Goal: Task Accomplishment & Management: Manage account settings

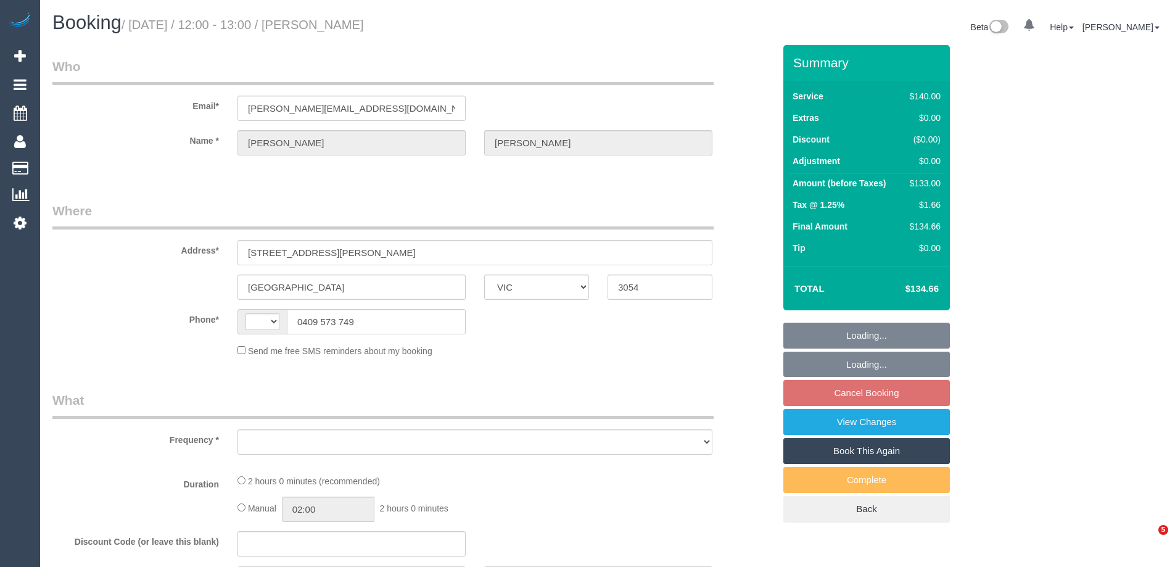
select select "VIC"
select select "string:AU"
select select "object:522"
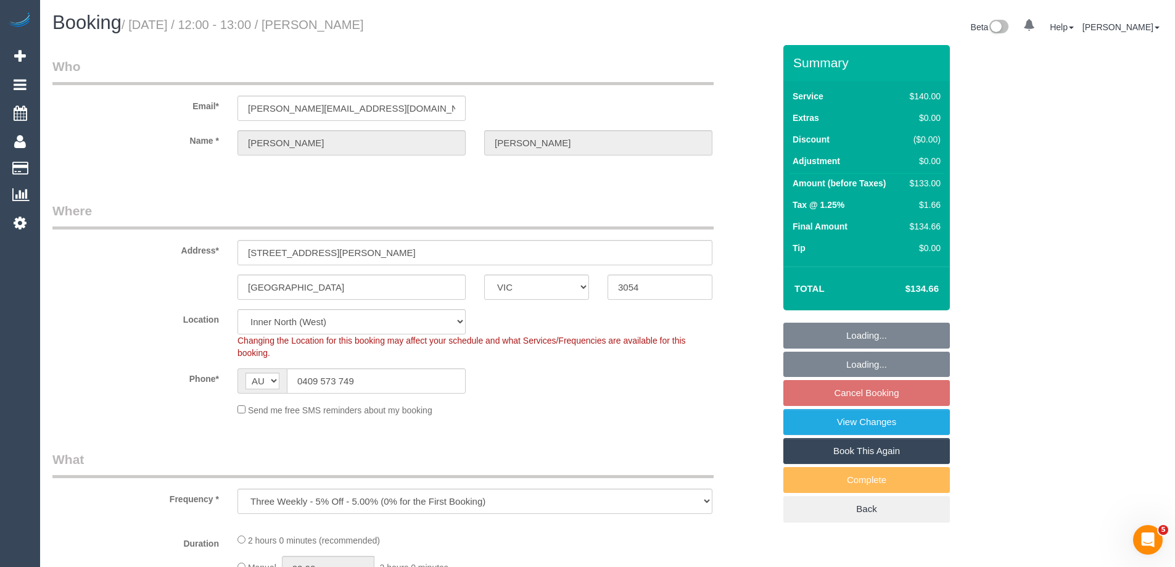
select select "string:stripe-pm_1IqTnL2GScqysDRVjjHfuZgk"
select select "number:28"
select select "number:14"
select select "number:19"
select select "number:22"
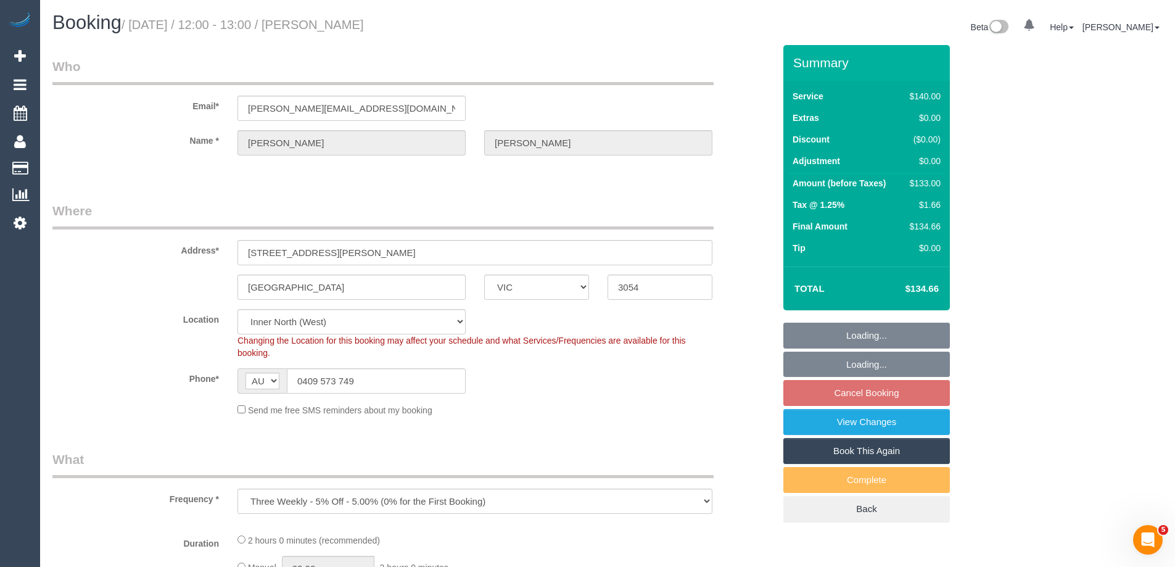
select select "number:34"
select select "number:11"
select select "object:1690"
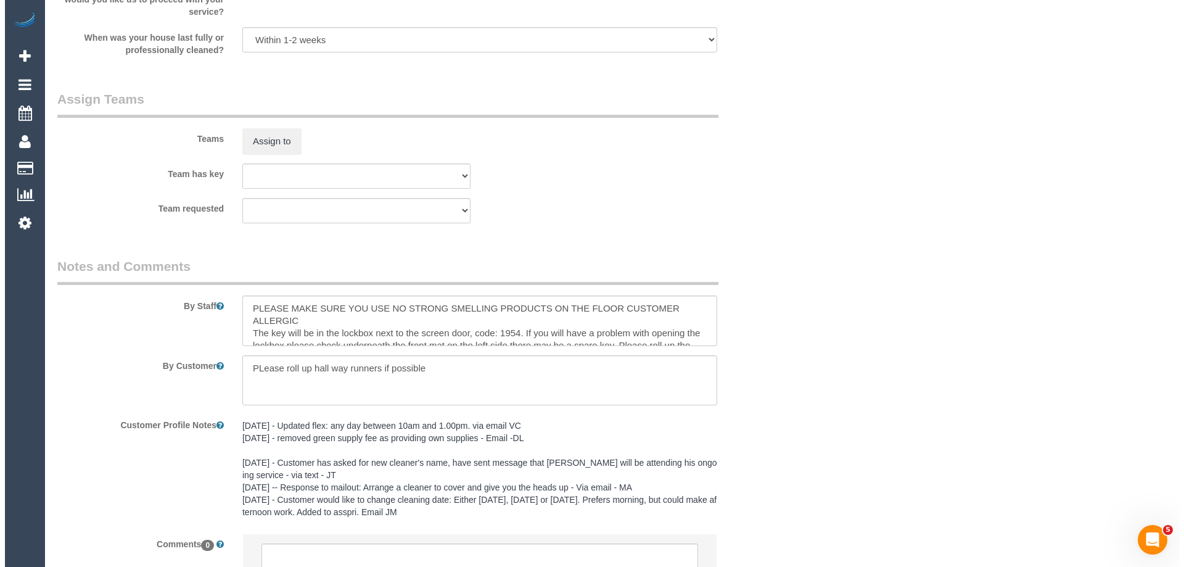
scroll to position [1850, 0]
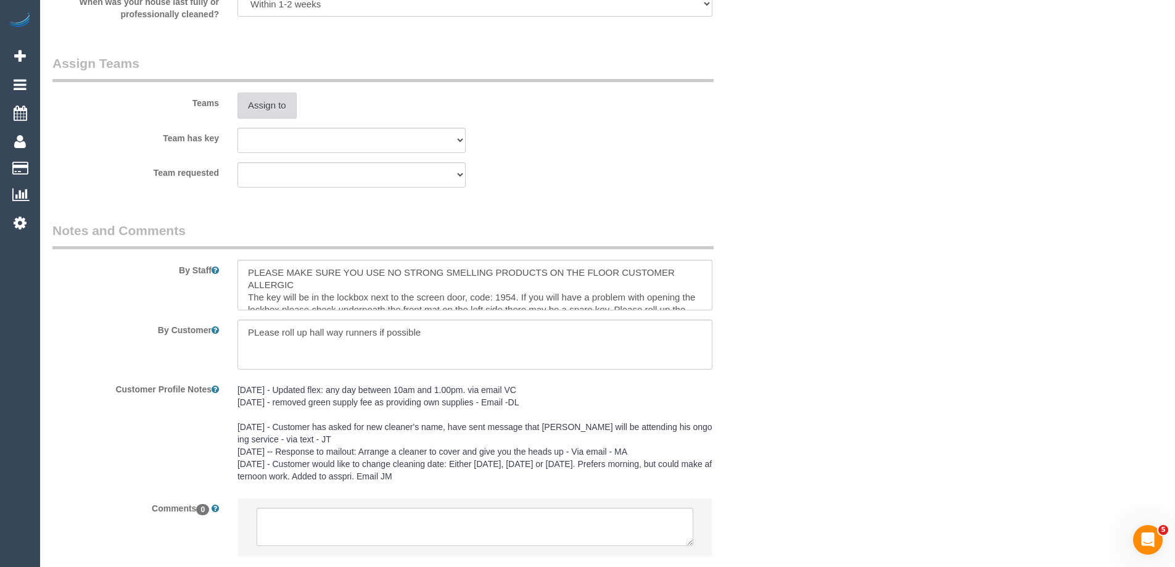
click at [269, 109] on button "Assign to" at bounding box center [266, 105] width 59 height 26
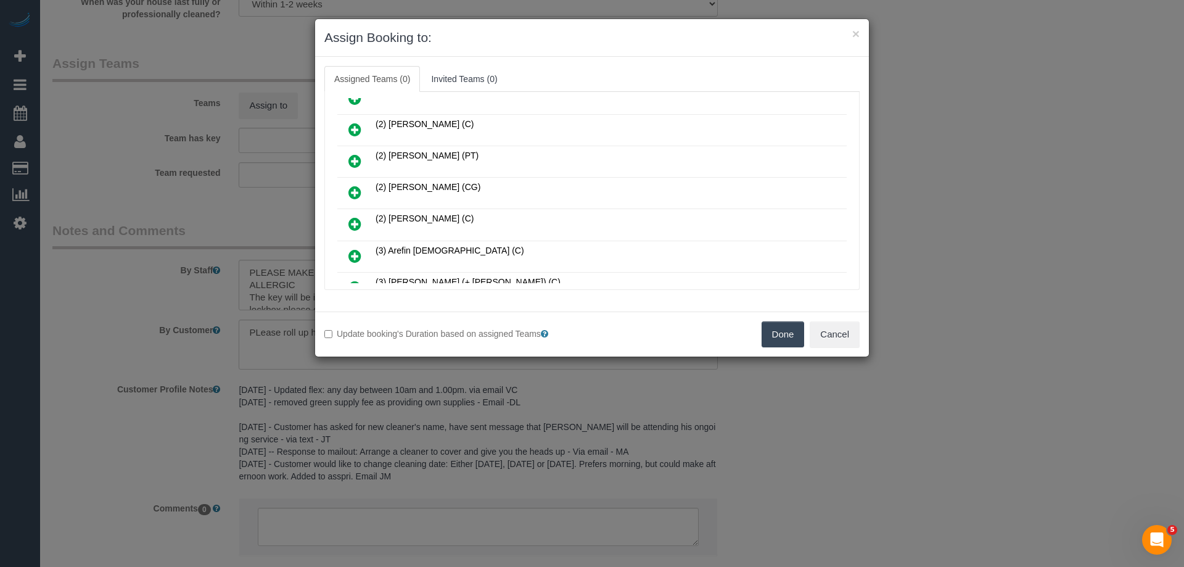
click at [355, 153] on link at bounding box center [354, 161] width 29 height 25
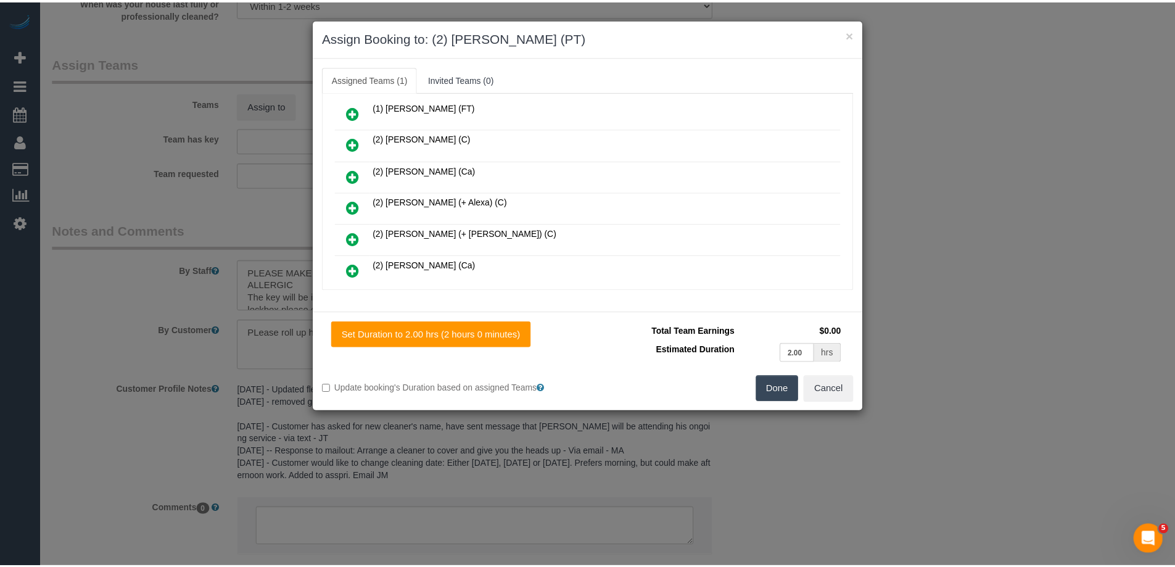
scroll to position [0, 0]
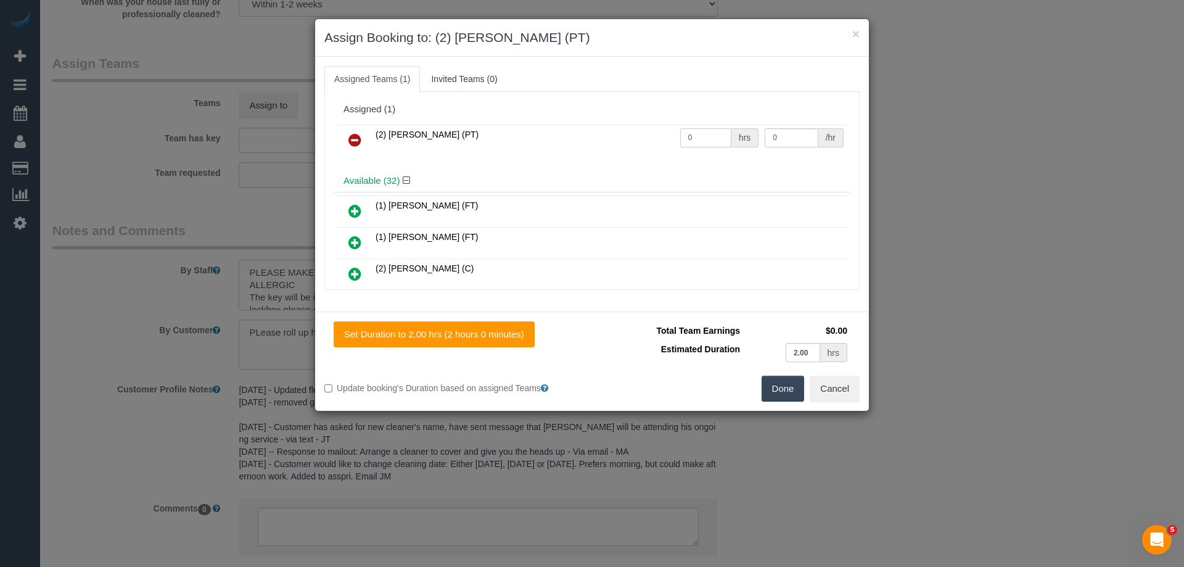
drag, startPoint x: 677, startPoint y: 136, endPoint x: 617, endPoint y: 139, distance: 59.9
click at [618, 139] on tr "(2) Reggy Cogulet (PT) 0 hrs 0 /hr" at bounding box center [591, 140] width 509 height 31
type input "2"
drag, startPoint x: 762, startPoint y: 135, endPoint x: 718, endPoint y: 135, distance: 43.2
click at [720, 135] on tr "(2) Reggy Cogulet (PT) 2 hrs 0 /hr" at bounding box center [591, 140] width 509 height 31
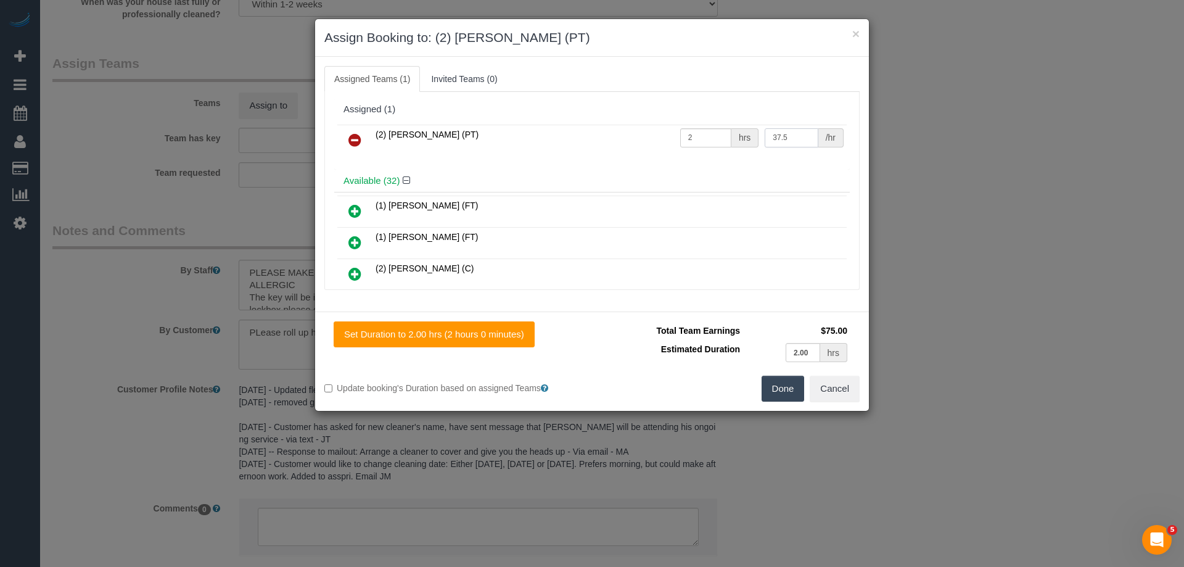
type input "37.5"
click at [772, 385] on button "Done" at bounding box center [783, 389] width 43 height 26
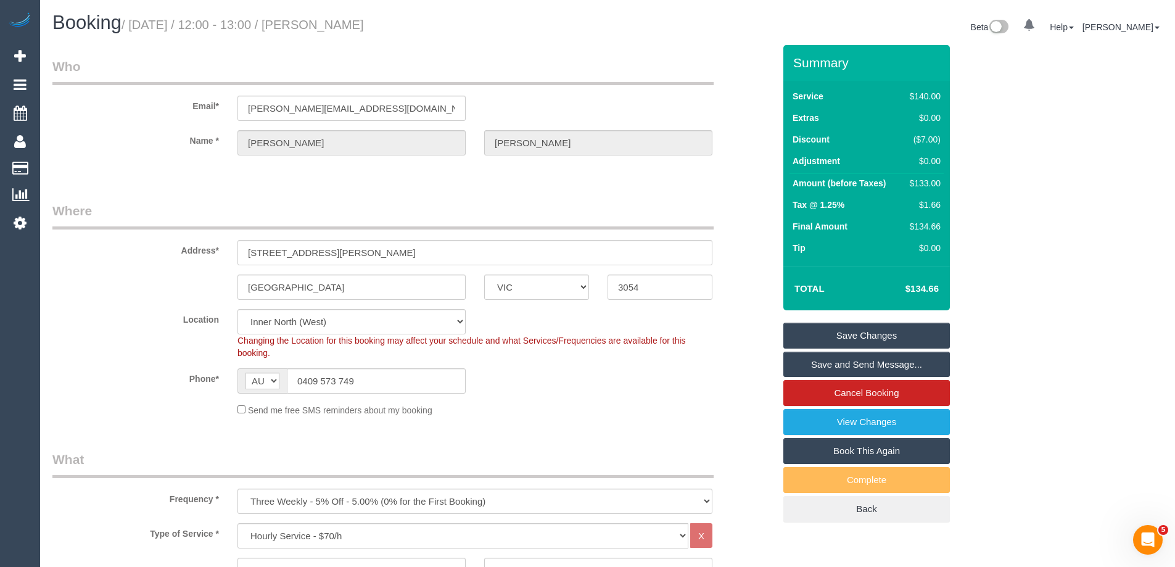
drag, startPoint x: 422, startPoint y: 22, endPoint x: 341, endPoint y: 19, distance: 81.5
click at [341, 19] on small "/ September 04, 2025 / 12:00 - 13:00 / Alan Fitzgerald" at bounding box center [242, 25] width 242 height 14
copy small "Alan Fitzgerald"
click at [809, 340] on link "Save Changes" at bounding box center [866, 335] width 166 height 26
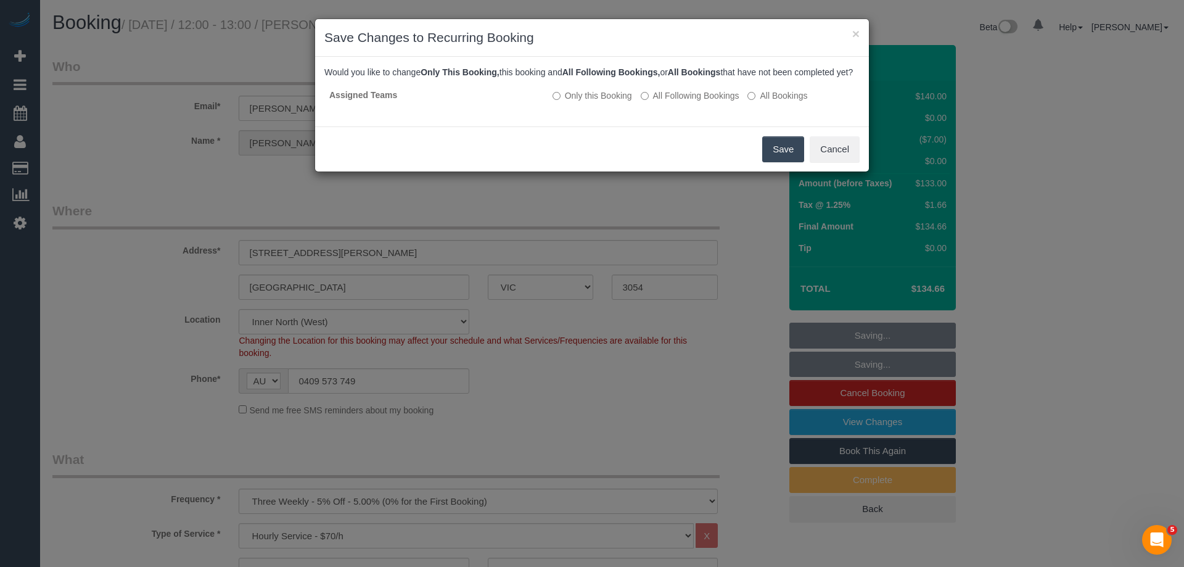
drag, startPoint x: 758, startPoint y: 156, endPoint x: 766, endPoint y: 158, distance: 8.4
click at [759, 157] on div "Save Cancel" at bounding box center [592, 148] width 554 height 45
click at [773, 160] on button "Save" at bounding box center [783, 149] width 42 height 26
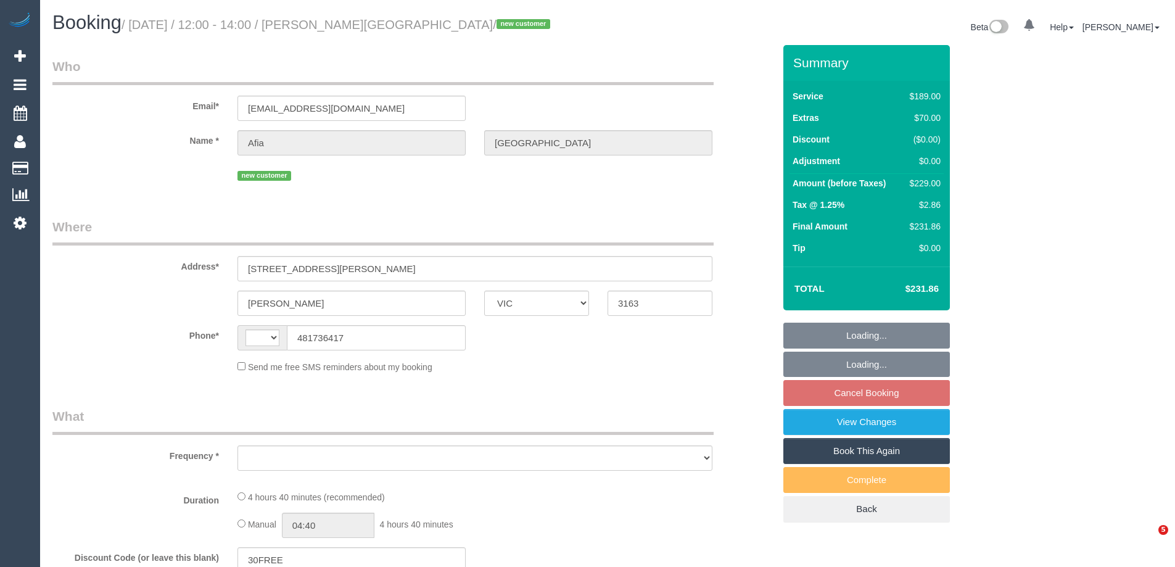
select select "VIC"
select select "string:AU"
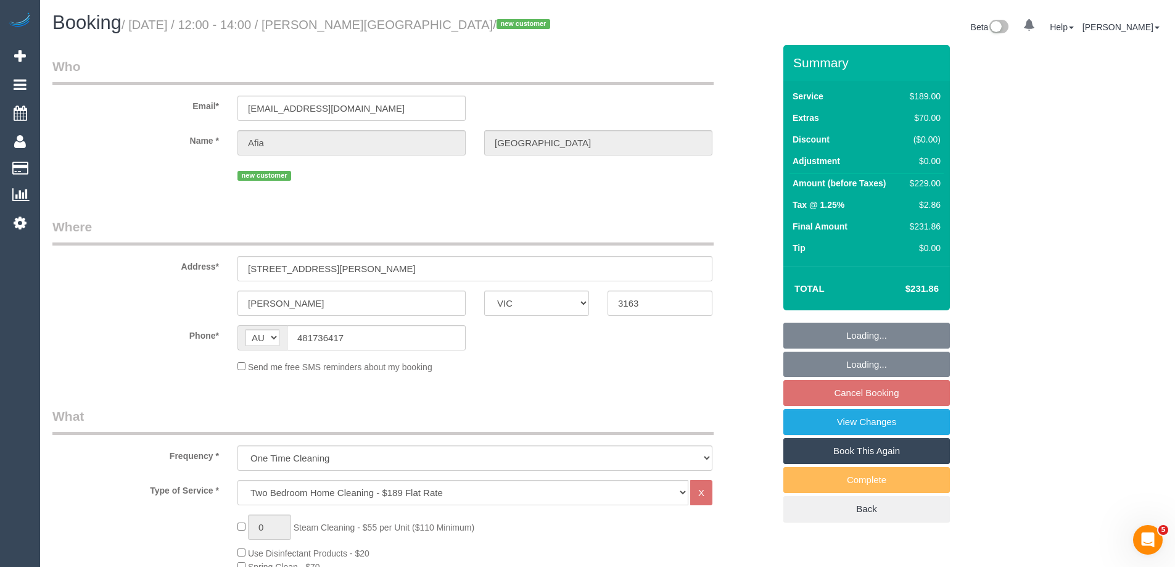
select select "object:627"
select select "string:stripe-pm_1Rxfvy2GScqysDRVdYz7WLE4"
select select "number:29"
select select "number:14"
select select "number:19"
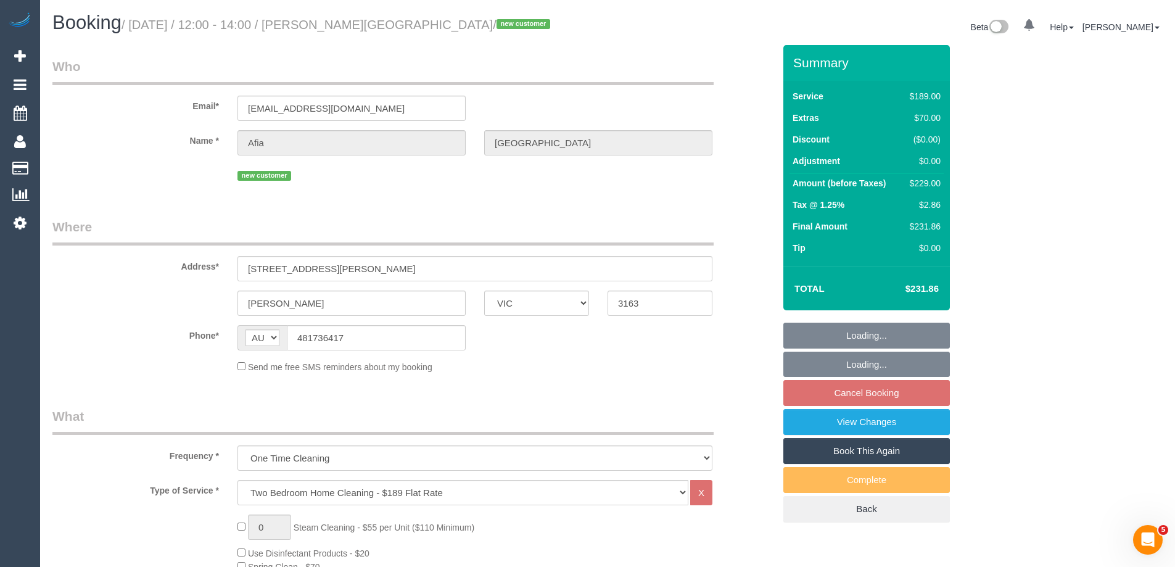
select select "number:25"
select select "number:33"
select select "number:26"
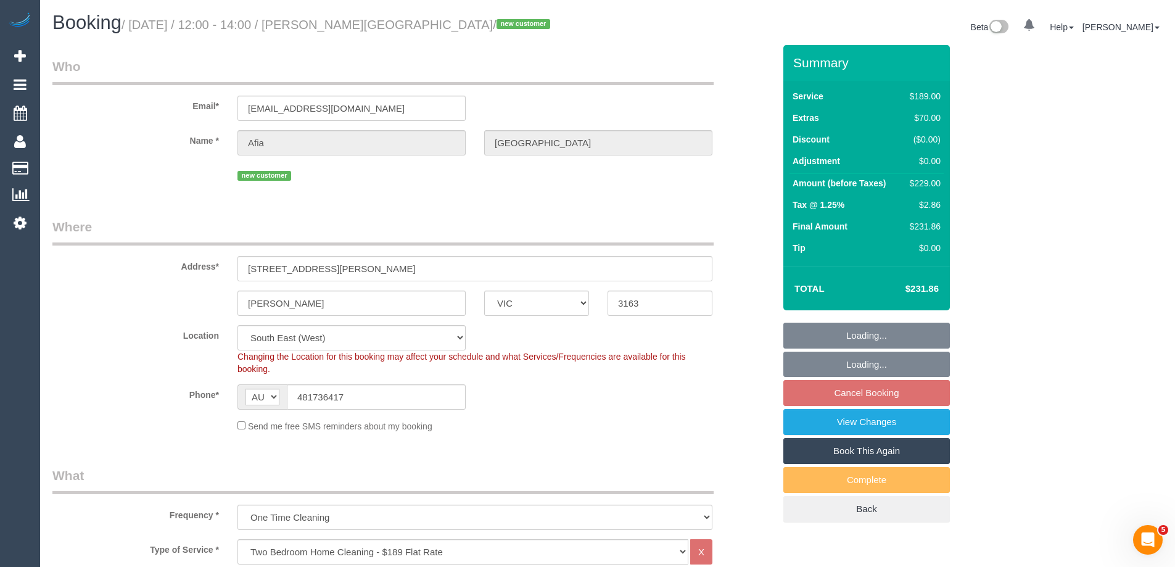
select select "object:780"
select select "spot4"
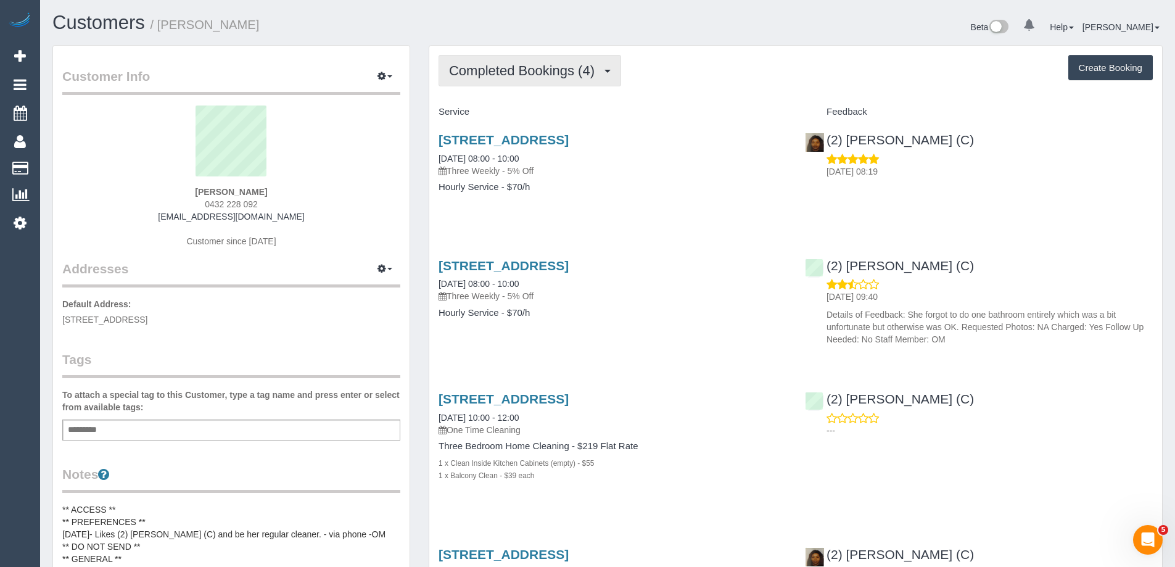
click at [496, 68] on span "Completed Bookings (4)" at bounding box center [525, 70] width 152 height 15
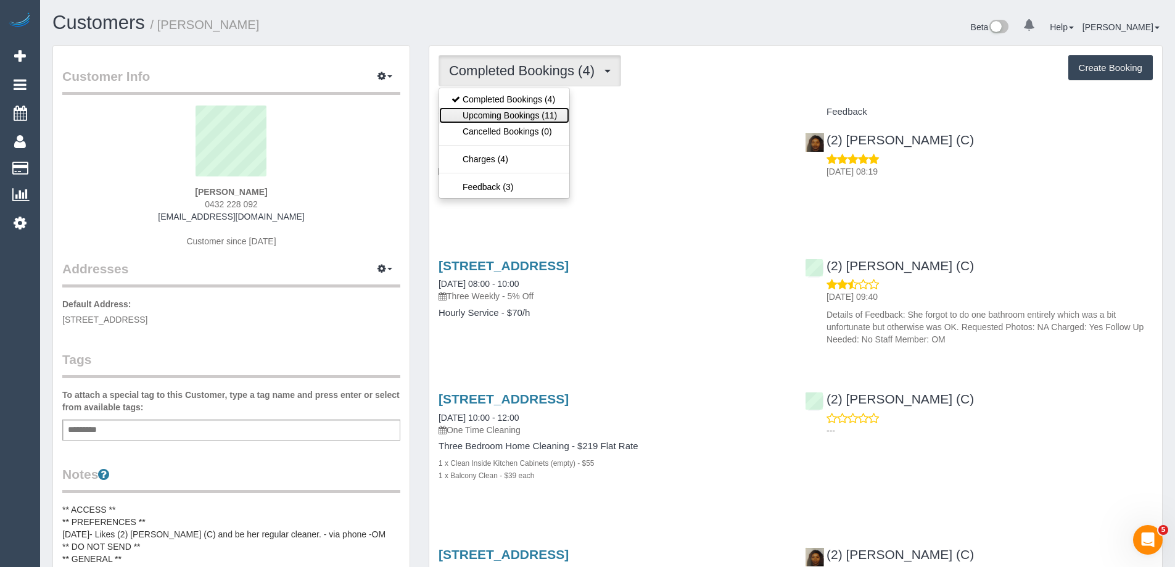
click at [504, 113] on link "Upcoming Bookings (11)" at bounding box center [504, 115] width 130 height 16
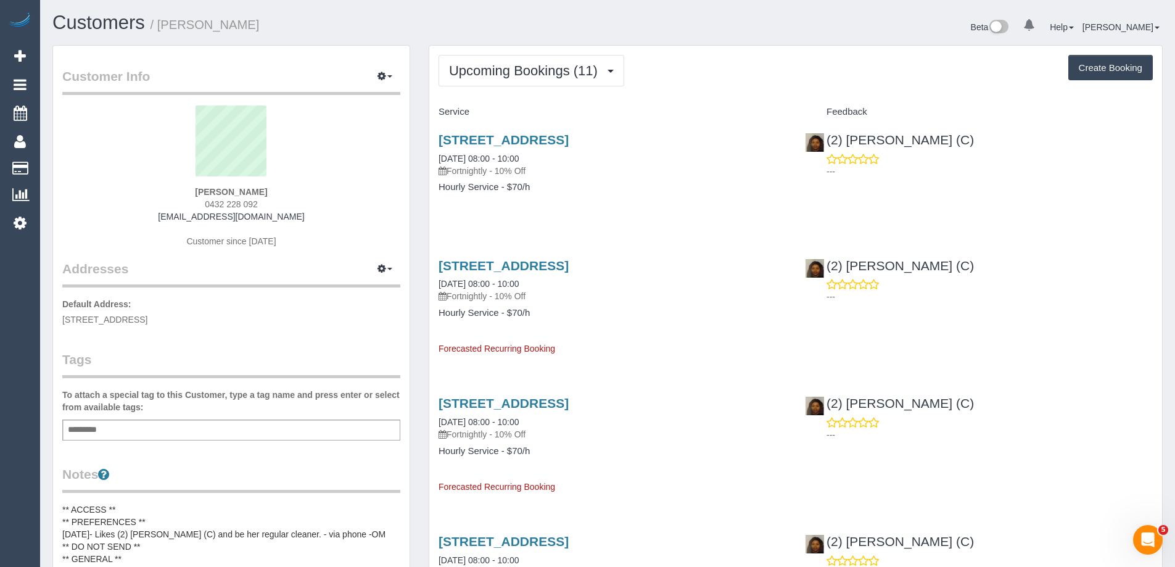
drag, startPoint x: 516, startPoint y: 132, endPoint x: 480, endPoint y: 105, distance: 44.5
click at [479, 106] on div "Service" at bounding box center [612, 112] width 366 height 21
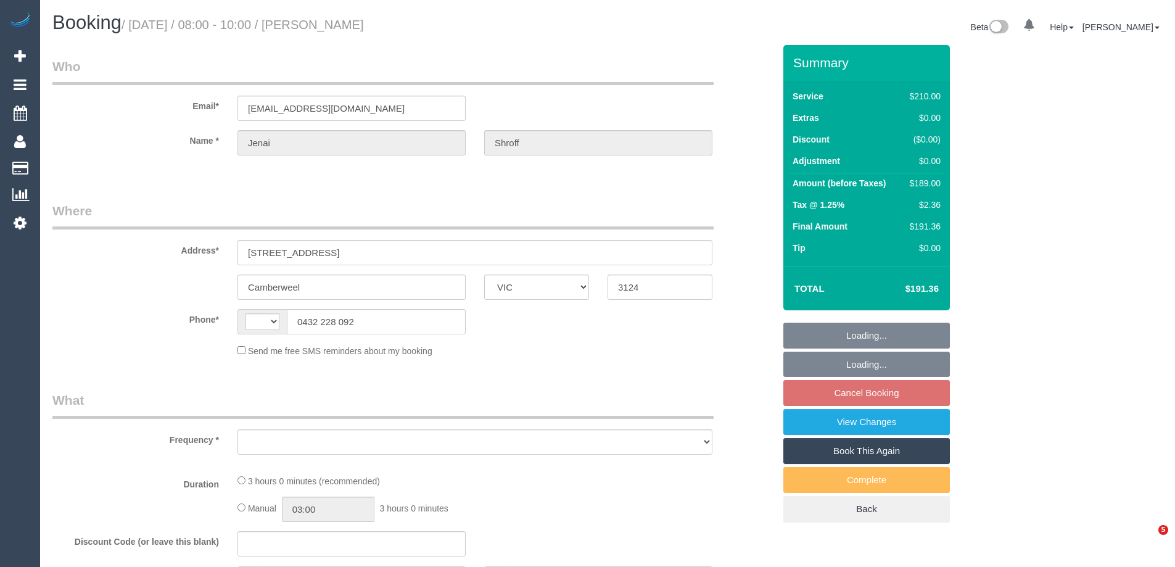
select select "VIC"
select select "string:AU"
select select "object:549"
select select "string:stripe-pm_1RkaMh2GScqysDRVzL0AtIri"
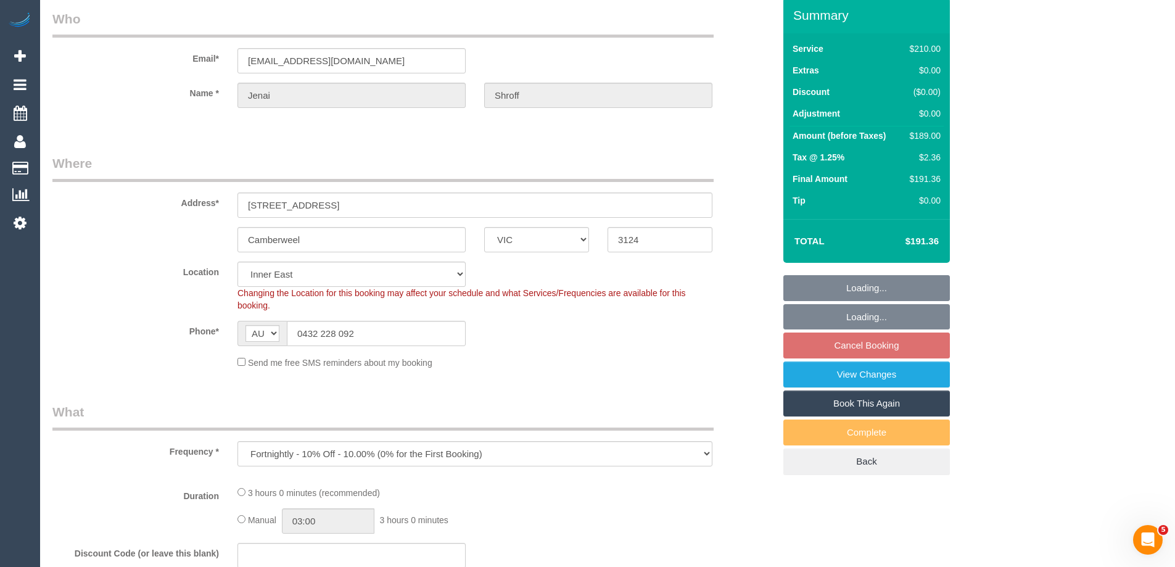
select select "180"
select select "number:28"
select select "number:14"
select select "number:19"
select select "number:25"
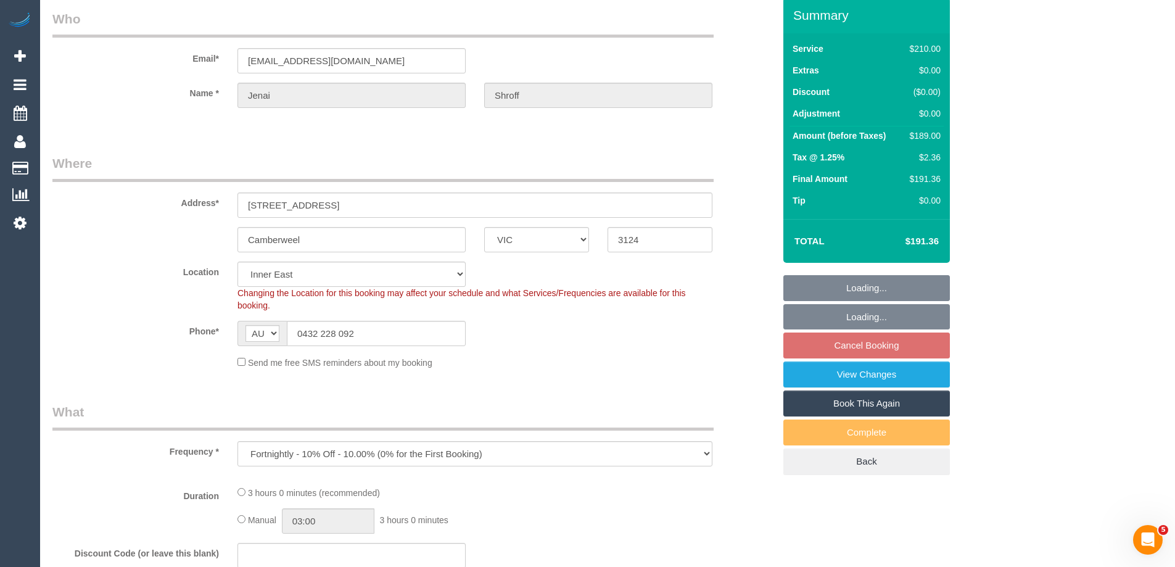
select select "number:35"
select select "number:12"
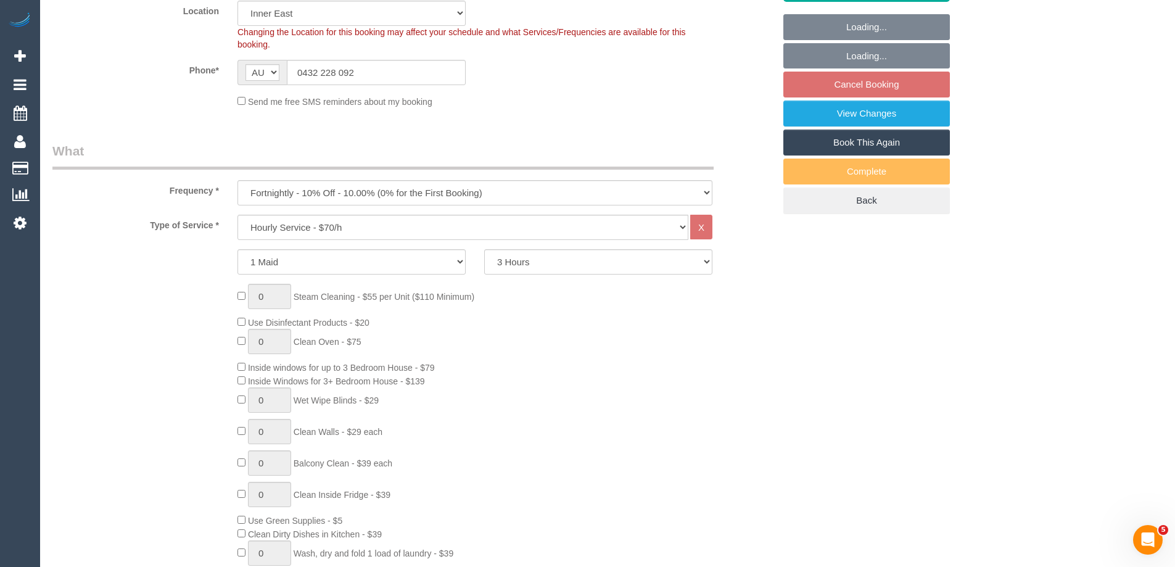
select select "object:1464"
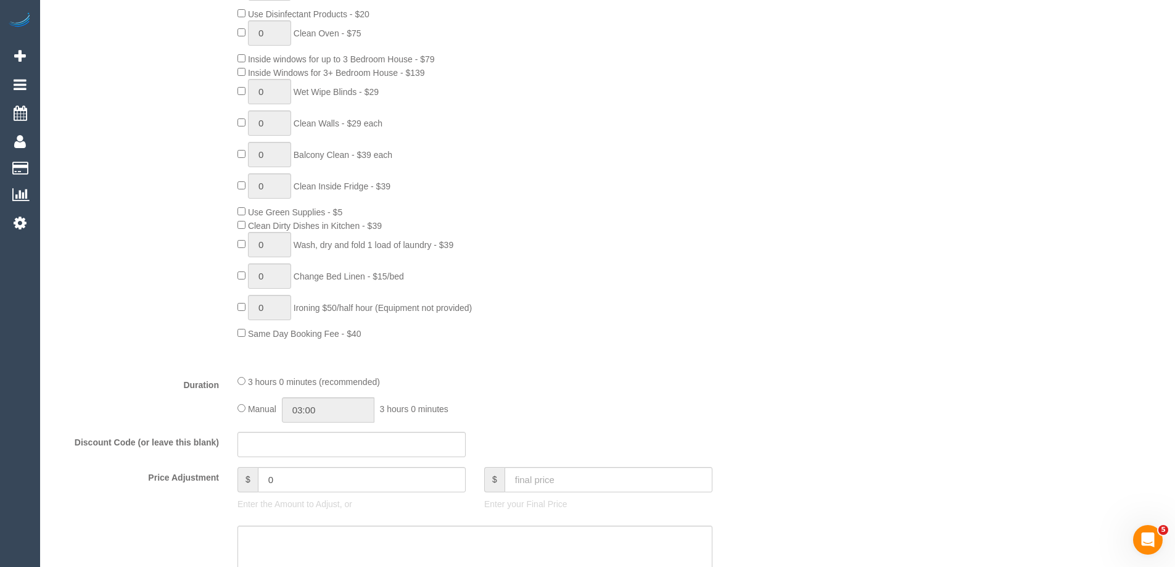
select select "spot2"
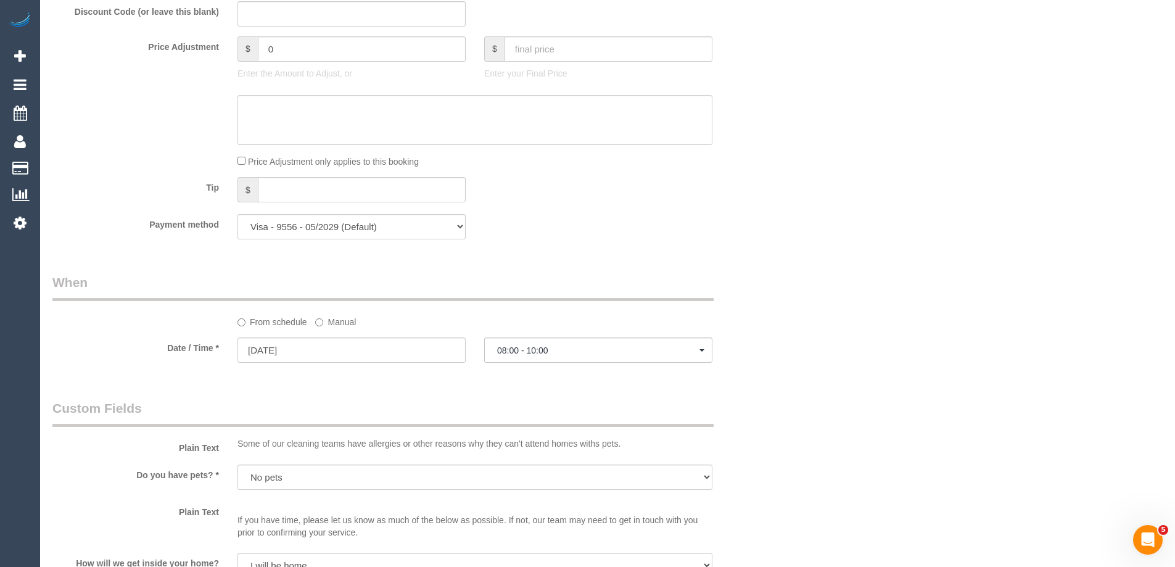
scroll to position [1048, 0]
click at [337, 318] on label "Manual" at bounding box center [335, 318] width 41 height 17
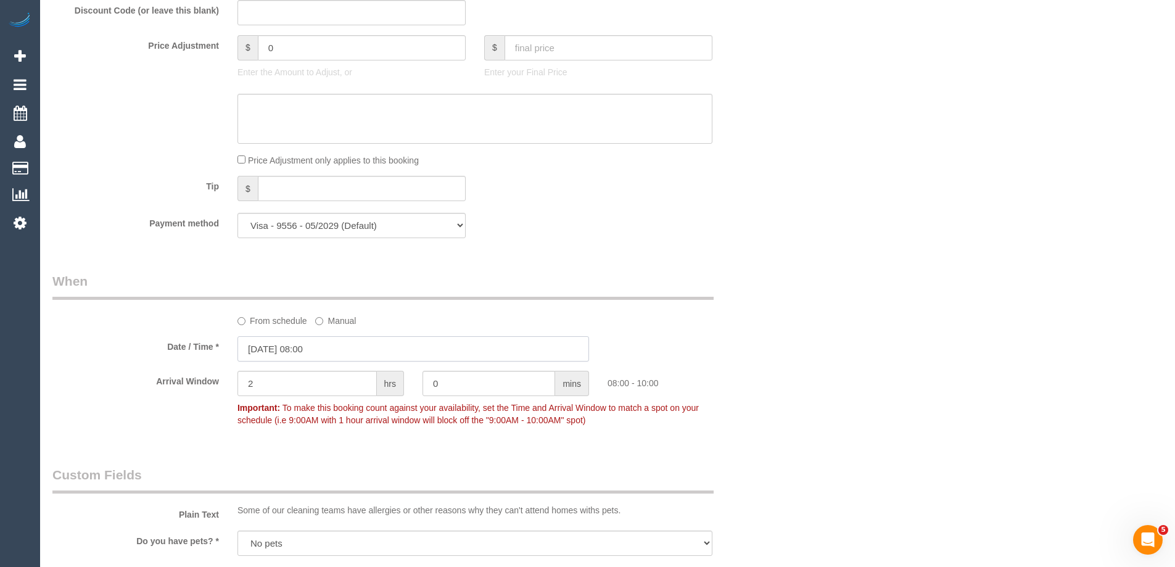
click at [308, 345] on input "25/09/2025 08:00" at bounding box center [412, 348] width 351 height 25
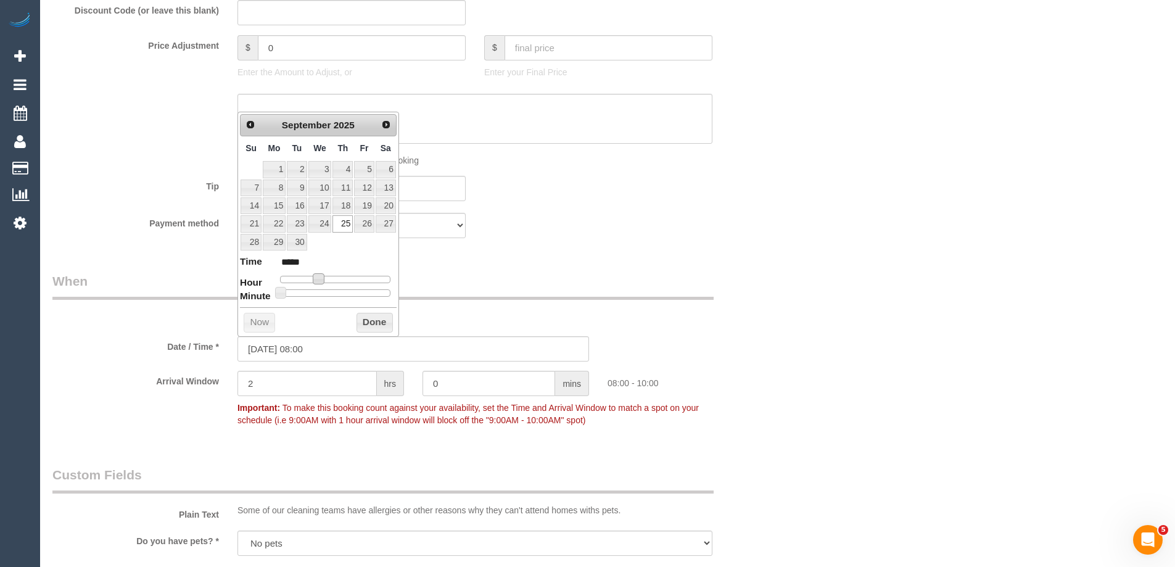
type input "25/09/2025 09:00"
type input "*****"
type input "25/09/2025 11:00"
type input "*****"
type input "25/09/2025 12:00"
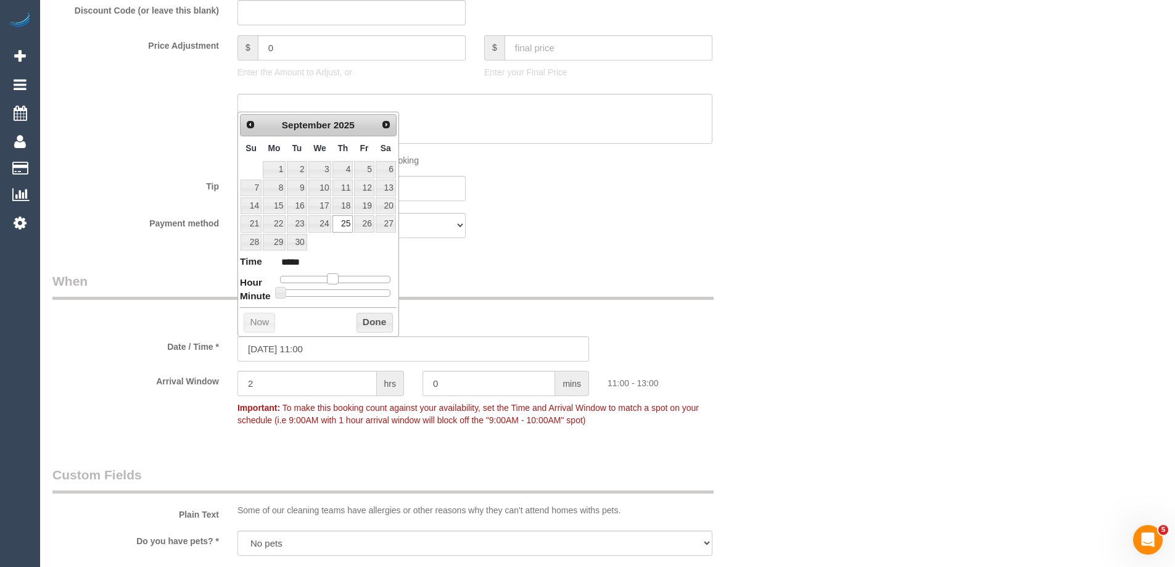
type input "*****"
type input "25/09/2025 13:00"
type input "*****"
type input "25/09/2025 14:00"
type input "*****"
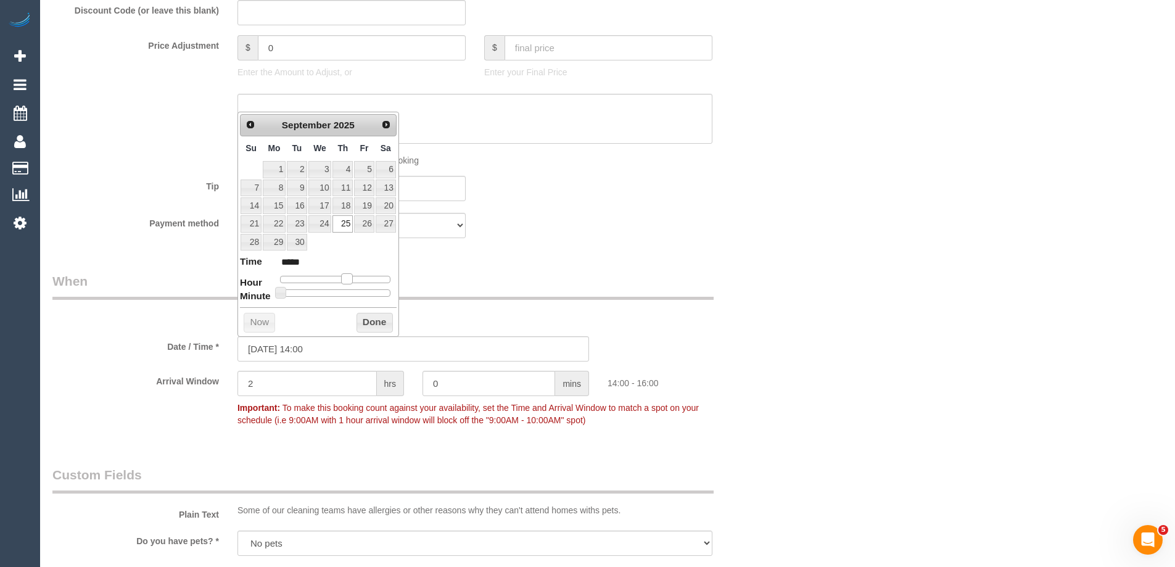
drag, startPoint x: 316, startPoint y: 278, endPoint x: 347, endPoint y: 277, distance: 30.9
click at [347, 277] on span at bounding box center [346, 278] width 11 height 11
click at [364, 316] on button "Done" at bounding box center [374, 323] width 36 height 20
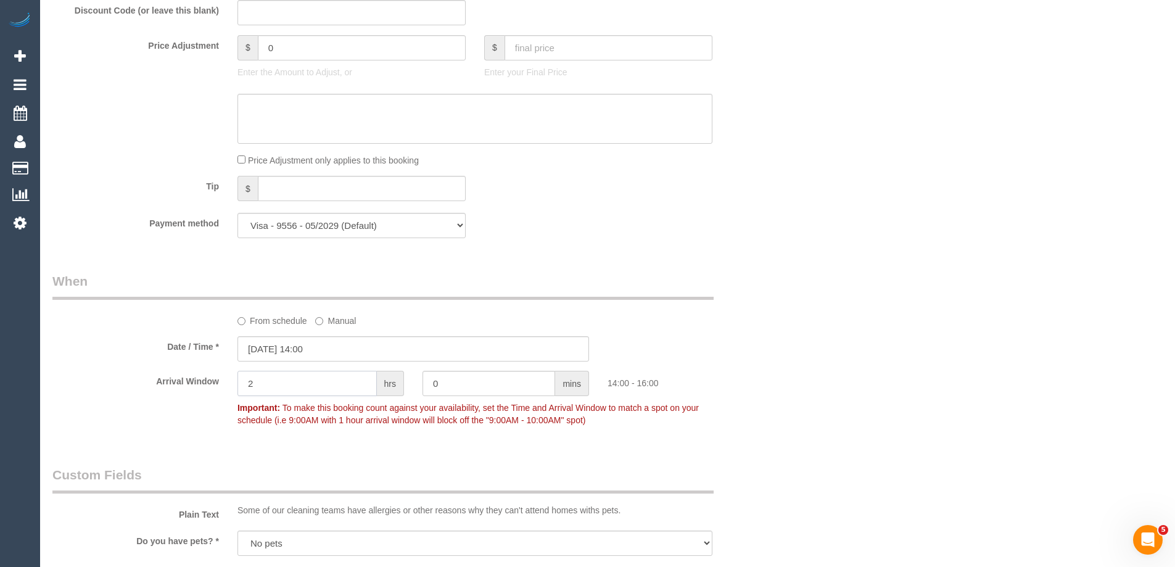
click at [221, 385] on div "Arrival Window 2 hrs 0 mins 14:00 - 16:00 Important: To make this booking count…" at bounding box center [413, 401] width 740 height 61
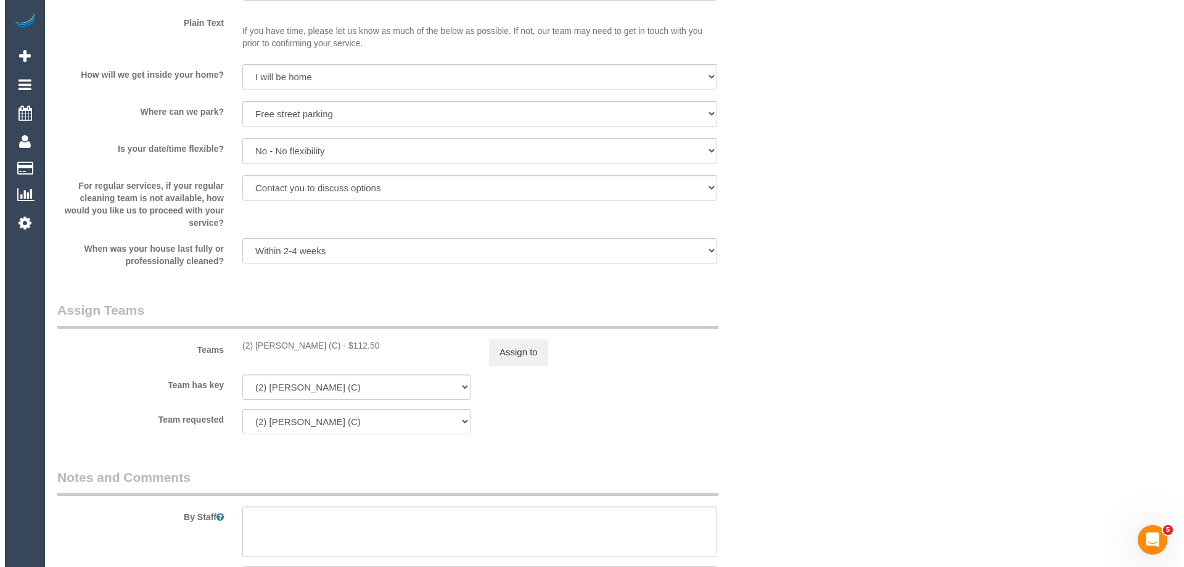
scroll to position [1727, 0]
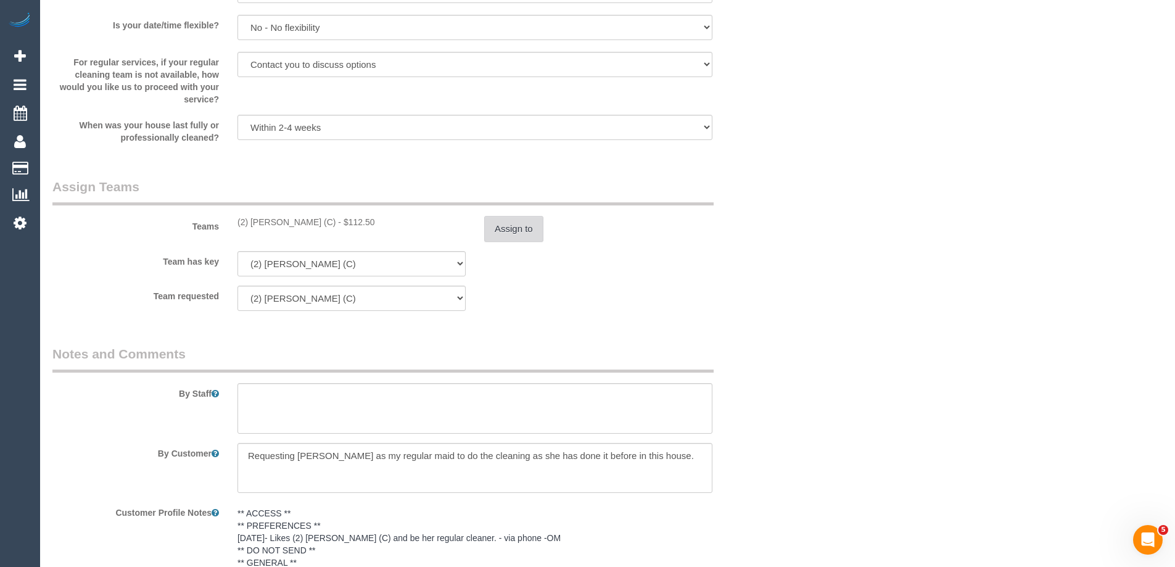
type input "1"
click at [498, 229] on button "Assign to" at bounding box center [513, 229] width 59 height 26
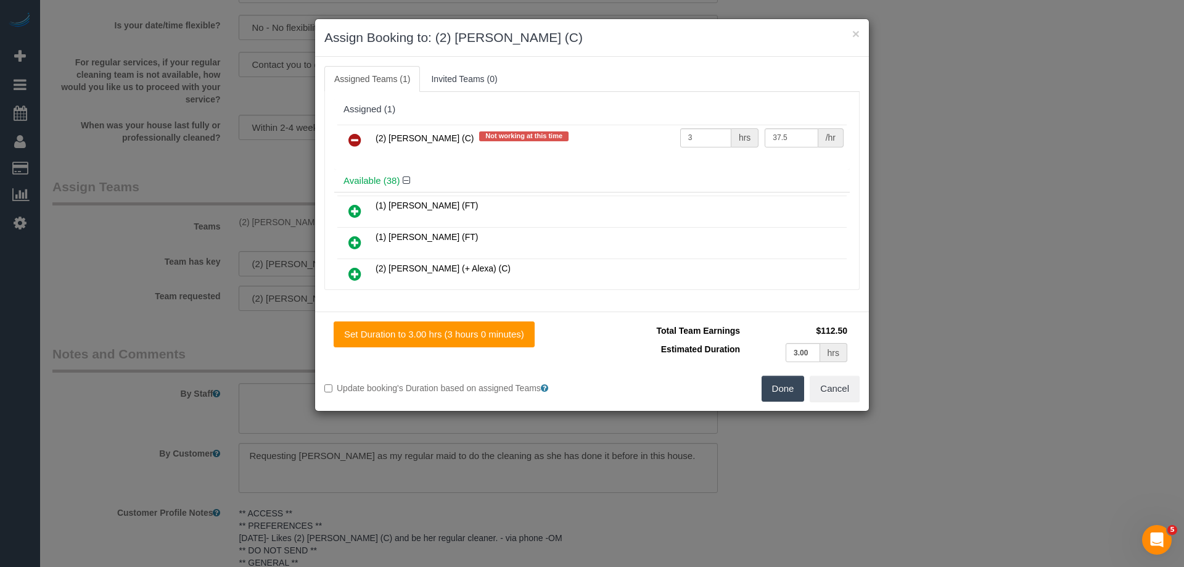
click at [348, 139] on link at bounding box center [354, 140] width 29 height 25
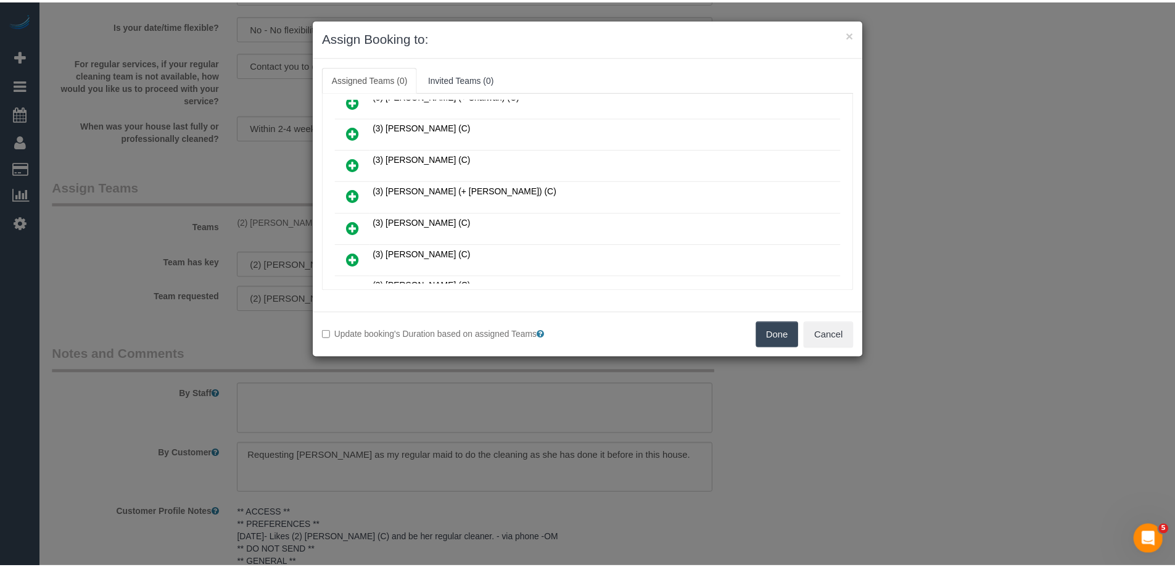
scroll to position [740, 0]
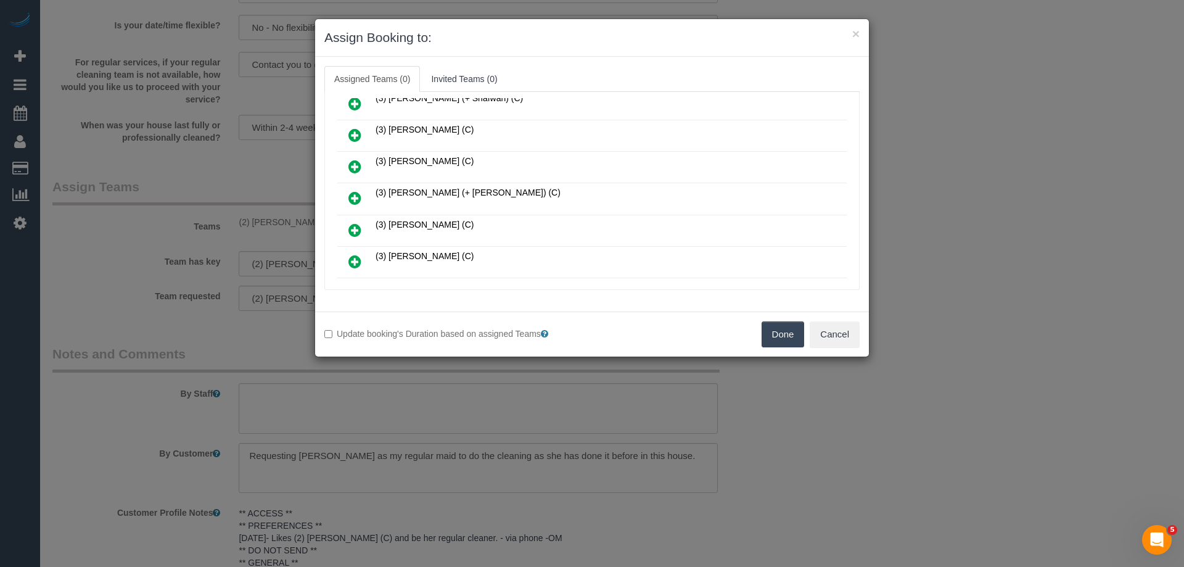
click at [774, 328] on button "Done" at bounding box center [783, 334] width 43 height 26
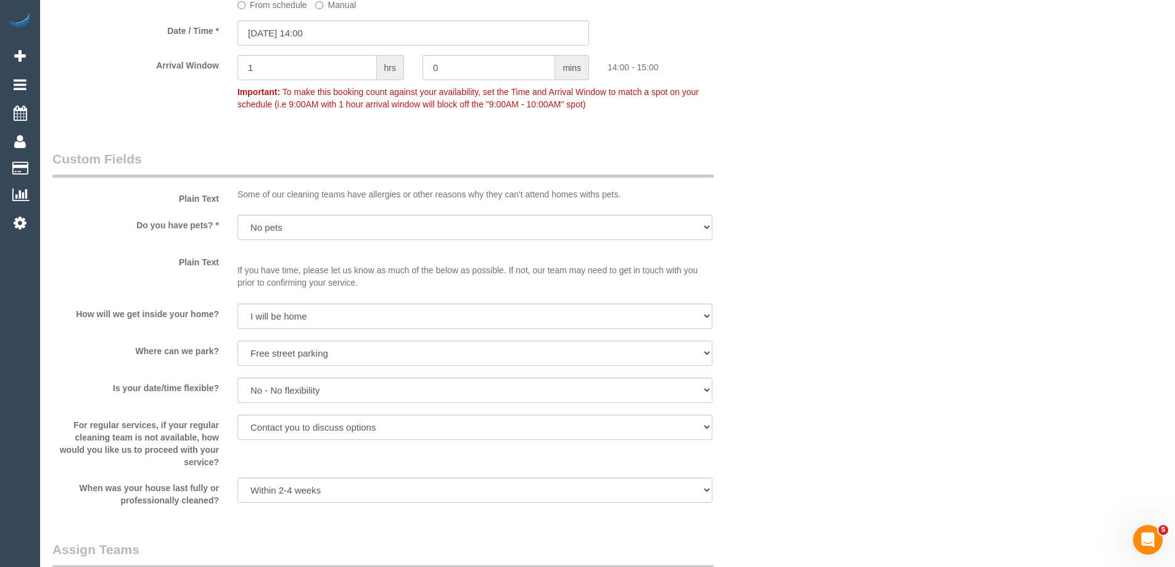
scroll to position [1357, 0]
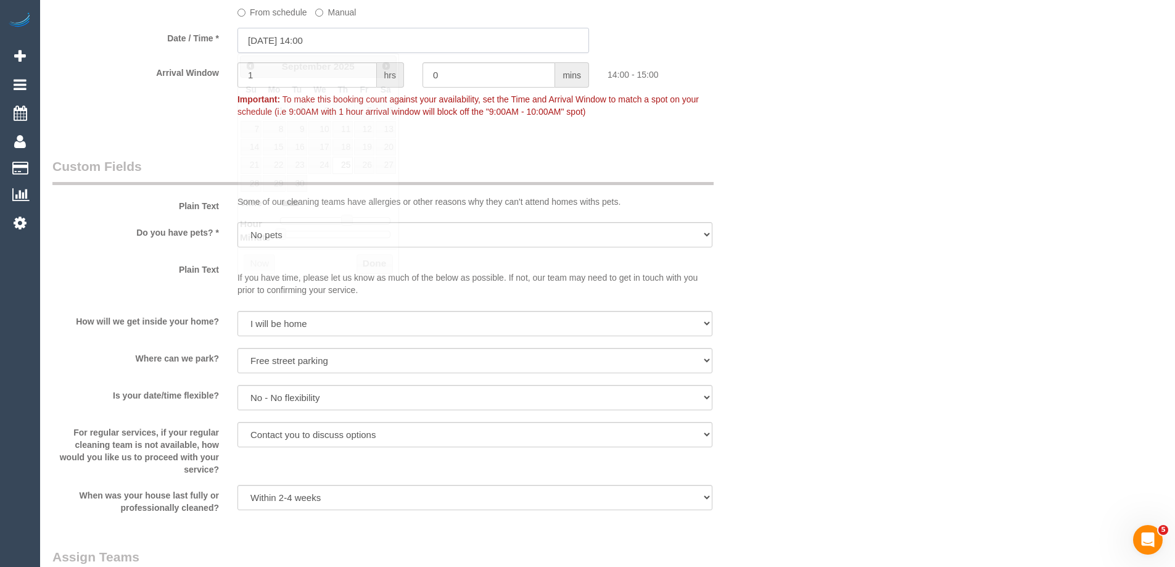
click at [276, 46] on input "25/09/2025 14:00" at bounding box center [412, 40] width 351 height 25
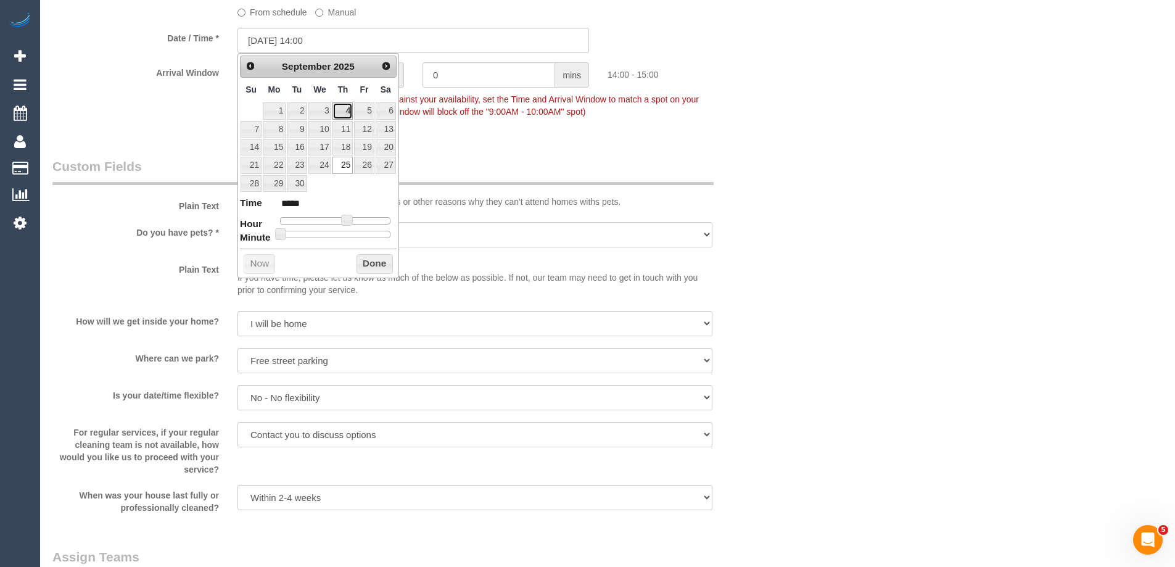
click at [347, 109] on link "4" at bounding box center [342, 110] width 20 height 17
type input "04/09/2025 14:00"
click at [490, 129] on fieldset "When From schedule Manual Date / Time * 04/09/2025 14:00 Arrival Window 1 hrs 0…" at bounding box center [412, 48] width 721 height 169
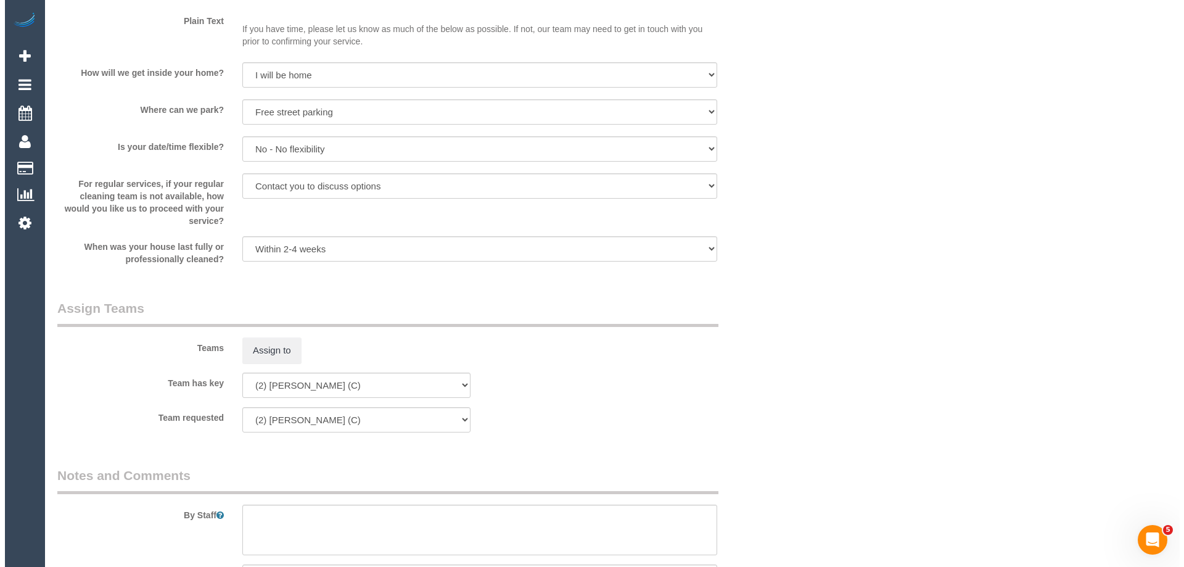
scroll to position [1665, 0]
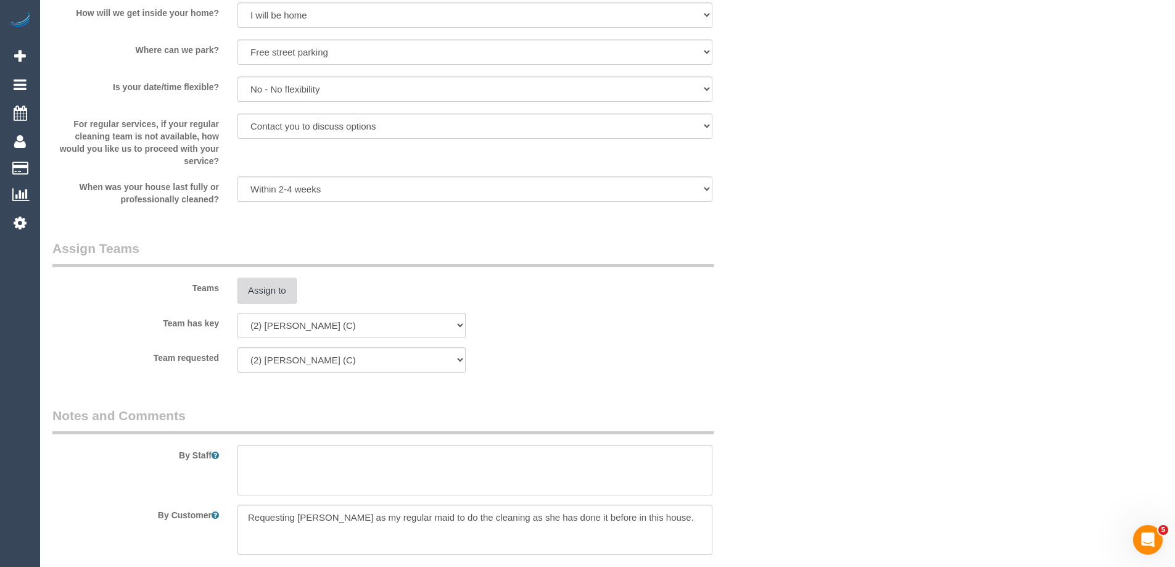
click at [259, 298] on button "Assign to" at bounding box center [266, 290] width 59 height 26
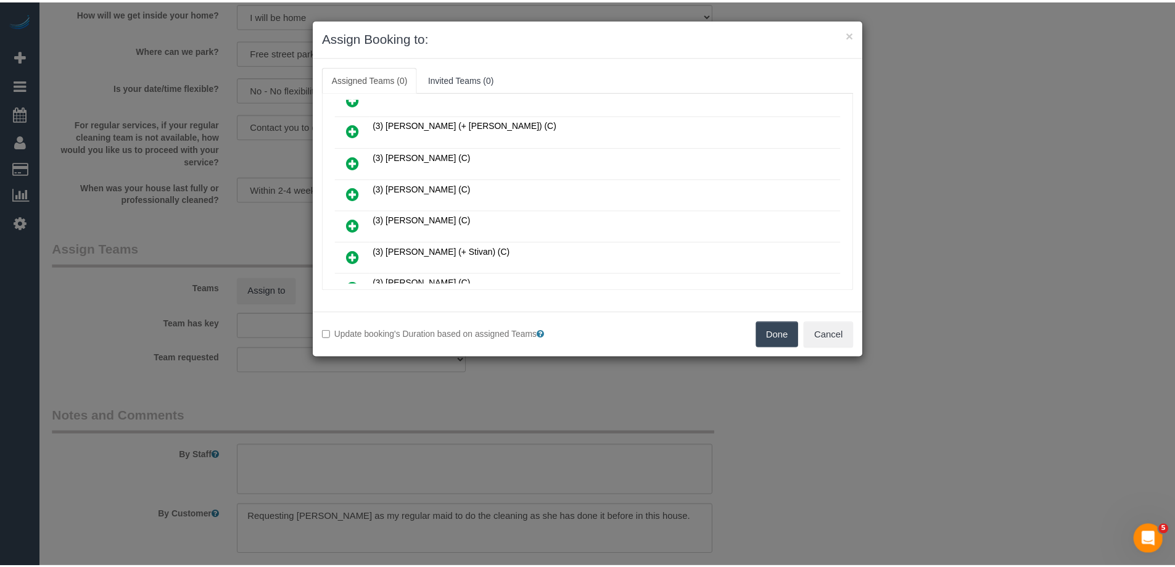
scroll to position [802, 0]
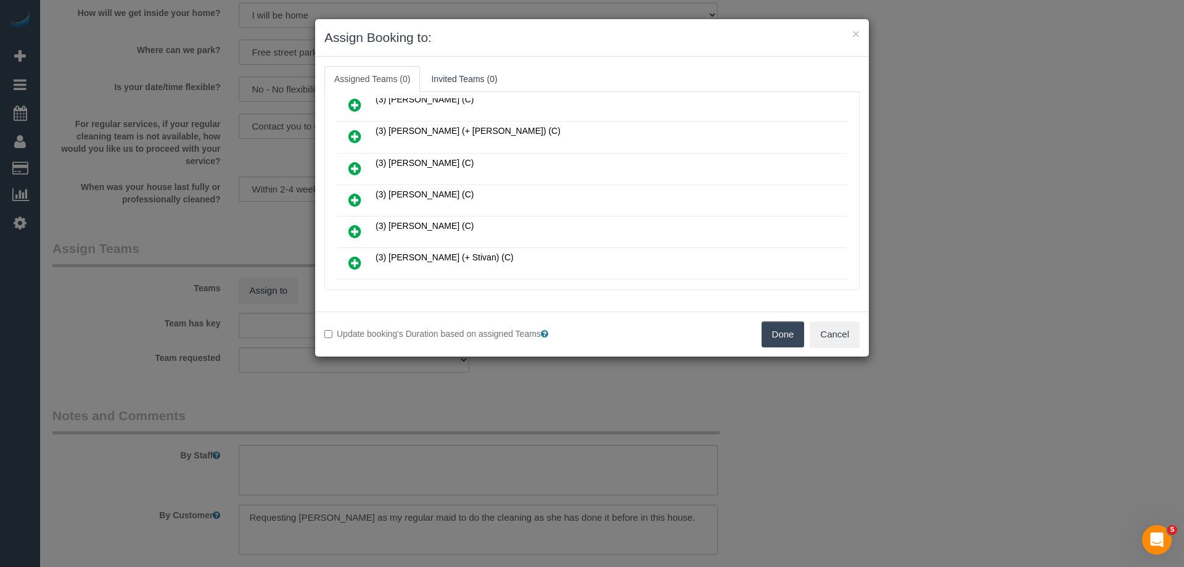
click at [771, 333] on button "Done" at bounding box center [783, 334] width 43 height 26
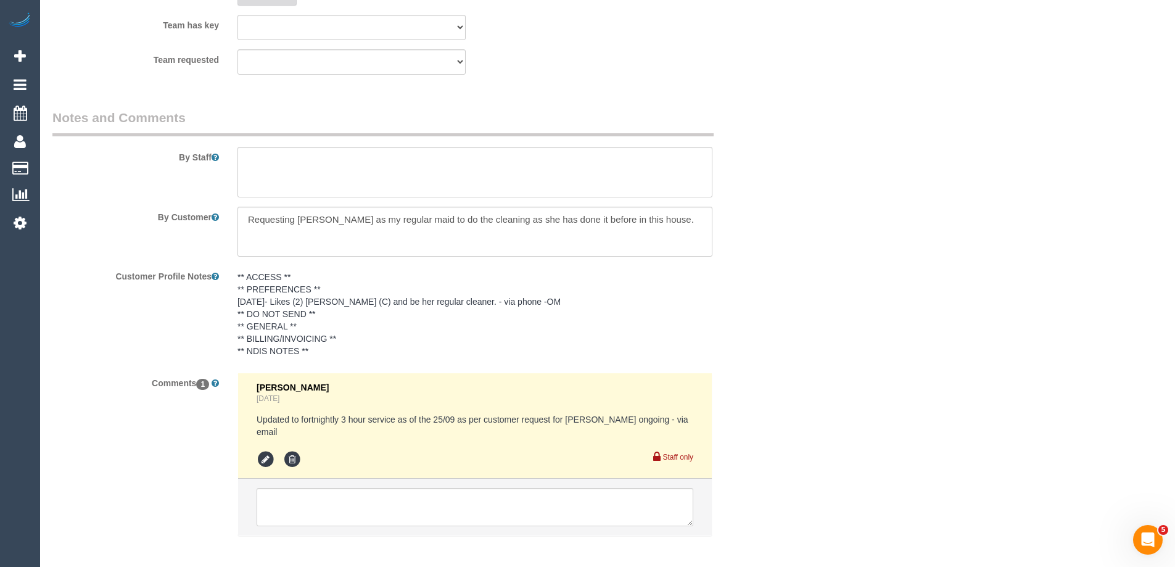
scroll to position [1973, 0]
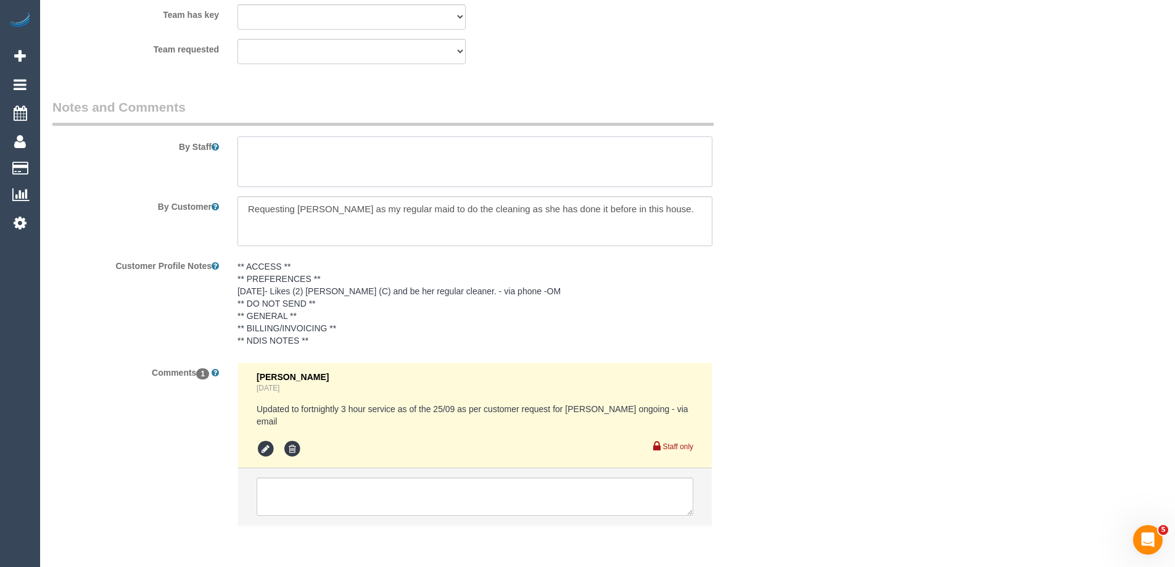
drag, startPoint x: 269, startPoint y: 174, endPoint x: 260, endPoint y: 174, distance: 9.2
click at [266, 174] on textarea at bounding box center [474, 161] width 475 height 51
type textarea "*Cover*"
click at [335, 478] on textarea at bounding box center [475, 496] width 437 height 38
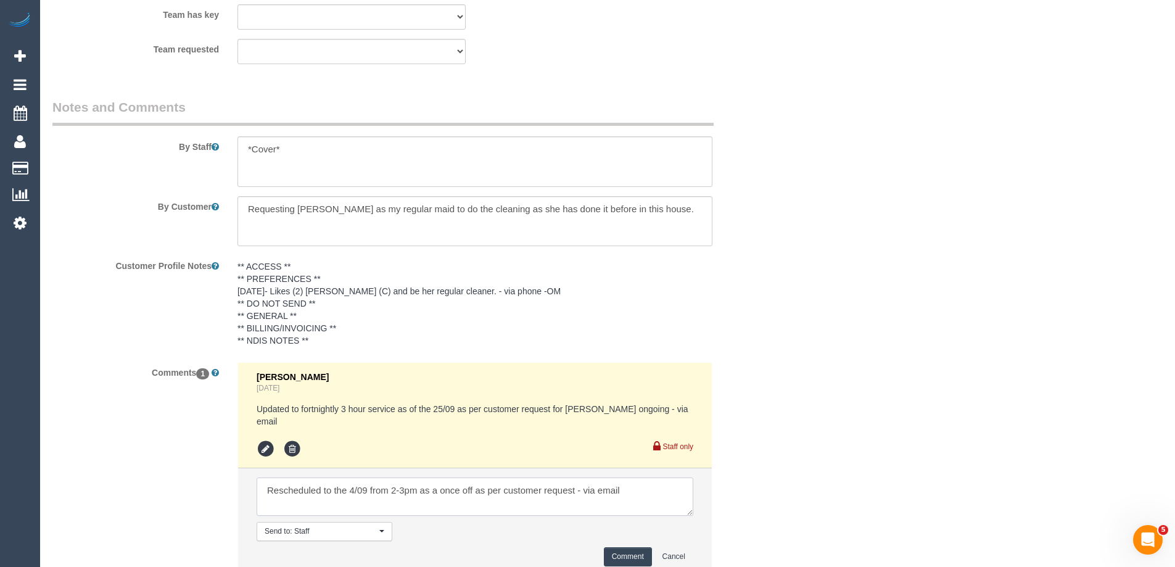
type textarea "Rescheduled to the 4/09 from 2-3pm as a once off as per customer request - via …"
click at [636, 547] on button "Comment" at bounding box center [628, 556] width 48 height 19
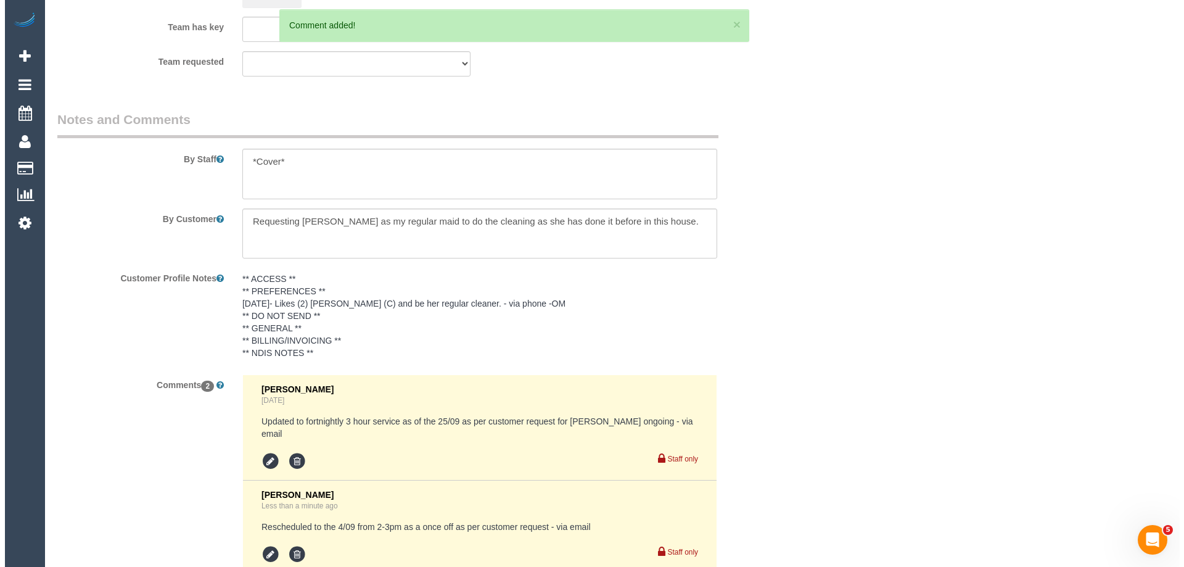
scroll to position [0, 0]
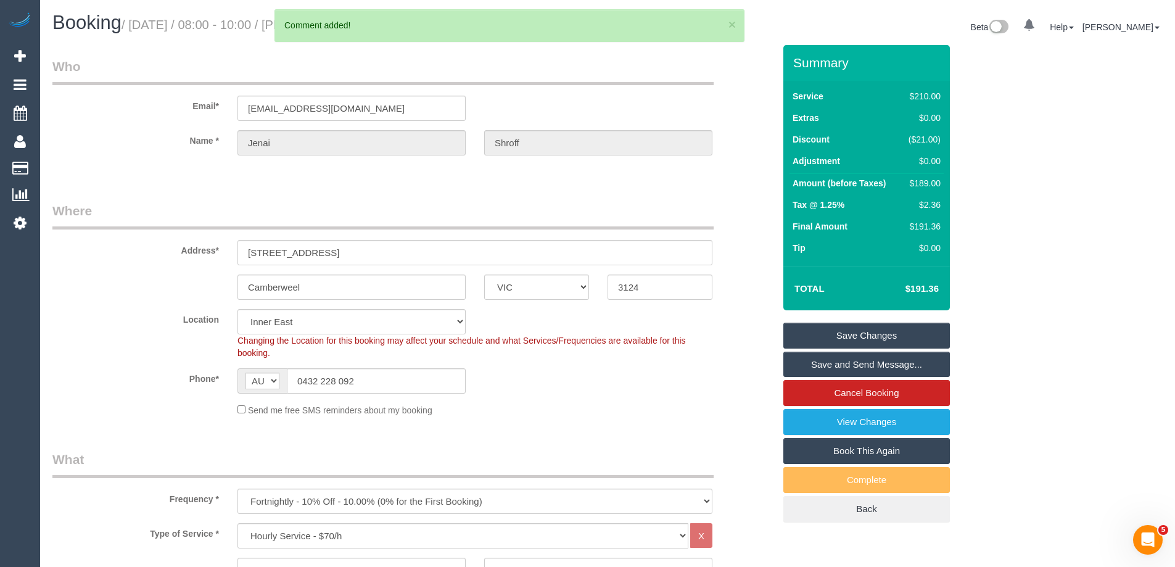
click at [799, 324] on link "Save Changes" at bounding box center [866, 335] width 166 height 26
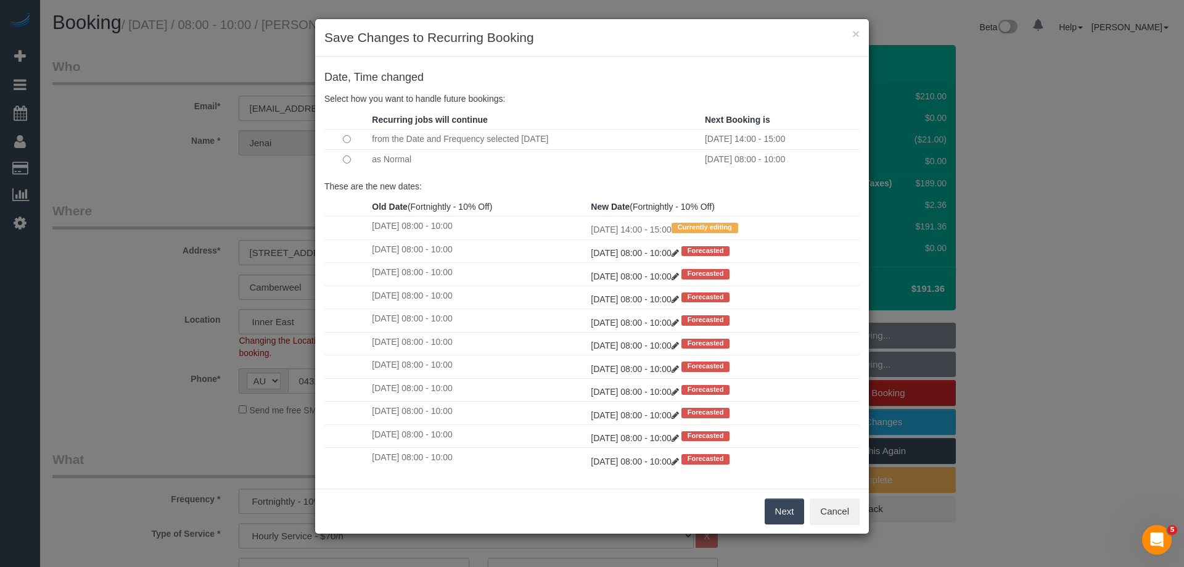
click at [783, 519] on button "Next" at bounding box center [785, 511] width 40 height 26
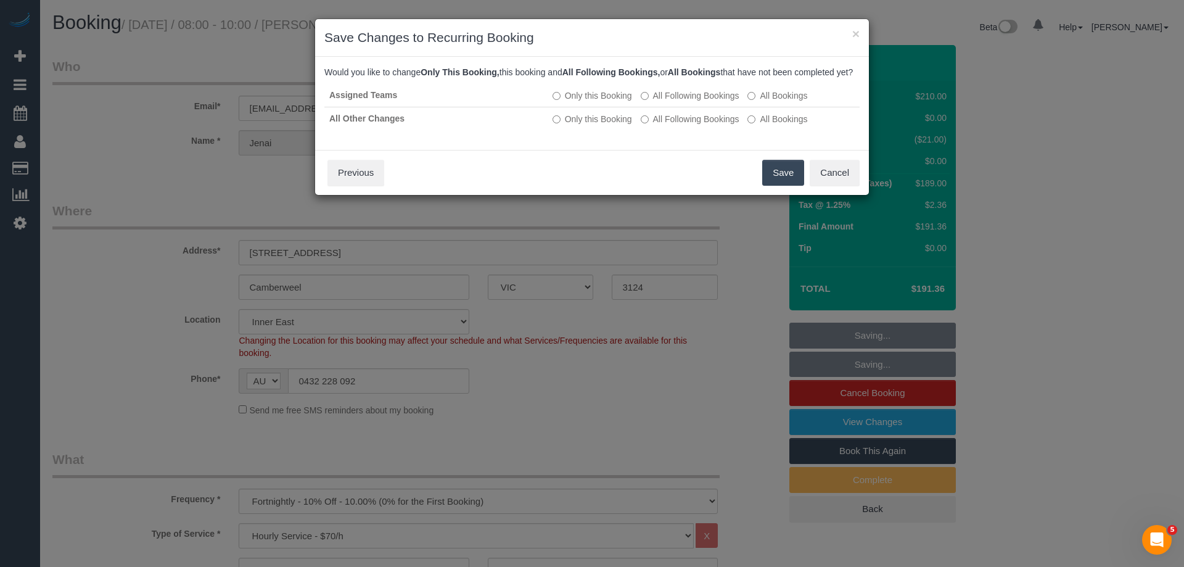
click at [775, 181] on button "Save" at bounding box center [783, 173] width 42 height 26
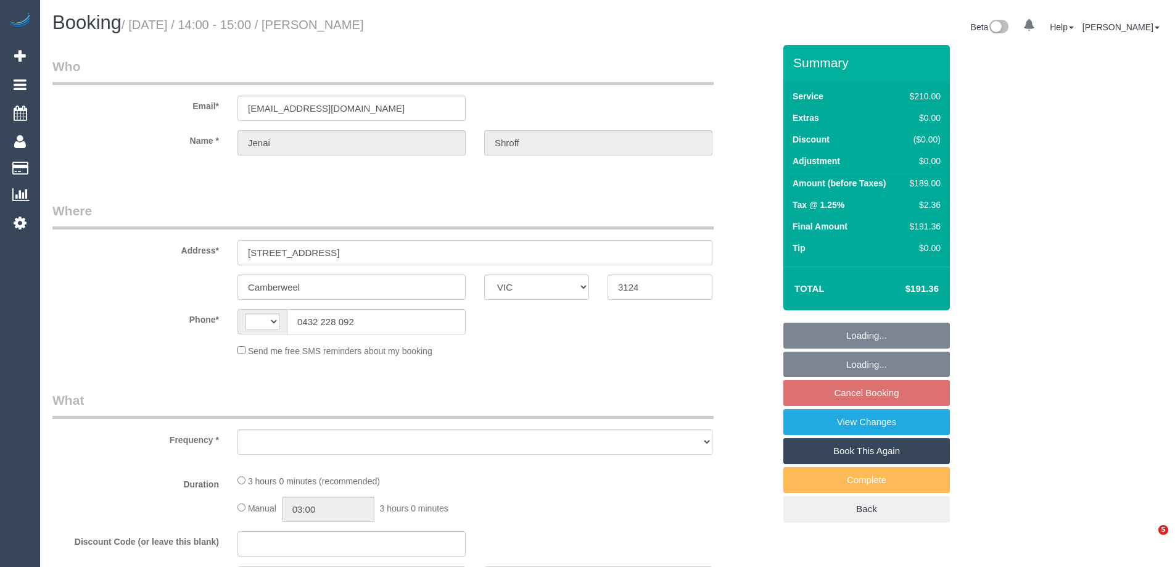
select select "VIC"
select select "string:AU"
select select "object:561"
select select "string:stripe-pm_1RkaMh2GScqysDRVzL0AtIri"
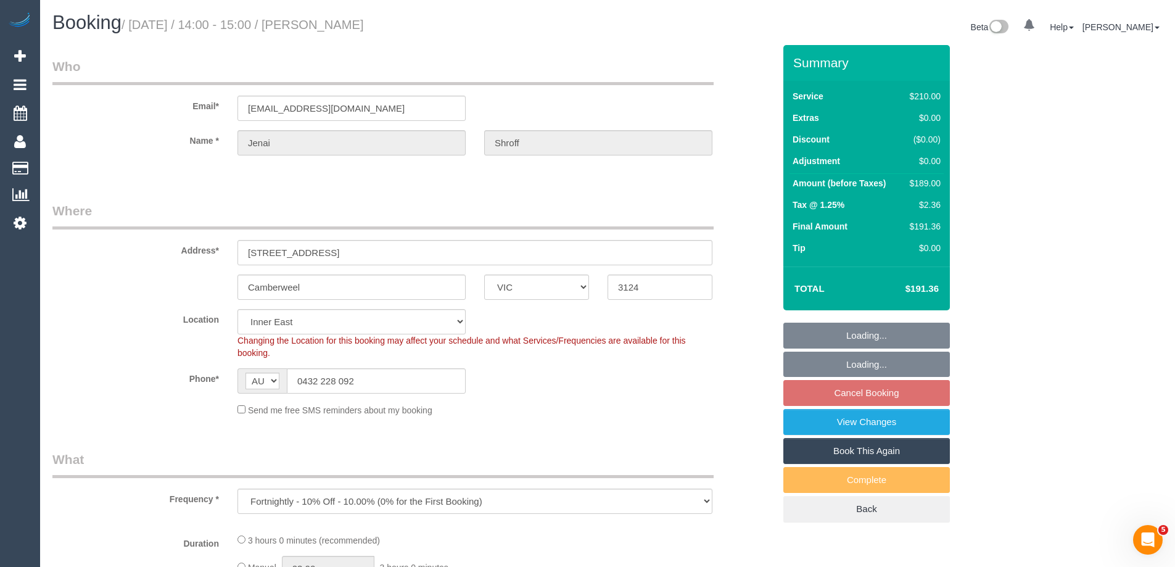
select select "object:1478"
select select "180"
select select "number:28"
select select "number:14"
select select "number:19"
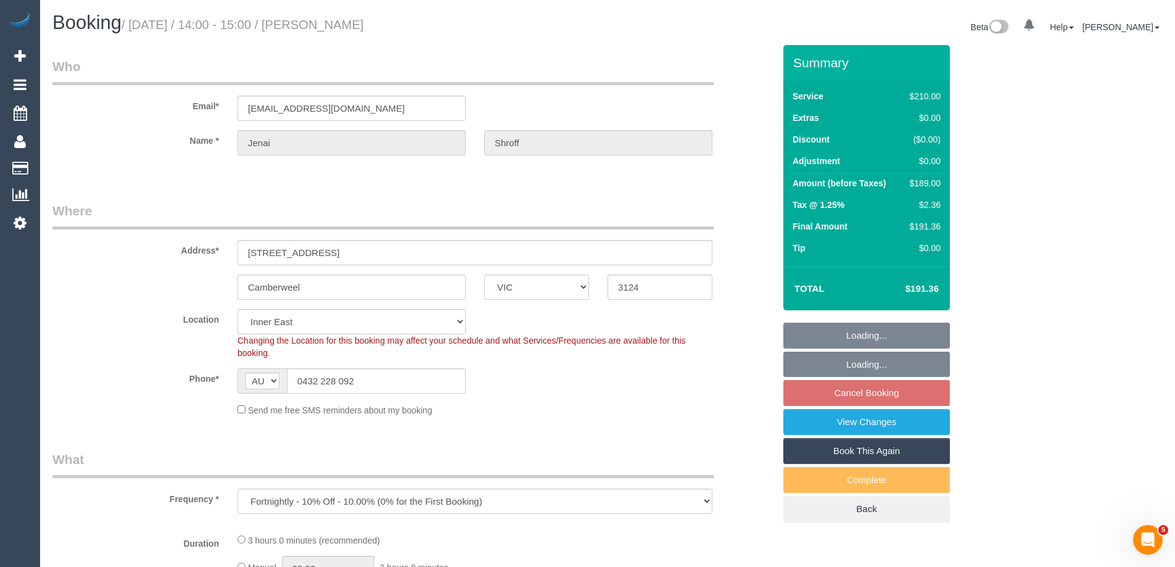
select select "number:25"
select select "number:35"
select select "number:12"
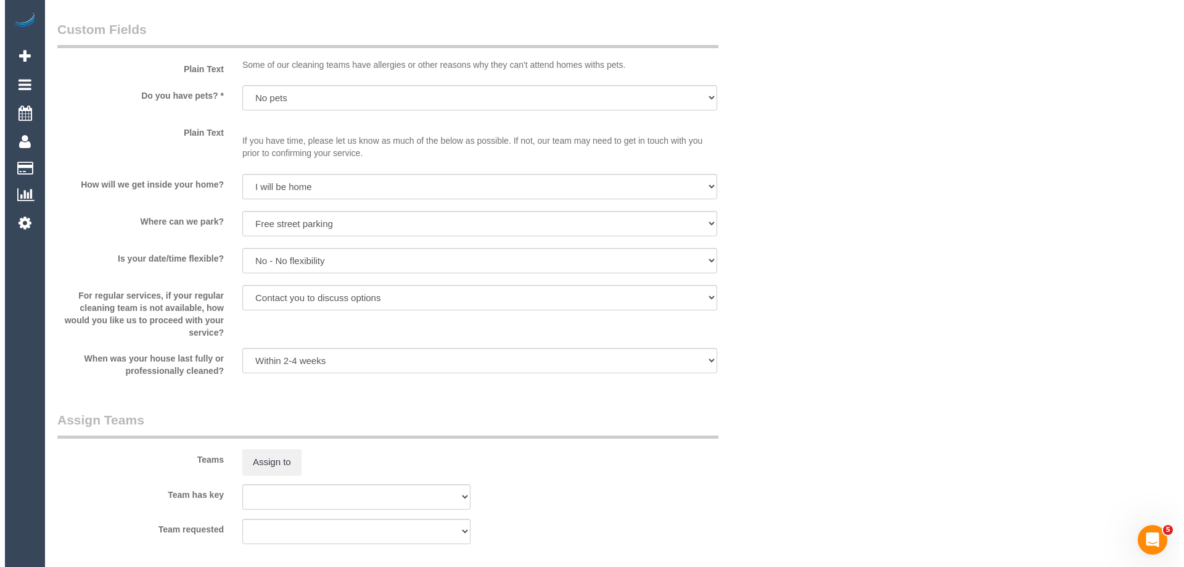
scroll to position [1665, 0]
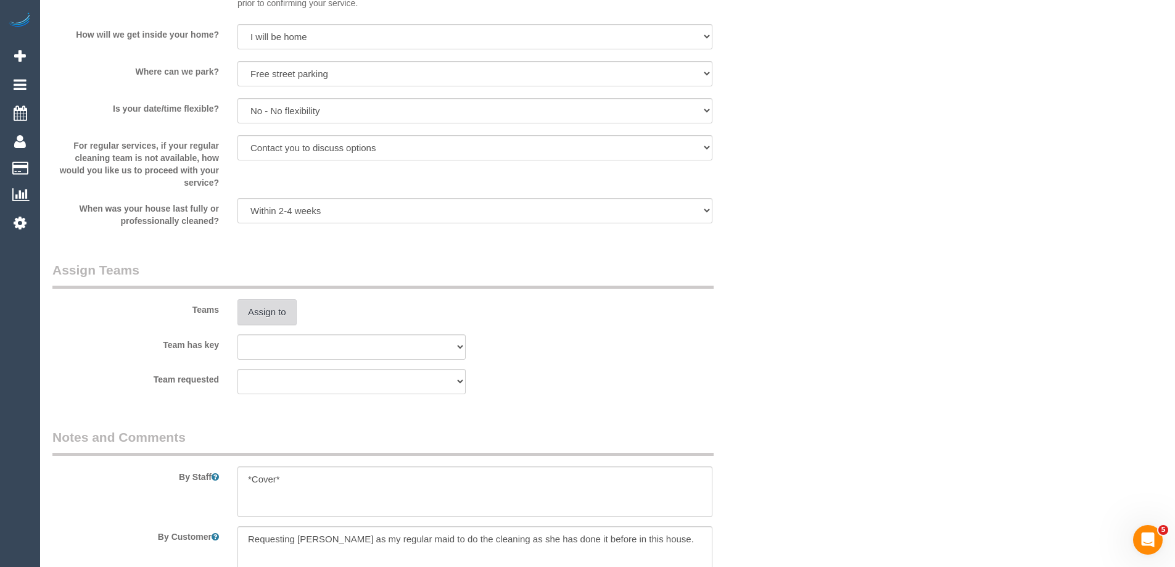
click at [269, 304] on button "Assign to" at bounding box center [266, 312] width 59 height 26
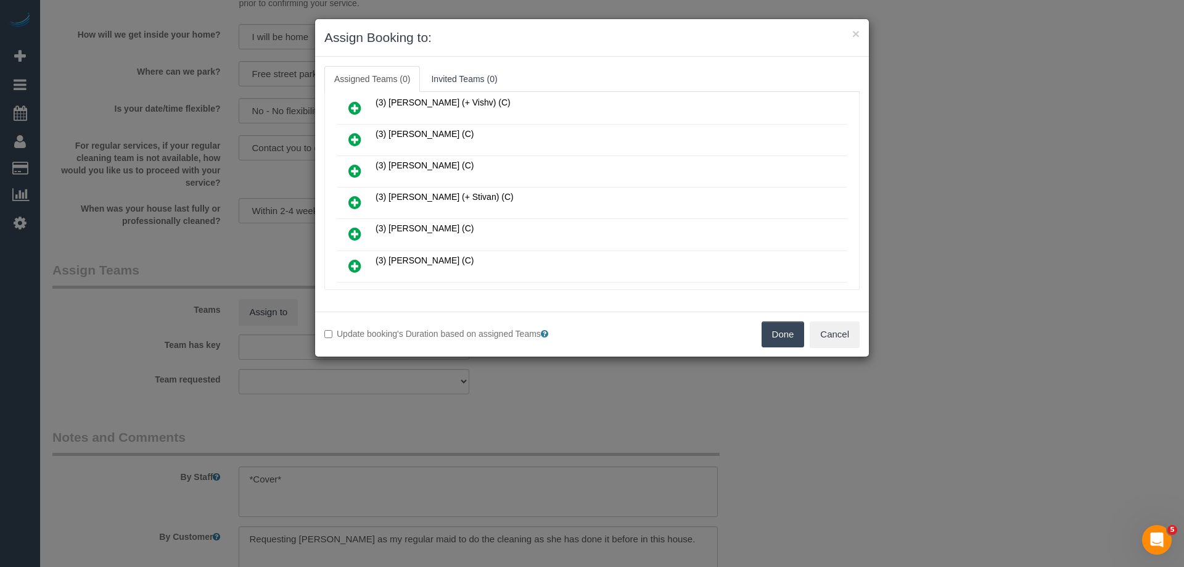
click at [351, 232] on icon at bounding box center [354, 233] width 13 height 15
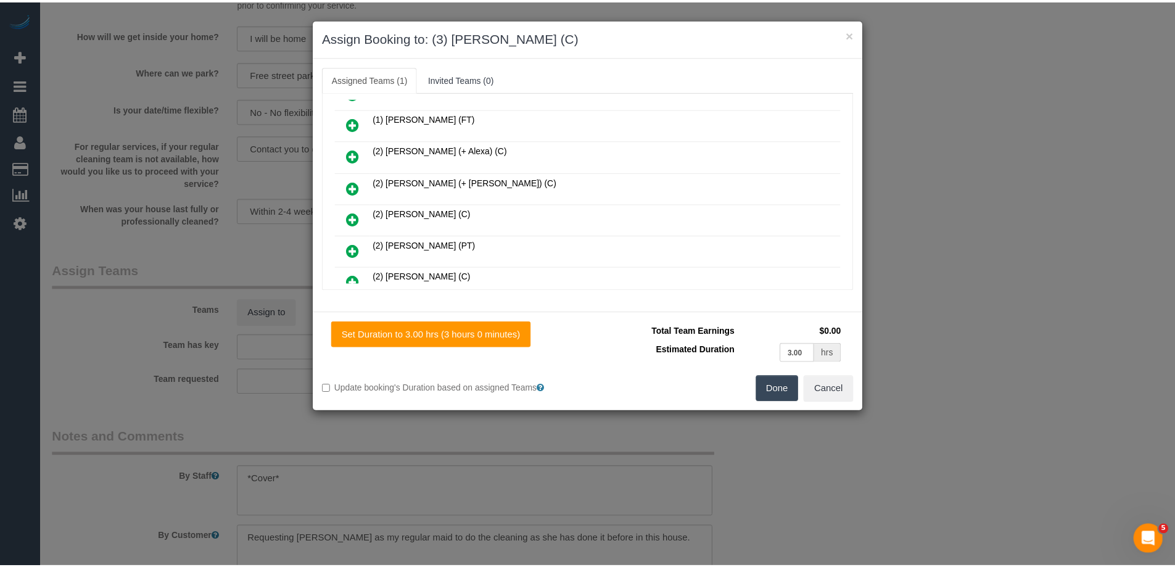
scroll to position [0, 0]
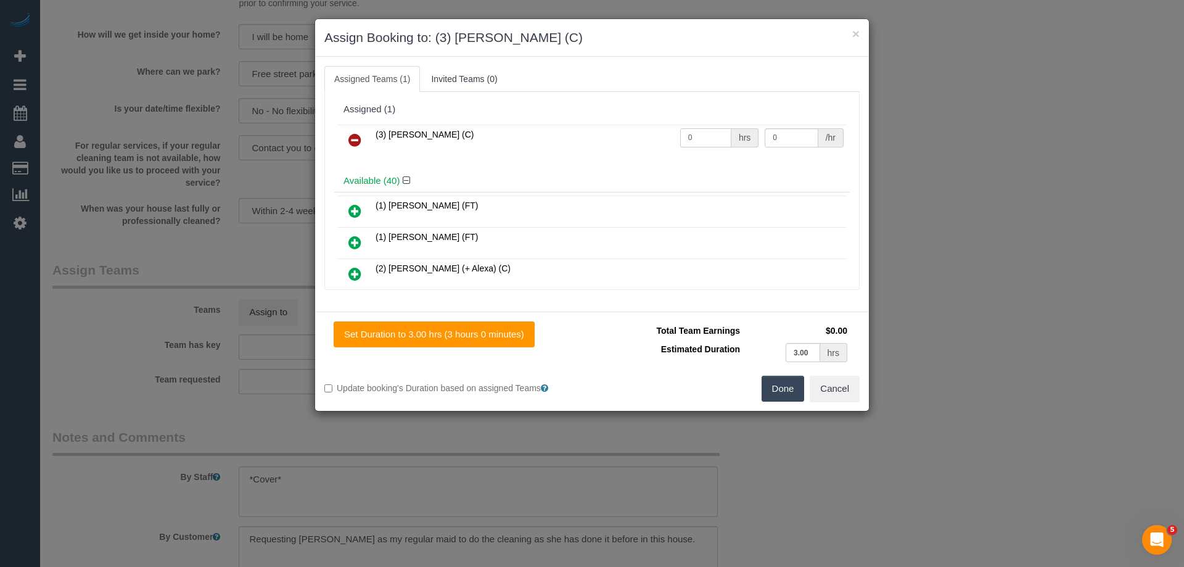
drag, startPoint x: 707, startPoint y: 138, endPoint x: 656, endPoint y: 137, distance: 51.2
click at [647, 137] on tr "(3) Manula Wimalasooriya (C) 0 hrs 0 /hr" at bounding box center [591, 140] width 509 height 31
type input "3"
drag, startPoint x: 780, startPoint y: 135, endPoint x: 690, endPoint y: 139, distance: 90.1
click at [693, 139] on tr "(3) Manula Wimalasooriya (C) 3 hrs 0 /hr" at bounding box center [591, 140] width 509 height 31
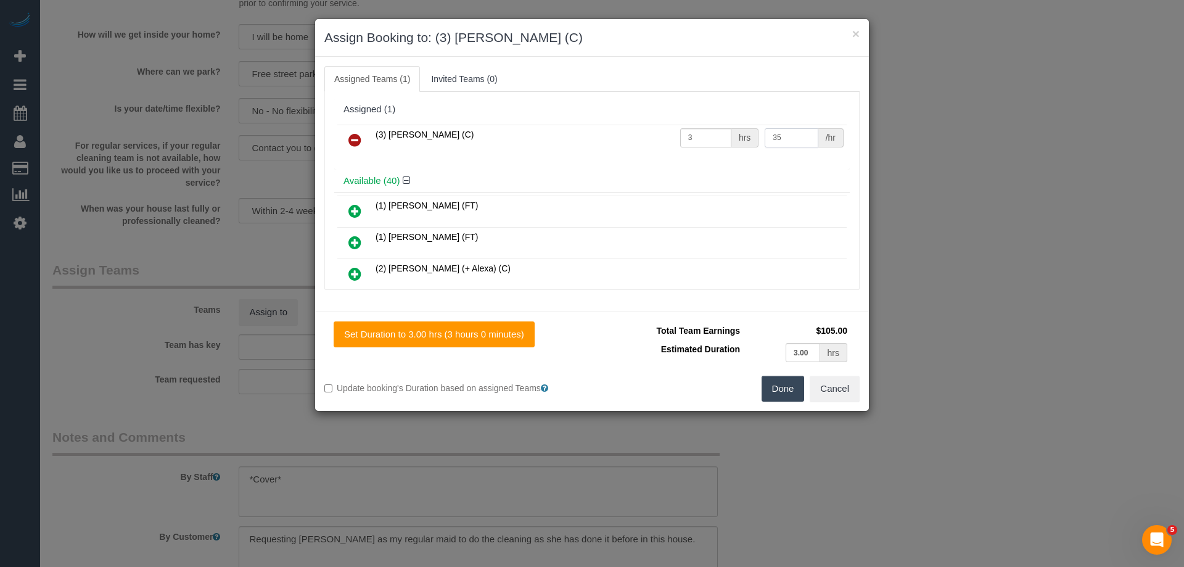
type input "35"
click at [783, 386] on button "Done" at bounding box center [783, 389] width 43 height 26
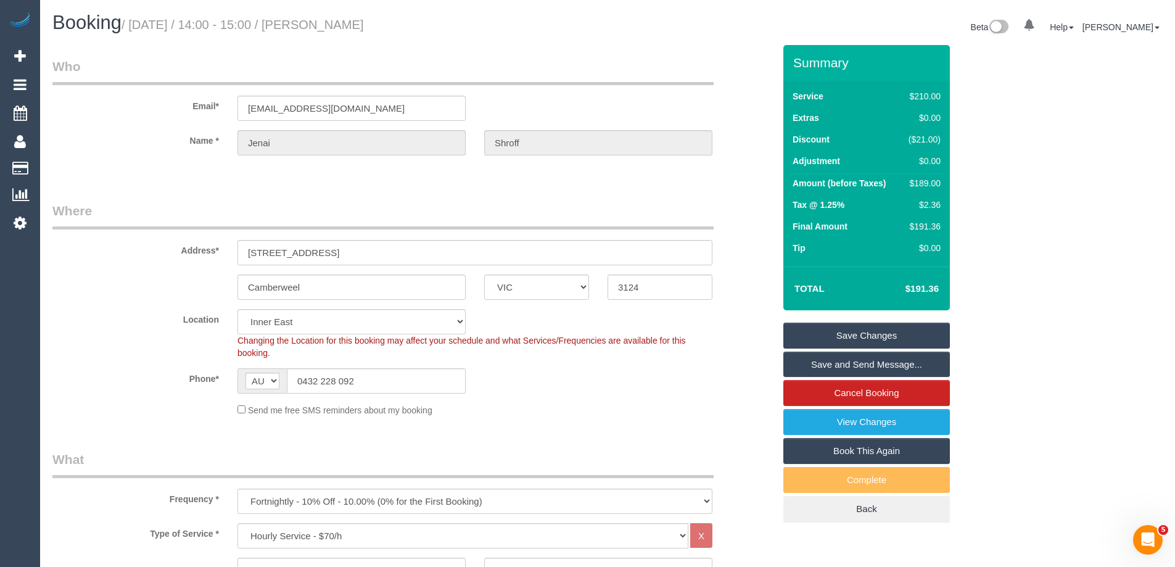
drag, startPoint x: 429, startPoint y: 28, endPoint x: 340, endPoint y: 27, distance: 88.8
click at [340, 27] on h1 "Booking / September 04, 2025 / 14:00 - 15:00 / Jenai Shroff" at bounding box center [325, 22] width 546 height 21
copy small "Jenai Shroff"
click at [838, 366] on link "Save and Send Message..." at bounding box center [866, 364] width 166 height 26
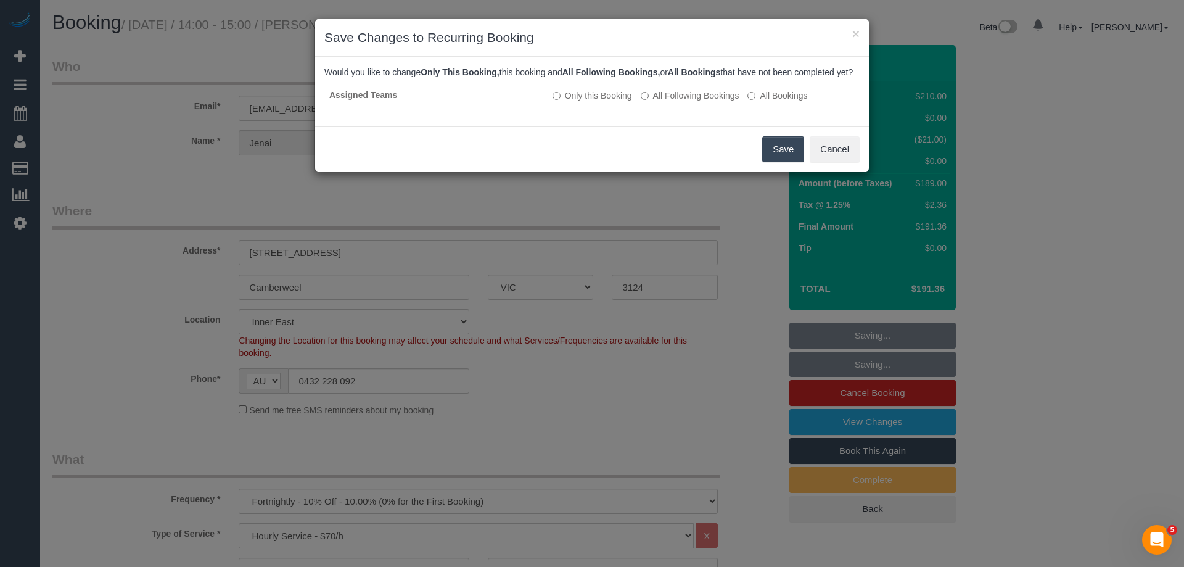
click at [784, 162] on button "Save" at bounding box center [783, 149] width 42 height 26
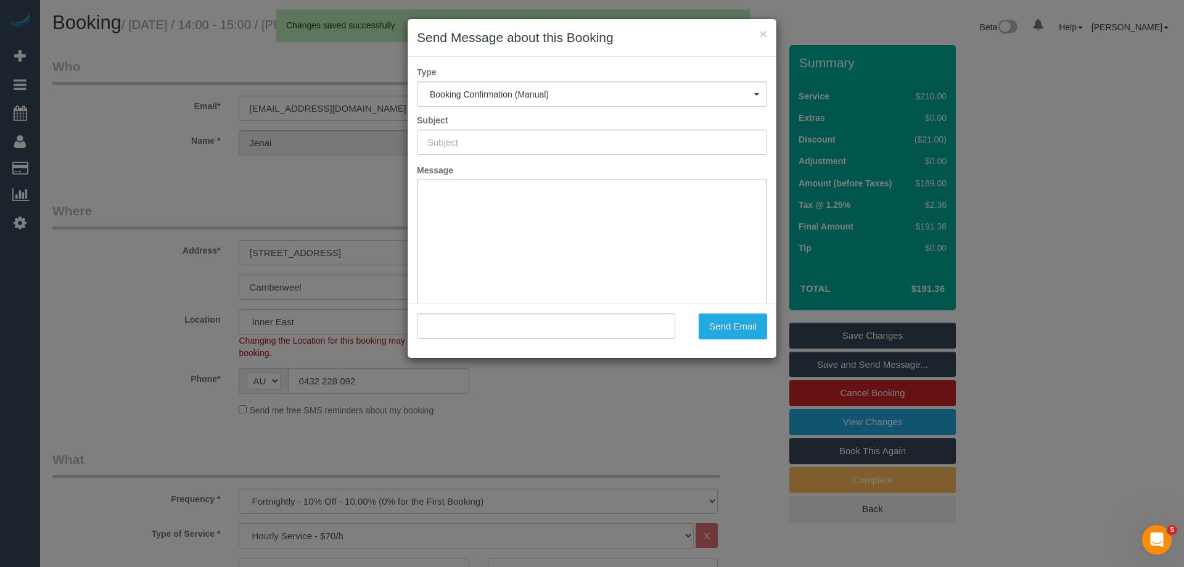
type input "Booking Confirmed"
type input ""Jenai Shroff" <jenaishroff6@gmail.com>"
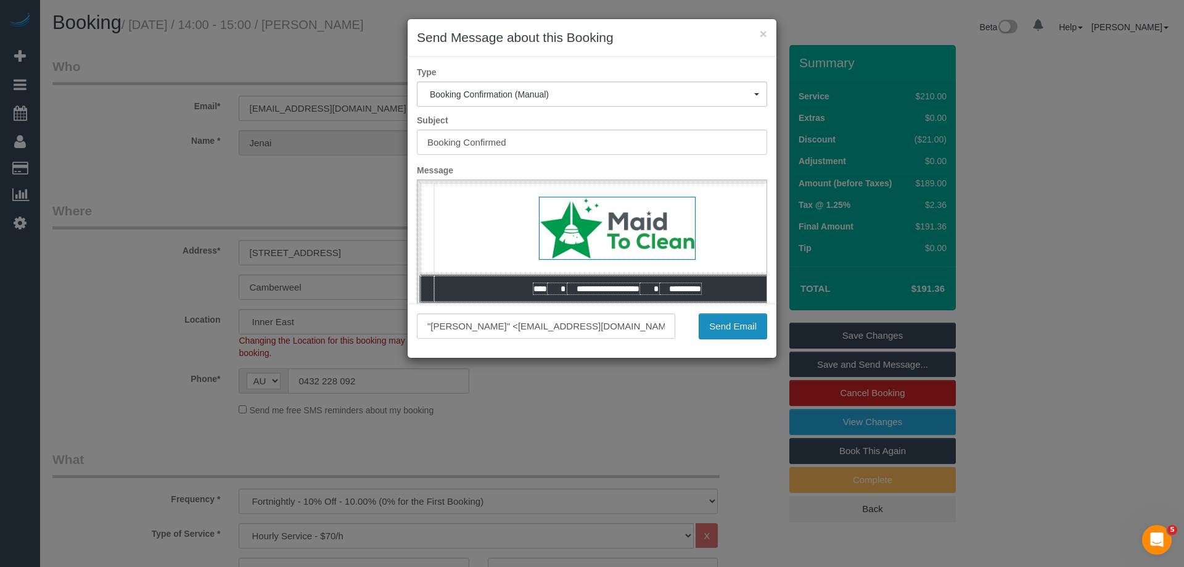
click at [728, 326] on button "Send Email" at bounding box center [733, 326] width 68 height 26
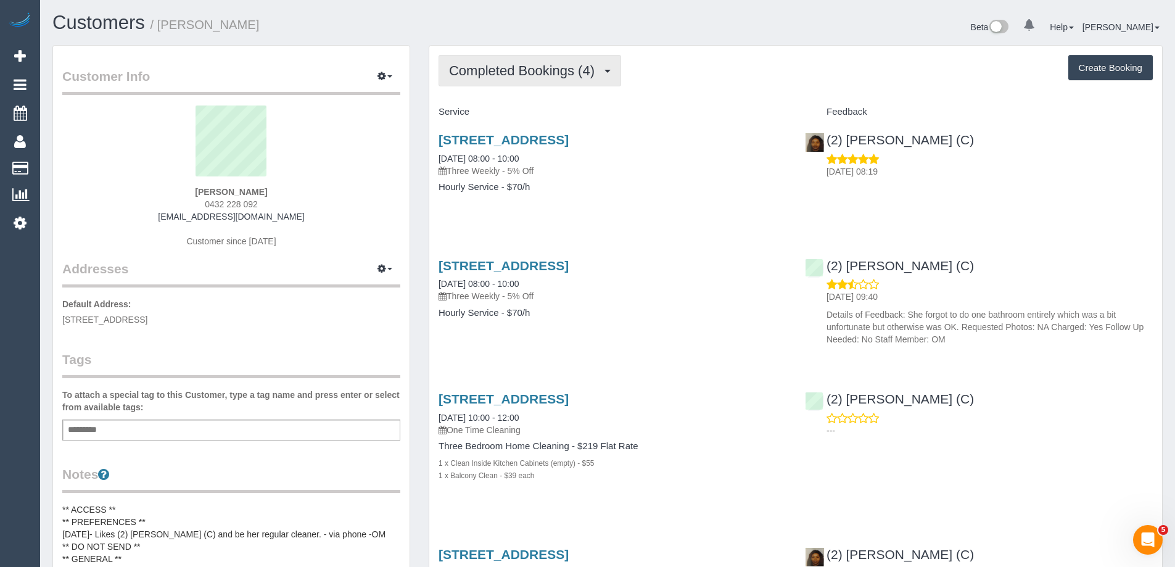
click at [527, 64] on span "Completed Bookings (4)" at bounding box center [525, 70] width 152 height 15
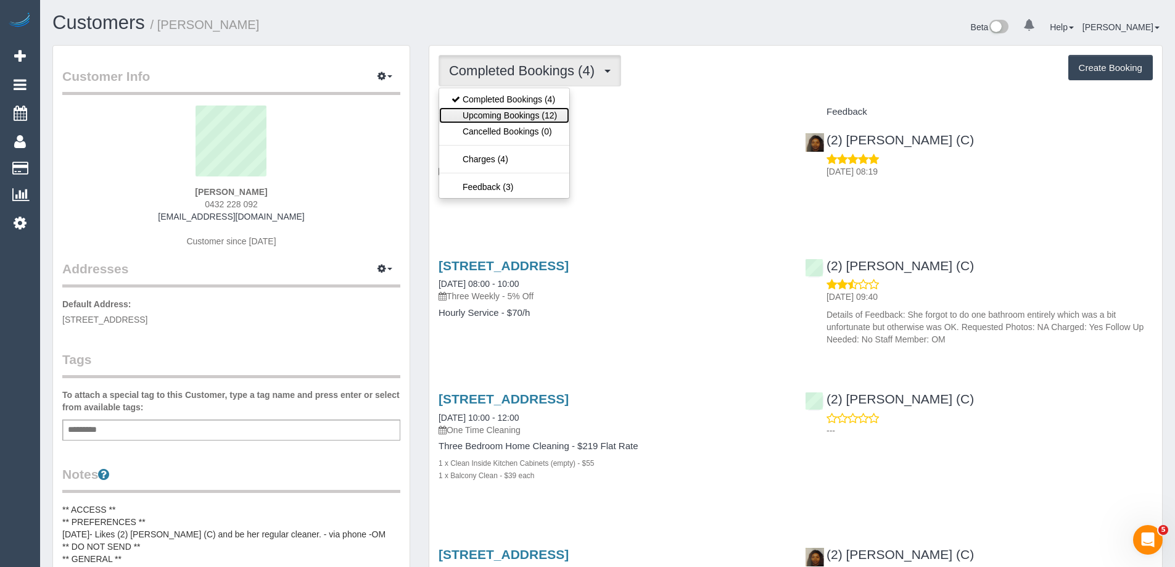
click at [524, 112] on link "Upcoming Bookings (12)" at bounding box center [504, 115] width 130 height 16
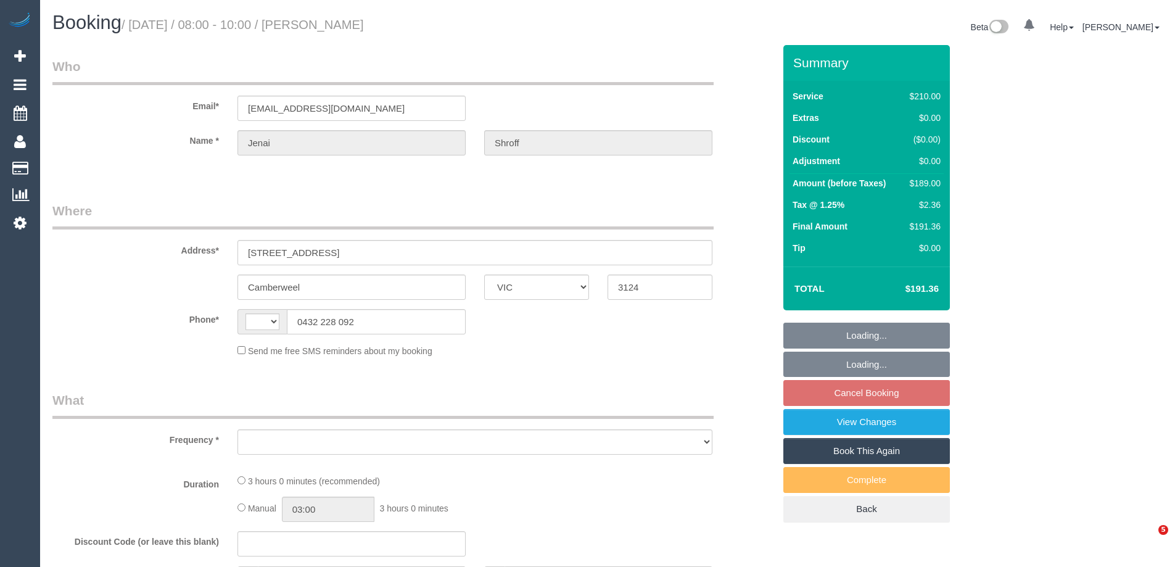
select select "VIC"
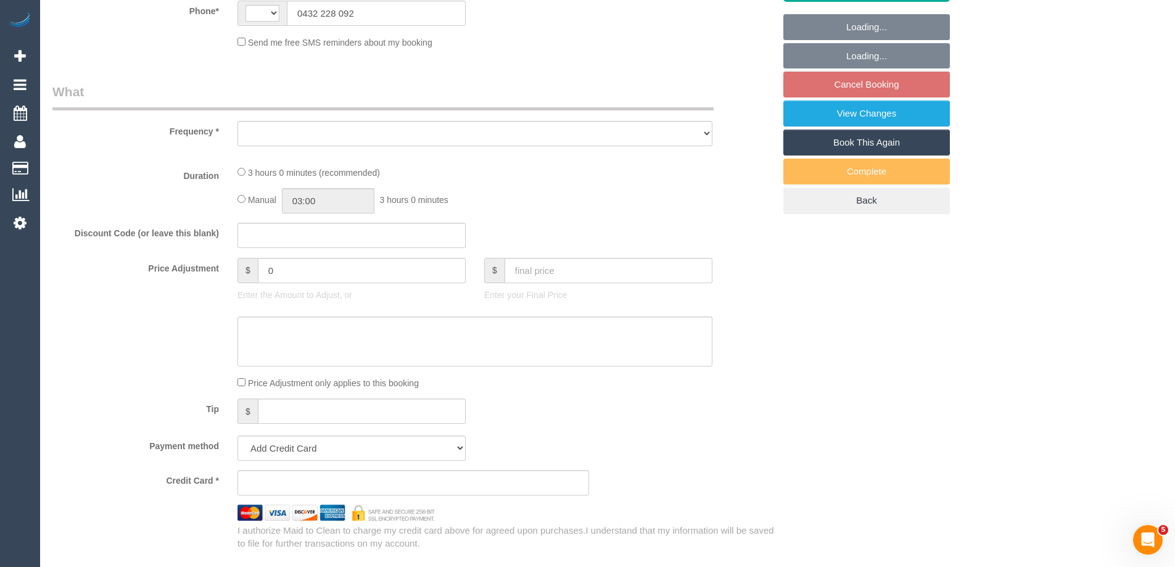
select select "string:AU"
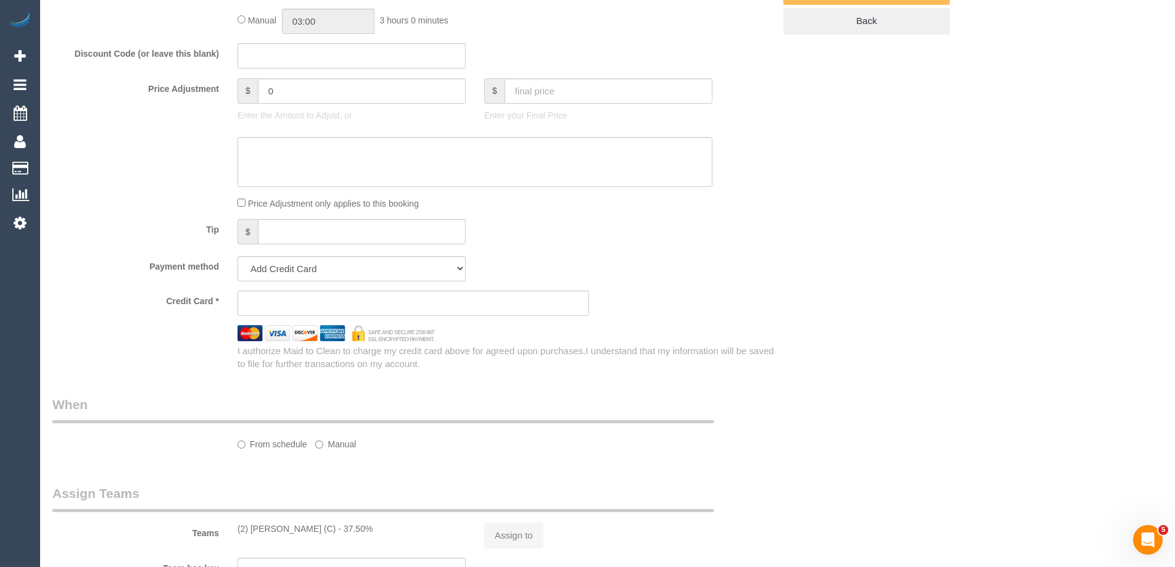
select select "180"
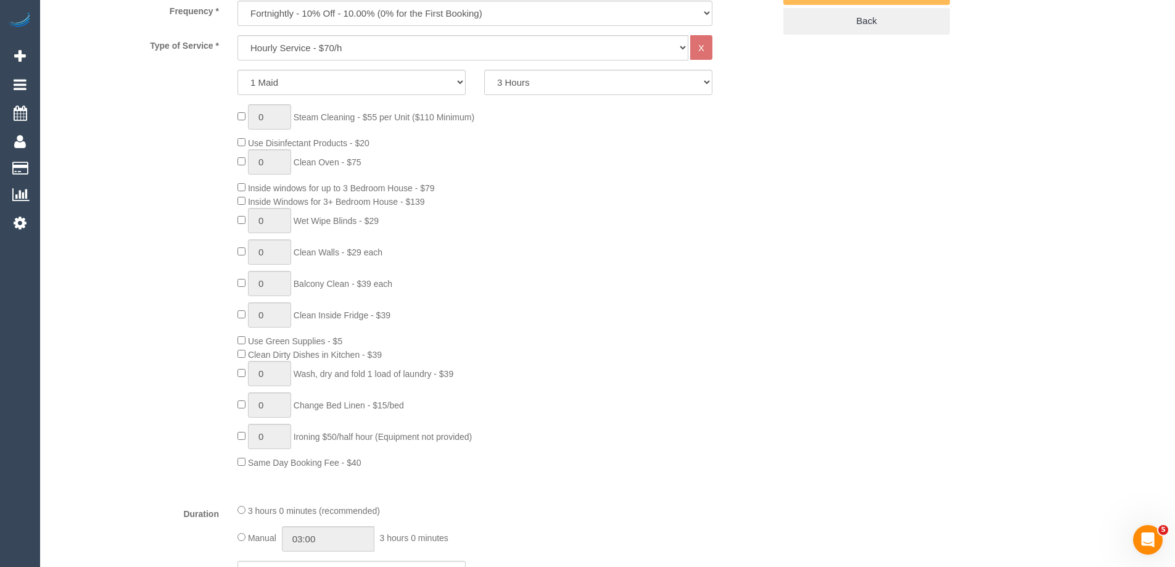
select select "object:694"
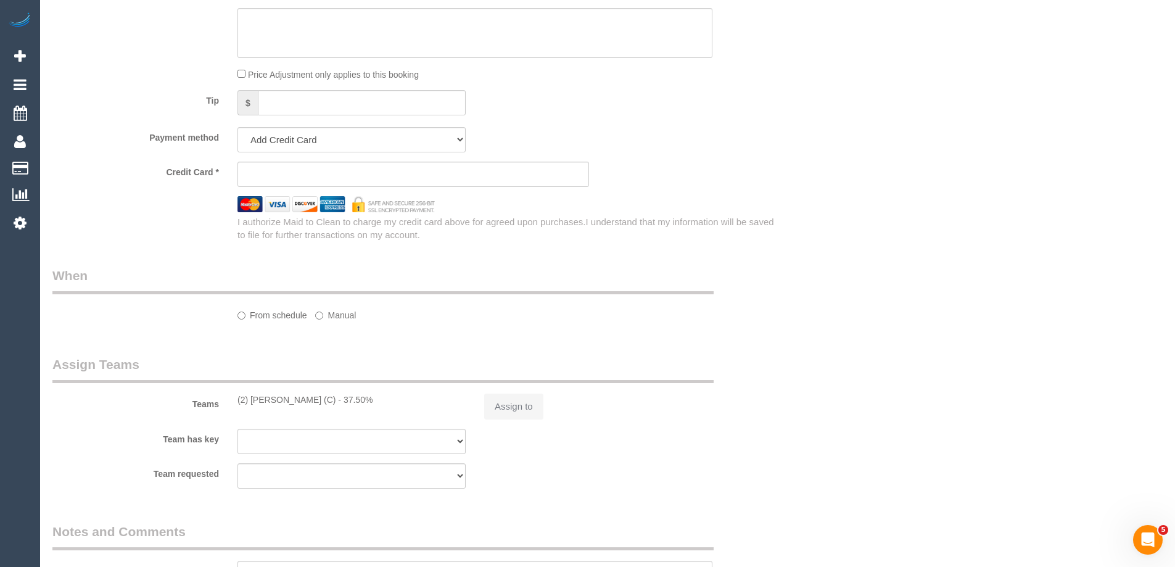
select select "string:stripe-pm_1RkaMh2GScqysDRVzL0AtIri"
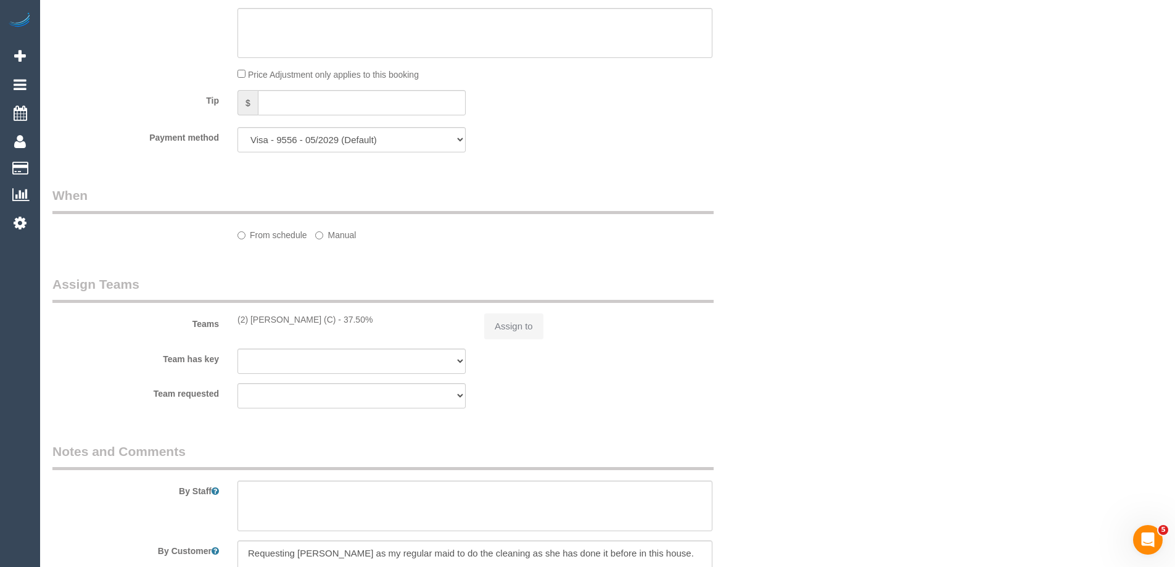
select select "number:28"
select select "number:14"
select select "number:19"
select select "number:25"
select select "number:35"
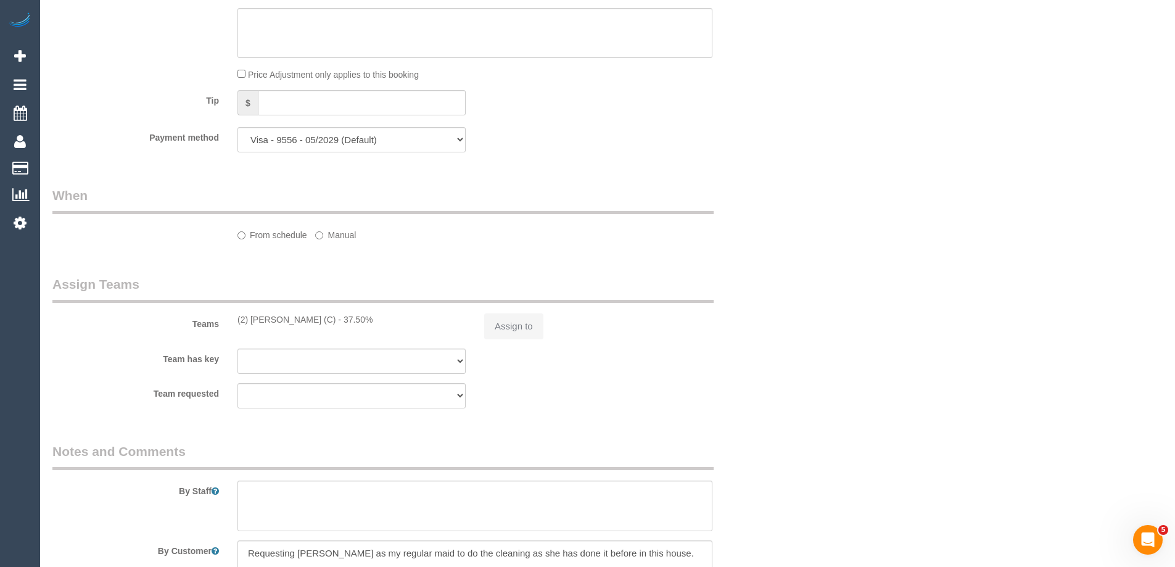
select select "number:12"
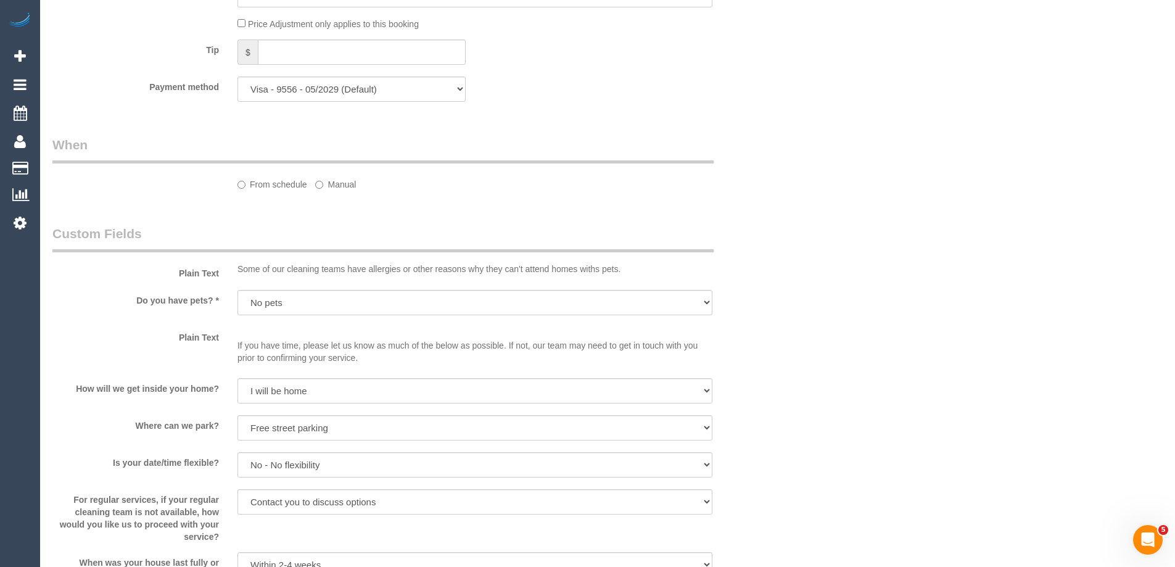
select select "object:1443"
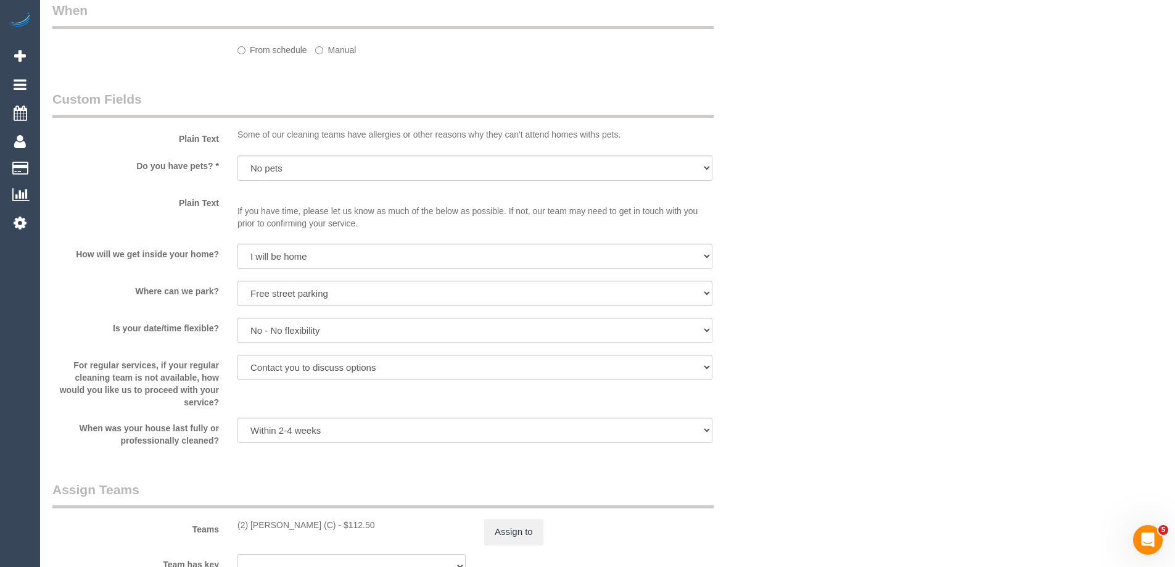
select select "spot2"
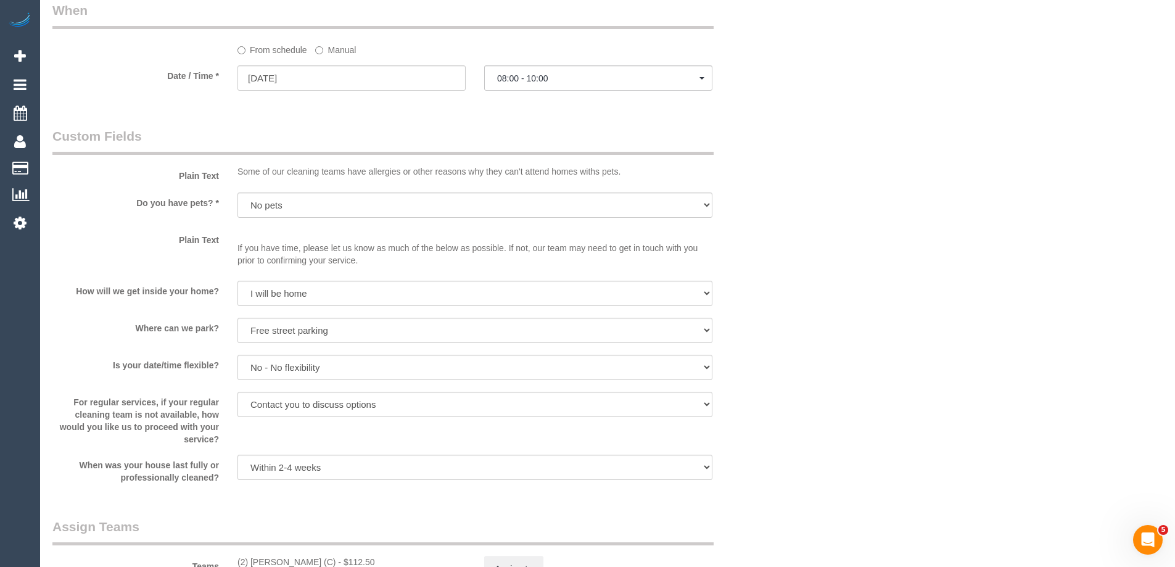
scroll to position [1072, 0]
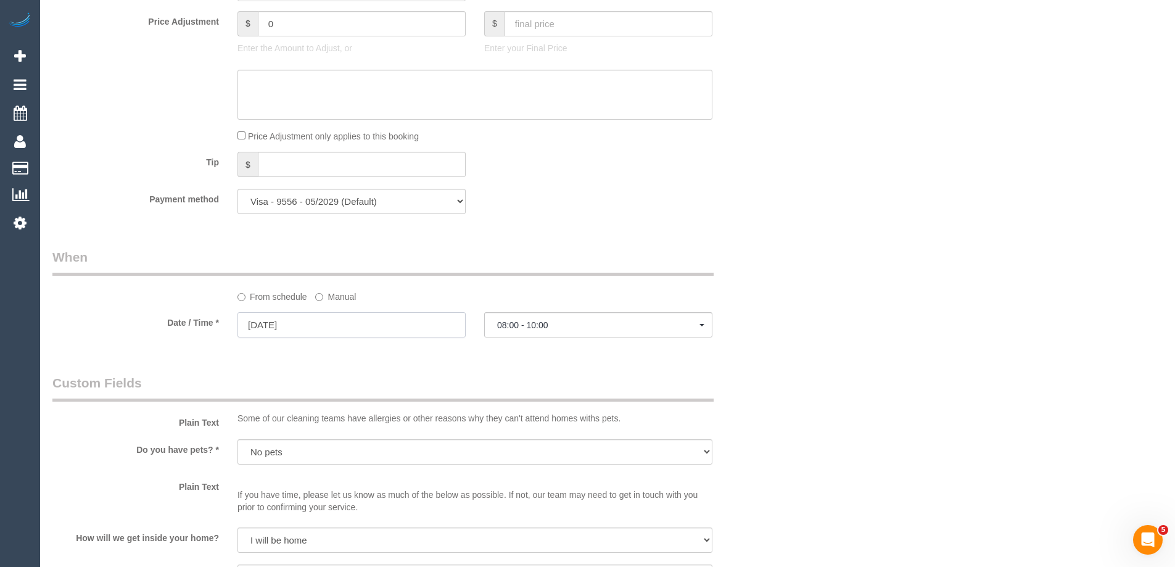
click at [273, 331] on input "[DATE]" at bounding box center [351, 324] width 228 height 25
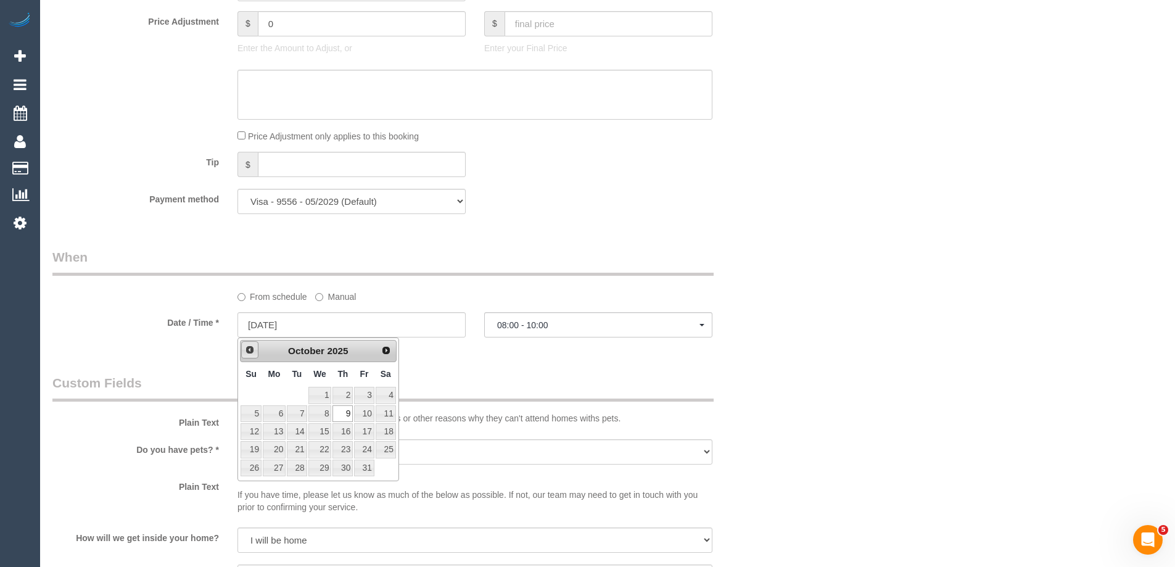
click at [253, 349] on span "Prev" at bounding box center [250, 350] width 10 height 10
click at [345, 453] on link "25" at bounding box center [342, 449] width 20 height 17
type input "[DATE]"
select select
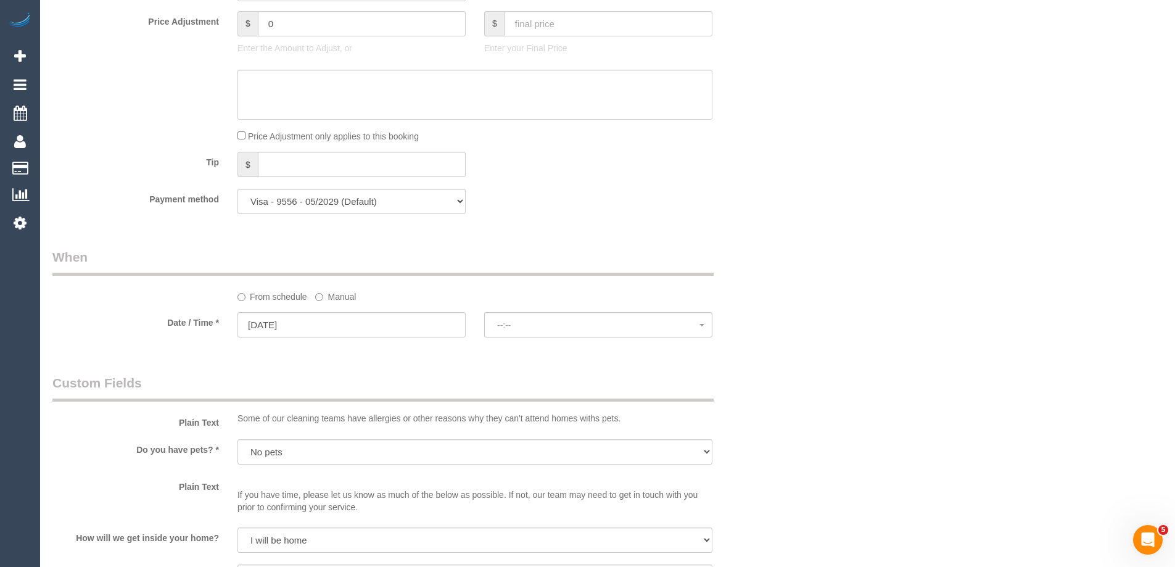
click at [324, 294] on label "Manual" at bounding box center [335, 294] width 41 height 17
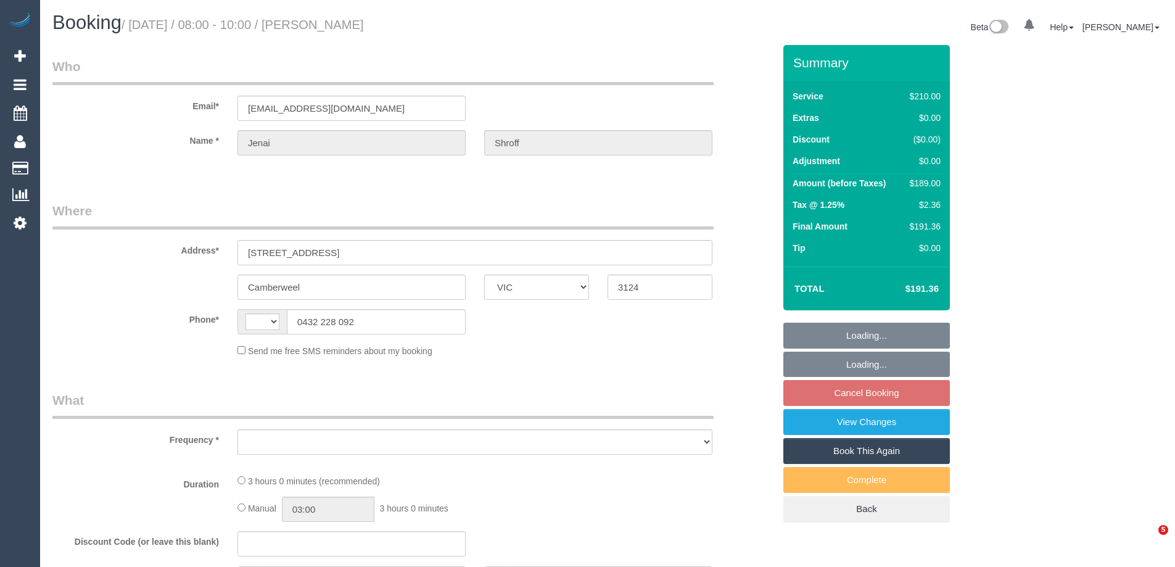
select select "VIC"
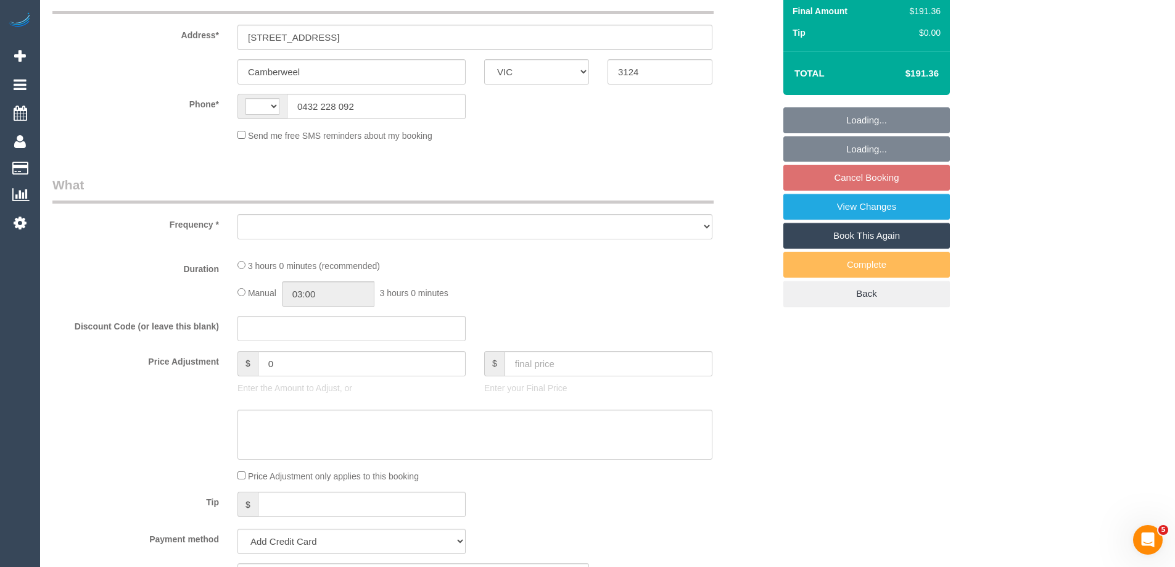
scroll to position [247, 0]
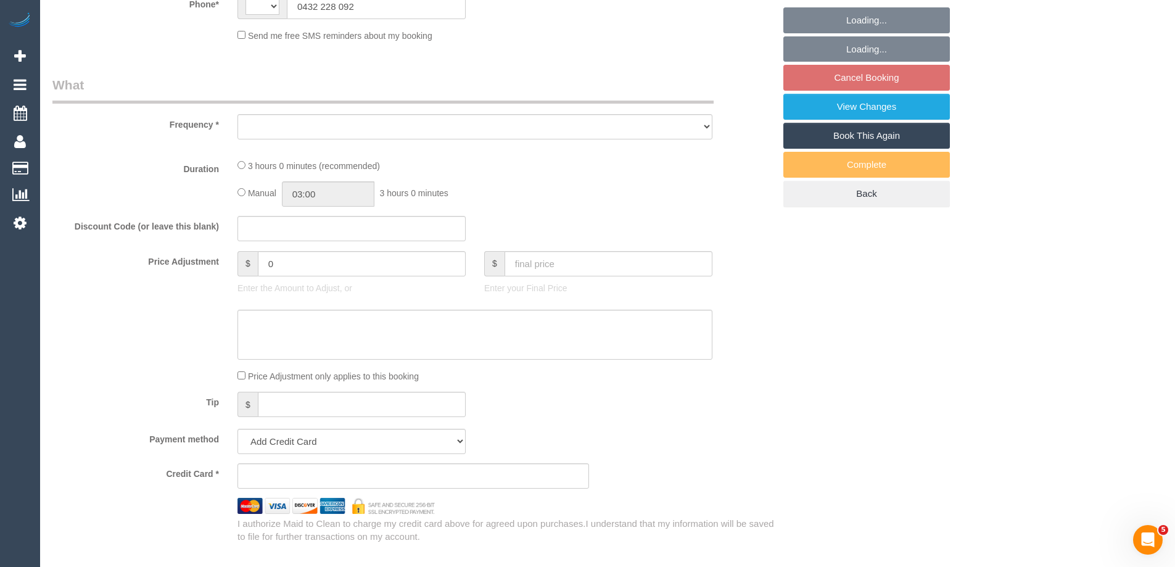
select select "string:AU"
select select "object:528"
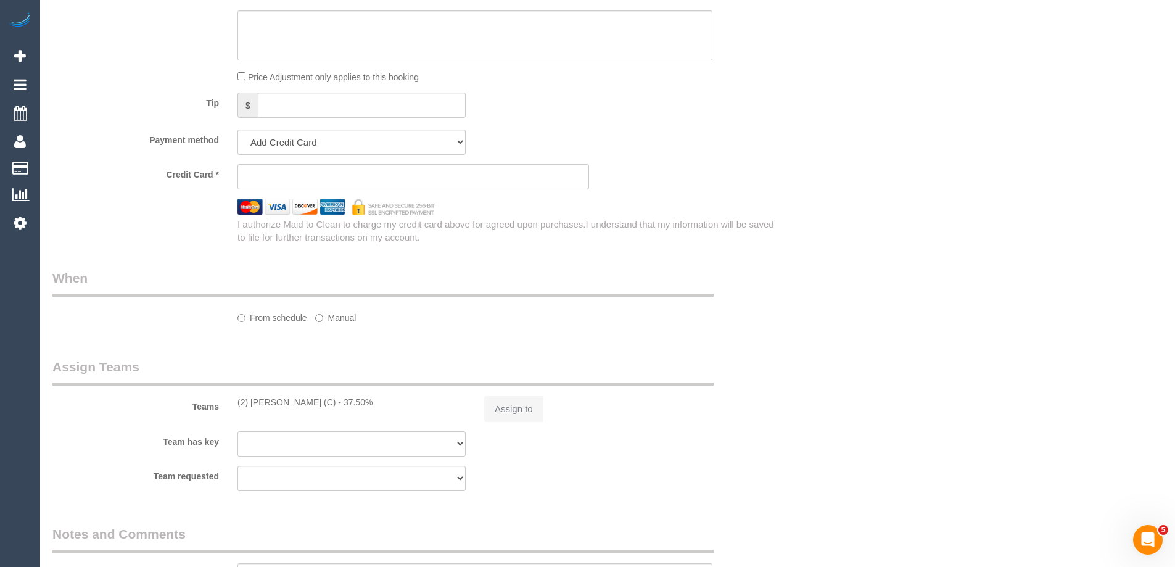
select select "string:stripe-pm_1RkaMh2GScqysDRVzL0AtIri"
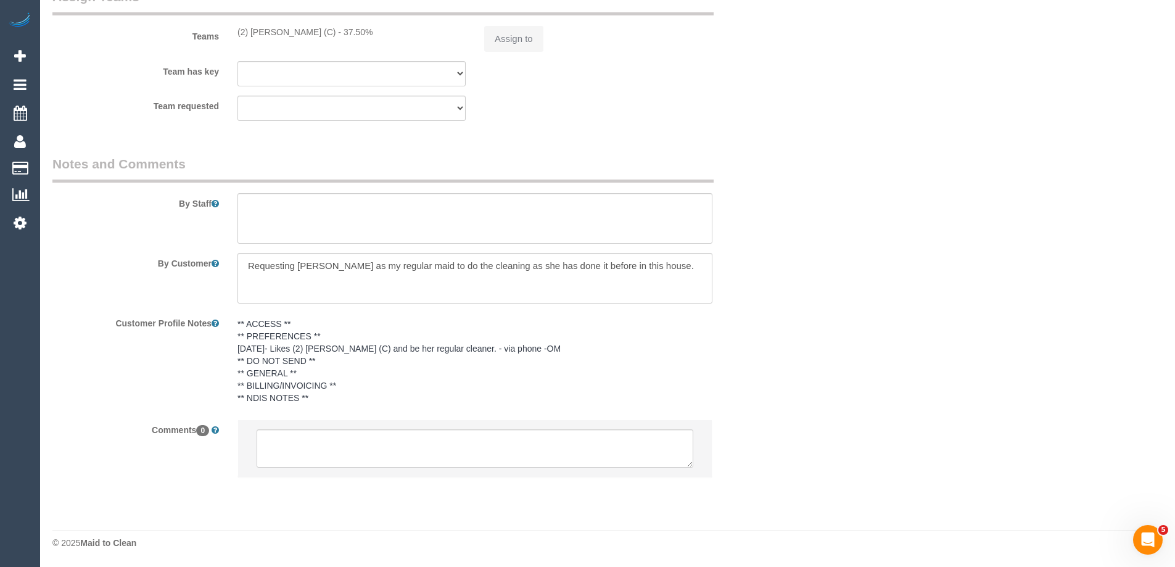
select select "180"
select select "number:28"
select select "number:14"
select select "number:19"
select select "number:25"
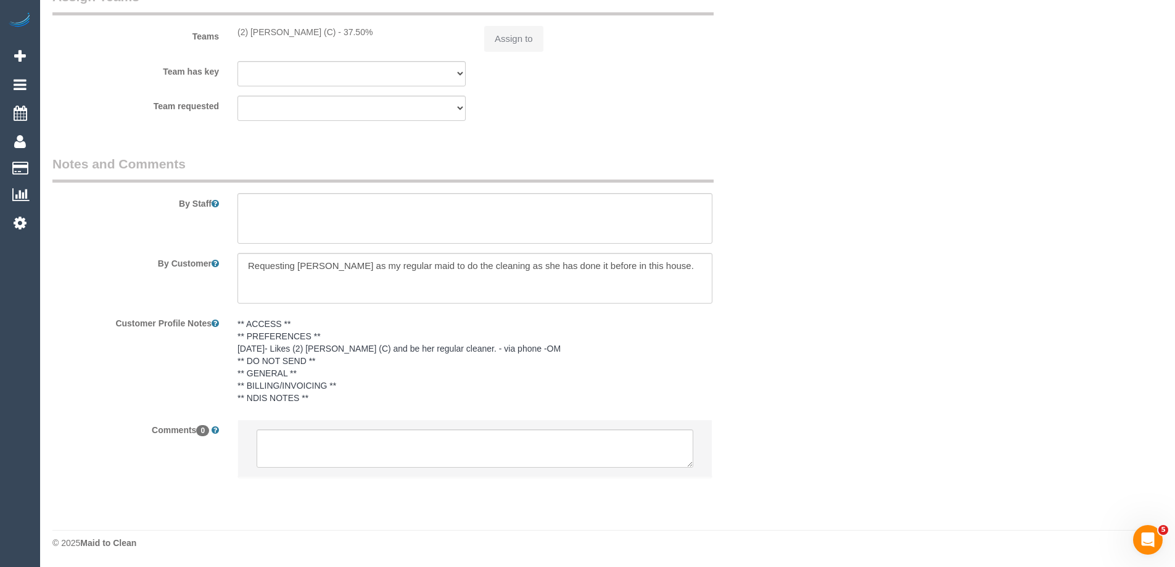
select select "number:35"
select select "number:12"
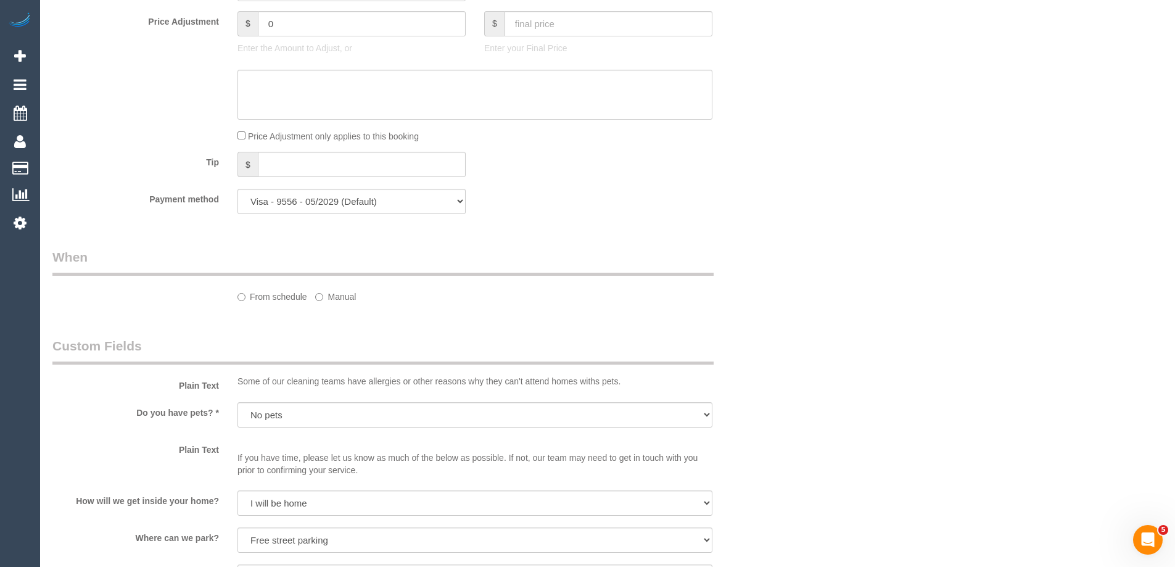
select select "object:1443"
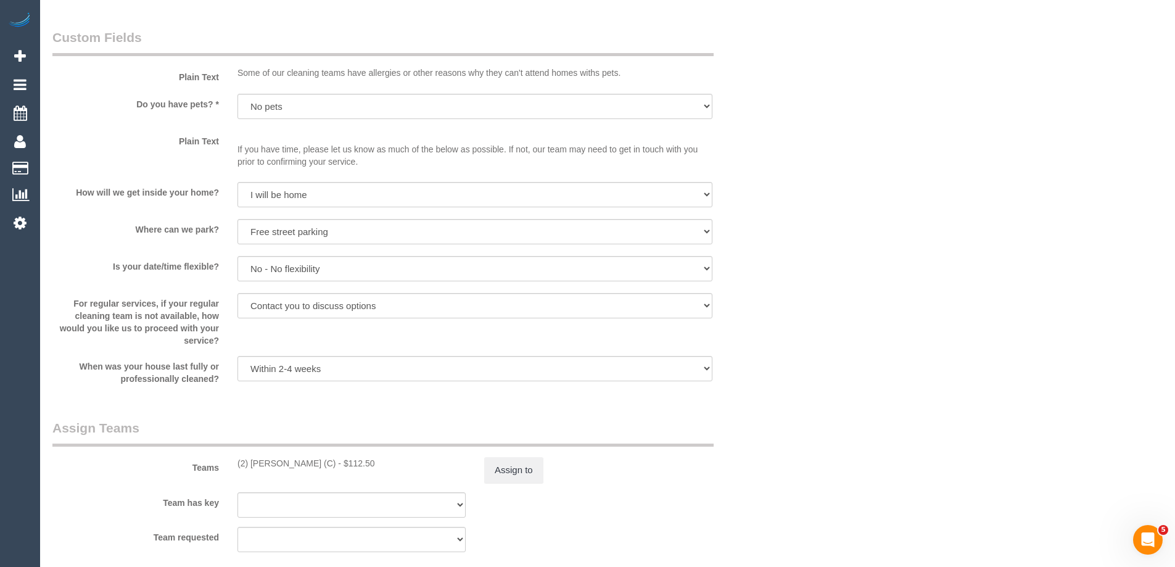
select select "spot2"
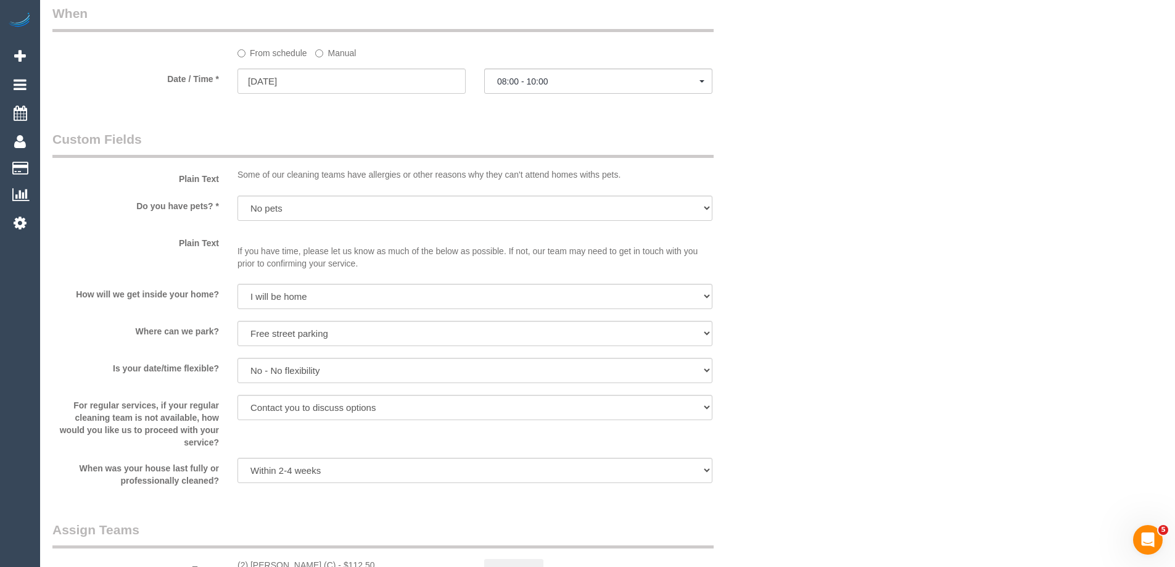
scroll to position [1257, 0]
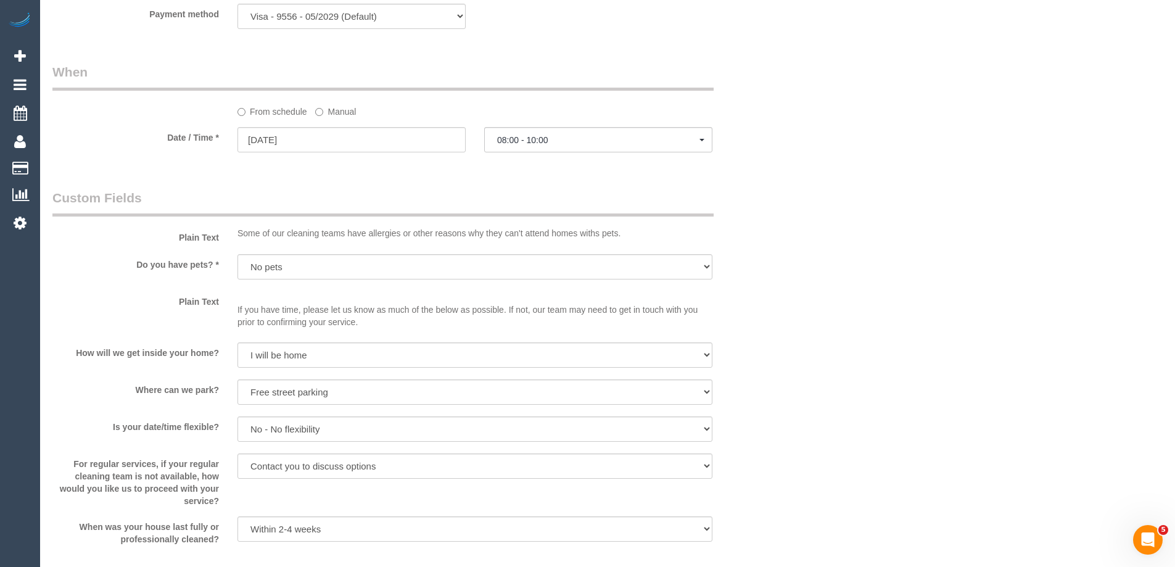
click at [346, 110] on label "Manual" at bounding box center [335, 109] width 41 height 17
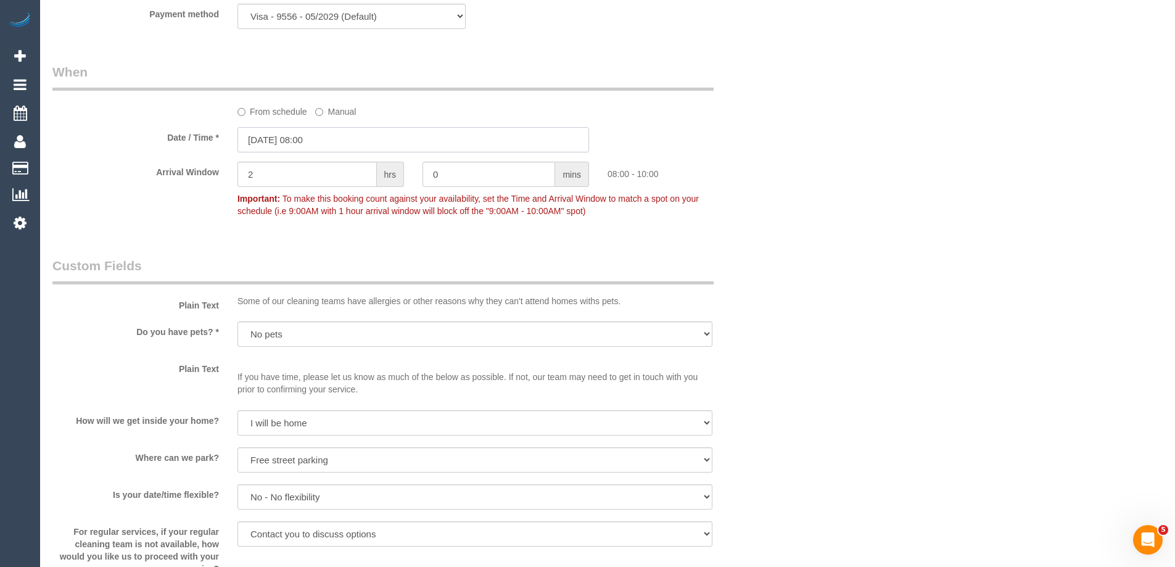
click at [318, 135] on input "[DATE] 08:00" at bounding box center [412, 139] width 351 height 25
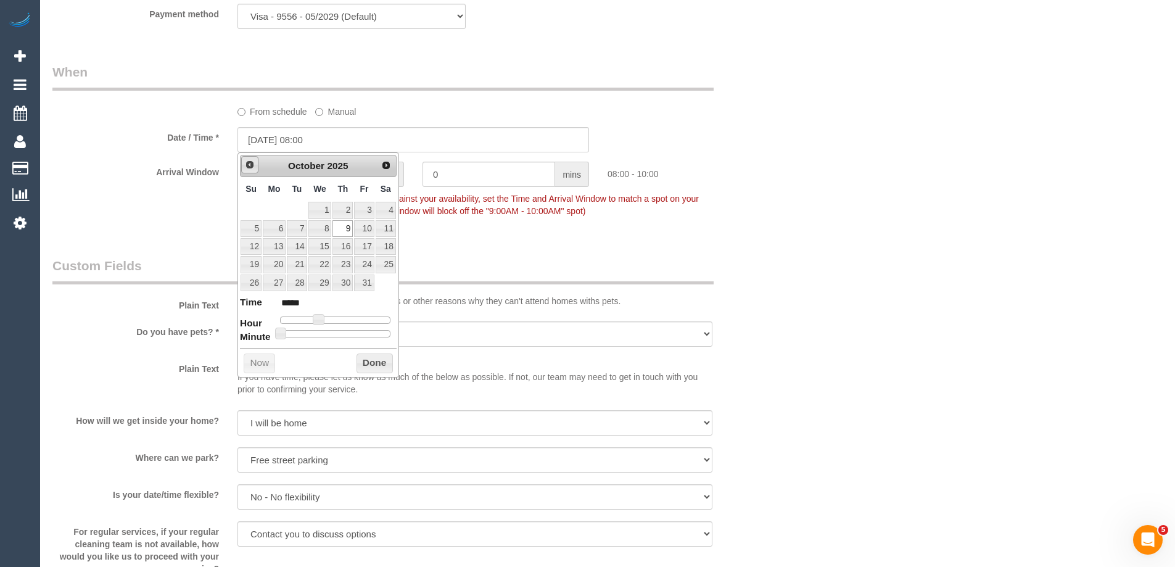
click at [245, 162] on span "Prev" at bounding box center [250, 165] width 10 height 10
click at [345, 265] on link "25" at bounding box center [342, 264] width 20 height 17
type input "[DATE] 08:00"
click at [734, 75] on div "From schedule Manual" at bounding box center [413, 90] width 740 height 55
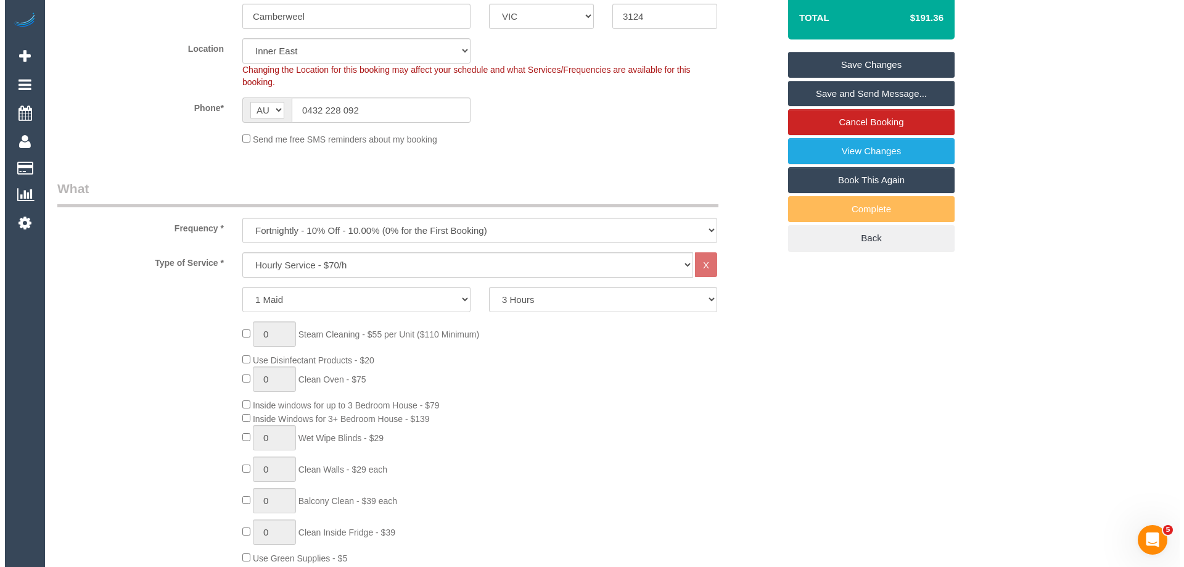
scroll to position [0, 0]
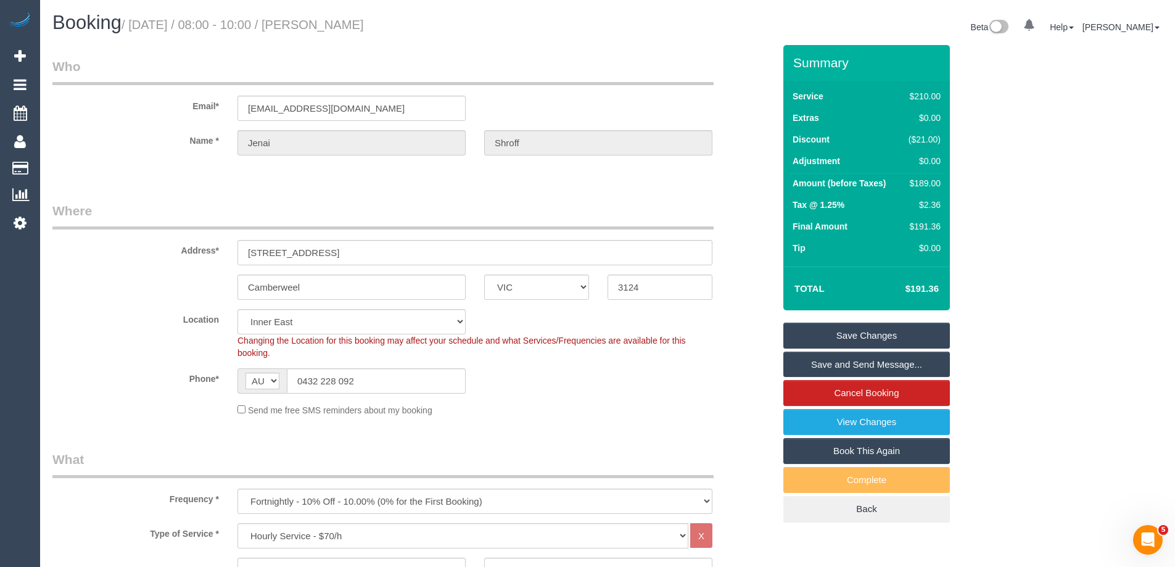
click at [802, 334] on link "Save Changes" at bounding box center [866, 335] width 166 height 26
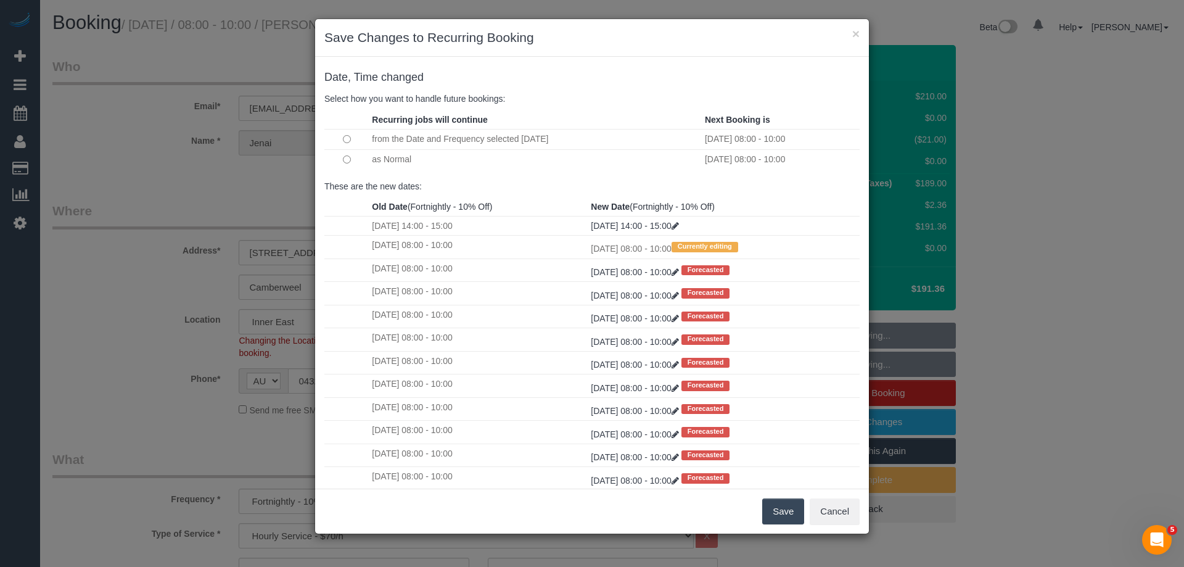
click at [780, 511] on button "Save" at bounding box center [783, 511] width 42 height 26
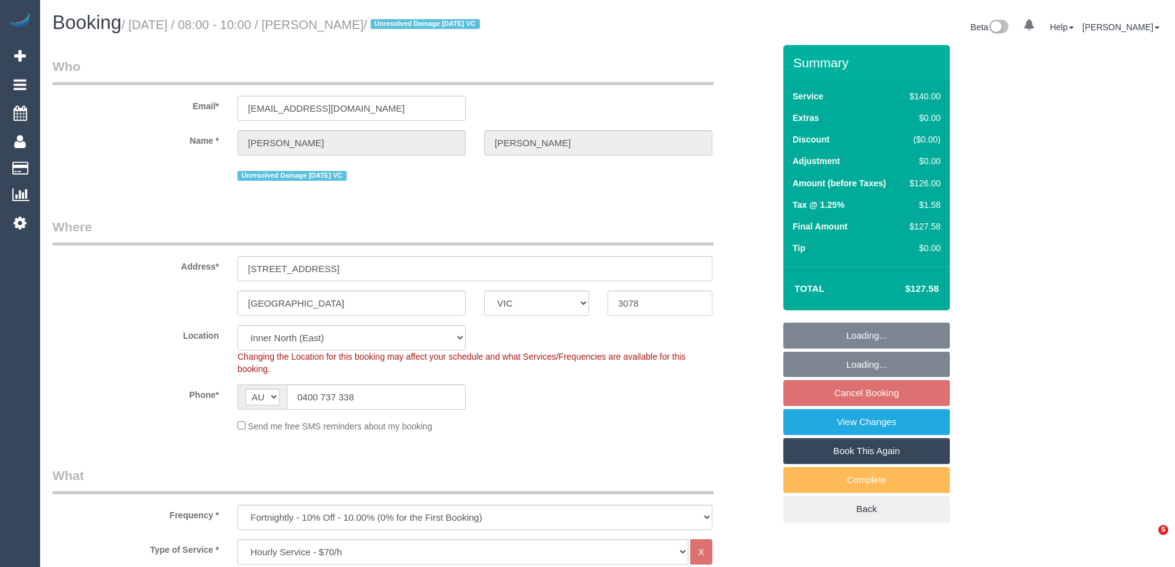
select select "VIC"
select select "object:723"
select select "number:27"
select select "number:14"
select select "number:19"
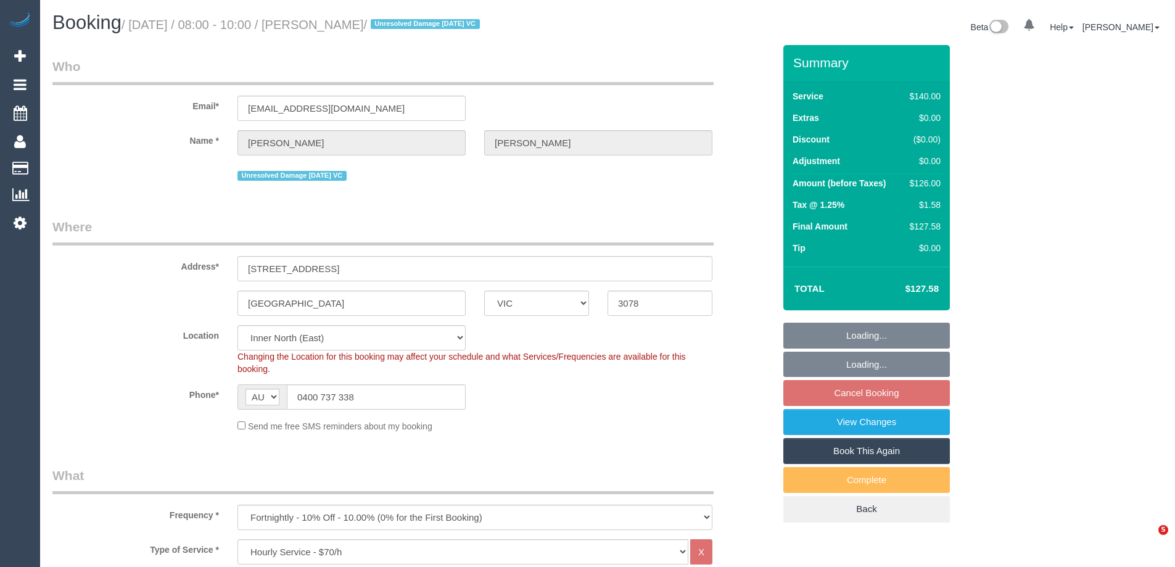
select select "number:36"
select select "number:34"
select select "number:12"
select select "spot2"
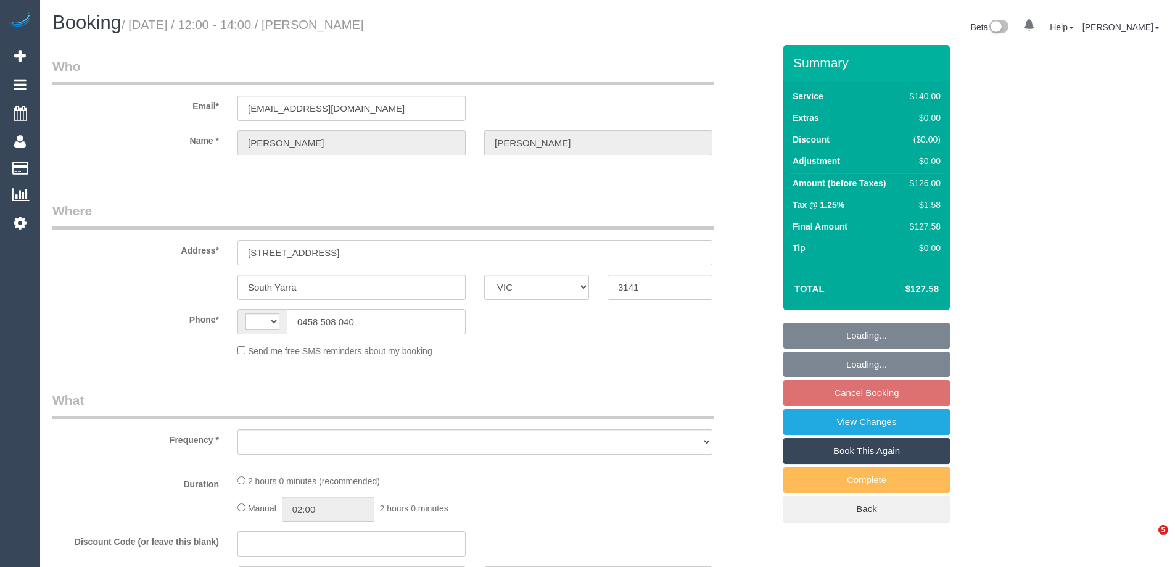
select select "VIC"
select select "string:AU"
select select "object:543"
select select "string:stripe-pm_1G8g5r2GScqysDRVqca0kiuf"
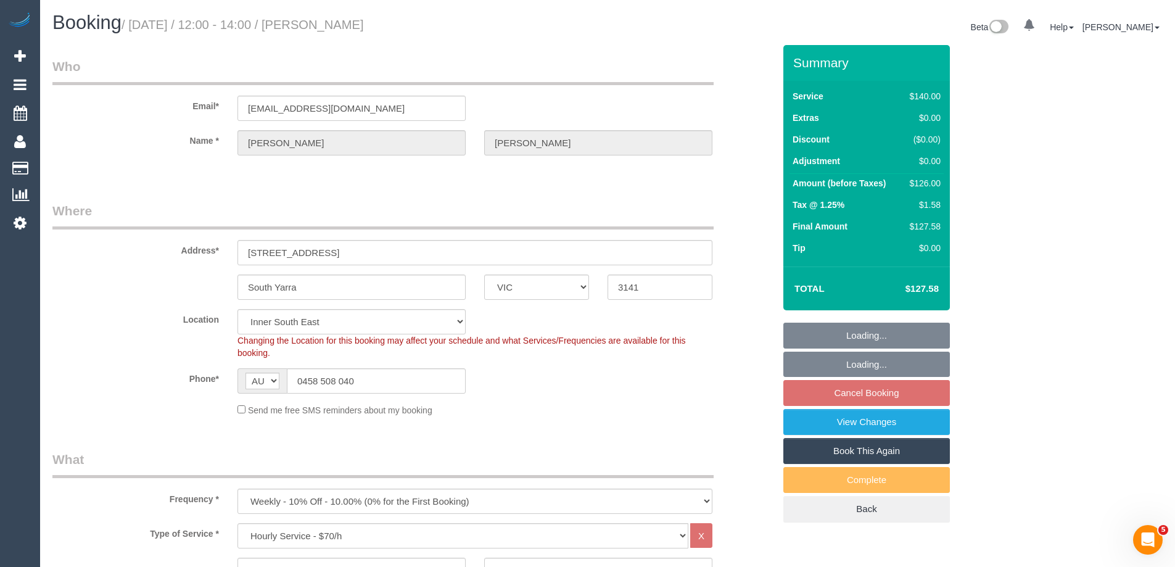
select select "number:27"
select select "object:1265"
select select "spot4"
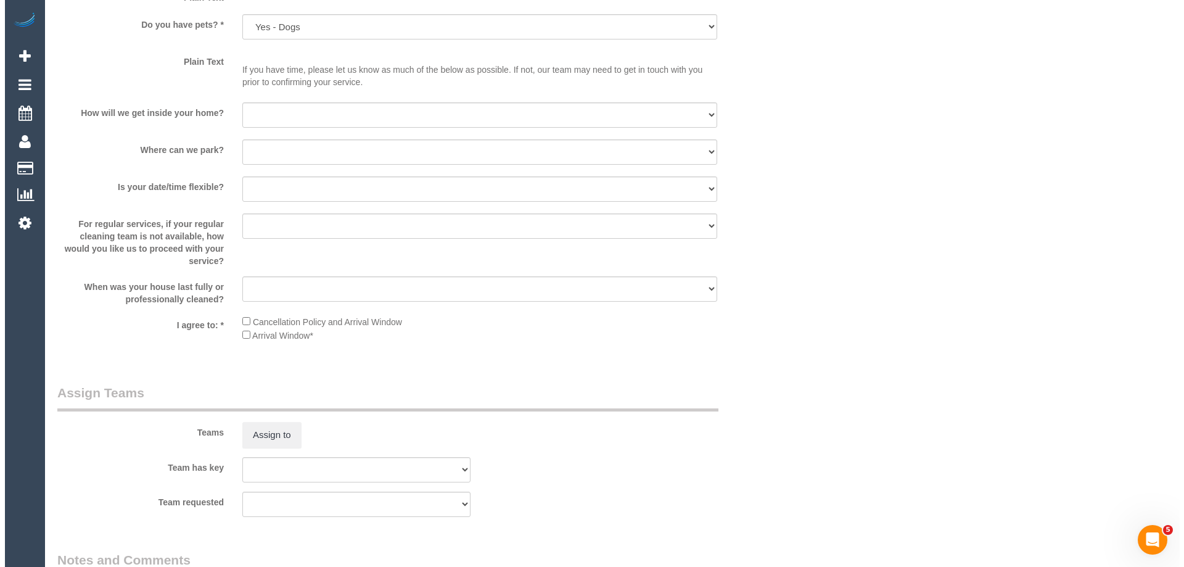
scroll to position [1665, 0]
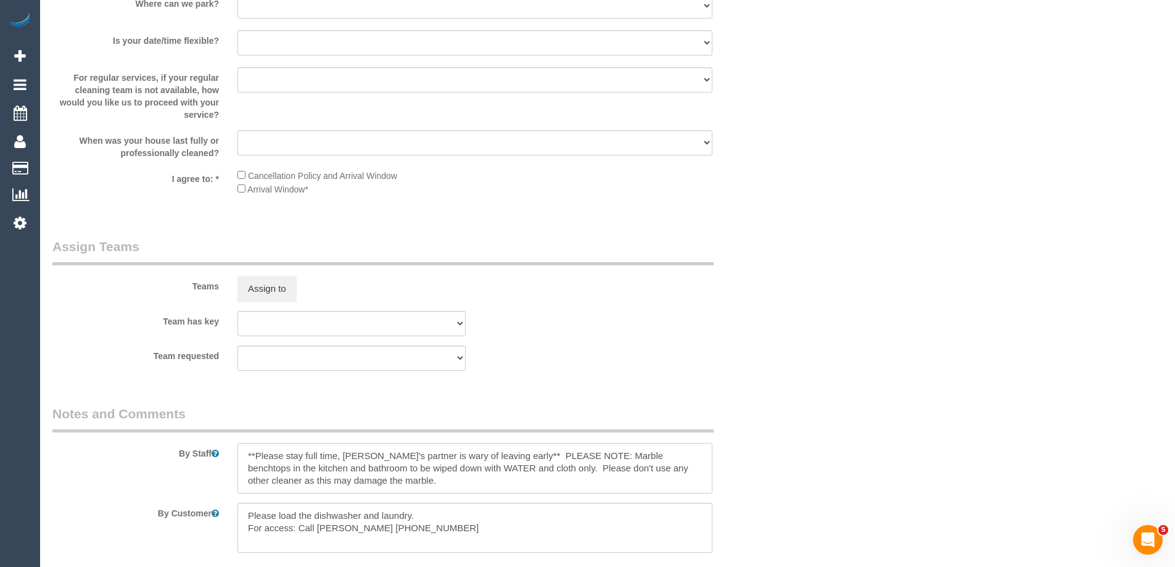
click at [244, 458] on textarea at bounding box center [474, 468] width 475 height 51
type textarea "*Cover* **Please stay full time, Maureen's partner is wary of leaving early** P…"
click at [261, 289] on button "Assign to" at bounding box center [266, 289] width 59 height 26
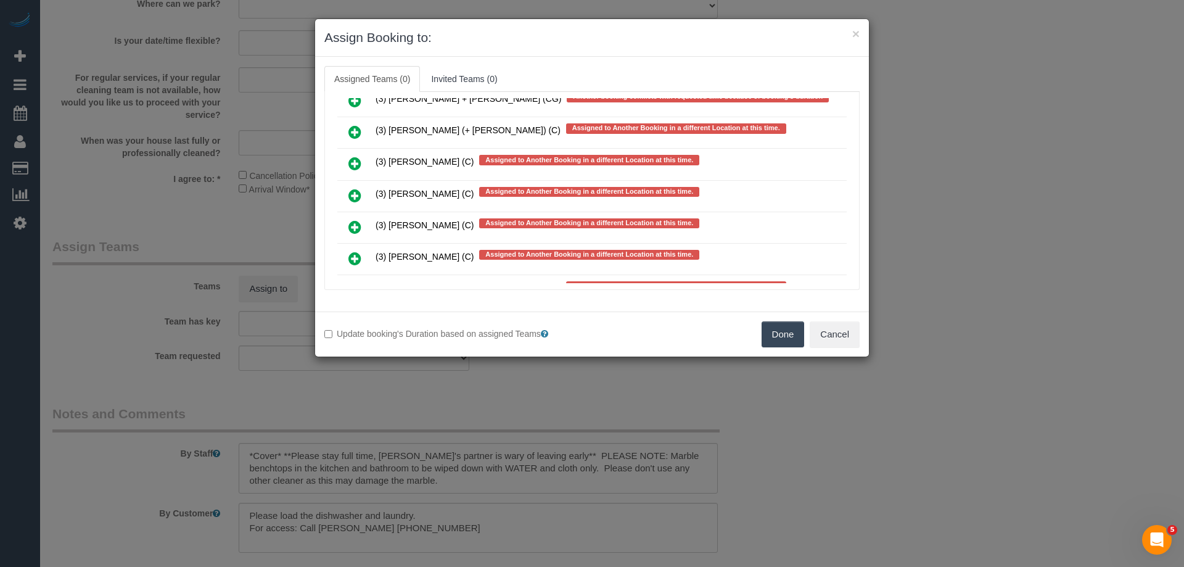
scroll to position [3175, 0]
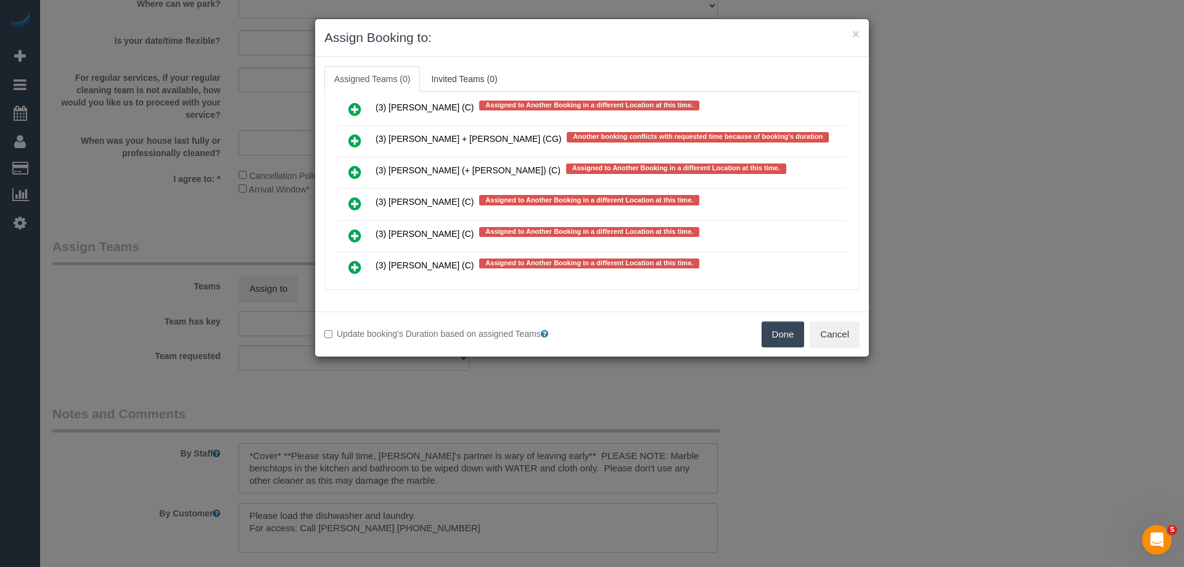
click at [355, 201] on icon at bounding box center [354, 203] width 13 height 15
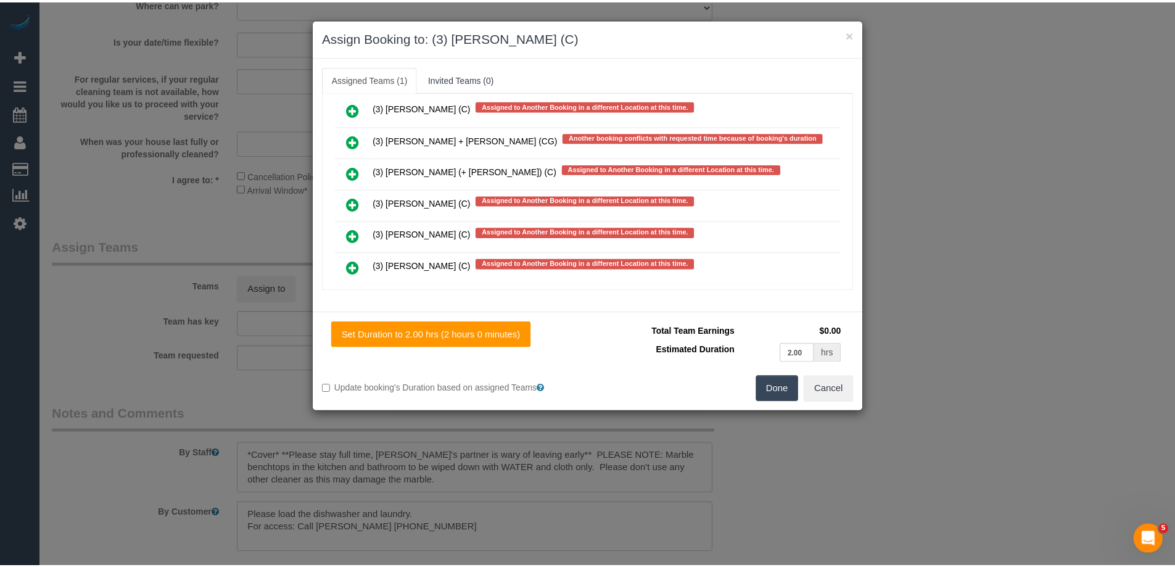
scroll to position [0, 0]
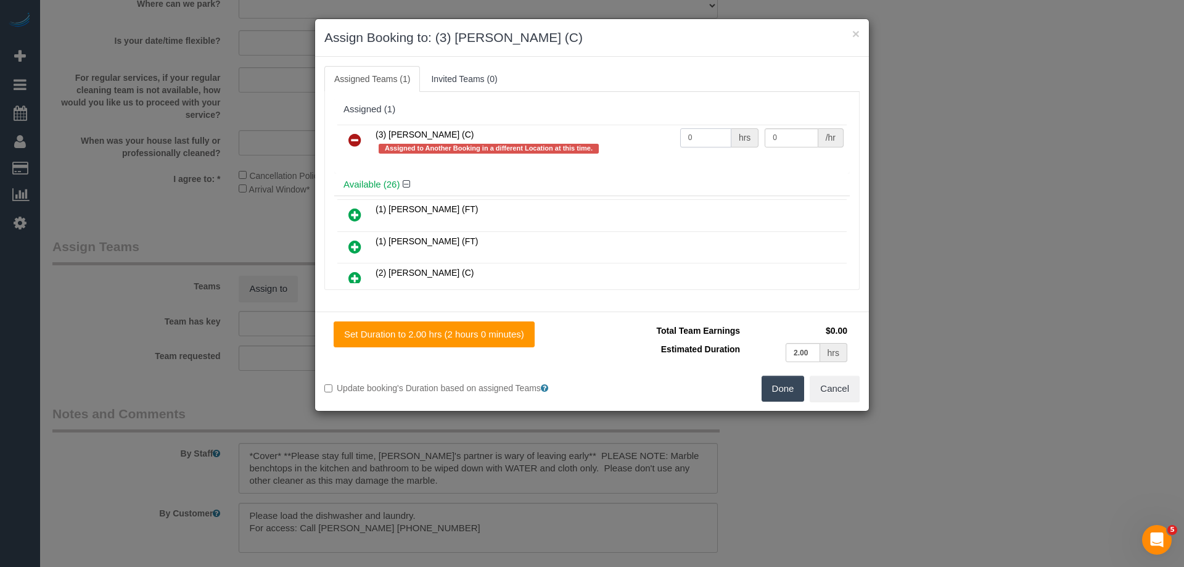
drag, startPoint x: 702, startPoint y: 132, endPoint x: 659, endPoint y: 134, distance: 42.6
click at [662, 134] on tr "(3) Danyal Ali (C) Assigned to Another Booking in a different Location at this …" at bounding box center [591, 142] width 509 height 35
type input "2"
drag, startPoint x: 785, startPoint y: 136, endPoint x: 658, endPoint y: 148, distance: 127.6
click at [676, 147] on tr "(3) Danyal Ali (C) Assigned to Another Booking in a different Location at this …" at bounding box center [591, 142] width 509 height 35
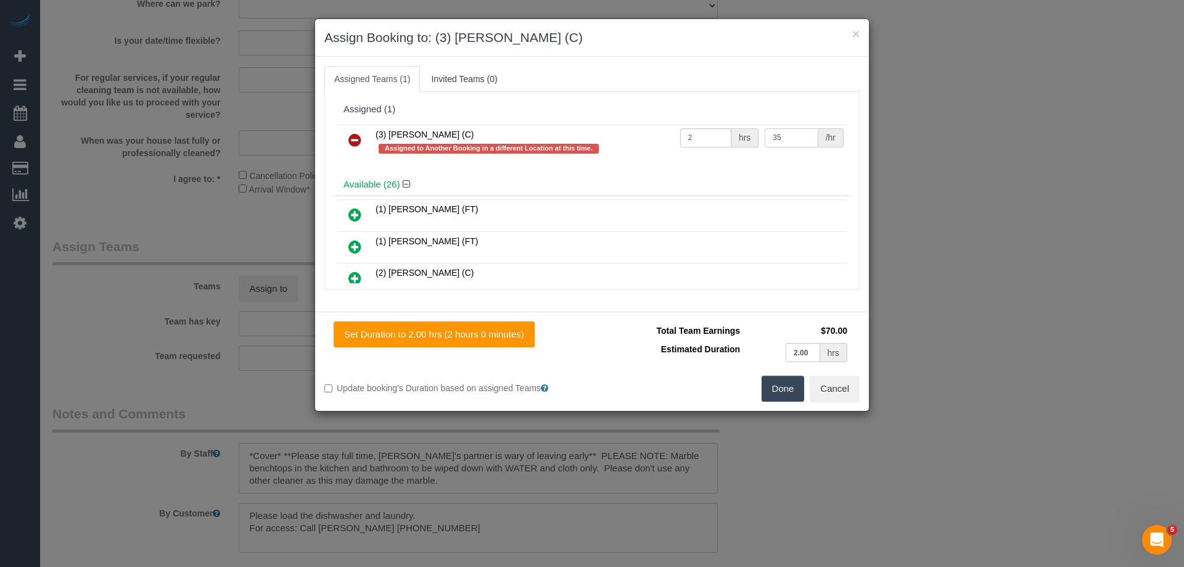
type input "35"
click at [782, 406] on div "Set Duration to 2.00 hrs (2 hours 0 minutes) Total Team Earnings $70.00 Estimat…" at bounding box center [592, 360] width 554 height 99
click at [789, 393] on button "Done" at bounding box center [783, 389] width 43 height 26
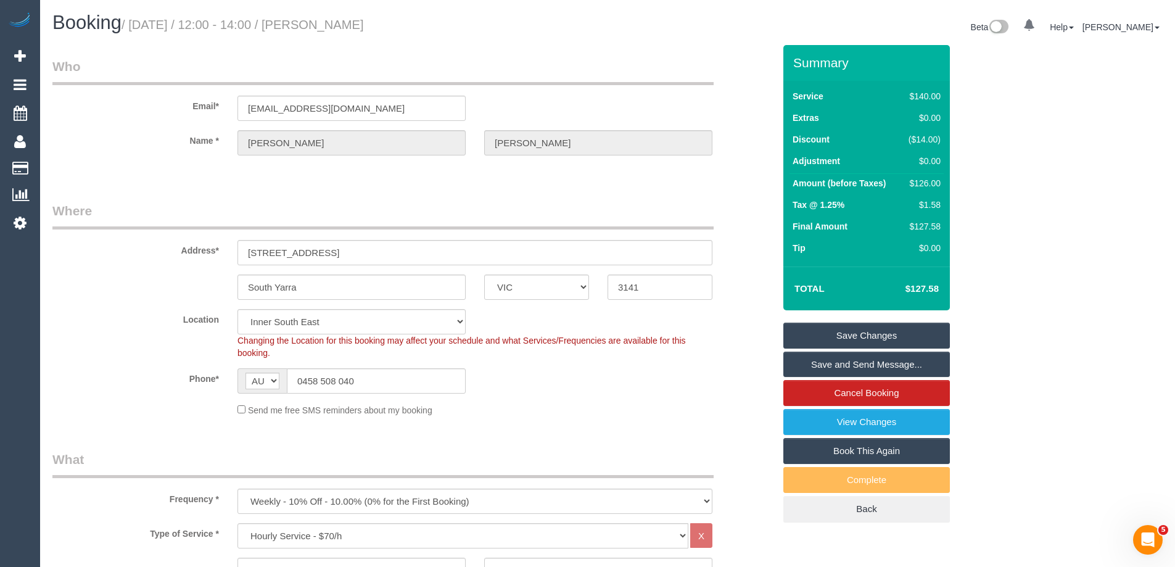
drag, startPoint x: 433, startPoint y: 25, endPoint x: 342, endPoint y: 35, distance: 91.1
click at [342, 35] on div "Booking / September 04, 2025 / 12:00 - 14:00 / Maureen Duffy" at bounding box center [325, 25] width 564 height 27
copy small "Maureen Duffy"
click at [839, 364] on link "Save and Send Message..." at bounding box center [866, 364] width 166 height 26
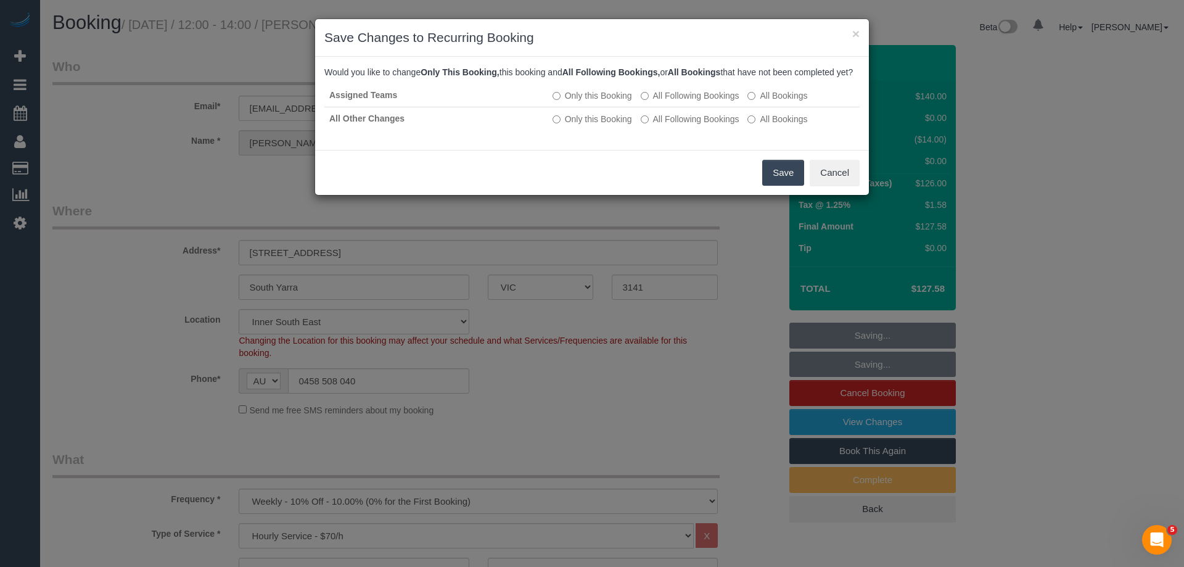
click at [774, 184] on button "Save" at bounding box center [783, 173] width 42 height 26
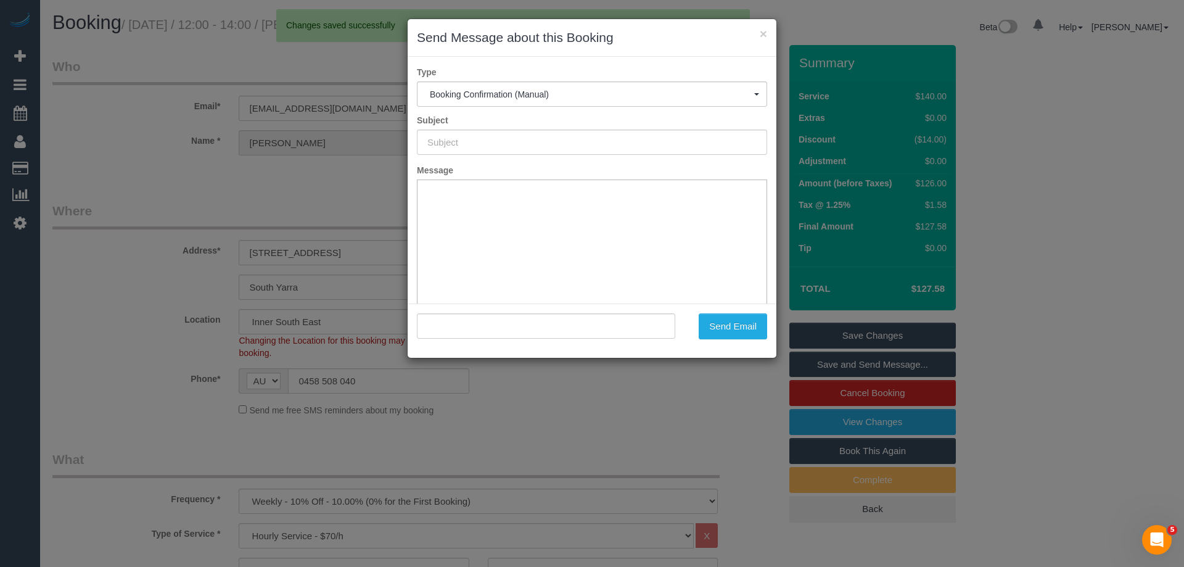
type input "Booking Confirmed"
type input ""Maureen Duffy" <maureenduffy02@gmail.com>"
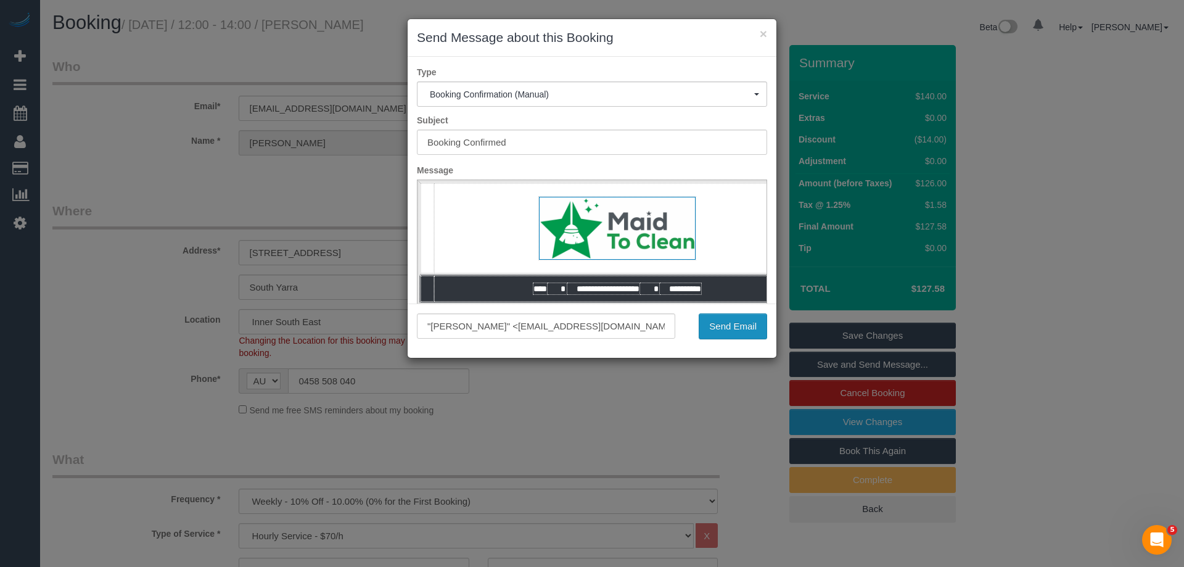
click at [720, 329] on button "Send Email" at bounding box center [733, 326] width 68 height 26
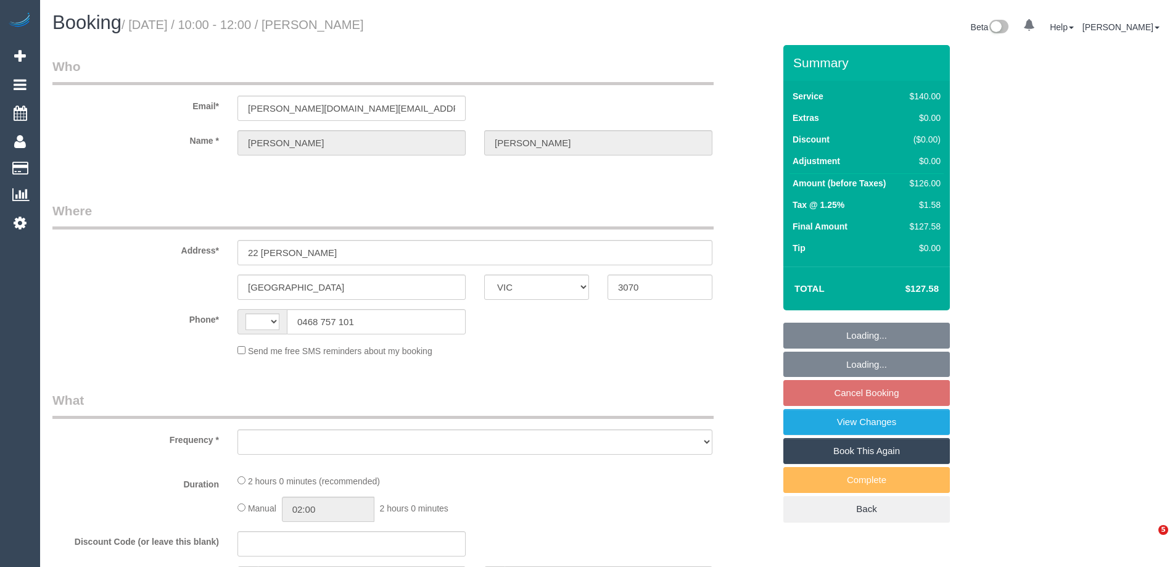
select select "VIC"
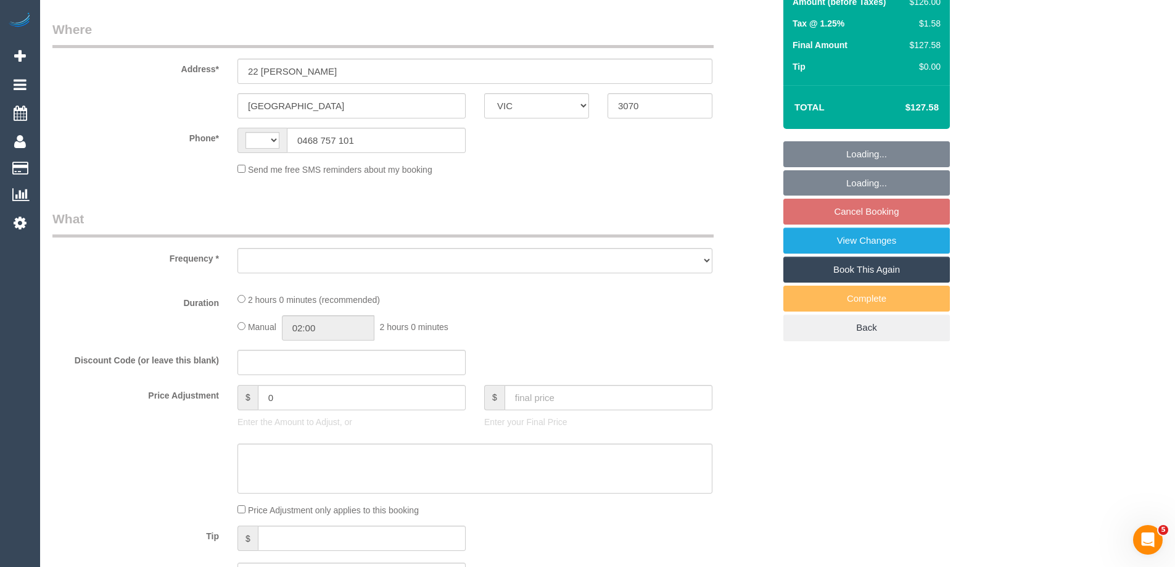
select select "string:AU"
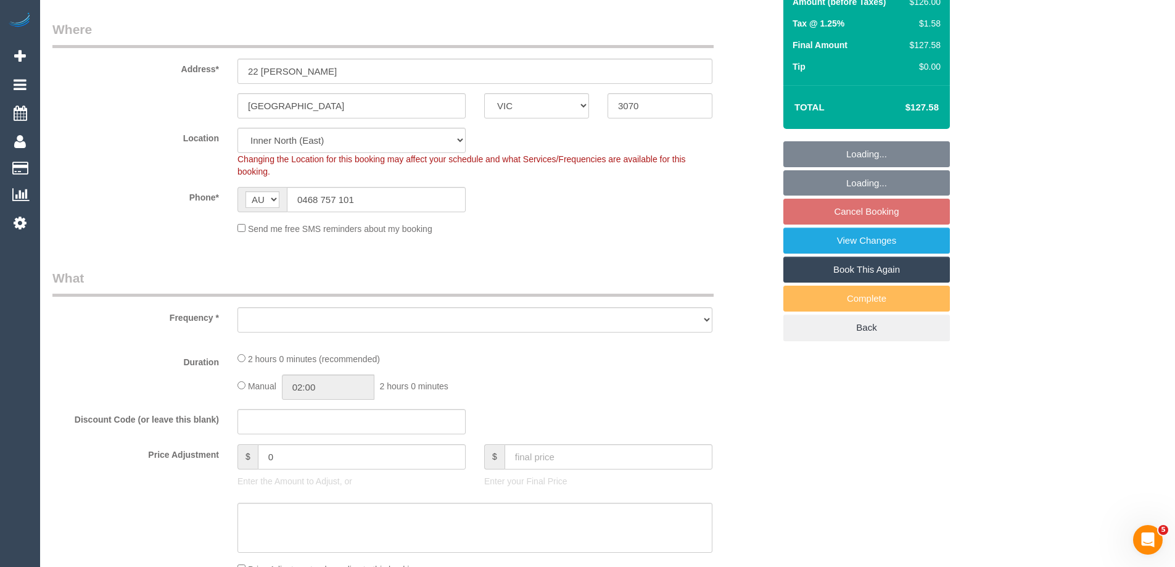
select select "string:stripe-pm_1PDxAn2GScqysDRVHZTENddp"
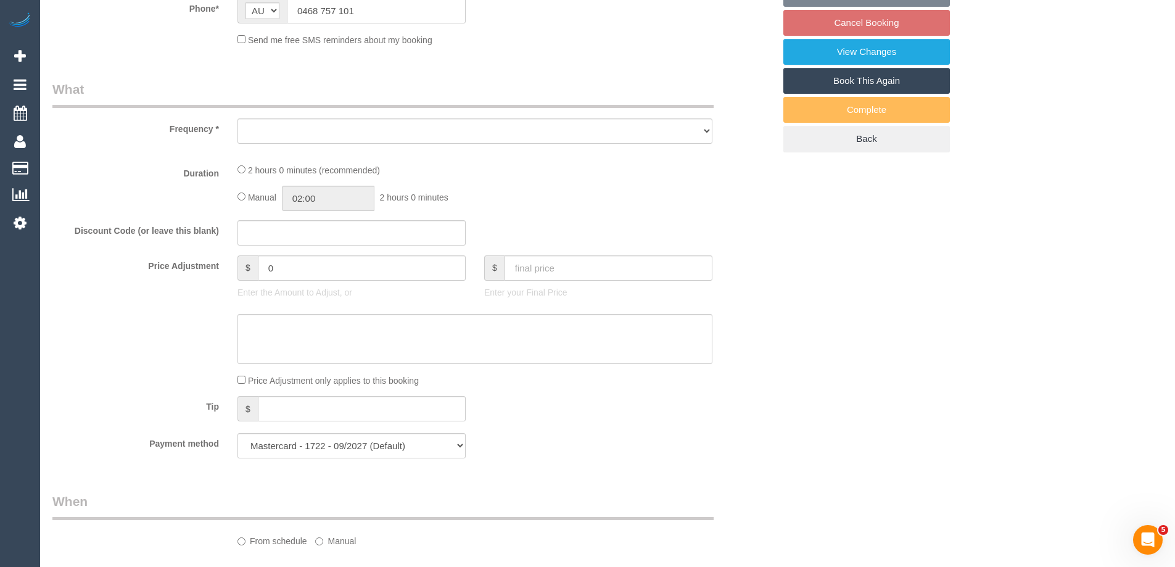
select select "number:28"
select select "number:14"
select select "number:19"
select select "number:25"
select select "number:34"
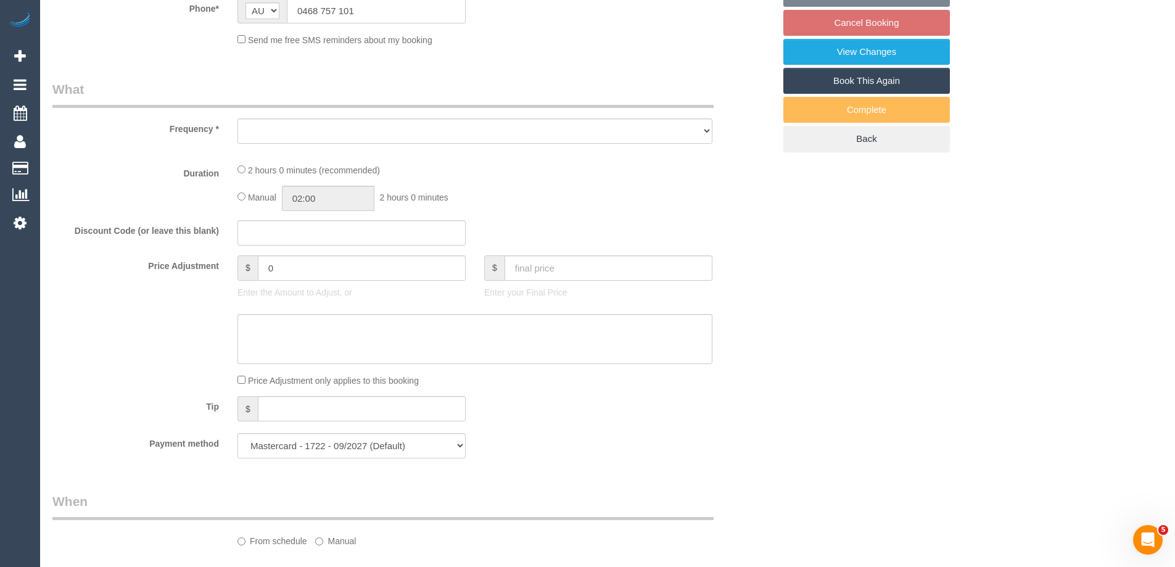
select select "number:11"
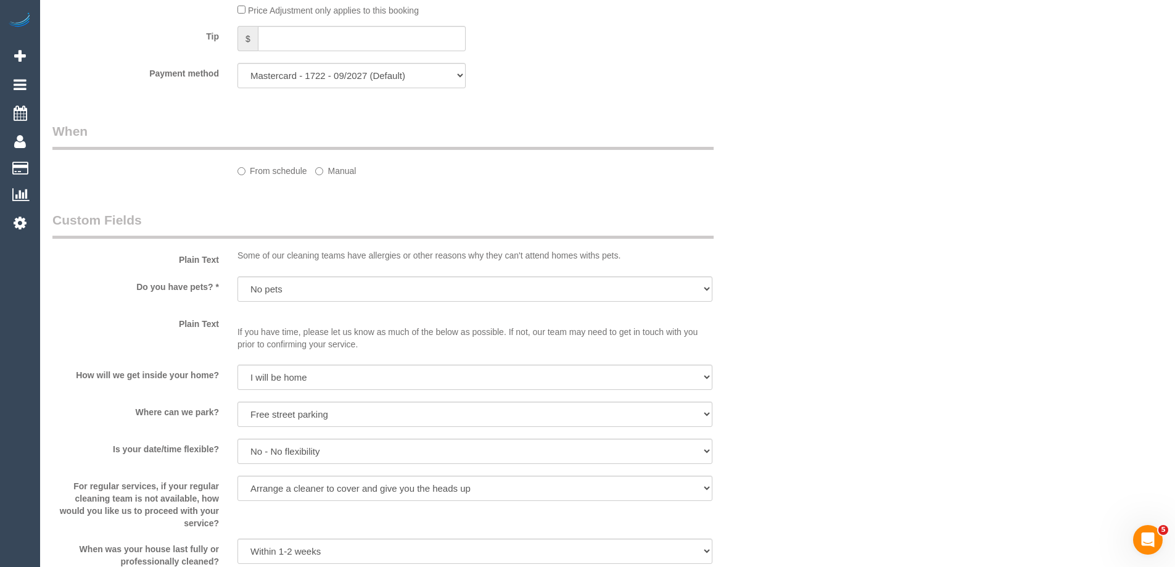
select select "object:701"
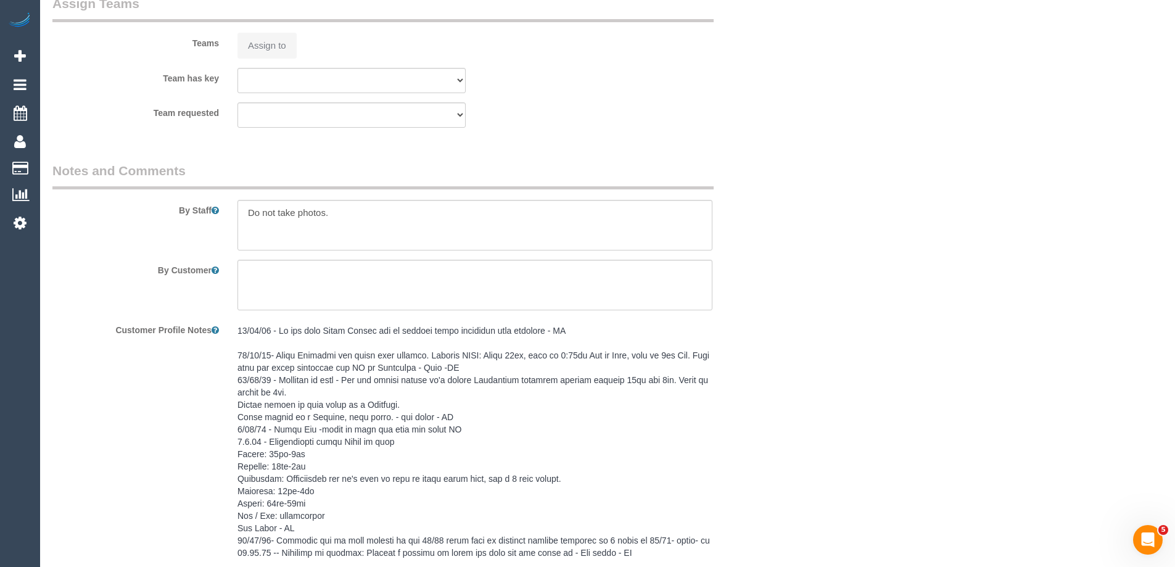
select select "spot3"
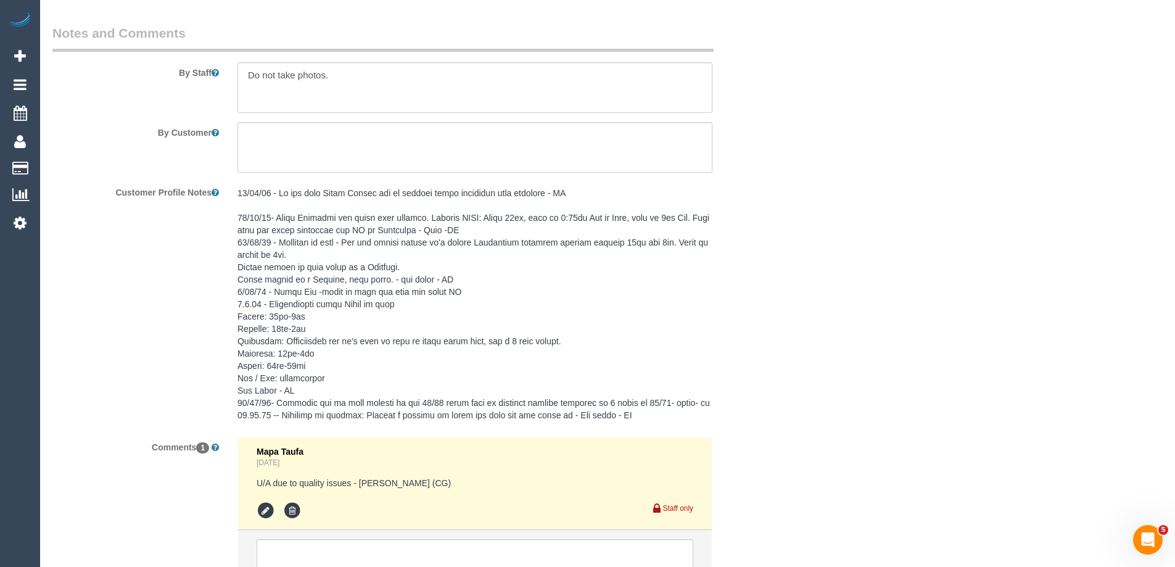
scroll to position [1966, 0]
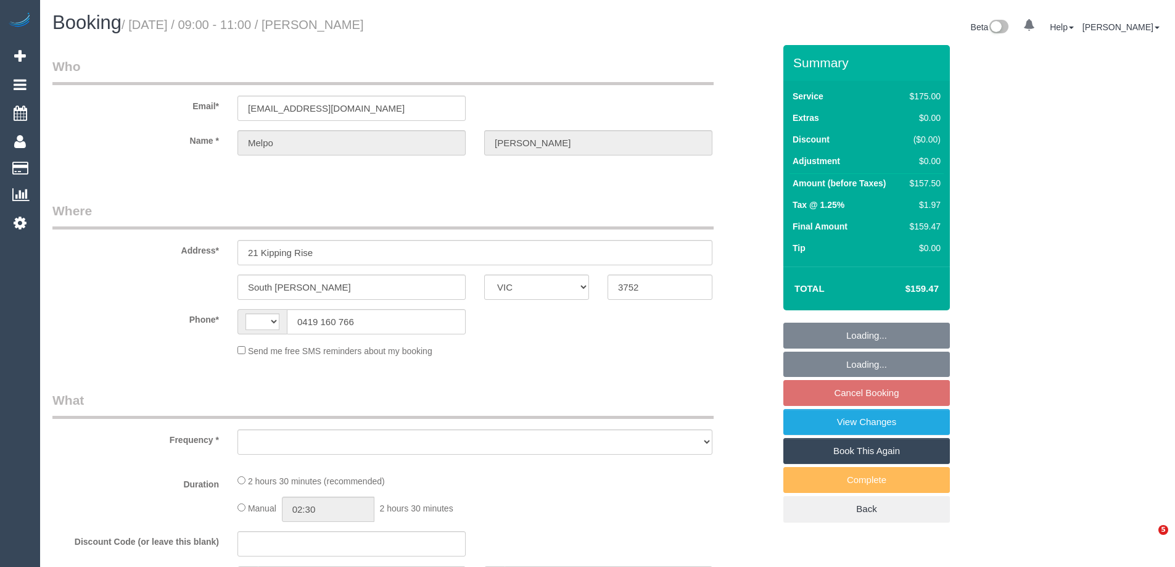
select select "VIC"
select select "object:285"
select select "string:AU"
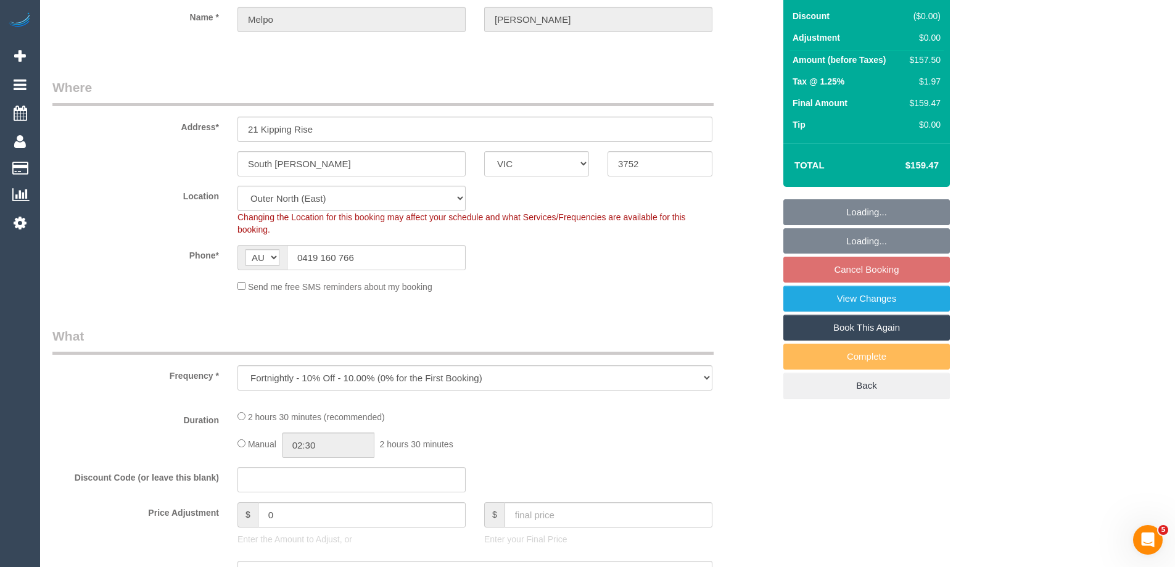
select select "string:stripe-pm_1QCAg32GScqysDRVi7vzTg8g"
select select "150"
select select "number:27"
select select "number:14"
select select "number:18"
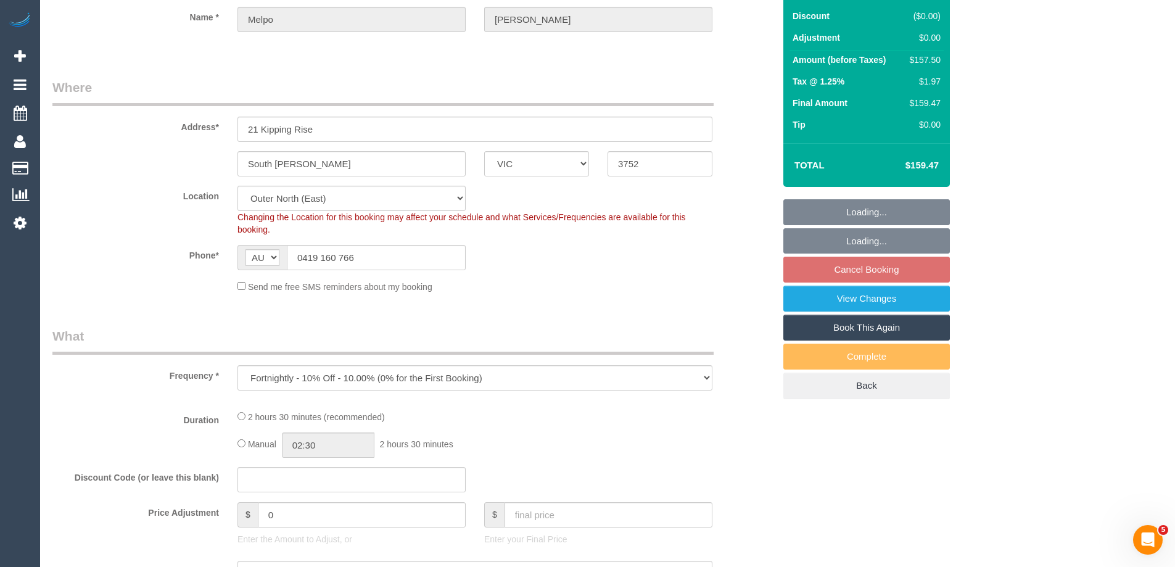
select select "number:22"
select select "number:34"
select select "number:12"
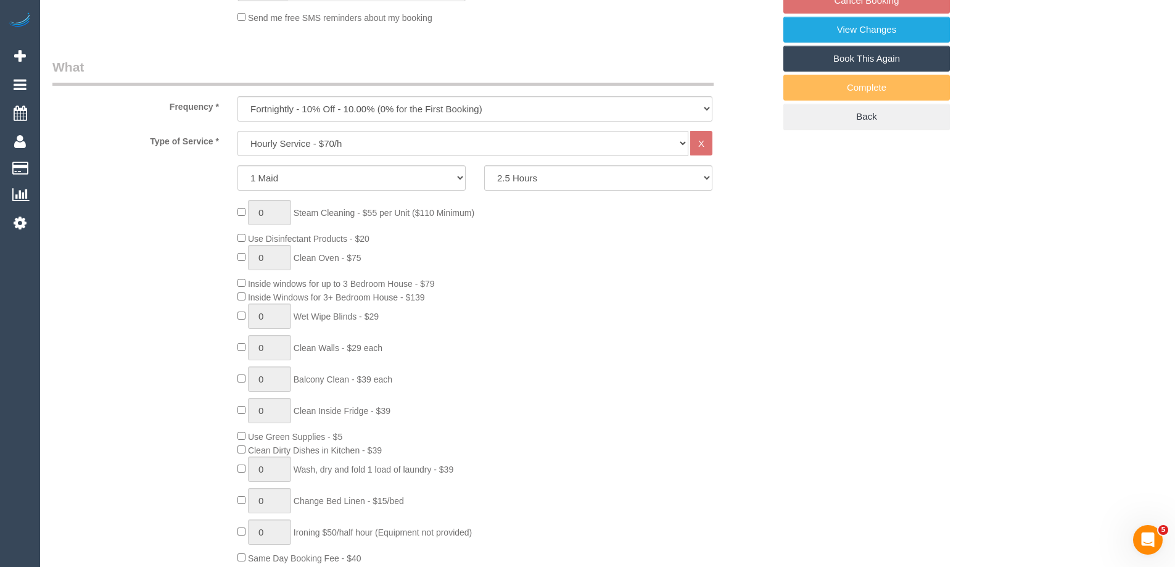
select select "object:1249"
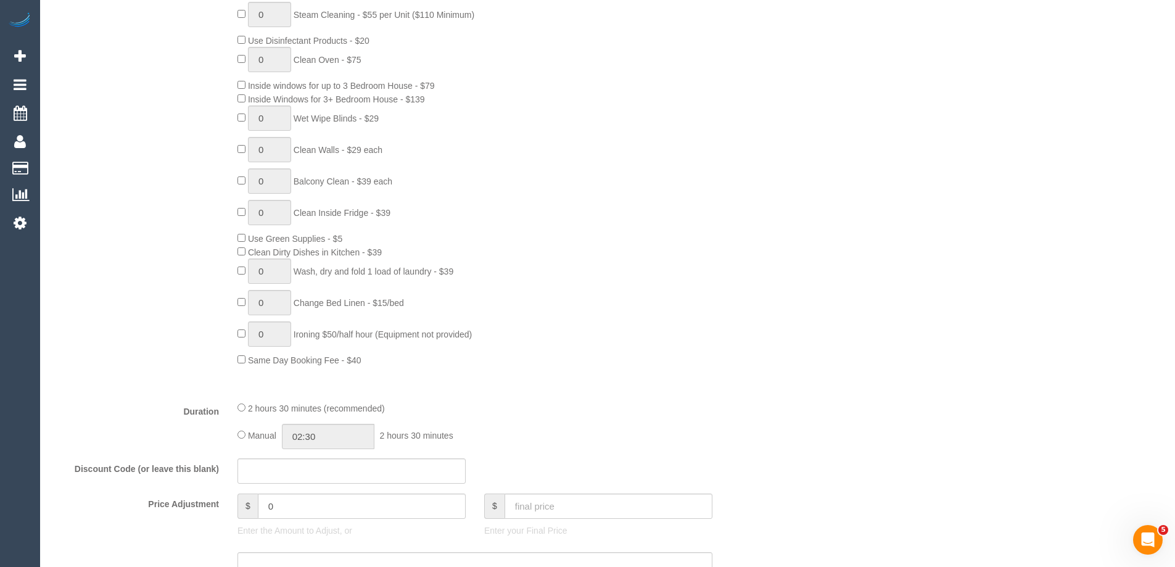
scroll to position [678, 0]
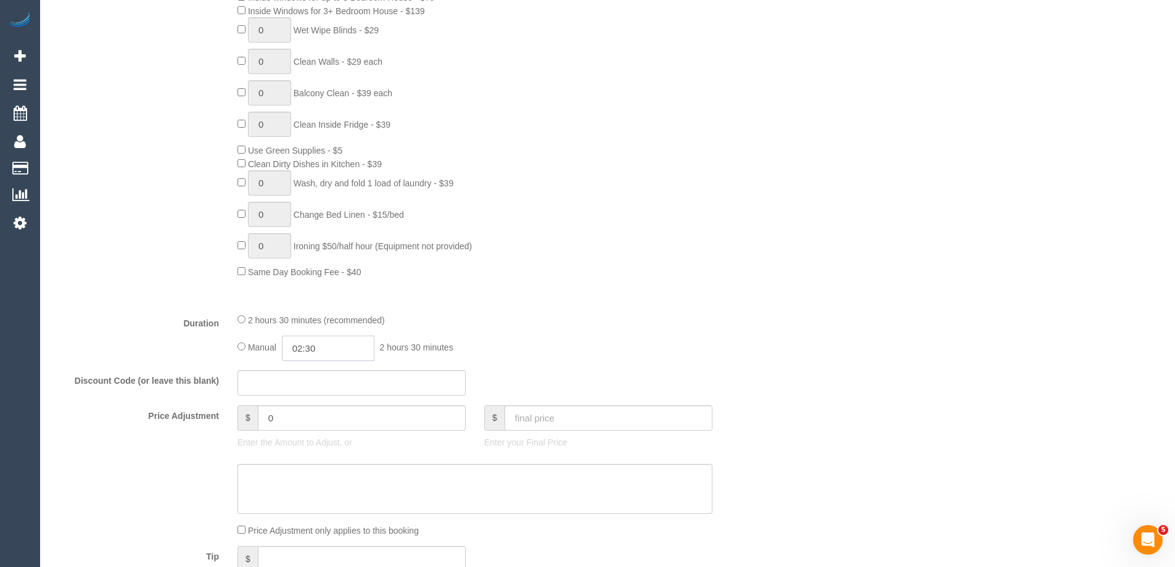
click at [332, 346] on input "02:30" at bounding box center [328, 347] width 92 height 25
click at [298, 398] on li "01:00" at bounding box center [314, 401] width 55 height 16
drag, startPoint x: 337, startPoint y: 346, endPoint x: 311, endPoint y: 348, distance: 25.3
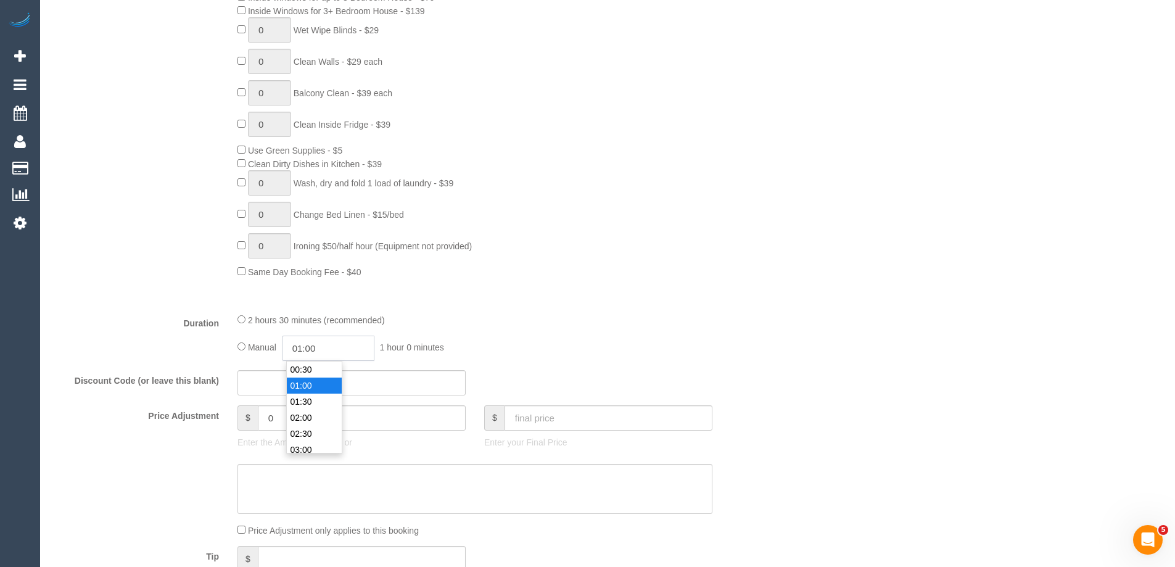
click at [311, 348] on input "01:00" at bounding box center [328, 347] width 92 height 25
type input "01:15"
drag, startPoint x: 724, startPoint y: 308, endPoint x: 711, endPoint y: 311, distance: 13.3
click at [724, 307] on fieldset "What Frequency * One Time Cleaning Weekly - 10% Off - 10.00% (0% for the First …" at bounding box center [412, 195] width 721 height 846
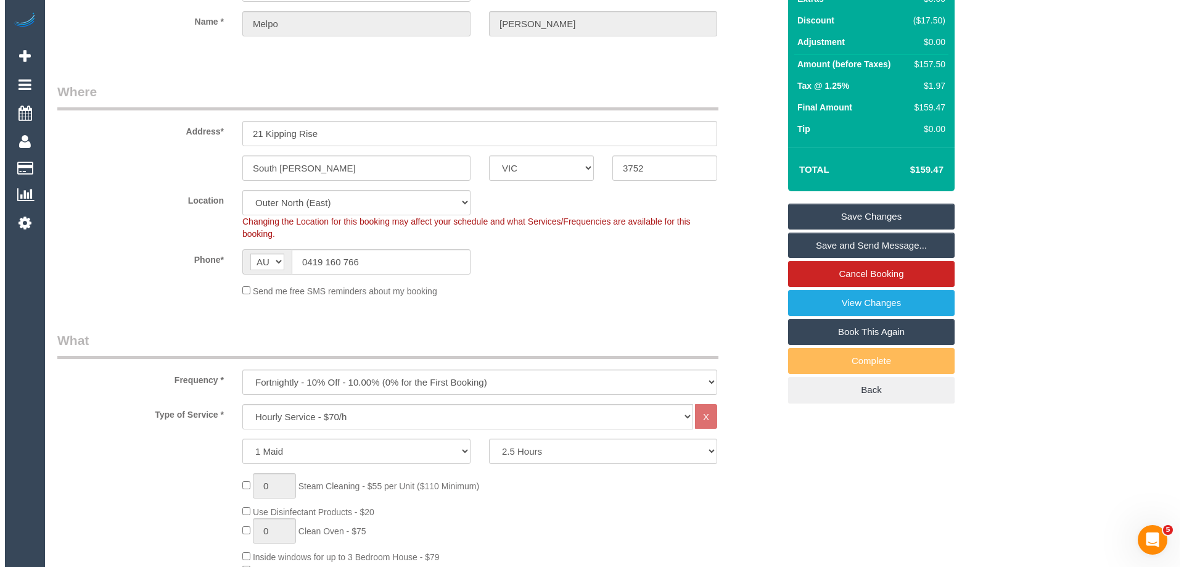
scroll to position [0, 0]
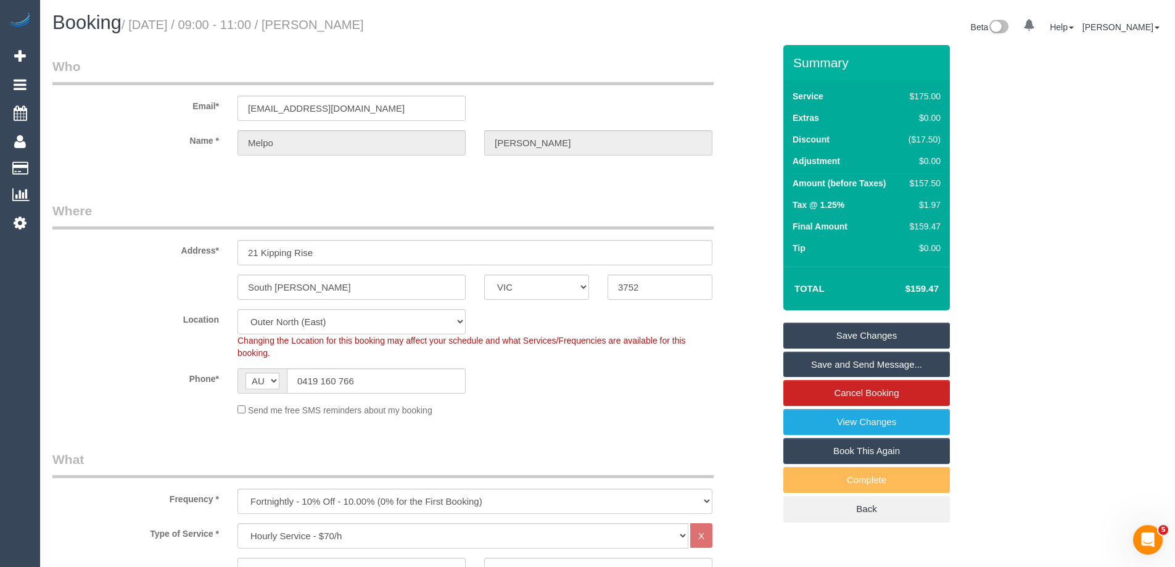
click at [829, 350] on fieldset "Save Changes Save and Send Message... Cancel Booking View Changes Book This Aga…" at bounding box center [866, 422] width 166 height 200
click at [826, 337] on link "Save Changes" at bounding box center [866, 335] width 166 height 26
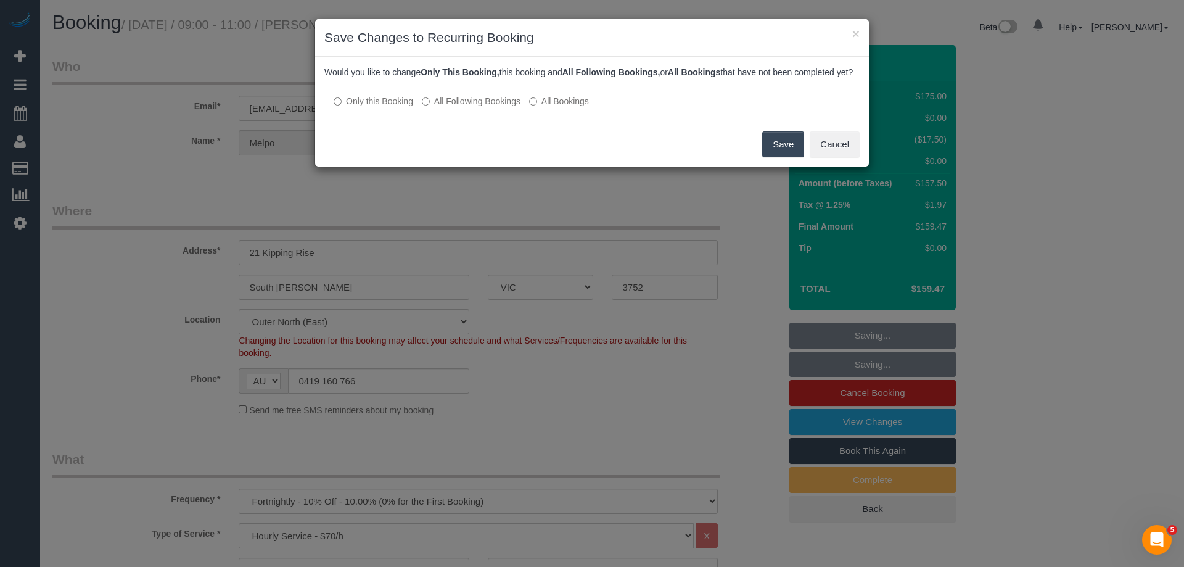
click at [446, 107] on label "All Following Bookings" at bounding box center [471, 101] width 99 height 12
click at [783, 151] on button "Save" at bounding box center [783, 144] width 42 height 26
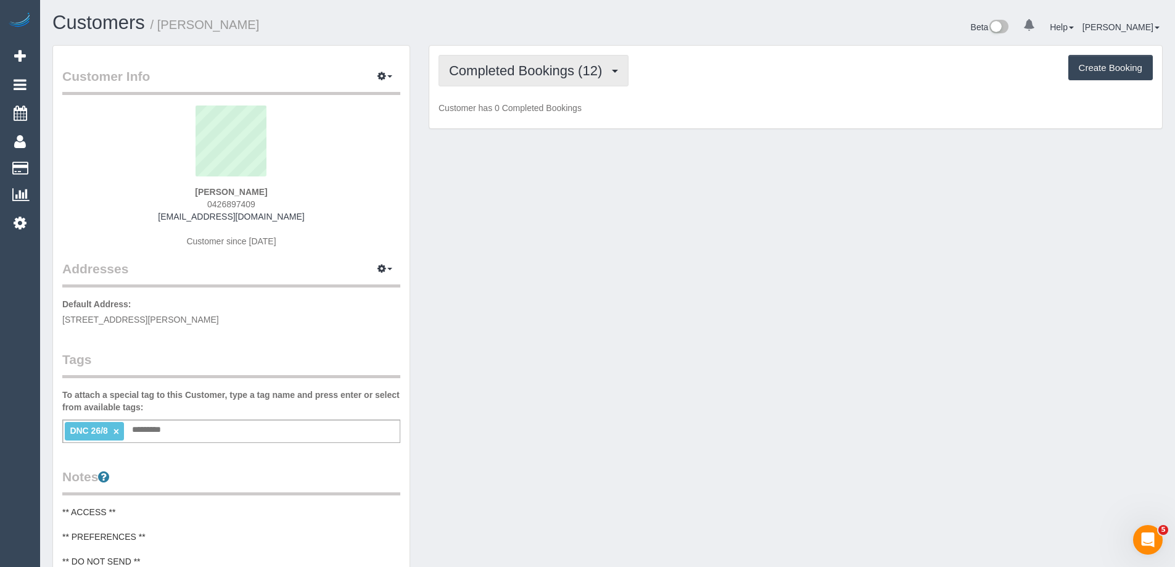
click at [520, 75] on span "Completed Bookings (12)" at bounding box center [528, 70] width 159 height 15
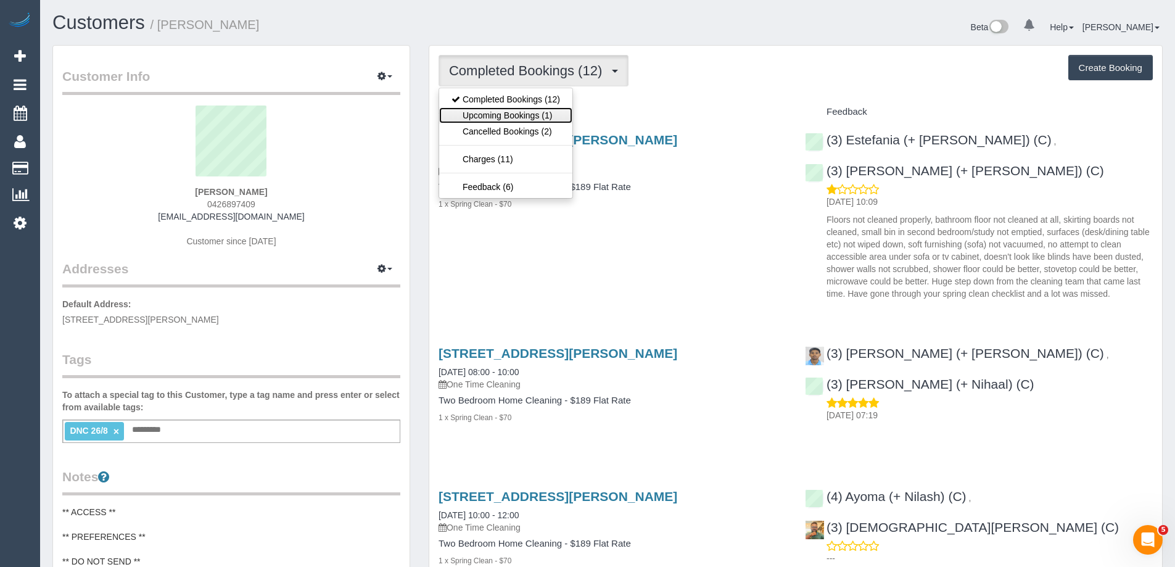
click at [534, 117] on link "Upcoming Bookings (1)" at bounding box center [505, 115] width 133 height 16
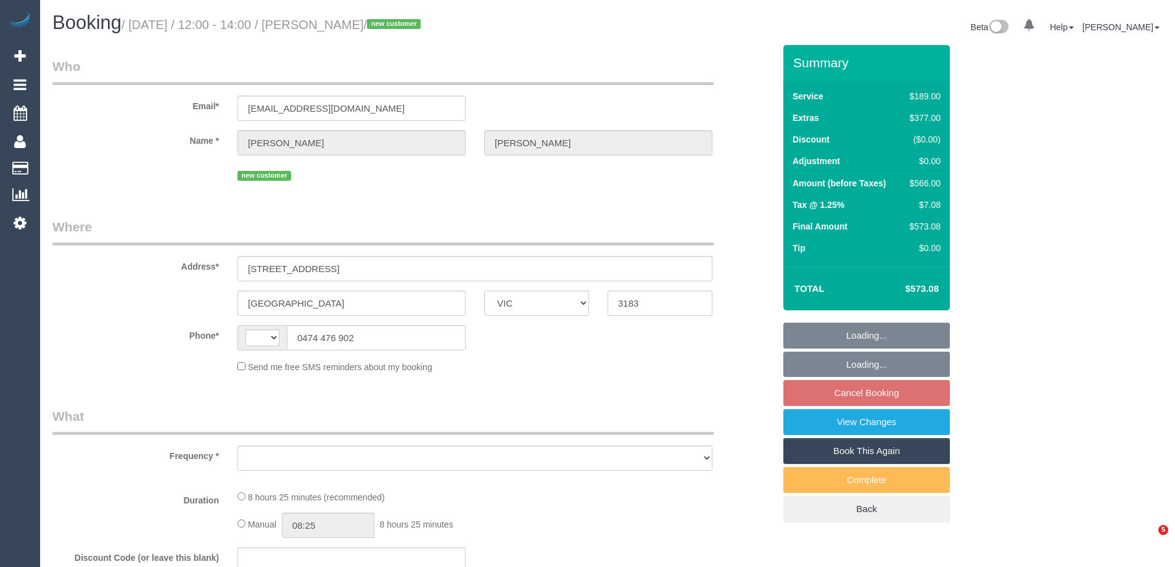
select select "VIC"
select select "string:AU"
select select "object:533"
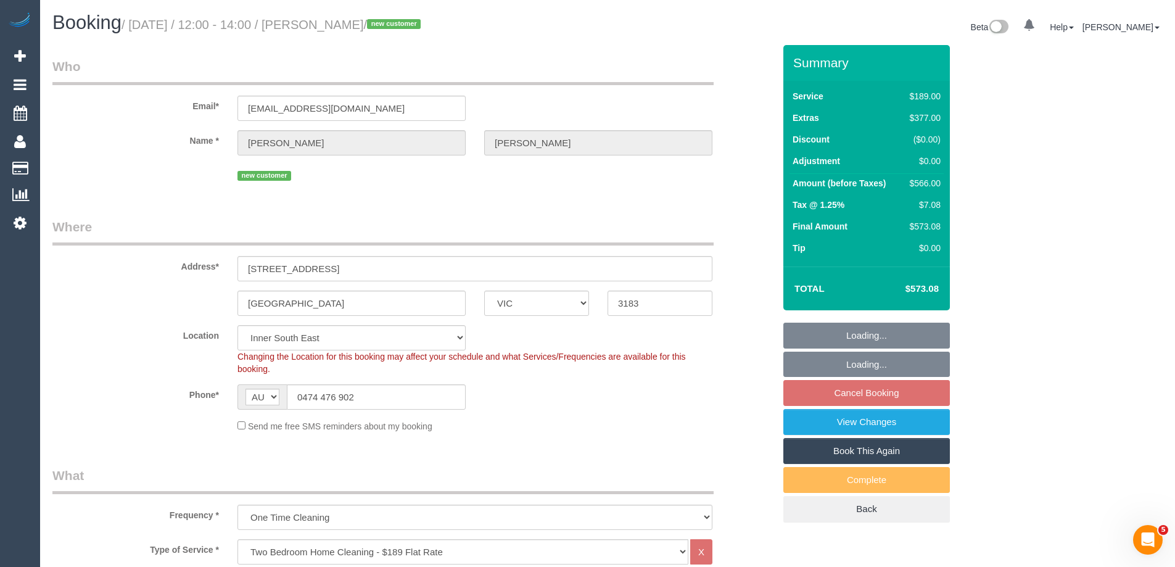
select select "string:stripe-pm_1Pn7fc2GScqysDRVKv8jcFi2"
select select "spot4"
select select "number:28"
select select "number:16"
select select "number:19"
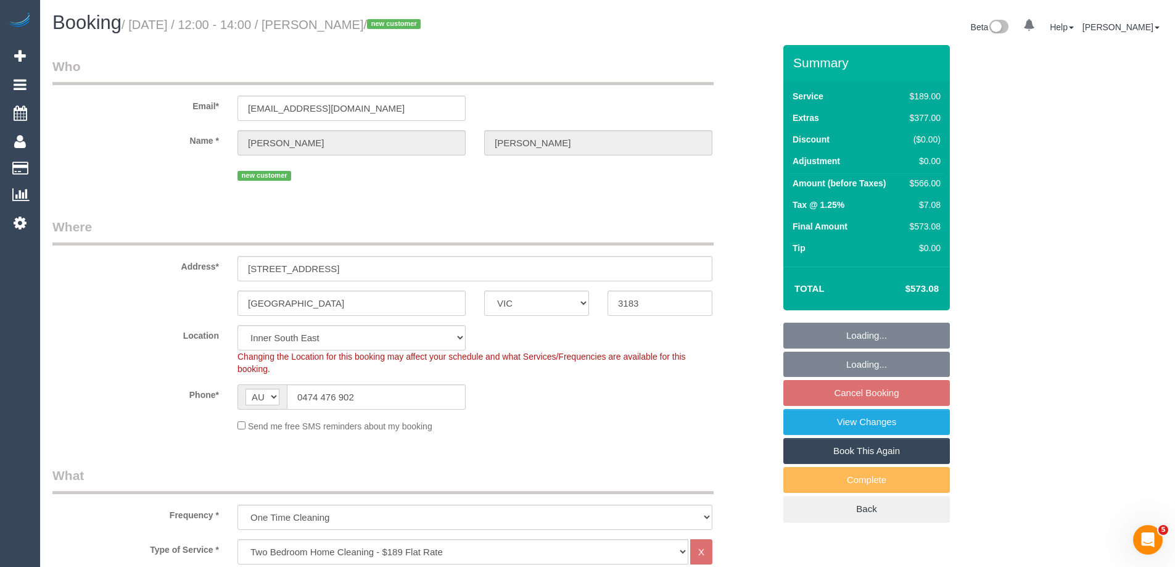
select select "number:25"
select select "number:26"
select select "object:785"
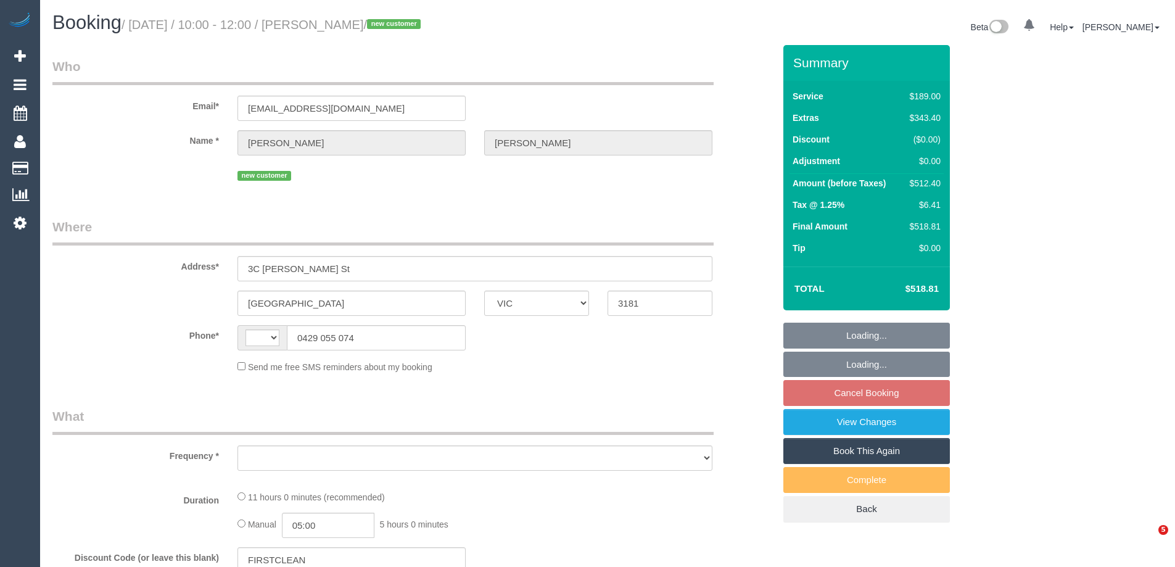
select select "VIC"
select select "string:AU"
select select "object:552"
select select "string:stripe-pm_1RyNHv2GScqysDRV4EQFoe0R"
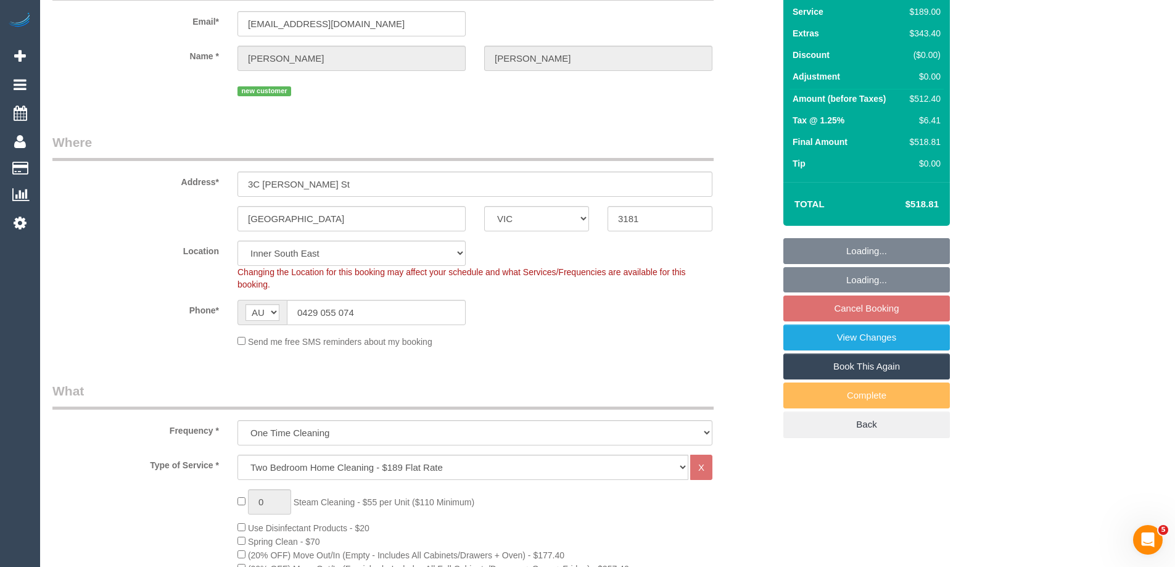
select select "spot3"
select select "number:27"
select select "number:14"
select select "number:19"
select select "number:36"
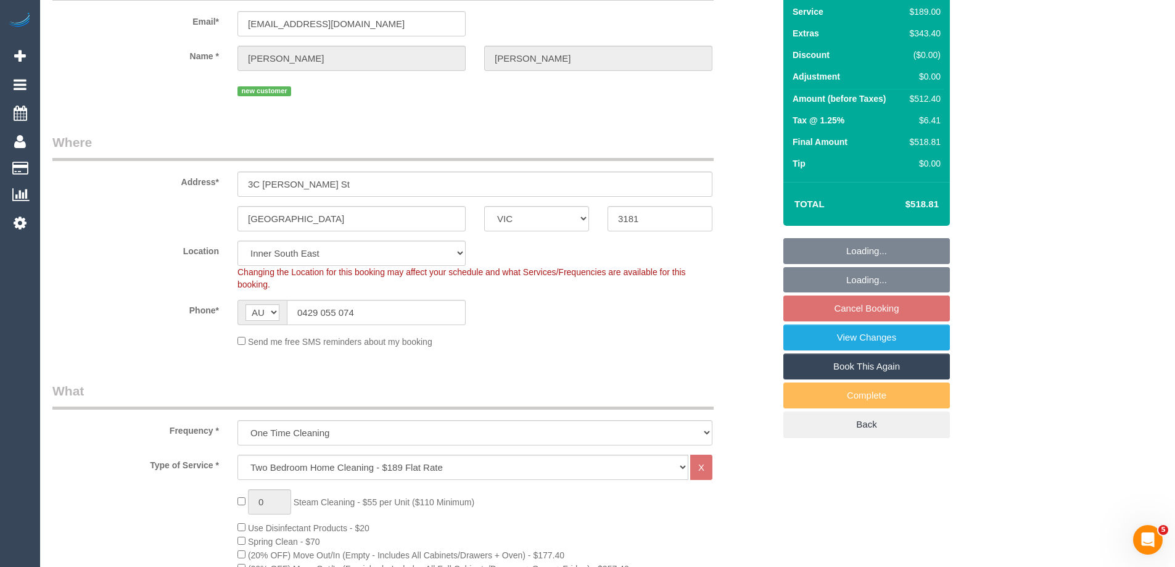
select select "number:33"
select select "number:26"
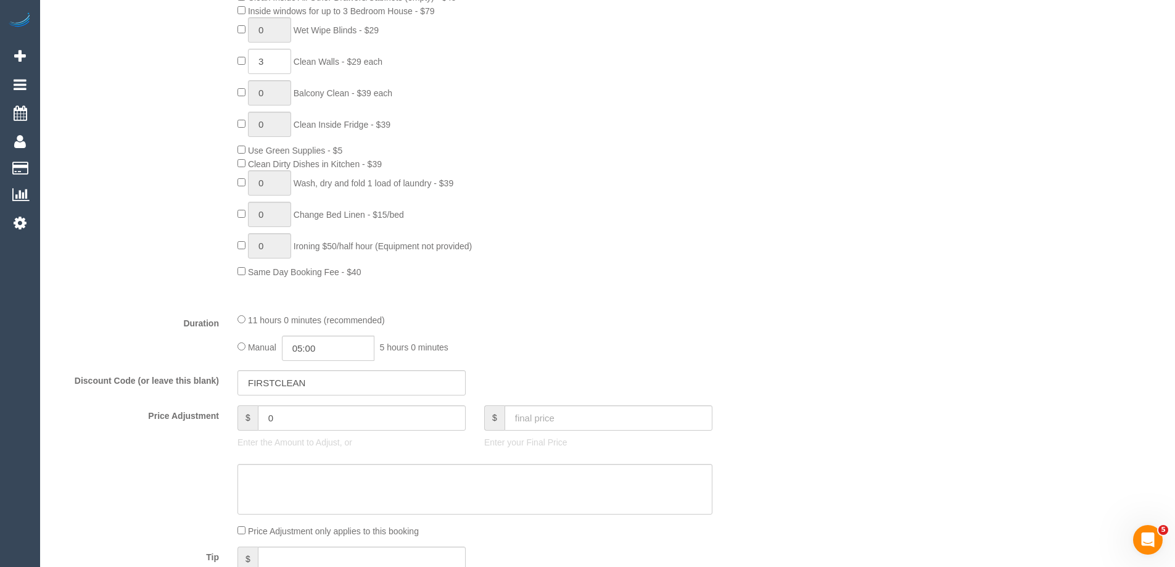
select select "object:1357"
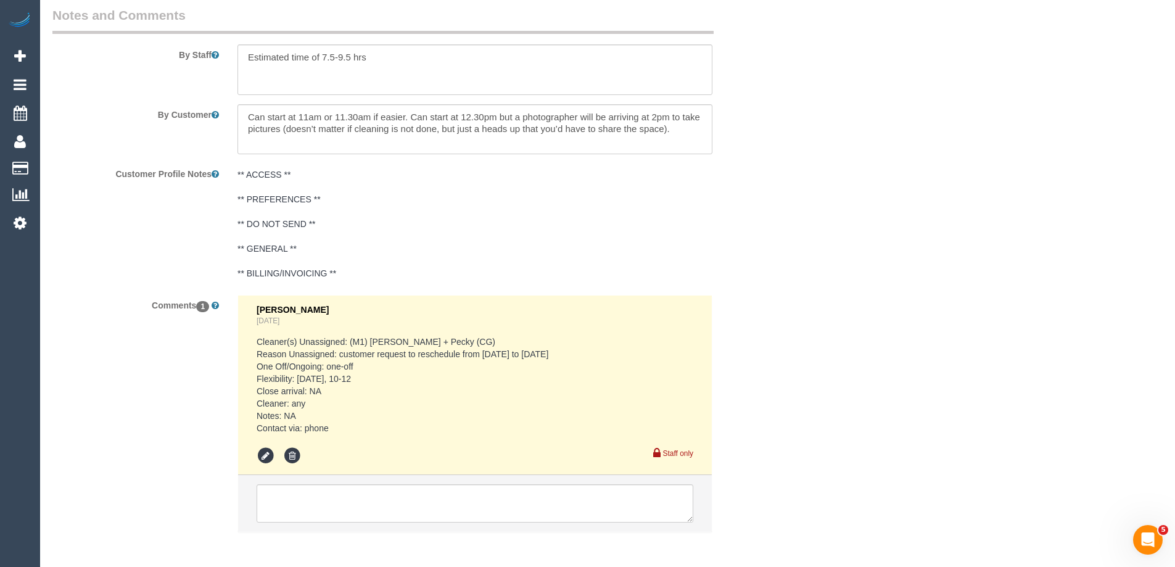
scroll to position [2102, 0]
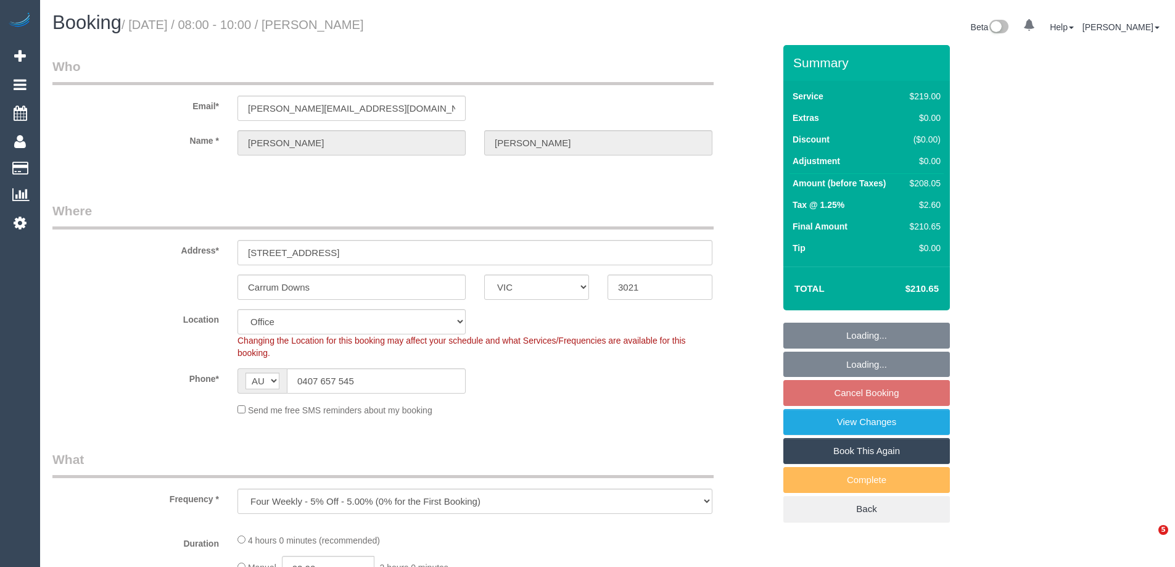
select select "VIC"
select select "object:560"
select select "string:stripe-pm_1RB4Iv2GScqysDRVEx6NbWSr"
select select "number:30"
select select "number:14"
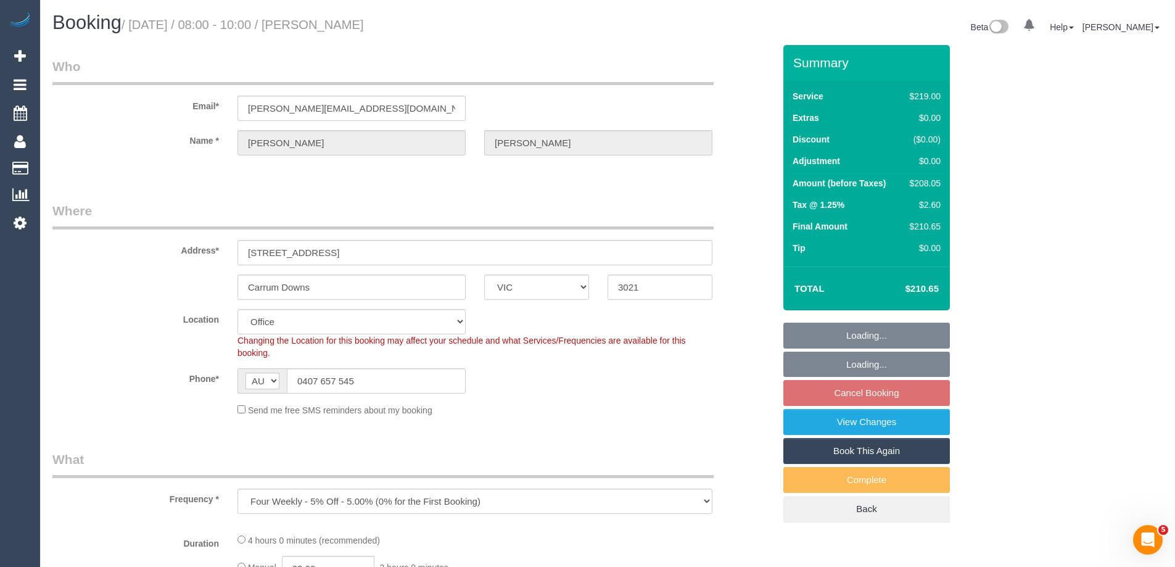
select select "number:19"
select select "number:22"
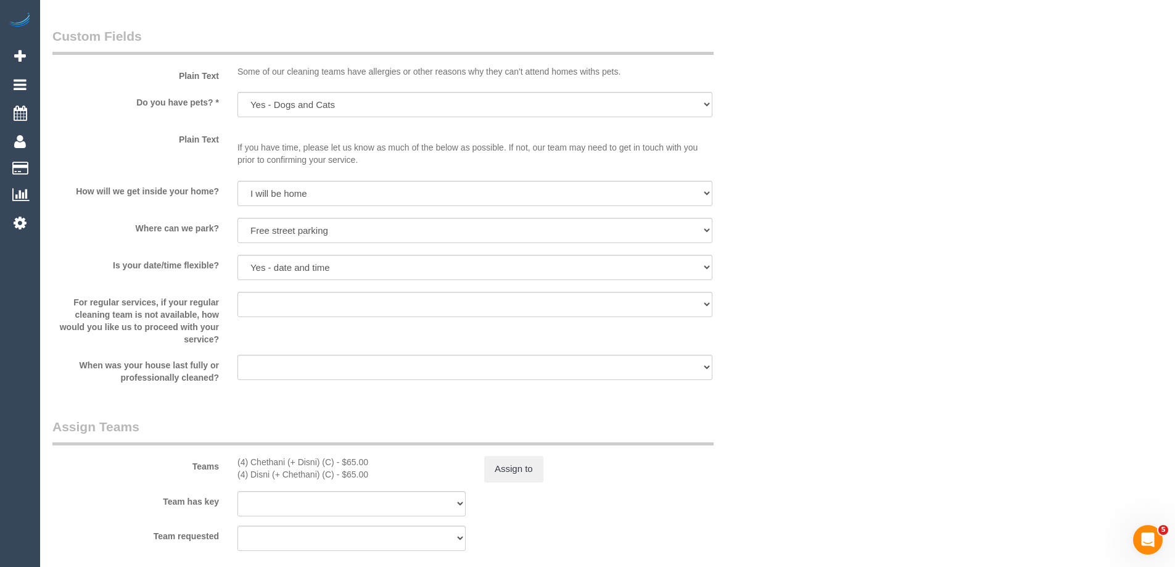
scroll to position [1634, 0]
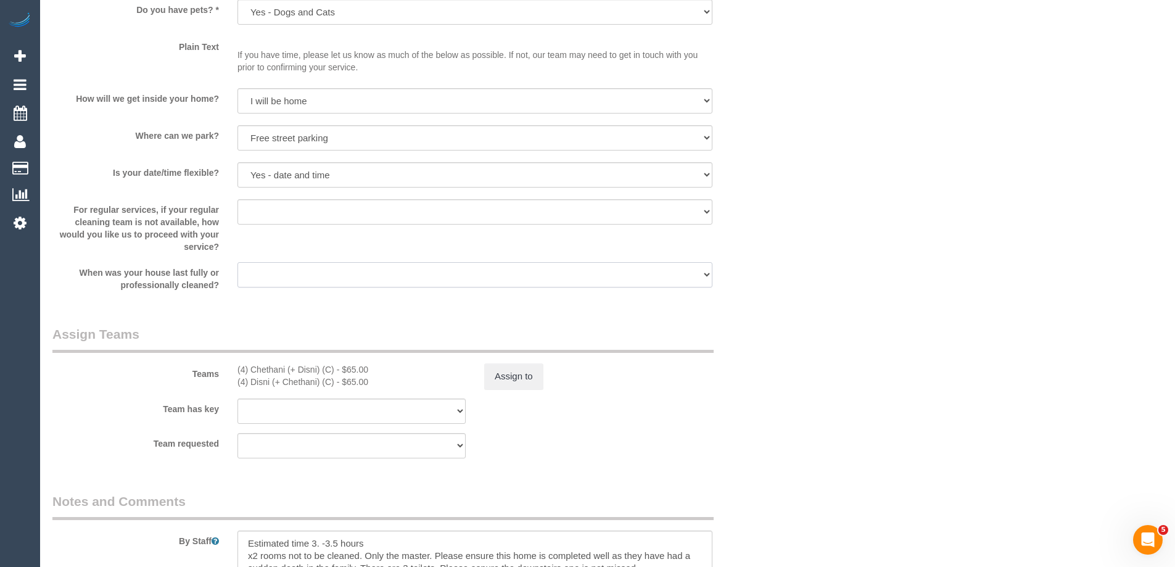
click at [501, 262] on select "Within 1-2 weeks Within 2-4 weeks Within 1-4 months Over 4 months ago" at bounding box center [474, 274] width 475 height 25
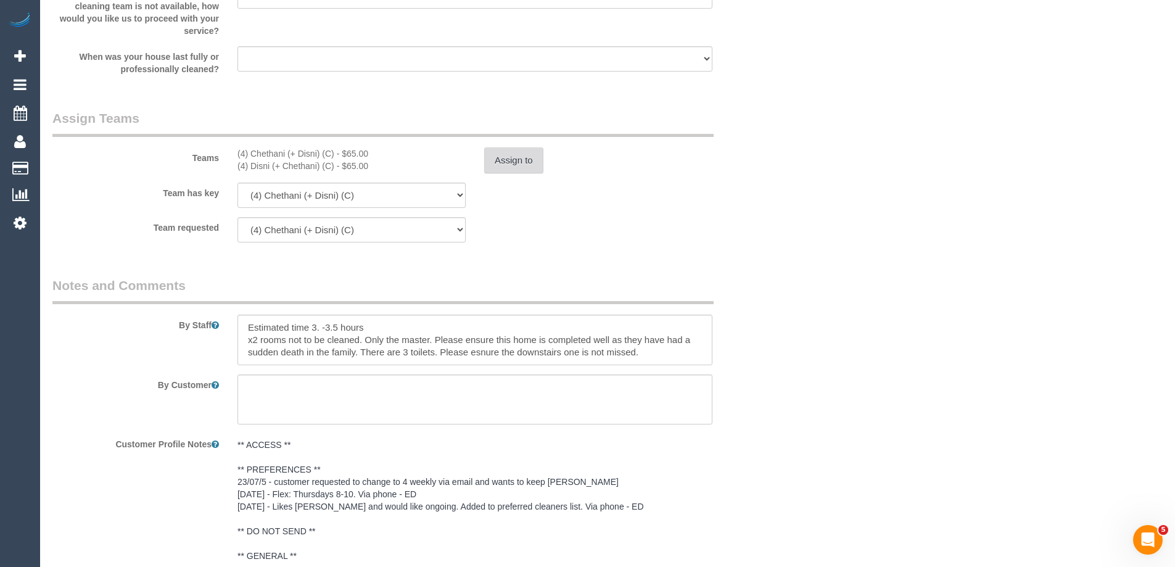
click at [505, 158] on button "Assign to" at bounding box center [513, 160] width 59 height 26
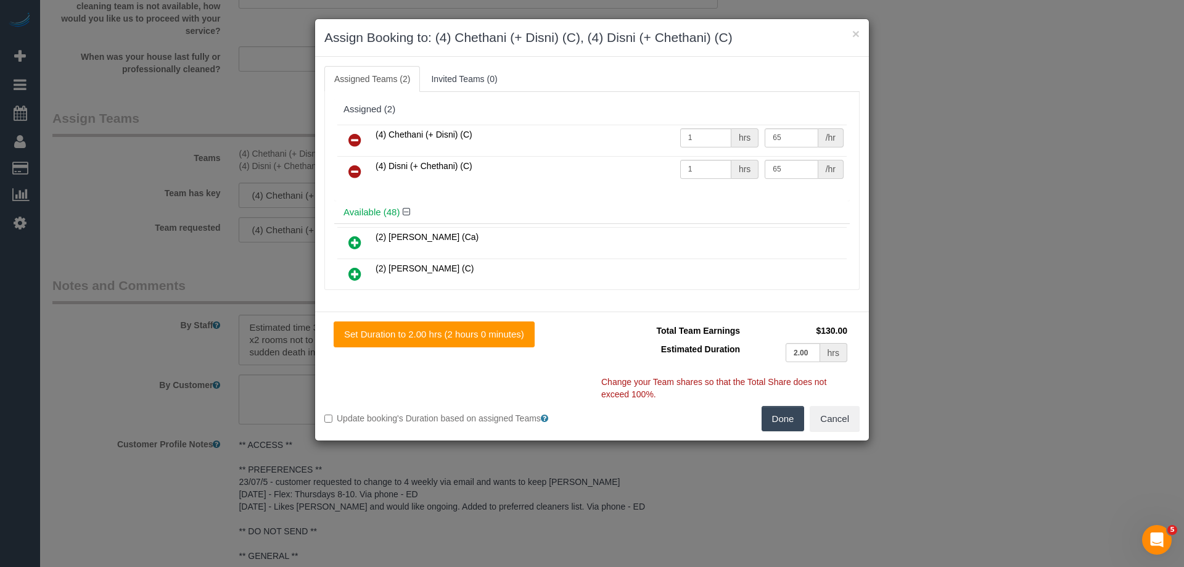
click at [351, 133] on icon at bounding box center [354, 140] width 13 height 15
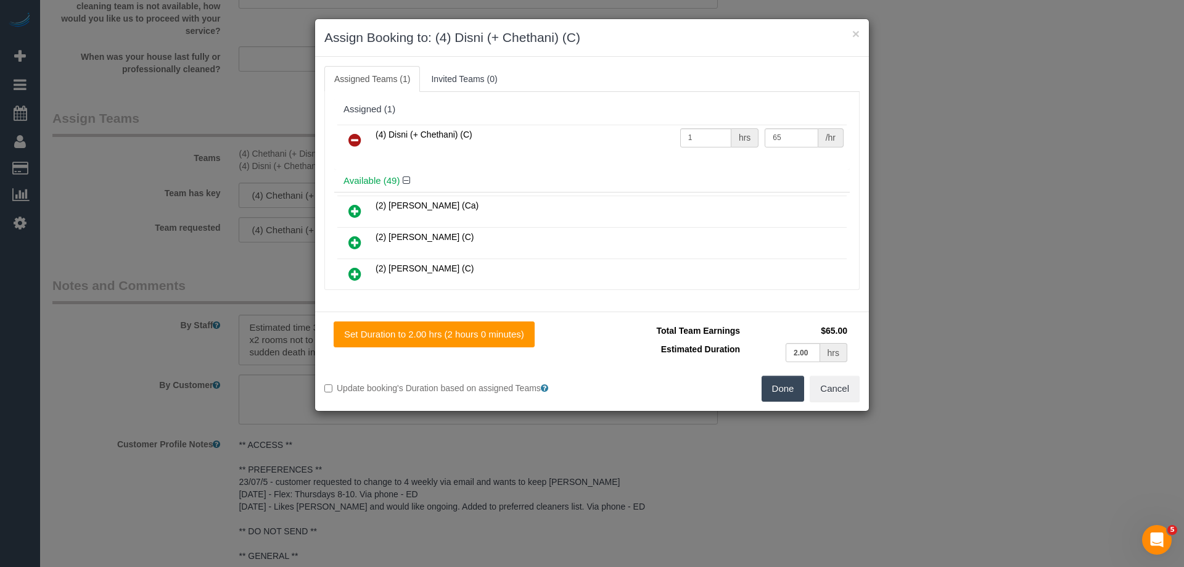
click at [351, 133] on icon at bounding box center [354, 140] width 13 height 15
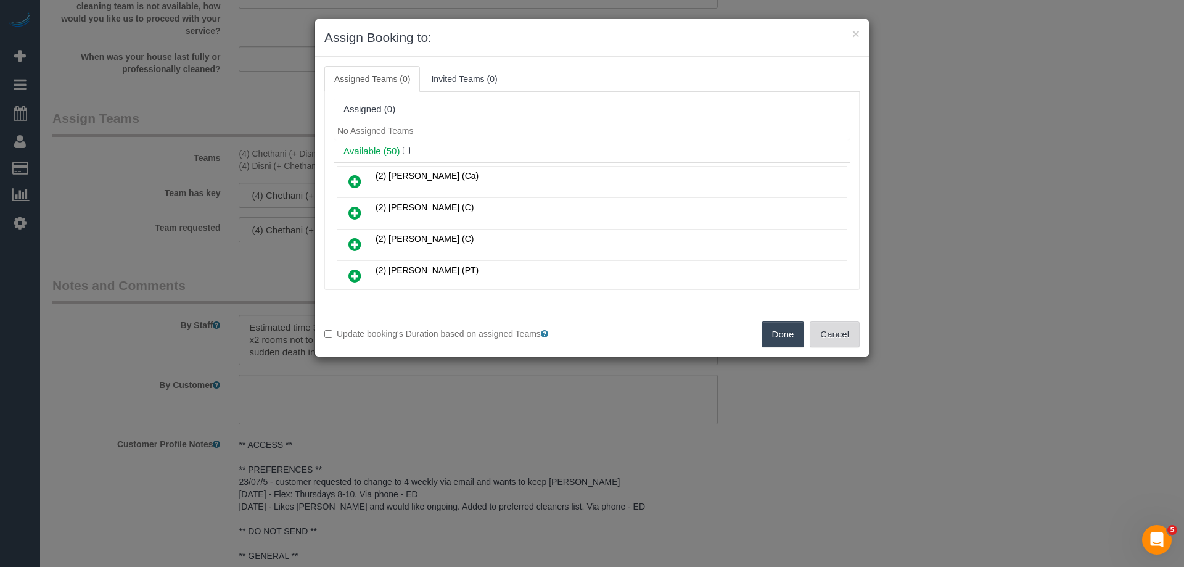
drag, startPoint x: 847, startPoint y: 348, endPoint x: 844, endPoint y: 341, distance: 7.5
click at [846, 346] on div "Update booking's Duration based on assigned Teams Done Cancel" at bounding box center [592, 333] width 554 height 45
click at [841, 339] on button "Cancel" at bounding box center [835, 334] width 50 height 26
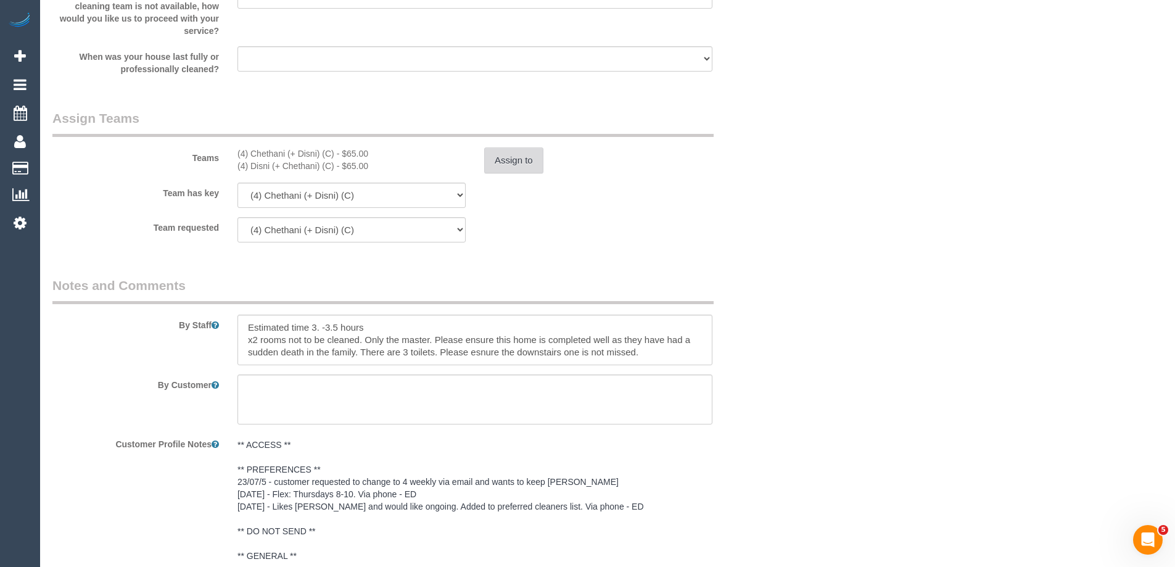
scroll to position [0, 0]
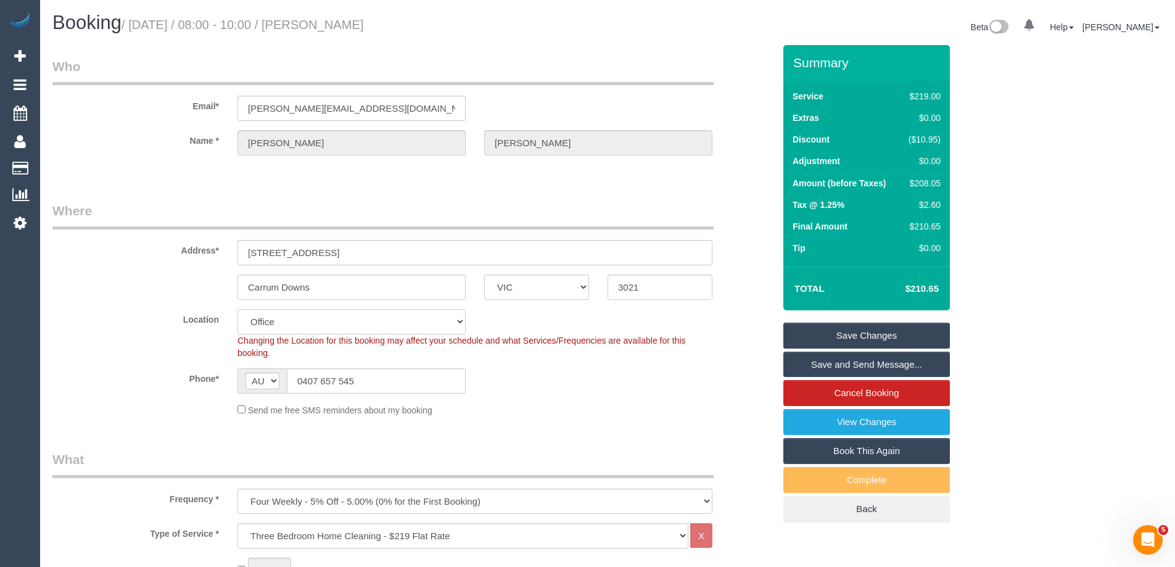
click at [269, 329] on select "Office City East (North) East (South) Inner East Inner North (East) Inner North…" at bounding box center [351, 321] width 228 height 25
select select "52"
click at [237, 309] on select "Office City East (North) East (South) Inner East Inner North (East) Inner North…" at bounding box center [351, 321] width 228 height 25
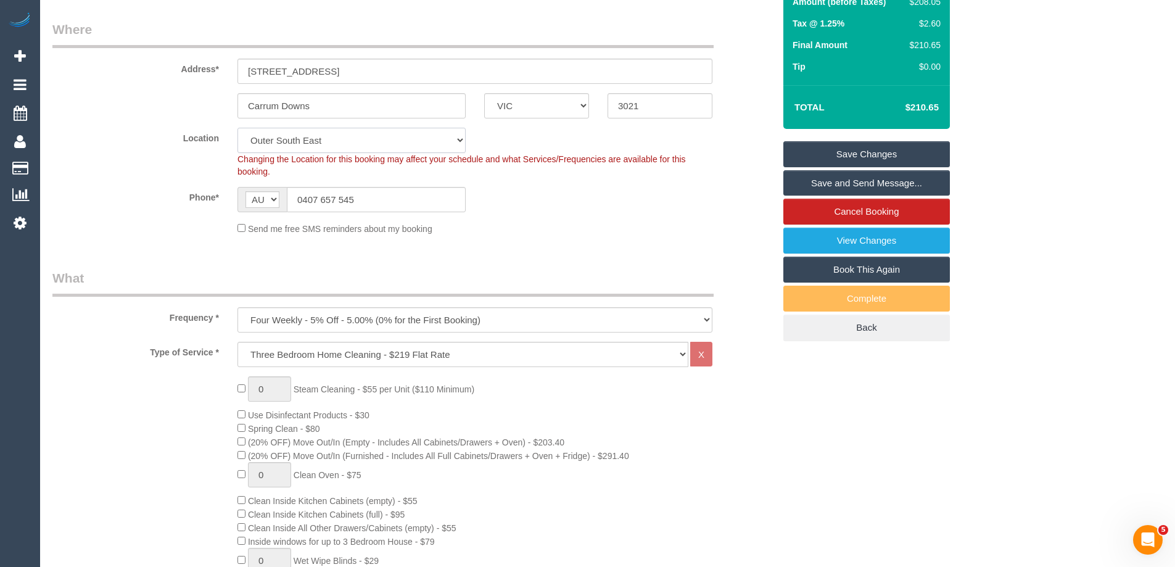
select select "object:7676"
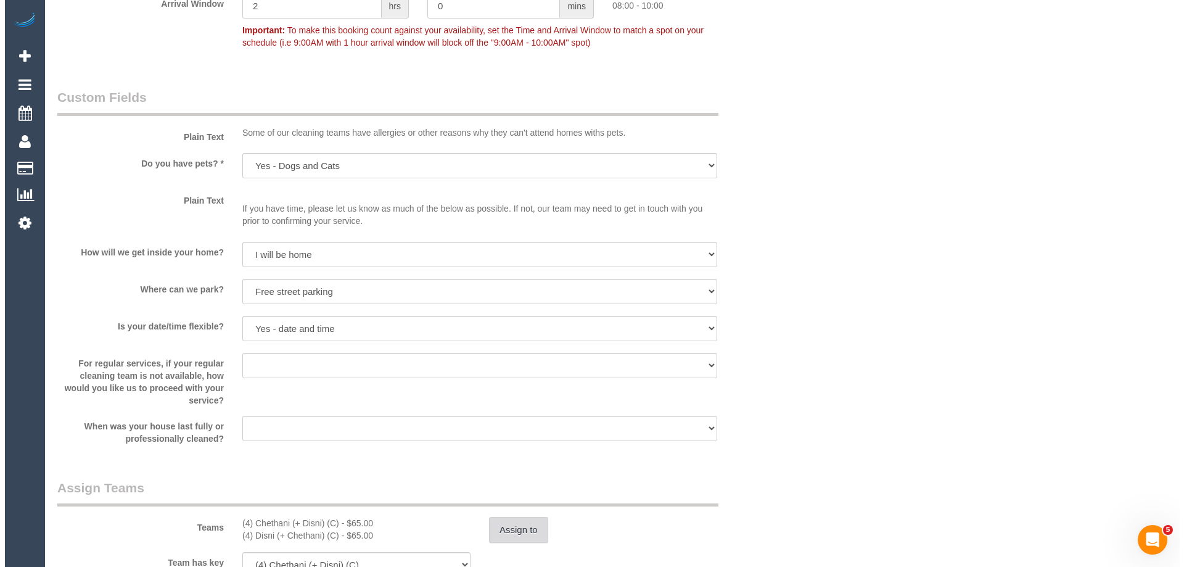
scroll to position [1850, 0]
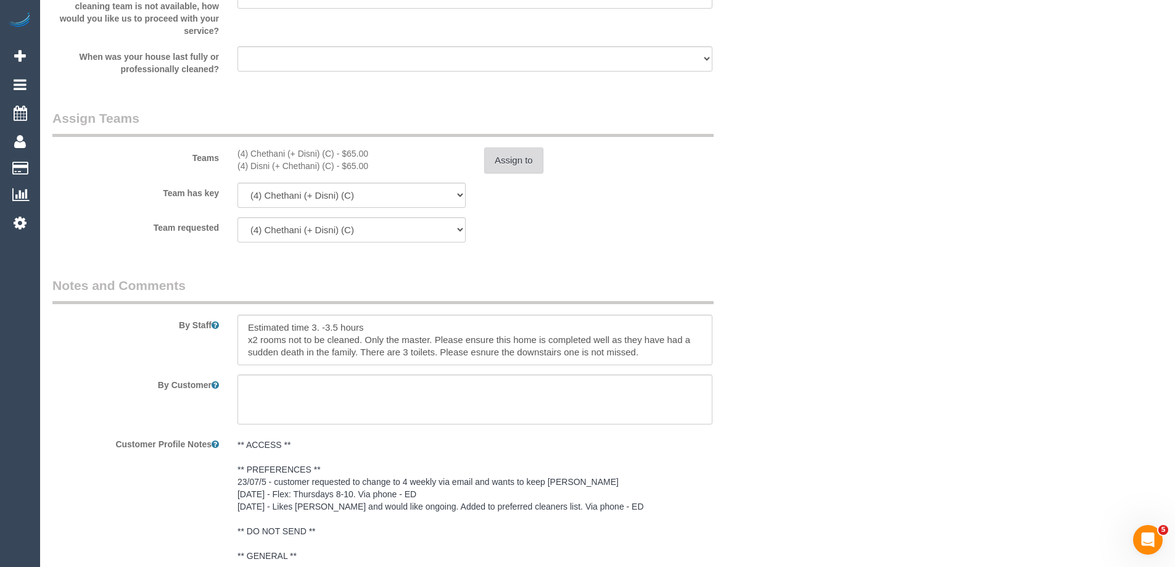
click at [514, 155] on button "Assign to" at bounding box center [513, 160] width 59 height 26
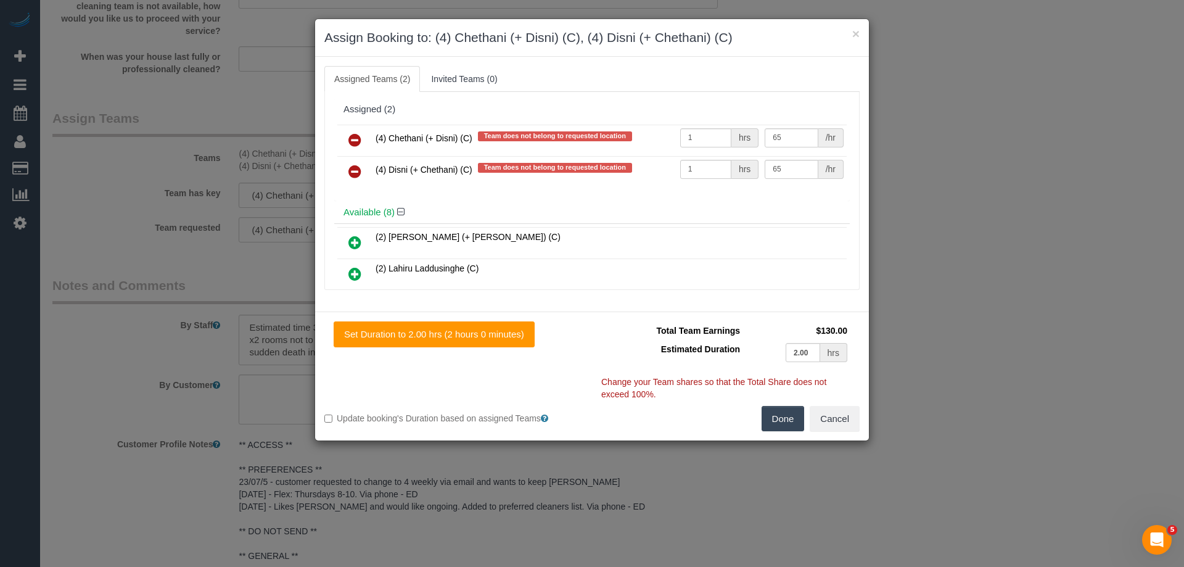
click at [358, 136] on icon at bounding box center [354, 140] width 13 height 15
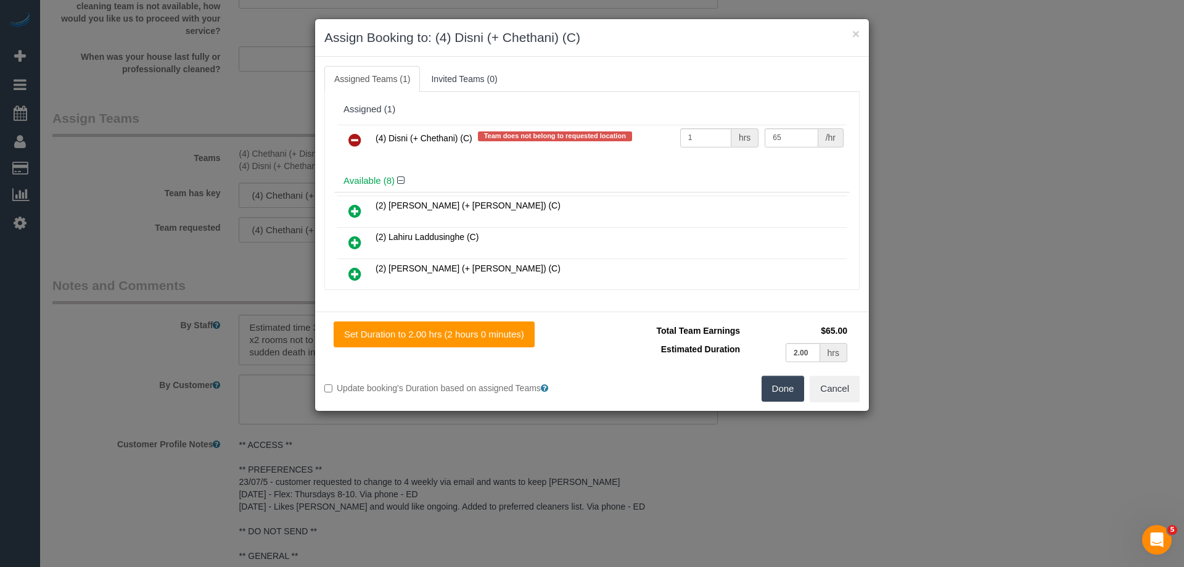
click at [358, 136] on icon at bounding box center [354, 140] width 13 height 15
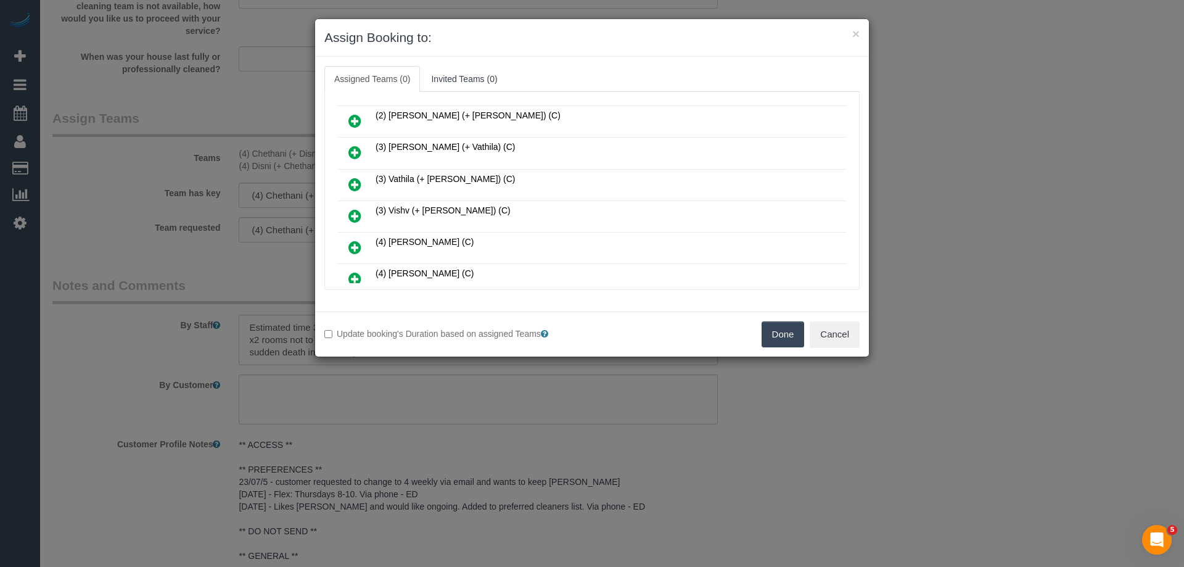
scroll to position [185, 0]
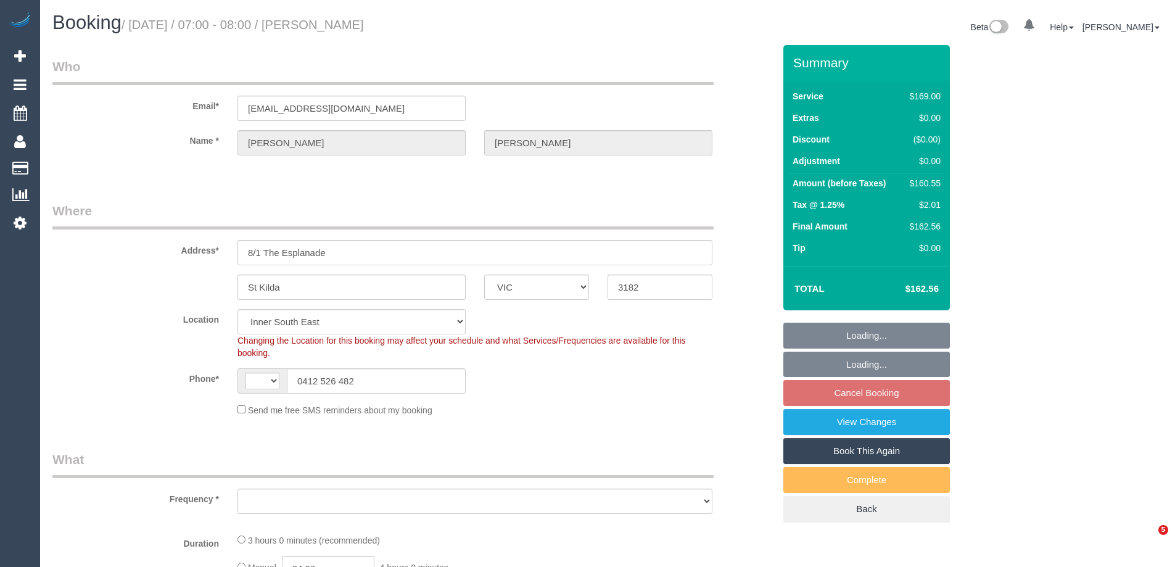
select select "VIC"
select select "object:1327"
select select "string:stripe-pm_1Rdi8x2GScqysDRVC2V5ftg0"
select select "number:28"
select select "number:14"
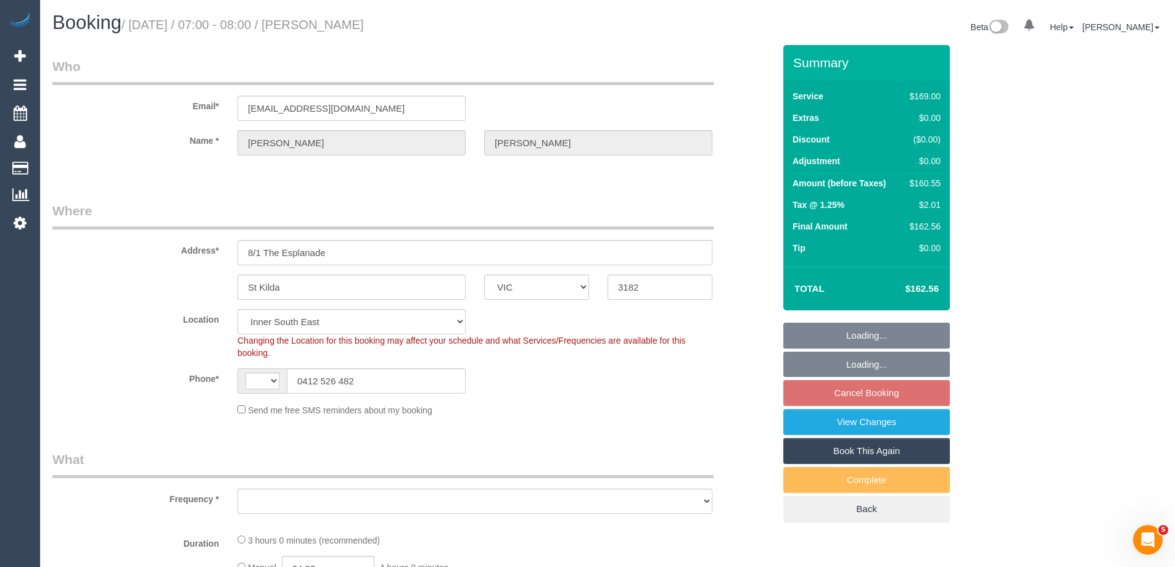
select select "number:20"
select select "number:23"
select select "number:33"
select select "number:13"
select select "string:AU"
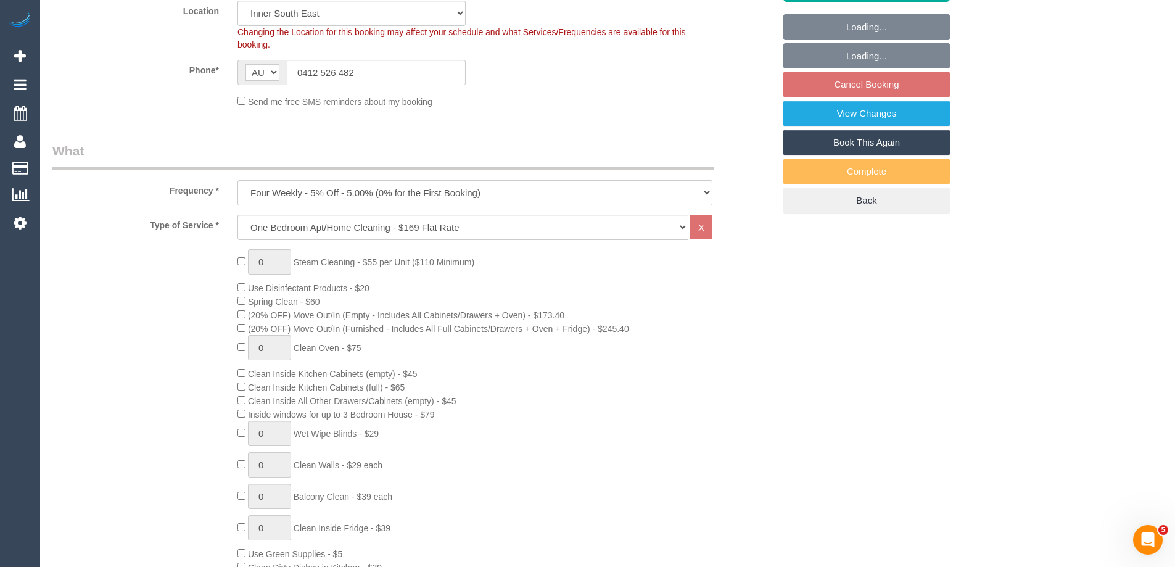
select select "spot1"
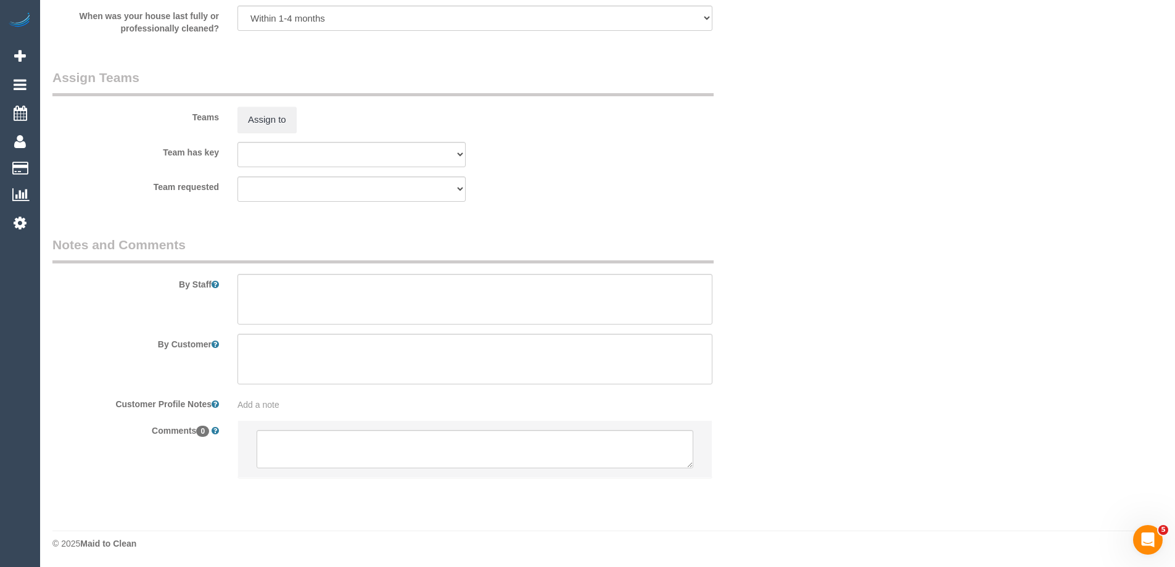
scroll to position [1802, 0]
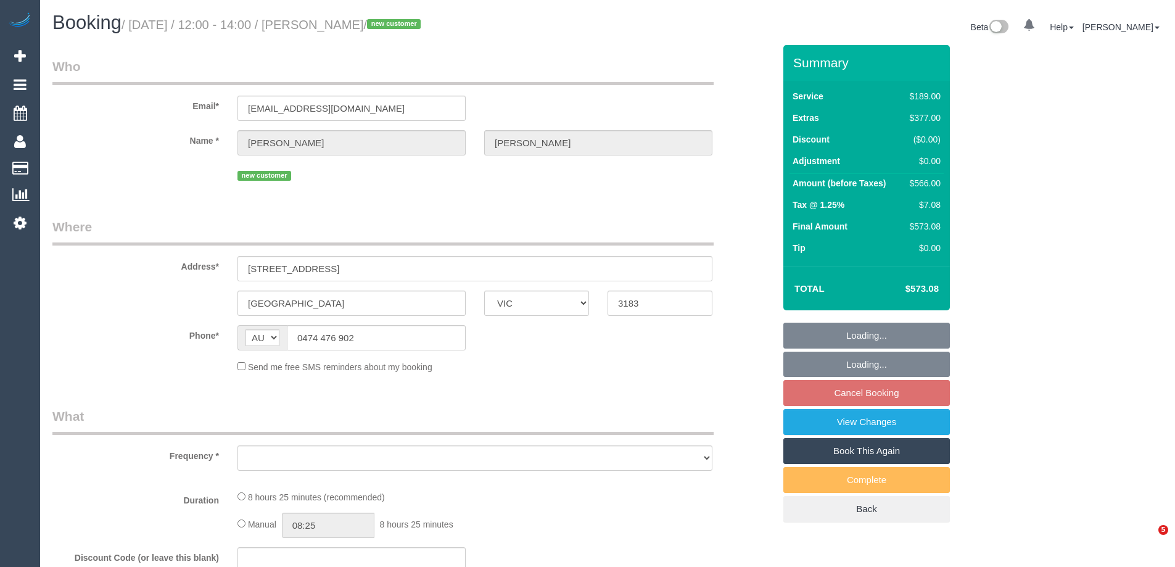
select select "VIC"
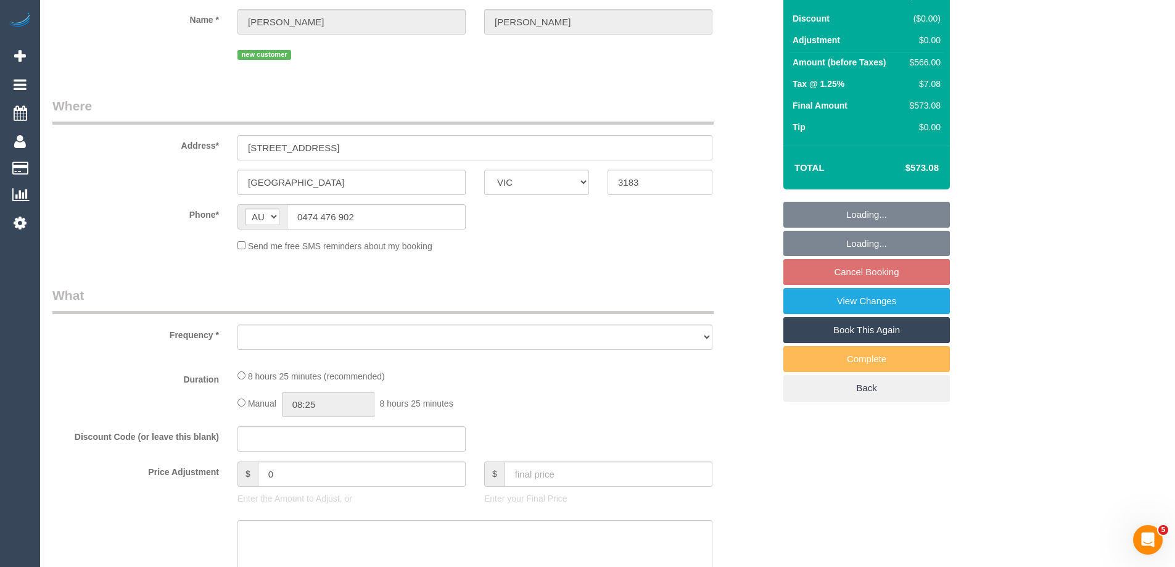
select select "object:531"
select select "string:stripe-pm_1Pn7fc2GScqysDRVKv8jcFi2"
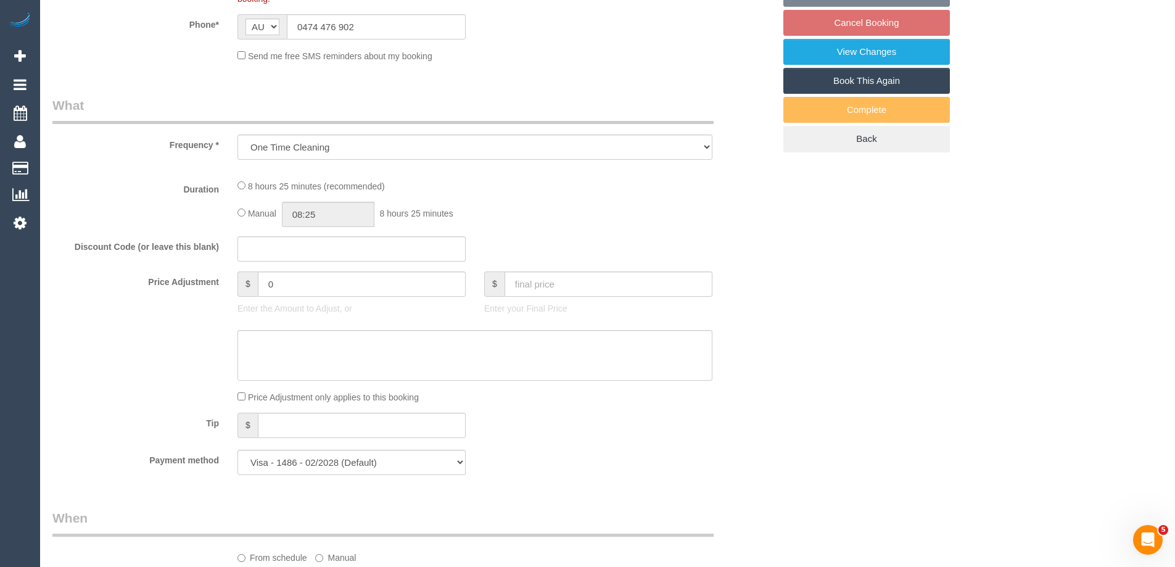
select select "object:684"
select select "number:28"
select select "number:16"
select select "number:19"
select select "number:25"
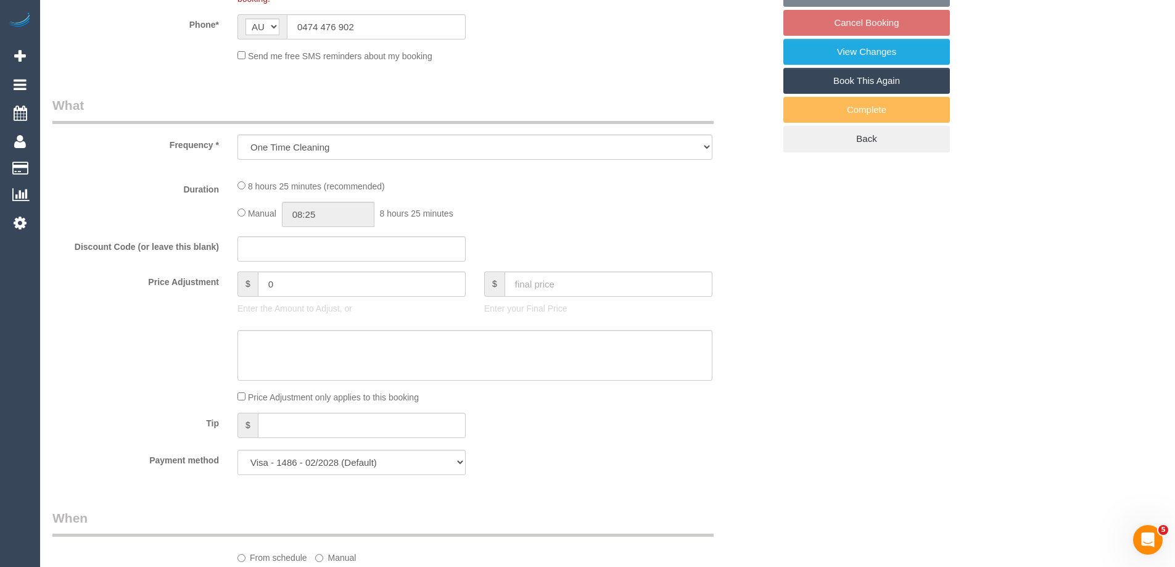
select select "number:26"
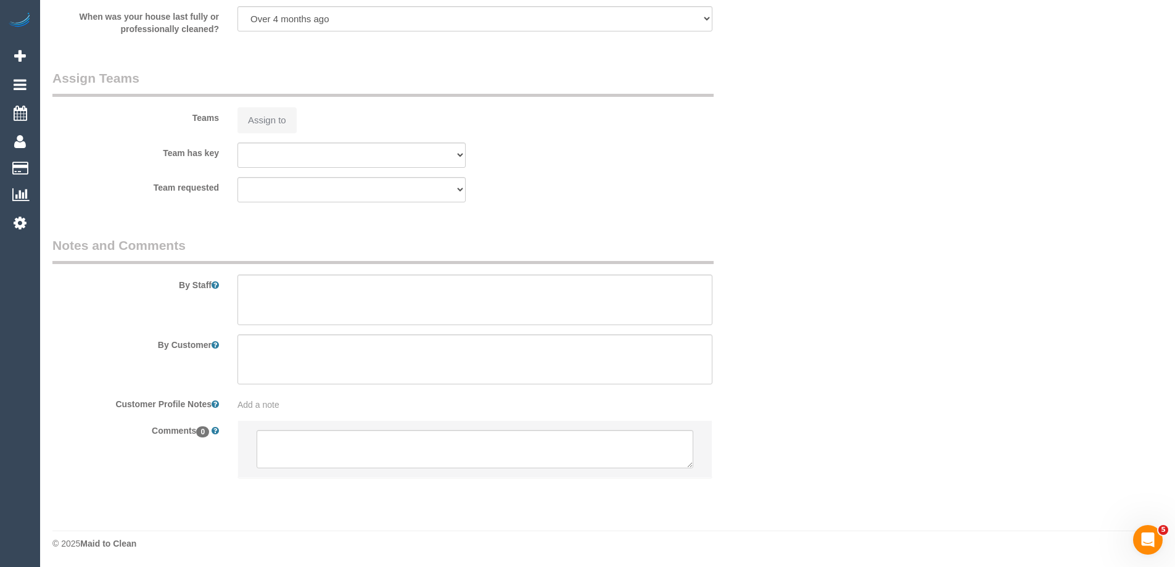
select select "spot4"
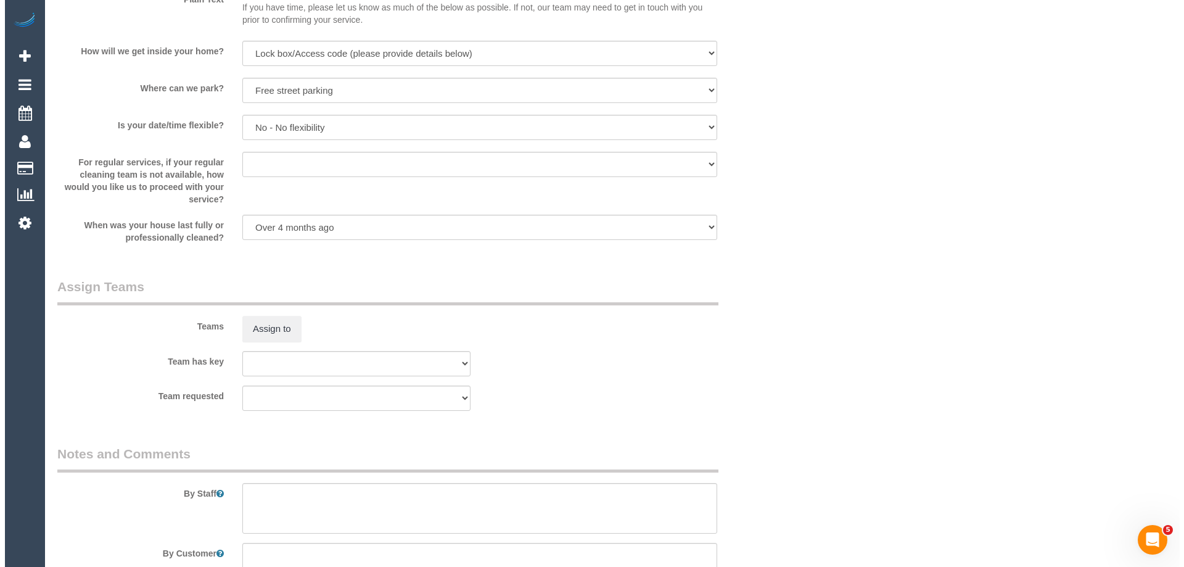
scroll to position [1725, 0]
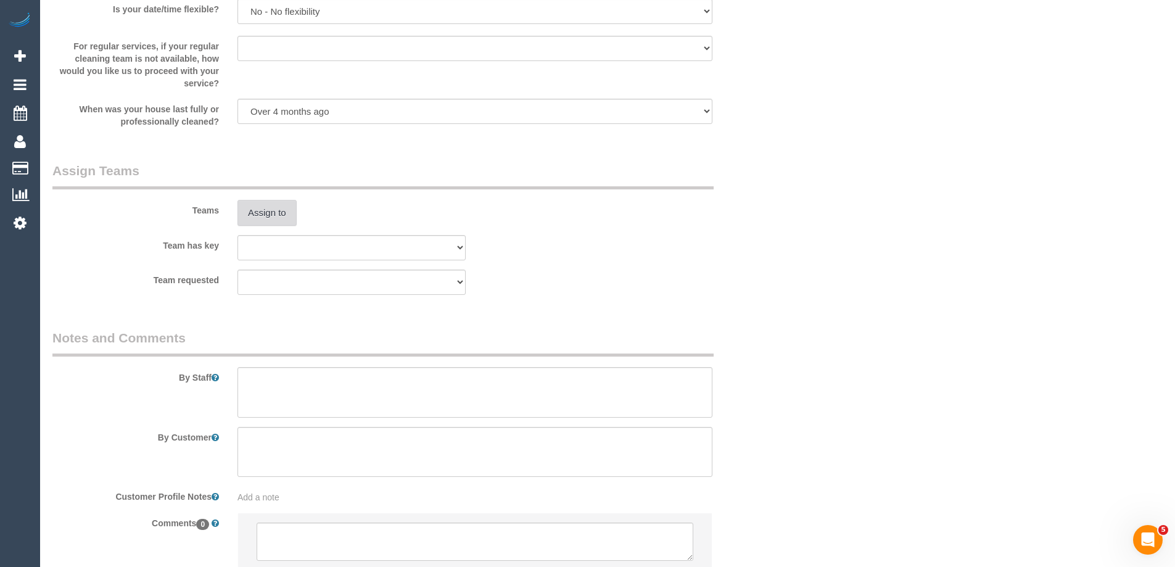
click at [272, 219] on button "Assign to" at bounding box center [266, 213] width 59 height 26
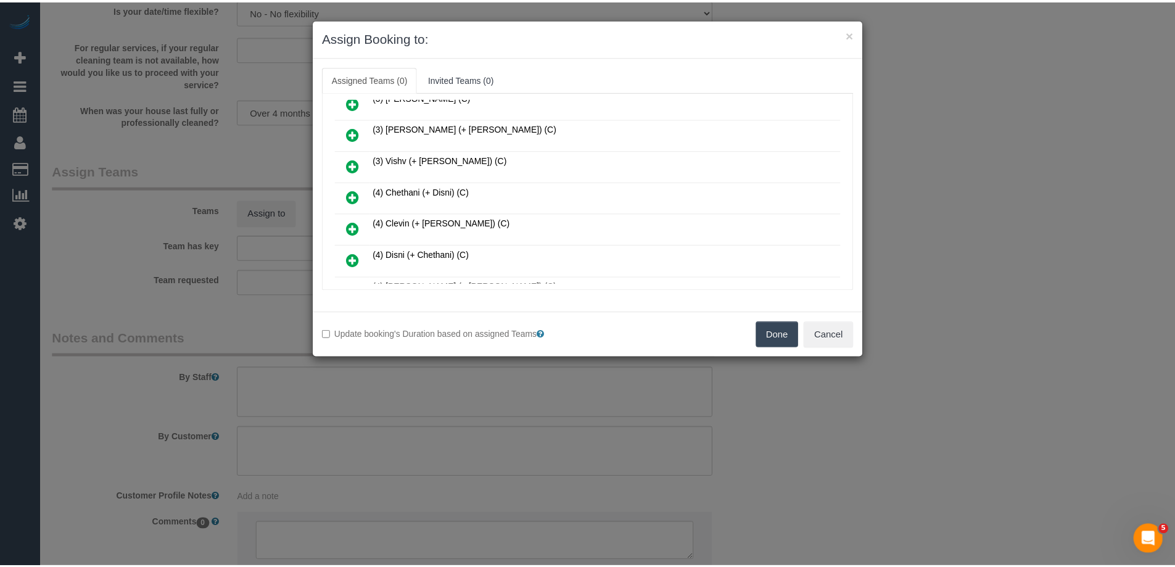
scroll to position [740, 0]
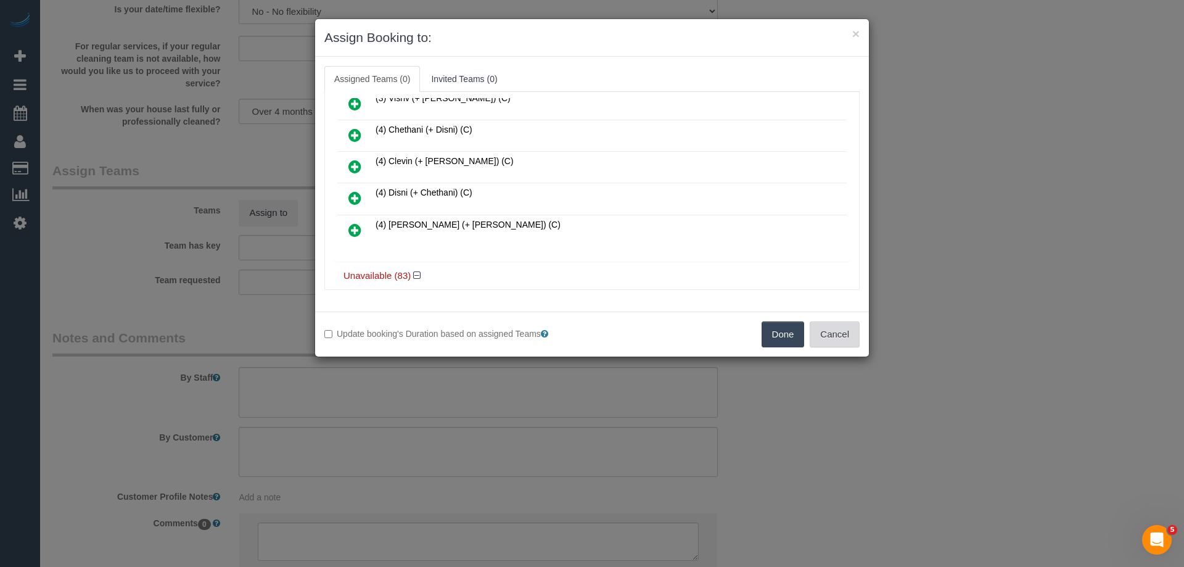
click at [838, 339] on button "Cancel" at bounding box center [835, 334] width 50 height 26
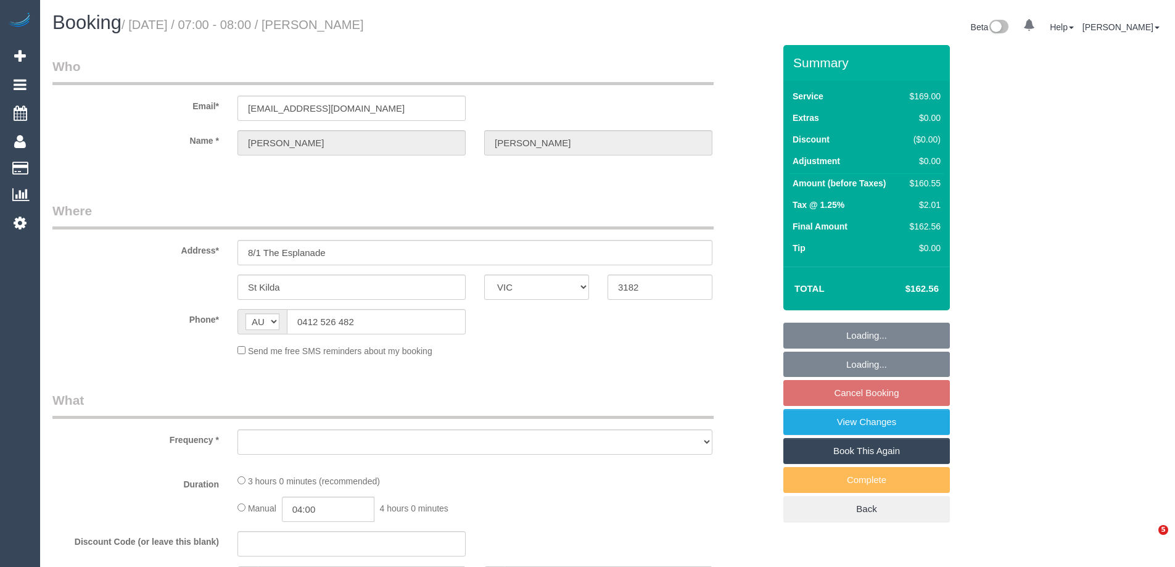
select select "VIC"
select select "string:stripe-pm_1Rdi8x2GScqysDRVC2V5ftg0"
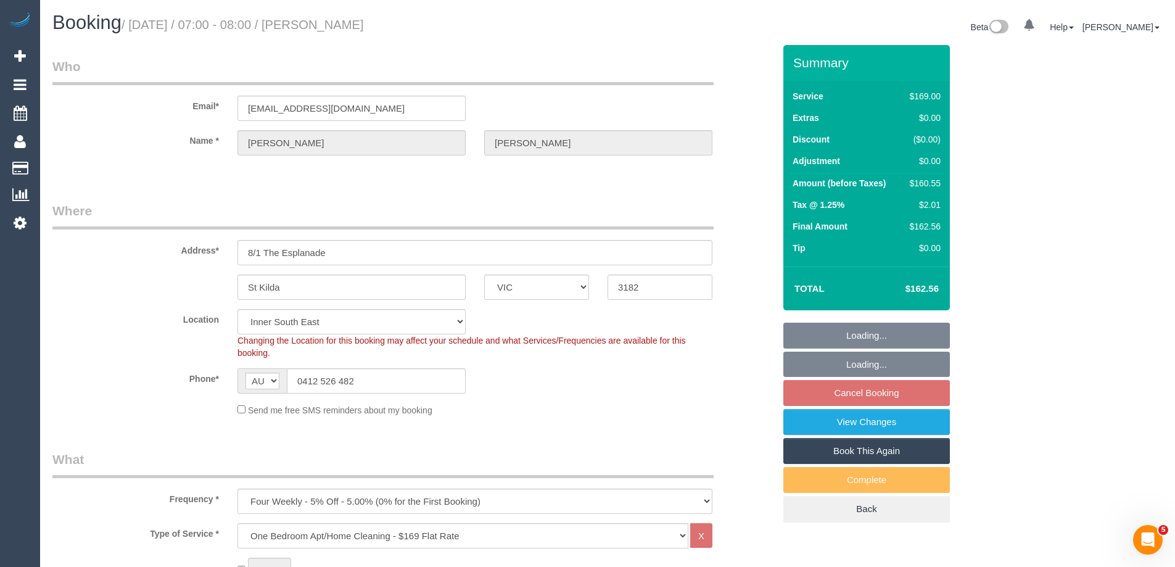
select select "object:1322"
select select "spot1"
select select "number:28"
select select "number:14"
select select "number:20"
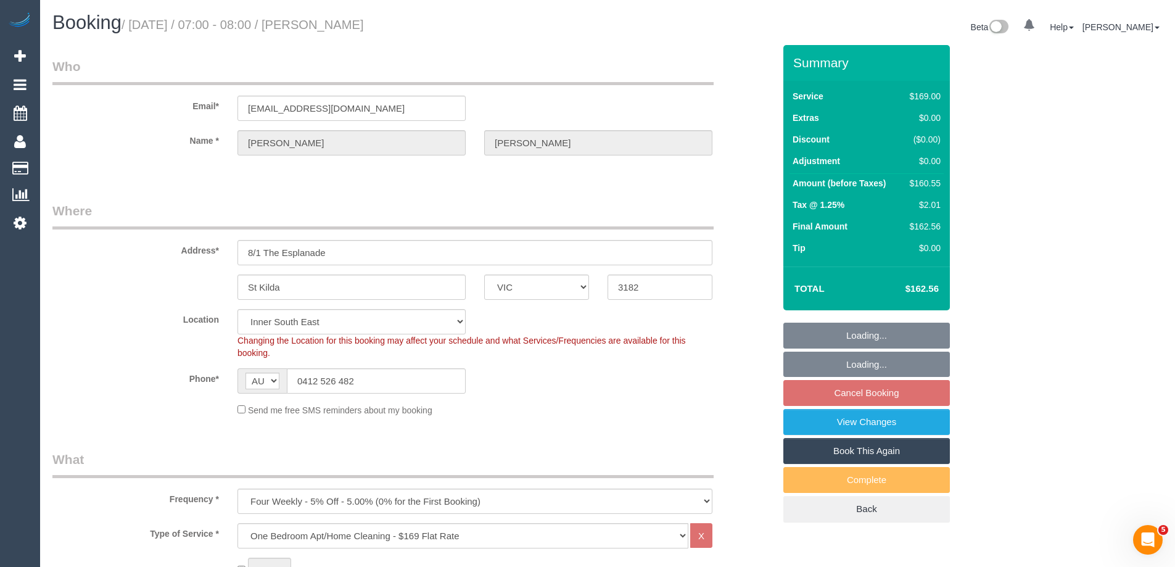
select select "number:23"
select select "number:33"
select select "number:13"
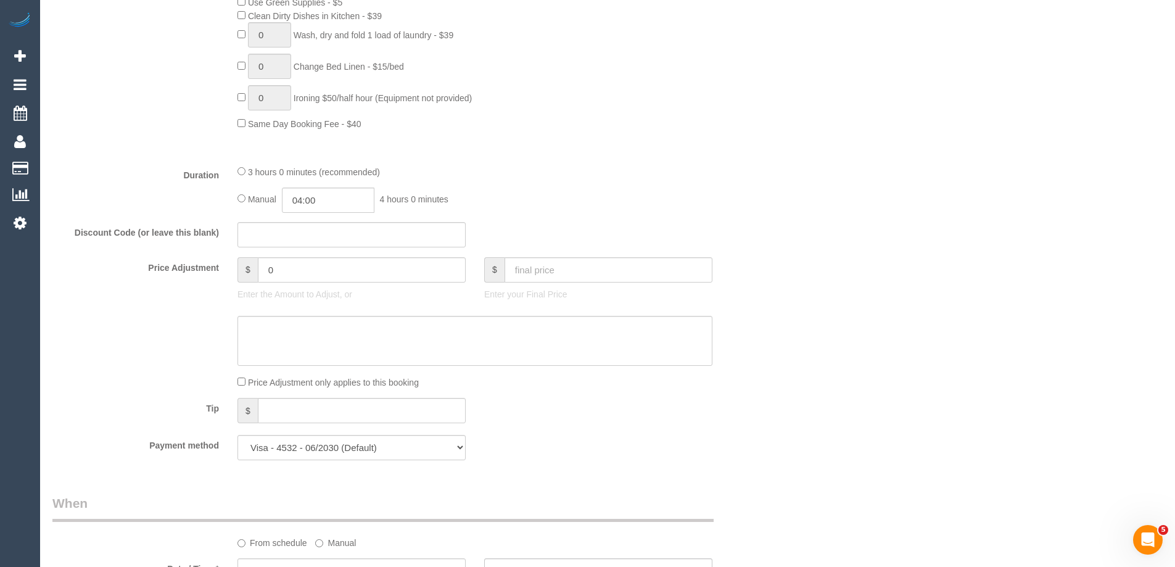
scroll to position [863, 0]
click at [331, 194] on input "04:00" at bounding box center [328, 196] width 92 height 25
type input "01:30"
click at [320, 223] on li "01:30" at bounding box center [314, 228] width 55 height 16
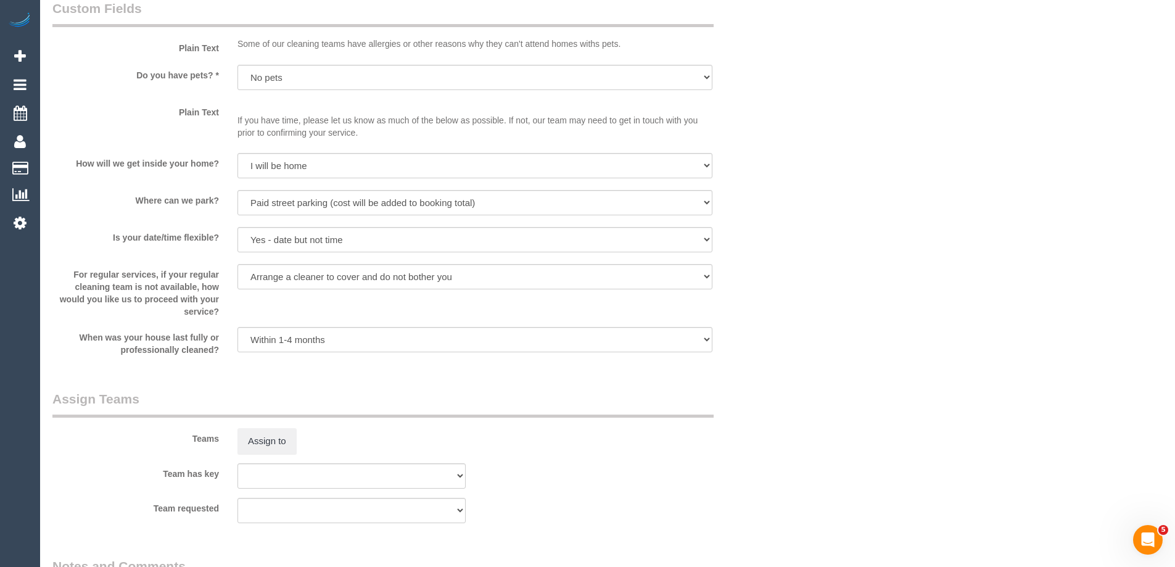
select select "spot22"
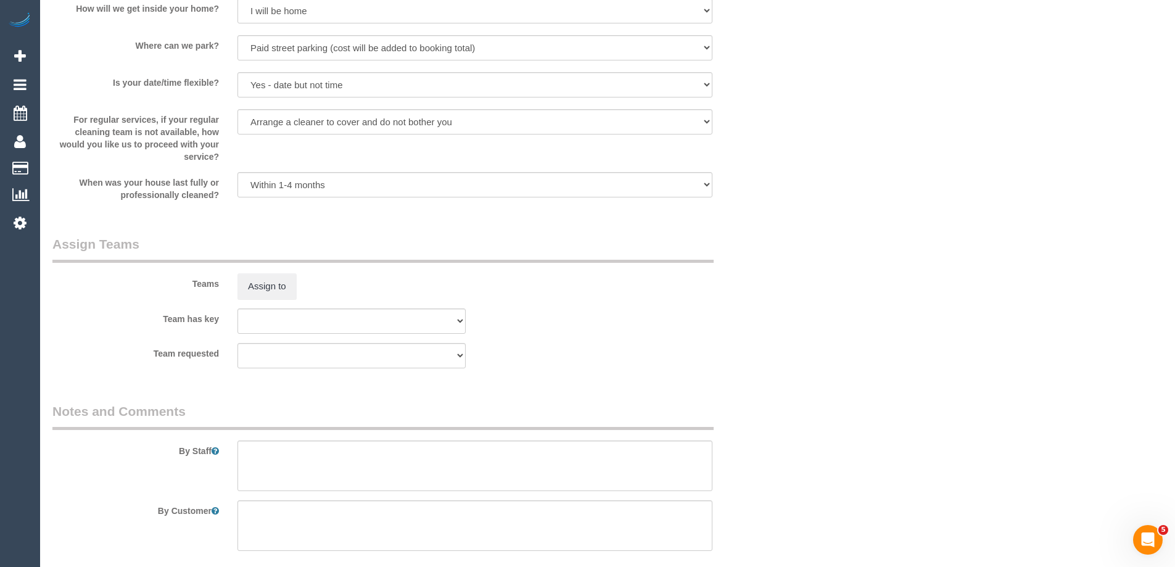
scroll to position [1788, 0]
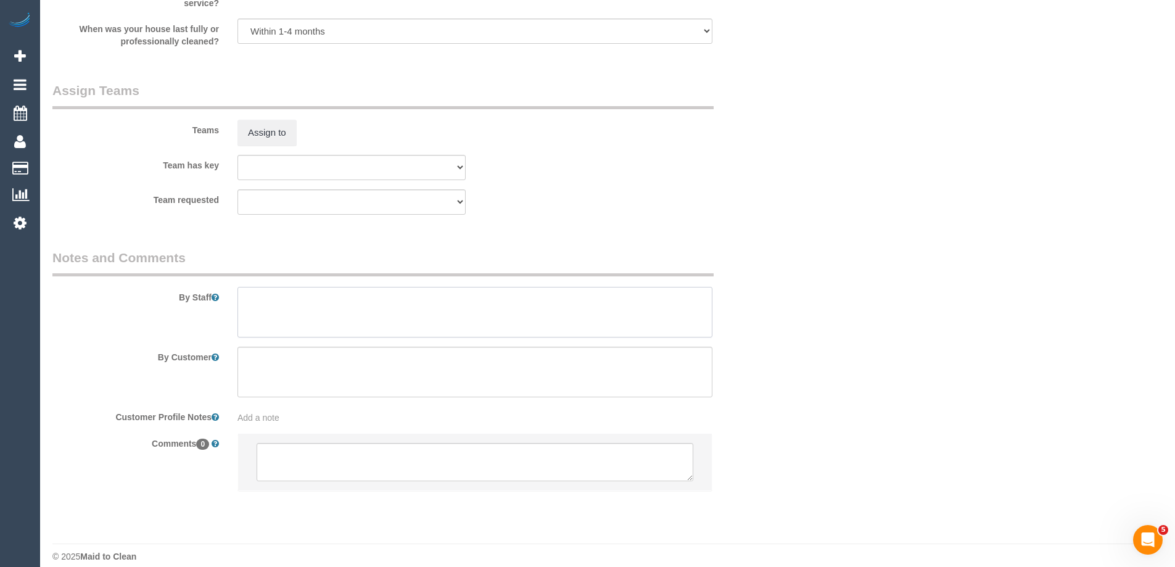
click at [253, 321] on textarea at bounding box center [474, 312] width 475 height 51
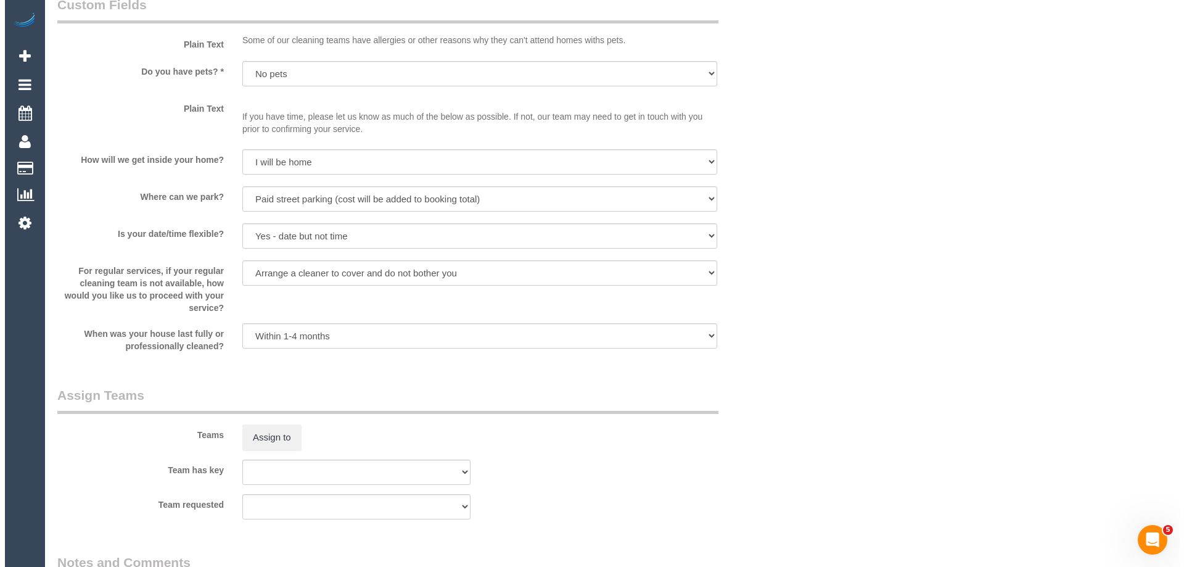
scroll to position [1480, 0]
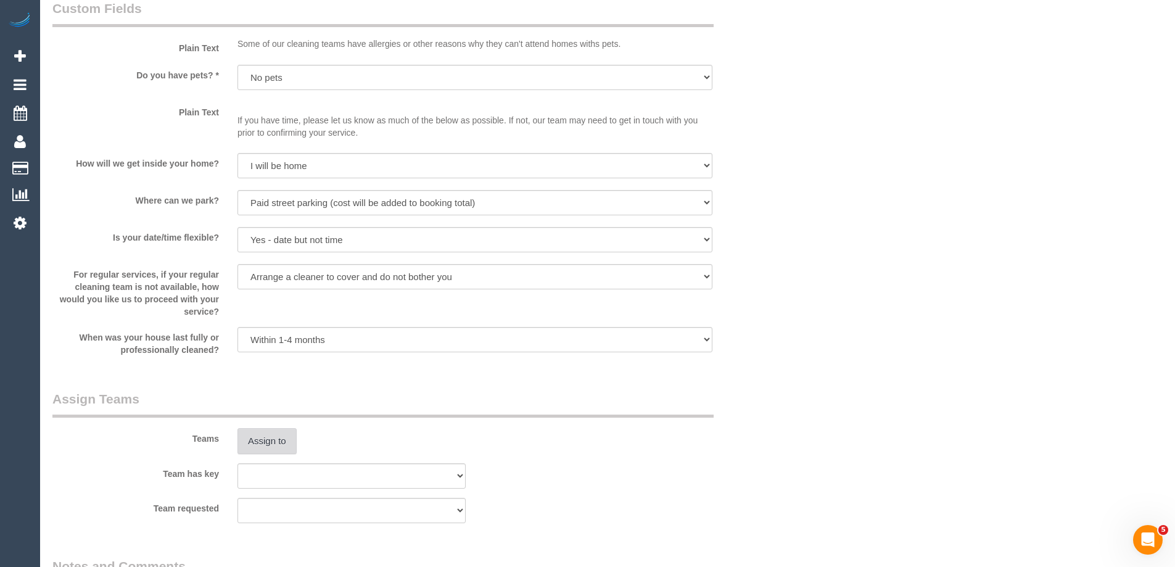
type textarea "Estimated time of 2.5-3 hrs"
click at [263, 438] on button "Assign to" at bounding box center [266, 441] width 59 height 26
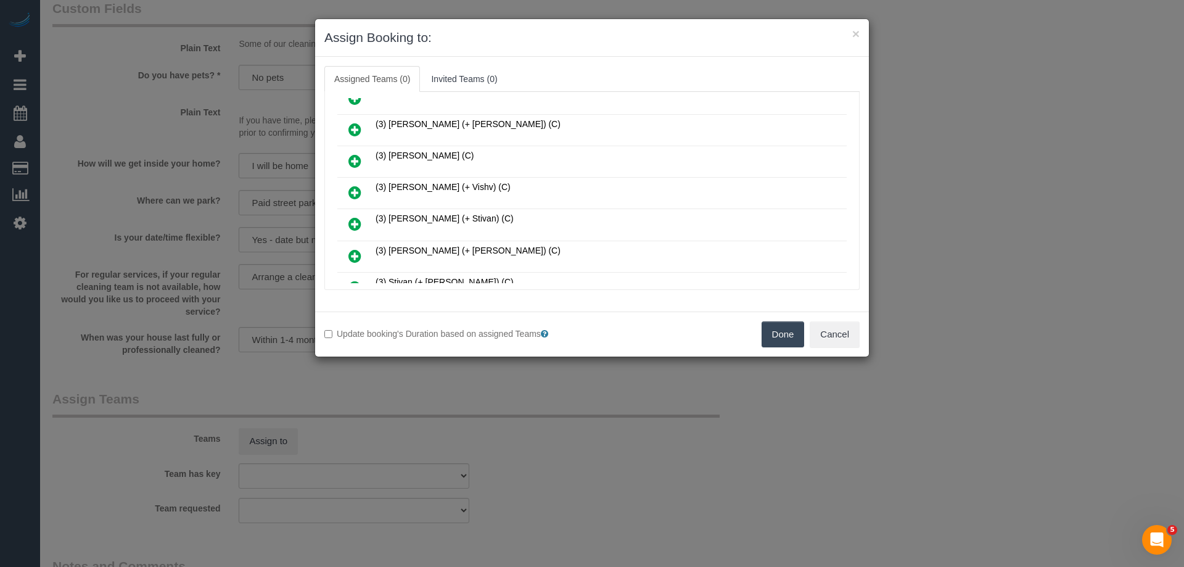
click at [353, 218] on icon at bounding box center [354, 223] width 13 height 15
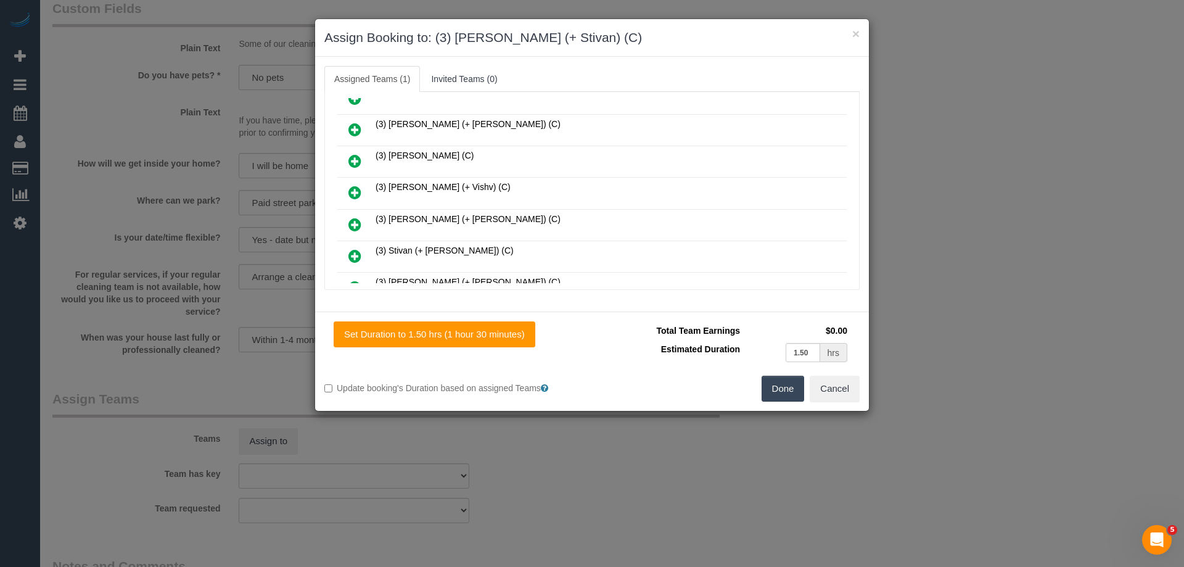
click at [350, 258] on icon at bounding box center [354, 255] width 13 height 15
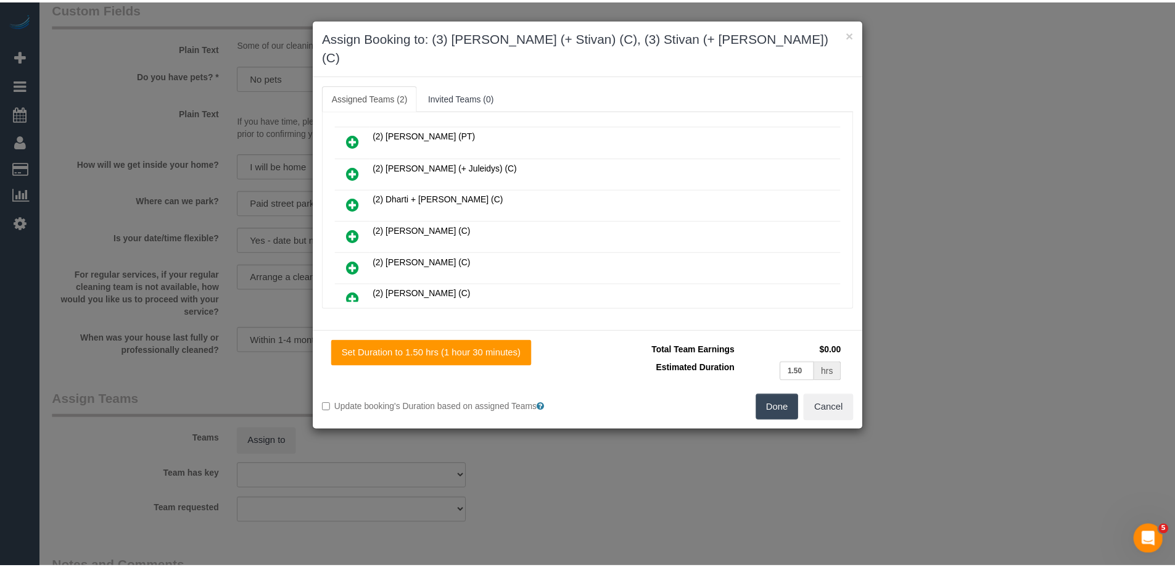
scroll to position [0, 0]
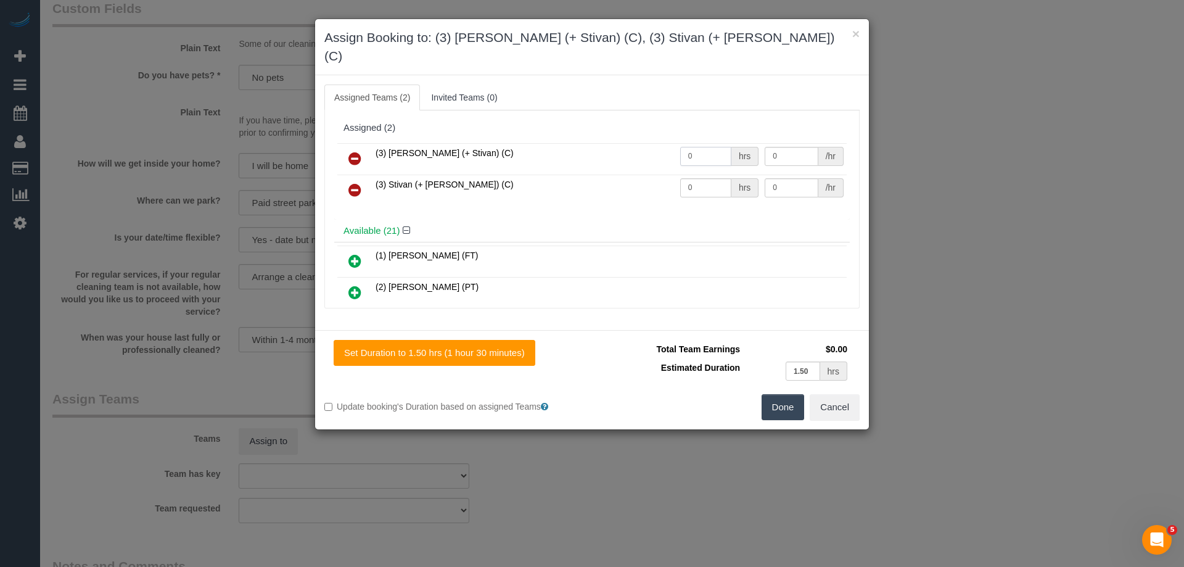
drag, startPoint x: 715, startPoint y: 136, endPoint x: 605, endPoint y: 136, distance: 109.8
click at [609, 143] on tr "(3) Krunal (+ Stivan) (C) 0 hrs 0 /hr" at bounding box center [591, 158] width 509 height 31
type input "1"
drag, startPoint x: 700, startPoint y: 158, endPoint x: 654, endPoint y: 166, distance: 46.8
click at [626, 175] on tr "(3) Stivan (+ Krunal) (C) 0 hrs 0 /hr" at bounding box center [591, 190] width 509 height 31
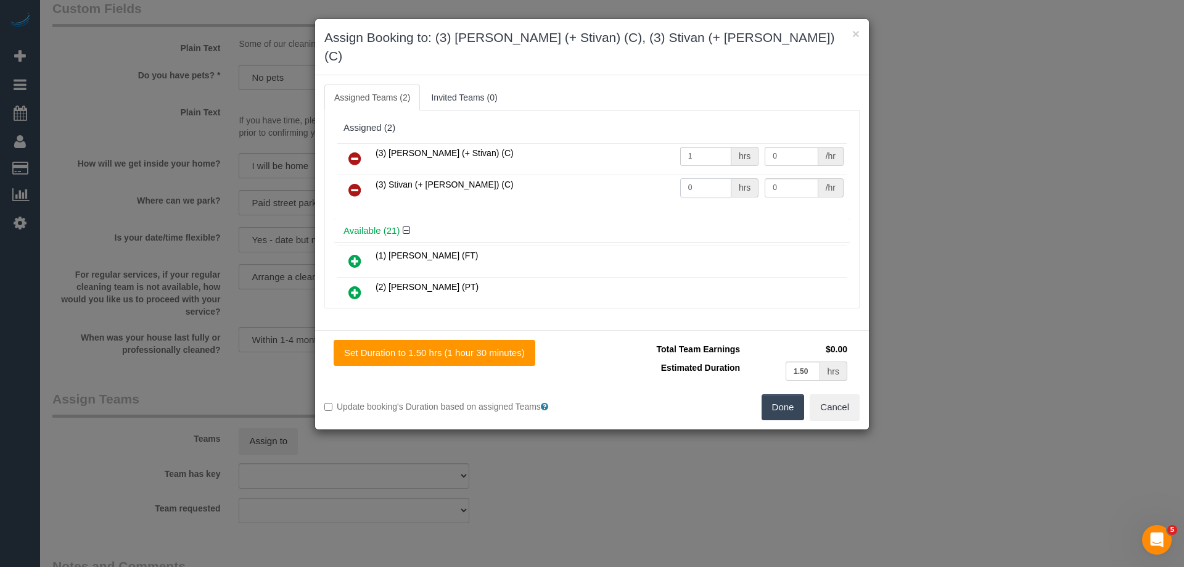
drag, startPoint x: 675, startPoint y: 172, endPoint x: 670, endPoint y: 165, distance: 8.9
click at [625, 175] on tr "(3) Stivan (+ Krunal) (C) 0 hrs 0 /hr" at bounding box center [591, 190] width 509 height 31
type input "1"
drag, startPoint x: 734, startPoint y: 138, endPoint x: 699, endPoint y: 141, distance: 35.3
click at [698, 143] on tr "(3) Krunal (+ Stivan) (C) 1 hrs 0 /hr" at bounding box center [591, 158] width 509 height 31
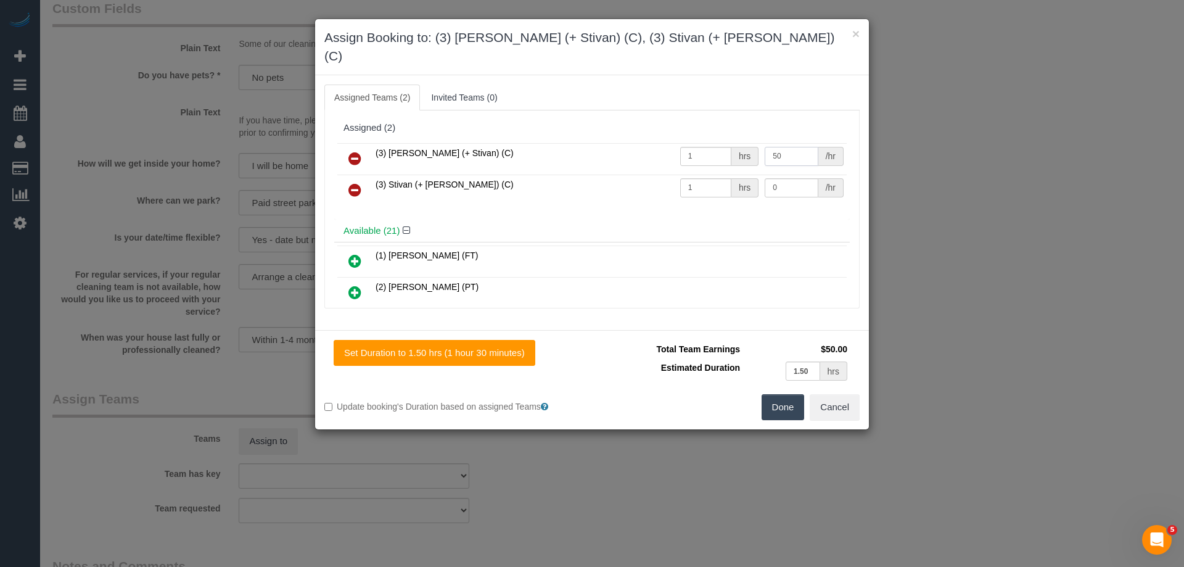
type input "50"
drag, startPoint x: 762, startPoint y: 169, endPoint x: 717, endPoint y: 166, distance: 44.5
click at [720, 175] on tr "(3) Stivan (+ Krunal) (C) 1 hrs 0 /hr" at bounding box center [591, 190] width 509 height 31
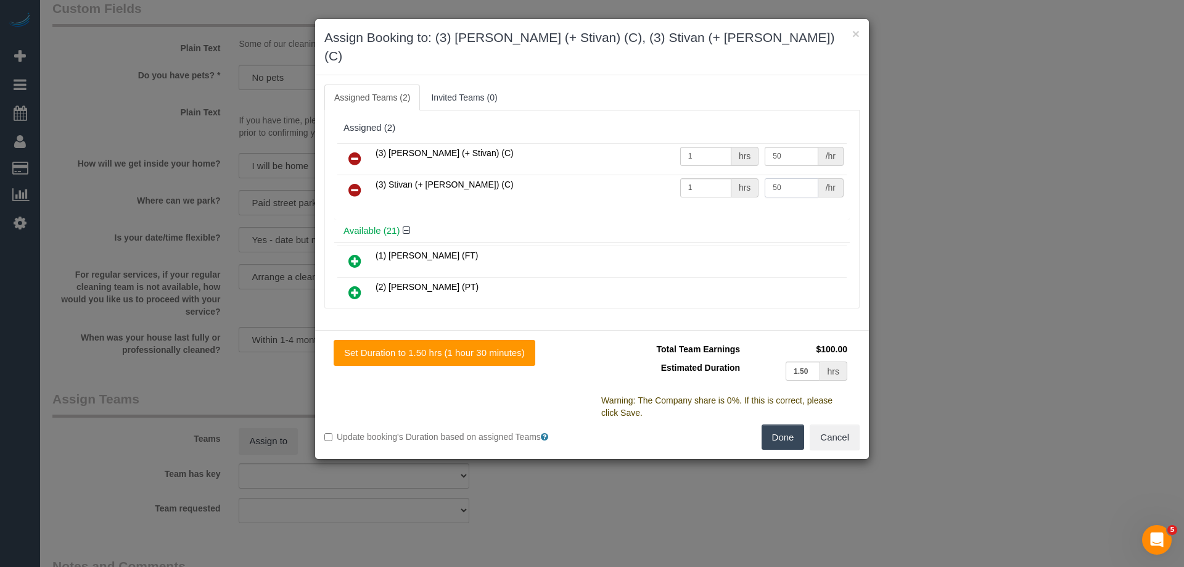
type input "50"
click at [786, 424] on button "Done" at bounding box center [783, 437] width 43 height 26
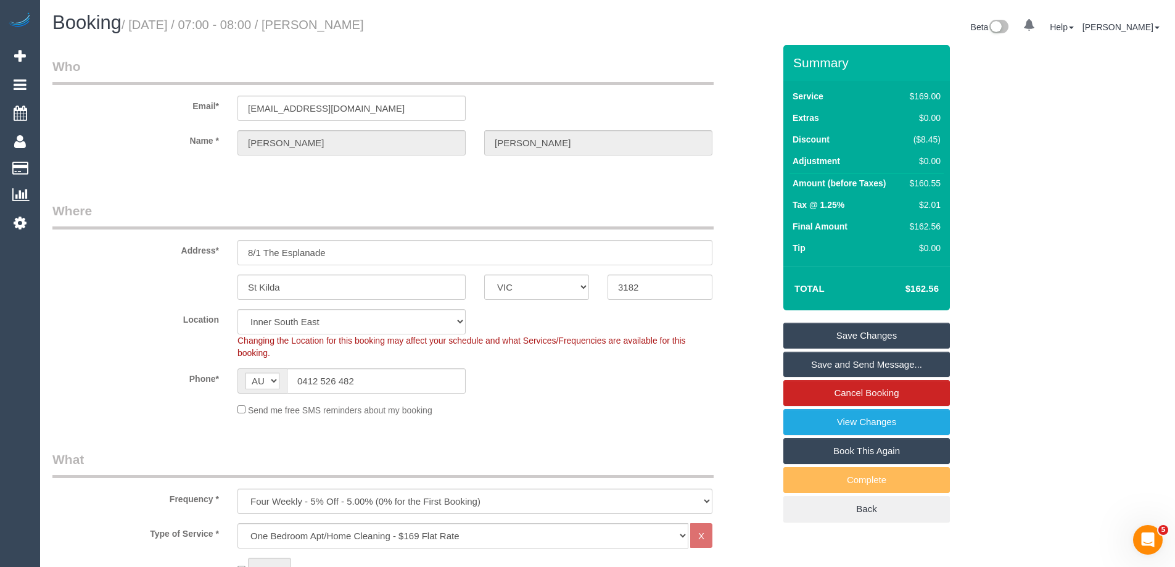
drag, startPoint x: 415, startPoint y: 22, endPoint x: 339, endPoint y: 25, distance: 75.9
click at [339, 25] on h1 "Booking / September 04, 2025 / 07:00 - 08:00 / Erica Garis" at bounding box center [325, 22] width 546 height 21
copy small "Erica Garis"
click at [814, 334] on link "Save Changes" at bounding box center [866, 335] width 166 height 26
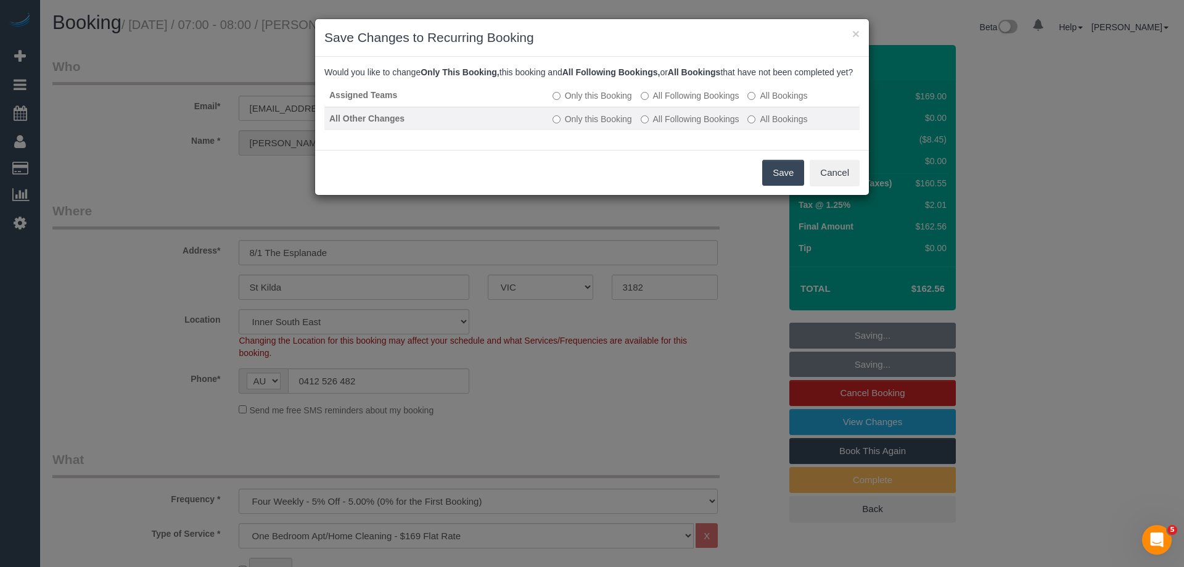
click at [654, 125] on label "All Following Bookings" at bounding box center [690, 119] width 99 height 12
click at [784, 180] on button "Save" at bounding box center [783, 173] width 42 height 26
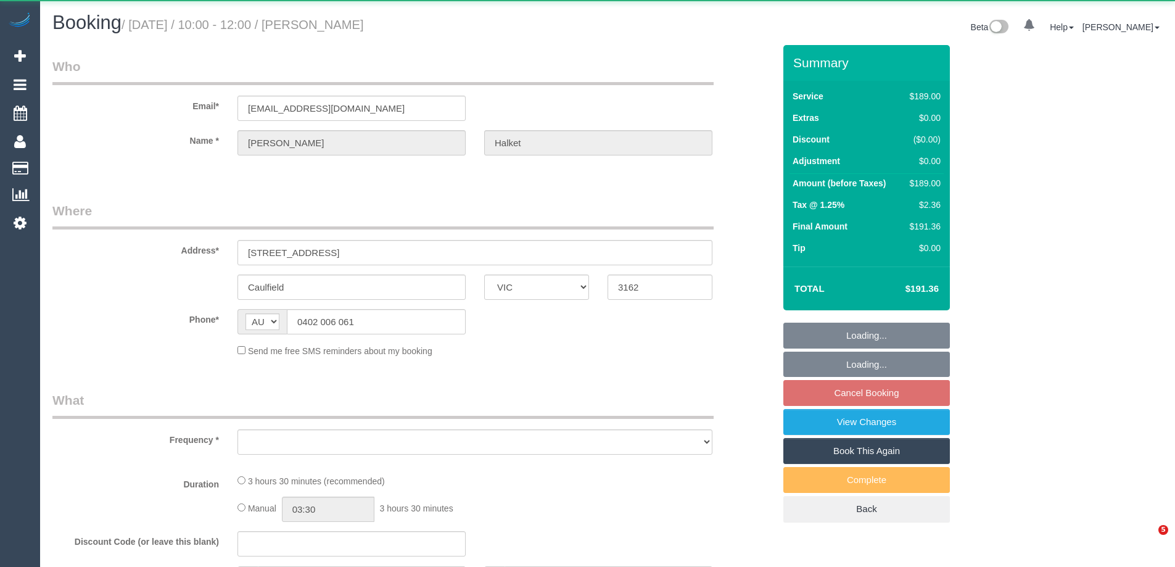
select select "VIC"
select select "object:522"
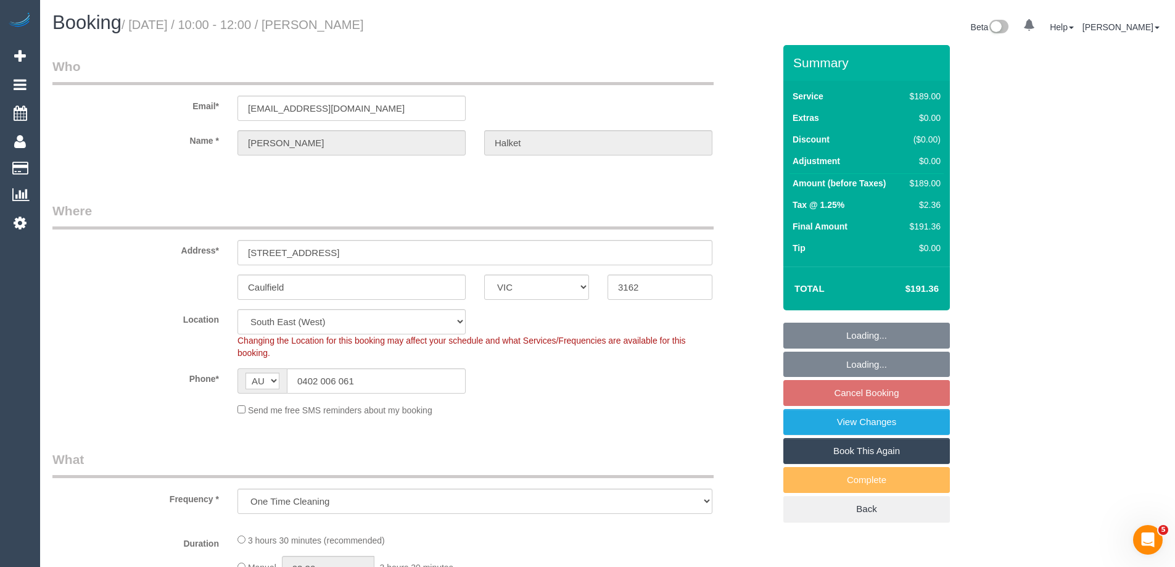
select select "number:27"
select select "number:14"
select select "number:19"
select select "number:24"
select select "number:13"
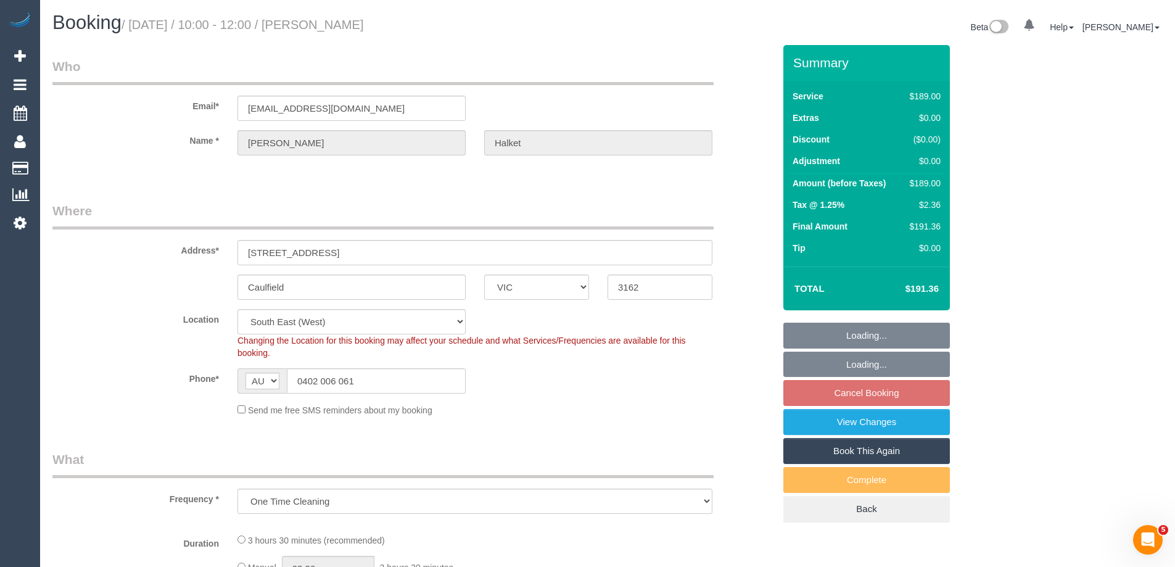
select select "string:stripe-pm_1Rz6Dw2GScqysDRVjrX2eolV"
select select "object:771"
select select "spot3"
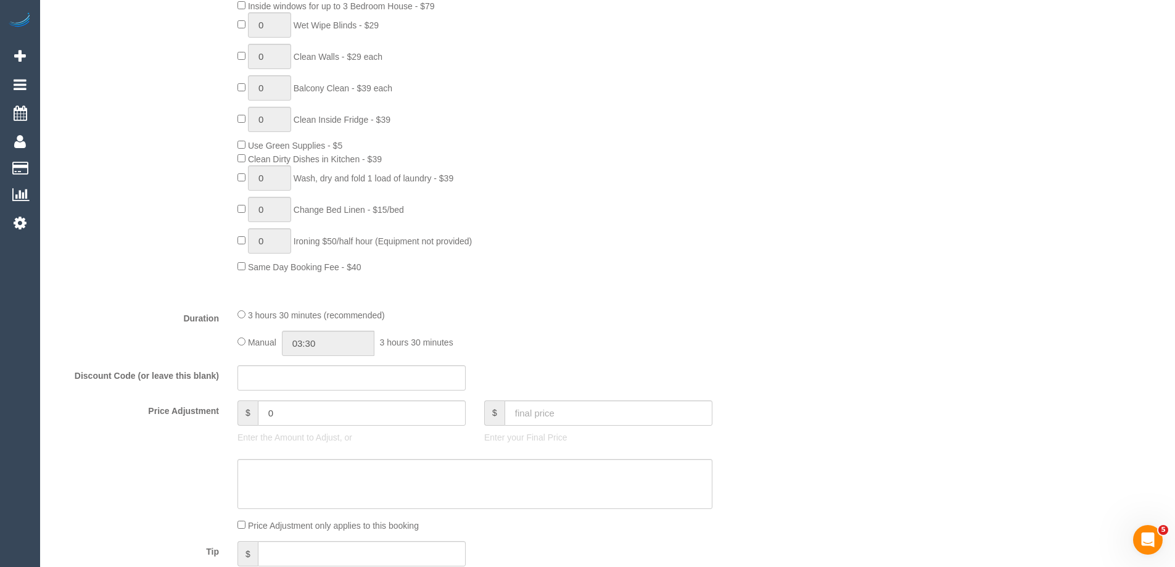
scroll to position [925, 0]
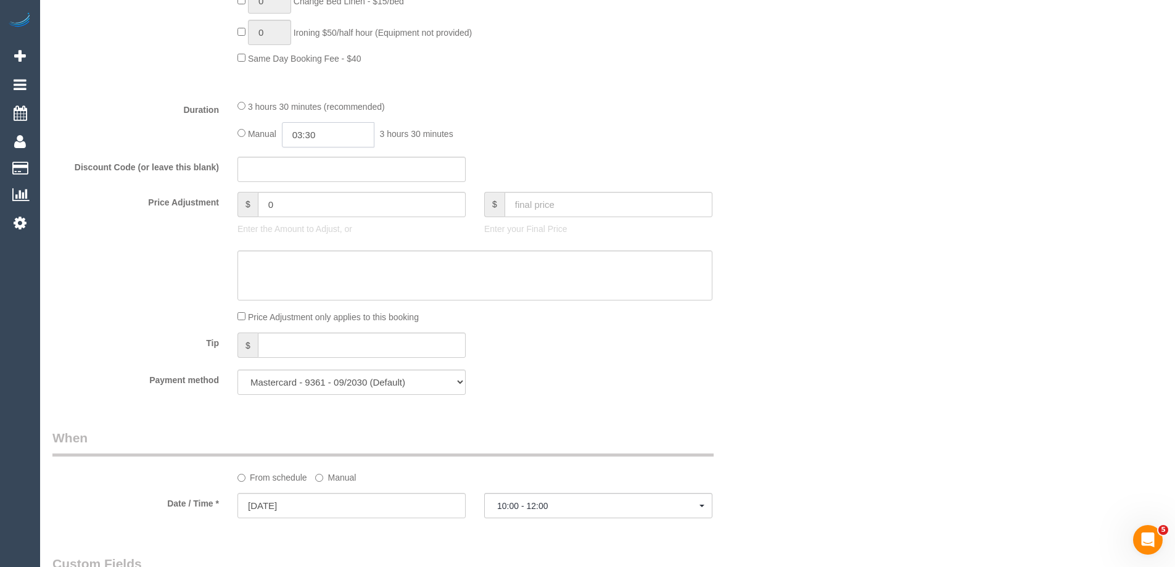
click at [321, 131] on input "03:30" at bounding box center [328, 134] width 92 height 25
type input "01:30"
click at [307, 199] on li "01:30" at bounding box center [314, 204] width 55 height 16
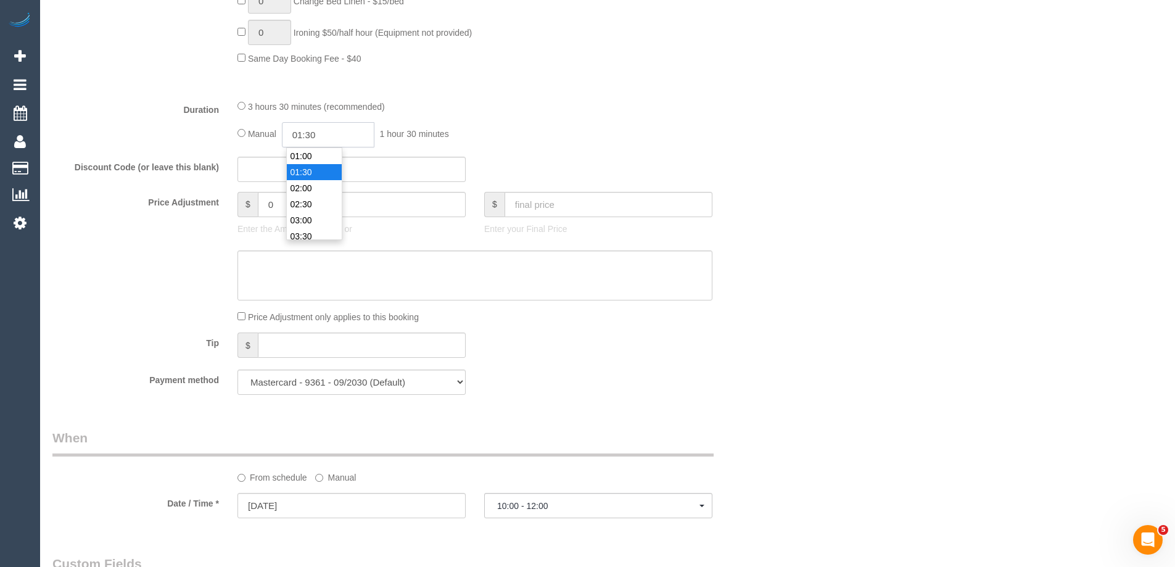
select select "spot24"
drag, startPoint x: 331, startPoint y: 136, endPoint x: 310, endPoint y: 134, distance: 21.6
click at [310, 134] on input "01:30" at bounding box center [328, 134] width 92 height 25
type input "01:45"
click at [512, 120] on div "3 hours 30 minutes (recommended) Manual 01:45 1 hour 45 minutes" at bounding box center [474, 123] width 493 height 48
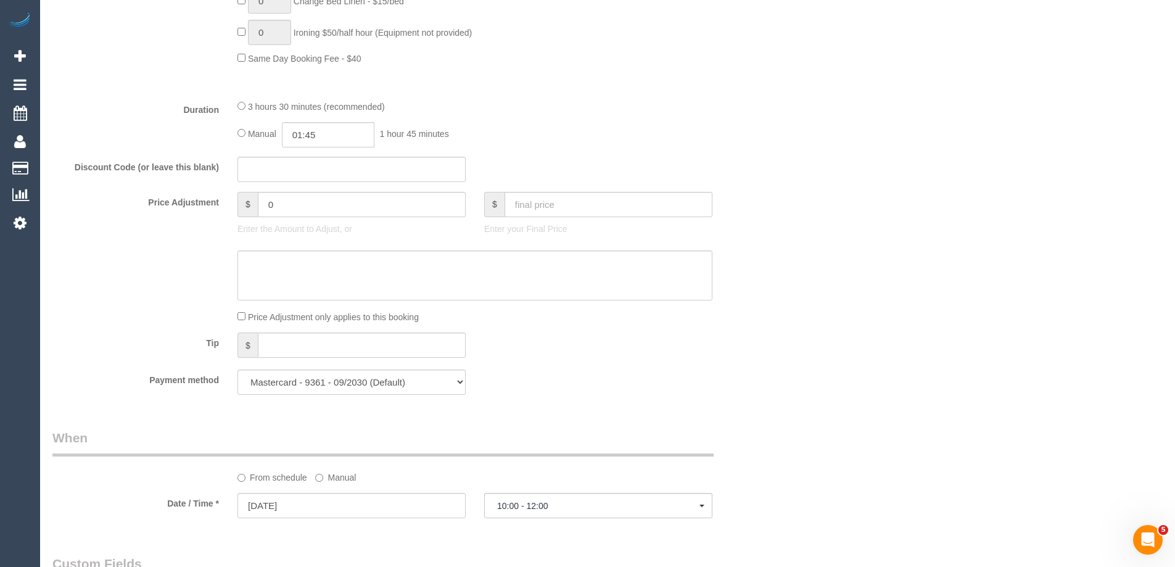
select select "spot45"
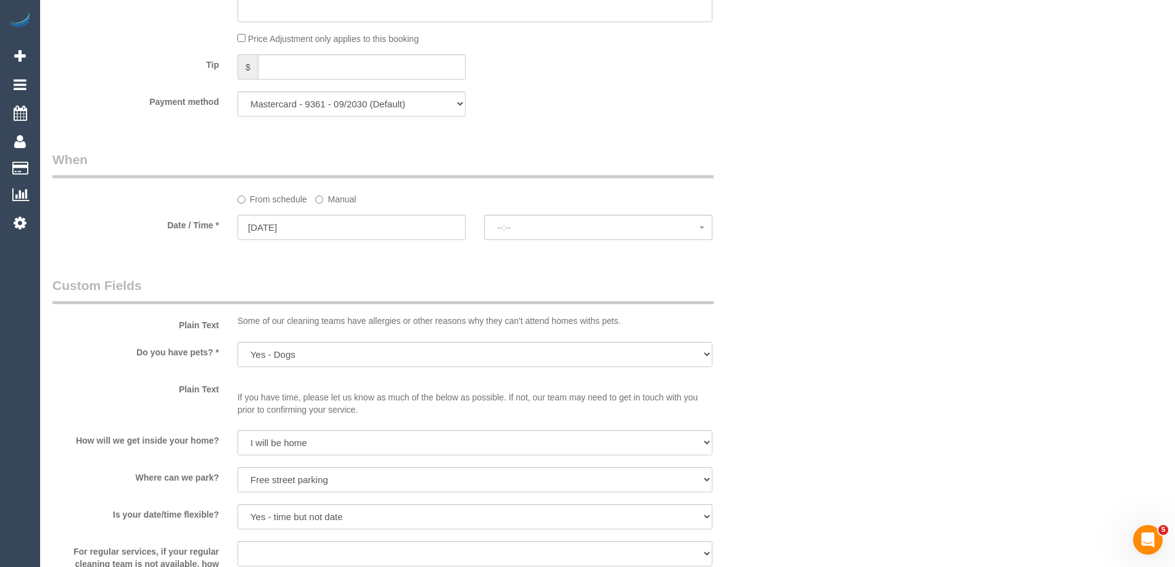
select select "spot66"
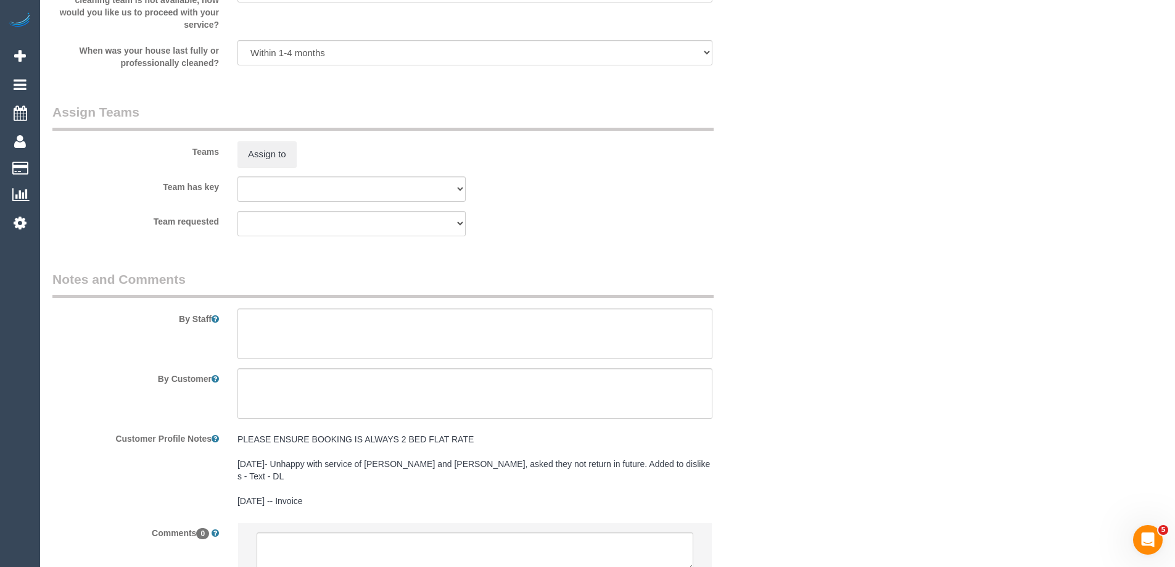
scroll to position [1850, 0]
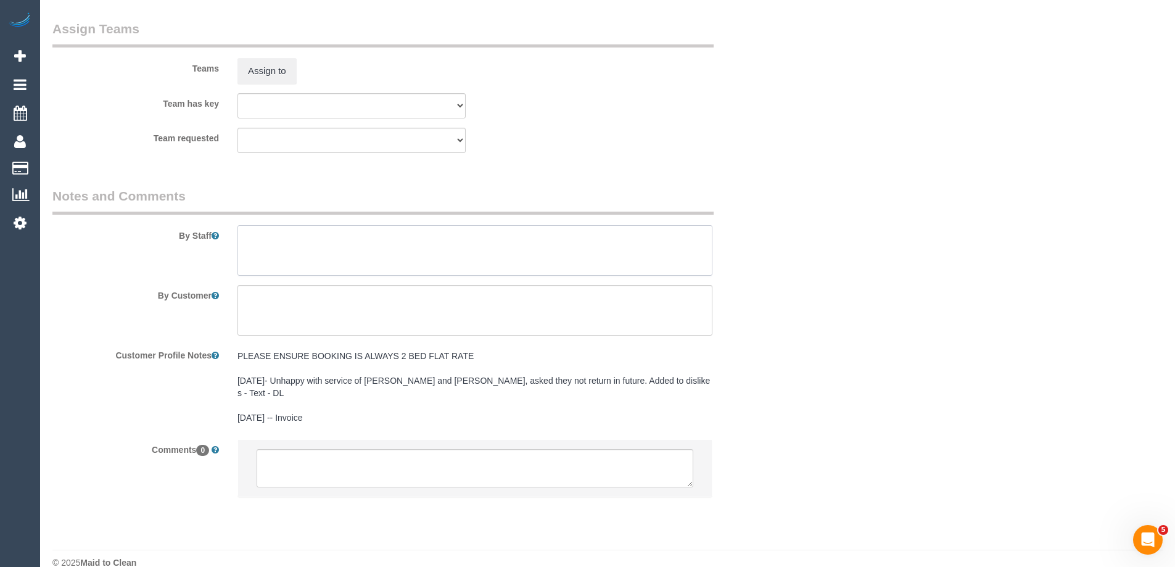
click at [259, 260] on textarea at bounding box center [474, 250] width 475 height 51
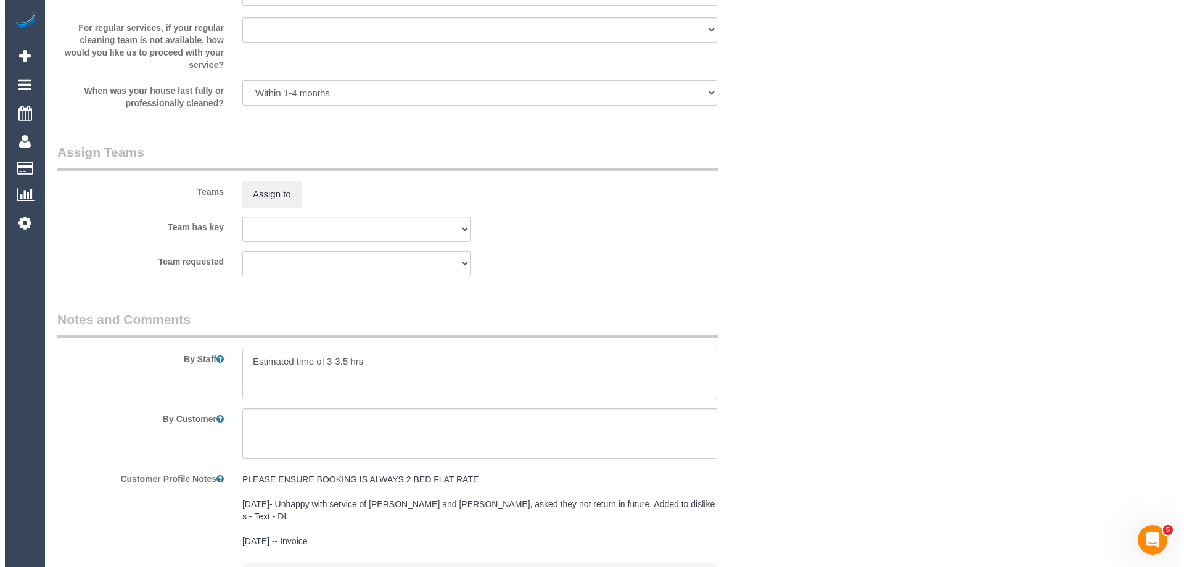
scroll to position [1788, 0]
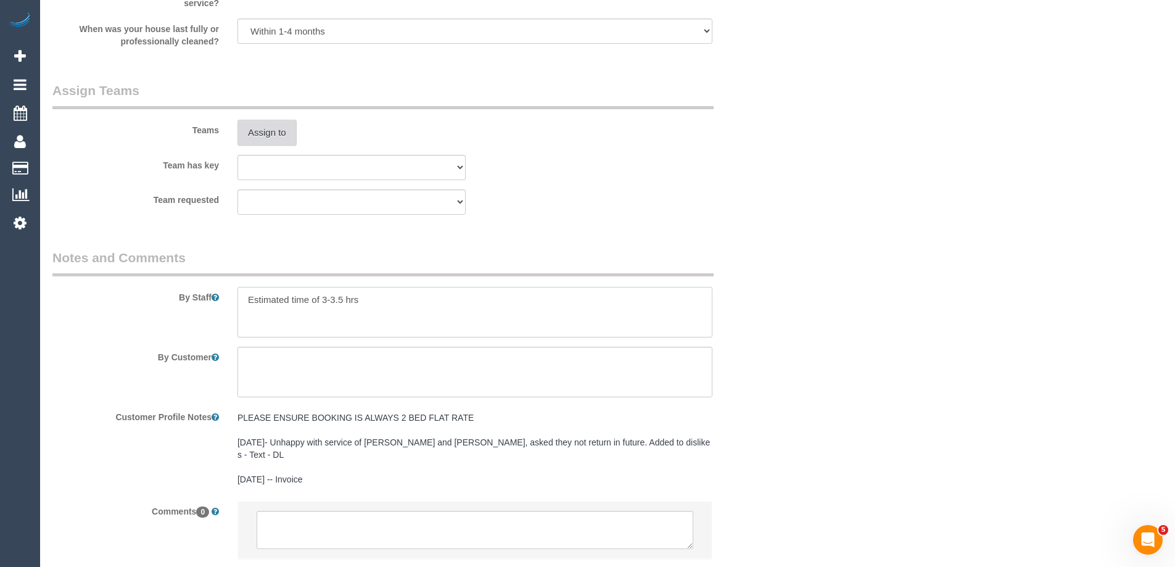
type textarea "Estimated time of 3-3.5 hrs"
click at [267, 129] on button "Assign to" at bounding box center [266, 133] width 59 height 26
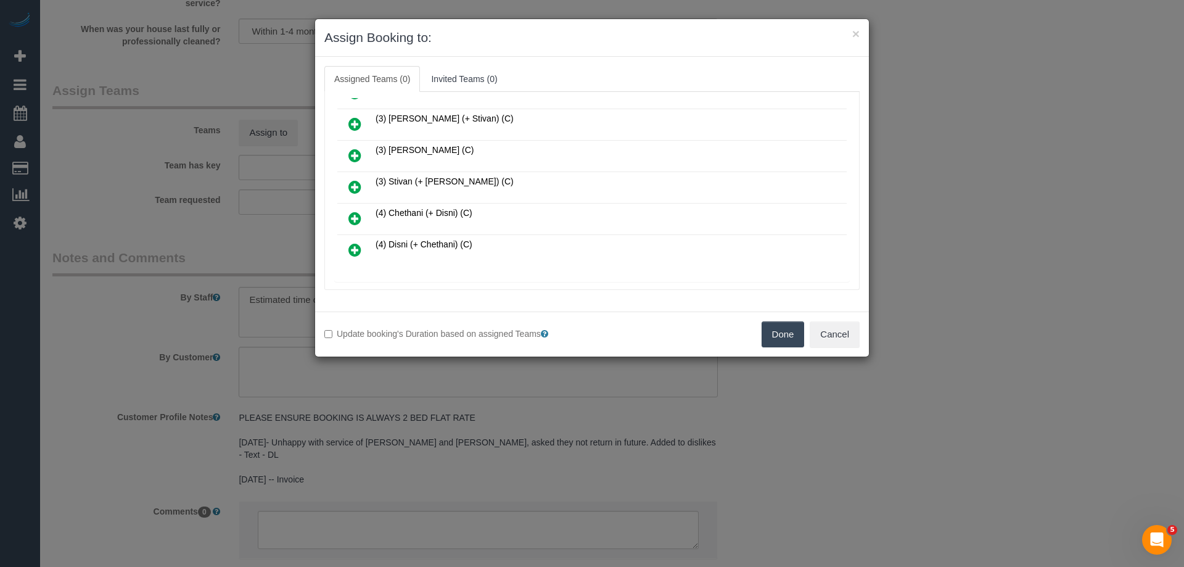
click at [348, 121] on link at bounding box center [354, 124] width 29 height 25
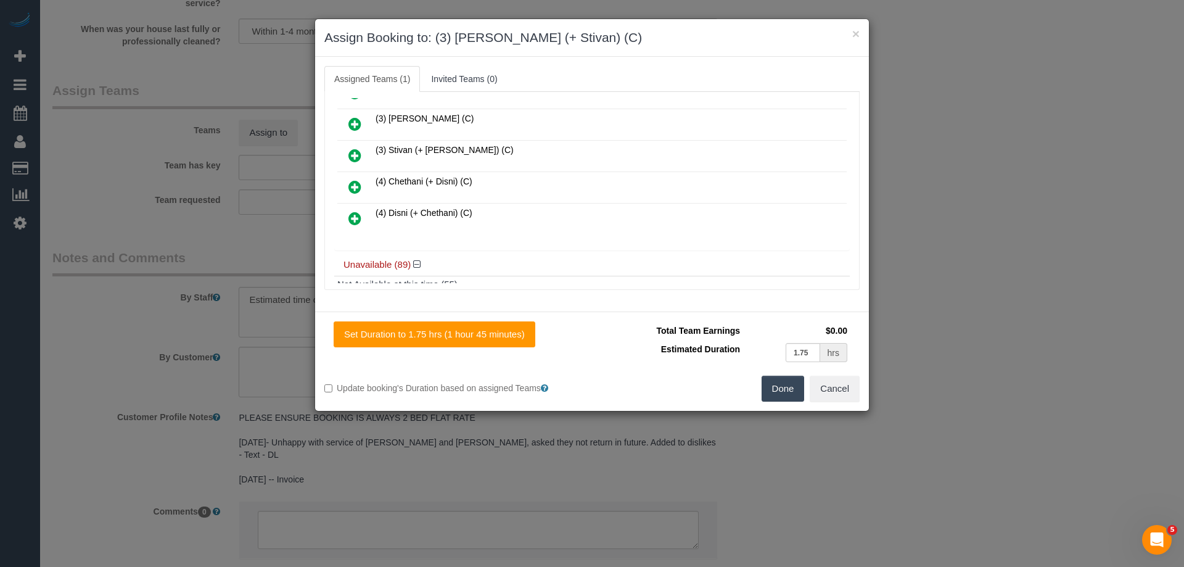
click at [352, 155] on icon at bounding box center [354, 155] width 13 height 15
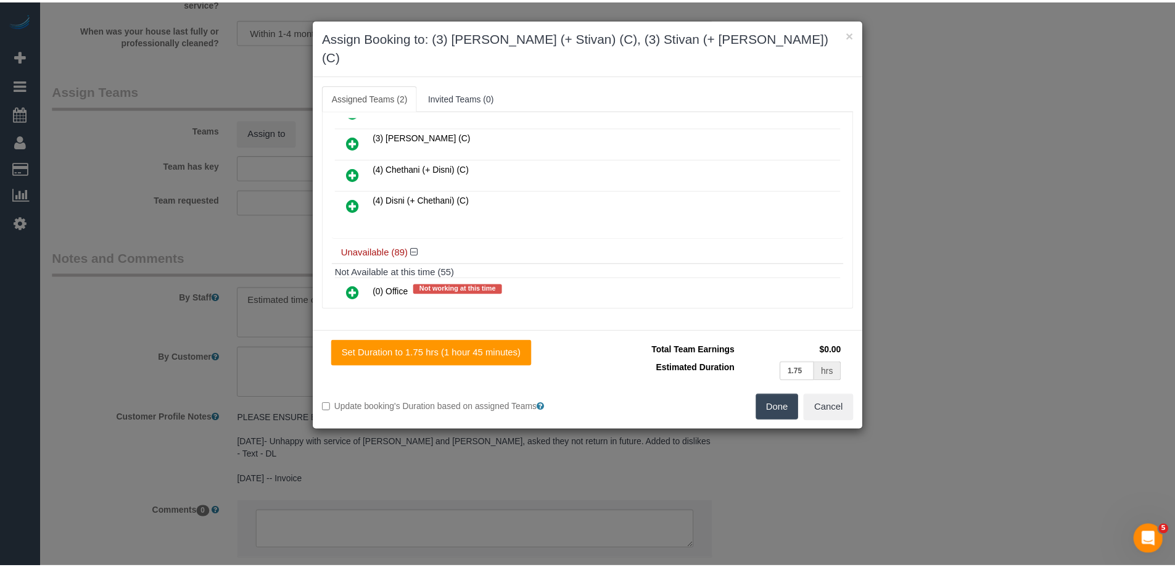
scroll to position [0, 0]
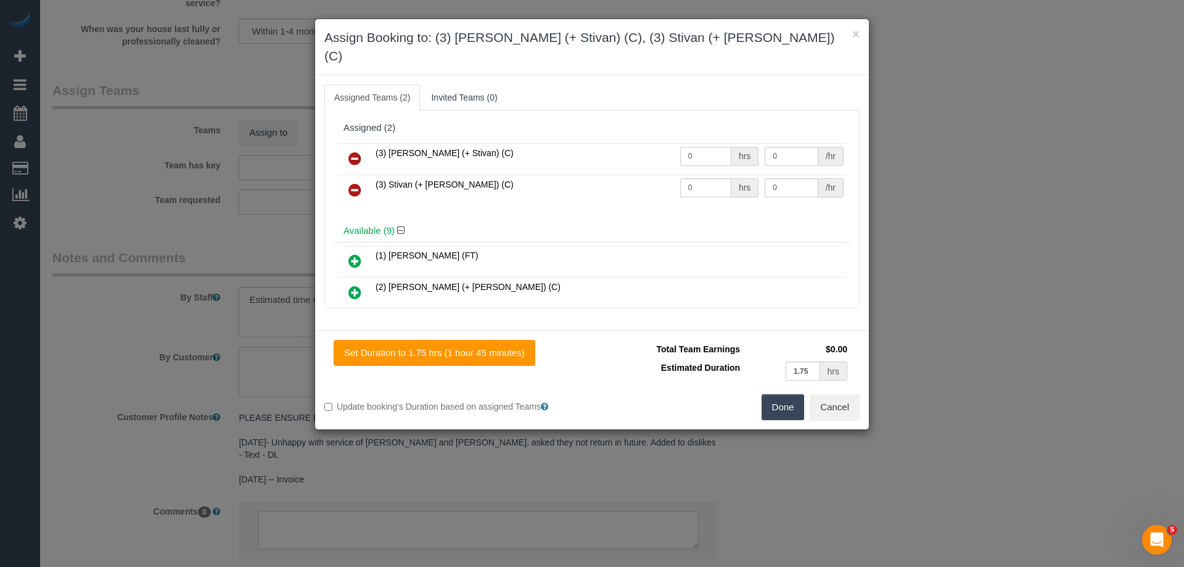
drag, startPoint x: 700, startPoint y: 136, endPoint x: 634, endPoint y: 136, distance: 65.4
click at [633, 143] on tr "(3) Krunal (+ Stivan) (C) 0 hrs 0 /hr" at bounding box center [591, 158] width 509 height 31
type input "1"
drag, startPoint x: 708, startPoint y: 170, endPoint x: 580, endPoint y: 167, distance: 127.7
click at [580, 175] on tr "(3) Stivan (+ Krunal) (C) 0 hrs 0 /hr" at bounding box center [591, 190] width 509 height 31
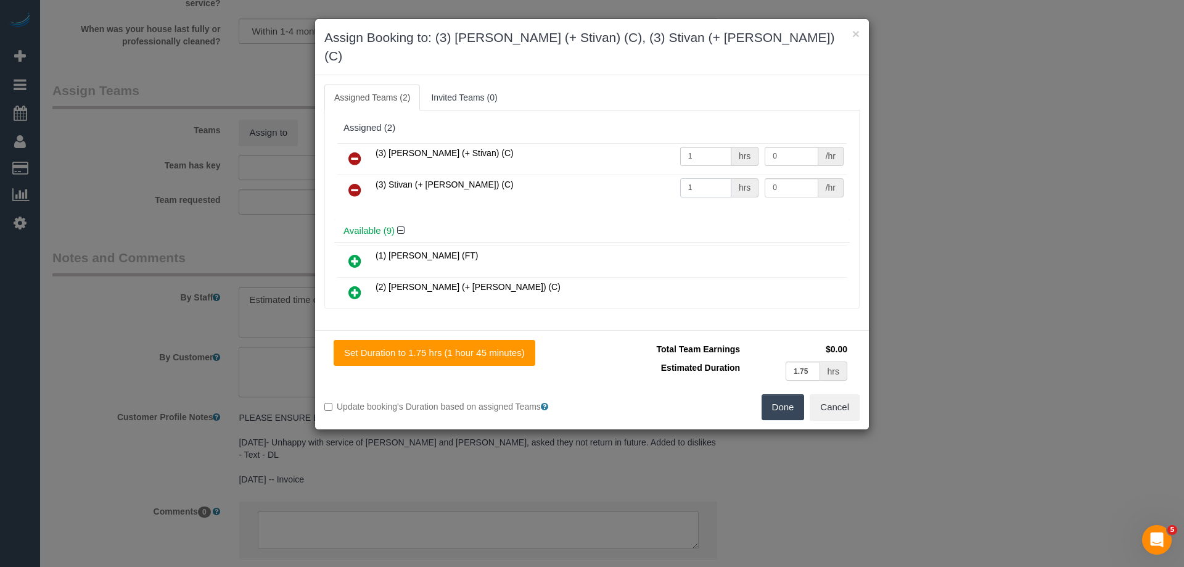
type input "1"
drag, startPoint x: 786, startPoint y: 139, endPoint x: 692, endPoint y: 136, distance: 94.4
click at [700, 143] on tr "(3) Krunal (+ Stivan) (C) 1 hrs 0 /hr" at bounding box center [591, 158] width 509 height 31
type input "60"
drag, startPoint x: 794, startPoint y: 168, endPoint x: 616, endPoint y: 163, distance: 178.3
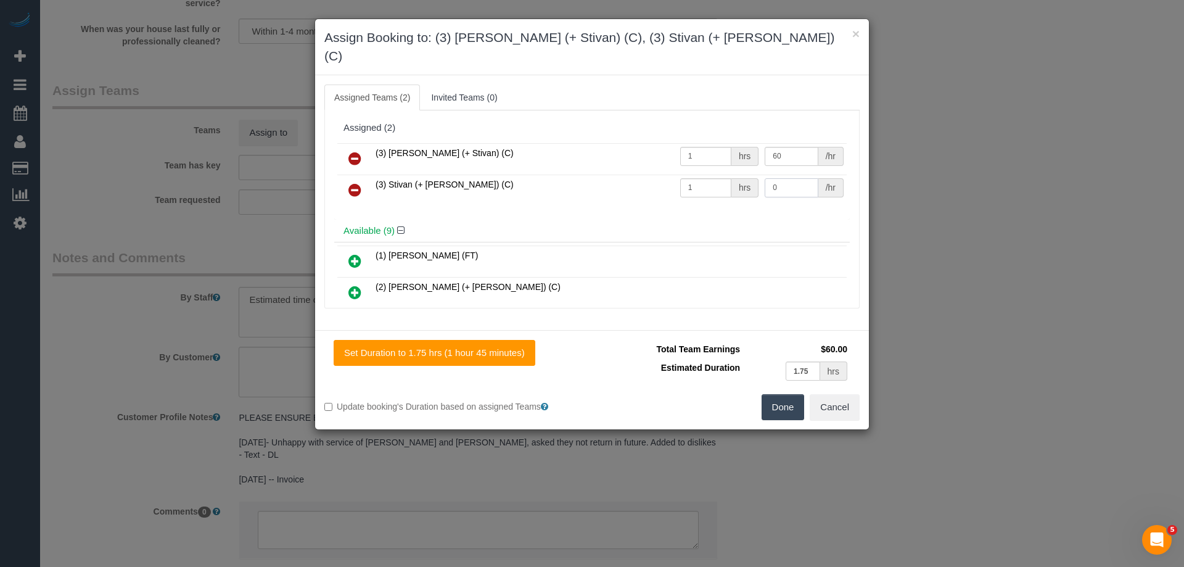
click at [646, 175] on tr "(3) Stivan (+ Krunal) (C) 1 hrs 0 /hr" at bounding box center [591, 190] width 509 height 31
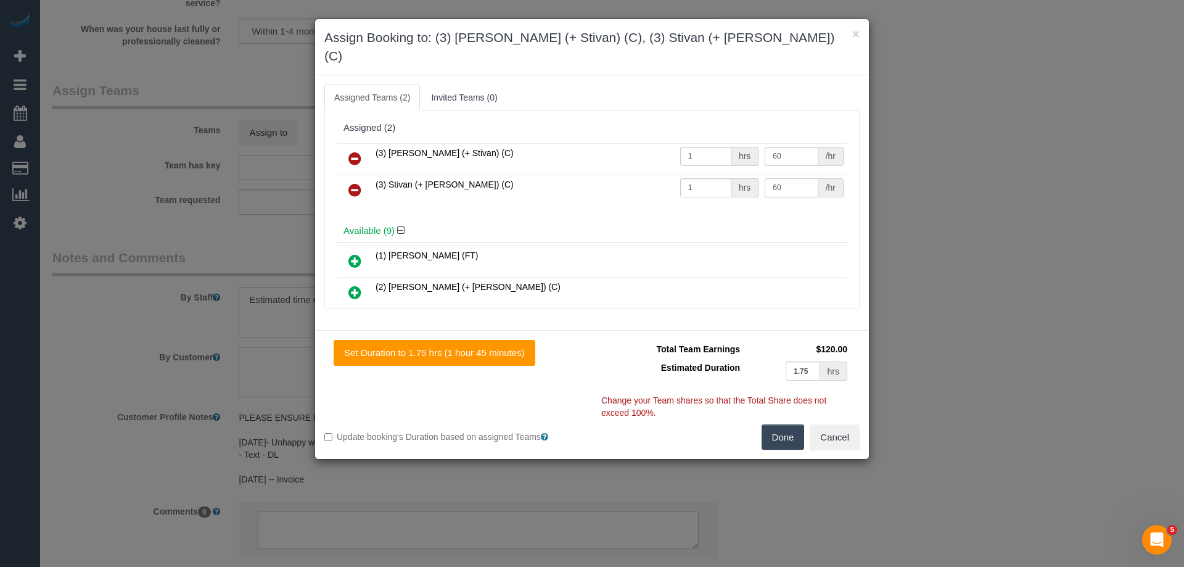
type input "60"
click at [776, 424] on button "Done" at bounding box center [783, 437] width 43 height 26
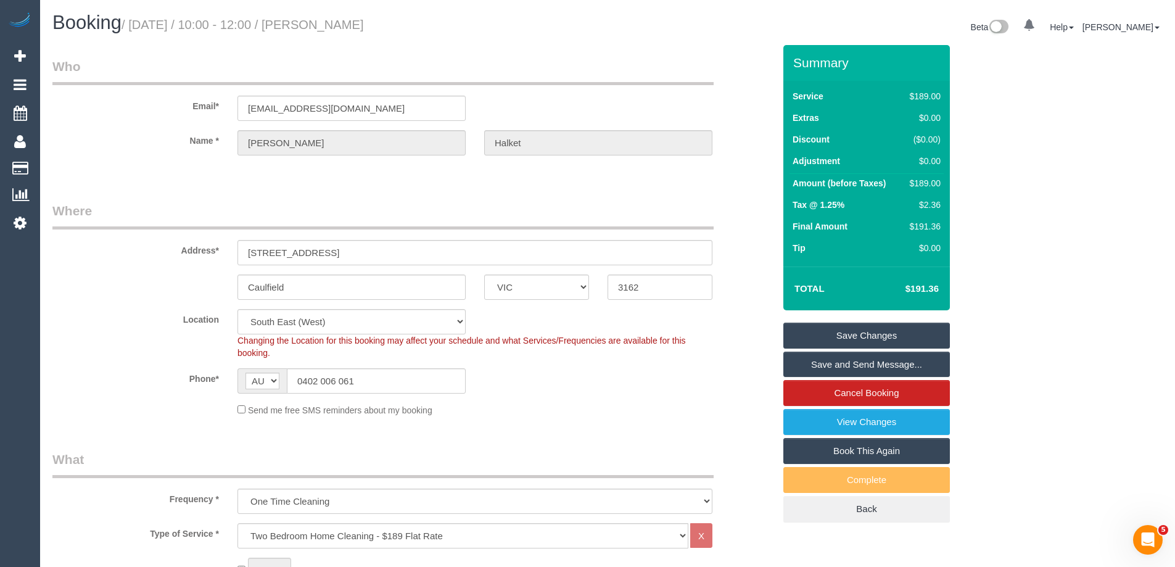
drag, startPoint x: 428, startPoint y: 22, endPoint x: 342, endPoint y: 21, distance: 85.7
click at [342, 21] on h1 "Booking / September 04, 2025 / 10:00 - 12:00 / Natasha Halket" at bounding box center [325, 22] width 546 height 21
copy small "Natasha Halket"
click at [818, 366] on link "Save and Send Message..." at bounding box center [866, 364] width 166 height 26
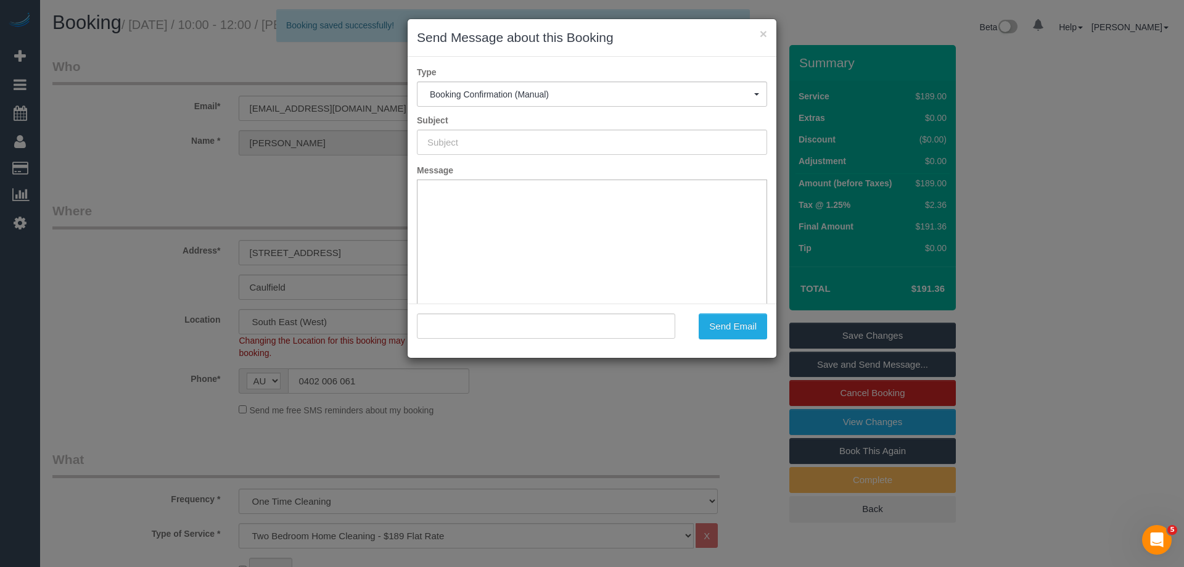
type input "Booking Confirmed"
type input ""Natasha Halket" <natashahalket@gmail.com>"
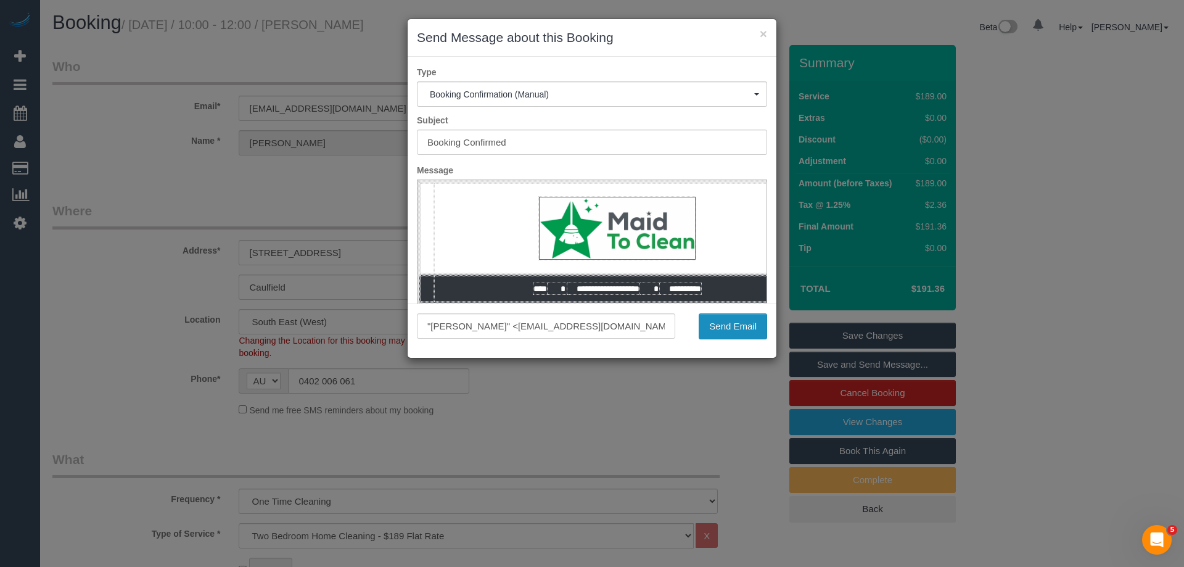
click at [723, 322] on button "Send Email" at bounding box center [733, 326] width 68 height 26
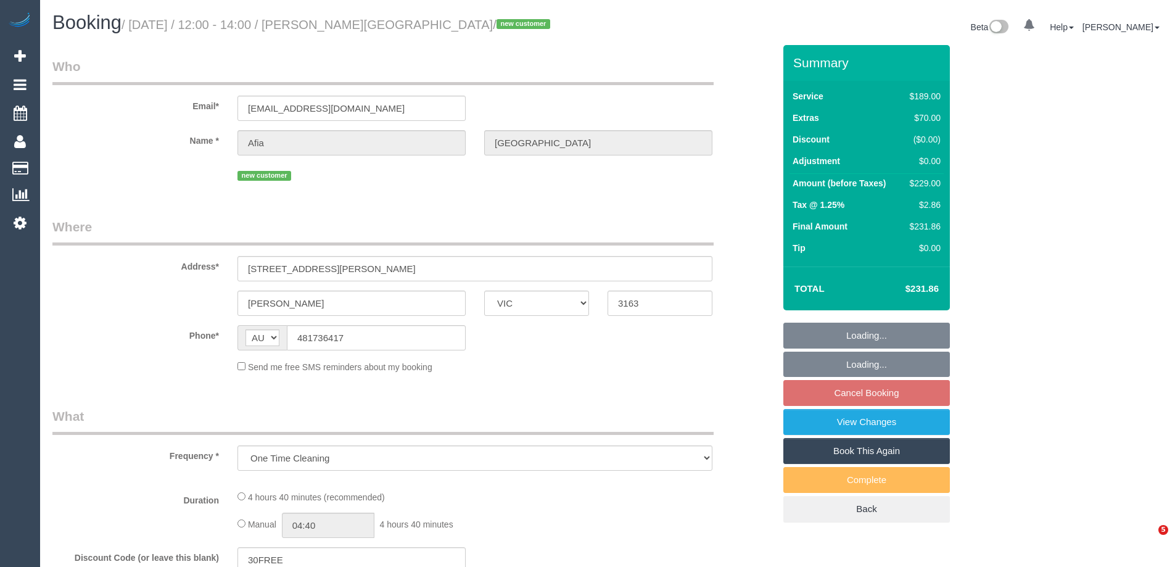
select select "VIC"
select select "string:stripe-pm_1Rxfvy2GScqysDRVdYz7WLE4"
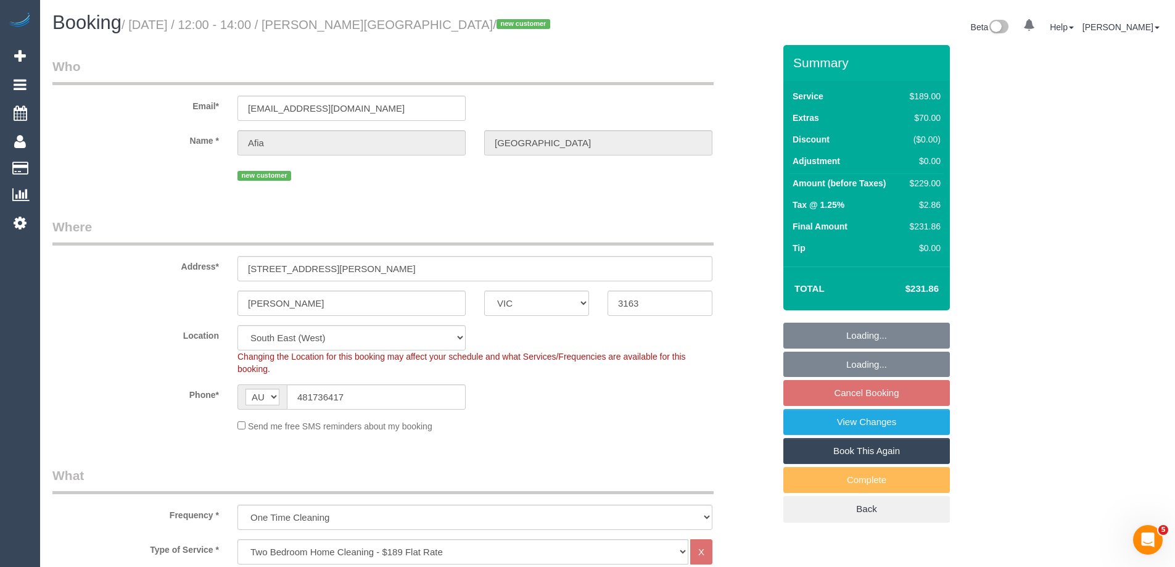
select select "object:634"
select select "number:29"
select select "number:14"
select select "number:19"
select select "number:25"
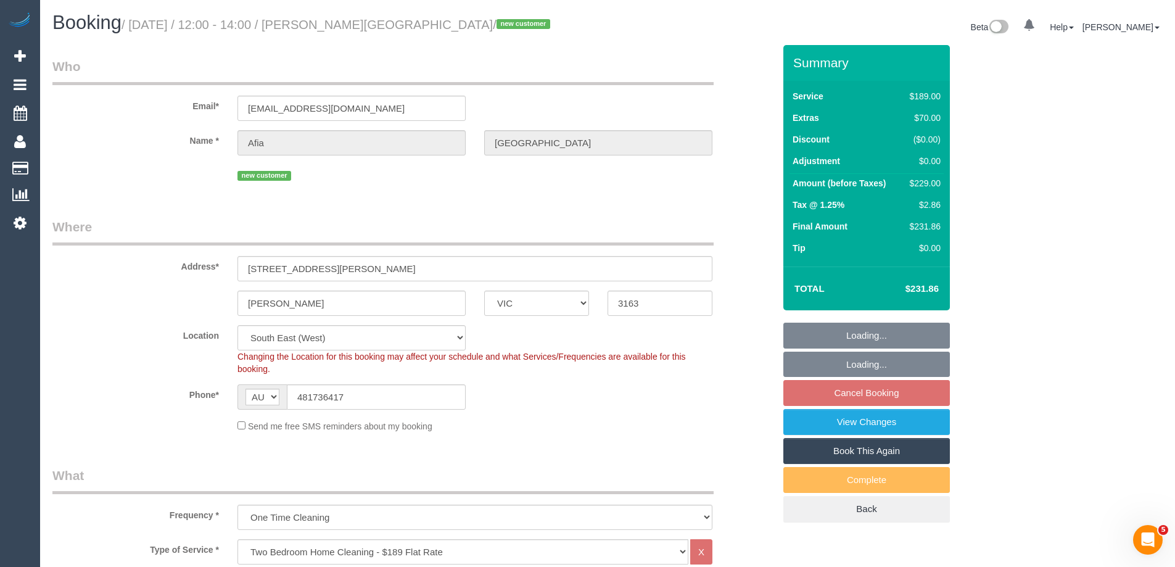
select select "number:33"
select select "number:26"
select select "spot4"
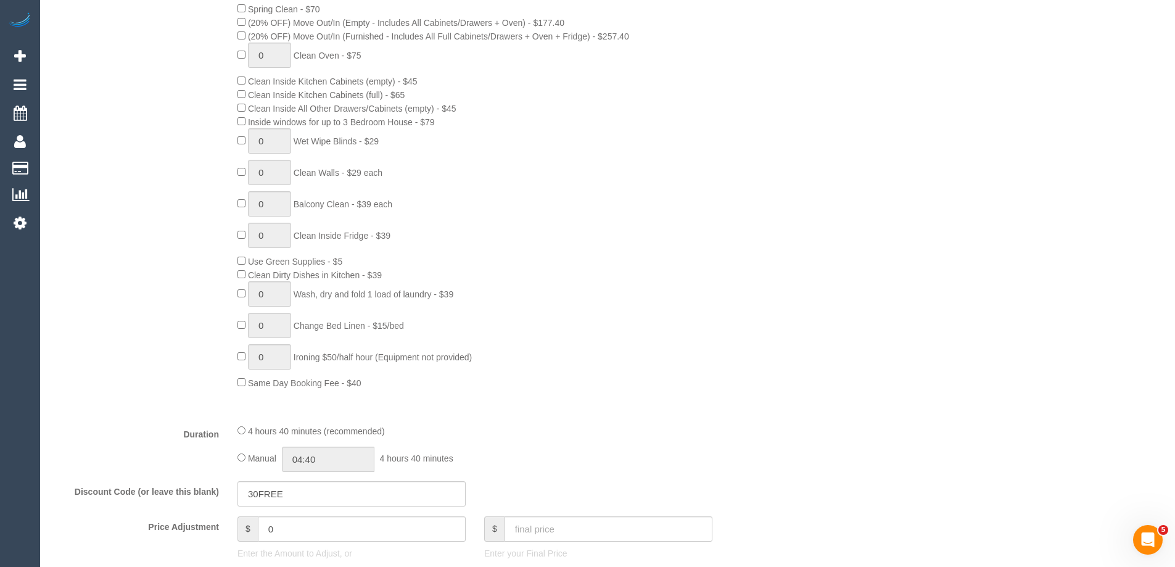
scroll to position [863, 0]
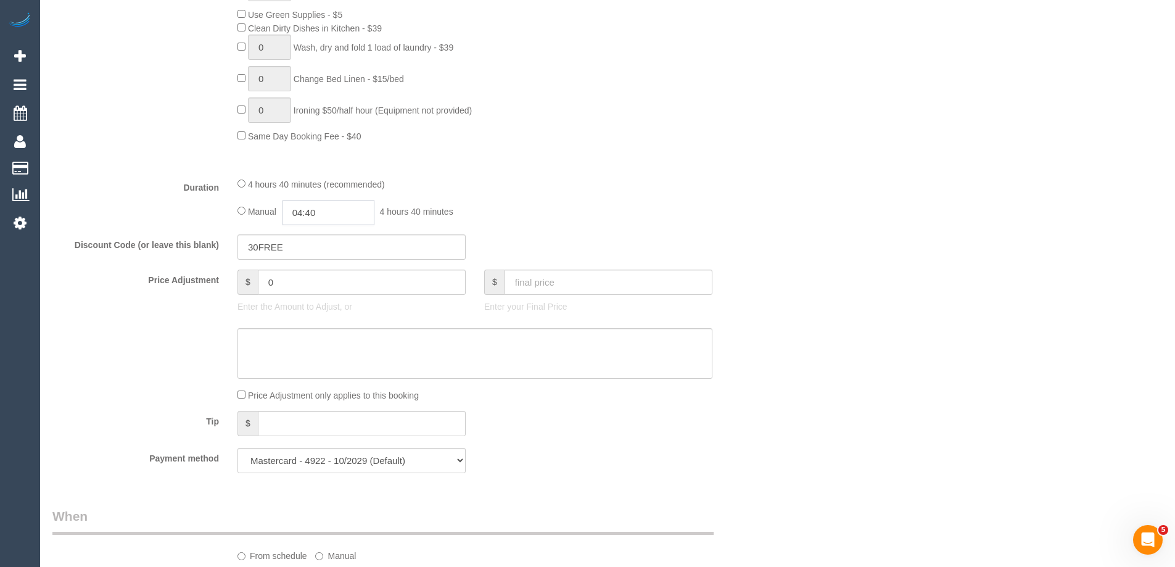
click at [335, 213] on input "04:40" at bounding box center [328, 212] width 92 height 25
type input "02:30"
click at [310, 310] on li "02:30" at bounding box center [314, 314] width 55 height 16
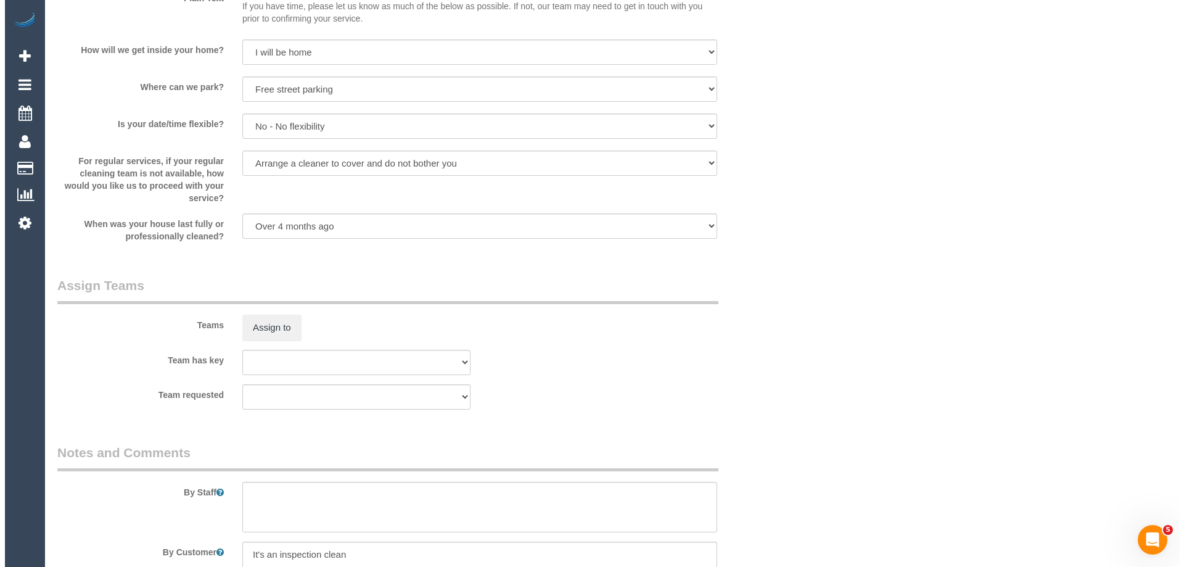
scroll to position [1850, 0]
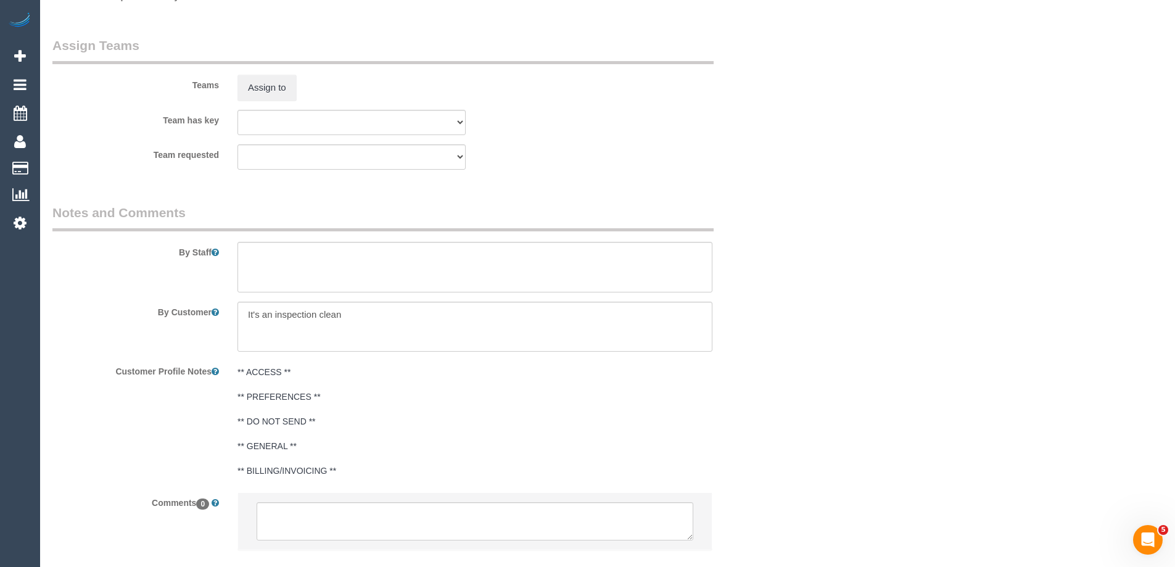
select select "spot25"
click at [292, 266] on textarea at bounding box center [474, 267] width 475 height 51
type textarea "Estimated time of 4-5 hrs"
click at [266, 83] on button "Assign to" at bounding box center [266, 88] width 59 height 26
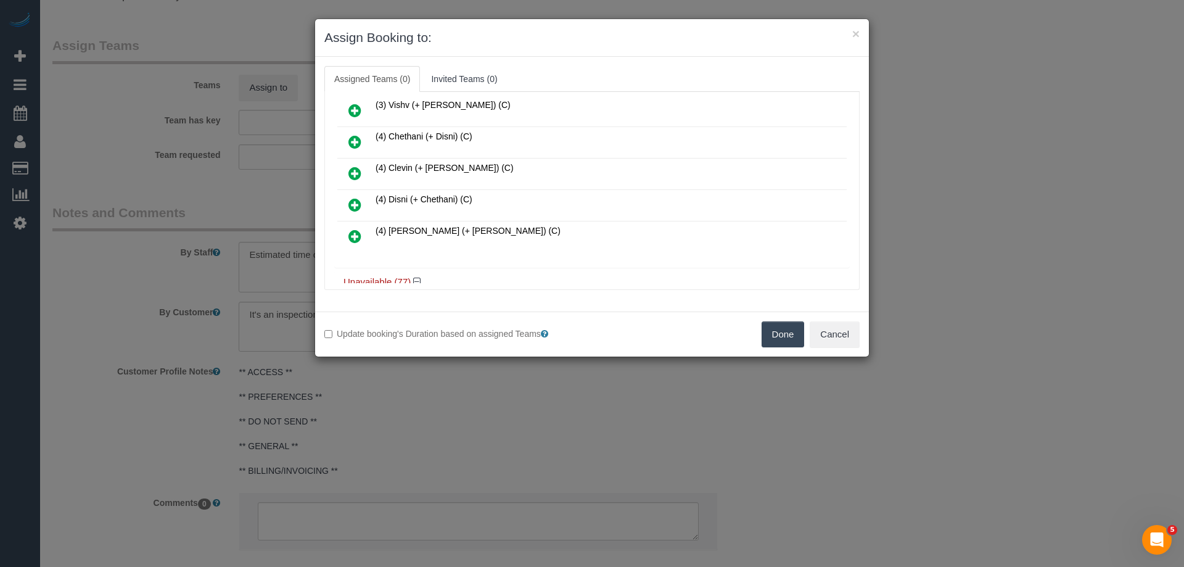
scroll to position [617, 0]
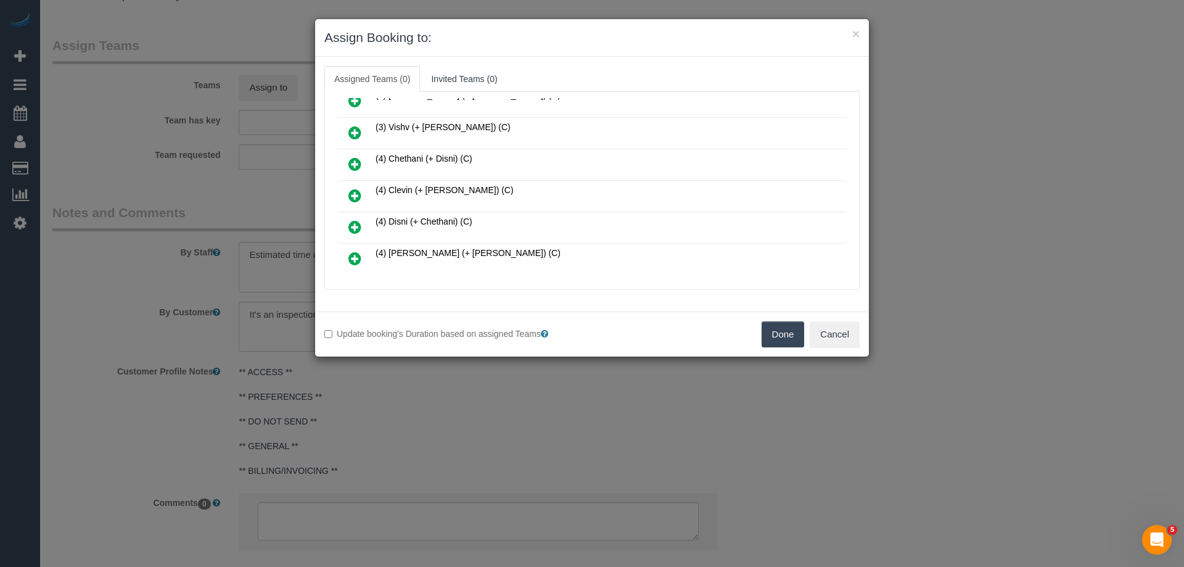
click at [358, 161] on icon at bounding box center [354, 164] width 13 height 15
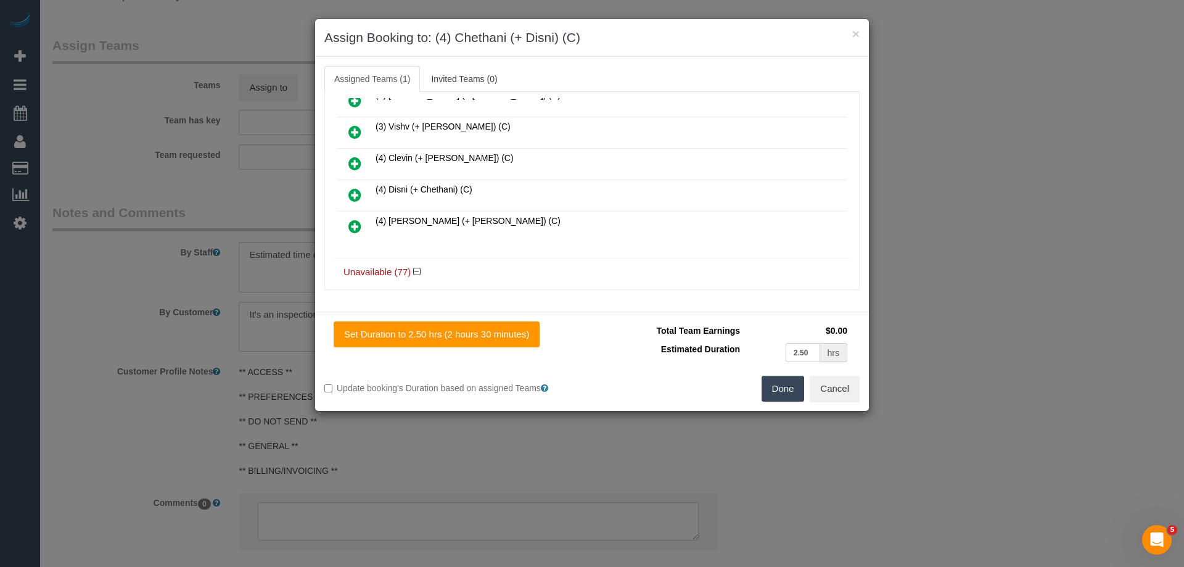
click at [359, 192] on icon at bounding box center [354, 194] width 13 height 15
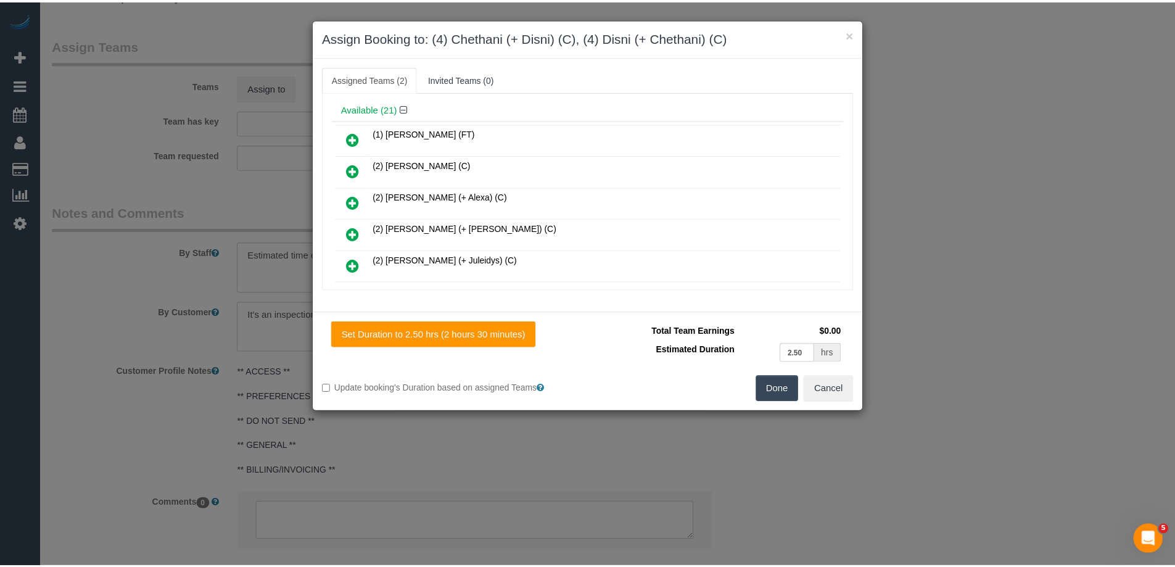
scroll to position [0, 0]
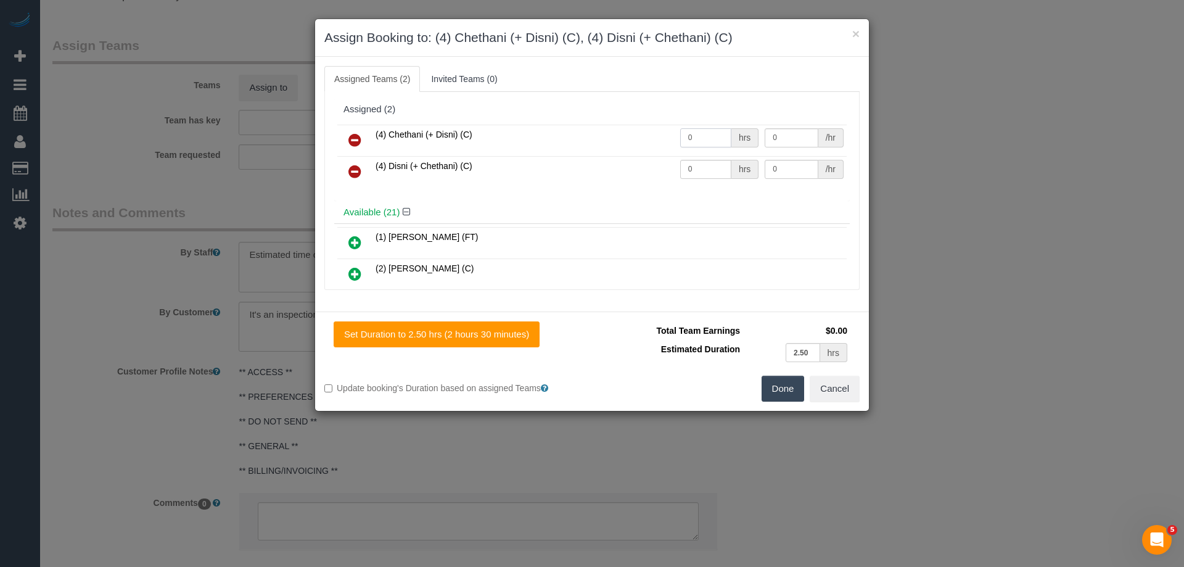
drag, startPoint x: 684, startPoint y: 136, endPoint x: 639, endPoint y: 157, distance: 49.7
click at [654, 139] on tr "(4) Chethani (+ Disni) (C) 0 hrs 0 /hr" at bounding box center [591, 140] width 509 height 31
type input "1"
drag, startPoint x: 644, startPoint y: 165, endPoint x: 687, endPoint y: 161, distance: 43.4
click at [628, 165] on tr "(4) Disni (+ Chethani) (C) 0 hrs 0 /hr" at bounding box center [591, 171] width 509 height 31
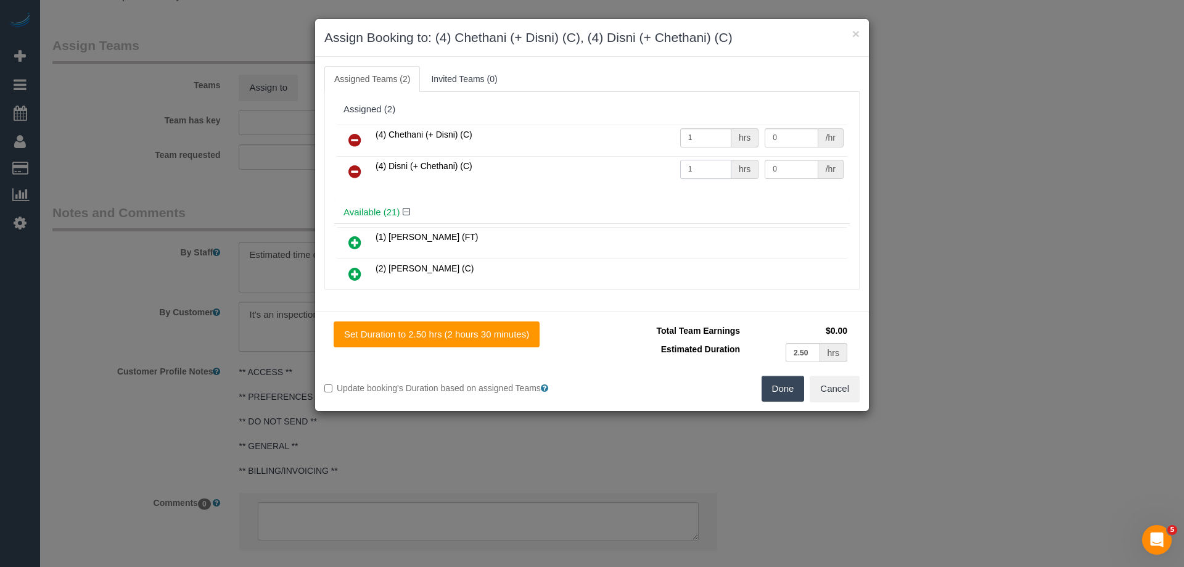
type input "1"
drag, startPoint x: 778, startPoint y: 136, endPoint x: 705, endPoint y: 134, distance: 73.4
click at [705, 134] on tr "(4) Chethani (+ Disni) (C) 1 hrs 0 /hr" at bounding box center [591, 140] width 509 height 31
type input "82.5"
drag, startPoint x: 790, startPoint y: 166, endPoint x: 708, endPoint y: 162, distance: 82.7
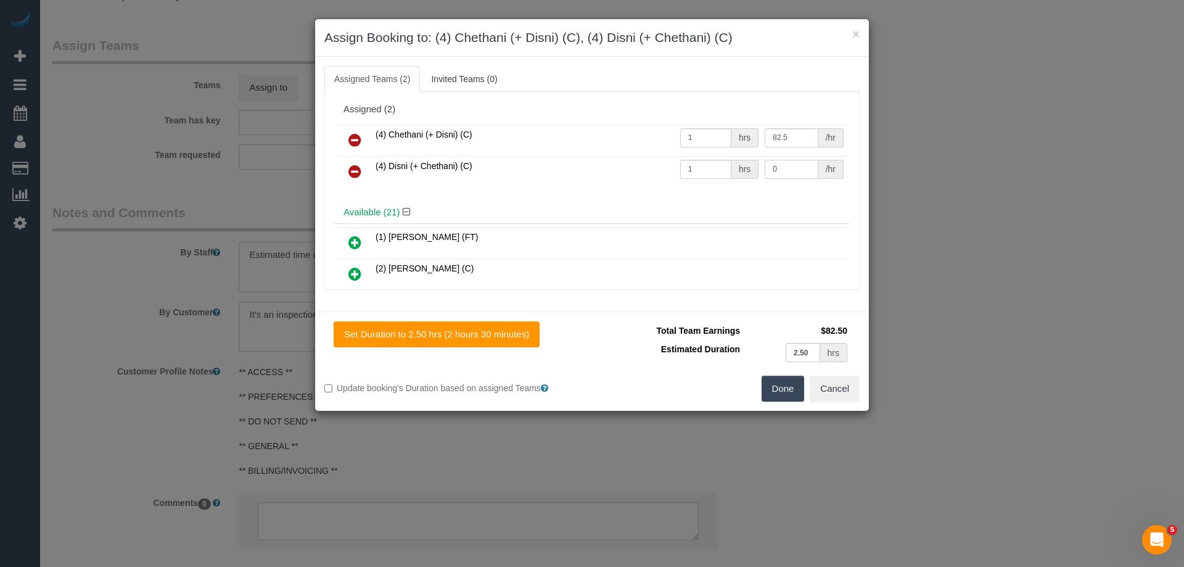
click at [708, 162] on tr "(4) Disni (+ Chethani) (C) 1 hrs 0 /hr" at bounding box center [591, 171] width 509 height 31
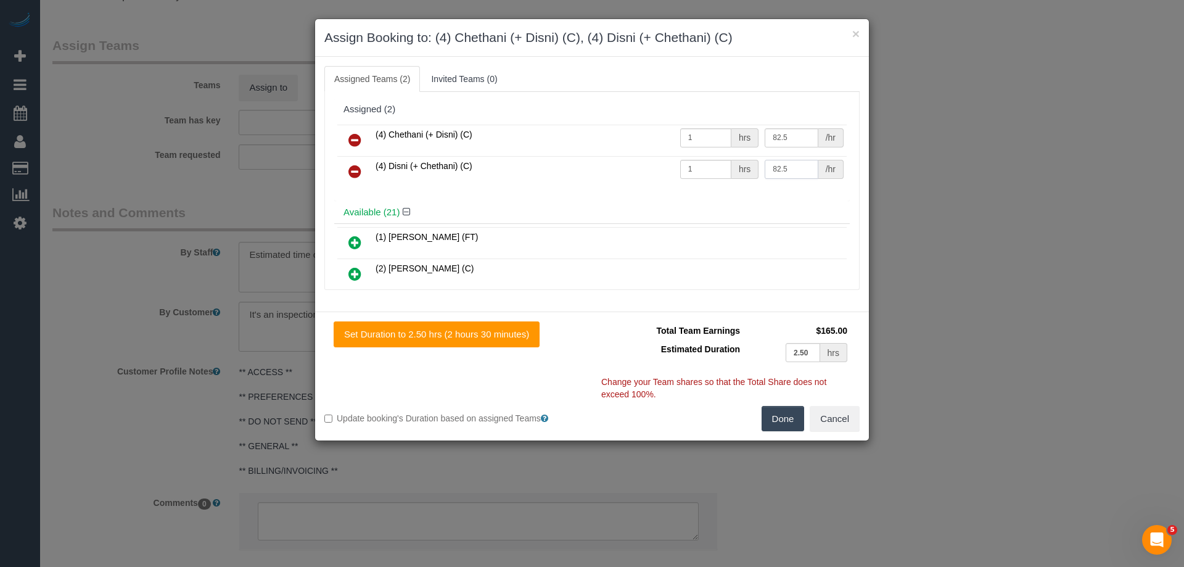
type input "82.5"
click at [780, 416] on button "Done" at bounding box center [783, 419] width 43 height 26
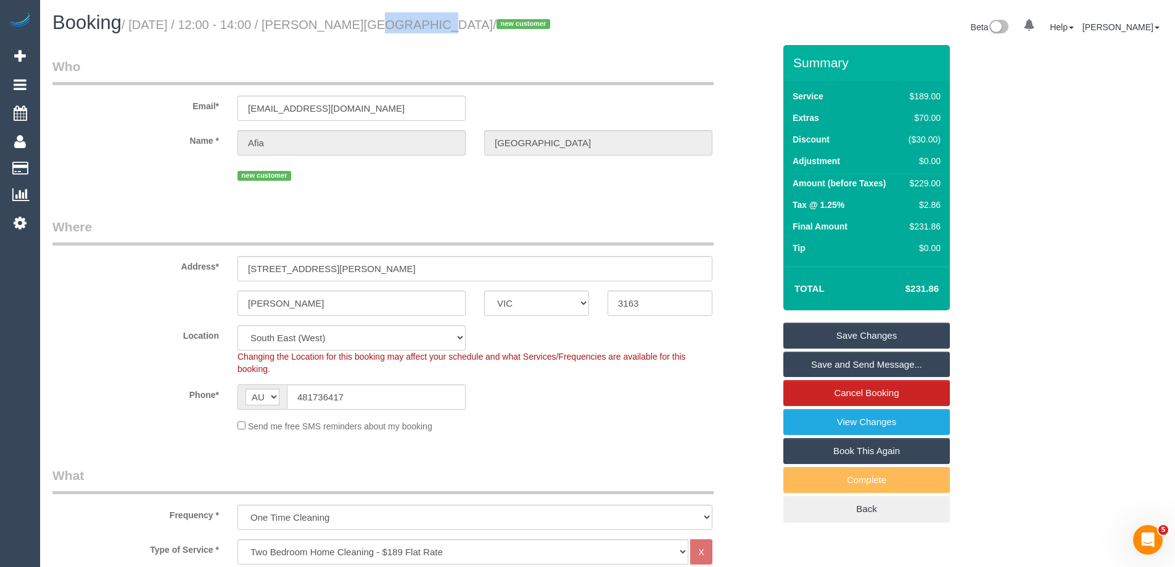
drag, startPoint x: 388, startPoint y: 22, endPoint x: 342, endPoint y: 19, distance: 47.0
click at [342, 19] on small "/ September 04, 2025 / 12:00 - 14:00 / Afia Lodi / new customer" at bounding box center [337, 25] width 432 height 14
copy small "Afia Lodi"
click at [819, 368] on link "Save and Send Message..." at bounding box center [866, 364] width 166 height 26
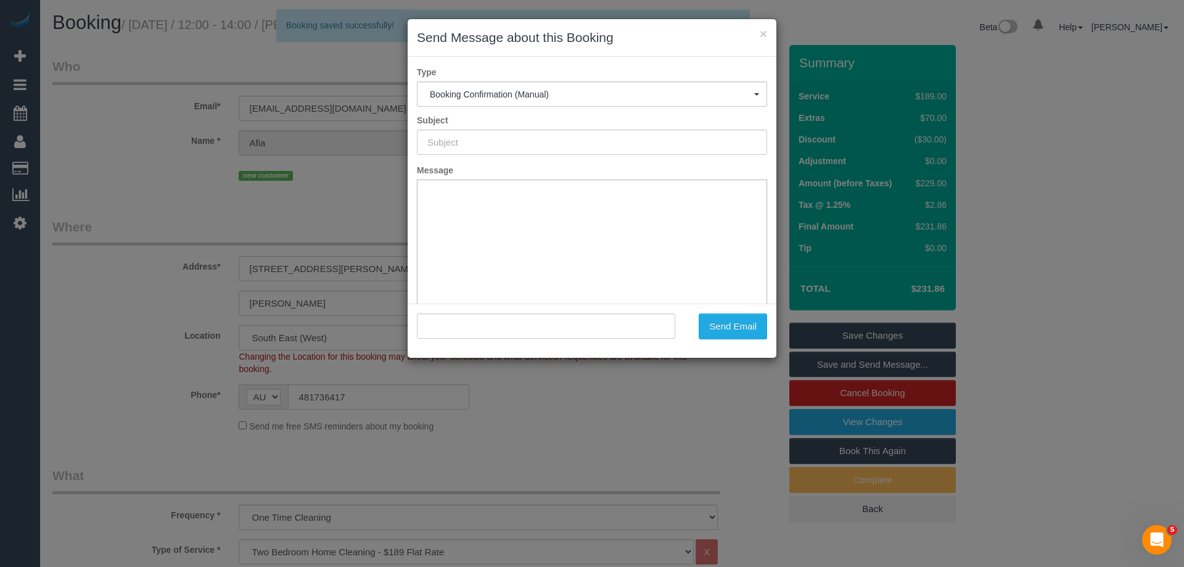
type input "Booking Confirmed"
type input ""Afia Lodi" <afia.lodi@gmail.com>"
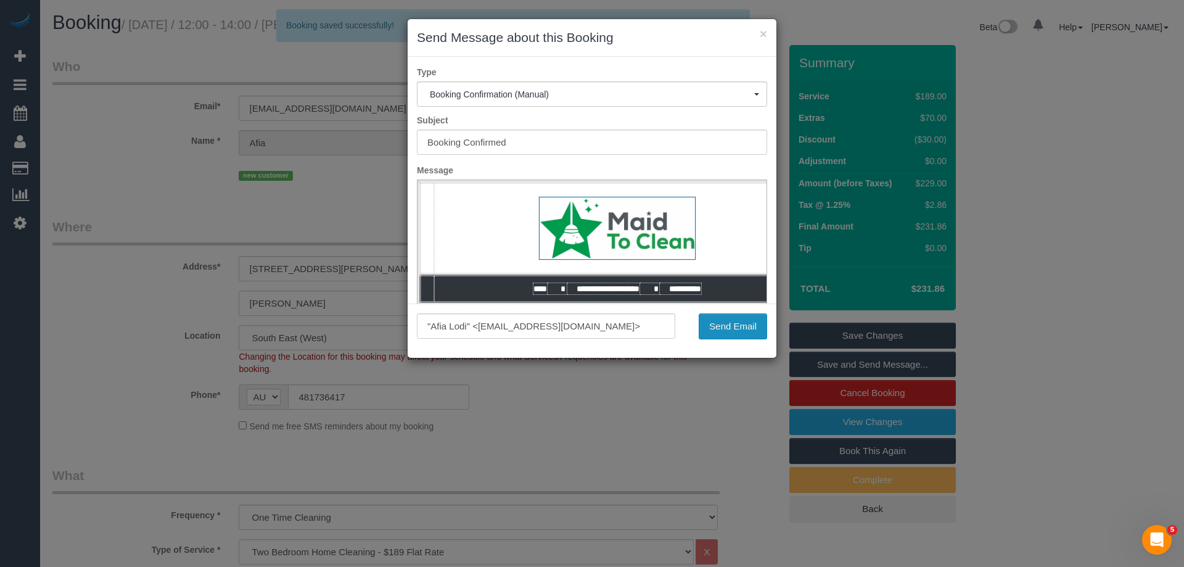
click at [734, 329] on button "Send Email" at bounding box center [733, 326] width 68 height 26
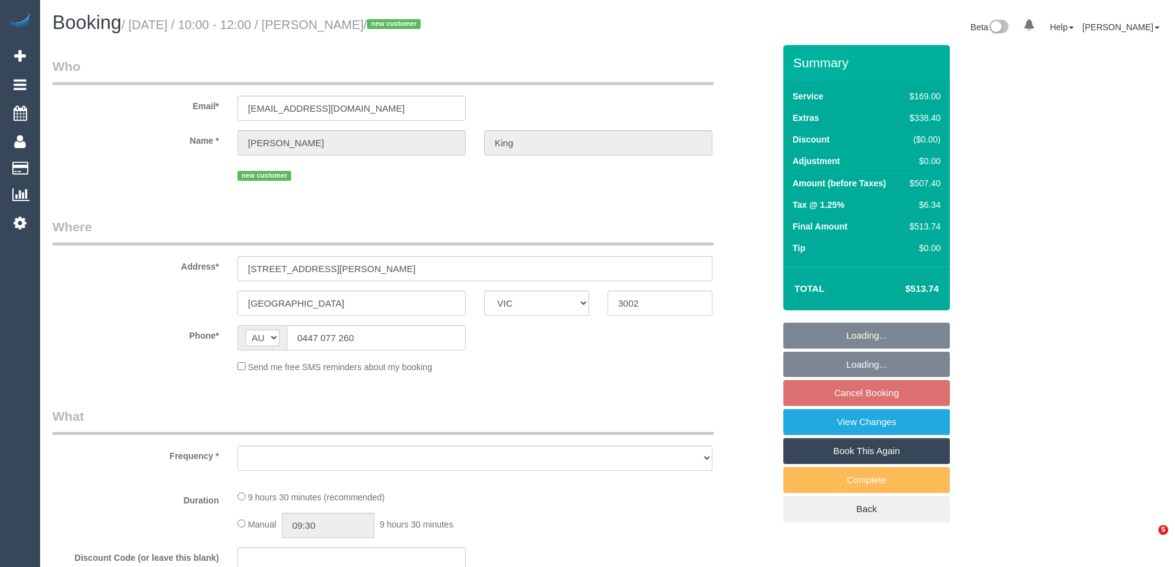
select select "VIC"
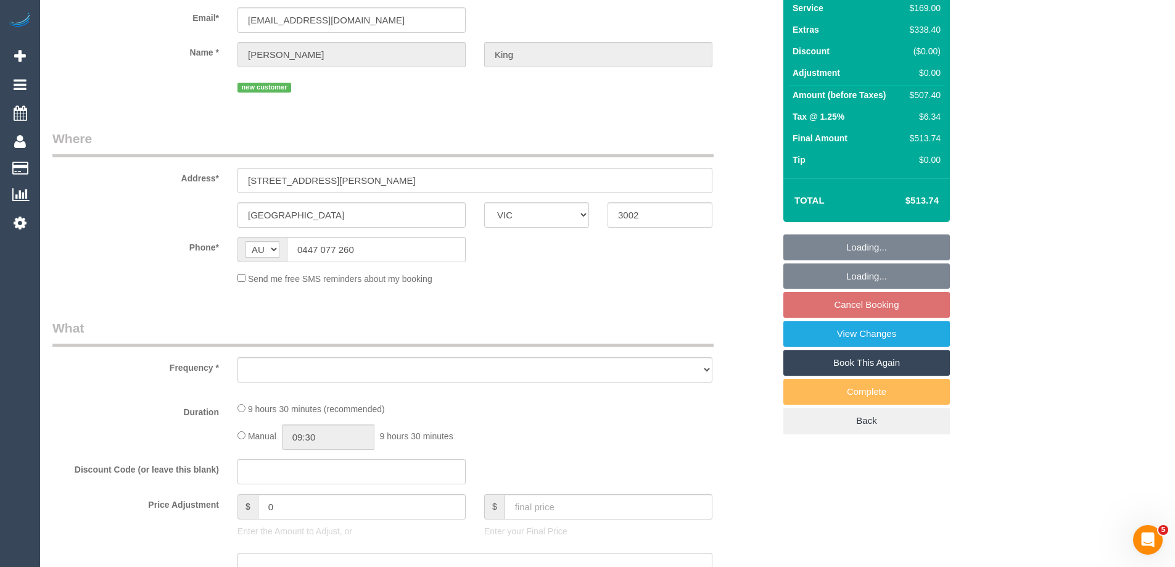
select select "object:554"
select select "string:stripe-pm_1RwDtg2GScqysDRVK3eZOeWT"
select select "number:28"
select select "number:14"
select select "number:19"
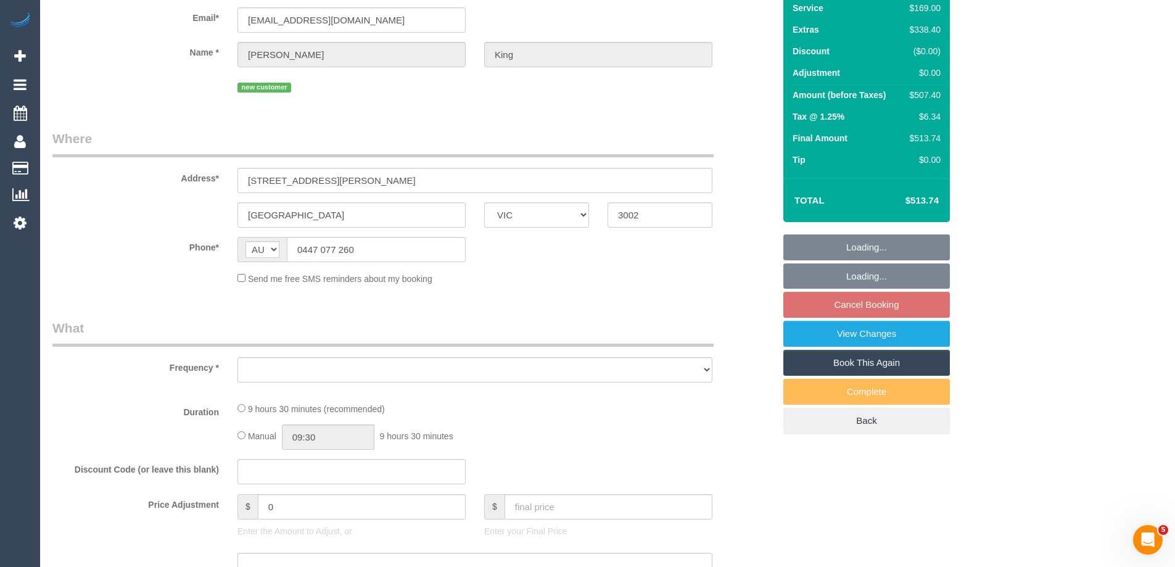
select select "number:25"
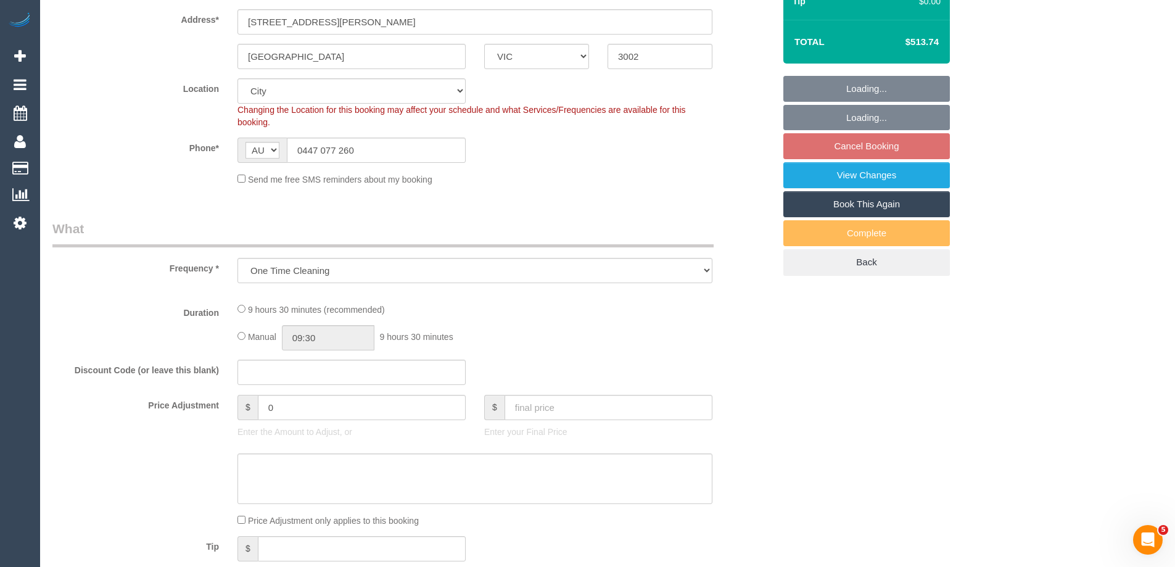
select select "object:801"
select select "spot3"
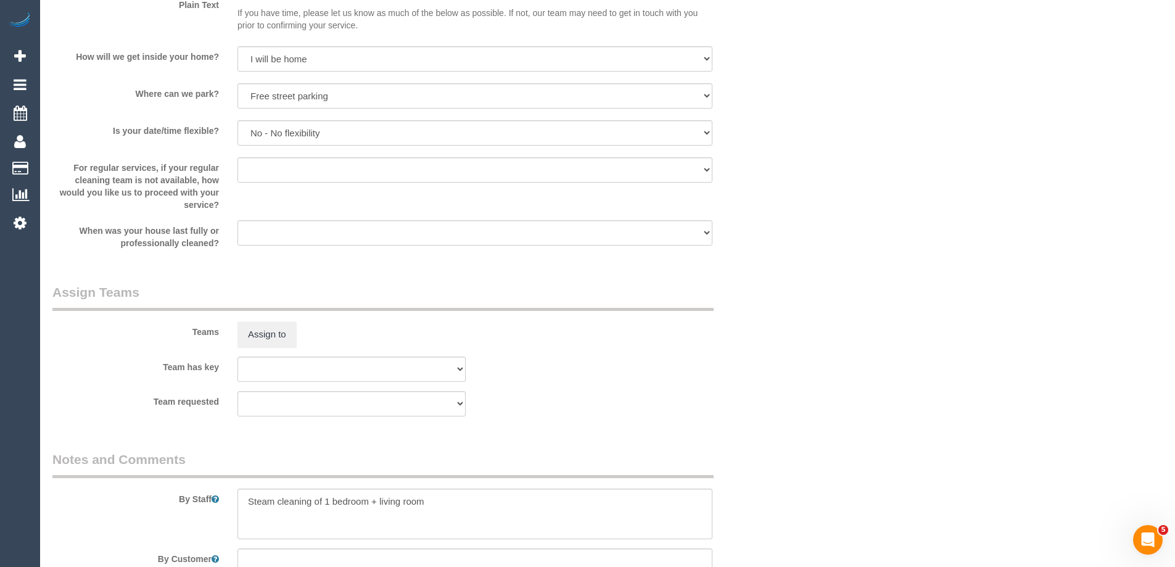
scroll to position [1911, 0]
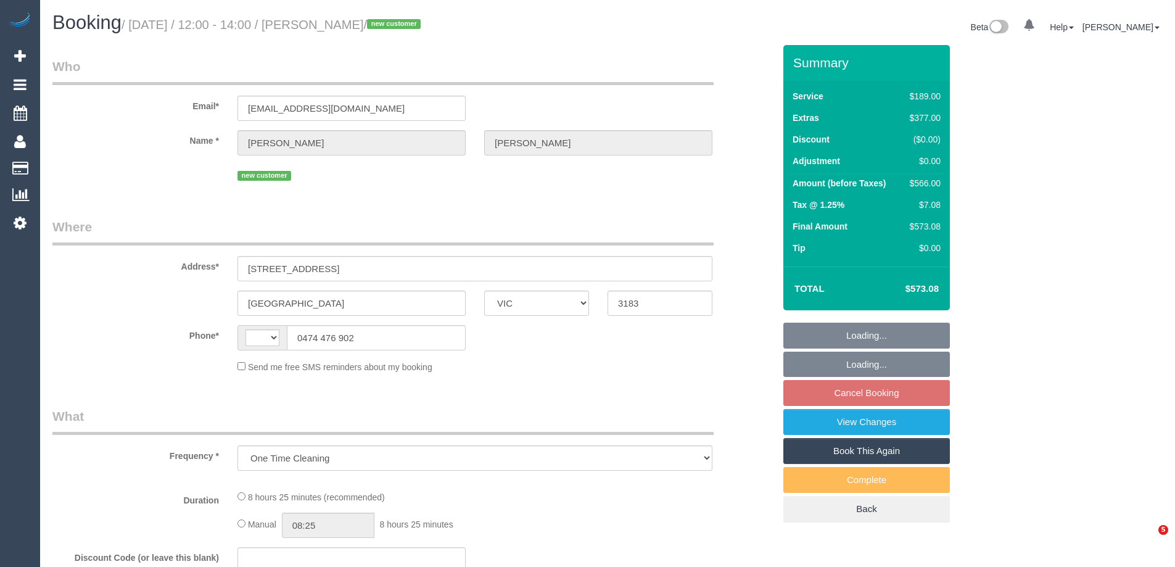
select select "VIC"
select select "string:stripe-pm_1Pn7fc2GScqysDRVKv8jcFi2"
select select "number:28"
select select "number:16"
select select "number:19"
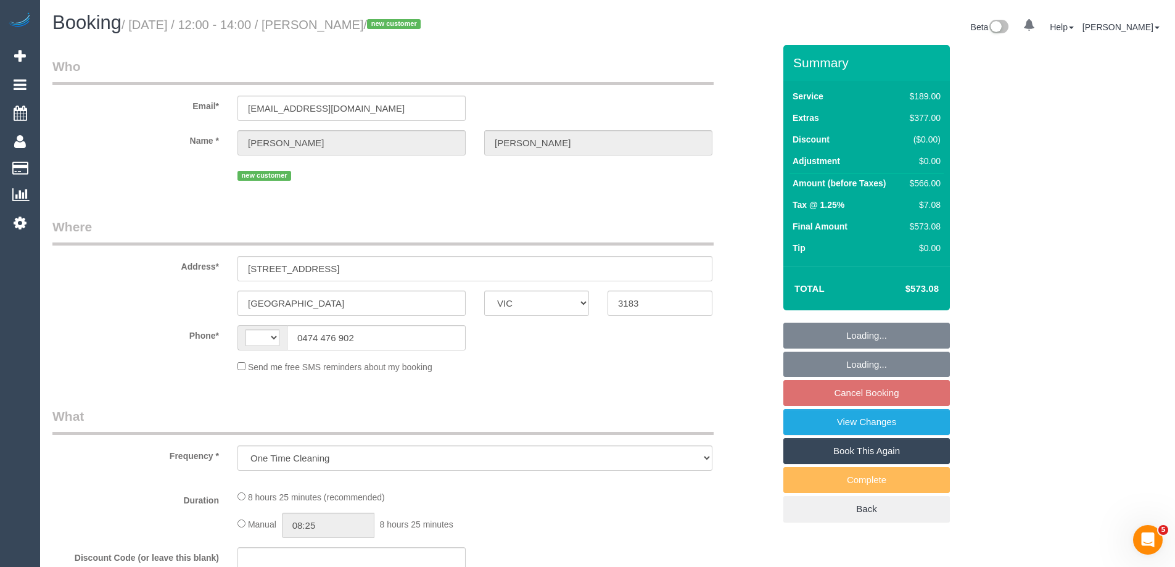
select select "number:25"
select select "number:26"
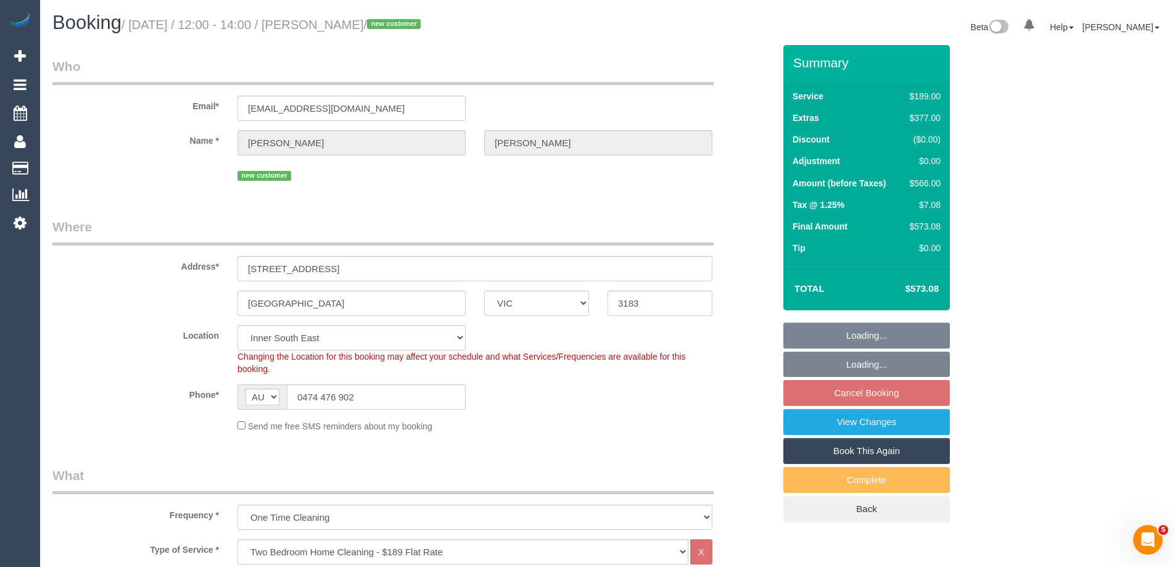
select select "string:AU"
select select "object:1331"
select select "spot4"
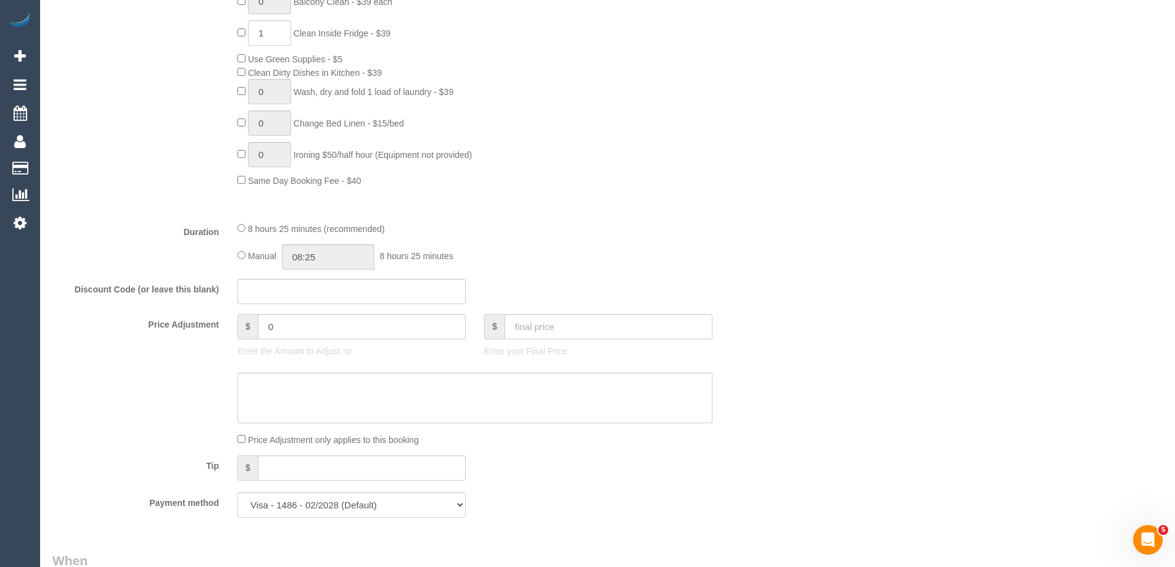
scroll to position [863, 0]
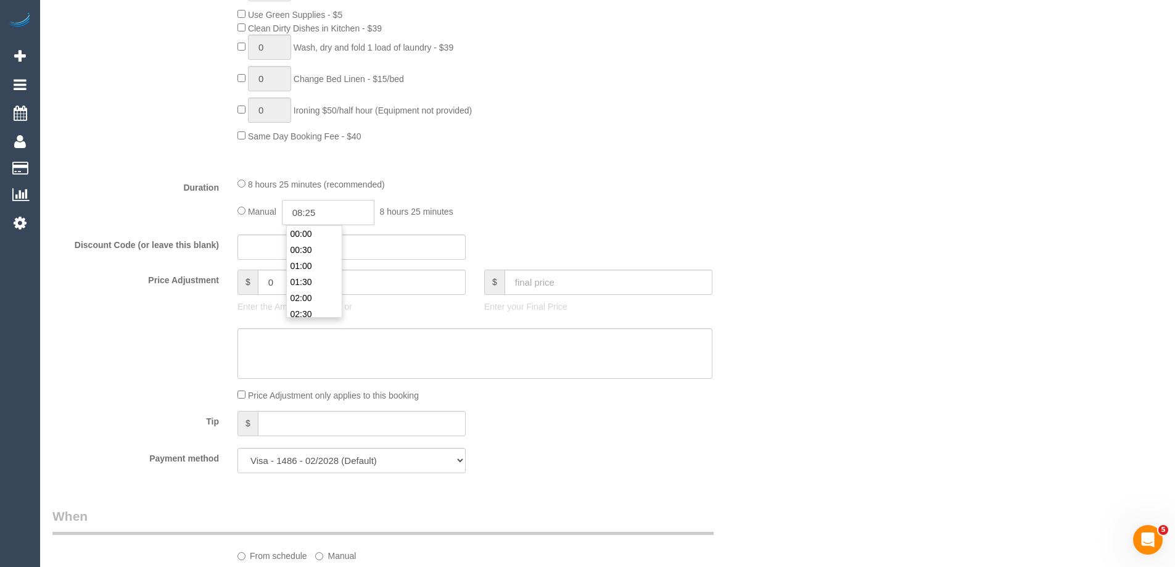
click at [330, 216] on input "08:25" at bounding box center [328, 212] width 92 height 25
type input "05:00"
click at [313, 295] on li "05:00" at bounding box center [314, 295] width 55 height 16
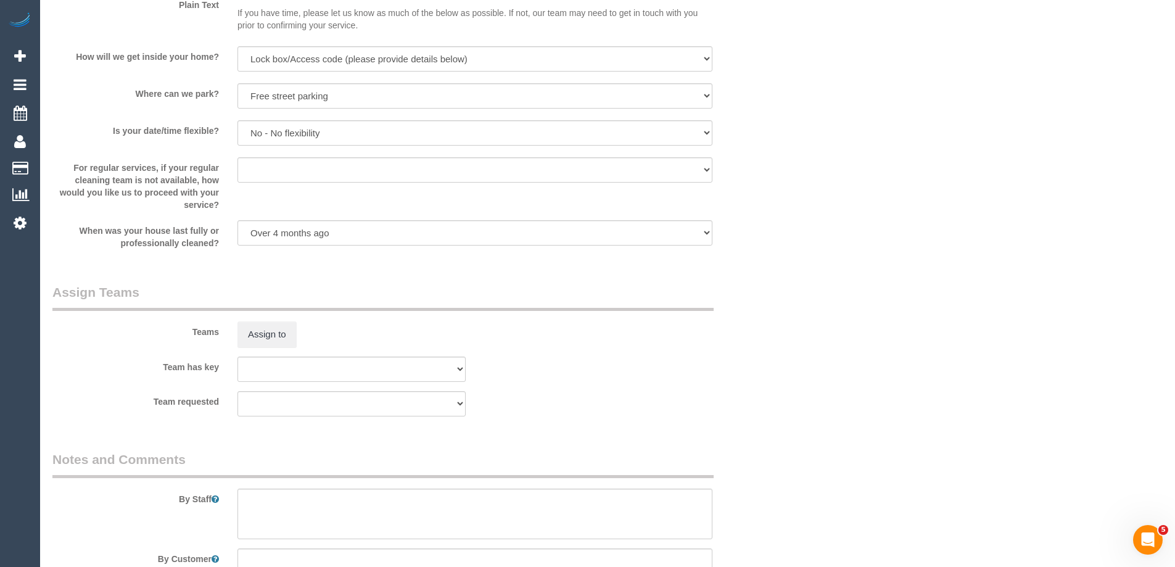
select select "spot25"
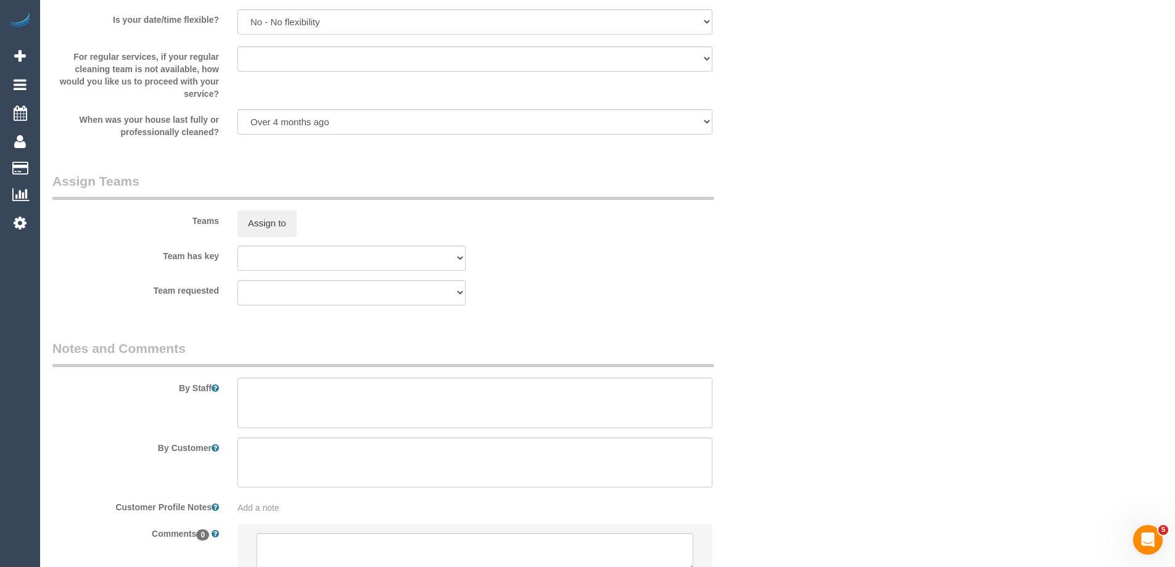
scroll to position [1818, 0]
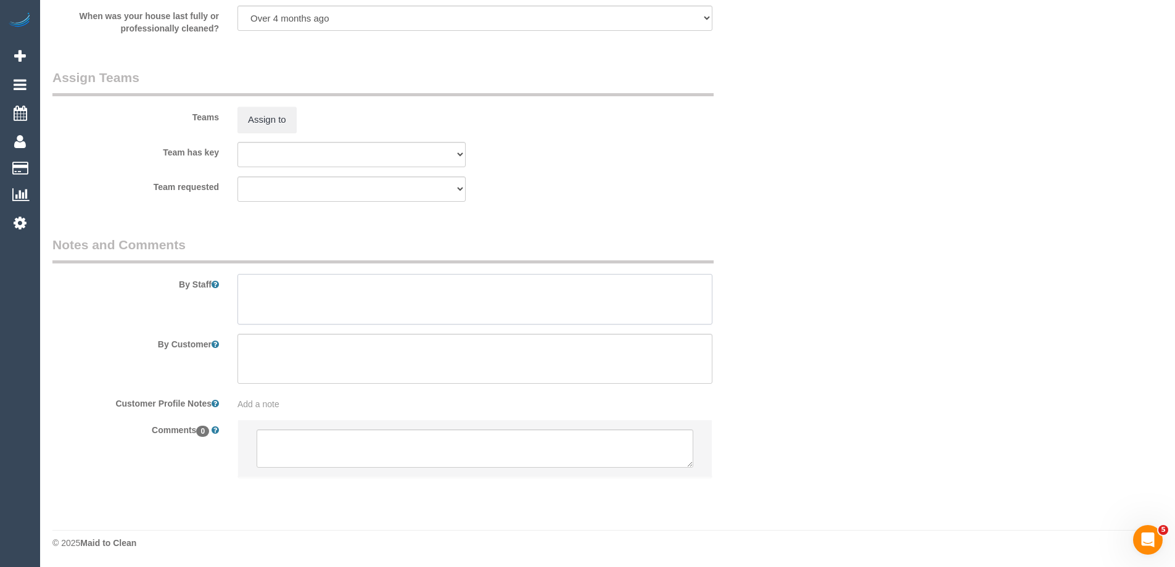
click at [277, 293] on textarea at bounding box center [474, 299] width 475 height 51
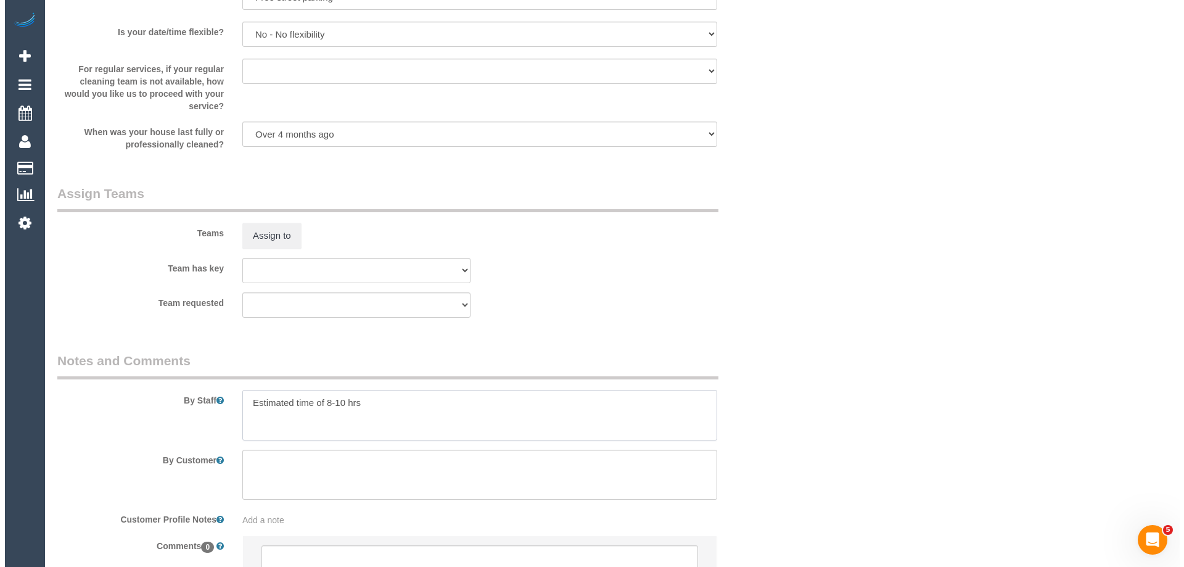
scroll to position [1571, 0]
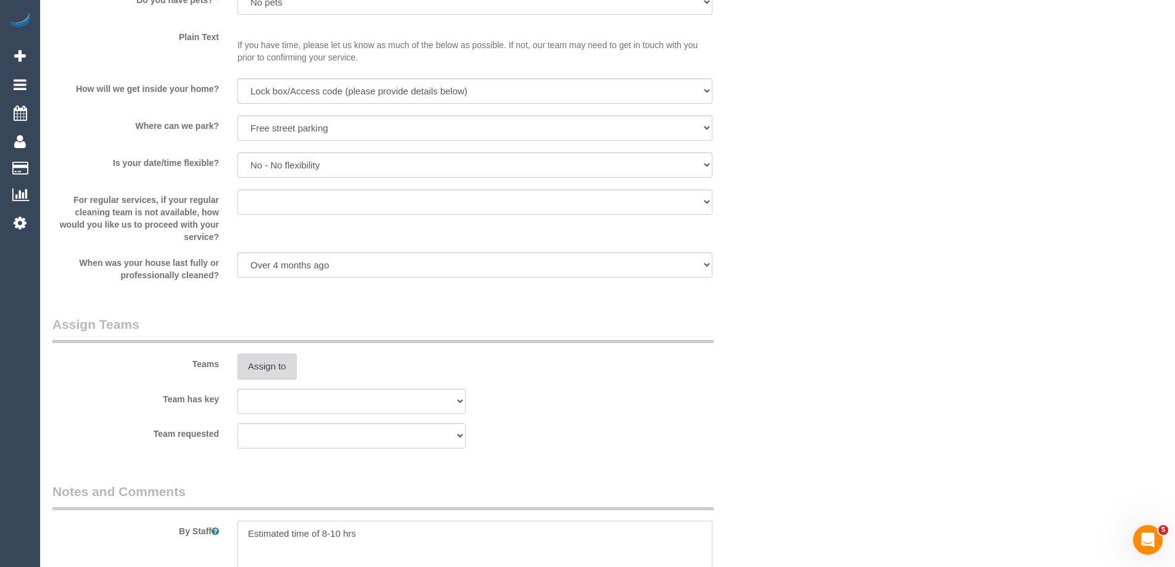
type textarea "Estimated time of 8-10 hrs"
click at [278, 366] on button "Assign to" at bounding box center [266, 366] width 59 height 26
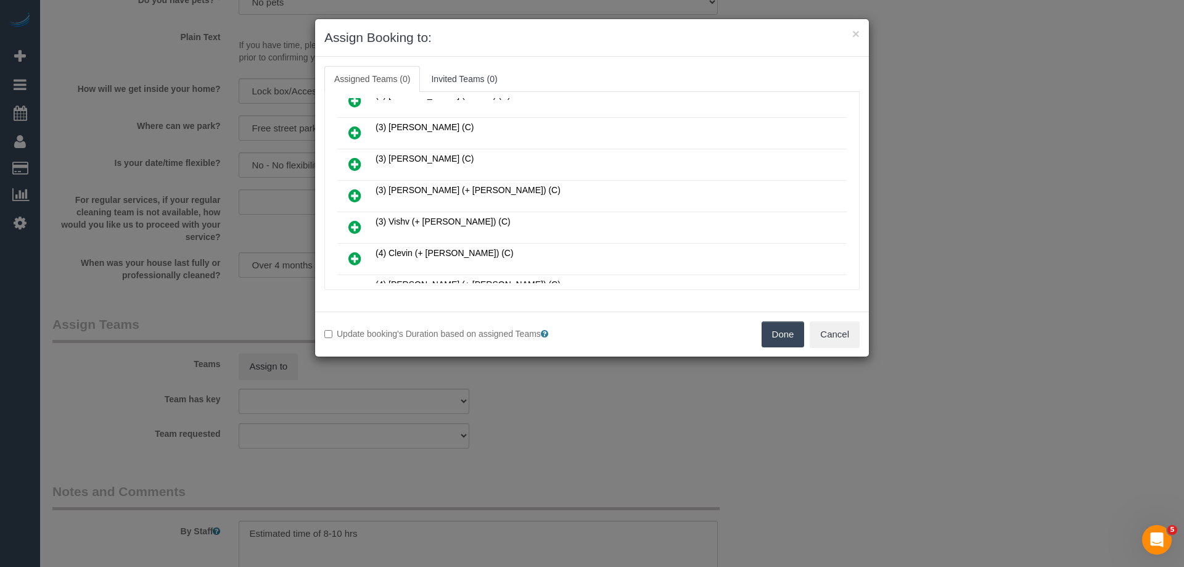
scroll to position [678, 0]
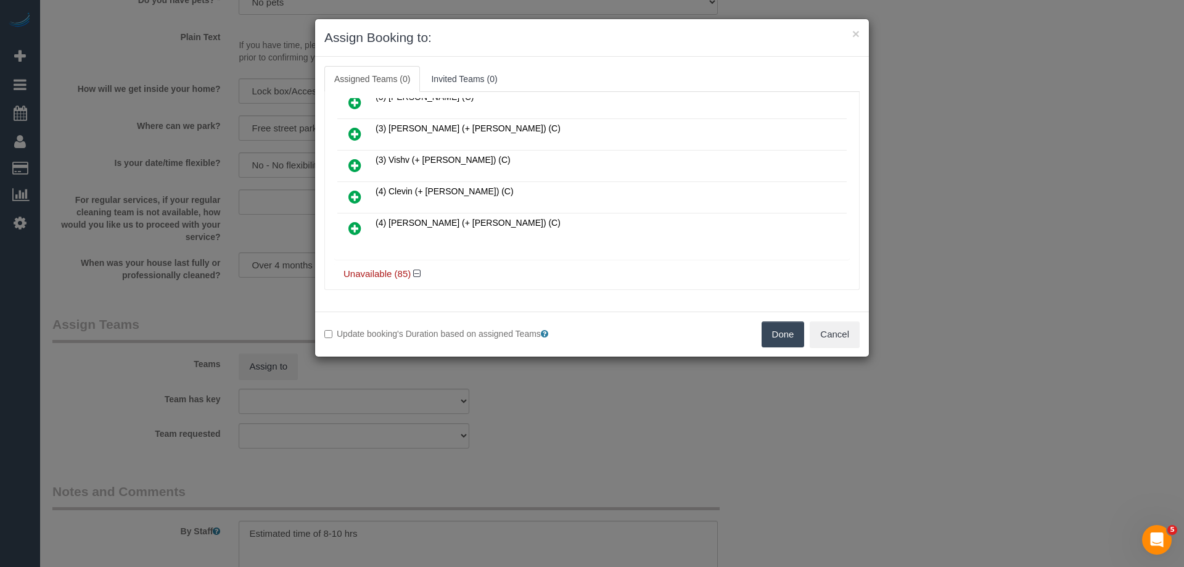
click at [355, 194] on icon at bounding box center [354, 196] width 13 height 15
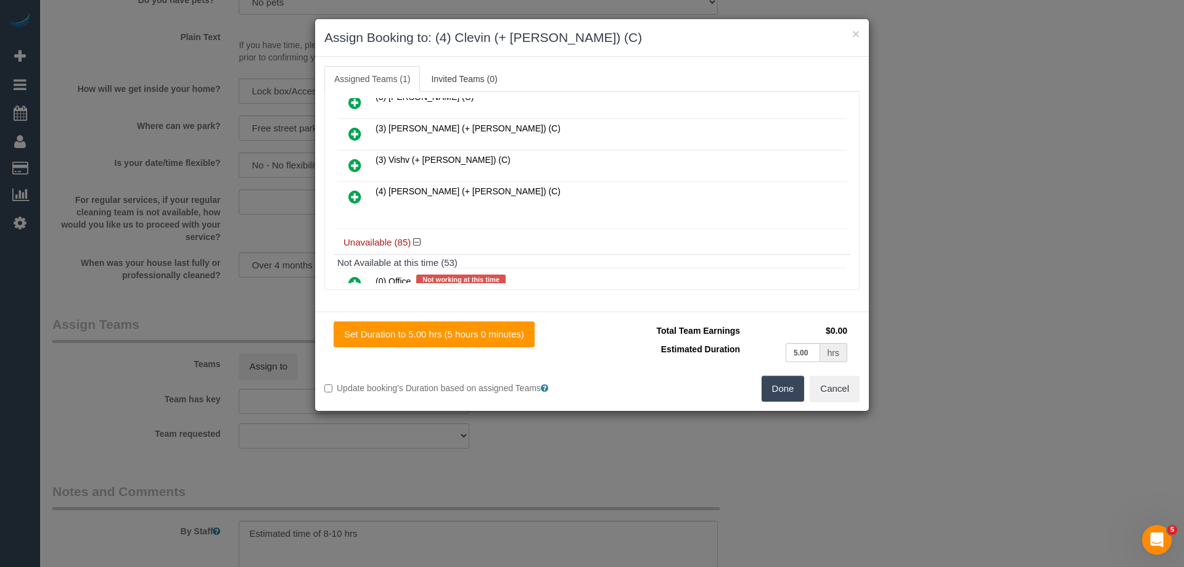
click at [355, 194] on icon at bounding box center [354, 196] width 13 height 15
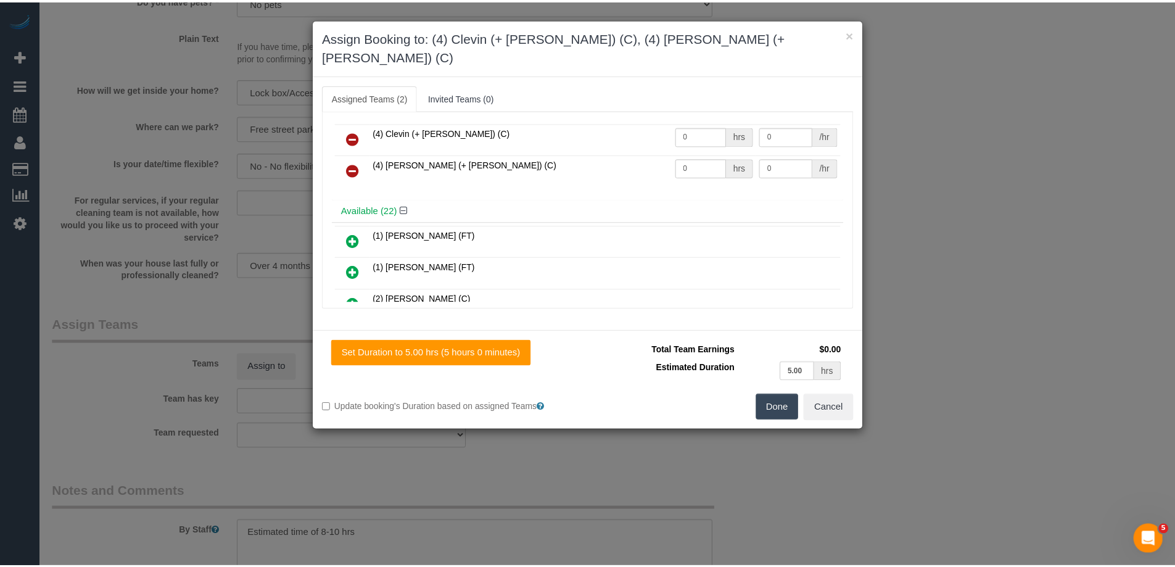
scroll to position [0, 0]
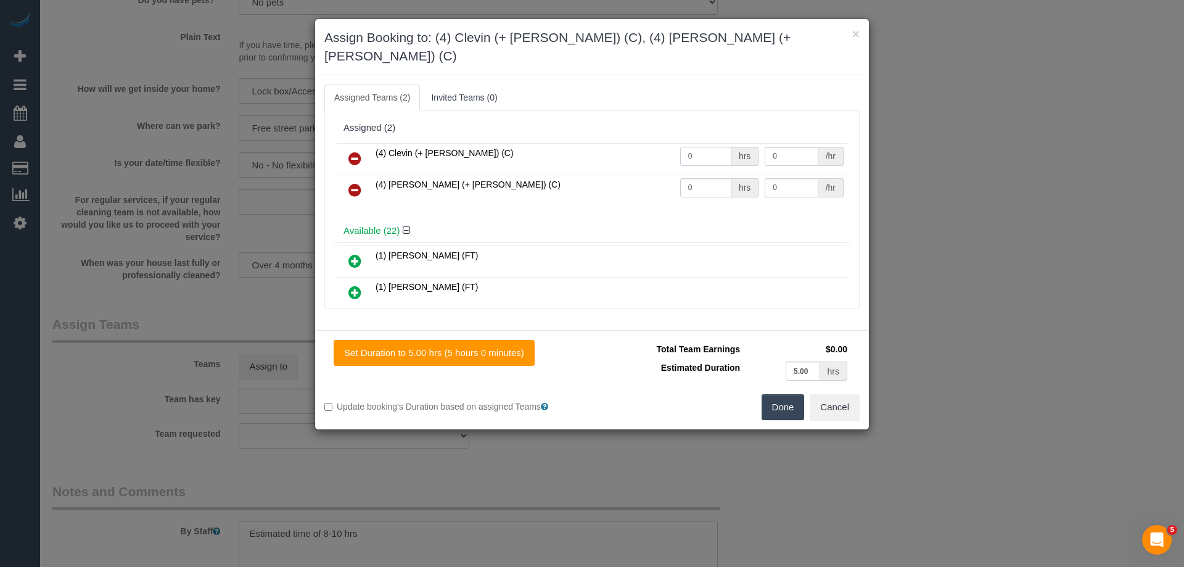
drag, startPoint x: 700, startPoint y: 138, endPoint x: 610, endPoint y: 137, distance: 90.6
click at [610, 143] on tr "(4) Clevin (+ Noel) (C) 0 hrs 0 /hr" at bounding box center [591, 158] width 509 height 31
type input "1"
drag, startPoint x: 707, startPoint y: 168, endPoint x: 599, endPoint y: 168, distance: 107.3
click at [600, 175] on tr "(4) Noel (+ Clevin) (C) 0 hrs 0 /hr" at bounding box center [591, 190] width 509 height 31
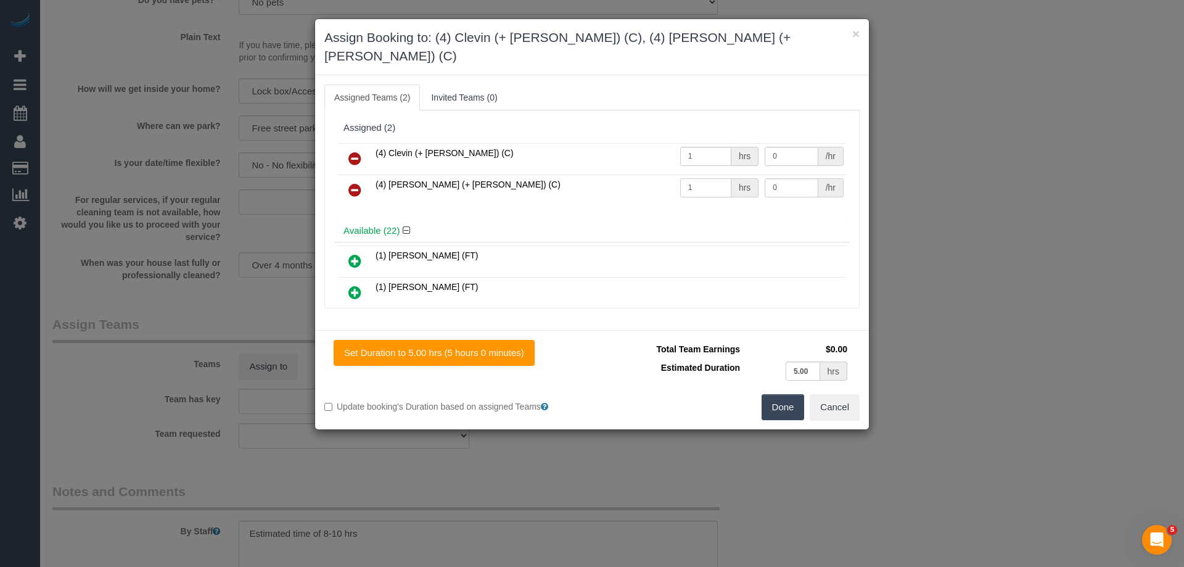
type input "1"
drag, startPoint x: 774, startPoint y: 137, endPoint x: 635, endPoint y: 137, distance: 139.4
click at [635, 143] on tr "(4) Clevin (+ Noel) (C) 1 hrs 0 /hr" at bounding box center [591, 158] width 509 height 31
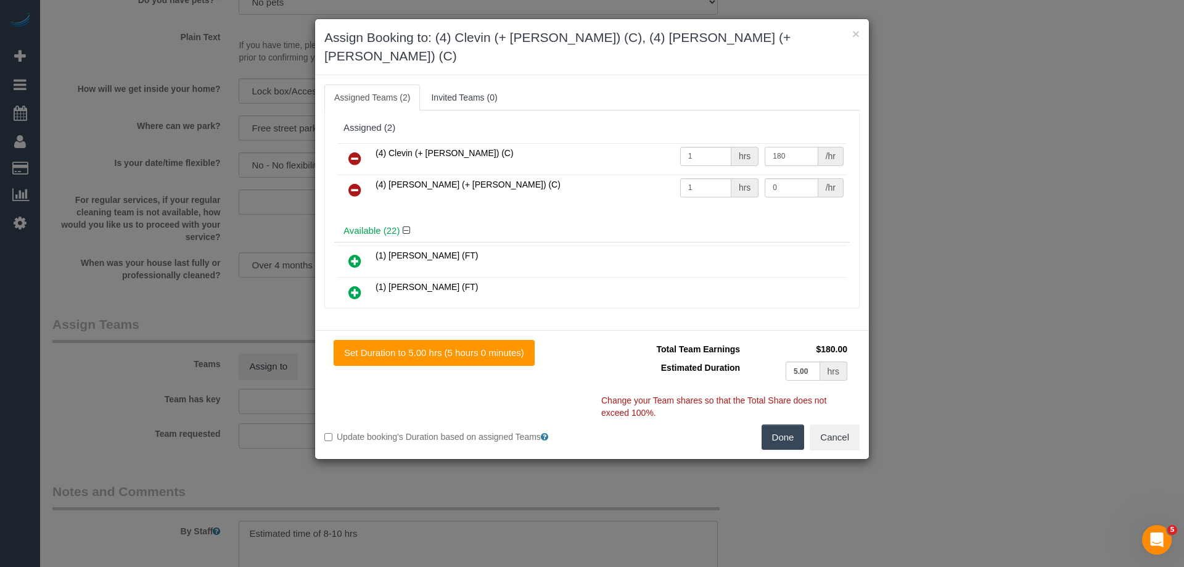
type input "180"
drag, startPoint x: 715, startPoint y: 168, endPoint x: 667, endPoint y: 160, distance: 48.3
click at [668, 175] on tr "(4) Noel (+ Clevin) (C) 1 hrs 0 /hr" at bounding box center [591, 190] width 509 height 31
type input "180"
click at [778, 425] on button "Done" at bounding box center [783, 437] width 43 height 26
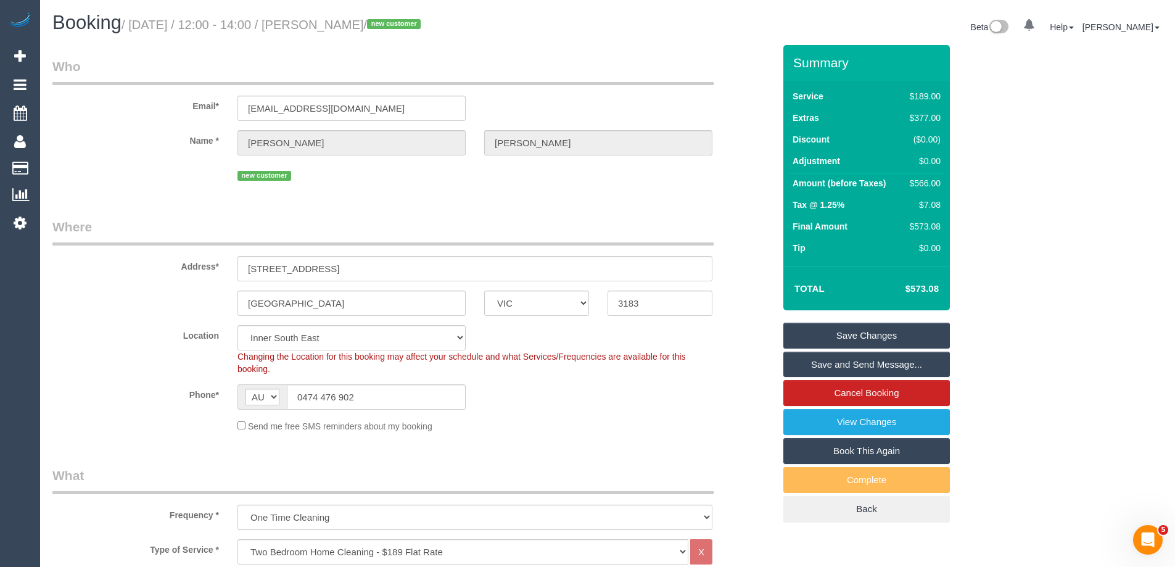
drag, startPoint x: 426, startPoint y: 28, endPoint x: 342, endPoint y: 23, distance: 84.6
click at [342, 23] on small "/ September 04, 2025 / 12:00 - 14:00 / James Hosking / new customer" at bounding box center [272, 25] width 303 height 14
copy small "James Hosking"
click at [808, 370] on link "Save and Send Message..." at bounding box center [866, 364] width 166 height 26
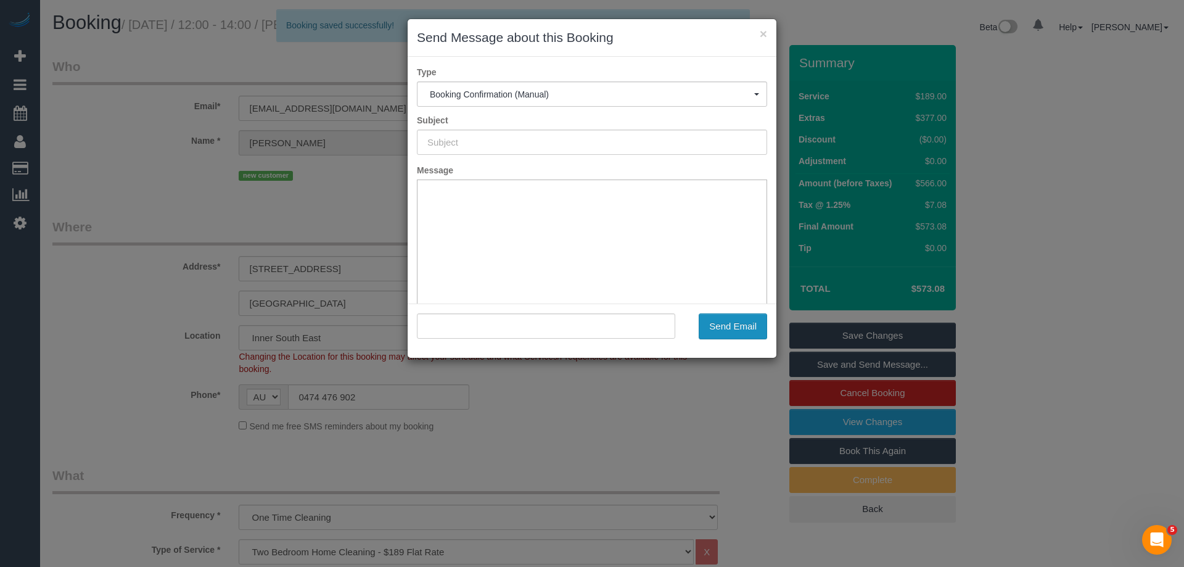
type input "Booking Confirmed"
type input ""James Hosking" <jimmyhosking@icloud.com>"
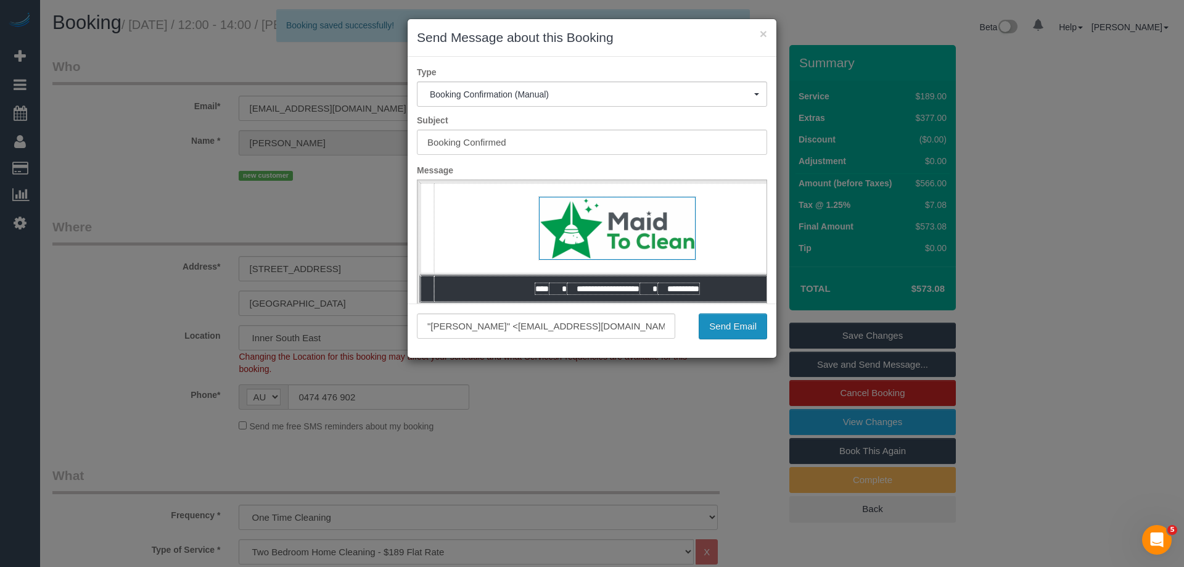
click at [734, 324] on button "Send Email" at bounding box center [733, 326] width 68 height 26
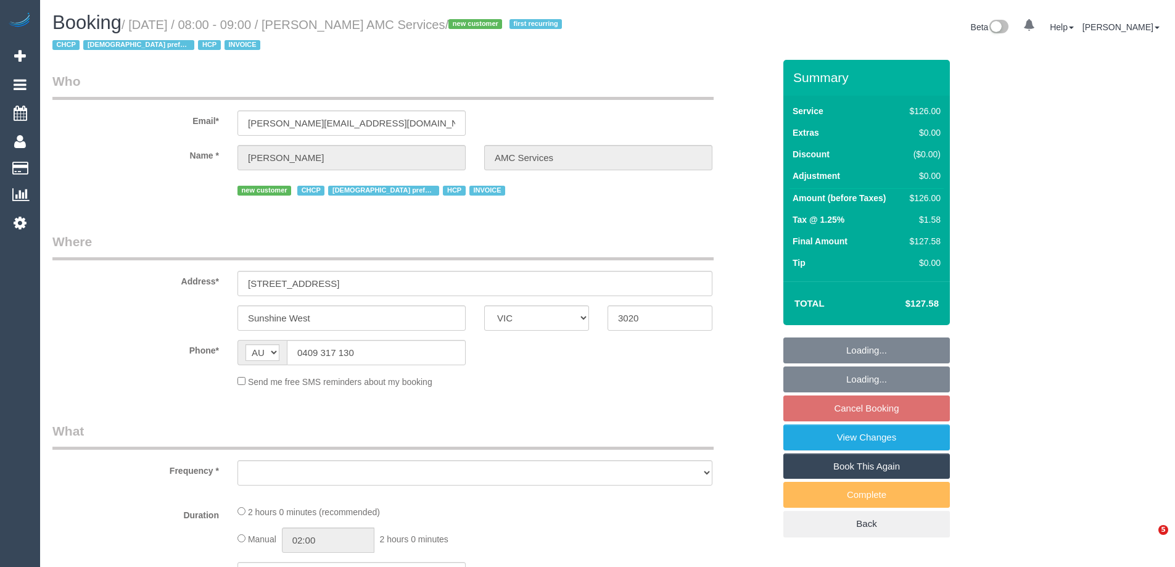
select select "VIC"
select select "number:28"
select select "number:14"
select select "number:19"
select select "number:25"
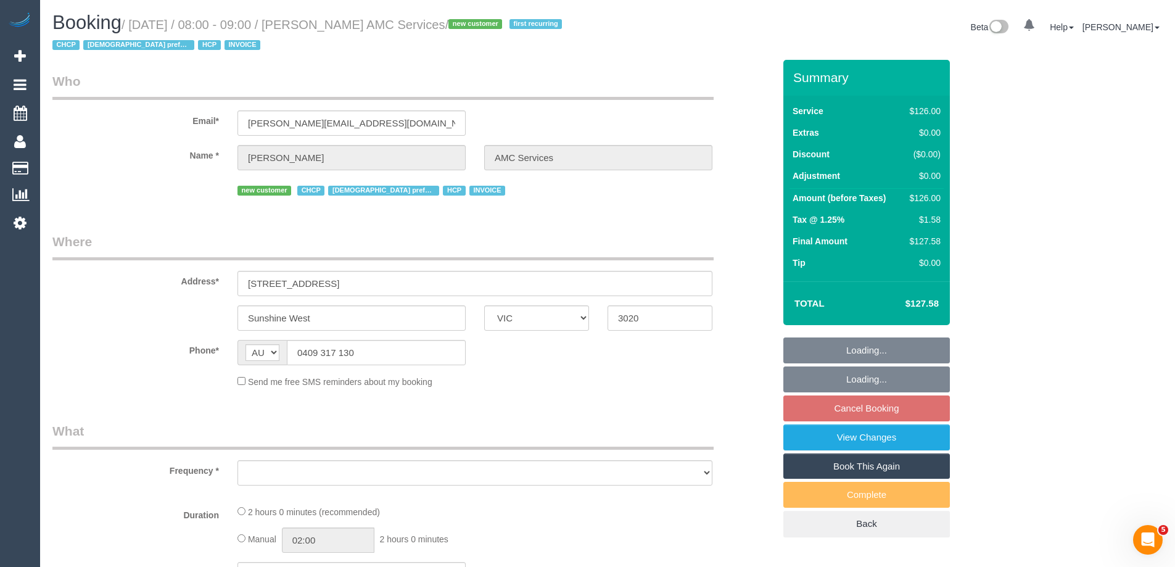
select select "number:35"
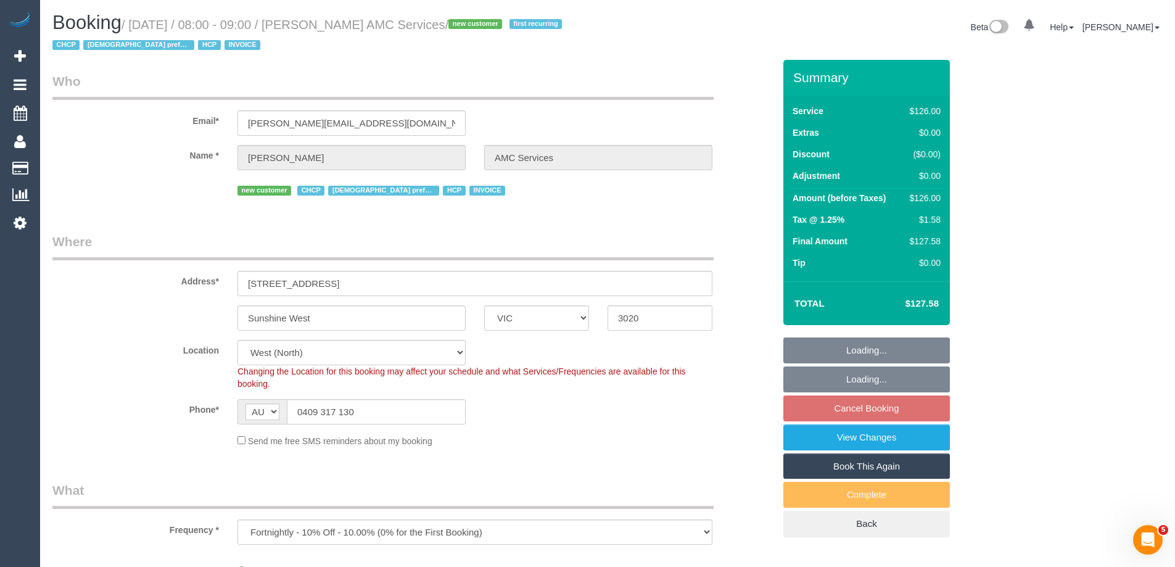
select select "object:1314"
select select "120"
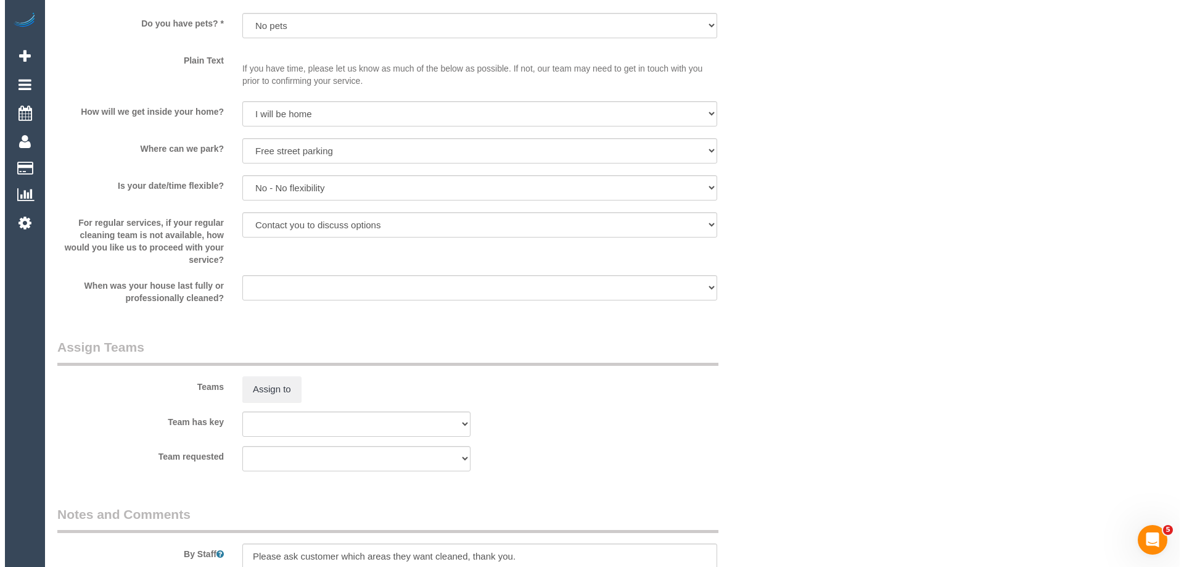
scroll to position [1542, 0]
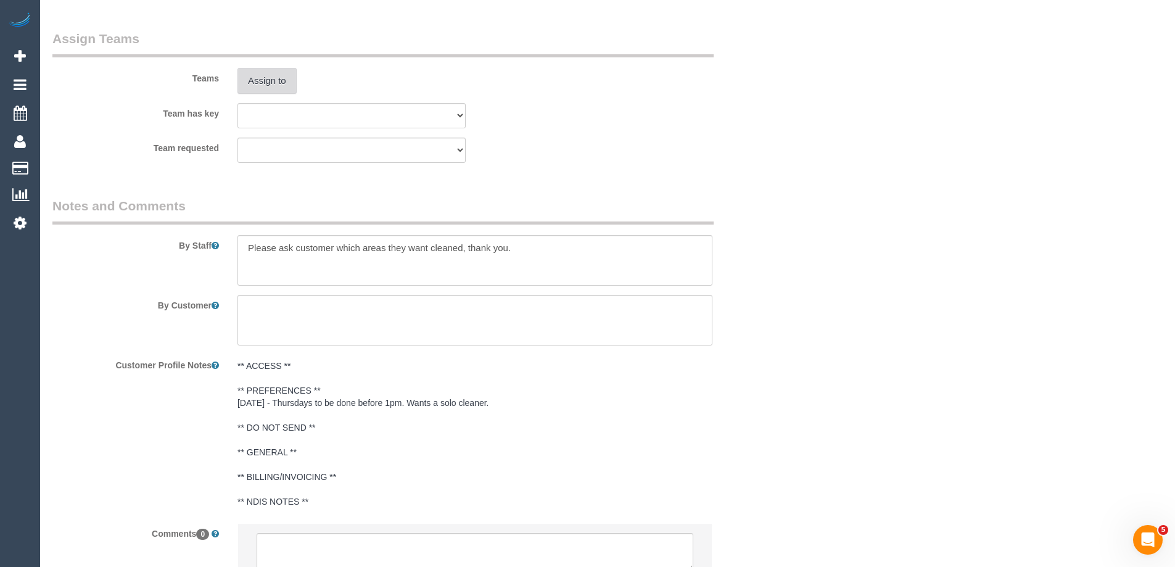
click at [261, 78] on button "Assign to" at bounding box center [266, 81] width 59 height 26
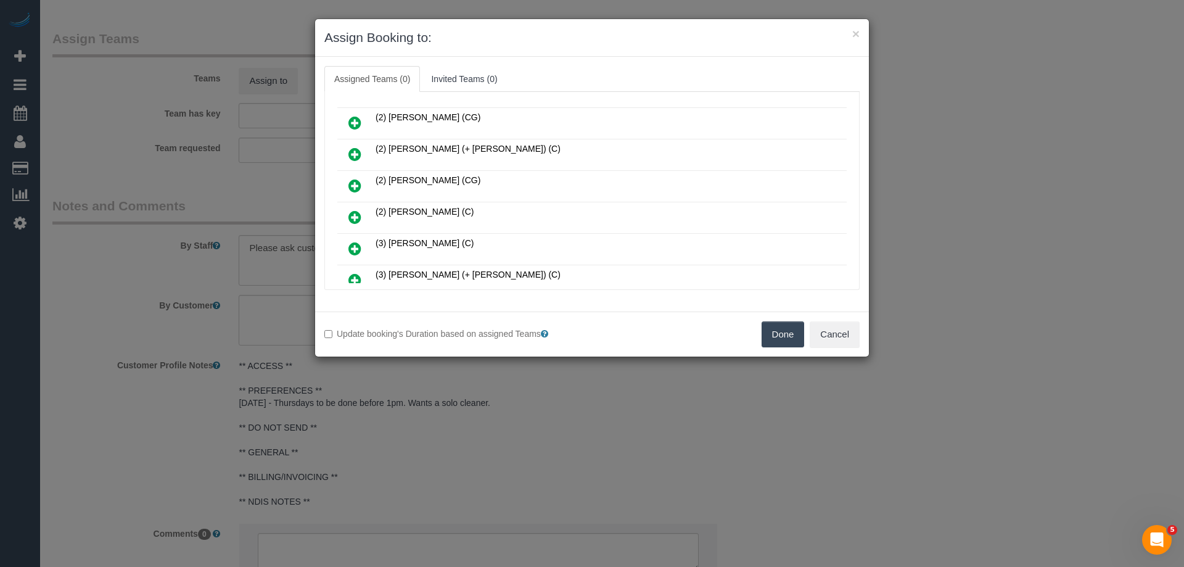
click at [355, 118] on icon at bounding box center [354, 122] width 13 height 15
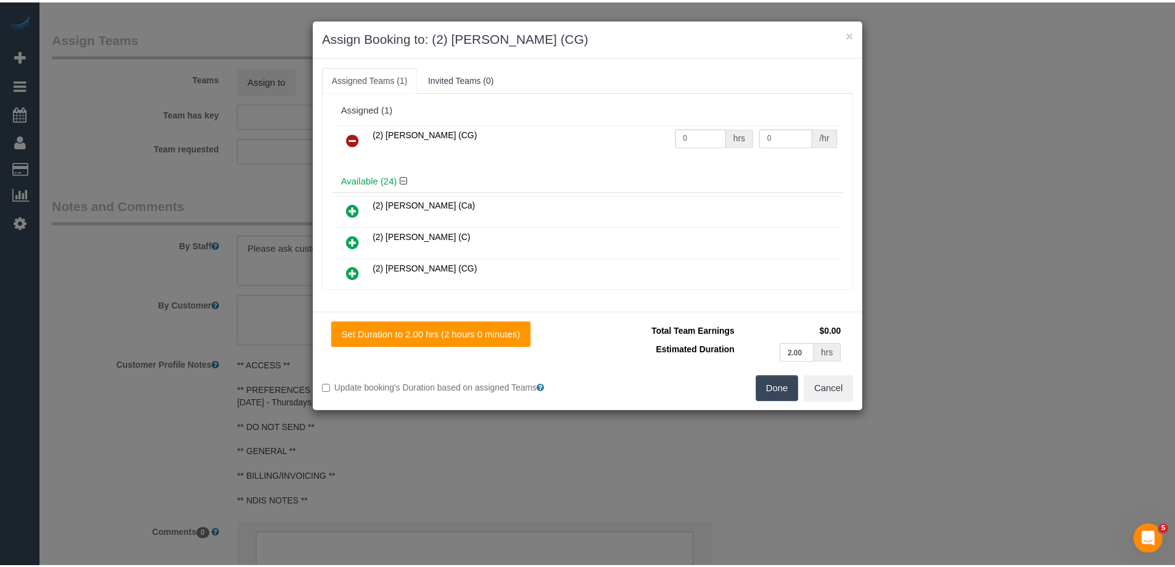
scroll to position [0, 0]
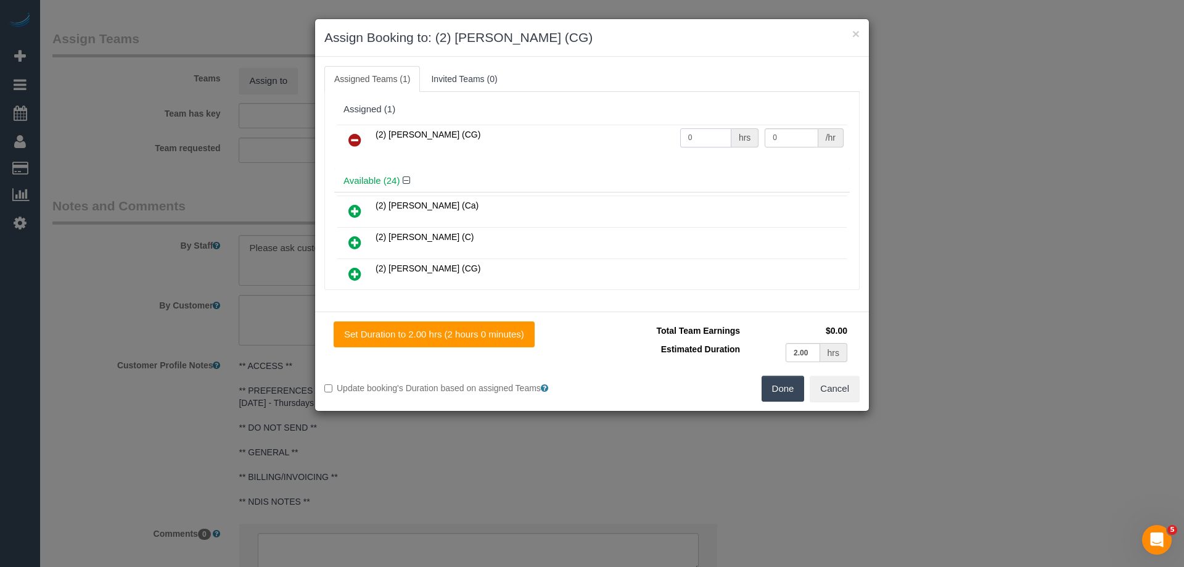
drag, startPoint x: 710, startPoint y: 145, endPoint x: 671, endPoint y: 149, distance: 39.1
click at [634, 145] on tr "(2) Gurpreet Kaur (CG) 0 hrs 0 /hr" at bounding box center [591, 140] width 509 height 31
type input "2"
drag, startPoint x: 773, startPoint y: 138, endPoint x: 717, endPoint y: 133, distance: 56.9
click at [718, 134] on tr "(2) Gurpreet Kaur (CG) 2 hrs 0 /hr" at bounding box center [591, 140] width 509 height 31
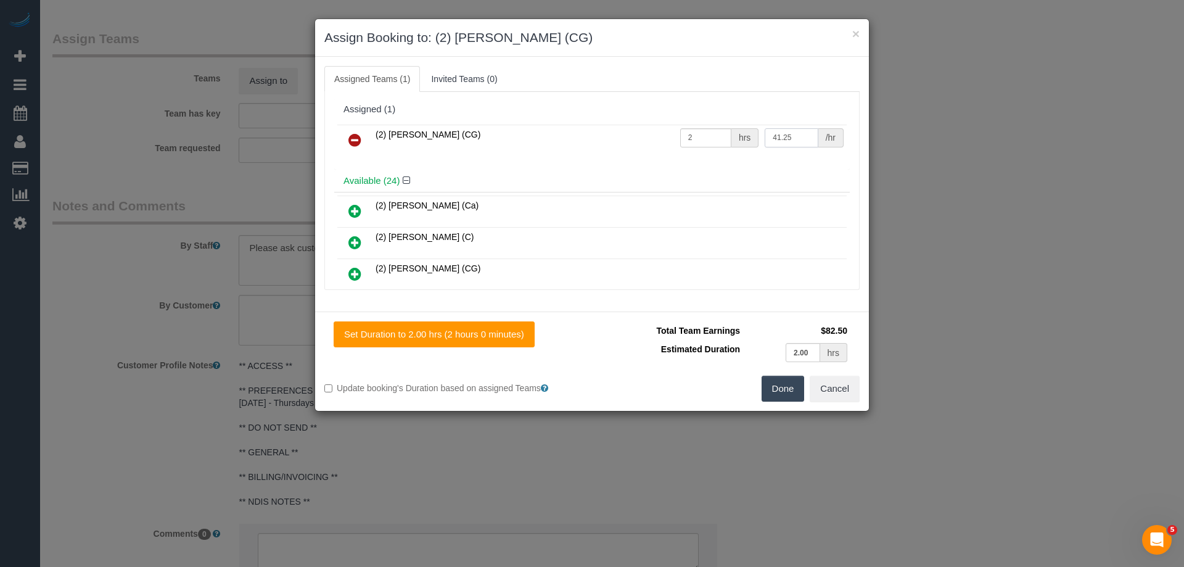
type input "41.25"
click at [781, 395] on button "Done" at bounding box center [783, 389] width 43 height 26
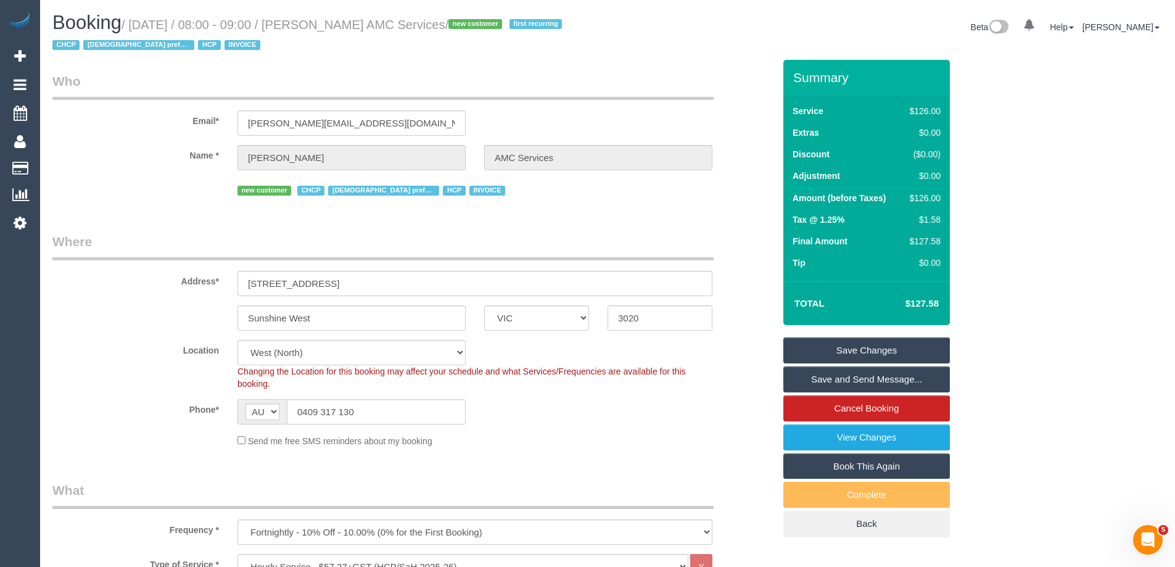
drag, startPoint x: 484, startPoint y: 25, endPoint x: 342, endPoint y: 27, distance: 141.8
click at [342, 27] on small "/ September 04, 2025 / 08:00 - 09:00 / Helen Vella AMC Services / new customer …" at bounding box center [308, 35] width 513 height 35
copy small "Helen Vella AMC Services"
click at [821, 377] on link "Save and Send Message..." at bounding box center [866, 379] width 166 height 26
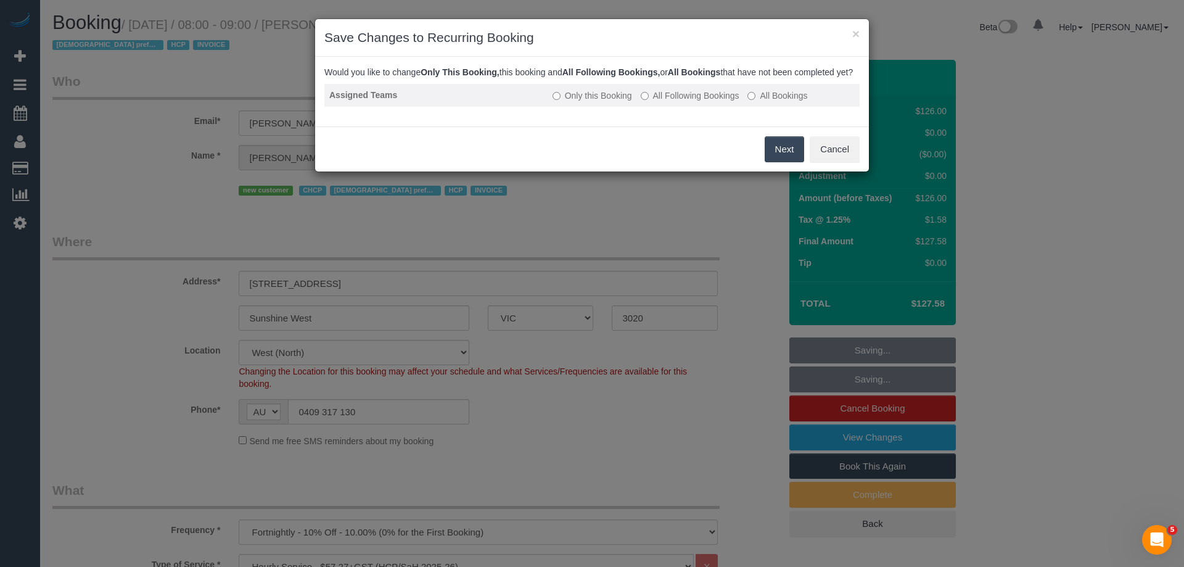
click at [672, 102] on label "All Following Bookings" at bounding box center [690, 95] width 99 height 12
click at [774, 162] on button "Save" at bounding box center [783, 149] width 42 height 26
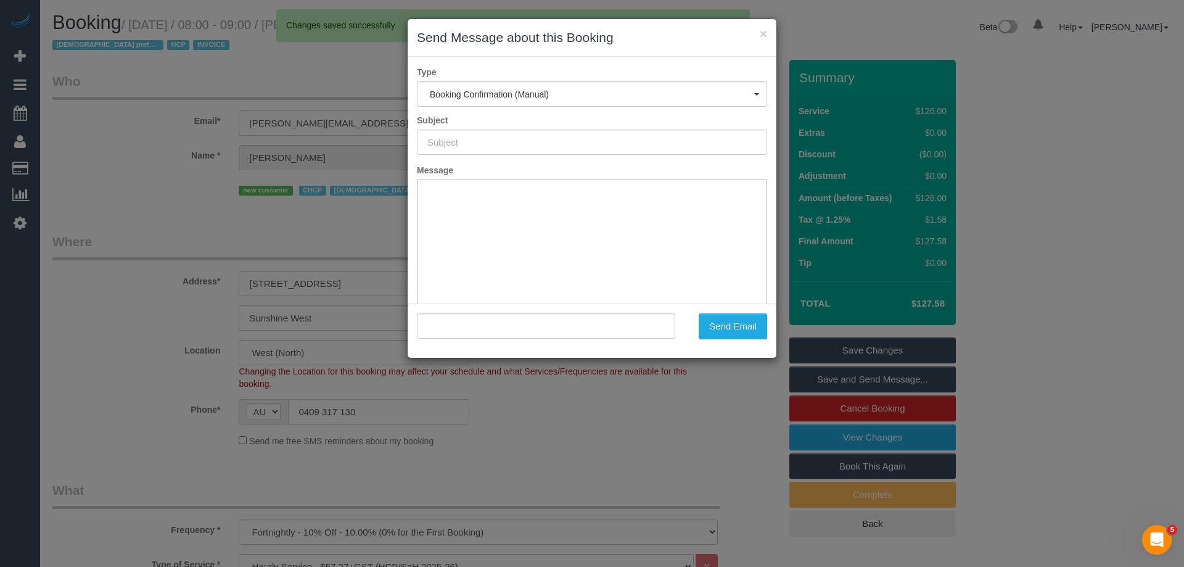
type input "Booking Confirmed"
type input ""Helen Vella AMC Services" <helen.amcservices@fake.com>"
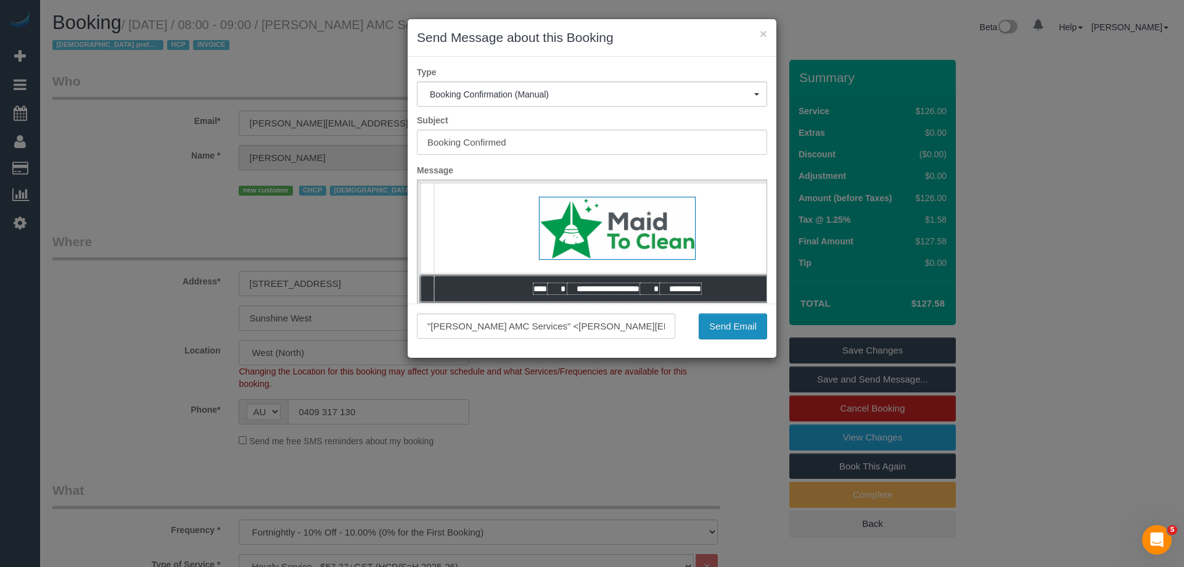
click at [750, 319] on button "Send Email" at bounding box center [733, 326] width 68 height 26
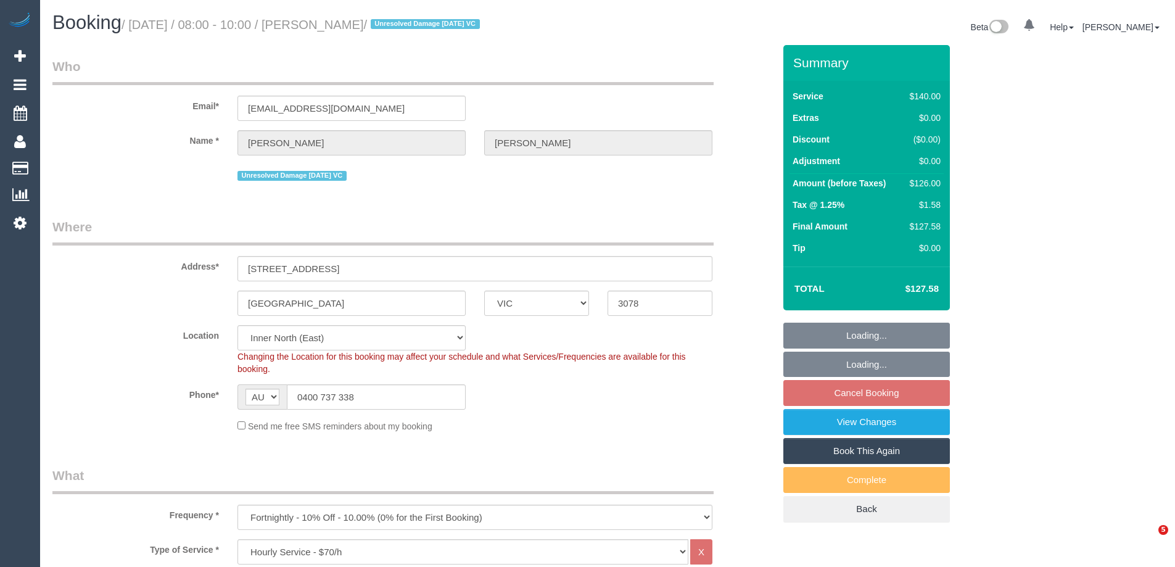
select select "VIC"
select select "spot2"
select select "number:27"
select select "number:14"
select select "number:19"
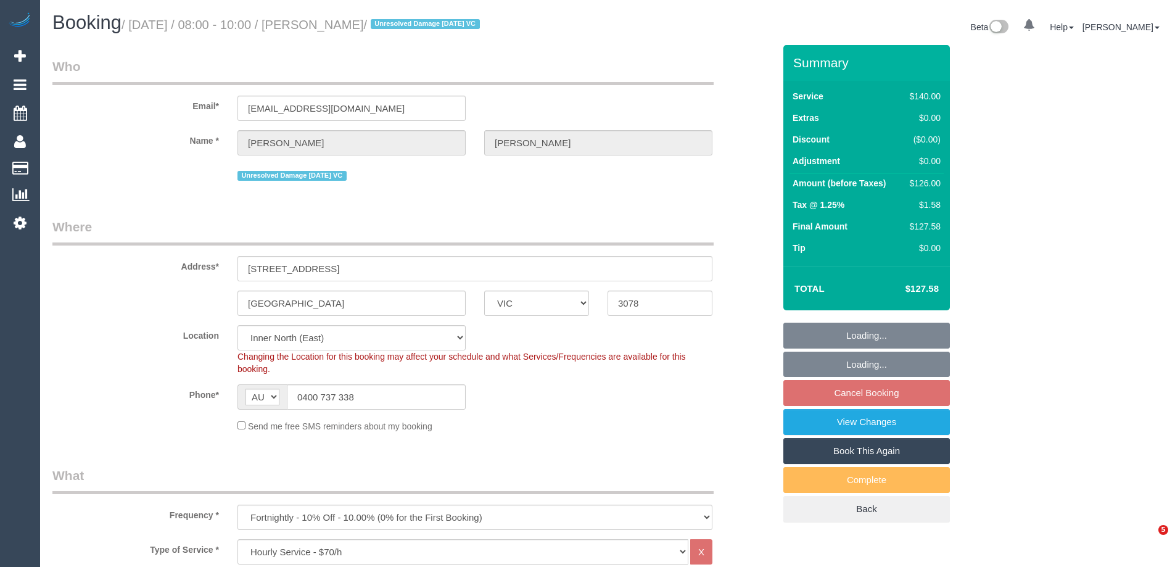
select select "number:36"
select select "number:34"
select select "number:12"
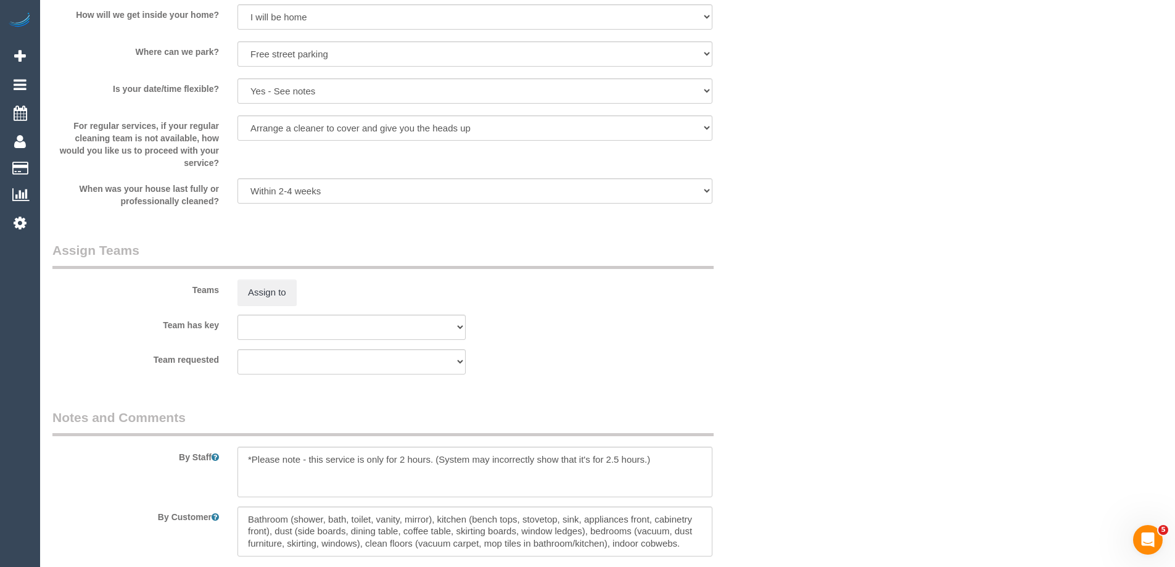
scroll to position [1727, 0]
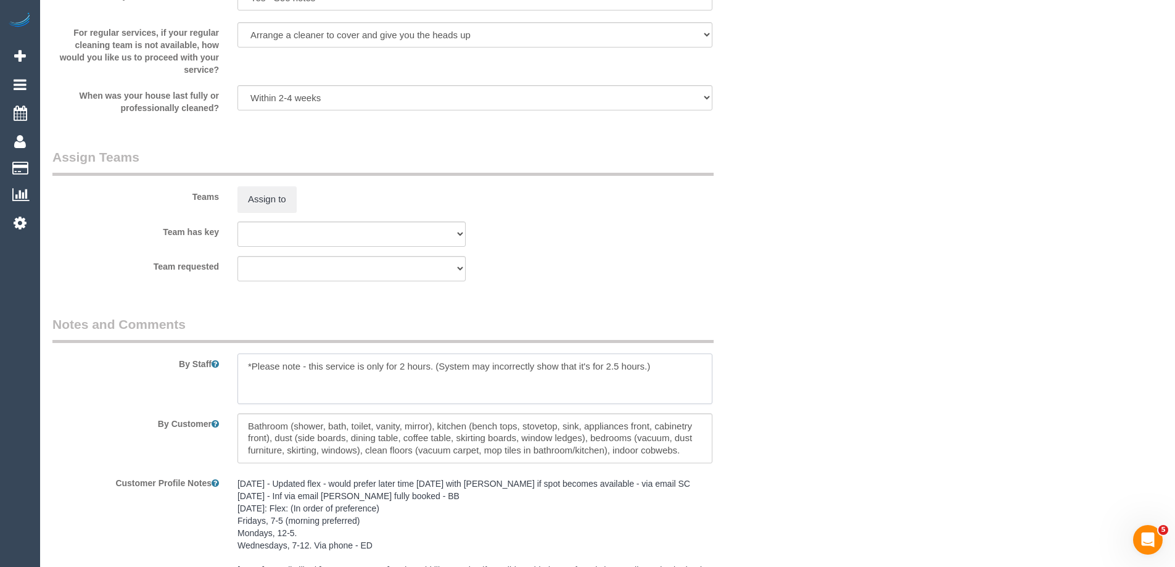
click at [242, 364] on textarea at bounding box center [474, 378] width 475 height 51
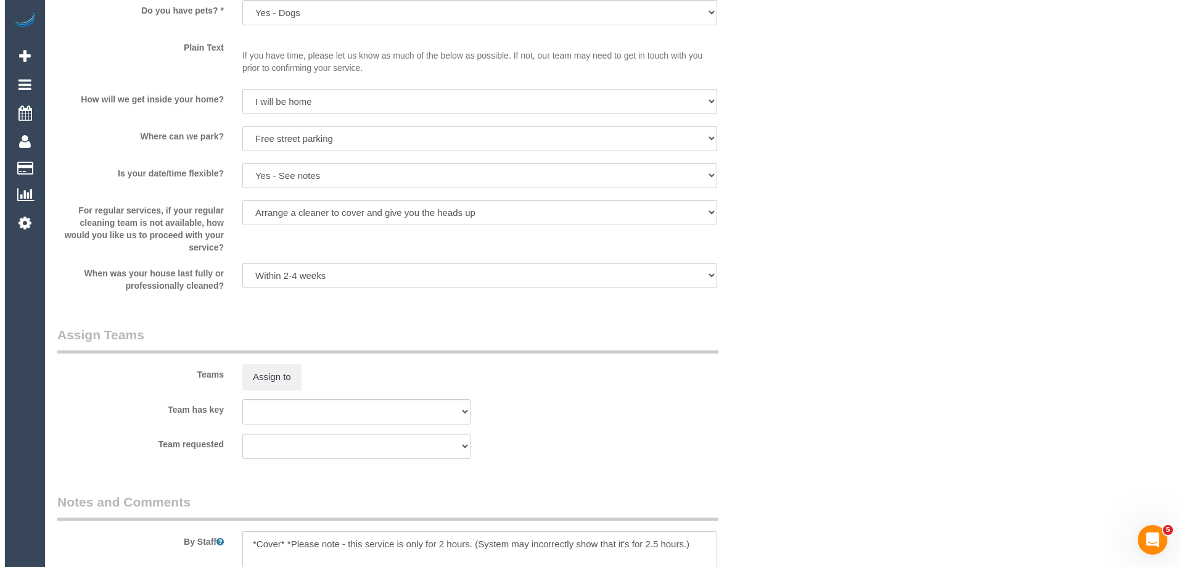
scroll to position [1788, 0]
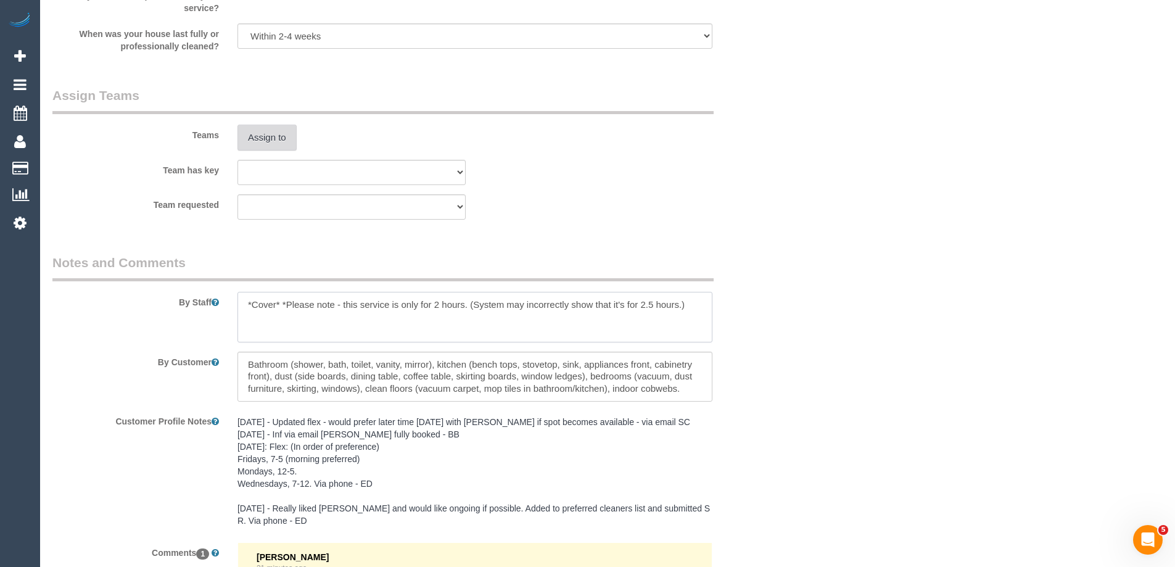
type textarea "*Cover* *Please note - this service is only for 2 hours. (System may incorrectl…"
click at [279, 132] on button "Assign to" at bounding box center [266, 138] width 59 height 26
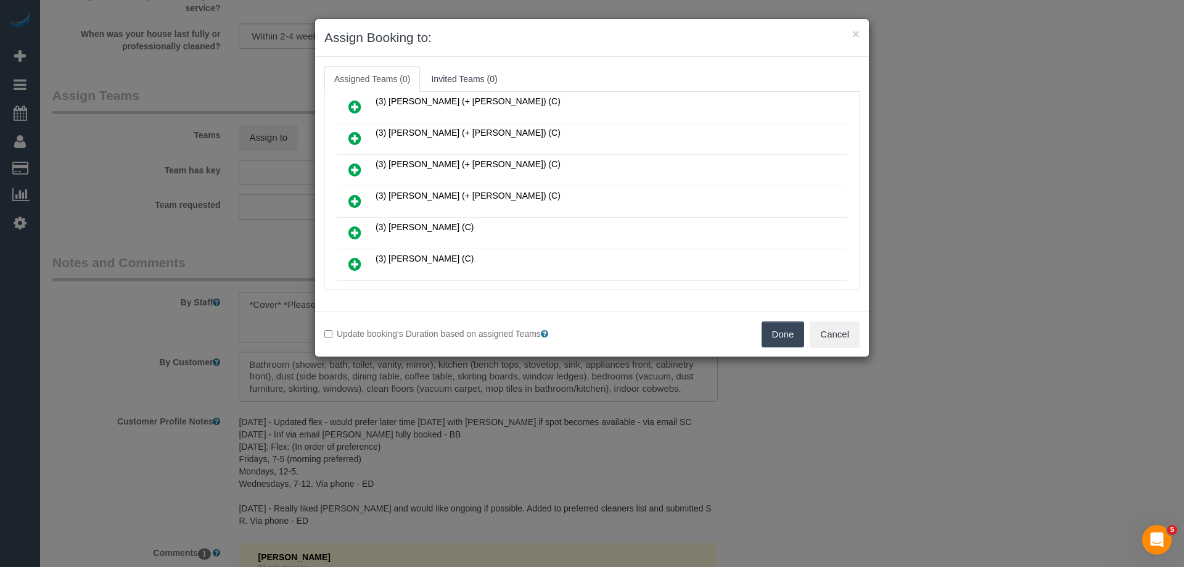
click at [353, 197] on icon at bounding box center [354, 201] width 13 height 15
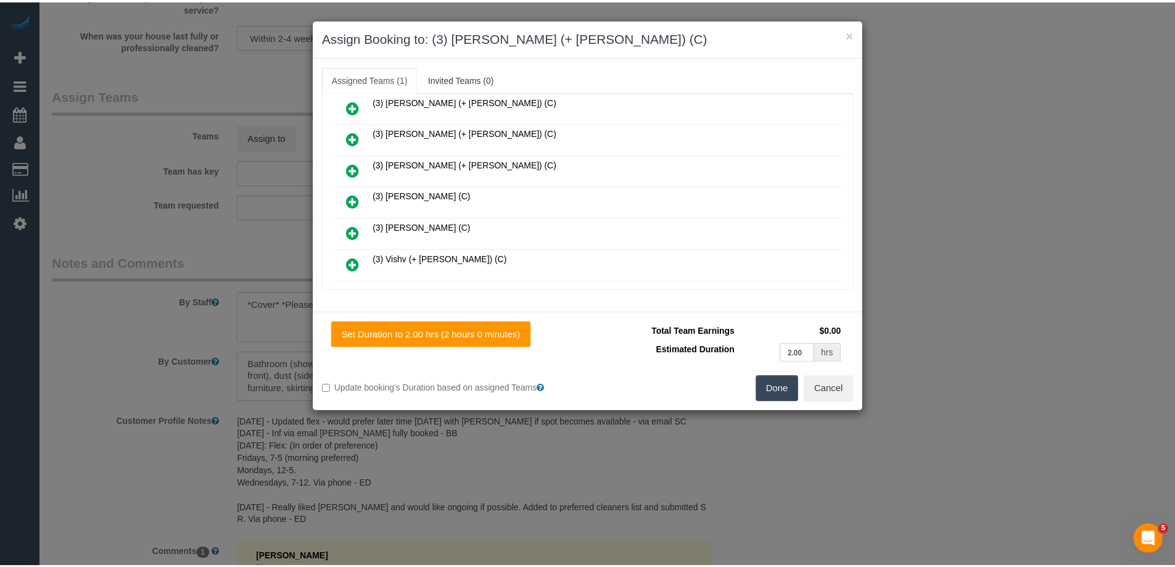
scroll to position [0, 0]
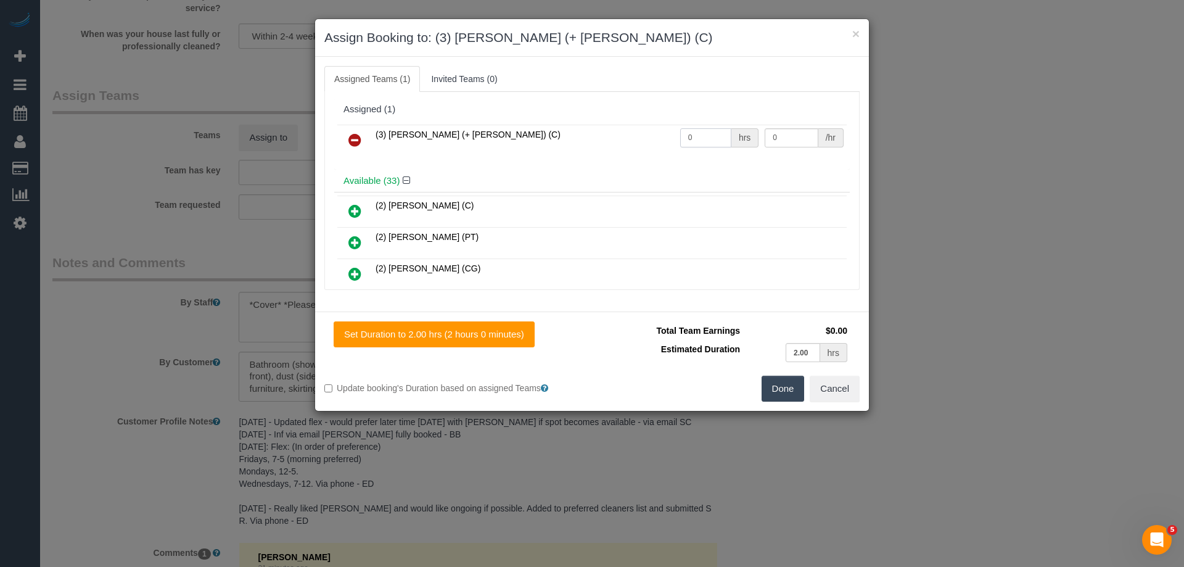
drag, startPoint x: 694, startPoint y: 136, endPoint x: 612, endPoint y: 136, distance: 81.4
click at [616, 136] on tr "(3) Tatiana (+ Felipe) (C) 0 hrs 0 /hr" at bounding box center [591, 140] width 509 height 31
type input "2"
drag, startPoint x: 731, startPoint y: 137, endPoint x: 677, endPoint y: 137, distance: 53.6
click at [702, 137] on tr "(3) Tatiana (+ Felipe) (C) 2 hrs 0 /hr" at bounding box center [591, 140] width 509 height 31
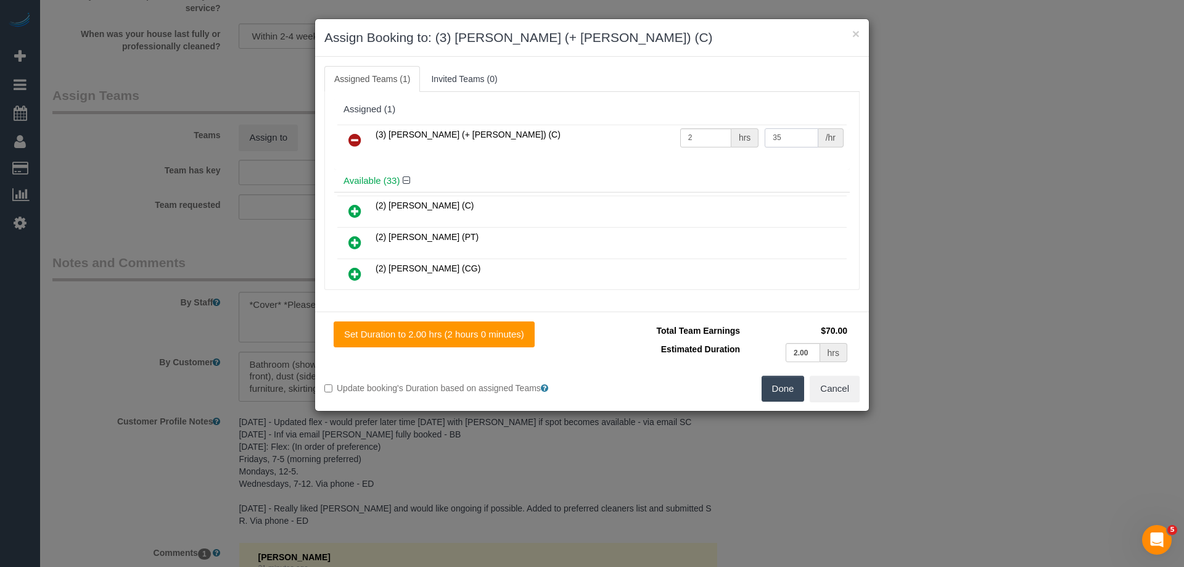
type input "35"
click at [787, 390] on button "Done" at bounding box center [783, 389] width 43 height 26
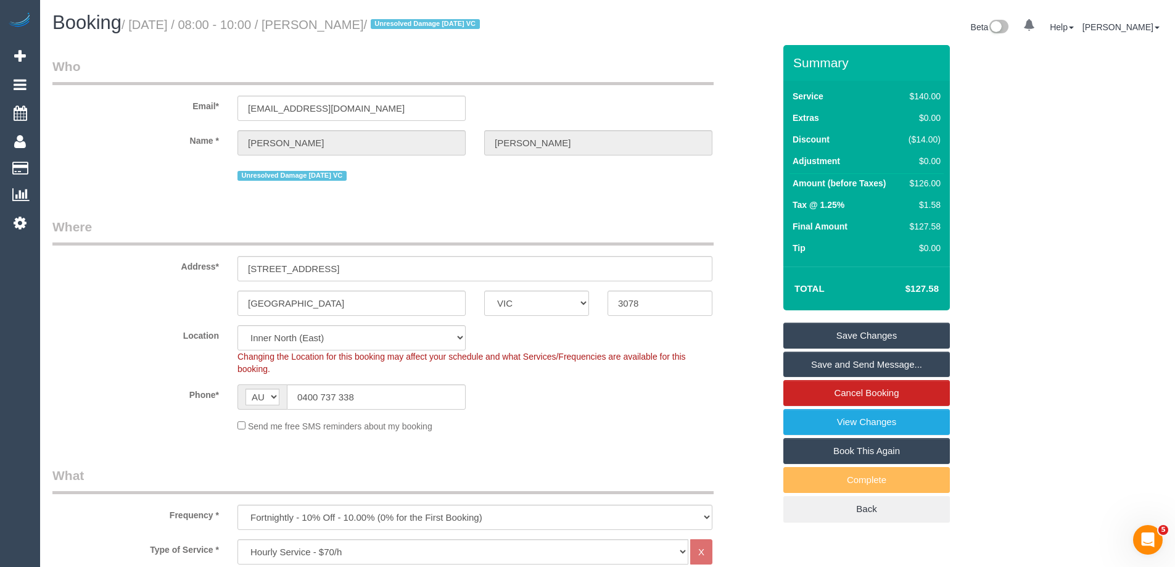
drag, startPoint x: 422, startPoint y: 22, endPoint x: 342, endPoint y: 25, distance: 80.8
click at [342, 25] on small "/ September 04, 2025 / 08:00 - 10:00 / Sharon Barnes / Unresolved Damage 07/04/…" at bounding box center [302, 25] width 362 height 14
copy small "Sharon Barnes"
click at [816, 362] on link "Save and Send Message..." at bounding box center [866, 364] width 166 height 26
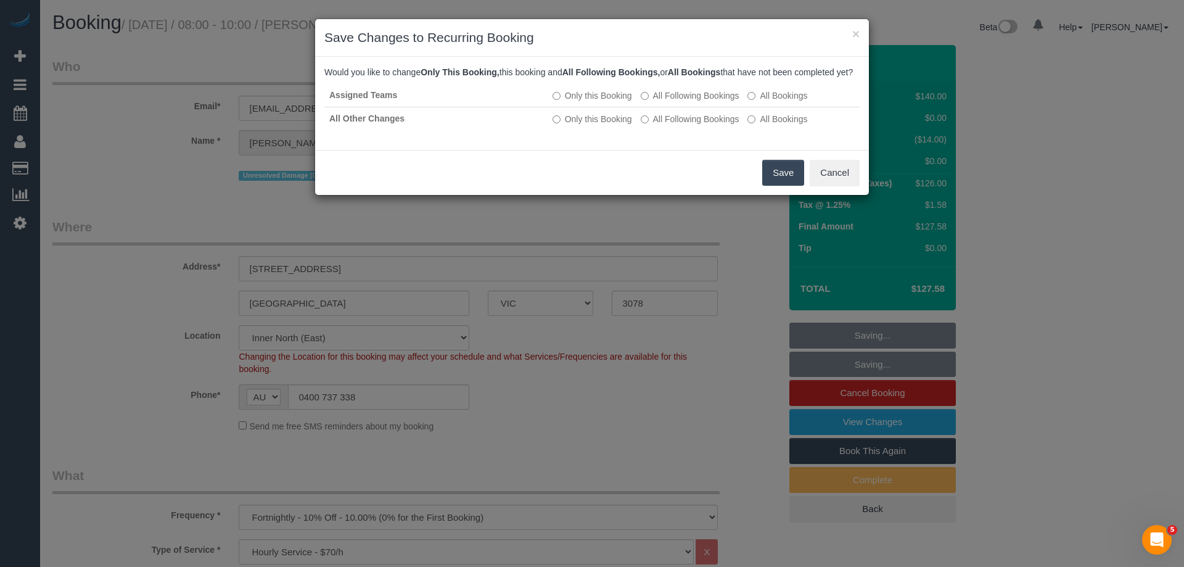
click at [774, 186] on button "Save" at bounding box center [783, 173] width 42 height 26
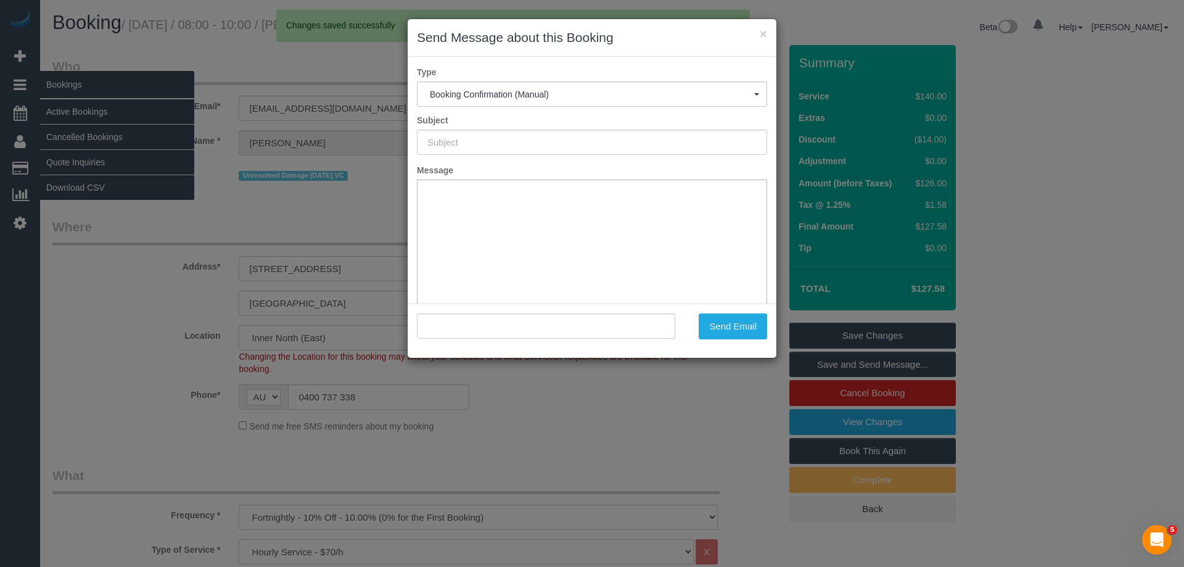
type input "Booking Confirmed"
type input ""Sharon Barnes" <sharonlberry@gmail.com>"
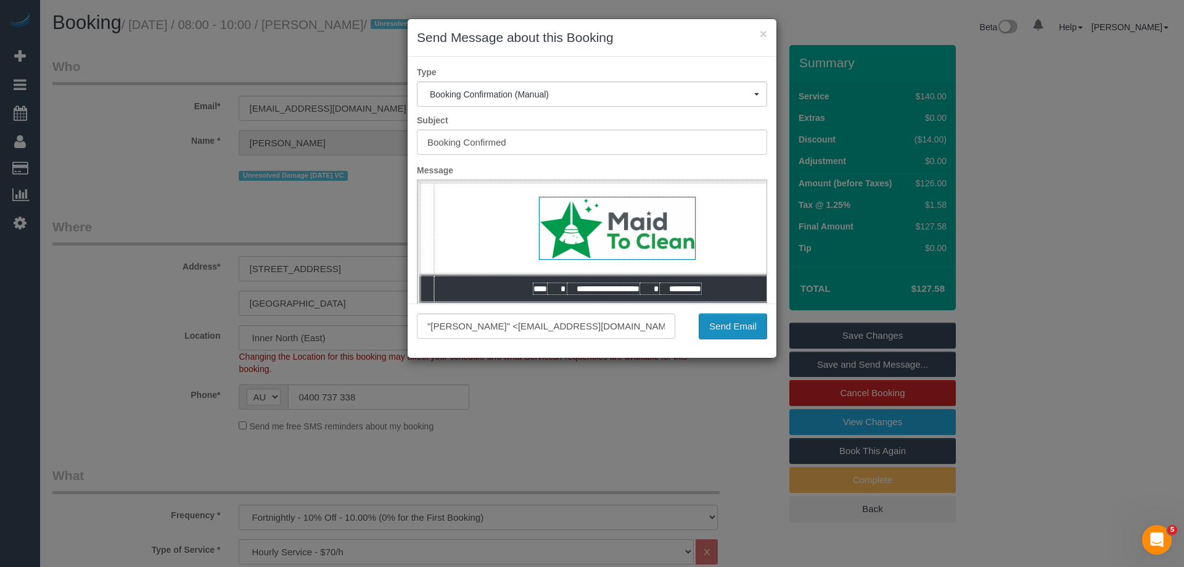
click at [736, 332] on button "Send Email" at bounding box center [733, 326] width 68 height 26
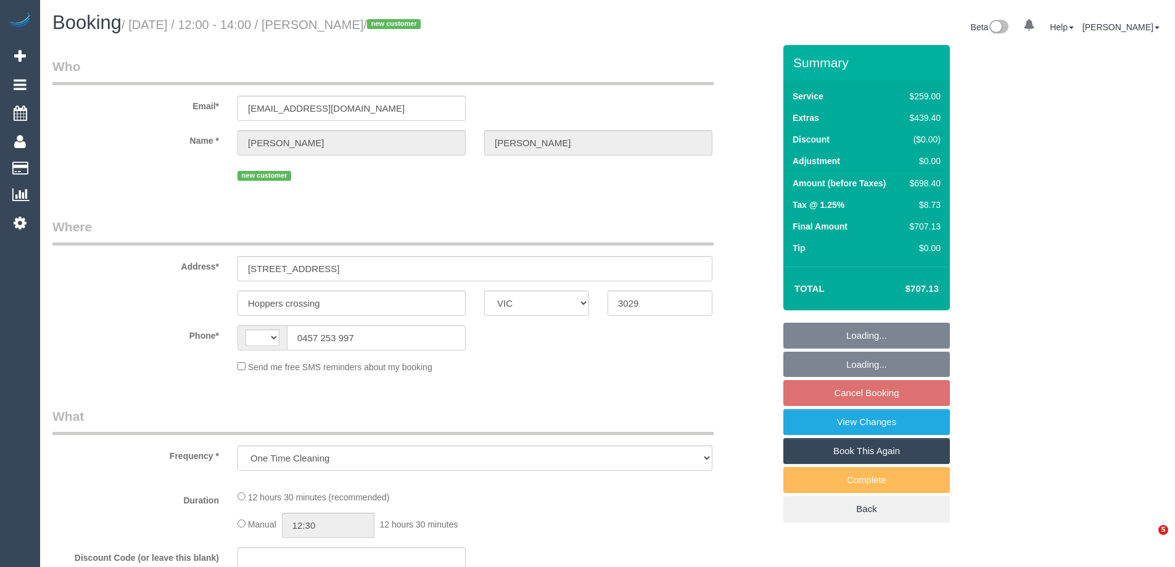
select select "VIC"
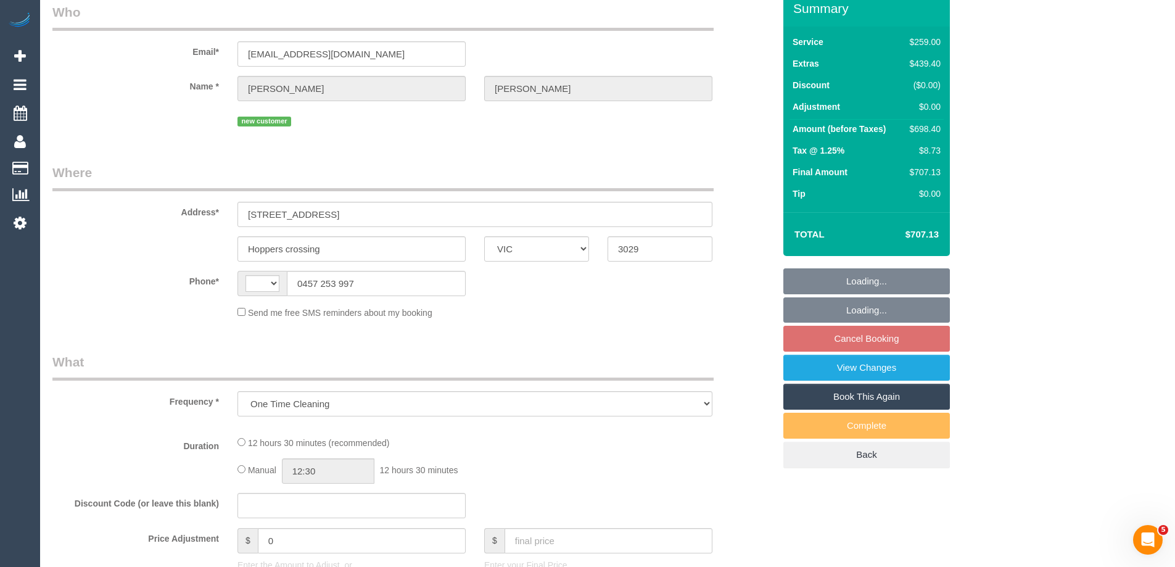
select select "string:stripe-pm_1S0ddu2GScqysDRVfvwfa58p"
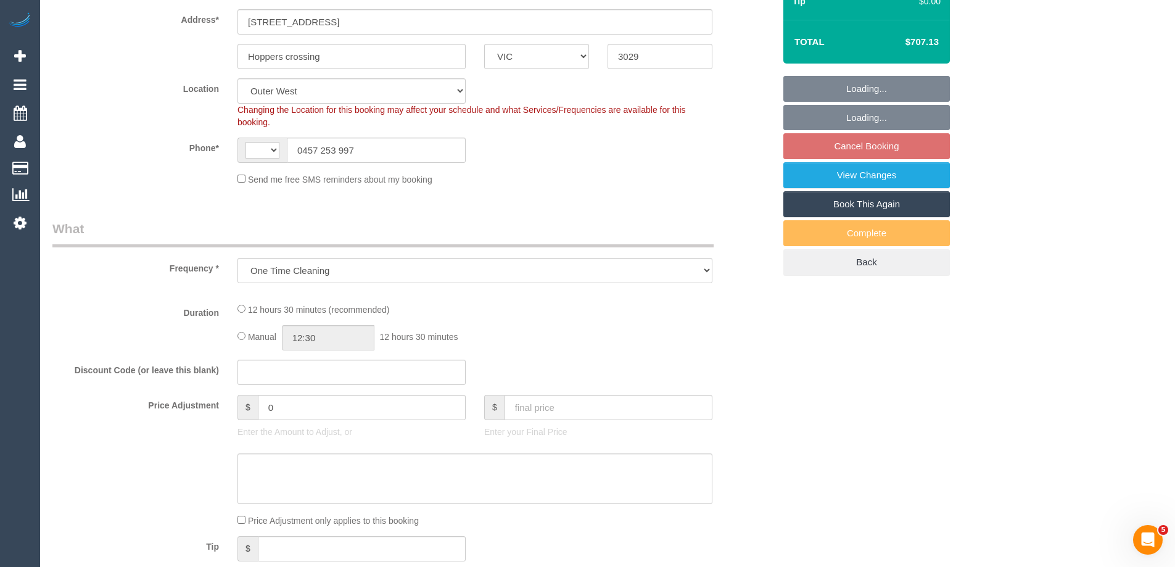
select select "object:684"
select select "string:AU"
select select "number:29"
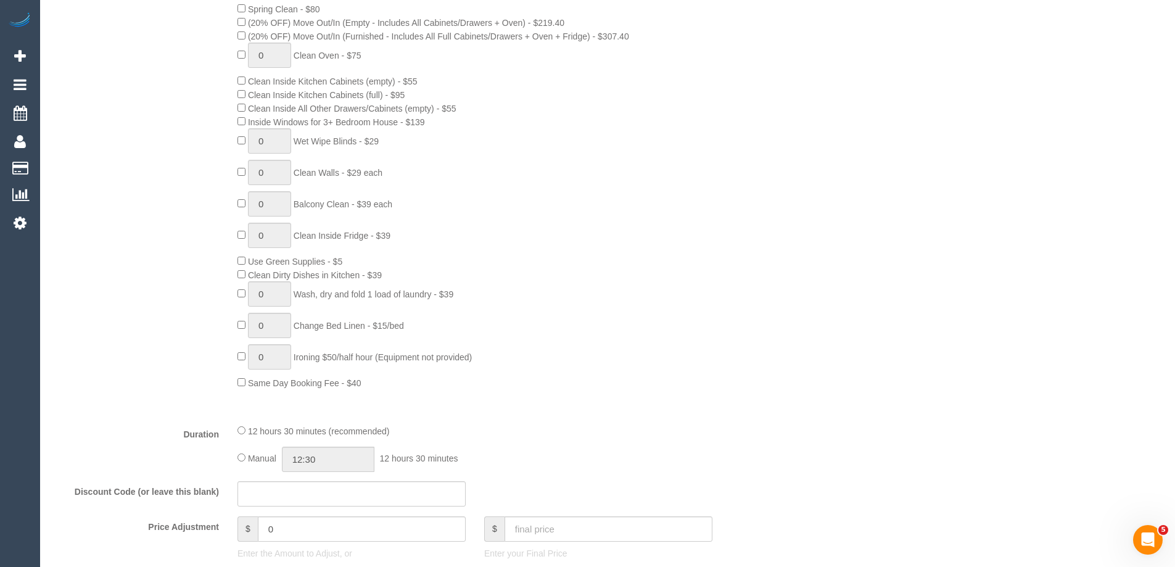
select select "spot4"
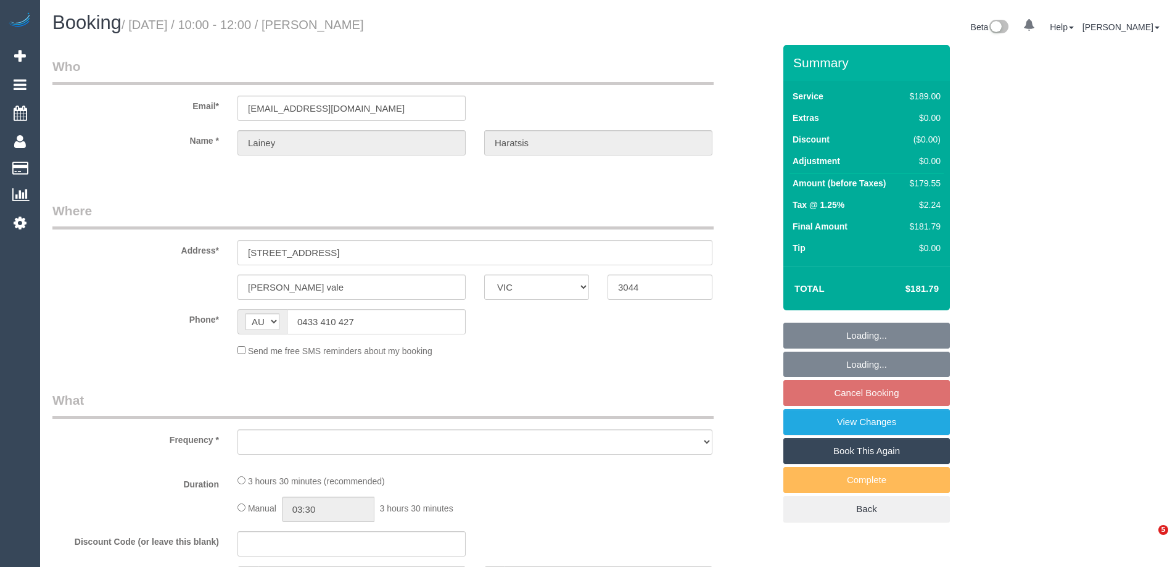
select select "VIC"
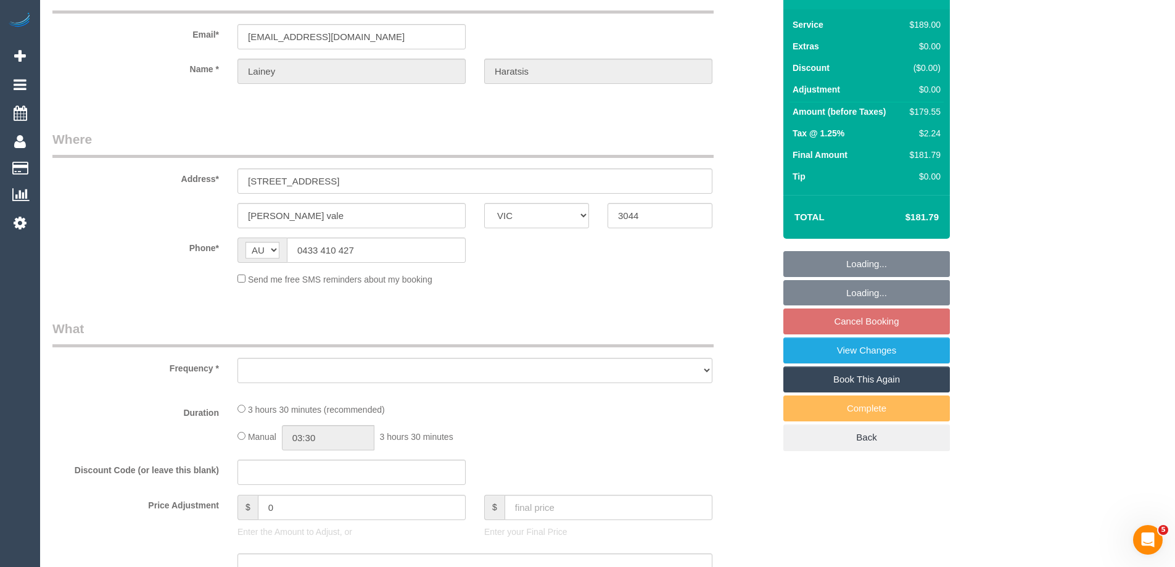
select select "string:stripe-pm_1RnH192GScqysDRVJHnQNmPs"
select select "number:27"
select select "number:15"
select select "number:18"
select select "number:25"
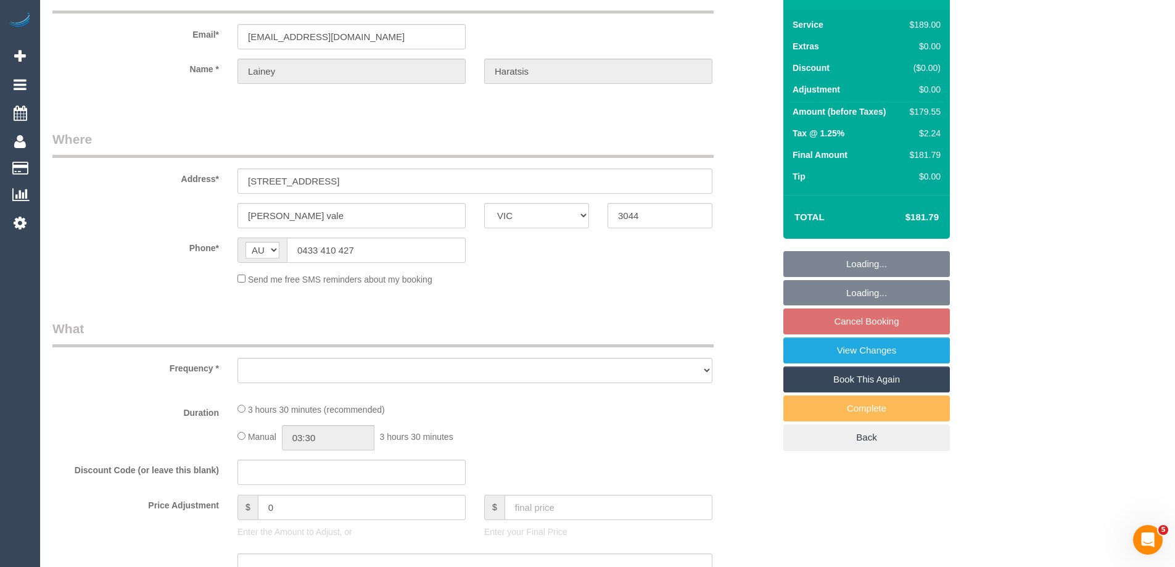
select select "number:35"
select select "number:11"
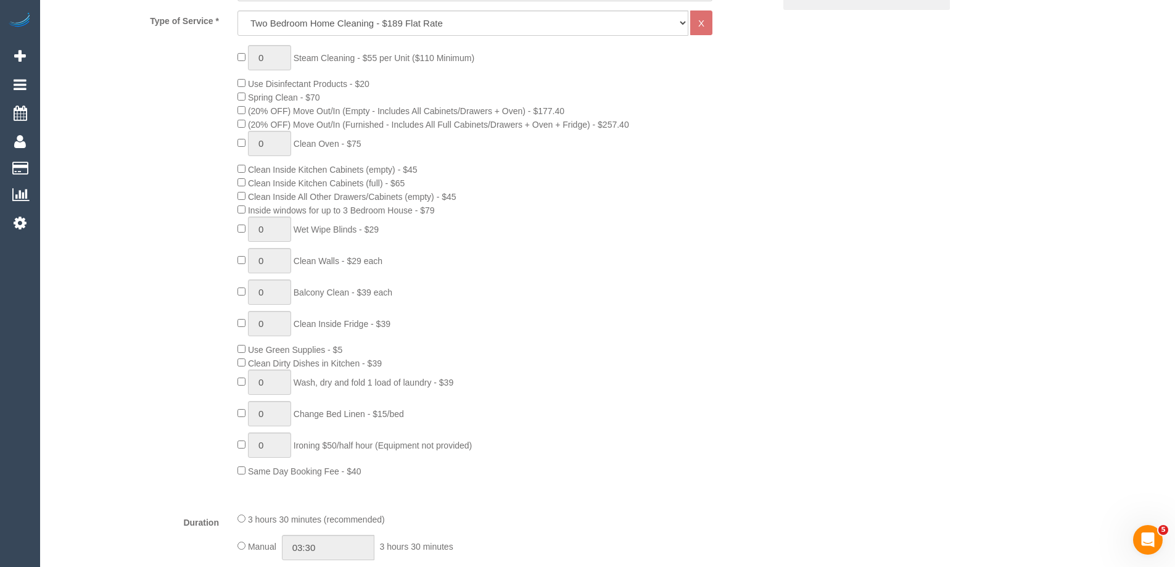
select select "object:777"
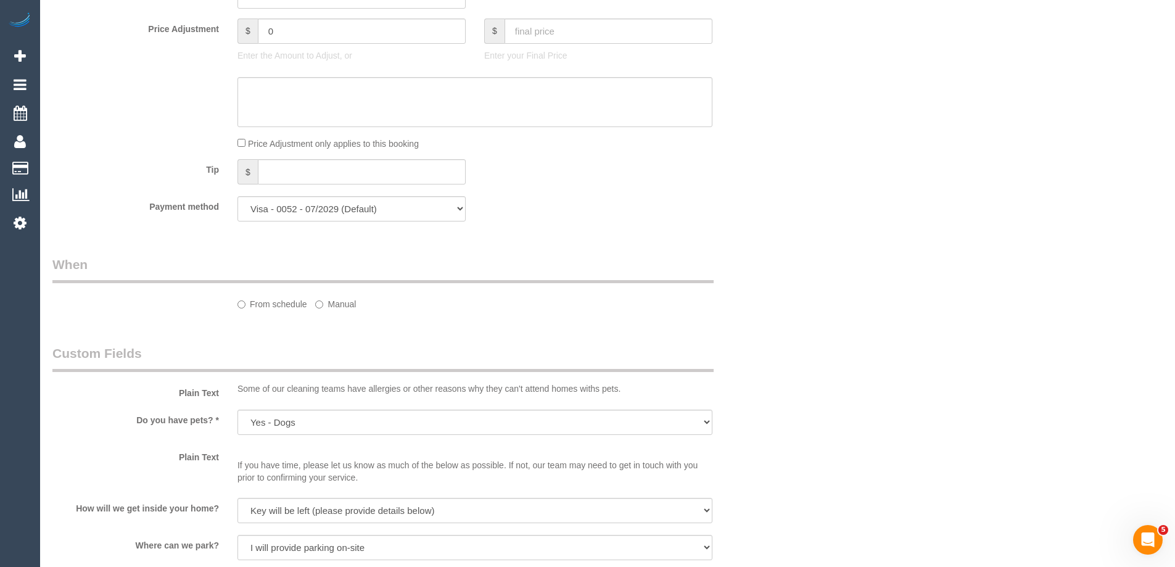
select select "spot3"
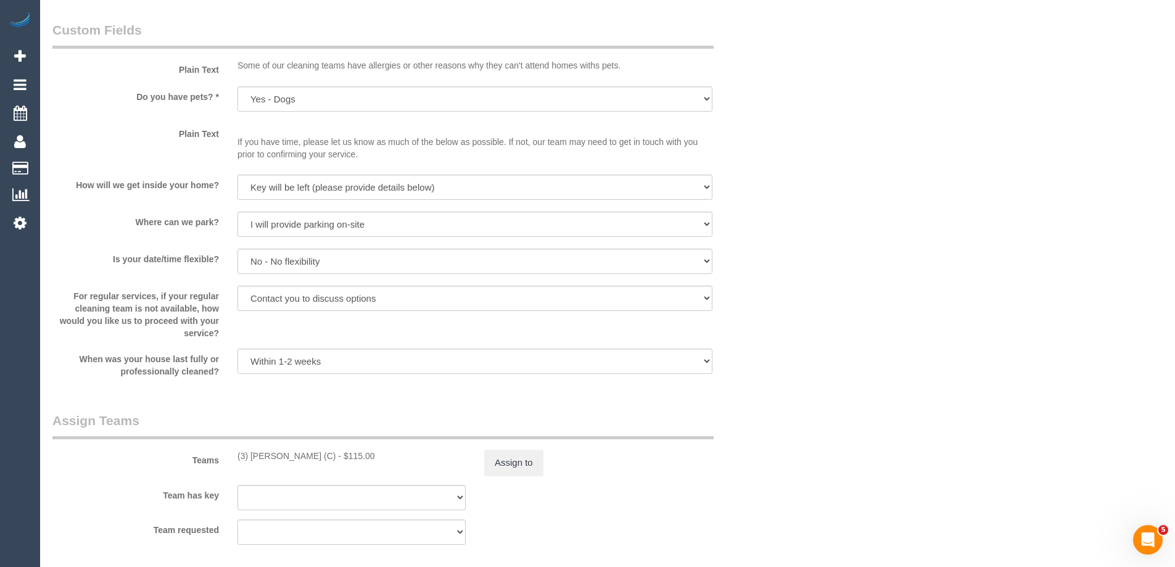
scroll to position [1829, 0]
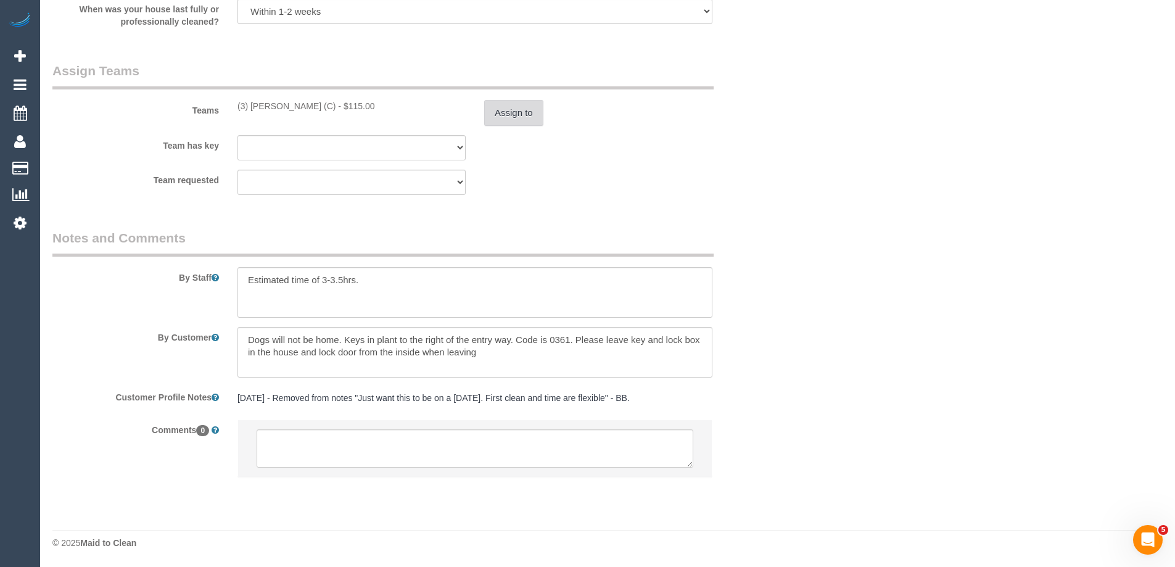
click at [509, 117] on button "Assign to" at bounding box center [513, 113] width 59 height 26
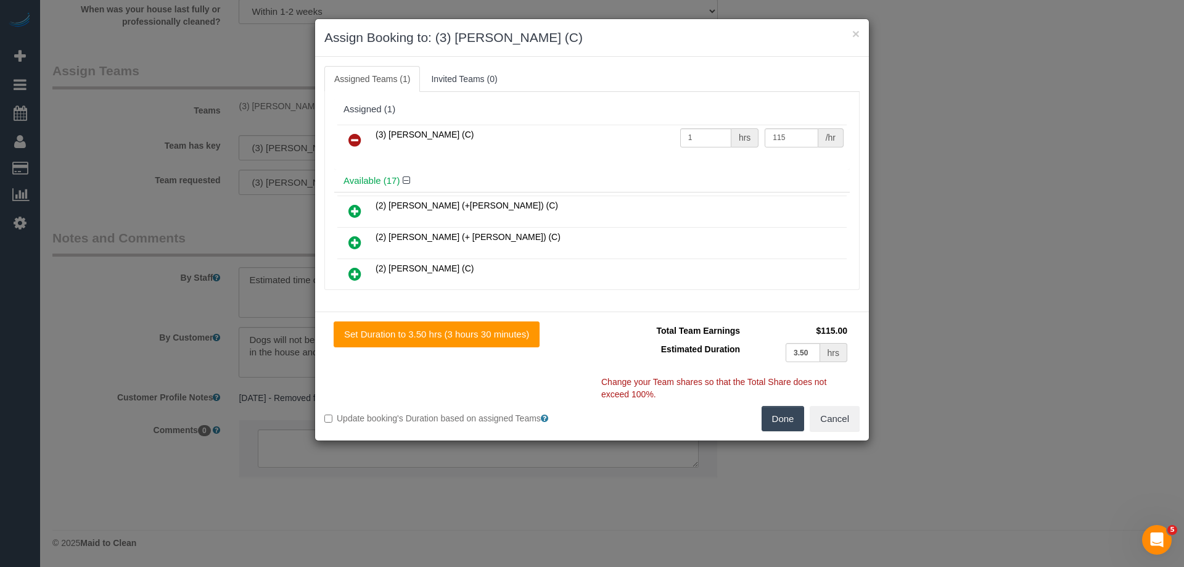
click at [355, 136] on icon at bounding box center [354, 140] width 13 height 15
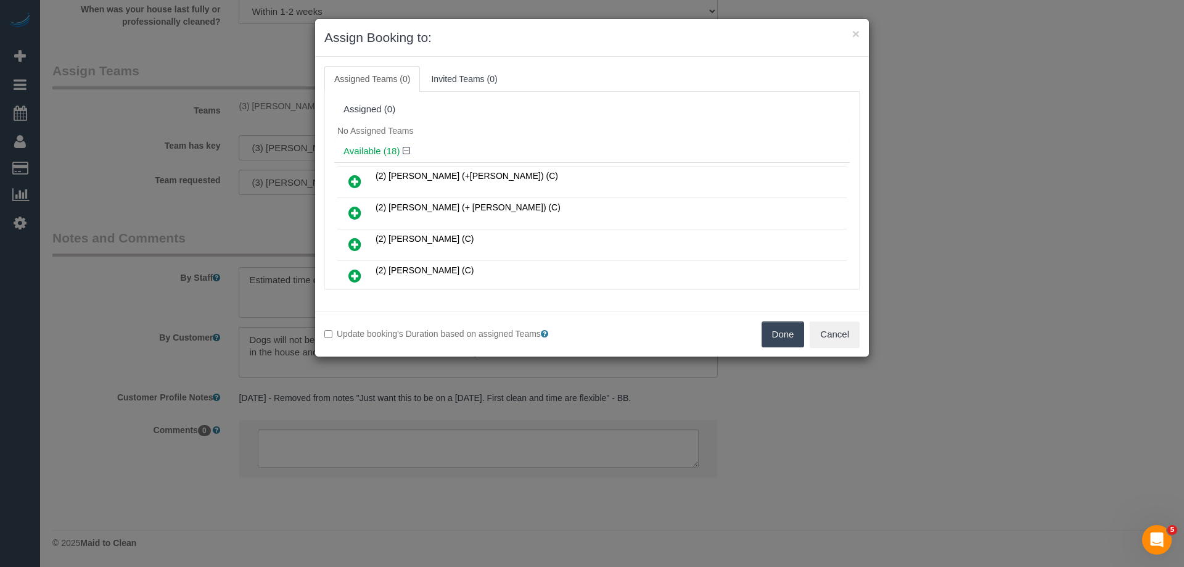
drag, startPoint x: 786, startPoint y: 335, endPoint x: 734, endPoint y: 338, distance: 51.9
click at [785, 334] on button "Done" at bounding box center [783, 334] width 43 height 26
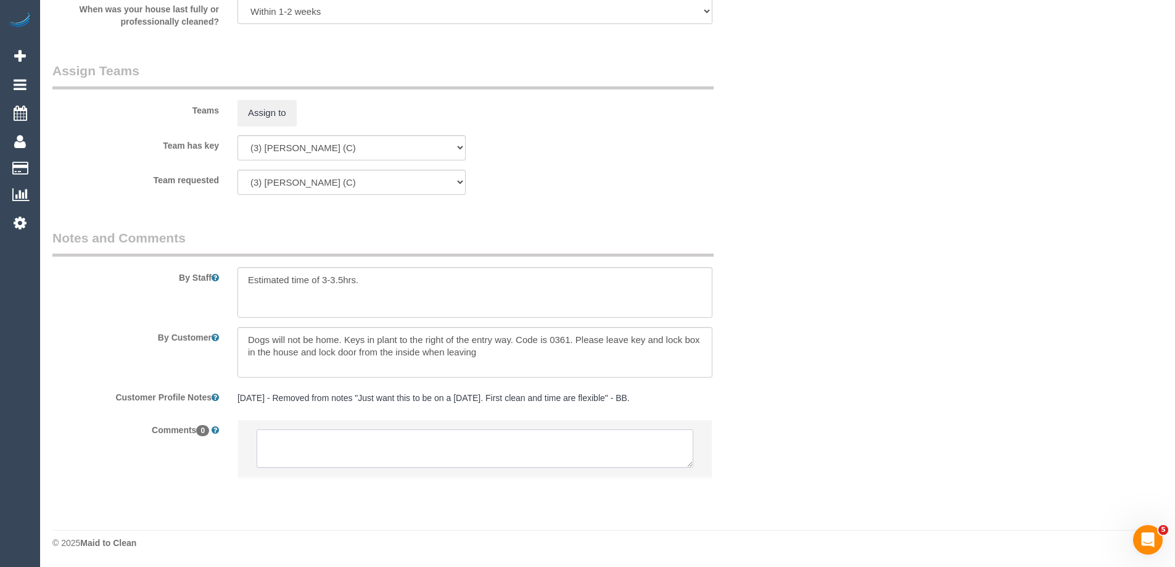
click at [318, 451] on textarea at bounding box center [475, 448] width 437 height 38
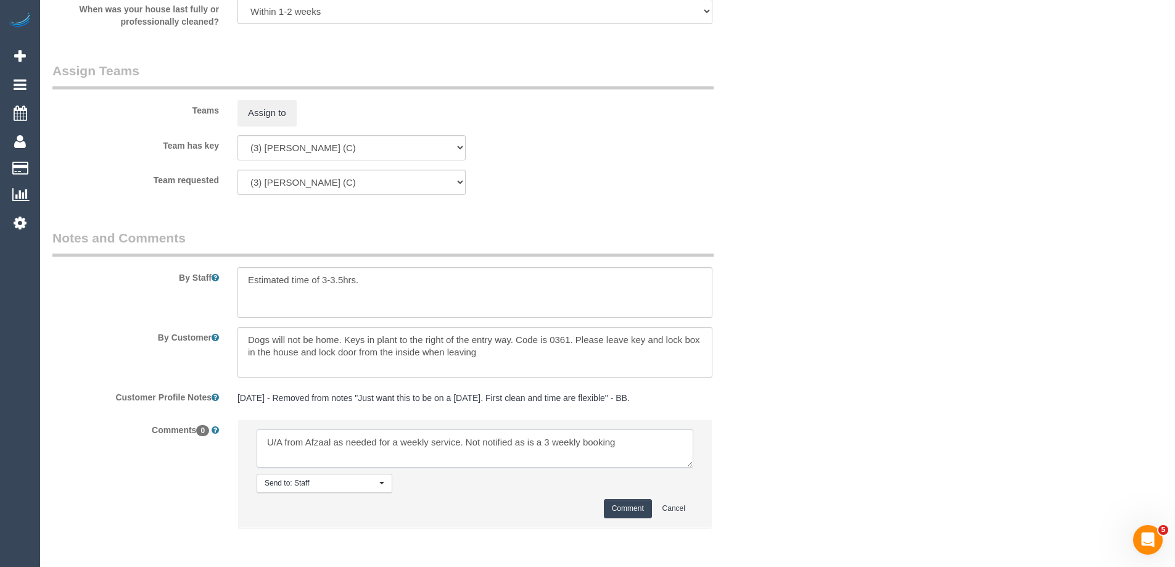
type textarea "U/A from Afzaal as needed for a weekly service. Not notified as is a 3 weekly b…"
click at [633, 503] on button "Comment" at bounding box center [628, 508] width 48 height 19
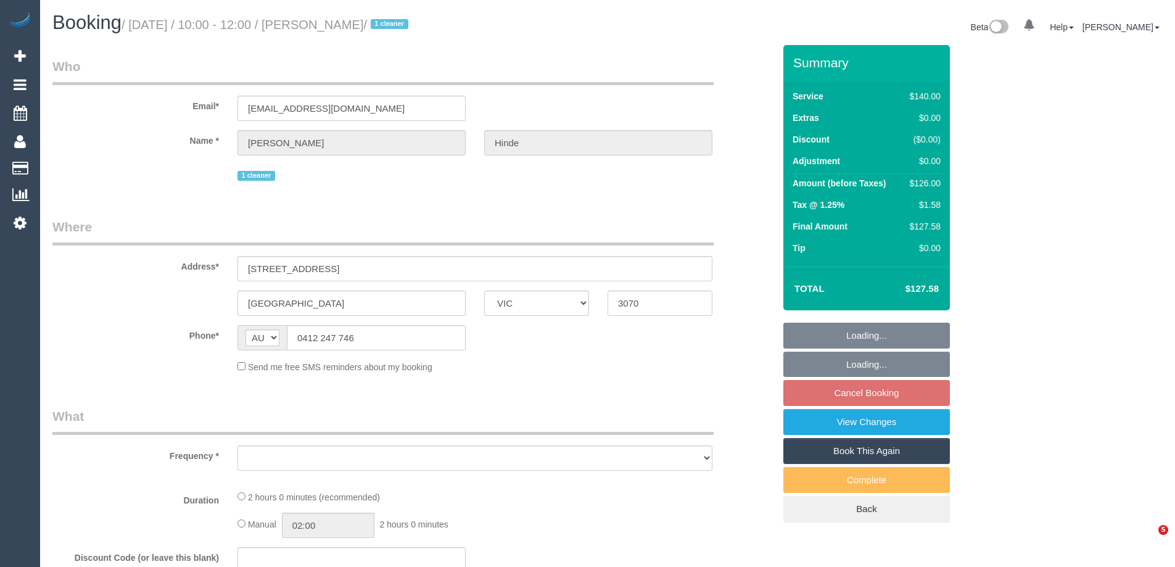
select select "VIC"
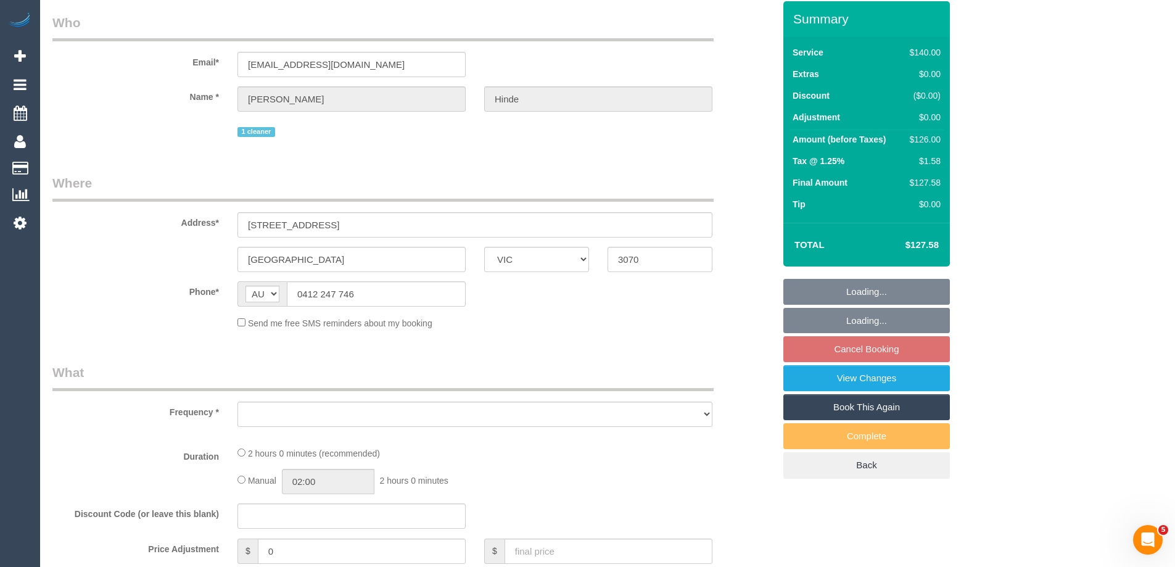
select select "string:stripe-pm_1QkDw72GScqysDRVNmaaGZB3"
select select "number:28"
select select "number:14"
select select "number:18"
select select "number:36"
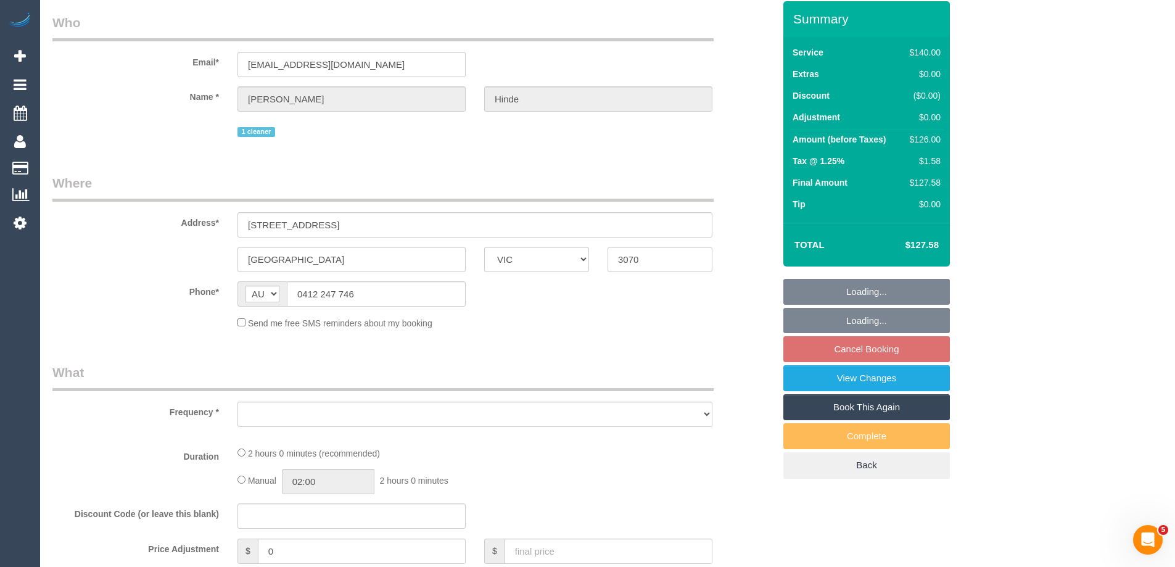
select select "number:33"
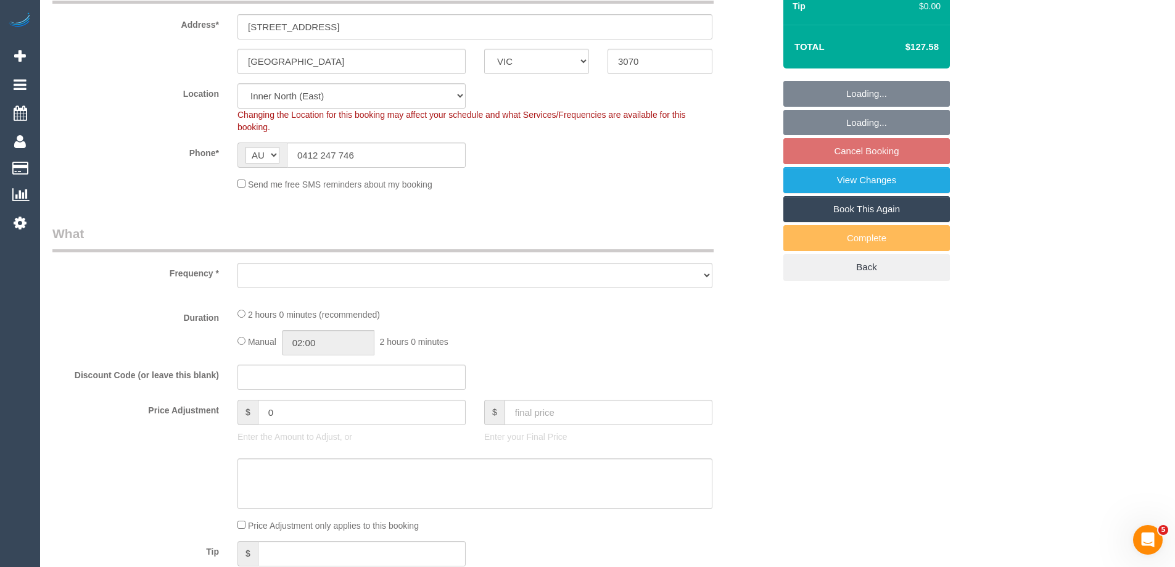
select select "object:1670"
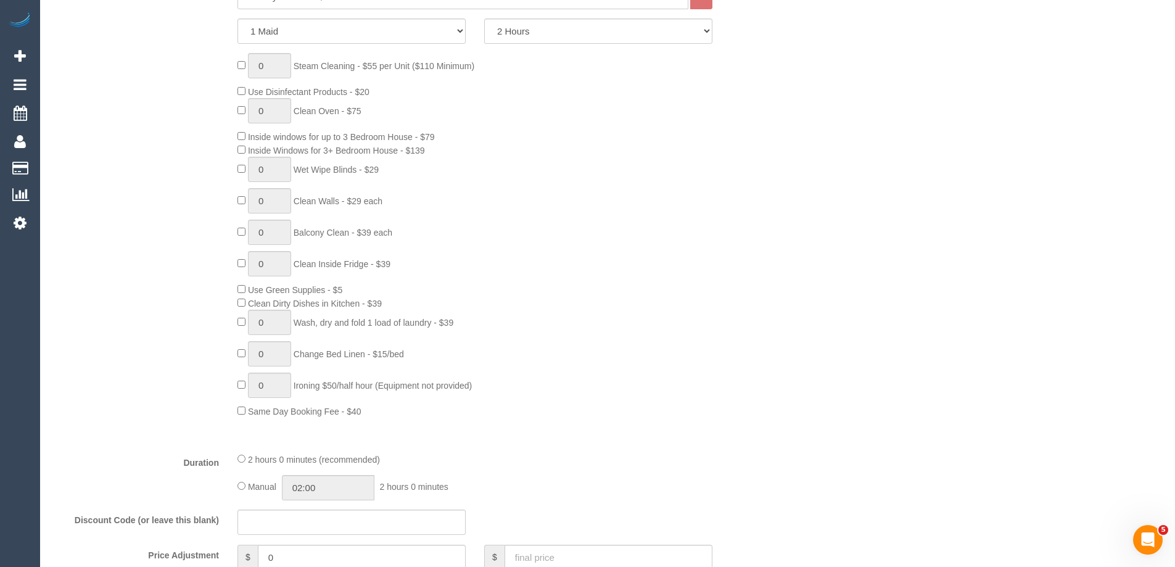
select select "spot3"
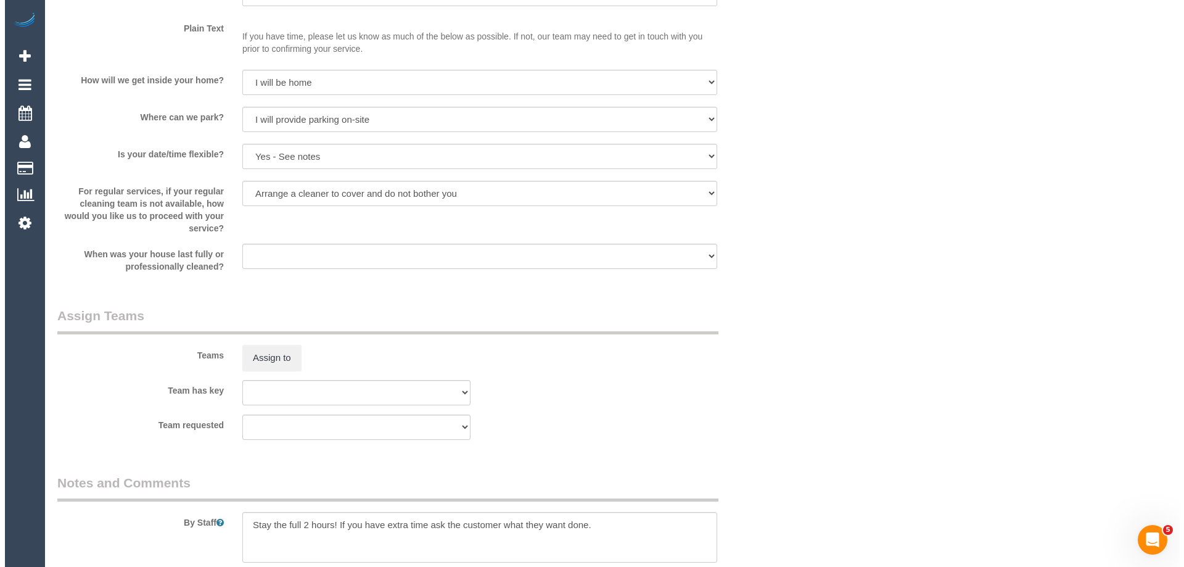
scroll to position [1665, 0]
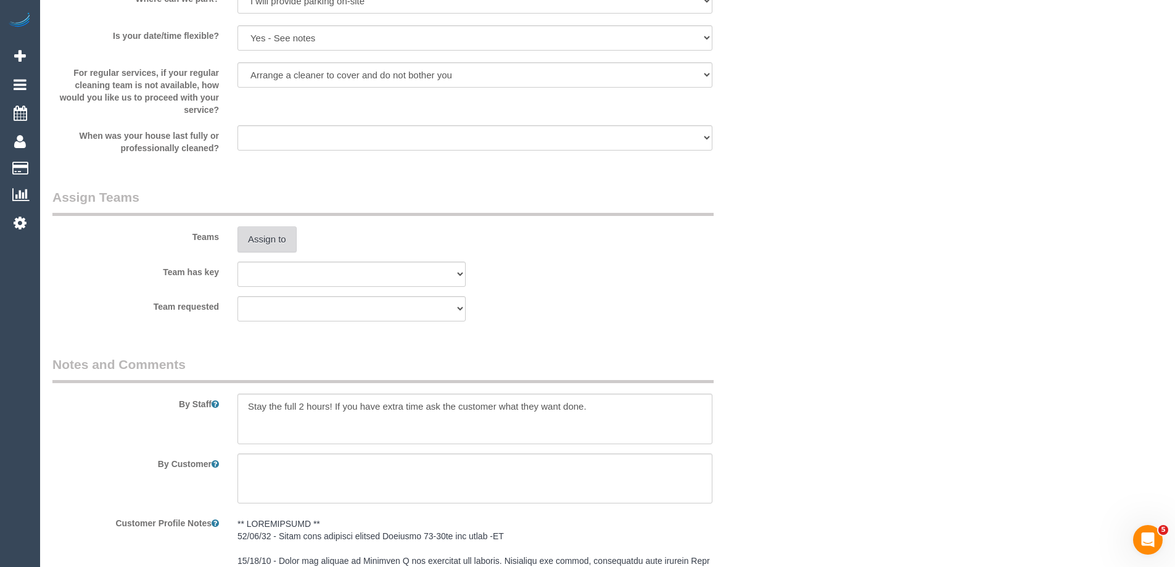
click at [274, 237] on button "Assign to" at bounding box center [266, 239] width 59 height 26
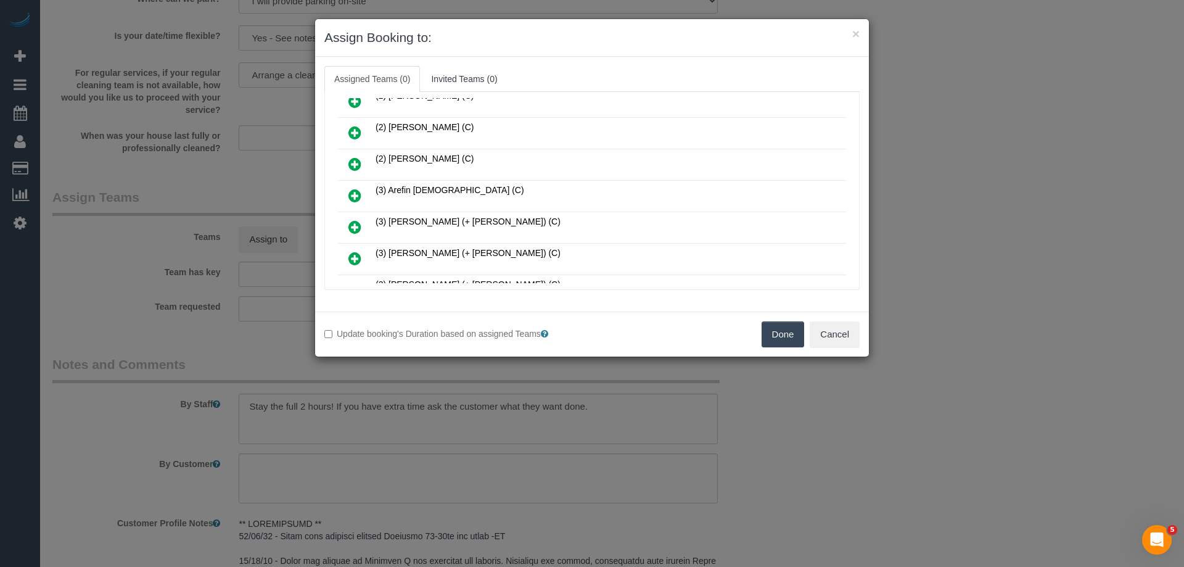
scroll to position [185, 0]
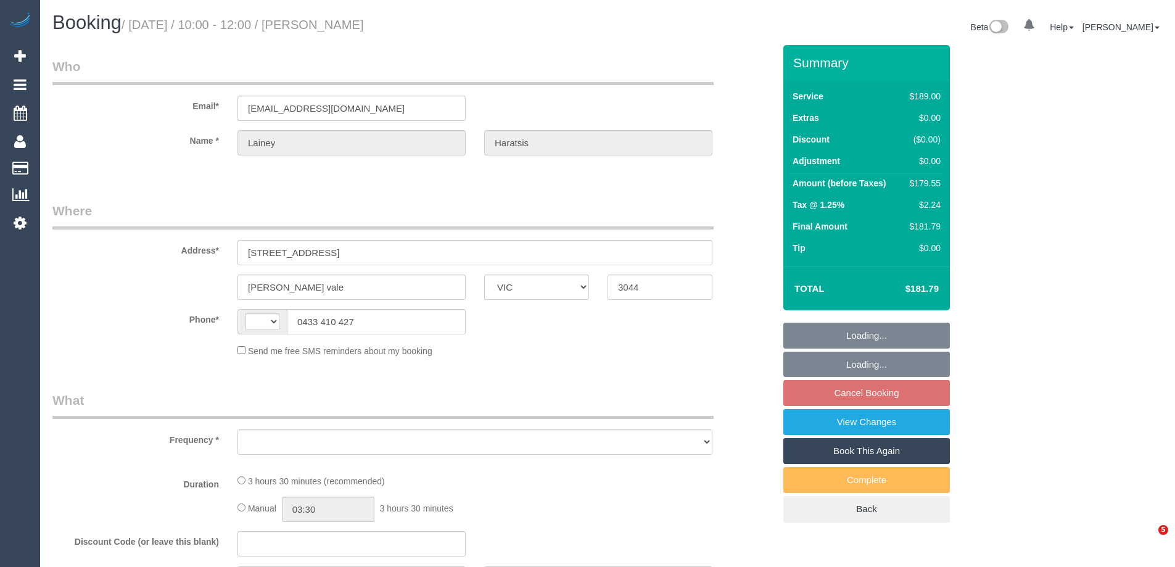
select select "VIC"
select select "string:stripe-pm_1RnH192GScqysDRVJHnQNmPs"
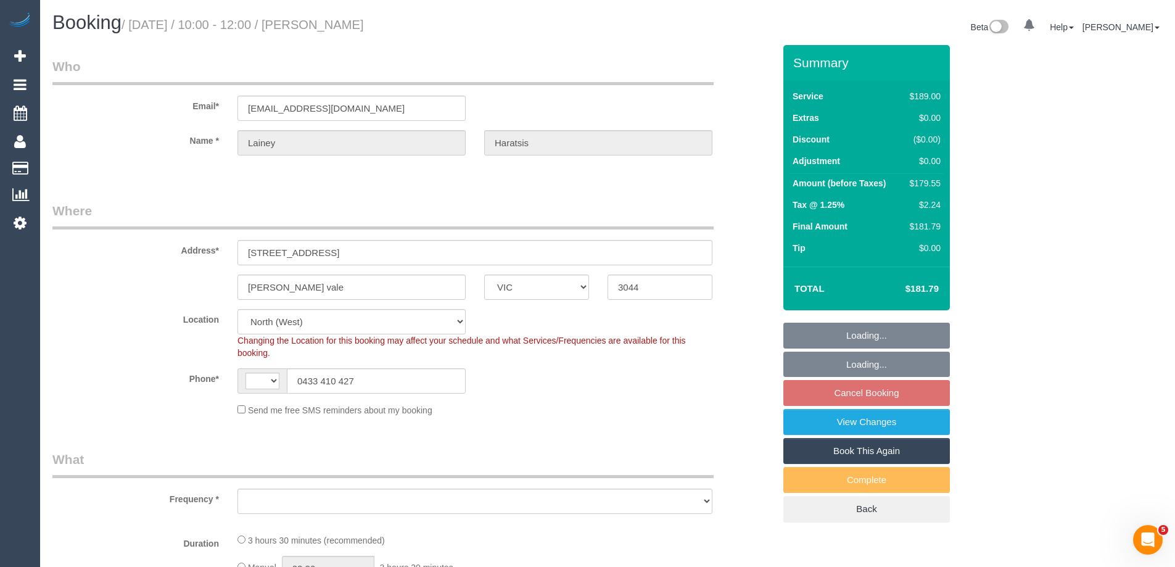
select select "string:AU"
select select "number:27"
select select "number:15"
select select "number:18"
select select "number:25"
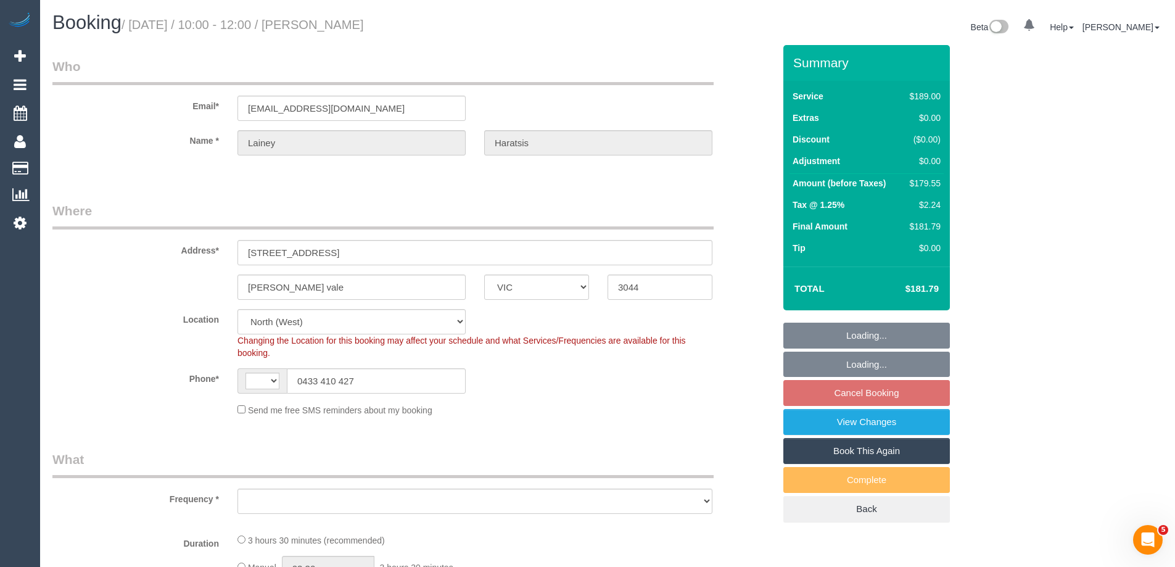
select select "number:35"
select select "number:11"
select select "object:1524"
select select "spot3"
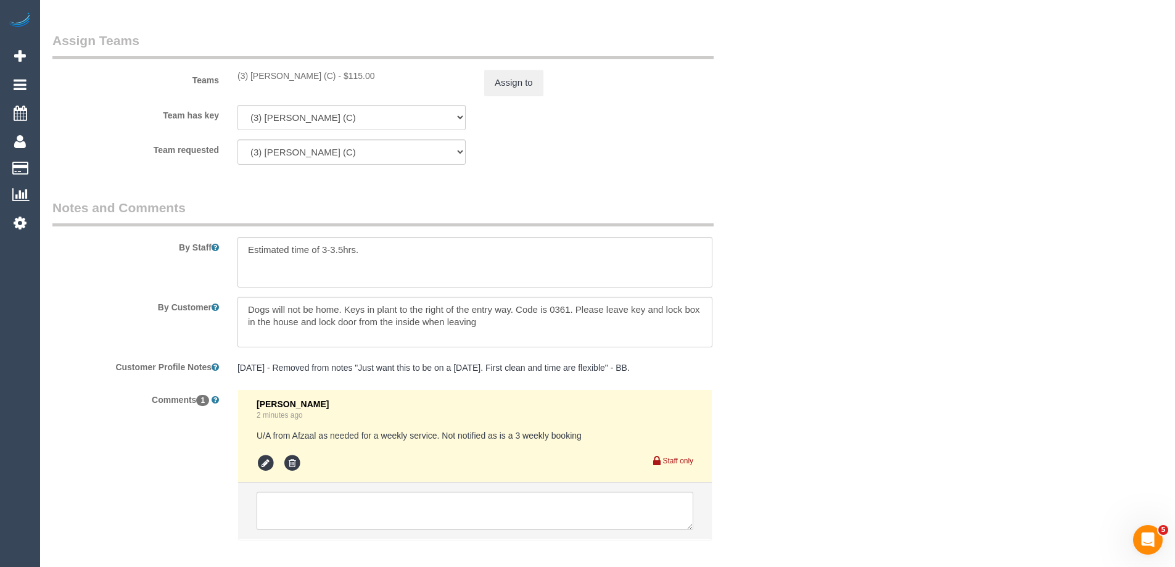
scroll to position [1615, 0]
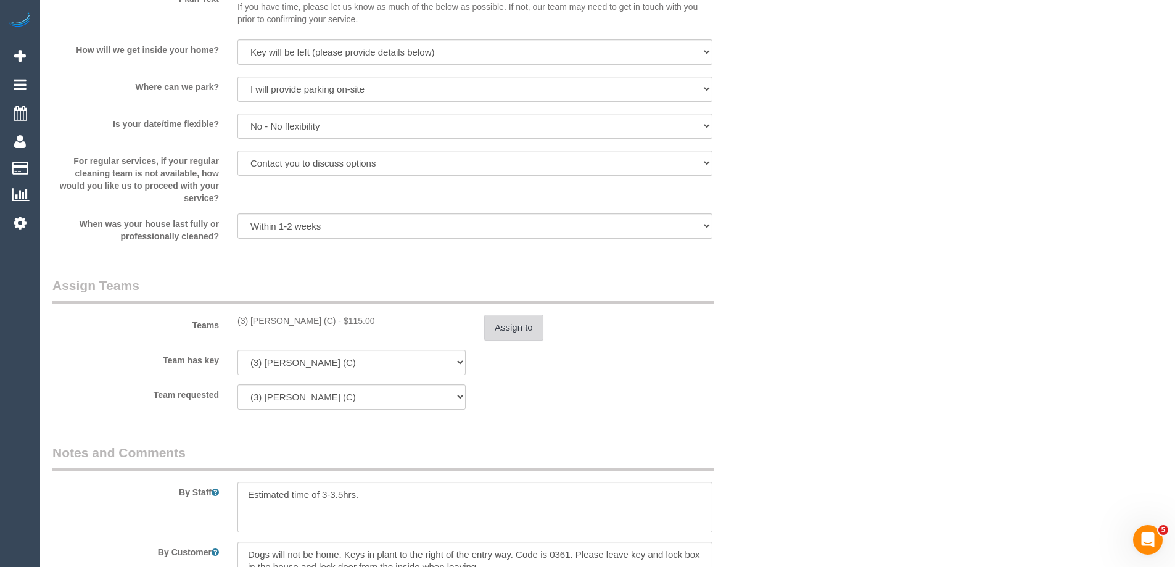
click at [528, 326] on button "Assign to" at bounding box center [513, 327] width 59 height 26
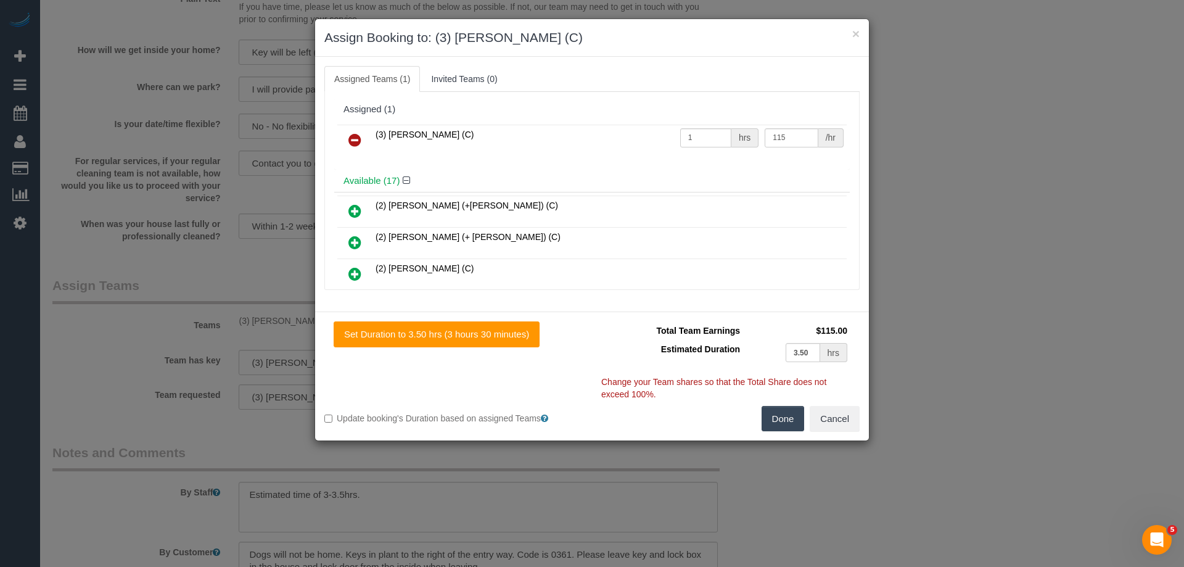
click at [351, 136] on icon at bounding box center [354, 140] width 13 height 15
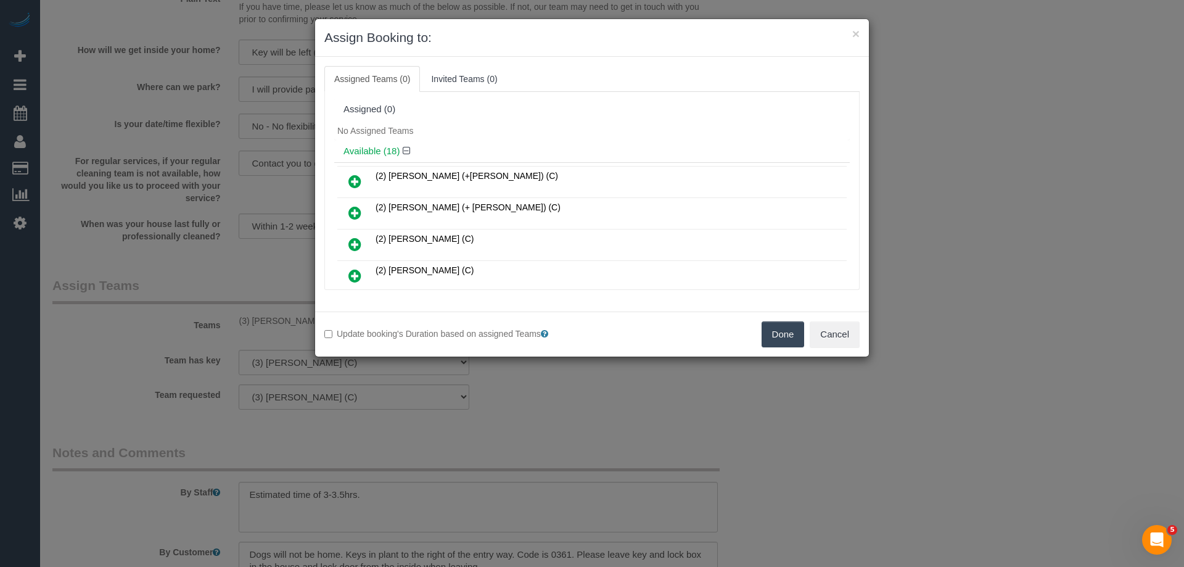
click at [774, 337] on button "Done" at bounding box center [783, 334] width 43 height 26
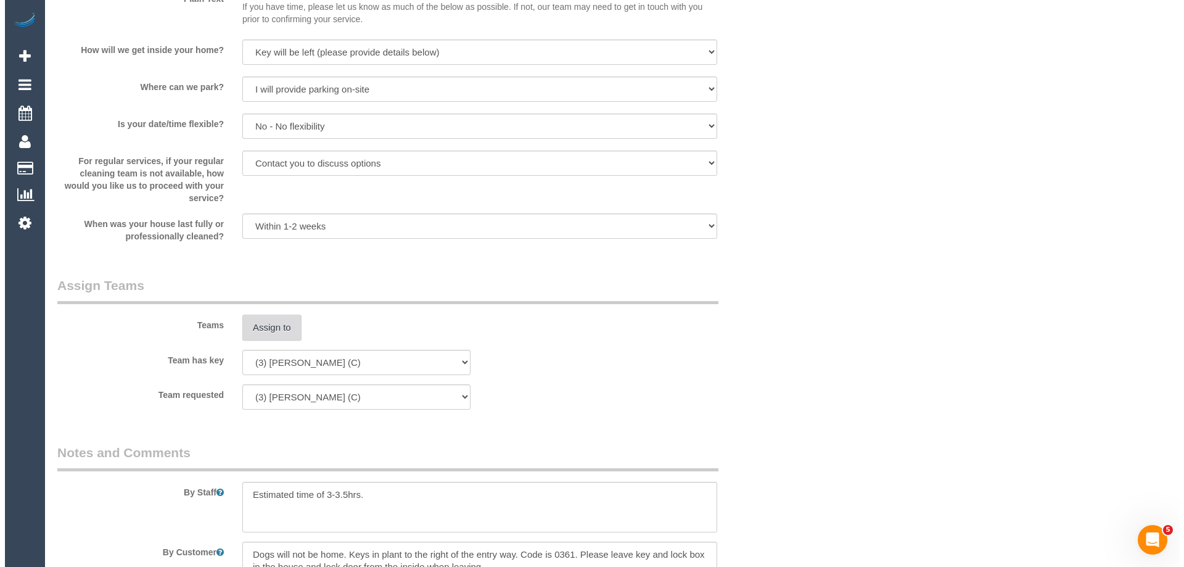
scroll to position [0, 0]
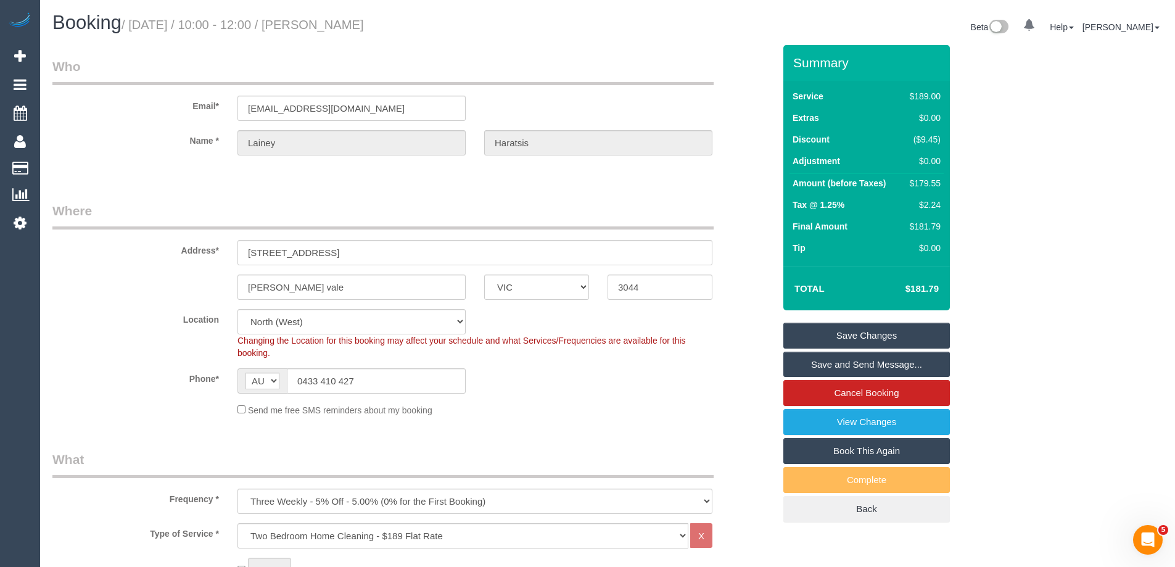
click at [828, 334] on link "Save Changes" at bounding box center [866, 335] width 166 height 26
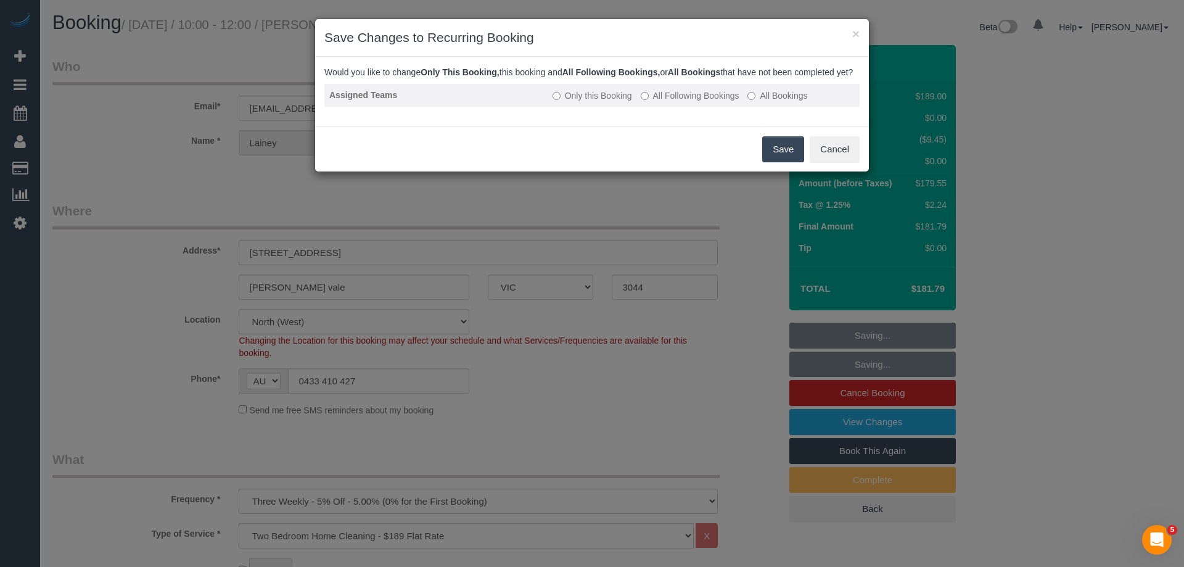
click at [663, 102] on label "All Following Bookings" at bounding box center [690, 95] width 99 height 12
drag, startPoint x: 793, startPoint y: 149, endPoint x: 793, endPoint y: 157, distance: 7.4
click at [793, 157] on button "Save" at bounding box center [783, 149] width 42 height 26
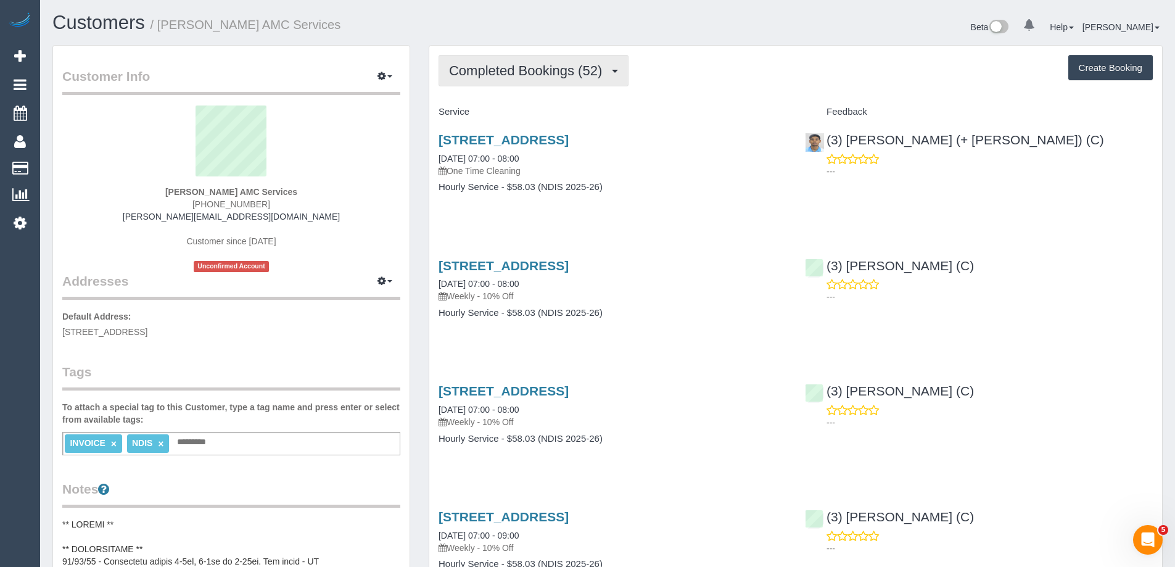
click at [533, 75] on span "Completed Bookings (52)" at bounding box center [528, 70] width 159 height 15
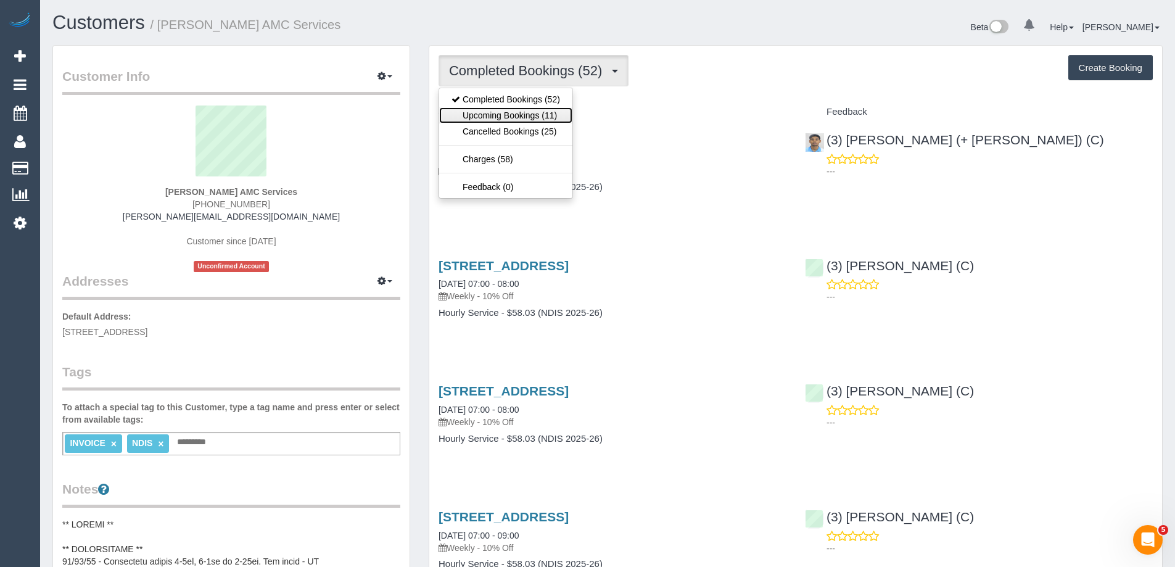
click at [531, 110] on link "Upcoming Bookings (11)" at bounding box center [505, 115] width 133 height 16
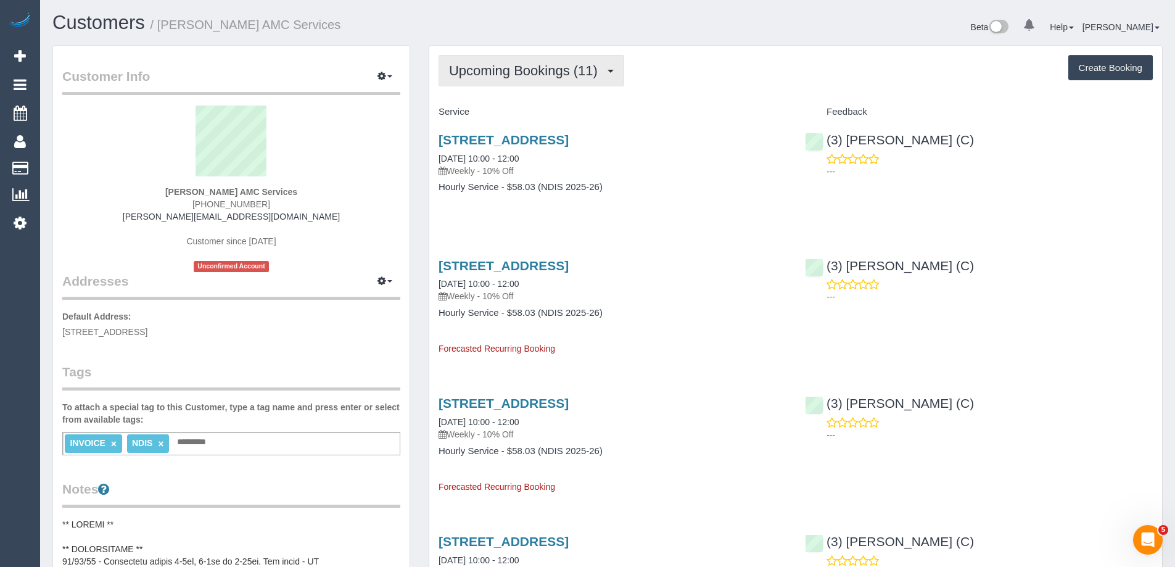
click at [498, 67] on span "Upcoming Bookings (11)" at bounding box center [526, 70] width 155 height 15
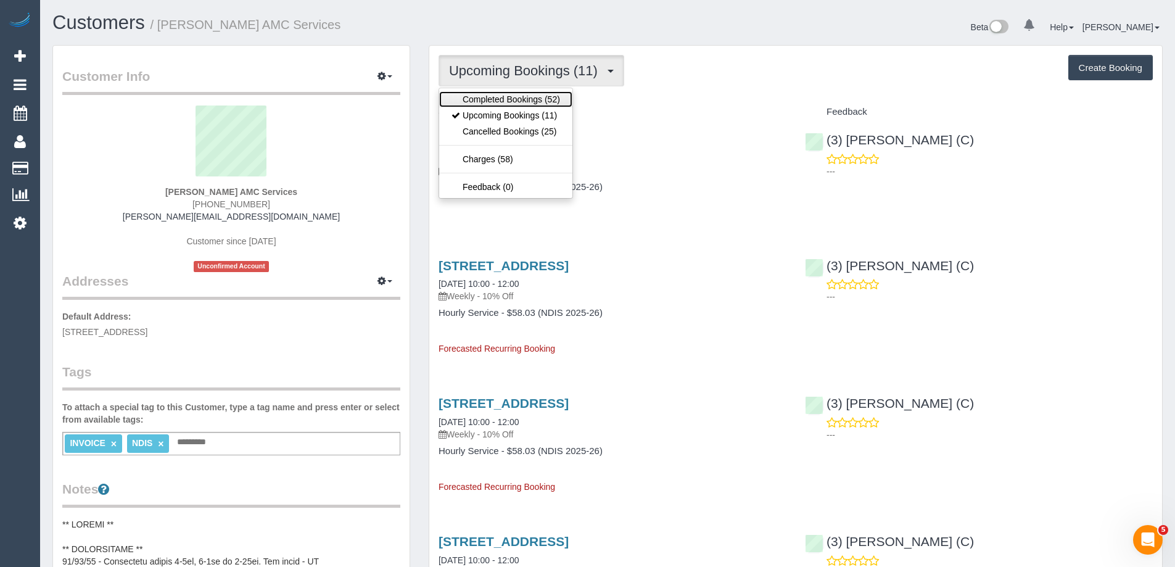
click at [492, 94] on link "Completed Bookings (52)" at bounding box center [505, 99] width 133 height 16
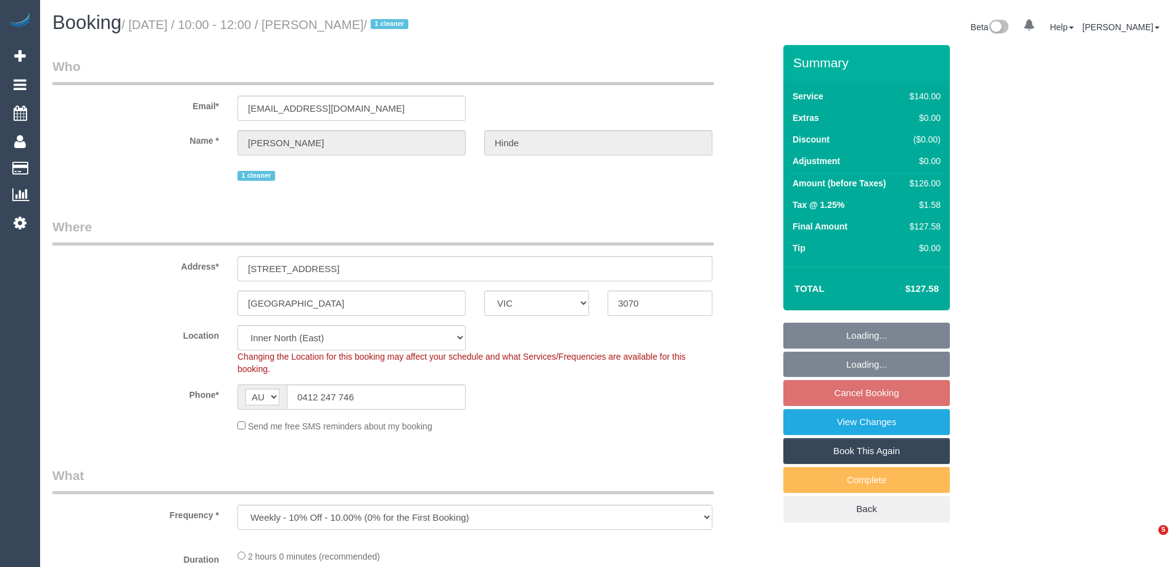
select select "VIC"
select select "string:stripe-pm_1QkDw72GScqysDRVNmaaGZB3"
select select "number:28"
select select "number:14"
select select "number:18"
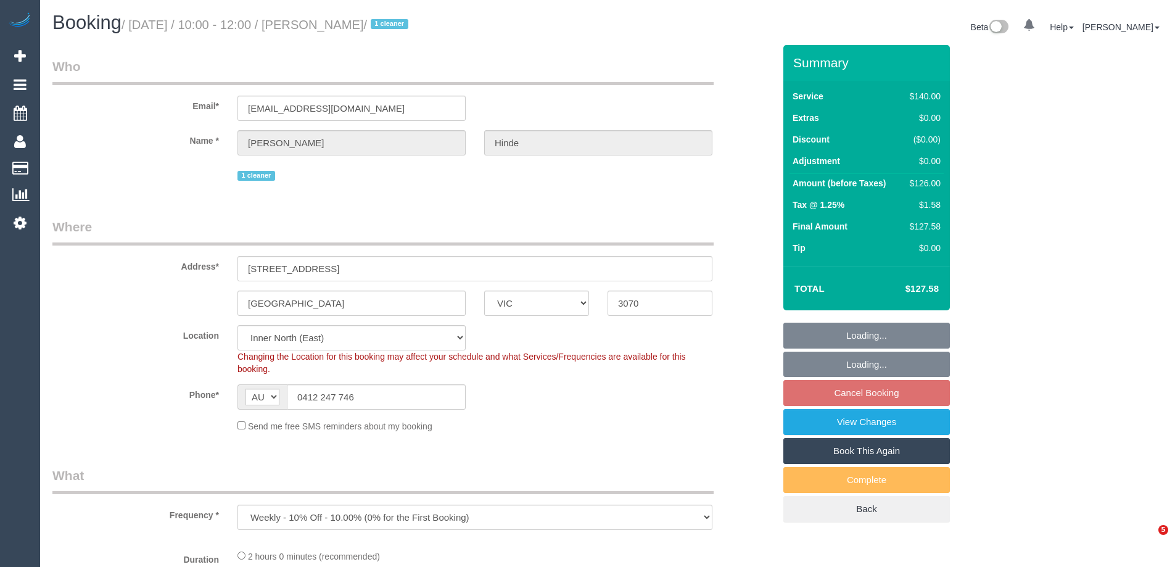
select select "number:36"
select select "number:33"
select select "spot3"
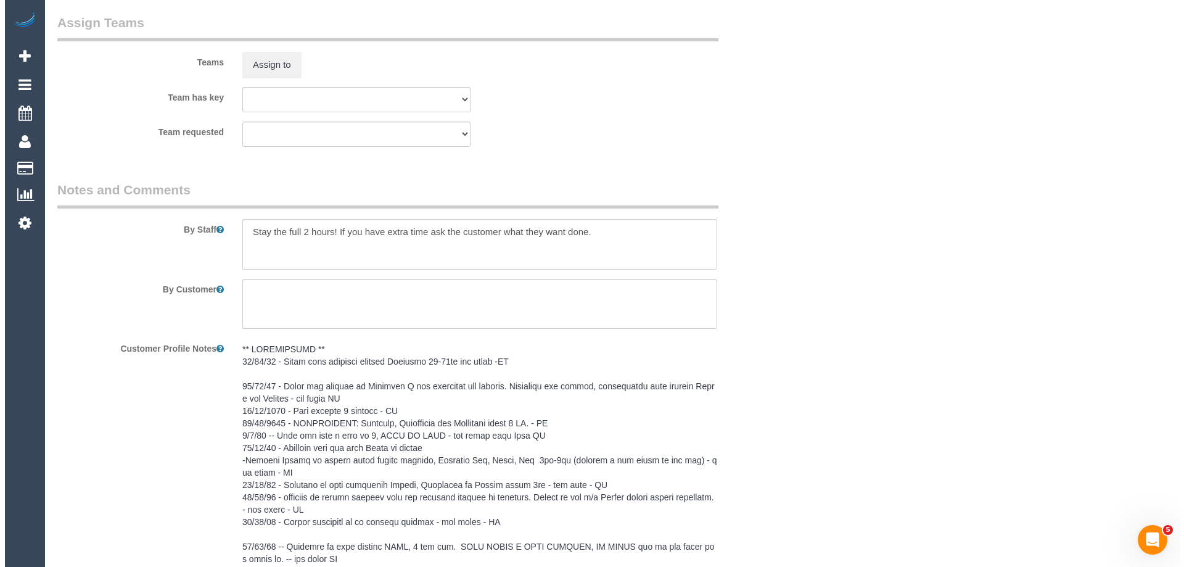
scroll to position [1727, 0]
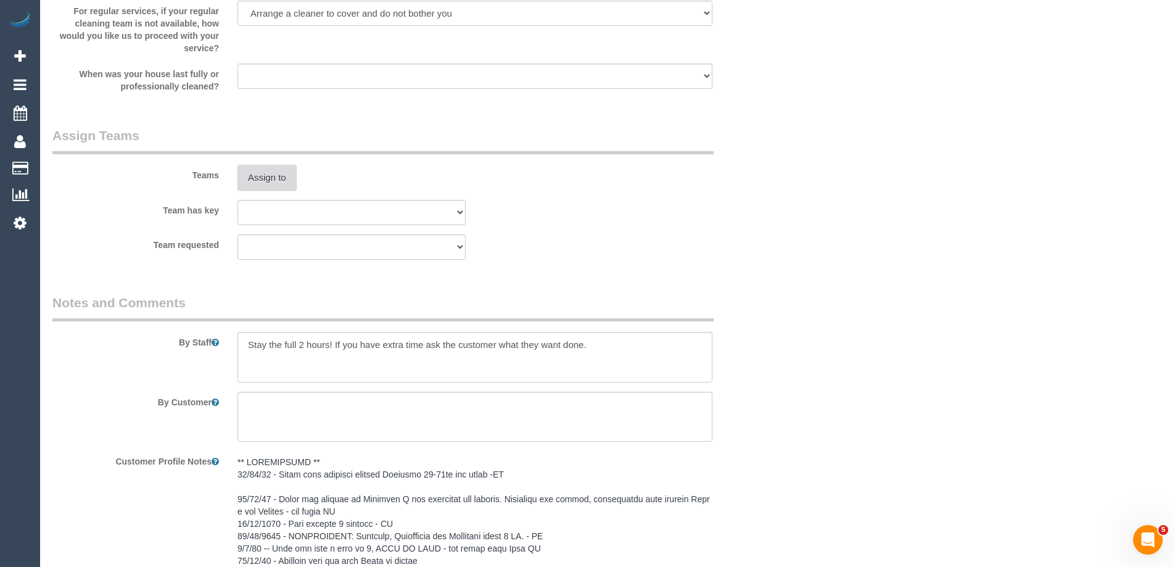
click at [262, 170] on button "Assign to" at bounding box center [266, 178] width 59 height 26
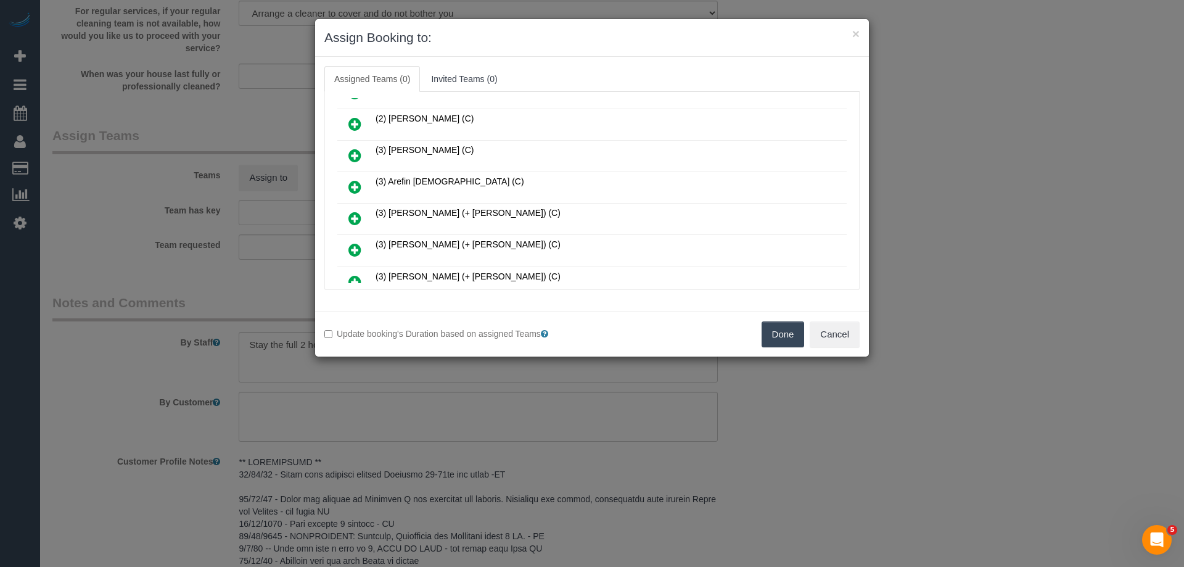
click at [349, 149] on icon at bounding box center [354, 155] width 13 height 15
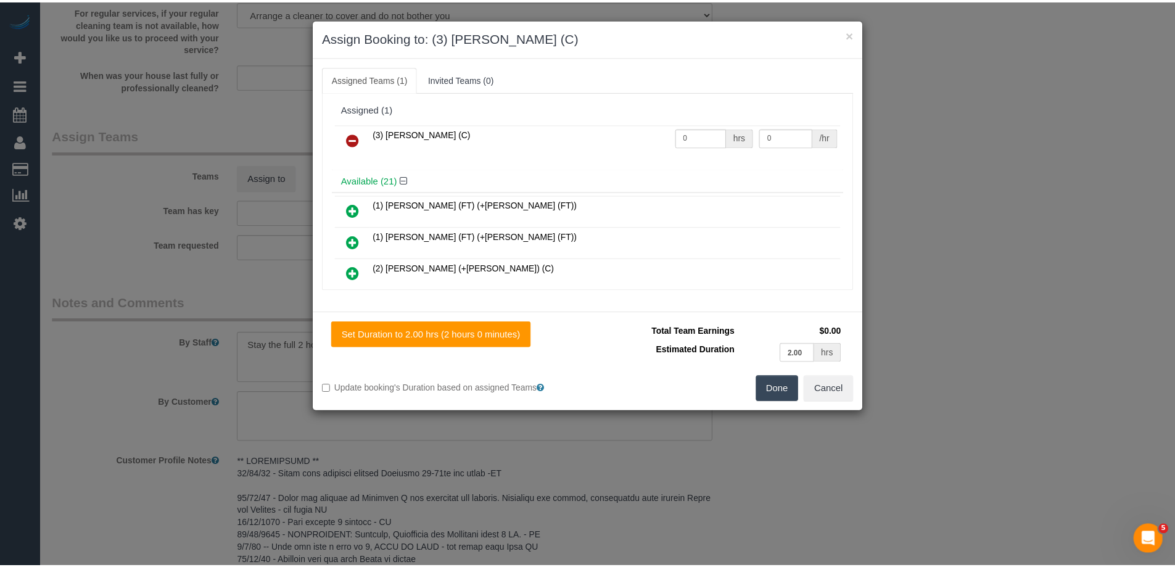
scroll to position [0, 0]
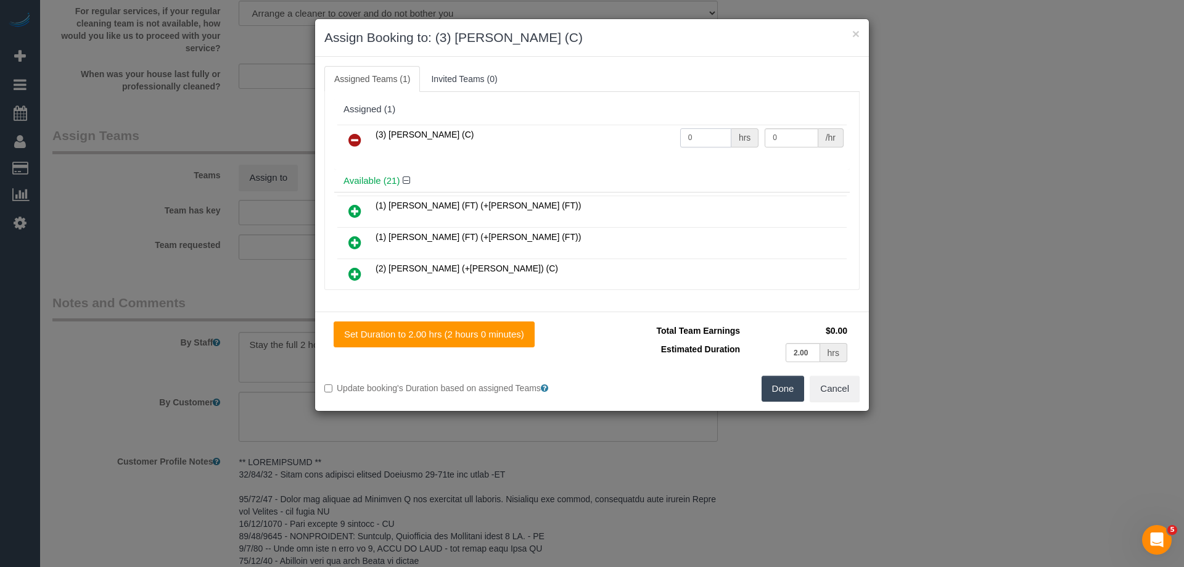
drag, startPoint x: 705, startPoint y: 133, endPoint x: 561, endPoint y: 132, distance: 144.3
click at [561, 132] on tr "(3) Afzaal Ahmad (C) 0 hrs 0 /hr" at bounding box center [591, 140] width 509 height 31
type input "2"
drag, startPoint x: 770, startPoint y: 134, endPoint x: 692, endPoint y: 134, distance: 77.7
click at [717, 134] on tr "(3) Afzaal Ahmad (C) 2 hrs 0 /hr" at bounding box center [591, 140] width 509 height 31
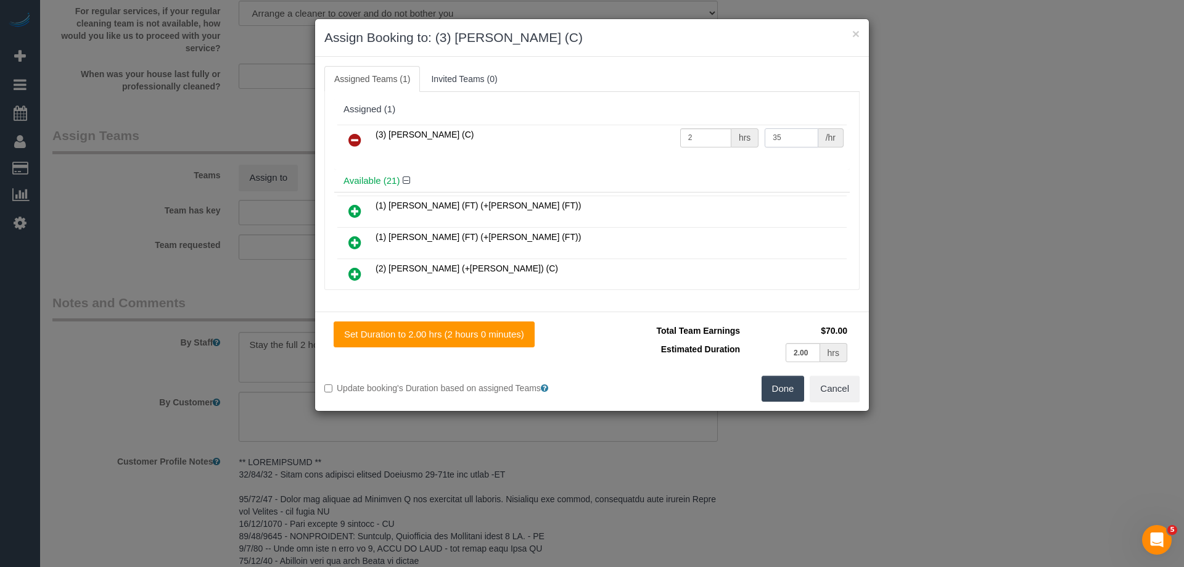
type input "35"
click at [787, 385] on button "Done" at bounding box center [783, 389] width 43 height 26
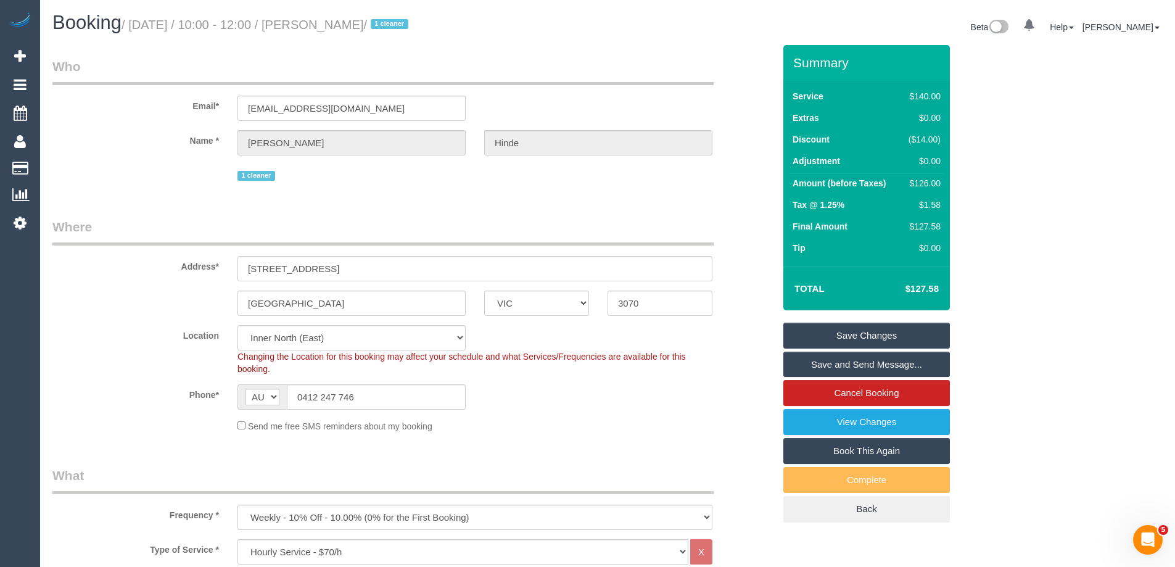
drag, startPoint x: 404, startPoint y: 23, endPoint x: 343, endPoint y: 23, distance: 61.0
click at [343, 23] on small "/ September 04, 2025 / 10:00 - 12:00 / Karen Hinde / 1 cleaner" at bounding box center [266, 25] width 290 height 14
copy small "Karen Hinde"
click at [835, 333] on link "Save Changes" at bounding box center [866, 335] width 166 height 26
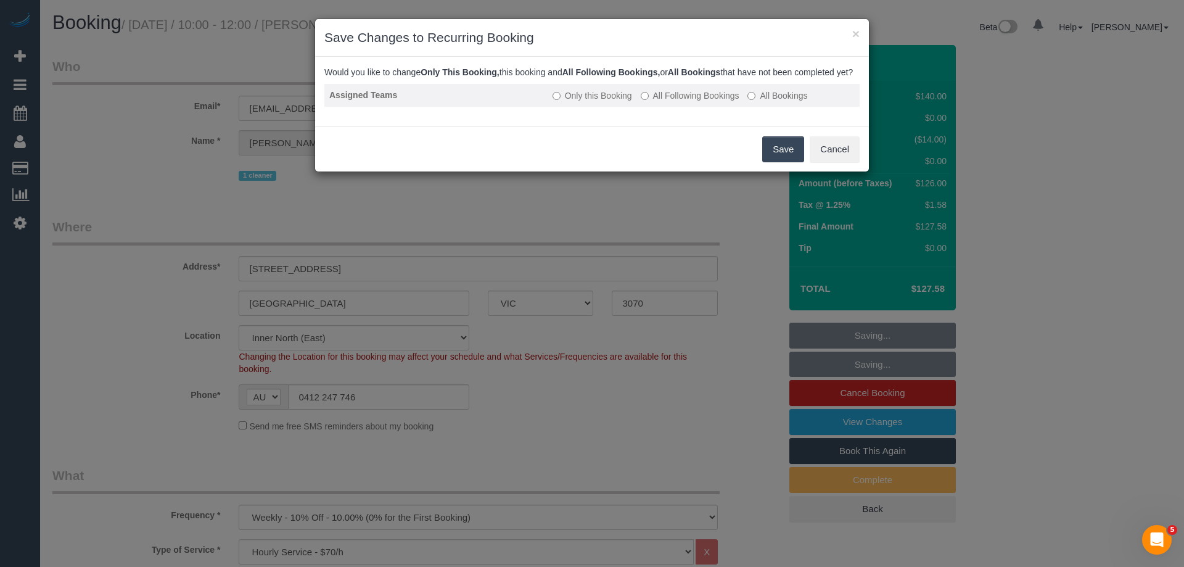
click at [671, 102] on label "All Following Bookings" at bounding box center [690, 95] width 99 height 12
click at [778, 159] on button "Save" at bounding box center [783, 149] width 42 height 26
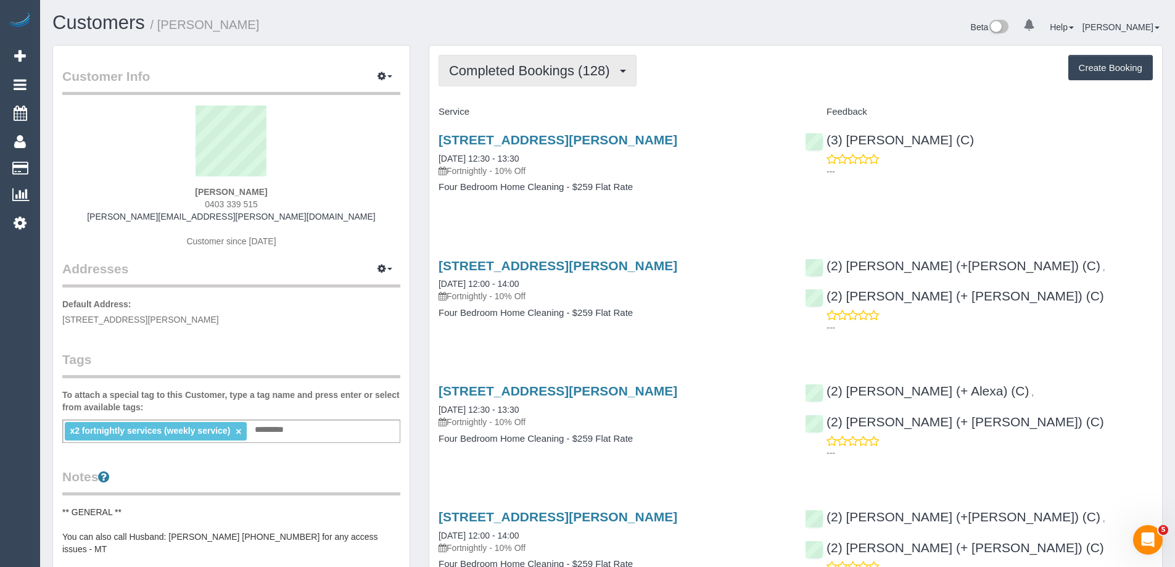
click at [556, 72] on span "Completed Bookings (128)" at bounding box center [532, 70] width 166 height 15
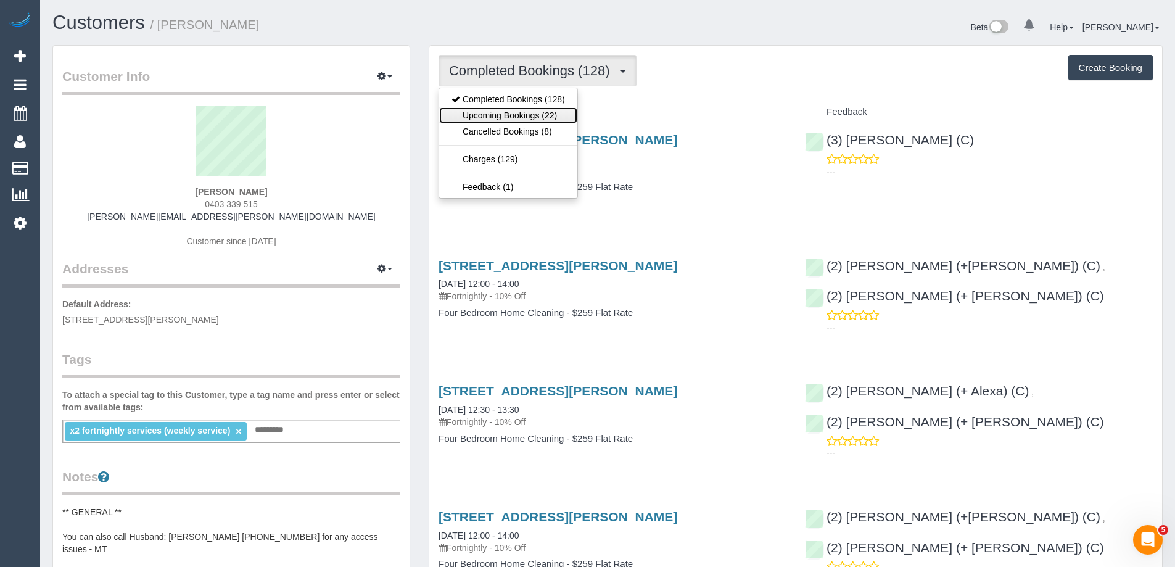
click at [535, 112] on link "Upcoming Bookings (22)" at bounding box center [508, 115] width 138 height 16
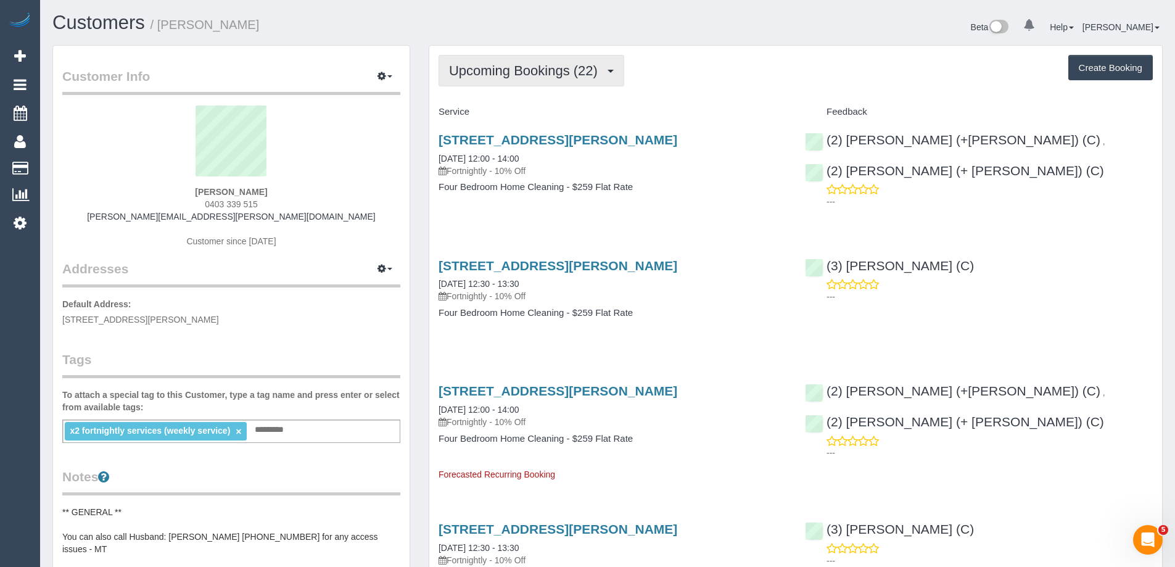
click at [536, 72] on span "Upcoming Bookings (22)" at bounding box center [526, 70] width 155 height 15
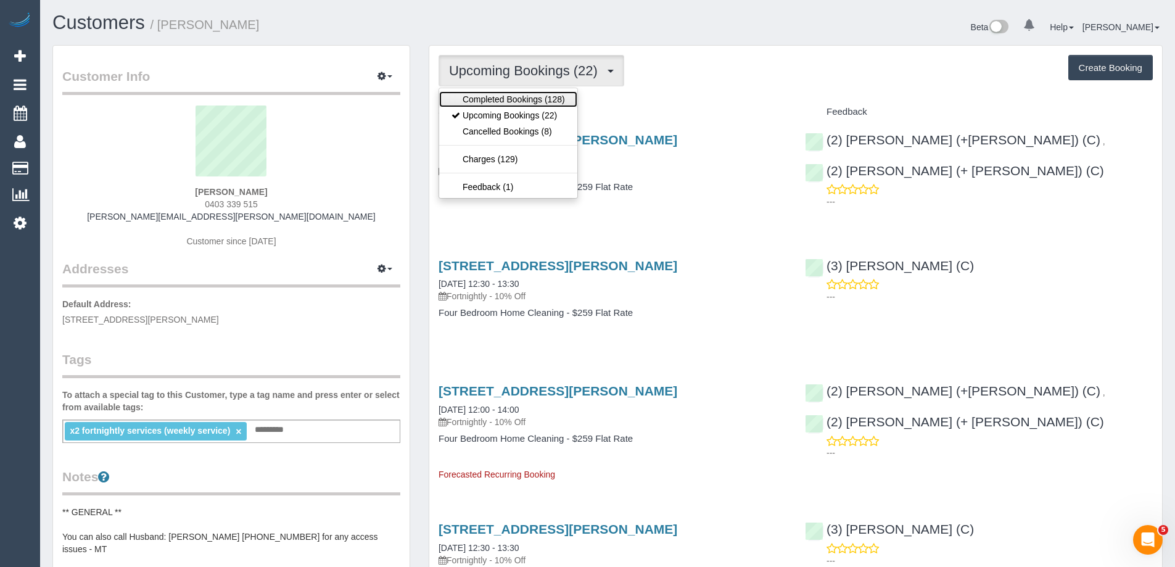
click at [517, 102] on link "Completed Bookings (128)" at bounding box center [508, 99] width 138 height 16
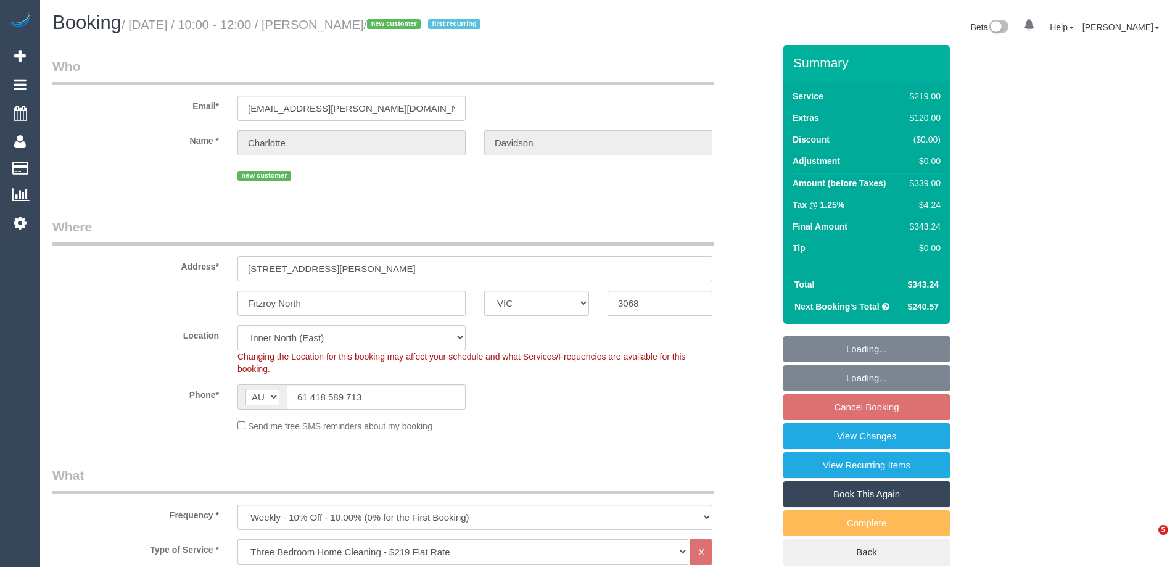
select select "VIC"
select select "number:27"
select select "number:15"
select select "number:19"
select select "number:36"
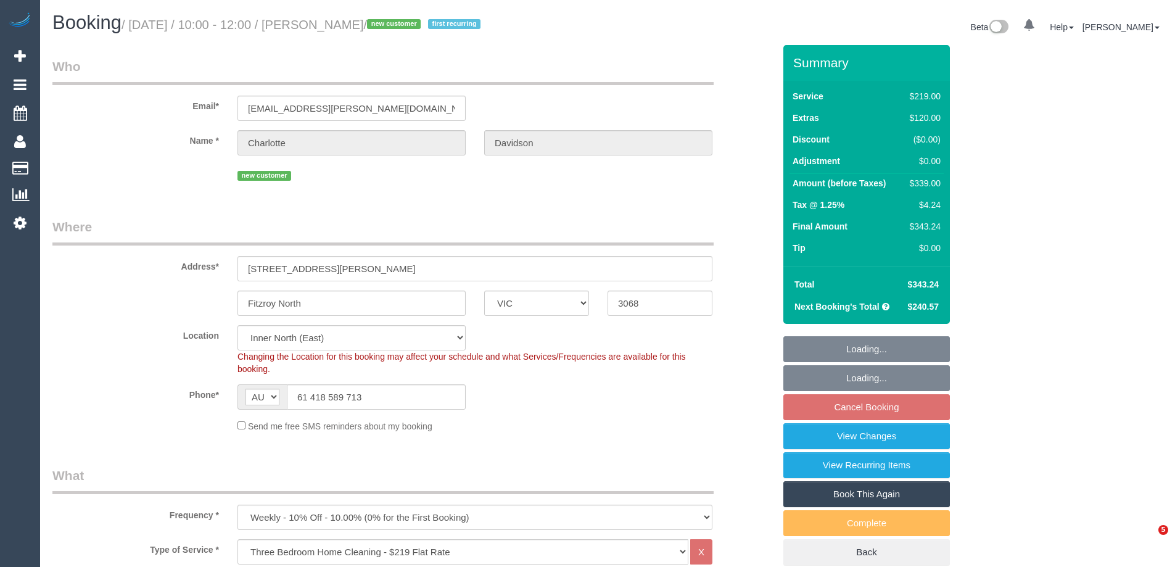
select select "spot3"
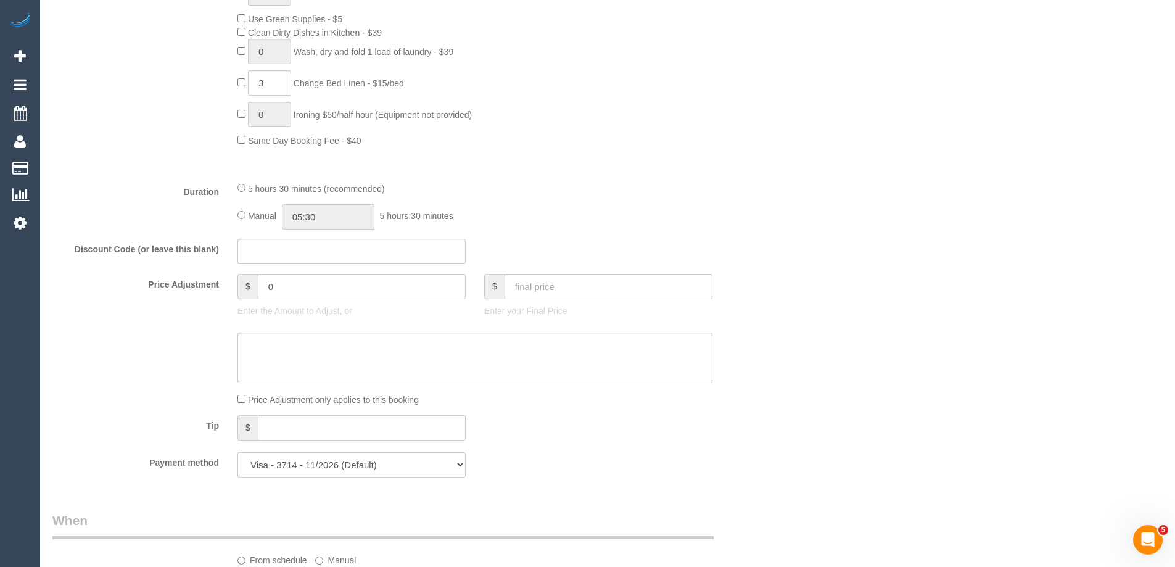
scroll to position [987, 0]
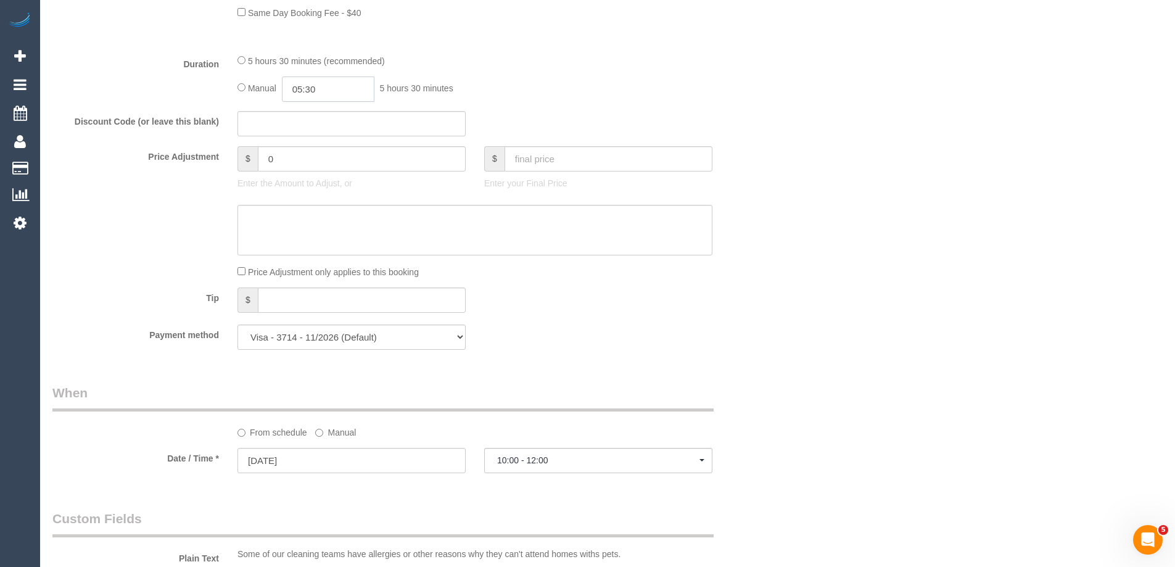
click at [354, 88] on input "05:30" at bounding box center [328, 88] width 92 height 25
type input "03:00"
click at [307, 139] on li "03:00" at bounding box center [314, 145] width 55 height 16
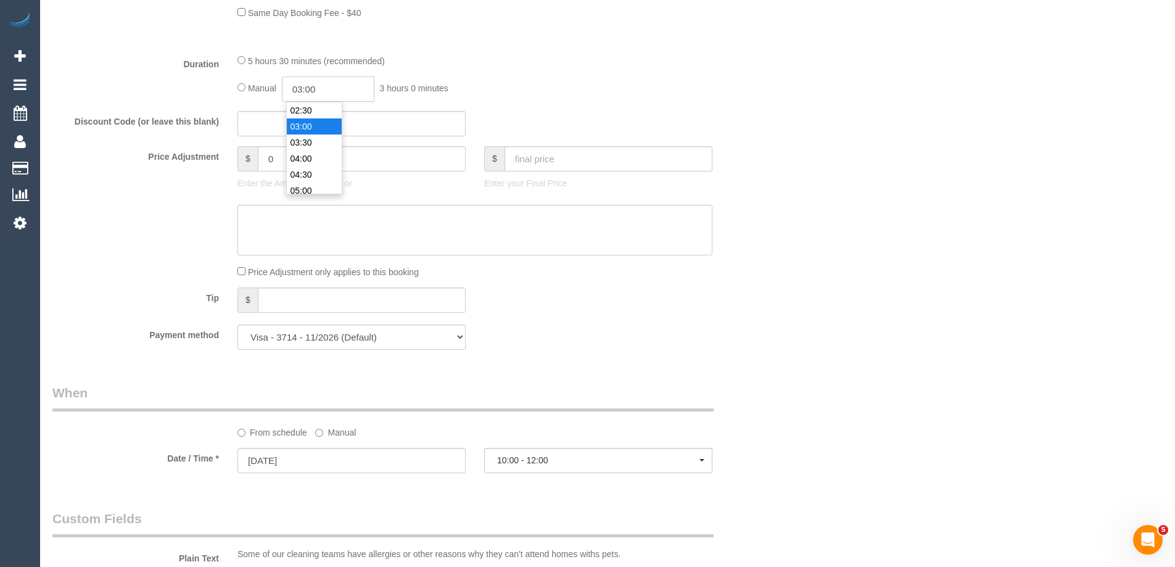
drag, startPoint x: 329, startPoint y: 84, endPoint x: 312, endPoint y: 86, distance: 17.3
click at [312, 86] on input "03:00" at bounding box center [328, 88] width 92 height 25
select select "spot24"
type input "03:15"
select select "spot45"
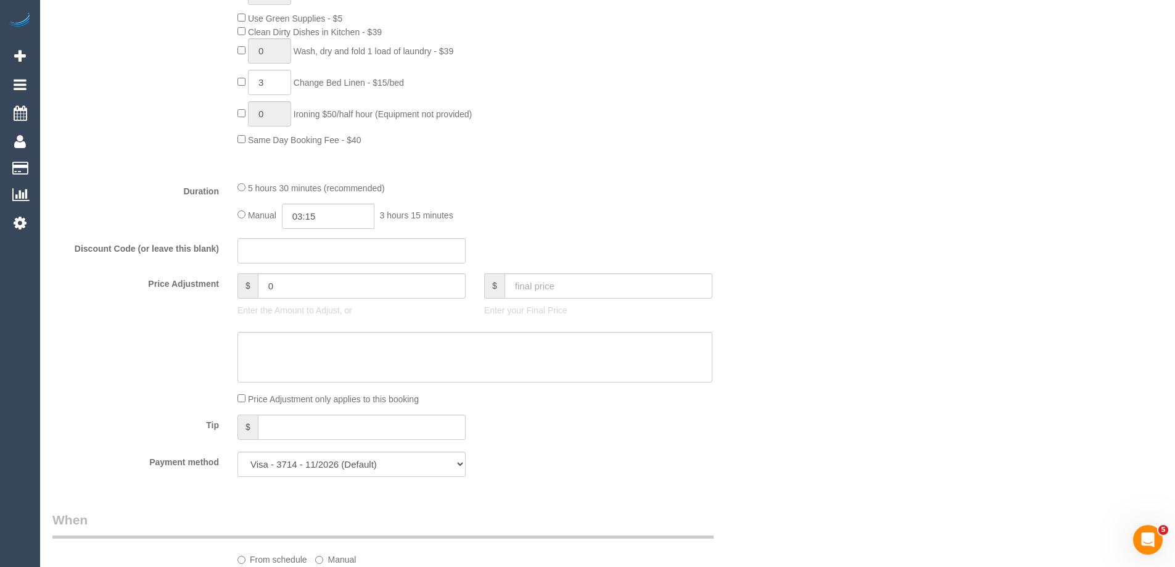
select select "spot66"
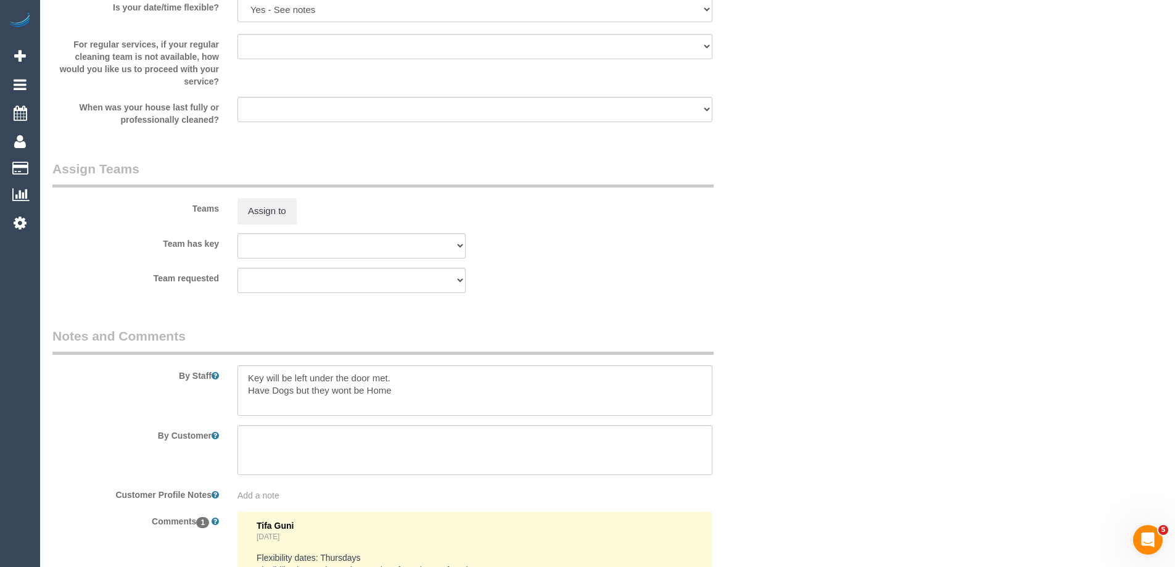
scroll to position [1850, 0]
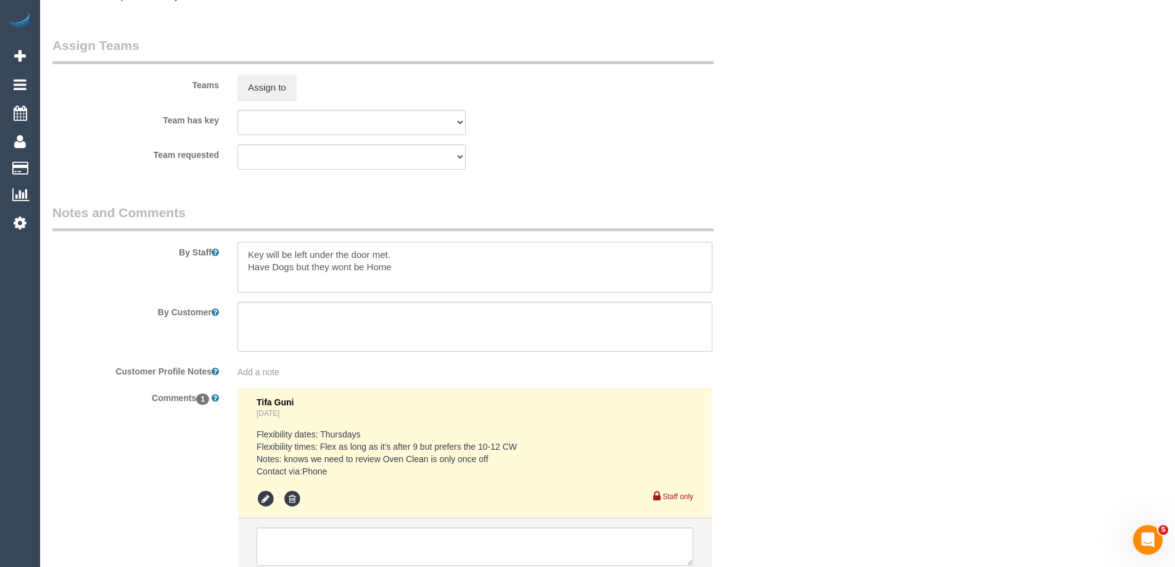
click at [244, 250] on textarea at bounding box center [474, 267] width 475 height 51
type textarea "Estimated time of 5.5-6.5 hrs. Key will be left under the door met. Have Dogs b…"
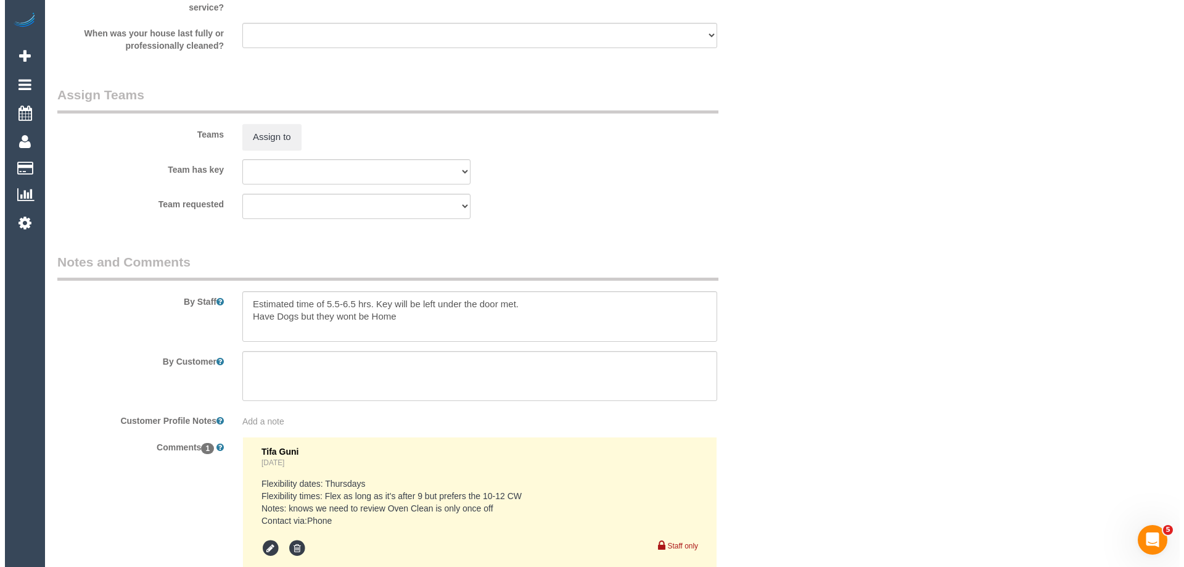
scroll to position [1727, 0]
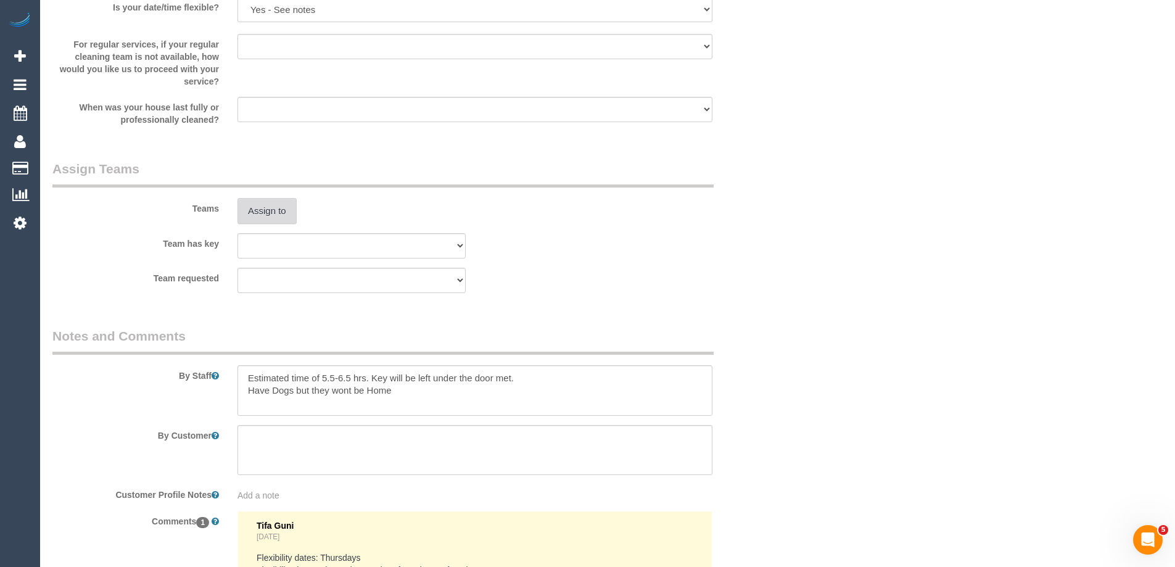
click at [262, 215] on button "Assign to" at bounding box center [266, 211] width 59 height 26
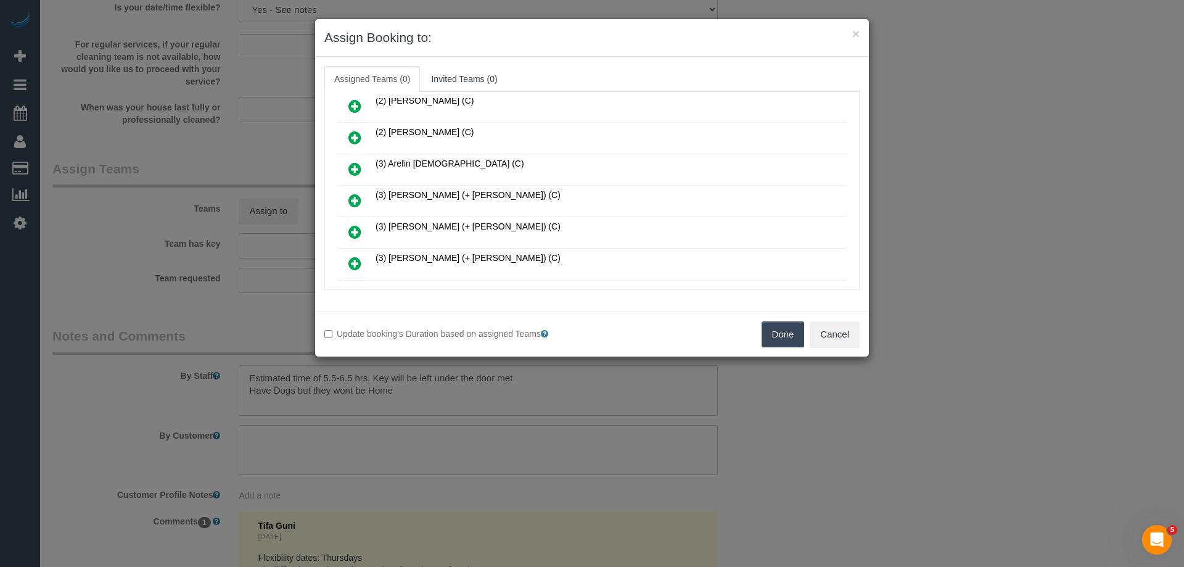
scroll to position [247, 0]
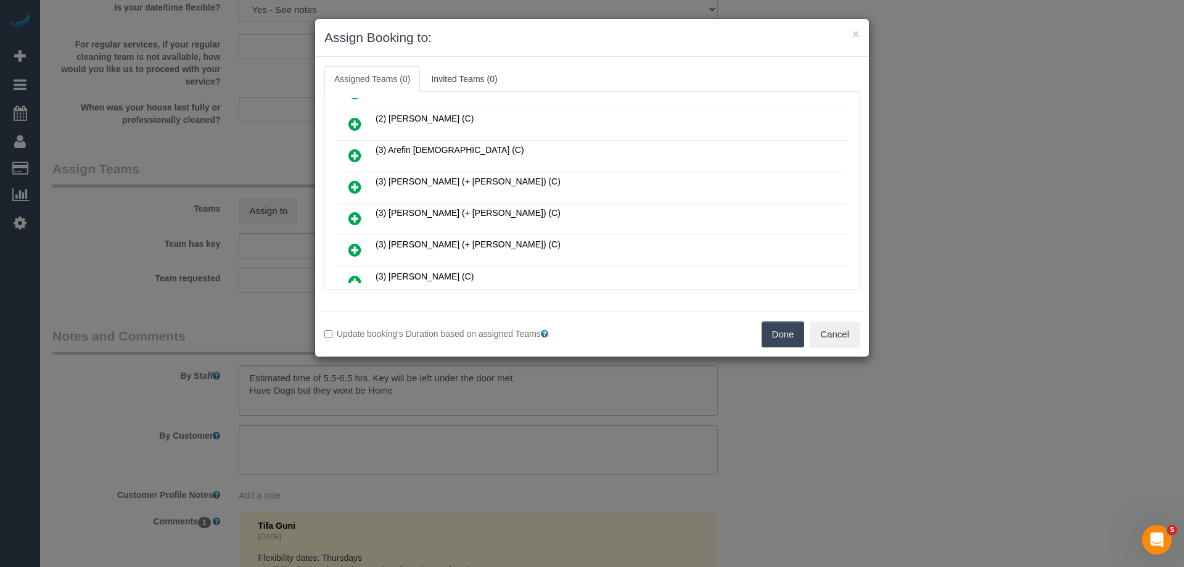
click at [355, 182] on icon at bounding box center [354, 186] width 13 height 15
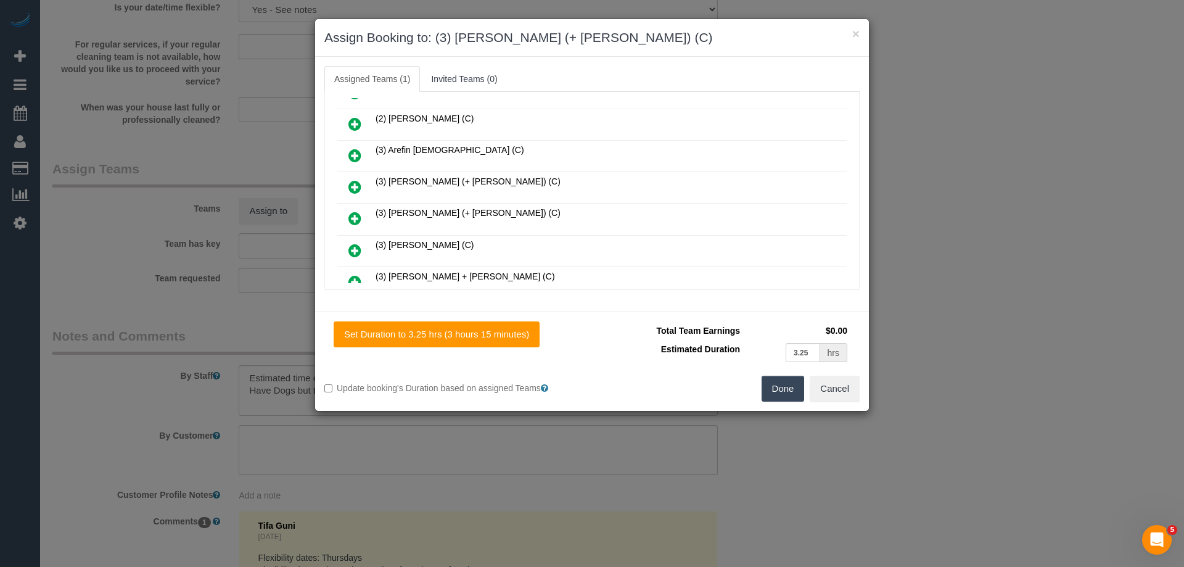
click at [353, 221] on icon at bounding box center [354, 218] width 13 height 15
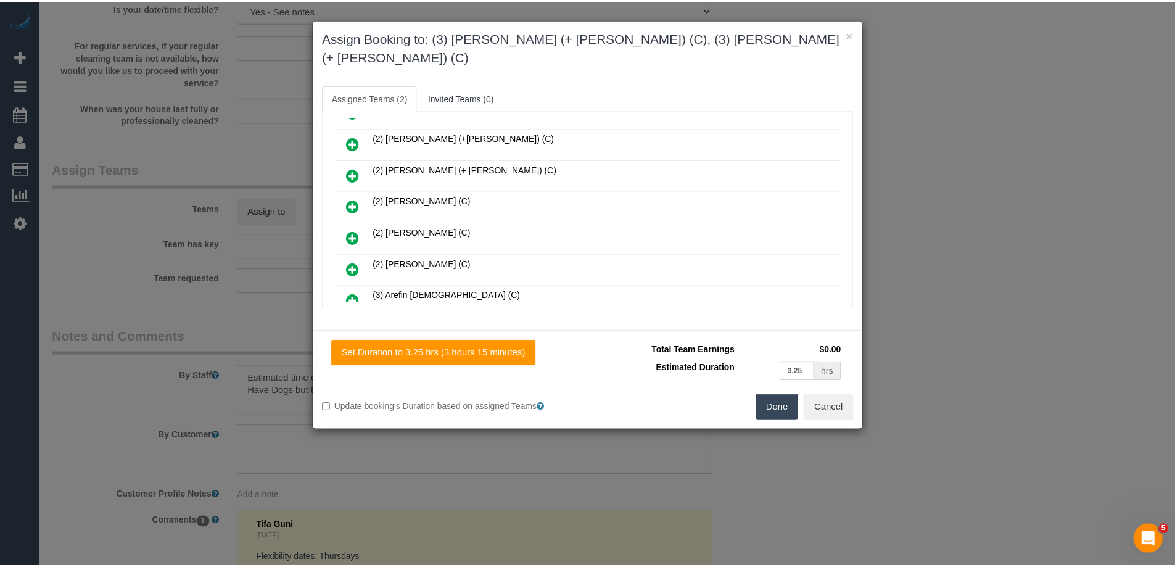
scroll to position [0, 0]
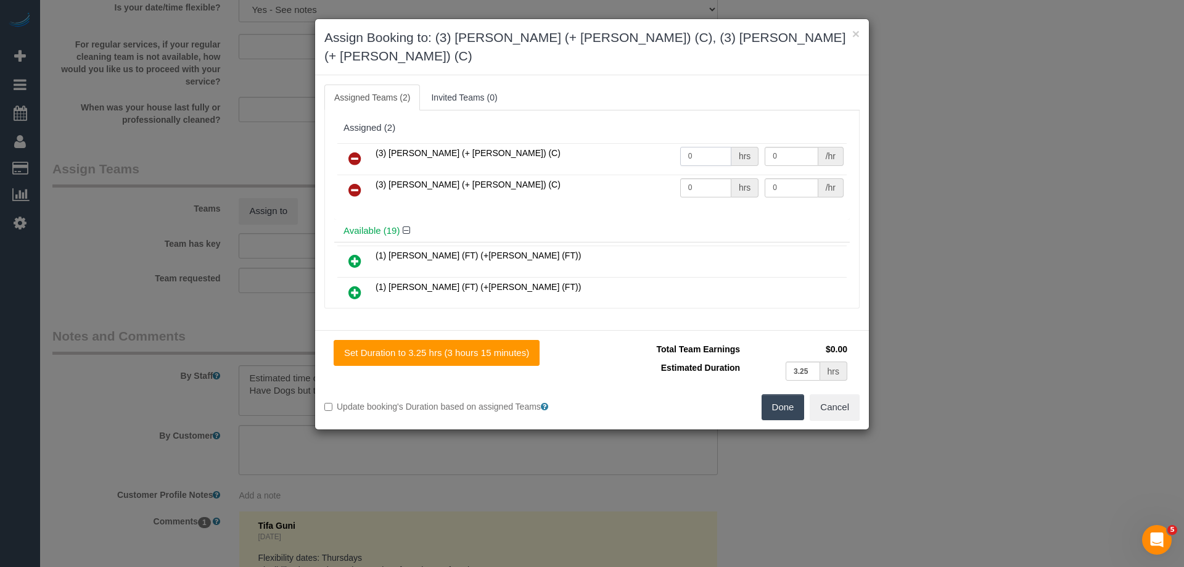
drag, startPoint x: 721, startPoint y: 134, endPoint x: 629, endPoint y: 134, distance: 92.5
click at [629, 143] on tr "(3) Arifin (+ Fatema) (C) 0 hrs 0 /hr" at bounding box center [591, 158] width 509 height 31
type input "1"
drag, startPoint x: 694, startPoint y: 165, endPoint x: 659, endPoint y: 164, distance: 34.6
click at [628, 175] on tr "(3) Fatema (+ Arifin) (C) 0 hrs 0 /hr" at bounding box center [591, 190] width 509 height 31
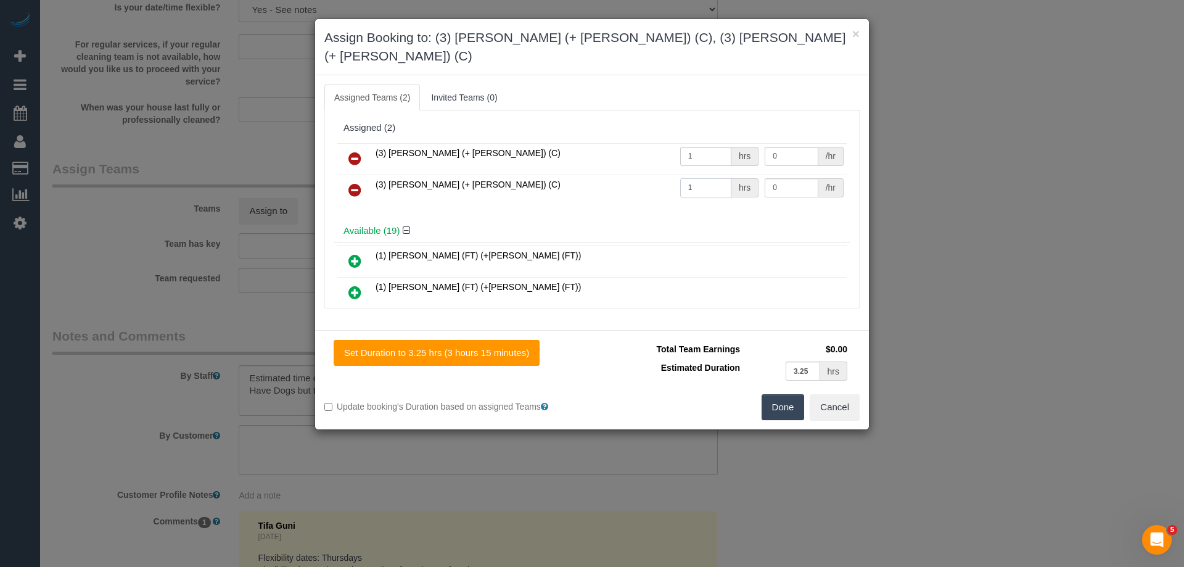
type input "1"
drag, startPoint x: 767, startPoint y: 138, endPoint x: 721, endPoint y: 133, distance: 46.4
click at [721, 143] on tr "(3) Arifin (+ Fatema) (C) 1 hrs 0 /hr" at bounding box center [591, 158] width 509 height 31
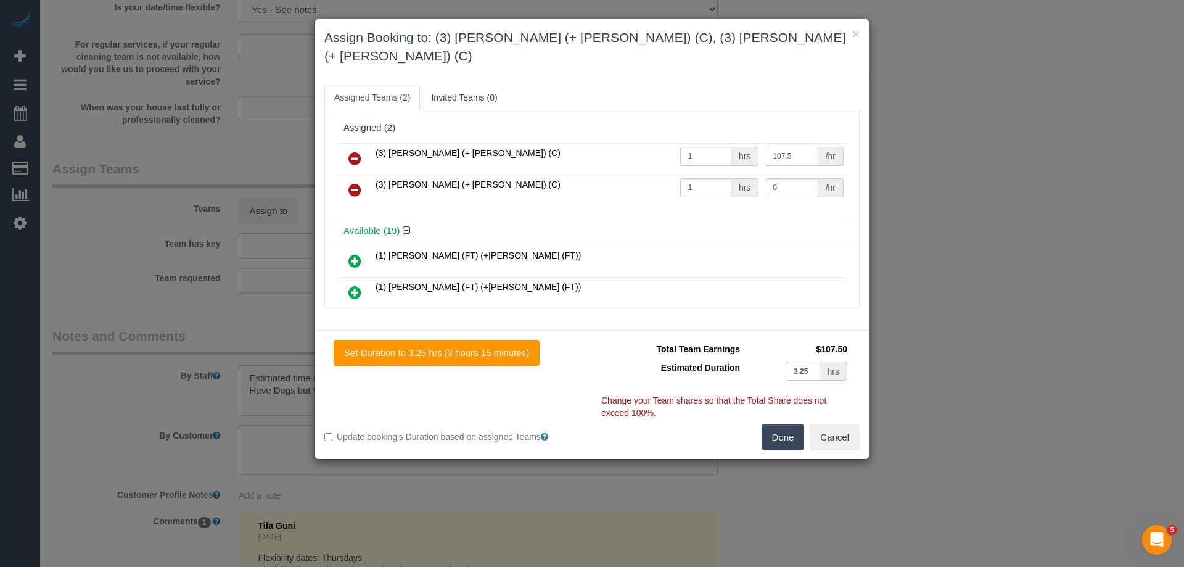
type input "107.5"
drag, startPoint x: 773, startPoint y: 163, endPoint x: 706, endPoint y: 162, distance: 66.6
click at [706, 175] on tr "(3) Fatema (+ Arifin) (C) 1 hrs 0 /hr" at bounding box center [591, 190] width 509 height 31
type input "107.5"
click at [773, 424] on button "Done" at bounding box center [783, 437] width 43 height 26
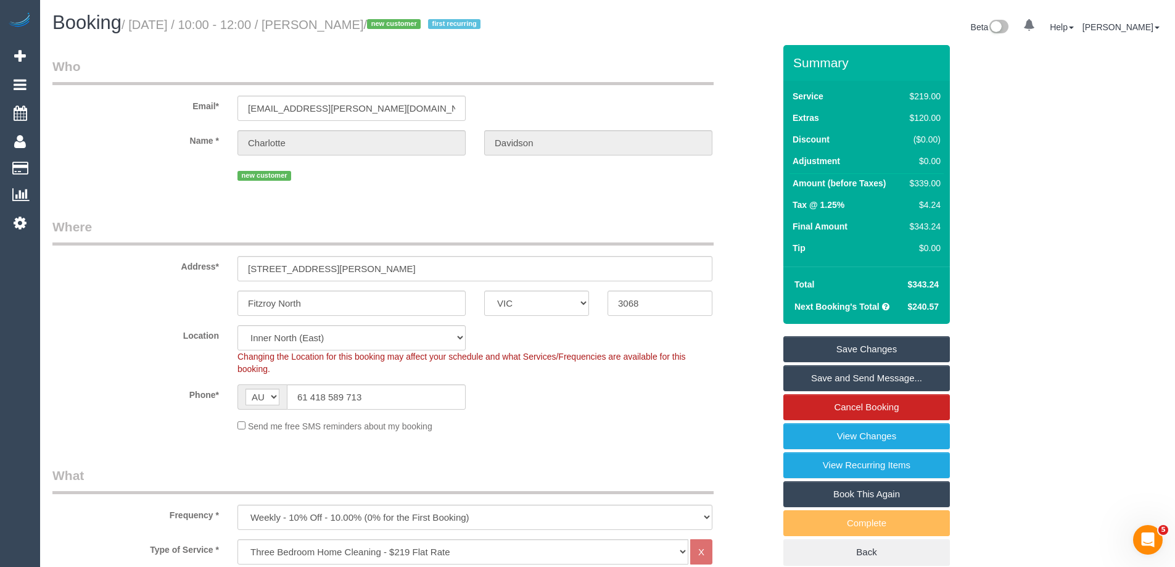
drag, startPoint x: 447, startPoint y: 27, endPoint x: 339, endPoint y: 23, distance: 108.0
click at [339, 23] on small "/ September 04, 2025 / 10:00 - 12:00 / Charlotte Davidson / new customer first …" at bounding box center [302, 25] width 363 height 14
copy small "Charlotte Davidson"
click at [810, 351] on link "Save Changes" at bounding box center [866, 349] width 166 height 26
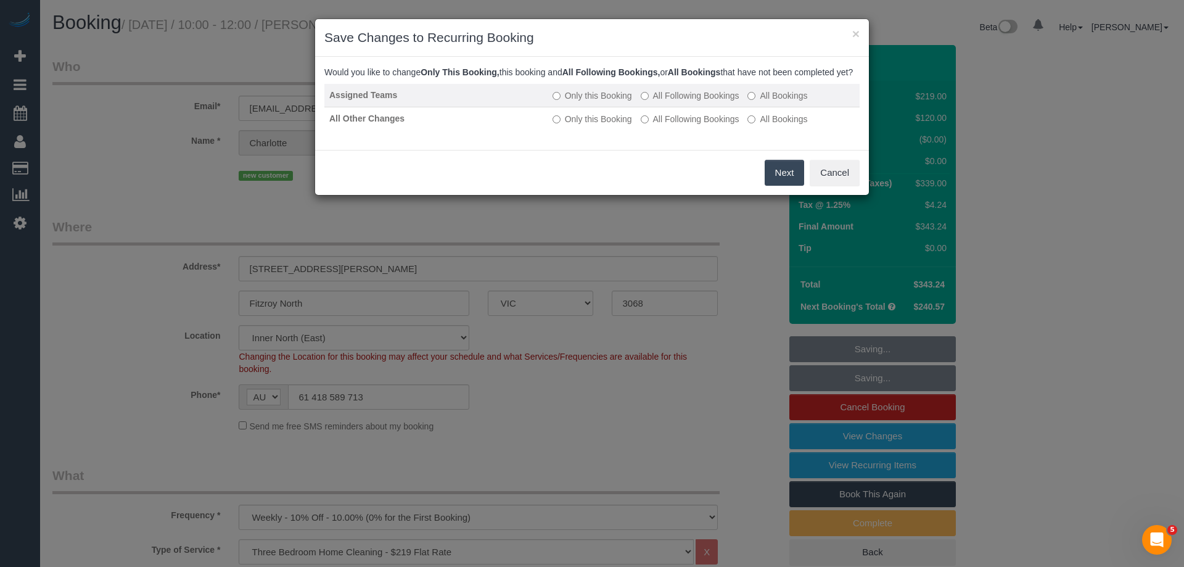
click at [657, 101] on td "Only this Booking All Following Bookings All Bookings" at bounding box center [704, 95] width 312 height 23
click at [655, 102] on label "All Following Bookings" at bounding box center [690, 95] width 99 height 12
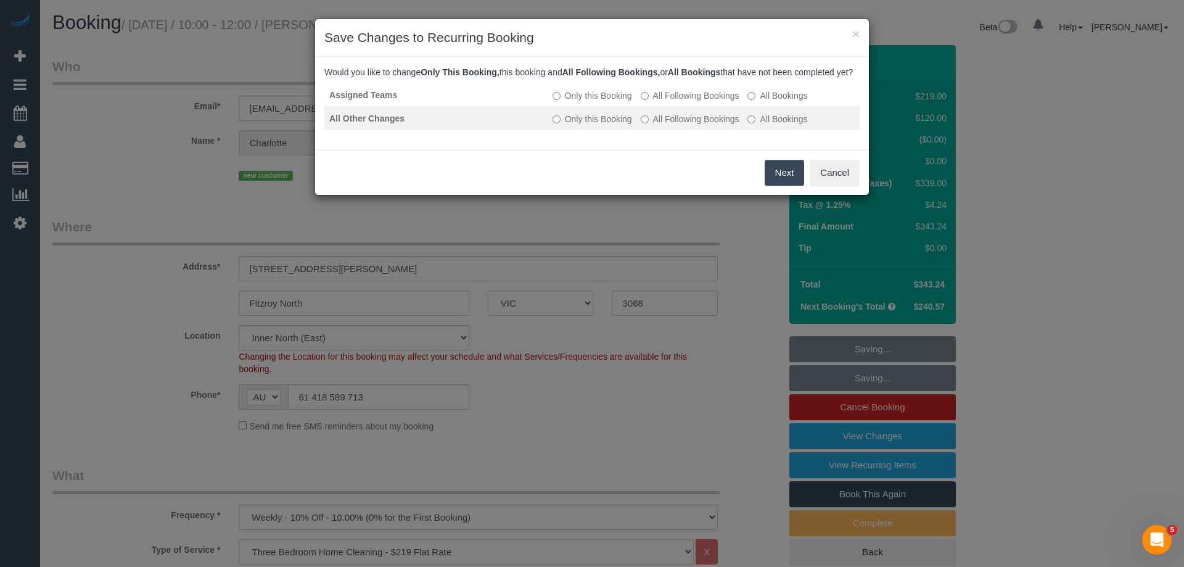
click at [656, 125] on label "All Following Bookings" at bounding box center [690, 119] width 99 height 12
click at [781, 183] on button "Save" at bounding box center [783, 173] width 42 height 26
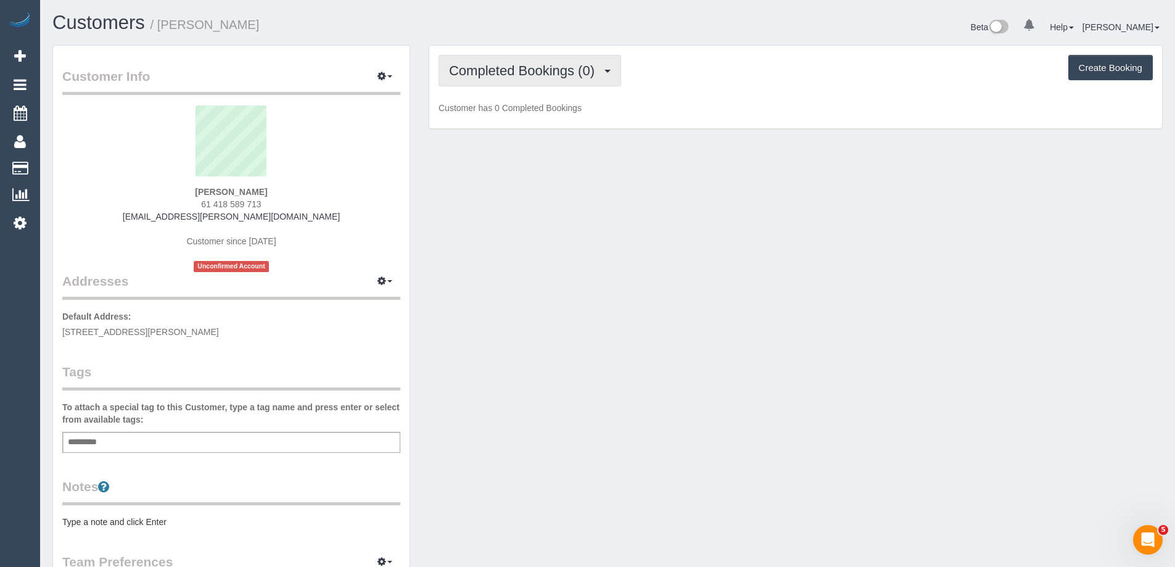
click at [532, 67] on span "Completed Bookings (0)" at bounding box center [525, 70] width 152 height 15
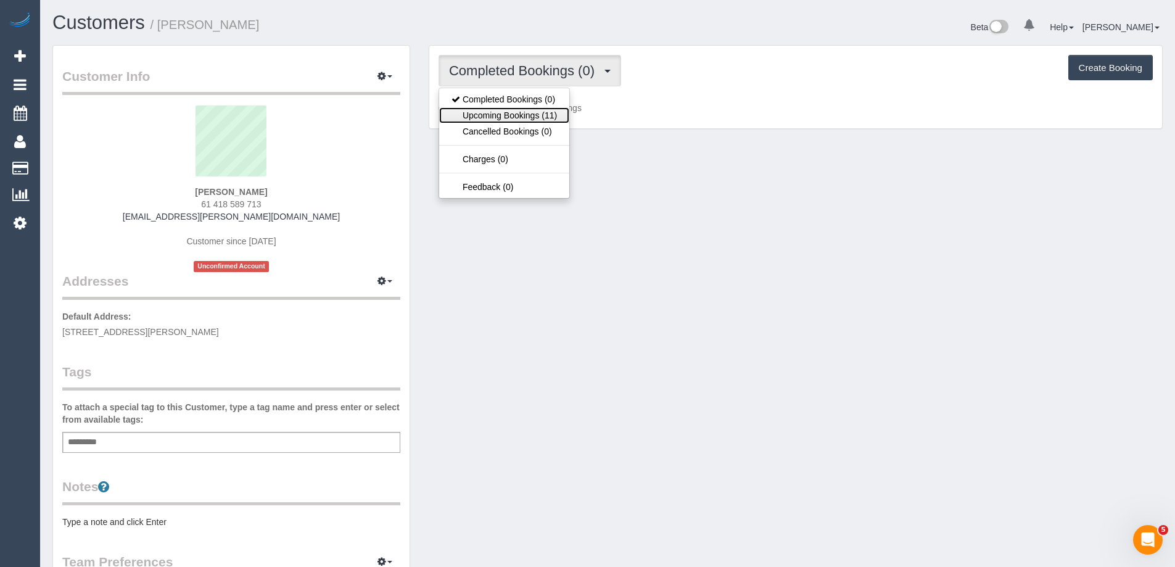
click at [533, 117] on link "Upcoming Bookings (11)" at bounding box center [504, 115] width 130 height 16
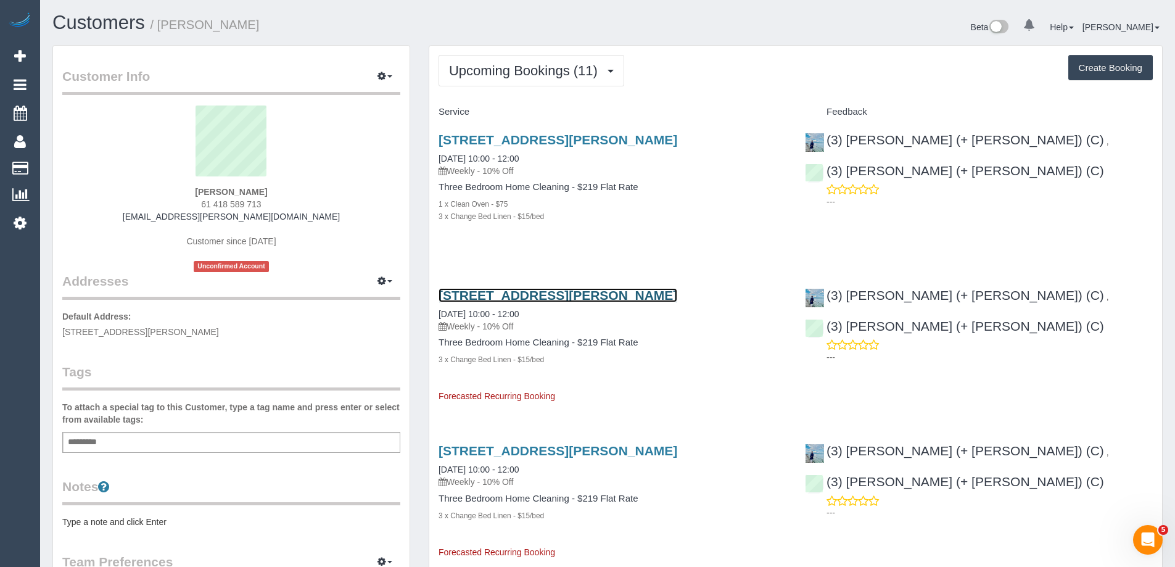
click at [504, 292] on link "[STREET_ADDRESS][PERSON_NAME]" at bounding box center [557, 295] width 239 height 14
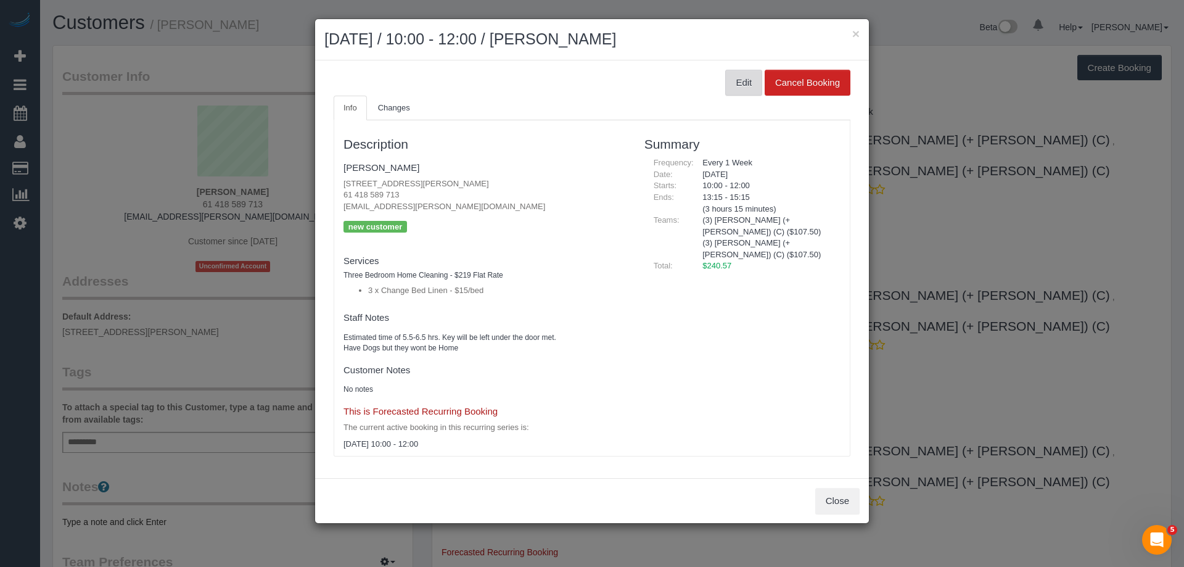
click at [738, 78] on button "Edit" at bounding box center [743, 83] width 37 height 26
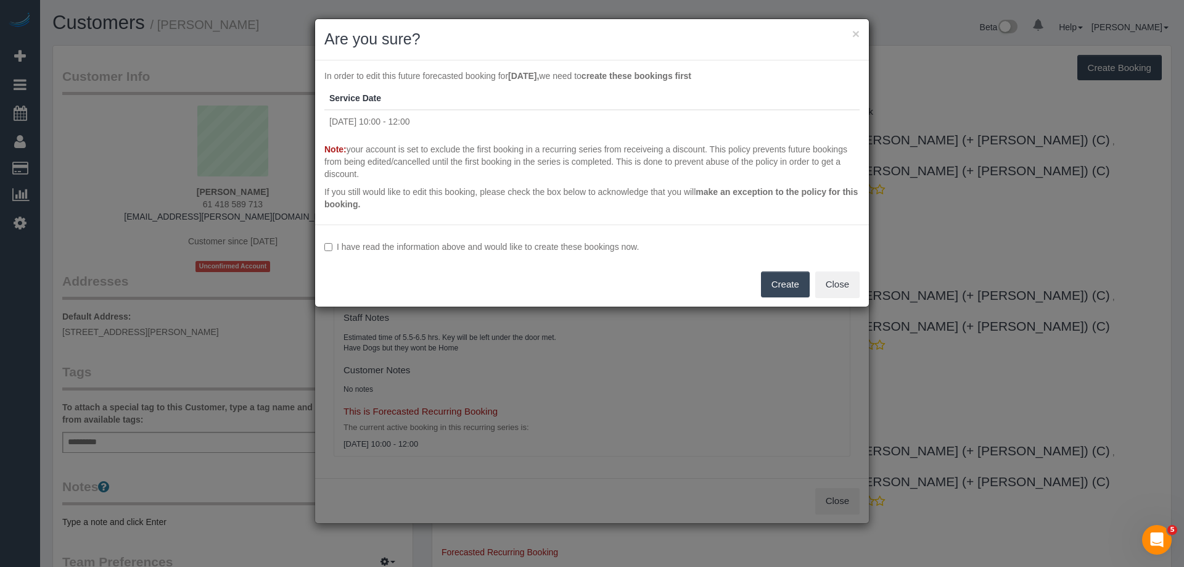
click at [381, 242] on label "I have read the information above and would like to create these bookings now." at bounding box center [591, 246] width 535 height 12
click at [770, 285] on button "Create" at bounding box center [785, 284] width 49 height 26
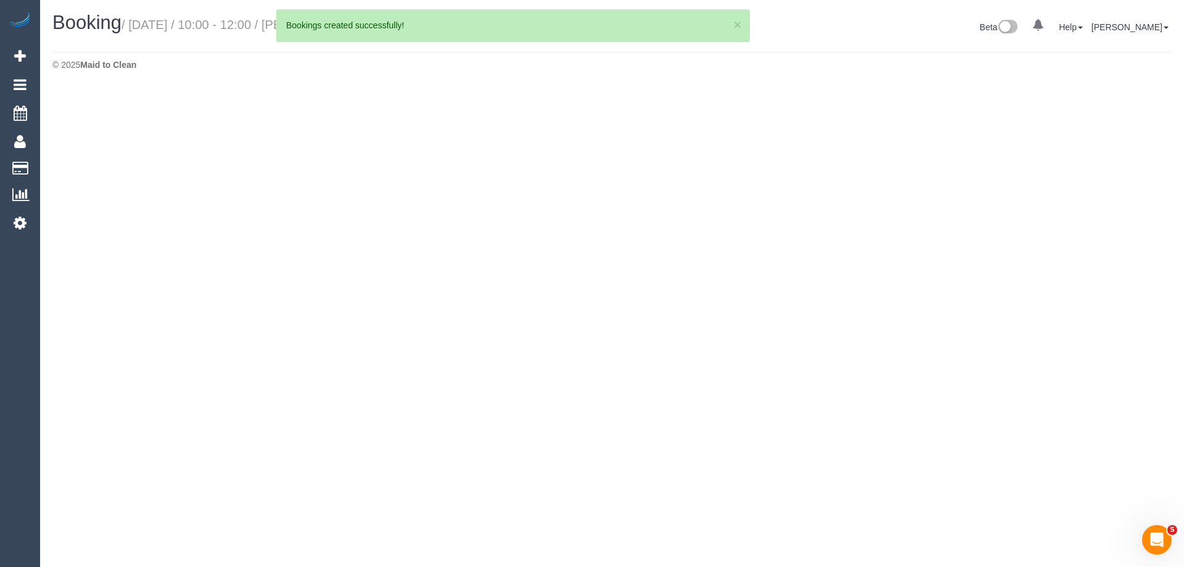
select select "VIC"
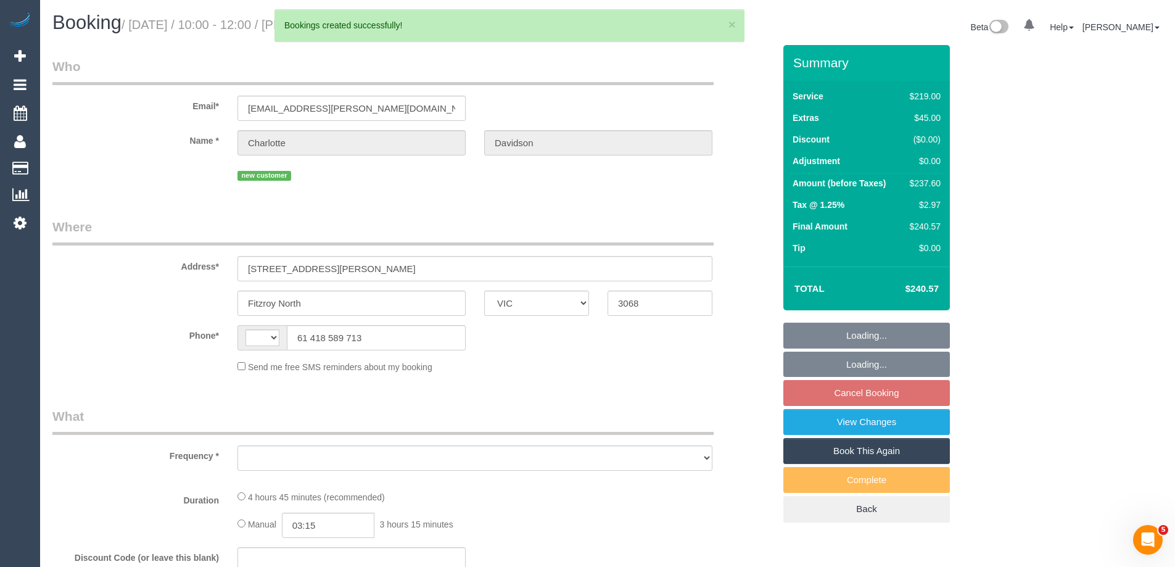
select select "string:stripe-pm_1Rznla2GScqysDRVQVXEtdTd"
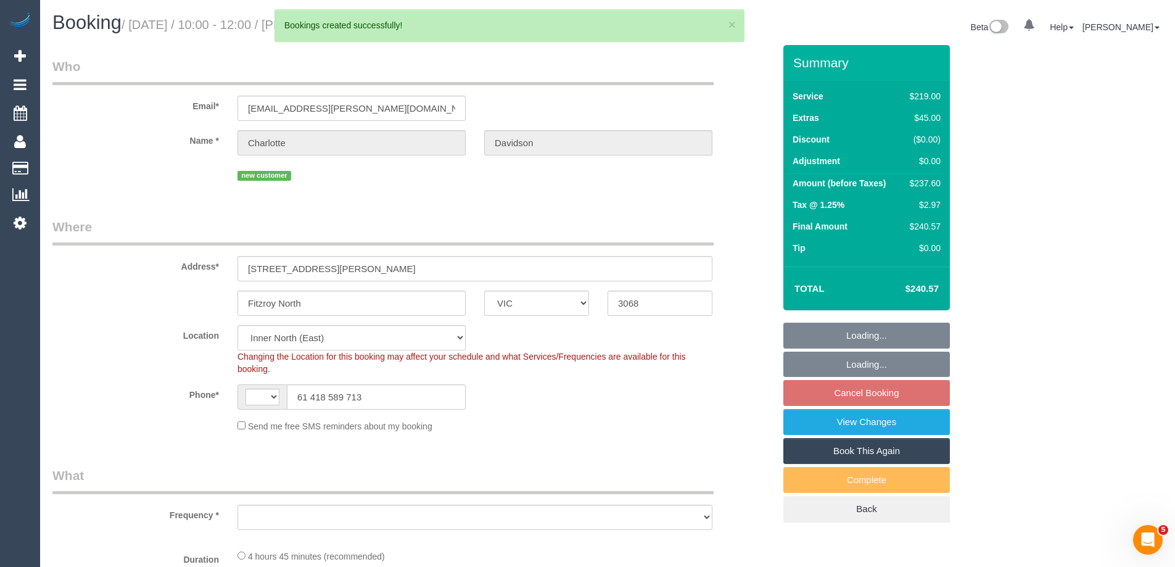
select select "string:AU"
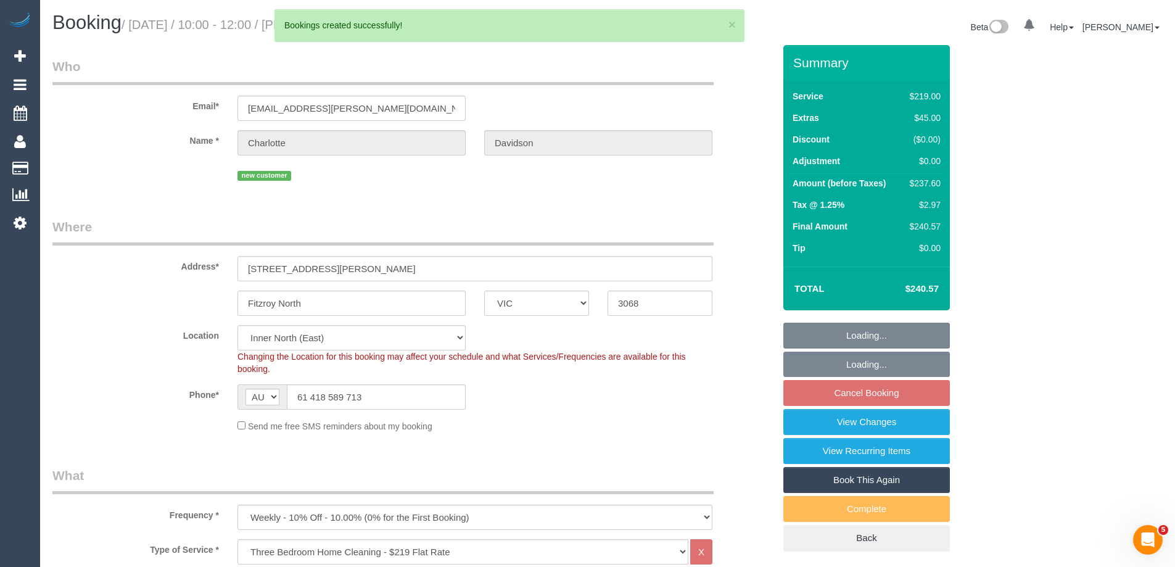
select select "object:2392"
select select "spot3"
select select "number:27"
select select "number:15"
select select "number:19"
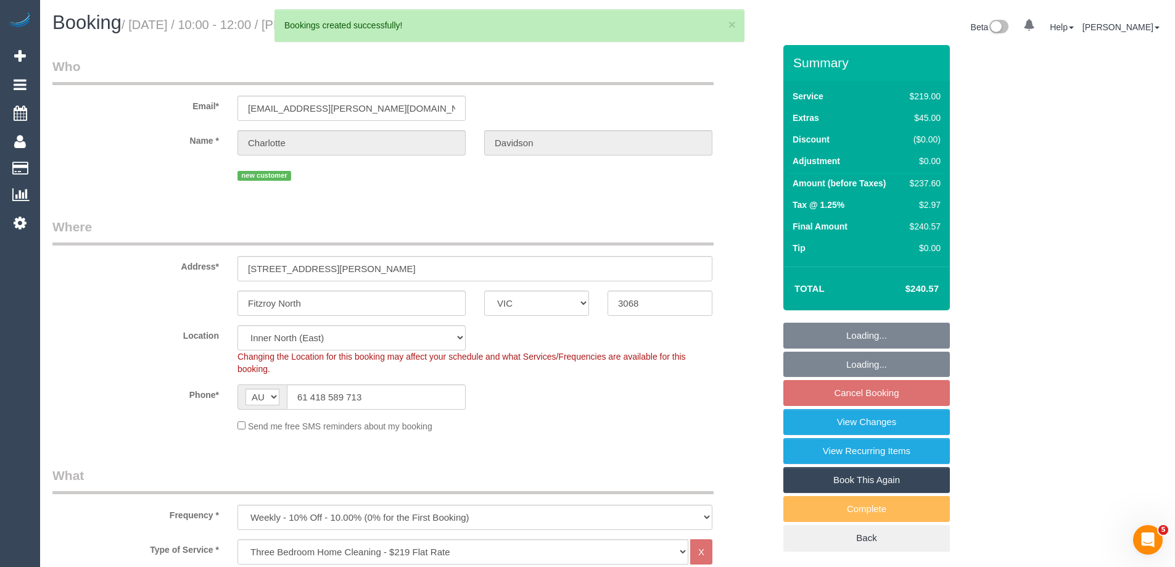
select select "number:36"
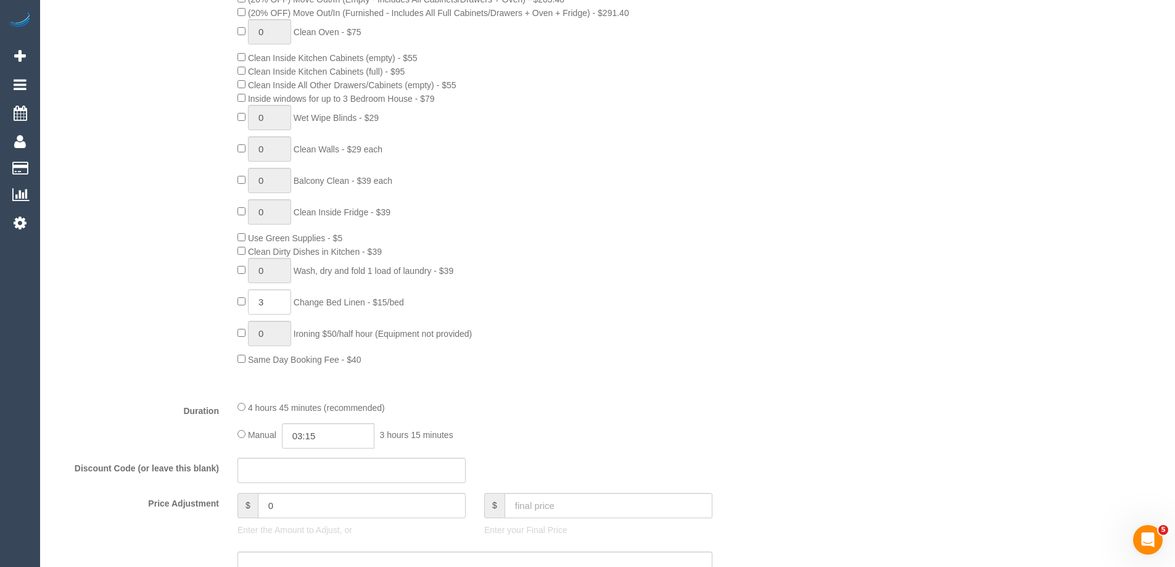
scroll to position [802, 0]
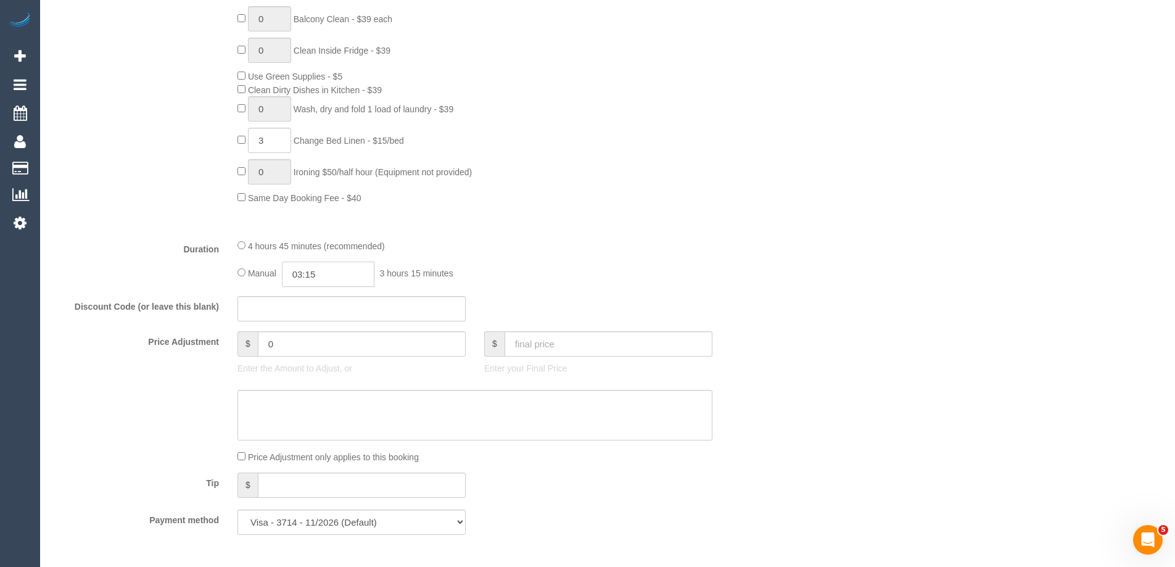
click at [323, 273] on input "03:15" at bounding box center [328, 273] width 92 height 25
type input "02:00"
click at [310, 358] on li "02:00" at bounding box center [314, 359] width 55 height 16
select select "spot20"
drag, startPoint x: 320, startPoint y: 271, endPoint x: 311, endPoint y: 271, distance: 9.3
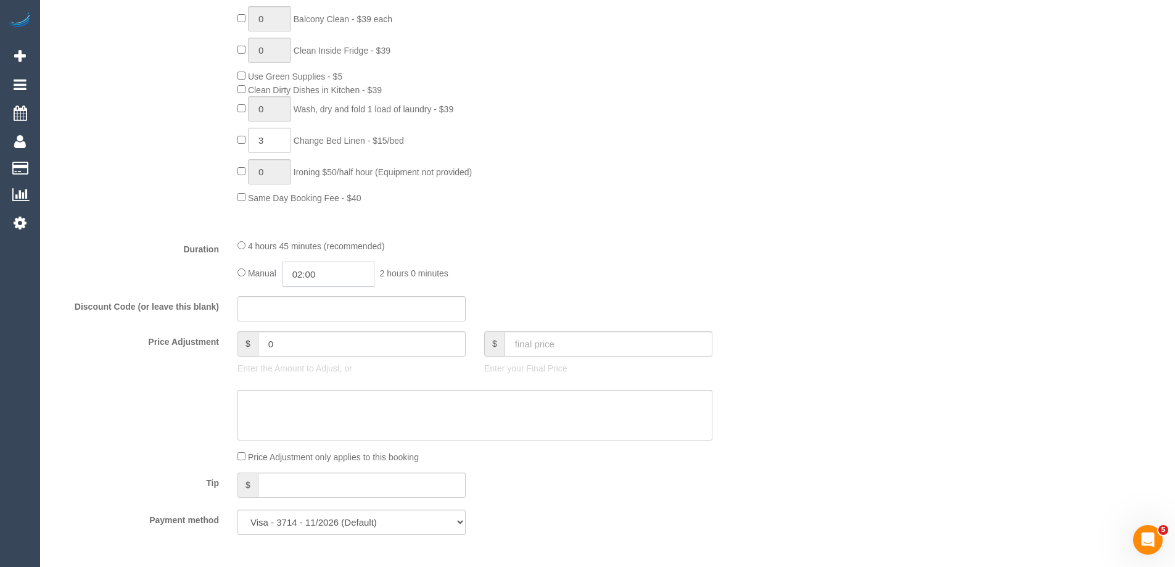
click at [311, 271] on input "02:00" at bounding box center [328, 273] width 92 height 25
type input "02:15"
select select "spot54"
click at [427, 249] on div "4 hours 45 minutes (recommended)" at bounding box center [474, 246] width 475 height 14
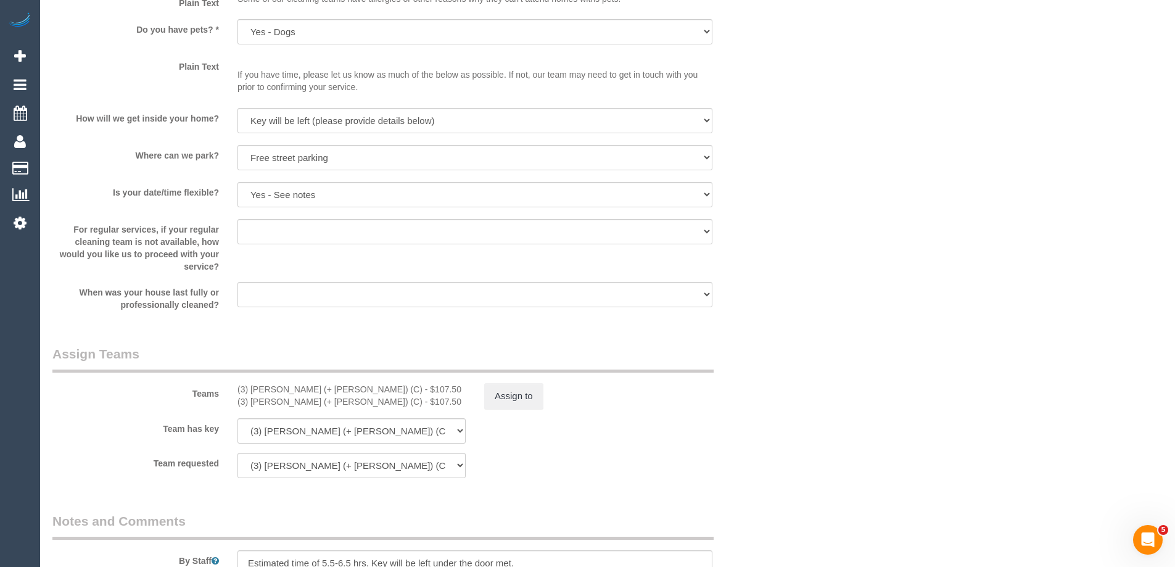
scroll to position [1727, 0]
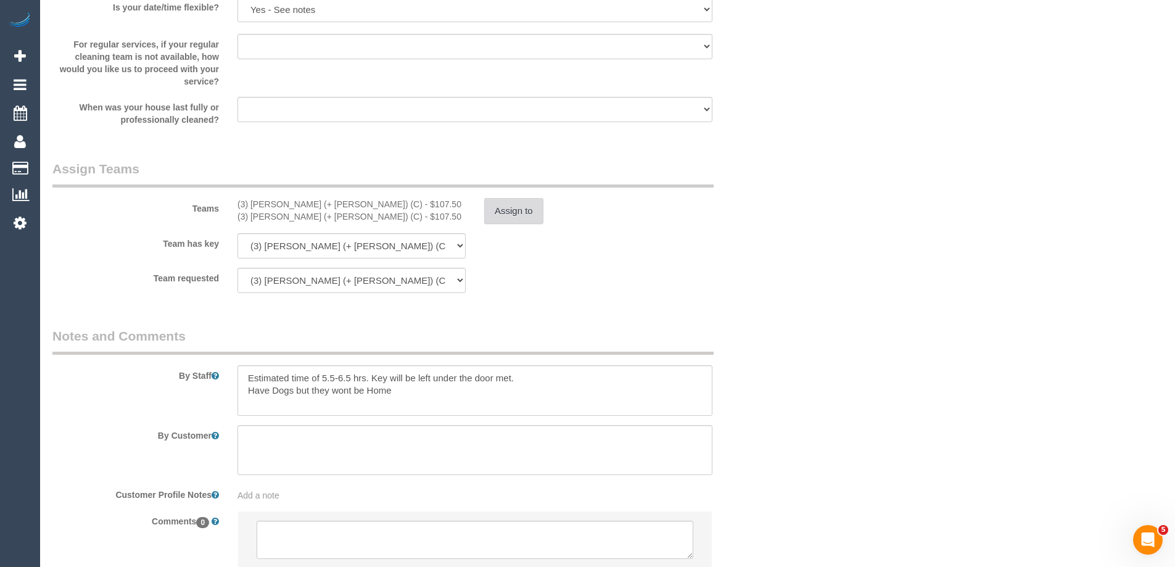
click at [503, 216] on button "Assign to" at bounding box center [513, 211] width 59 height 26
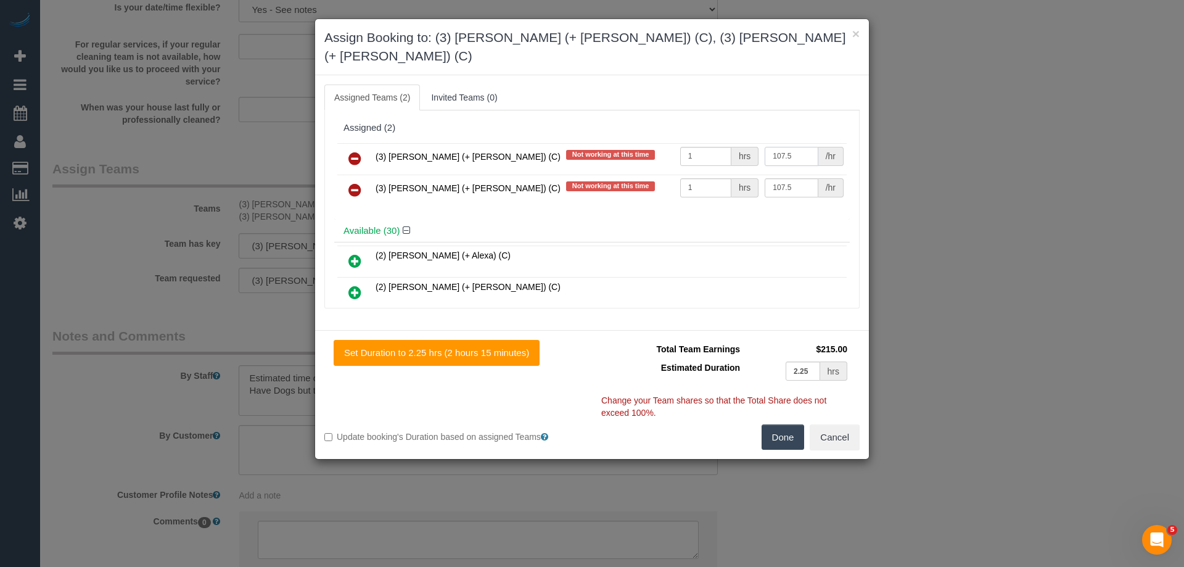
drag, startPoint x: 795, startPoint y: 134, endPoint x: 710, endPoint y: 131, distance: 85.1
click at [710, 143] on tr "(3) Arifin (+ Fatema) (C) Not working at this time 1 hrs 107.5 /hr" at bounding box center [591, 158] width 509 height 31
type input "75"
drag, startPoint x: 795, startPoint y: 167, endPoint x: 662, endPoint y: 169, distance: 133.8
click at [673, 175] on tr "(3) Fatema (+ Arifin) (C) Not working at this time 1 hrs 107.5 /hr" at bounding box center [591, 190] width 509 height 31
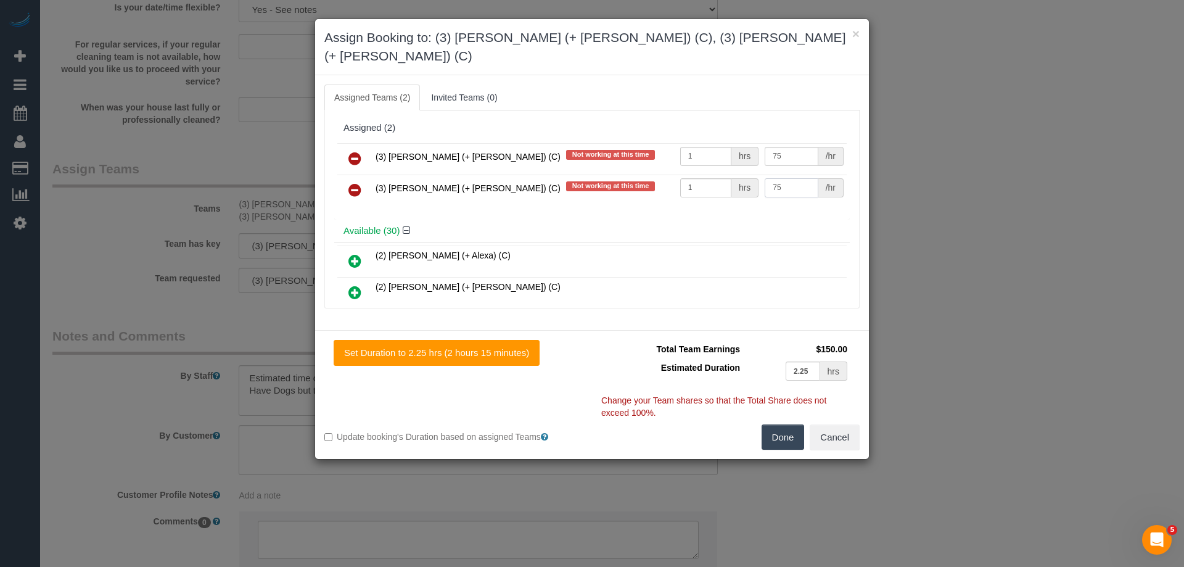
type input "75"
click at [778, 424] on button "Done" at bounding box center [783, 437] width 43 height 26
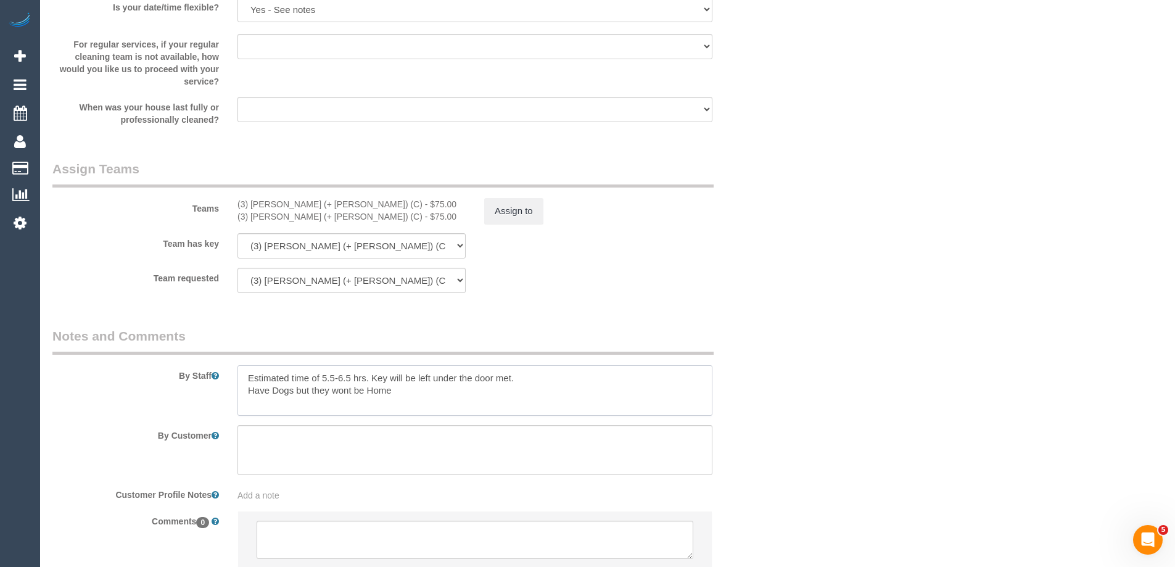
drag, startPoint x: 350, startPoint y: 378, endPoint x: 324, endPoint y: 375, distance: 25.5
click at [324, 375] on textarea at bounding box center [474, 390] width 475 height 51
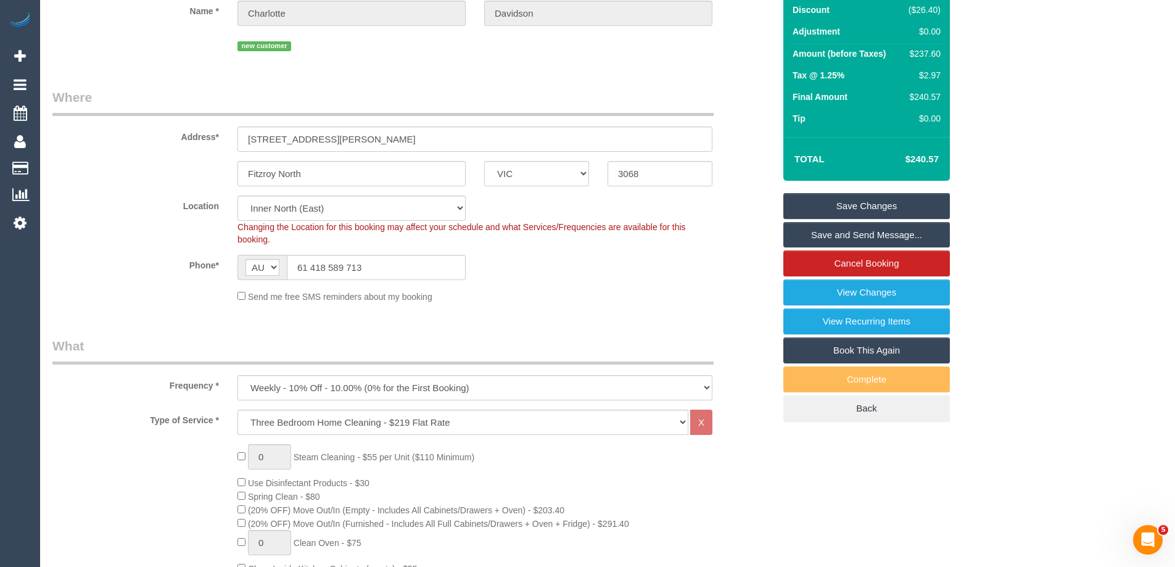
scroll to position [123, 0]
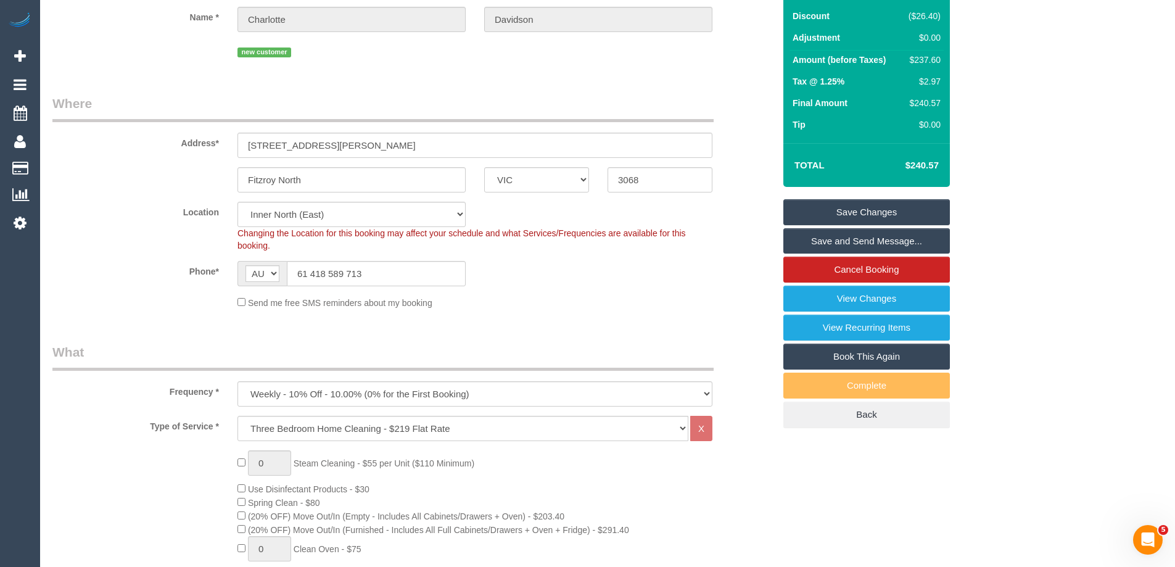
type textarea "Estimated time of 4-4.5 hrs. Key will be left under the door met. Have Dogs but…"
click at [813, 215] on link "Save Changes" at bounding box center [866, 212] width 166 height 26
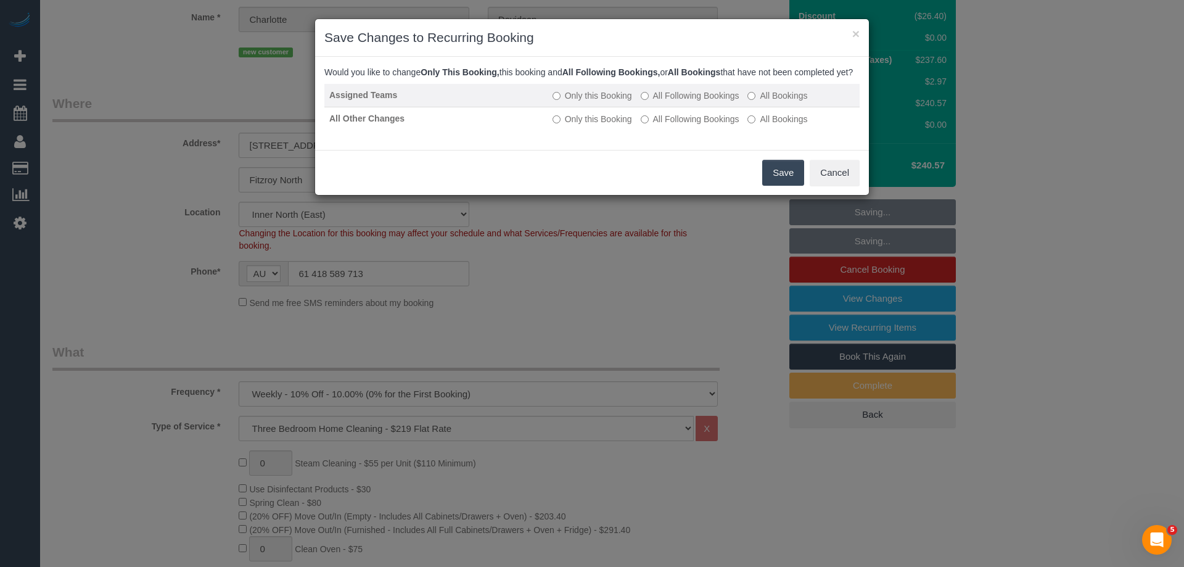
click at [681, 102] on label "All Following Bookings" at bounding box center [690, 95] width 99 height 12
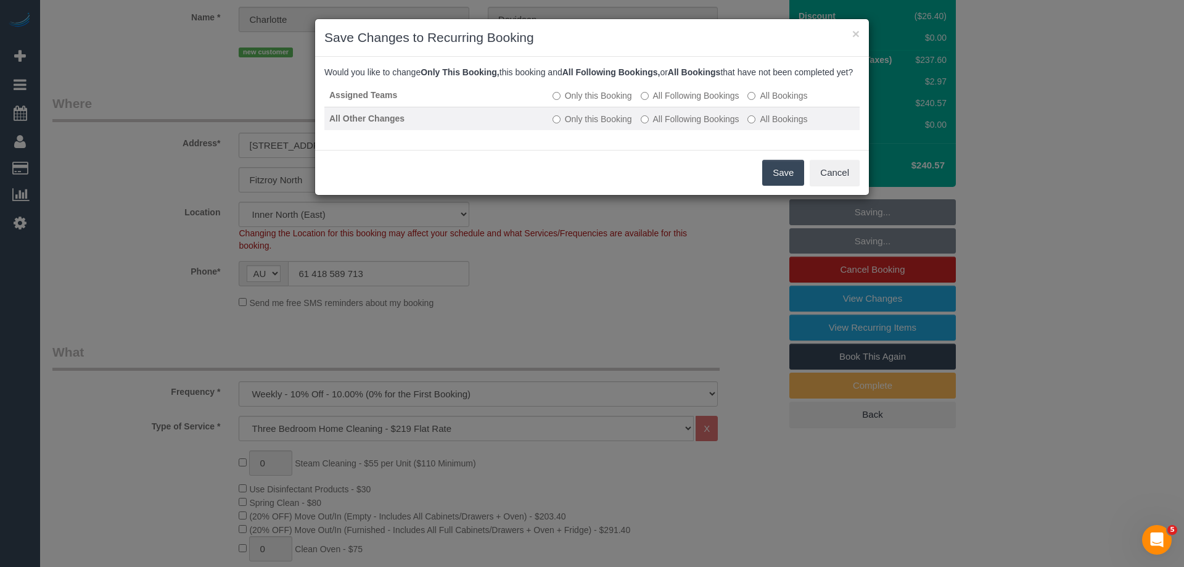
click at [668, 130] on td "Only this Booking All Following Bookings All Bookings" at bounding box center [704, 118] width 312 height 23
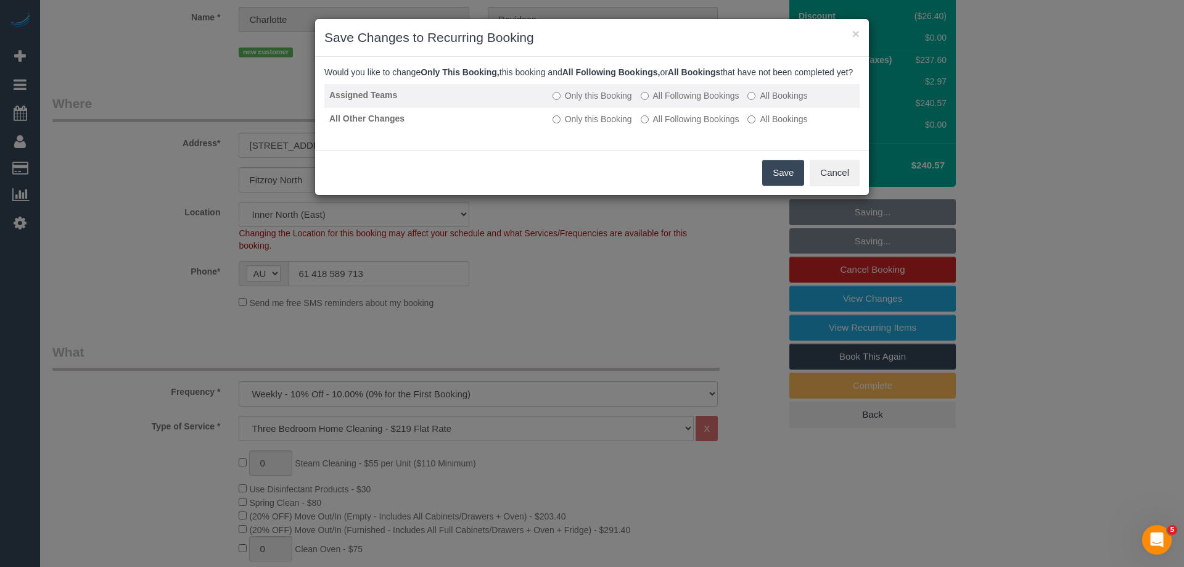
click at [659, 102] on label "All Following Bookings" at bounding box center [690, 95] width 99 height 12
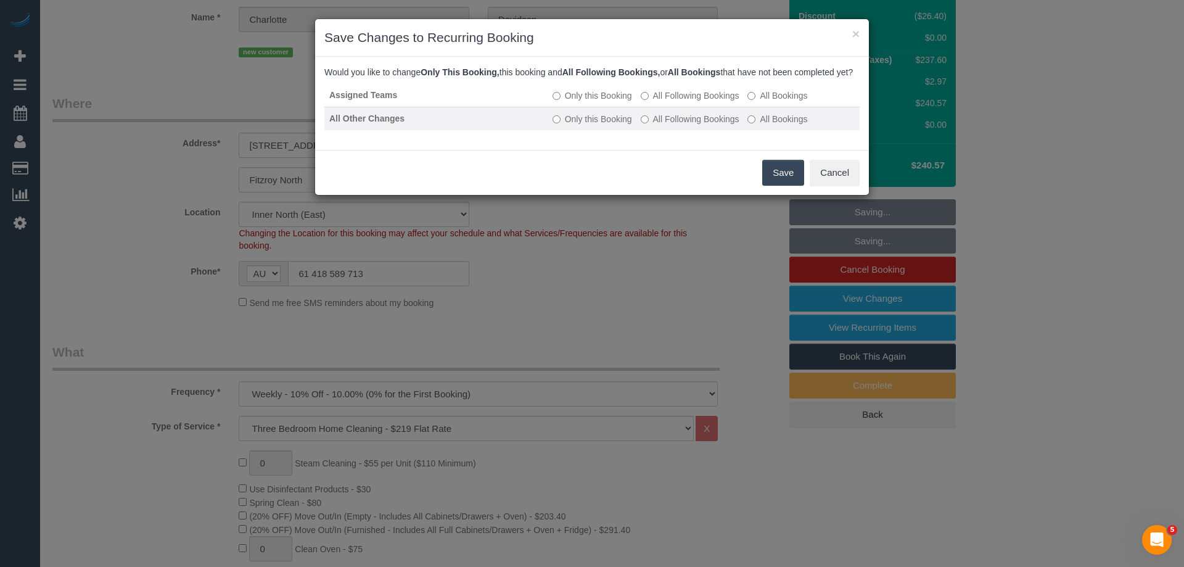
click at [660, 125] on label "All Following Bookings" at bounding box center [690, 119] width 99 height 12
click at [786, 186] on button "Save" at bounding box center [783, 173] width 42 height 26
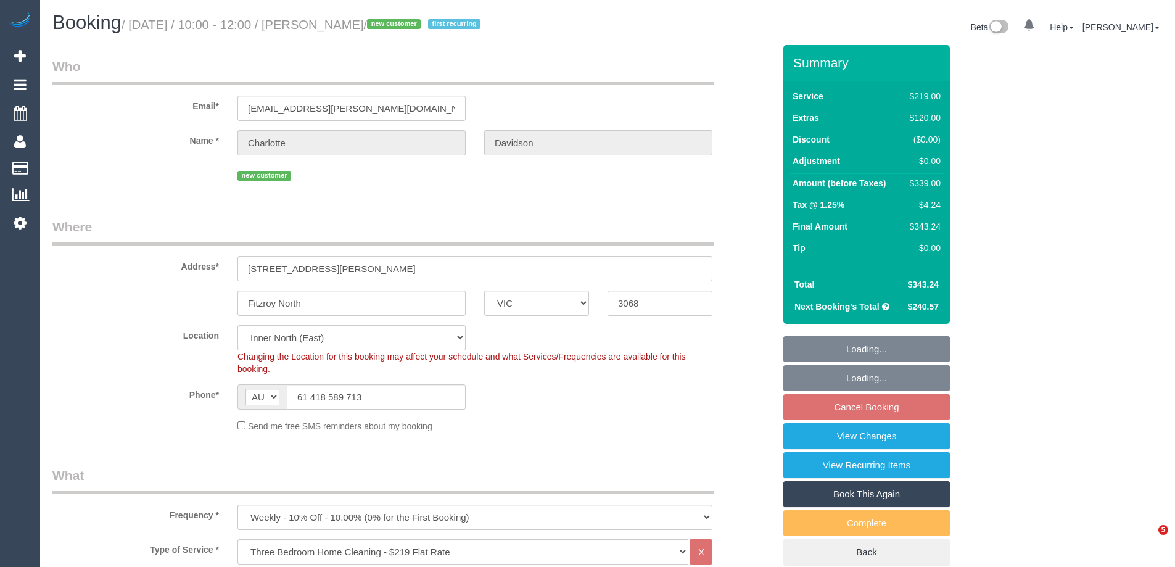
select select "VIC"
select select "spot3"
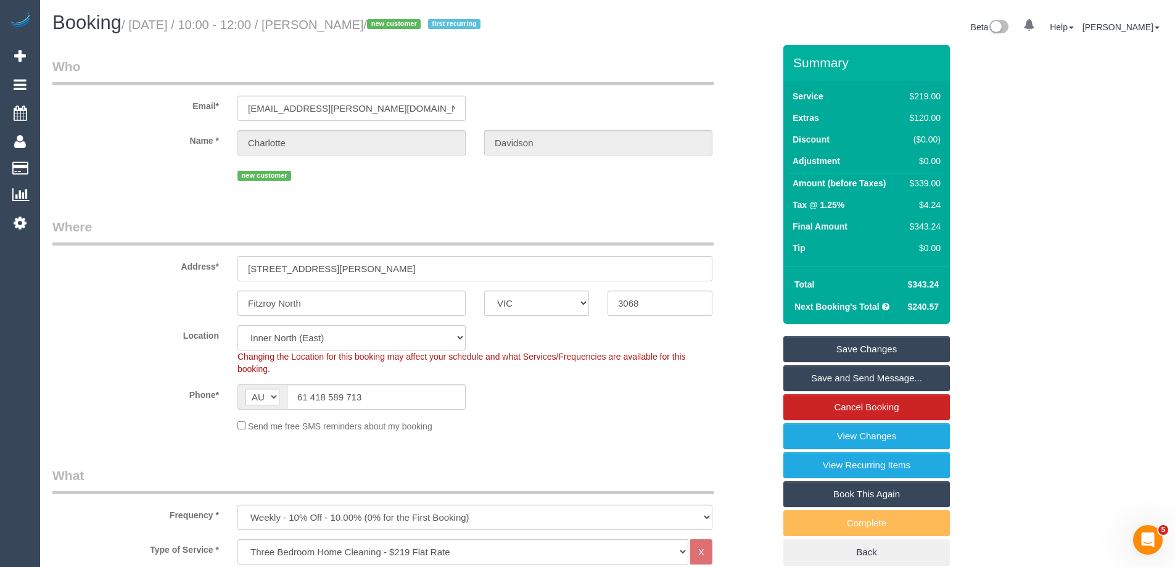
click at [848, 382] on link "Save and Send Message..." at bounding box center [866, 378] width 166 height 26
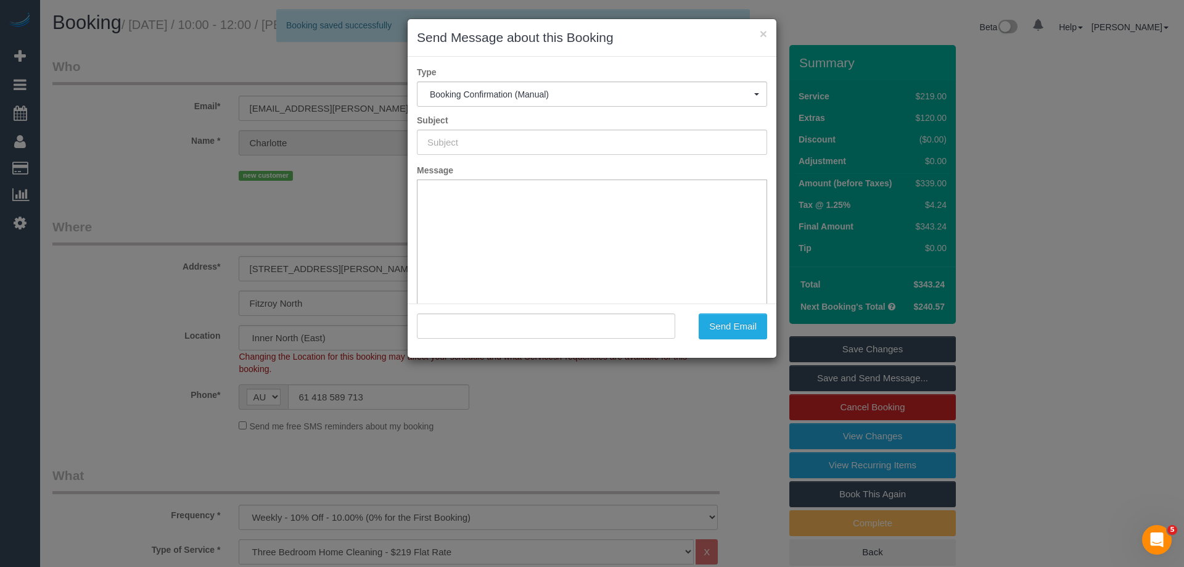
type input "Booking Confirmed"
type input ""[PERSON_NAME]" <[PERSON_NAME][EMAIL_ADDRESS][PERSON_NAME][DOMAIN_NAME]>"
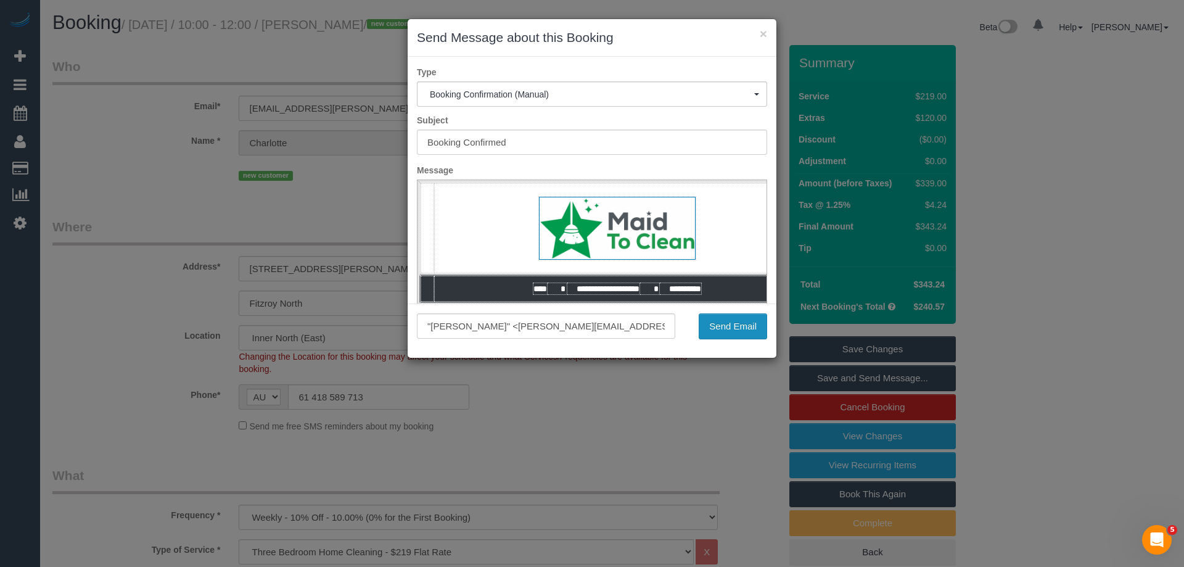
click at [731, 319] on button "Send Email" at bounding box center [733, 326] width 68 height 26
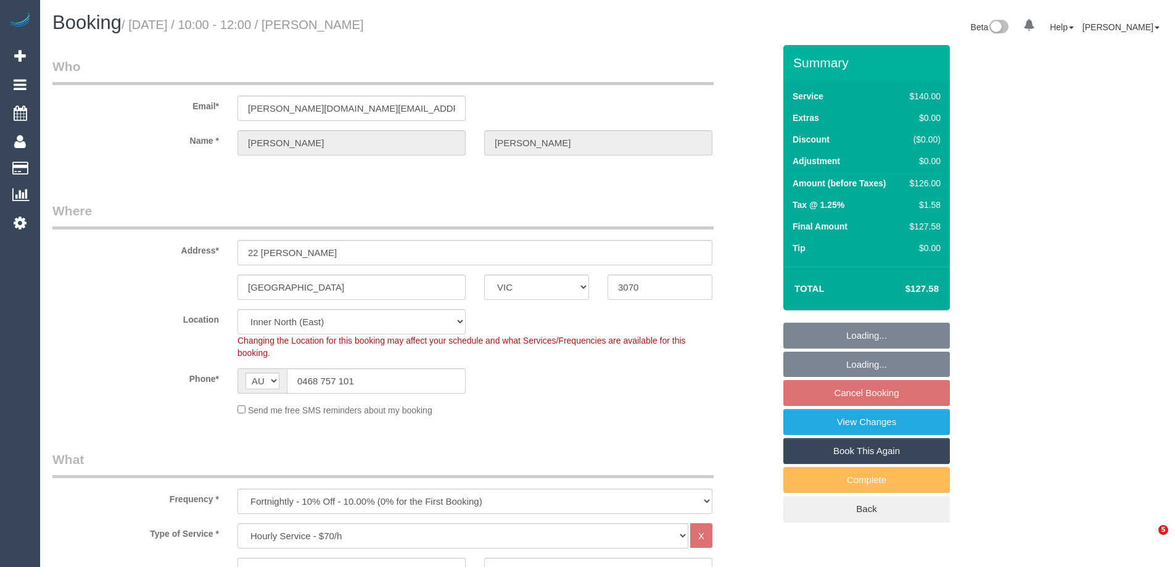
select select "VIC"
select select "number:28"
select select "number:14"
select select "number:19"
select select "number:25"
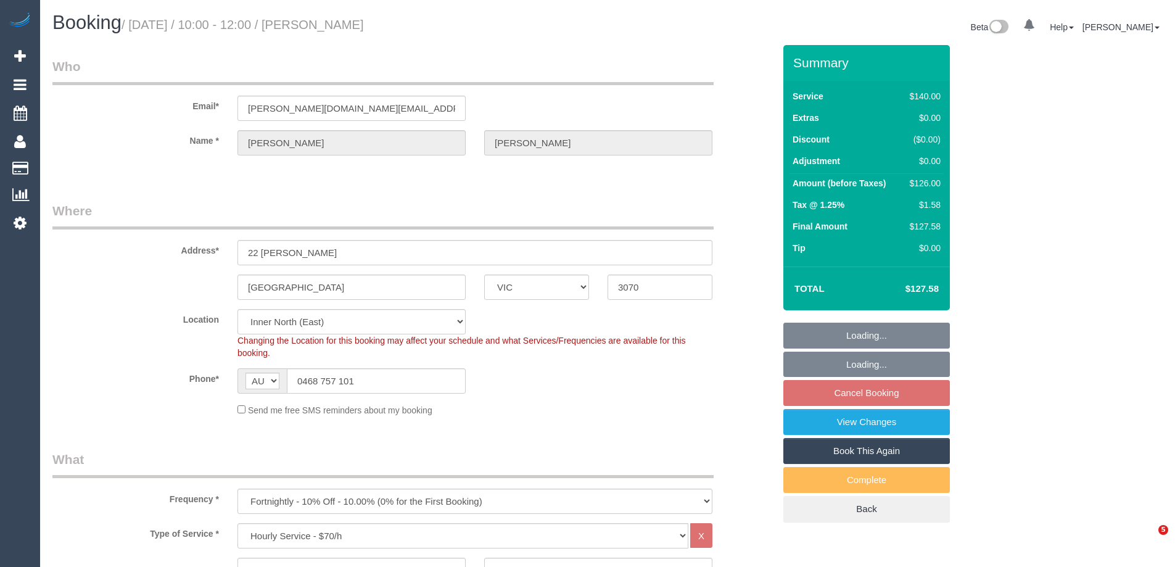
select select "number:34"
select select "number:11"
select select "spot3"
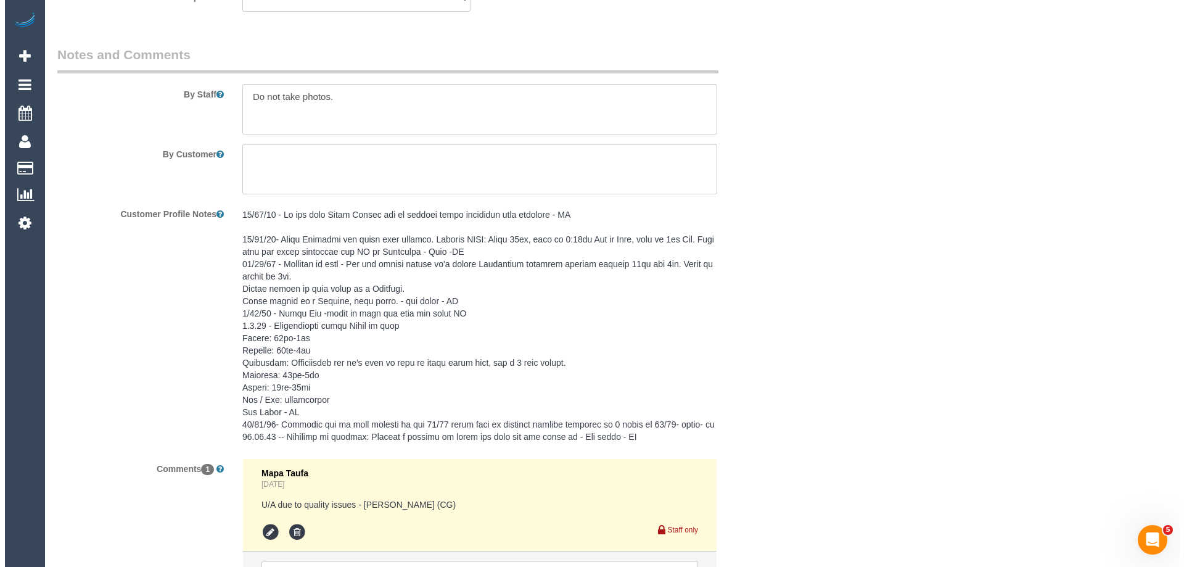
scroll to position [1781, 0]
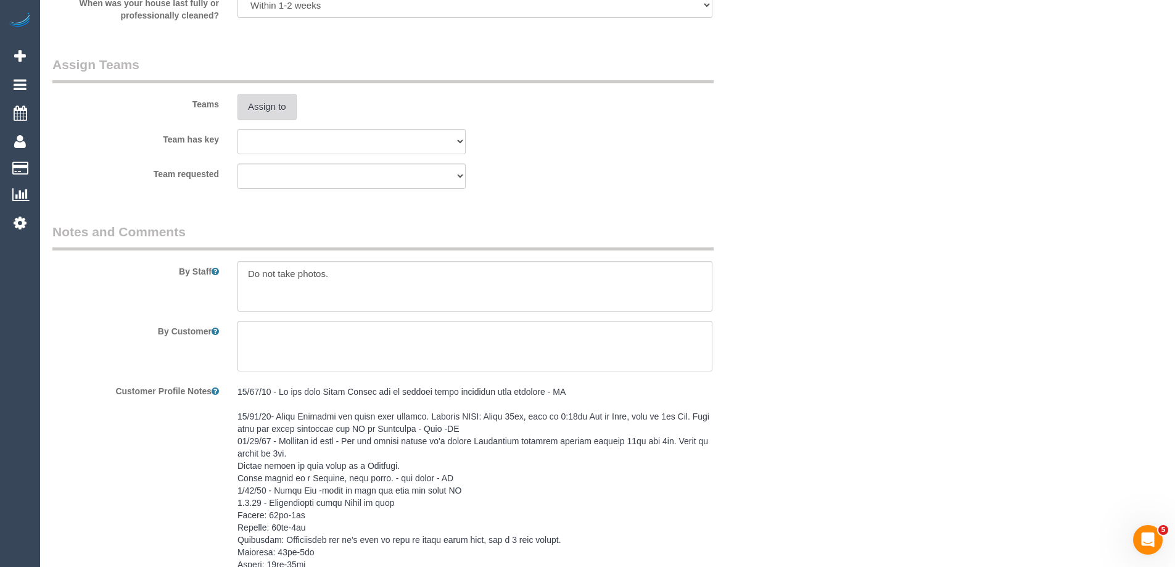
click at [243, 97] on button "Assign to" at bounding box center [266, 107] width 59 height 26
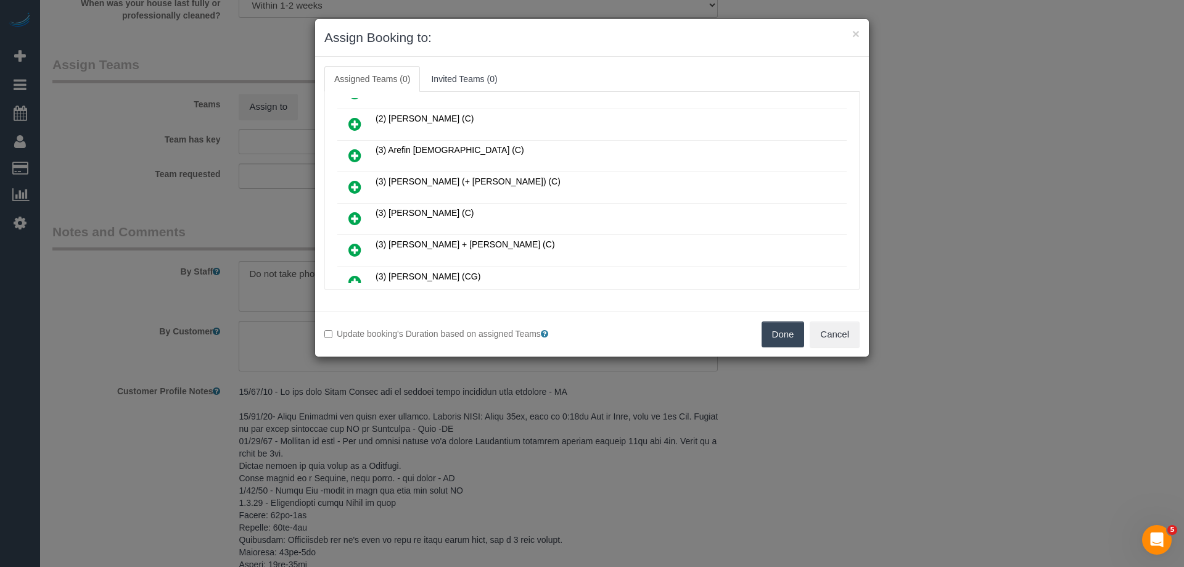
click at [356, 152] on icon at bounding box center [354, 155] width 13 height 15
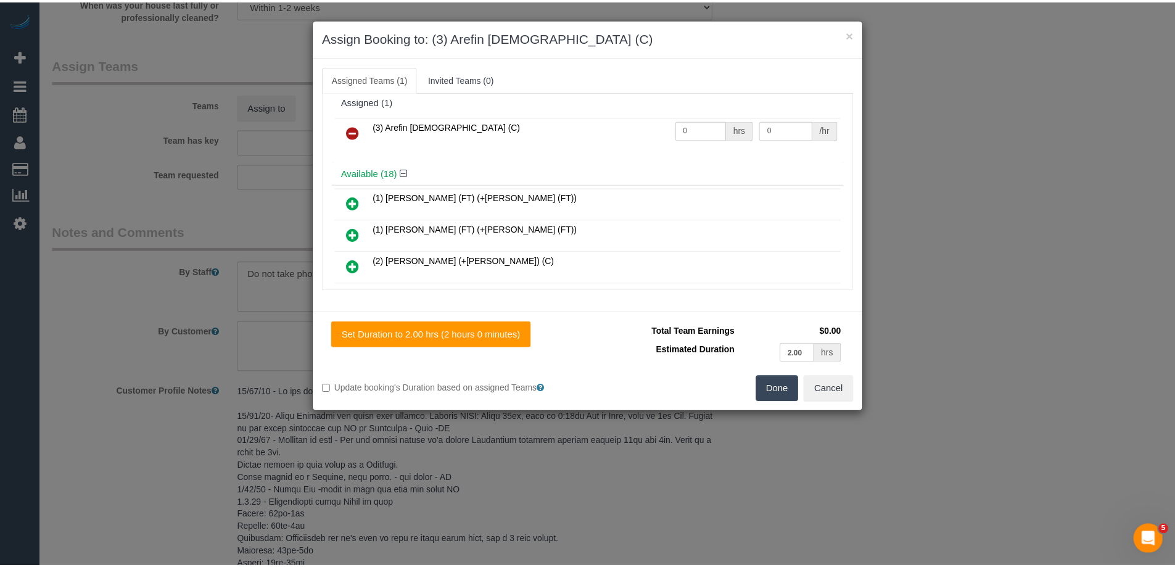
scroll to position [0, 0]
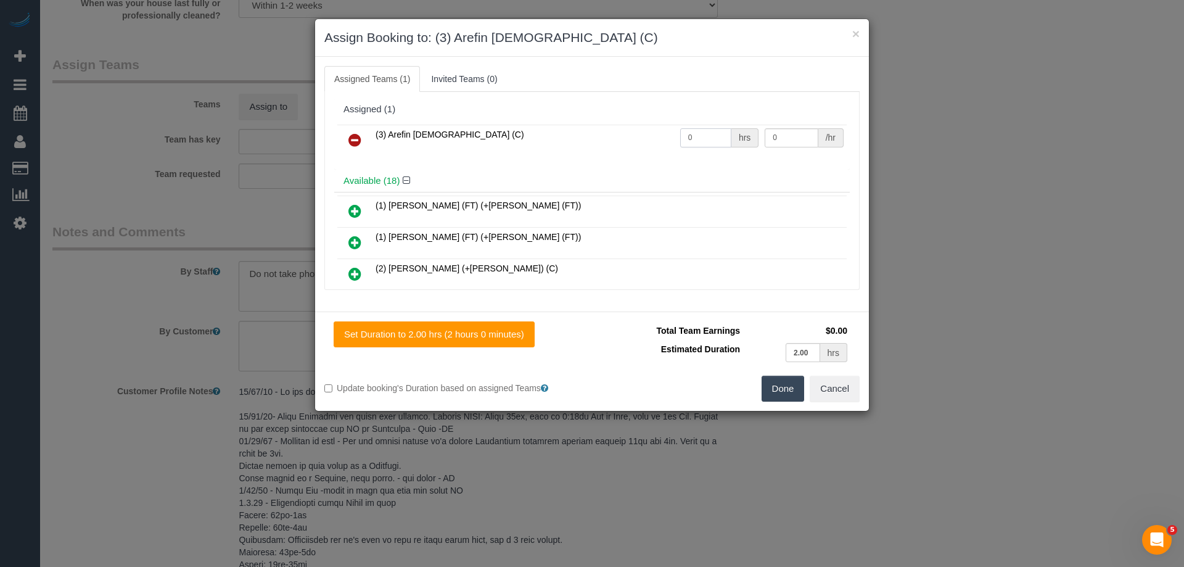
drag, startPoint x: 704, startPoint y: 139, endPoint x: 634, endPoint y: 138, distance: 70.3
click at [640, 139] on tr "(3) Arefin Islam (C) 0 hrs 0 /hr" at bounding box center [591, 140] width 509 height 31
type input "2"
drag, startPoint x: 765, startPoint y: 137, endPoint x: 704, endPoint y: 136, distance: 60.4
click at [706, 136] on tr "(3) Arefin Islam (C) 2 hrs 0 /hr" at bounding box center [591, 140] width 509 height 31
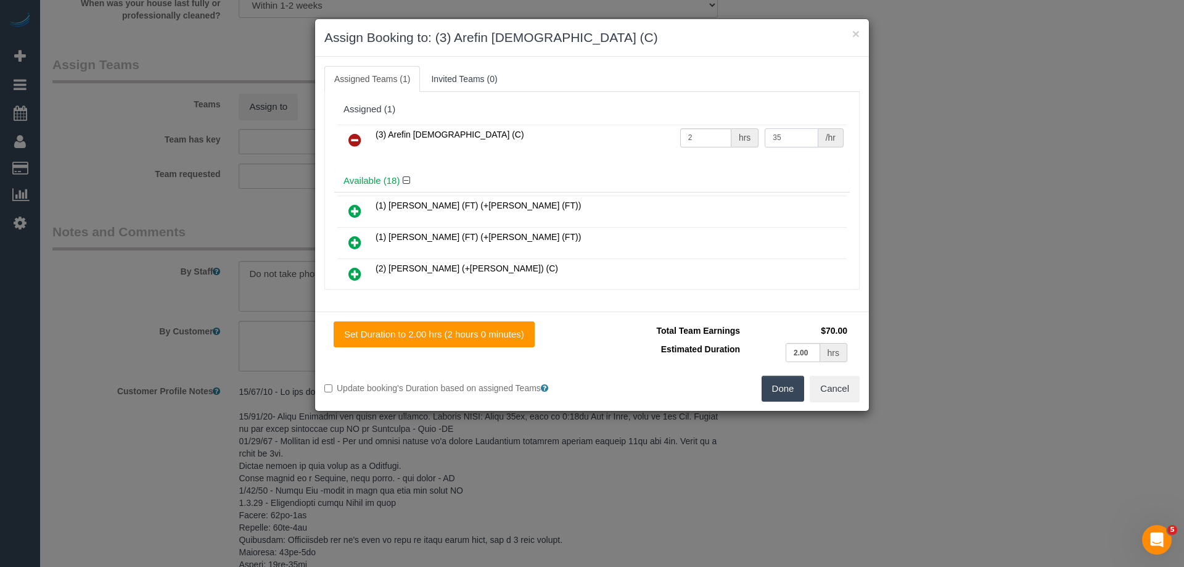
type input "35"
click at [781, 395] on button "Done" at bounding box center [783, 389] width 43 height 26
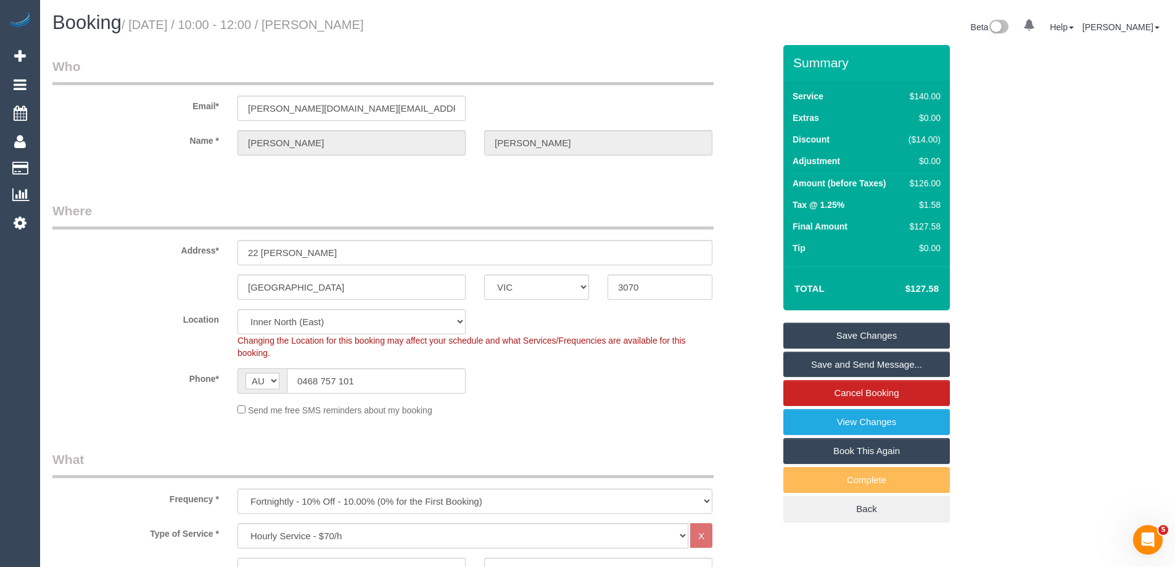
drag, startPoint x: 432, startPoint y: 29, endPoint x: 338, endPoint y: 26, distance: 93.8
click at [338, 26] on h1 "Booking / September 04, 2025 / 10:00 - 12:00 / Scott Dowell" at bounding box center [325, 22] width 546 height 21
copy small "Scott Dowell"
click at [847, 363] on link "Save and Send Message..." at bounding box center [866, 364] width 166 height 26
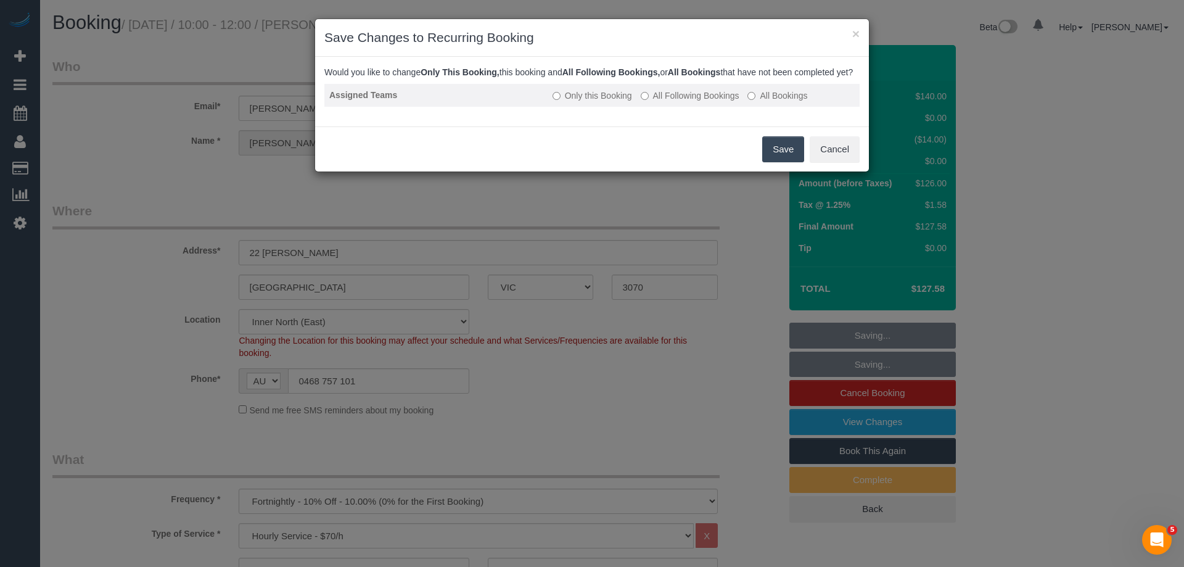
click at [683, 102] on label "All Following Bookings" at bounding box center [690, 95] width 99 height 12
click at [777, 159] on button "Save" at bounding box center [783, 149] width 42 height 26
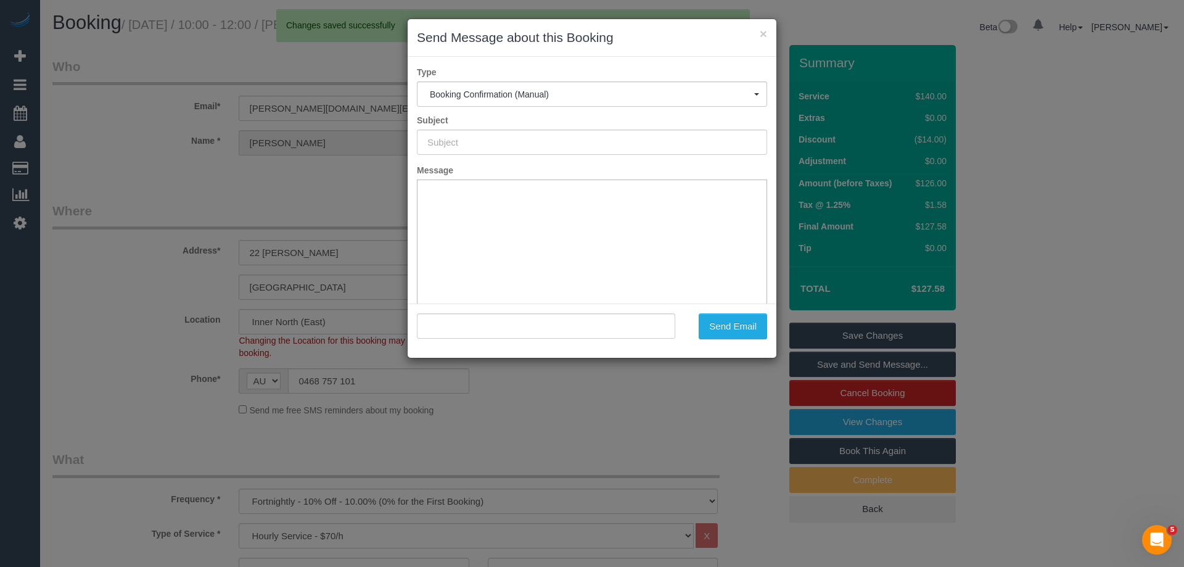
type input "Booking Confirmed"
type input ""Scott Dowell" <scott.dowell.dev@gmail.com>"
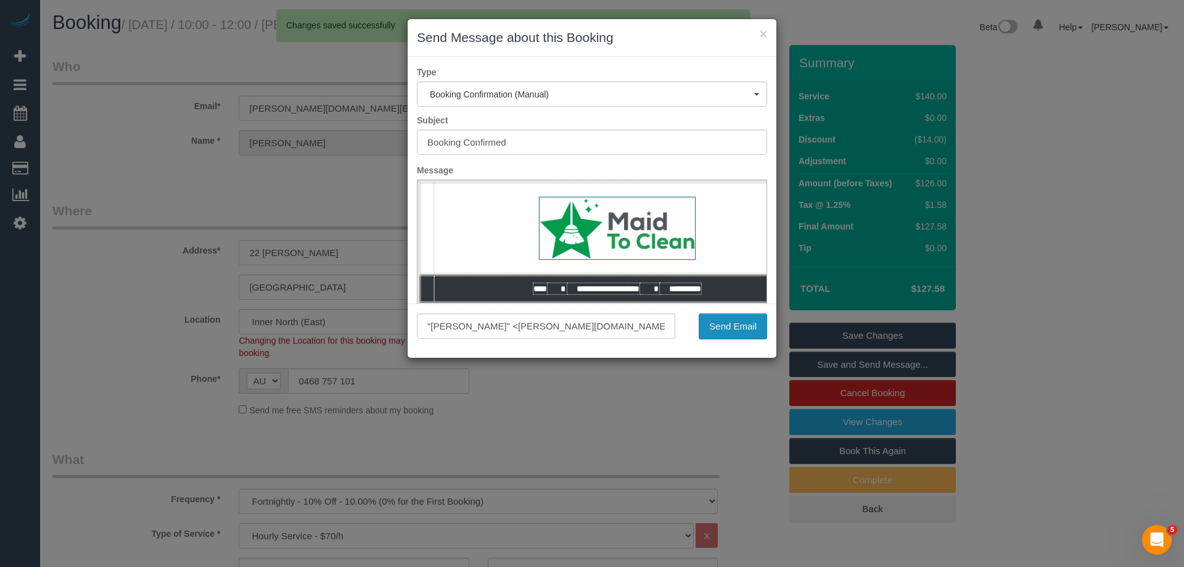
click at [738, 322] on button "Send Email" at bounding box center [733, 326] width 68 height 26
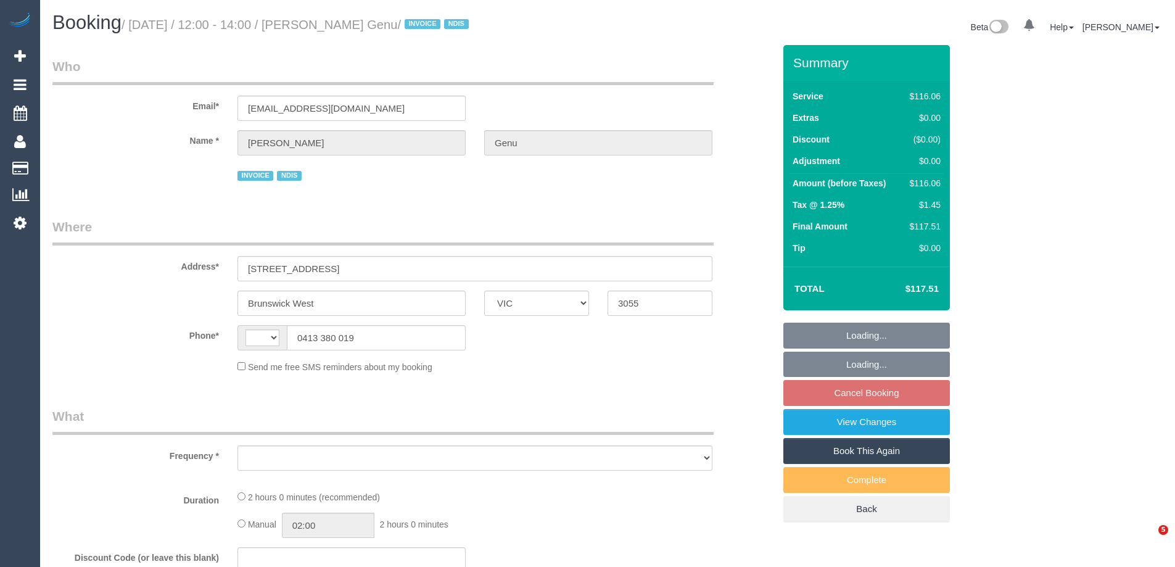
select select "VIC"
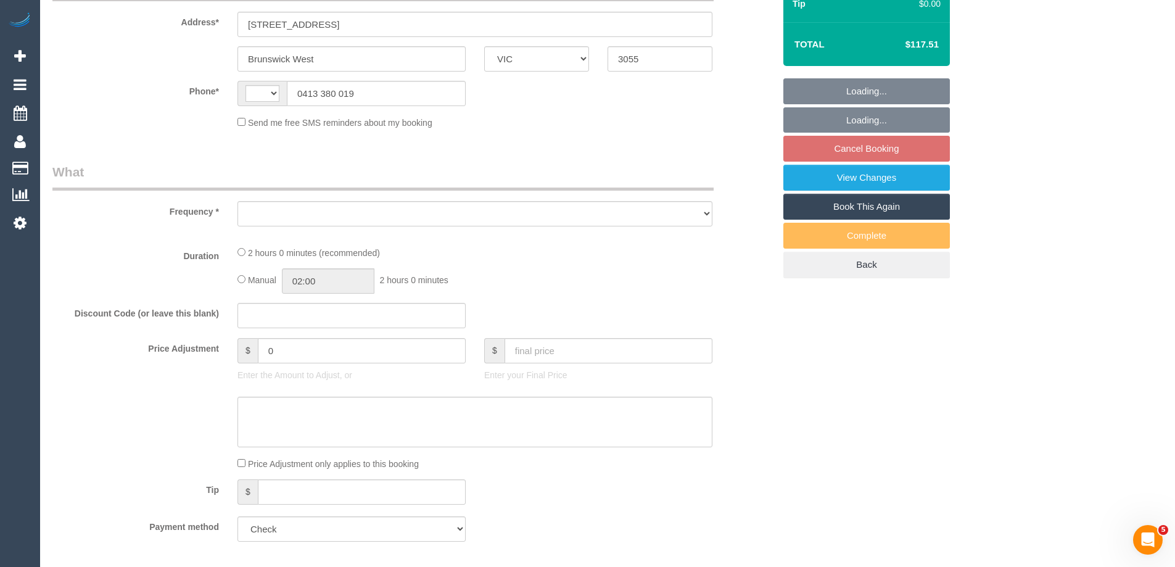
select select "number:28"
select select "number:14"
select select "number:21"
select select "number:36"
select select "number:35"
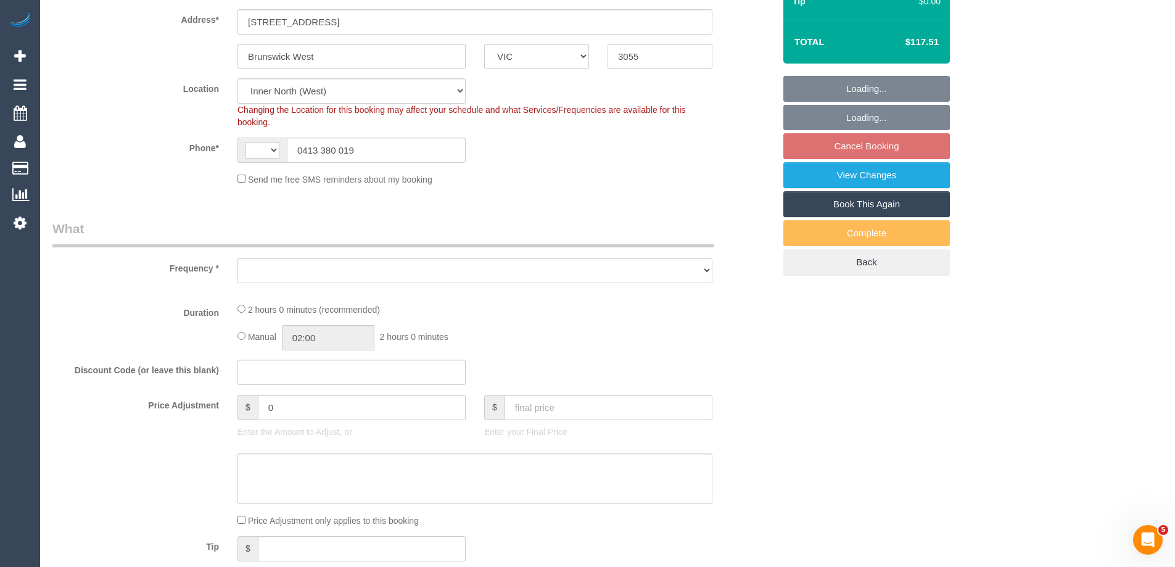
select select "string:AU"
select select "object:697"
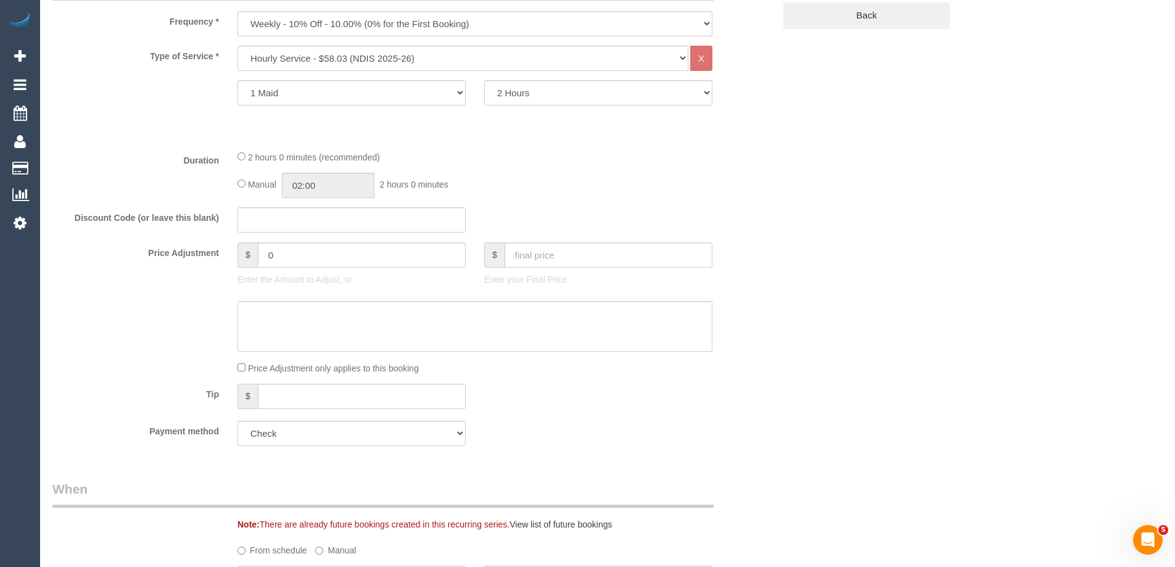
select select "spot6"
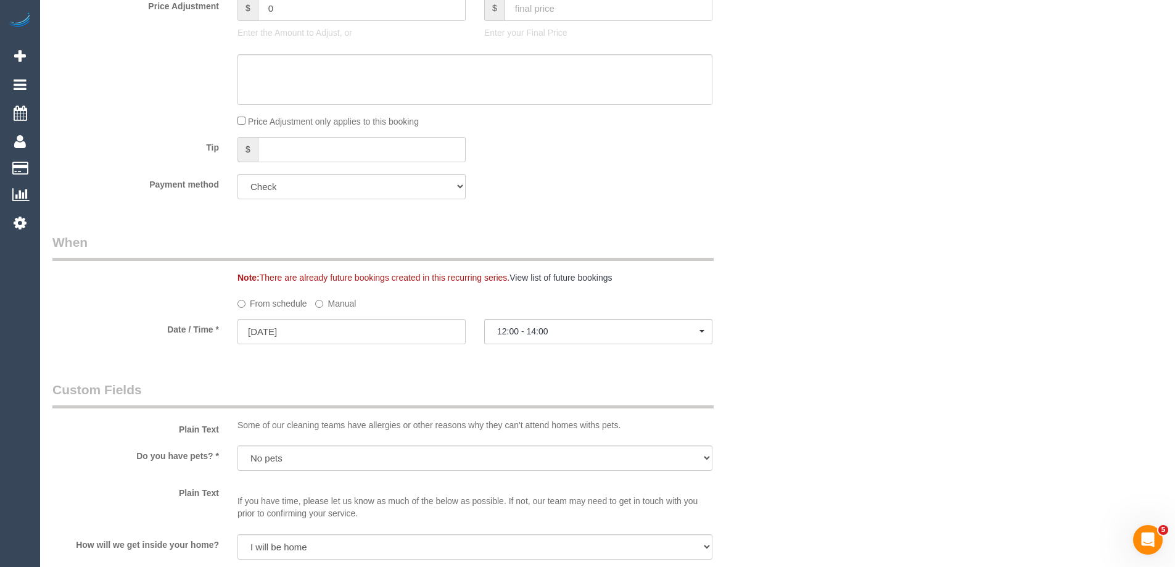
scroll to position [555, 0]
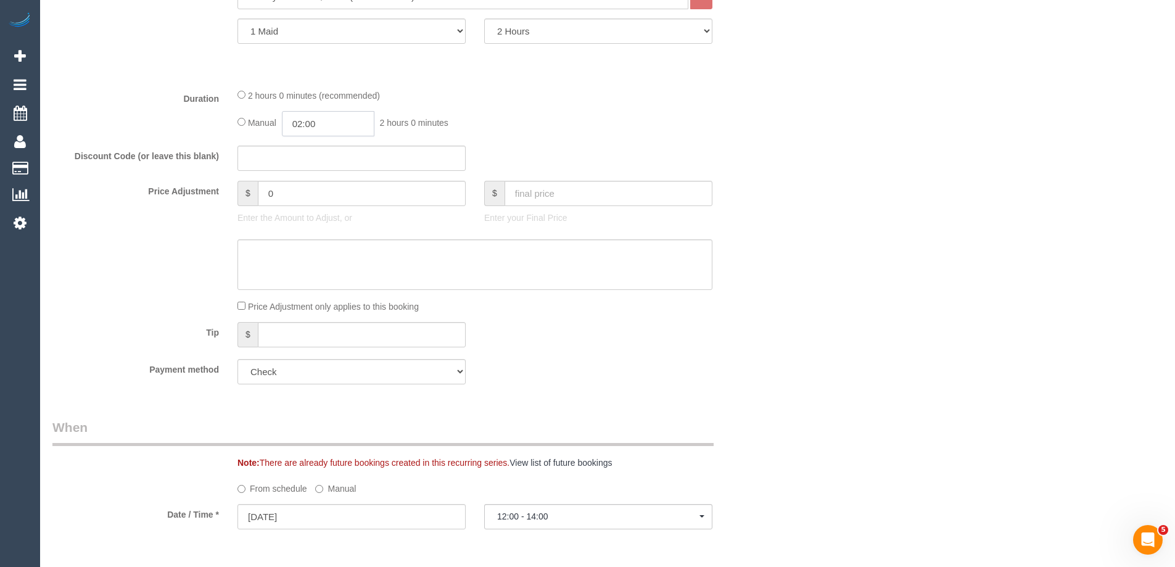
click at [303, 123] on input "02:00" at bounding box center [328, 123] width 92 height 25
type input "01:00"
click at [299, 153] on li "01:00" at bounding box center [314, 154] width 55 height 16
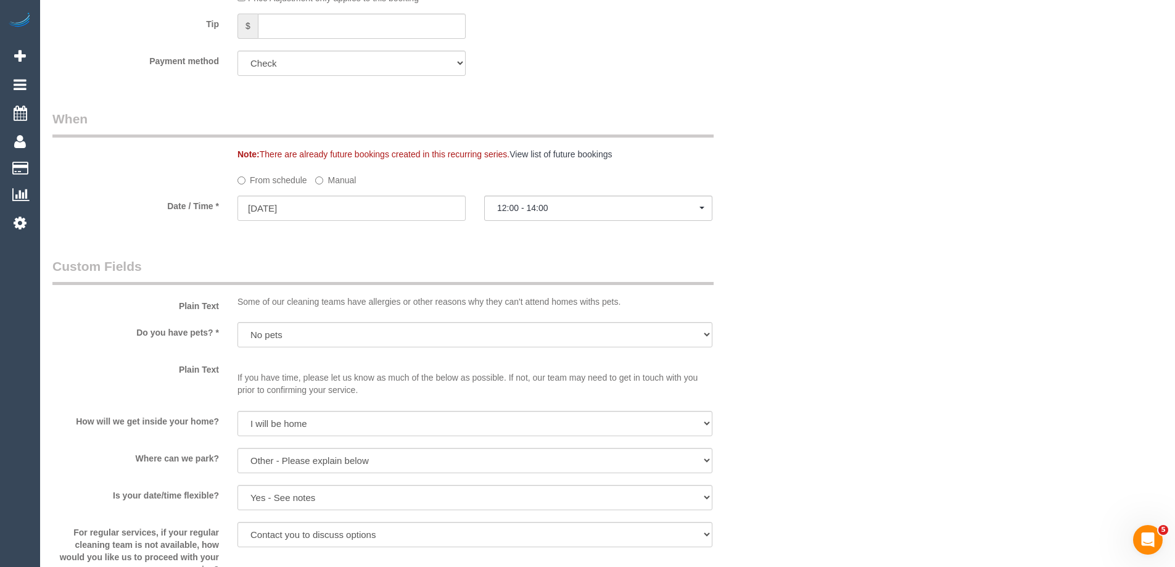
select select "spot39"
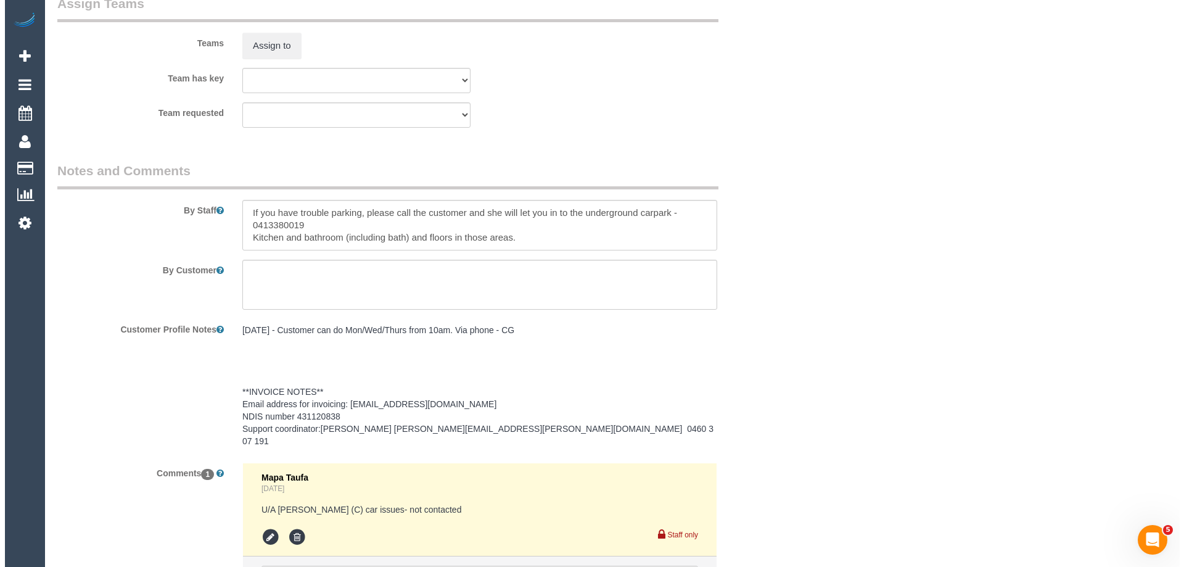
scroll to position [1455, 0]
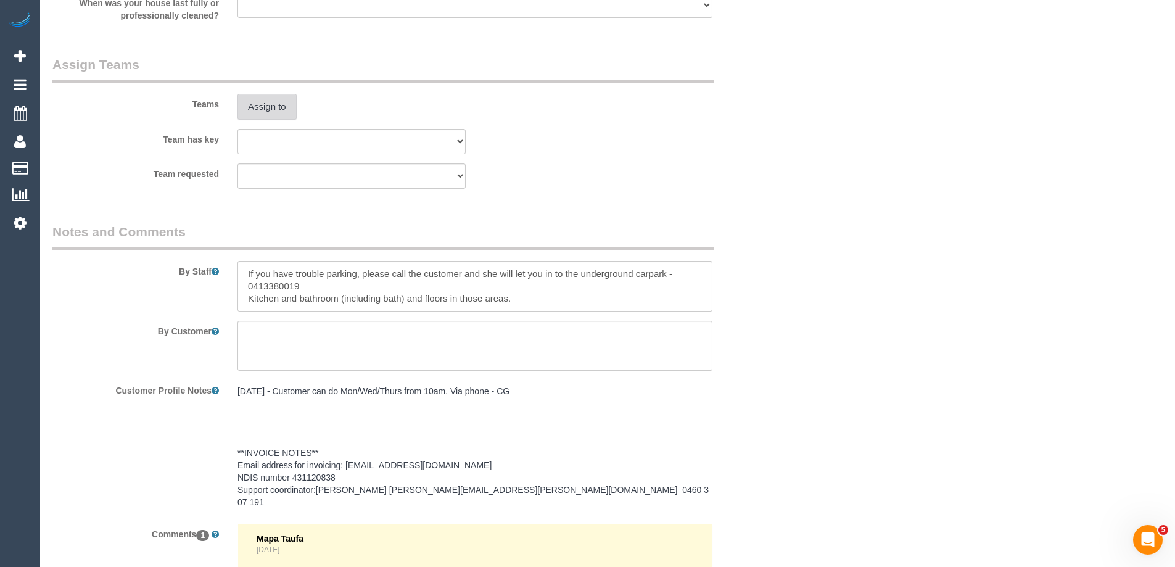
click at [258, 111] on button "Assign to" at bounding box center [266, 107] width 59 height 26
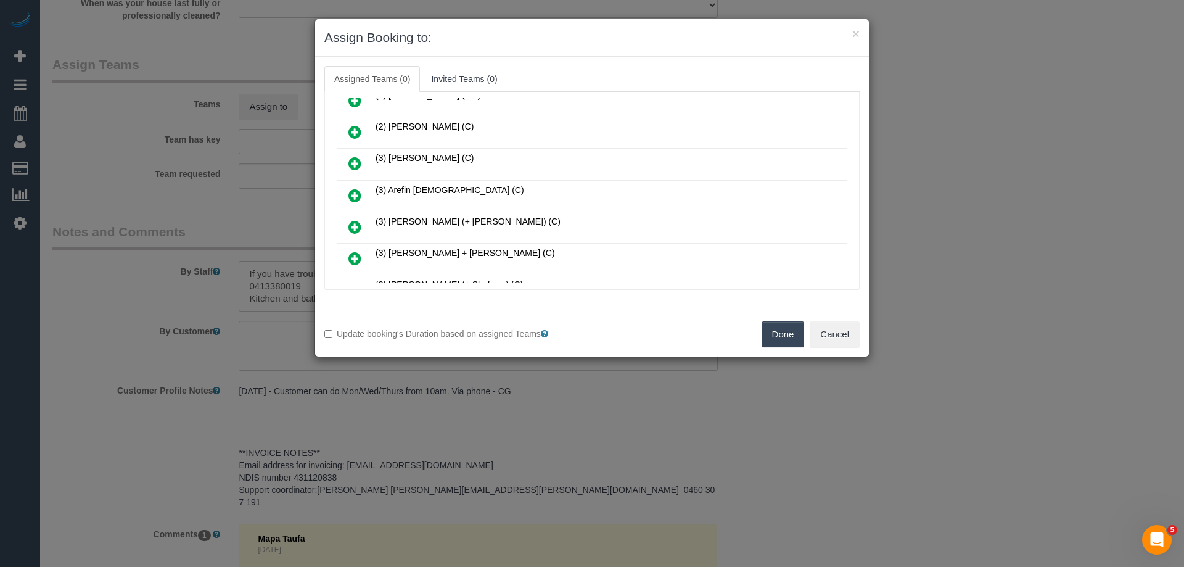
scroll to position [555, 0]
click at [358, 223] on icon at bounding box center [354, 227] width 13 height 15
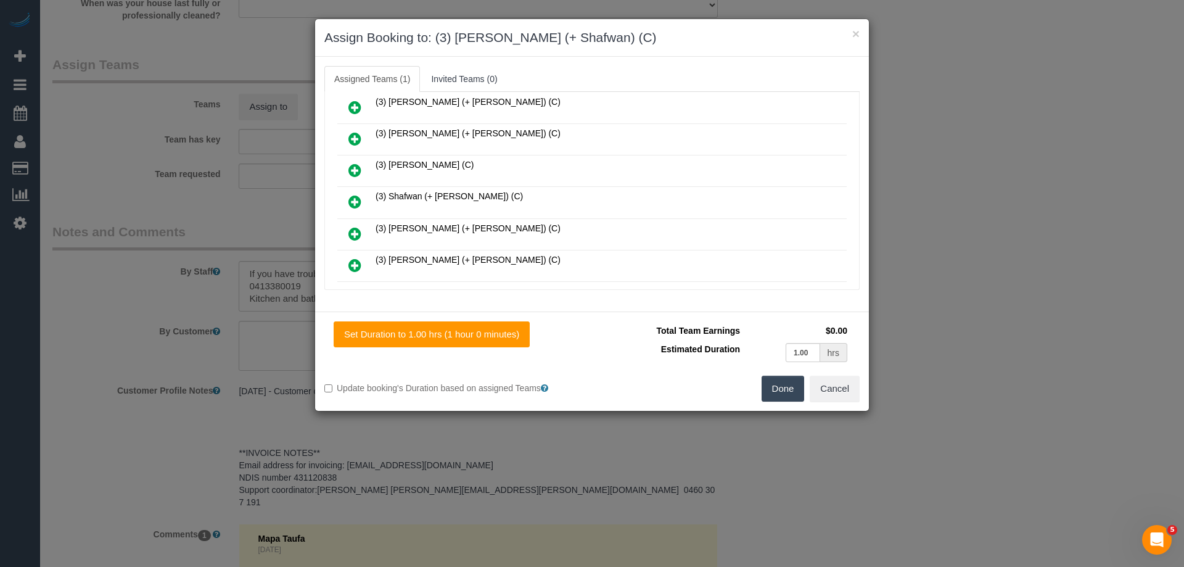
click at [363, 197] on link at bounding box center [354, 202] width 29 height 25
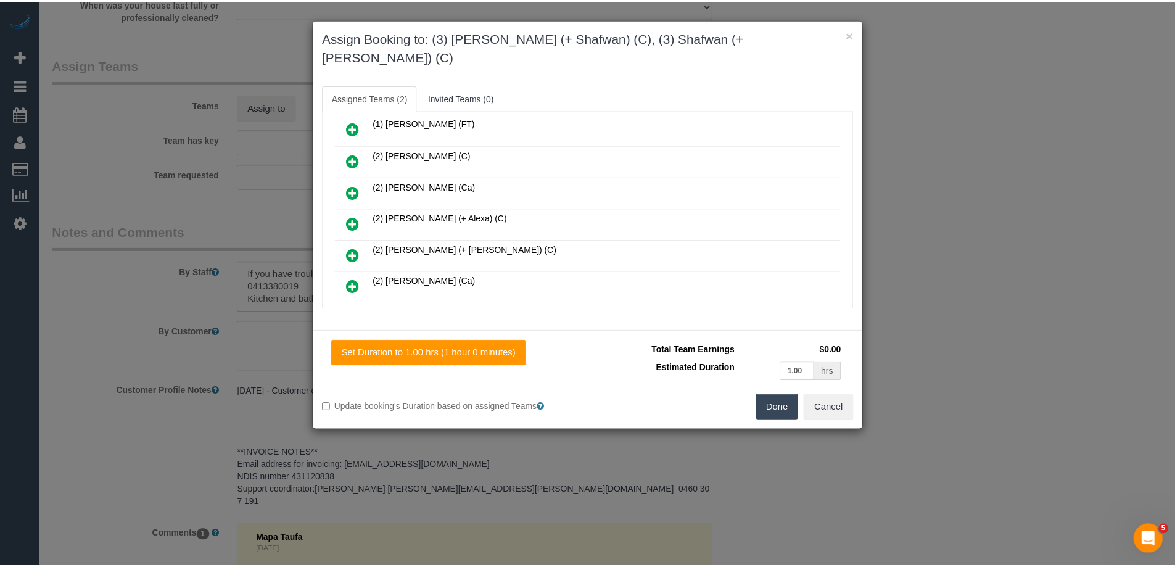
scroll to position [0, 0]
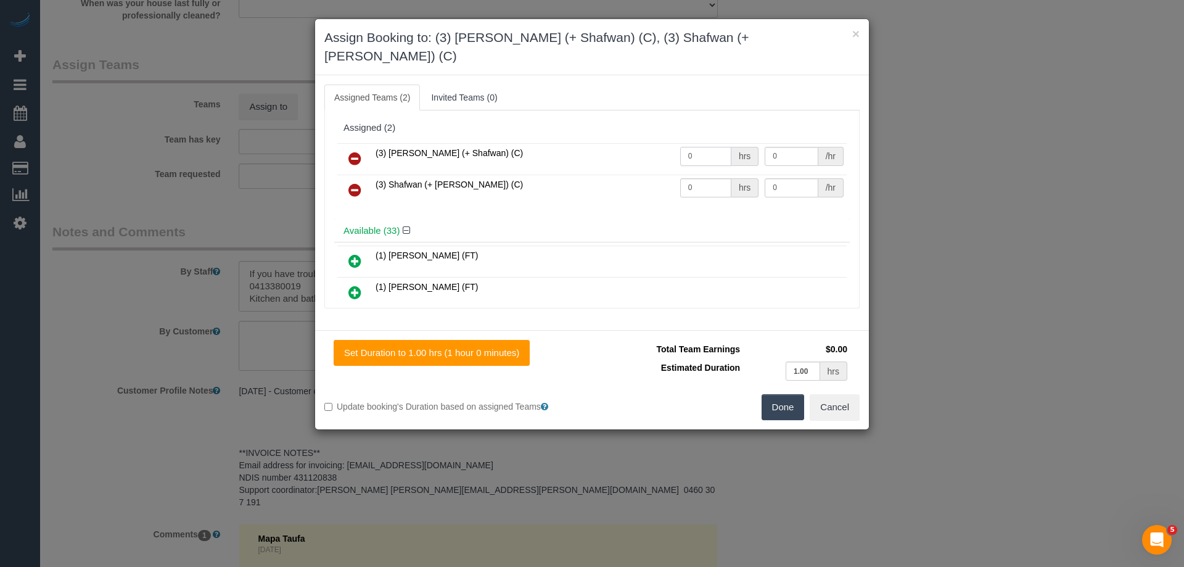
drag, startPoint x: 700, startPoint y: 138, endPoint x: 622, endPoint y: 137, distance: 78.3
click at [628, 143] on tr "(3) Farhan (+ Shafwan) (C) 0 hrs 0 /hr" at bounding box center [591, 158] width 509 height 31
type input "1"
drag, startPoint x: 696, startPoint y: 168, endPoint x: 632, endPoint y: 163, distance: 64.3
click at [636, 175] on tr "(3) Shafwan (+ Farhan) (C) 0 hrs 0 /hr" at bounding box center [591, 190] width 509 height 31
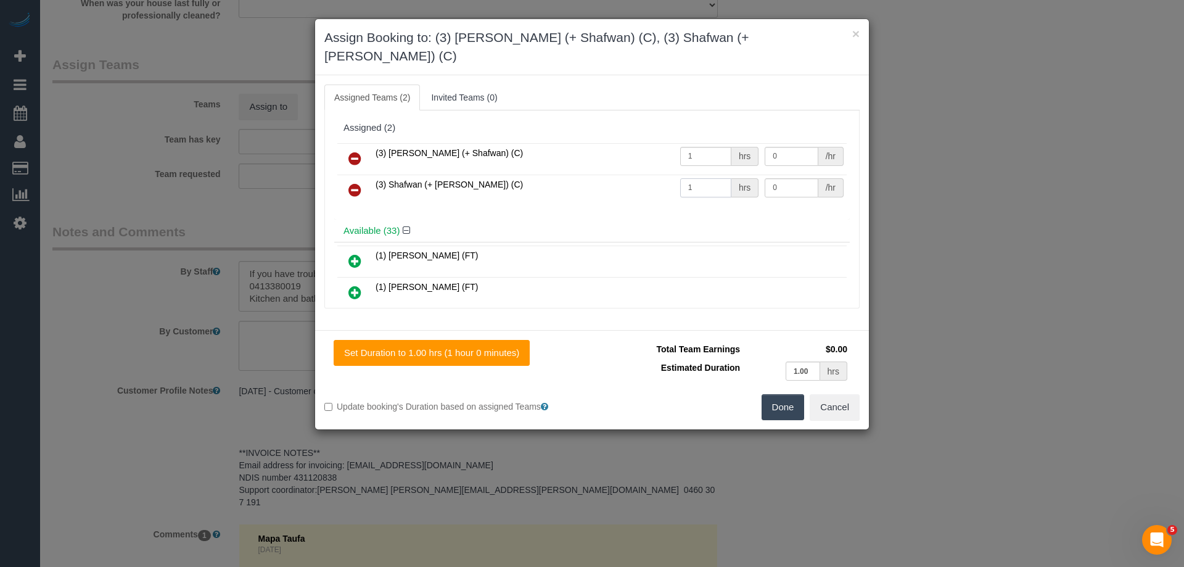
type input "1"
drag, startPoint x: 803, startPoint y: 163, endPoint x: 715, endPoint y: 163, distance: 87.6
click at [735, 175] on tr "(3) Shafwan (+ Farhan) (C) 1 hrs 0 /hr" at bounding box center [591, 190] width 509 height 31
type input "35"
drag, startPoint x: 783, startPoint y: 139, endPoint x: 701, endPoint y: 139, distance: 82.0
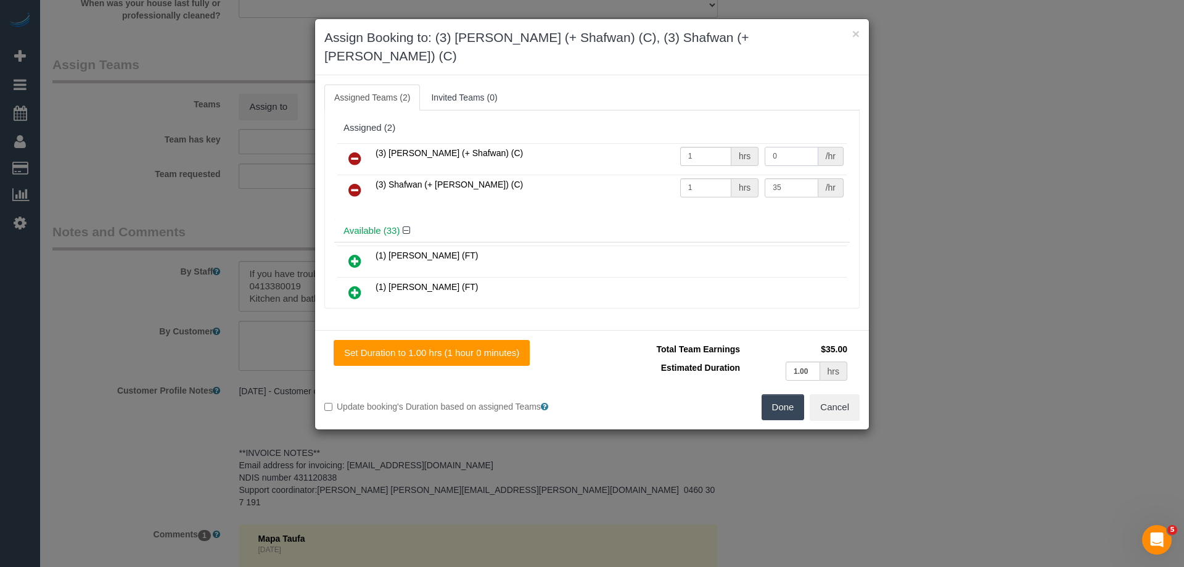
click at [702, 143] on tr "(3) Farhan (+ Shafwan) (C) 1 hrs 0 /hr" at bounding box center [591, 158] width 509 height 31
type input "35"
click at [776, 396] on button "Done" at bounding box center [783, 407] width 43 height 26
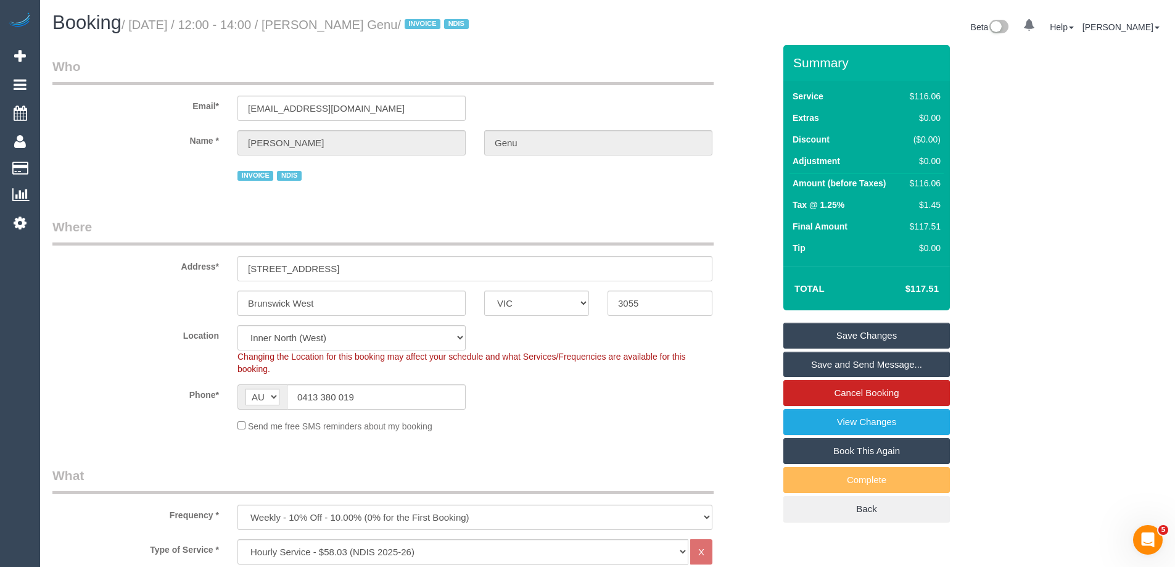
drag, startPoint x: 452, startPoint y: 23, endPoint x: 340, endPoint y: 24, distance: 112.2
click at [340, 24] on small "/ September 04, 2025 / 12:00 - 14:00 / Terry Lindiann Genu / INVOICE NDIS" at bounding box center [296, 25] width 351 height 14
copy small "Terry Lindiann Genu"
click at [845, 343] on link "Save Changes" at bounding box center [866, 335] width 166 height 26
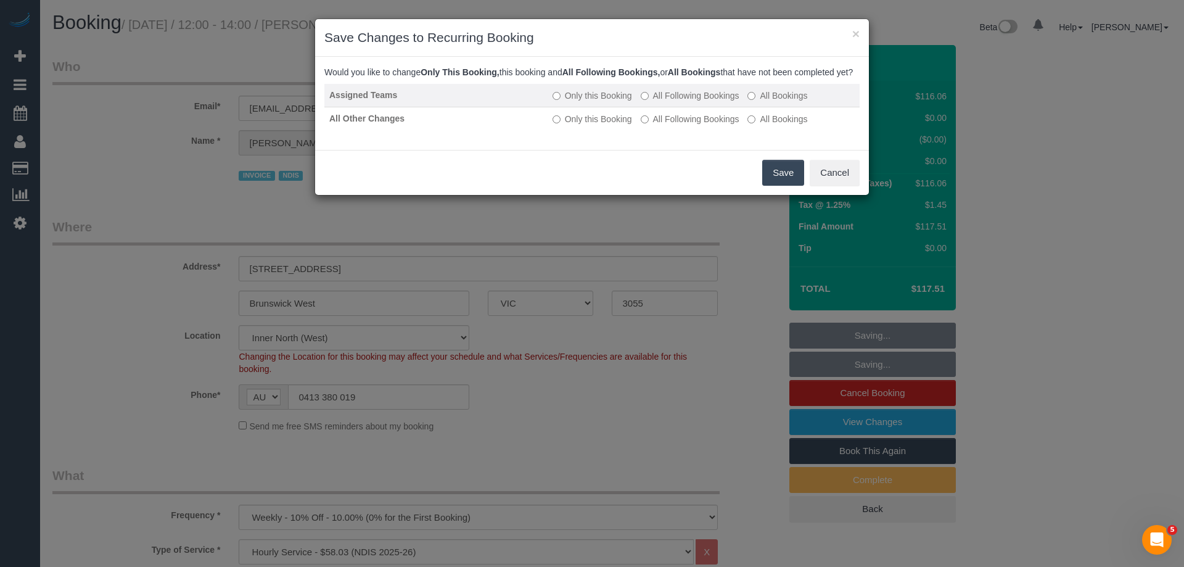
click at [663, 102] on label "All Following Bookings" at bounding box center [690, 95] width 99 height 12
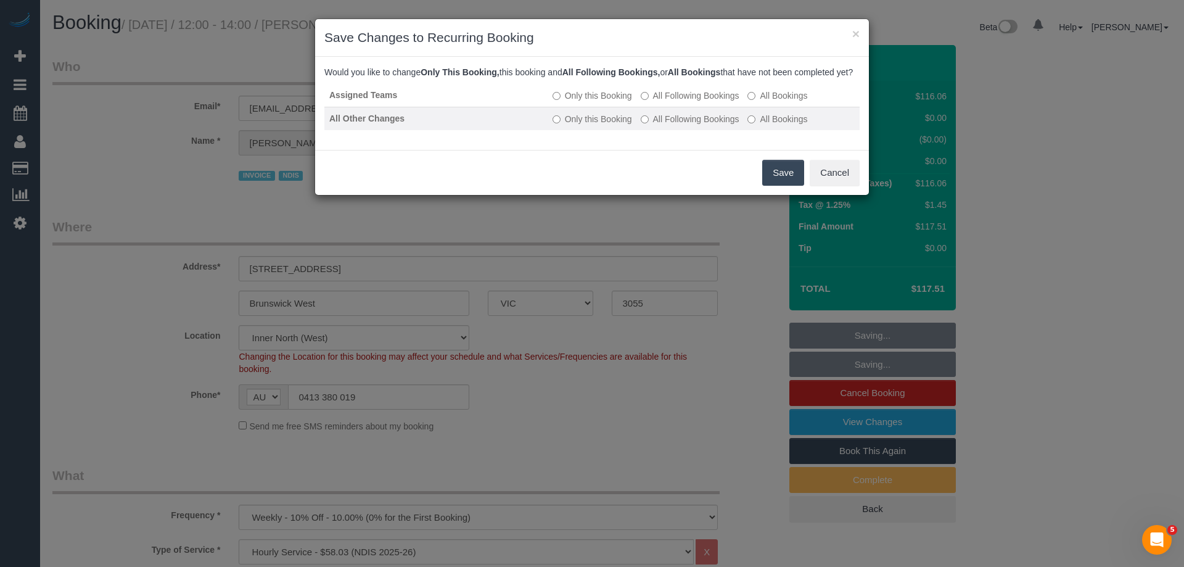
click at [660, 125] on label "All Following Bookings" at bounding box center [690, 119] width 99 height 12
click at [774, 186] on button "Save" at bounding box center [783, 173] width 42 height 26
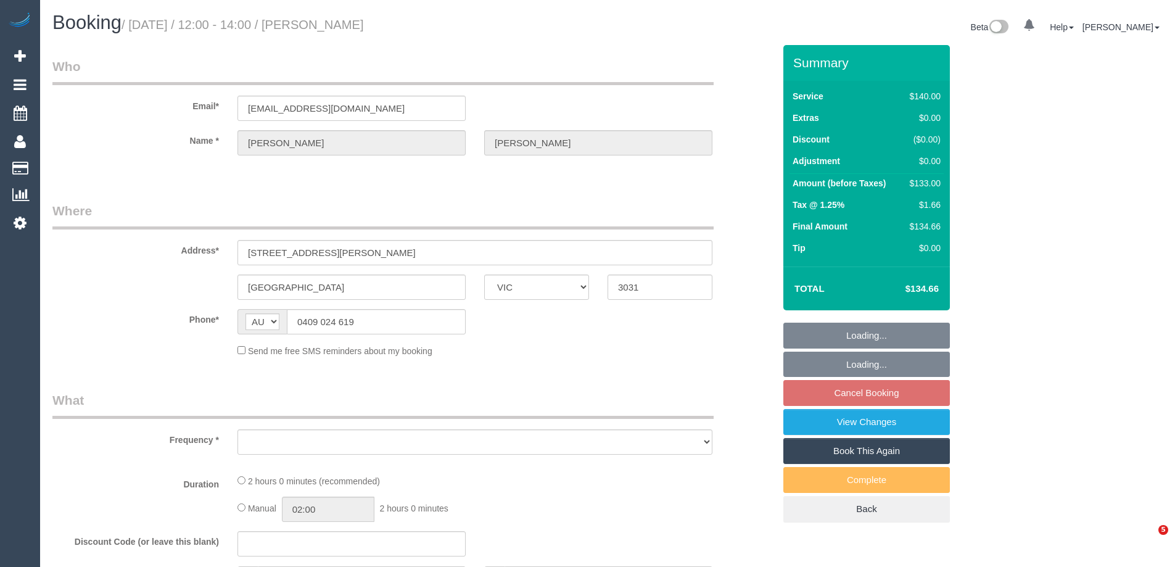
select select "VIC"
select select "string:stripe-pm_1OdsXa2GScqysDRVfrUSCIdA"
select select "number:29"
select select "number:16"
select select "number:19"
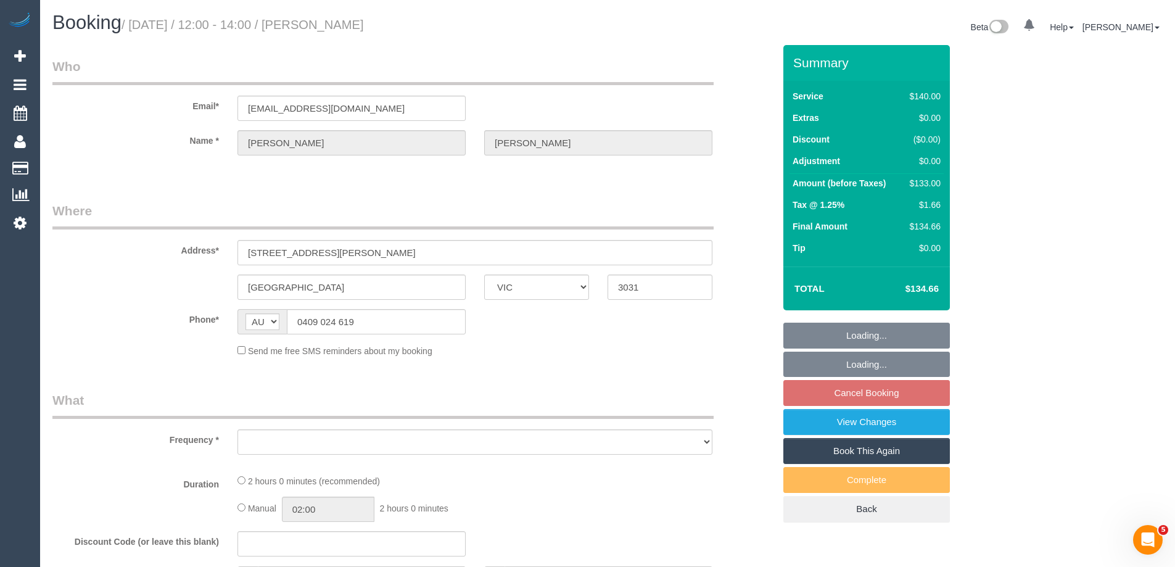
select select "number:24"
select select "number:34"
select select "number:12"
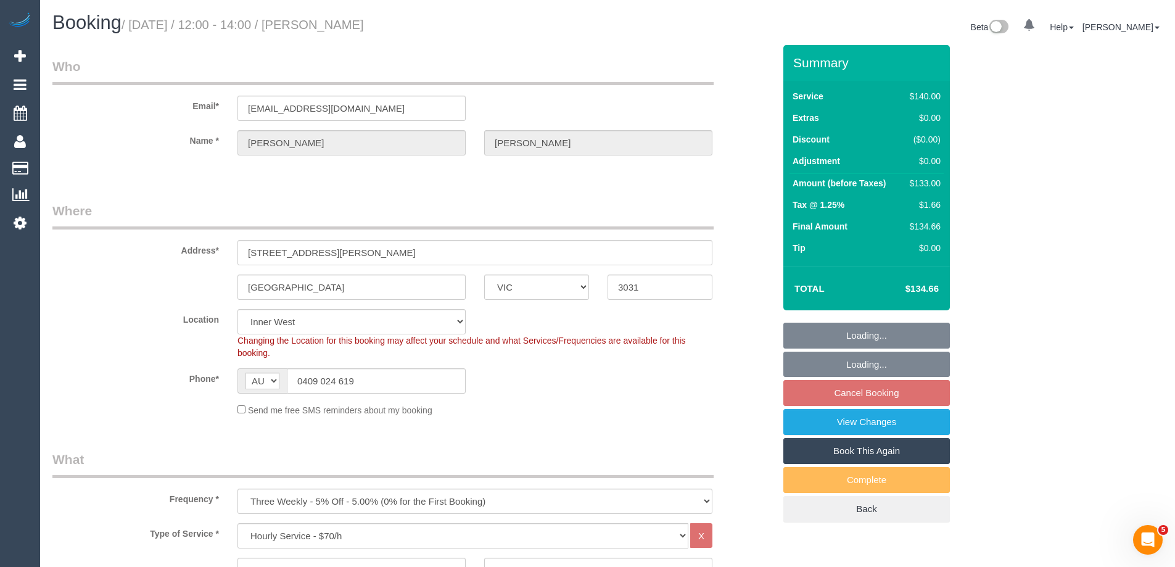
select select "object:1508"
select select "spot4"
select select "object:1520"
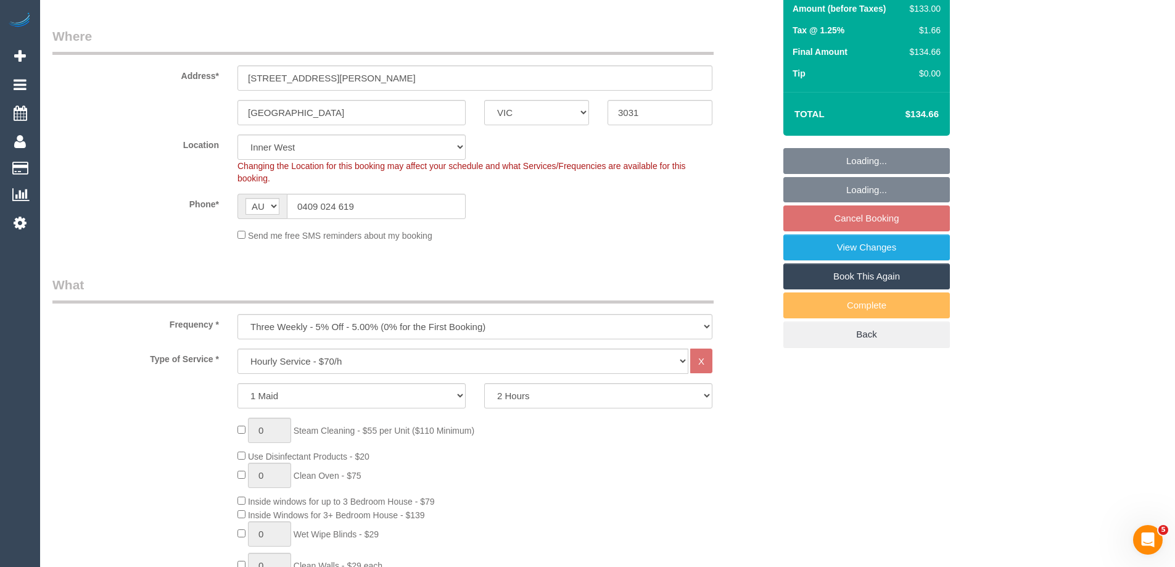
select select "spot25"
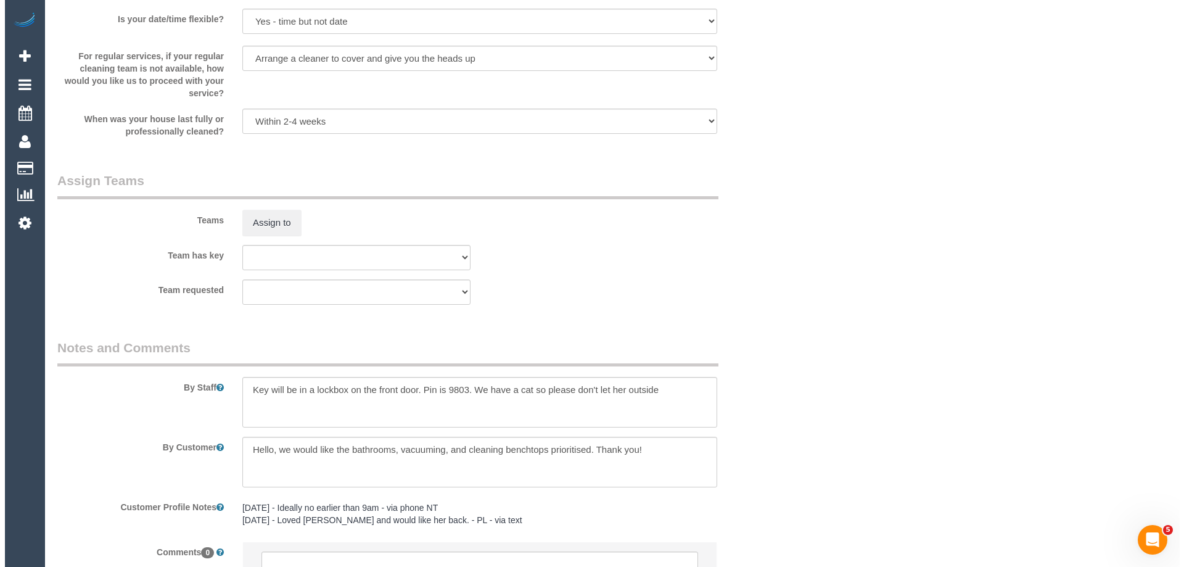
scroll to position [1787, 0]
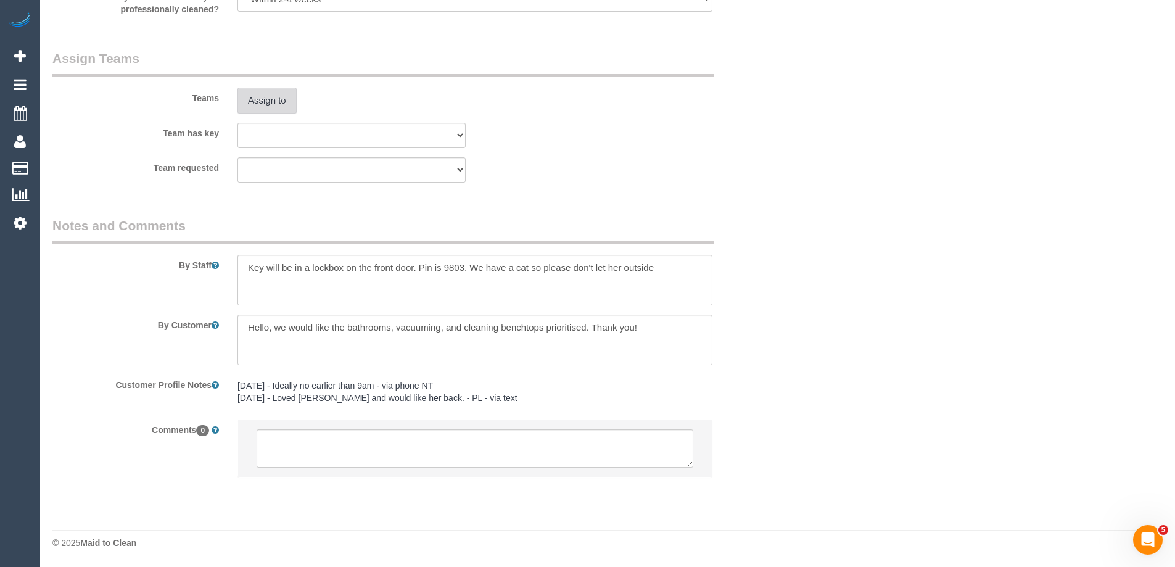
click at [254, 104] on button "Assign to" at bounding box center [266, 101] width 59 height 26
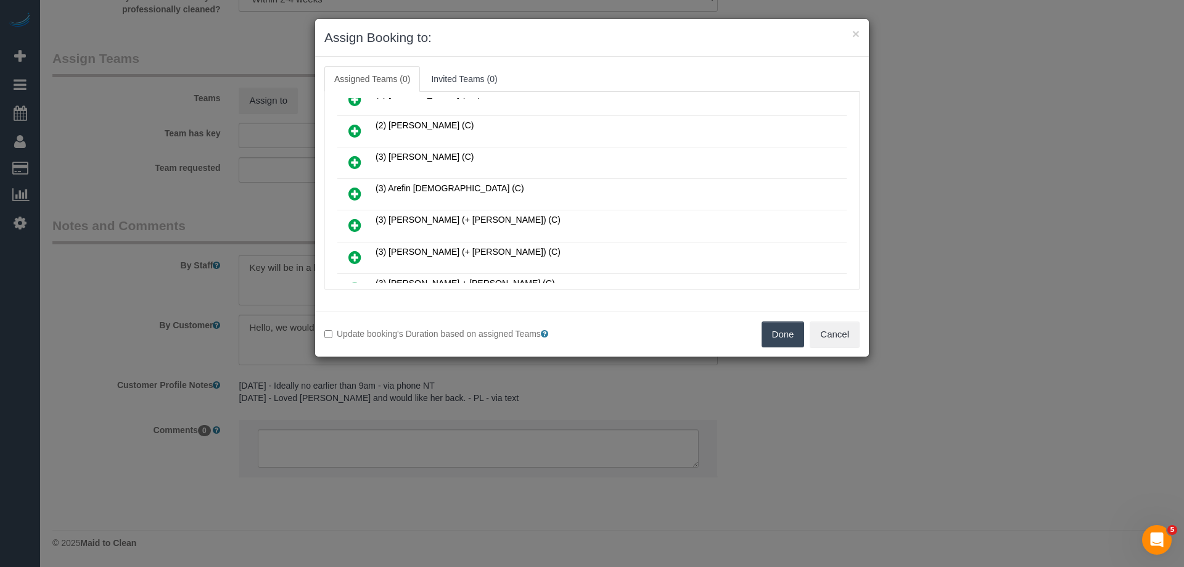
scroll to position [493, 0]
click at [351, 225] on icon at bounding box center [354, 223] width 13 height 15
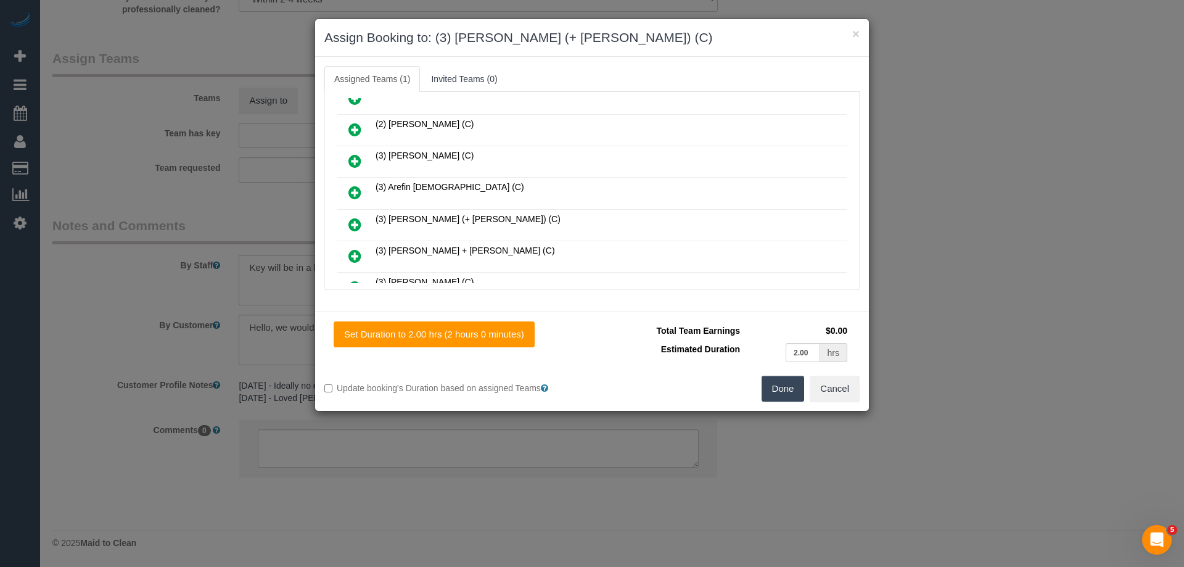
click at [351, 225] on icon at bounding box center [354, 224] width 13 height 15
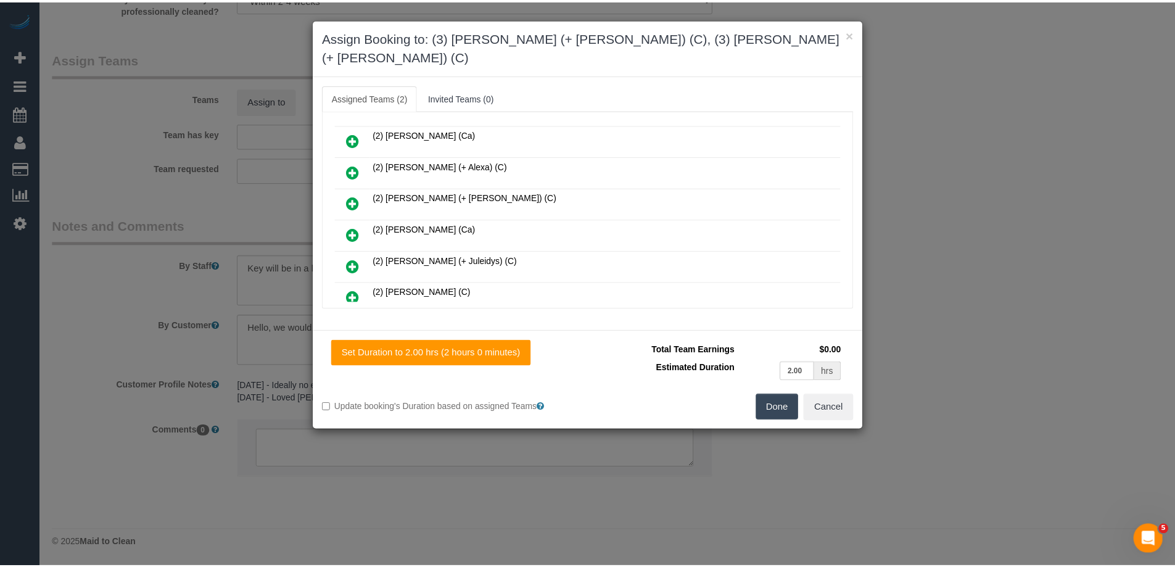
scroll to position [0, 0]
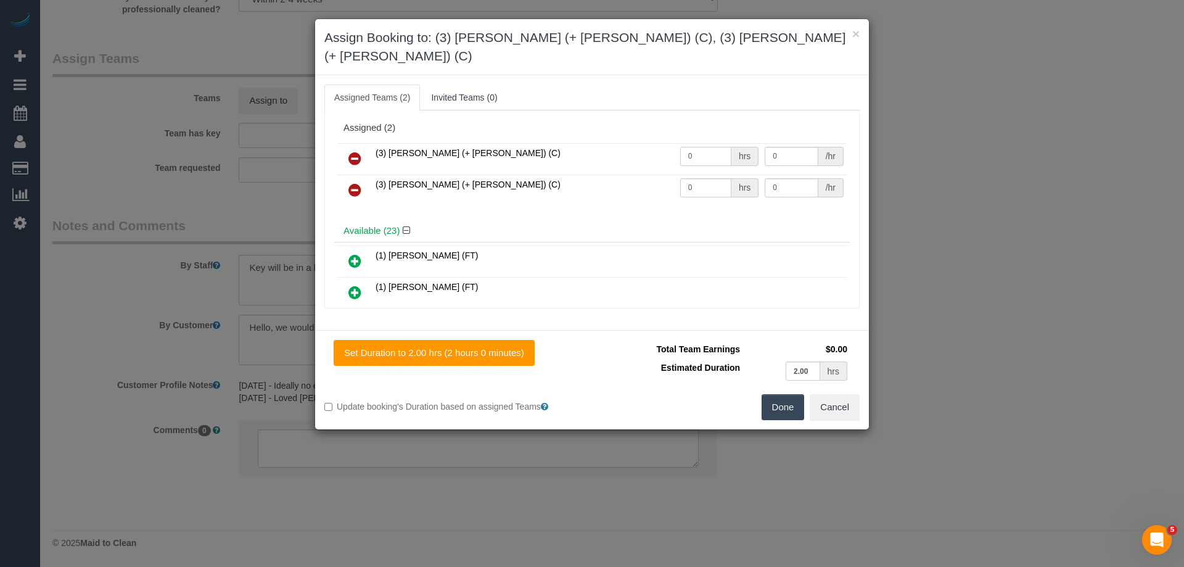
drag, startPoint x: 702, startPoint y: 142, endPoint x: 623, endPoint y: 142, distance: 78.9
click at [643, 143] on tr "(3) [PERSON_NAME] (+ [PERSON_NAME]) (C) 0 hrs 0 /hr" at bounding box center [591, 158] width 509 height 31
type input "1"
drag, startPoint x: 706, startPoint y: 167, endPoint x: 583, endPoint y: 165, distance: 123.3
click at [583, 175] on tr "(3) Fatema (+ Arifin) (C) 0 hrs 0 /hr" at bounding box center [591, 190] width 509 height 31
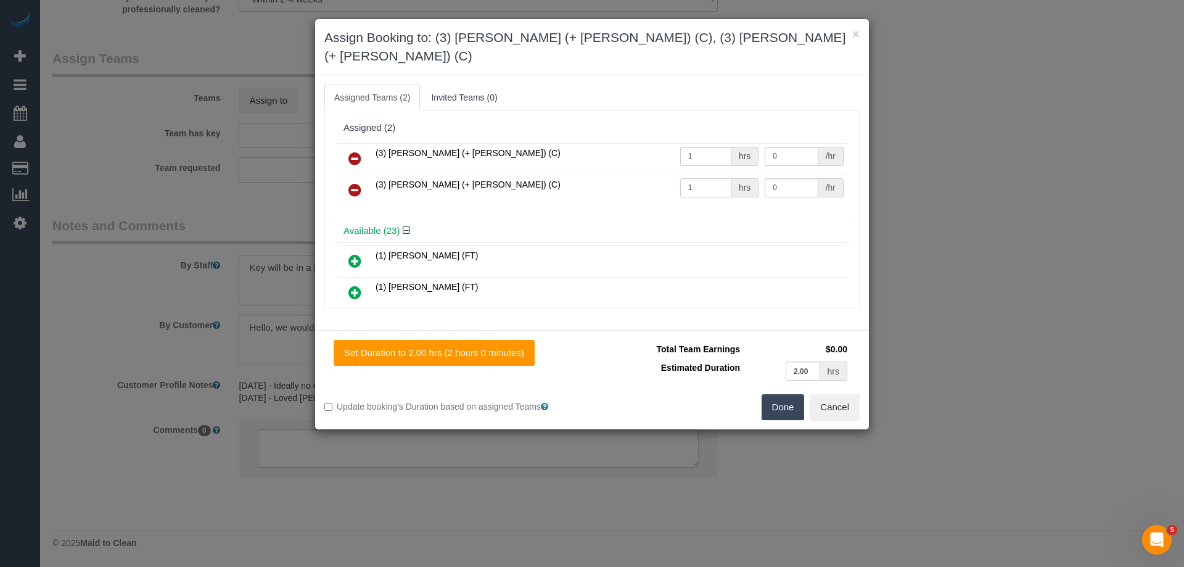
type input "1"
drag, startPoint x: 797, startPoint y: 163, endPoint x: 776, endPoint y: 146, distance: 27.2
click at [717, 175] on tr "(3) Fatema (+ Arifin) (C) 1 hrs 0 /hr" at bounding box center [591, 190] width 509 height 31
type input "35"
drag, startPoint x: 789, startPoint y: 133, endPoint x: 667, endPoint y: 133, distance: 122.1
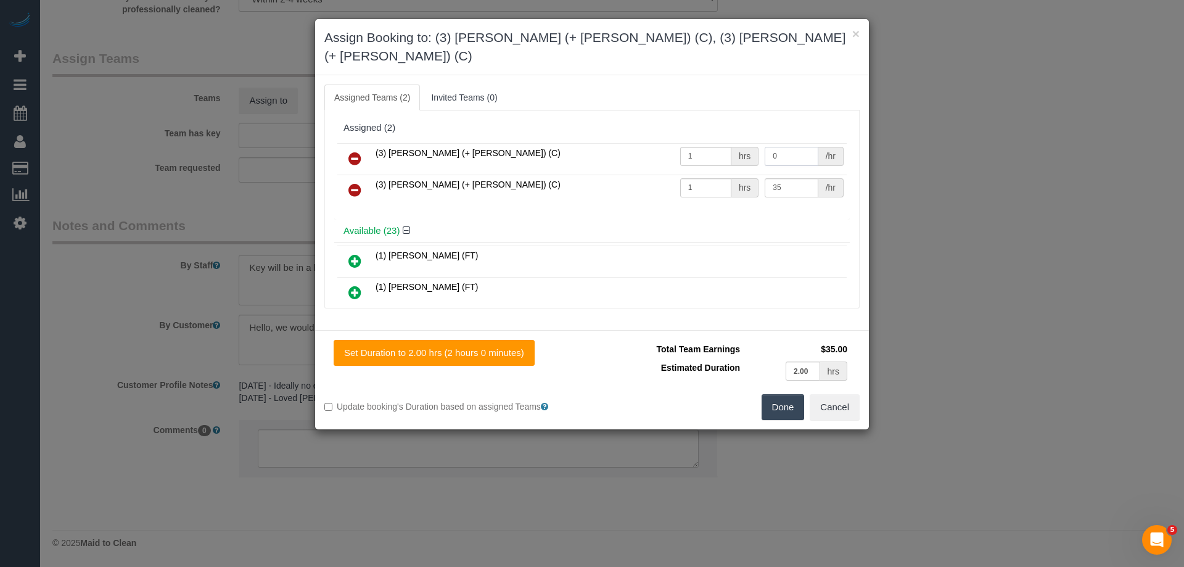
click at [684, 143] on tr "(3) Arifin (+ Fatema) (C) 1 hrs 0 /hr" at bounding box center [591, 158] width 509 height 31
type input "35"
click at [782, 395] on button "Done" at bounding box center [783, 407] width 43 height 26
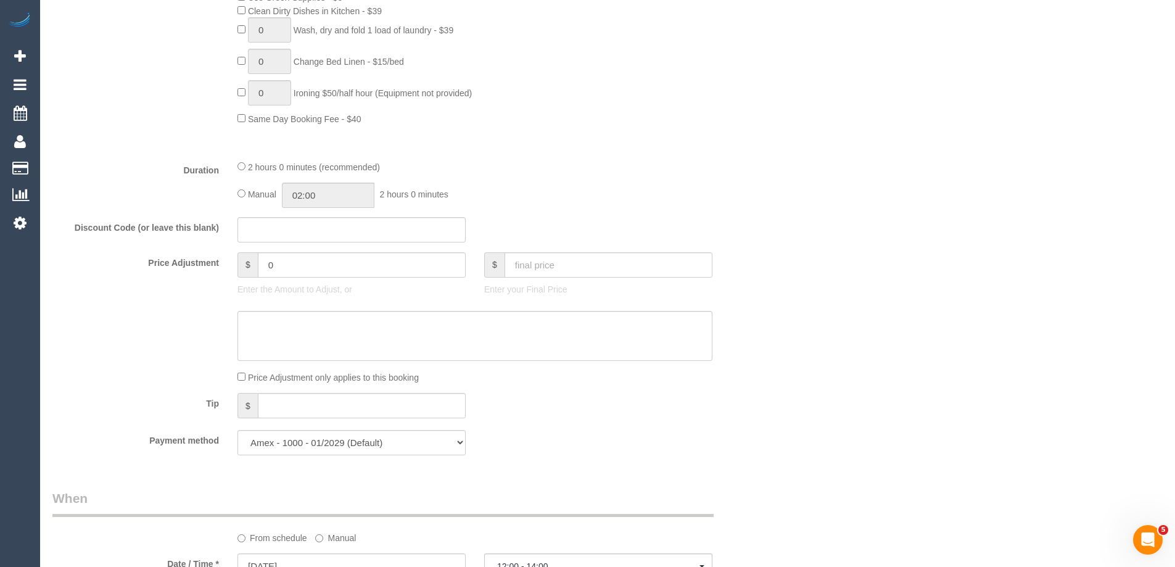
scroll to position [800, 0]
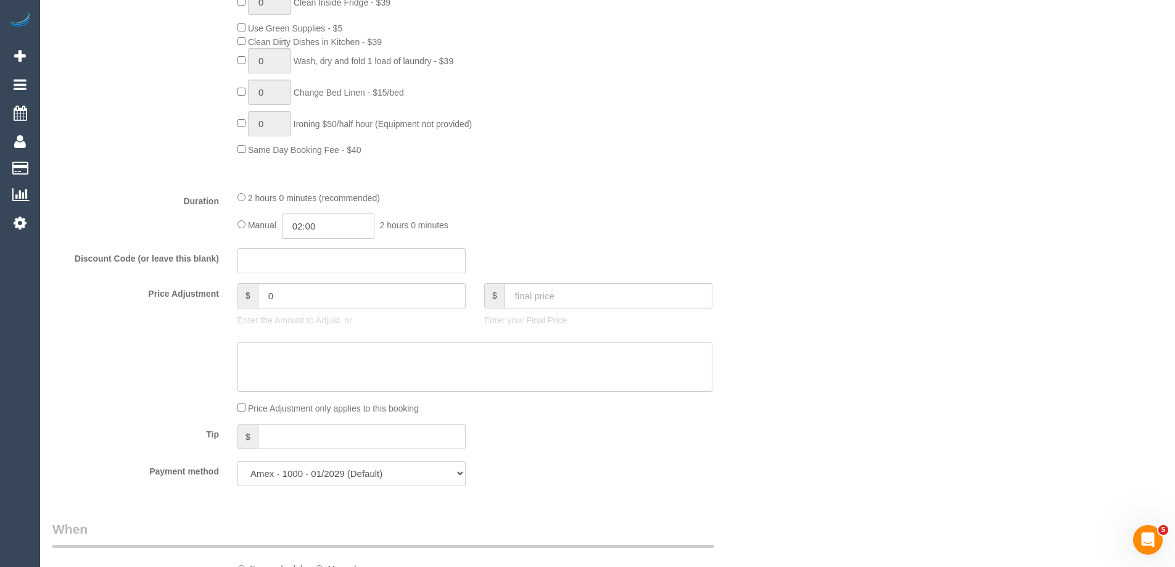
click at [318, 233] on input "02:00" at bounding box center [328, 225] width 92 height 25
type input "01:00"
click at [310, 250] on li "01:00" at bounding box center [314, 256] width 55 height 16
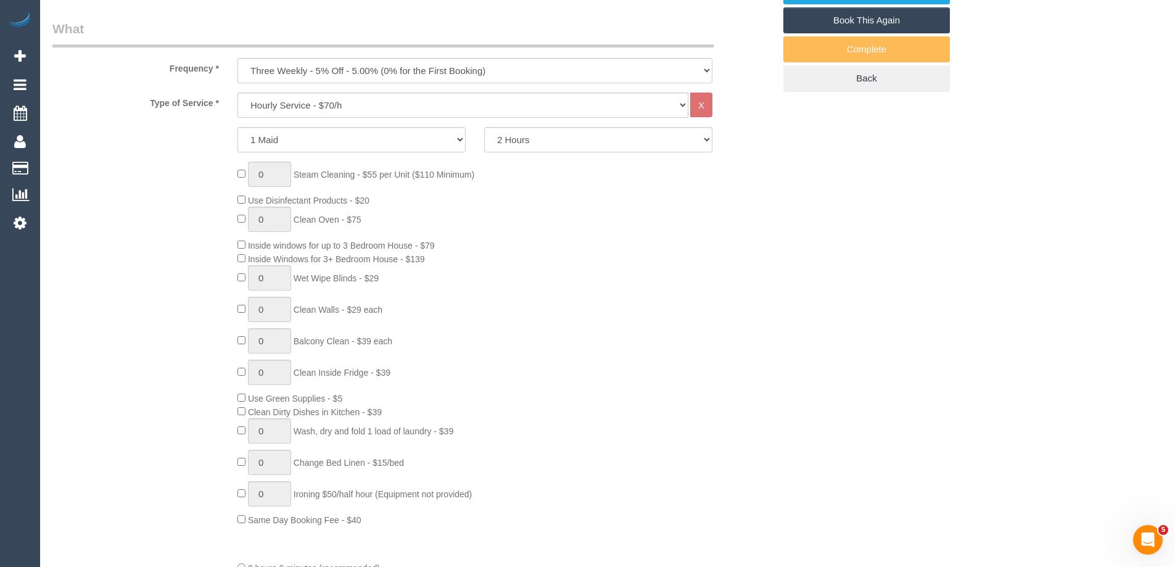
select select "spot46"
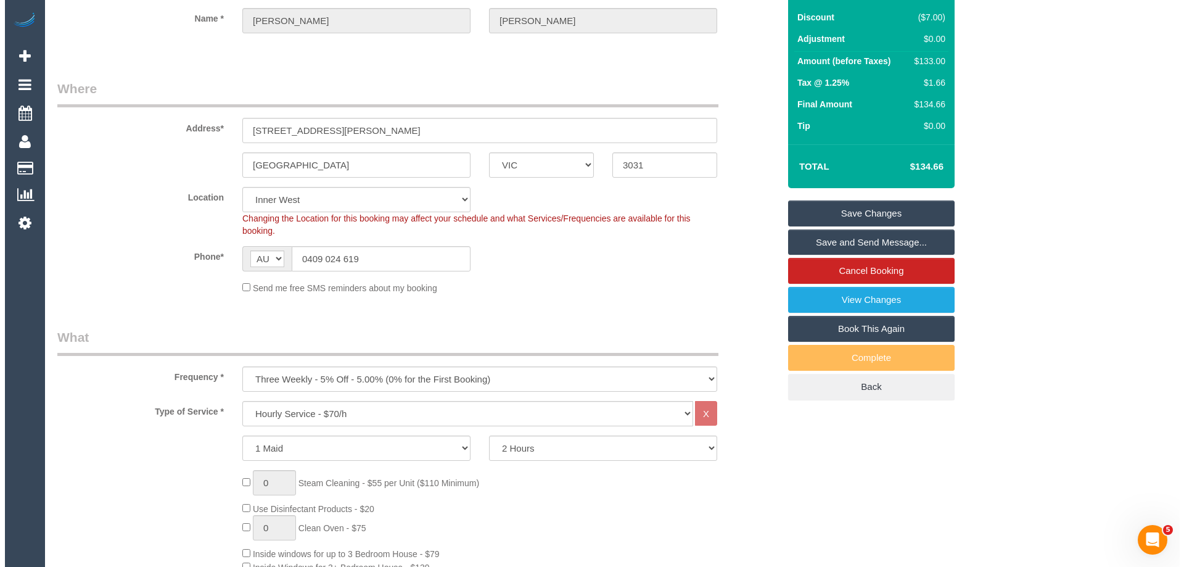
scroll to position [0, 0]
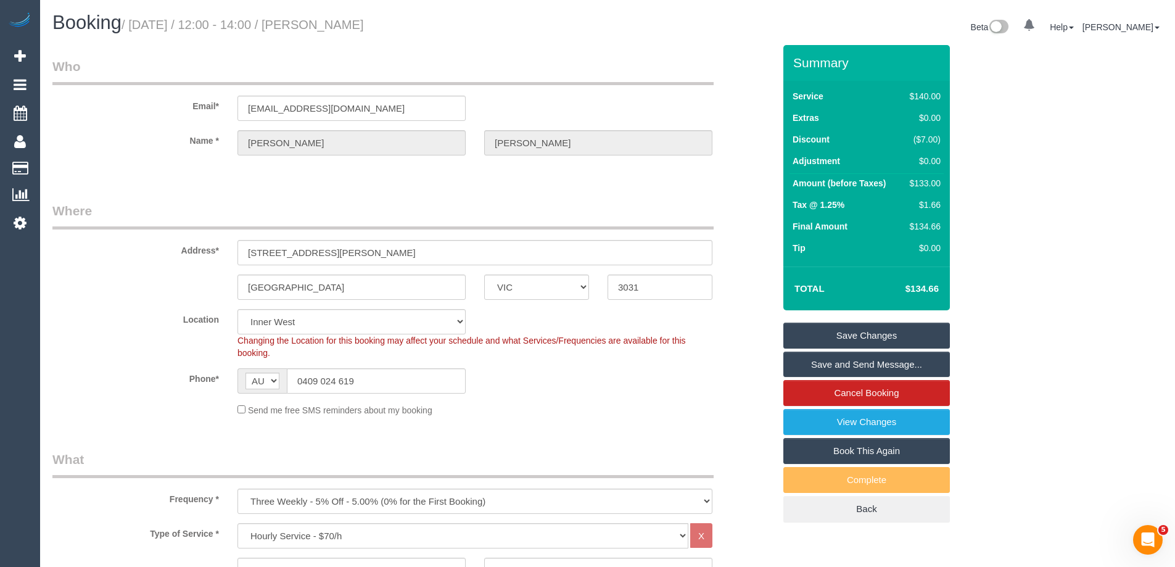
drag, startPoint x: 421, startPoint y: 29, endPoint x: 763, endPoint y: 361, distance: 476.2
click at [340, 31] on h1 "Booking / September 04, 2025 / 12:00 - 14:00 / Jaryd Rankin" at bounding box center [325, 22] width 546 height 21
copy small "Jaryd Rankin"
click at [828, 334] on link "Save Changes" at bounding box center [866, 335] width 166 height 26
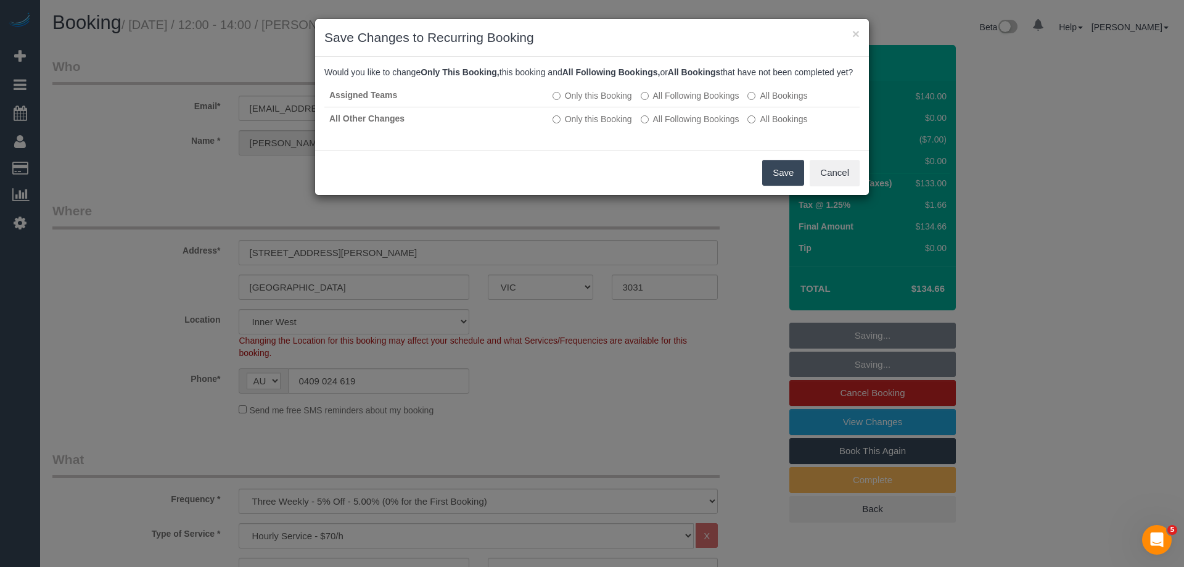
click at [781, 186] on button "Save" at bounding box center [783, 173] width 42 height 26
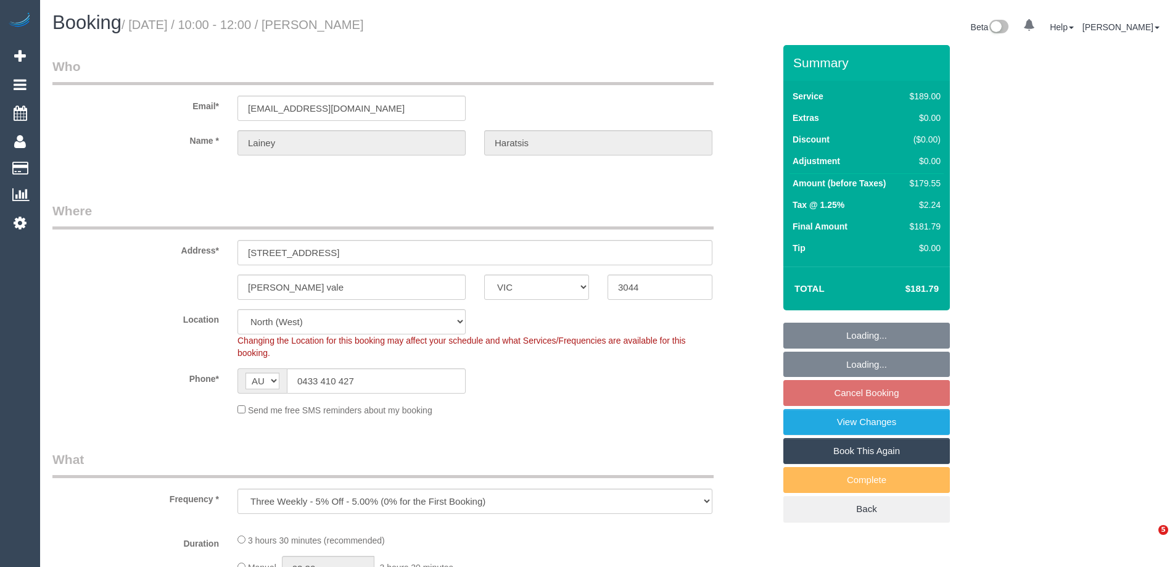
select select "VIC"
select select "number:27"
select select "number:15"
select select "number:18"
select select "number:25"
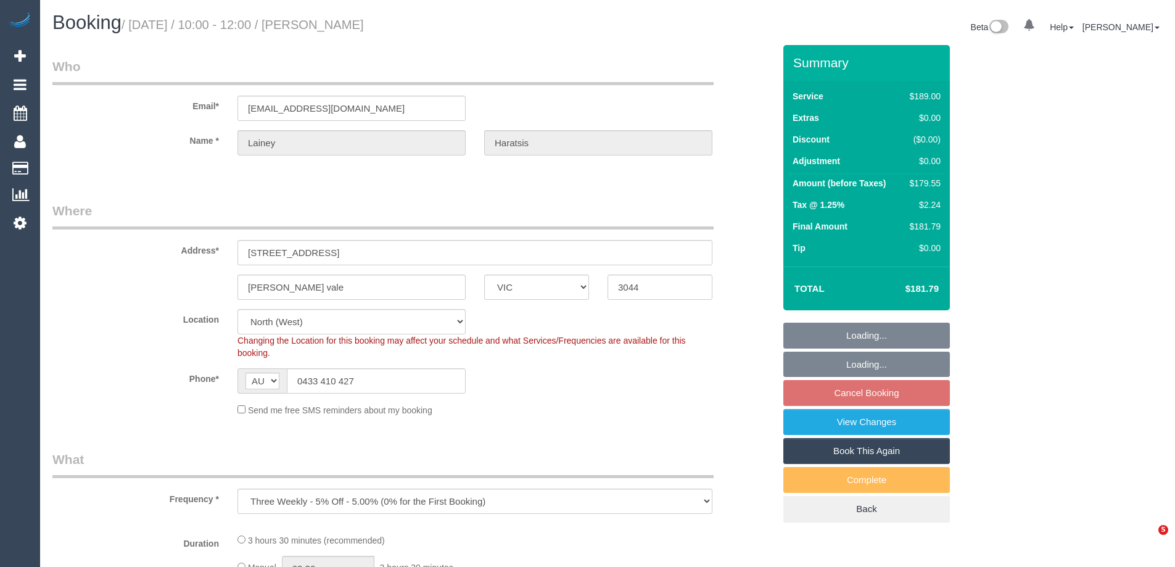
select select "number:35"
select select "number:11"
select select "object:1508"
select select "spot3"
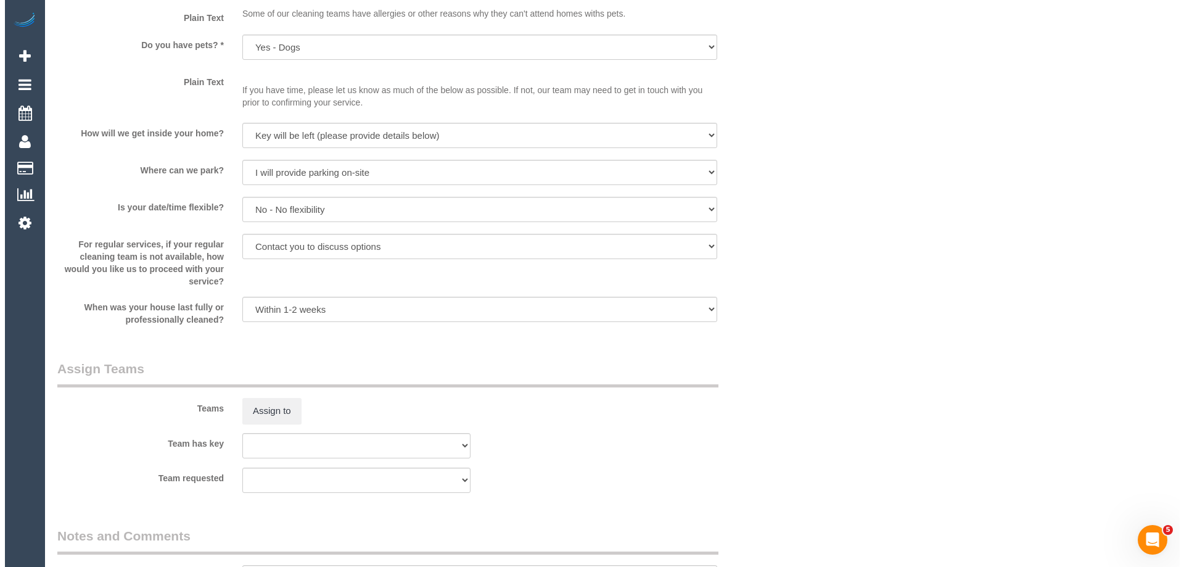
scroll to position [1788, 0]
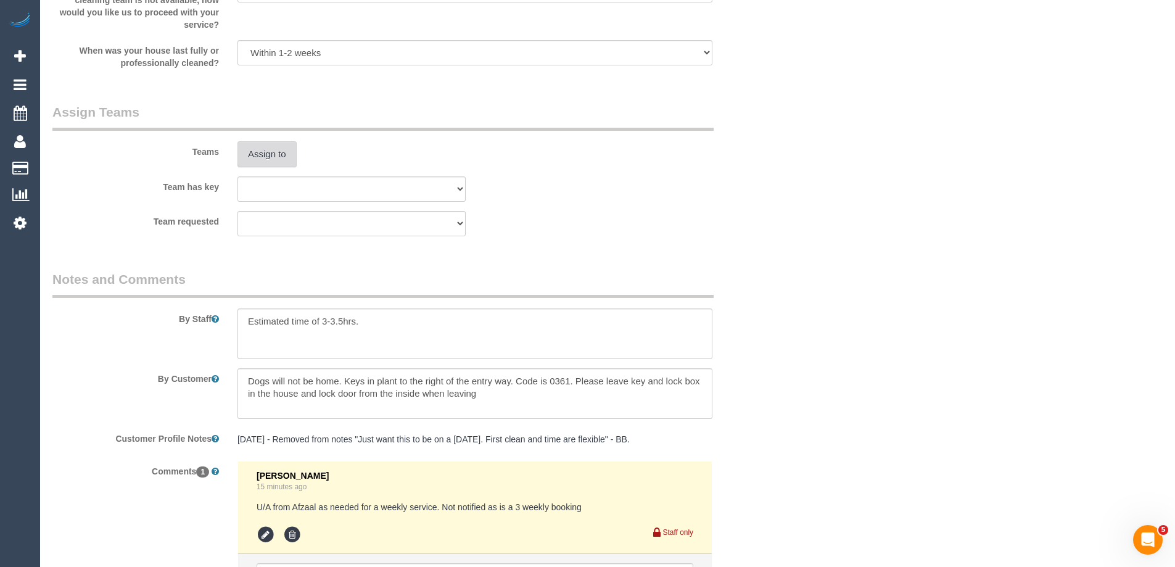
click at [263, 157] on button "Assign to" at bounding box center [266, 154] width 59 height 26
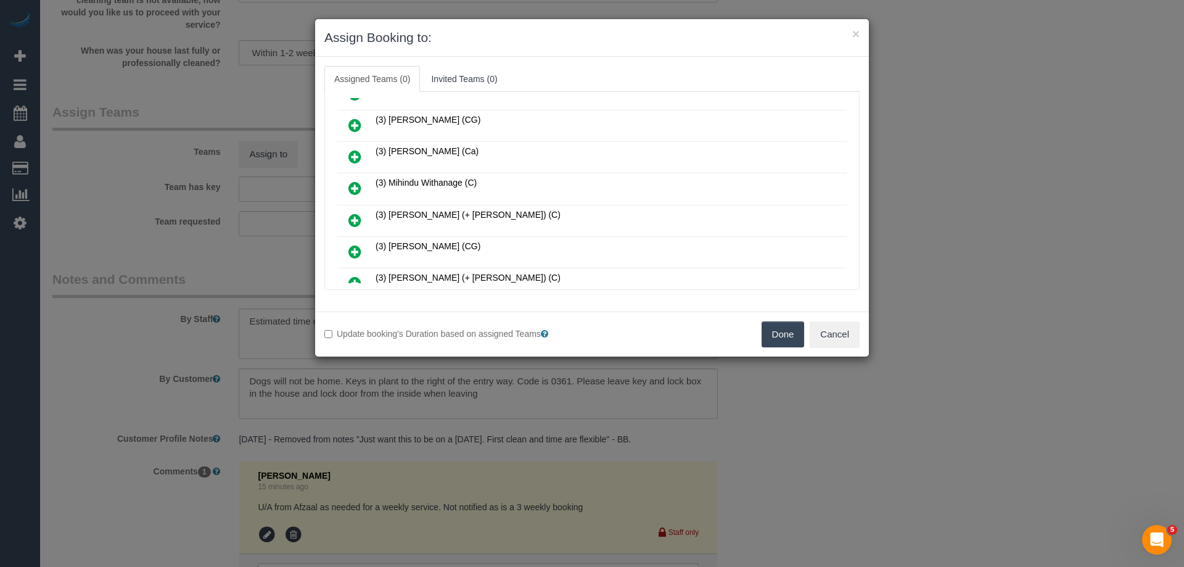
click at [350, 215] on icon at bounding box center [354, 220] width 13 height 15
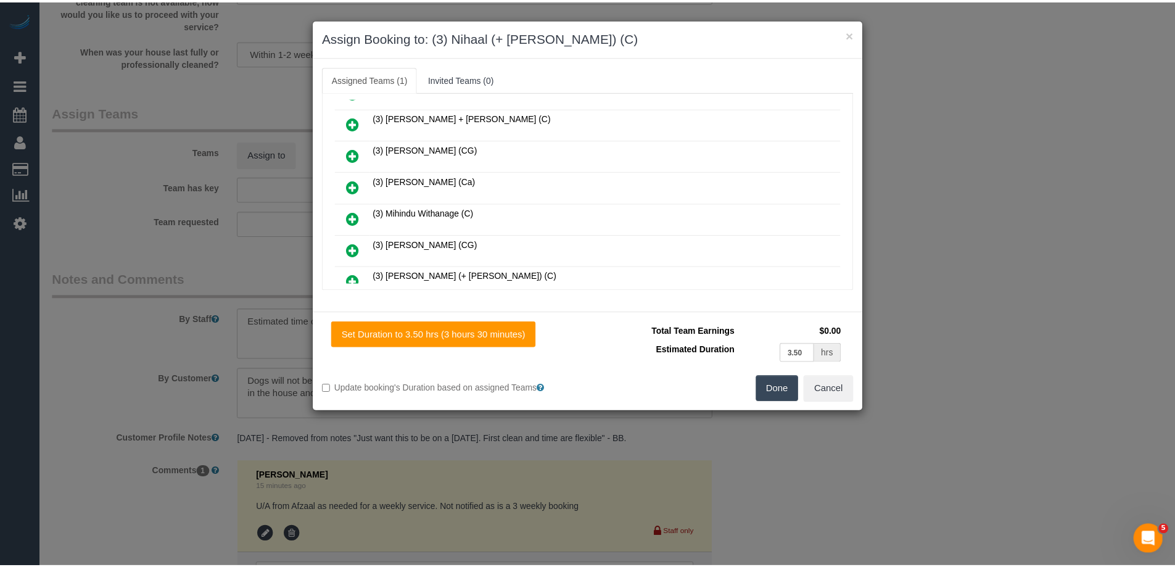
scroll to position [338, 0]
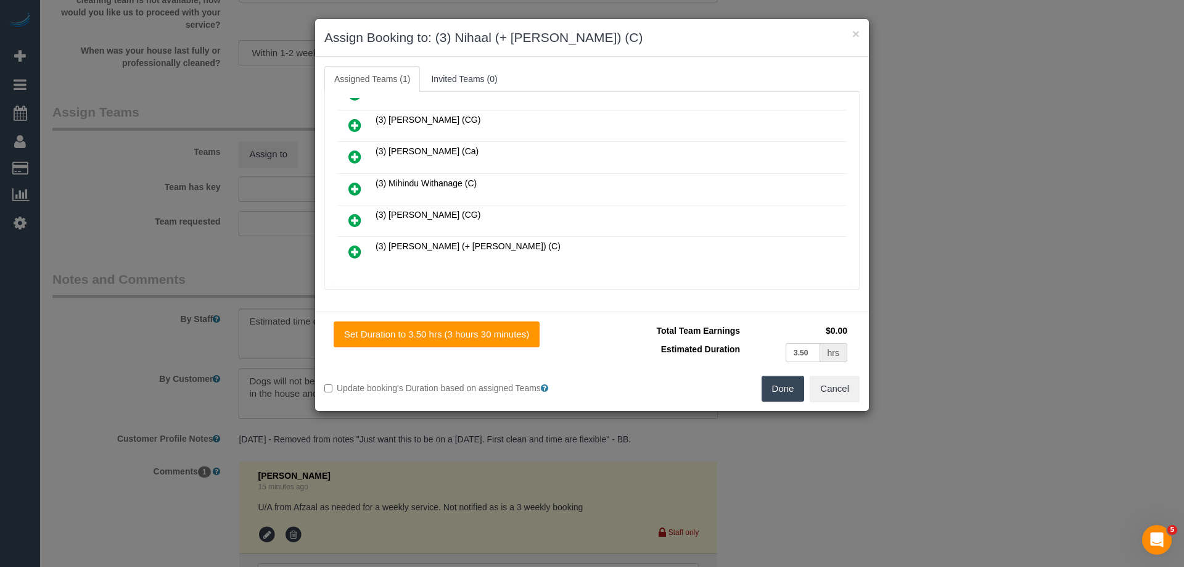
click at [784, 386] on button "Done" at bounding box center [783, 389] width 43 height 26
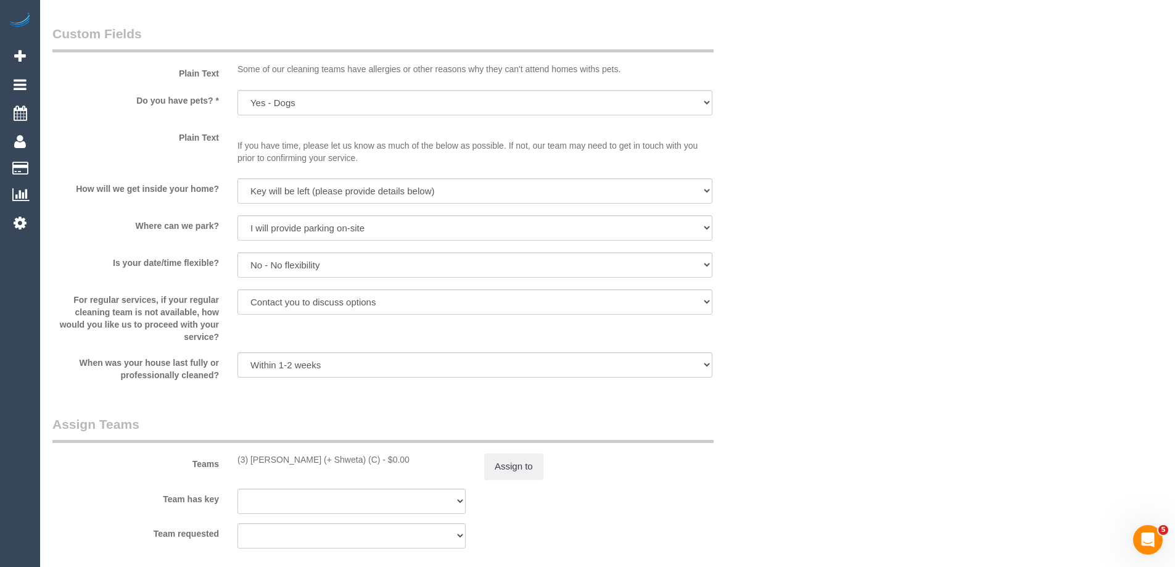
scroll to position [1603, 0]
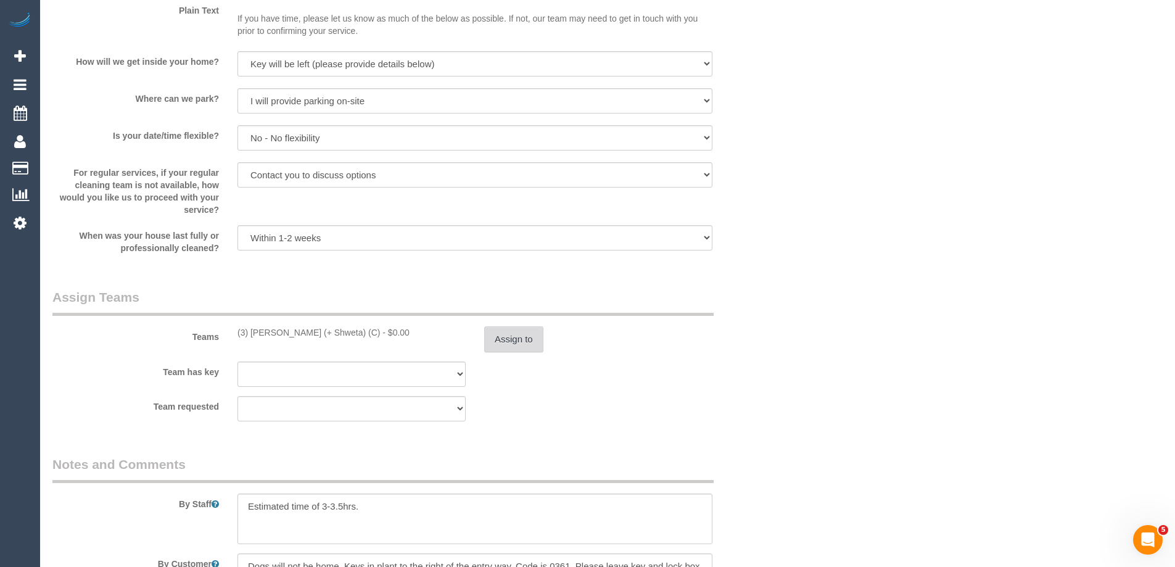
click at [518, 345] on button "Assign to" at bounding box center [513, 339] width 59 height 26
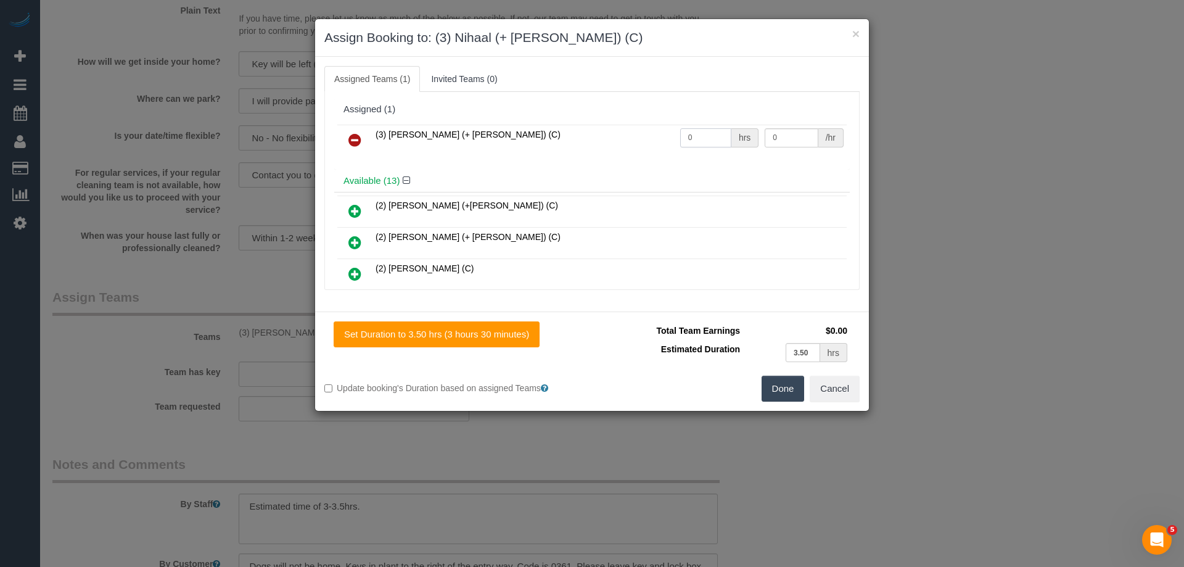
drag, startPoint x: 699, startPoint y: 133, endPoint x: 638, endPoint y: 135, distance: 61.1
click at [627, 135] on tr "(3) Nihaal (+ Shweta) (C) 0 hrs 0 /hr" at bounding box center [591, 140] width 509 height 31
type input "1"
drag, startPoint x: 763, startPoint y: 137, endPoint x: 793, endPoint y: 137, distance: 30.2
click at [793, 137] on input "0" at bounding box center [791, 137] width 53 height 19
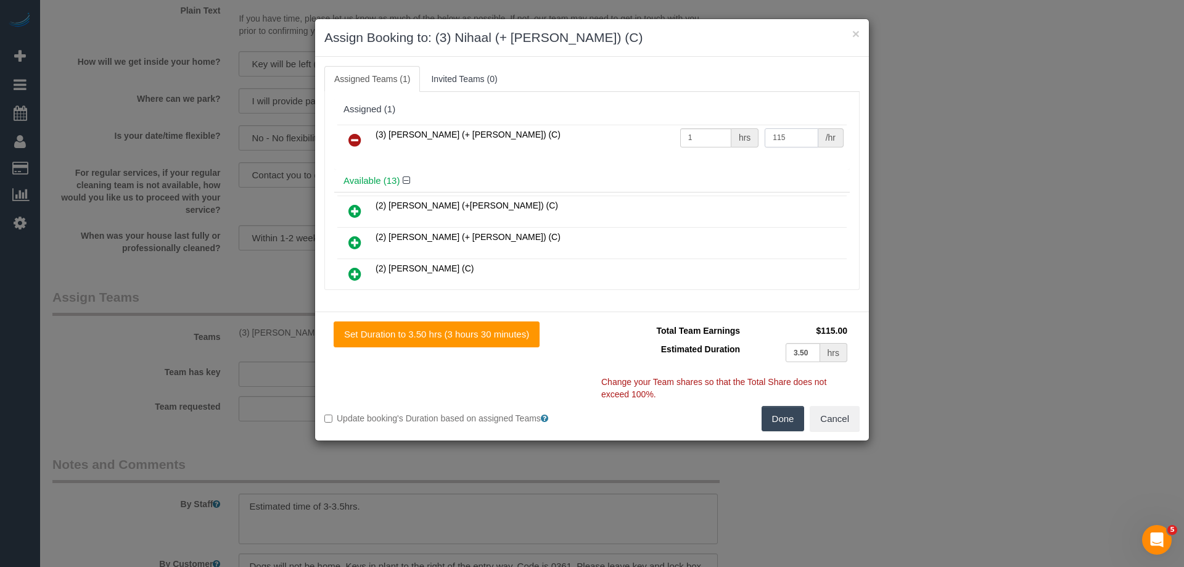
type input "115"
click at [786, 424] on button "Done" at bounding box center [783, 419] width 43 height 26
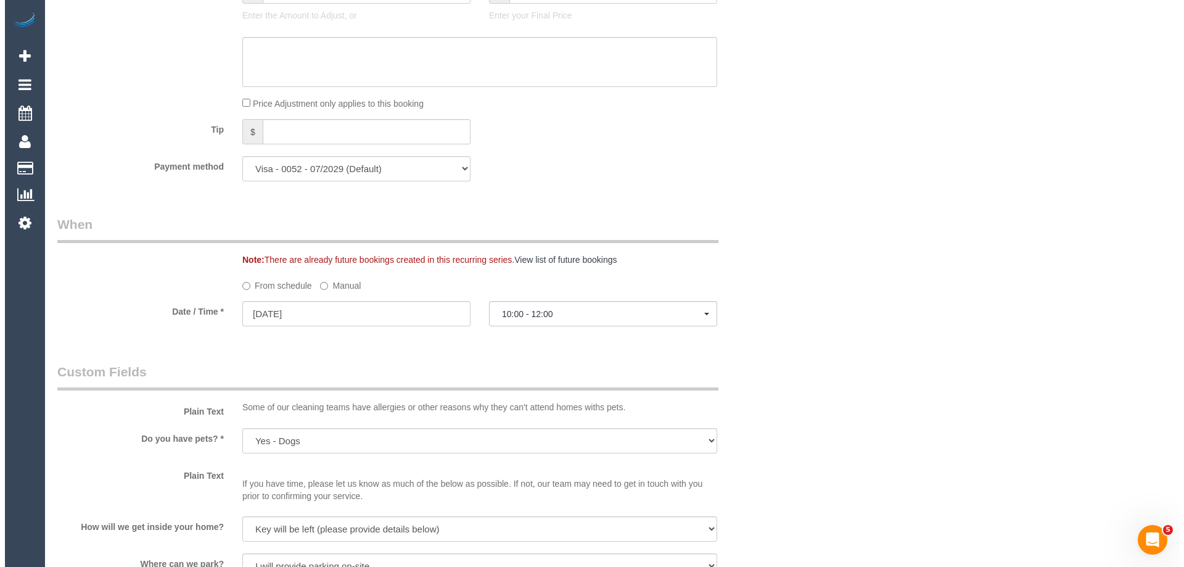
scroll to position [0, 0]
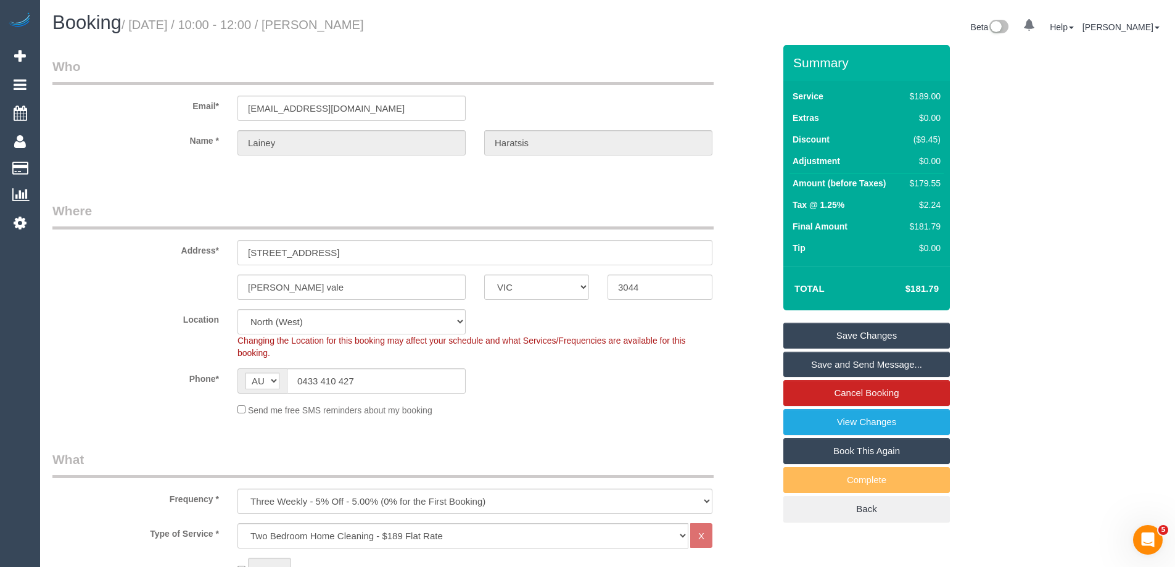
drag, startPoint x: 453, startPoint y: 24, endPoint x: 342, endPoint y: 20, distance: 111.1
click at [342, 20] on h1 "Booking / September 04, 2025 / 10:00 - 12:00 / Lainey Haratsis" at bounding box center [325, 22] width 546 height 21
copy small "Lainey Haratsis"
click at [843, 337] on link "Save Changes" at bounding box center [866, 335] width 166 height 26
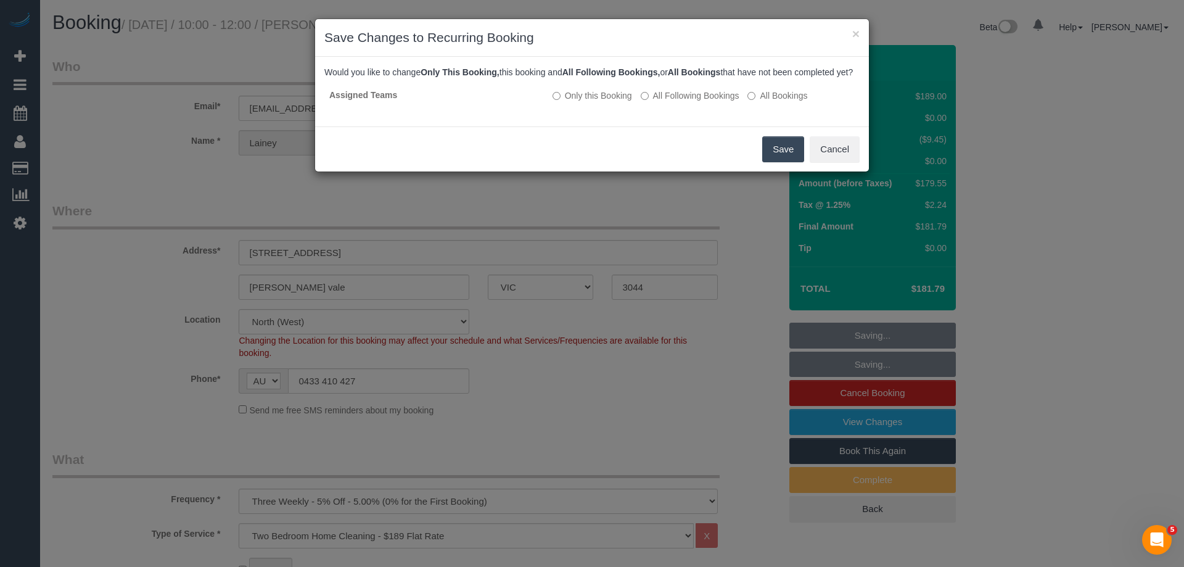
click at [772, 157] on button "Save" at bounding box center [783, 149] width 42 height 26
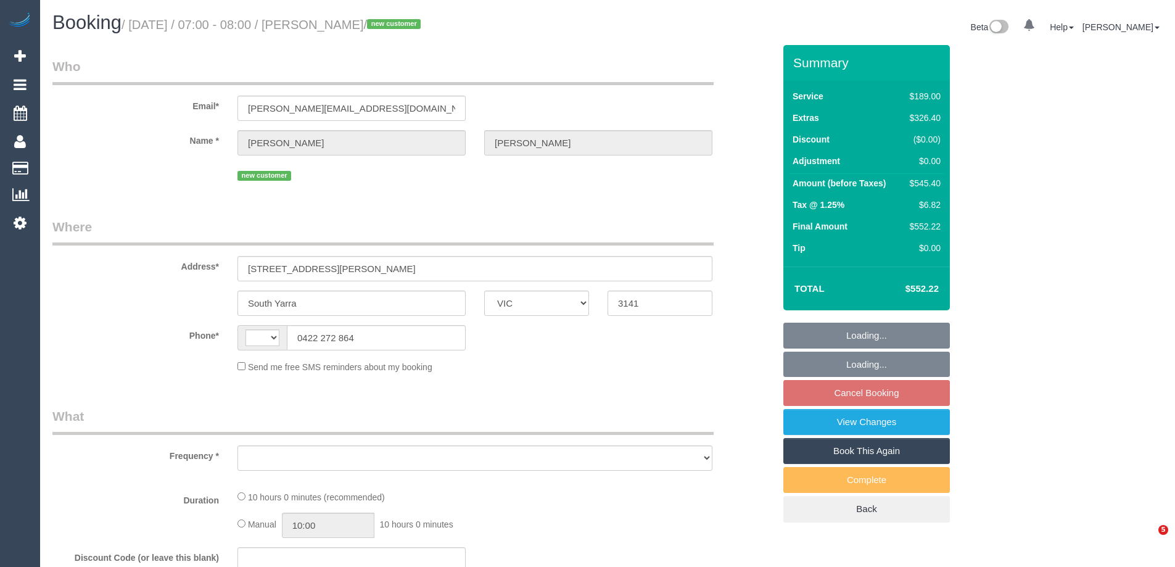
select select "VIC"
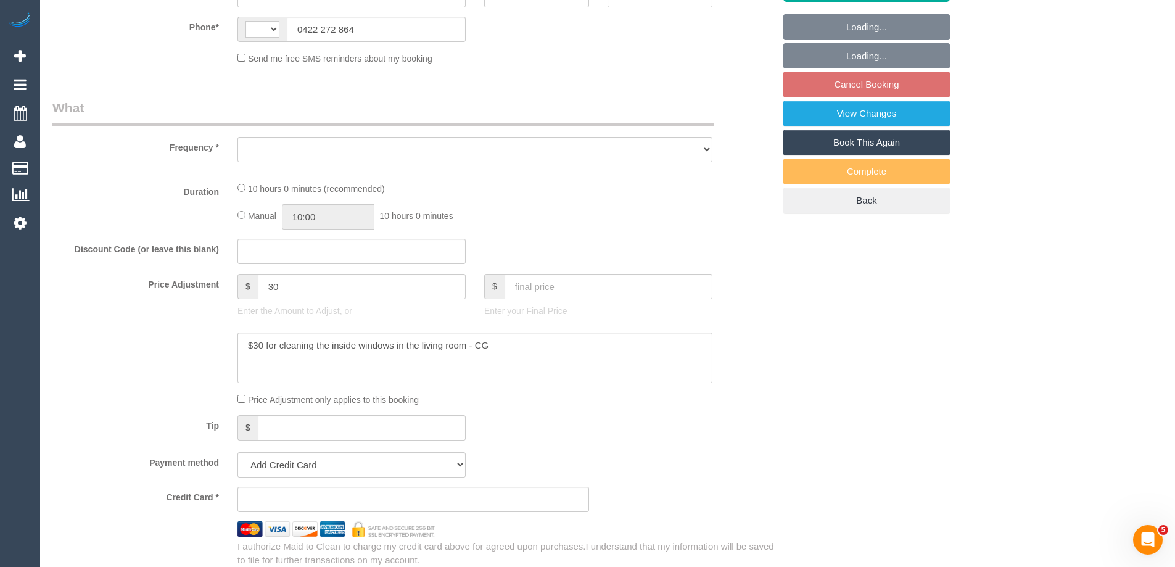
select select "string:AU"
select select "object:559"
select select "string:stripe-pm_1RxhfV2GScqysDRVS0HZJd6O"
select select "spot1"
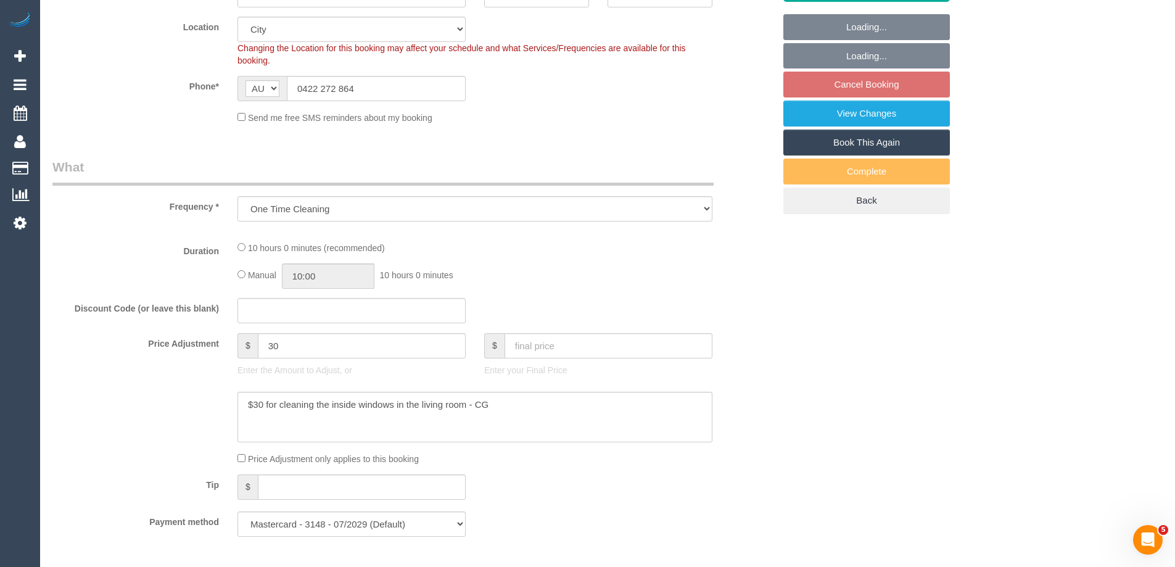
select select "number:28"
select select "number:14"
select select "number:18"
select select "number:24"
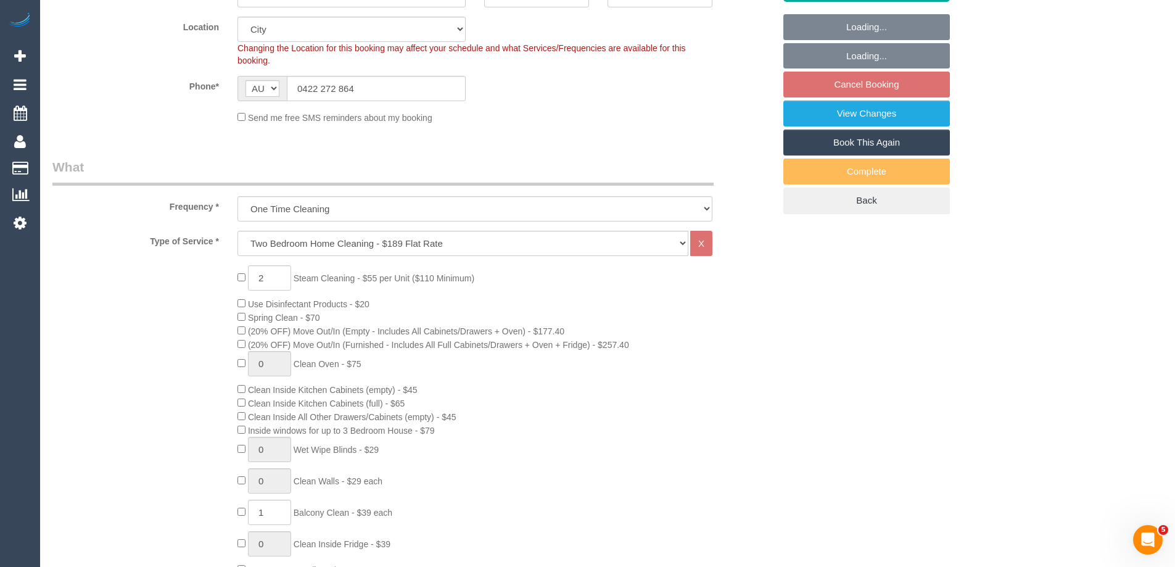
select select "object:970"
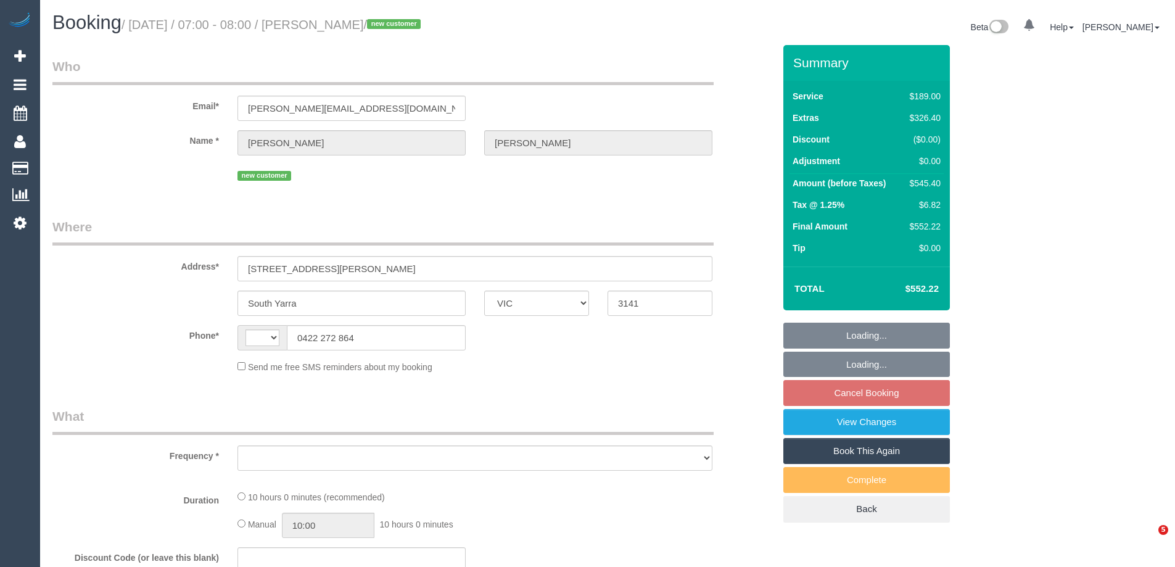
select select "VIC"
select select "object:305"
select select "string:stripe-pm_1RxhfV2GScqysDRVS0HZJd6O"
select select "number:28"
select select "number:14"
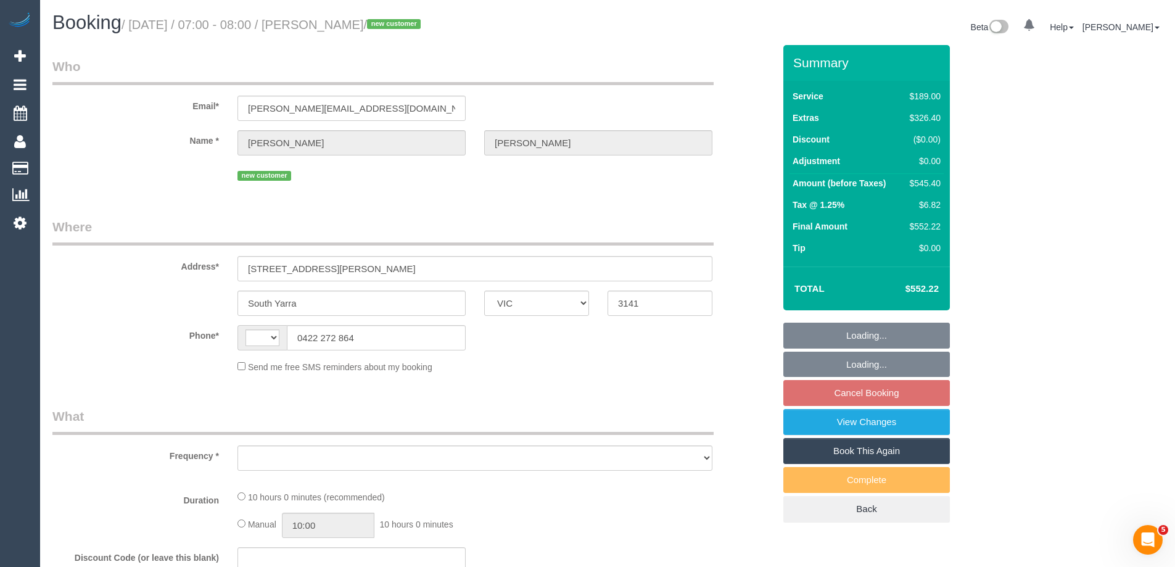
select select "number:18"
select select "number:24"
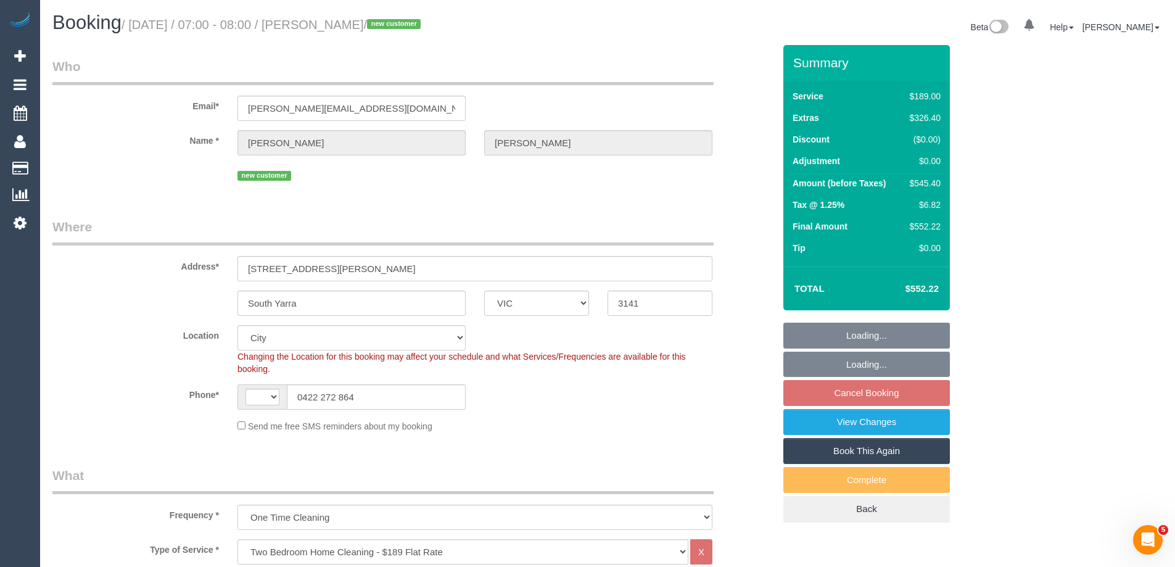
select select "object:806"
select select "string:AU"
select select "spot1"
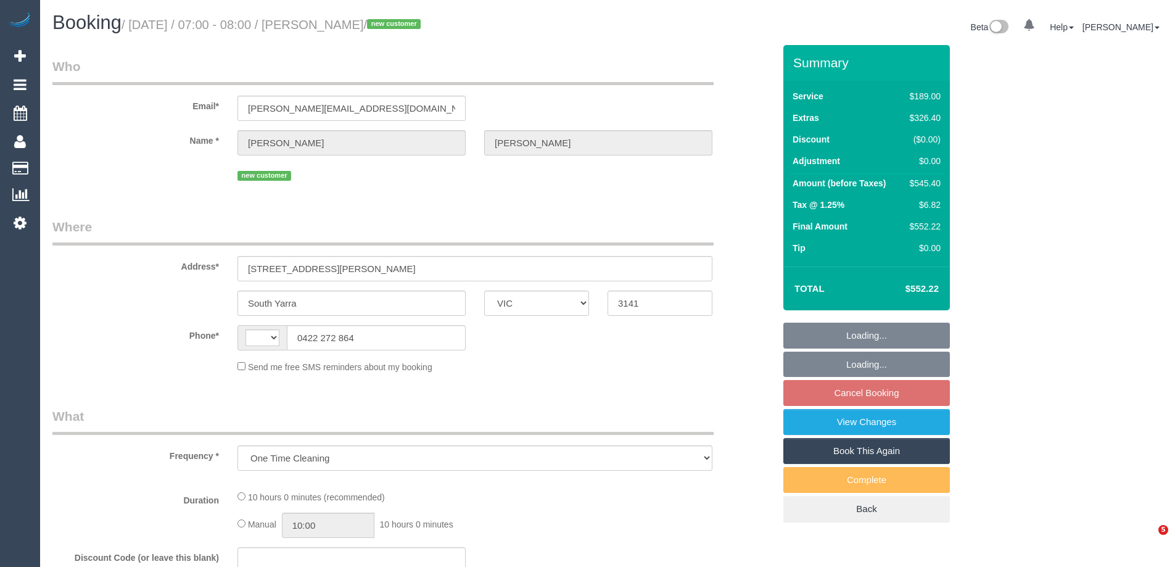
select select "VIC"
select select "string:stripe-pm_1RxhfV2GScqysDRVS0HZJd6O"
select select "number:28"
select select "number:14"
select select "number:18"
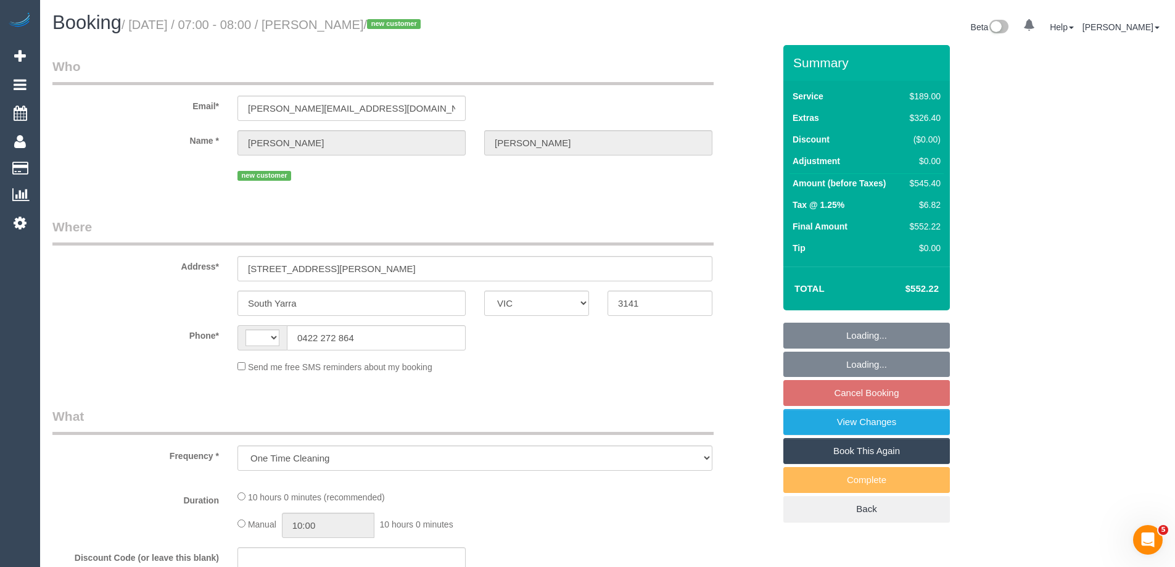
select select "number:24"
select select "string:AU"
select select "spot1"
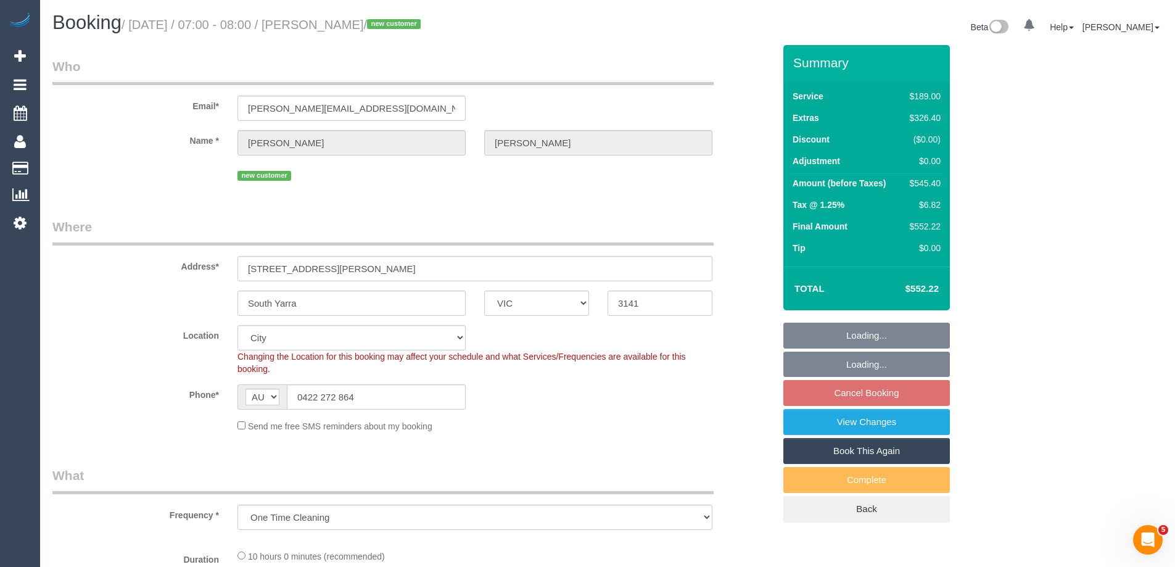
select select "object:1212"
select select "spot21"
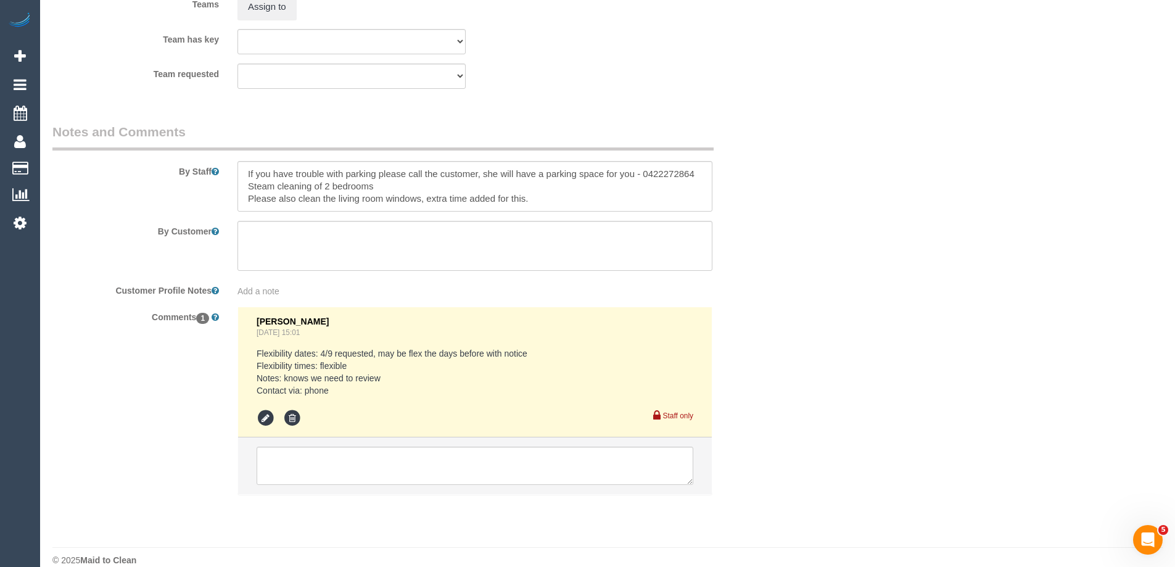
scroll to position [1934, 0]
drag, startPoint x: 234, startPoint y: 165, endPoint x: 240, endPoint y: 168, distance: 6.3
click at [235, 165] on div at bounding box center [474, 183] width 493 height 51
click at [245, 171] on textarea at bounding box center [474, 183] width 475 height 51
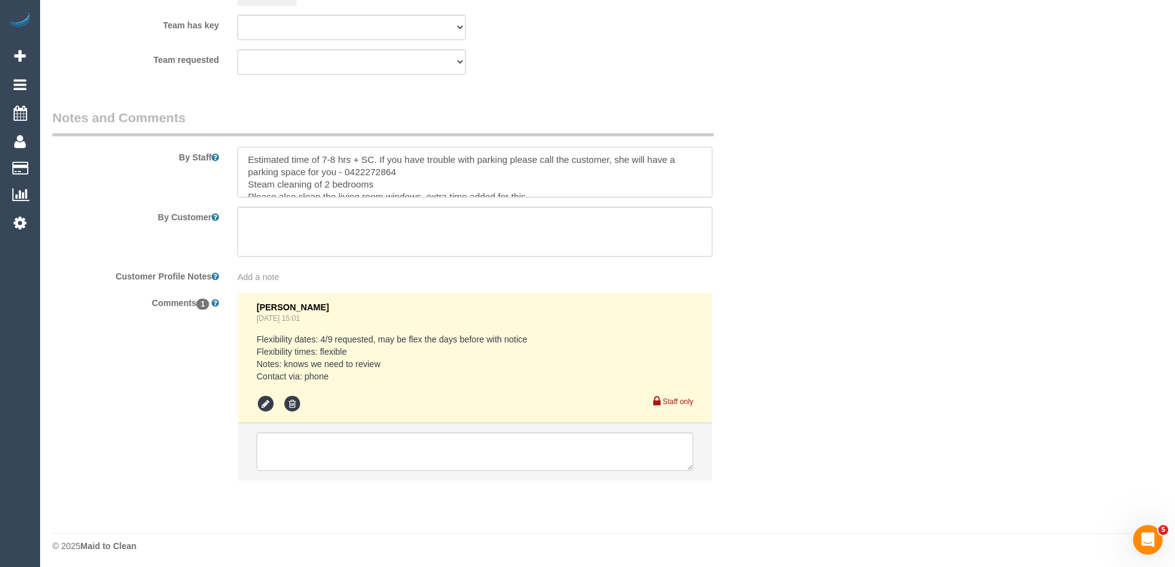
scroll to position [1948, 0]
type textarea "Estimated time of 7-8 hrs + SC. If you have trouble with parking please call th…"
click at [300, 437] on textarea at bounding box center [475, 448] width 437 height 38
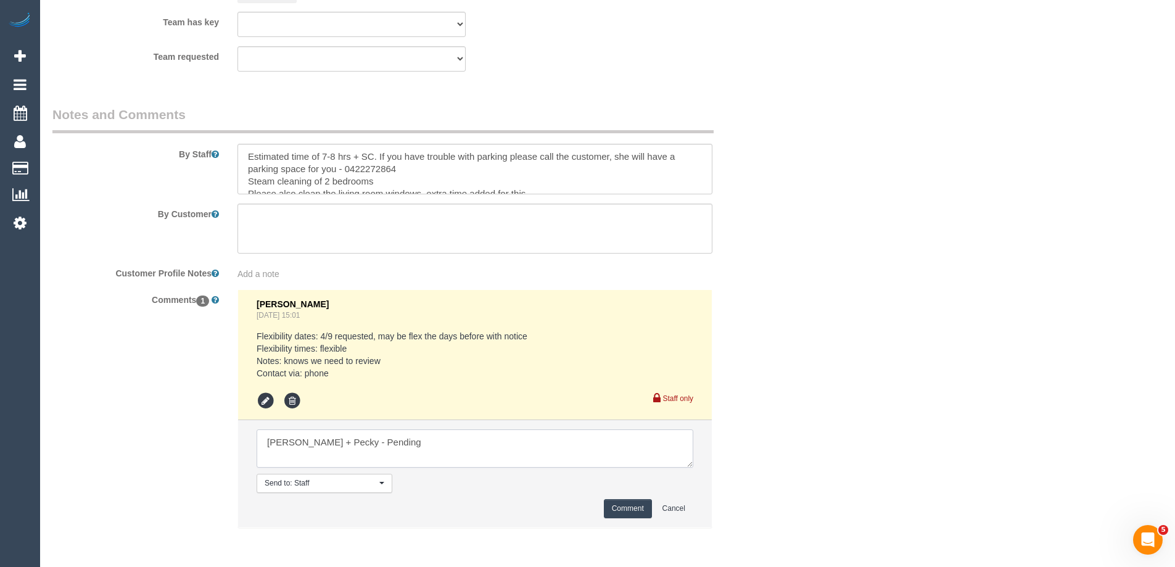
type textarea "Daniel + Pecky - Pending"
click at [630, 505] on button "Comment" at bounding box center [628, 508] width 48 height 19
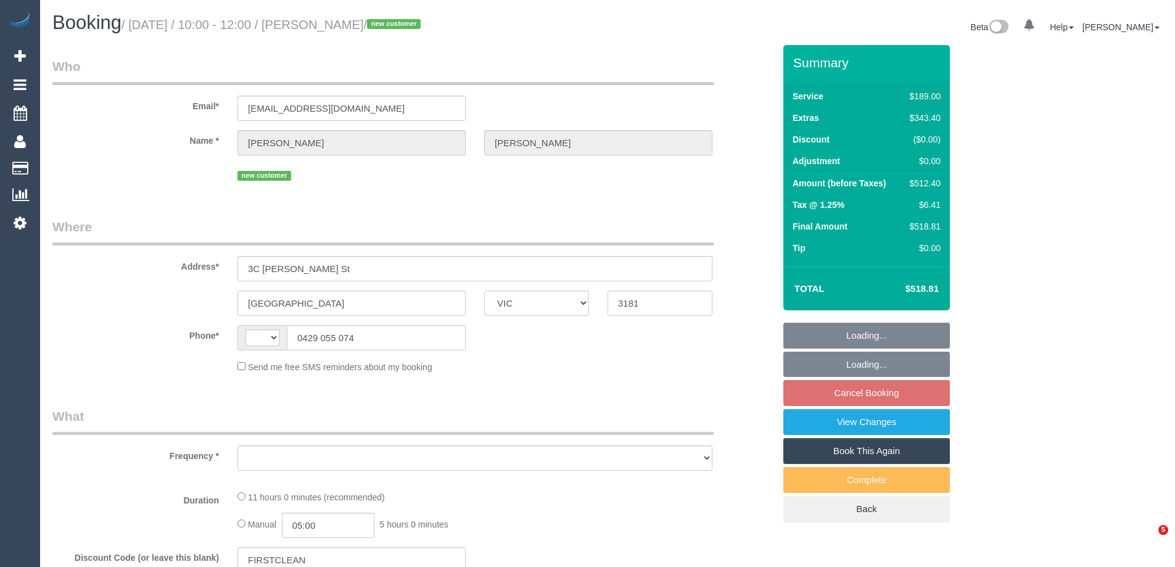
select select "VIC"
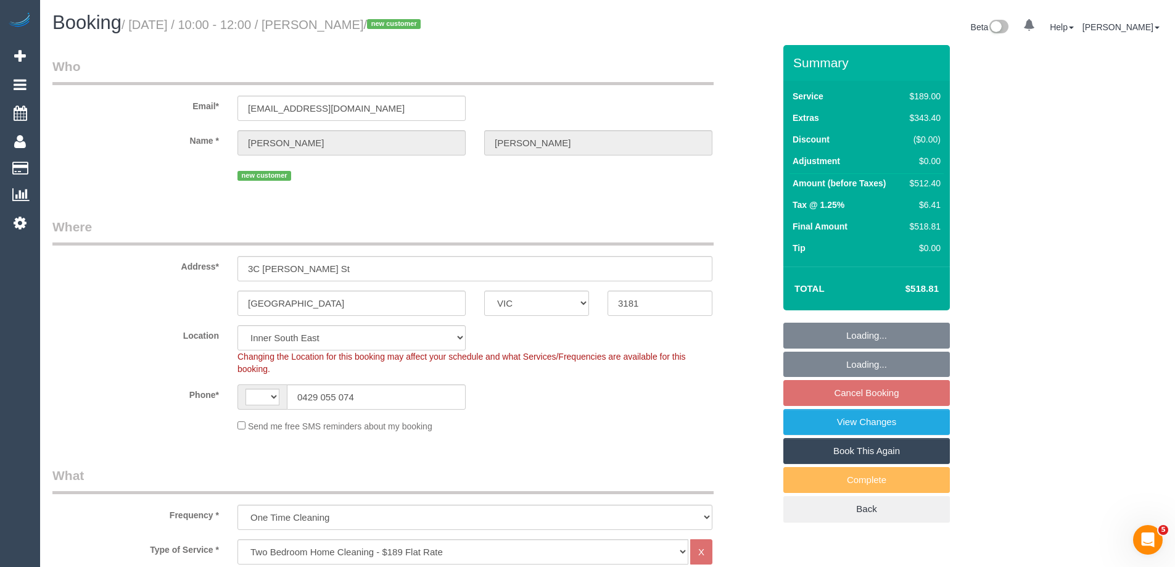
select select "object:408"
select select "string:AU"
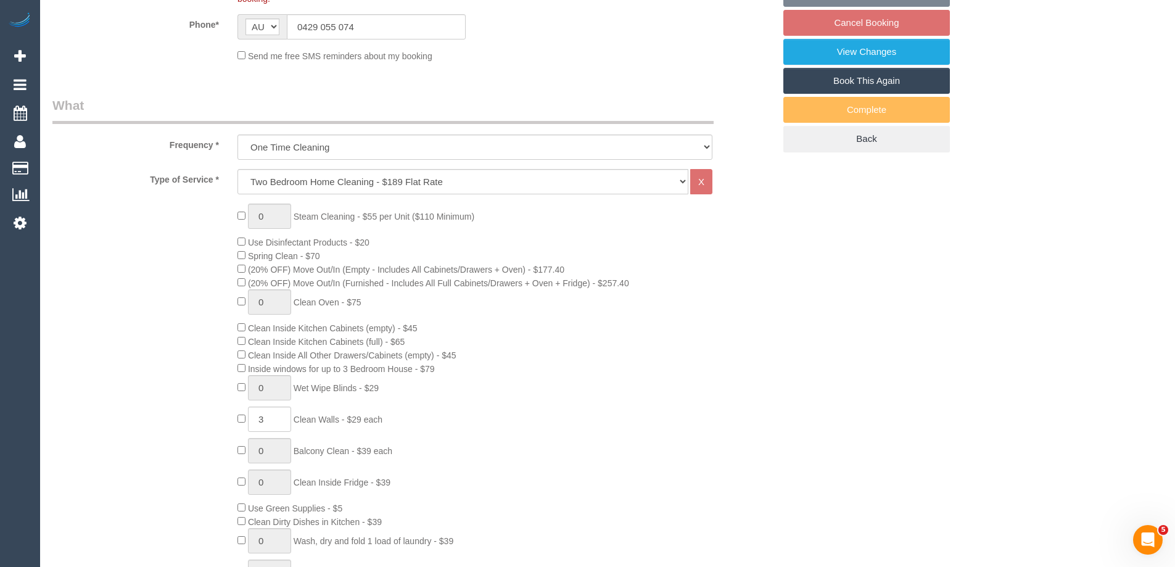
select select "string:stripe-pm_1RyNHv2GScqysDRV4EQFoe0R"
select select "spot3"
select select "number:27"
select select "number:14"
select select "number:19"
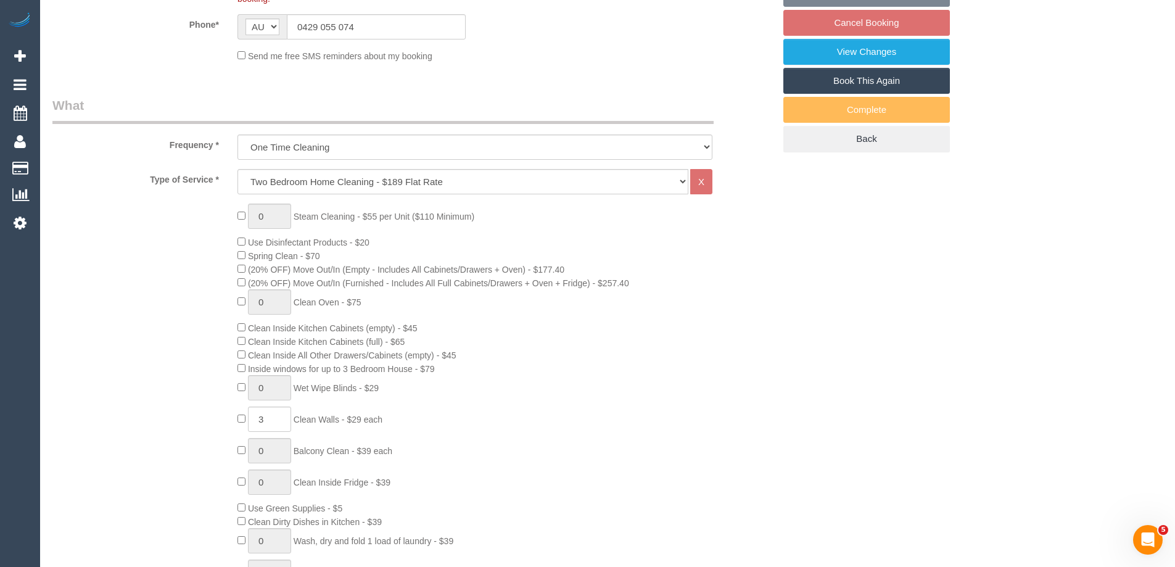
select select "number:36"
select select "number:33"
select select "number:26"
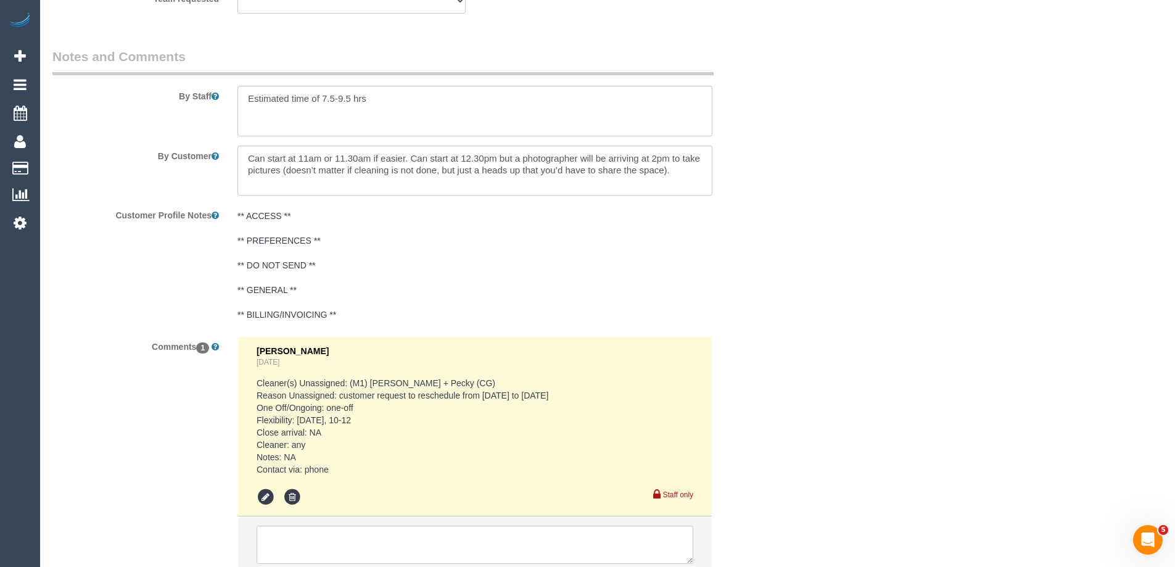
scroll to position [2035, 0]
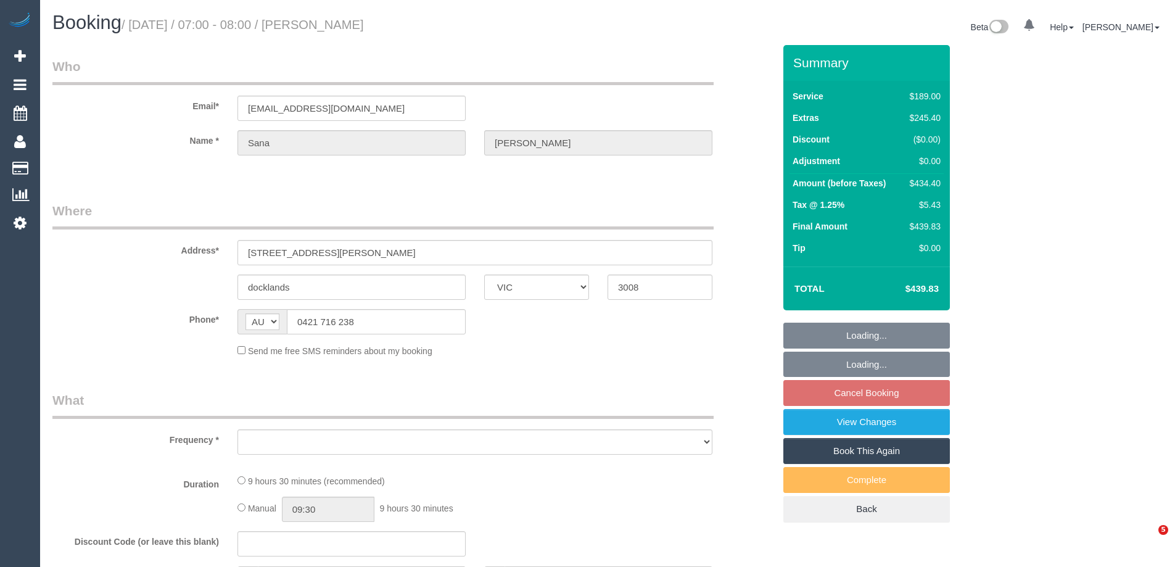
select select "VIC"
select select "object:1182"
select select "string:stripe-pm_1RWRIn2GScqysDRVuHcR9ilF"
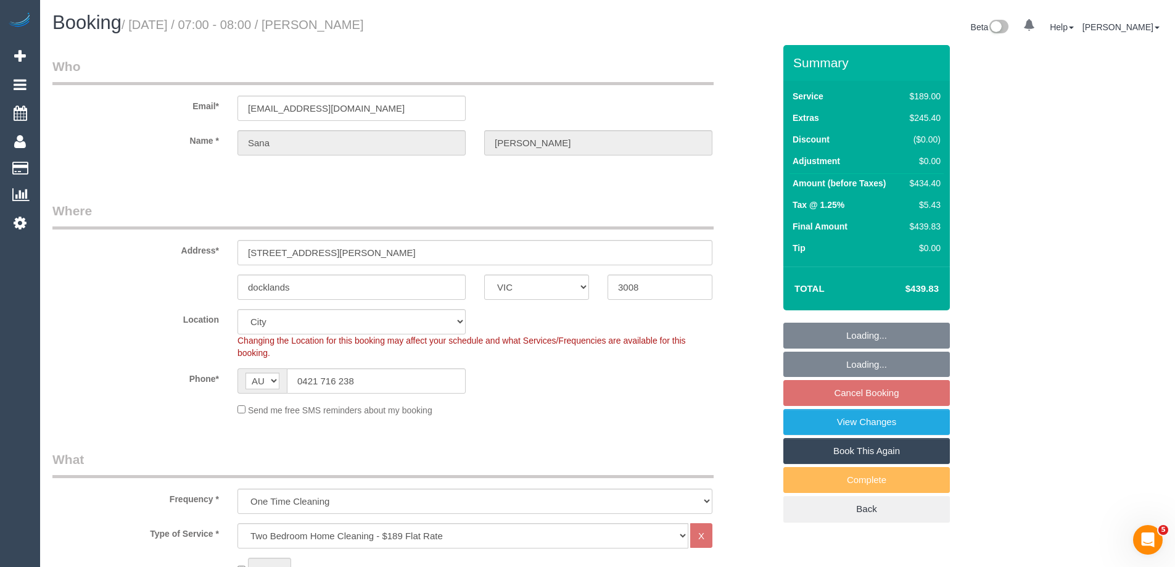
select select "spot1"
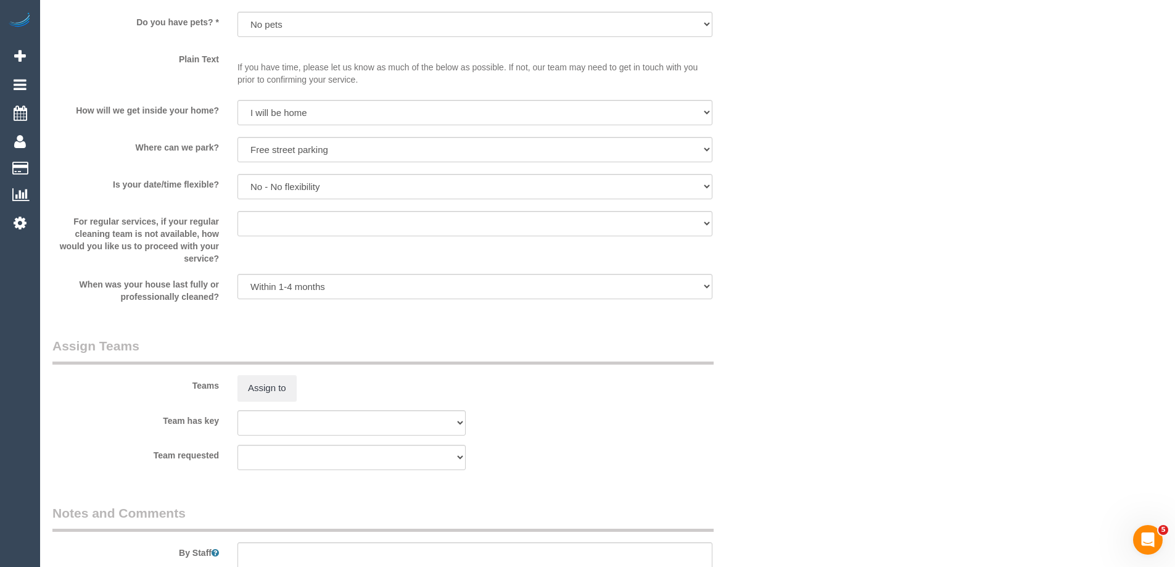
scroll to position [1727, 0]
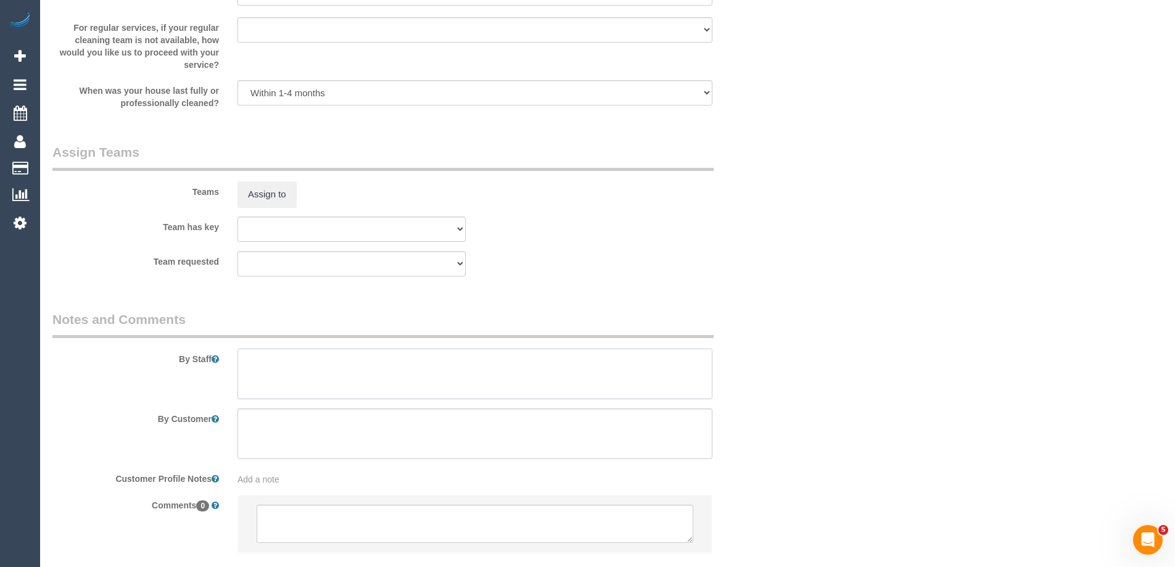
click at [250, 370] on textarea at bounding box center [474, 373] width 475 height 51
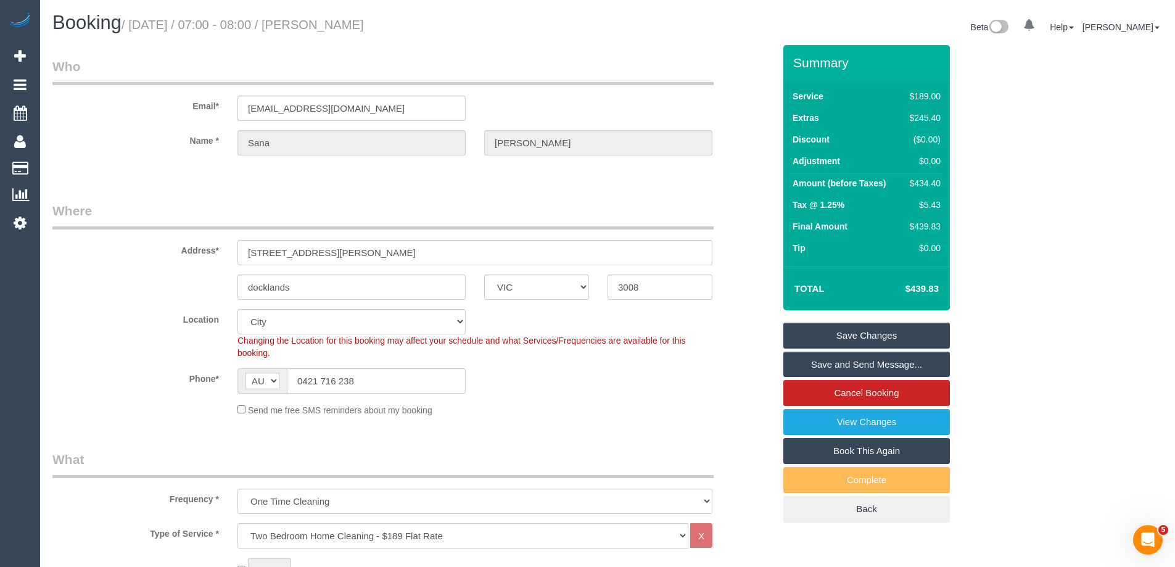
type textarea "Estimated time of 7-8 hrs"
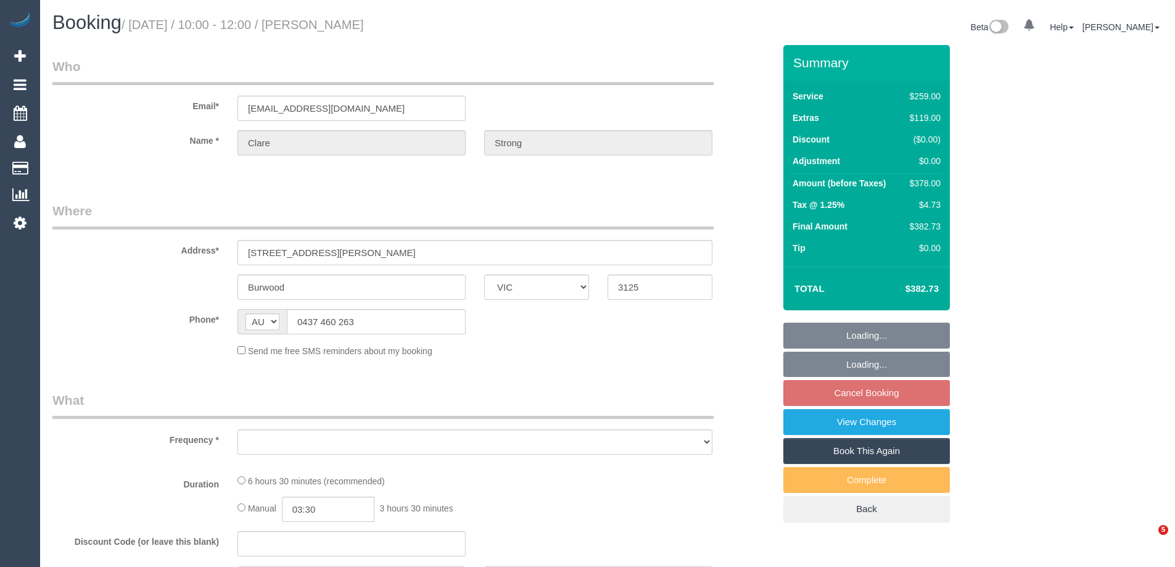
select select "VIC"
select select "number:27"
select select "number:14"
select select "number:19"
select select "number:22"
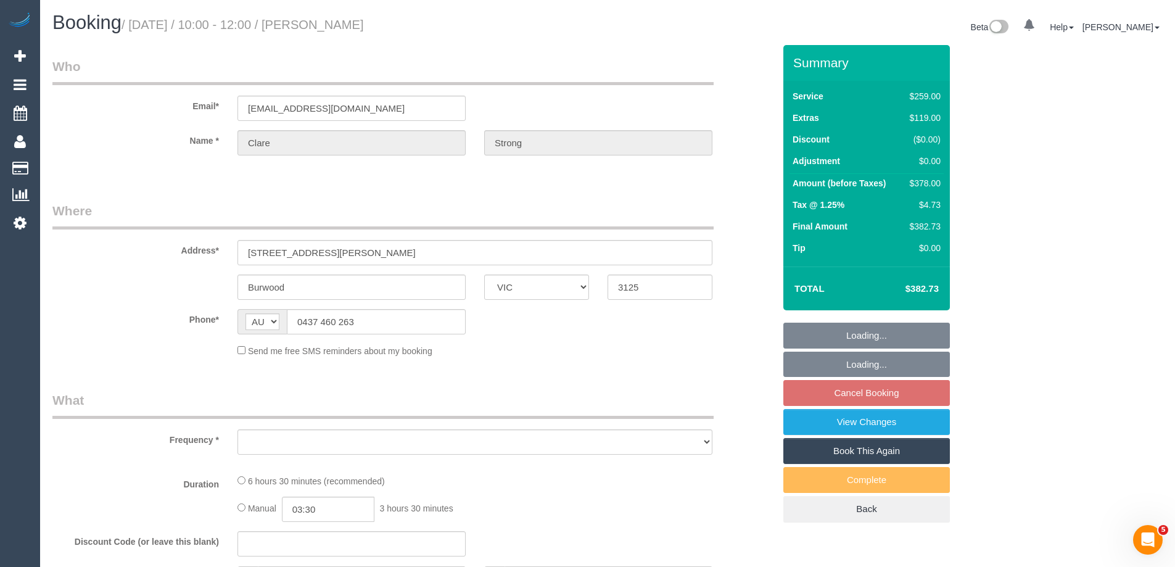
select select "number:35"
select select "number:13"
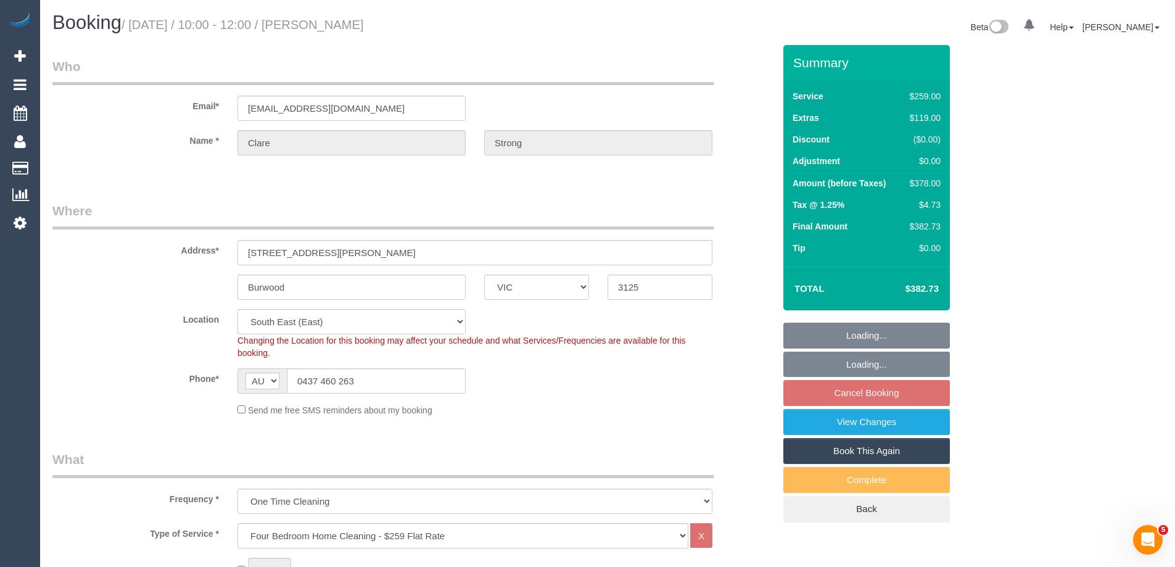
select select "object:1302"
select select "string:stripe-pm_1QyWSq2GScqysDRV8XnbEdii"
select select "spot3"
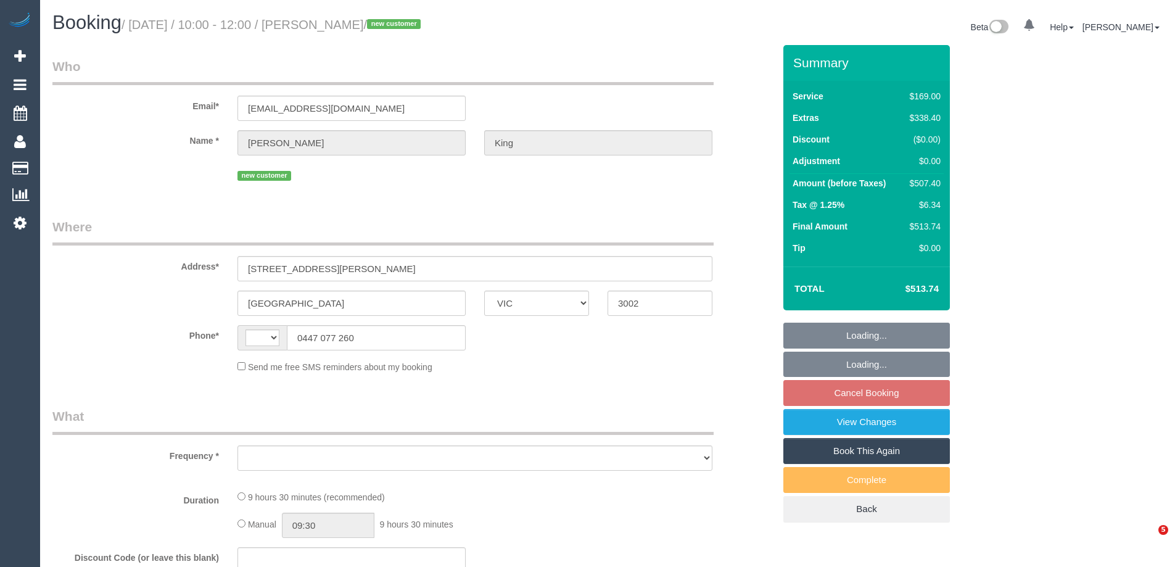
select select "VIC"
select select "string:AU"
select select "object:552"
select select "string:stripe-pm_1RwDtg2GScqysDRVK3eZOeWT"
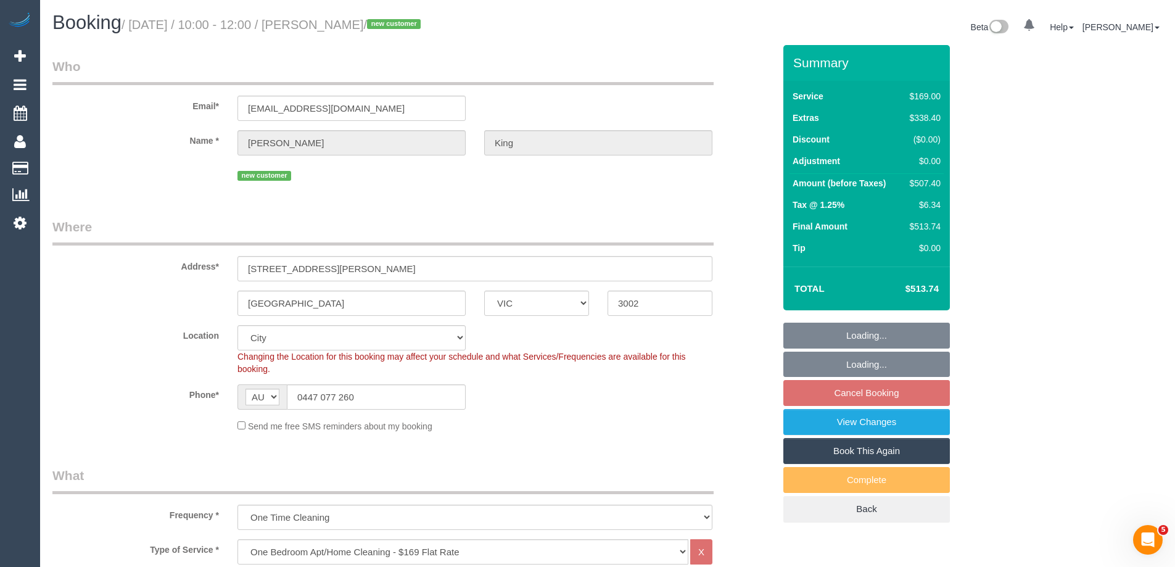
select select "spot3"
select select "number:28"
select select "number:14"
select select "number:19"
select select "number:25"
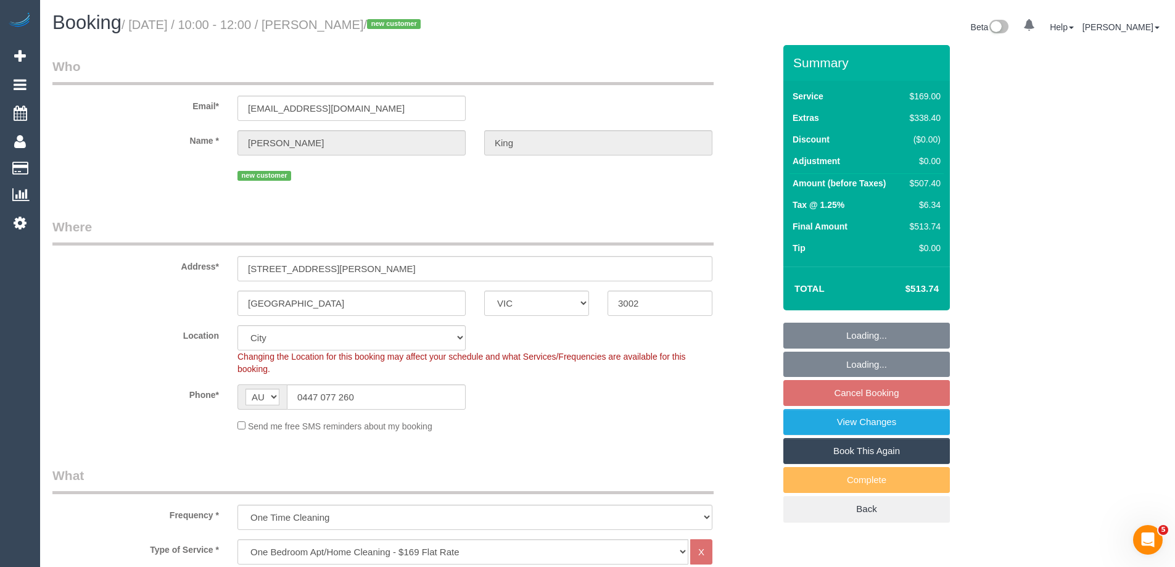
select select "object:1212"
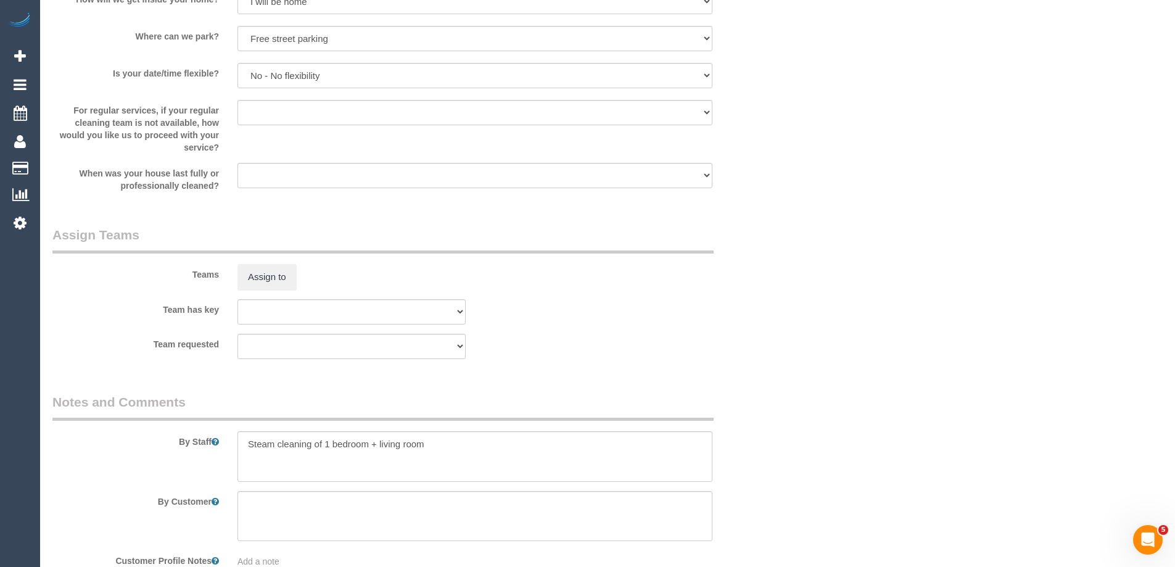
scroll to position [1663, 0]
click at [237, 439] on textarea at bounding box center [474, 454] width 475 height 51
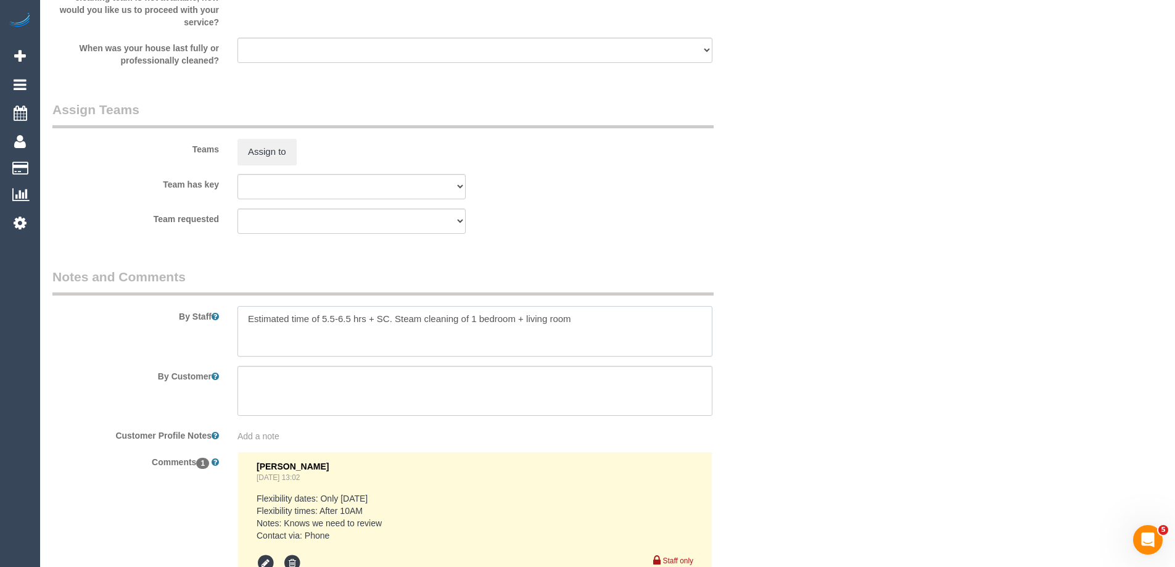
scroll to position [1910, 0]
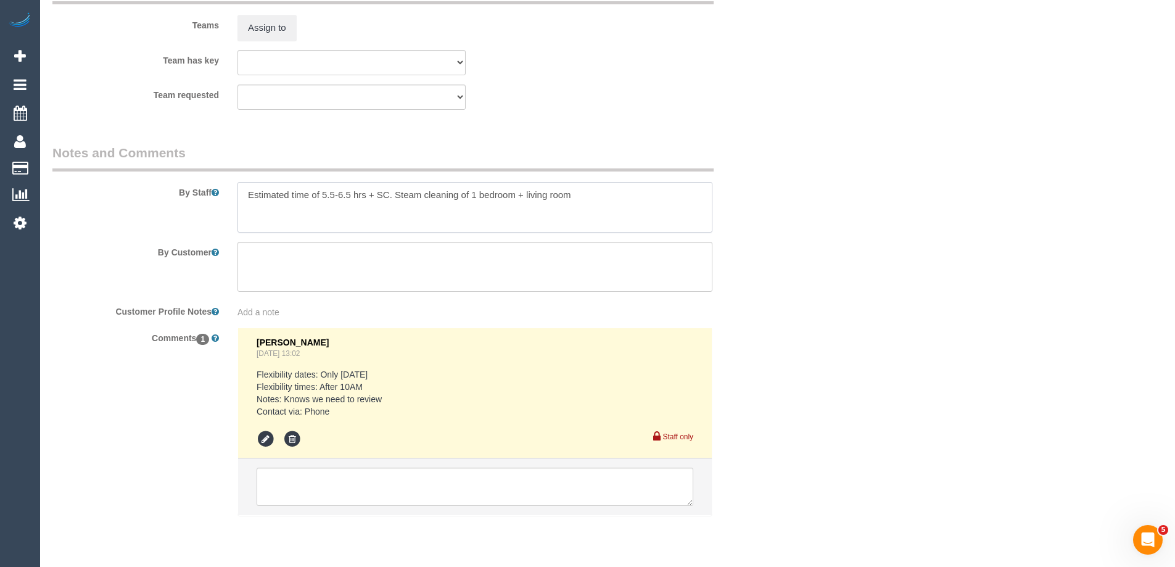
type textarea "Estimated time of 5.5-6.5 hrs + SC. Steam cleaning of 1 bedroom + living room"
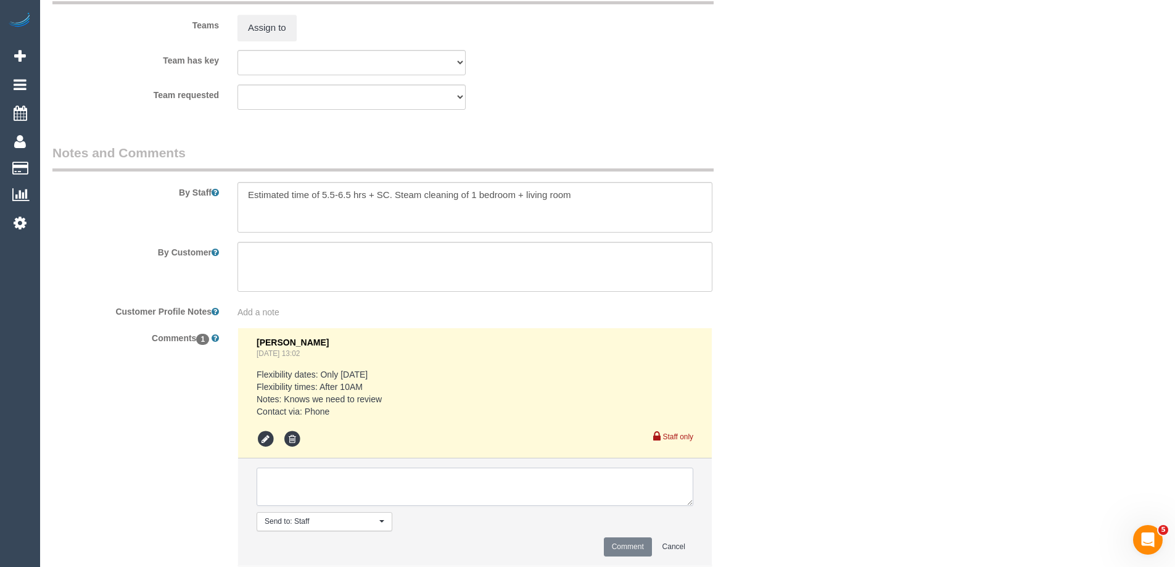
click at [279, 495] on textarea at bounding box center [475, 486] width 437 height 38
click at [302, 482] on textarea at bounding box center [475, 486] width 437 height 38
type textarea "Angelica D - Pending"
click at [621, 542] on button "Comment" at bounding box center [628, 546] width 48 height 19
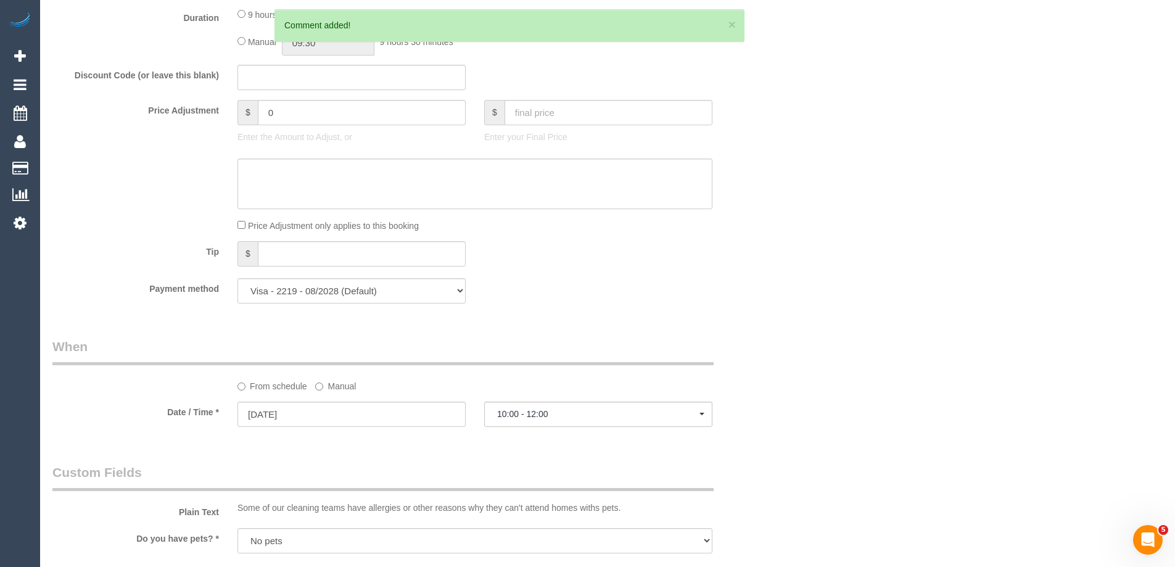
scroll to position [0, 0]
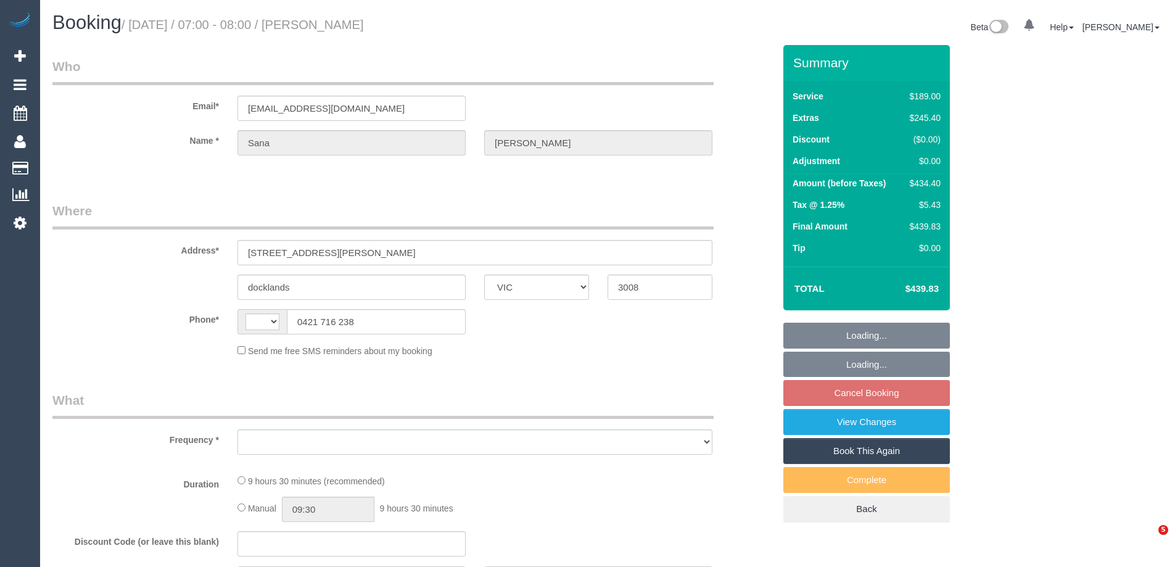
select select "VIC"
select select "string:AU"
select select "object:522"
select select "string:stripe-pm_1RWRIn2GScqysDRVuHcR9ilF"
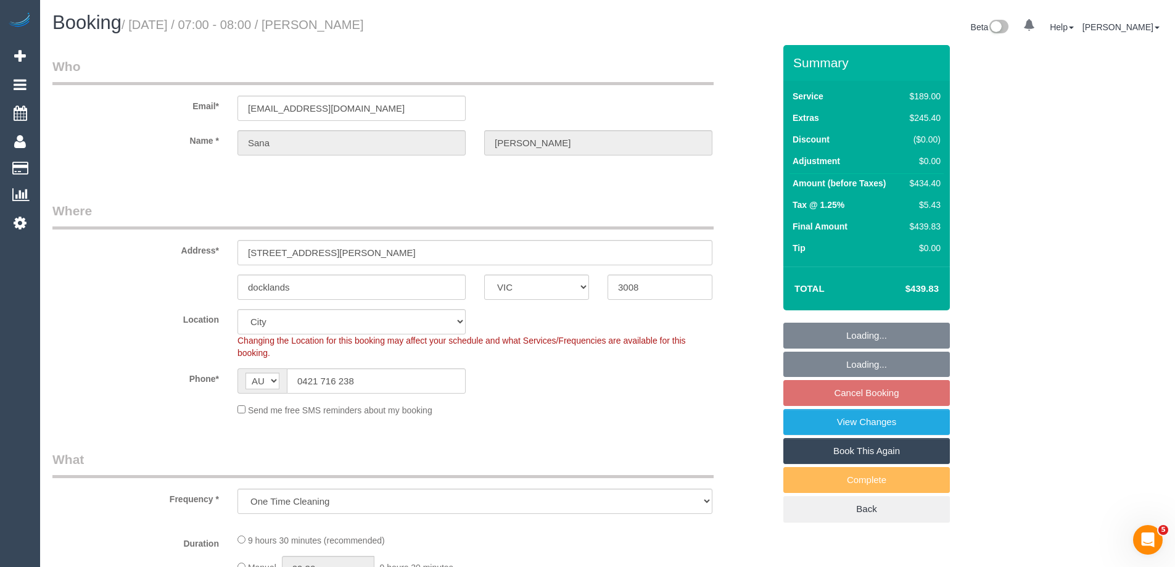
select select "number:28"
select select "number:14"
select select "number:19"
select select "number:25"
select select "number:13"
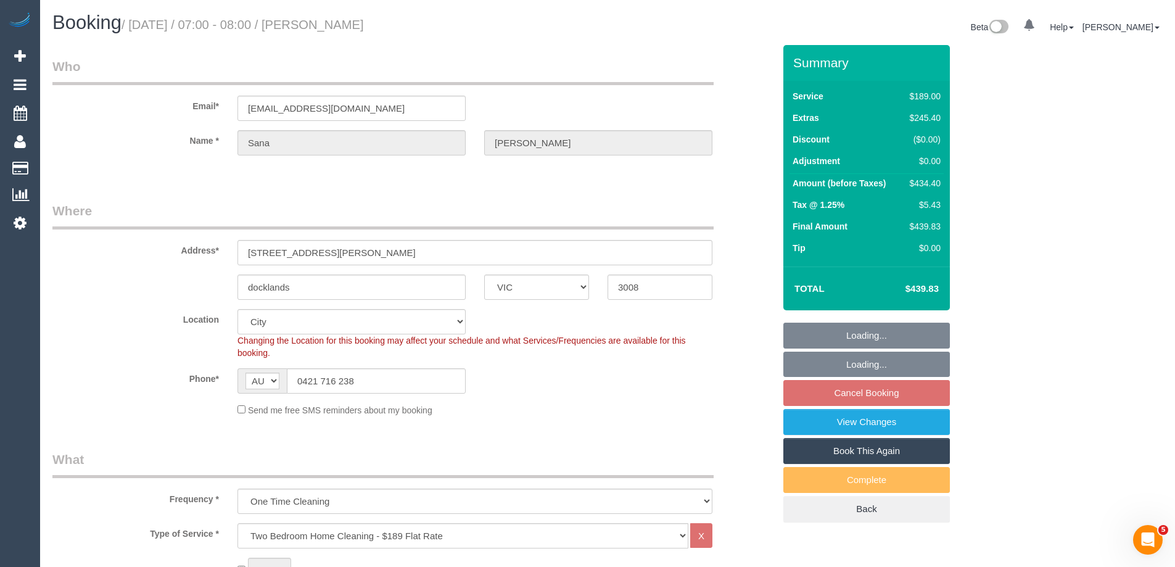
select select "object:1177"
select select "spot1"
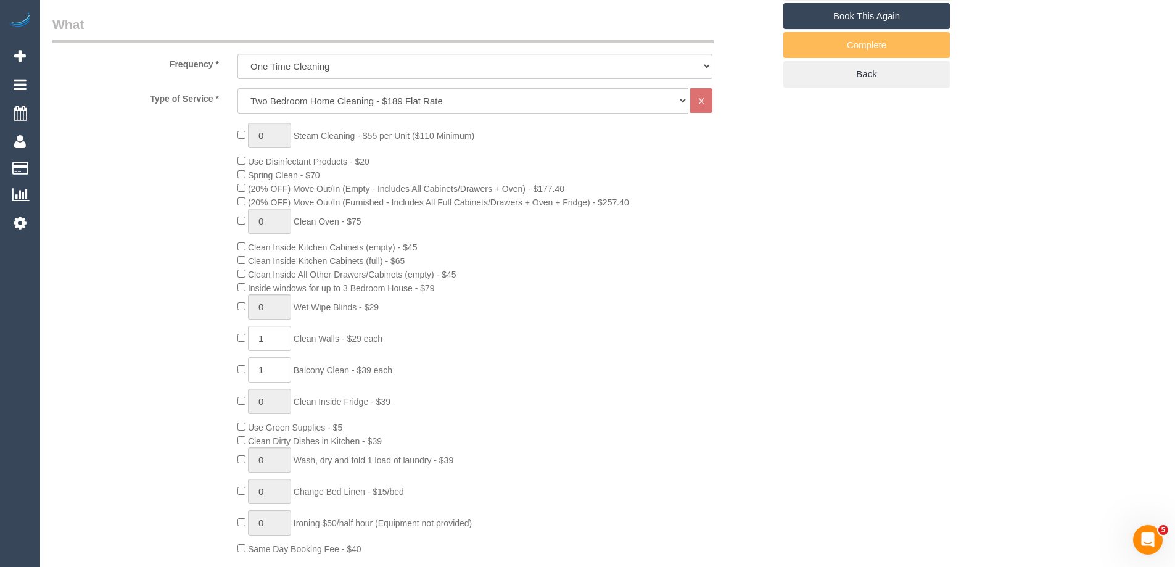
scroll to position [617, 0]
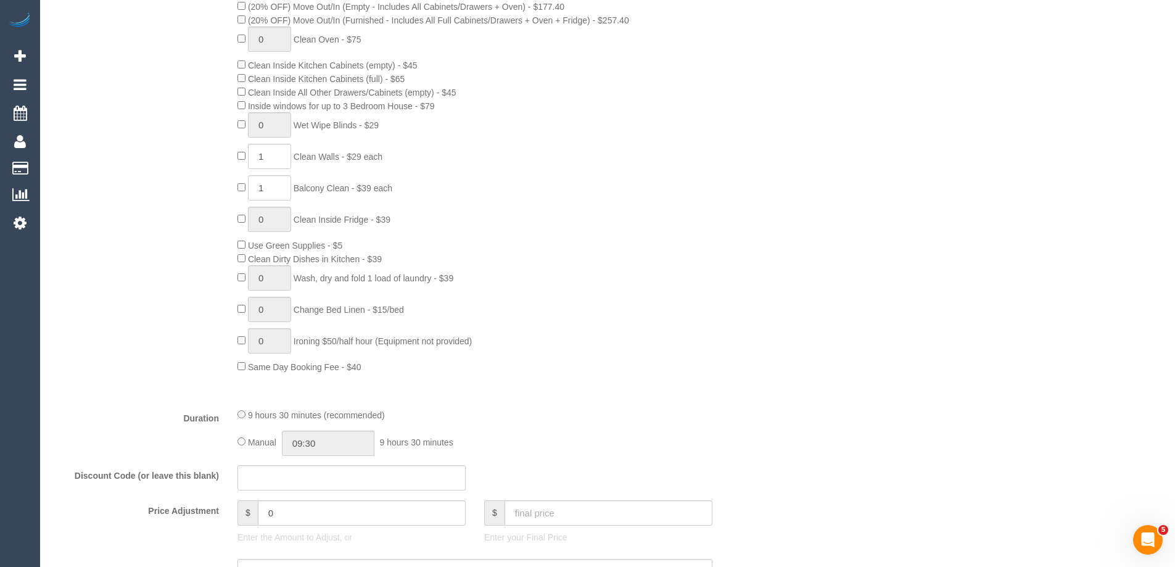
click at [232, 445] on div "9 hours 30 minutes (recommended) Manual 09:30 9 hours 30 minutes" at bounding box center [474, 432] width 493 height 48
drag, startPoint x: 255, startPoint y: 446, endPoint x: 248, endPoint y: 445, distance: 6.3
click at [253, 446] on span "Manual" at bounding box center [262, 442] width 28 height 10
click at [343, 445] on input "09:30" at bounding box center [328, 442] width 92 height 25
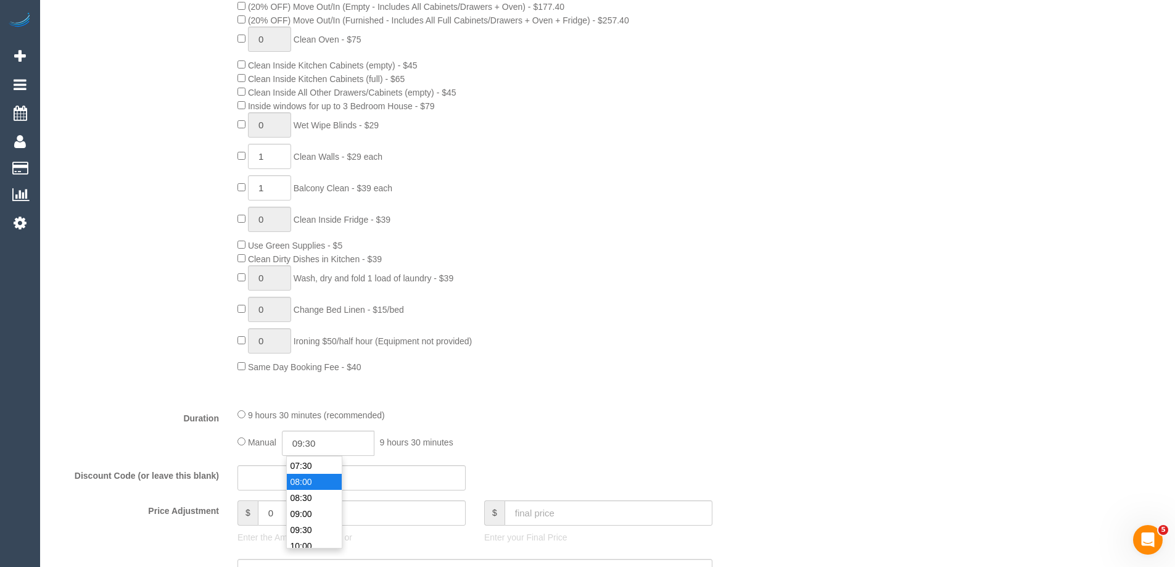
type input "08:00"
click at [312, 475] on li "08:00" at bounding box center [314, 482] width 55 height 16
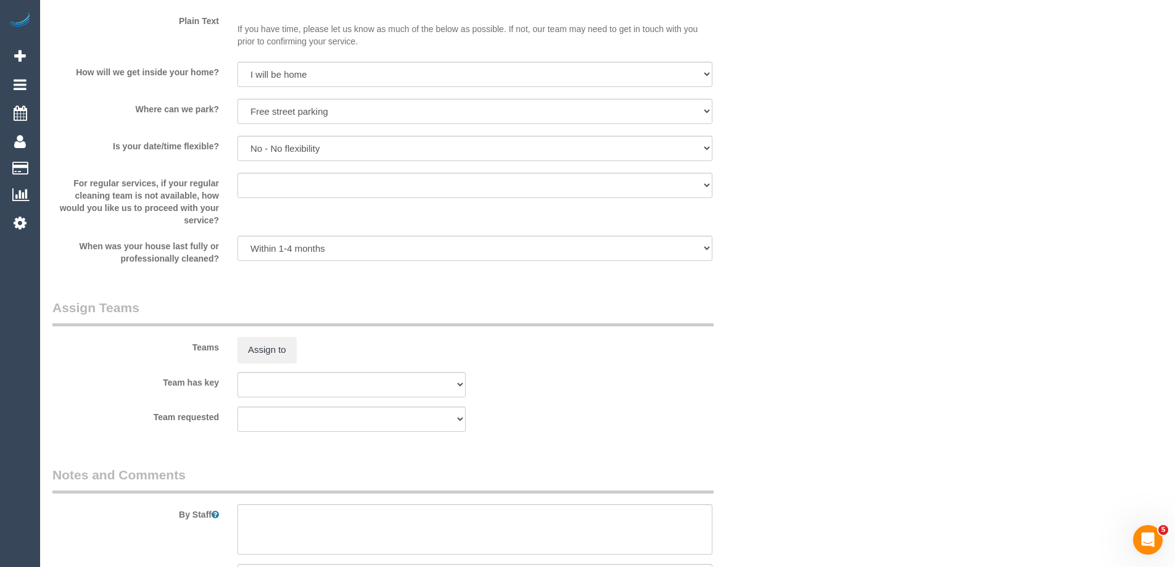
scroll to position [1727, 0]
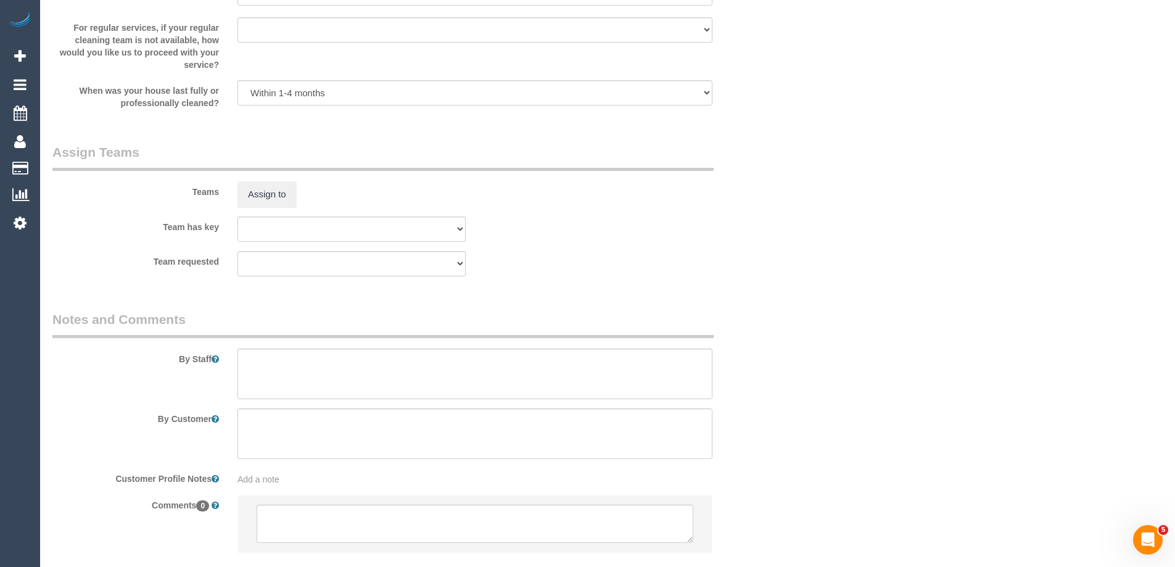
select select "spot21"
click at [269, 361] on textarea at bounding box center [474, 373] width 475 height 51
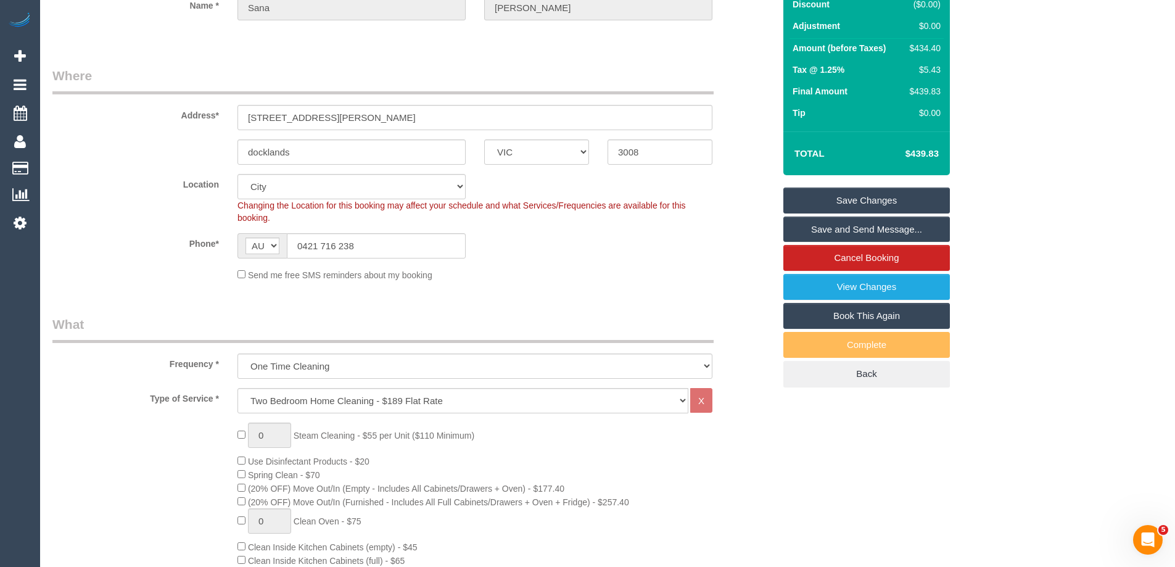
scroll to position [0, 0]
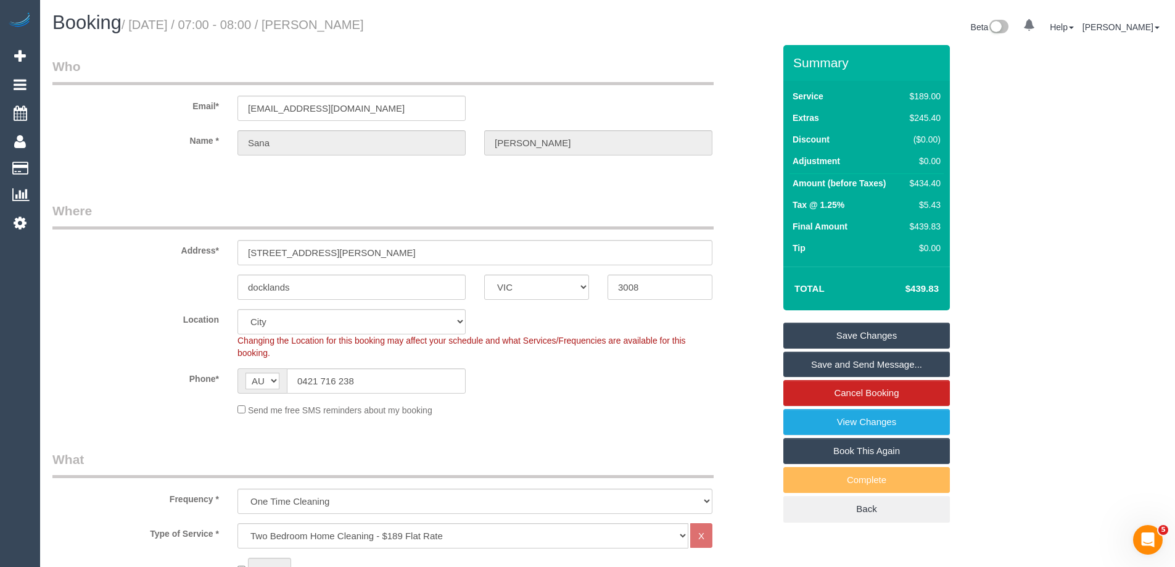
type textarea "Estimated time of 7-8 hrs"
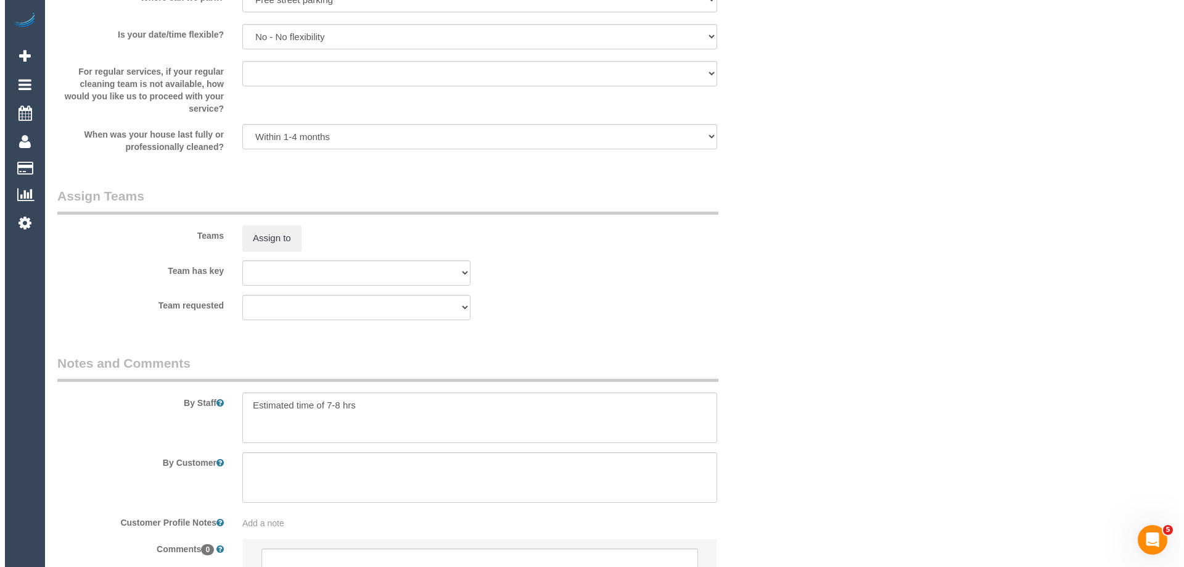
scroll to position [1802, 0]
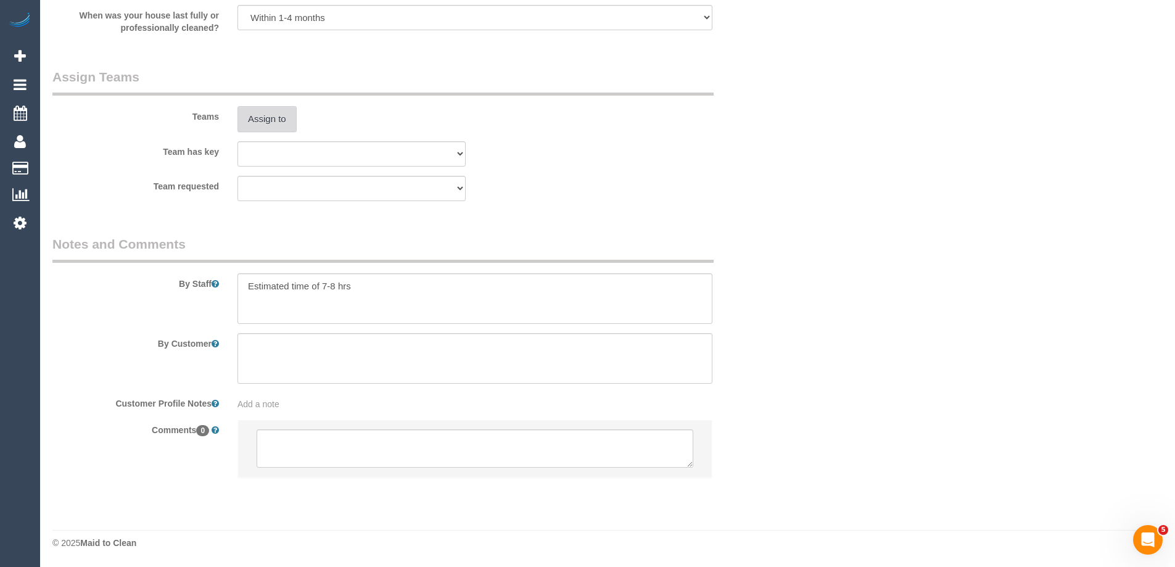
click at [262, 117] on button "Assign to" at bounding box center [266, 119] width 59 height 26
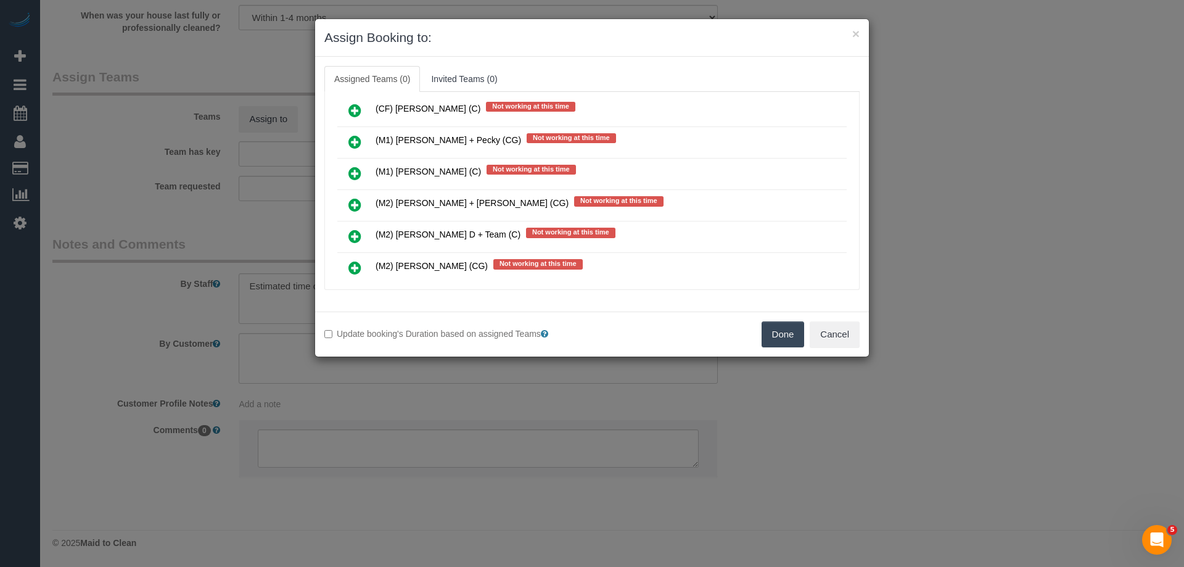
click at [353, 171] on icon at bounding box center [354, 173] width 13 height 15
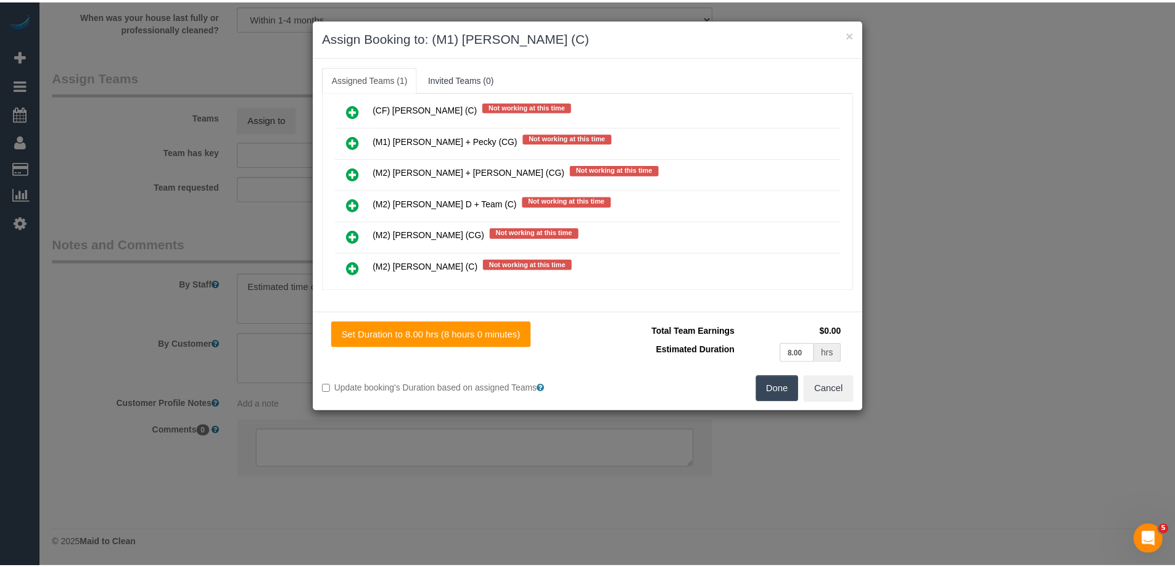
scroll to position [0, 0]
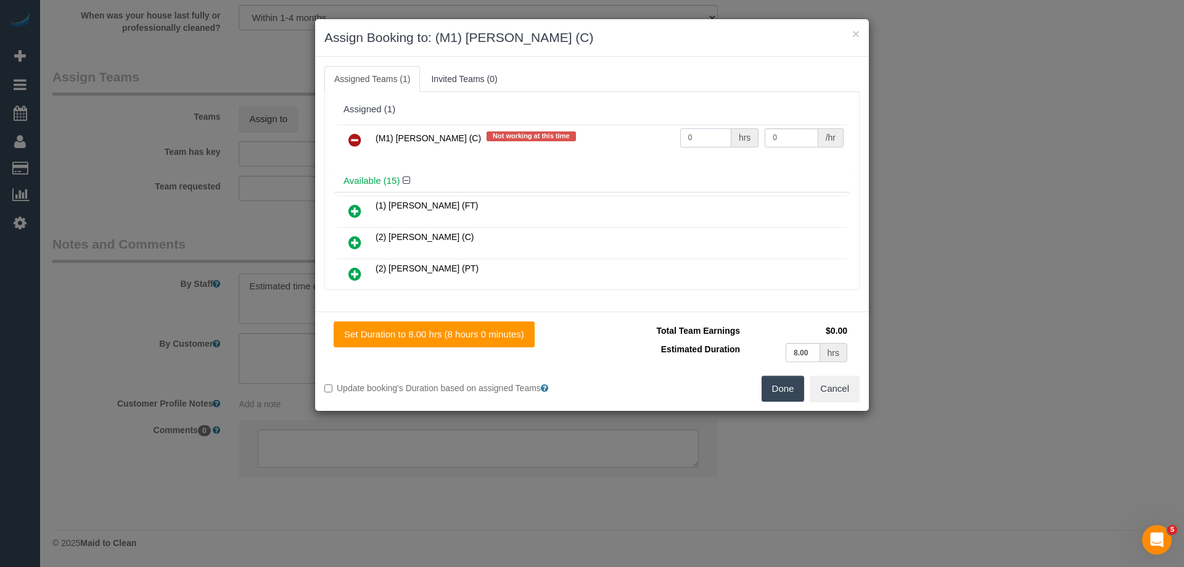
drag, startPoint x: 708, startPoint y: 133, endPoint x: 641, endPoint y: 137, distance: 67.3
click at [641, 137] on tr "(M1) Jeferson Ortiz (C) Not working at this time 0 hrs 0 /hr" at bounding box center [591, 140] width 509 height 31
type input "1"
drag, startPoint x: 768, startPoint y: 136, endPoint x: 727, endPoint y: 134, distance: 40.8
click at [728, 134] on tr "(M1) Jeferson Ortiz (C) Not working at this time 1 hrs 0 /hr" at bounding box center [591, 140] width 509 height 31
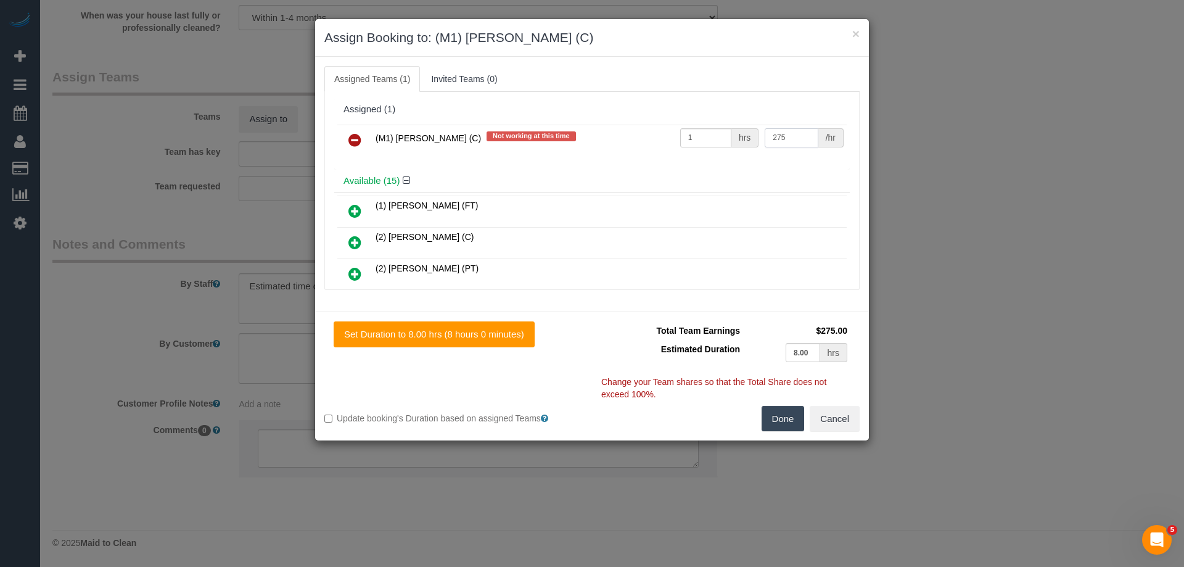
type input "275"
click at [776, 422] on button "Done" at bounding box center [783, 419] width 43 height 26
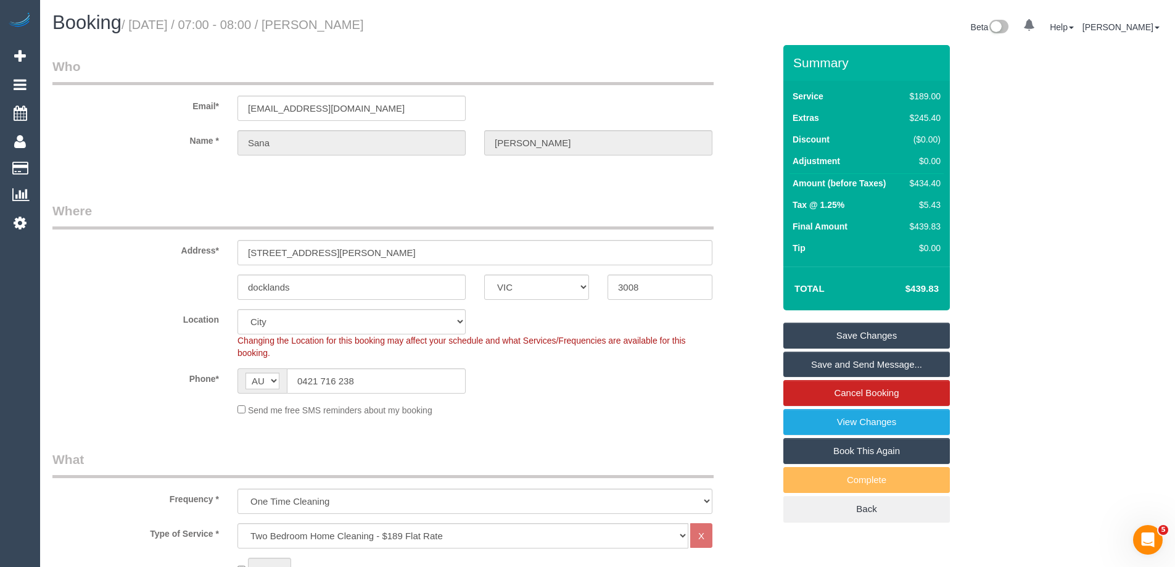
drag, startPoint x: 378, startPoint y: 27, endPoint x: 343, endPoint y: 23, distance: 35.3
click at [343, 23] on h1 "Booking / September 04, 2025 / 07:00 - 08:00 / Sana Kasmani" at bounding box center [325, 22] width 546 height 21
copy small "Sana Kasmani"
click at [815, 358] on link "Save and Send Message..." at bounding box center [866, 364] width 166 height 26
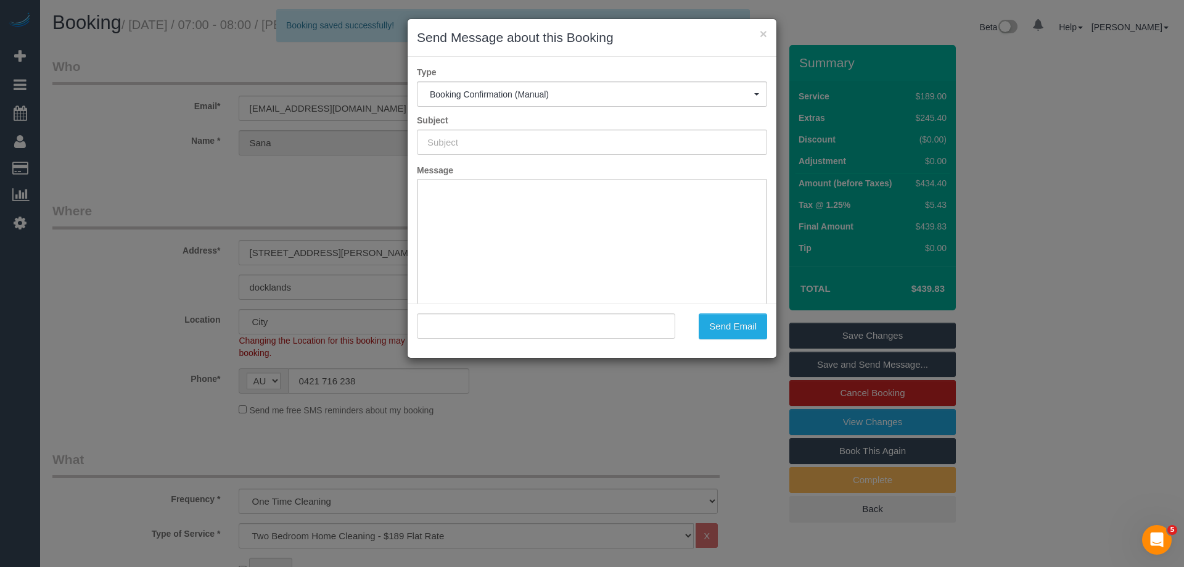
type input "Booking Confirmed"
type input ""Sana Kasmani" <kasmanisana11@gmail.com>"
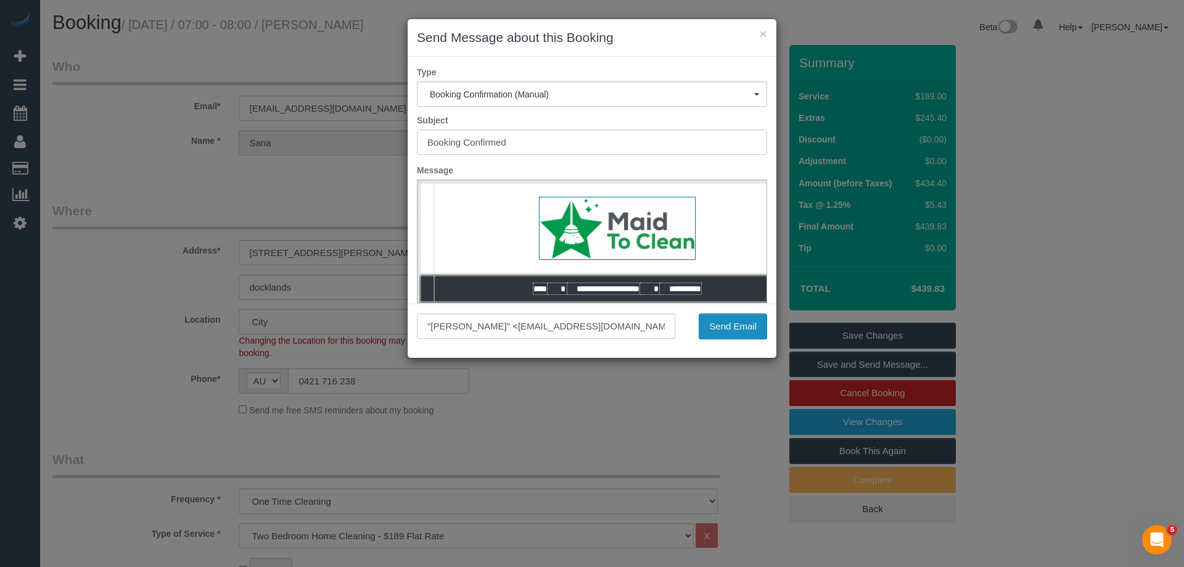
click at [721, 327] on button "Send Email" at bounding box center [733, 326] width 68 height 26
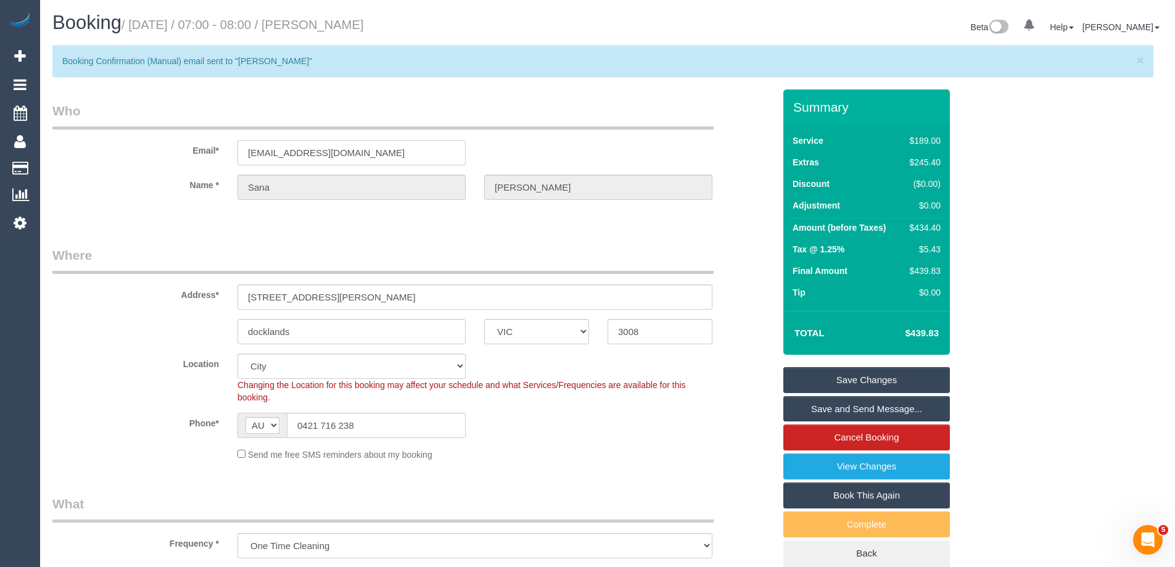
drag, startPoint x: 390, startPoint y: 149, endPoint x: -26, endPoint y: 149, distance: 415.6
click at [0, 149] on html "0 Beta Your Notifications You have 0 alerts Add Booking Bookings Active Booking…" at bounding box center [587, 283] width 1175 height 567
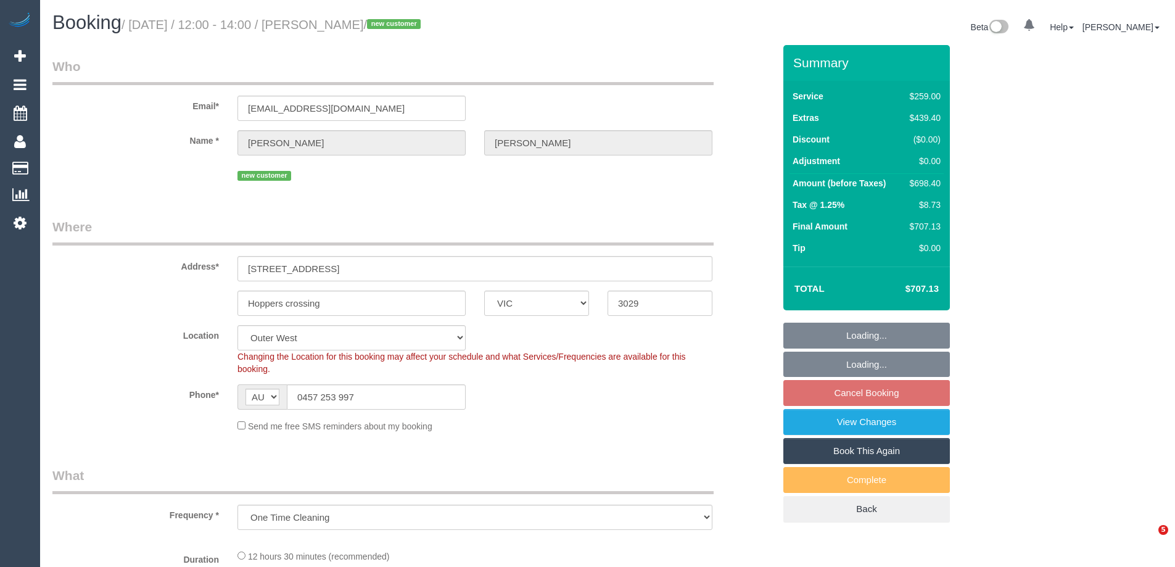
select select "VIC"
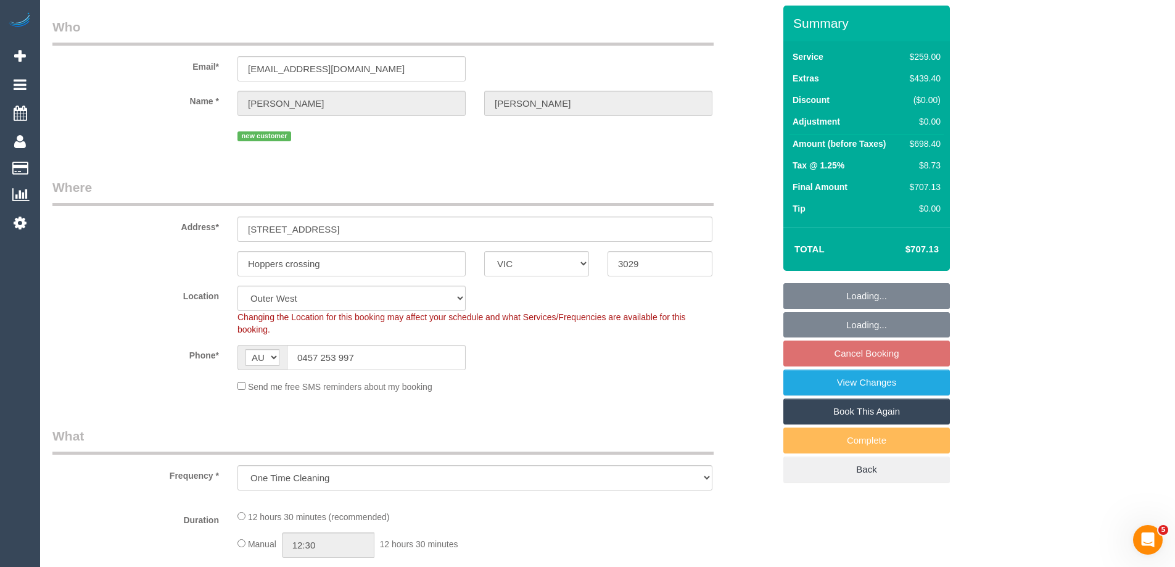
select select "object:684"
select select "string:stripe-pm_1S0ddu2GScqysDRVfvwfa58p"
select select "number:29"
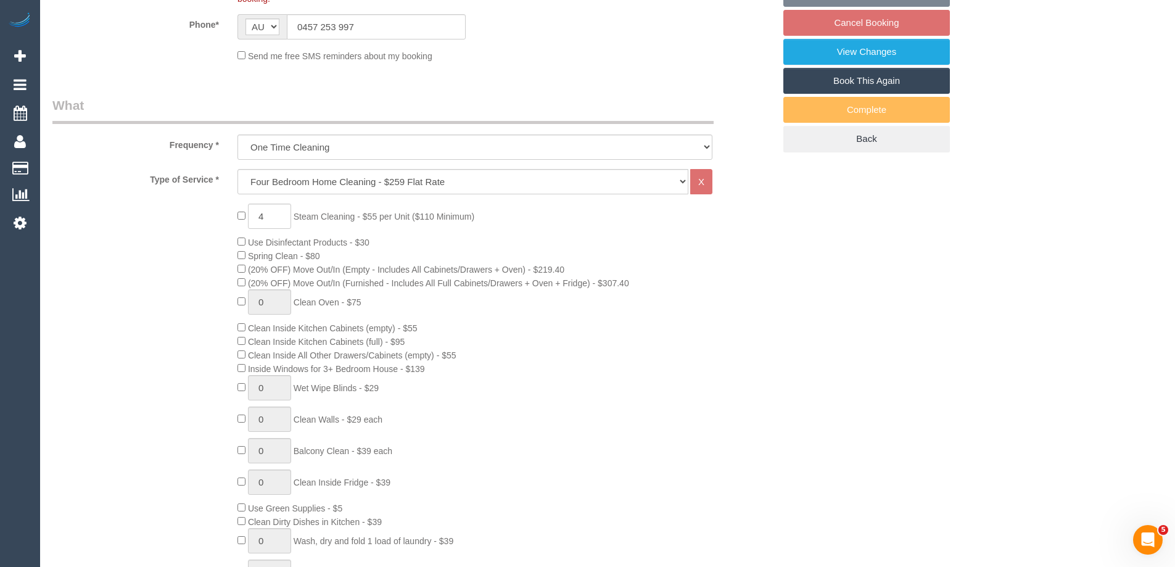
select select "spot4"
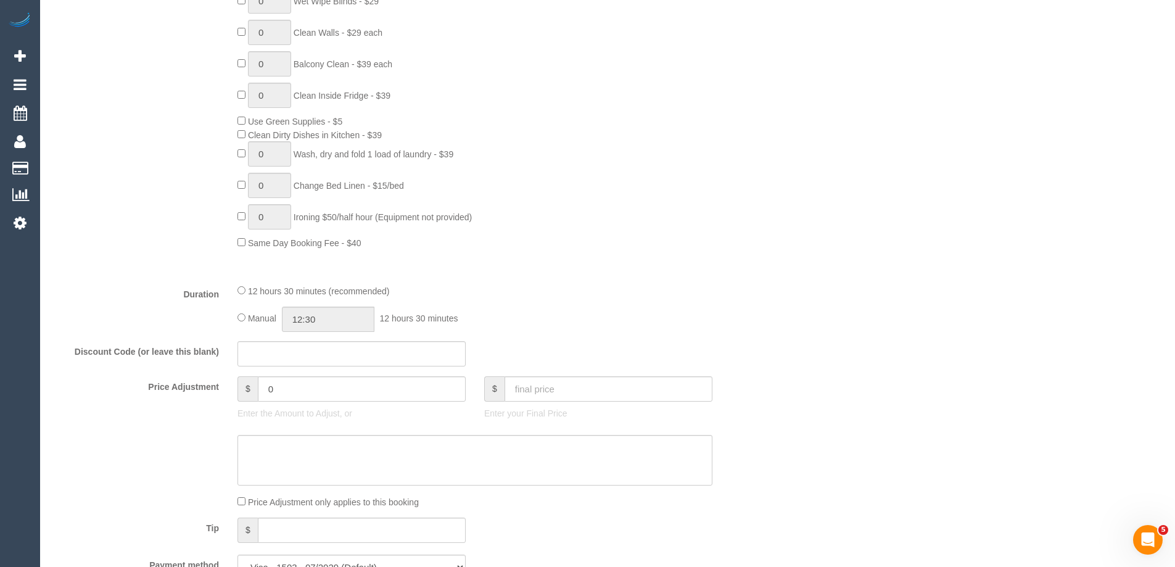
scroll to position [987, 0]
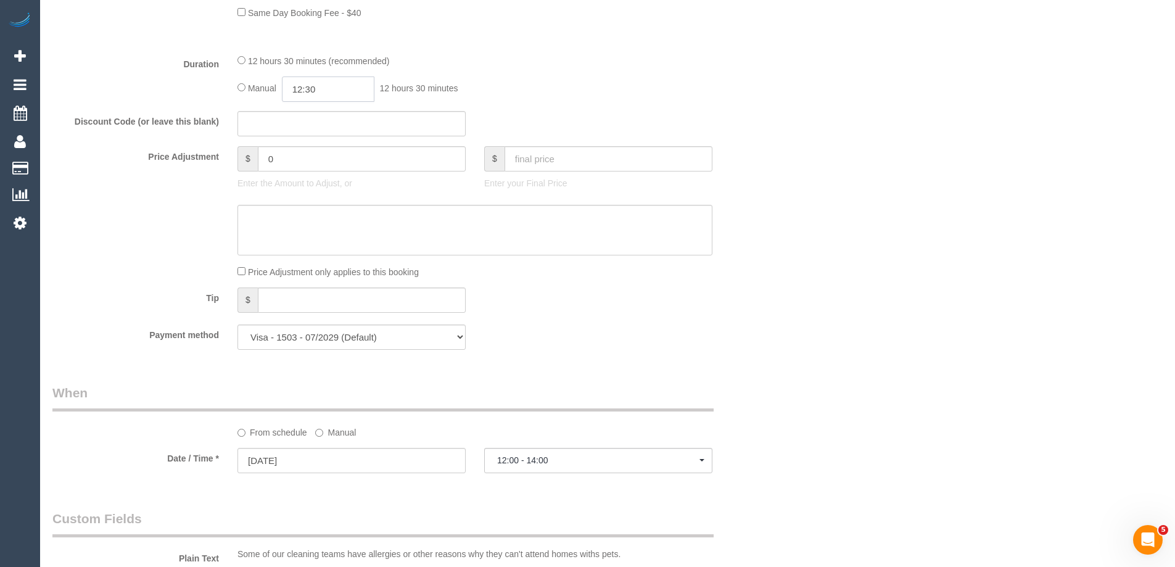
click at [368, 92] on input "12:30" at bounding box center [328, 88] width 92 height 25
type input "09:00"
click at [324, 110] on li "09:00" at bounding box center [314, 113] width 55 height 16
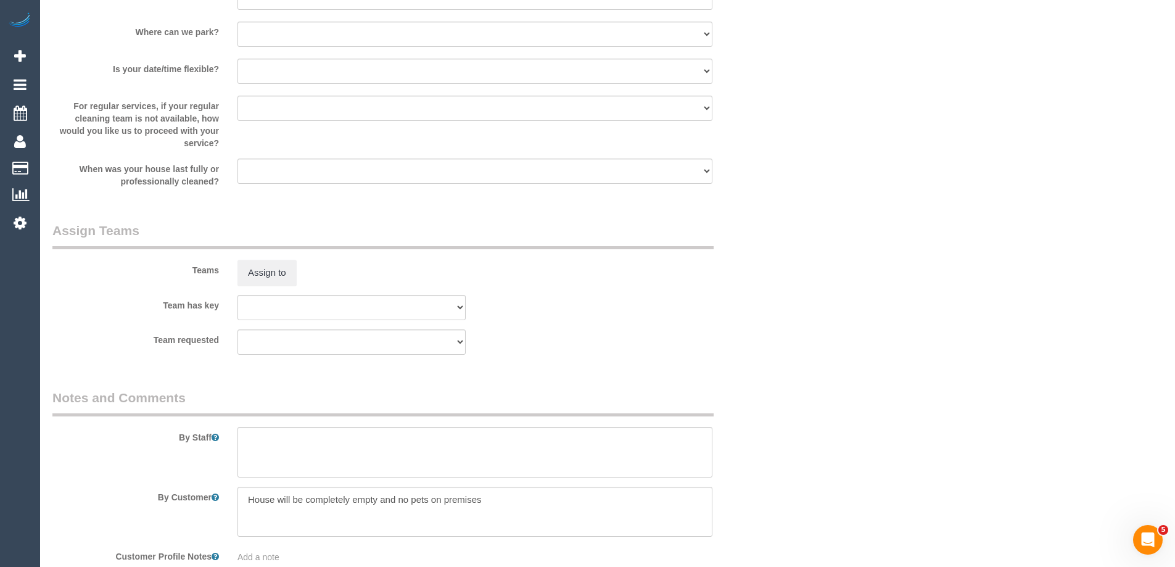
select select "spot25"
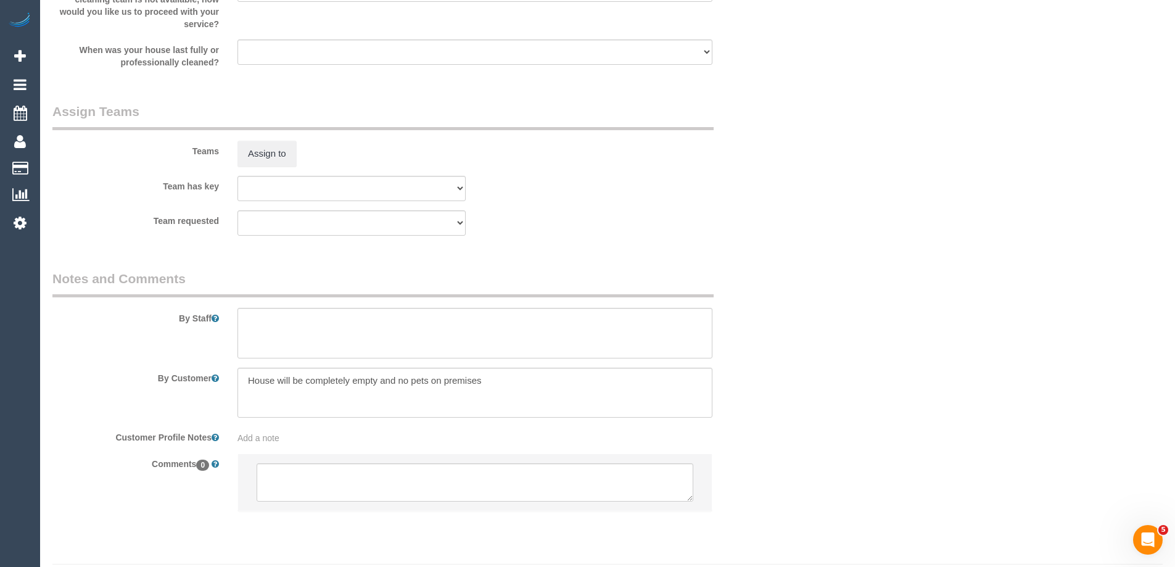
scroll to position [1818, 0]
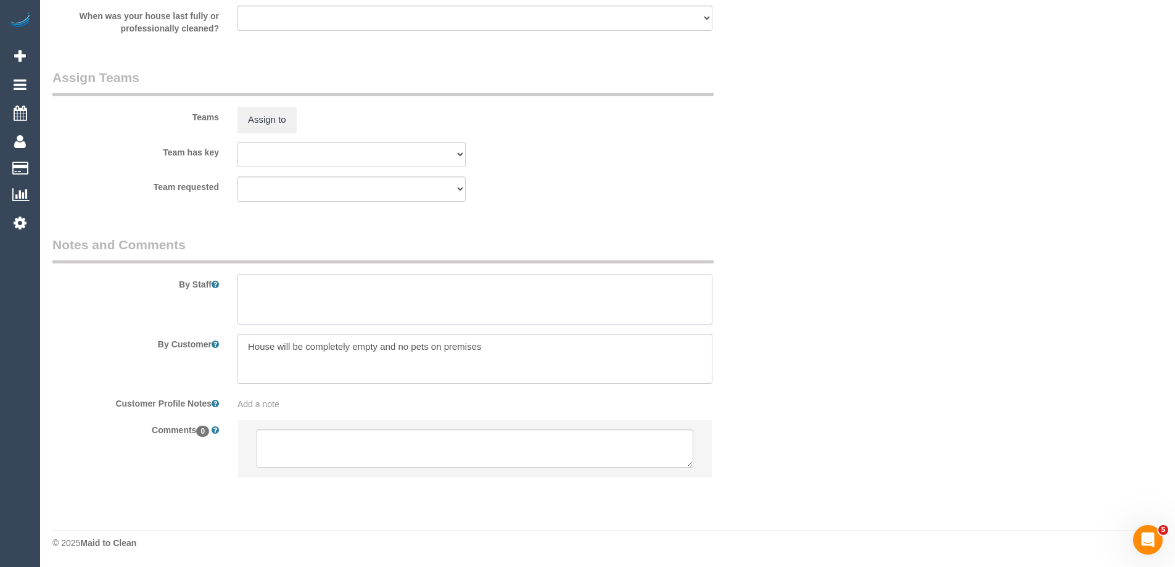
click at [264, 291] on textarea at bounding box center [474, 299] width 475 height 51
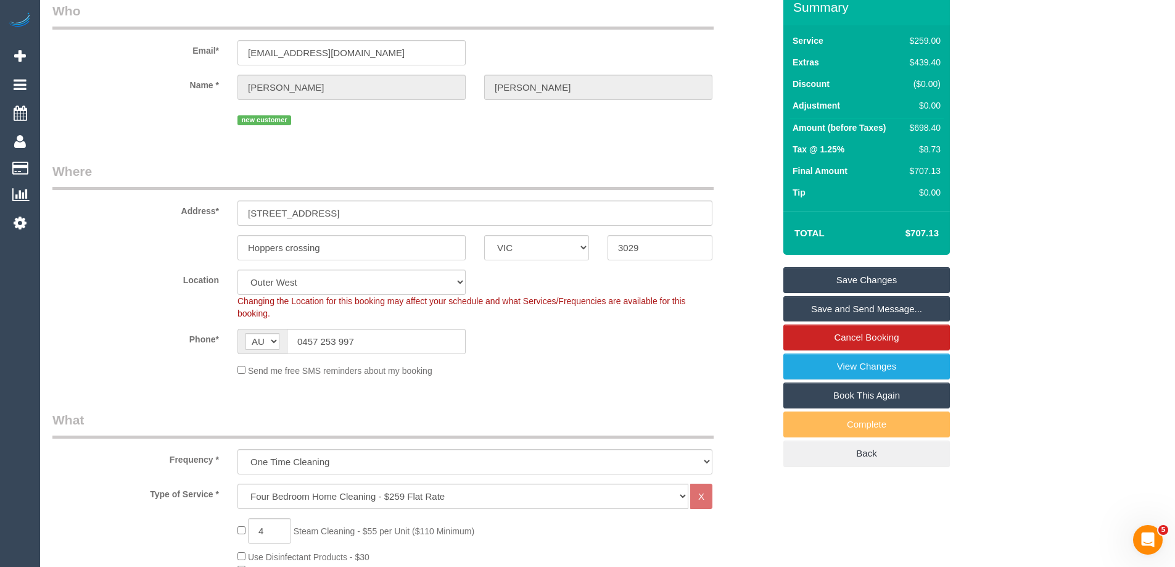
scroll to position [30, 0]
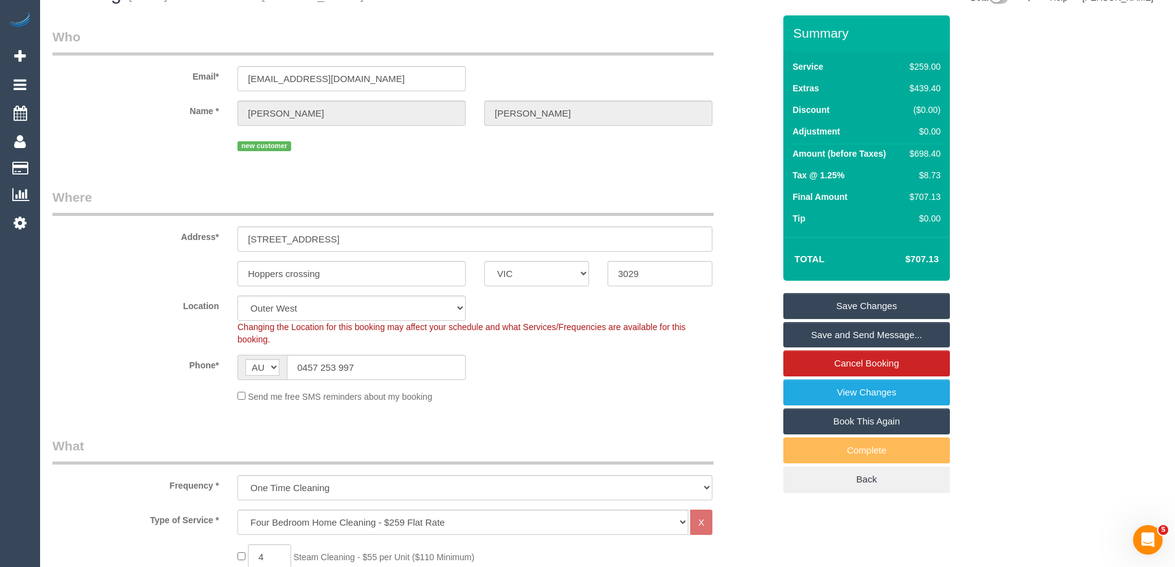
type textarea "Estimated time of 7-9 hrs + SC"
click at [826, 306] on link "Save Changes" at bounding box center [866, 306] width 166 height 26
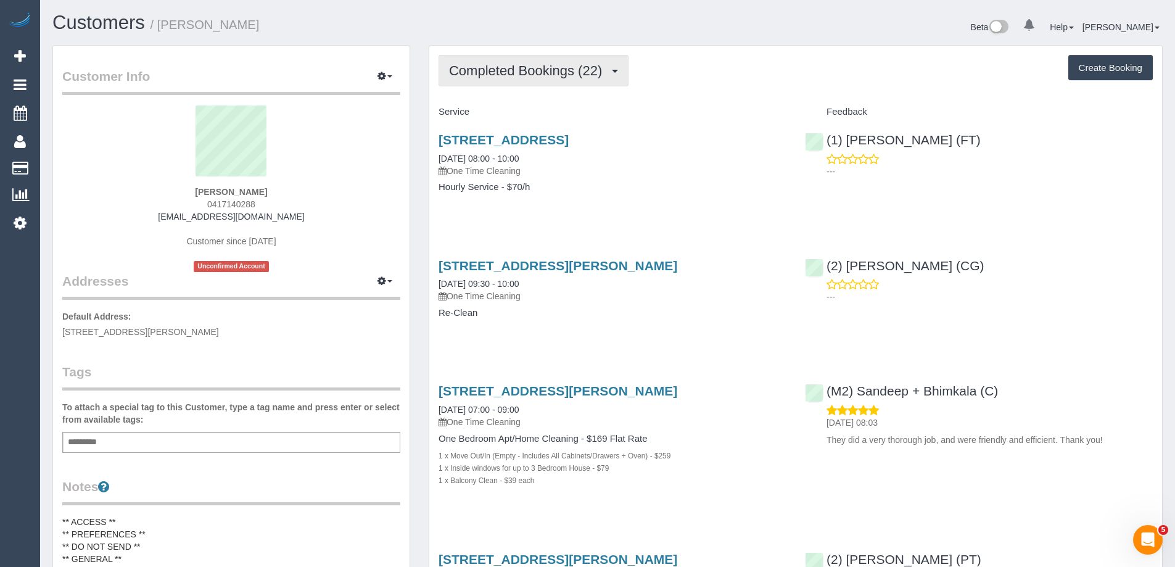
click at [540, 76] on span "Completed Bookings (22)" at bounding box center [528, 70] width 159 height 15
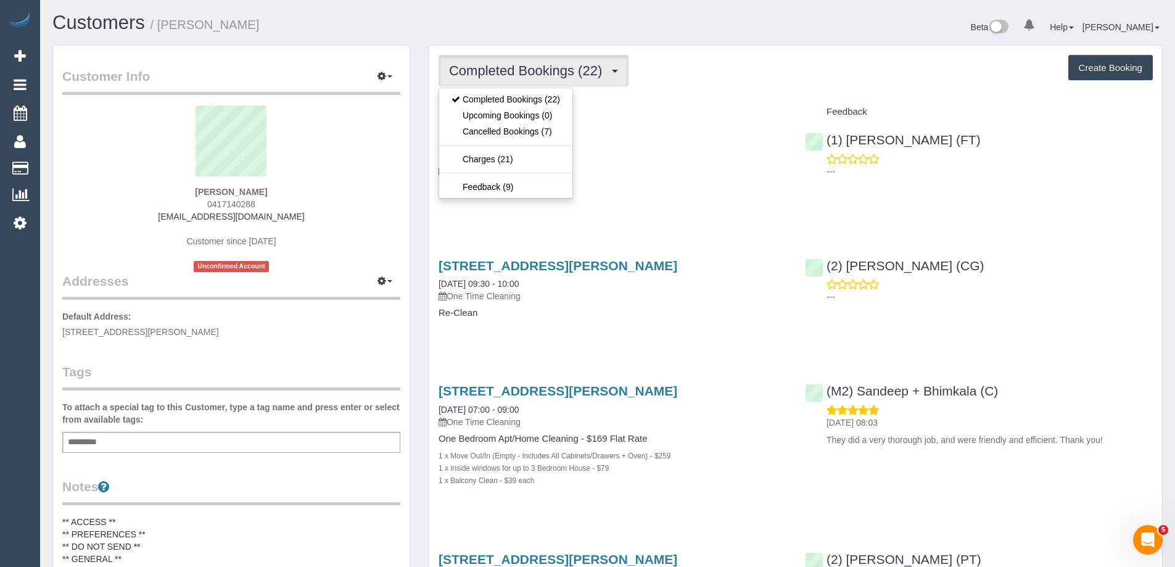
click at [626, 102] on div "Service" at bounding box center [612, 112] width 366 height 21
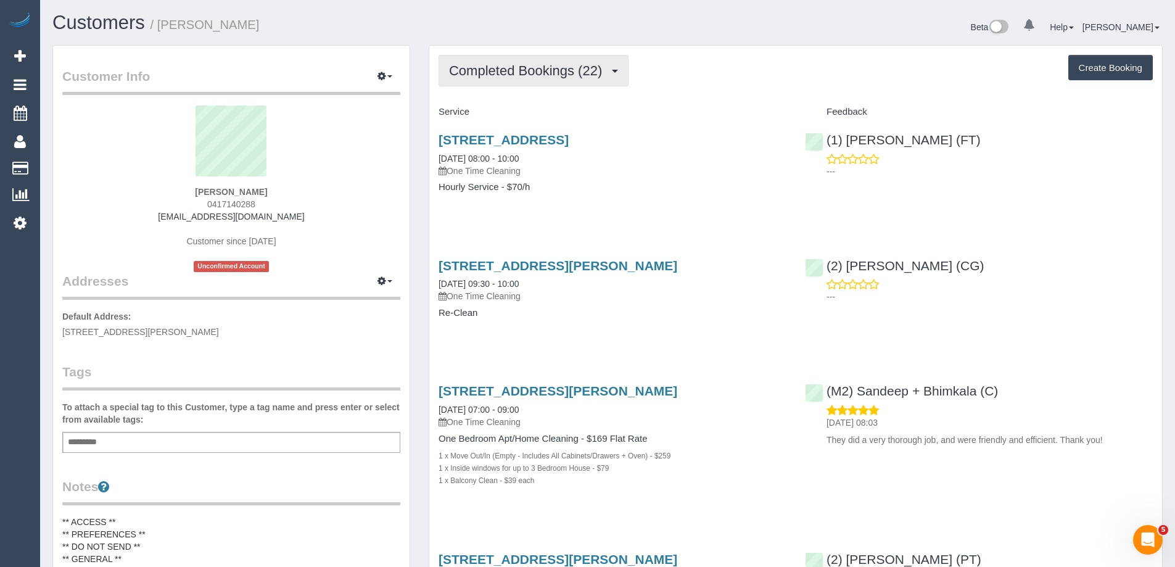
click at [520, 73] on span "Completed Bookings (22)" at bounding box center [528, 70] width 159 height 15
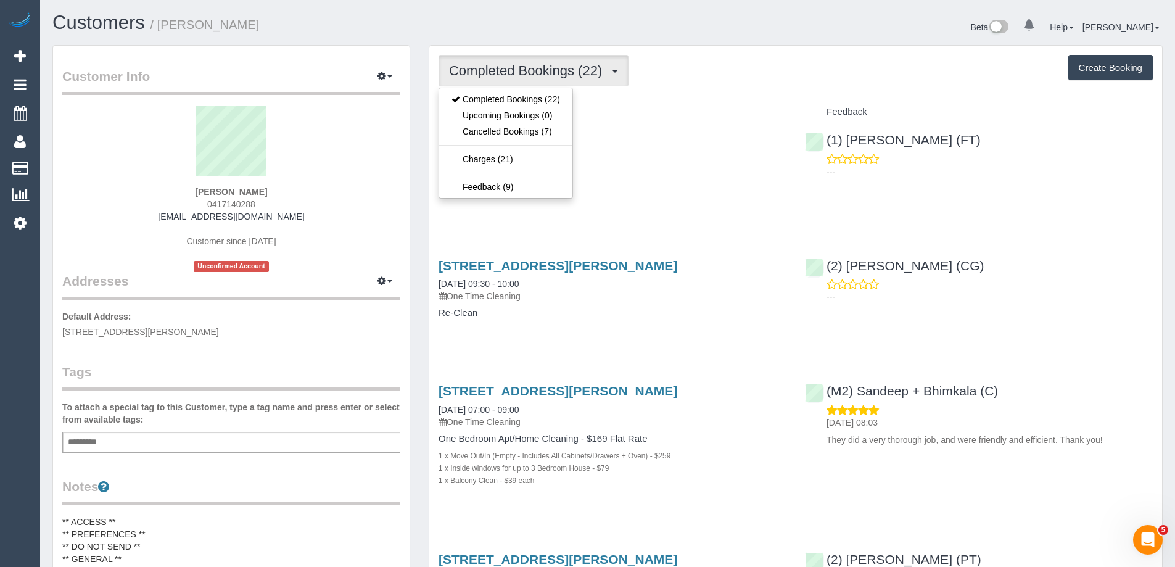
click at [628, 102] on div "Service" at bounding box center [612, 112] width 366 height 21
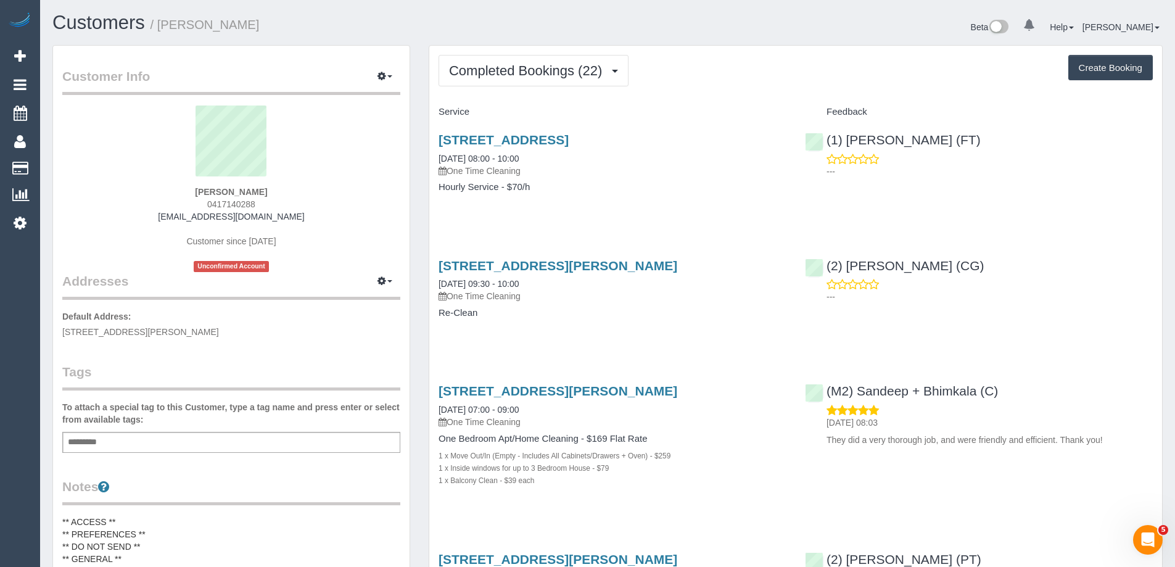
click at [1091, 67] on button "Create Booking" at bounding box center [1110, 68] width 84 height 26
select select "VIC"
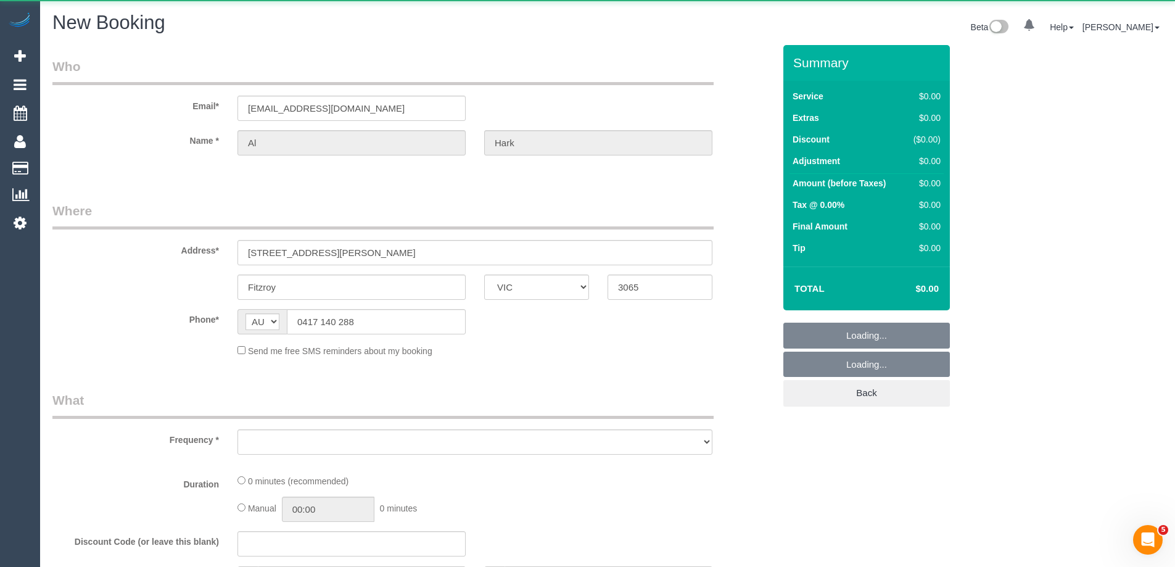
select select "object:1622"
select select "string:stripe-pm_1PGEtB2GScqysDRV95zUS7vF"
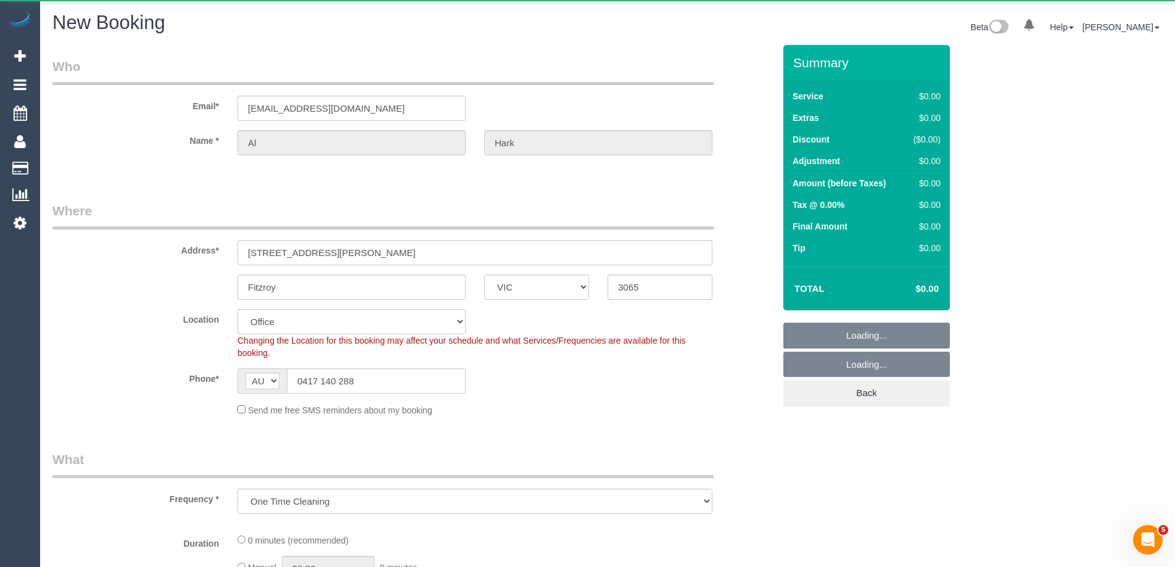
select select "object:3042"
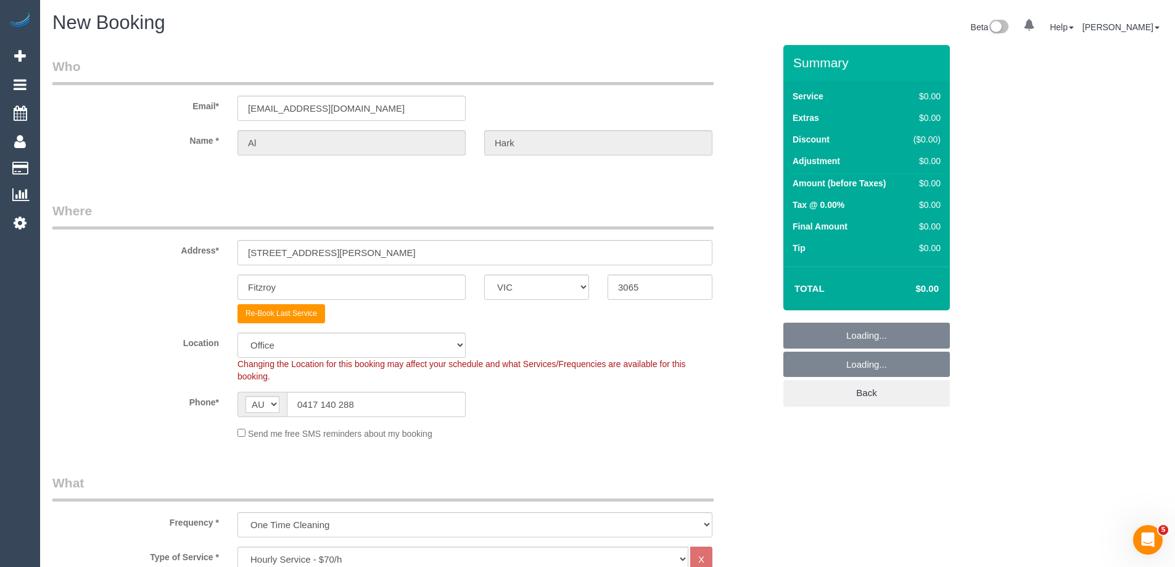
select select "88"
select select "object:3052"
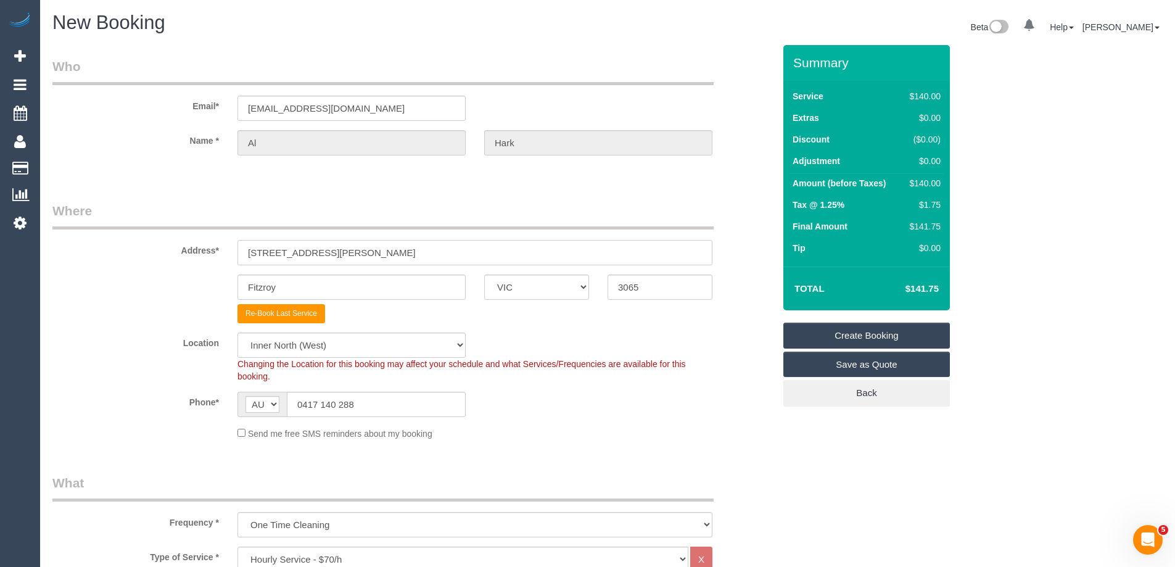
drag, startPoint x: 353, startPoint y: 255, endPoint x: 132, endPoint y: 248, distance: 221.4
click at [132, 248] on div "Address* 311/ 221 Kerr Street" at bounding box center [413, 234] width 740 height 64
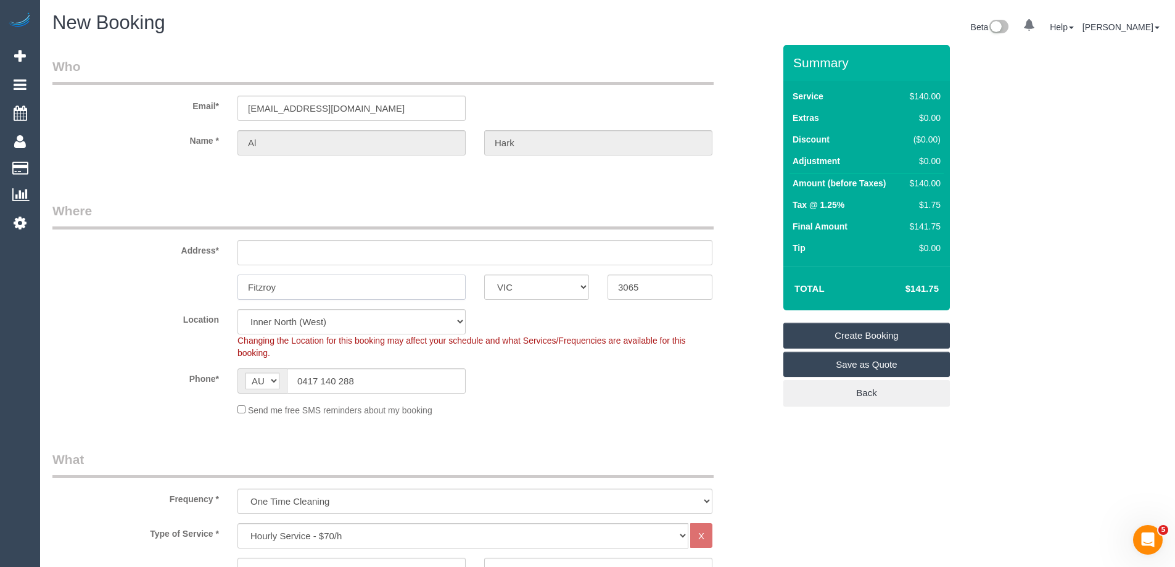
drag, startPoint x: 306, startPoint y: 294, endPoint x: 171, endPoint y: 288, distance: 135.8
click at [171, 288] on div "Fitzroy ACT NSW NT QLD SA TAS VIC WA 3065" at bounding box center [413, 286] width 740 height 25
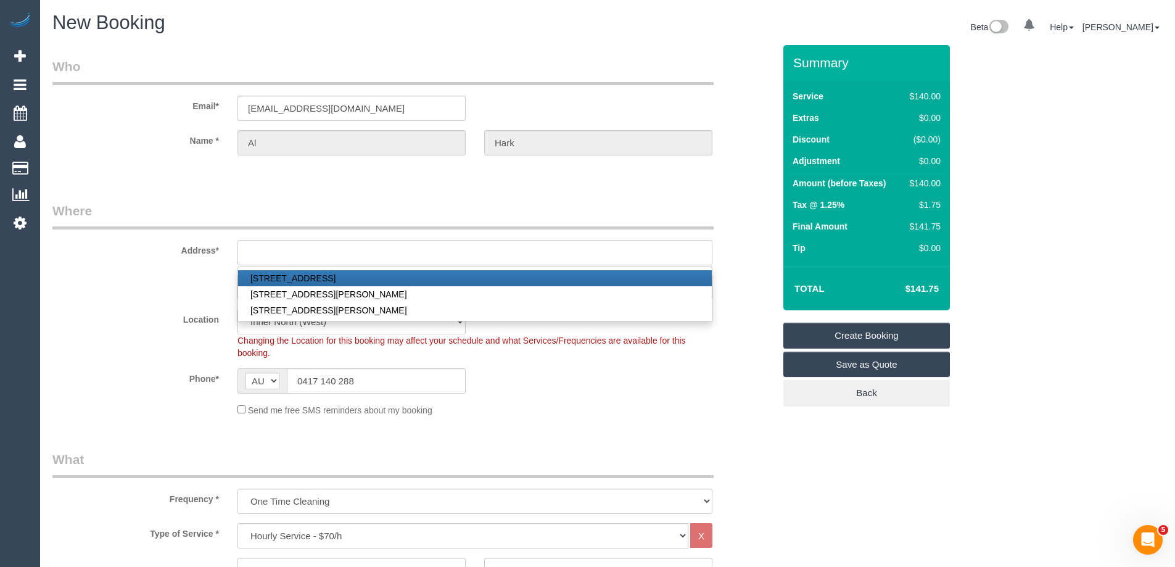
click at [282, 251] on input "text" at bounding box center [474, 252] width 475 height 25
click at [309, 279] on link "40 Regent St, Ascotvale, VIC 3032" at bounding box center [475, 278] width 474 height 16
type input "[STREET_ADDRESS]"
type input "Ascotvale"
type input "3032"
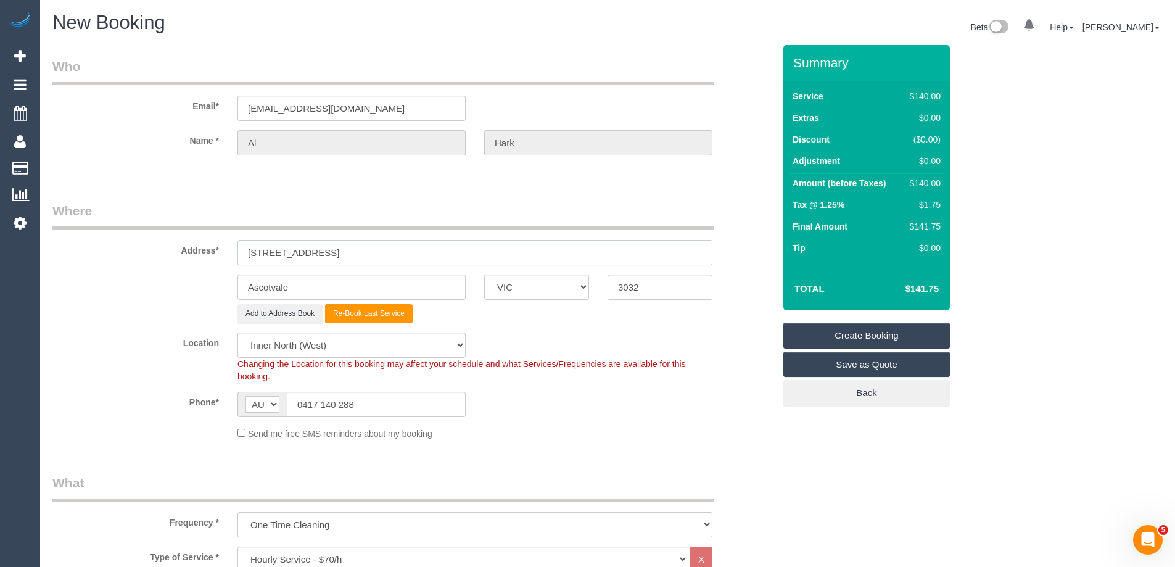
select select "59"
select select "object:3928"
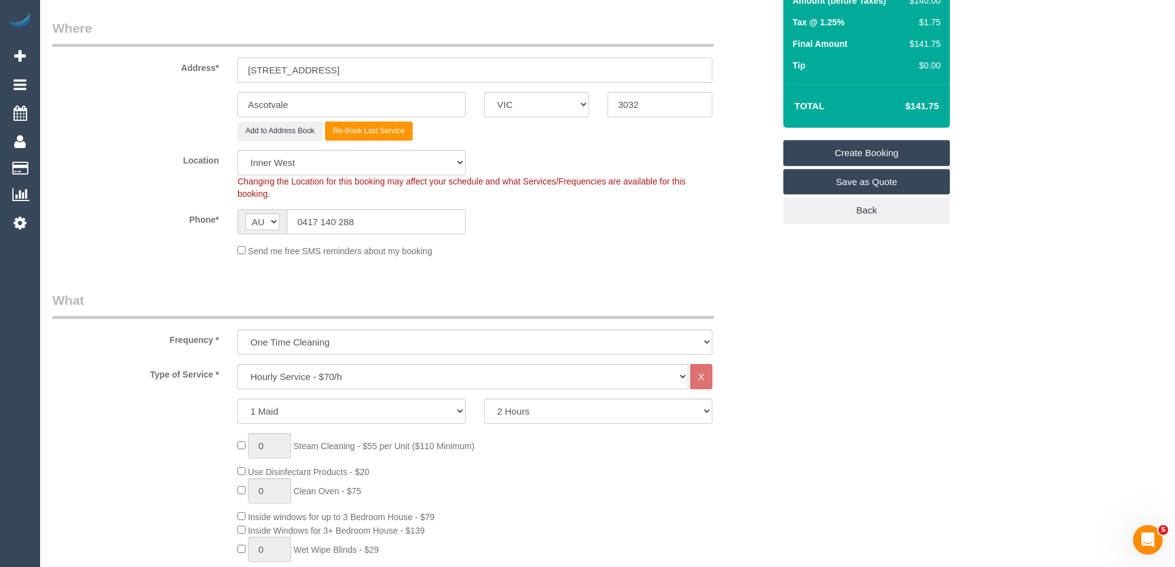
scroll to position [185, 0]
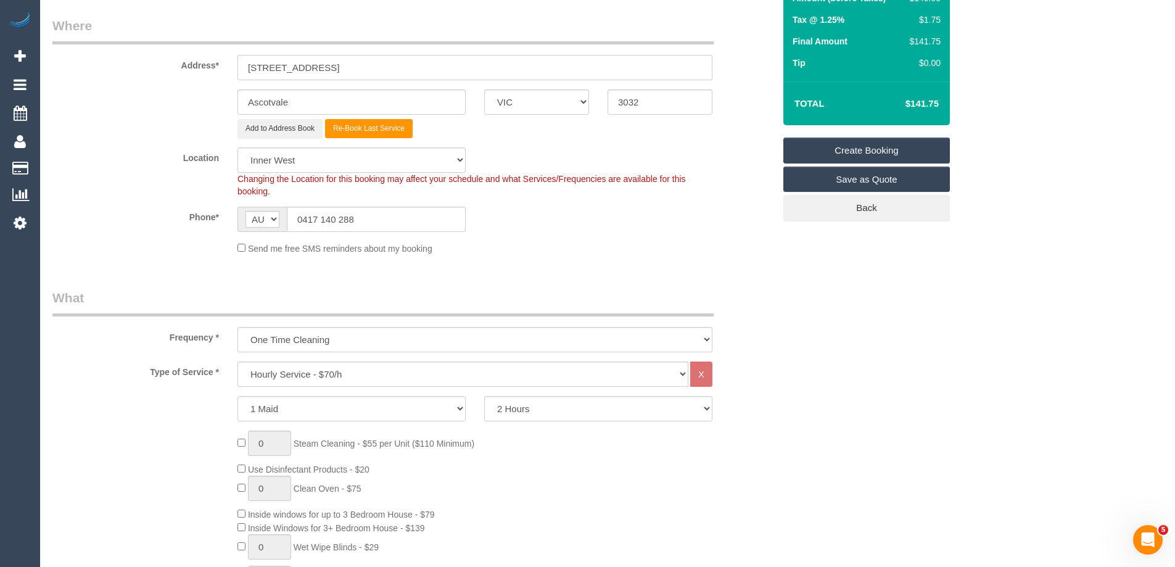
drag, startPoint x: 322, startPoint y: 73, endPoint x: 151, endPoint y: 77, distance: 170.8
click at [151, 77] on div "Address* 40 Regent St" at bounding box center [413, 49] width 740 height 64
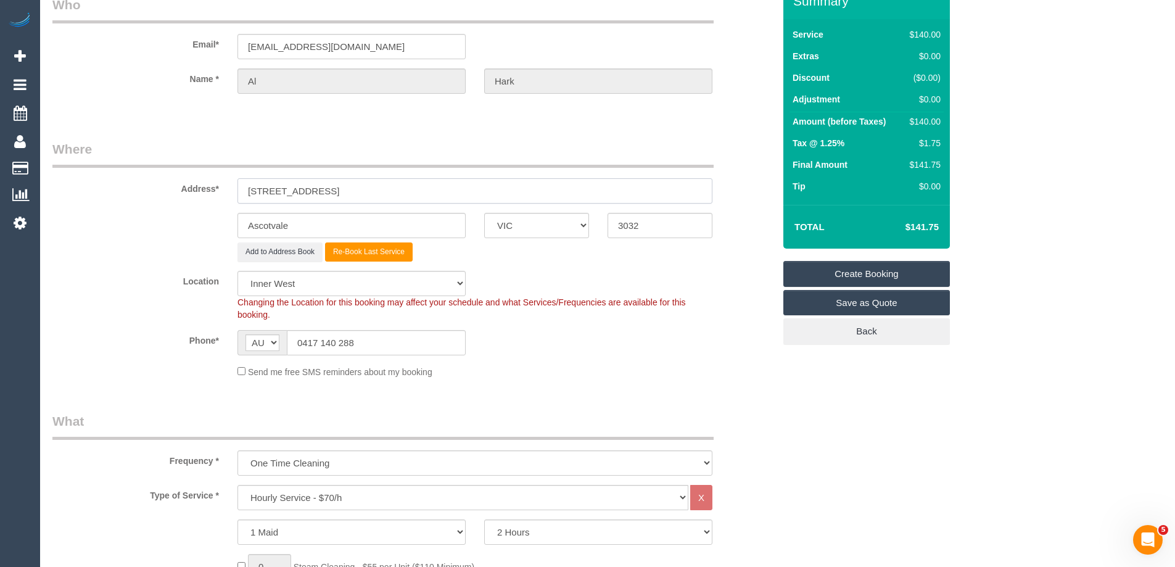
scroll to position [123, 0]
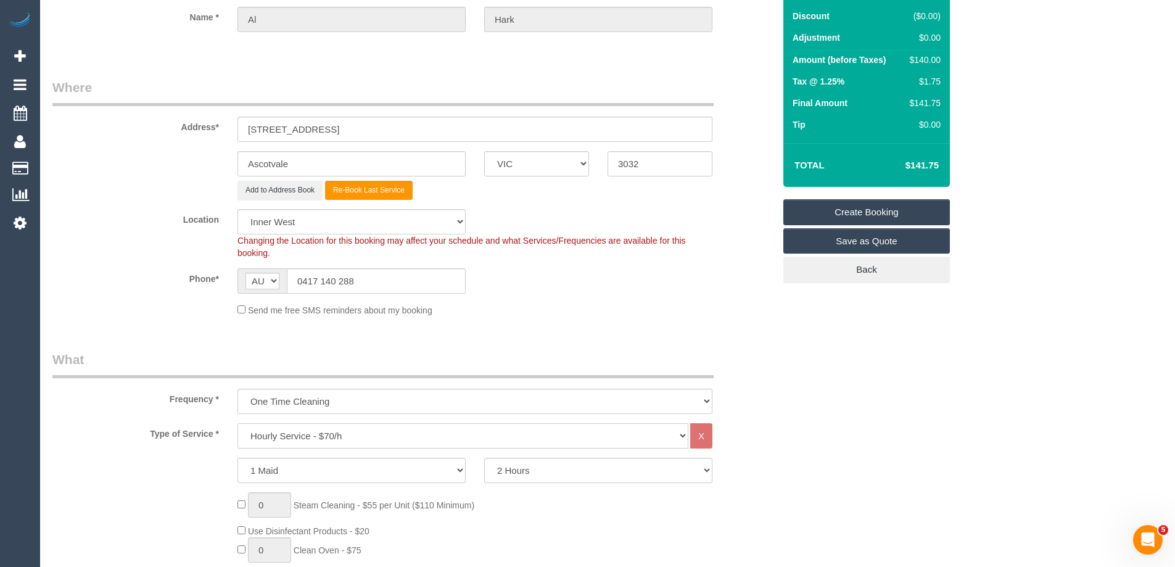
click at [329, 443] on select "Hourly Service - $70/h Hourly Service - $65/h Hourly Service - $60/h Hourly Ser…" at bounding box center [462, 435] width 451 height 25
click at [237, 423] on select "Hourly Service - $70/h Hourly Service - $65/h Hourly Service - $60/h Hourly Ser…" at bounding box center [462, 435] width 451 height 25
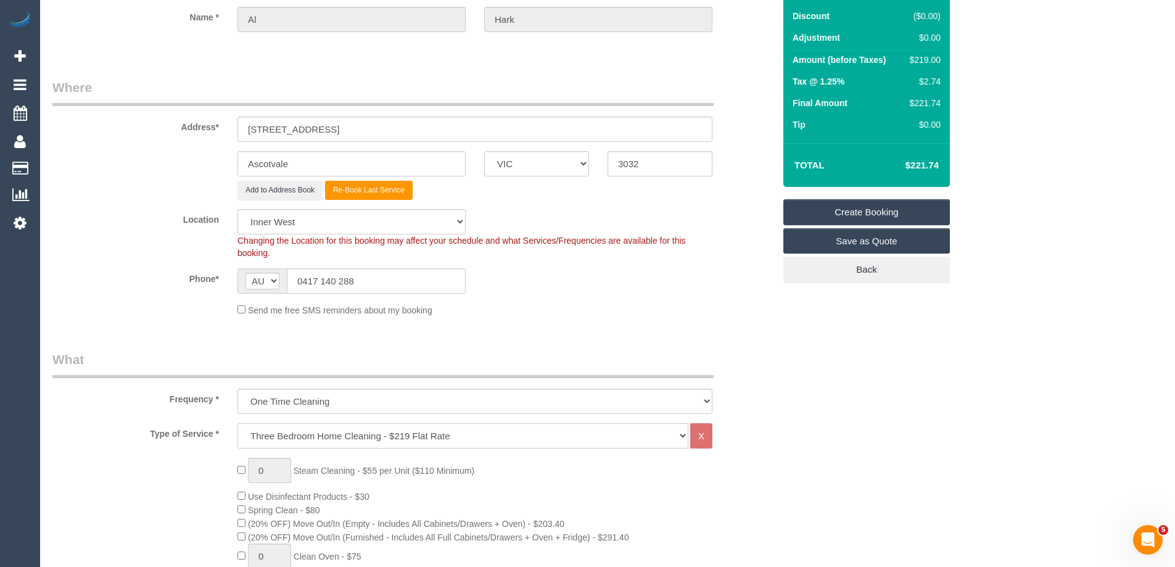
click at [273, 440] on select "Hourly Service - $70/h Hourly Service - $65/h Hourly Service - $60/h Hourly Ser…" at bounding box center [462, 435] width 451 height 25
select select "209"
click at [237, 423] on select "Hourly Service - $70/h Hourly Service - $65/h Hourly Service - $60/h Hourly Ser…" at bounding box center [462, 435] width 451 height 25
select select "1"
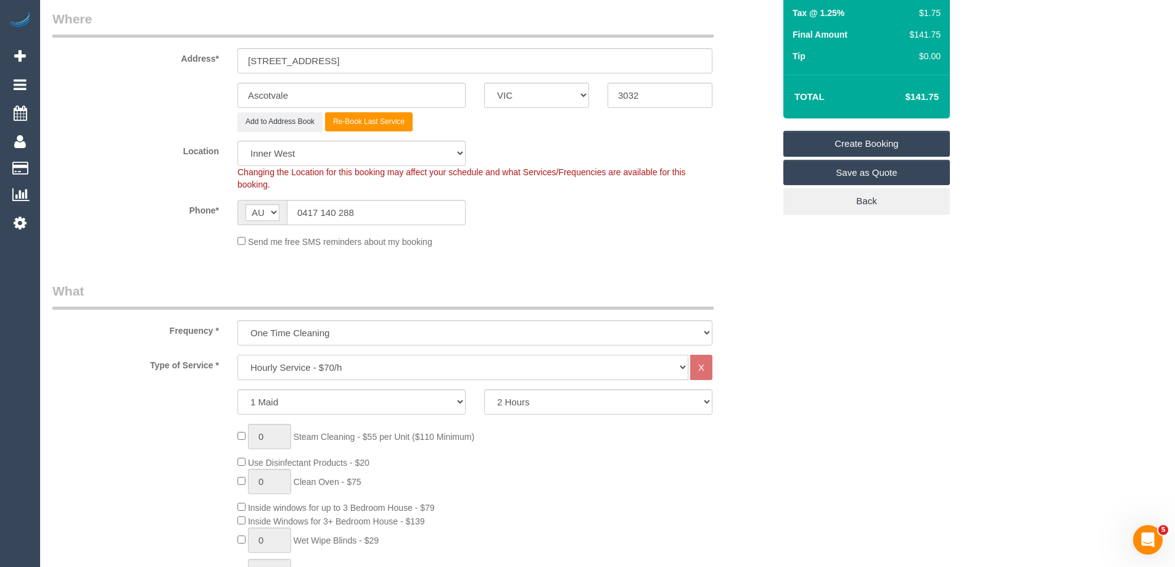
scroll to position [247, 0]
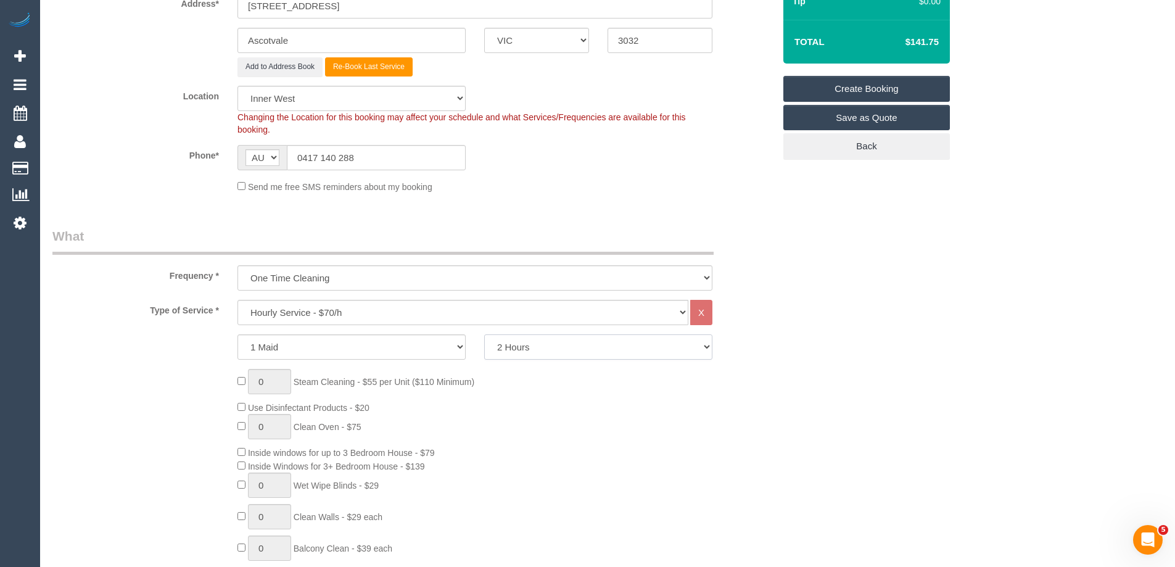
click at [510, 352] on select "2 Hours 2.5 Hours 3 Hours 3.5 Hours 4 Hours 4.5 Hours 5 Hours 5.5 Hours 6 Hours…" at bounding box center [598, 346] width 228 height 25
select select "180"
click at [484, 334] on select "2 Hours 2.5 Hours 3 Hours 3.5 Hours 4 Hours 4.5 Hours 5 Hours 5.5 Hours 6 Hours…" at bounding box center [598, 346] width 228 height 25
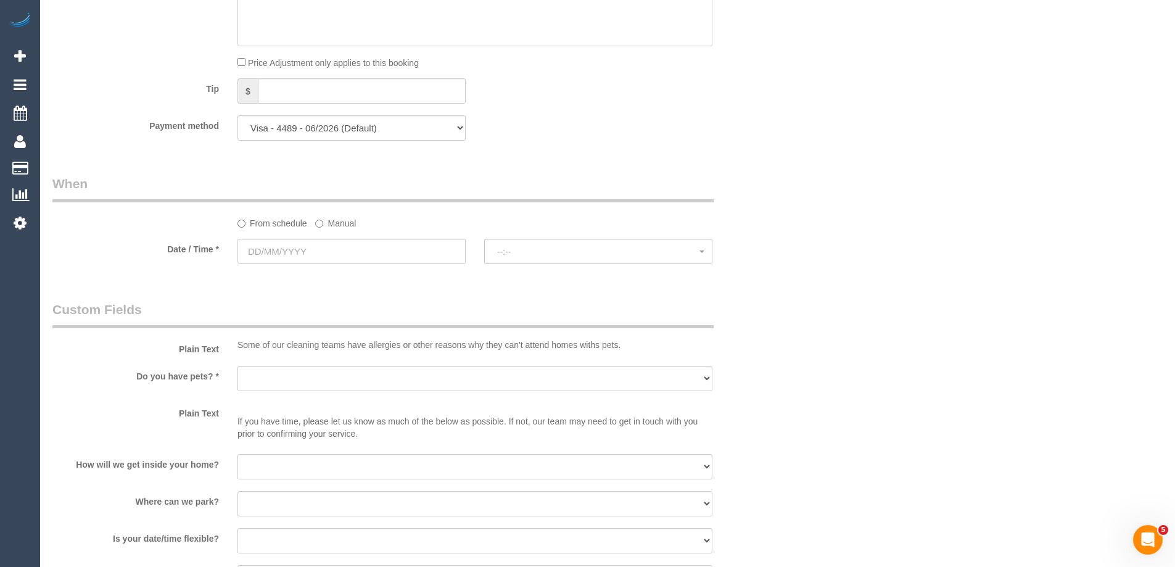
scroll to position [1172, 0]
click at [290, 250] on input "text" at bounding box center [351, 248] width 228 height 25
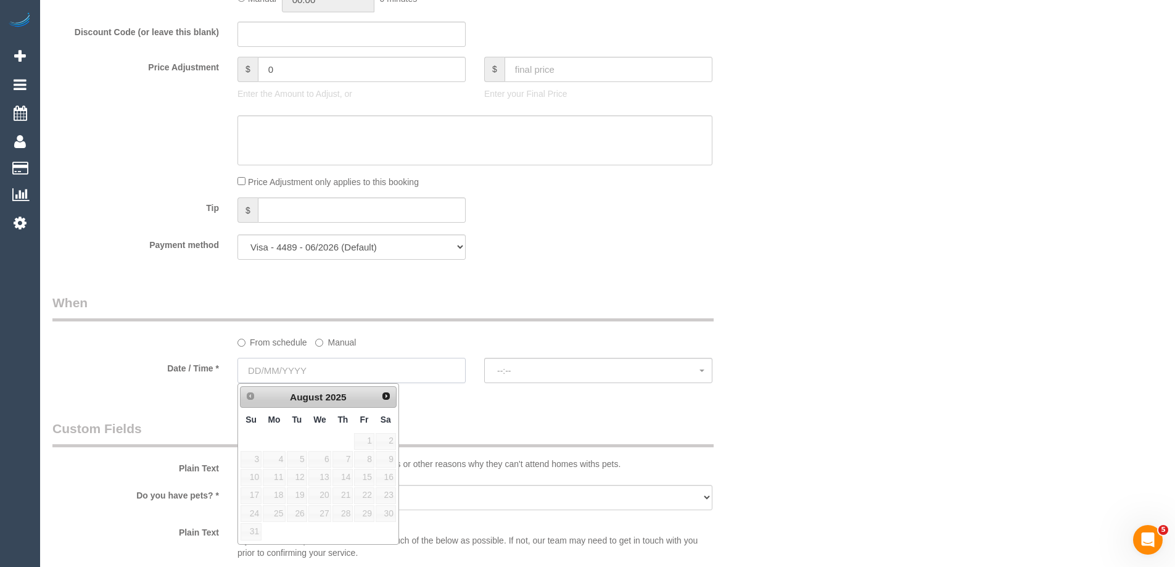
scroll to position [1110, 0]
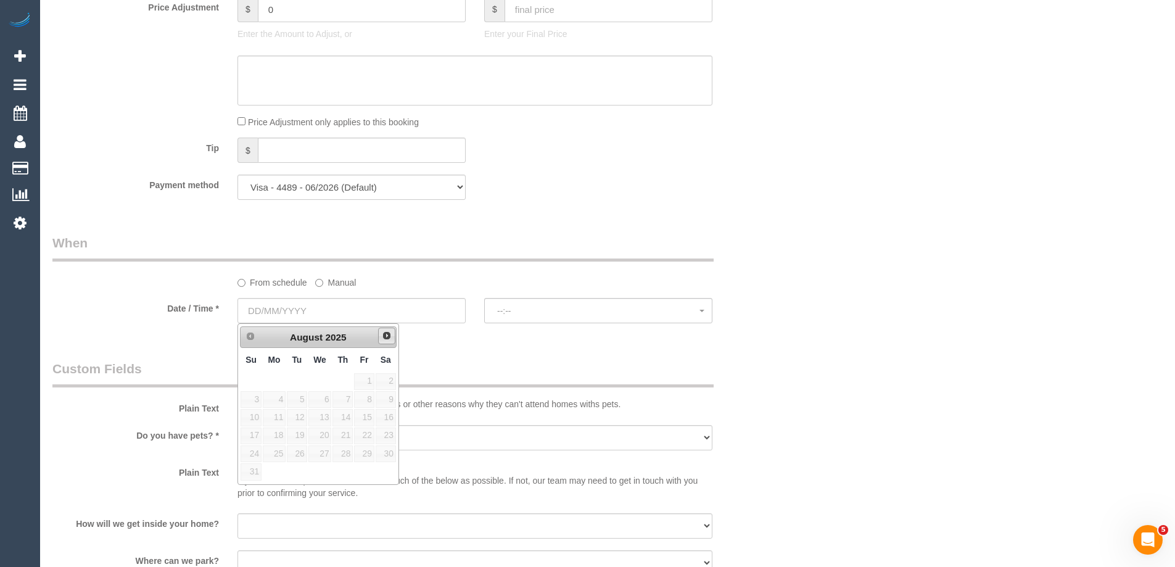
click at [384, 340] on span "Next" at bounding box center [387, 336] width 10 height 10
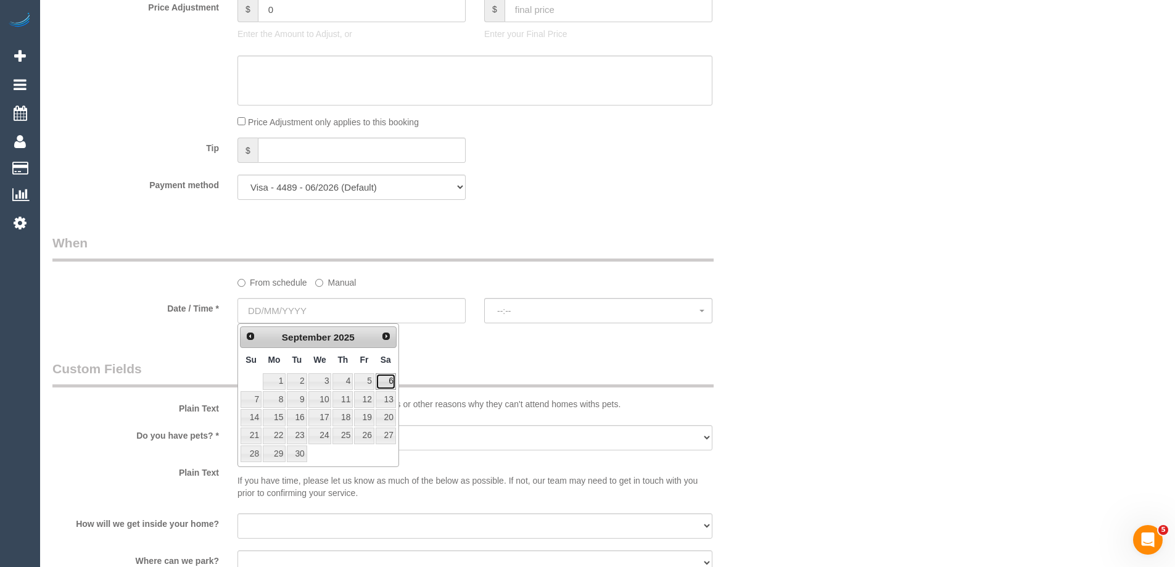
click at [388, 383] on link "6" at bounding box center [386, 381] width 20 height 17
type input "06/09/2025"
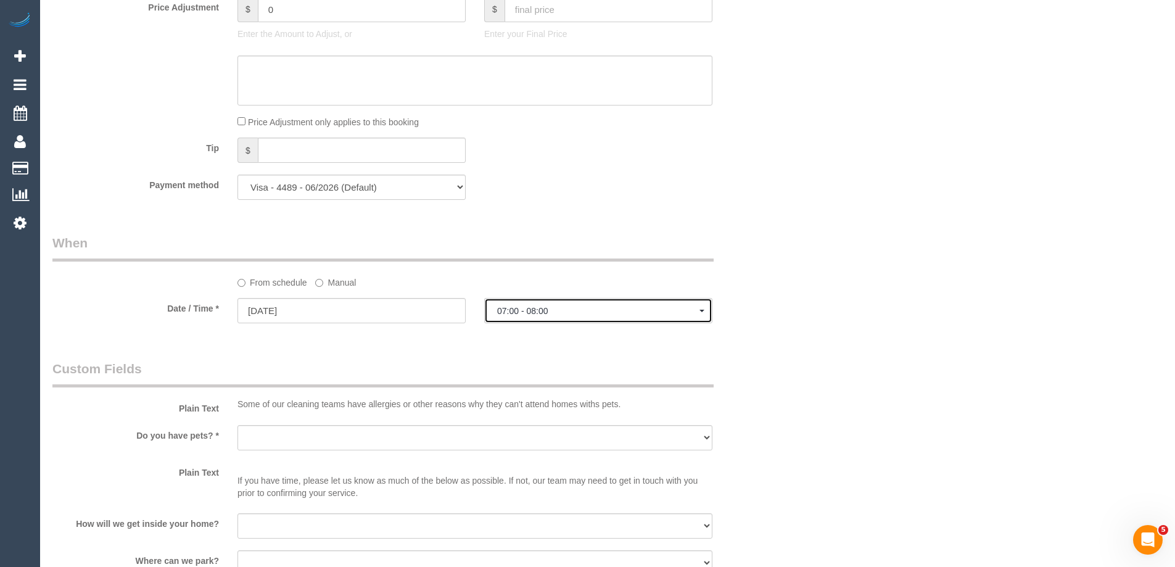
click at [528, 310] on span "07:00 - 08:00" at bounding box center [598, 311] width 202 height 10
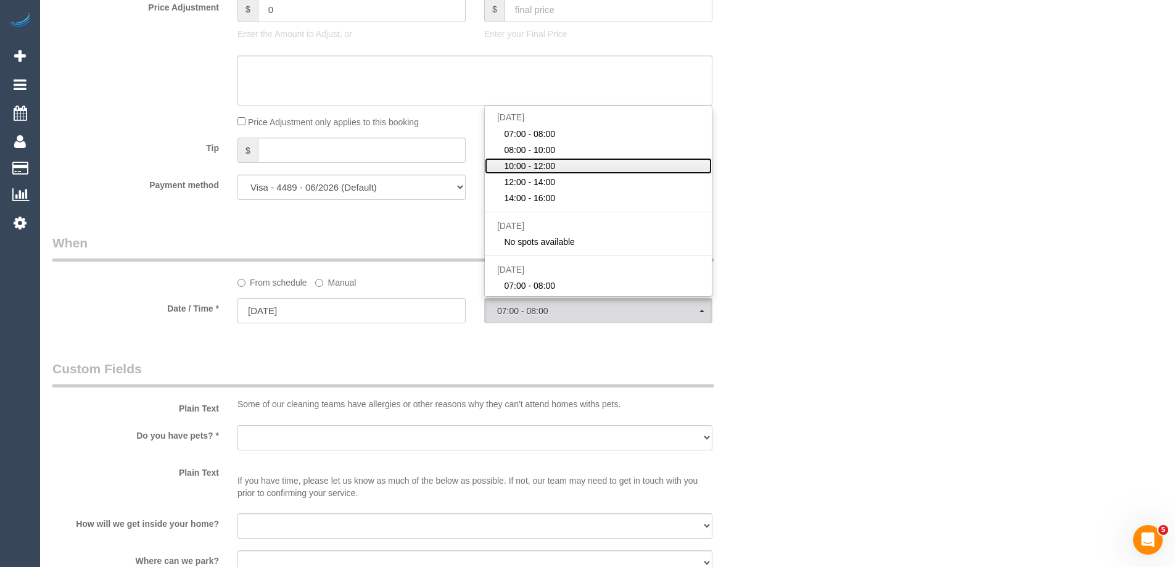
click at [516, 164] on span "10:00 - 12:00" at bounding box center [529, 166] width 51 height 12
select select "spot3"
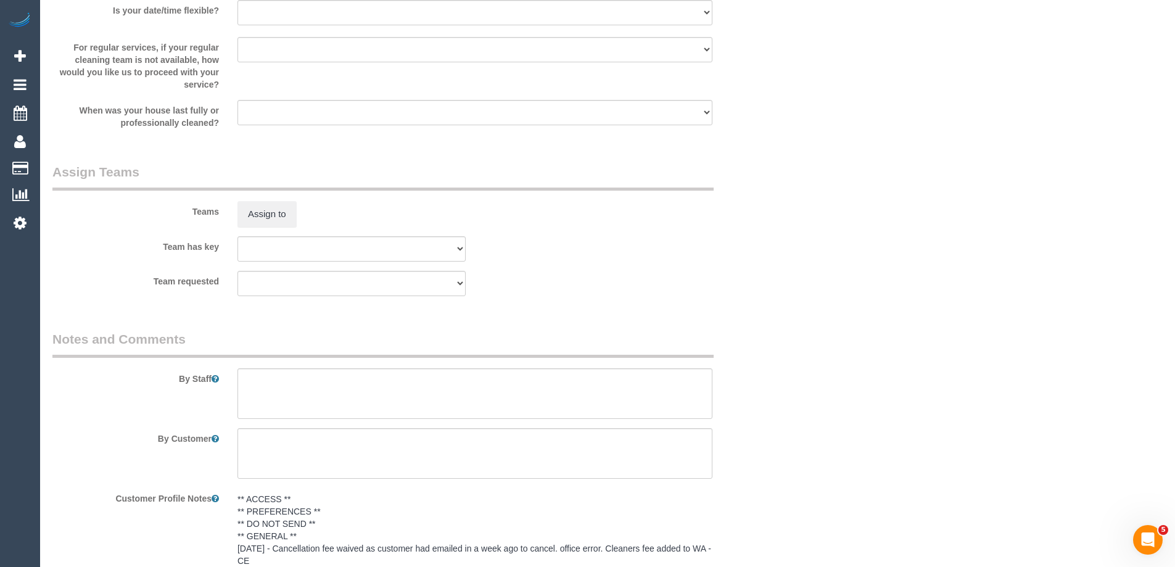
scroll to position [1727, 0]
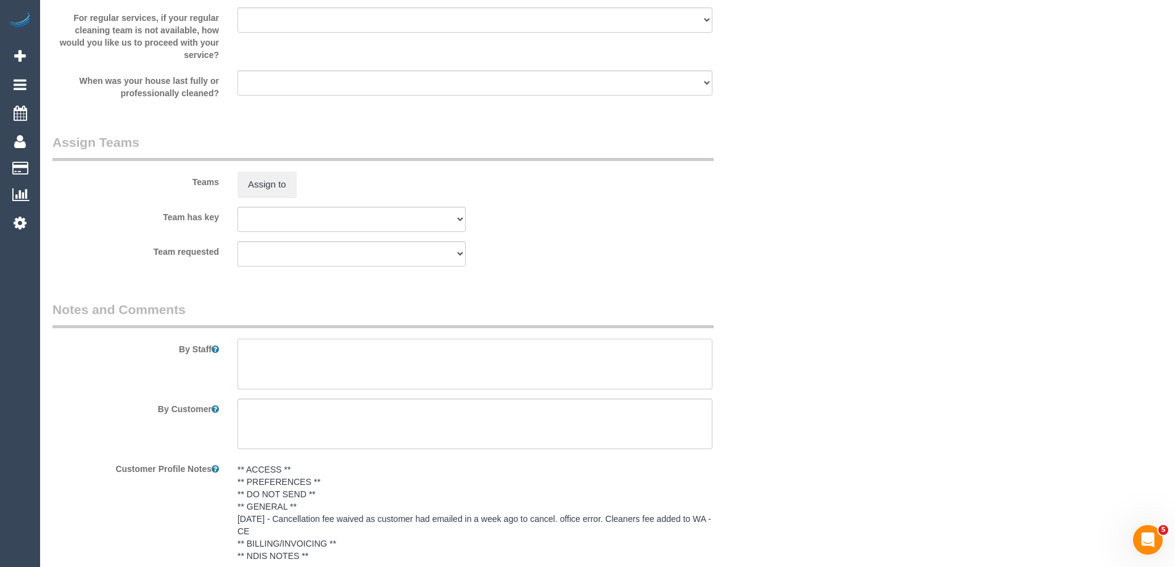
click at [275, 368] on textarea at bounding box center [474, 364] width 475 height 51
click at [257, 365] on textarea at bounding box center [474, 364] width 475 height 51
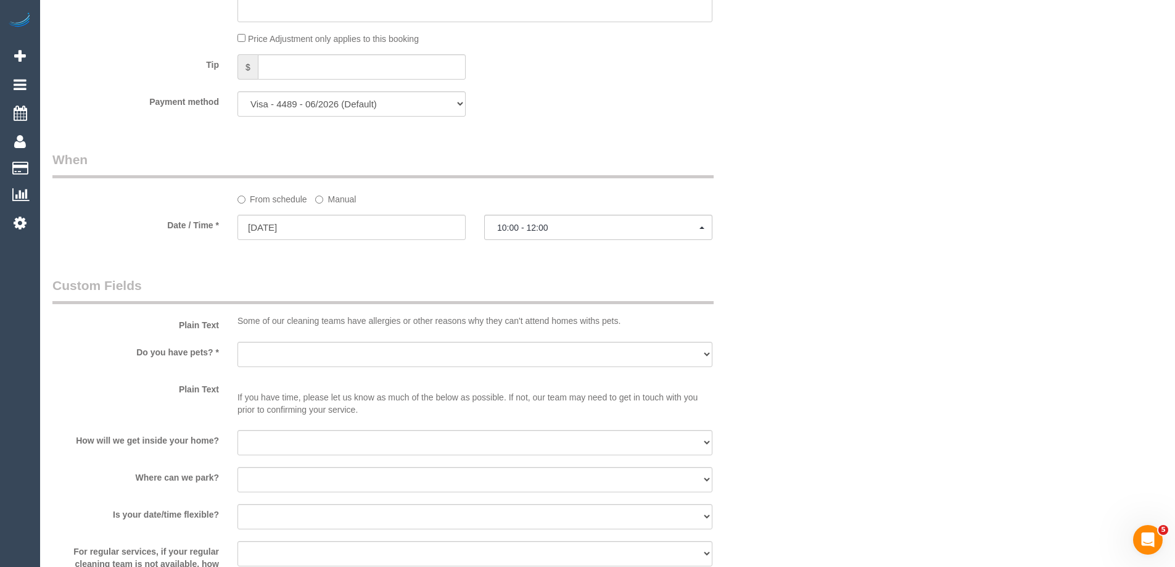
scroll to position [1418, 0]
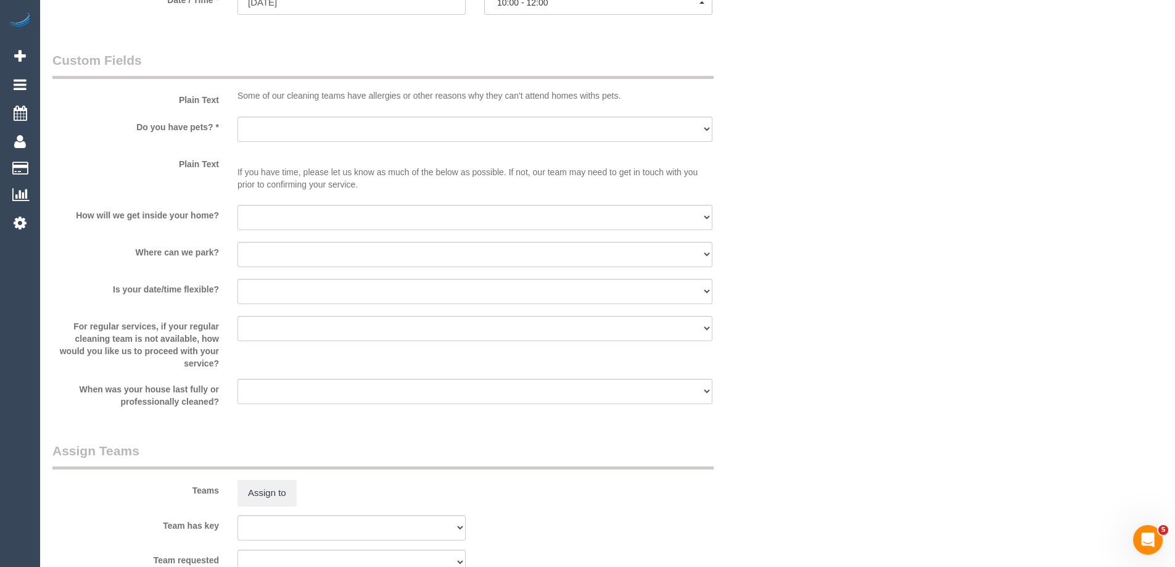
type textarea "Please"
click at [268, 213] on select "I will be home Key will be left (please provide details below) Lock box/Access …" at bounding box center [474, 217] width 475 height 25
select select "number:14"
click at [237, 205] on select "I will be home Key will be left (please provide details below) Lock box/Access …" at bounding box center [474, 217] width 475 height 25
click at [266, 128] on select "Yes - Cats Yes - Dogs No pets Yes - Dogs and Cats Yes - Other" at bounding box center [474, 129] width 475 height 25
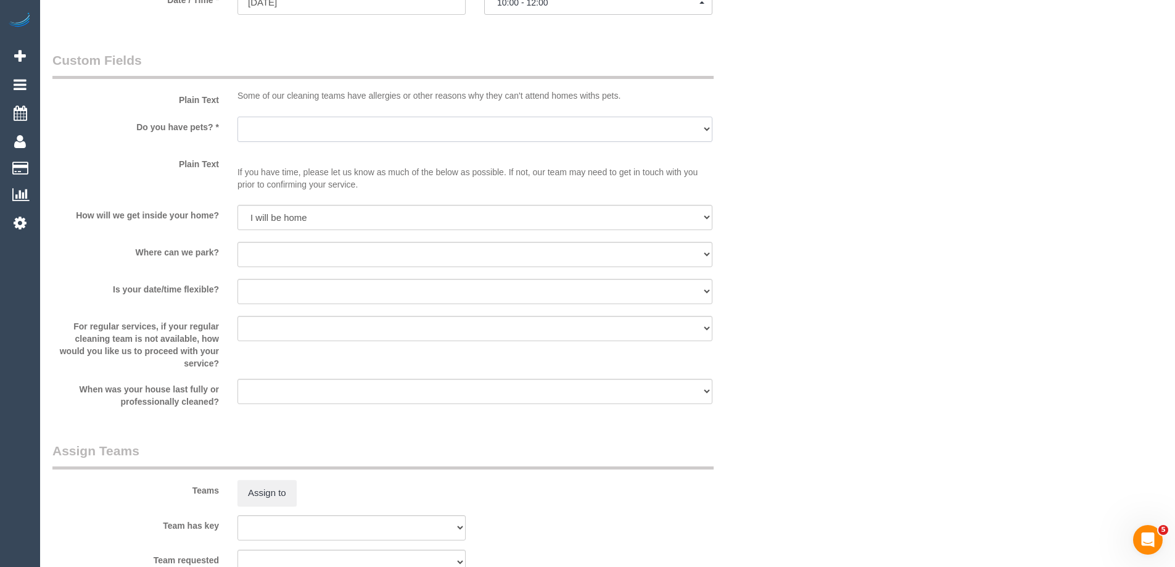
select select "number:27"
click at [237, 117] on select "Yes - Cats Yes - Dogs No pets Yes - Dogs and Cats Yes - Other" at bounding box center [474, 129] width 475 height 25
click at [266, 257] on select "I will provide parking on-site Free street parking Paid street parking (cost wi…" at bounding box center [474, 254] width 475 height 25
select select "number:19"
click at [237, 242] on select "I will provide parking on-site Free street parking Paid street parking (cost wi…" at bounding box center [474, 254] width 475 height 25
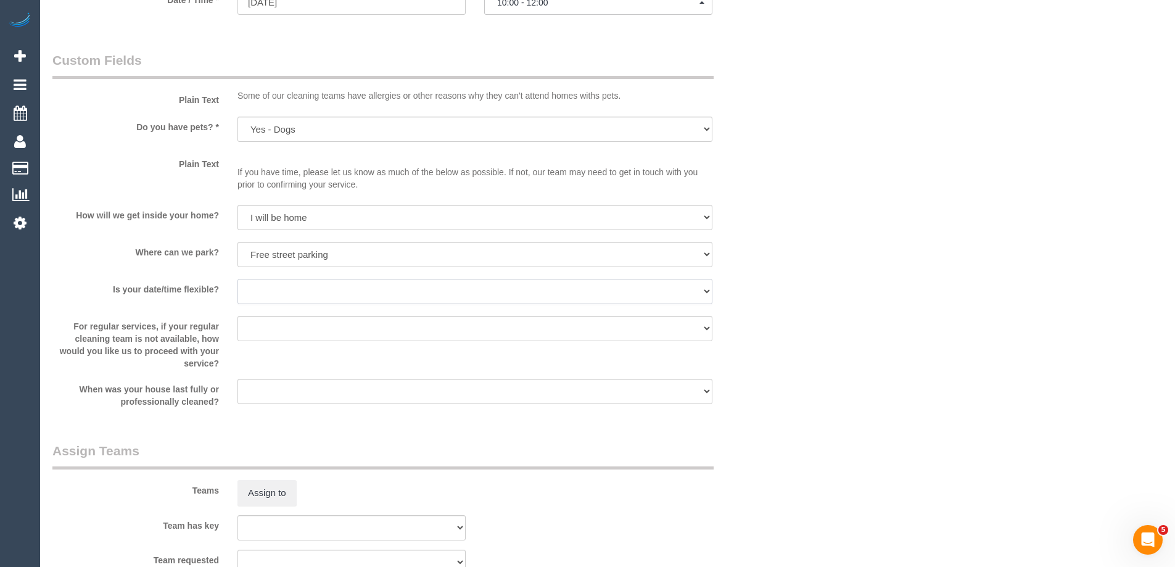
click at [260, 287] on select "Yes - date and time Yes - date but not time Yes - time but not date No - No fle…" at bounding box center [474, 291] width 475 height 25
select select "number:25"
click at [237, 279] on select "Yes - date and time Yes - date but not time Yes - time but not date No - No fle…" at bounding box center [474, 291] width 475 height 25
click at [279, 325] on select "Arrange a cleaner to cover and do not bother you Arrange a cleaner to cover and…" at bounding box center [474, 328] width 475 height 25
select select "number:35"
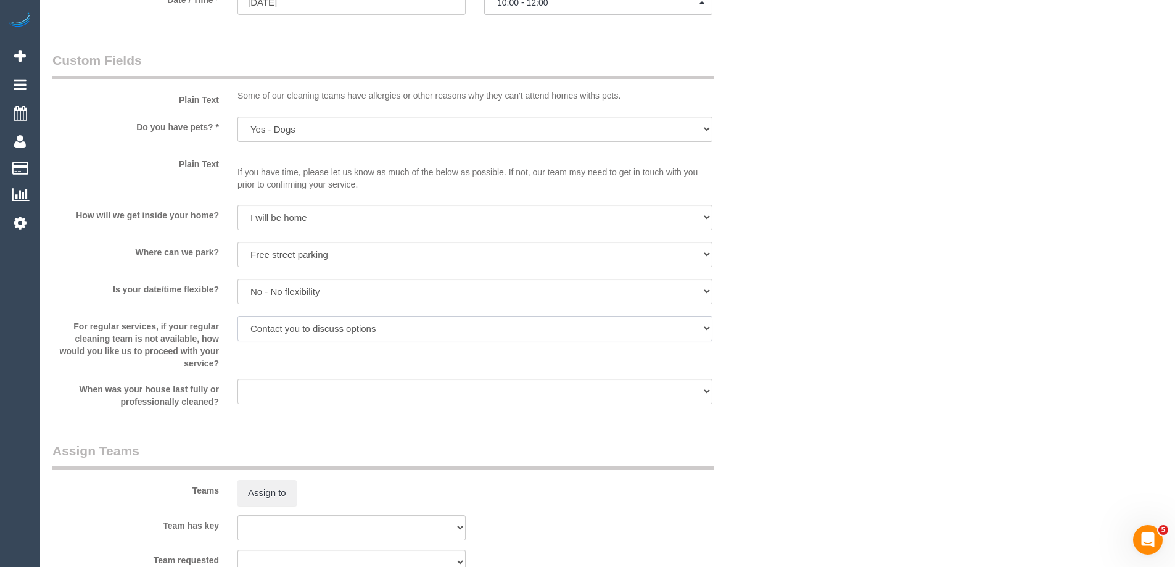
click at [237, 316] on select "Arrange a cleaner to cover and do not bother you Arrange a cleaner to cover and…" at bounding box center [474, 328] width 475 height 25
click at [258, 384] on select "Within 1-2 weeks Within 2-4 weeks Within 1-4 months Over 4 months ago" at bounding box center [474, 391] width 475 height 25
select select "number:13"
click at [237, 379] on select "Within 1-2 weeks Within 2-4 weeks Within 1-4 months Over 4 months ago" at bounding box center [474, 391] width 475 height 25
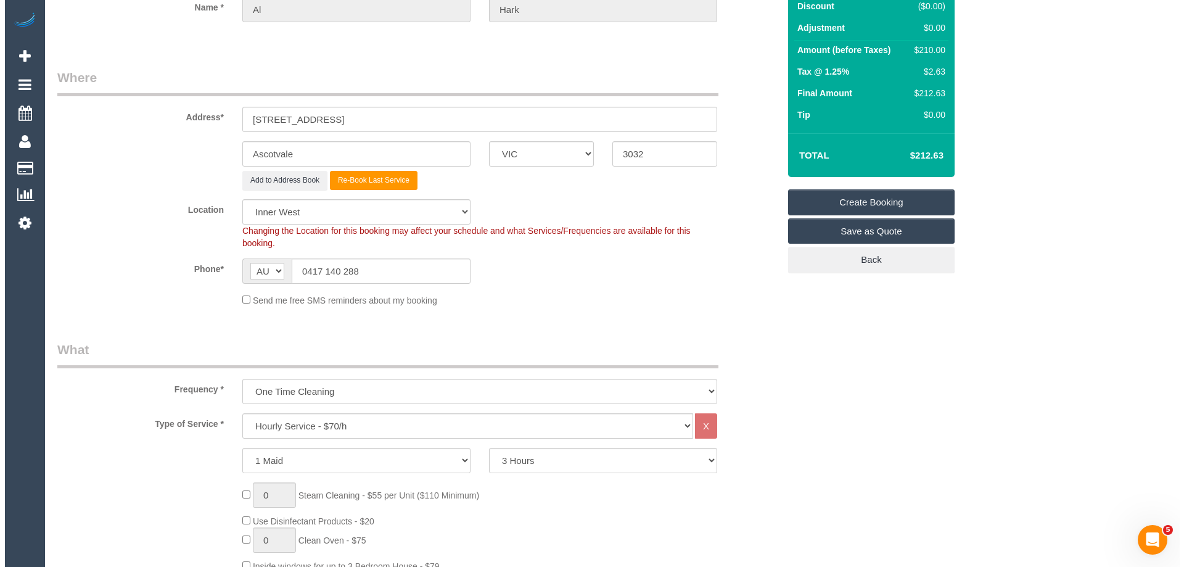
scroll to position [0, 0]
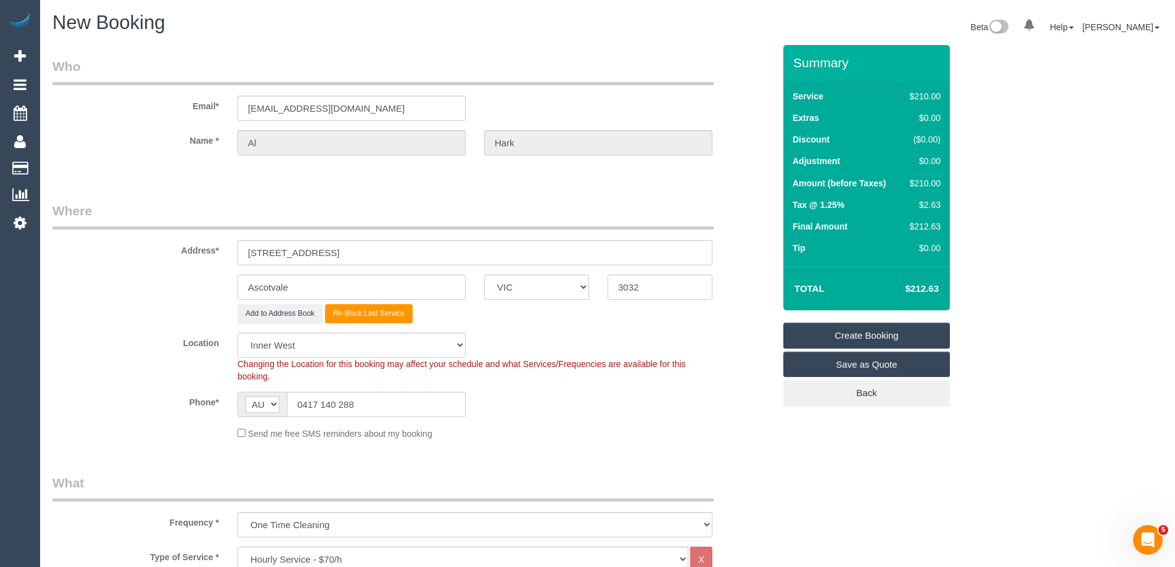
click at [850, 337] on link "Create Booking" at bounding box center [866, 335] width 166 height 26
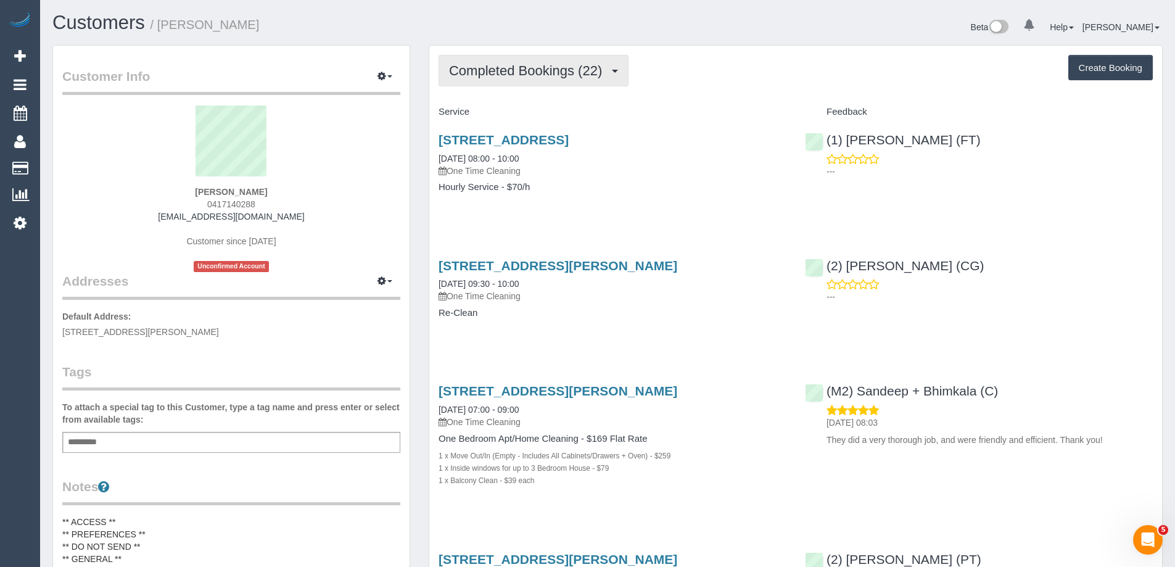
click at [500, 73] on span "Completed Bookings (22)" at bounding box center [528, 70] width 159 height 15
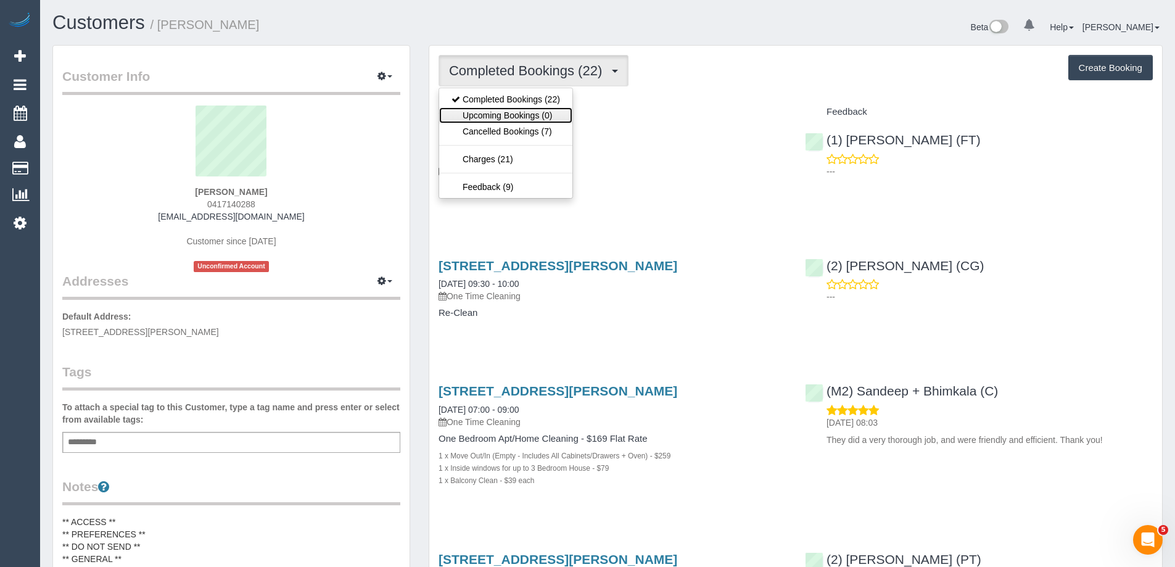
click at [520, 117] on link "Upcoming Bookings (0)" at bounding box center [505, 115] width 133 height 16
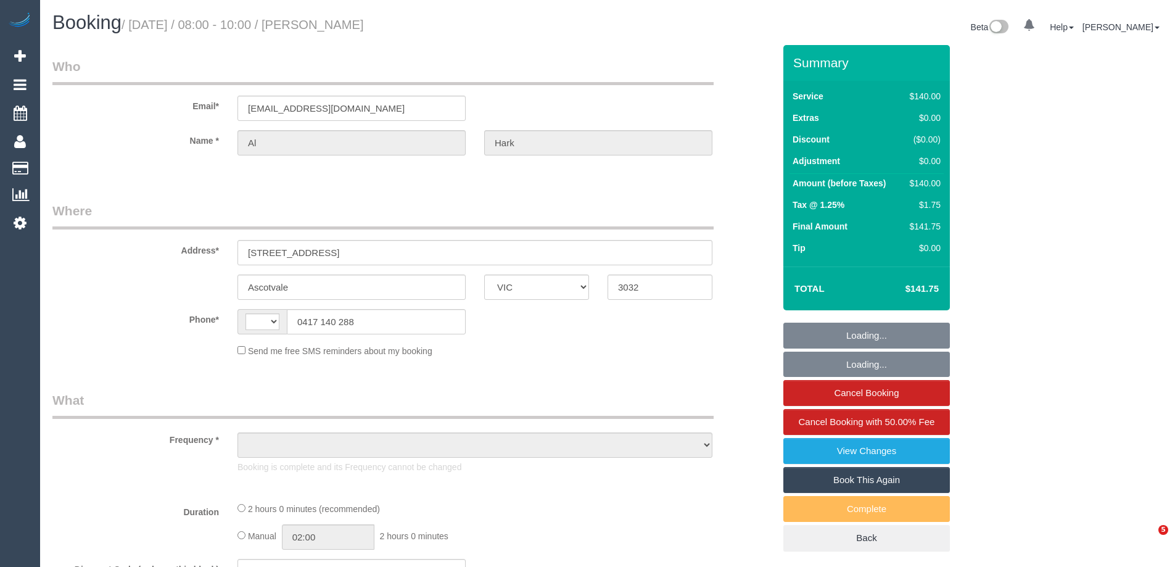
select select "VIC"
select select "string:stripe-pm_1PGEtB2GScqysDRV95zUS7vF"
select select "spot1"
select select "number:27"
select select "number:14"
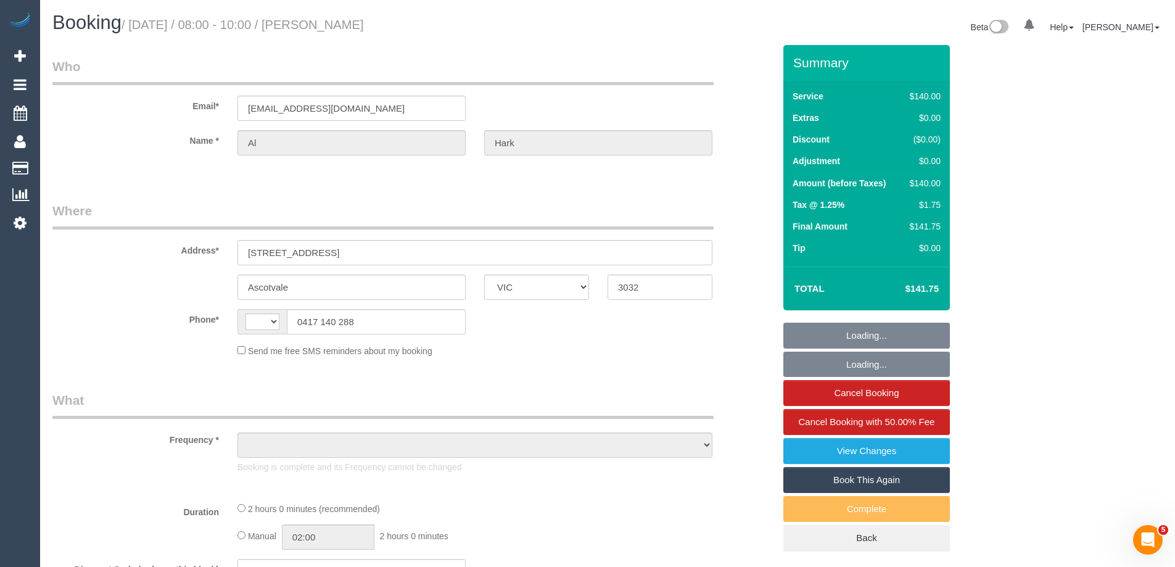
select select "number:19"
select select "number:25"
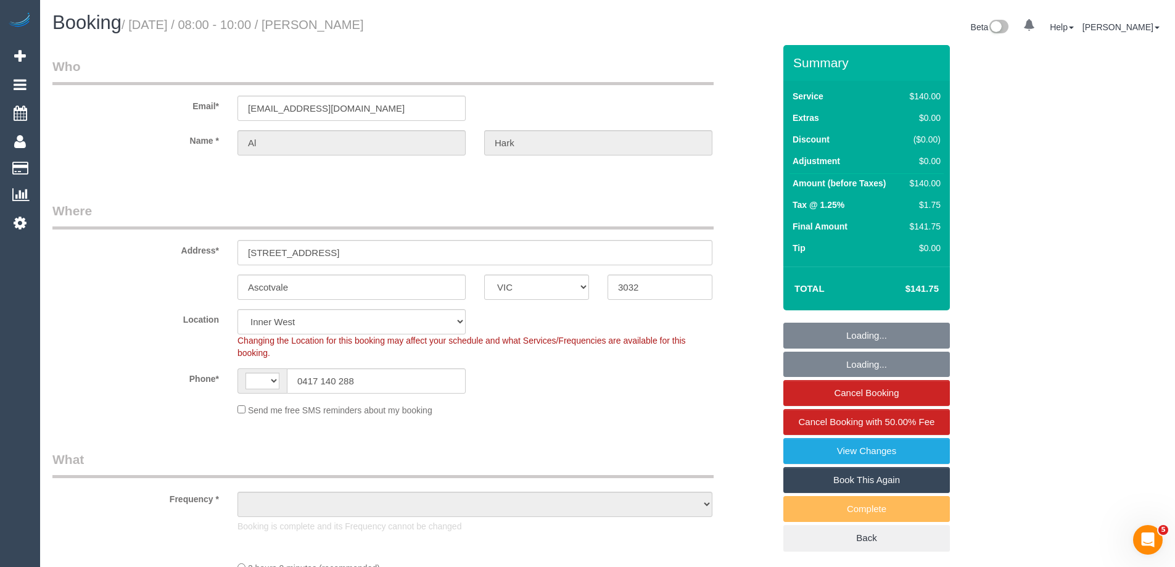
select select "string:AU"
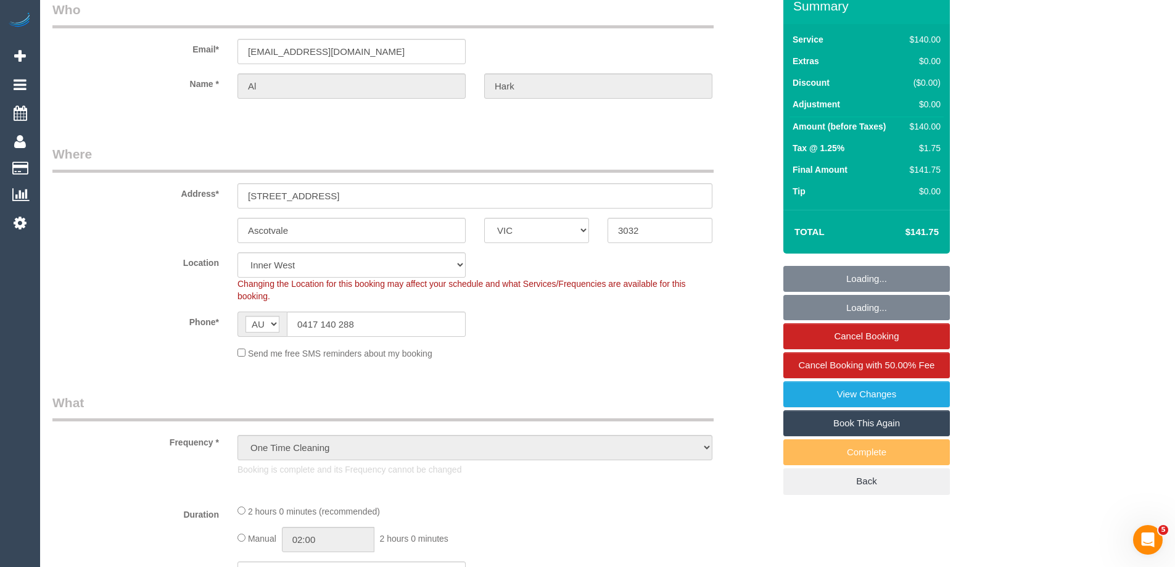
select select "object:1560"
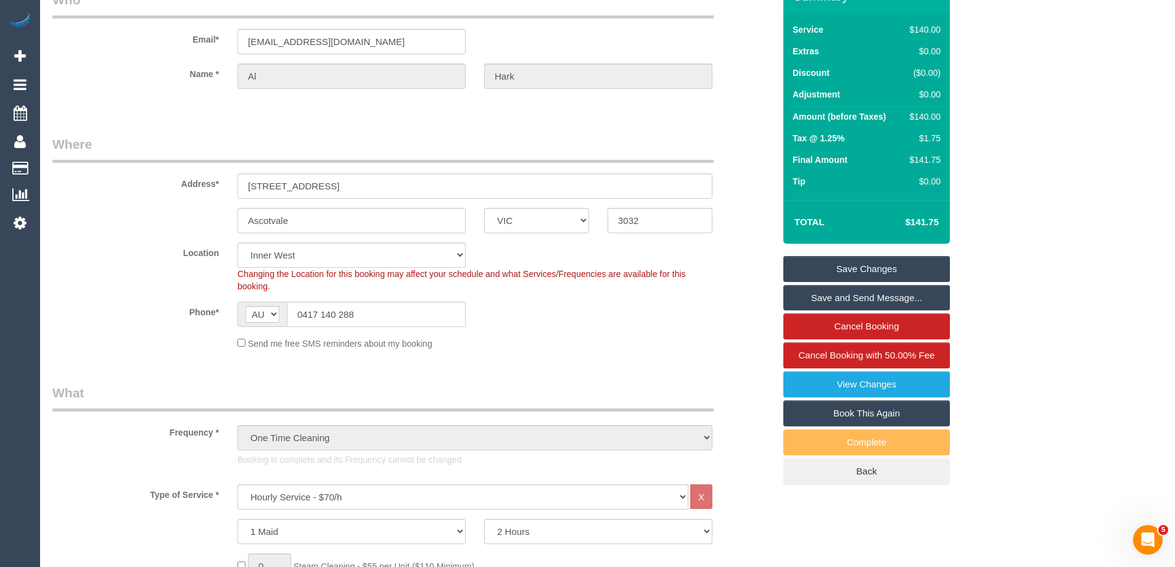
scroll to position [62, 0]
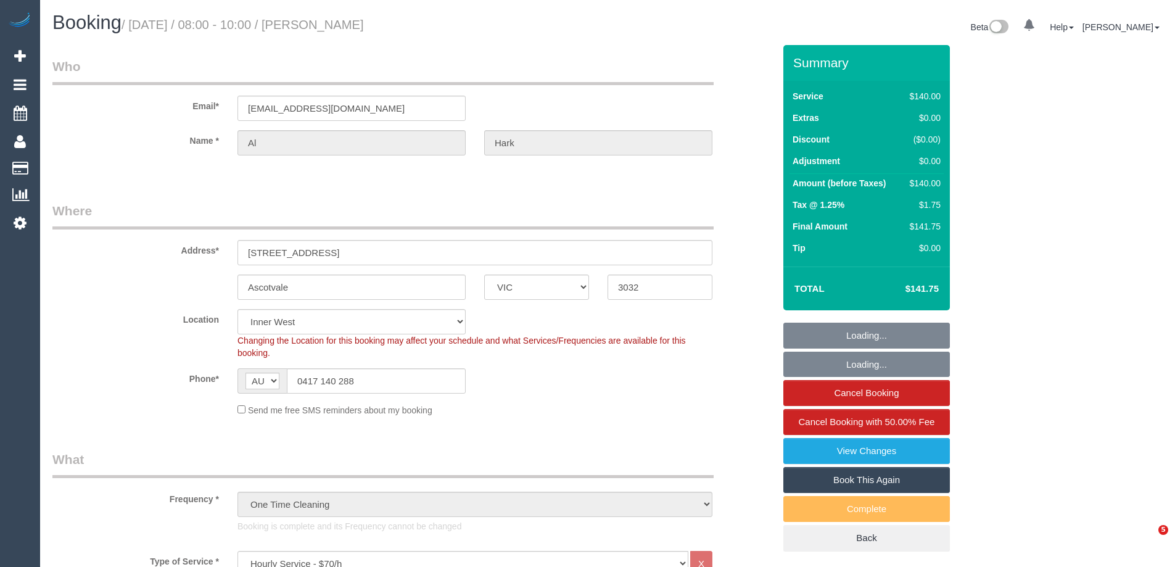
select select "VIC"
select select "number:27"
select select "number:14"
select select "number:19"
select select "number:25"
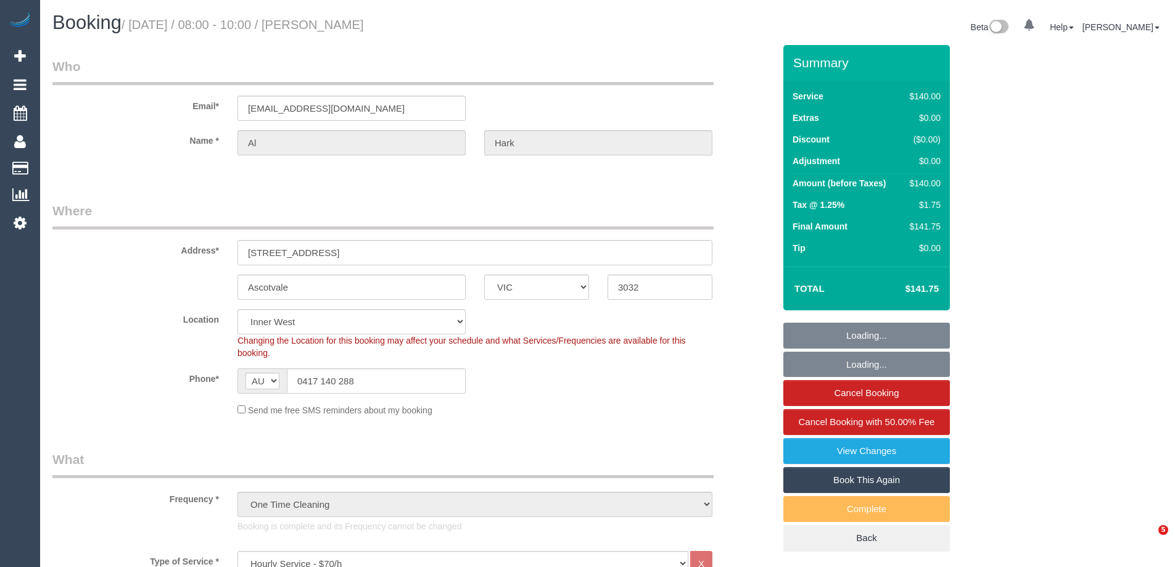
select select "spot1"
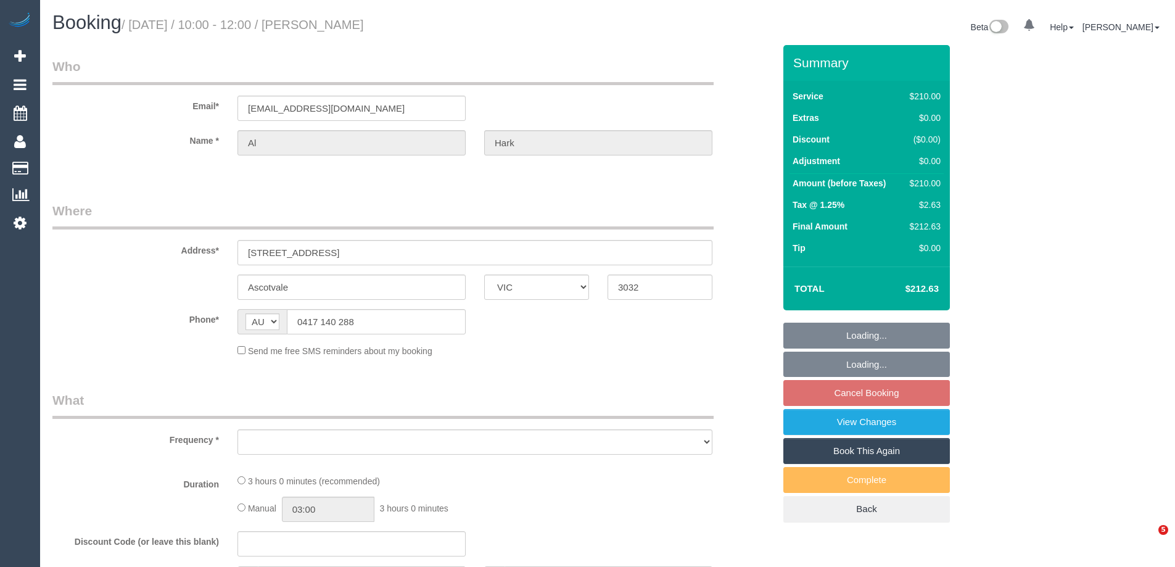
select select "VIC"
select select "string:stripe-pm_1PGEtB2GScqysDRV95zUS7vF"
select select "number:27"
select select "number:14"
select select "number:19"
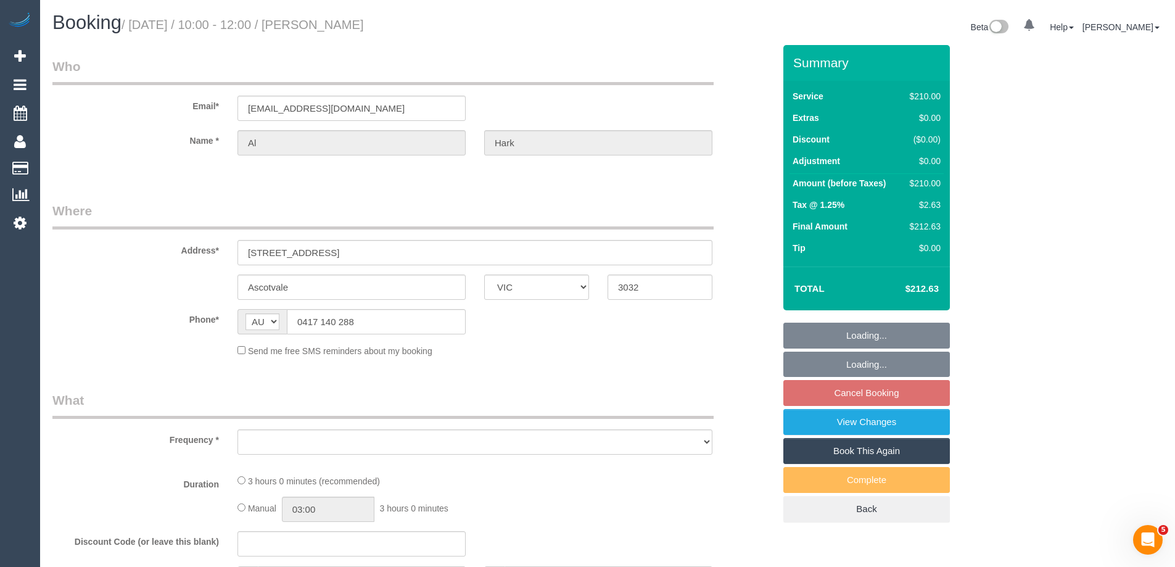
select select "number:25"
select select "number:35"
select select "number:13"
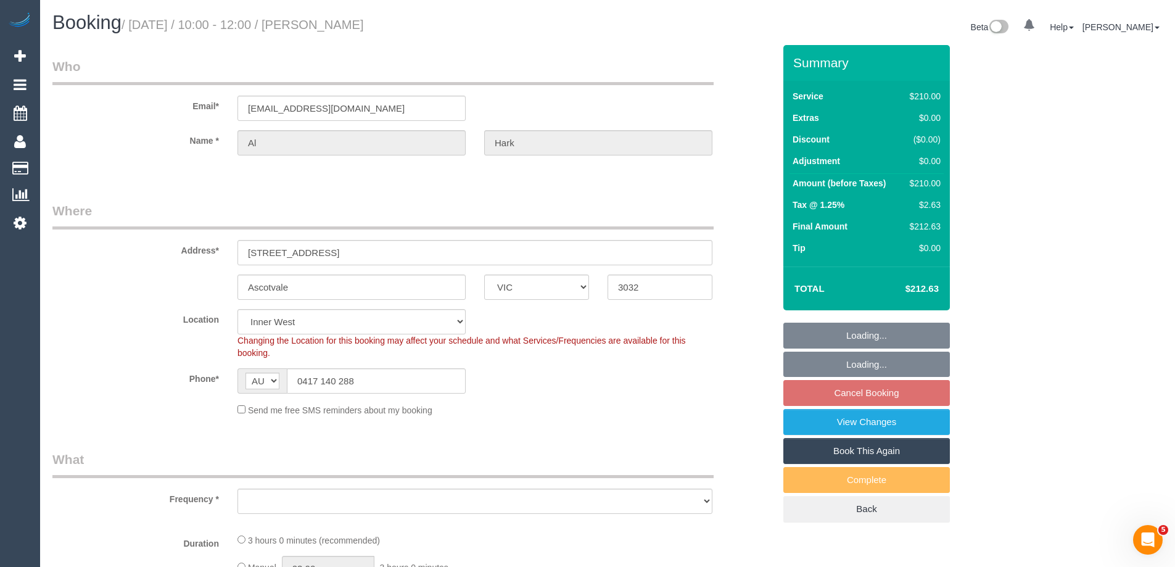
select select "object:1515"
select select "180"
select select "spot3"
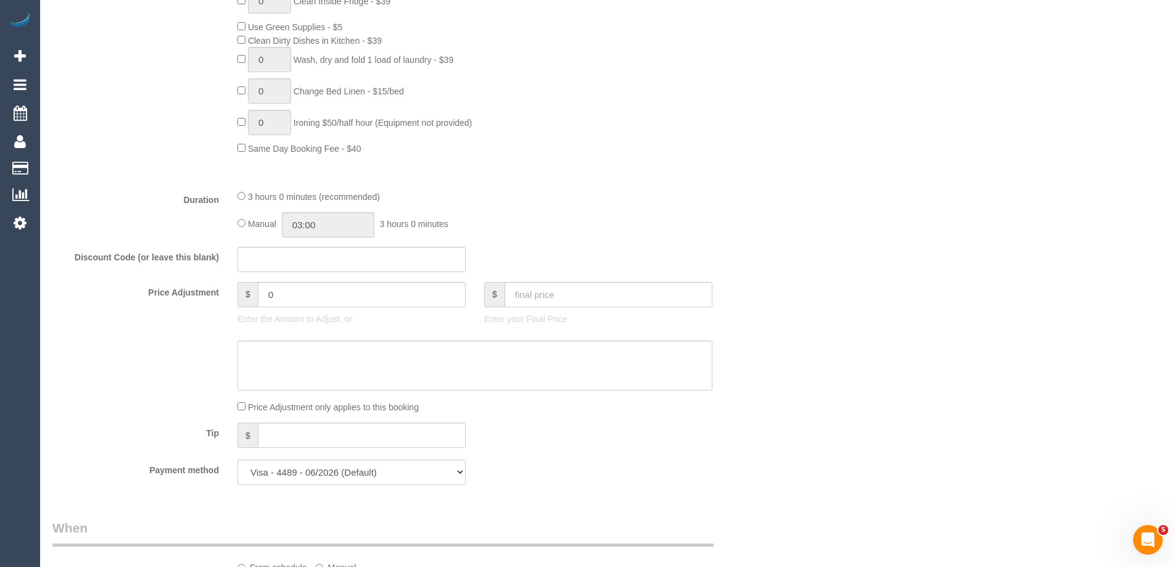
scroll to position [1110, 0]
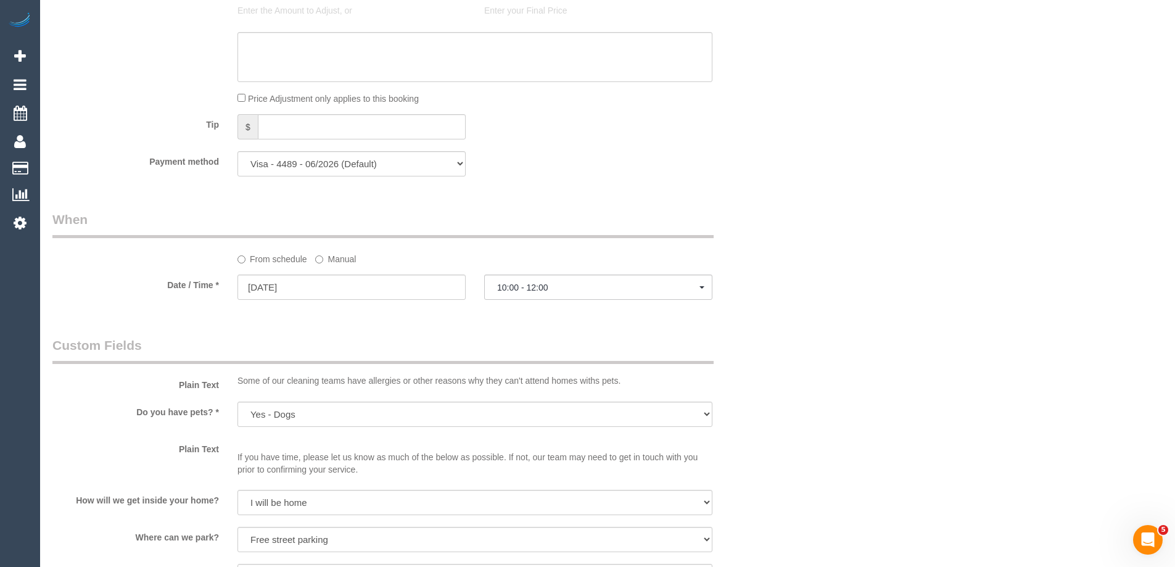
click at [332, 258] on label "Manual" at bounding box center [335, 256] width 41 height 17
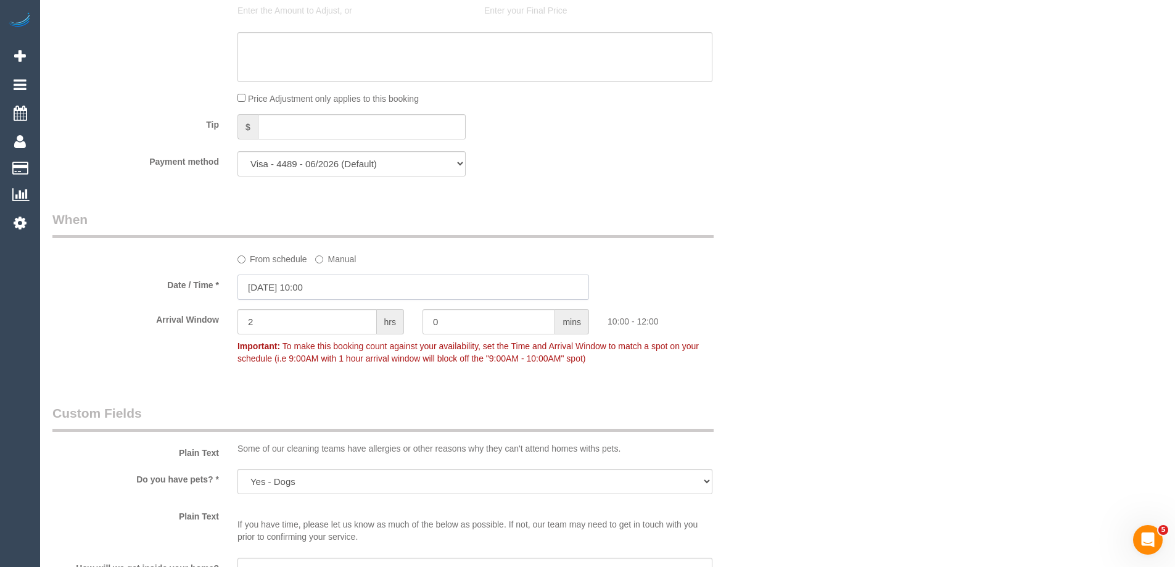
click at [318, 285] on input "06/09/2025 10:00" at bounding box center [412, 286] width 351 height 25
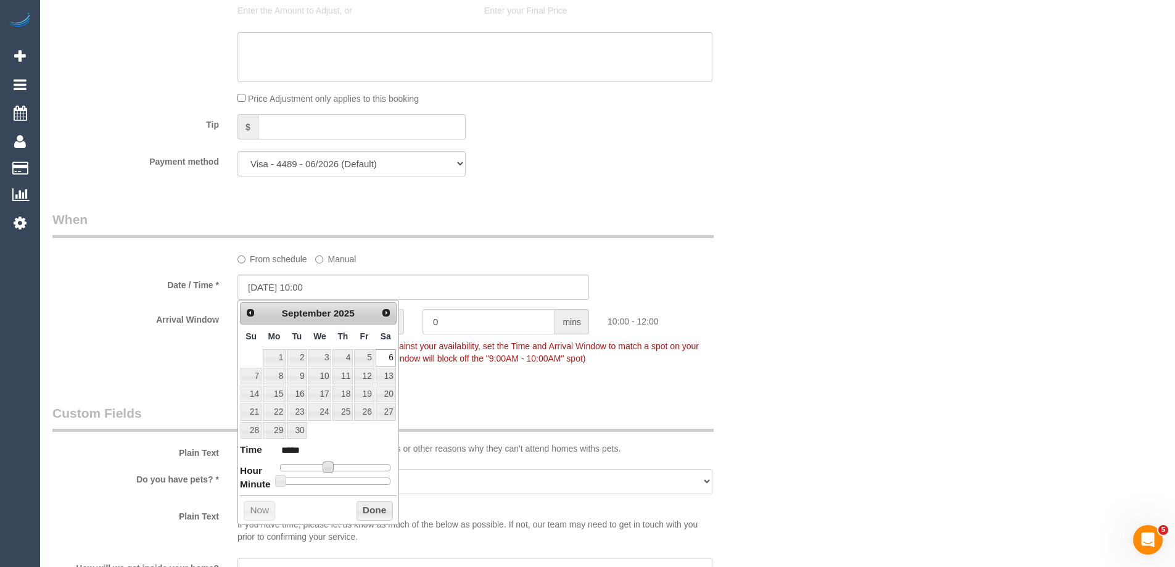
type input "06/09/2025 09:00"
type input "*****"
click at [330, 467] on div at bounding box center [335, 467] width 110 height 7
click at [382, 515] on button "Done" at bounding box center [374, 511] width 36 height 20
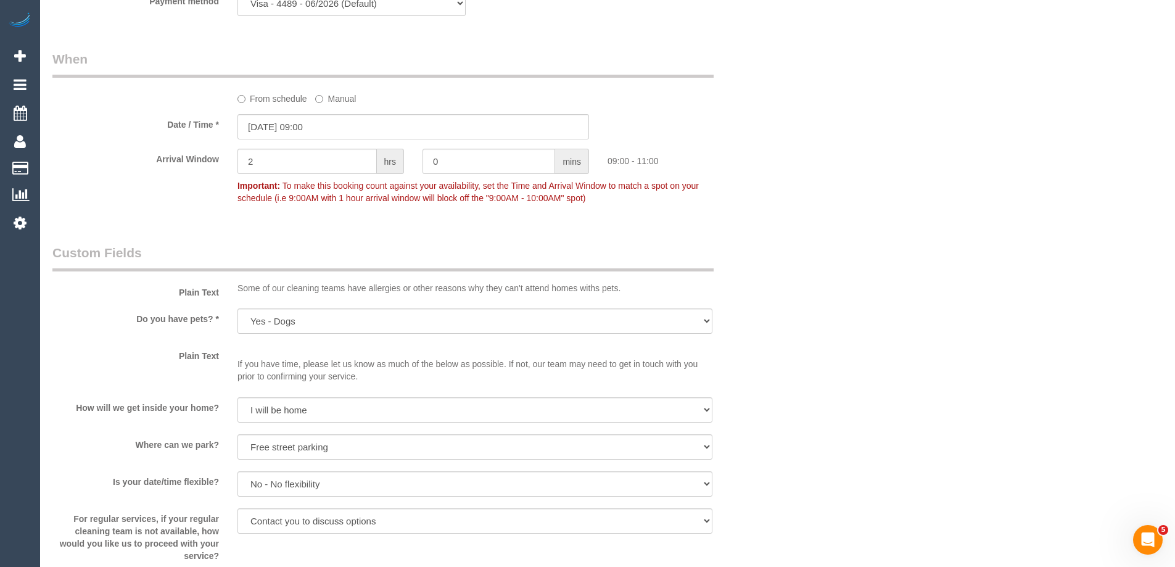
scroll to position [1788, 0]
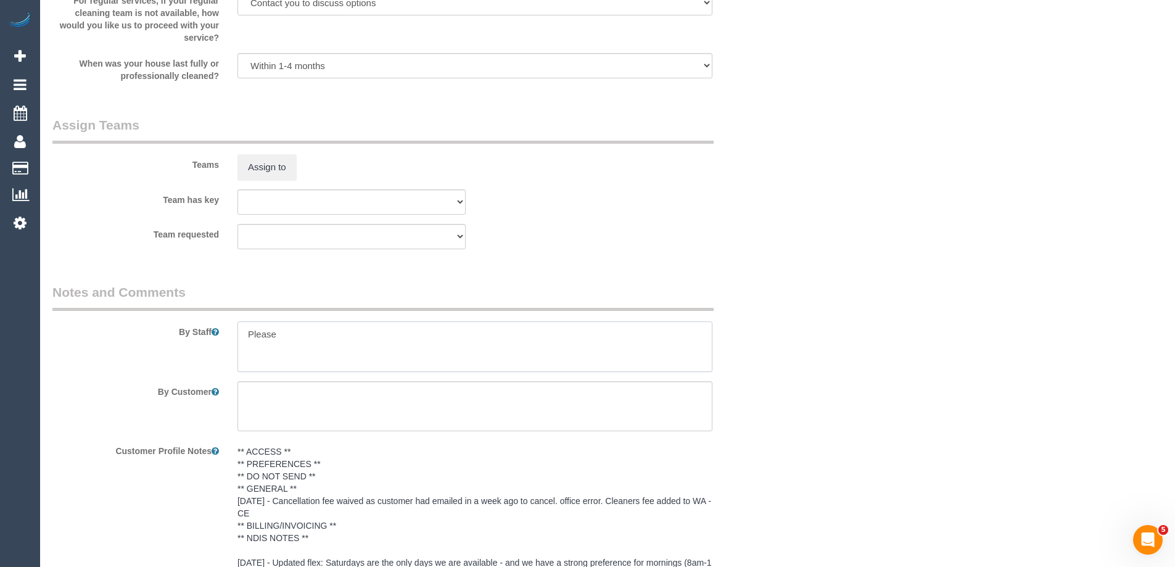
click at [308, 340] on textarea at bounding box center [474, 346] width 475 height 51
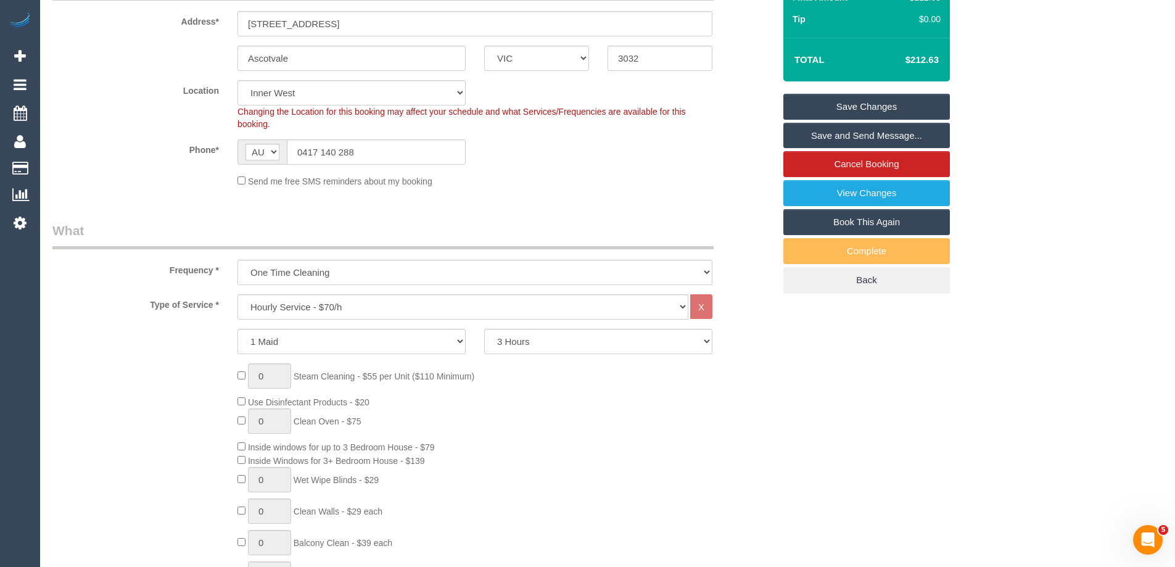
scroll to position [185, 0]
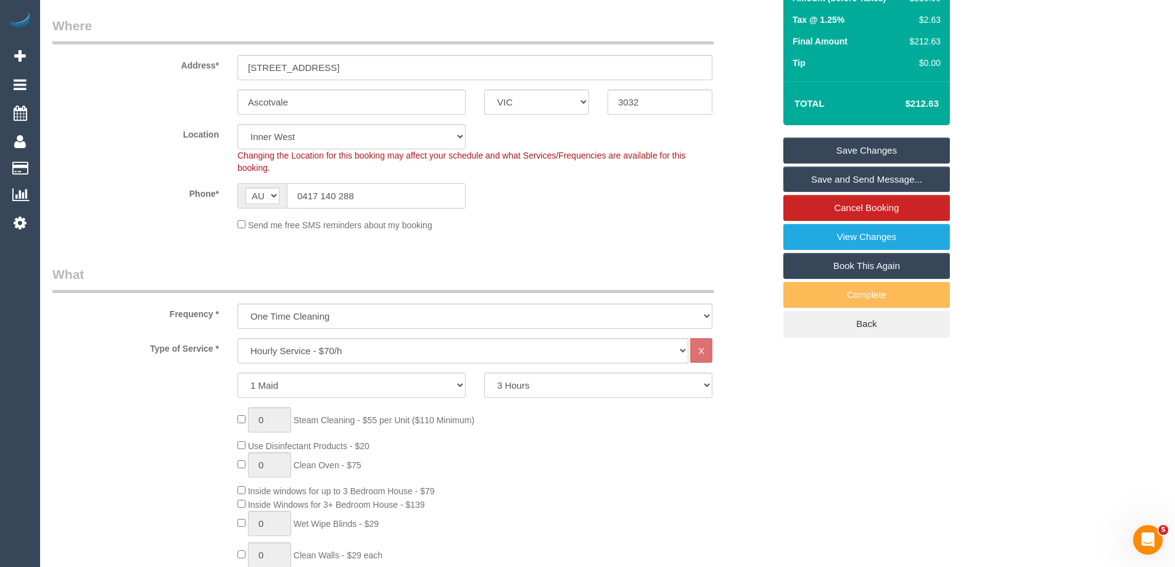
drag, startPoint x: 368, startPoint y: 198, endPoint x: 139, endPoint y: 199, distance: 229.4
click at [148, 199] on div "Phone* AF AL DZ AD AO AI AQ AG AR AM AW AU AT AZ BS BH BD BB BY BE BZ BJ BM BT …" at bounding box center [413, 195] width 740 height 25
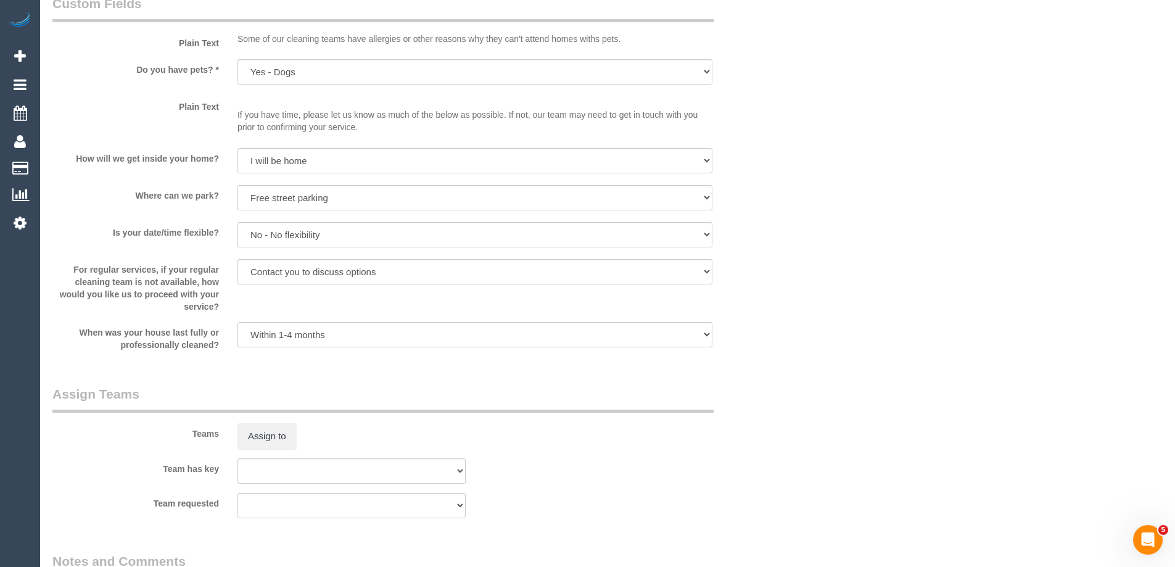
scroll to position [1727, 0]
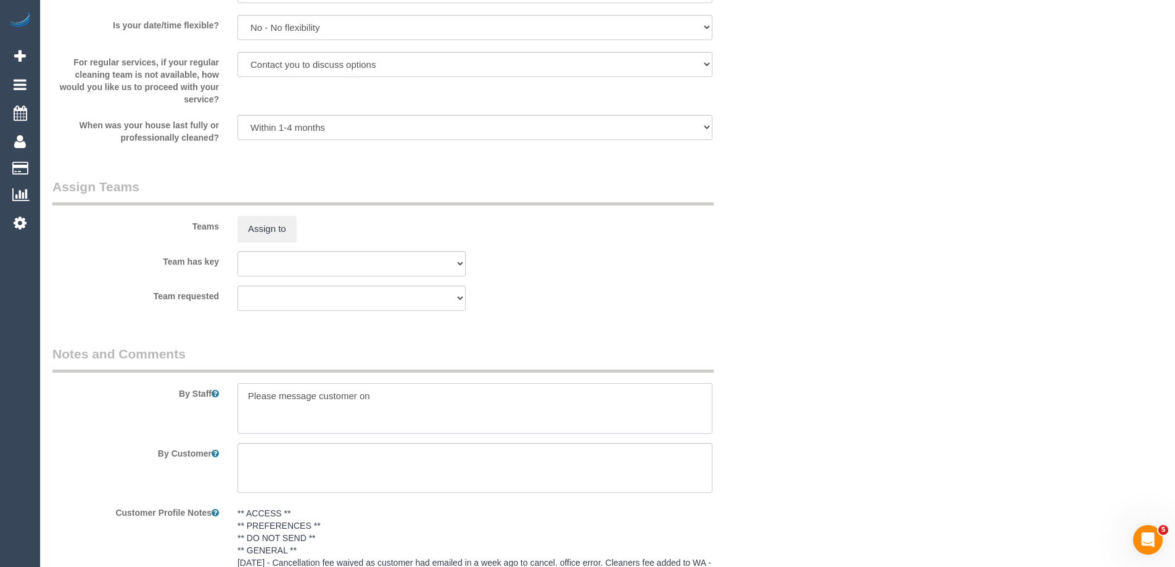
click at [398, 401] on textarea at bounding box center [474, 408] width 475 height 51
paste textarea "0417 140 288"
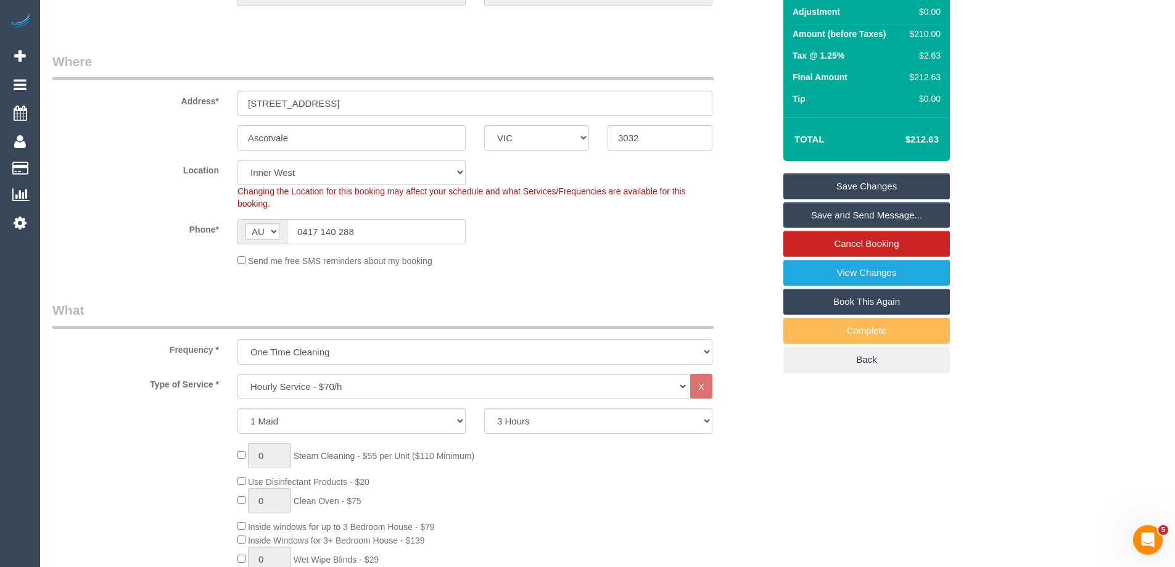
scroll to position [62, 0]
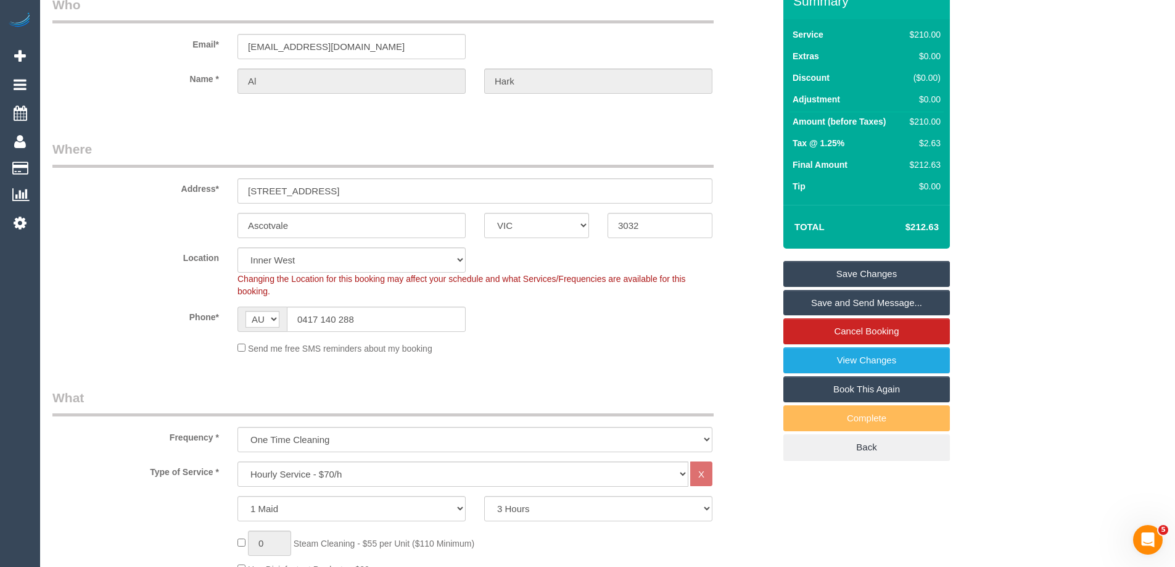
type textarea "Please message customer on 0417 140 288 when you are 15 mins away"
click at [799, 269] on link "Save Changes" at bounding box center [866, 274] width 166 height 26
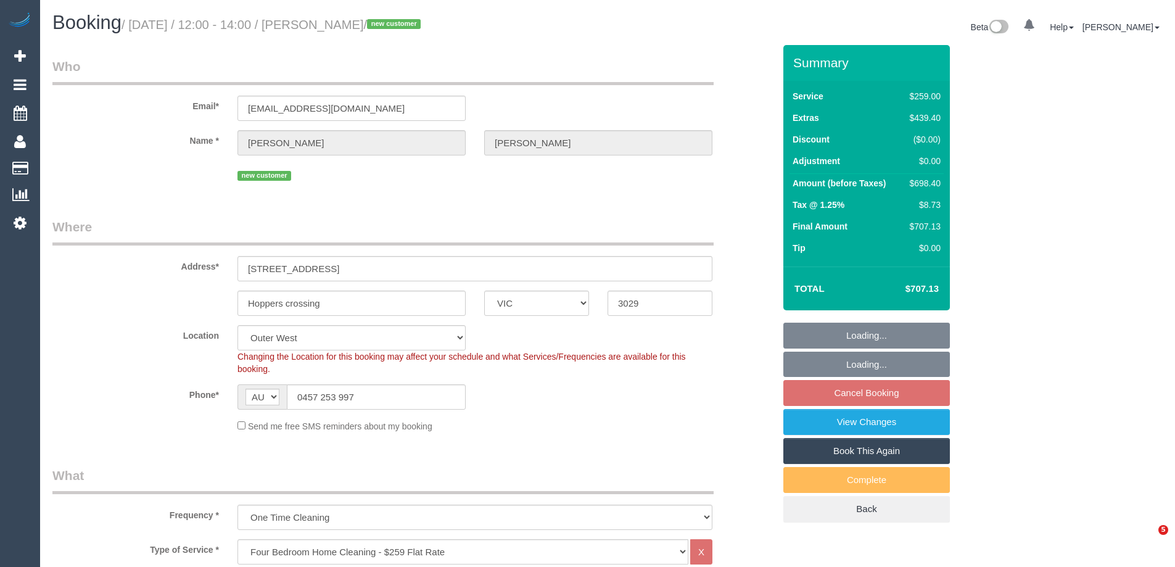
select select "VIC"
select select "object:1171"
select select "string:stripe-pm_1S0ddu2GScqysDRVfvwfa58p"
select select "number:29"
select select "spot4"
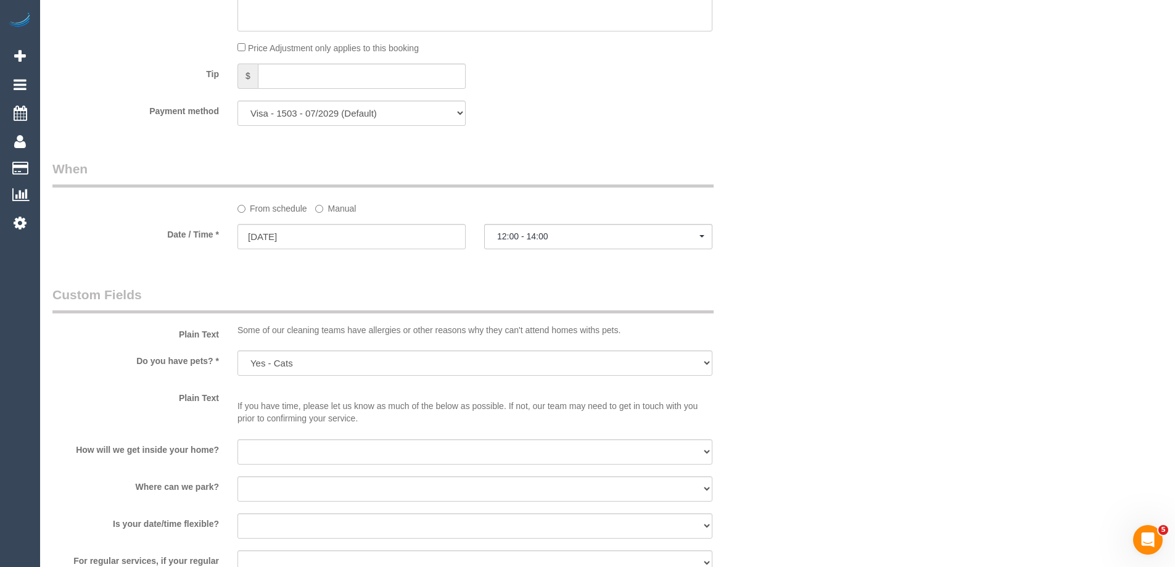
scroll to position [1233, 0]
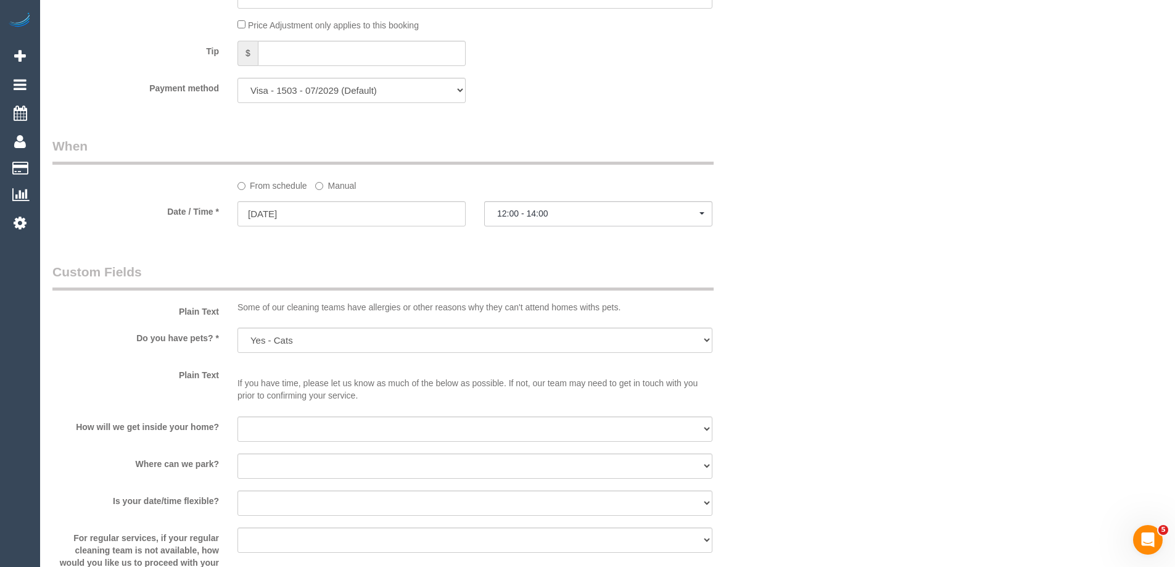
click at [329, 185] on label "Manual" at bounding box center [335, 183] width 41 height 17
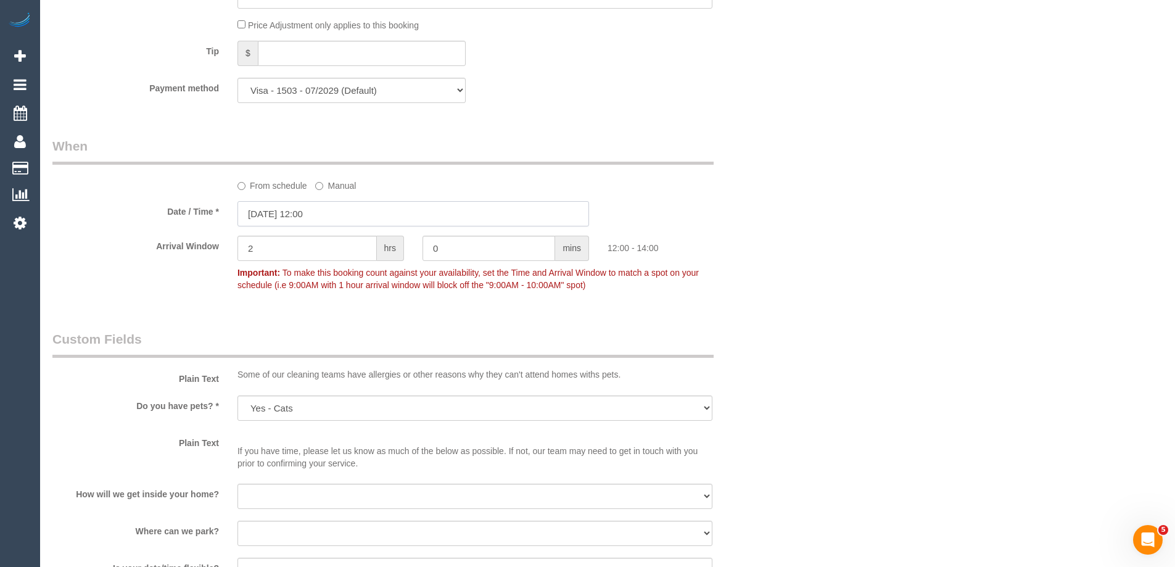
click at [263, 220] on input "04/09/2025 12:00" at bounding box center [412, 213] width 351 height 25
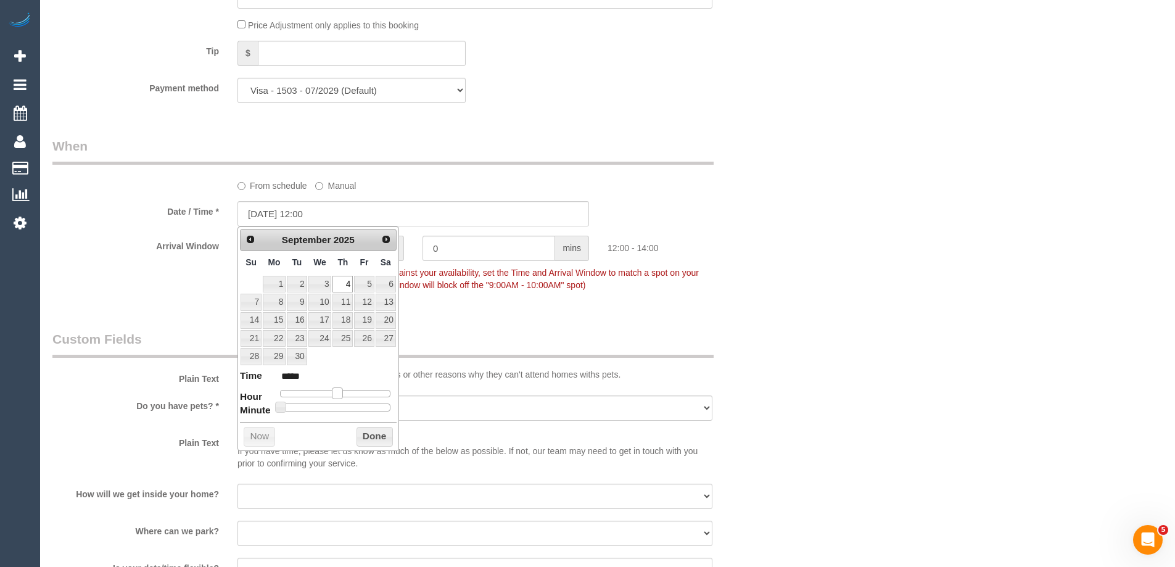
type input "04/09/2025 11:00"
type input "*****"
type input "04/09/2025 10:00"
type input "*****"
type input "04/09/2025 09:00"
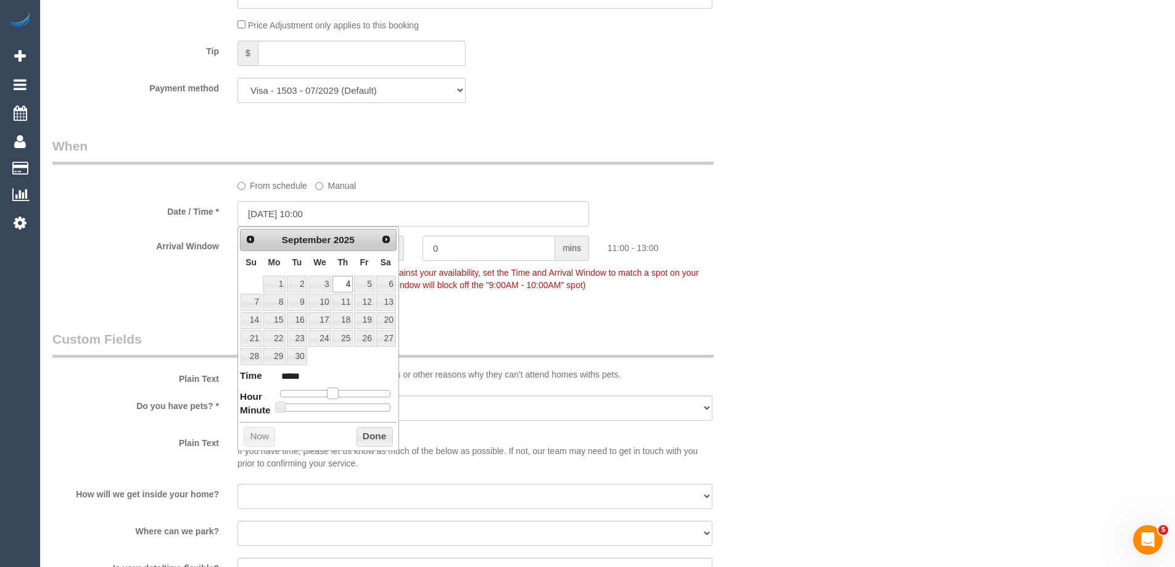
type input "*****"
type input "04/09/2025 08:00"
type input "*****"
type input "04/09/2025 07:00"
type input "*****"
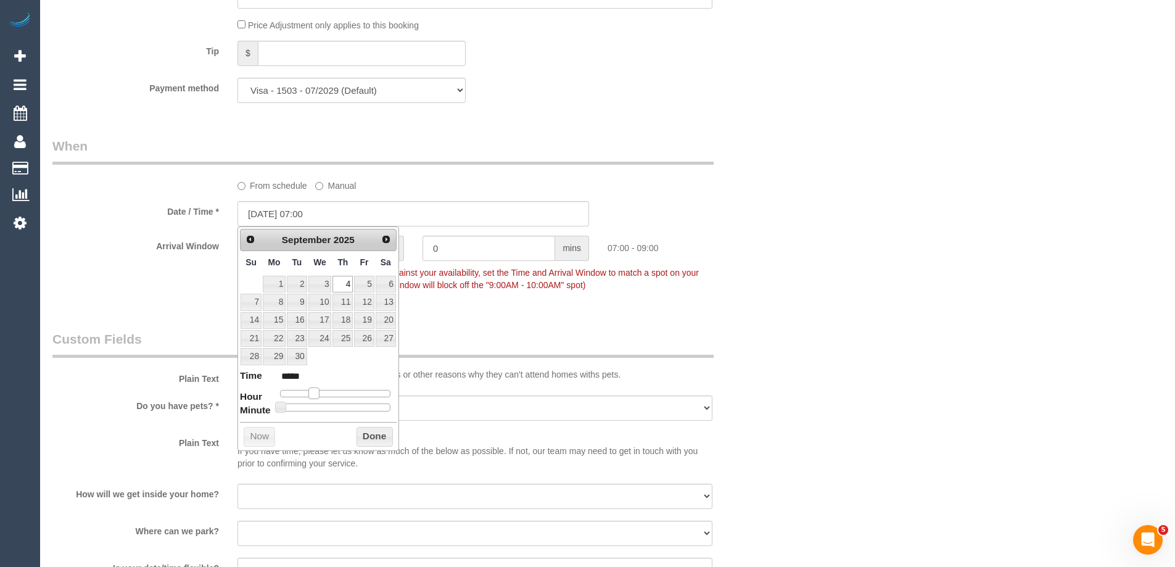
type input "04/09/2025 08:00"
type input "*****"
drag, startPoint x: 338, startPoint y: 393, endPoint x: 318, endPoint y: 396, distance: 20.6
click at [318, 396] on span at bounding box center [318, 392] width 11 height 11
click at [382, 439] on button "Done" at bounding box center [374, 437] width 36 height 20
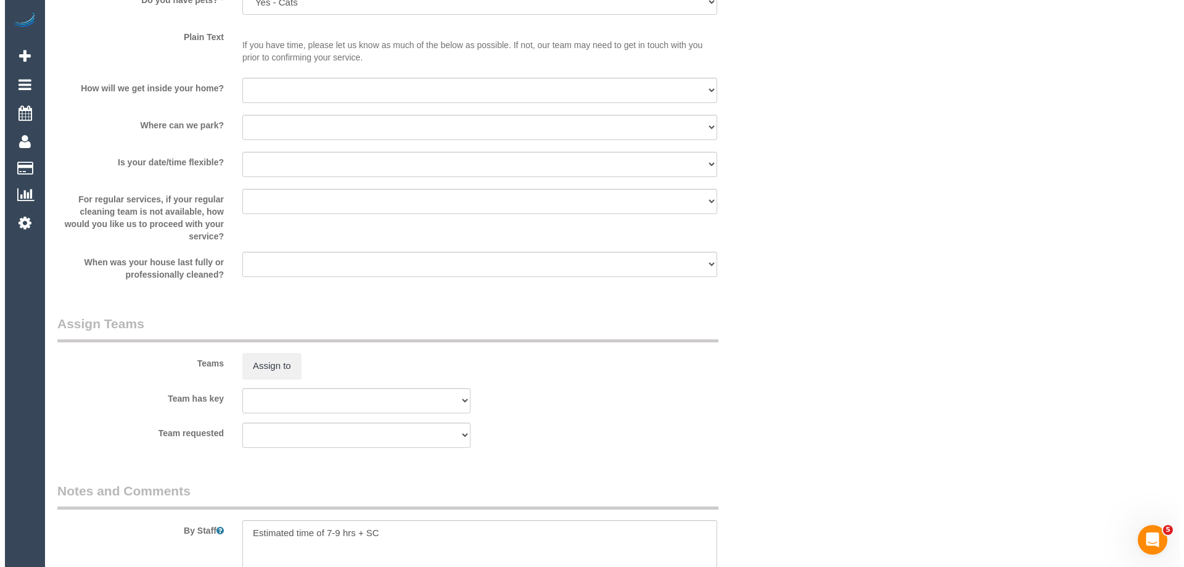
scroll to position [1661, 0]
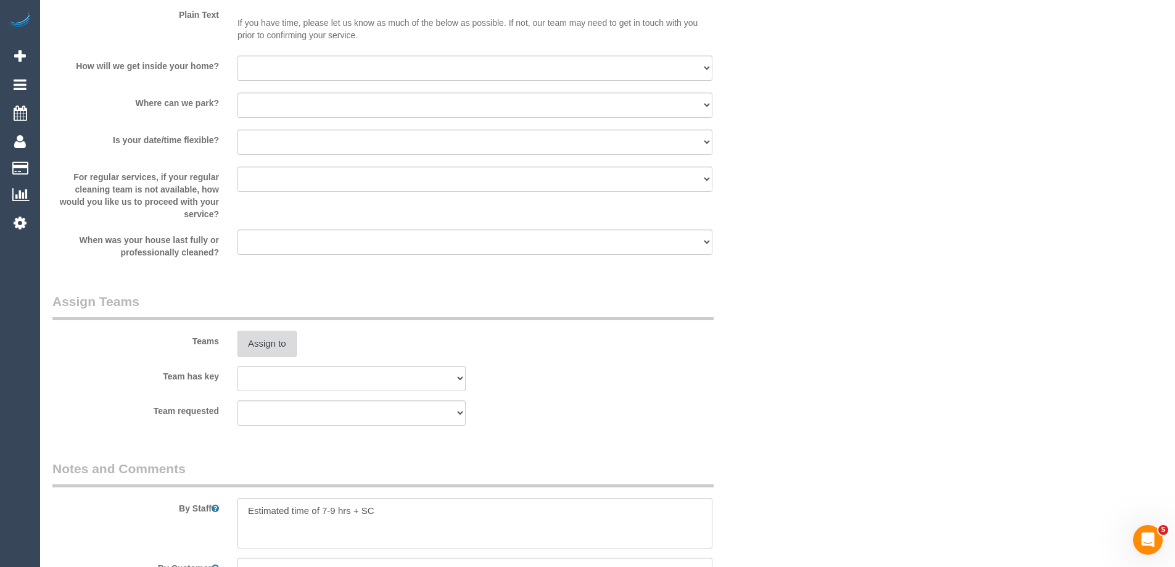
click at [274, 343] on button "Assign to" at bounding box center [266, 344] width 59 height 26
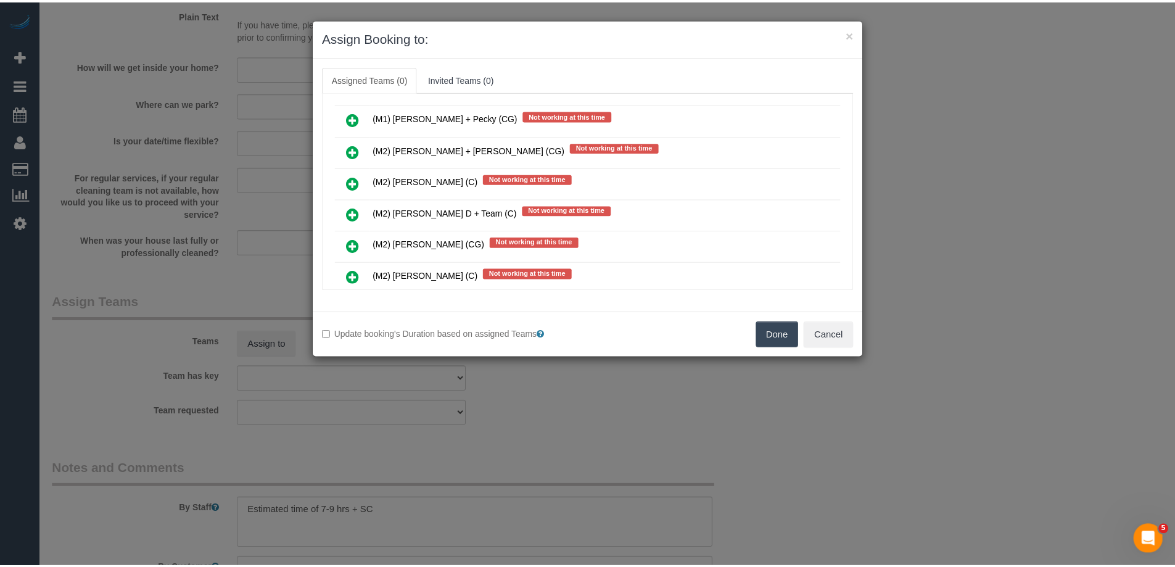
scroll to position [1727, 0]
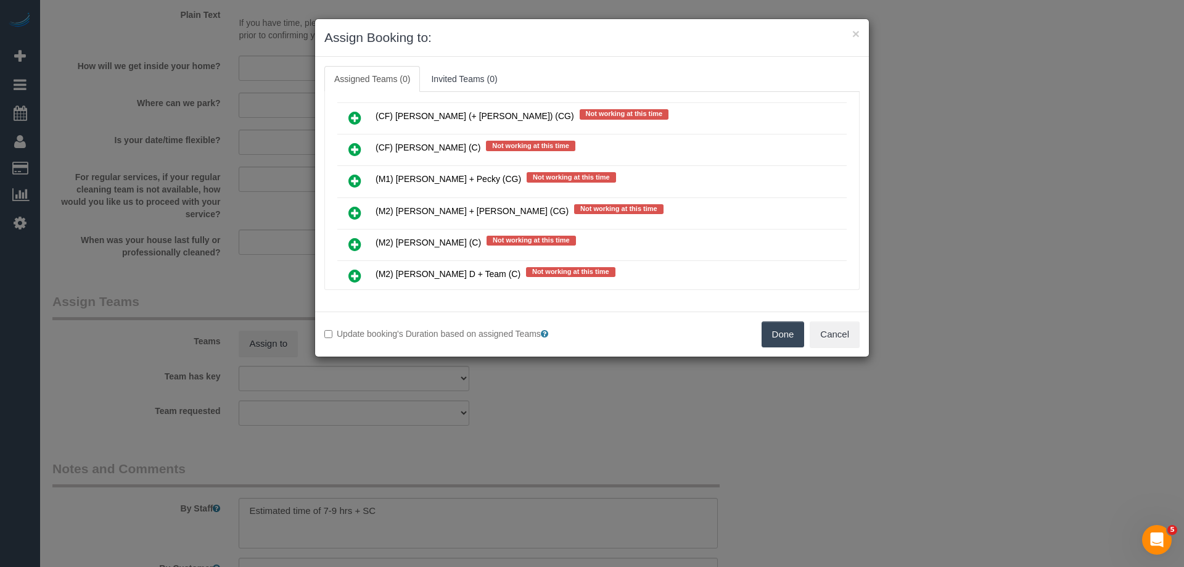
click at [785, 335] on button "Done" at bounding box center [783, 334] width 43 height 26
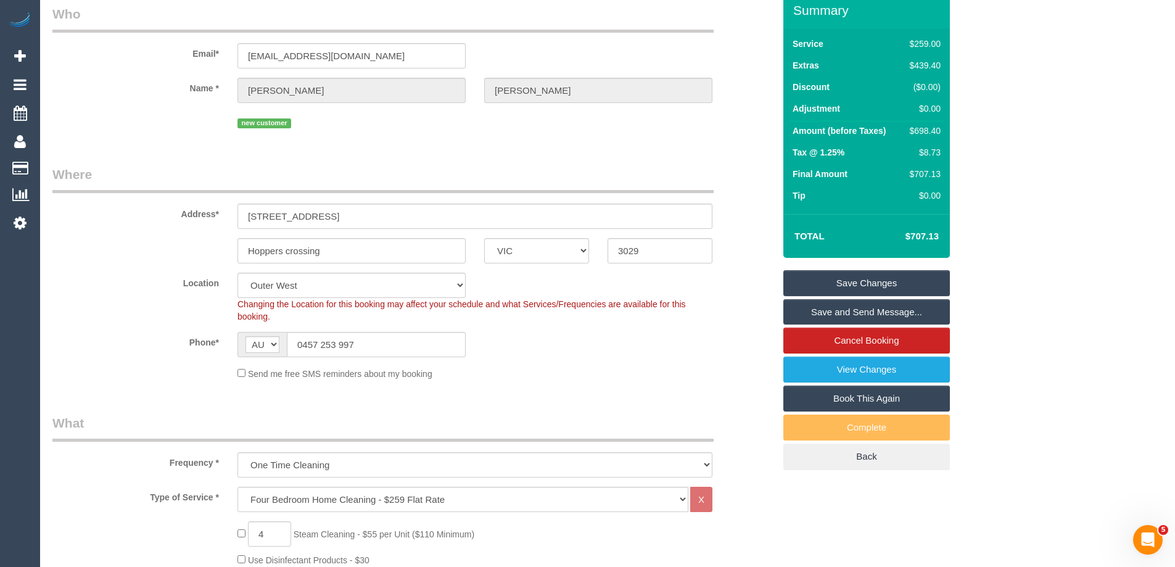
scroll to position [123, 0]
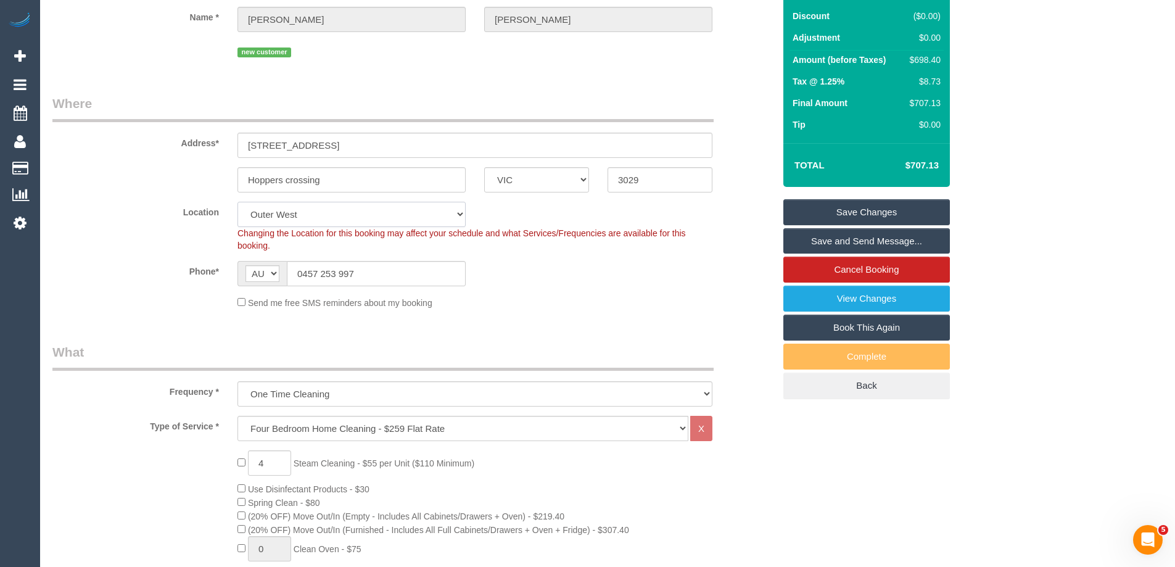
click at [260, 222] on select "Office City East (North) East (South) Inner East Inner North (East) Inner North…" at bounding box center [351, 214] width 228 height 25
select select "50"
click at [237, 202] on select "Office City East (North) East (South) Inner East Inner North (East) Inner North…" at bounding box center [351, 214] width 228 height 25
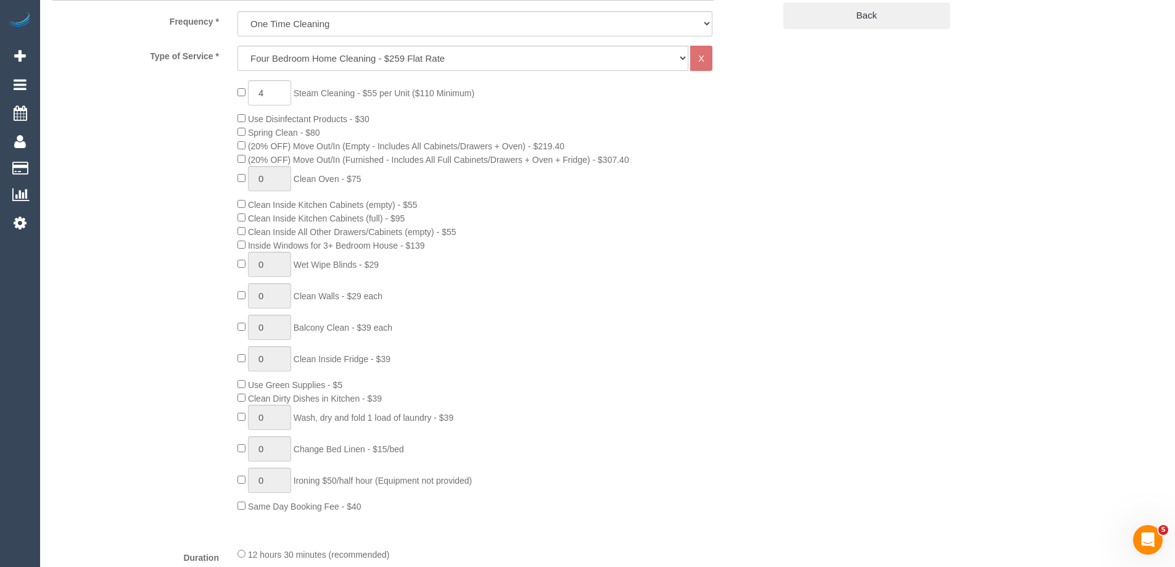
select select "object:4117"
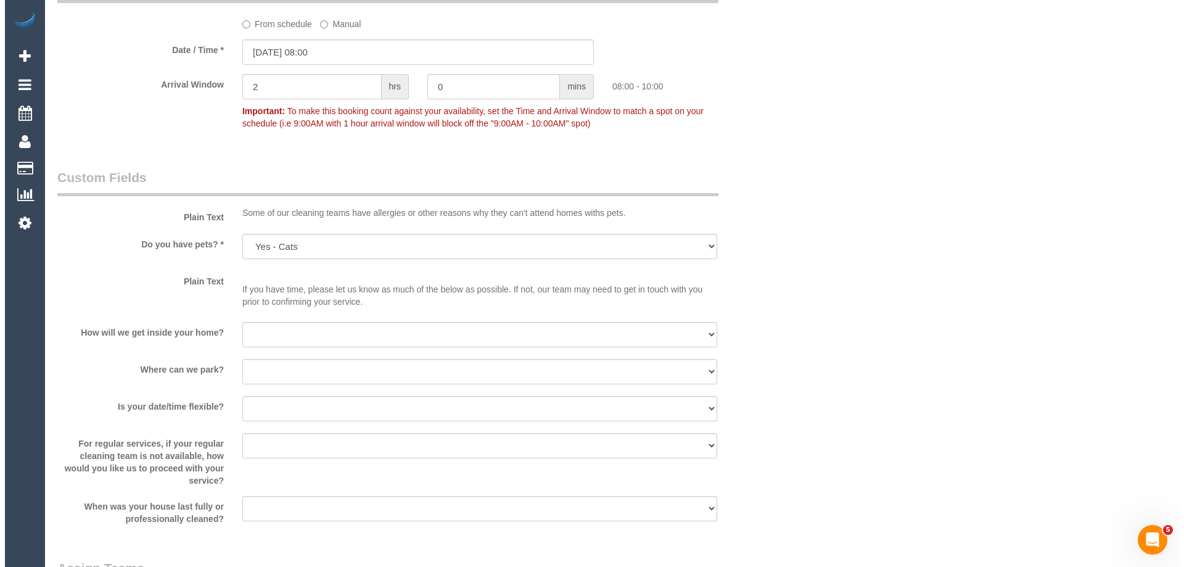
scroll to position [1886, 0]
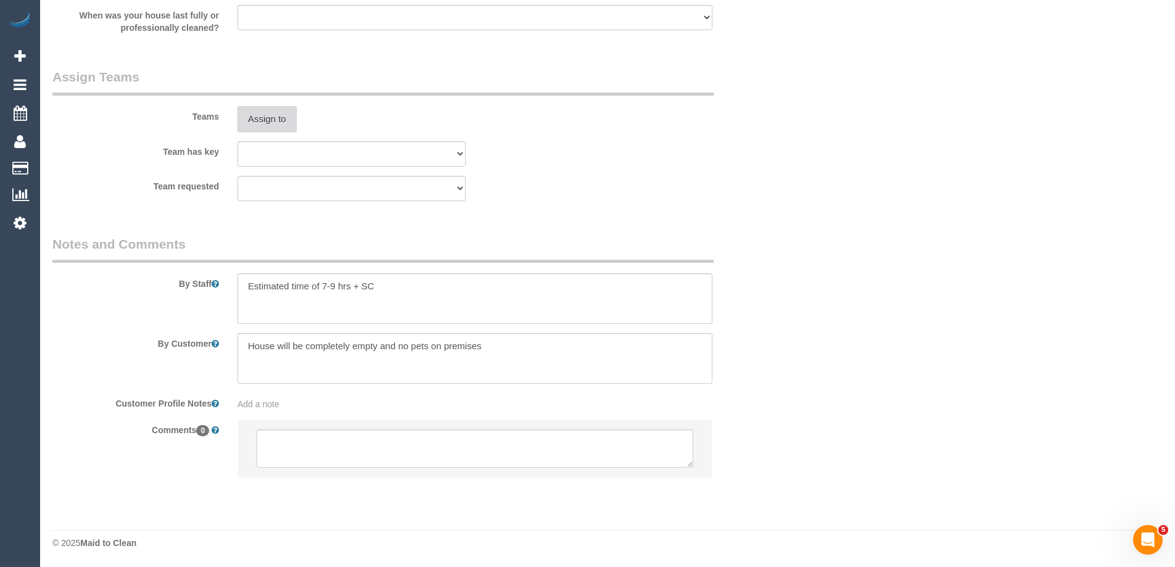
click at [265, 120] on button "Assign to" at bounding box center [266, 119] width 59 height 26
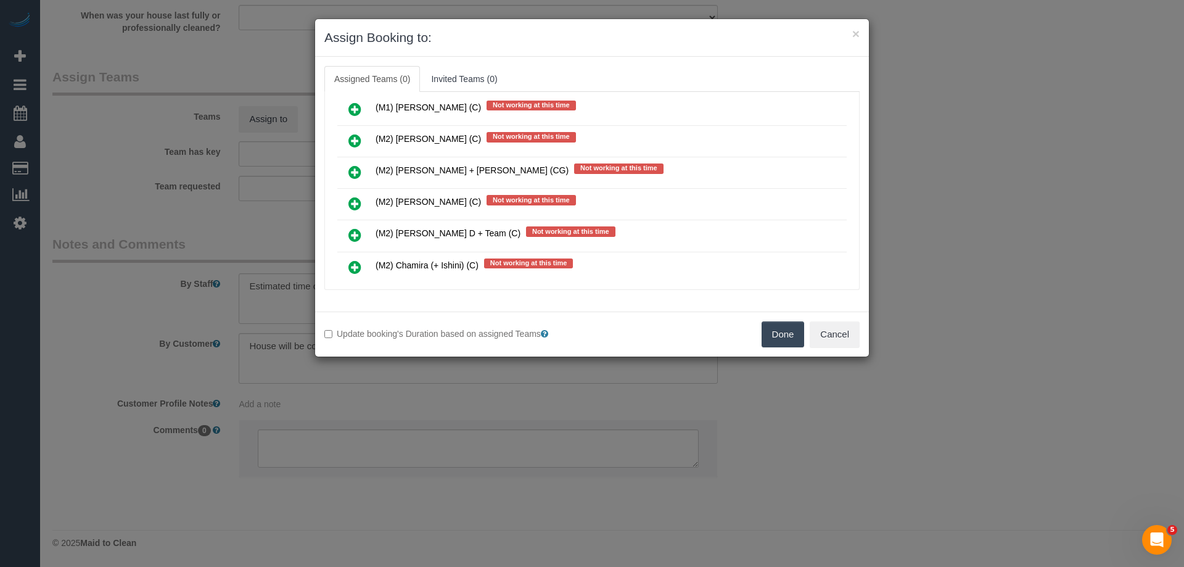
click at [360, 142] on icon at bounding box center [354, 140] width 13 height 15
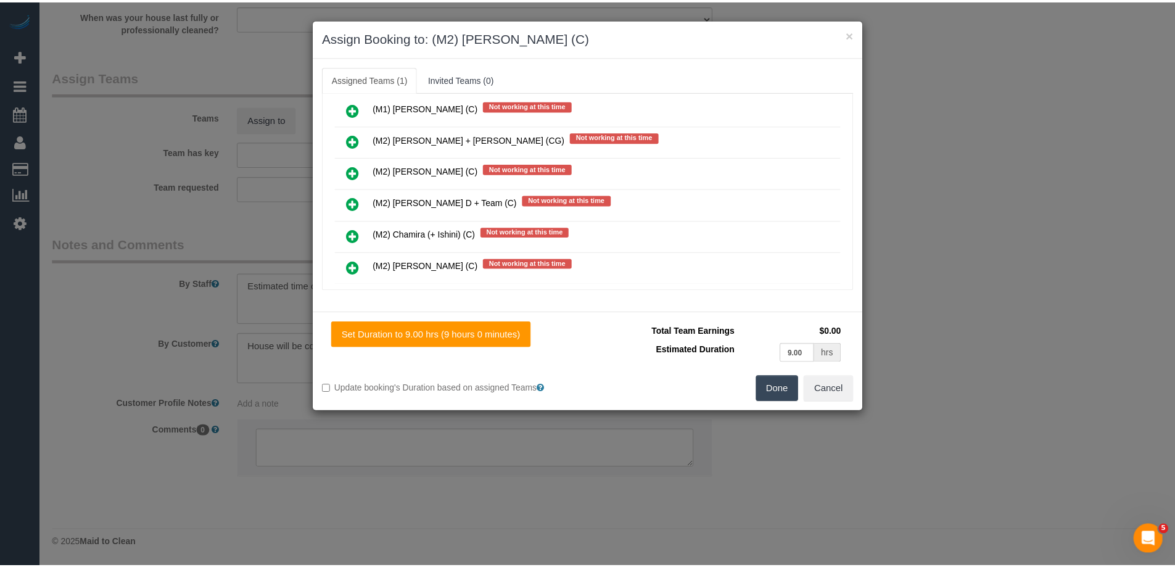
scroll to position [0, 0]
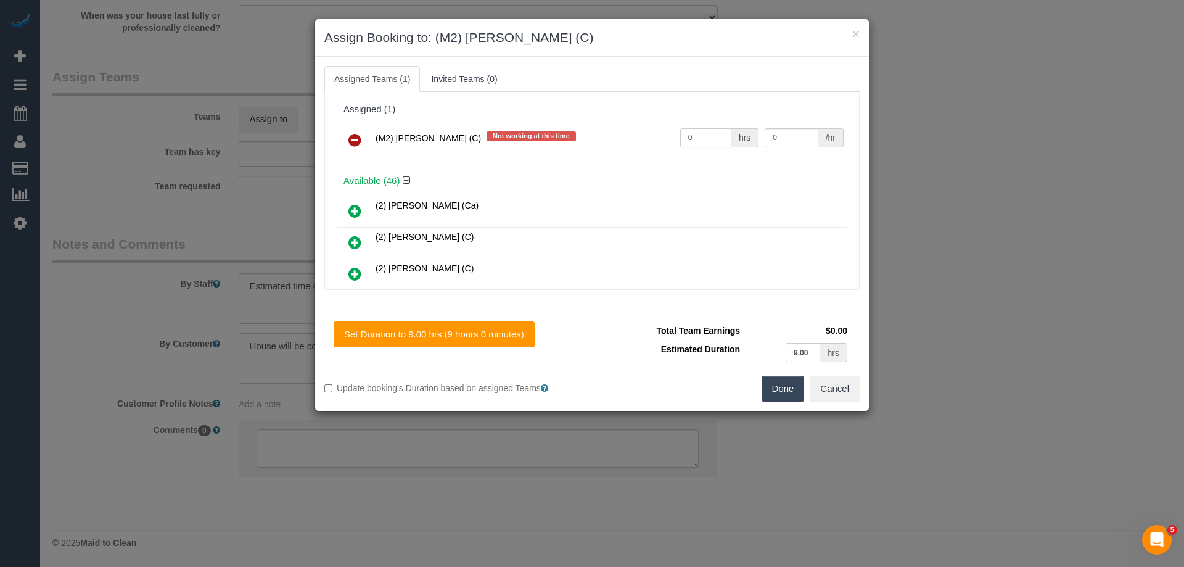
drag, startPoint x: 638, startPoint y: 134, endPoint x: 509, endPoint y: 134, distance: 128.9
click at [509, 134] on tr "(M2) Ahasan Habib (C) Not working at this time 0 hrs 0 /hr" at bounding box center [591, 140] width 509 height 31
type input "1"
drag, startPoint x: 794, startPoint y: 131, endPoint x: 723, endPoint y: 128, distance: 71.0
click at [734, 129] on tr "(M2) Ahasan Habib (C) Not working at this time 1 hrs 0 /hr" at bounding box center [591, 140] width 509 height 31
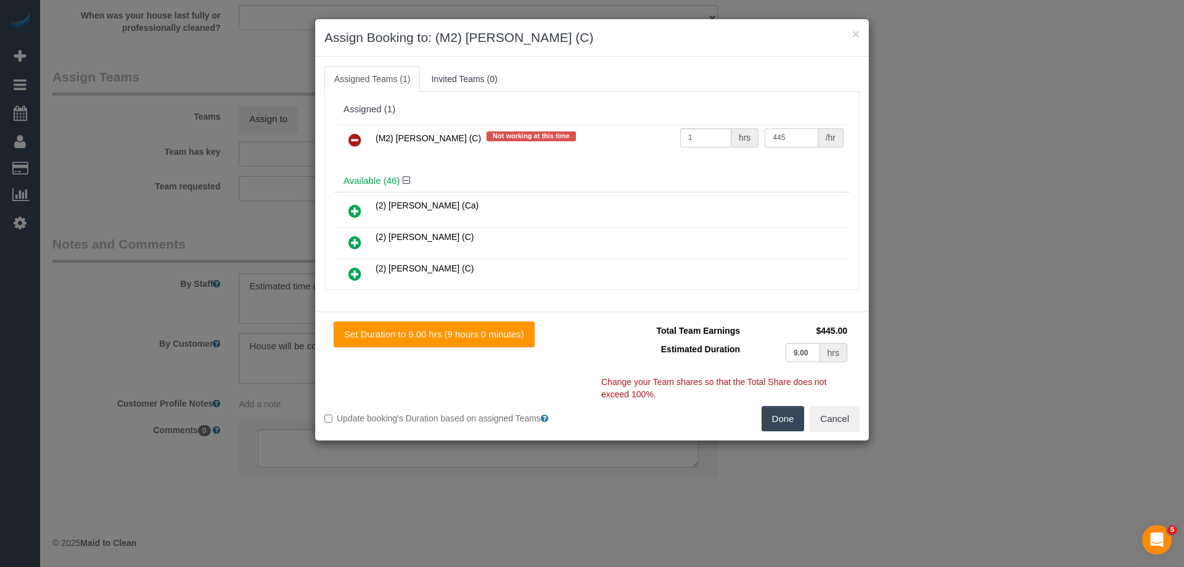
type input "445"
click at [789, 414] on button "Done" at bounding box center [783, 419] width 43 height 26
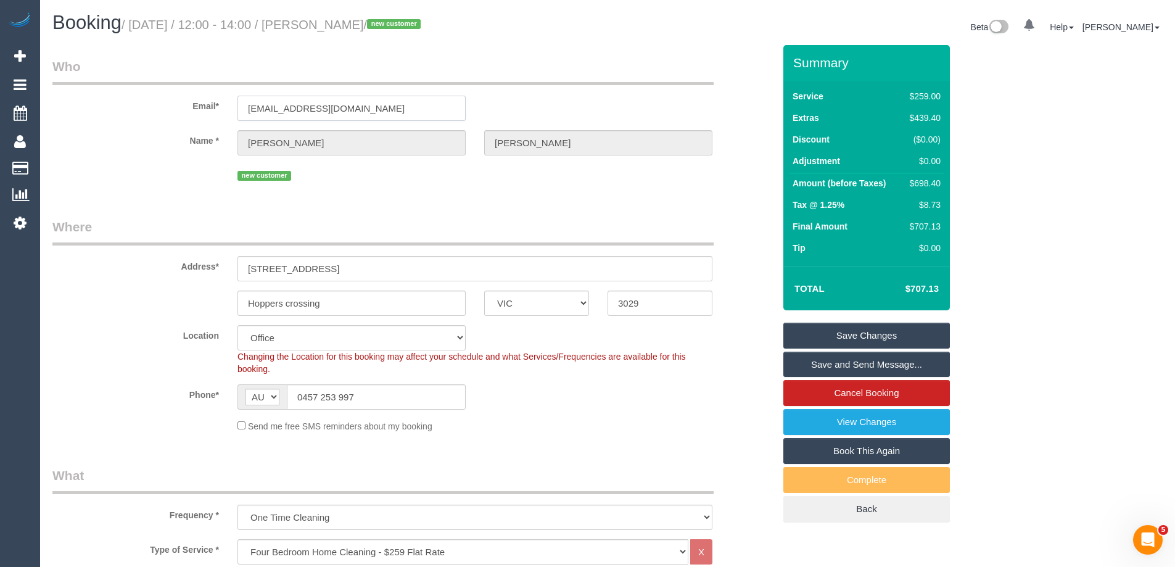
drag, startPoint x: 409, startPoint y: 105, endPoint x: -53, endPoint y: 99, distance: 462.5
click at [0, 99] on html "0 Beta Your Notifications You have 0 alerts Add Booking Bookings Active Booking…" at bounding box center [587, 283] width 1175 height 567
drag, startPoint x: 330, startPoint y: 269, endPoint x: 126, endPoint y: 273, distance: 204.1
click at [126, 273] on div "Address* 310 heaths rd" at bounding box center [413, 250] width 740 height 64
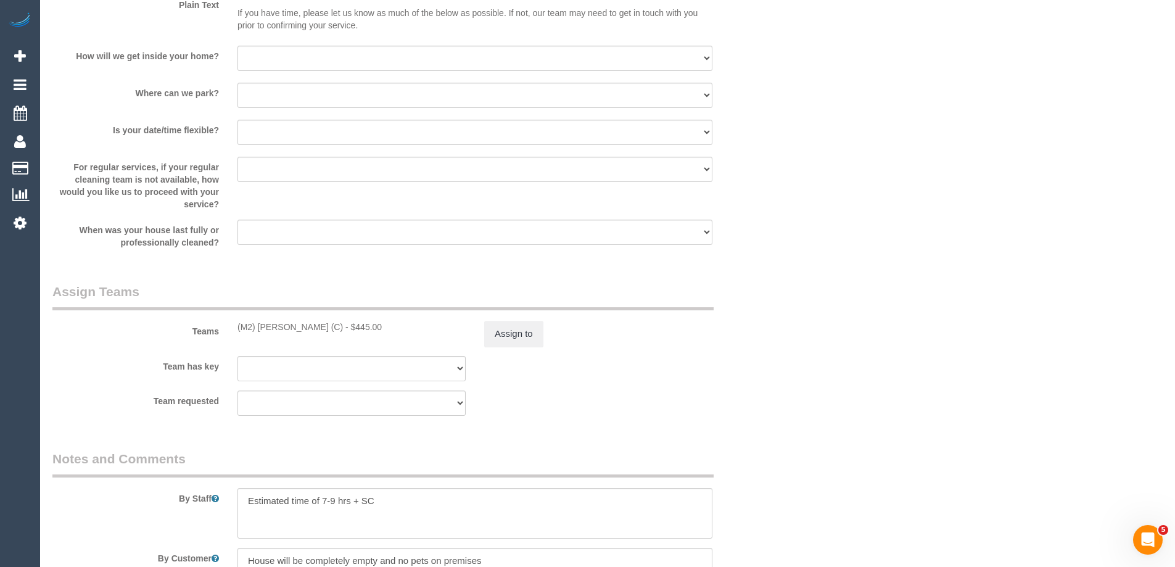
scroll to position [1886, 0]
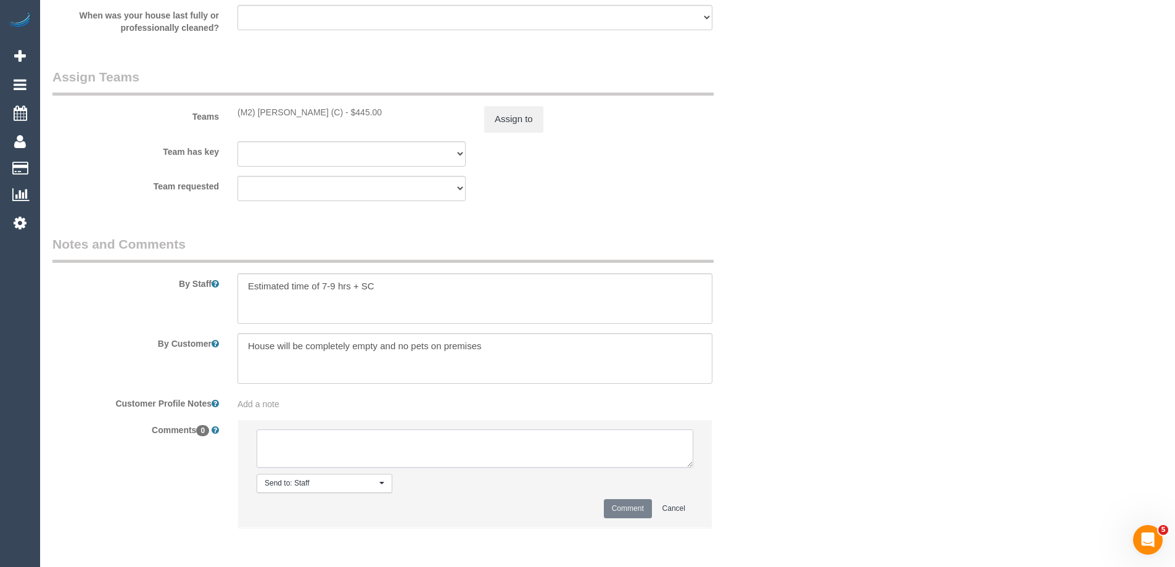
click at [266, 454] on textarea at bounding box center [475, 448] width 437 height 38
type textarea "Email sent to confirm SC areas + parking and 8-10am AW. Pending response - via …"
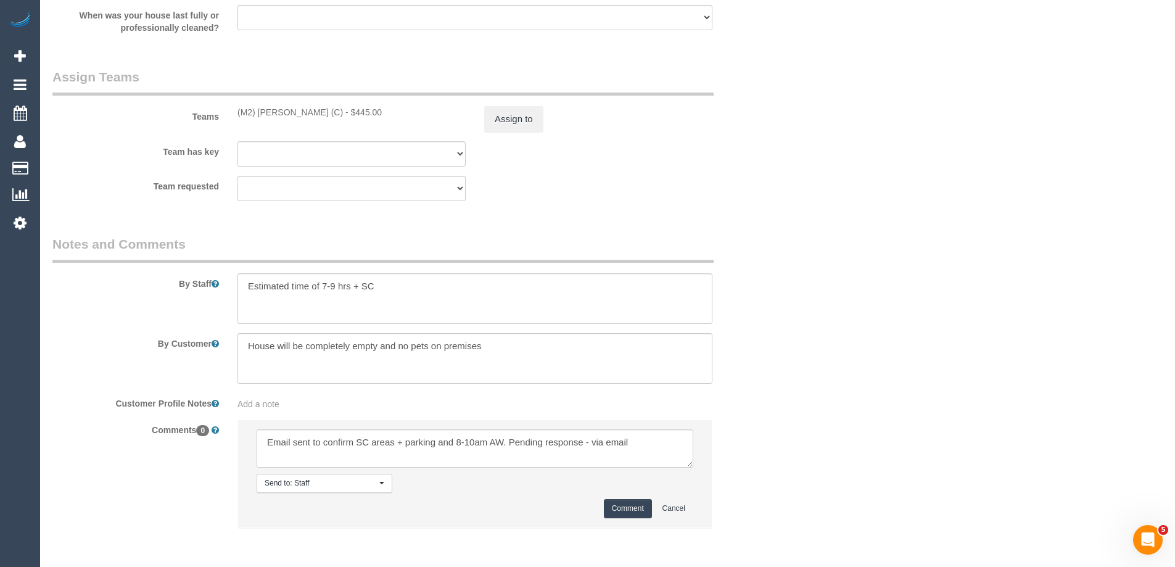
click at [620, 502] on button "Comment" at bounding box center [628, 508] width 48 height 19
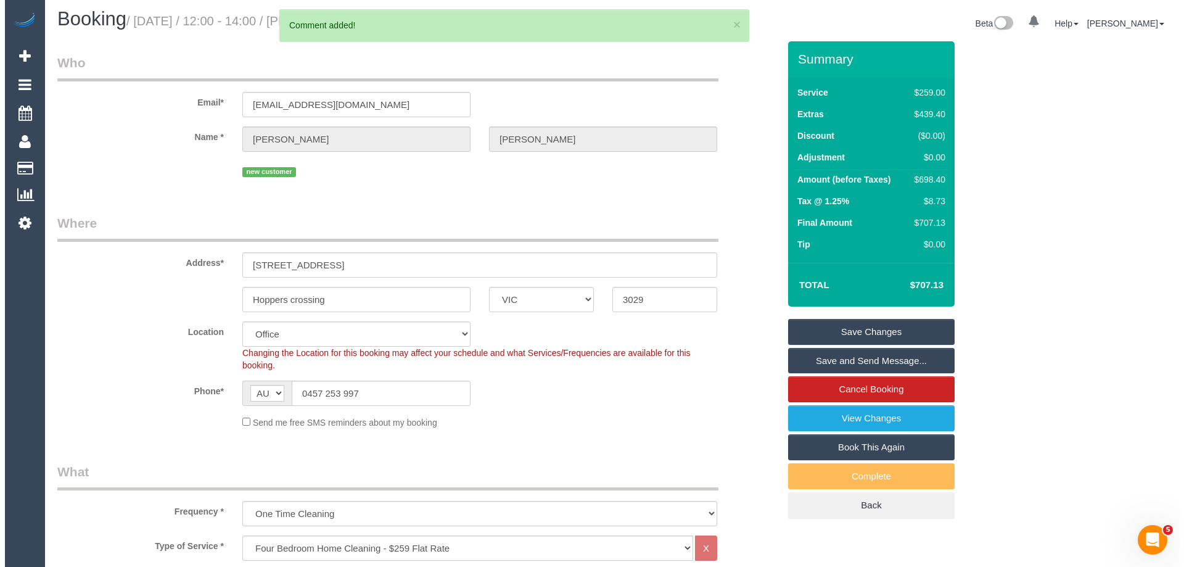
scroll to position [0, 0]
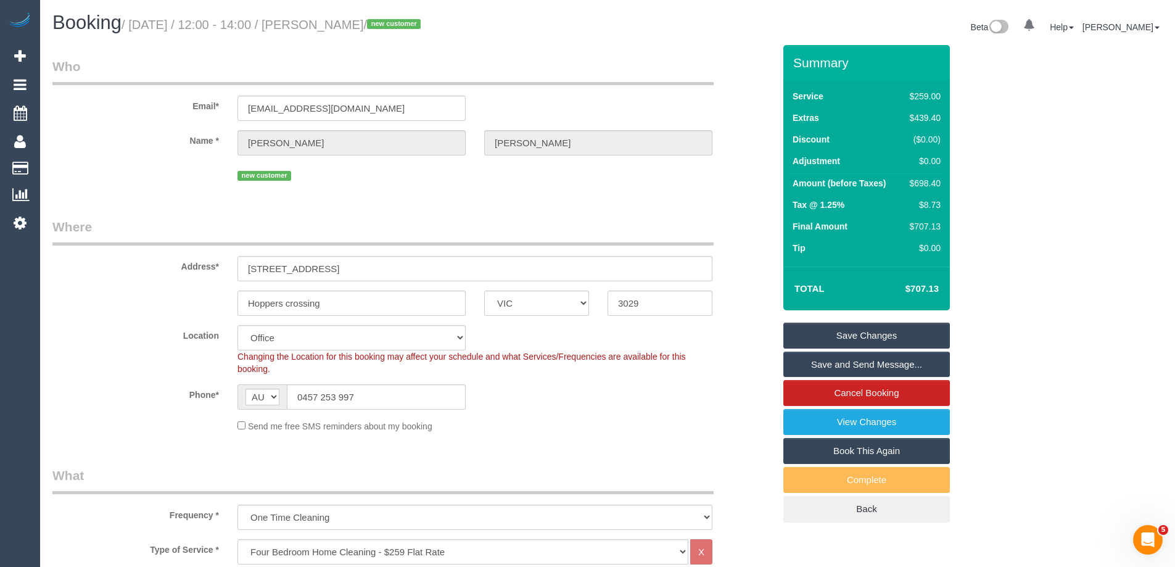
drag, startPoint x: 430, startPoint y: 29, endPoint x: 340, endPoint y: 20, distance: 89.8
click at [340, 20] on small "/ September 04, 2025 / 12:00 - 14:00 / Tanisha Quinlan / new customer" at bounding box center [272, 25] width 303 height 14
copy small "Tanisha Quinlan"
click at [845, 335] on link "Save Changes" at bounding box center [866, 335] width 166 height 26
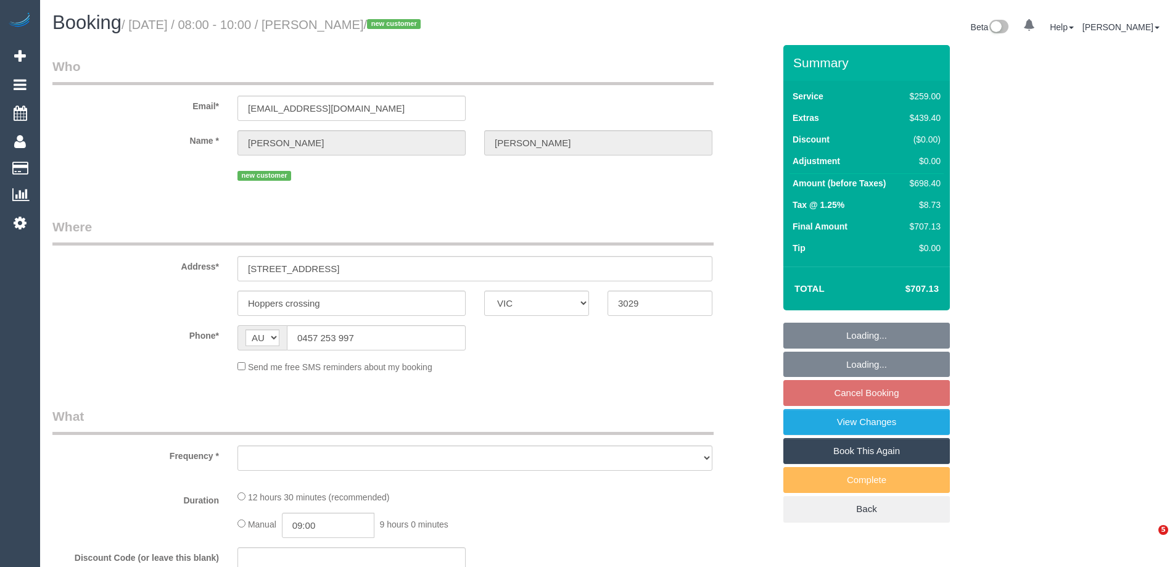
select select "VIC"
select select "string:stripe-pm_1S0ddu2GScqysDRVfvwfa58p"
select select "number:29"
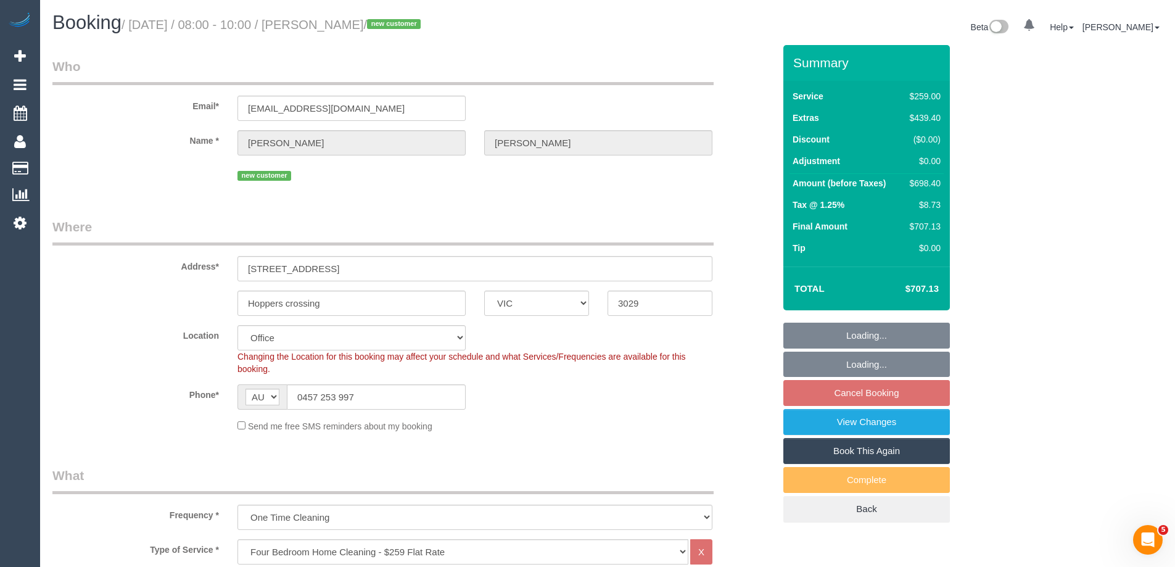
select select "object:807"
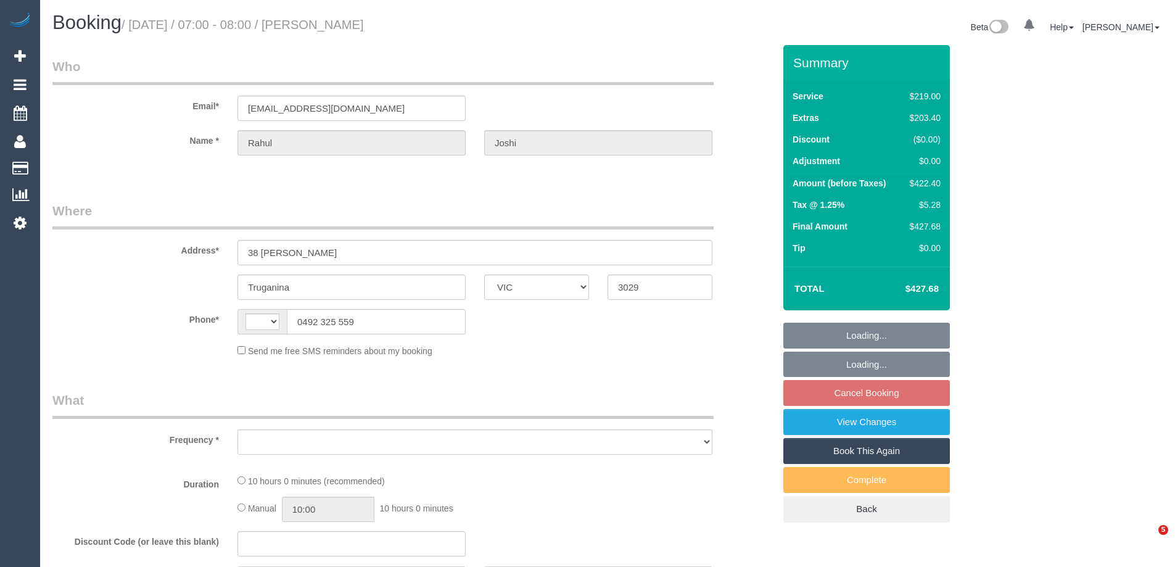
select select "VIC"
select select "object:1178"
select select "number:28"
select select "number:14"
select select "number:19"
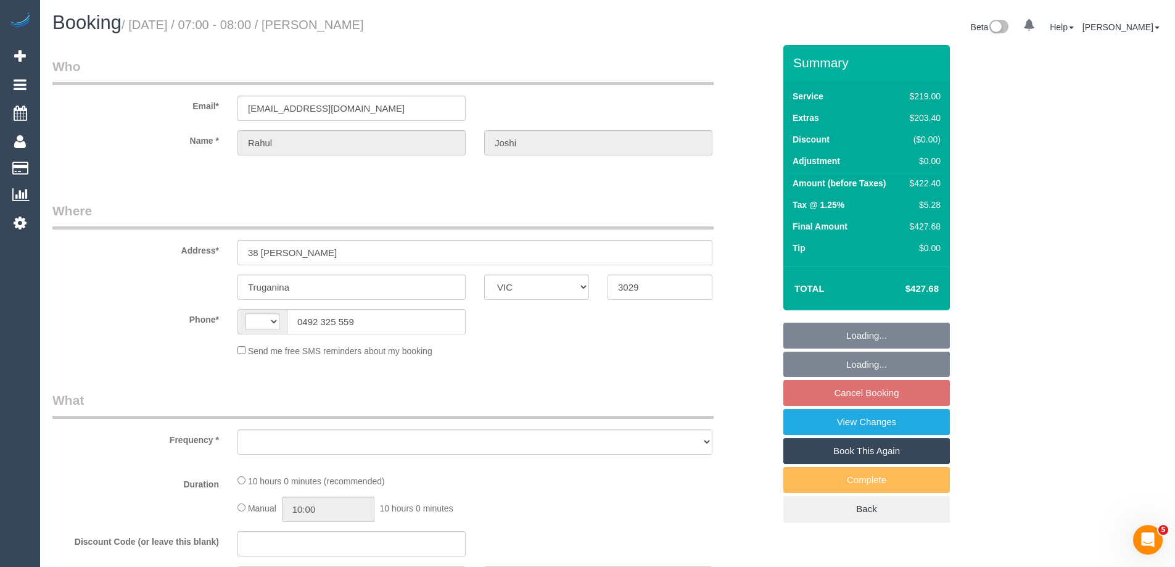
select select "number:25"
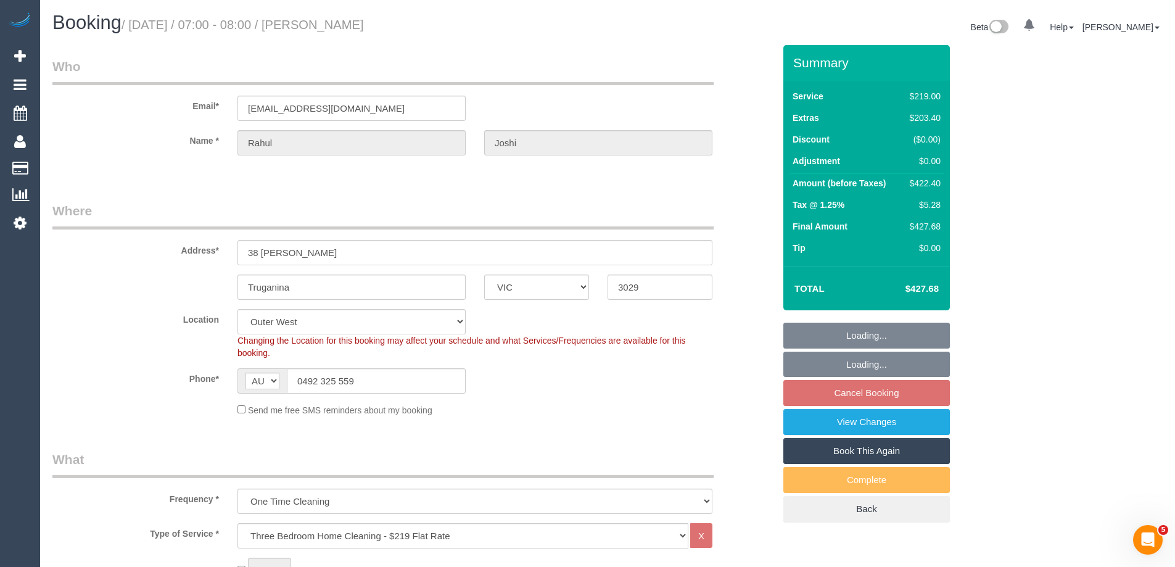
select select "string:AU"
select select "spot1"
select select "string:stripe-pm_1QVPFX2GScqysDRVzpS26kht"
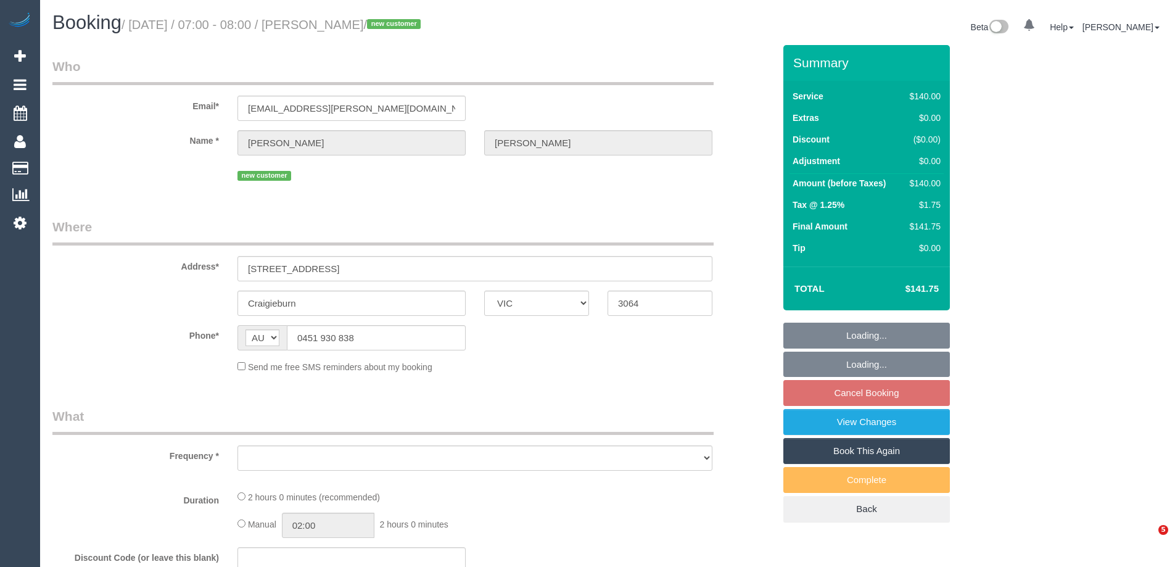
select select "VIC"
select select "string:stripe-pm_1S1LFl2GScqysDRViJbpgHeh"
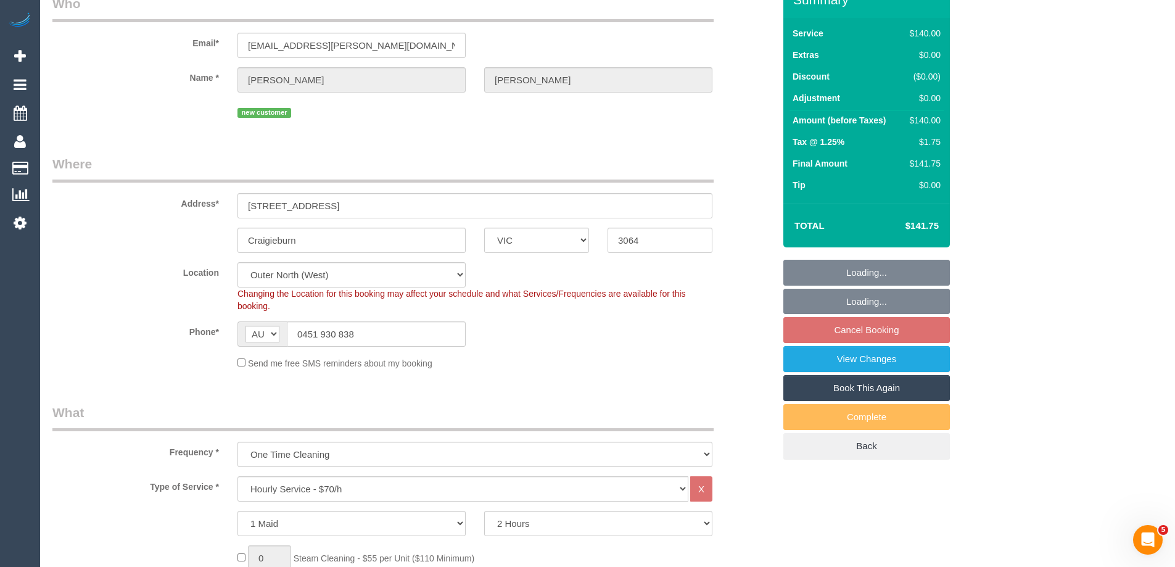
select select "object:702"
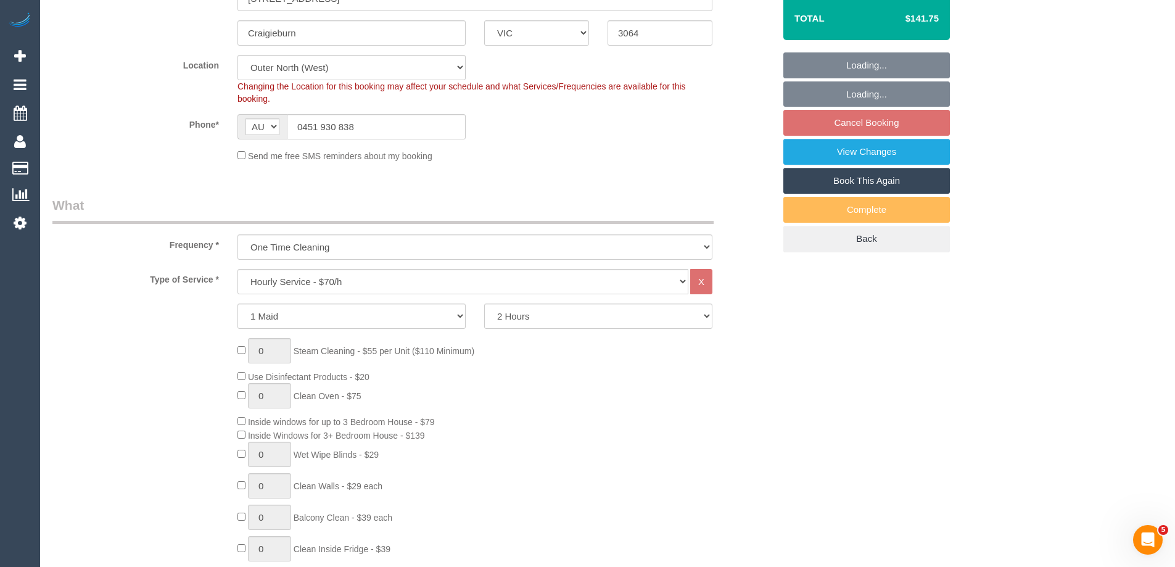
select select "number:28"
select select "number:14"
select select "number:19"
select select "number:22"
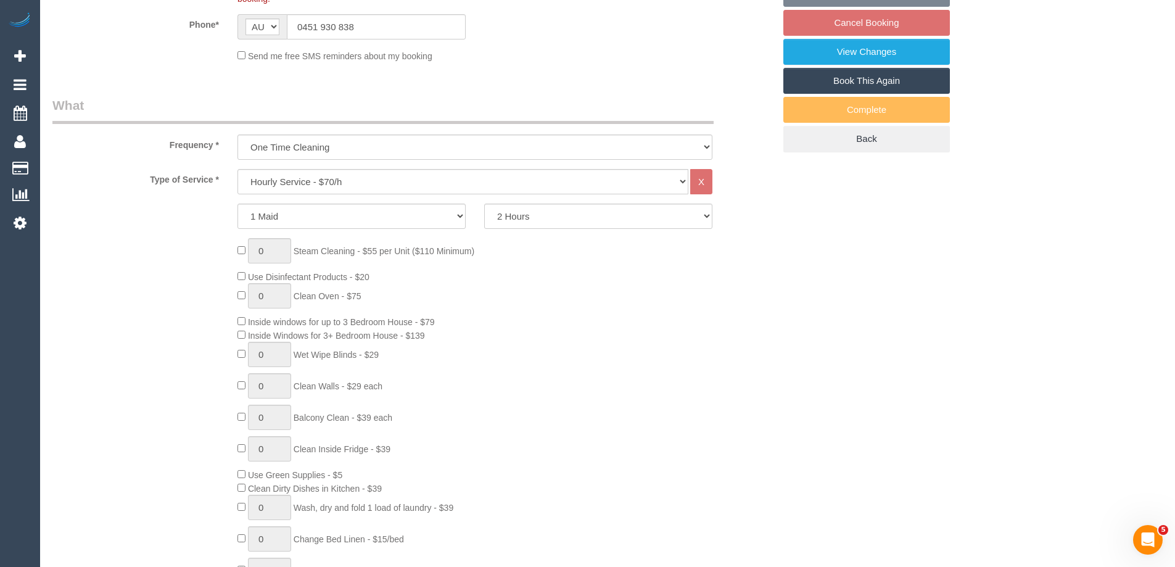
select select "spot1"
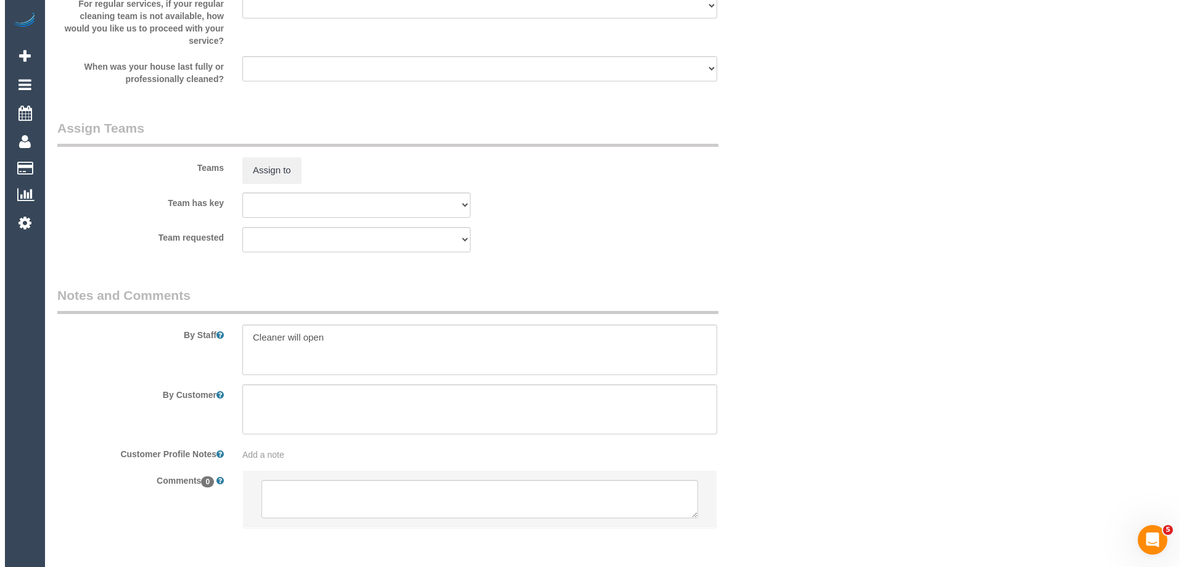
scroll to position [1784, 0]
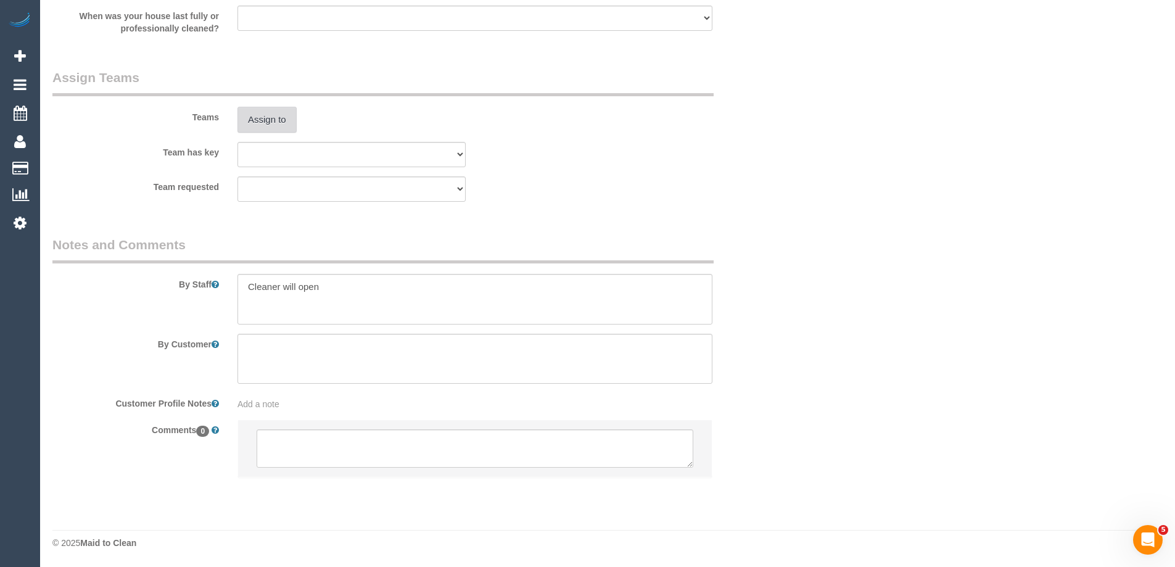
click at [268, 123] on button "Assign to" at bounding box center [266, 120] width 59 height 26
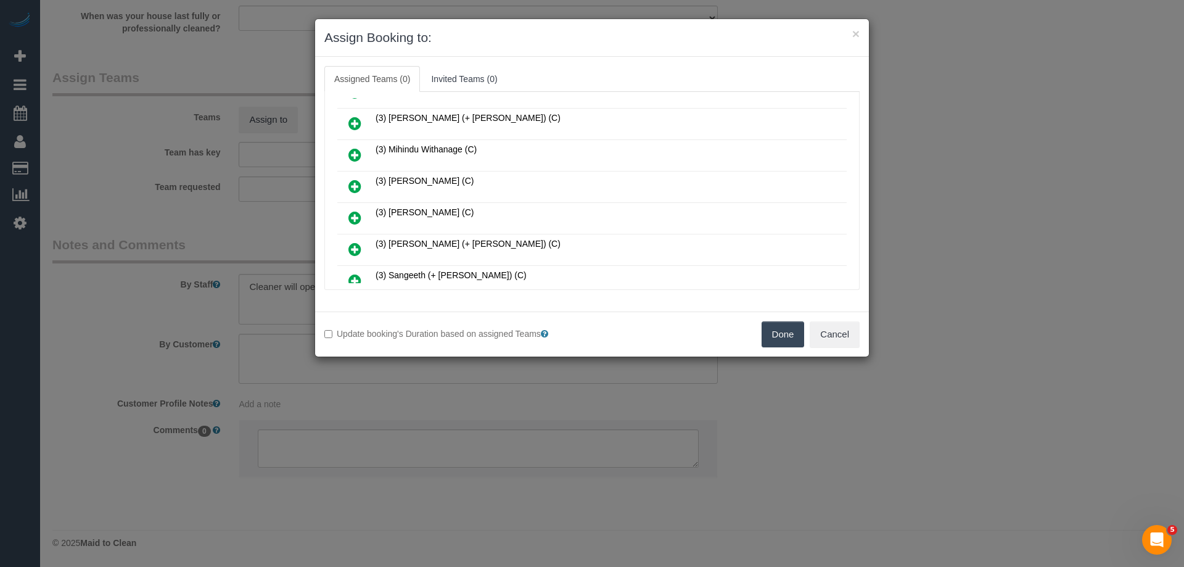
scroll to position [247, 0]
click at [351, 152] on icon at bounding box center [354, 155] width 13 height 15
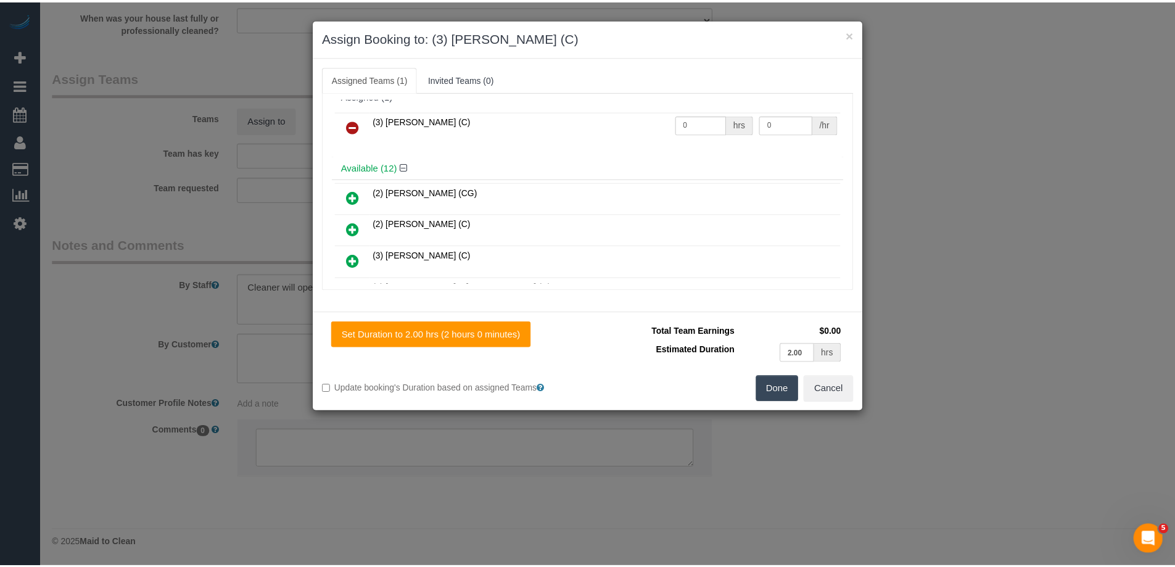
scroll to position [0, 0]
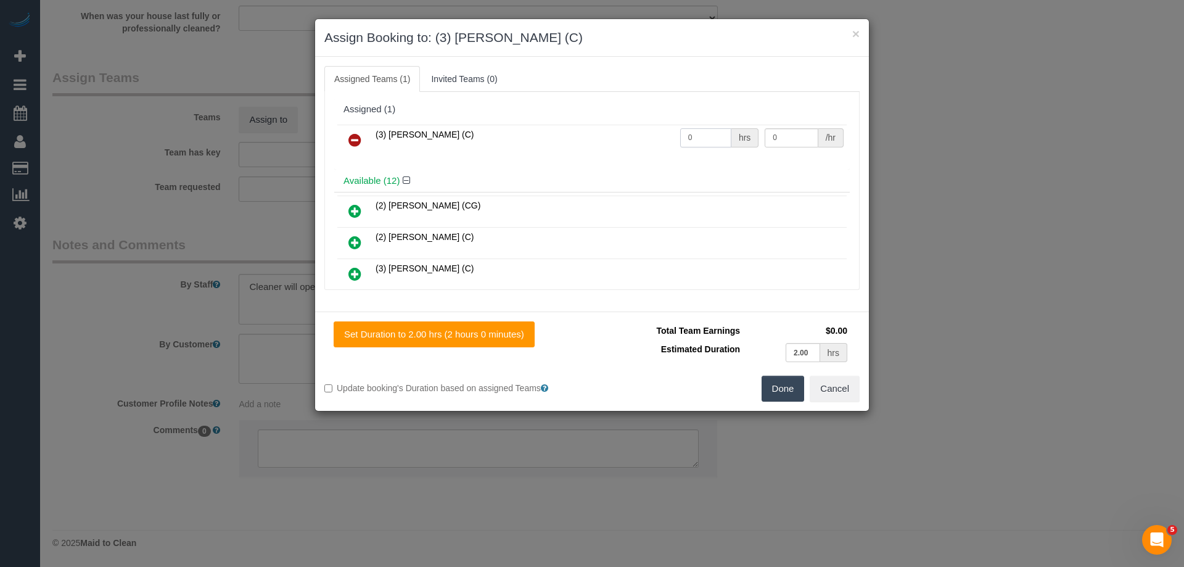
drag, startPoint x: 694, startPoint y: 129, endPoint x: 614, endPoint y: 141, distance: 81.7
click at [614, 140] on tr "(3) Murat Karaman (C) 0 hrs 0 /hr" at bounding box center [591, 140] width 509 height 31
type input "2"
drag, startPoint x: 752, startPoint y: 139, endPoint x: 696, endPoint y: 145, distance: 55.8
click at [716, 139] on tr "(3) Murat Karaman (C) 2 hrs 0 /hr" at bounding box center [591, 140] width 509 height 31
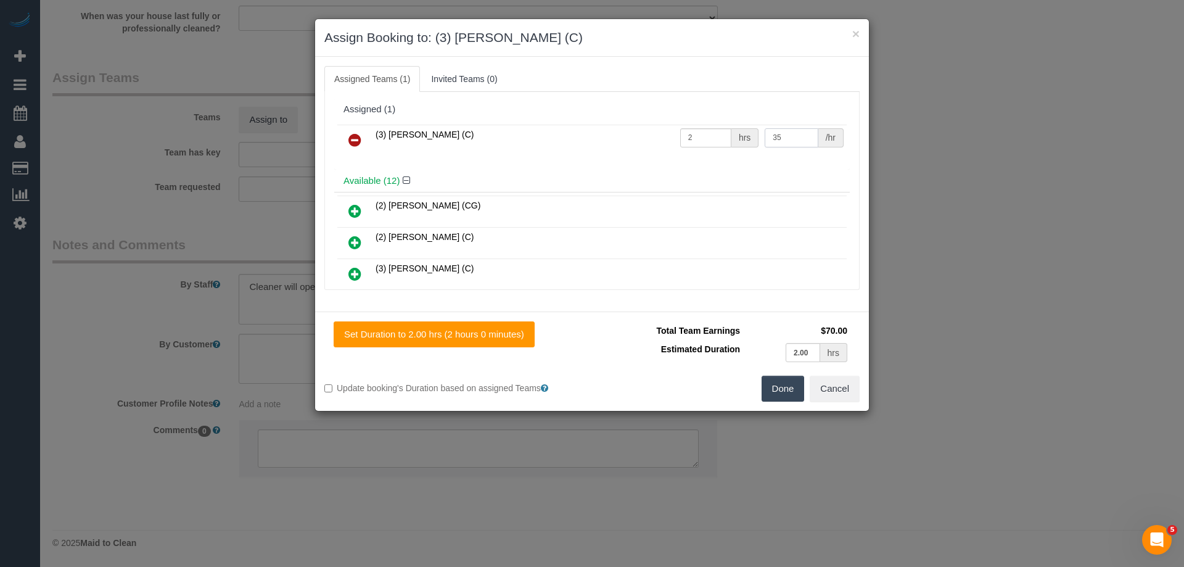
type input "35"
click at [785, 392] on button "Done" at bounding box center [783, 389] width 43 height 26
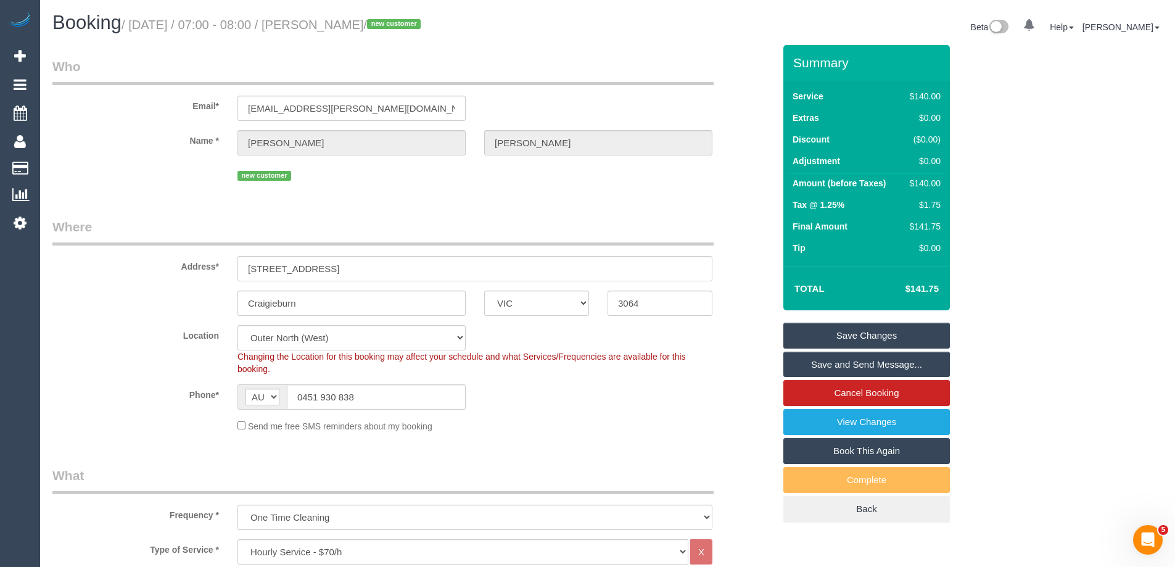
drag, startPoint x: 453, startPoint y: 25, endPoint x: 343, endPoint y: 22, distance: 109.8
click at [343, 22] on small "/ September 01, 2025 / 07:00 - 08:00 / Eleanor De Guzman / new customer" at bounding box center [272, 25] width 303 height 14
copy small "Eleanor De Guzman"
click at [830, 361] on link "Save and Send Message..." at bounding box center [866, 364] width 166 height 26
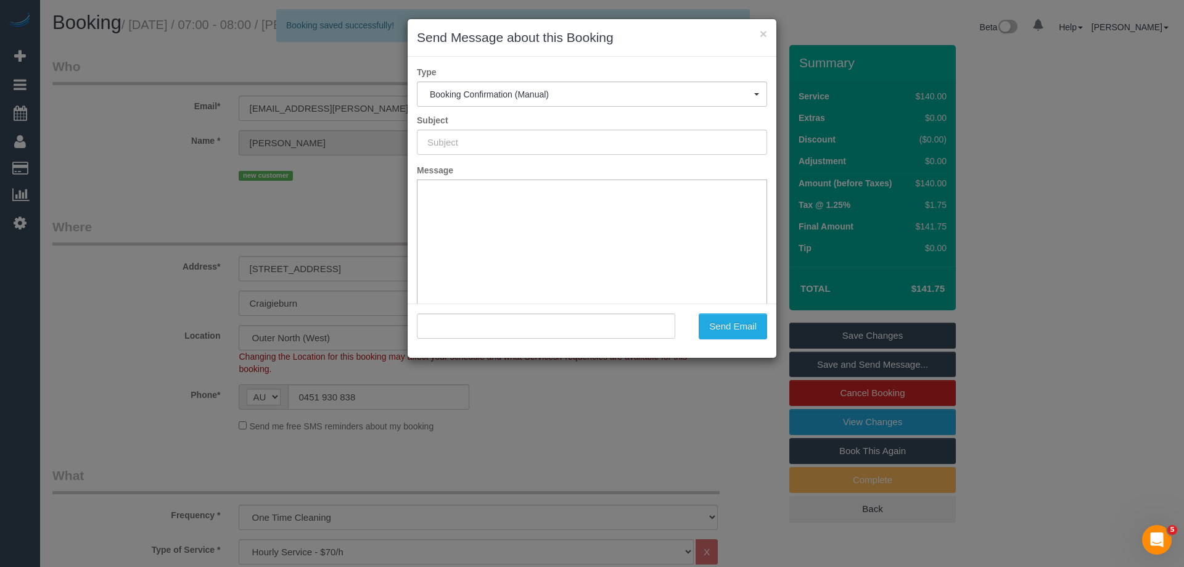
type input "Booking Confirmed"
type input ""Eleanor De Guzman" <shopping.yellow.eli@gmail.com>"
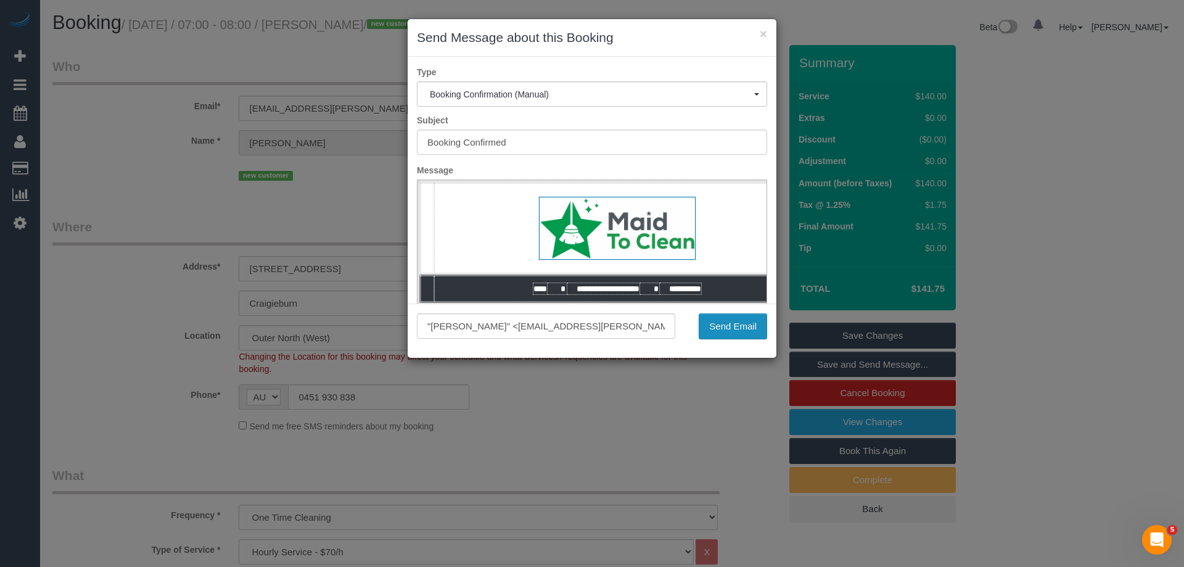
click at [729, 327] on button "Send Email" at bounding box center [733, 326] width 68 height 26
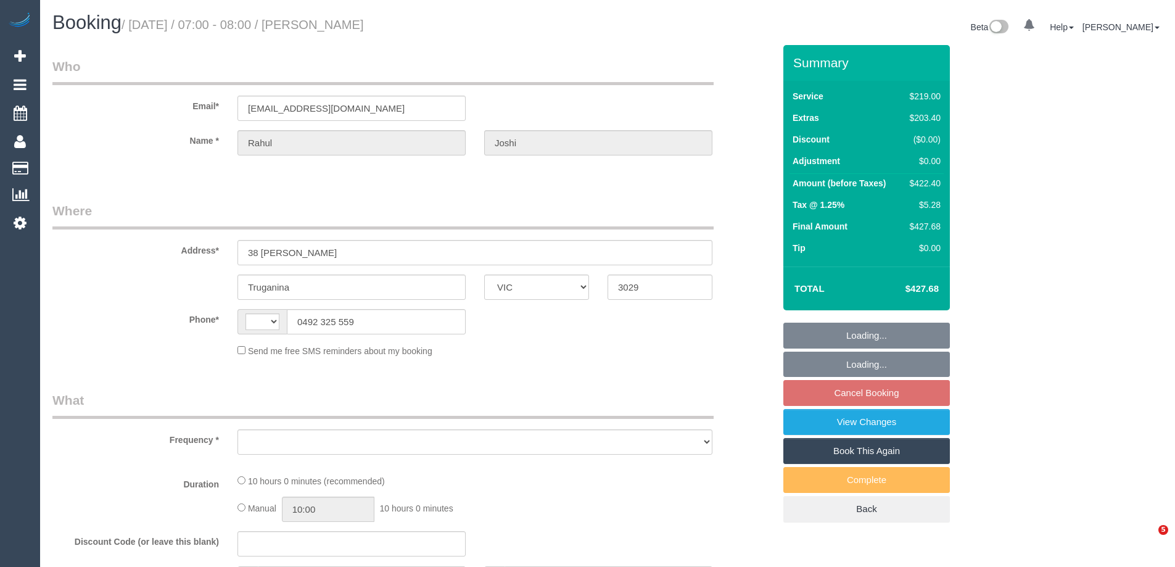
select select "VIC"
select select "string:AU"
select select "object:543"
select select "string:stripe-pm_1QVPFX2GScqysDRVzpS26kht"
select select "number:28"
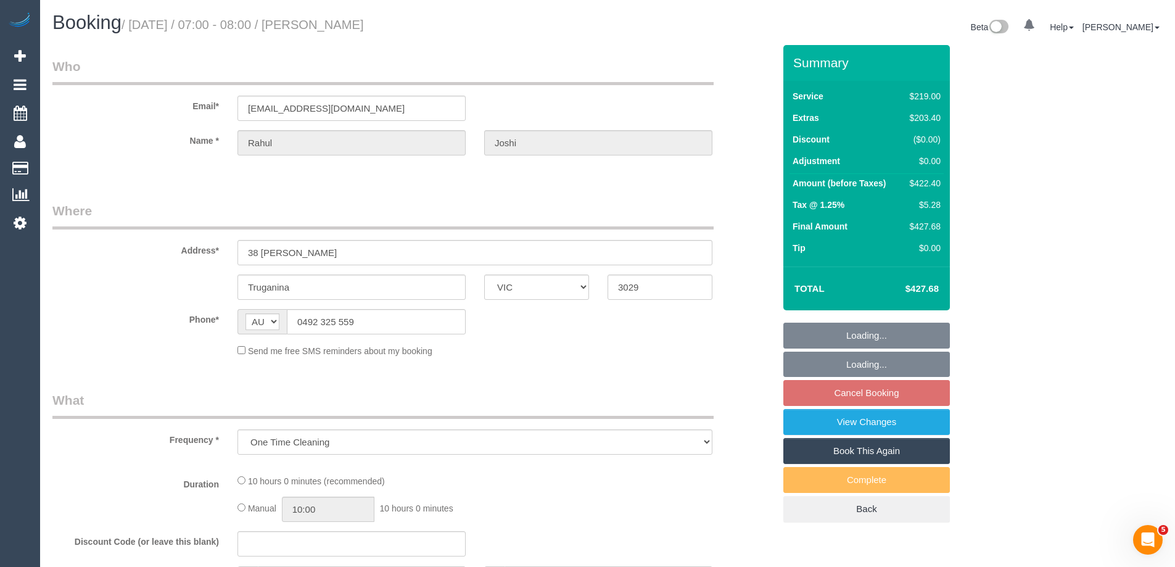
select select "number:14"
select select "number:19"
select select "number:25"
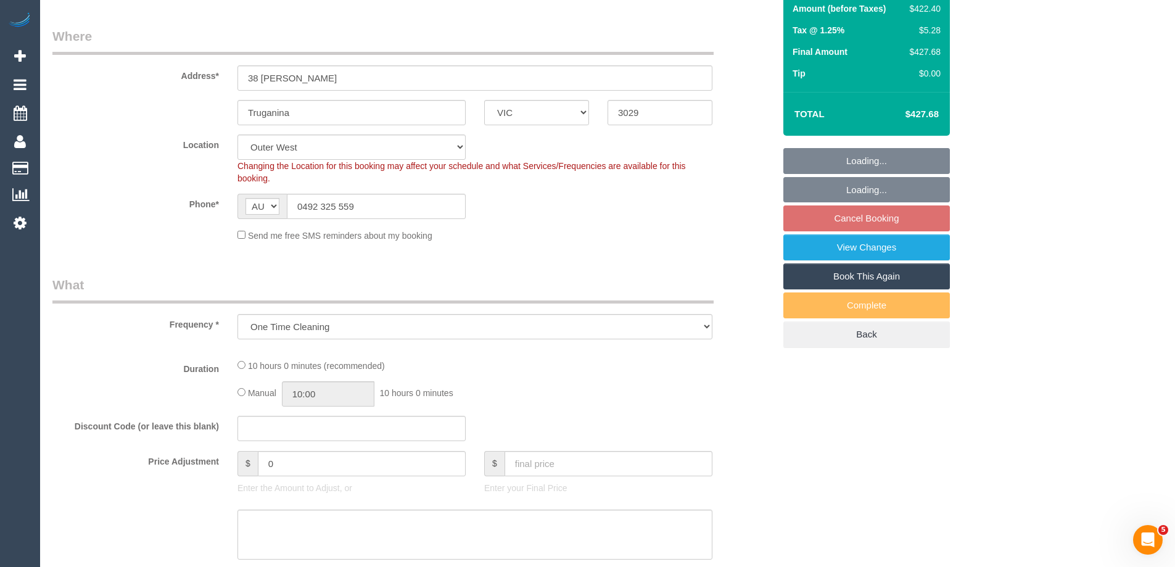
select select "object:696"
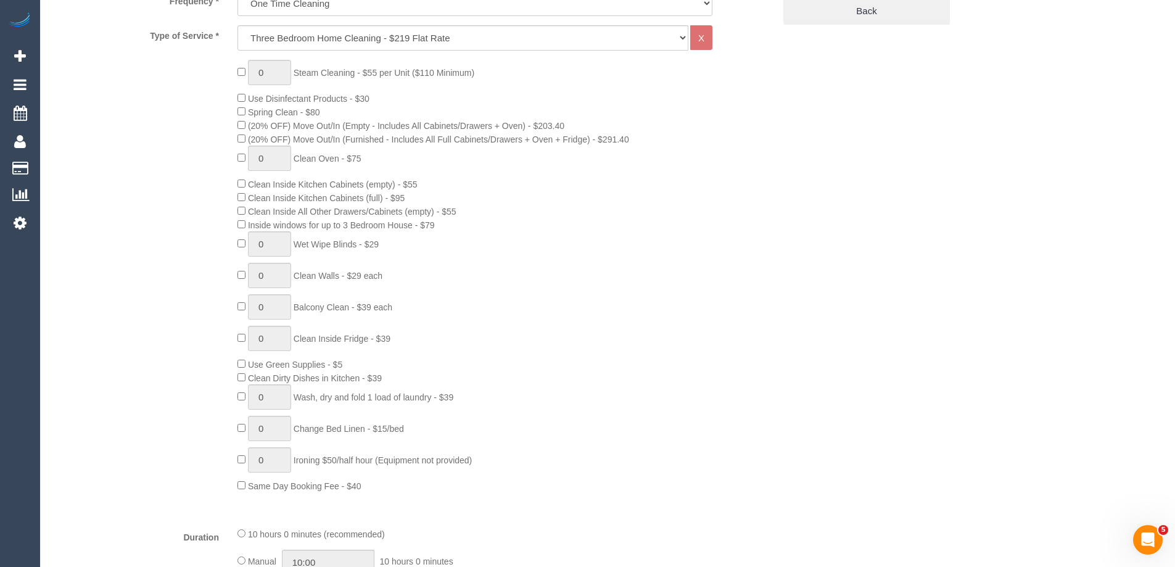
select select "spot1"
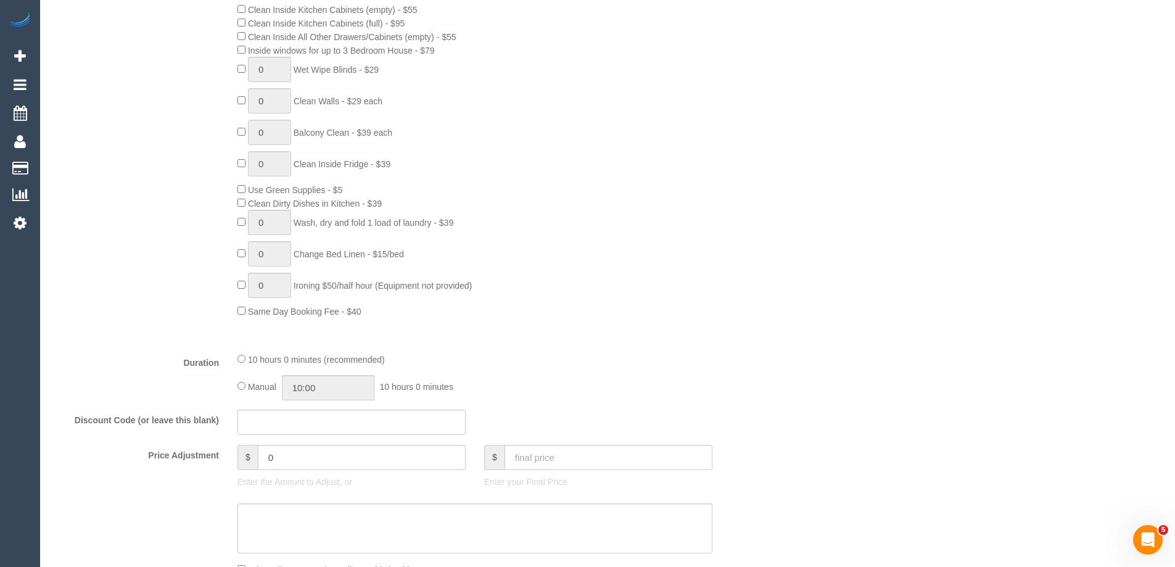
scroll to position [678, 0]
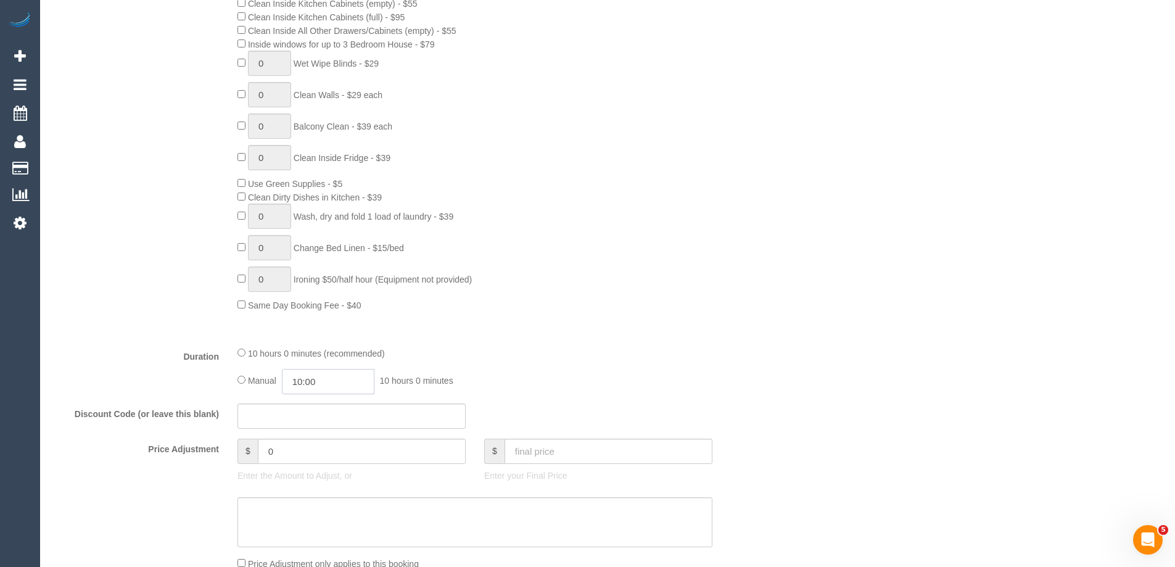
click at [348, 379] on input "10:00" at bounding box center [328, 381] width 92 height 25
type input "08:00"
click at [308, 406] on li "08:00" at bounding box center [314, 404] width 55 height 16
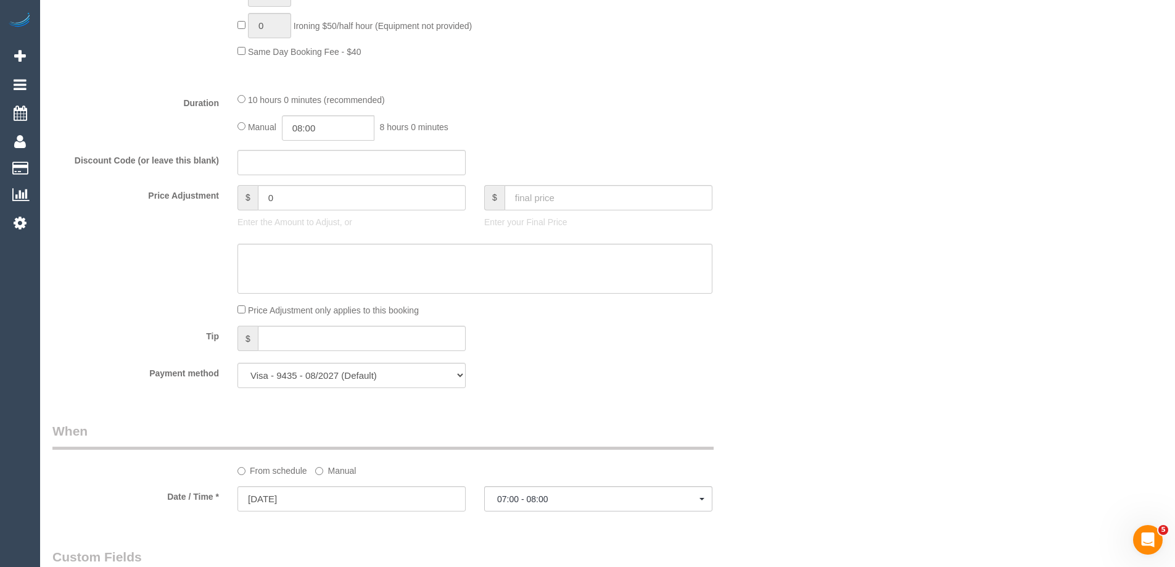
select select "spot22"
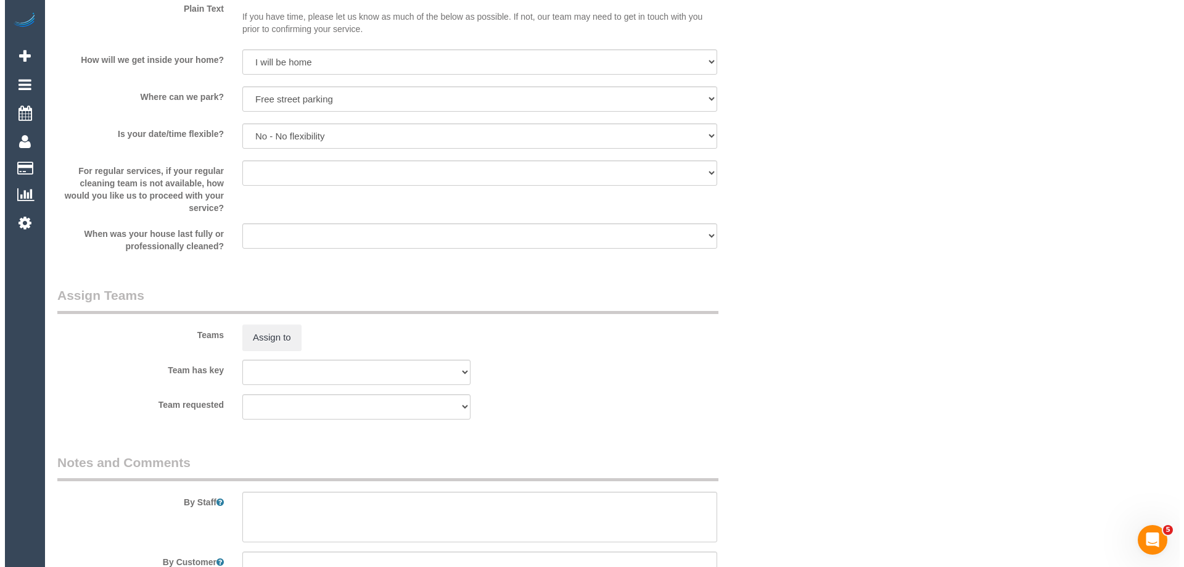
scroll to position [1727, 0]
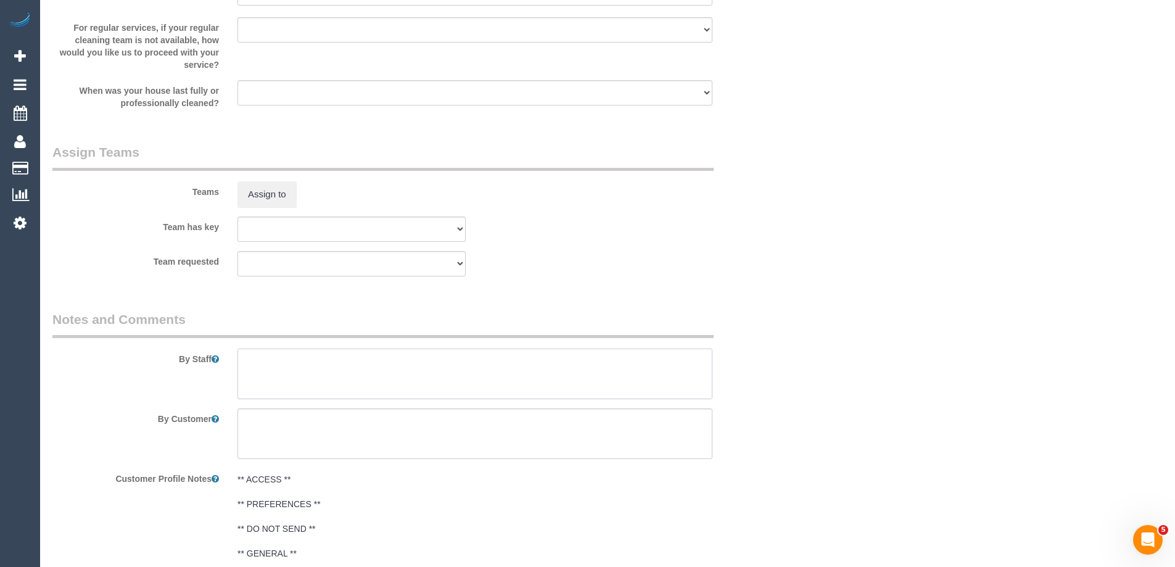
click at [271, 379] on textarea at bounding box center [474, 373] width 475 height 51
type textarea "Estimated time of 6-8 hrs"
click at [260, 203] on button "Assign to" at bounding box center [266, 194] width 59 height 26
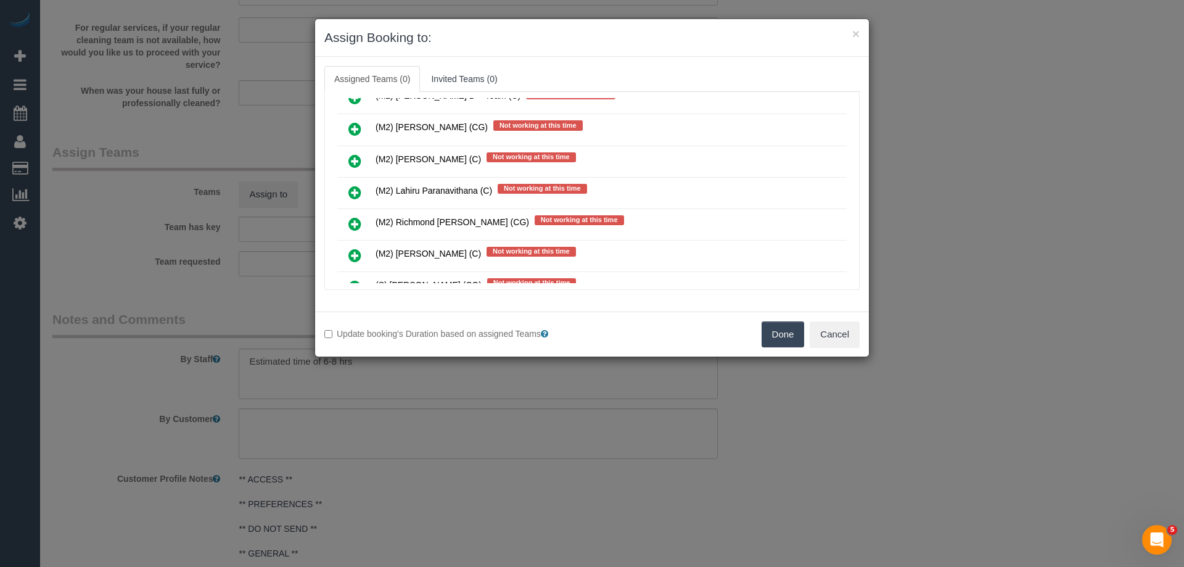
click at [355, 160] on icon at bounding box center [354, 161] width 13 height 15
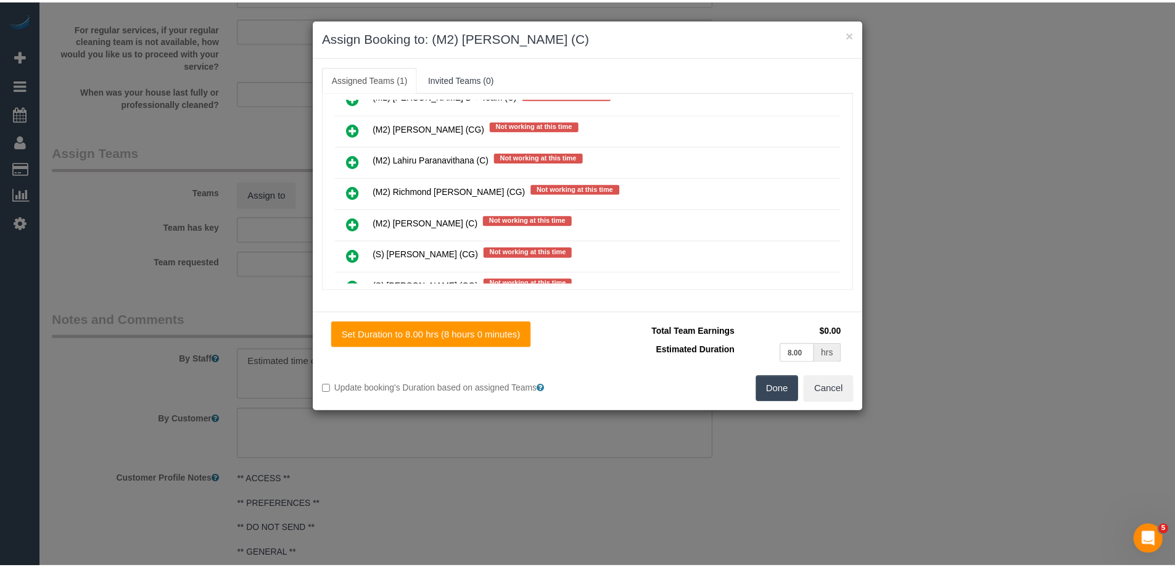
scroll to position [0, 0]
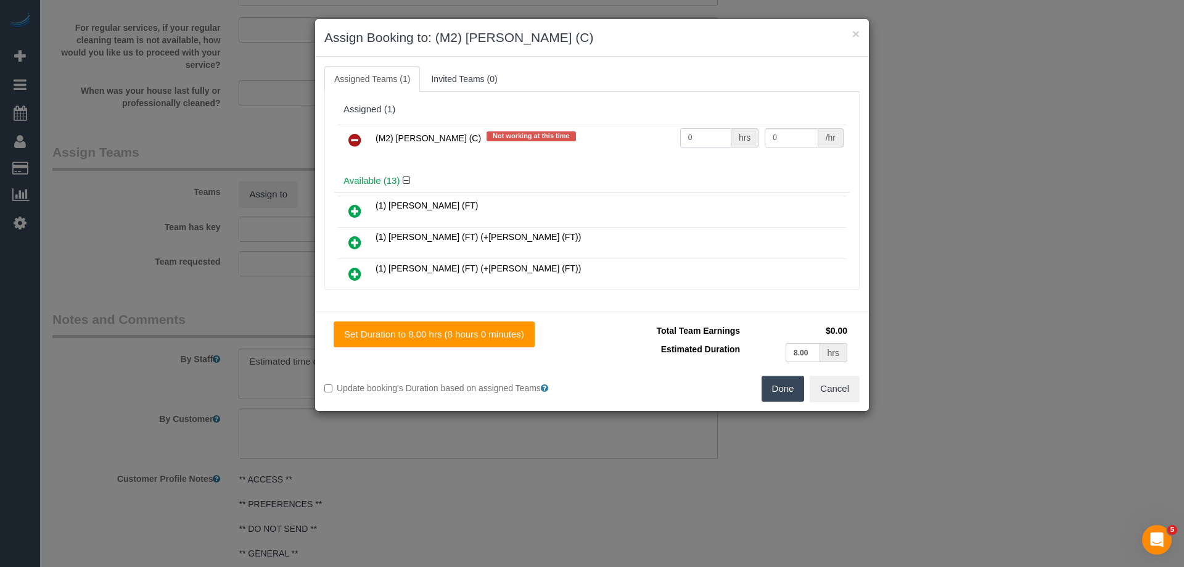
drag, startPoint x: 709, startPoint y: 136, endPoint x: 630, endPoint y: 139, distance: 79.6
click at [630, 139] on tr "(M2) [PERSON_NAME] (C) Not working at this time 0 hrs 0 /hr" at bounding box center [591, 140] width 509 height 31
type input "1"
drag, startPoint x: 786, startPoint y: 138, endPoint x: 730, endPoint y: 136, distance: 55.5
click at [731, 136] on tr "(M2) [PERSON_NAME] (C) Not working at this time 1 hrs 0 /hr" at bounding box center [591, 140] width 509 height 31
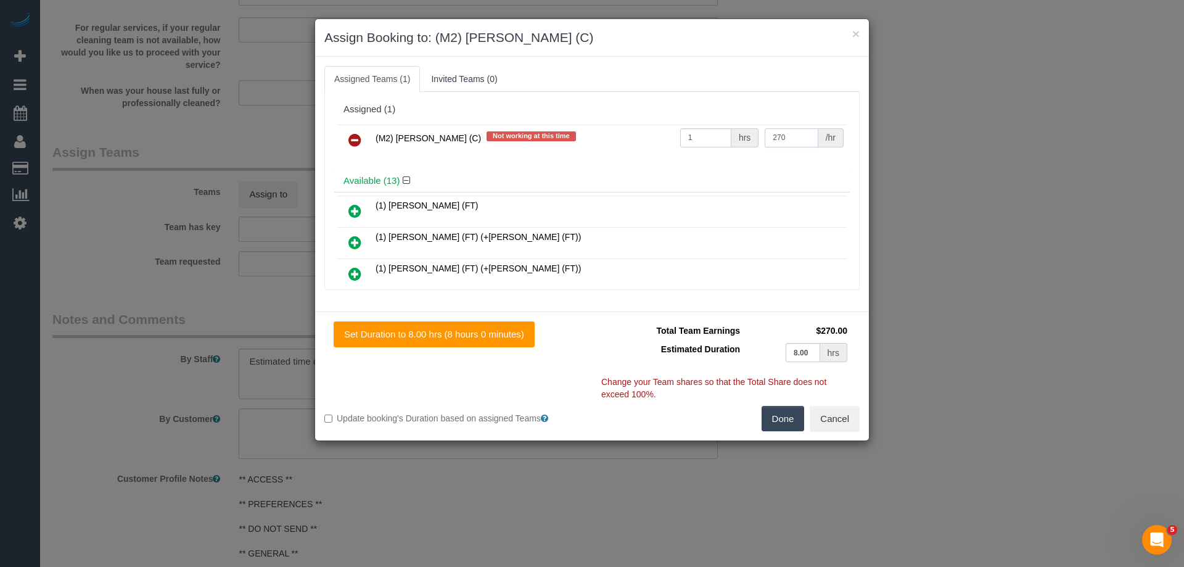
type input "270"
click at [781, 413] on button "Done" at bounding box center [783, 419] width 43 height 26
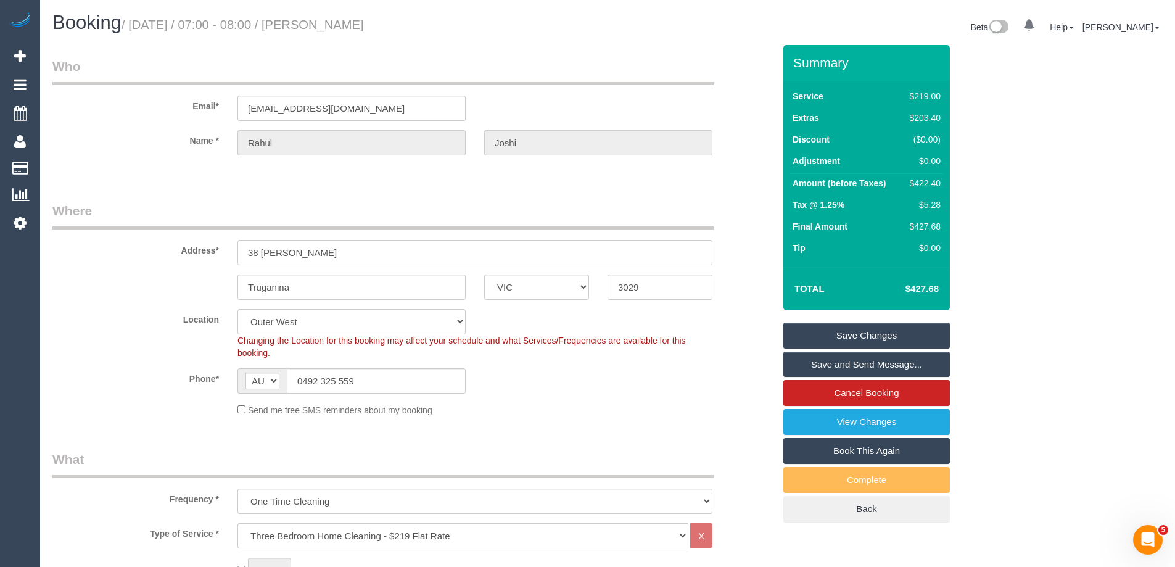
drag, startPoint x: 358, startPoint y: 27, endPoint x: 343, endPoint y: 27, distance: 14.8
click at [343, 27] on h1 "Booking / September 04, 2025 / 07:00 - 08:00 / Rahul Joshi" at bounding box center [325, 22] width 546 height 21
copy small "Rahul Joshi"
click at [820, 363] on link "Save and Send Message..." at bounding box center [866, 364] width 166 height 26
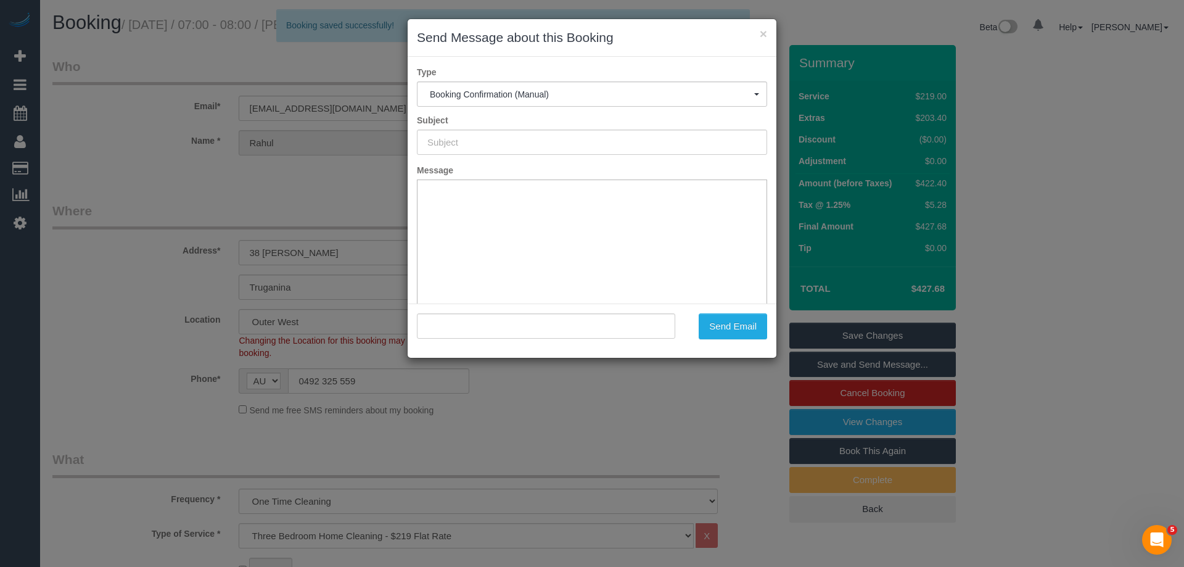
type input "Booking Confirmed"
type input ""Rahul Joshi" <rahul89joshi@gmail.com>"
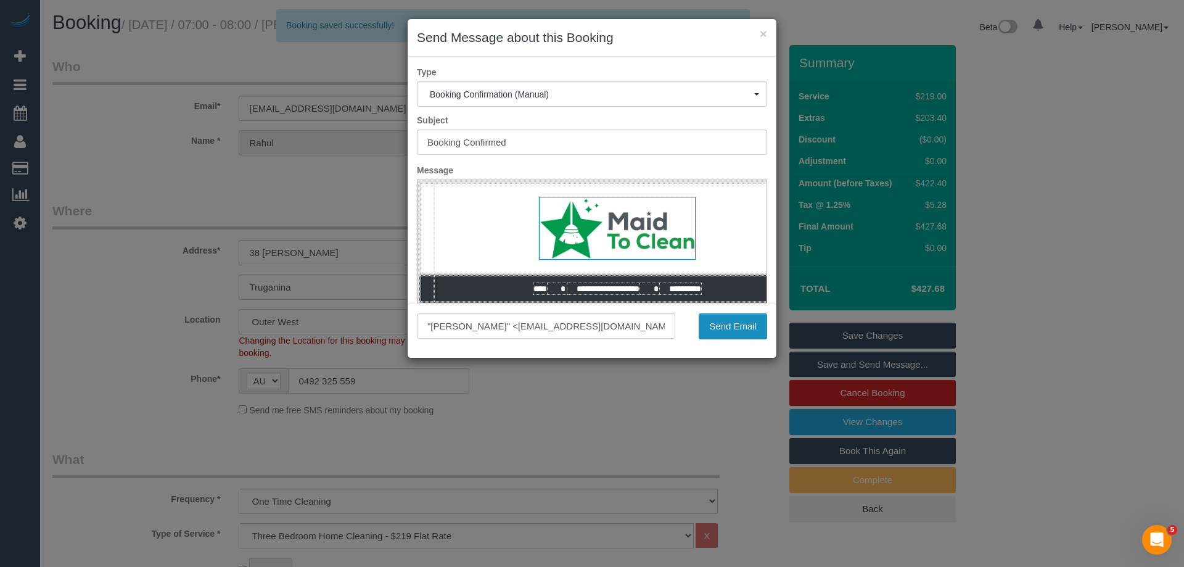
click at [735, 328] on button "Send Email" at bounding box center [733, 326] width 68 height 26
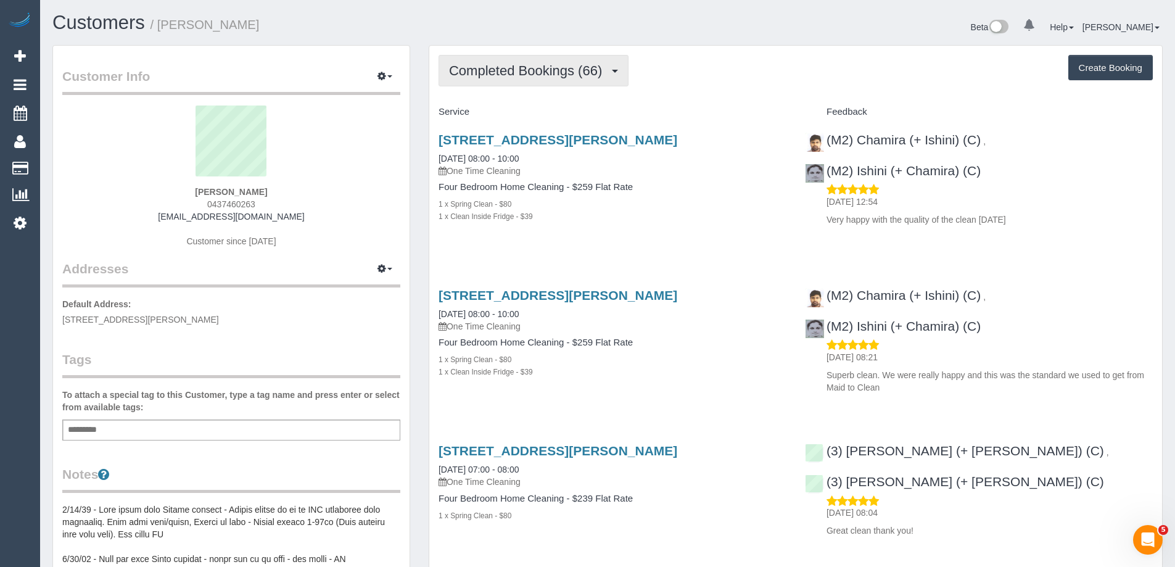
click at [532, 68] on span "Completed Bookings (66)" at bounding box center [528, 70] width 159 height 15
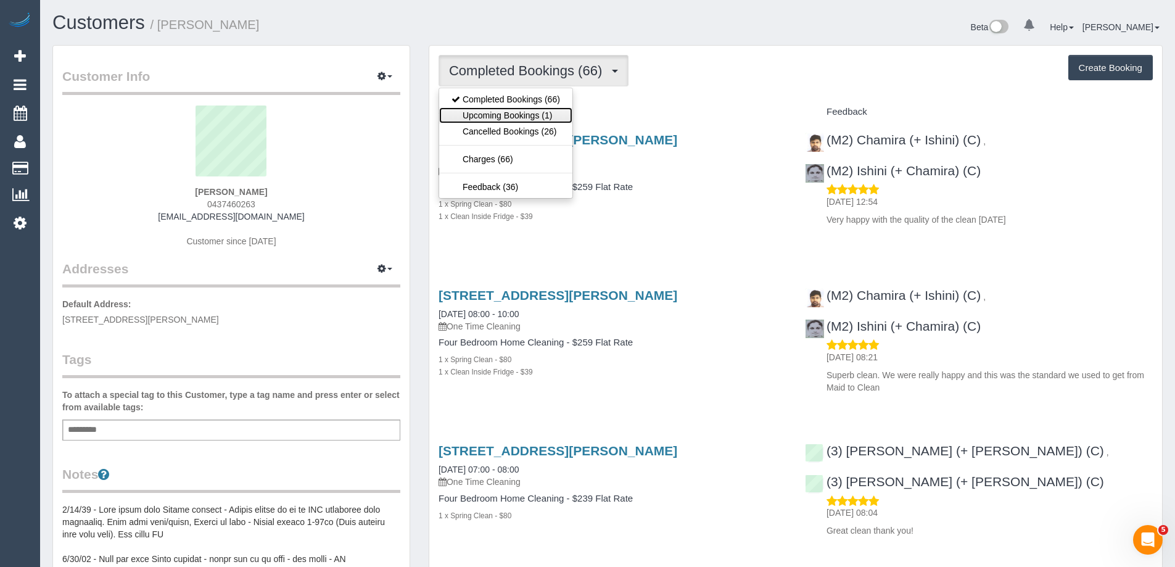
click at [537, 110] on link "Upcoming Bookings (1)" at bounding box center [505, 115] width 133 height 16
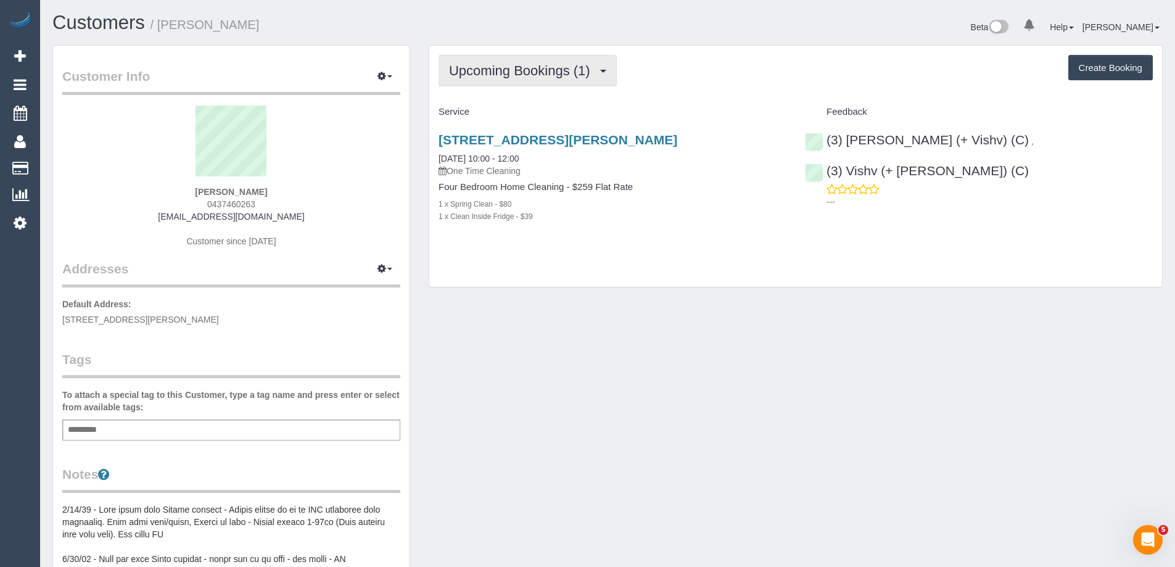
click at [502, 70] on span "Upcoming Bookings (1)" at bounding box center [522, 70] width 147 height 15
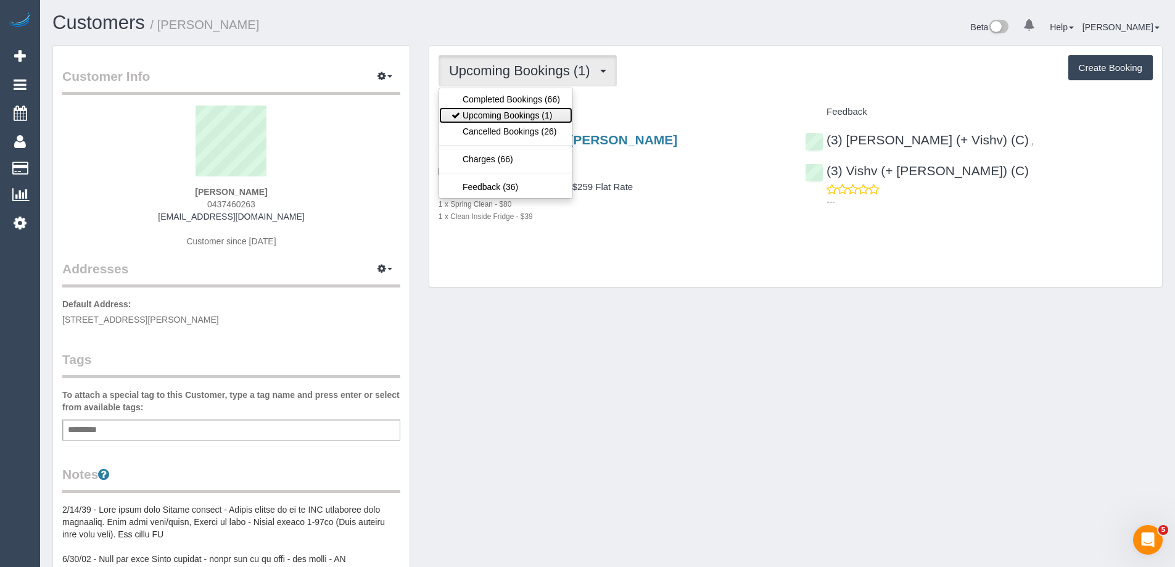
click at [513, 115] on link "Upcoming Bookings (1)" at bounding box center [505, 115] width 133 height 16
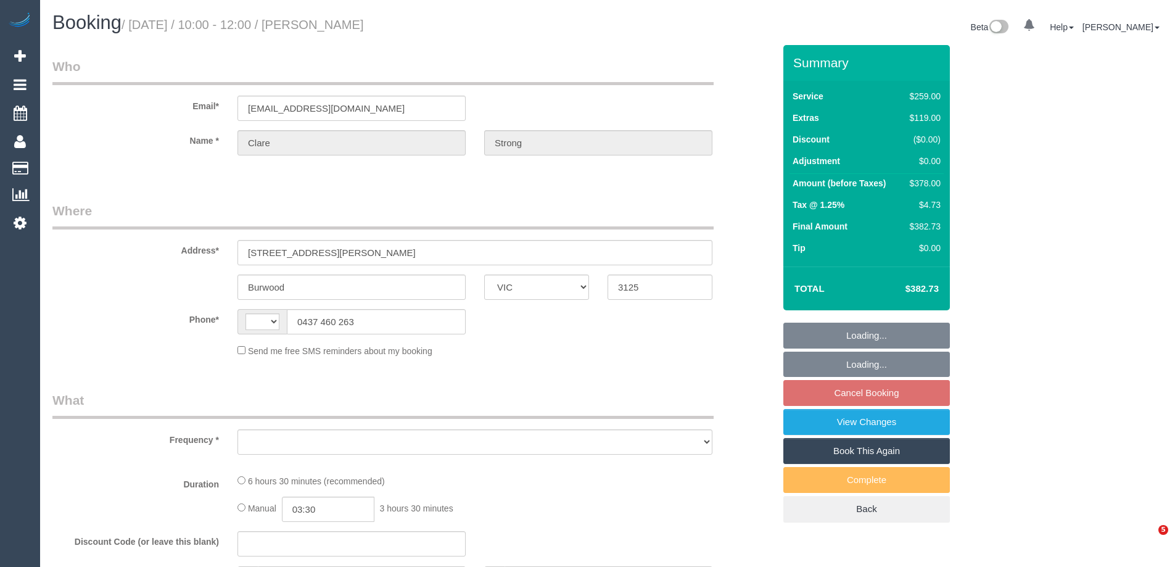
select select "VIC"
select select "object:306"
select select "string:stripe-pm_1QyWSq2GScqysDRV8XnbEdii"
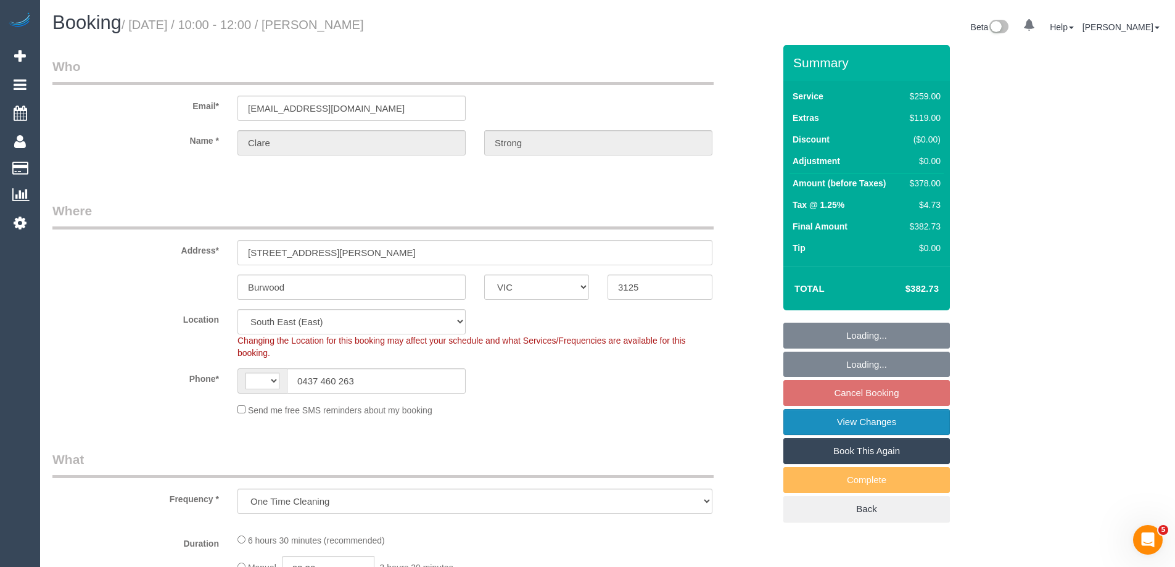
select select "object:706"
select select "string:AU"
select select "number:27"
select select "number:14"
select select "number:19"
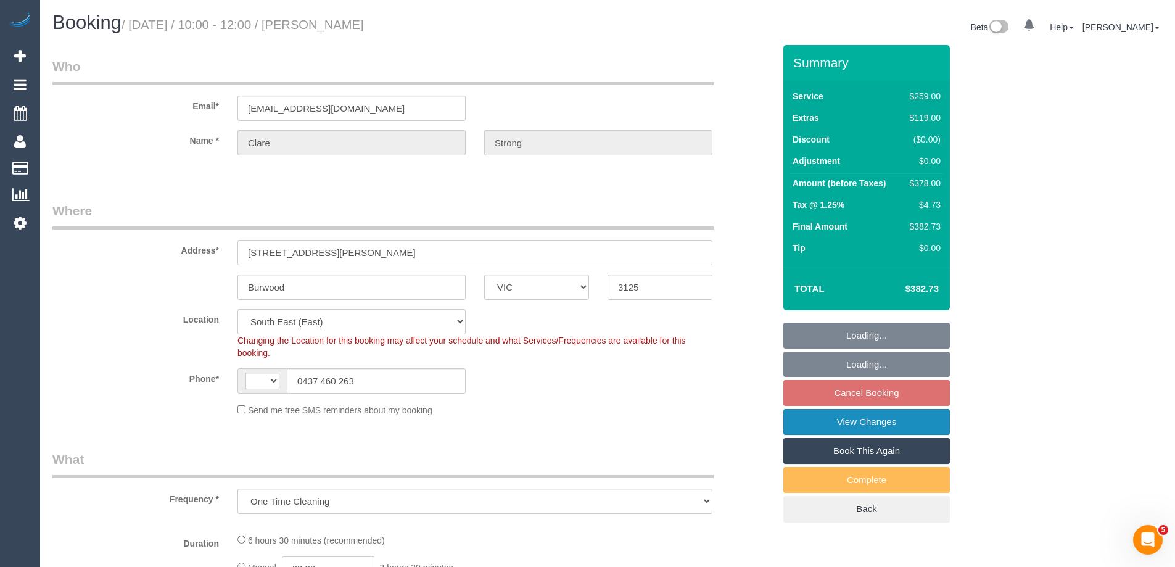
select select "number:22"
select select "number:35"
select select "number:13"
select select "spot3"
click at [826, 427] on link "View Changes" at bounding box center [866, 422] width 166 height 26
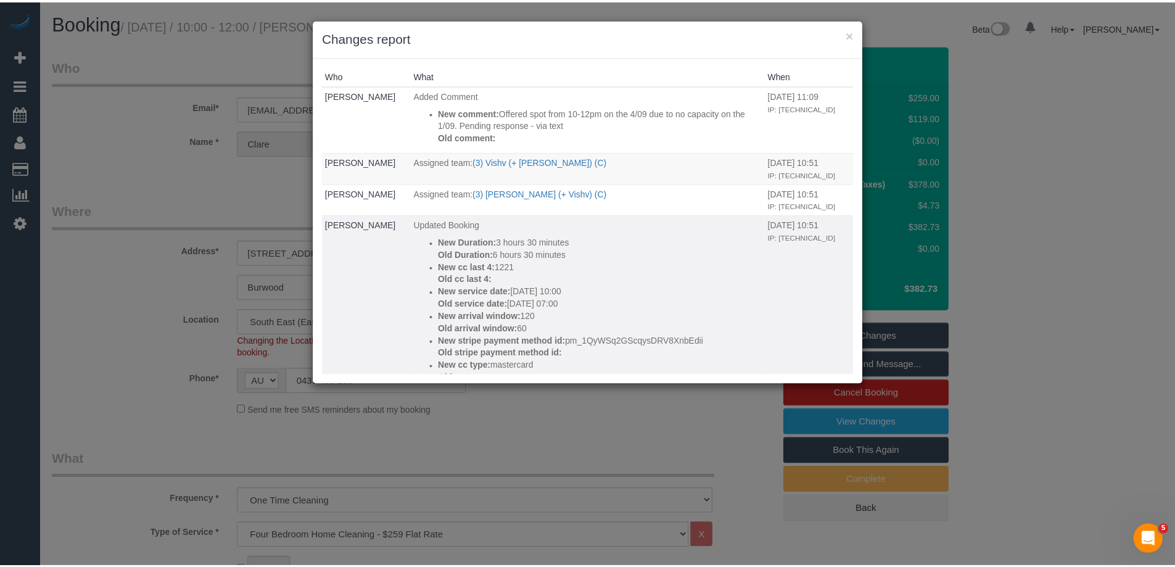
scroll to position [62, 0]
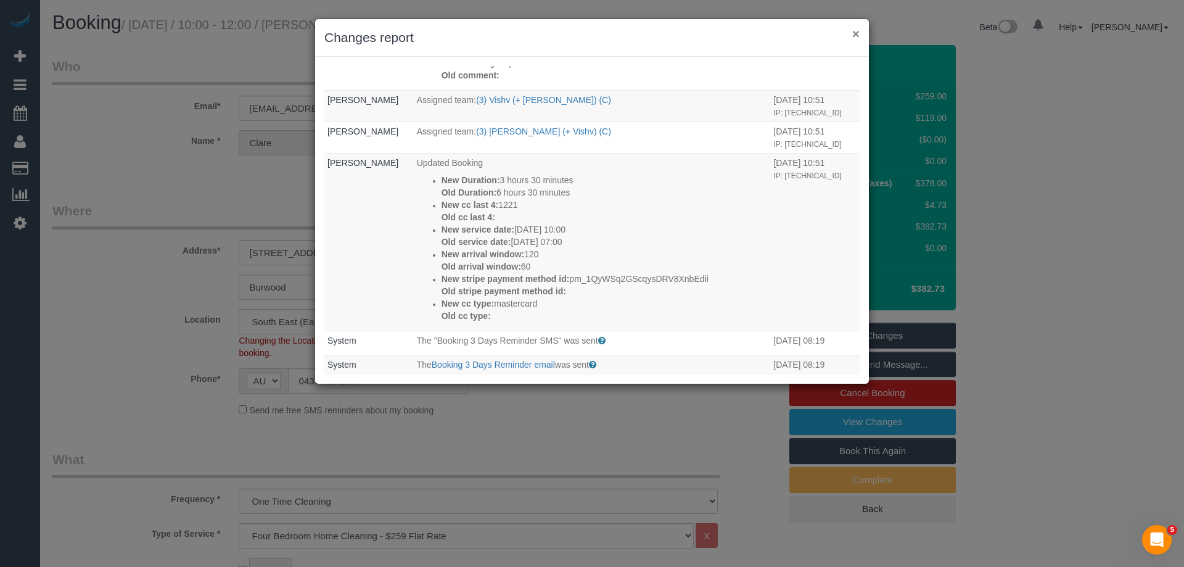
click at [855, 32] on button "×" at bounding box center [855, 33] width 7 height 13
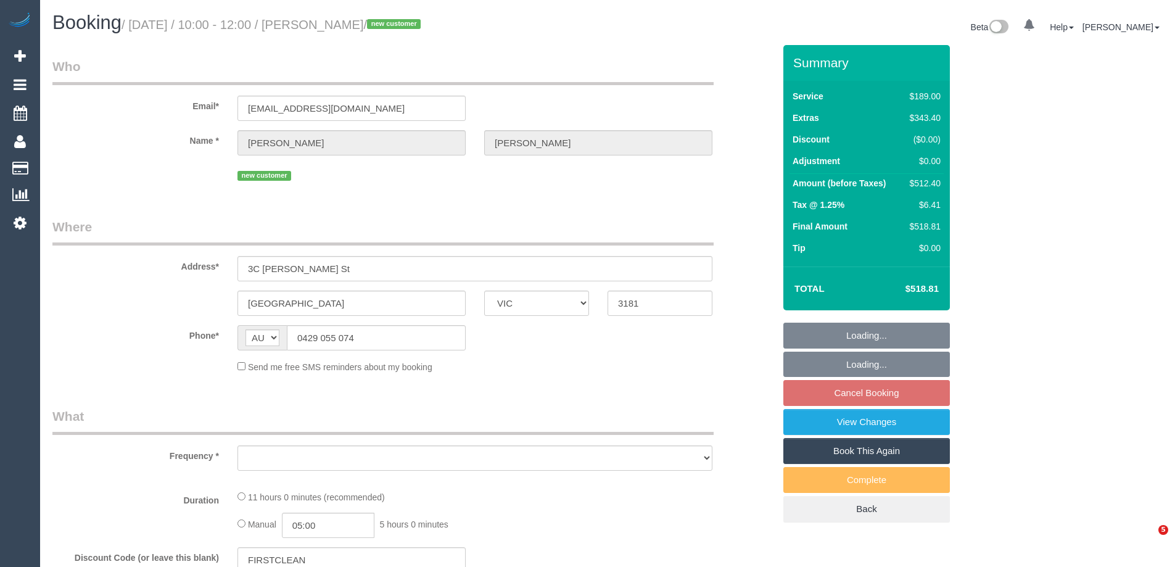
select select "VIC"
select select "object:552"
select select "string:stripe-pm_1RyNHv2GScqysDRV4EQFoe0R"
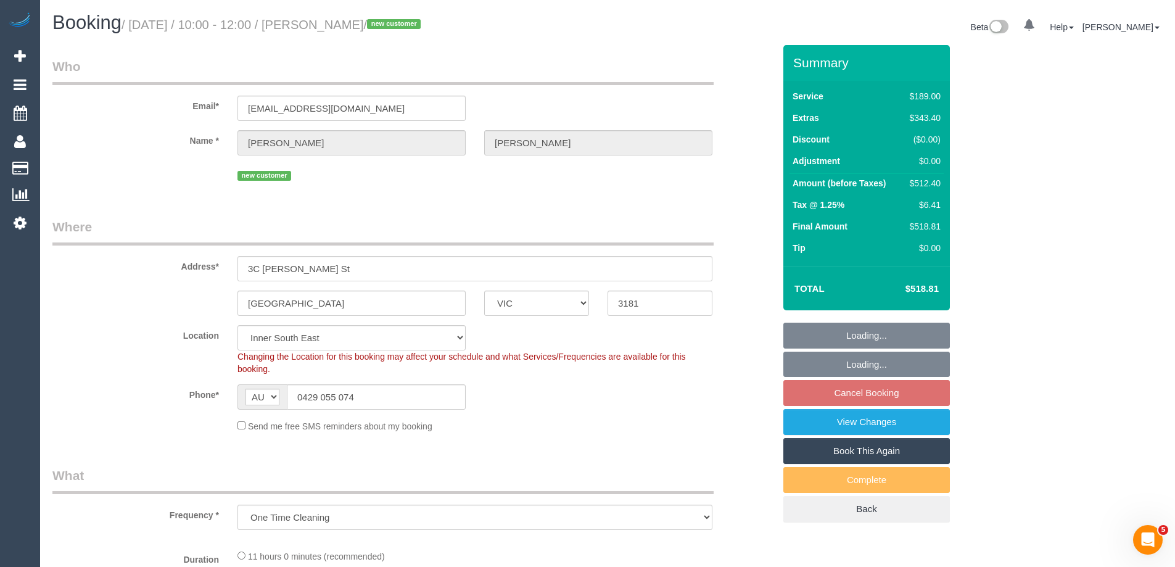
select select "number:27"
select select "number:14"
select select "number:19"
select select "number:36"
select select "number:33"
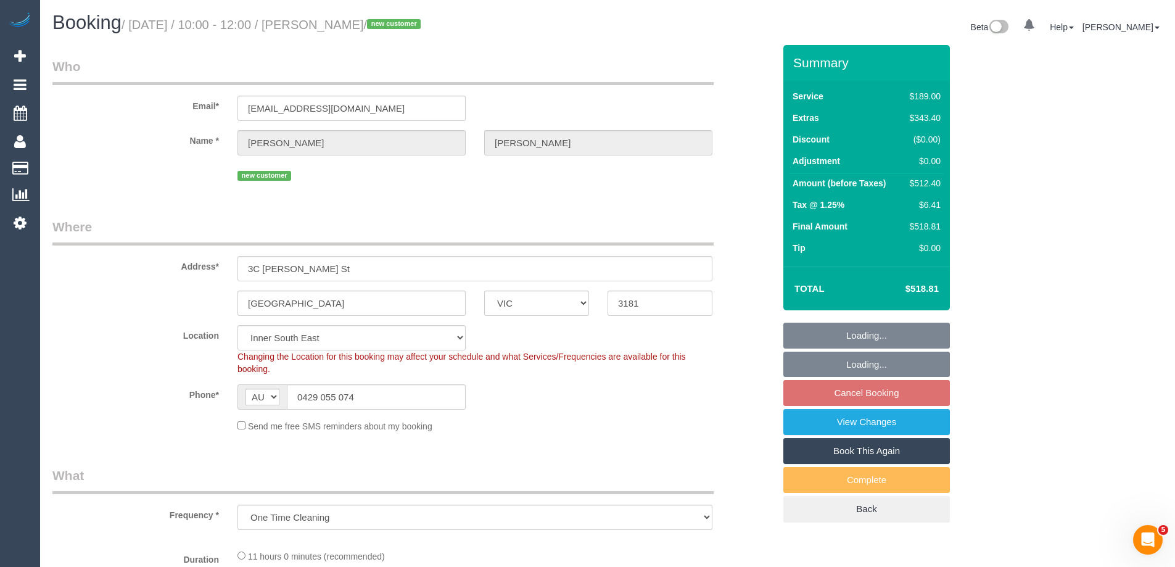
select select "number:26"
select select "object:801"
select select "spot3"
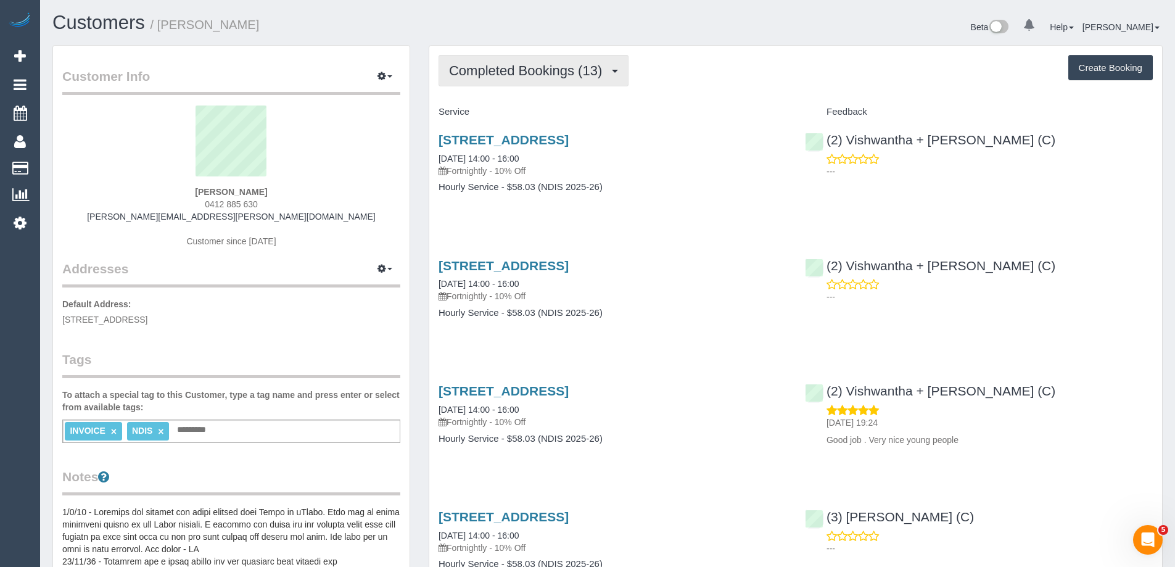
click at [513, 69] on span "Completed Bookings (13)" at bounding box center [528, 70] width 159 height 15
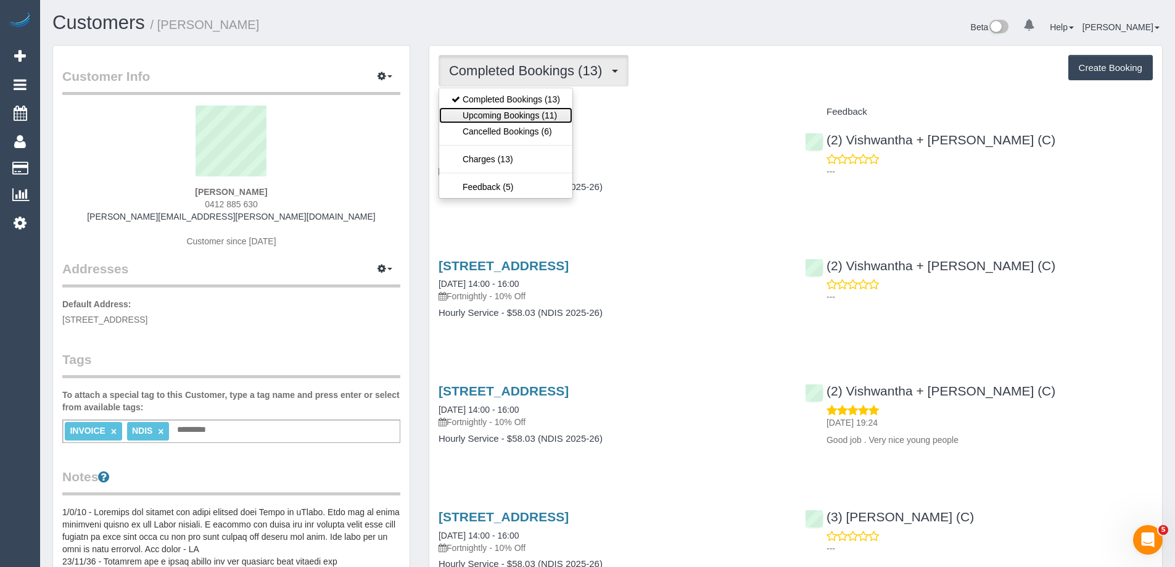
click at [524, 115] on link "Upcoming Bookings (11)" at bounding box center [505, 115] width 133 height 16
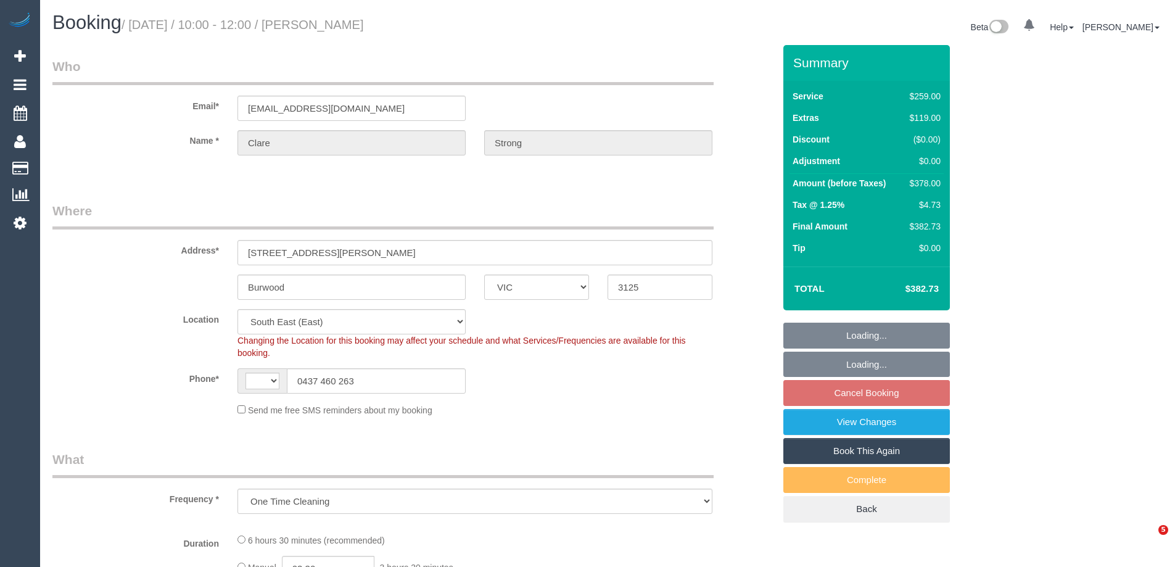
select select "VIC"
select select "object:555"
select select "string:AU"
select select "string:stripe-pm_1QyWSq2GScqysDRV8XnbEdii"
select select "spot3"
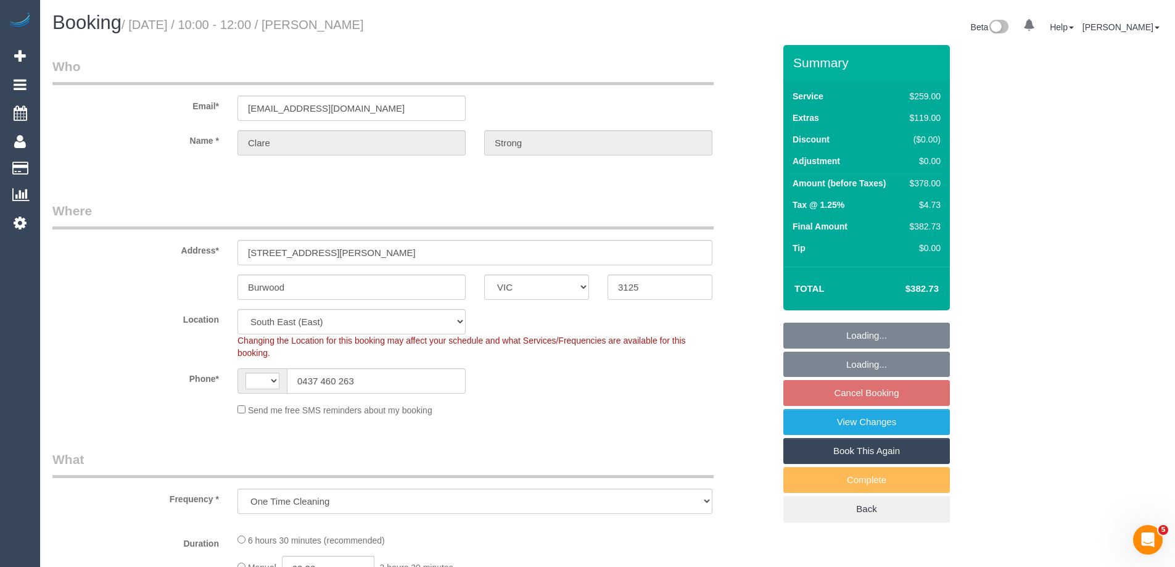
select select "number:27"
select select "number:14"
select select "number:19"
select select "number:22"
select select "number:35"
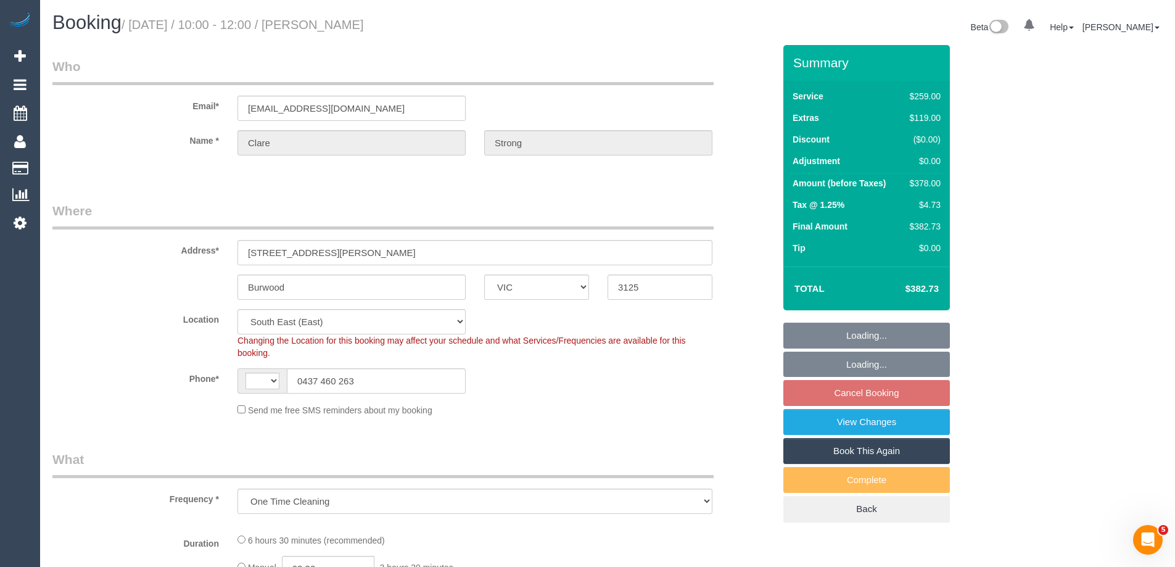
select select "number:13"
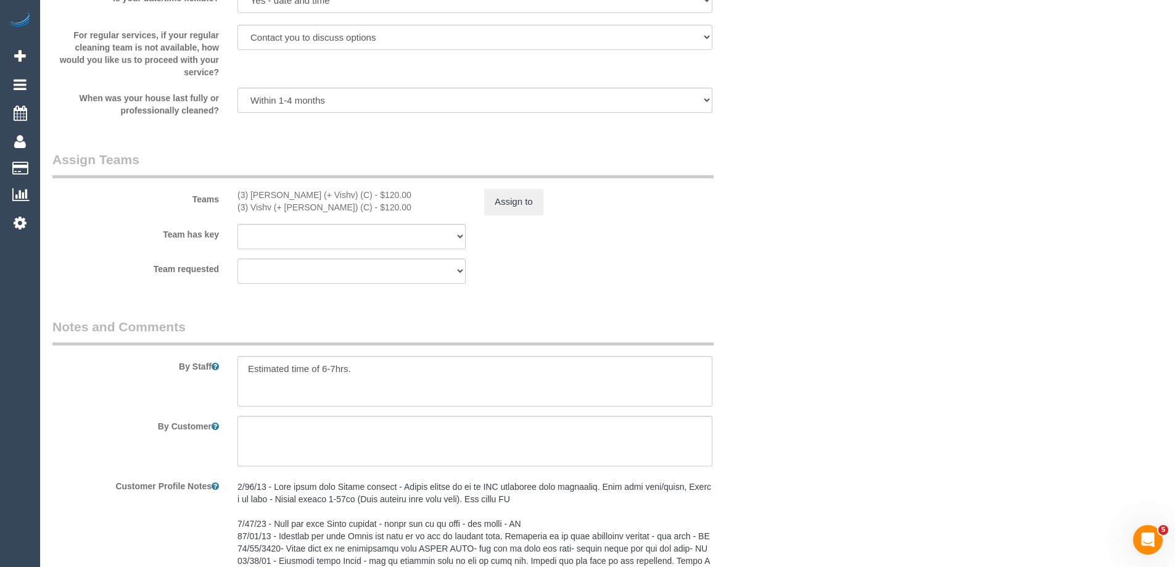
scroll to position [1727, 0]
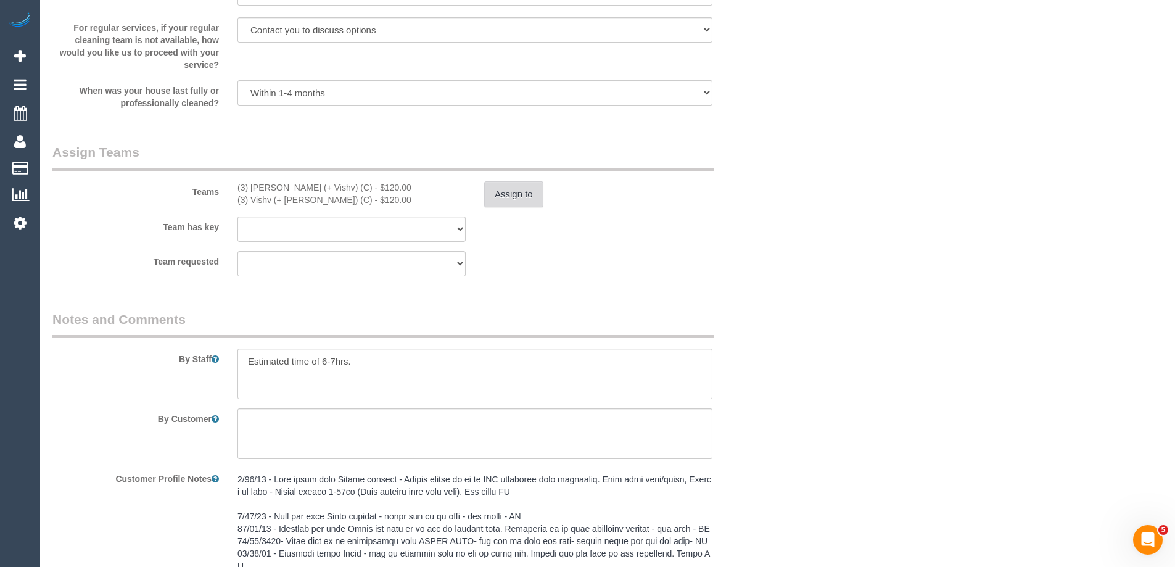
click at [508, 198] on button "Assign to" at bounding box center [513, 194] width 59 height 26
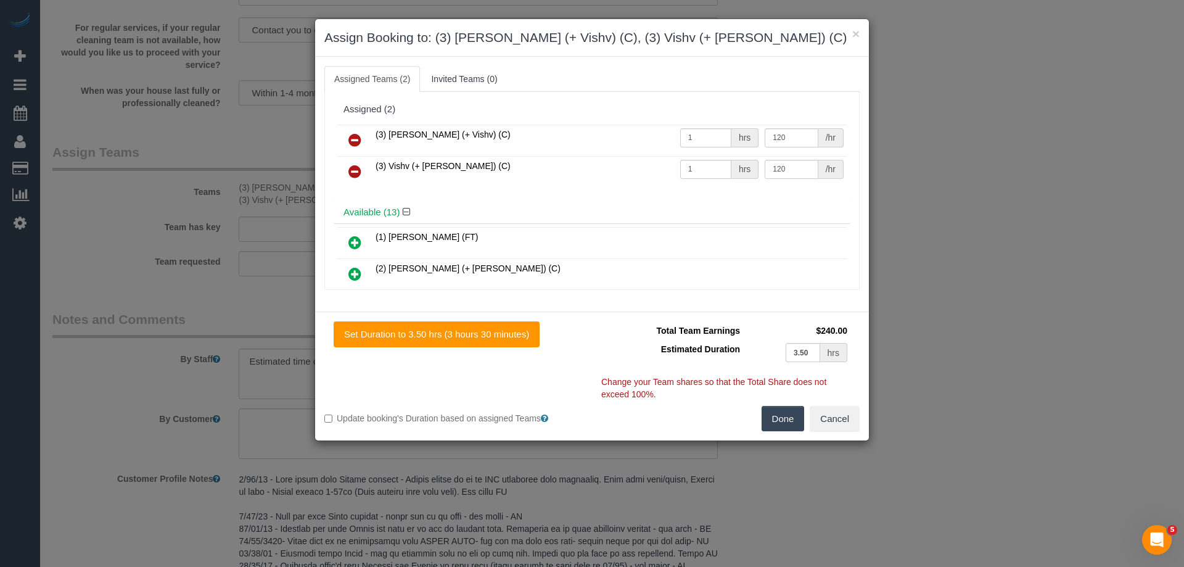
click at [351, 137] on icon at bounding box center [354, 140] width 13 height 15
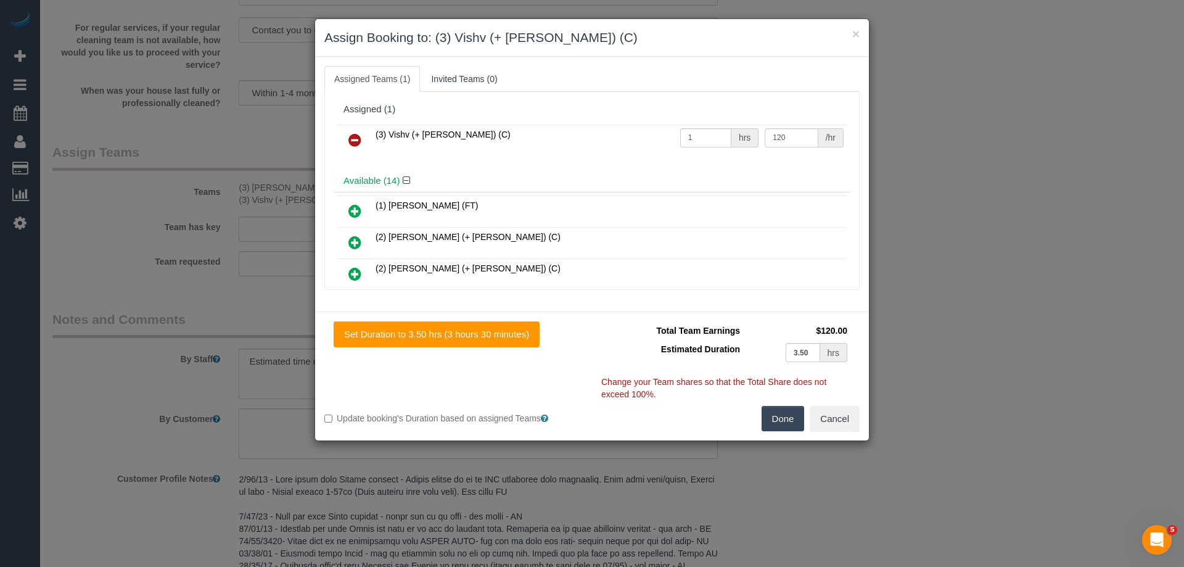
click at [353, 142] on icon at bounding box center [354, 140] width 13 height 15
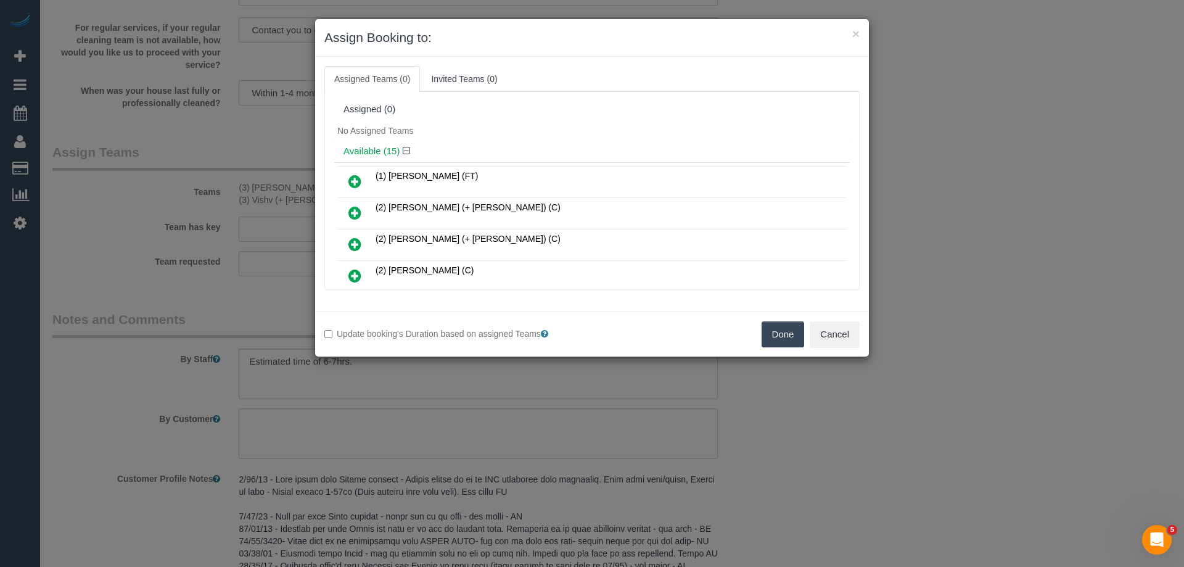
drag, startPoint x: 784, startPoint y: 333, endPoint x: 741, endPoint y: 332, distance: 42.6
click at [782, 332] on button "Done" at bounding box center [783, 334] width 43 height 26
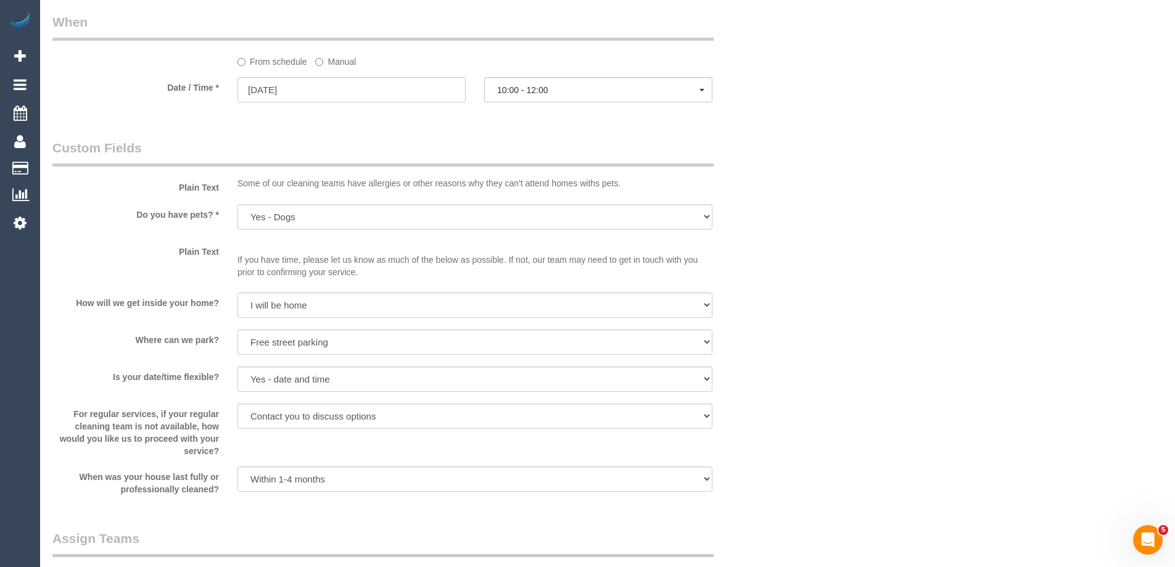
scroll to position [1233, 0]
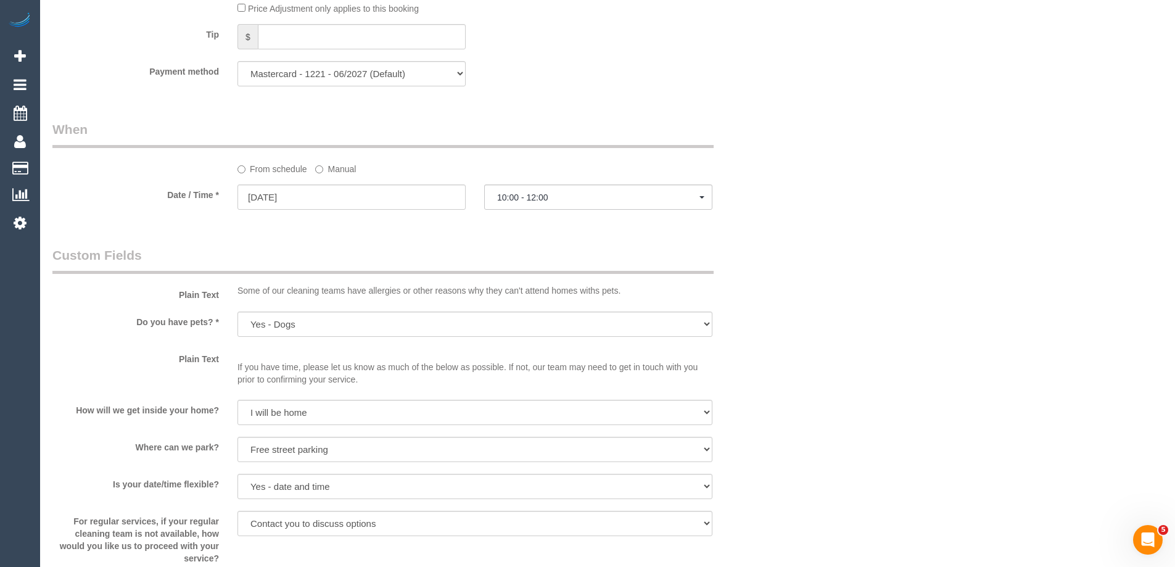
click at [329, 170] on label "Manual" at bounding box center [335, 166] width 41 height 17
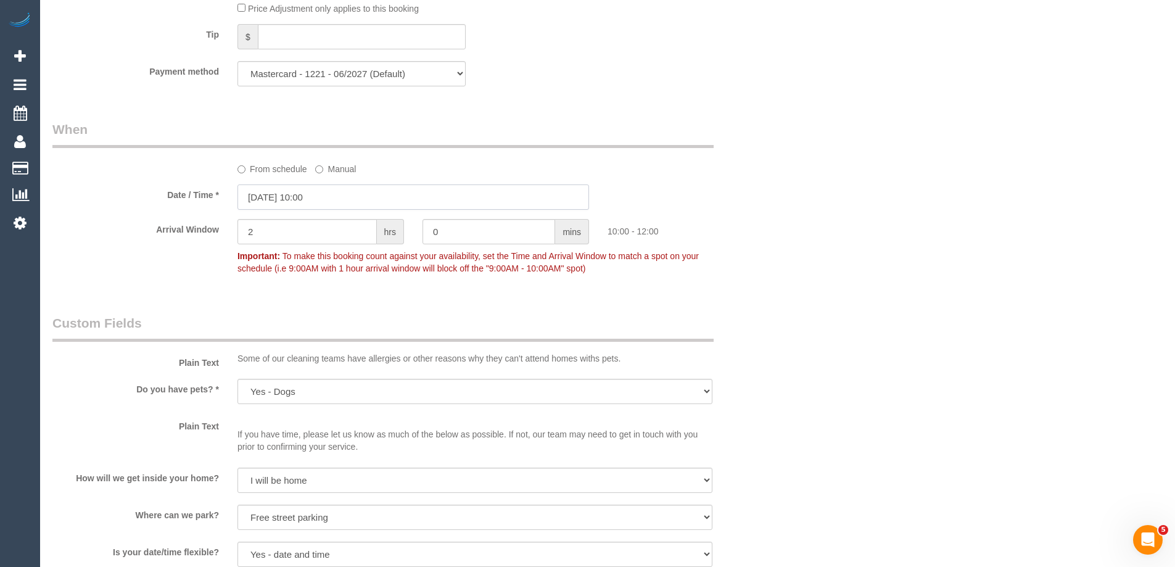
click at [282, 199] on input "04/09/2025 10:00" at bounding box center [412, 196] width 351 height 25
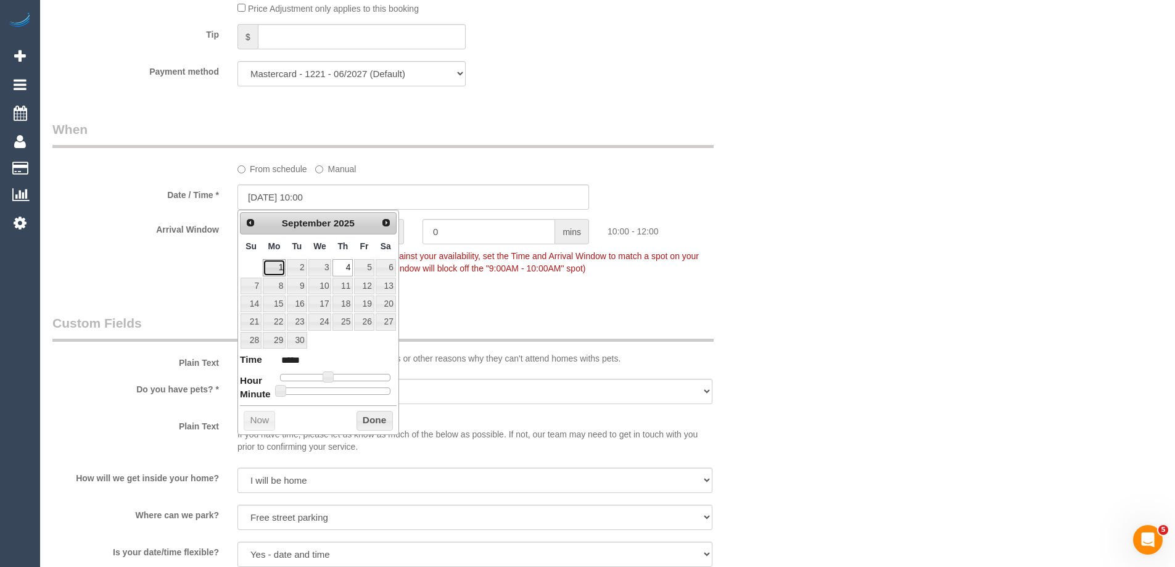
click at [274, 266] on link "1" at bounding box center [274, 267] width 23 height 17
type input "01/09/2025 10:00"
click at [375, 420] on button "Done" at bounding box center [374, 421] width 36 height 20
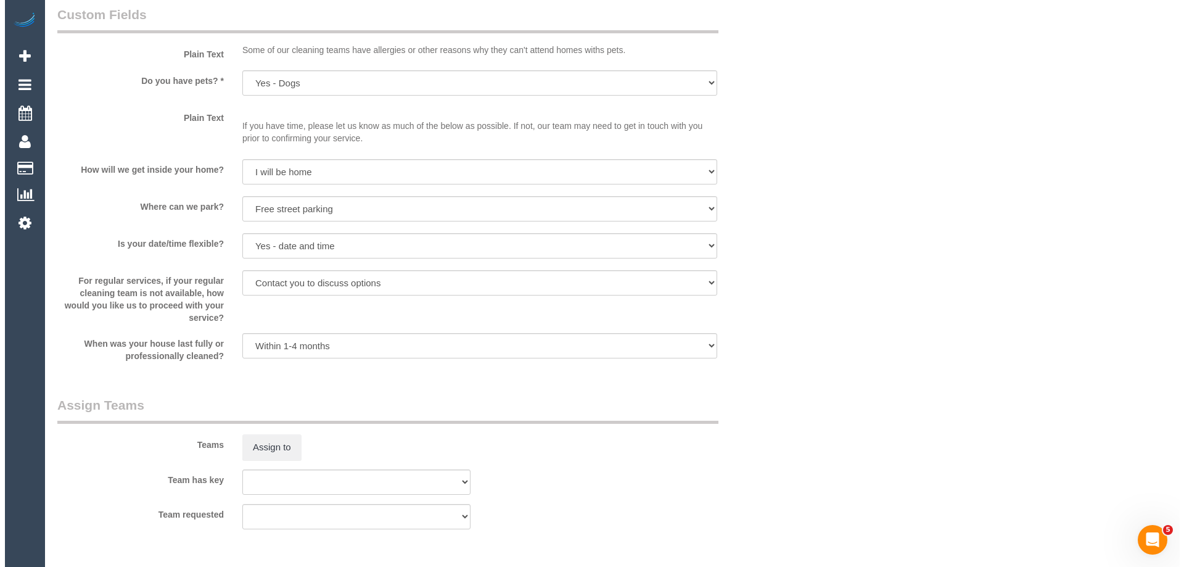
scroll to position [1850, 0]
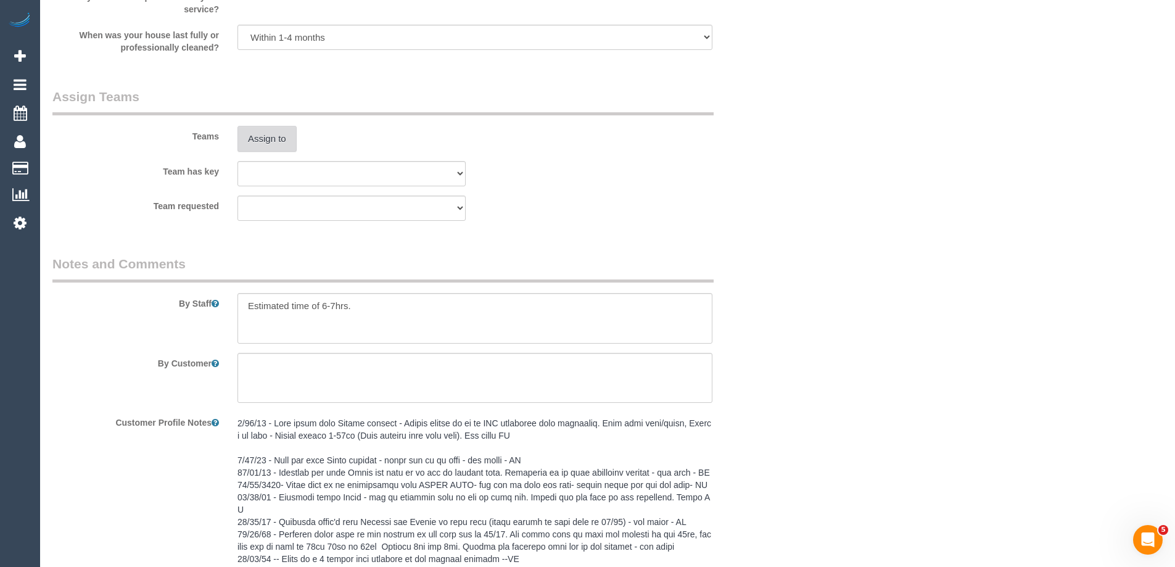
click at [263, 134] on button "Assign to" at bounding box center [266, 139] width 59 height 26
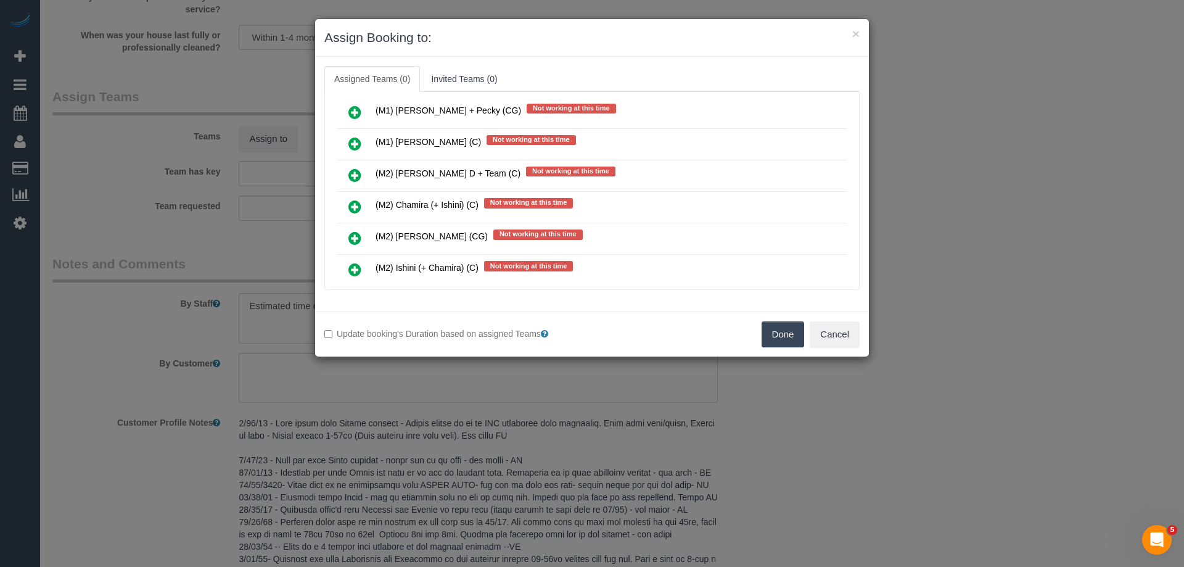
scroll to position [2158, 0]
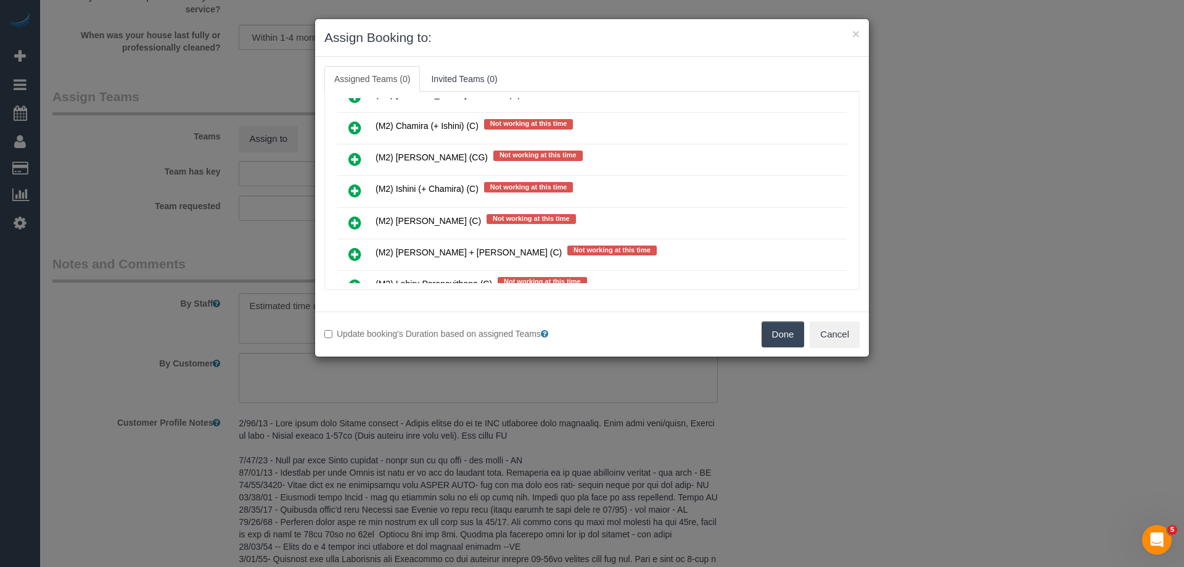
click at [356, 127] on icon at bounding box center [354, 127] width 13 height 15
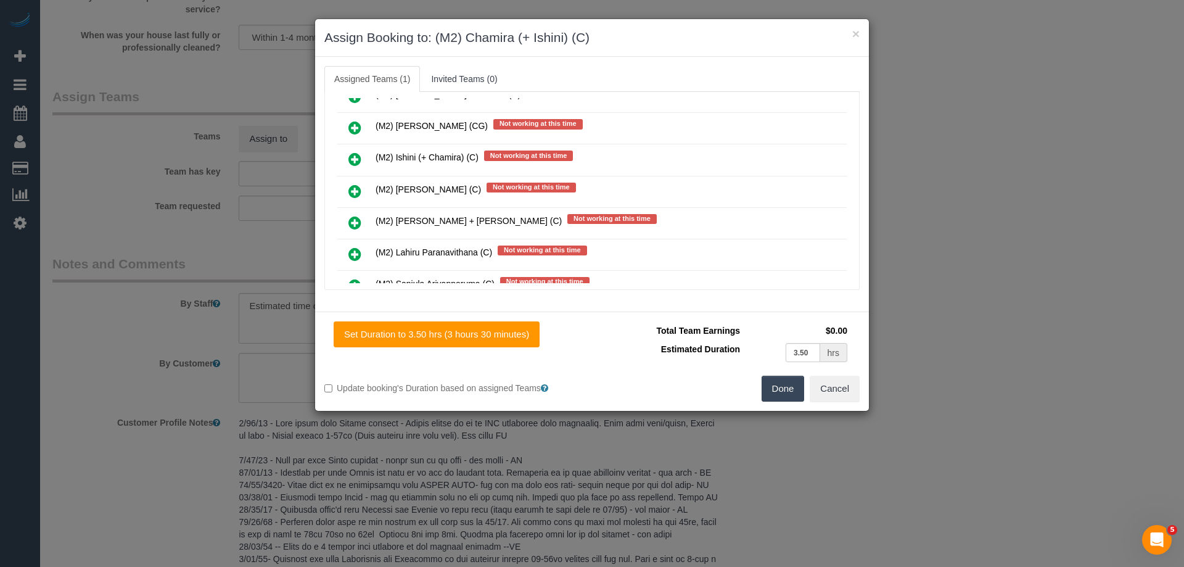
click at [356, 155] on icon at bounding box center [354, 159] width 13 height 15
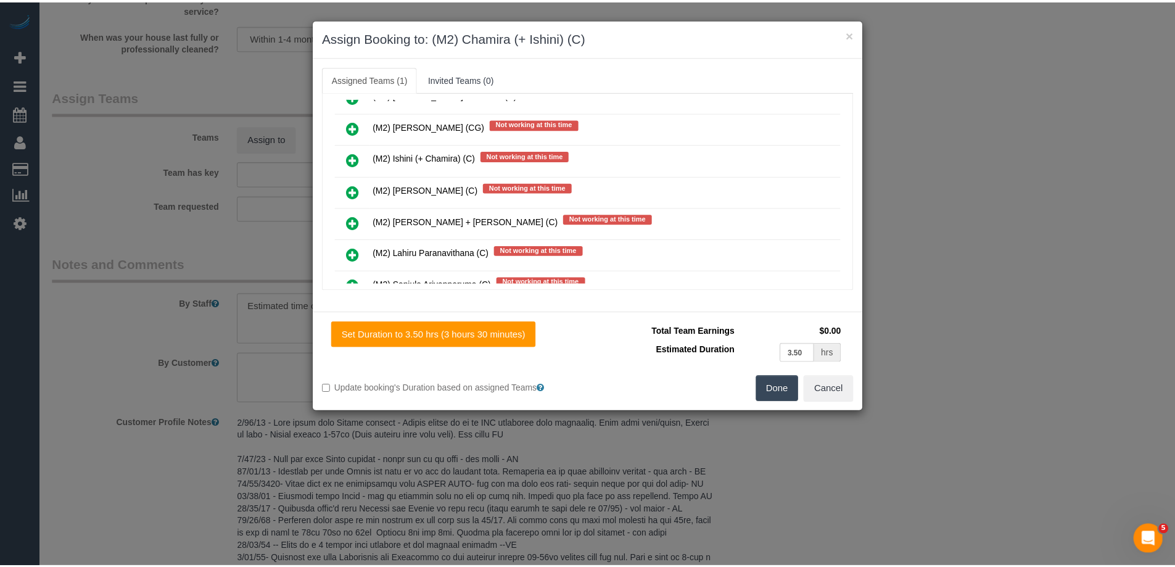
scroll to position [2219, 0]
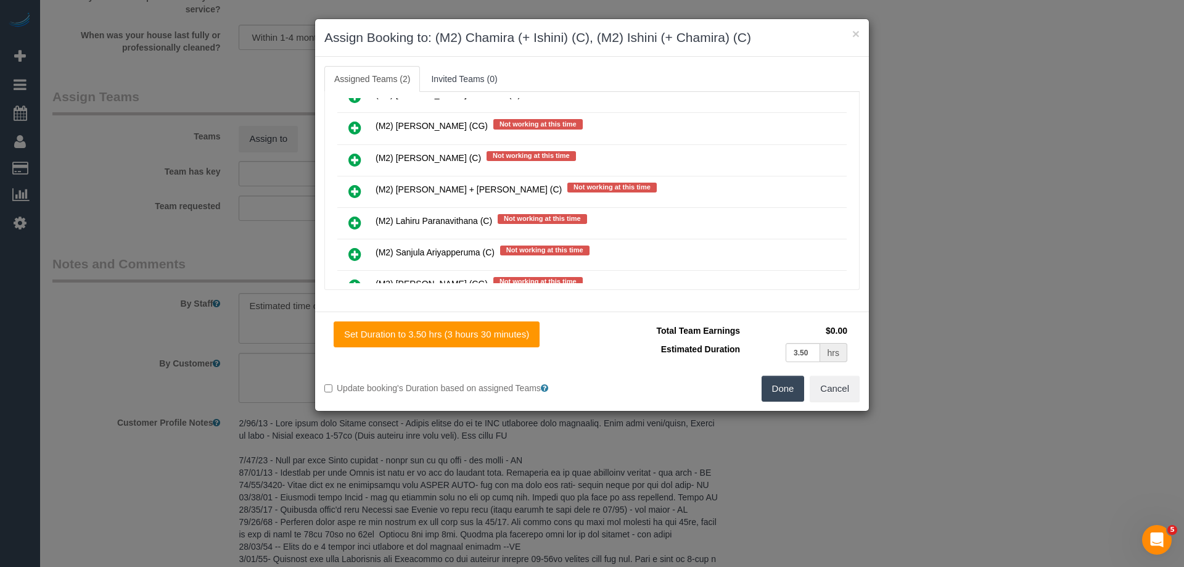
drag, startPoint x: 799, startPoint y: 390, endPoint x: 784, endPoint y: 387, distance: 15.1
click at [797, 390] on button "Done" at bounding box center [783, 389] width 43 height 26
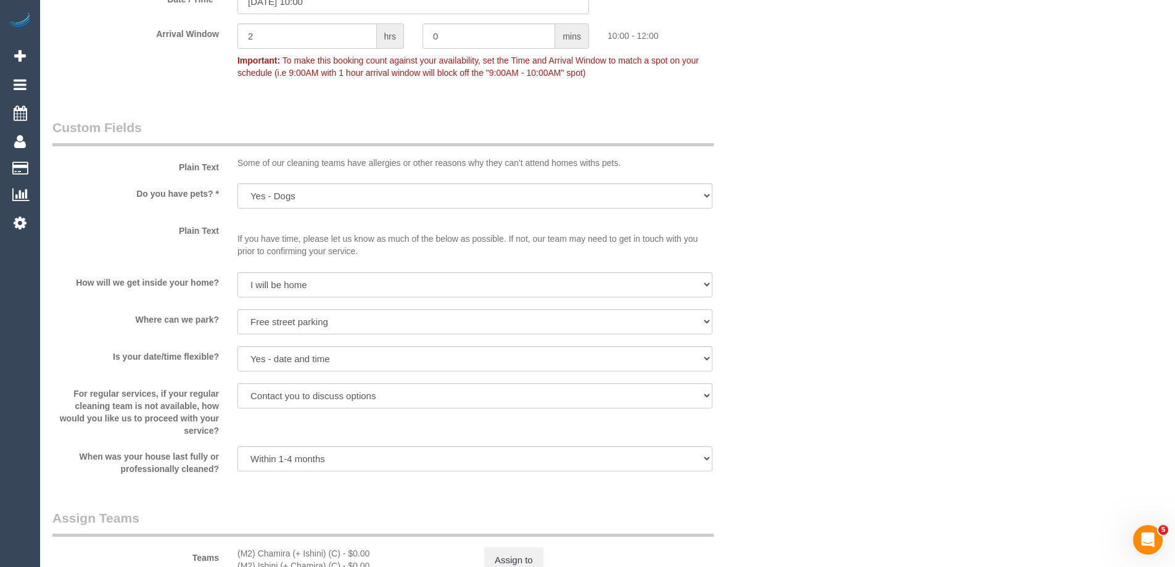
scroll to position [1603, 0]
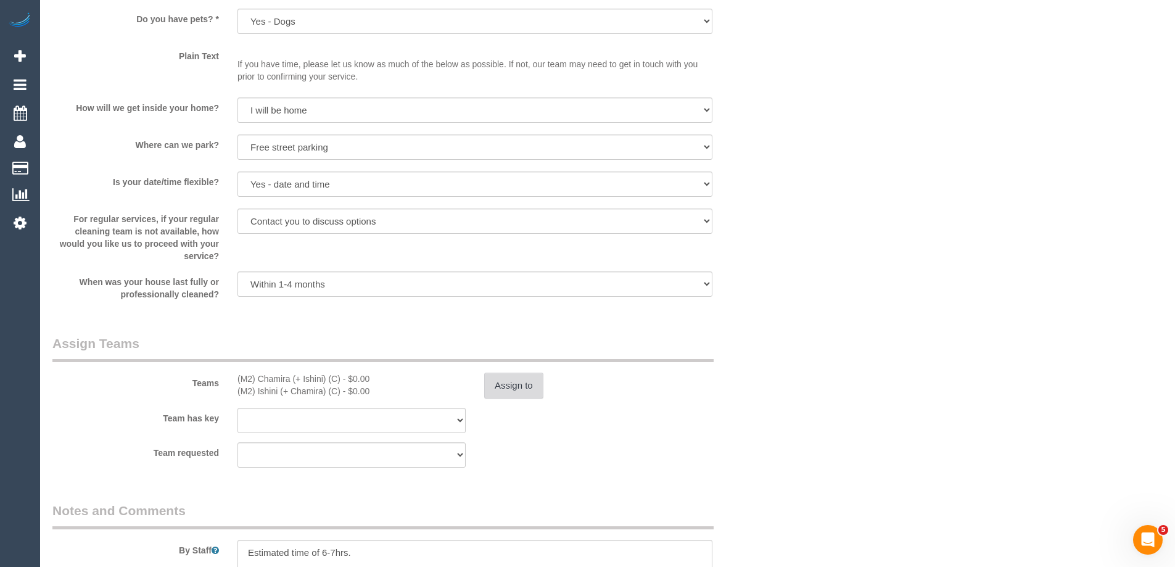
click at [505, 383] on button "Assign to" at bounding box center [513, 385] width 59 height 26
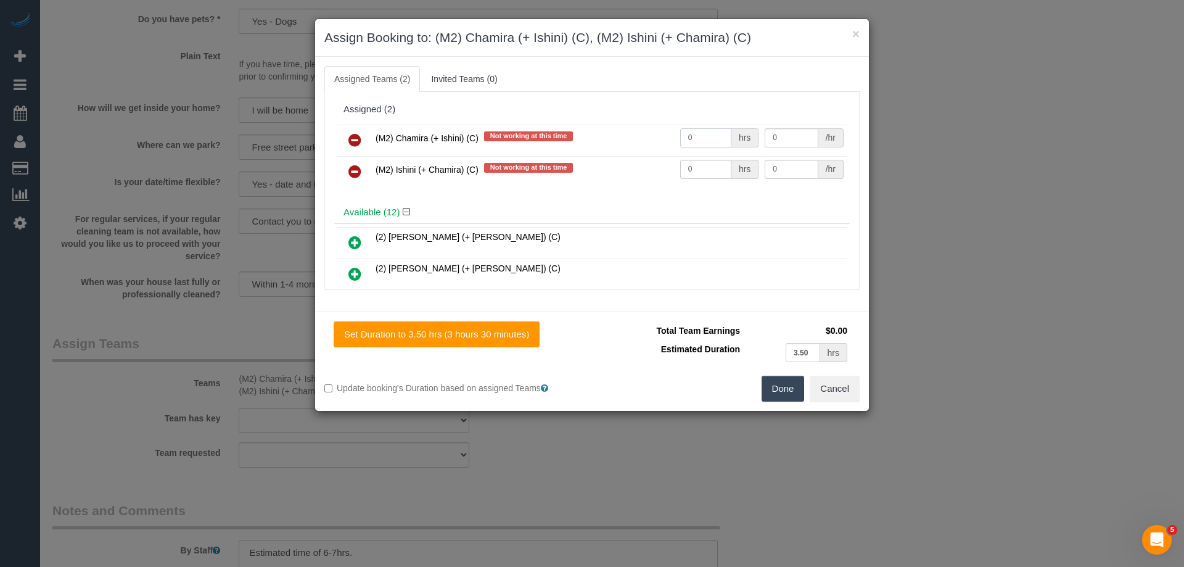
drag, startPoint x: 700, startPoint y: 146, endPoint x: 644, endPoint y: 137, distance: 56.9
click at [644, 137] on tr "(M2) Chamira (+ Ishini) (C) Not working at this time 0 hrs 0 /hr" at bounding box center [591, 140] width 509 height 31
type input "1"
drag, startPoint x: 678, startPoint y: 171, endPoint x: 626, endPoint y: 169, distance: 51.2
click at [628, 170] on tr "(M2) Ishini (+ Chamira) (C) Not working at this time 0 hrs 0 /hr" at bounding box center [591, 171] width 509 height 31
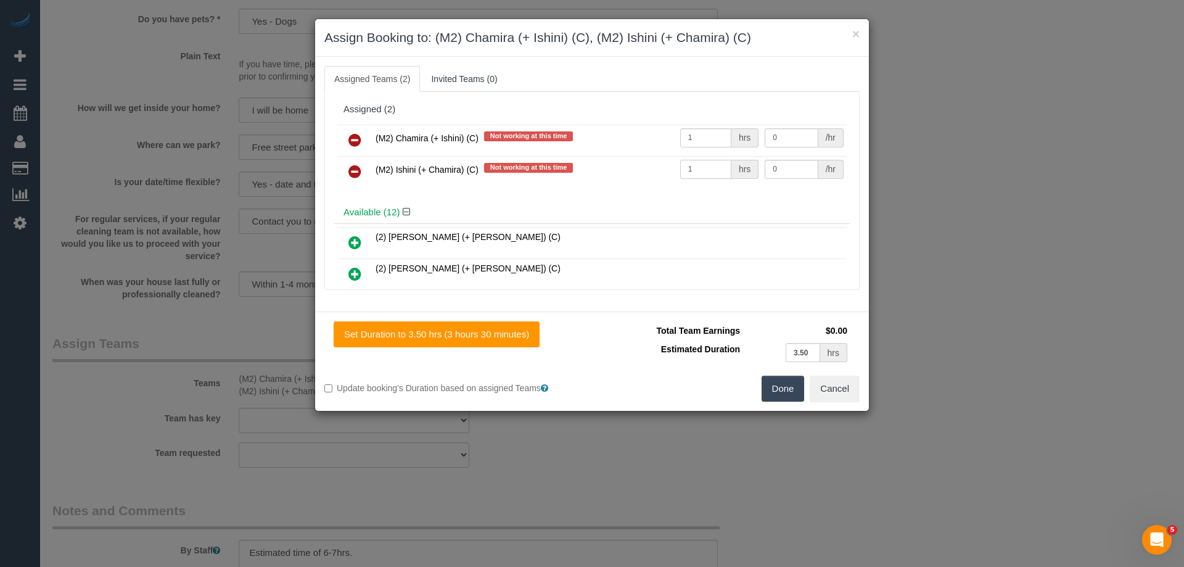
type input "1"
drag, startPoint x: 787, startPoint y: 173, endPoint x: 691, endPoint y: 166, distance: 96.4
click at [694, 168] on tr "(M2) Ishini (+ Chamira) (C) Not working at this time 1 hrs 0 /hr" at bounding box center [591, 171] width 509 height 31
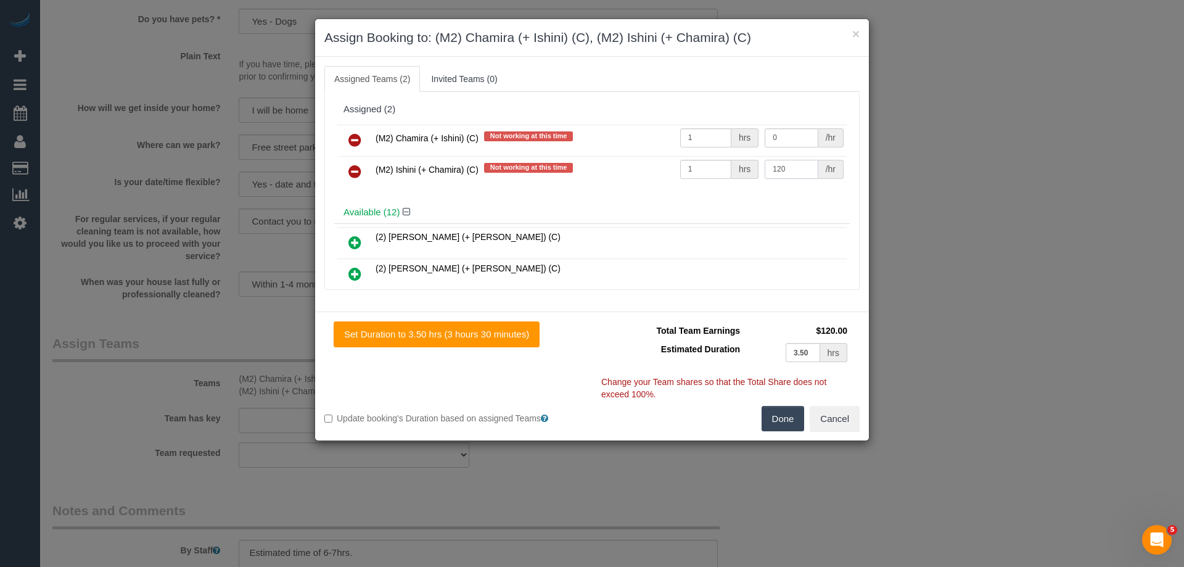
type input "120"
drag, startPoint x: 634, startPoint y: 136, endPoint x: 617, endPoint y: 135, distance: 16.7
click at [617, 135] on tr "(M2) Chamira (+ Ishini) (C) Not working at this time 1 hrs 0 /hr" at bounding box center [591, 140] width 509 height 31
type input "120"
drag, startPoint x: 782, startPoint y: 419, endPoint x: 770, endPoint y: 416, distance: 13.5
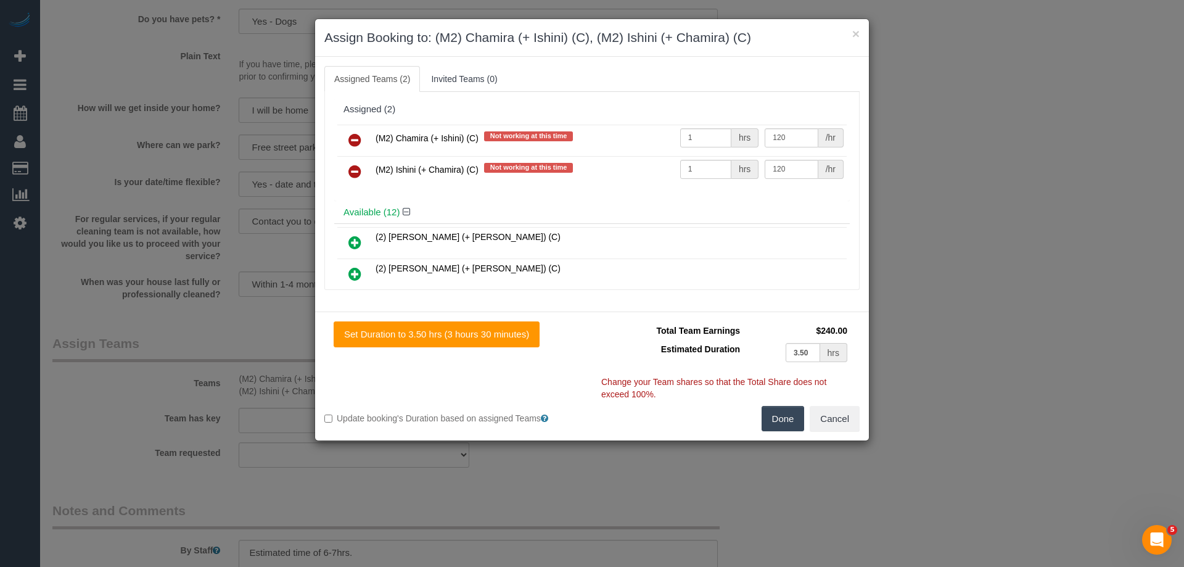
click at [782, 421] on button "Done" at bounding box center [783, 419] width 43 height 26
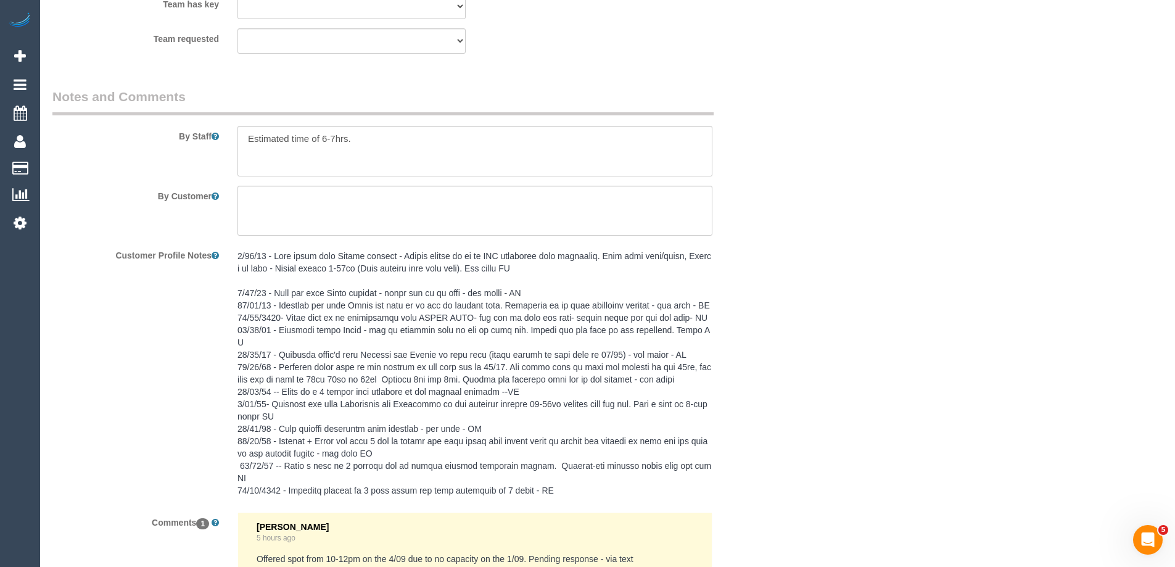
scroll to position [2178, 0]
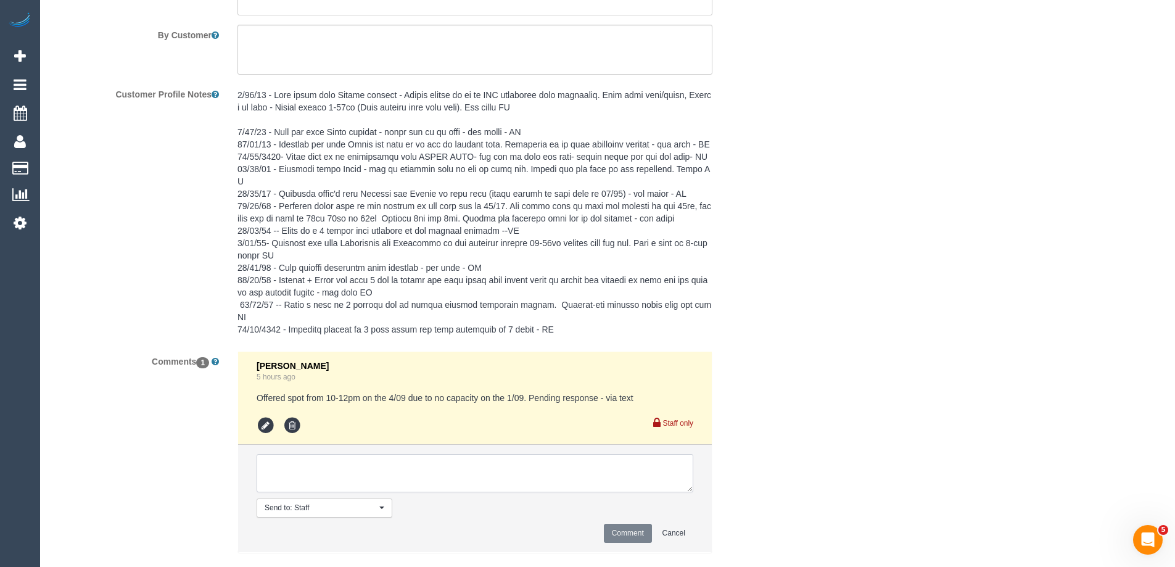
click at [298, 454] on textarea at bounding box center [475, 473] width 437 height 38
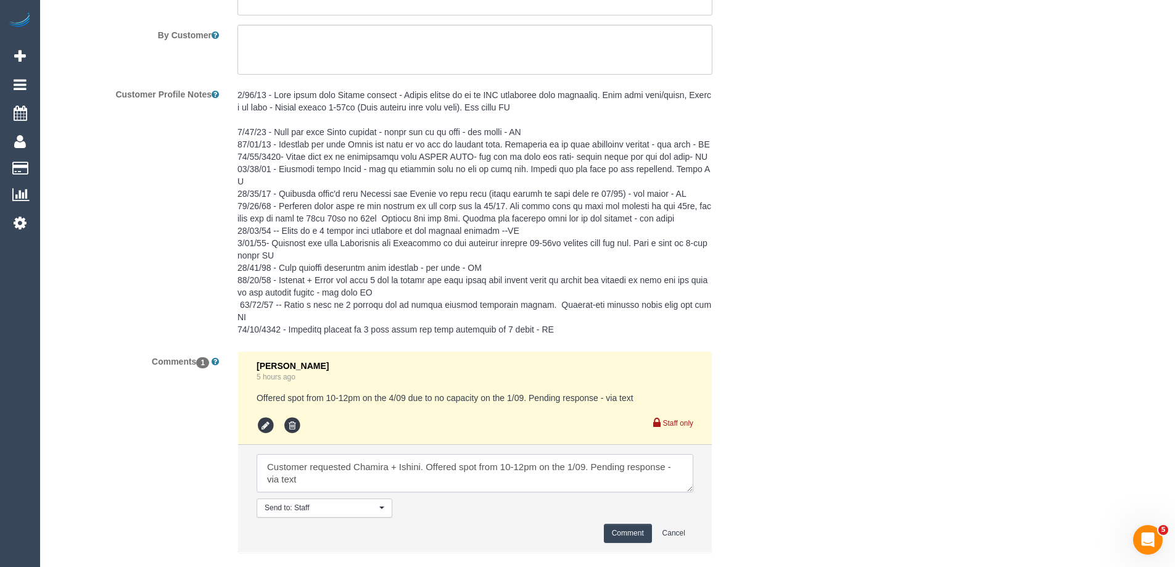
type textarea "Customer requested Chamira + Ishini. Offered spot from 10-12pm on the 1/09. Pen…"
click at [615, 524] on button "Comment" at bounding box center [628, 533] width 48 height 19
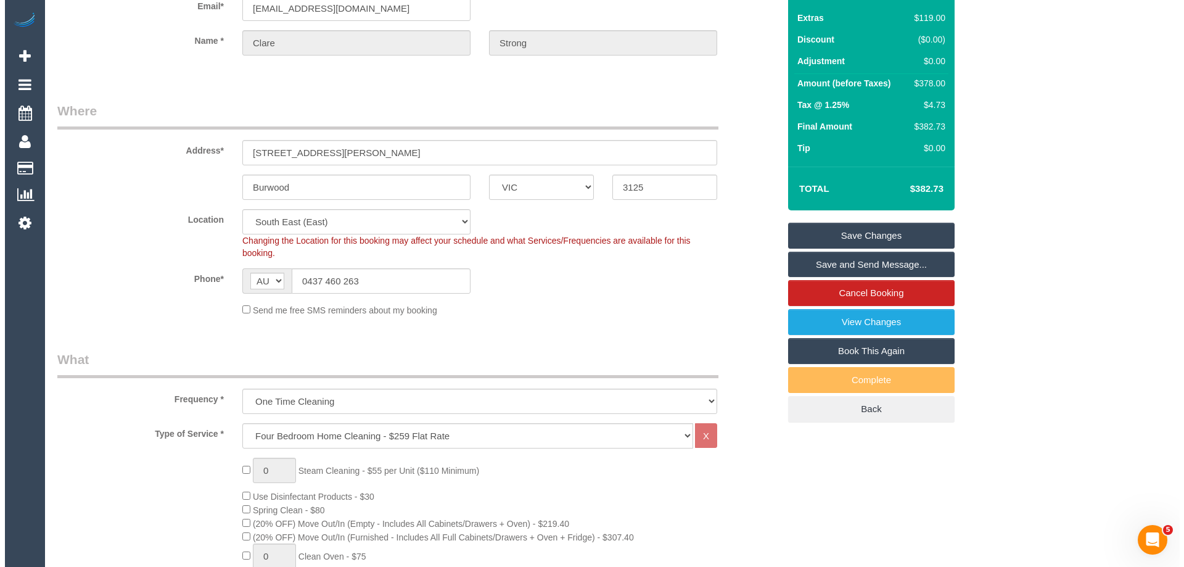
scroll to position [0, 0]
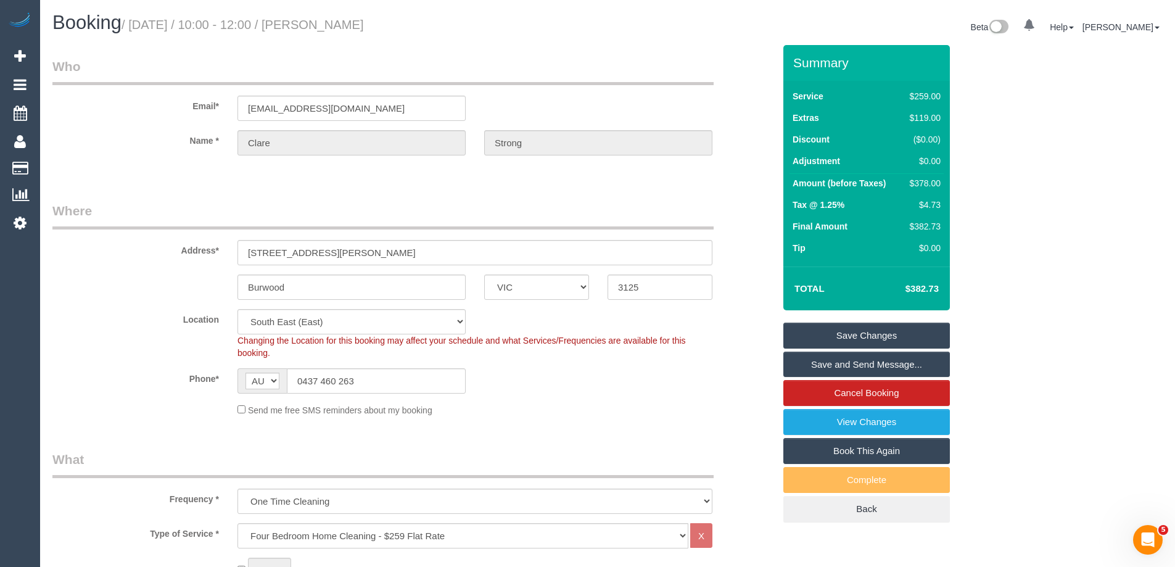
drag, startPoint x: 410, startPoint y: 22, endPoint x: 343, endPoint y: 22, distance: 67.2
click at [343, 22] on h1 "Booking / September 04, 2025 / 10:00 - 12:00 / Clare Strong" at bounding box center [325, 22] width 546 height 21
copy small "Clare Strong"
click at [833, 333] on link "Save Changes" at bounding box center [866, 335] width 166 height 26
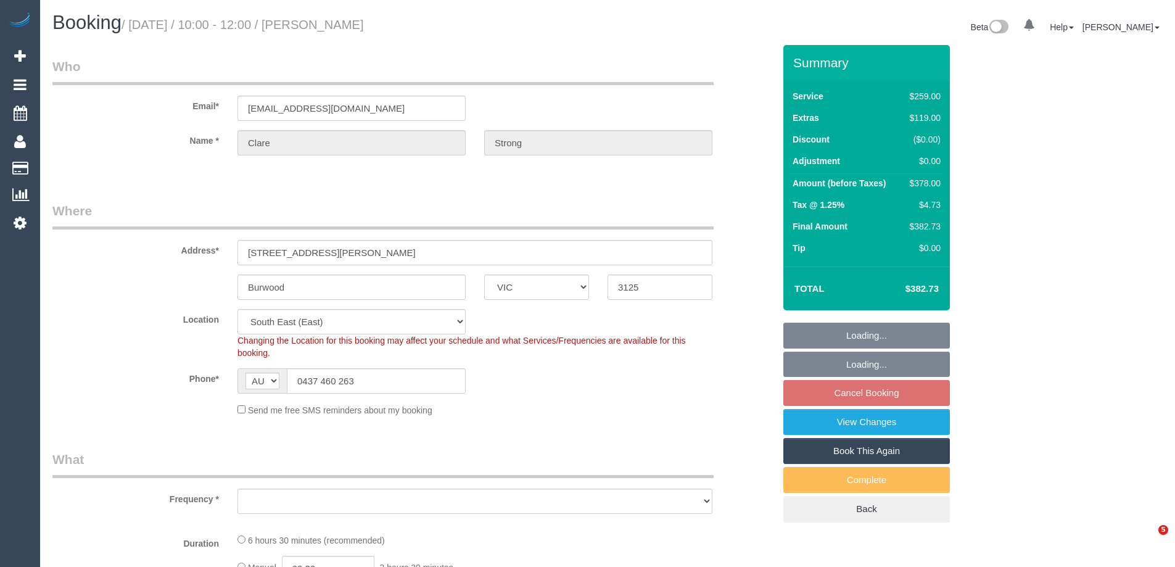
select select "VIC"
select select "object:815"
select select "string:stripe-pm_1QyWSq2GScqysDRV8XnbEdii"
select select "number:27"
select select "number:14"
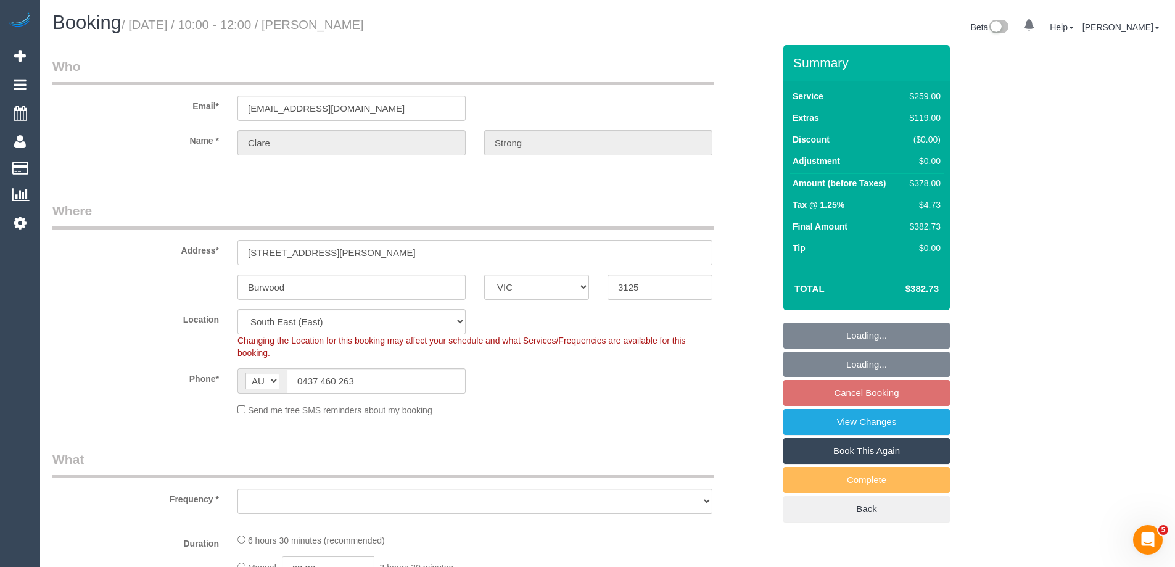
select select "number:19"
select select "number:22"
select select "number:35"
select select "number:13"
select select "object:1320"
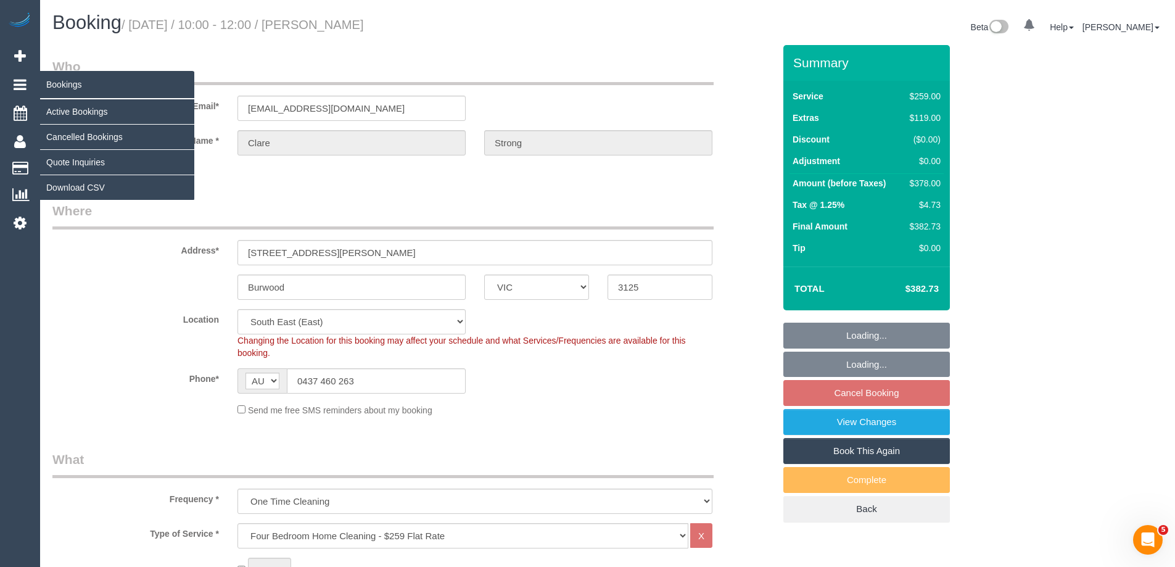
select select "spot1"
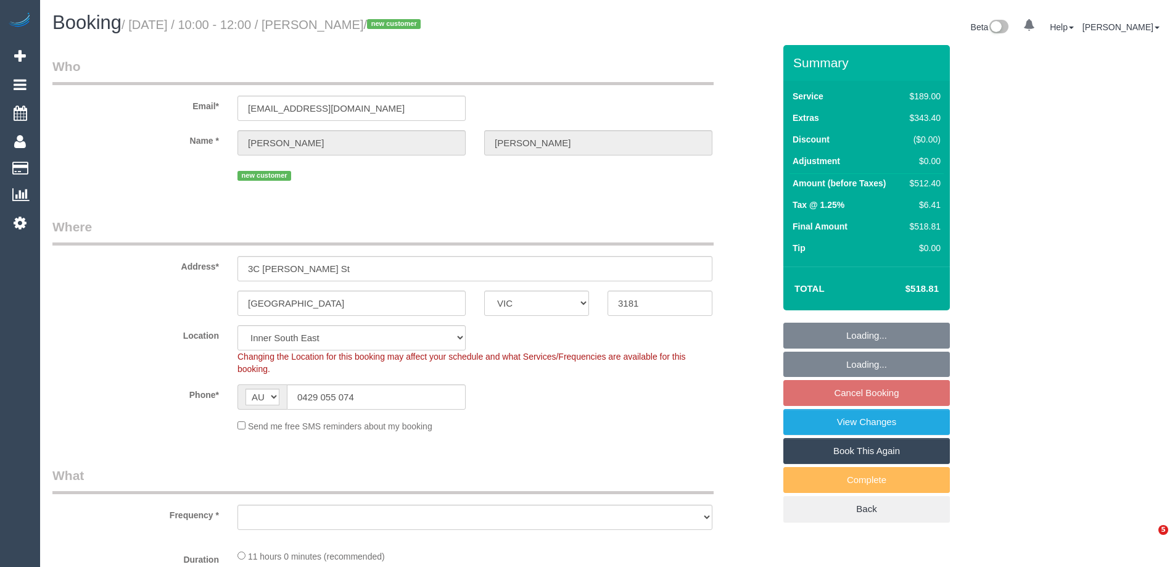
select select "VIC"
select select "string:stripe-pm_1RyNHv2GScqysDRV4EQFoe0R"
select select "number:27"
select select "number:14"
select select "number:19"
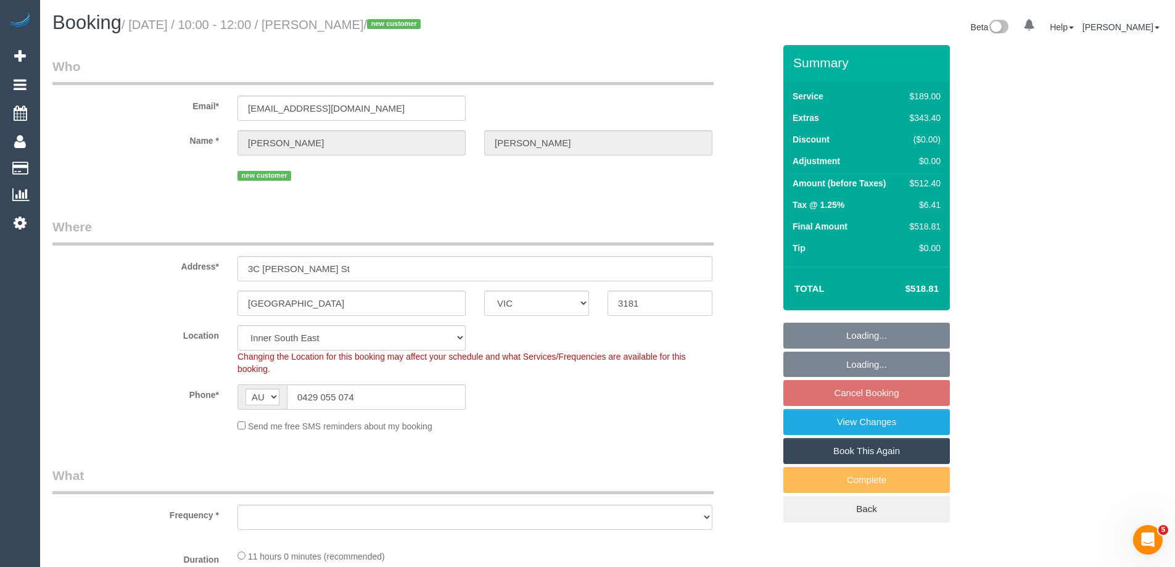
select select "number:36"
select select "number:33"
select select "number:26"
select select "object:700"
select select "spot3"
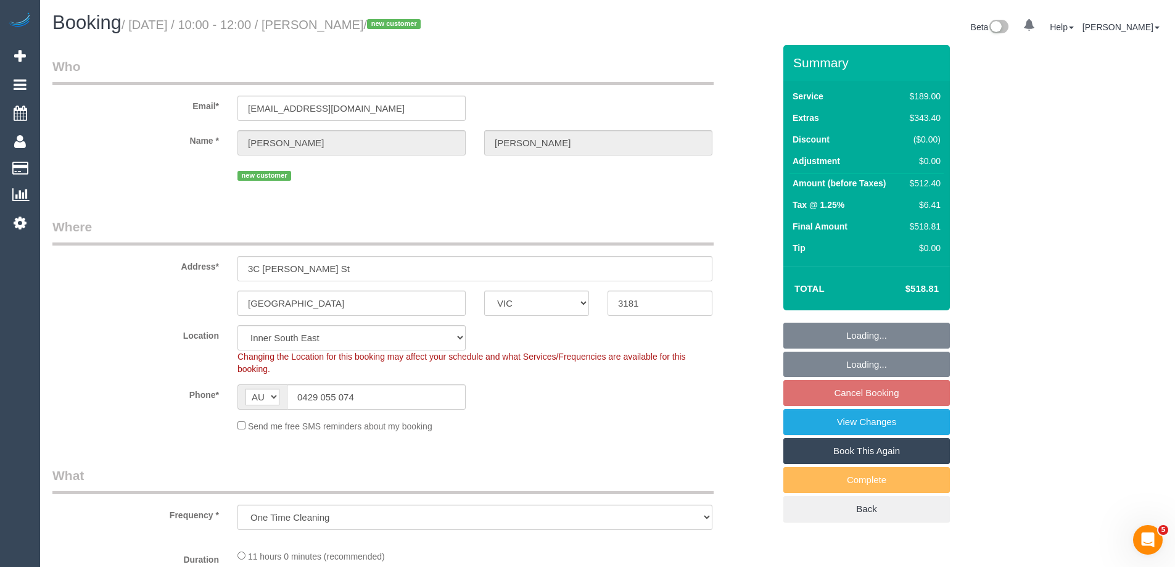
select select "object:710"
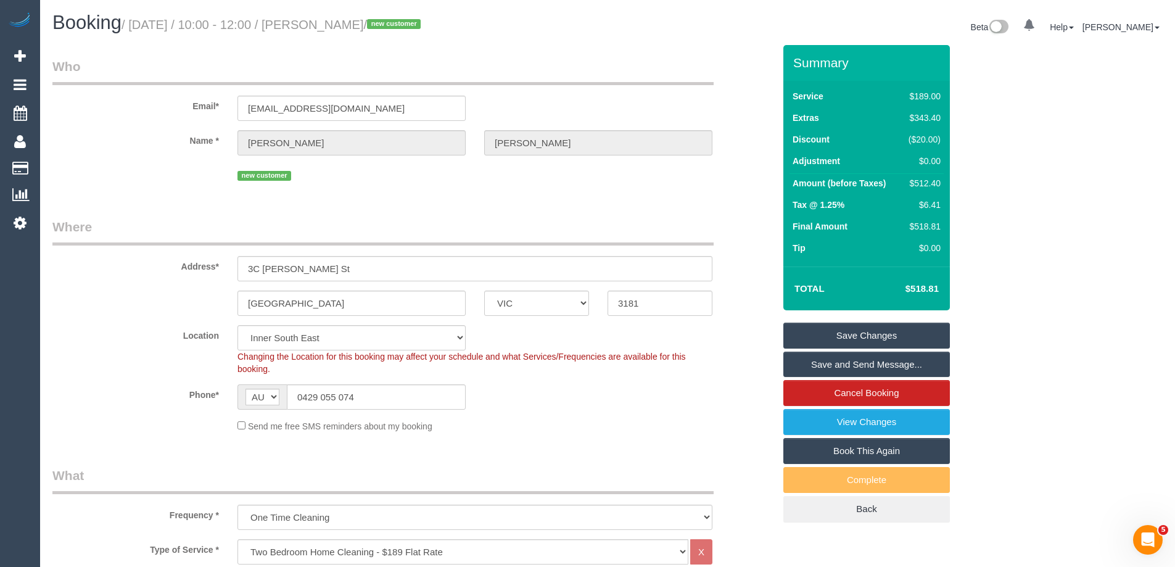
scroll to position [2102, 0]
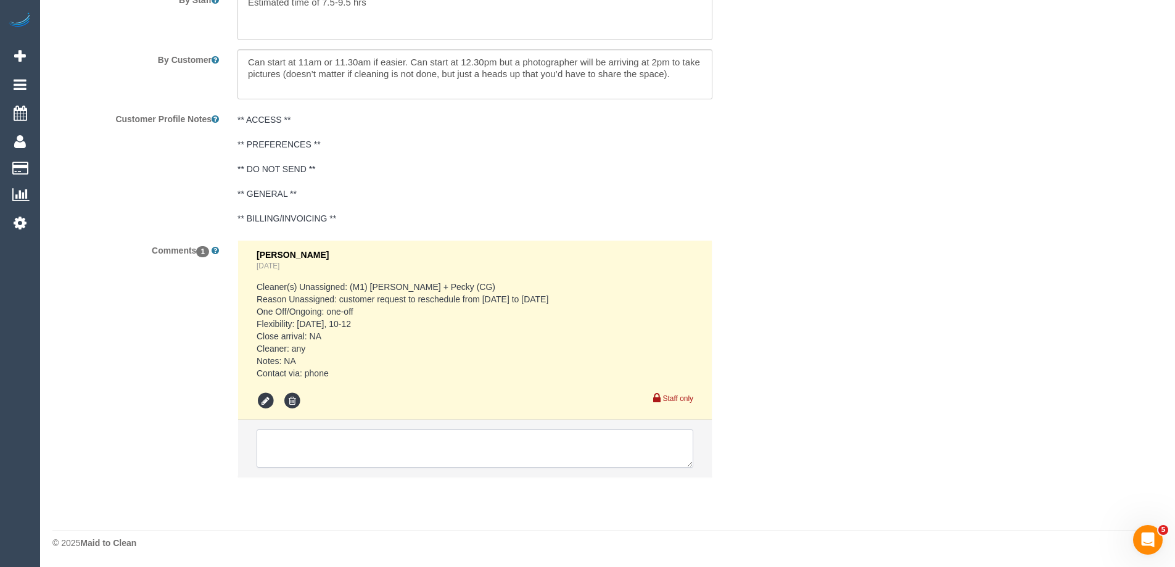
click at [307, 461] on textarea at bounding box center [475, 448] width 437 height 38
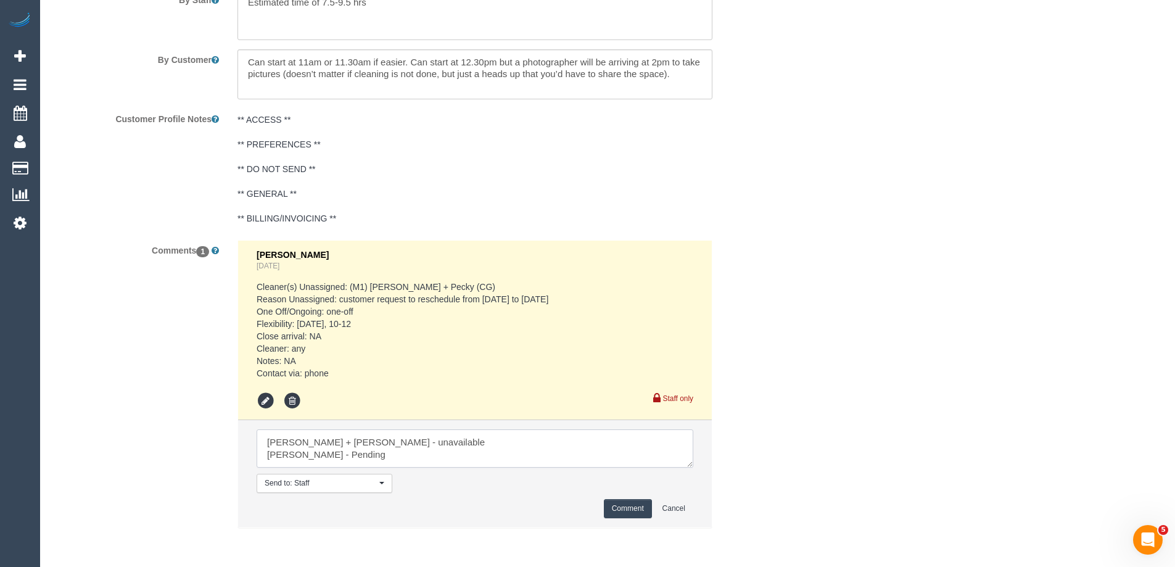
type textarea "[PERSON_NAME] + [PERSON_NAME] - unavailable [PERSON_NAME] - Pending"
click at [630, 515] on button "Comment" at bounding box center [628, 508] width 48 height 19
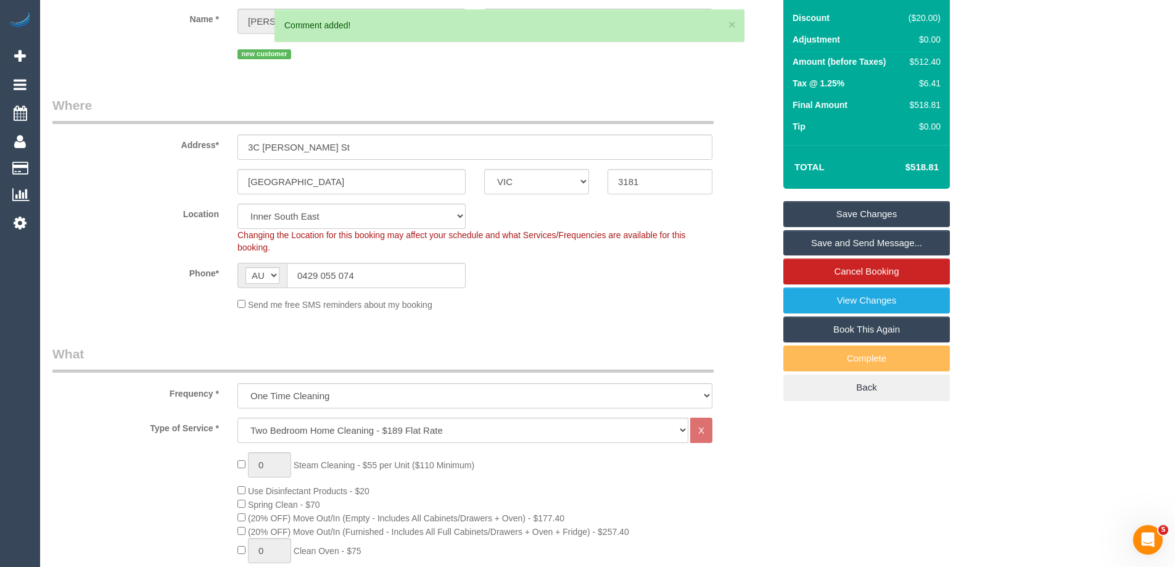
scroll to position [0, 0]
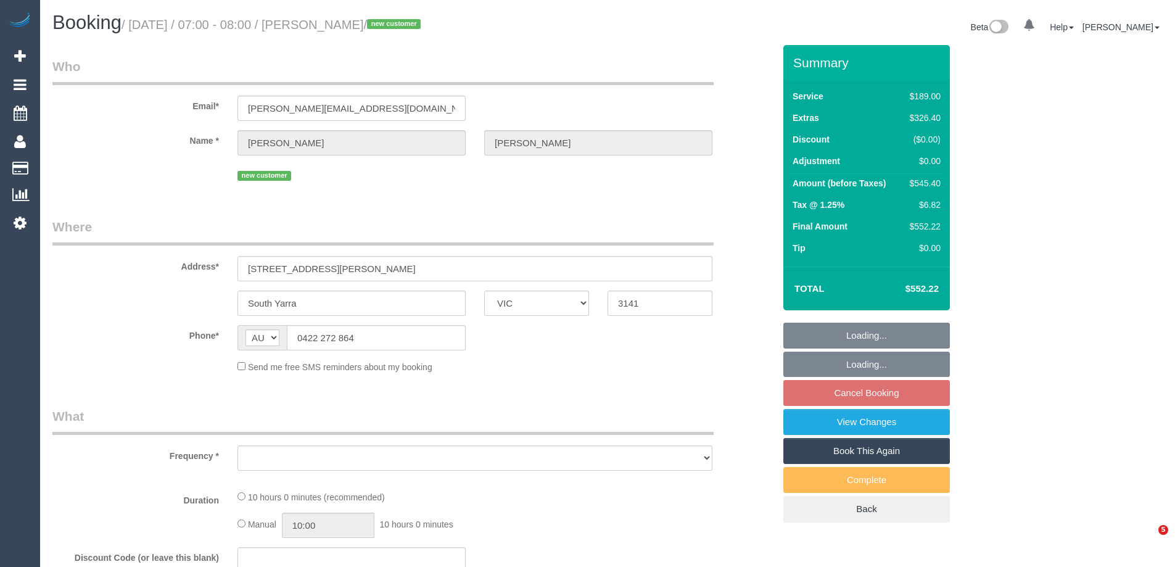
select select "VIC"
select select "string:stripe-pm_1RxhfV2GScqysDRVS0HZJd6O"
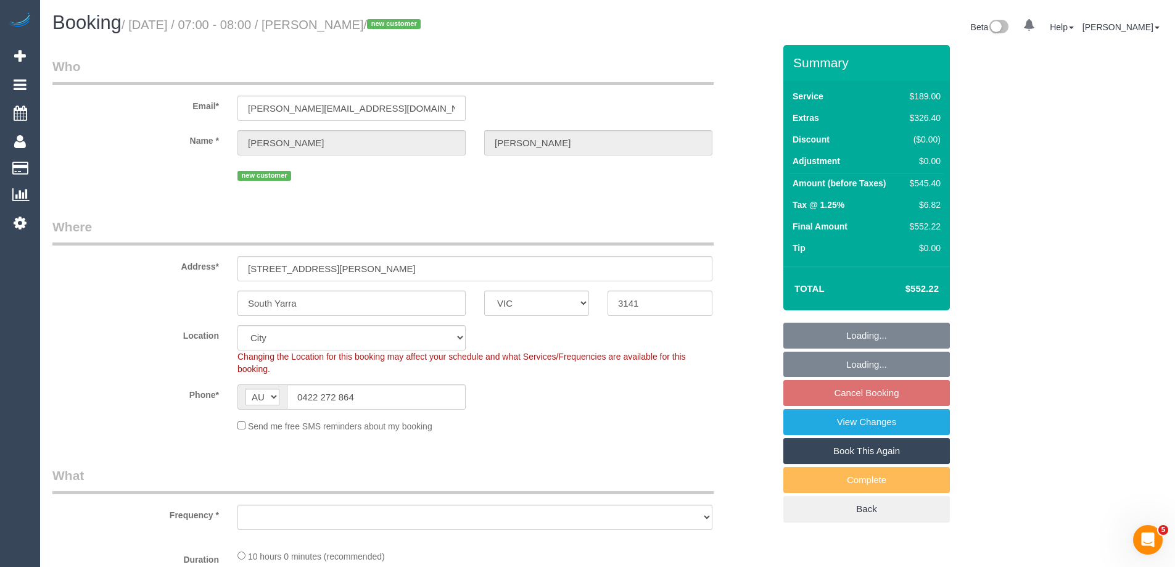
select select "object:718"
select select "spot1"
select select "number:28"
select select "number:14"
select select "number:18"
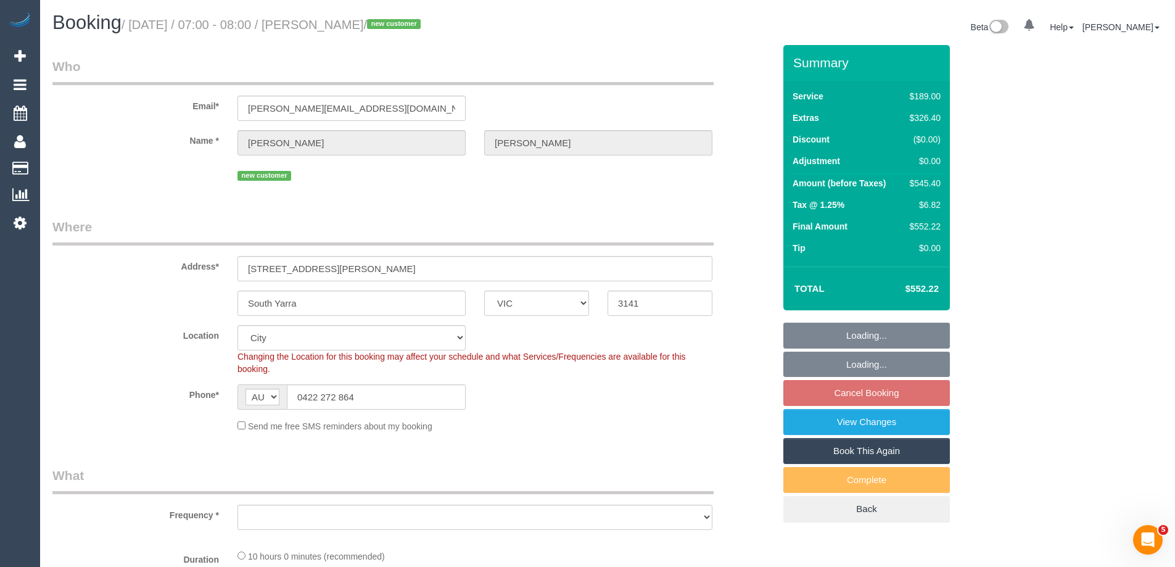
select select "number:24"
select select "object:1230"
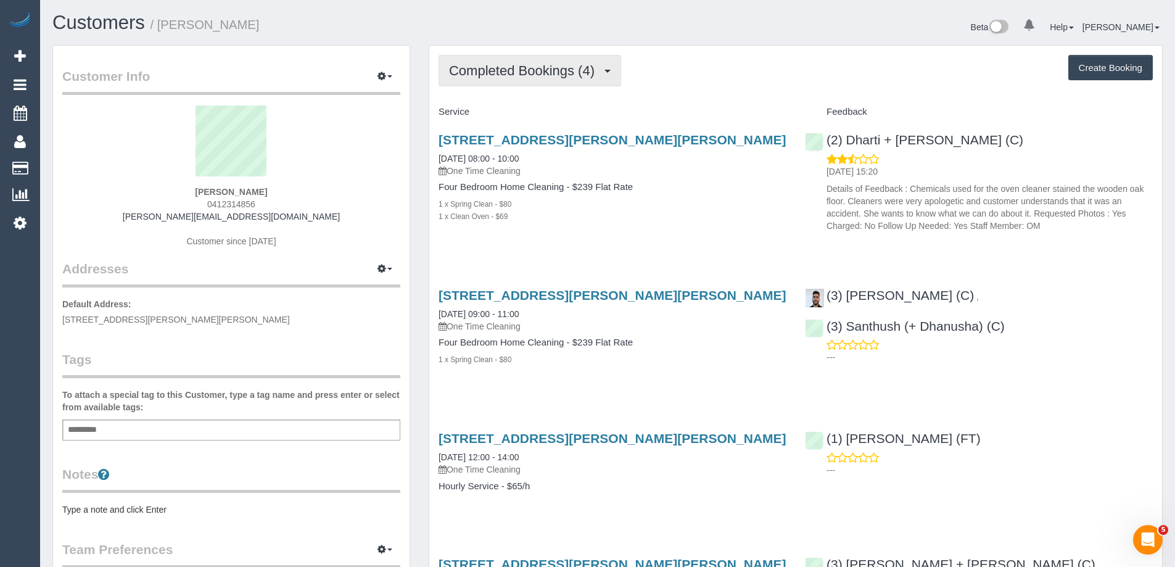
click at [501, 72] on span "Completed Bookings (4)" at bounding box center [525, 70] width 152 height 15
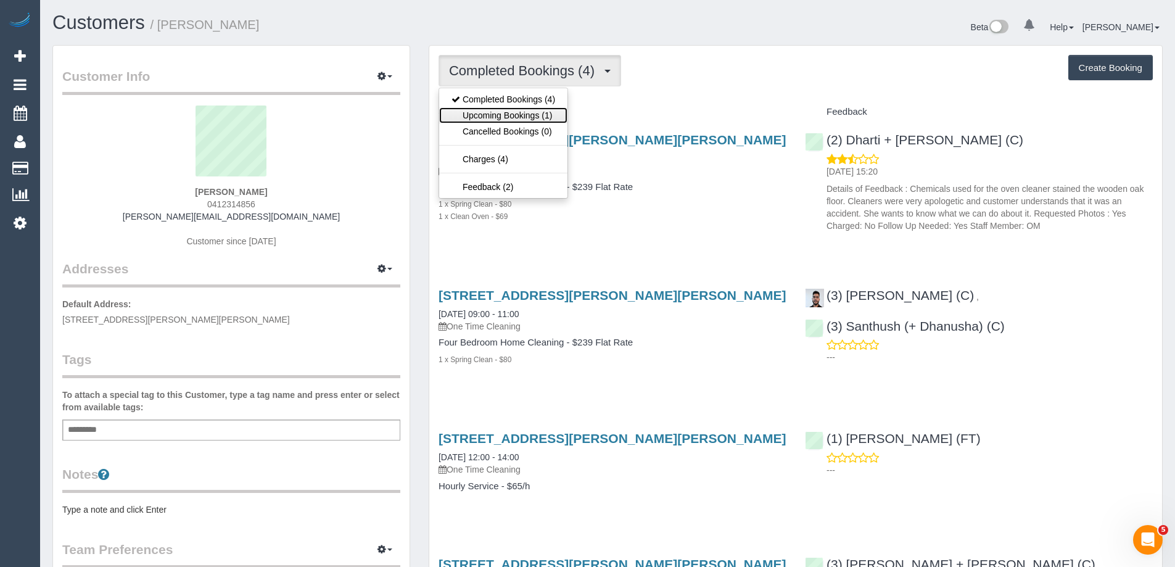
click at [538, 111] on link "Upcoming Bookings (1)" at bounding box center [503, 115] width 128 height 16
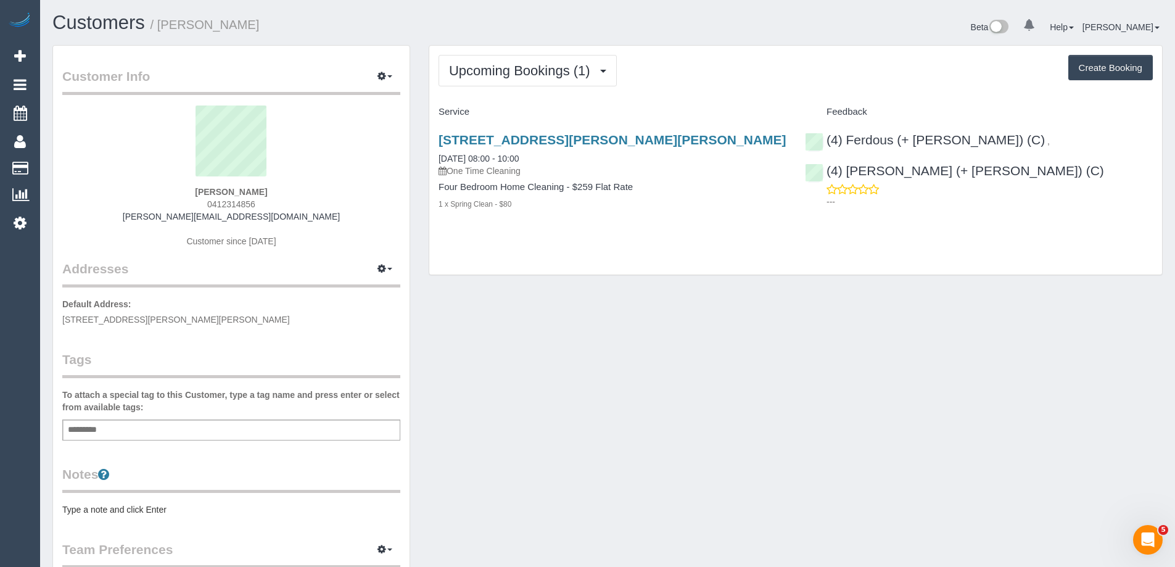
drag, startPoint x: 528, startPoint y: 136, endPoint x: 490, endPoint y: 112, distance: 46.0
click at [490, 112] on h4 "Service" at bounding box center [612, 112] width 348 height 10
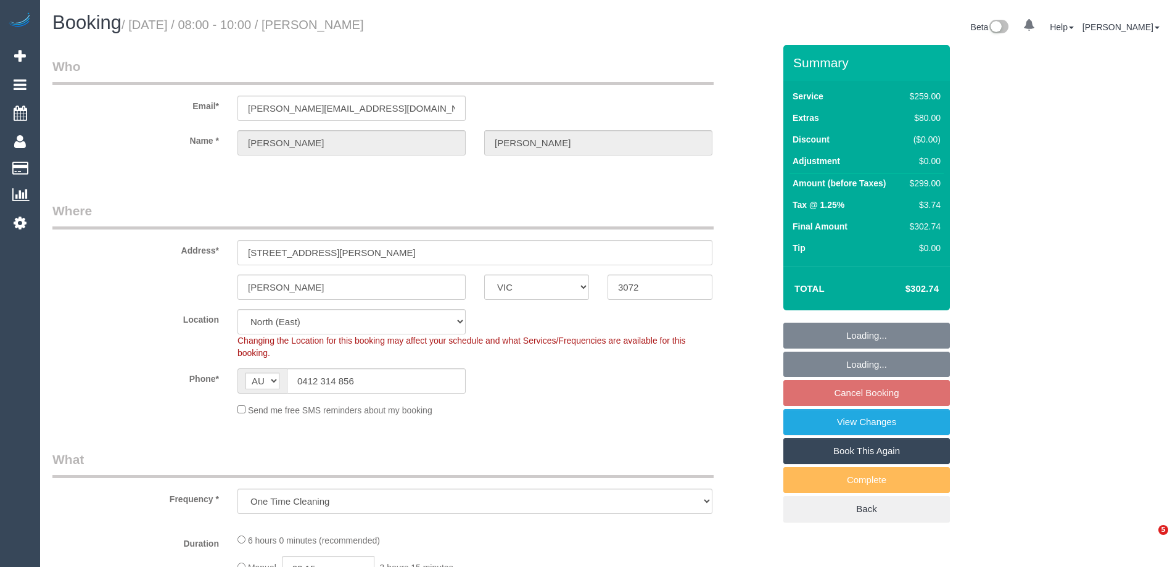
select select "VIC"
select select "object:781"
select select "string:stripe-pm_1PRNib2GScqysDRV1STHVxD5"
select select "number:28"
select select "number:14"
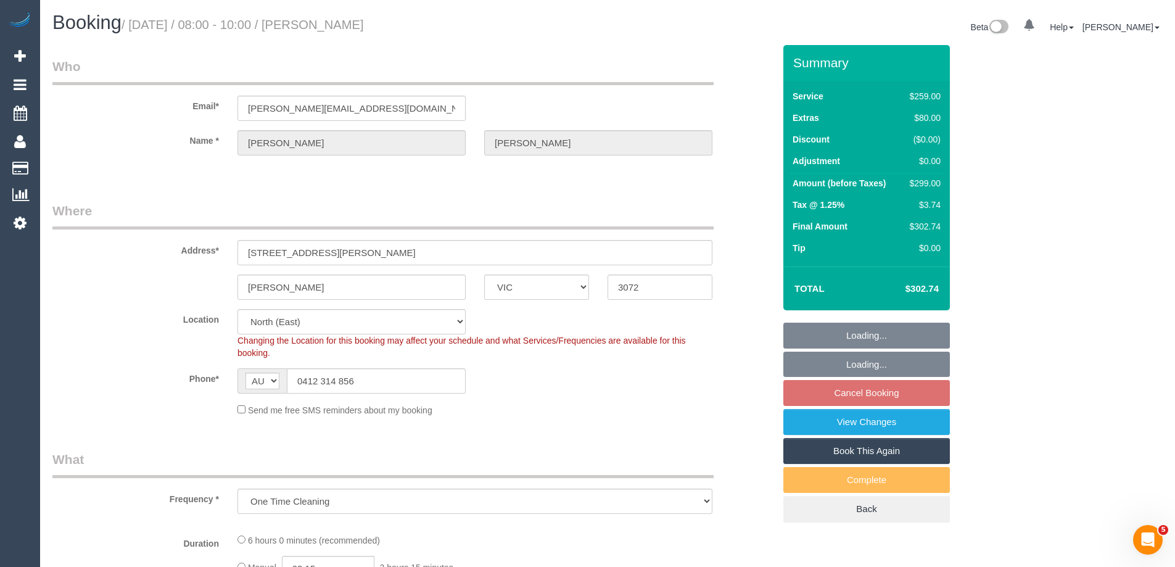
select select "number:19"
select select "number:22"
select select "number:35"
select select "number:12"
select select "spot2"
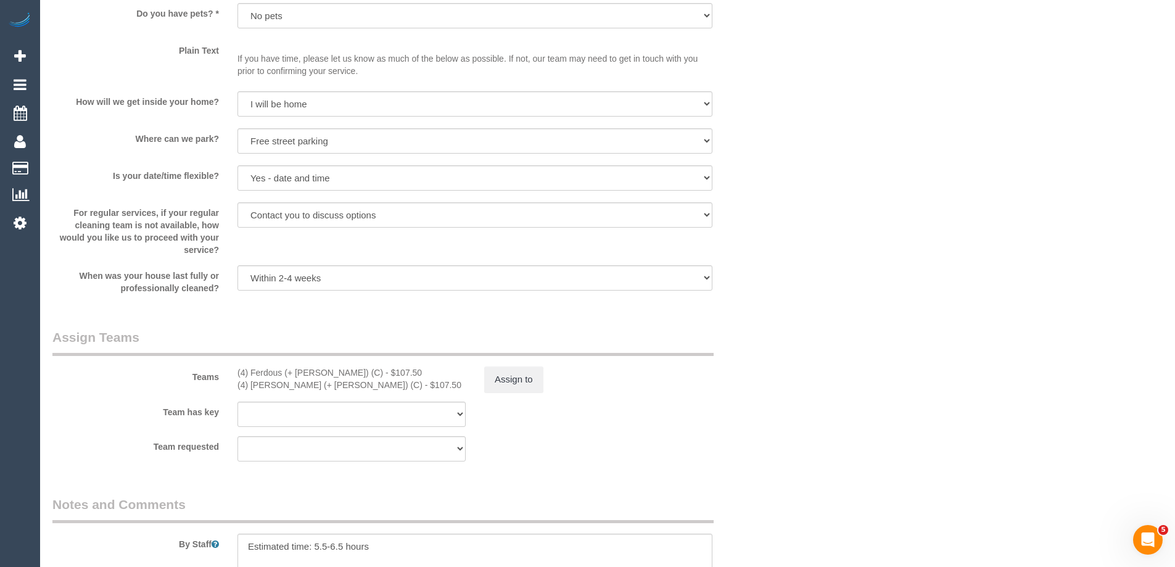
scroll to position [1802, 0]
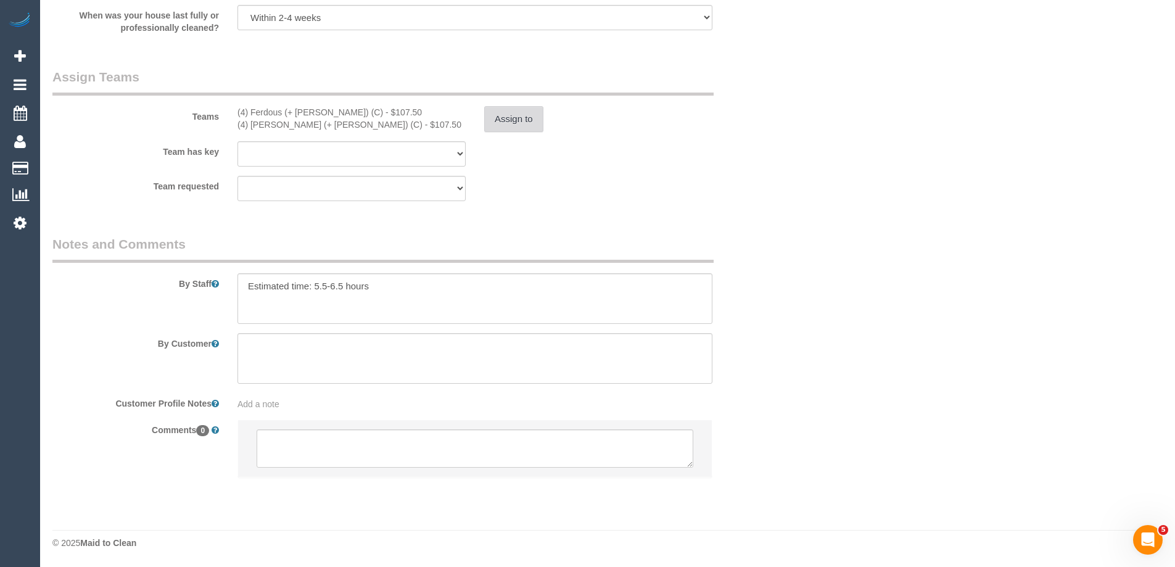
click at [506, 121] on button "Assign to" at bounding box center [513, 119] width 59 height 26
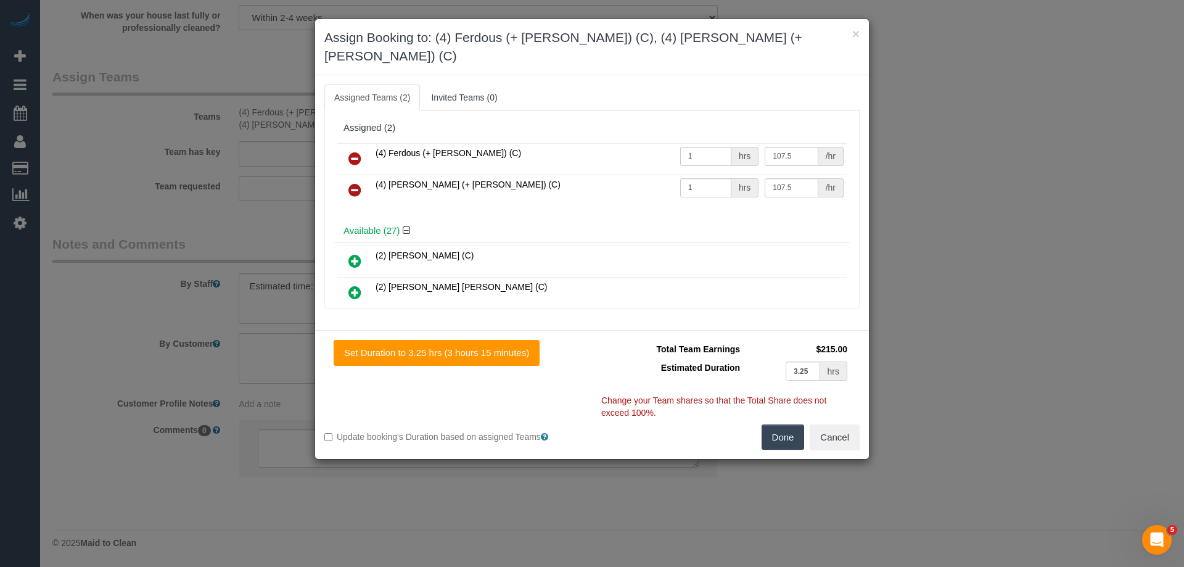
click at [358, 151] on icon at bounding box center [354, 158] width 13 height 15
click at [358, 183] on icon at bounding box center [354, 190] width 13 height 15
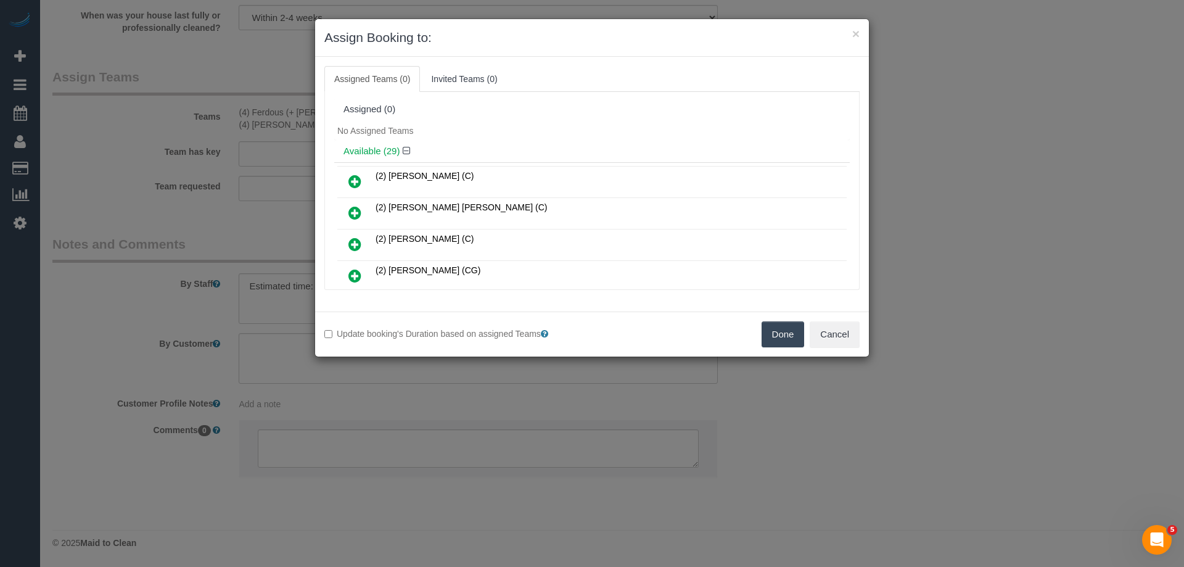
click at [777, 339] on button "Done" at bounding box center [783, 334] width 43 height 26
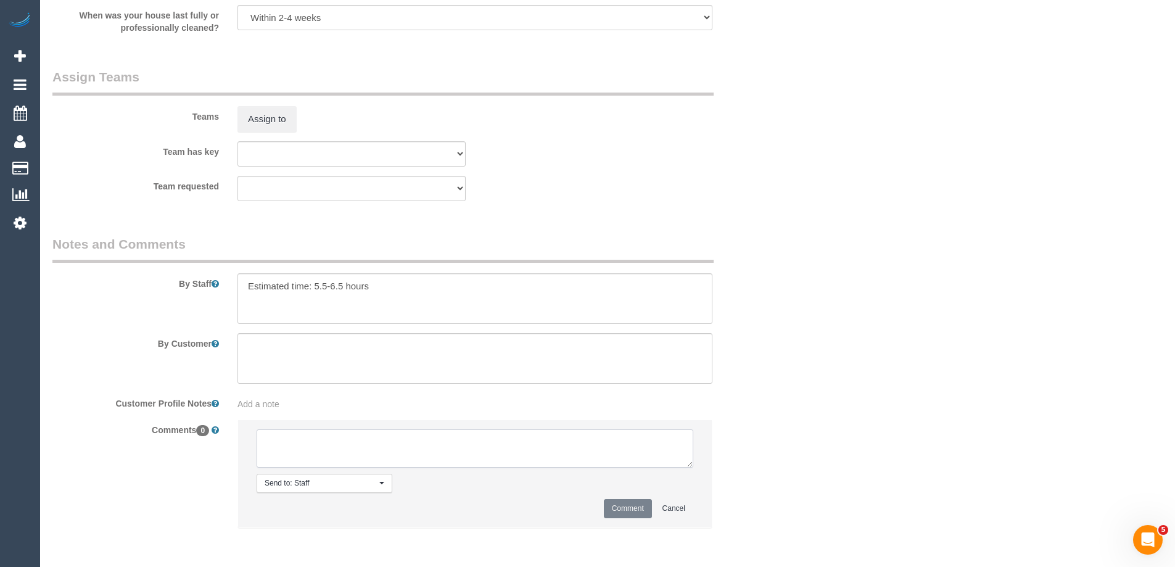
click at [290, 457] on textarea at bounding box center [475, 448] width 437 height 38
type textarea "U/A as rescheduled date causes a clash. Can be archived"
click at [618, 513] on button "Comment" at bounding box center [628, 508] width 48 height 19
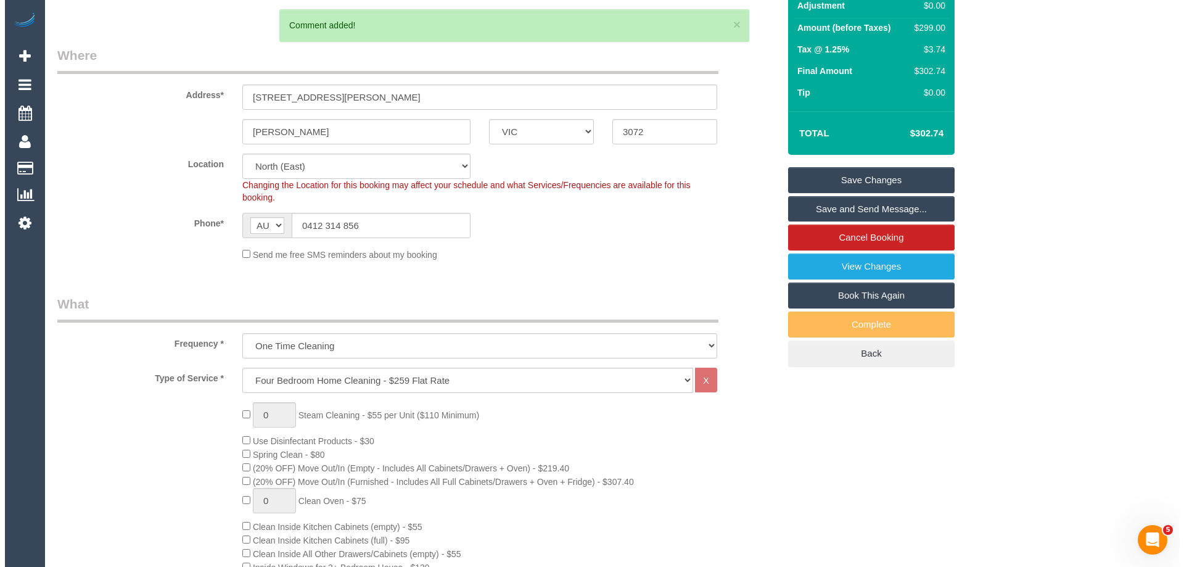
scroll to position [0, 0]
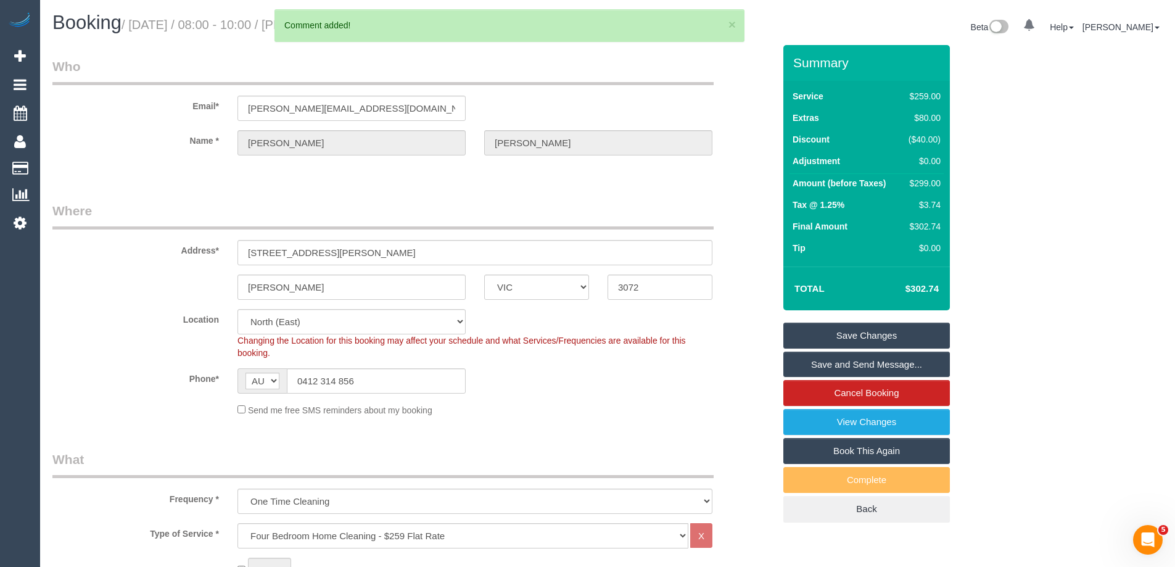
click at [819, 332] on link "Save Changes" at bounding box center [866, 335] width 166 height 26
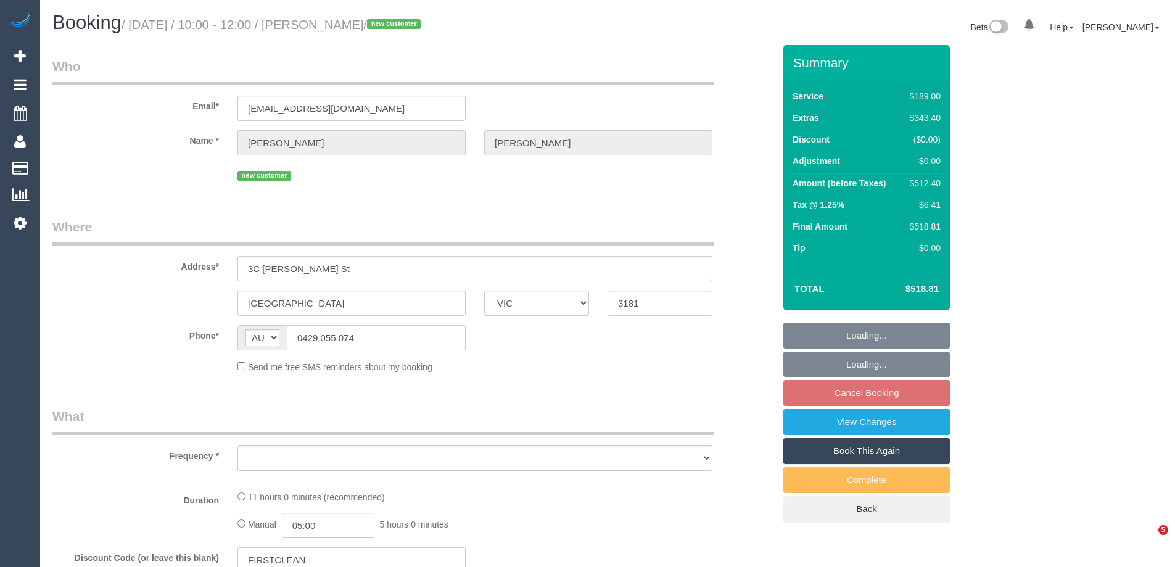
select select "VIC"
select select "string:stripe-pm_1RyNHv2GScqysDRV4EQFoe0R"
select select "number:27"
select select "number:14"
select select "number:19"
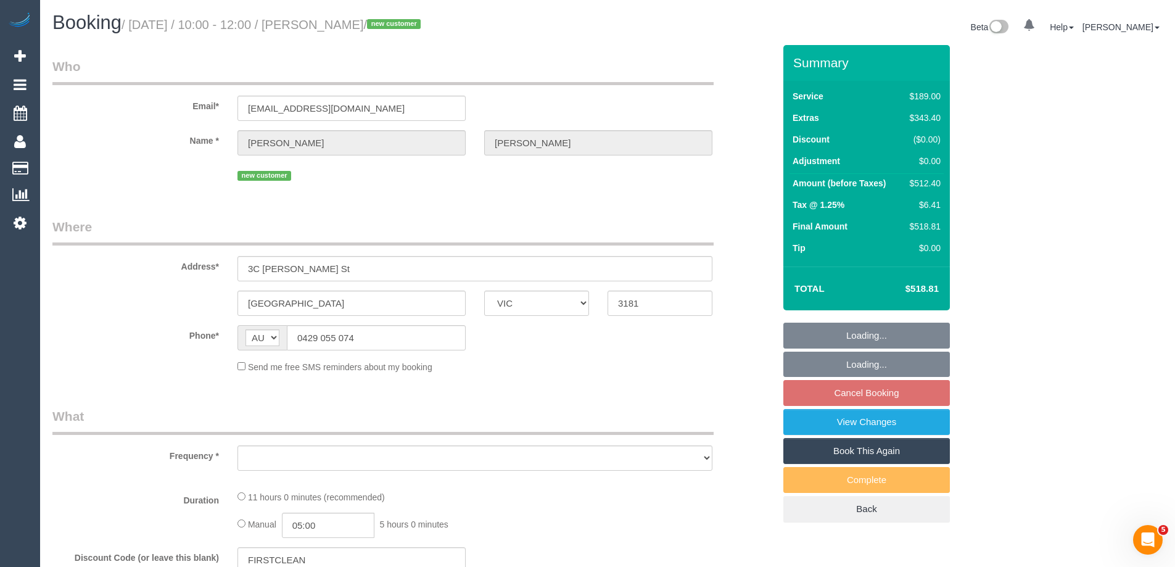
select select "number:36"
select select "number:33"
select select "number:26"
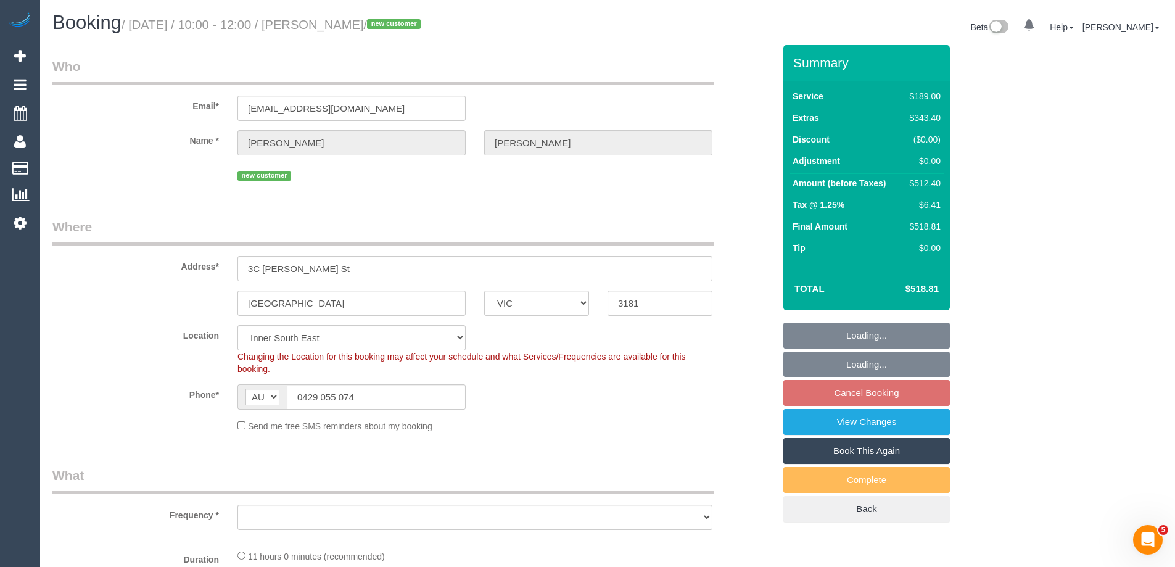
select select "object:723"
select select "spot3"
select select "object:1385"
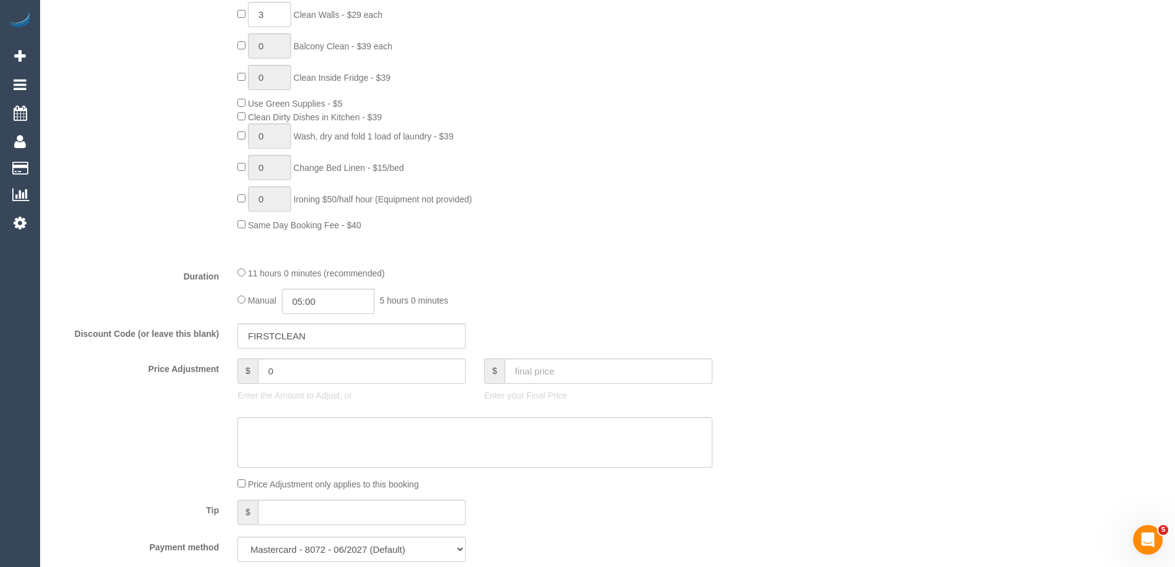
scroll to position [863, 0]
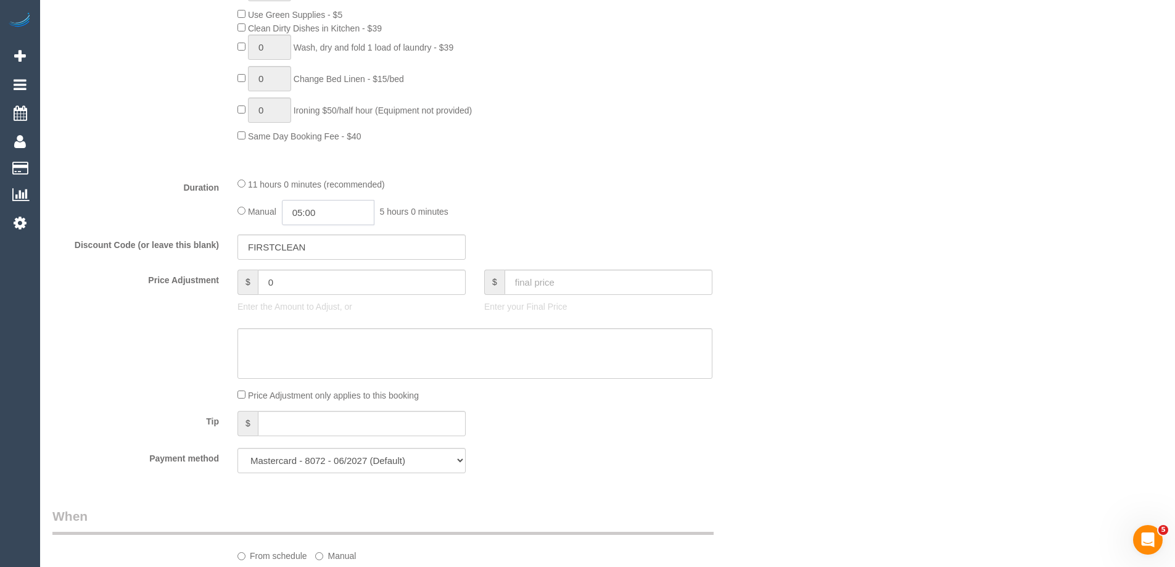
click at [327, 221] on input "05:00" at bounding box center [328, 212] width 92 height 25
type input "07:00"
click at [332, 308] on li "07:00" at bounding box center [314, 314] width 55 height 16
click at [332, 308] on p "Enter the Amount to Adjust, or" at bounding box center [351, 306] width 228 height 12
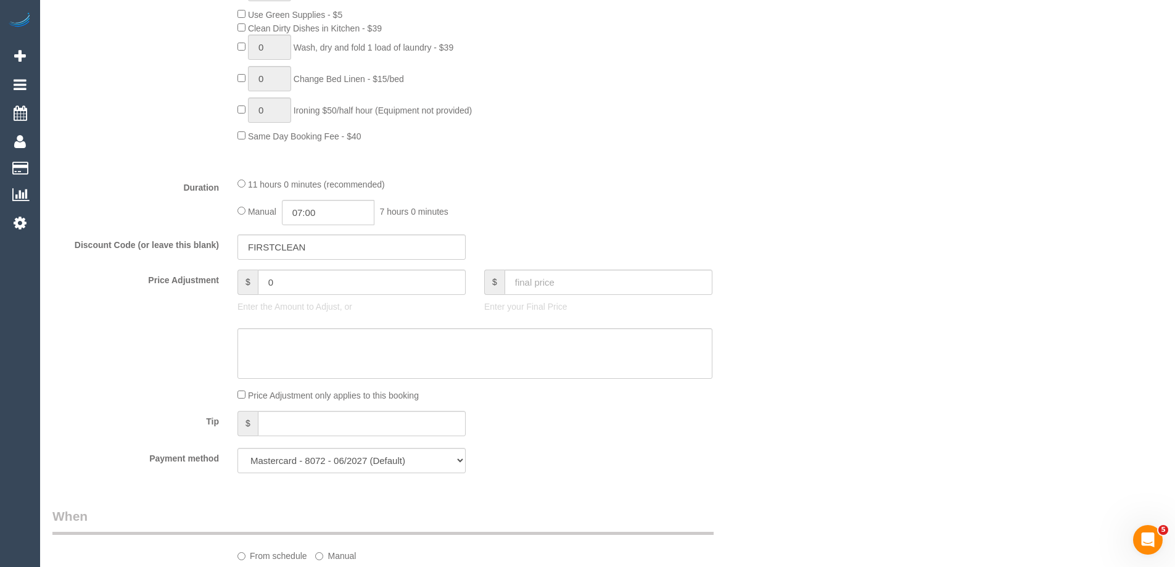
select select "spot24"
click at [324, 207] on input "07:00" at bounding box center [328, 212] width 92 height 25
type input "10:00"
click at [298, 272] on li "10:00" at bounding box center [314, 272] width 55 height 16
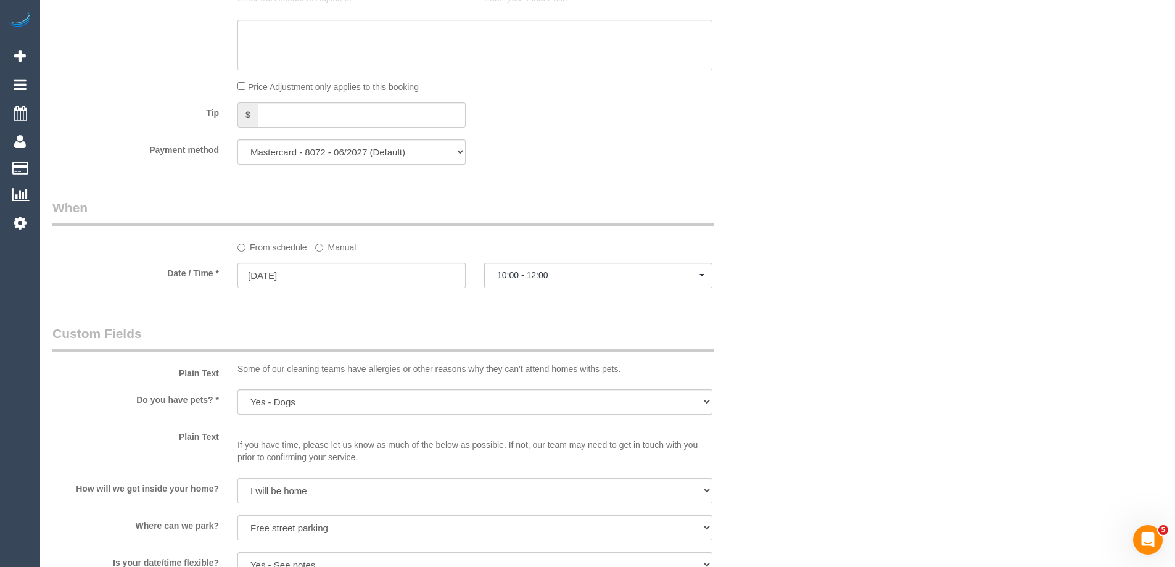
select select "spot45"
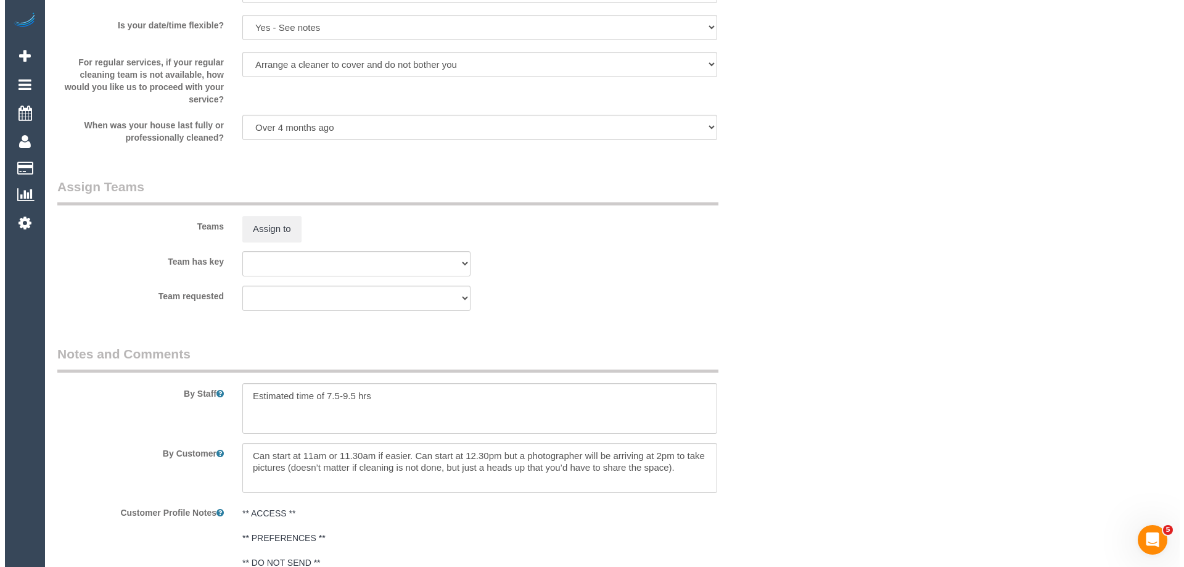
scroll to position [1727, 0]
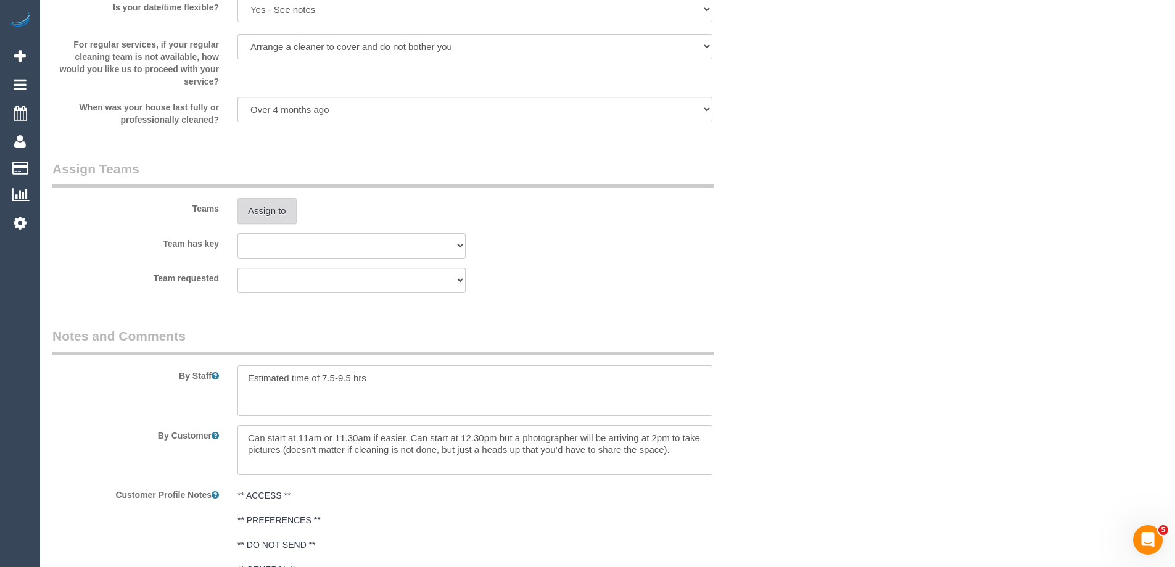
click at [281, 203] on button "Assign to" at bounding box center [266, 211] width 59 height 26
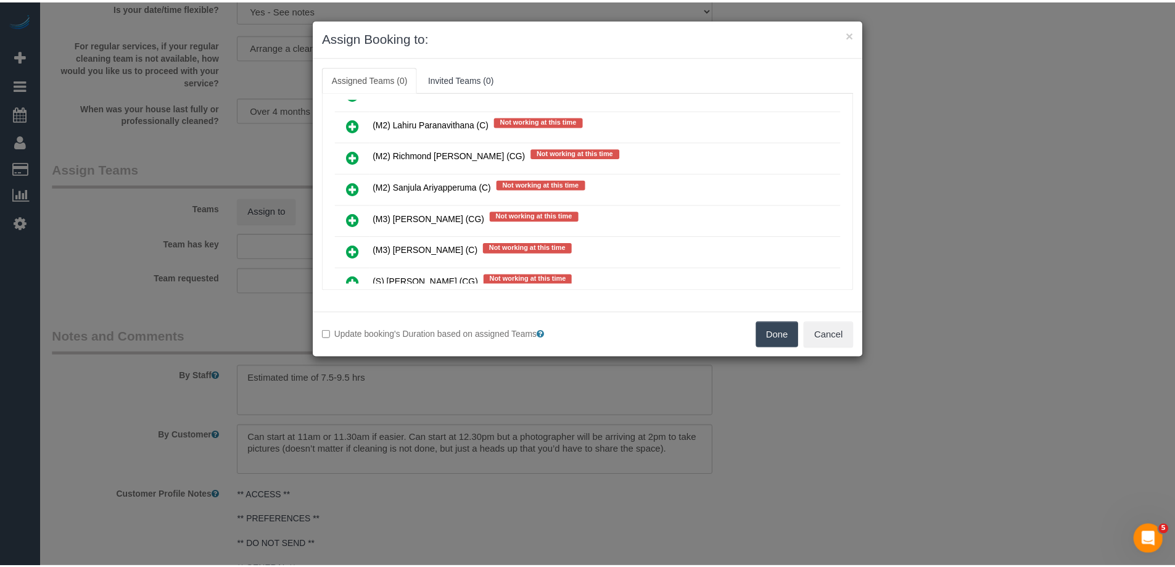
scroll to position [1973, 0]
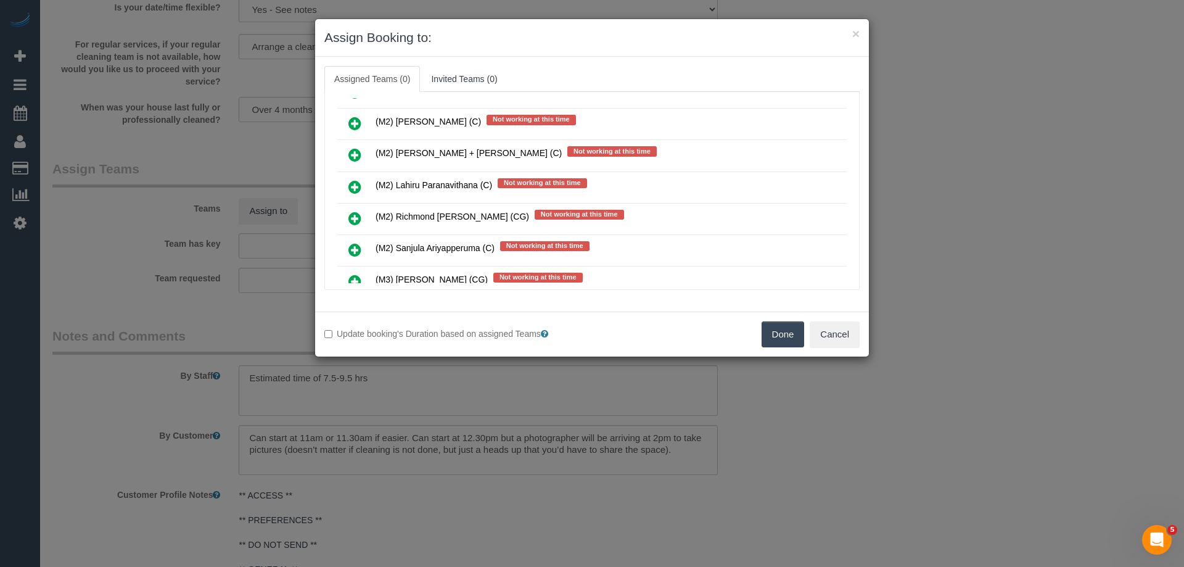
click at [785, 331] on button "Done" at bounding box center [783, 334] width 43 height 26
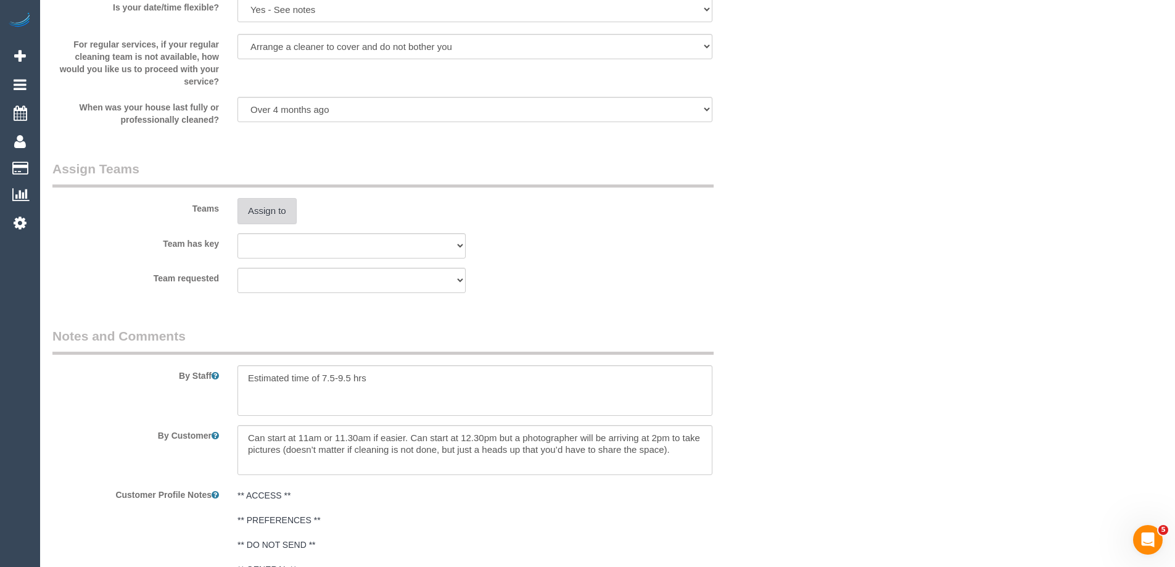
scroll to position [2207, 0]
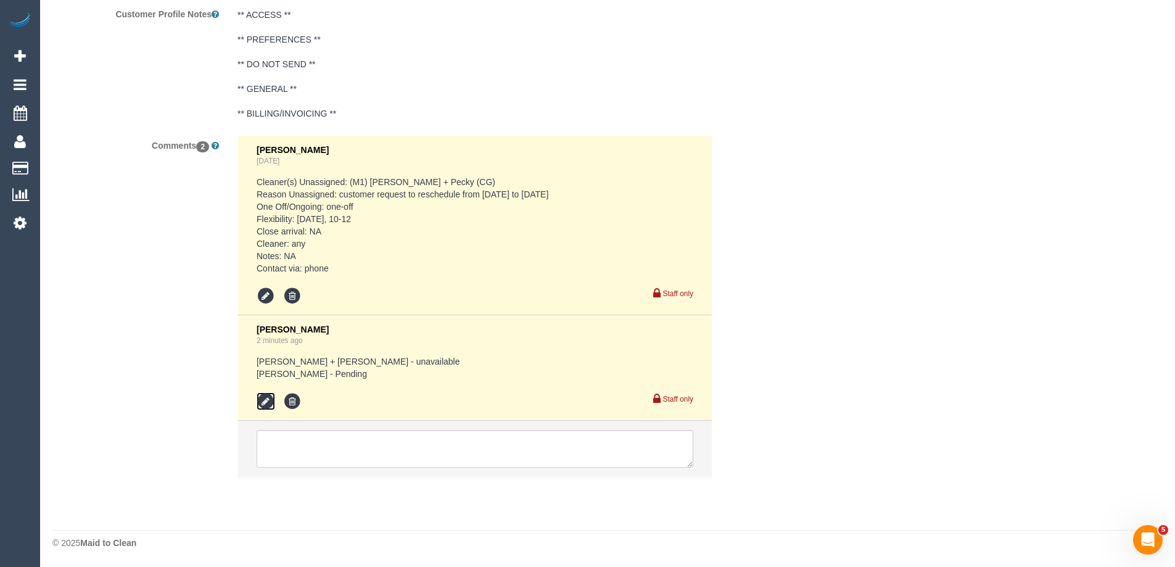
click at [264, 400] on icon at bounding box center [266, 401] width 18 height 18
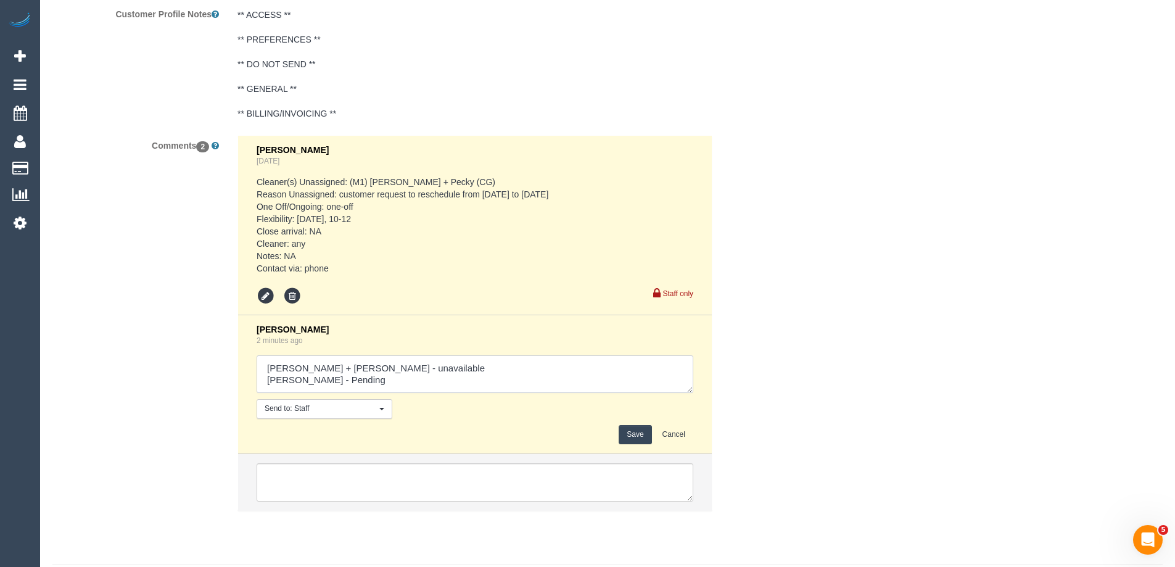
drag, startPoint x: 303, startPoint y: 380, endPoint x: 391, endPoint y: 380, distance: 88.2
click at [391, 380] on textarea at bounding box center [475, 374] width 437 height 38
type textarea "Kalpesh + Dipika - unavailable Sayan - confirmed"
click at [619, 438] on button "Save" at bounding box center [634, 434] width 33 height 19
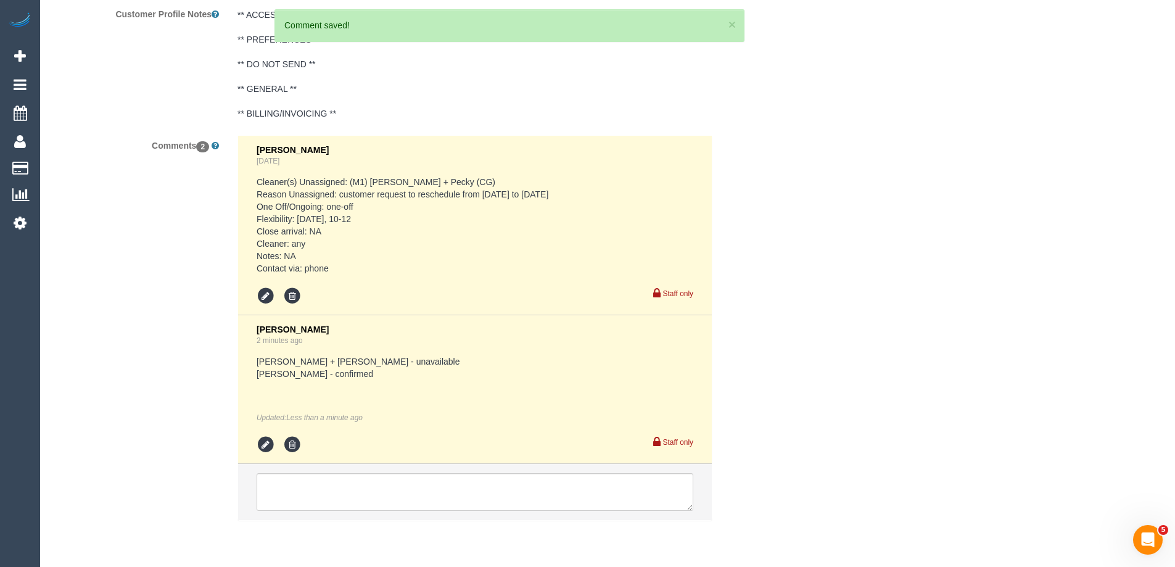
scroll to position [0, 0]
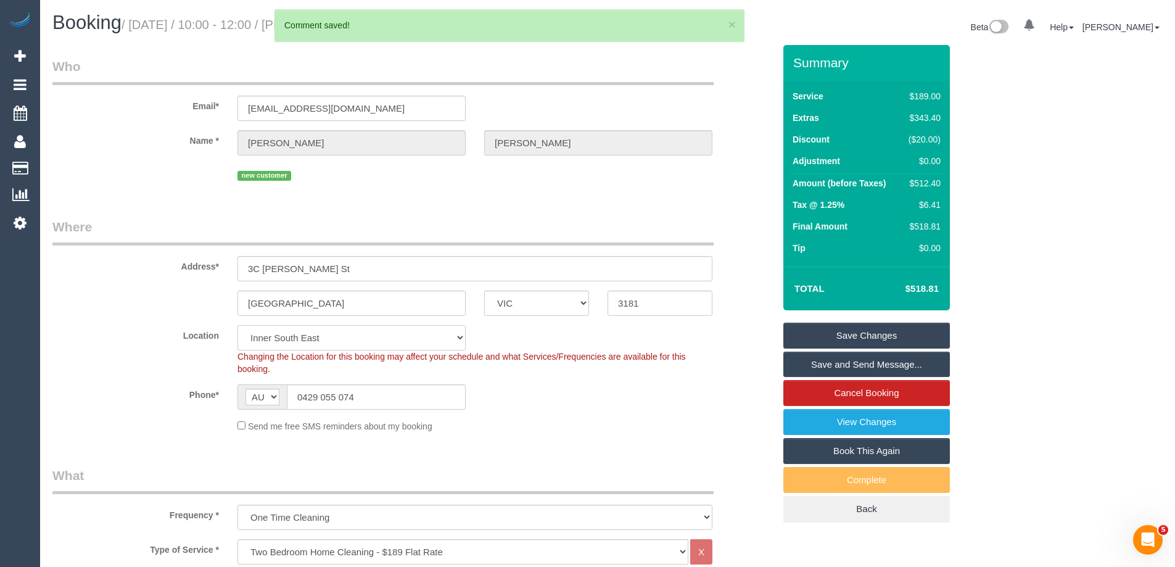
click at [260, 342] on select "Office City East (North) East (South) Inner East Inner North (East) Inner North…" at bounding box center [351, 337] width 228 height 25
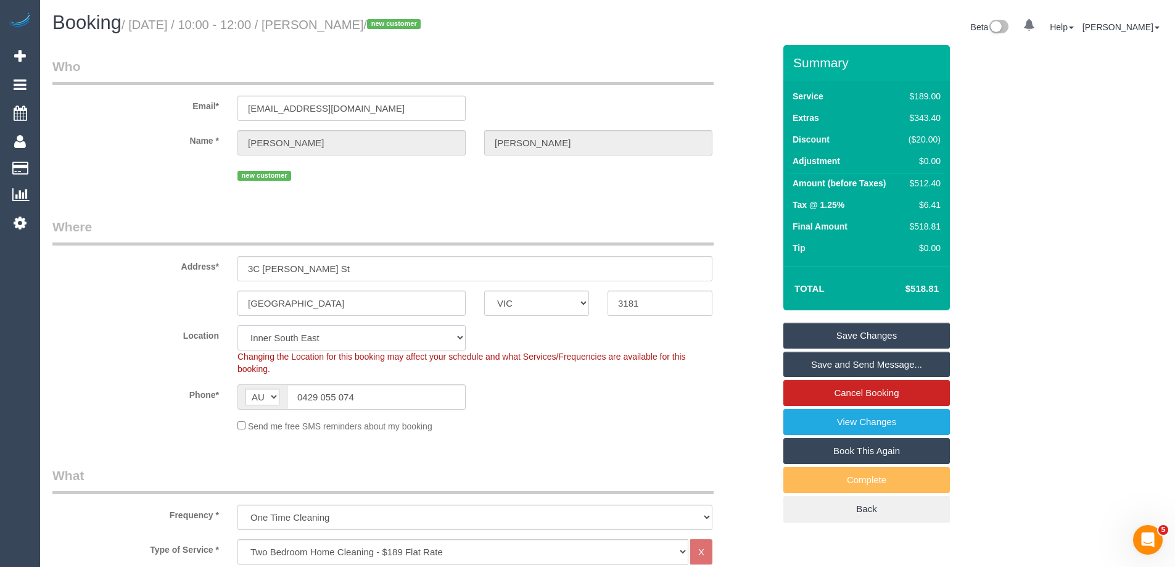
select select "50"
click at [237, 325] on select "Office City East (North) East (South) Inner East Inner North (East) Inner North…" at bounding box center [351, 337] width 228 height 25
select select "object:5096"
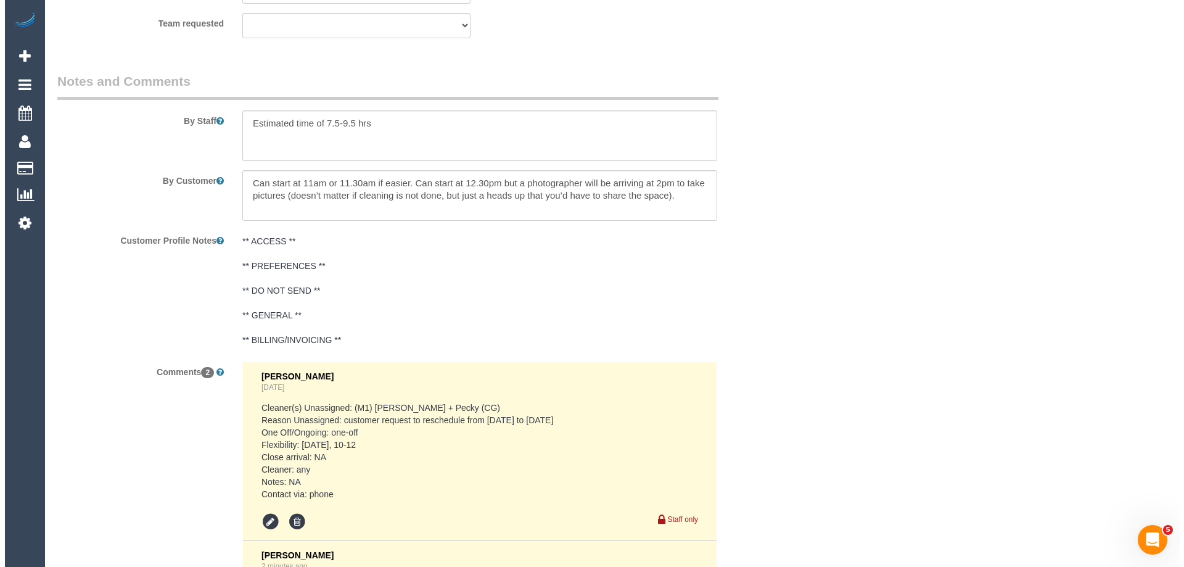
scroll to position [1863, 0]
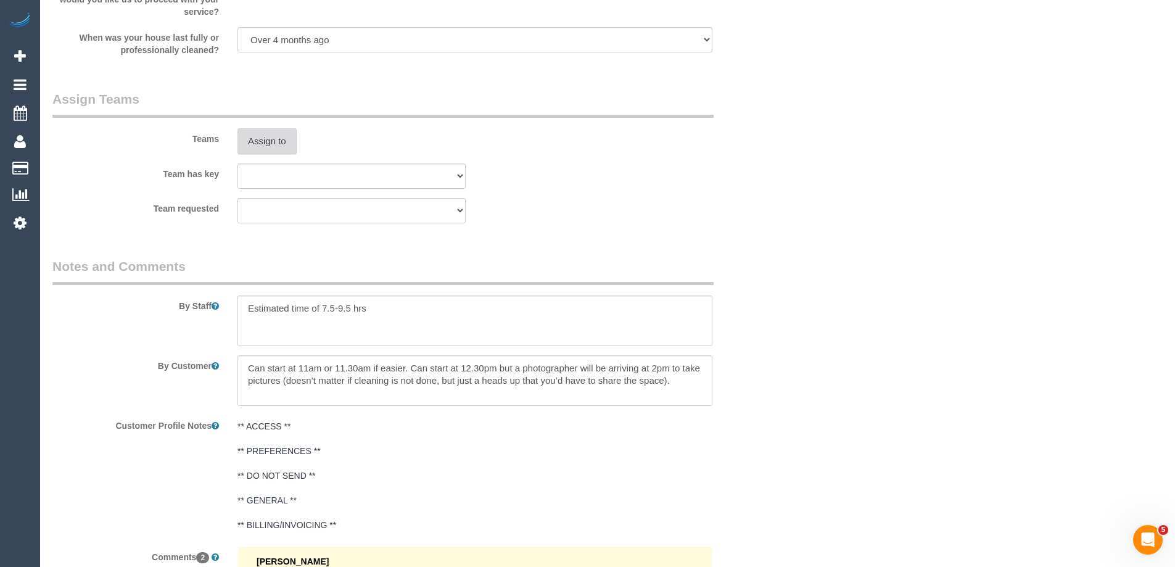
click at [258, 153] on button "Assign to" at bounding box center [266, 141] width 59 height 26
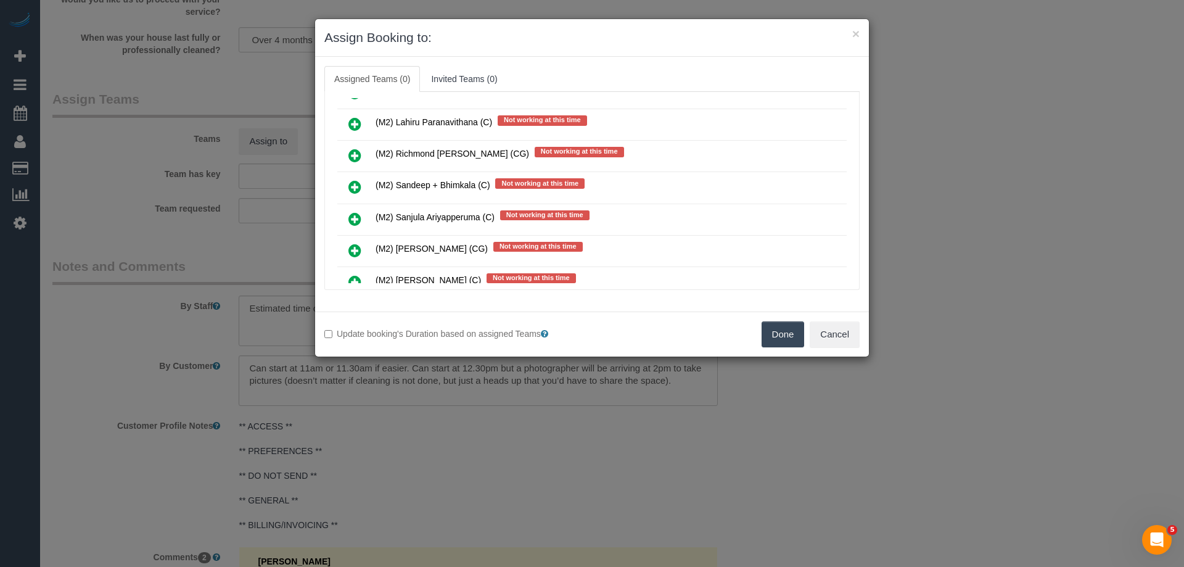
scroll to position [4871, 0]
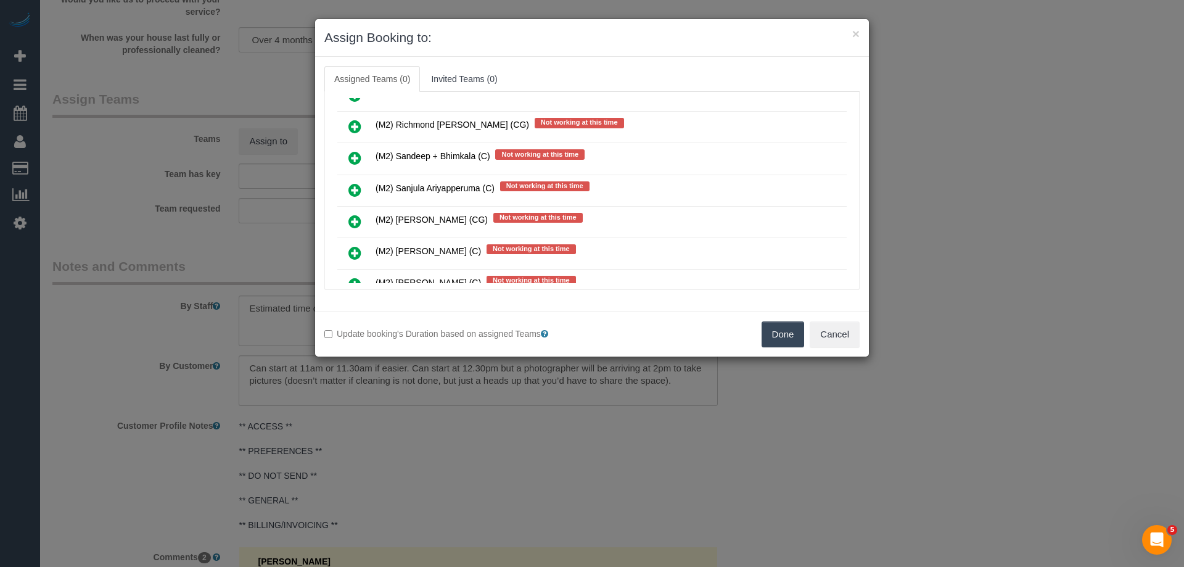
click at [352, 222] on icon at bounding box center [354, 221] width 13 height 15
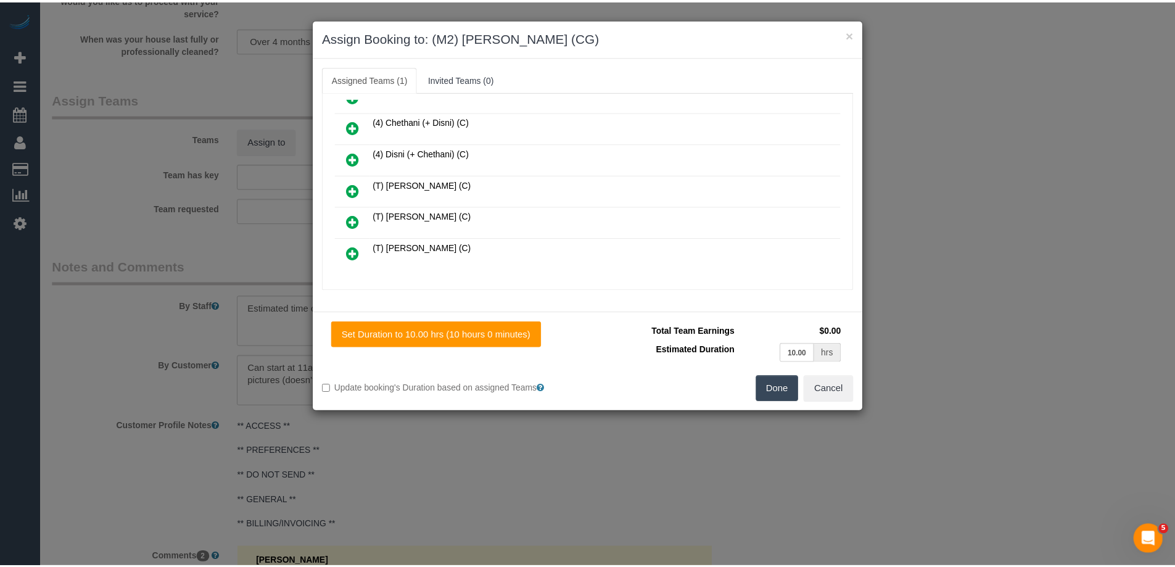
scroll to position [0, 0]
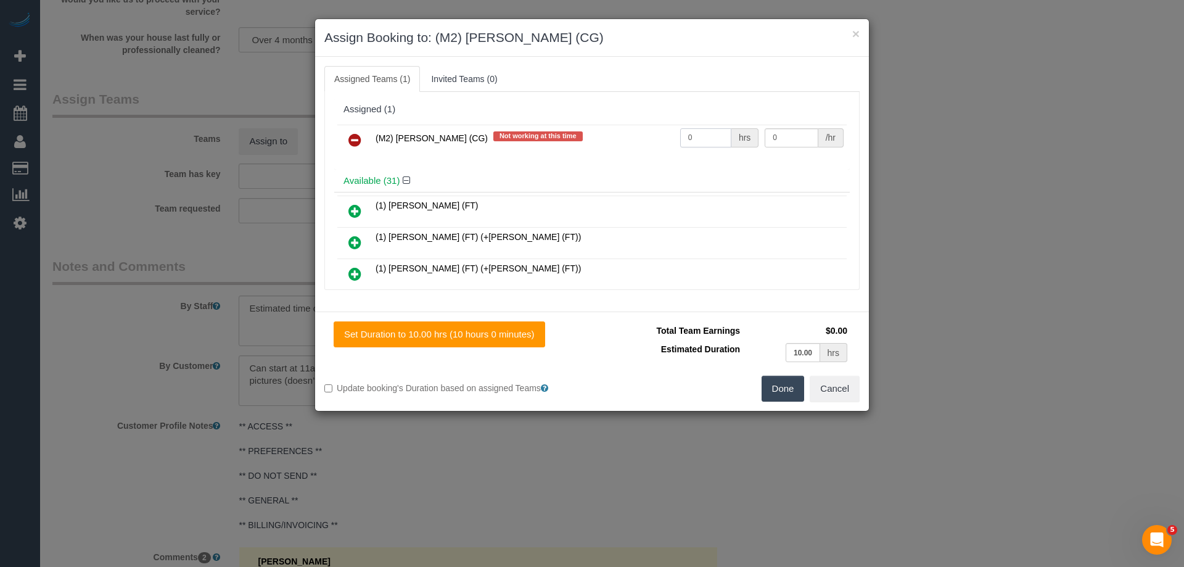
drag, startPoint x: 700, startPoint y: 135, endPoint x: 638, endPoint y: 138, distance: 62.9
click at [647, 138] on tr "(M2) Sayan Sayanthan (CG) Not working at this time 0 hrs 0 /hr" at bounding box center [591, 140] width 509 height 31
type input "1"
drag, startPoint x: 795, startPoint y: 134, endPoint x: 707, endPoint y: 132, distance: 88.2
click at [707, 132] on tr "(M2) Sayan Sayanthan (CG) Not working at this time 1 hrs 0 /hr" at bounding box center [591, 140] width 509 height 31
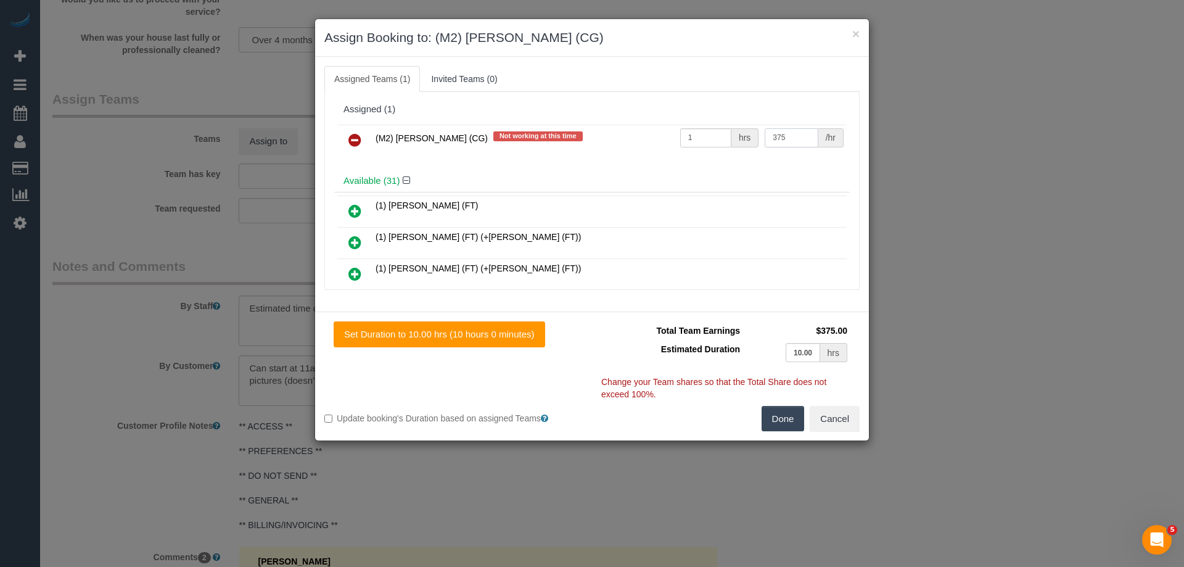
type input "375"
click at [784, 421] on button "Done" at bounding box center [783, 419] width 43 height 26
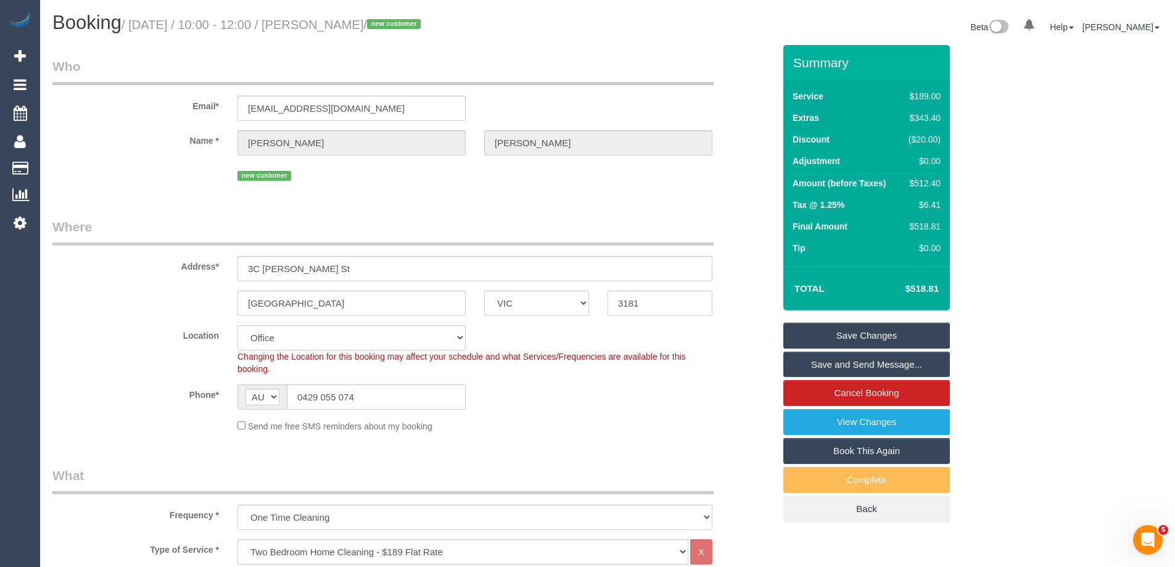
drag, startPoint x: 422, startPoint y: 24, endPoint x: 342, endPoint y: 20, distance: 80.9
click at [342, 20] on small "/ September 04, 2025 / 10:00 - 12:00 / Desiree Munro / new customer" at bounding box center [272, 25] width 303 height 14
copy small "Desiree Munro"
click at [827, 359] on link "Save and Send Message..." at bounding box center [866, 364] width 166 height 26
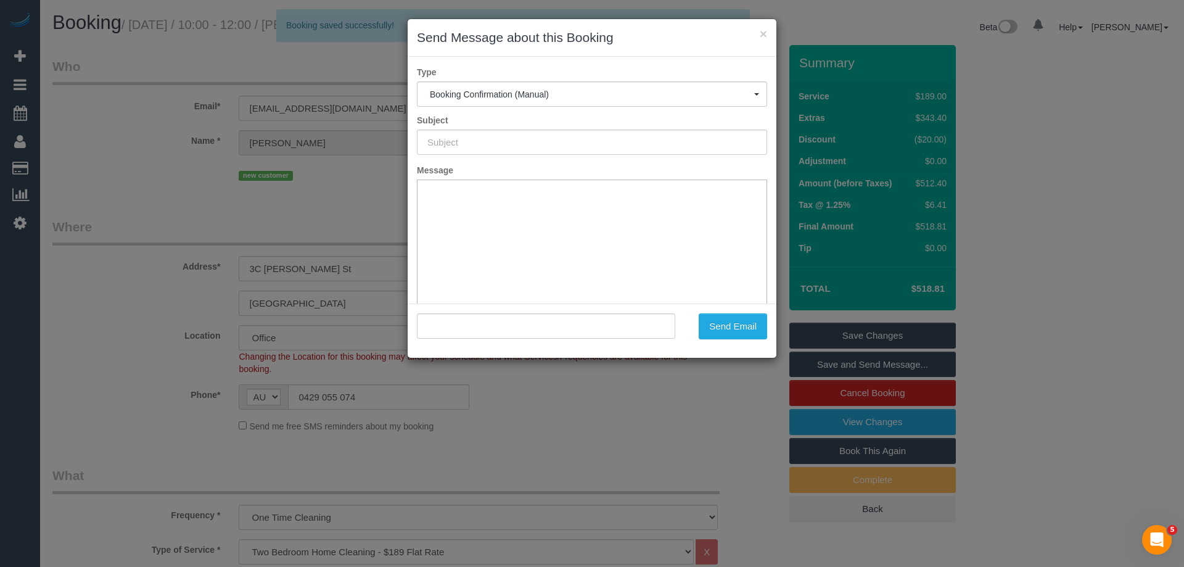
type input "Booking Confirmed"
type input ""Desiree Munro" <munrode@hotmail.com>"
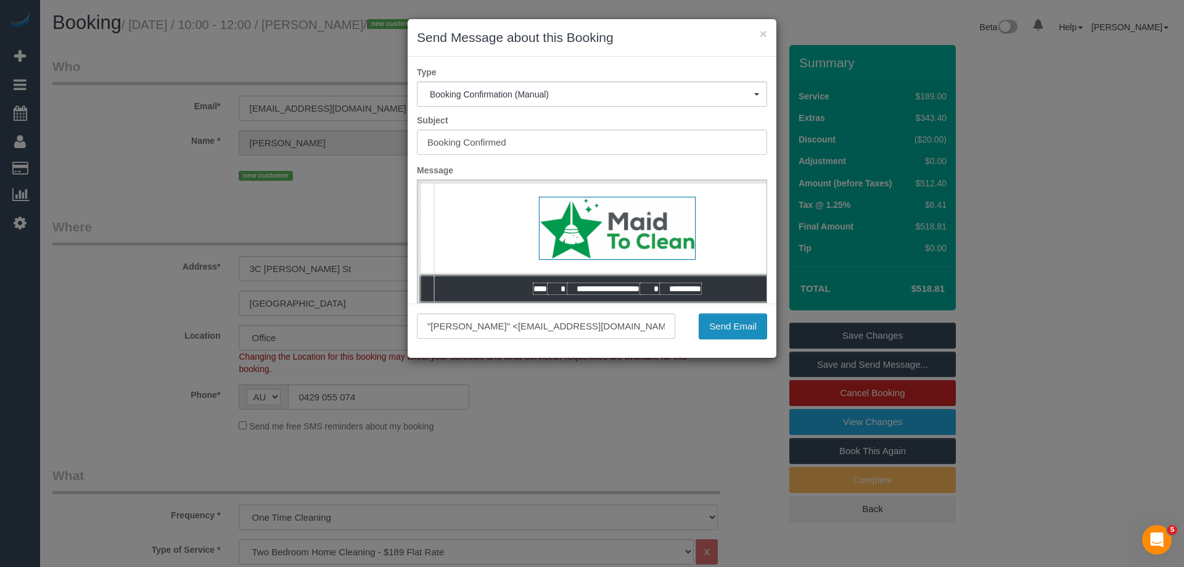
click at [723, 324] on button "Send Email" at bounding box center [733, 326] width 68 height 26
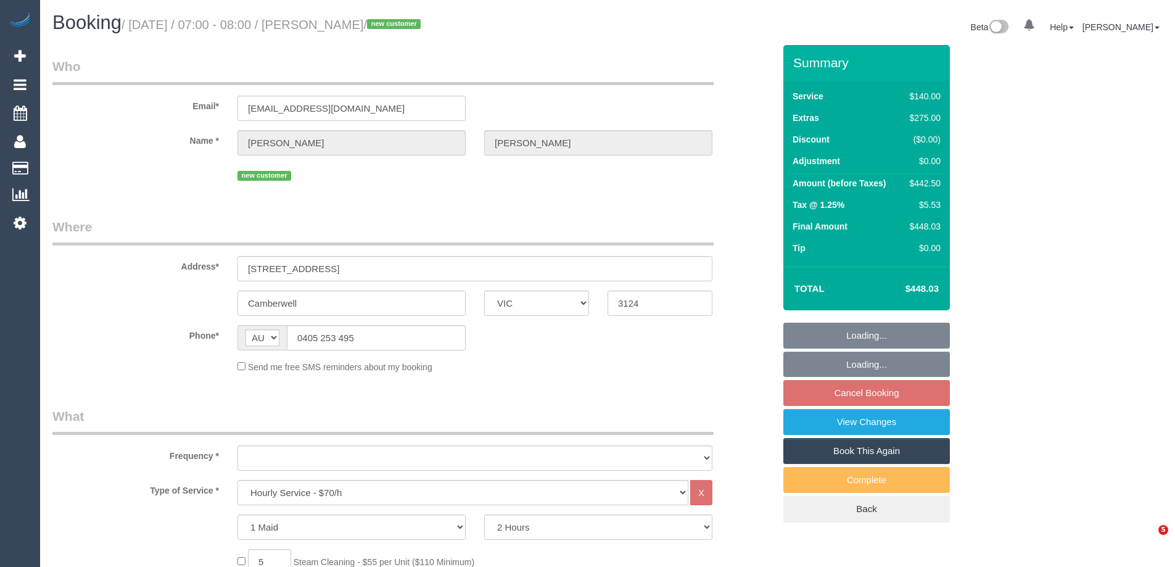
select select "VIC"
select select "string:stripe-pm_1RyNBo2GScqysDRVFu5wEEhO"
select select "number:28"
select select "number:14"
select select "number:18"
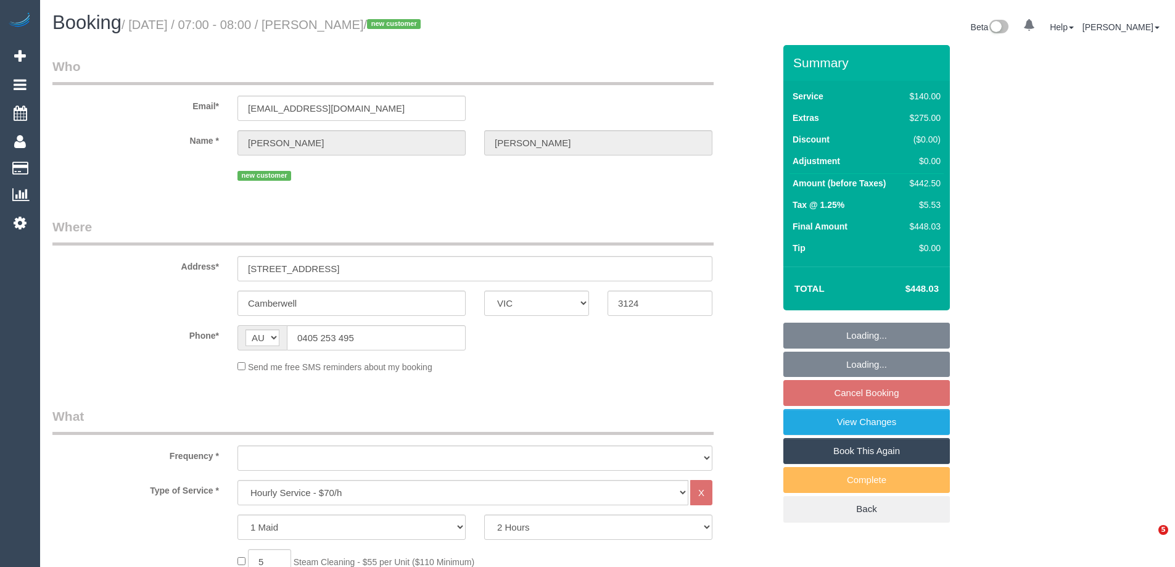
select select "number:25"
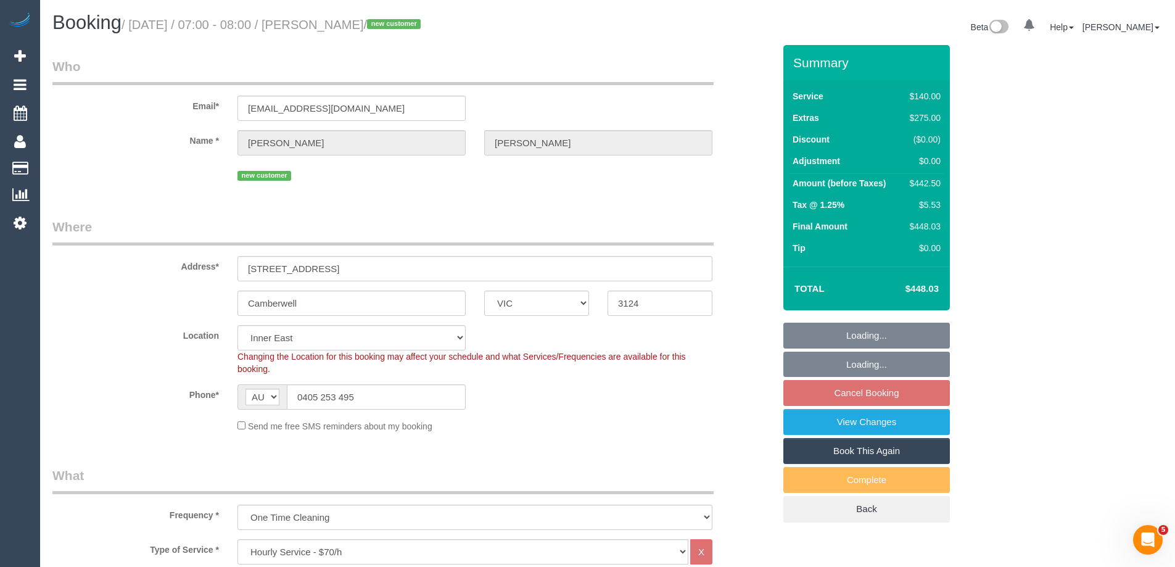
select select "object:1483"
select select "spot1"
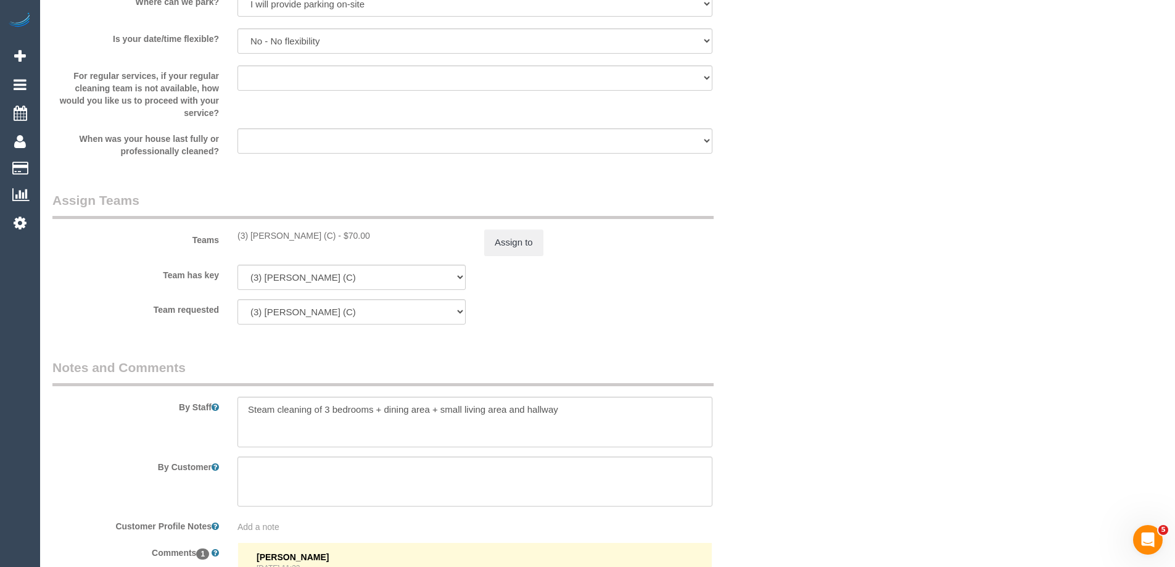
scroll to position [1665, 0]
drag, startPoint x: 564, startPoint y: 408, endPoint x: 324, endPoint y: 414, distance: 239.3
click at [324, 414] on textarea at bounding box center [474, 418] width 475 height 51
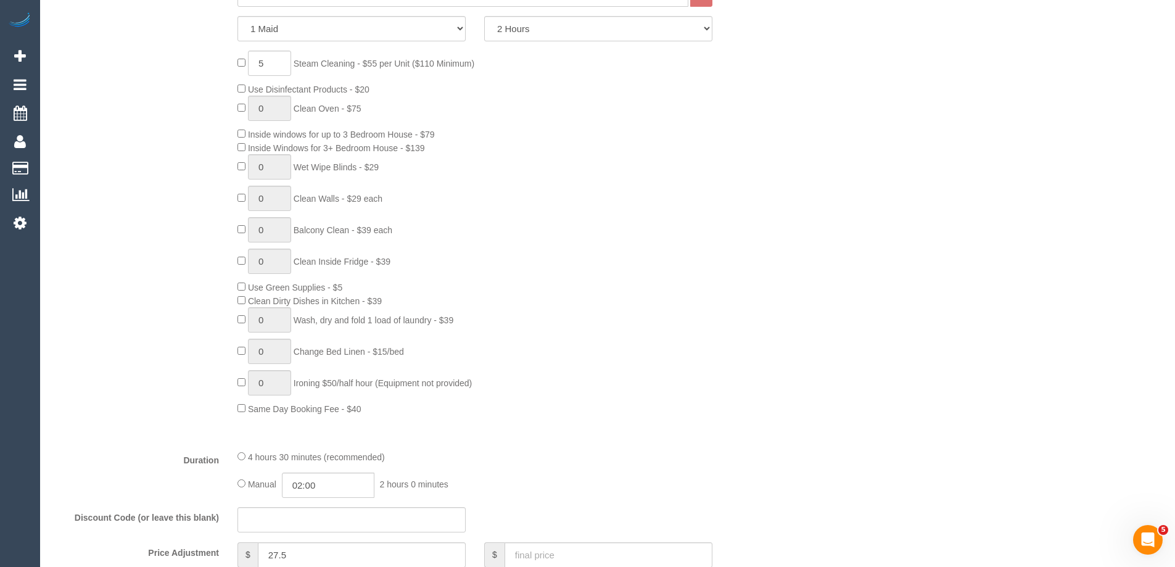
scroll to position [432, 0]
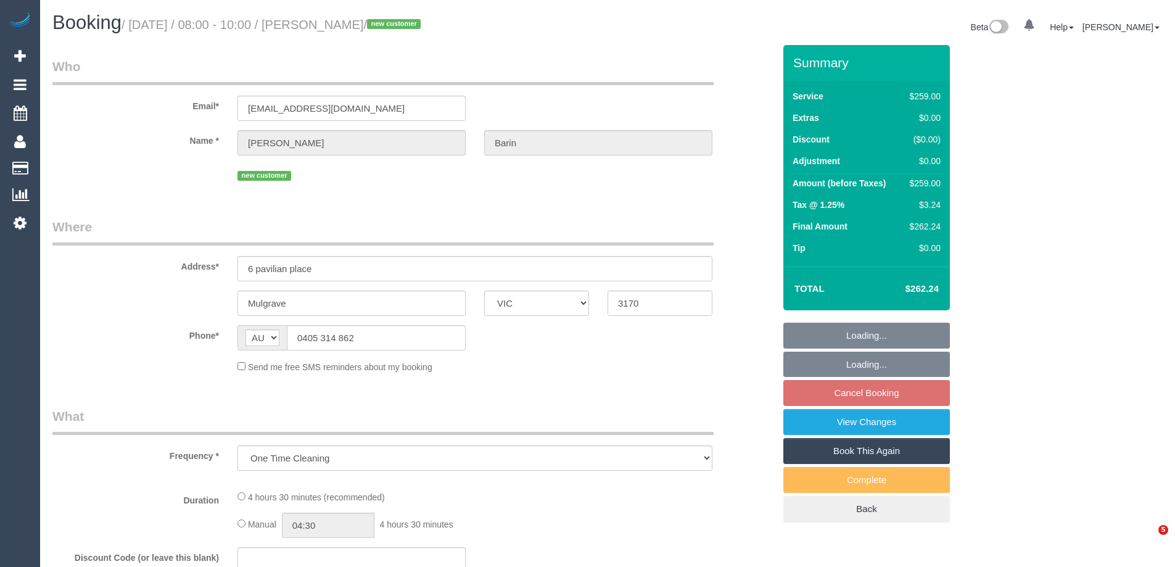
select select "VIC"
select select "string:stripe-pm_1S1Lto2GScqysDRVfUiZLU18"
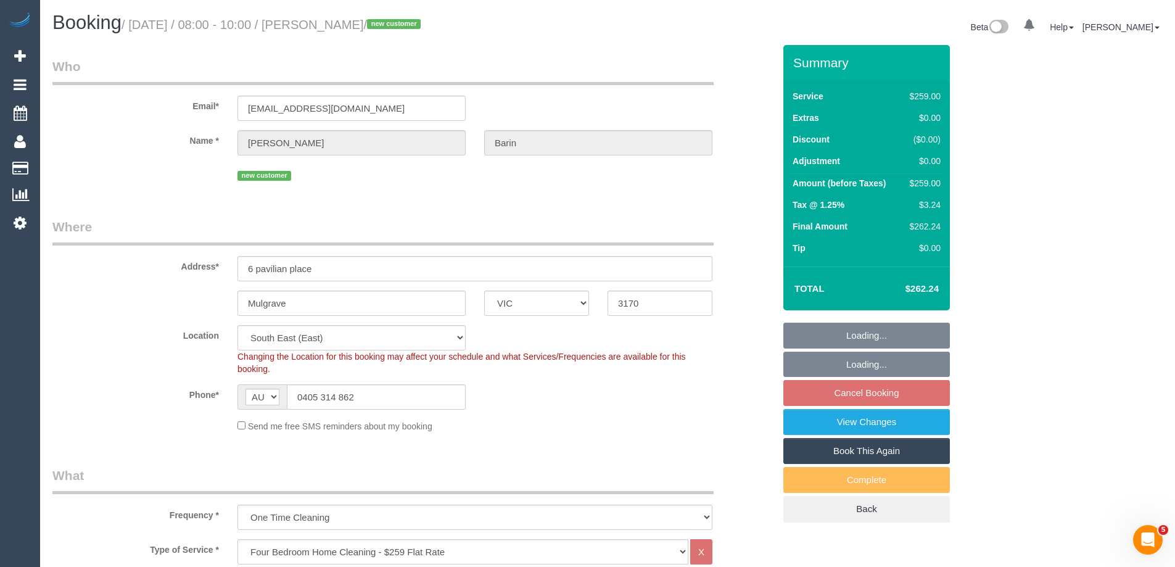
select select "object:634"
select select "number:27"
select select "number:14"
select select "number:19"
select select "number:36"
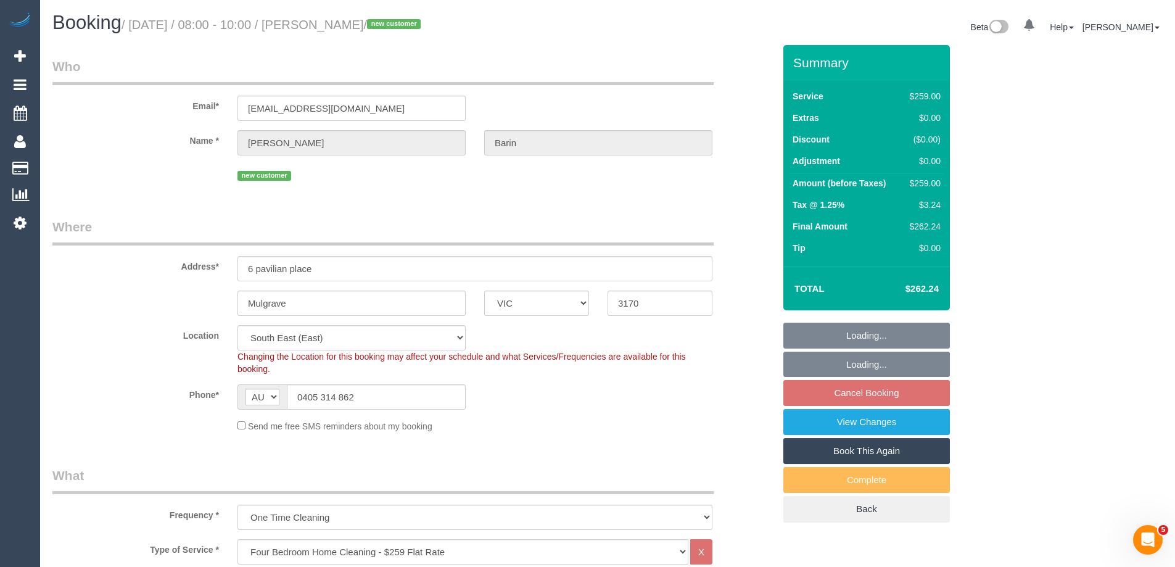
select select "spot1"
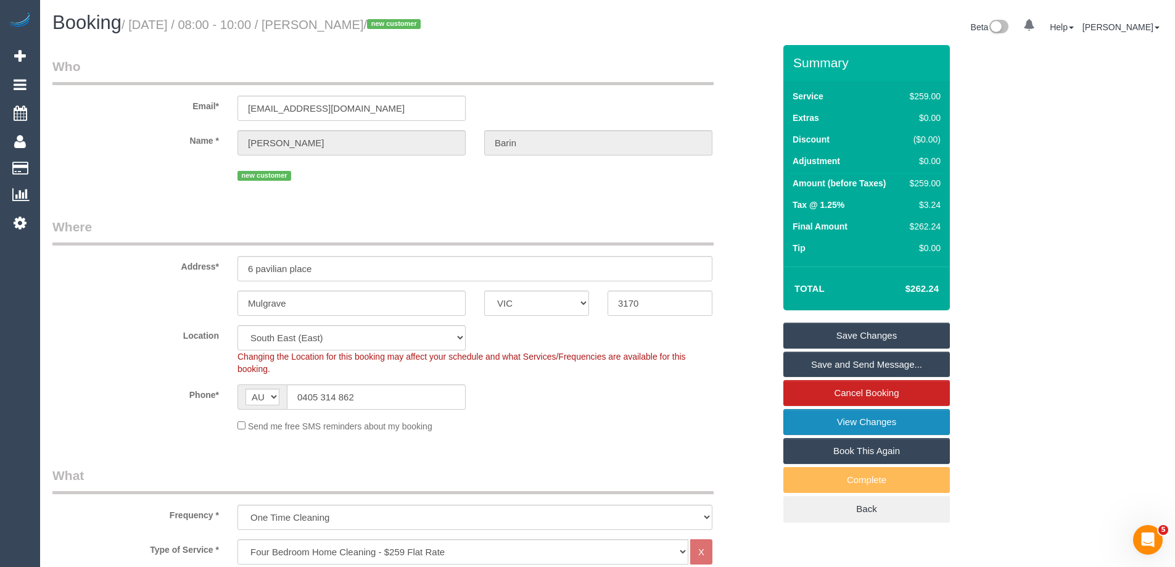
click at [858, 418] on link "View Changes" at bounding box center [866, 422] width 166 height 26
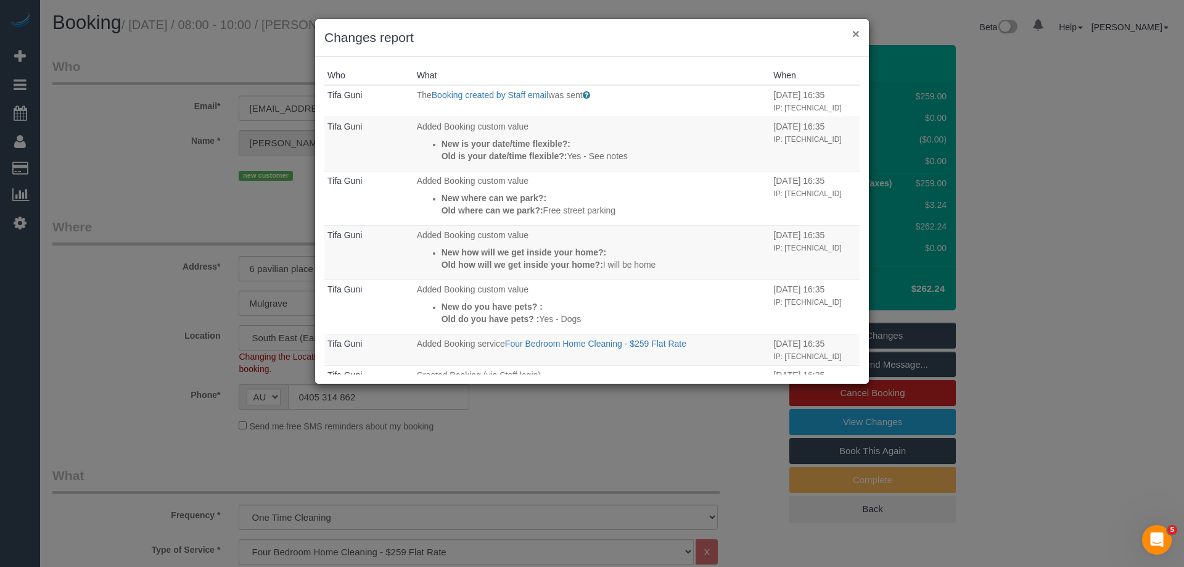
click at [853, 31] on button "×" at bounding box center [855, 33] width 7 height 13
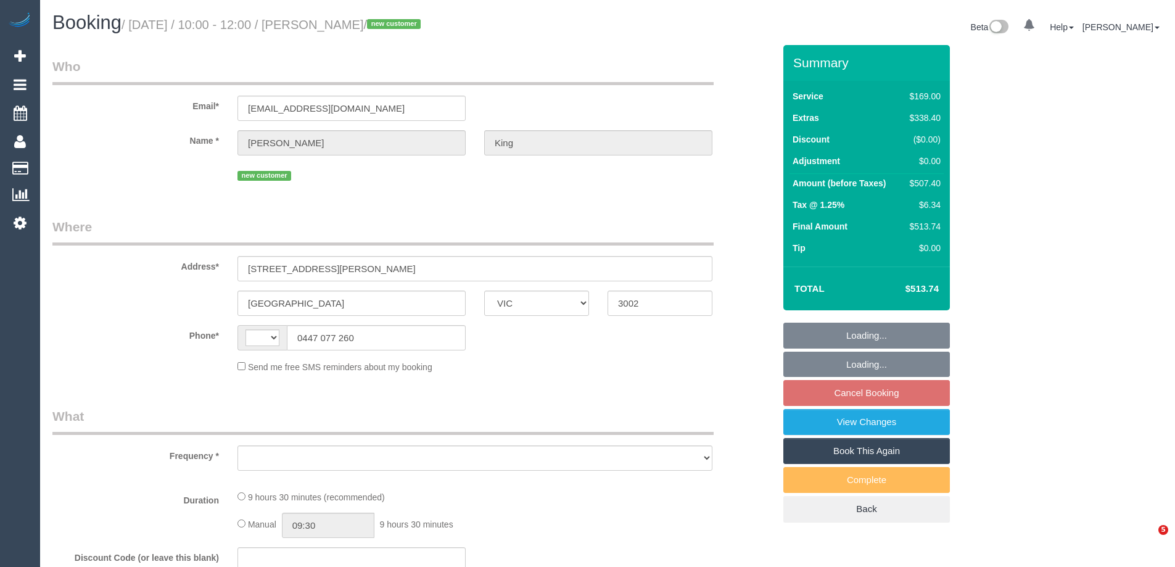
select select "VIC"
select select "string:stripe-pm_1RwDtg2GScqysDRVK3eZOeWT"
select select "number:28"
select select "number:14"
select select "number:19"
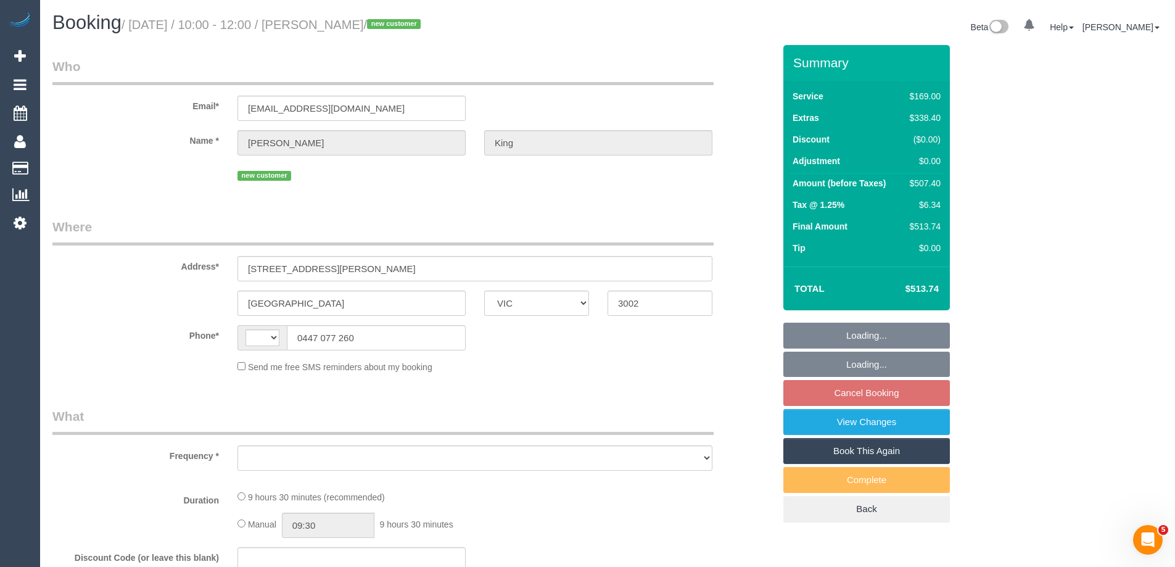
select select "number:25"
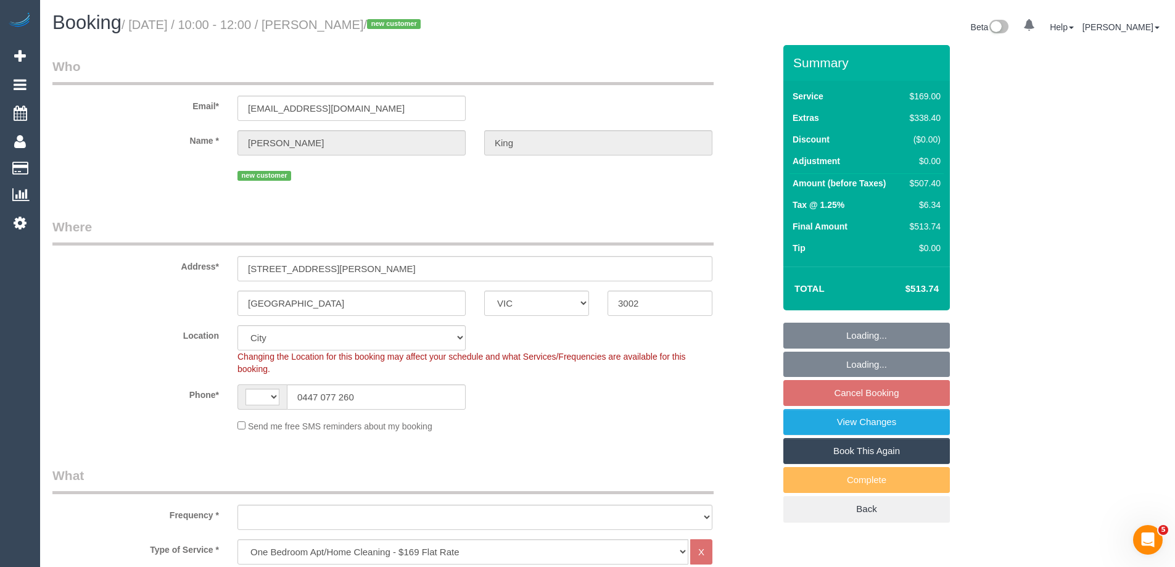
select select "string:AU"
select select "object:1225"
select select "spot3"
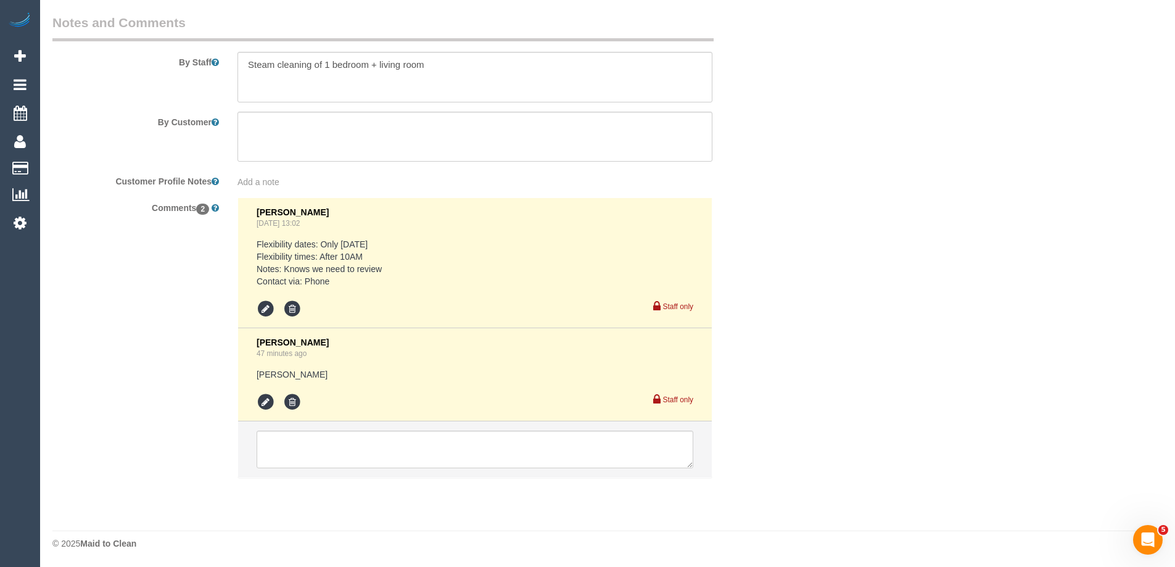
scroll to position [2040, 0]
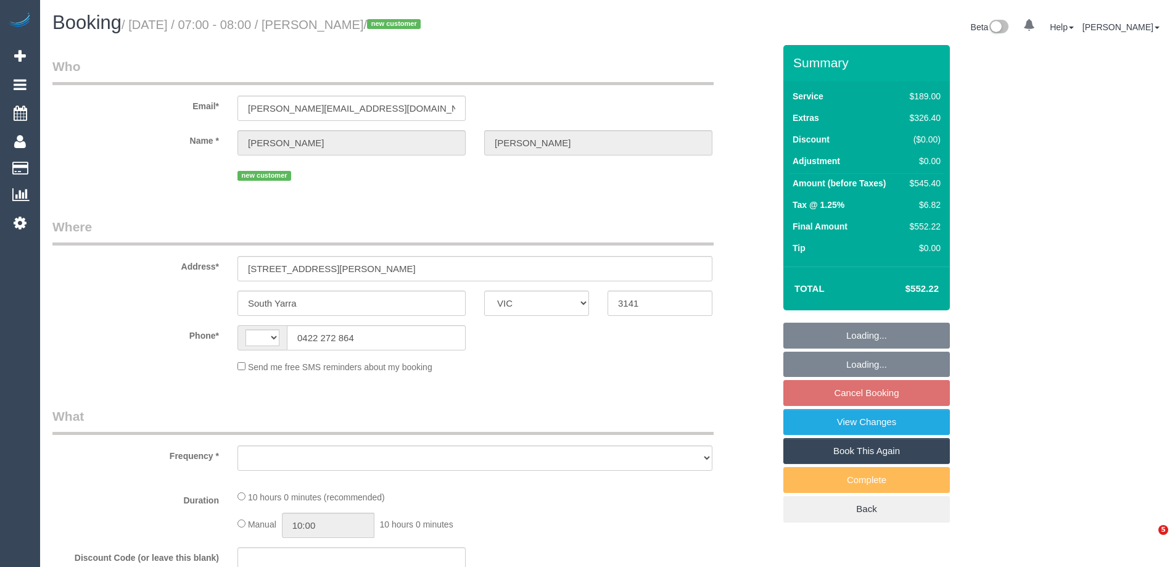
select select "VIC"
select select "string:stripe-pm_1RxhfV2GScqysDRVS0HZJd6O"
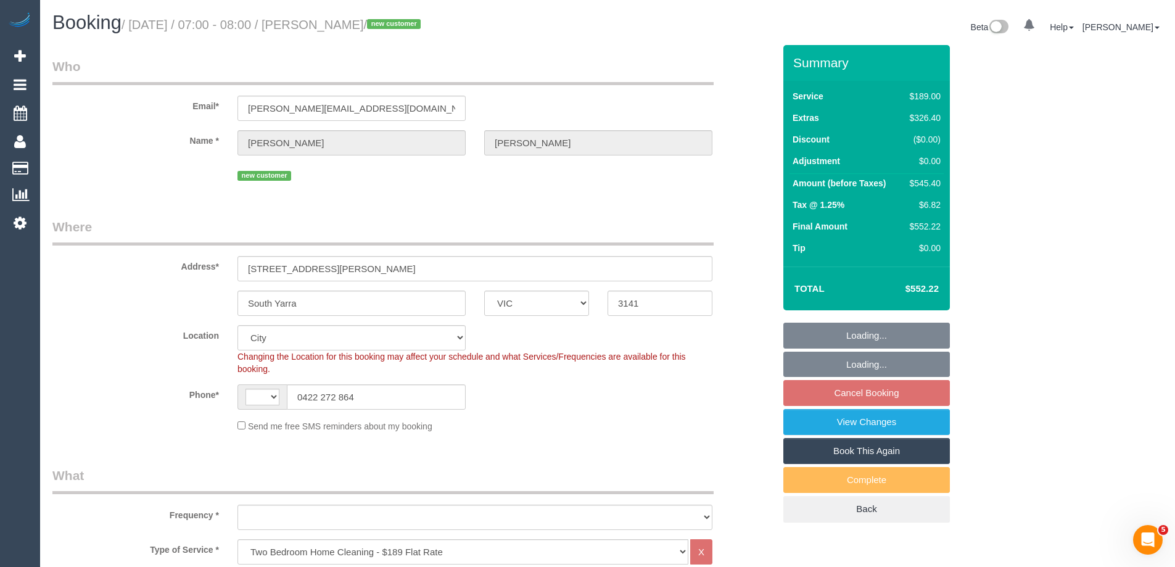
select select "string:AU"
select select "object:1225"
select select "spot1"
select select "number:28"
select select "number:14"
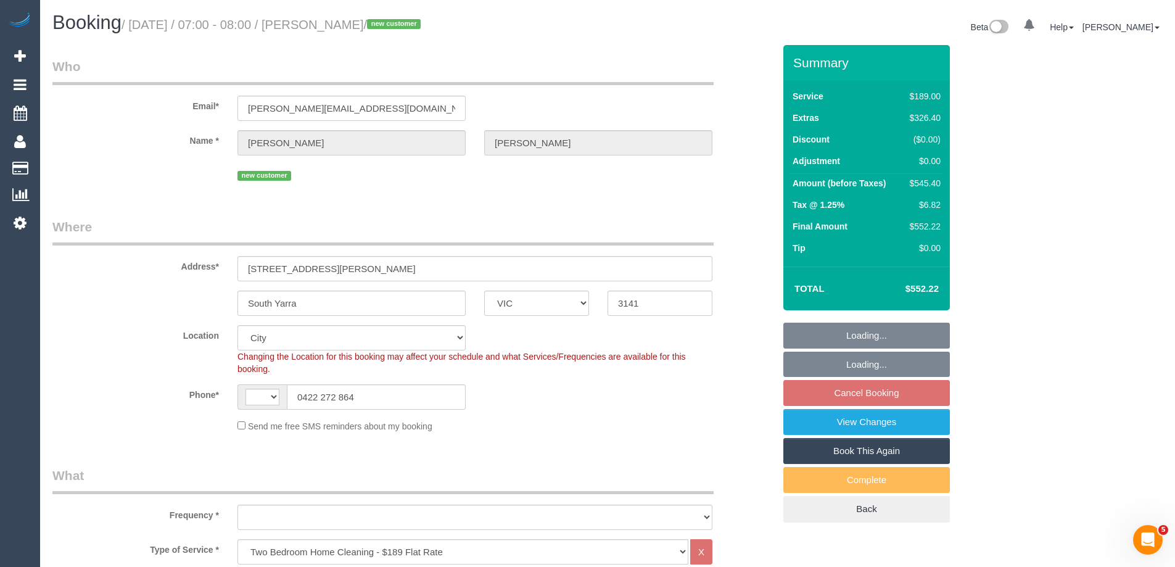
select select "number:18"
select select "number:24"
select select "object:1230"
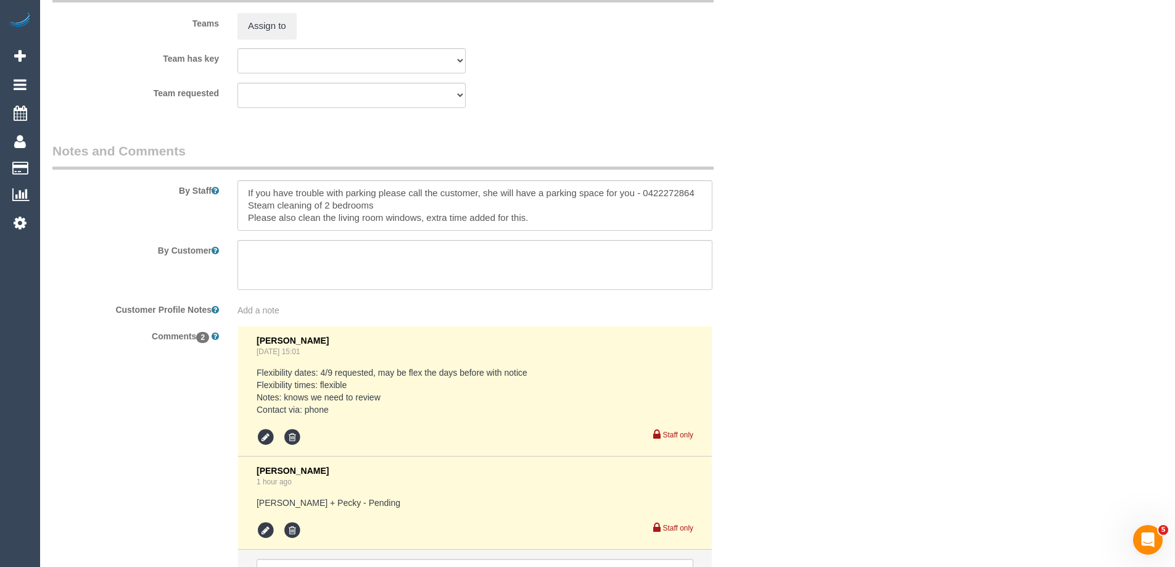
scroll to position [1973, 0]
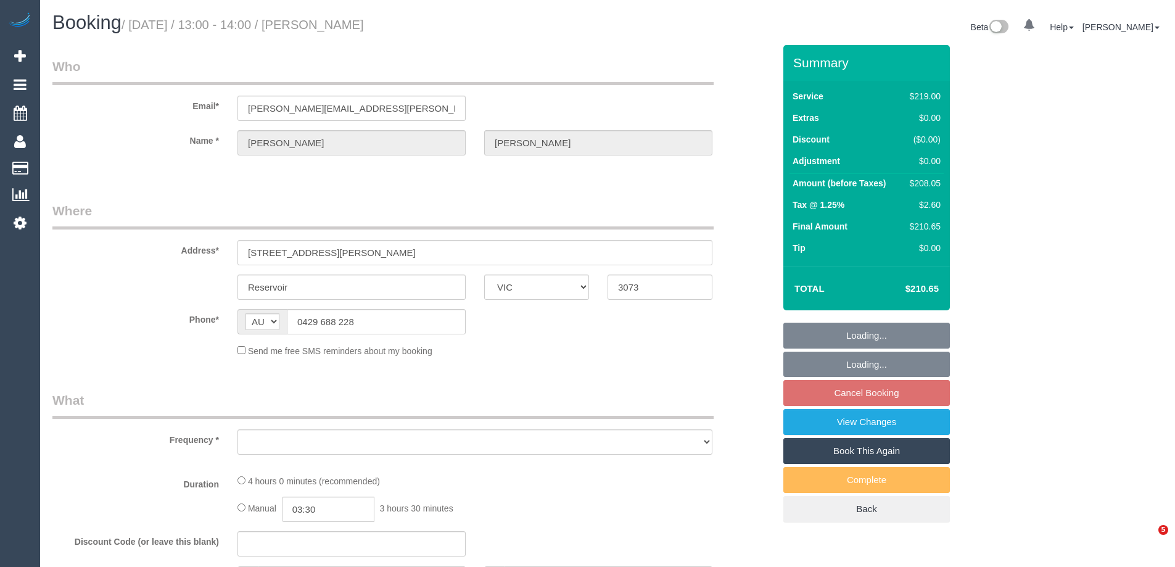
select select "VIC"
select select "string:stripe-pm_1P5Gs92GScqysDRVcRzcUGDE"
select select "number:28"
select select "number:14"
select select "number:18"
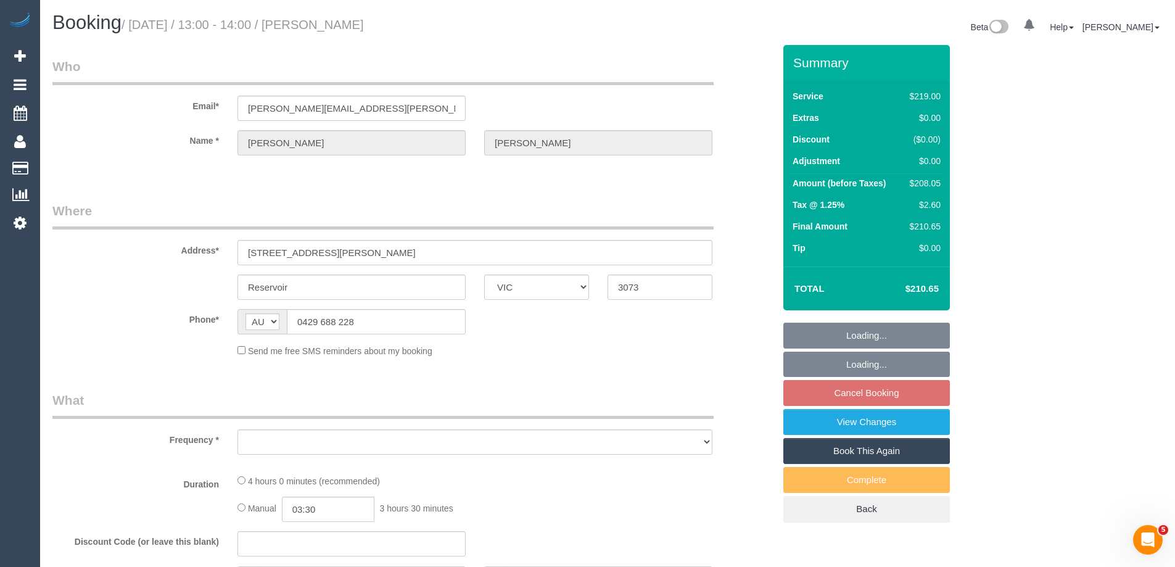
select select "number:22"
select select "number:35"
select select "number:12"
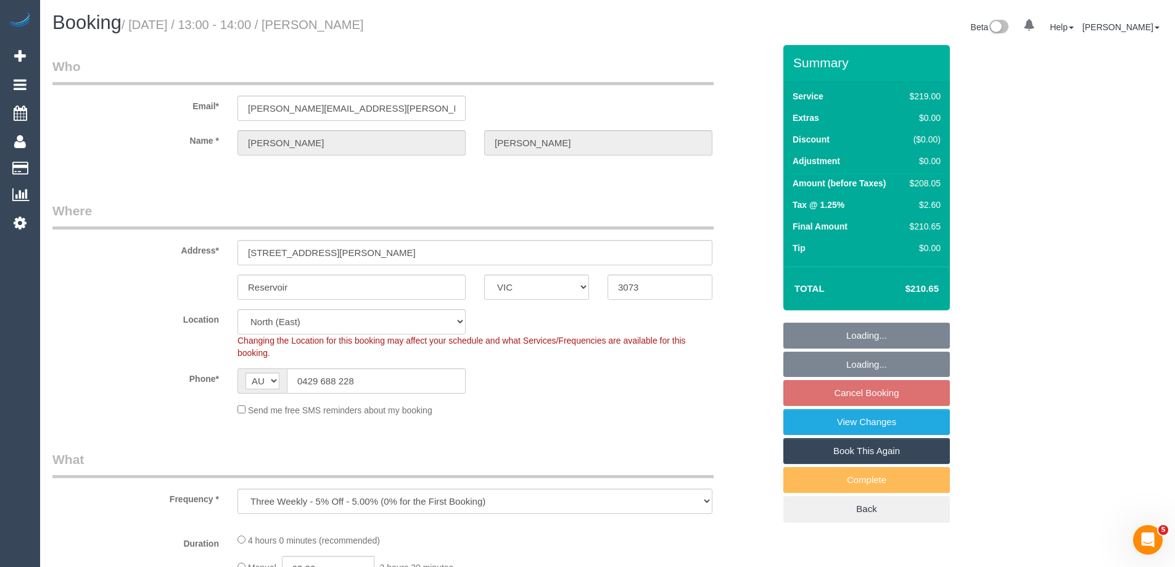
select select "object:785"
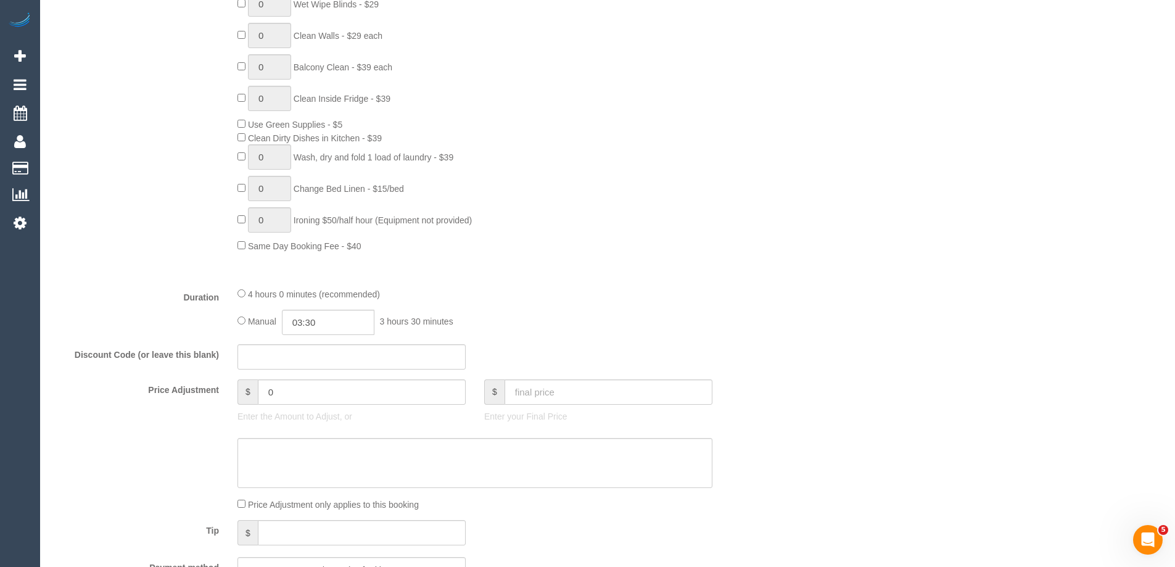
scroll to position [740, 0]
drag, startPoint x: 249, startPoint y: 290, endPoint x: 231, endPoint y: 294, distance: 18.9
click at [234, 293] on div "4 hours 0 minutes (recommended) Manual 03:30 3 hours 30 minutes" at bounding box center [474, 308] width 493 height 48
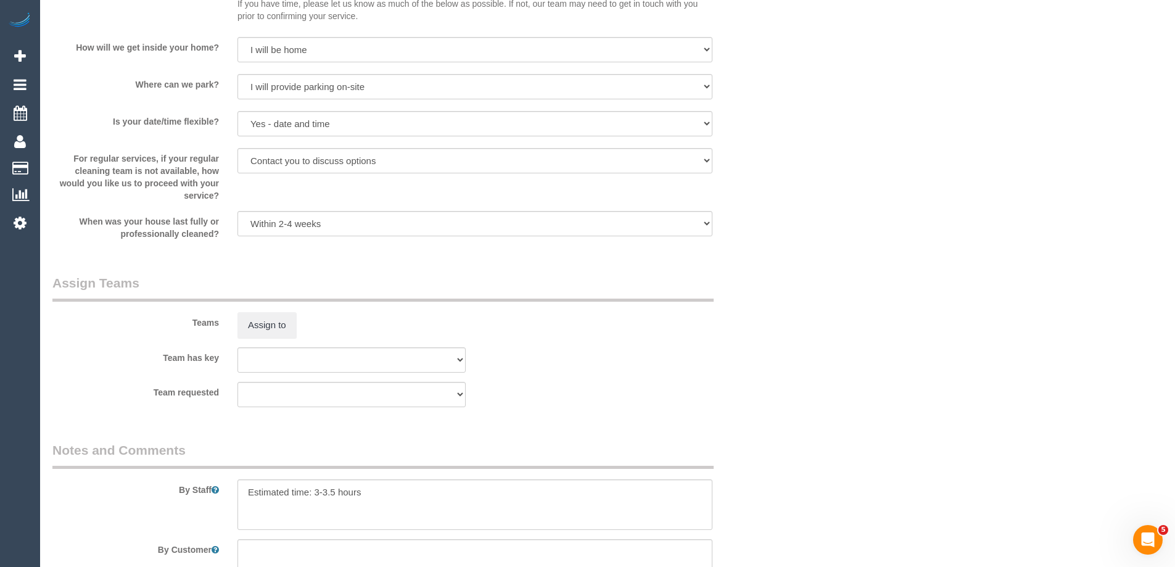
scroll to position [1788, 0]
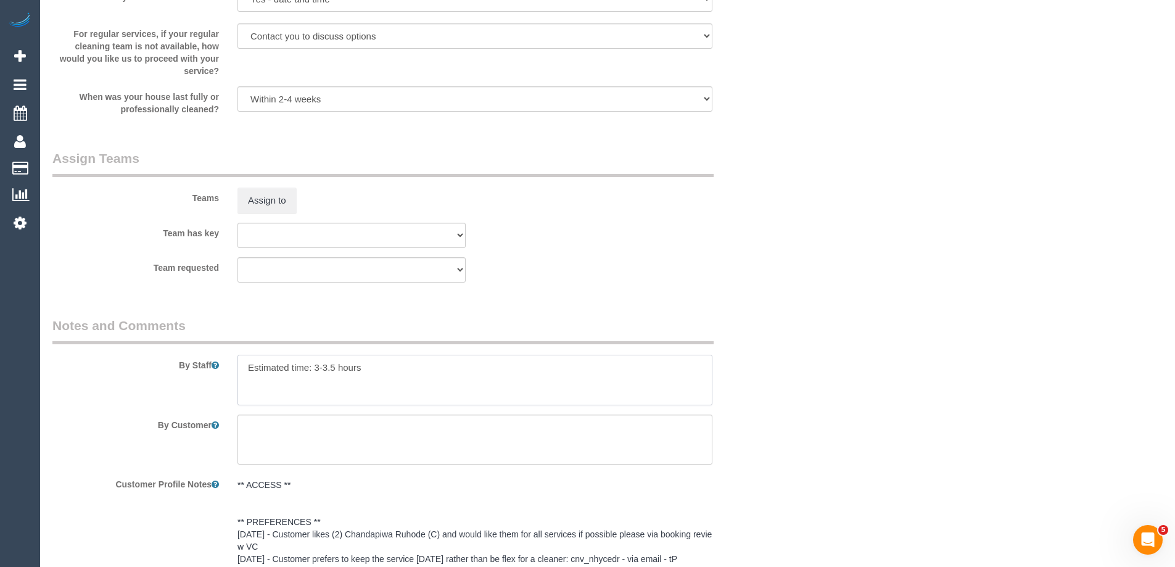
drag, startPoint x: 336, startPoint y: 368, endPoint x: 322, endPoint y: 364, distance: 14.1
click at [322, 364] on textarea at bounding box center [474, 380] width 475 height 51
type textarea "Estimated time: 3-4 hours"
click at [259, 207] on button "Assign to" at bounding box center [266, 200] width 59 height 26
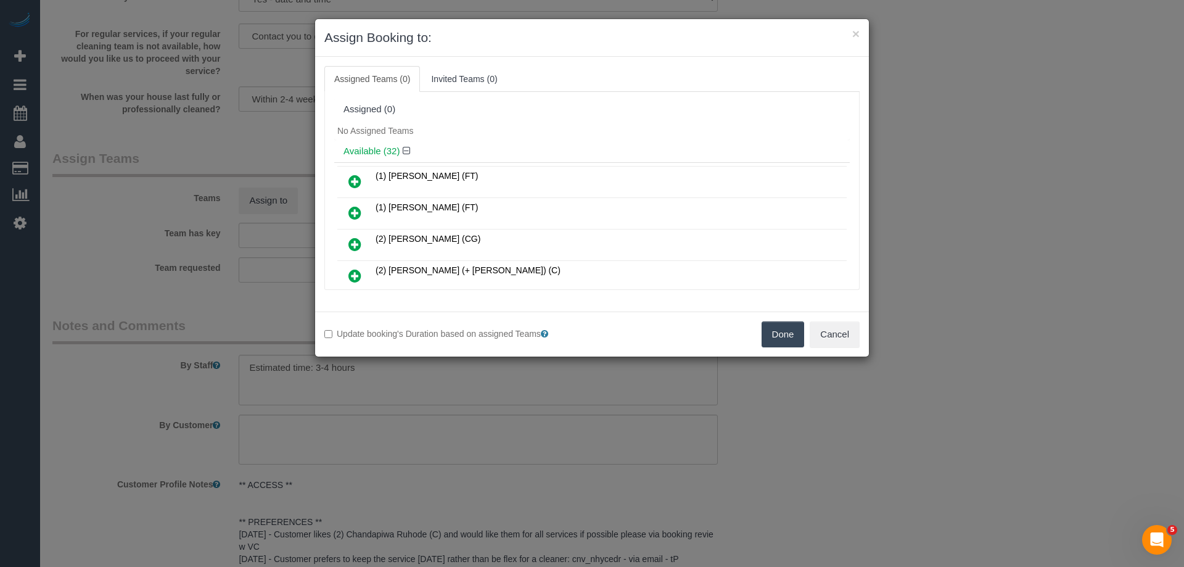
click at [354, 243] on icon at bounding box center [354, 244] width 13 height 15
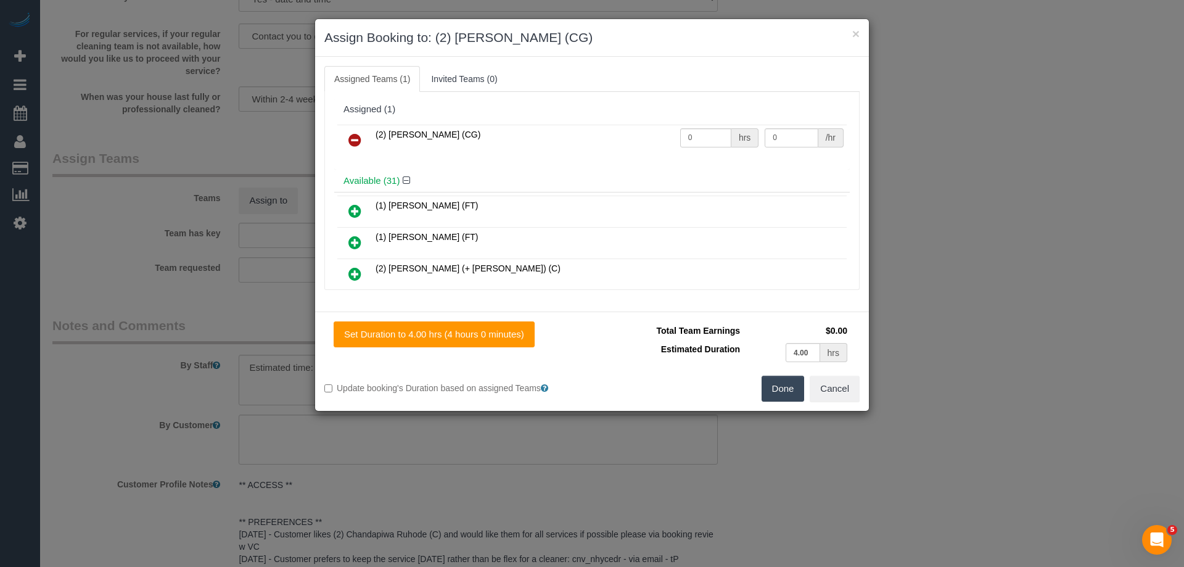
click at [788, 394] on button "Done" at bounding box center [783, 389] width 43 height 26
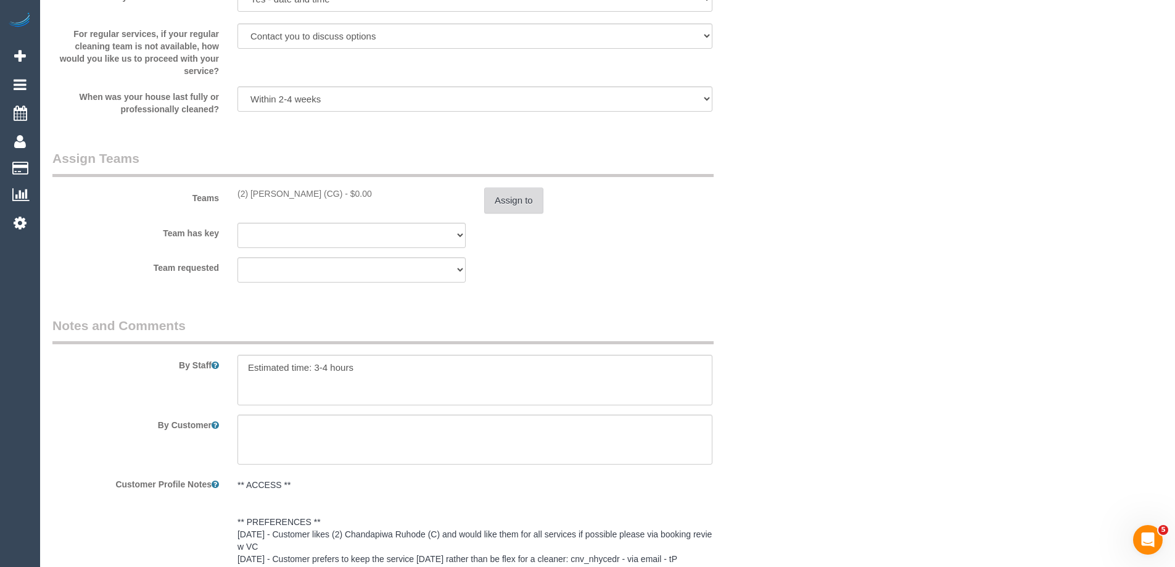
click at [491, 209] on button "Assign to" at bounding box center [513, 200] width 59 height 26
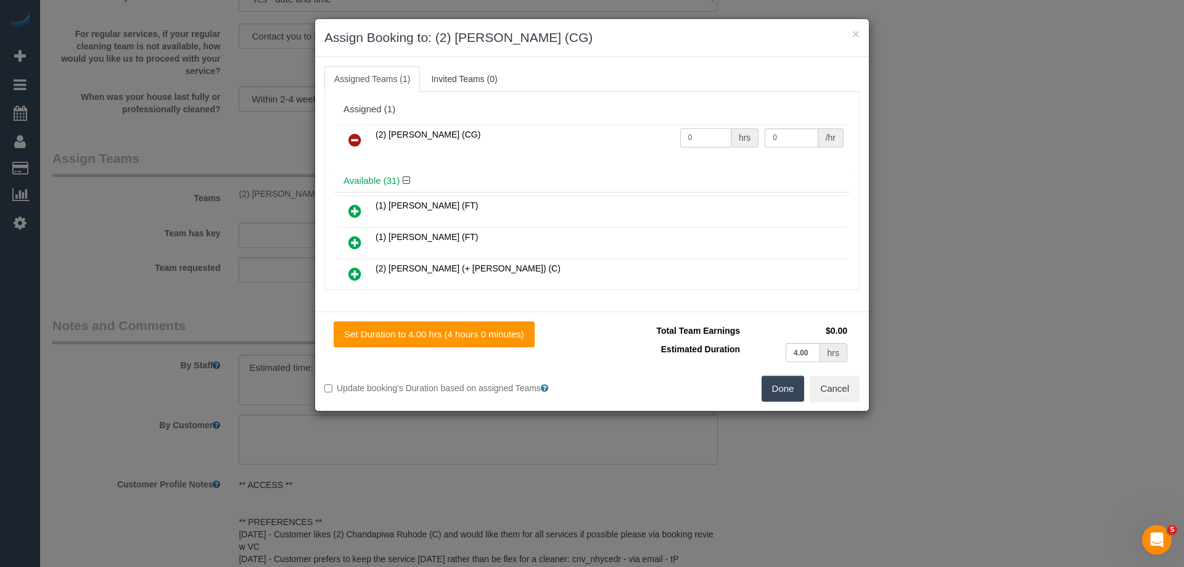
drag, startPoint x: 688, startPoint y: 136, endPoint x: 630, endPoint y: 136, distance: 58.6
click at [628, 136] on tr "(2) Binoy Adheesha (CG) 0 hrs 0 /hr" at bounding box center [591, 140] width 509 height 31
type input "1"
drag, startPoint x: 779, startPoint y: 138, endPoint x: 714, endPoint y: 136, distance: 64.8
click at [715, 136] on tr "(2) Binoy Adheesha (CG) 1 hrs 0 /hr" at bounding box center [591, 140] width 509 height 31
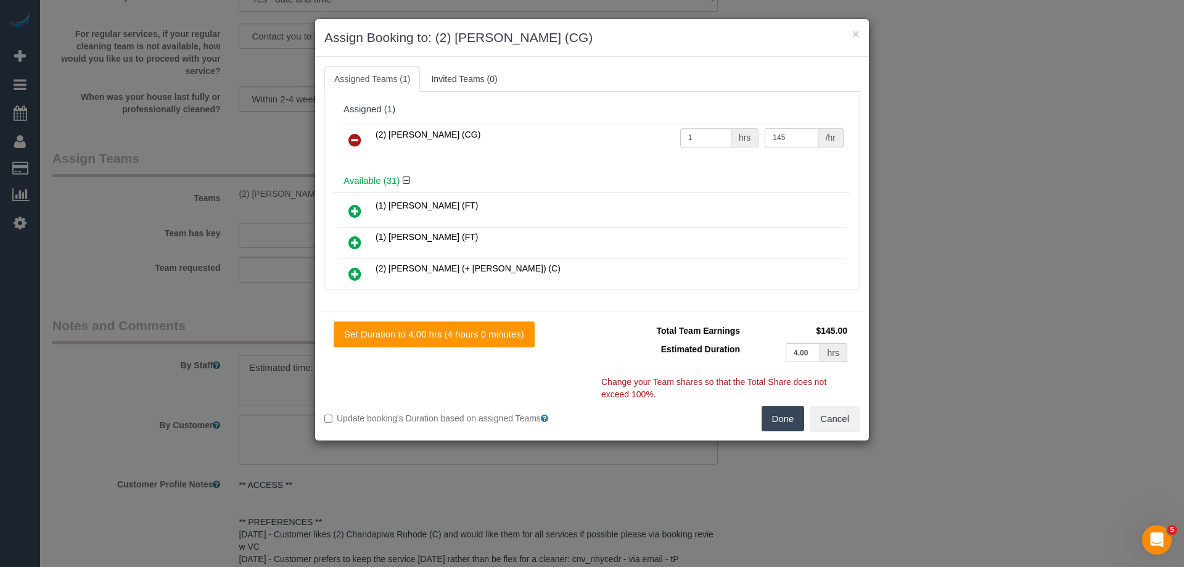
type input "145"
click at [769, 416] on button "Done" at bounding box center [783, 419] width 43 height 26
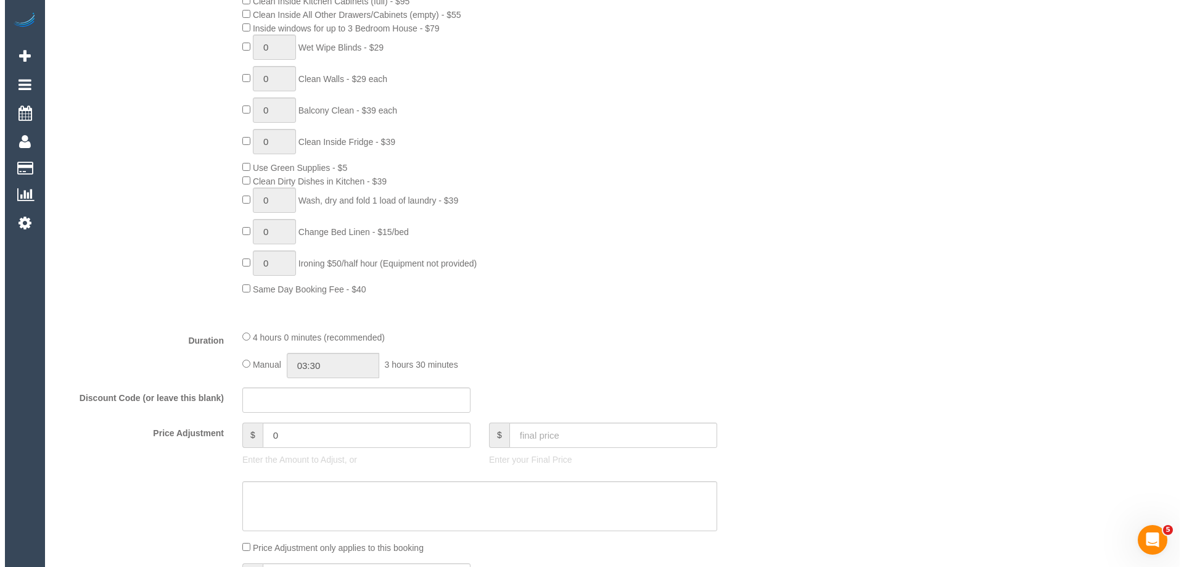
scroll to position [0, 0]
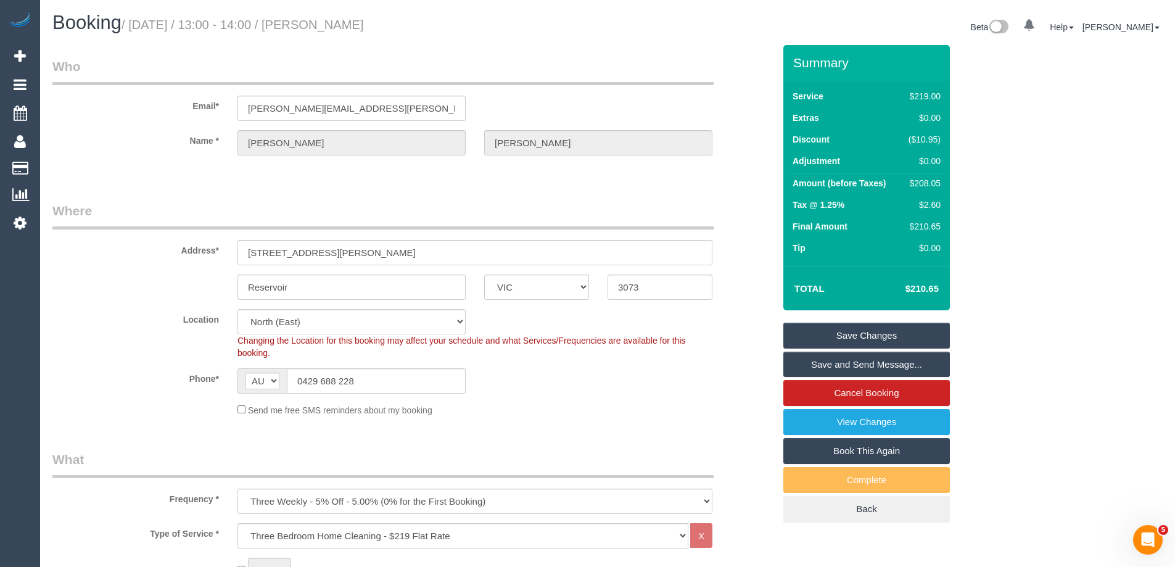
drag, startPoint x: 440, startPoint y: 20, endPoint x: 339, endPoint y: 20, distance: 100.5
click at [339, 20] on h1 "Booking / September 08, 2025 / 13:00 - 14:00 / Aneeta Nathan" at bounding box center [325, 22] width 546 height 21
copy small "Aneeta Nathan"
click at [842, 336] on link "Save Changes" at bounding box center [866, 335] width 166 height 26
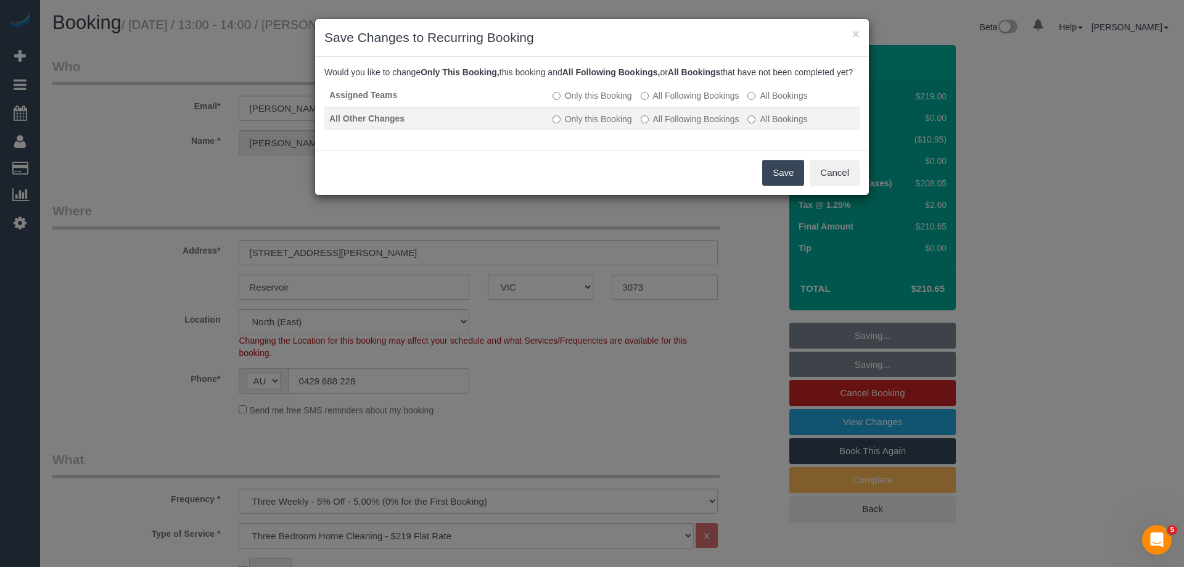
click at [662, 125] on label "All Following Bookings" at bounding box center [690, 119] width 99 height 12
click at [783, 184] on button "Save" at bounding box center [783, 173] width 42 height 26
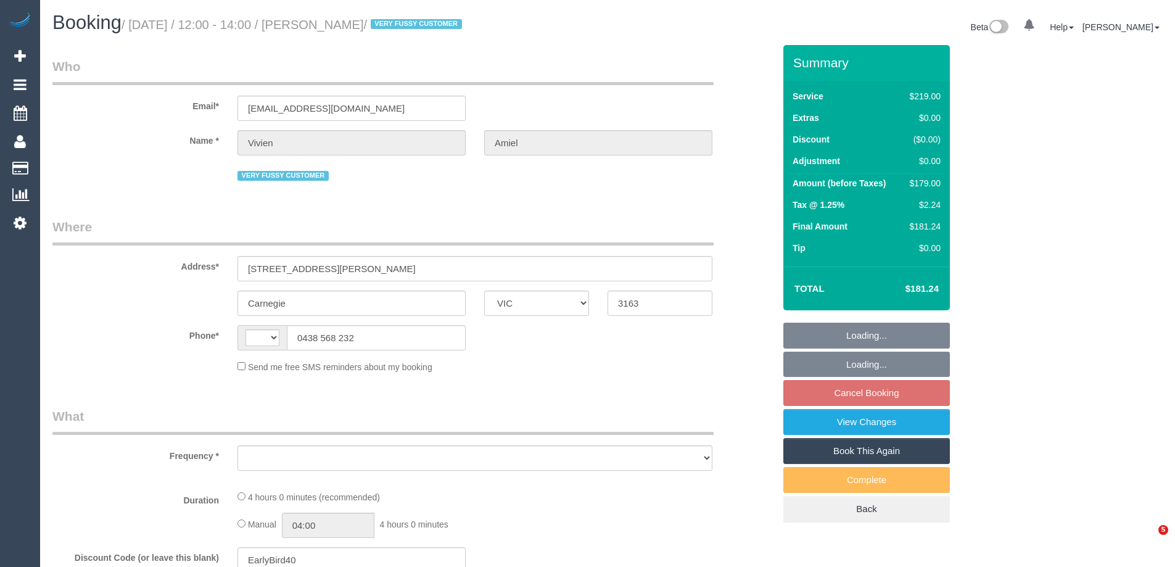
select select "VIC"
select select "string:AU"
select select "object:552"
select select "string:stripe-pm_1NUjEv2GScqysDRVlLc2vOVA"
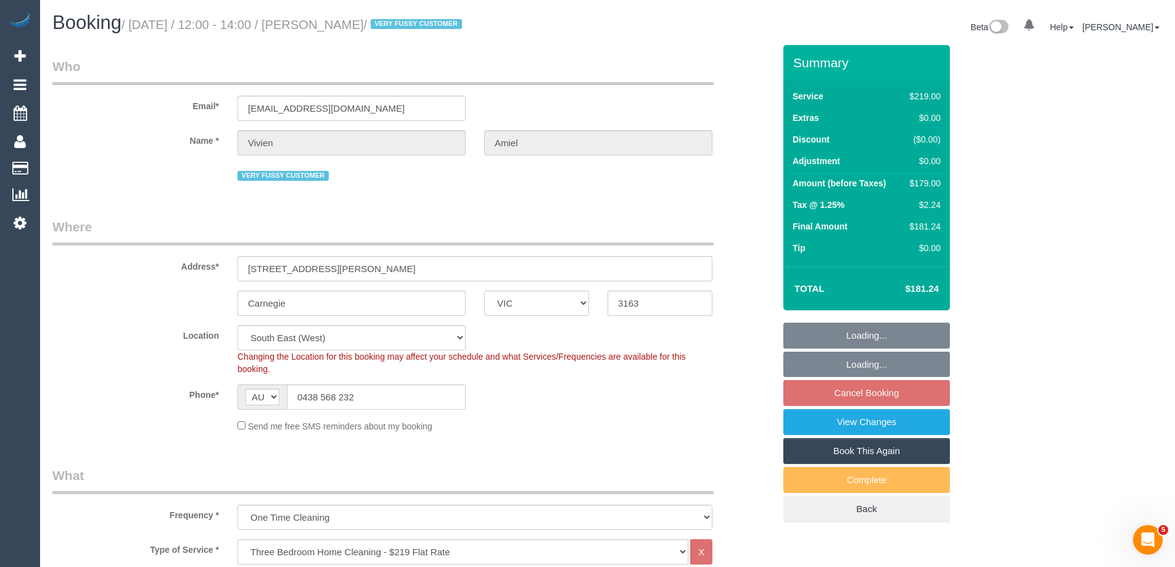
select select "object:801"
select select "number:27"
select select "number:14"
select select "number:19"
select select "number:25"
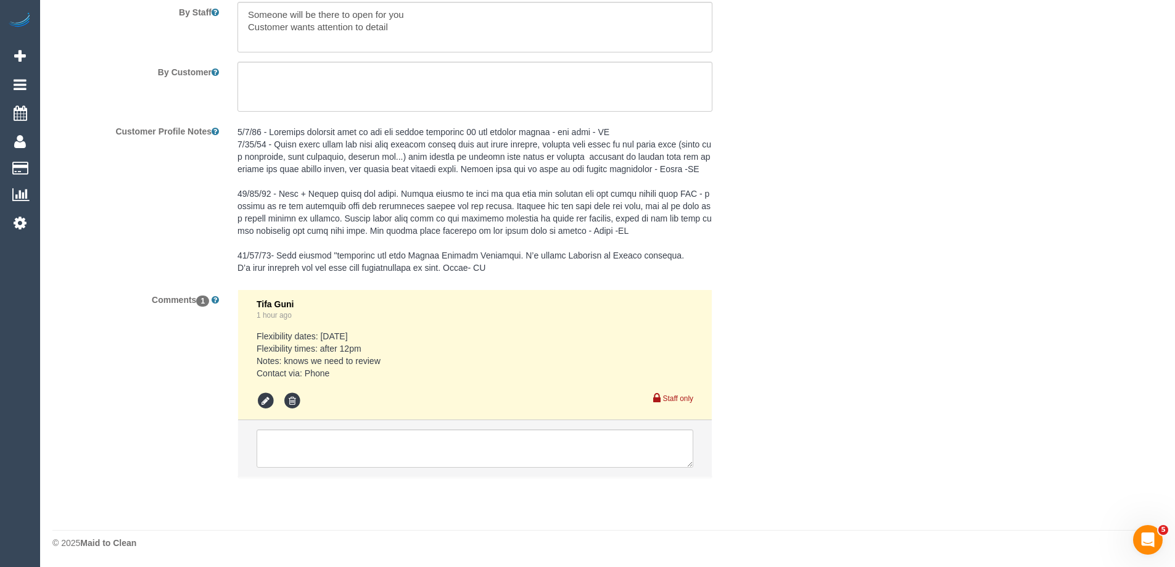
scroll to position [2102, 0]
select select "spot4"
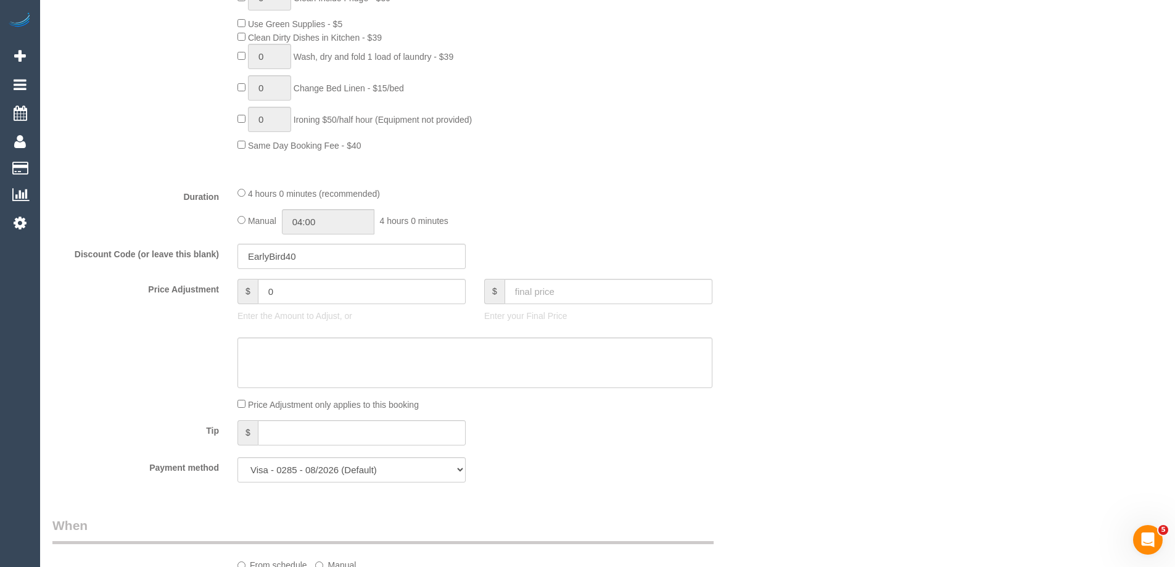
scroll to position [987, 0]
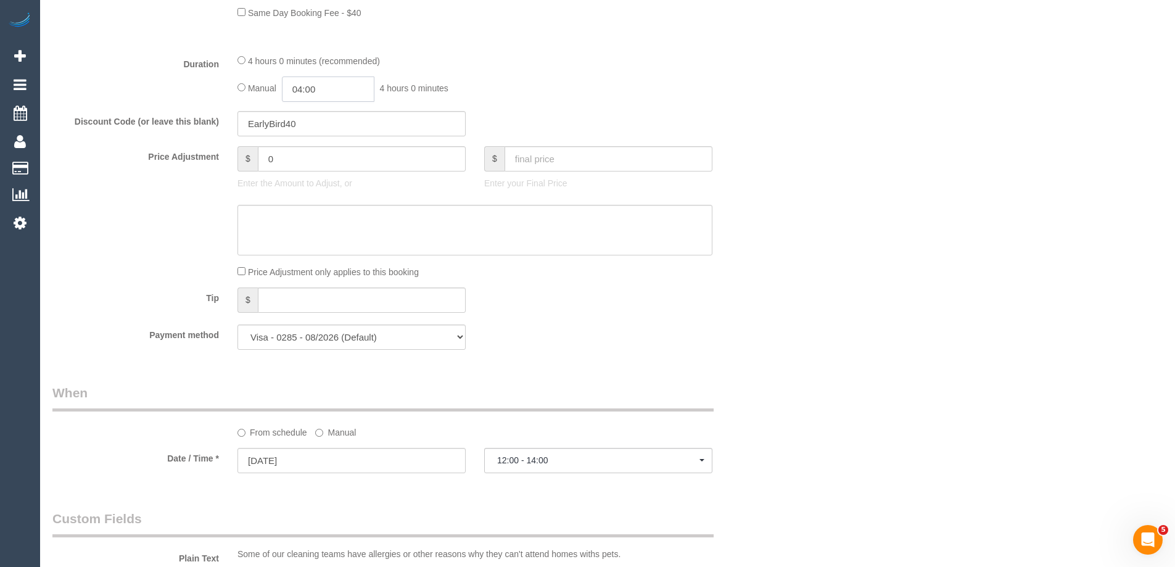
click at [318, 89] on input "04:00" at bounding box center [328, 88] width 92 height 25
type input "02:00"
click at [318, 115] on li "02:00" at bounding box center [314, 112] width 55 height 16
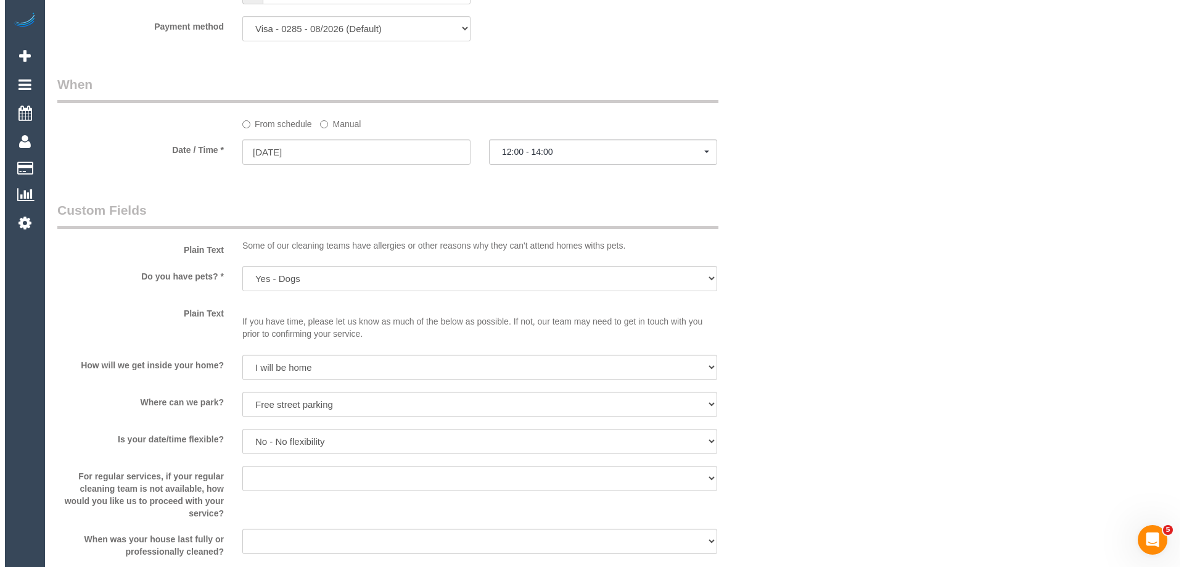
scroll to position [1603, 0]
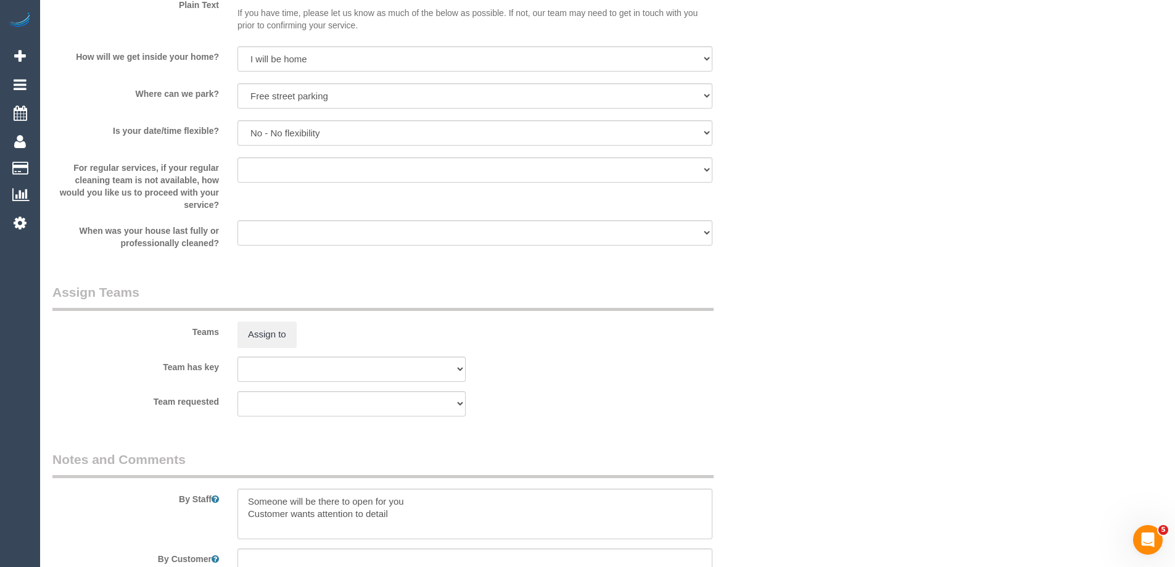
select select "spot25"
click at [239, 496] on textarea at bounding box center [474, 513] width 475 height 51
type textarea "Estimated time of 3.5-4 hrs. Someone will be there to open for you Customer wan…"
click at [262, 318] on div "Teams Assign to" at bounding box center [413, 315] width 740 height 64
click at [261, 332] on button "Assign to" at bounding box center [266, 334] width 59 height 26
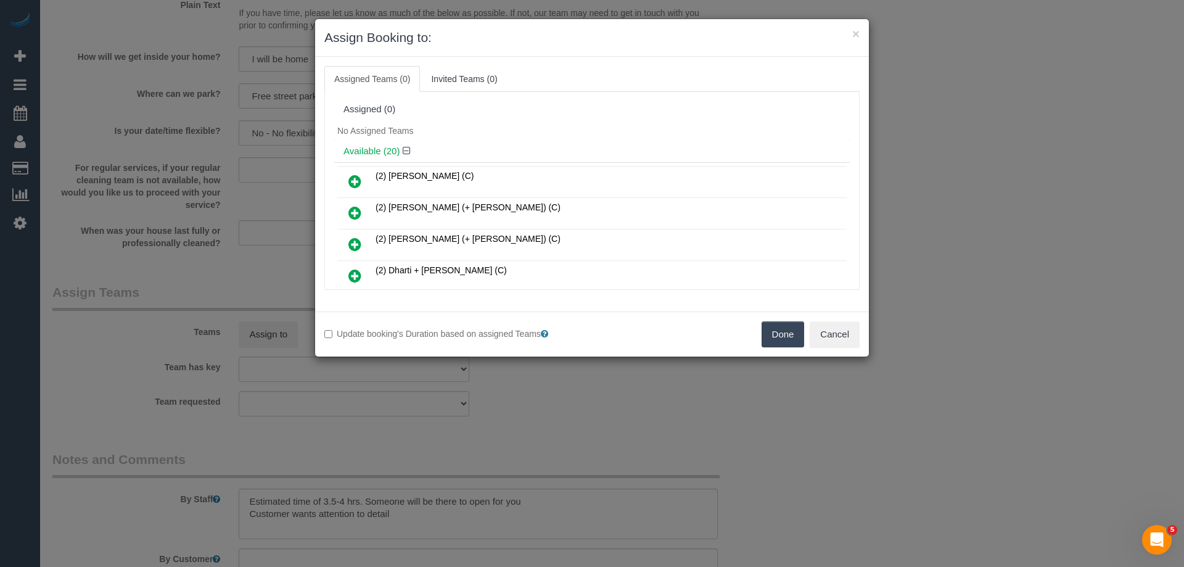
click at [351, 213] on icon at bounding box center [354, 212] width 13 height 15
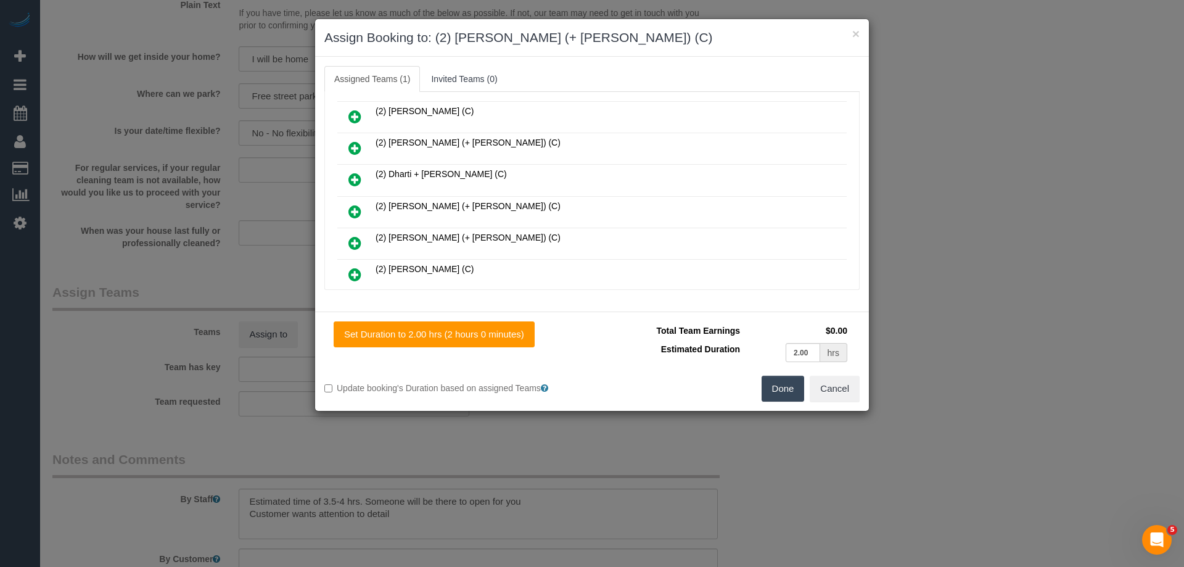
scroll to position [123, 0]
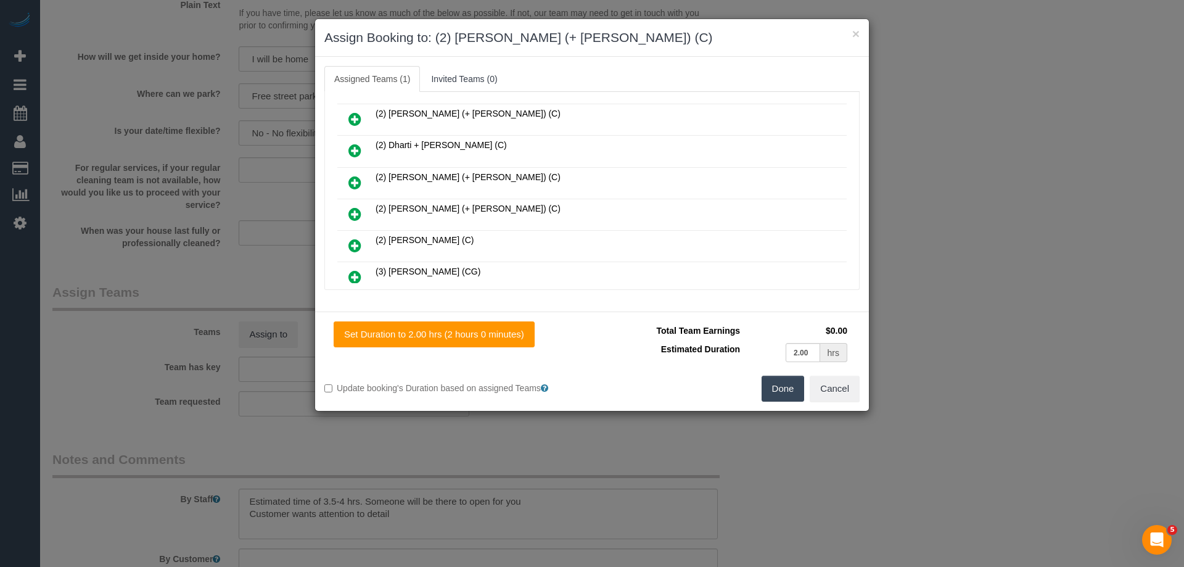
click at [350, 213] on icon at bounding box center [354, 214] width 13 height 15
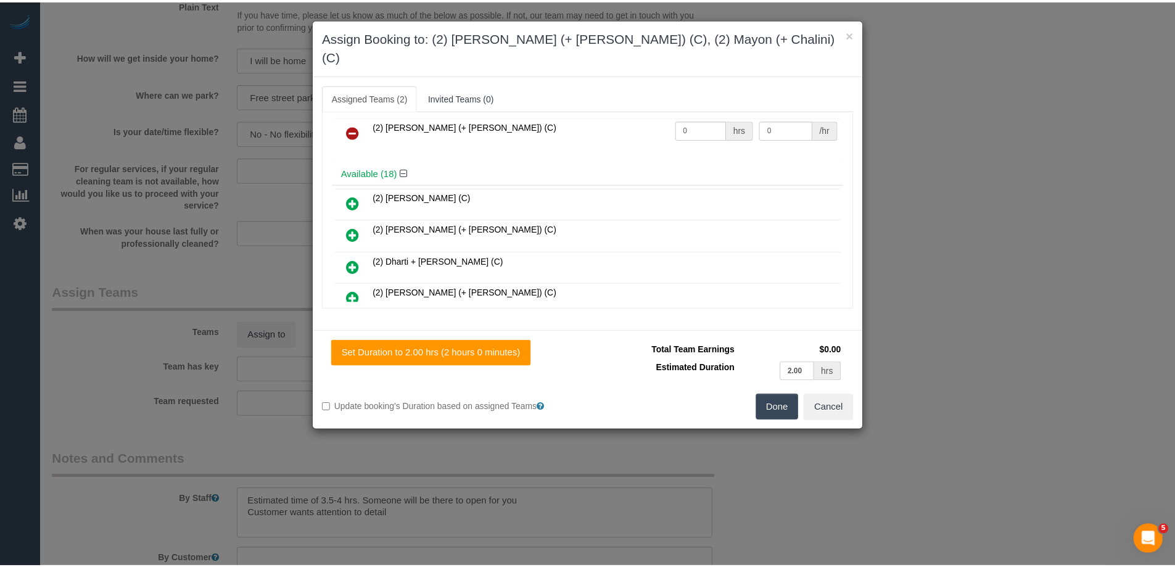
scroll to position [0, 0]
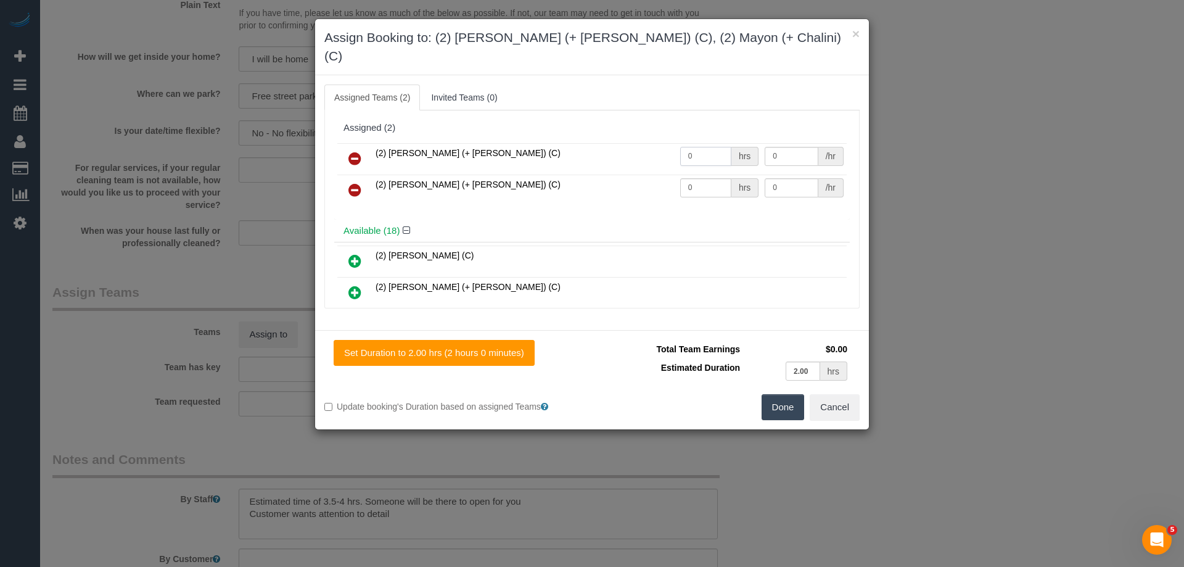
drag, startPoint x: 683, startPoint y: 136, endPoint x: 644, endPoint y: 163, distance: 47.4
click at [615, 143] on tr "(2) Chalini (+ Mayon) (C) 0 hrs 0 /hr" at bounding box center [591, 158] width 509 height 31
type input "1"
drag, startPoint x: 691, startPoint y: 165, endPoint x: 625, endPoint y: 164, distance: 66.0
click at [630, 175] on tr "(2) Mayon (+ Chalini) (C) 0 hrs 0 /hr" at bounding box center [591, 190] width 509 height 31
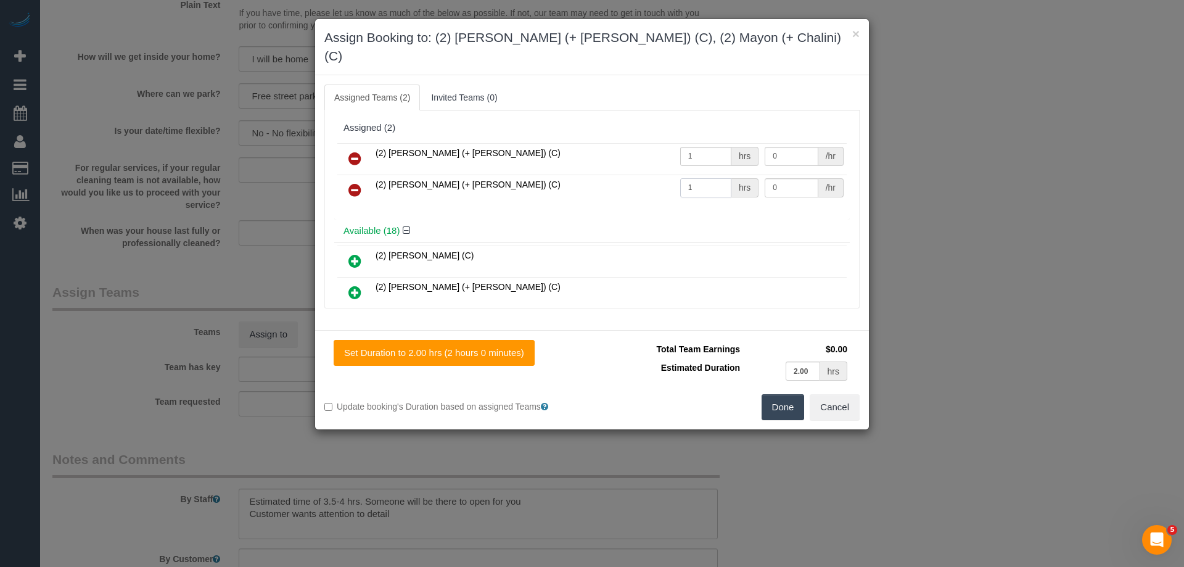
type input "1"
drag, startPoint x: 787, startPoint y: 135, endPoint x: 659, endPoint y: 133, distance: 127.7
click at [671, 143] on tr "(2) Chalini (+ Mayon) (C) 1 hrs 0 /hr" at bounding box center [591, 158] width 509 height 31
type input "70"
drag, startPoint x: 778, startPoint y: 167, endPoint x: 687, endPoint y: 157, distance: 91.2
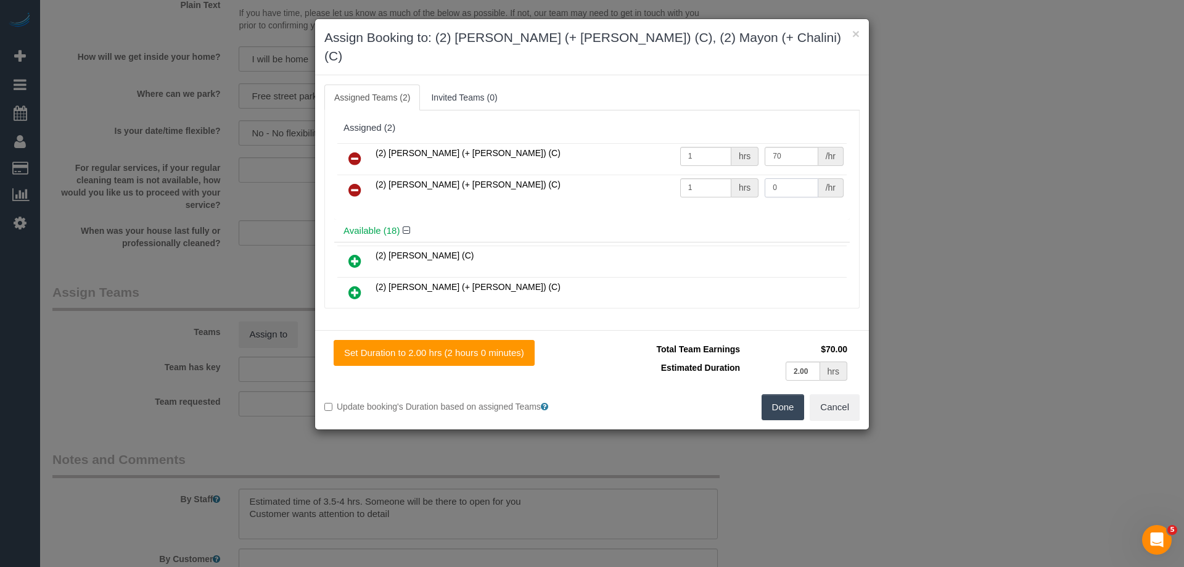
click at [699, 175] on tr "(2) Mayon (+ Chalini) (C) 1 hrs 0 /hr" at bounding box center [591, 190] width 509 height 31
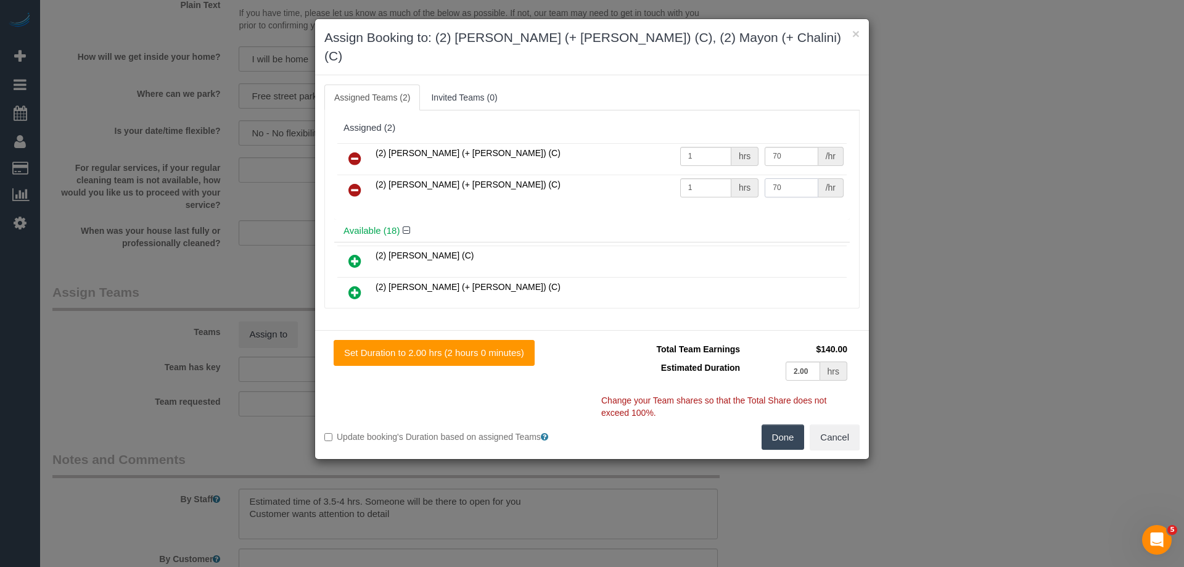
type input "70"
click at [780, 424] on button "Done" at bounding box center [783, 437] width 43 height 26
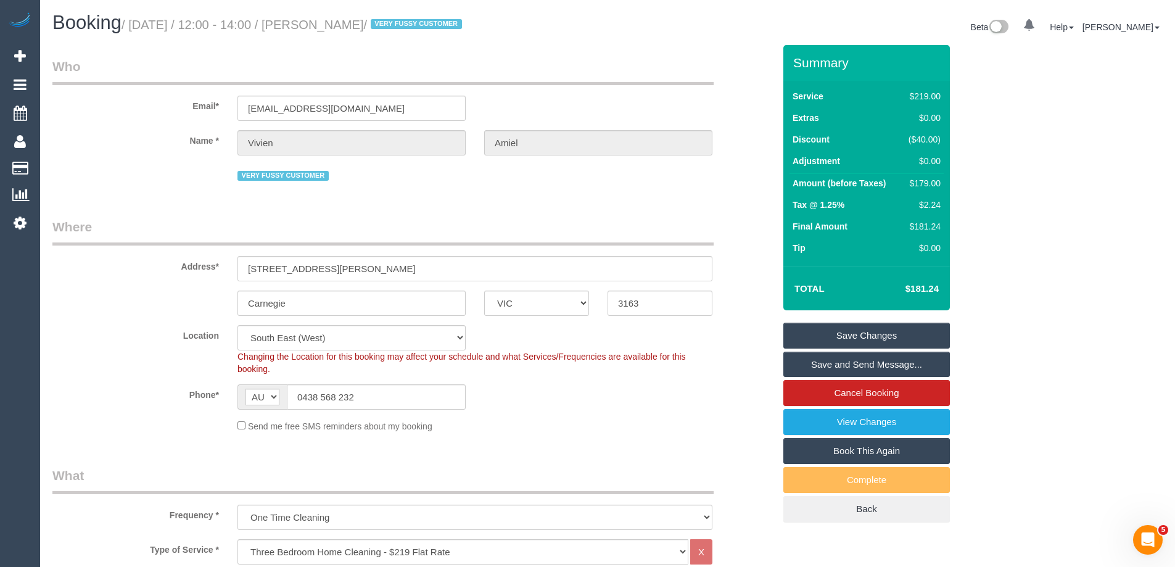
drag, startPoint x: 409, startPoint y: 22, endPoint x: 340, endPoint y: 17, distance: 69.2
click at [340, 17] on h1 "Booking / September 08, 2025 / 12:00 - 14:00 / Vivien Amiel / VERY FUSSY CUSTOM…" at bounding box center [325, 22] width 546 height 21
copy small "Vivien Amiel"
click at [802, 366] on link "Save and Send Message..." at bounding box center [866, 364] width 166 height 26
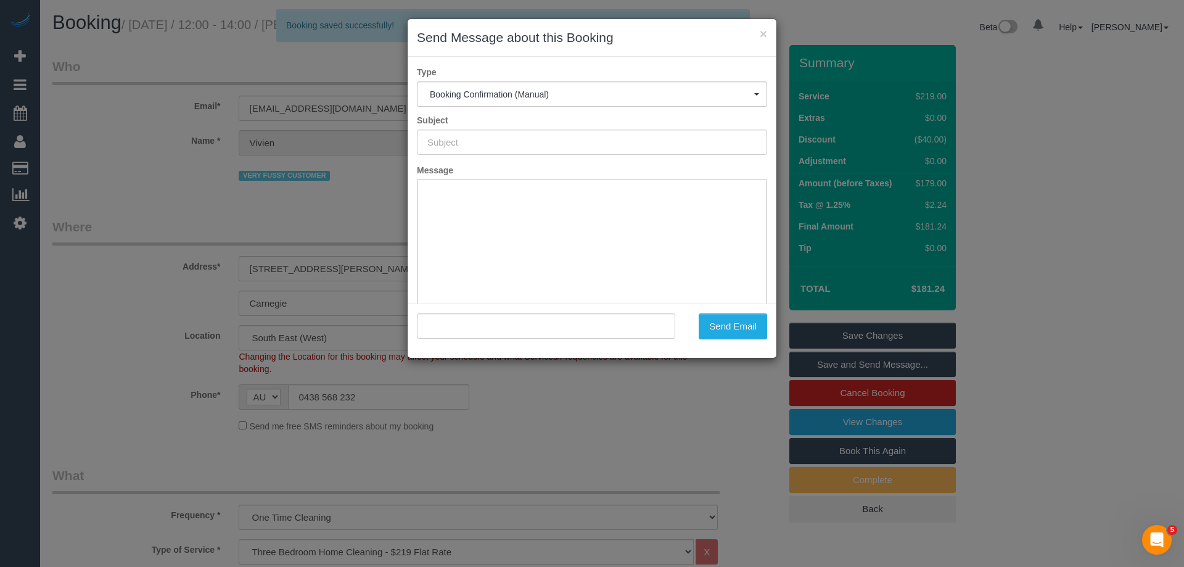
type input "Booking Confirmed"
type input ""Vivien Amiel" <vamiel@bigpond.net.au>"
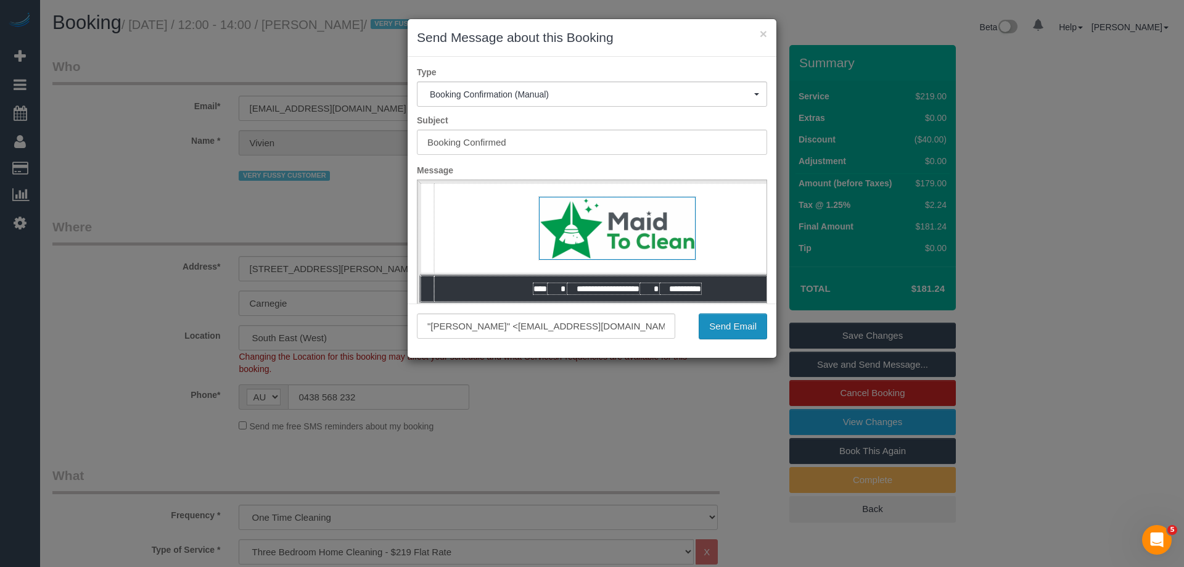
click at [723, 327] on button "Send Email" at bounding box center [733, 326] width 68 height 26
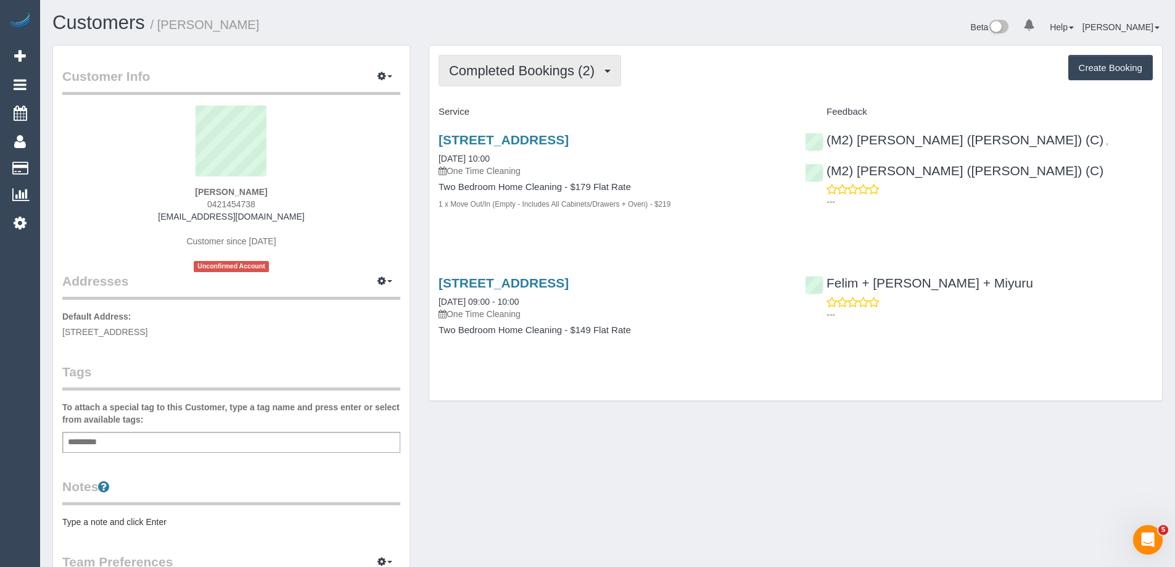
click at [518, 70] on span "Completed Bookings (2)" at bounding box center [525, 70] width 152 height 15
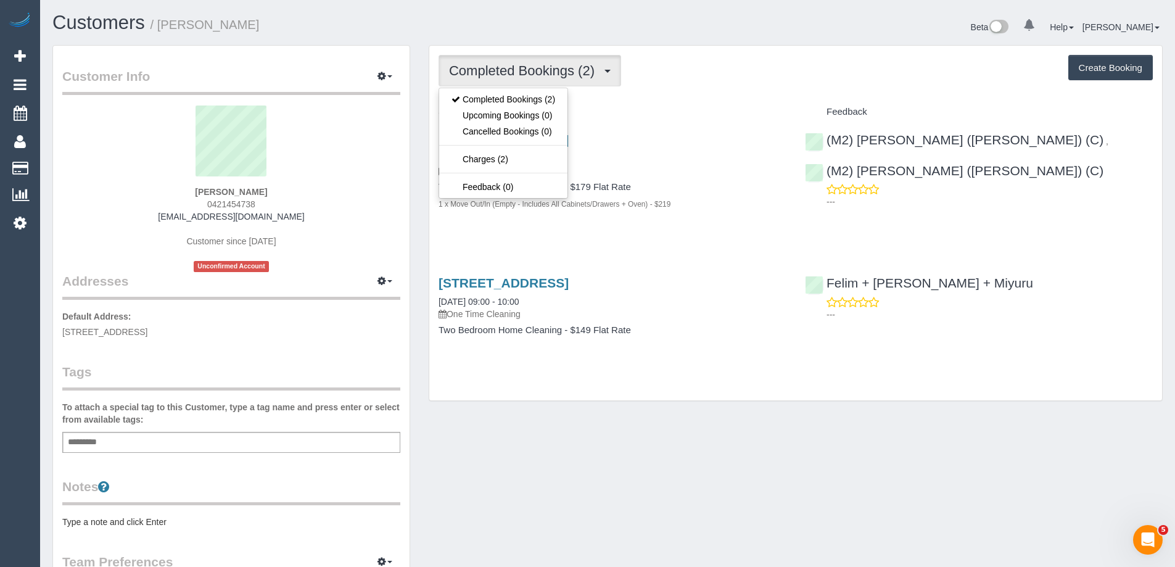
click at [597, 219] on div "[STREET_ADDRESS] [DATE] 10:00 One Time Cleaning Two Bedroom Home Cleaning - $17…" at bounding box center [612, 178] width 366 height 112
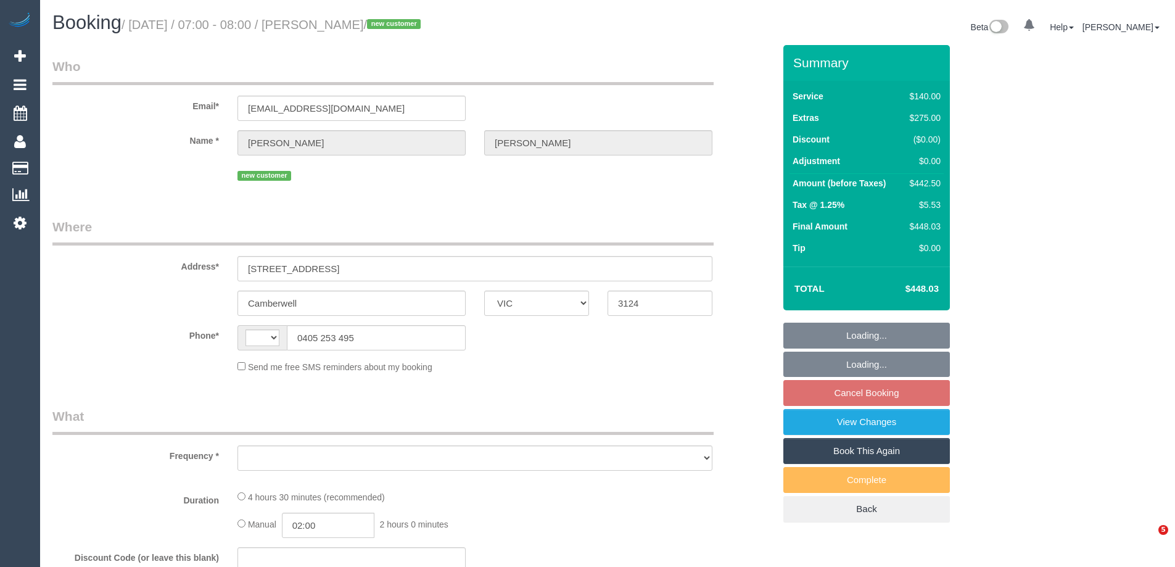
select select "VIC"
select select "string:stripe-pm_1RyNBo2GScqysDRVFu5wEEhO"
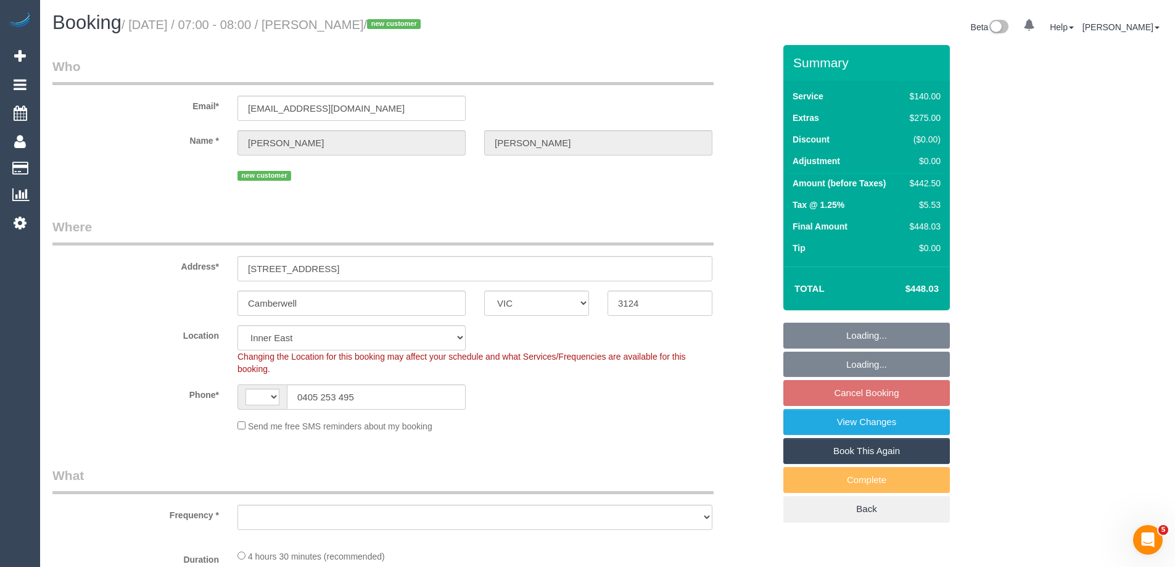
select select "string:AU"
select select "object:870"
select select "number:28"
select select "number:14"
select select "number:18"
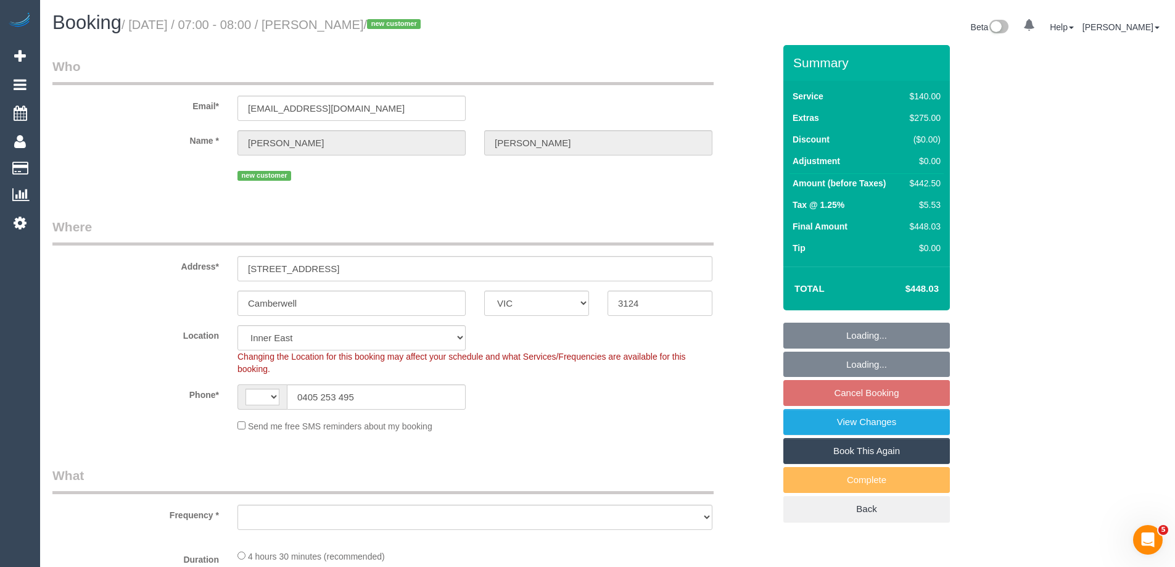
select select "number:25"
select select "object:1483"
select select "spot1"
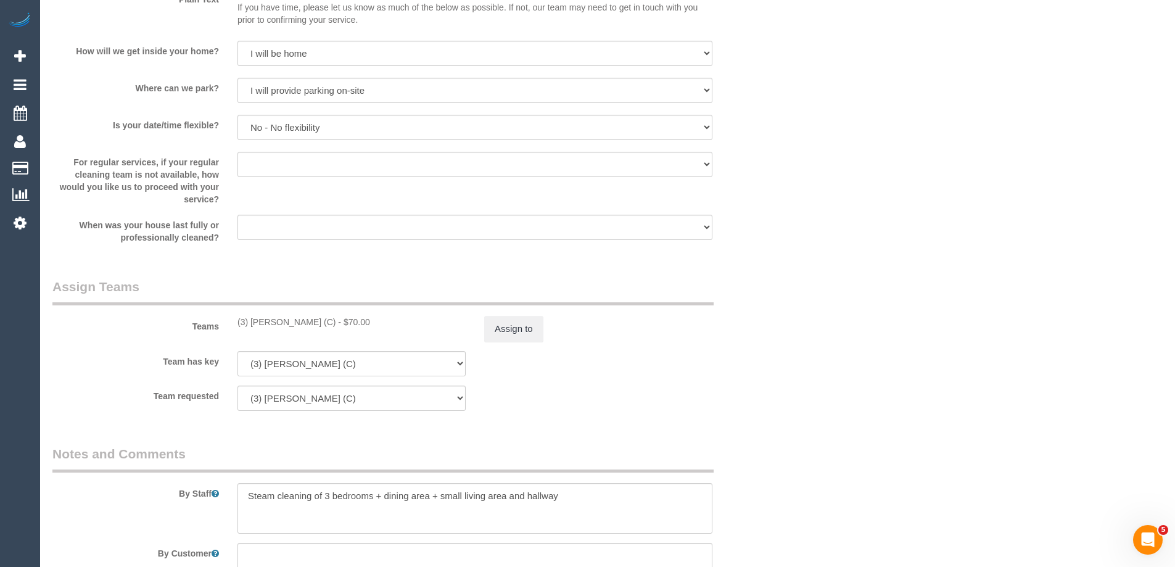
scroll to position [1603, 0]
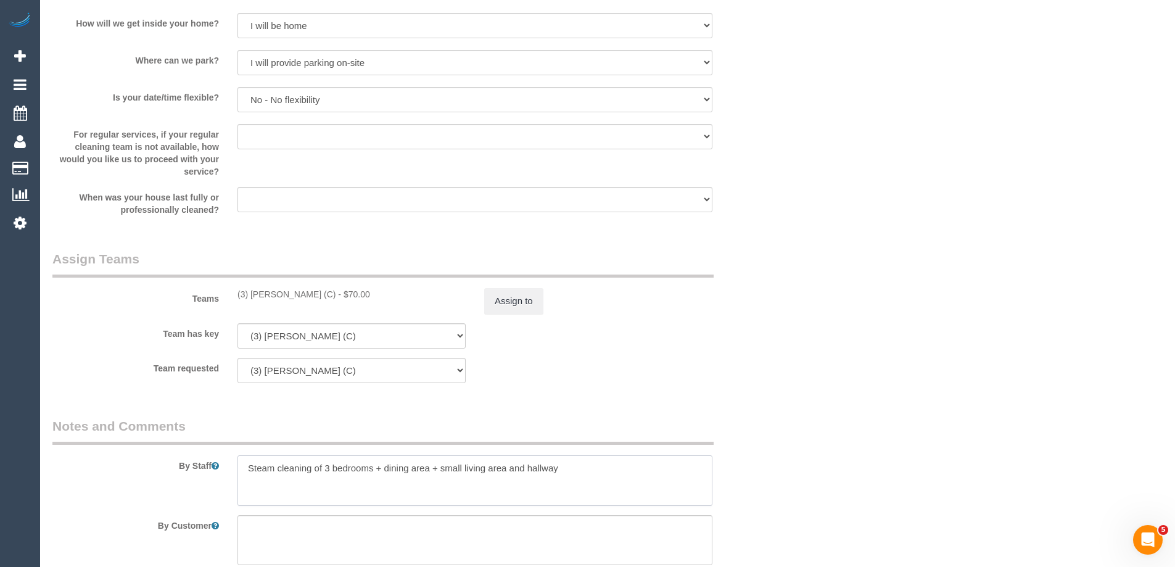
click at [565, 467] on textarea at bounding box center [474, 480] width 475 height 51
paste textarea "Steam cleaner to arrive at ___ Please ensure areas for steam cleaning are clean…"
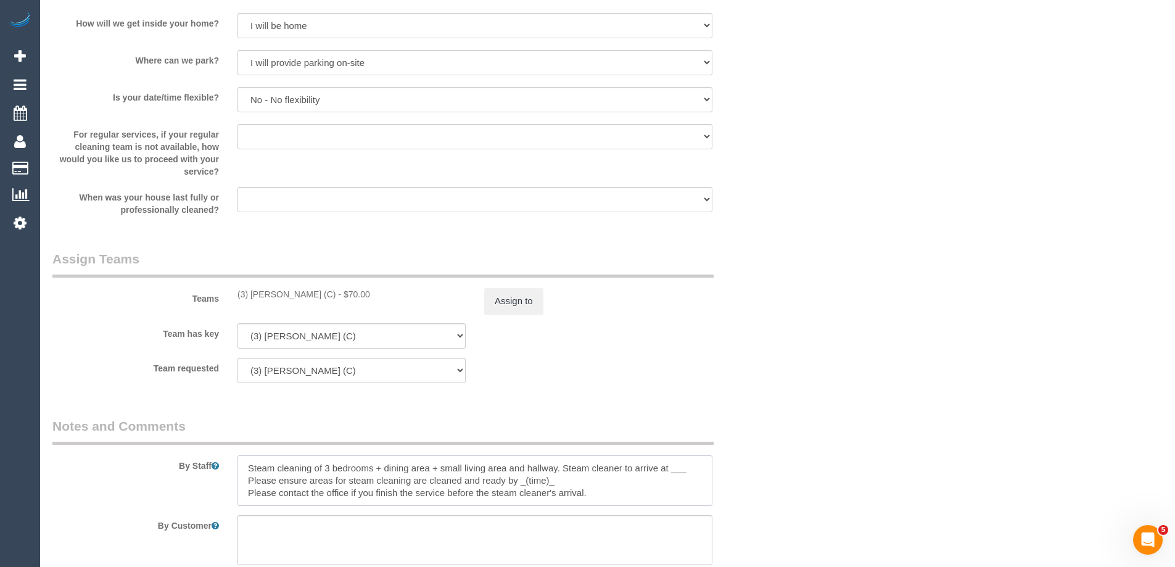
drag, startPoint x: 672, startPoint y: 469, endPoint x: 705, endPoint y: 472, distance: 33.4
click at [705, 472] on textarea at bounding box center [474, 480] width 475 height 51
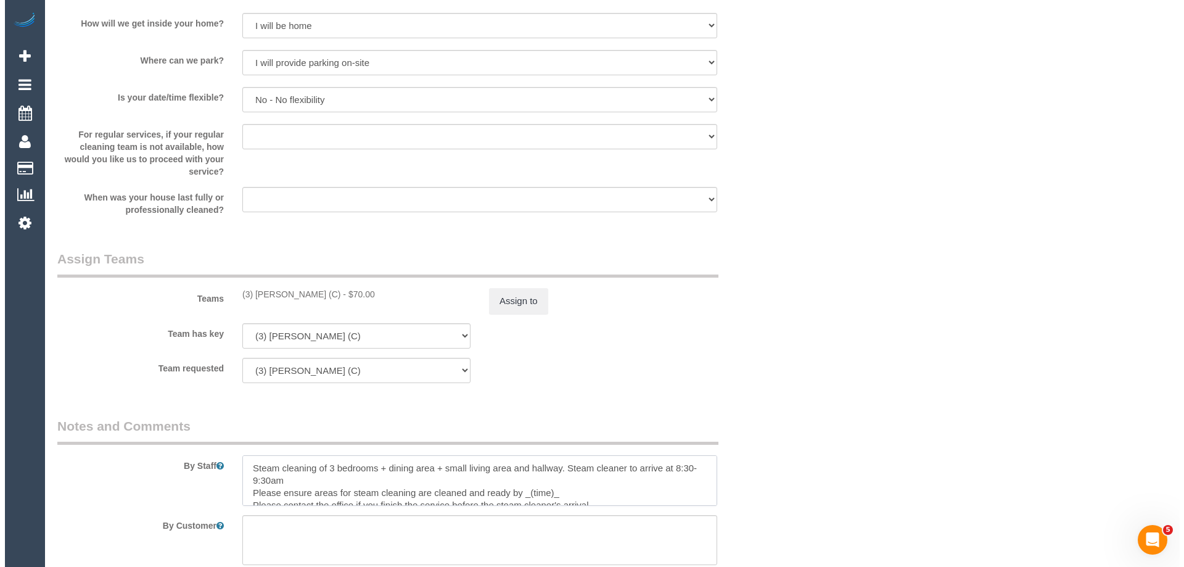
scroll to position [5, 0]
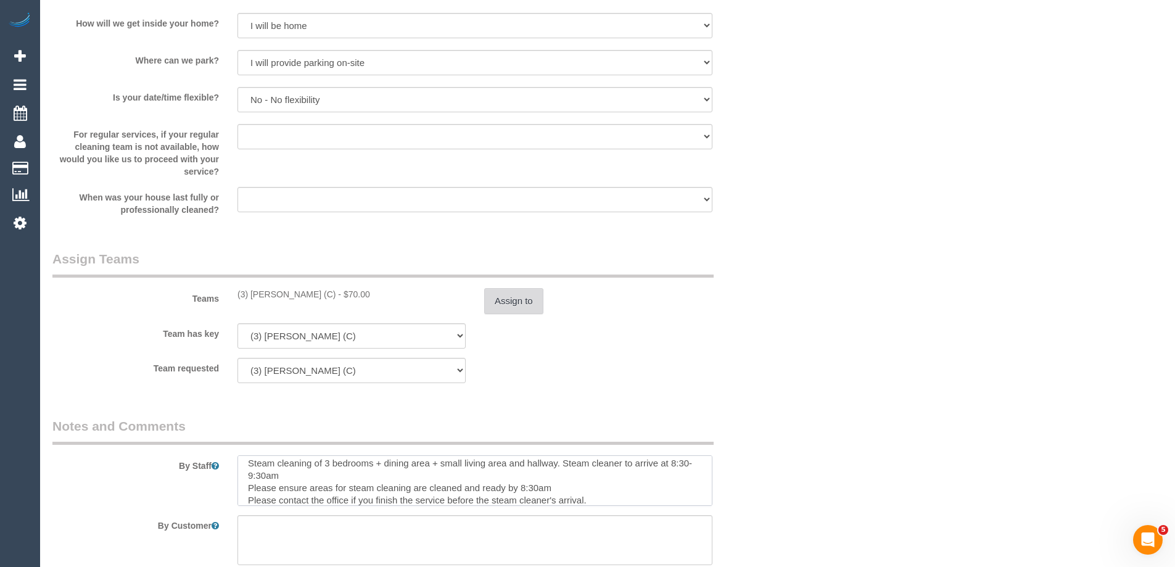
type textarea "Steam cleaning of 3 bedrooms + dining area + small living area and hallway. Ste…"
click at [511, 290] on button "Assign to" at bounding box center [513, 301] width 59 height 26
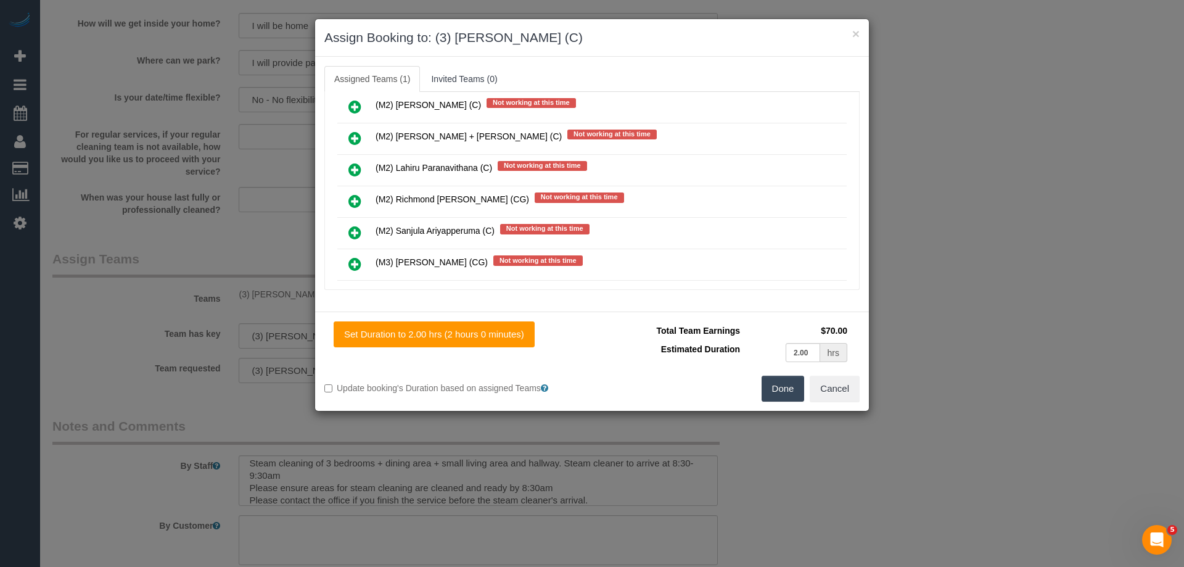
scroll to position [3232, 0]
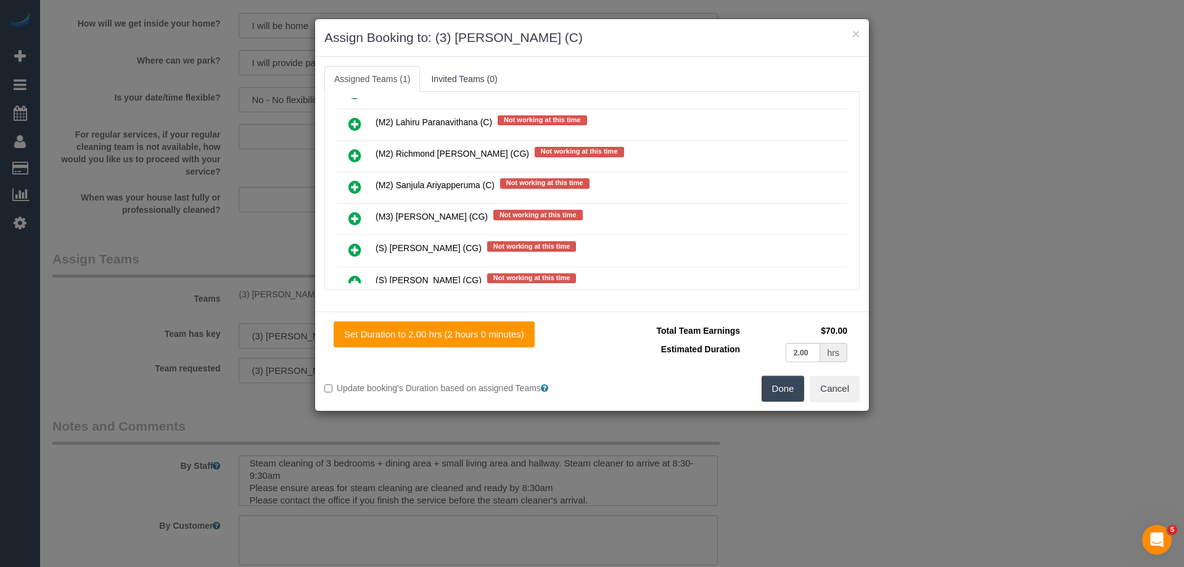
click at [348, 218] on link at bounding box center [354, 219] width 29 height 25
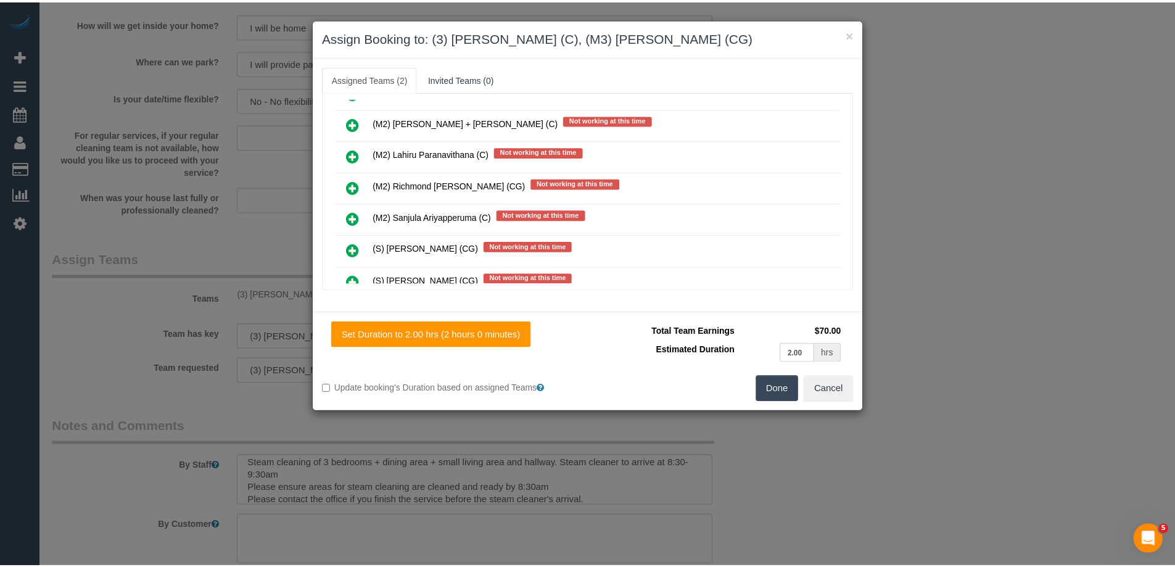
scroll to position [3264, 0]
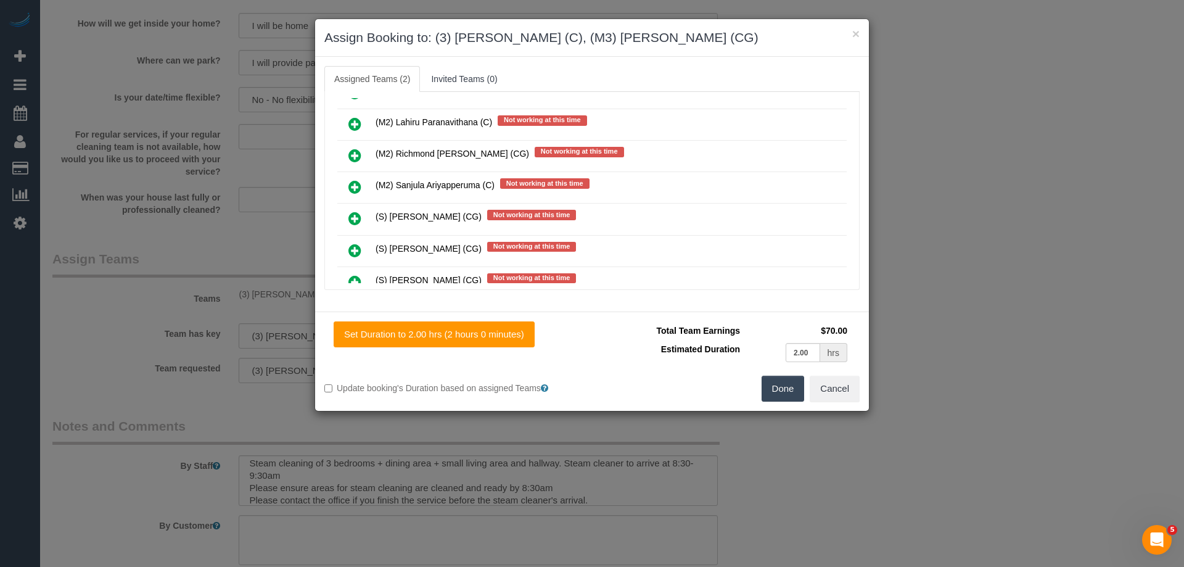
click at [792, 392] on button "Done" at bounding box center [783, 389] width 43 height 26
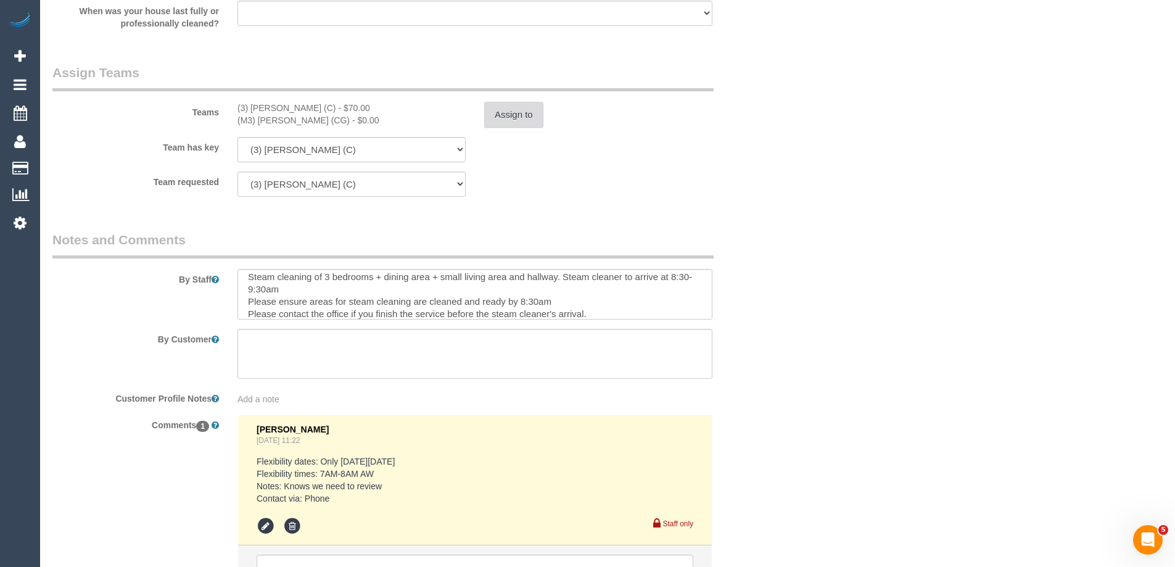
scroll to position [1788, 0]
click at [519, 113] on button "Assign to" at bounding box center [513, 116] width 59 height 26
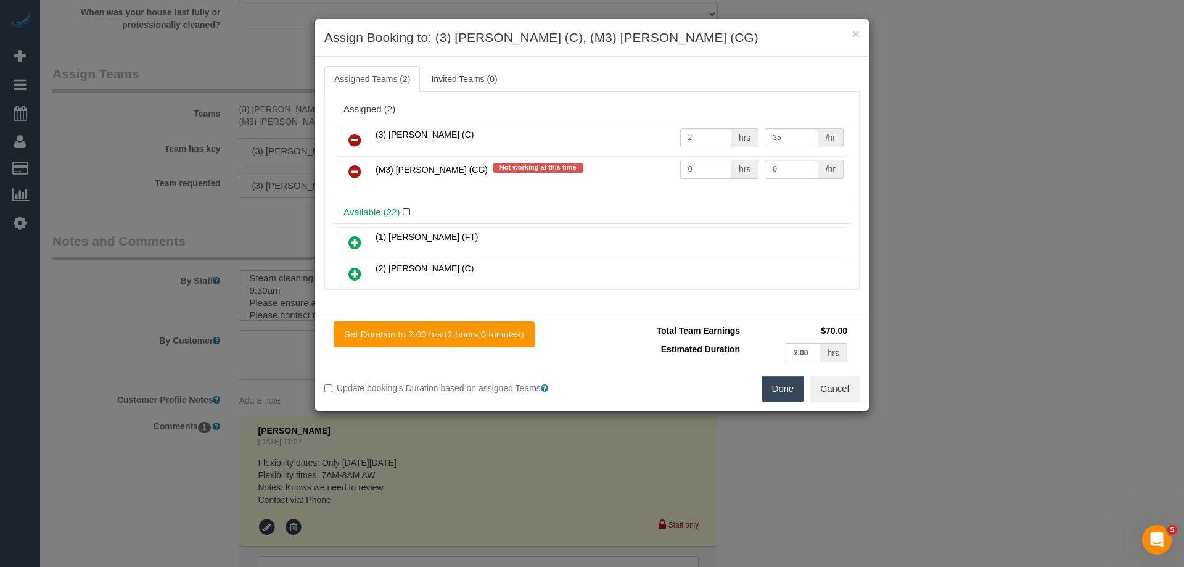
drag, startPoint x: 696, startPoint y: 168, endPoint x: 644, endPoint y: 168, distance: 52.4
click at [644, 168] on tr "(M3) [PERSON_NAME] (CG) Not working at this time 0 hrs 0 /hr" at bounding box center [591, 171] width 509 height 31
type input "1"
drag, startPoint x: 784, startPoint y: 159, endPoint x: 747, endPoint y: 167, distance: 37.9
click at [747, 167] on tr "(M3) [PERSON_NAME] (CG) Not working at this time 1 hrs 0 /hr" at bounding box center [591, 171] width 509 height 31
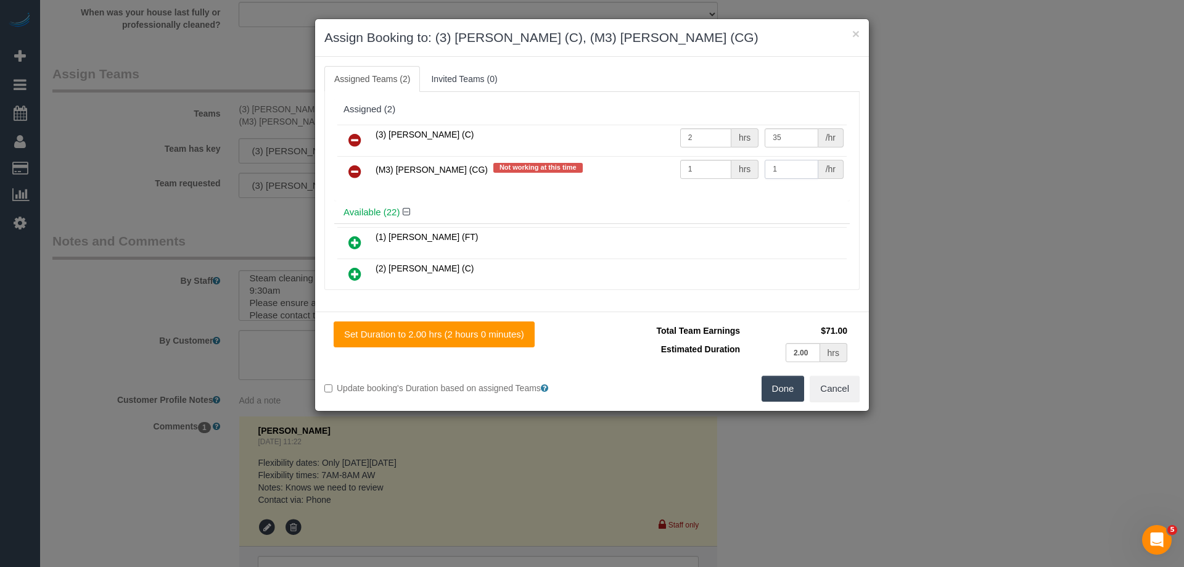
drag, startPoint x: 802, startPoint y: 171, endPoint x: 746, endPoint y: 164, distance: 56.0
click at [746, 164] on tr "(M3) [PERSON_NAME] (CG) Not working at this time 1 hrs 1 /hr" at bounding box center [591, 171] width 509 height 31
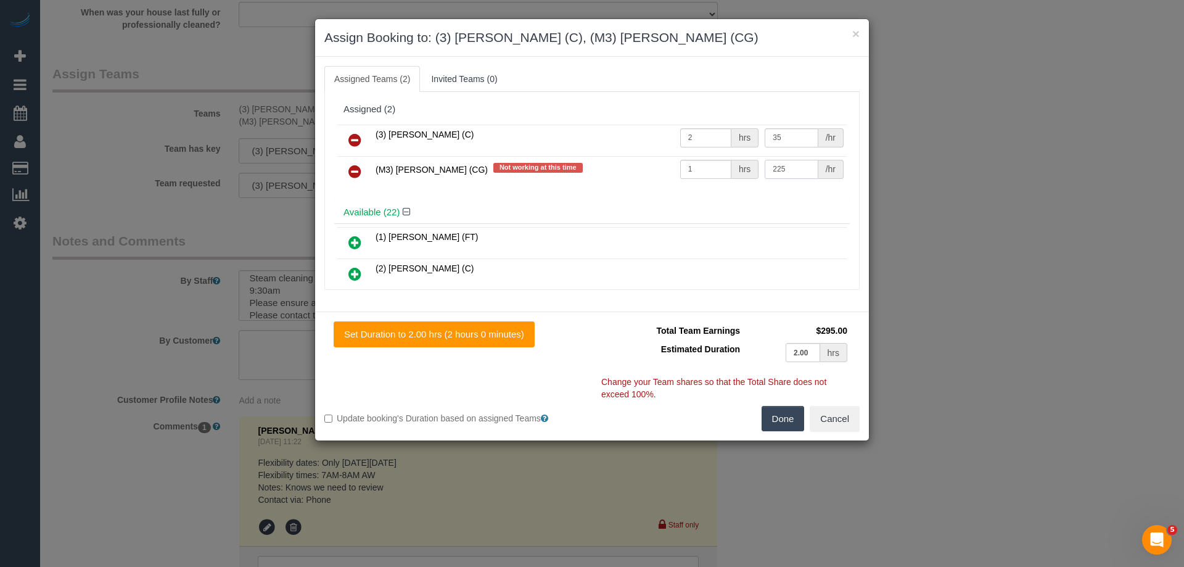
type input "225"
click at [782, 416] on button "Done" at bounding box center [783, 419] width 43 height 26
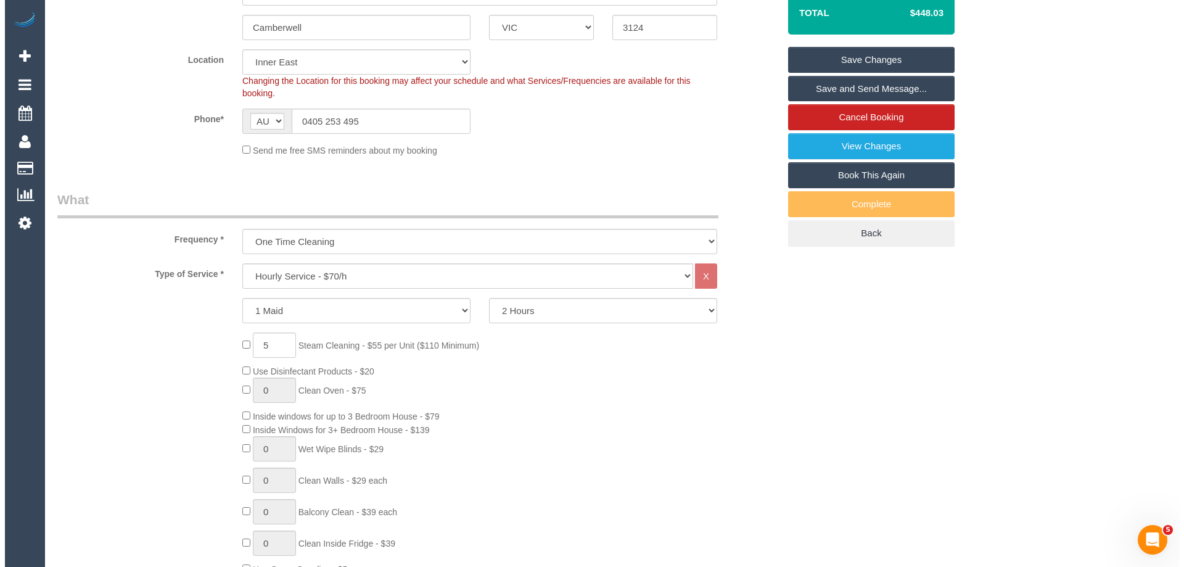
scroll to position [0, 0]
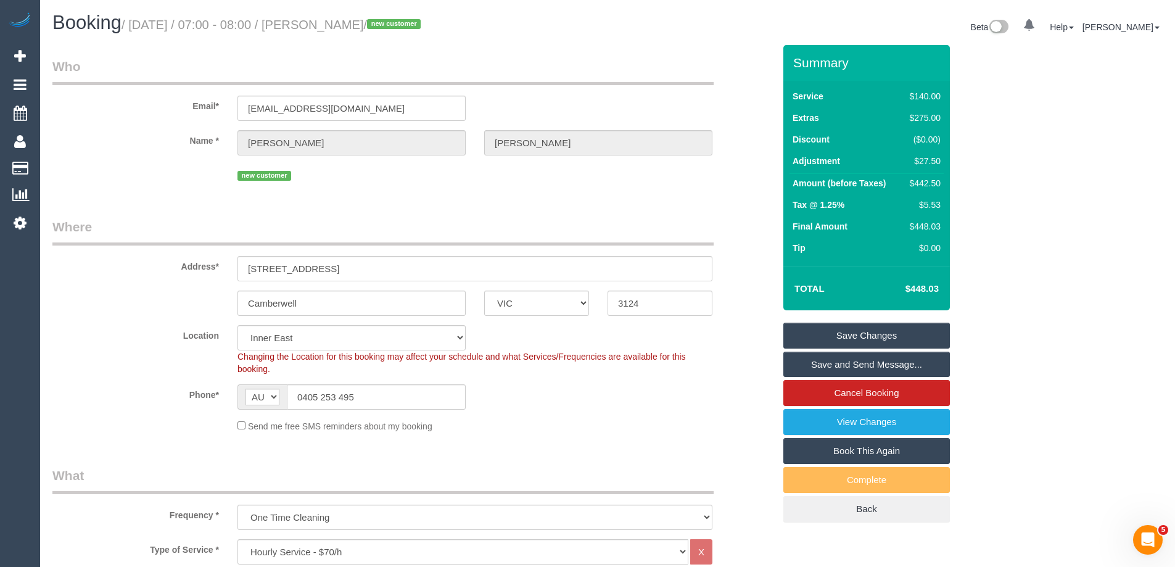
drag, startPoint x: 405, startPoint y: 22, endPoint x: 343, endPoint y: 22, distance: 62.3
click at [343, 22] on small "/ September 04, 2025 / 07:00 - 08:00 / Vicky Beale / new customer" at bounding box center [272, 25] width 303 height 14
copy small "Vicky Beale"
click at [808, 365] on link "Save and Send Message..." at bounding box center [866, 364] width 166 height 26
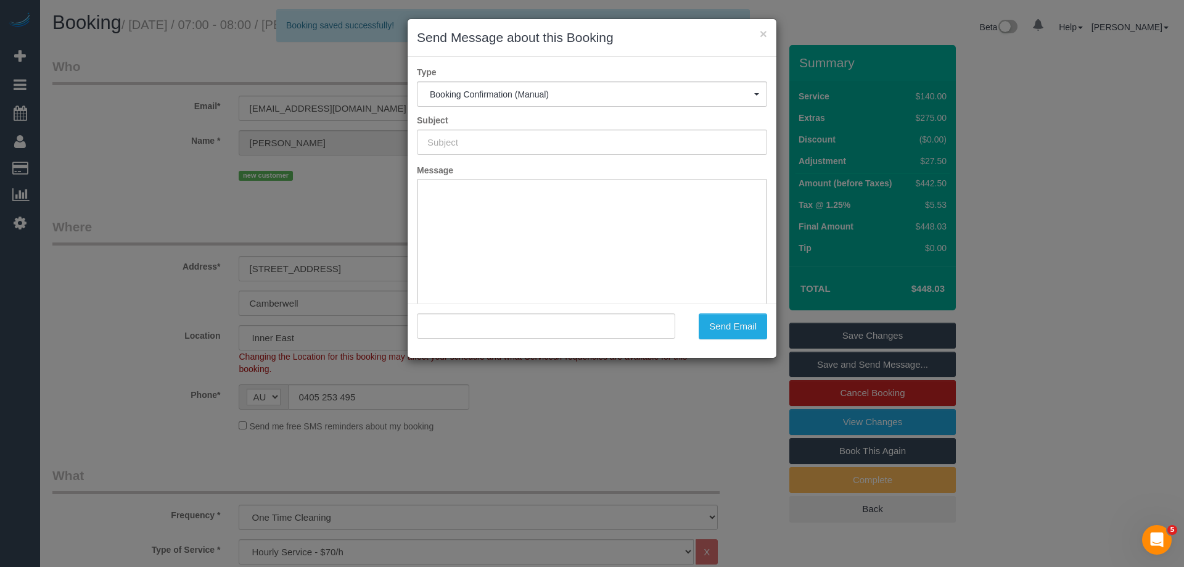
type input "Booking Confirmed"
type input ""Vicky Beale" <bealevictoria@hotmail.com>"
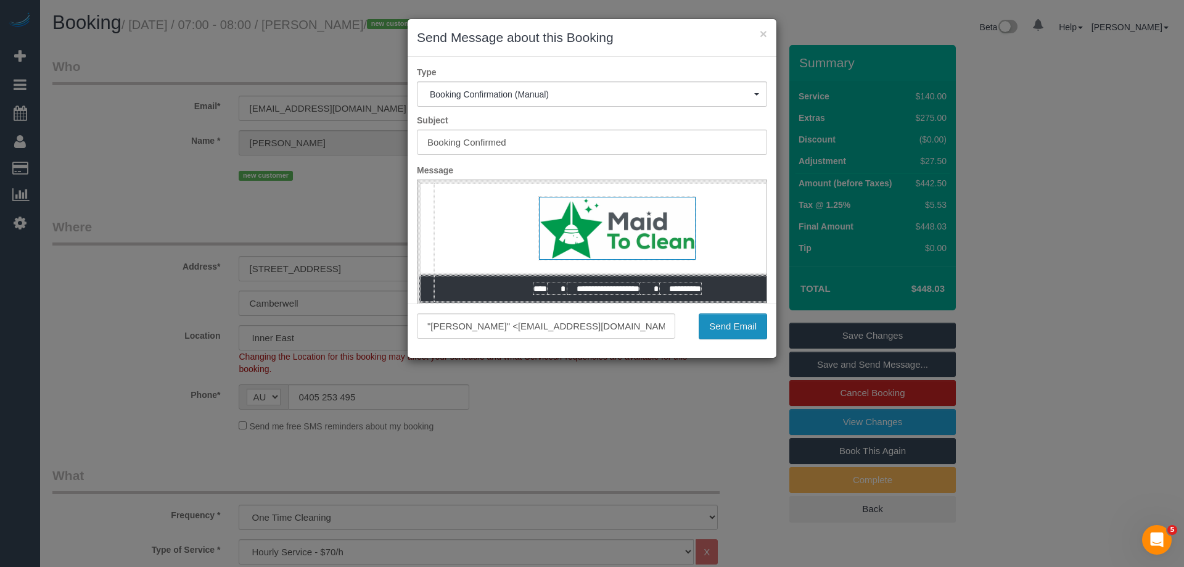
click at [729, 318] on button "Send Email" at bounding box center [733, 326] width 68 height 26
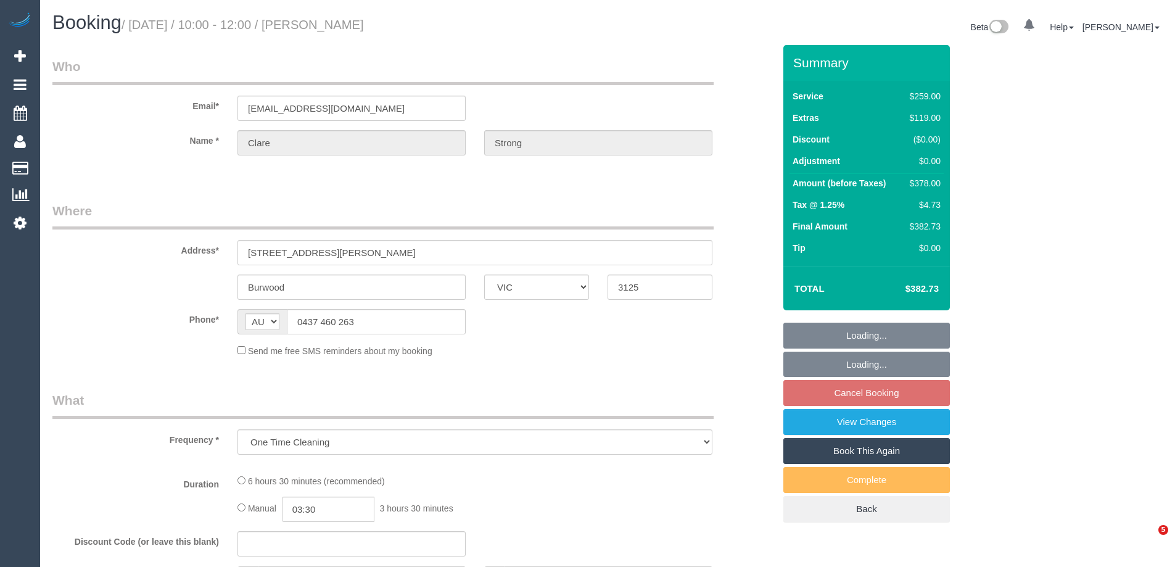
select select "VIC"
select select "string:stripe-pm_1QyWSq2GScqysDRV8XnbEdii"
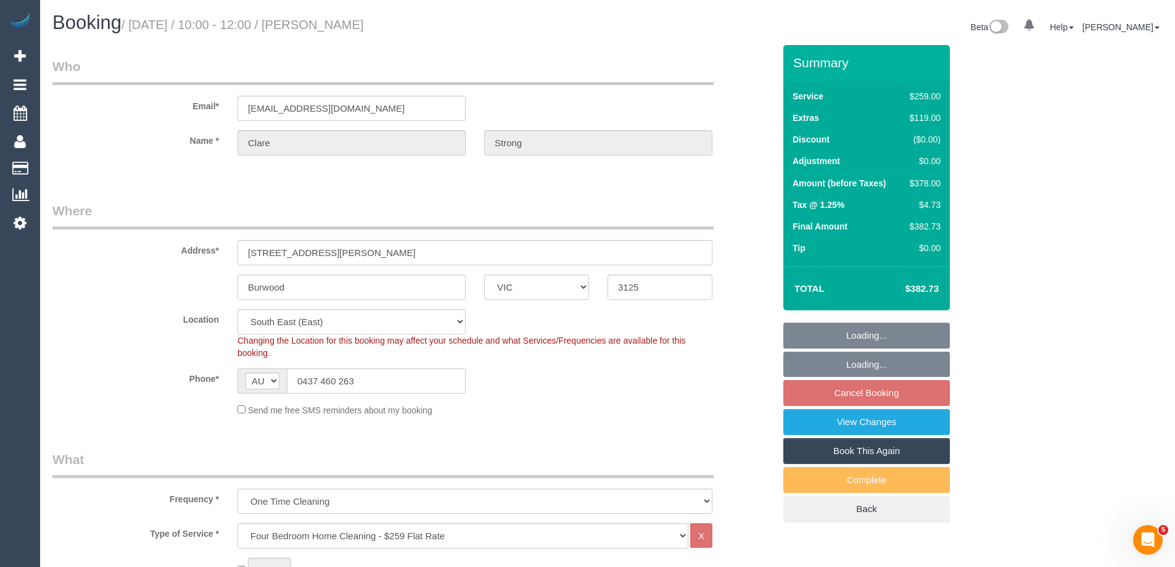
select select "object:1174"
select select "number:27"
select select "number:14"
select select "number:19"
select select "number:22"
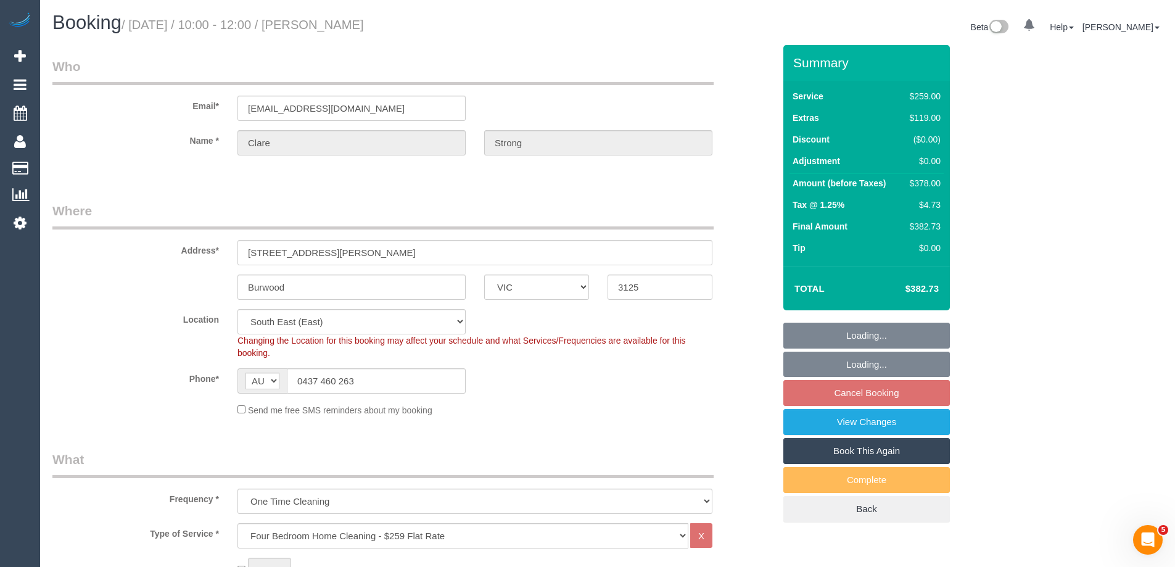
select select "number:35"
select select "number:13"
select select "spot1"
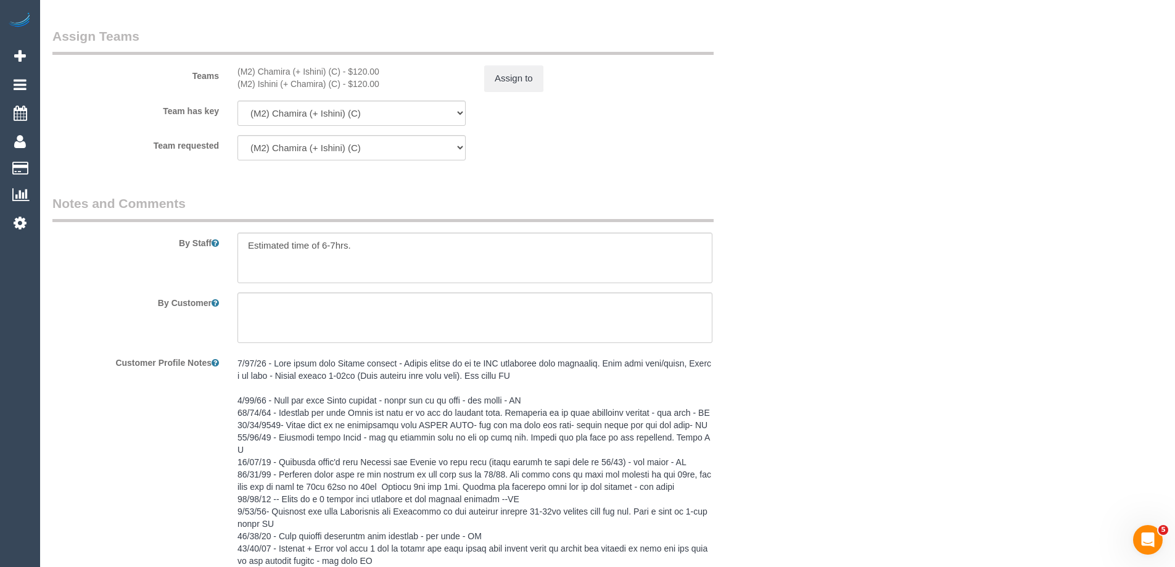
scroll to position [2203, 0]
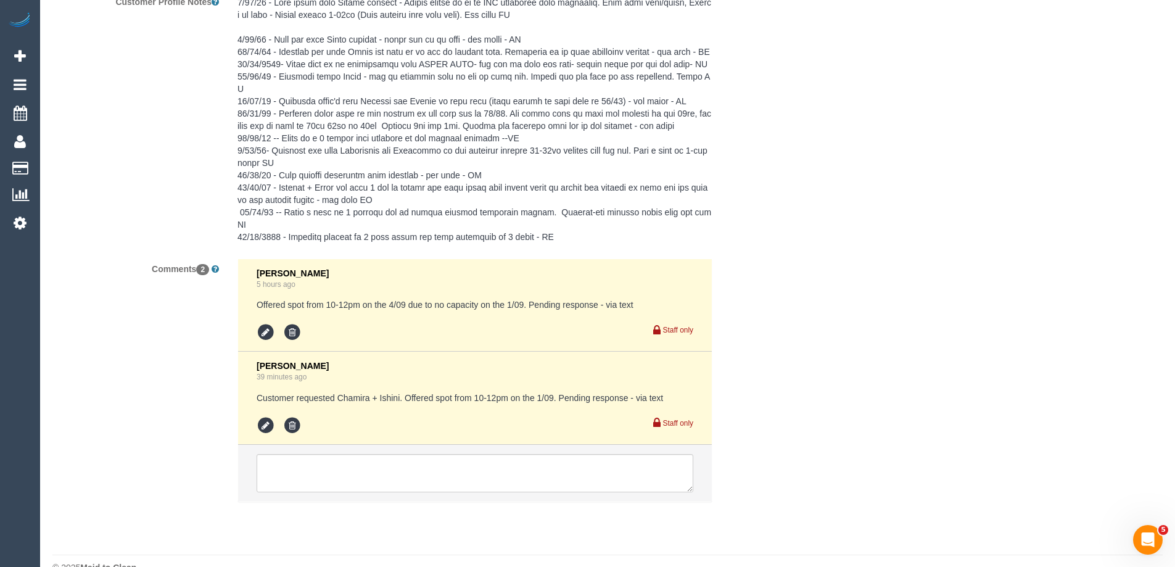
drag, startPoint x: 265, startPoint y: 390, endPoint x: 262, endPoint y: 400, distance: 9.7
click at [265, 413] on div "Staff only" at bounding box center [475, 424] width 437 height 22
click at [262, 416] on icon at bounding box center [266, 425] width 18 height 18
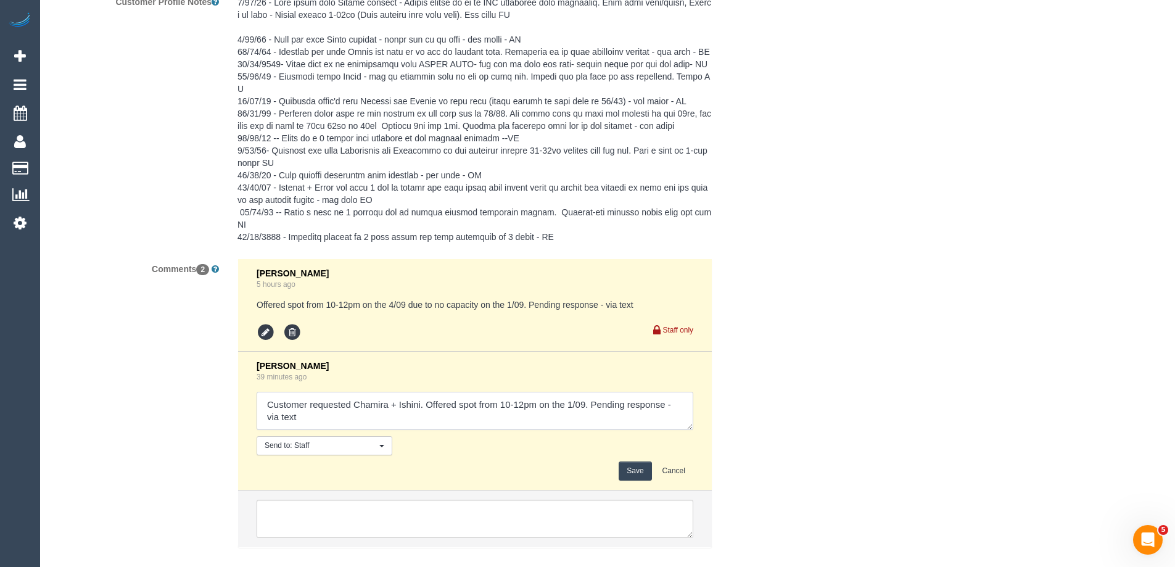
click at [268, 392] on textarea at bounding box center [475, 411] width 437 height 38
type textarea "Customer requested Chamira + Ishini. Offered spot from 10-12pm on the 1/09. Pen…"
click at [639, 461] on button "Save" at bounding box center [634, 470] width 33 height 19
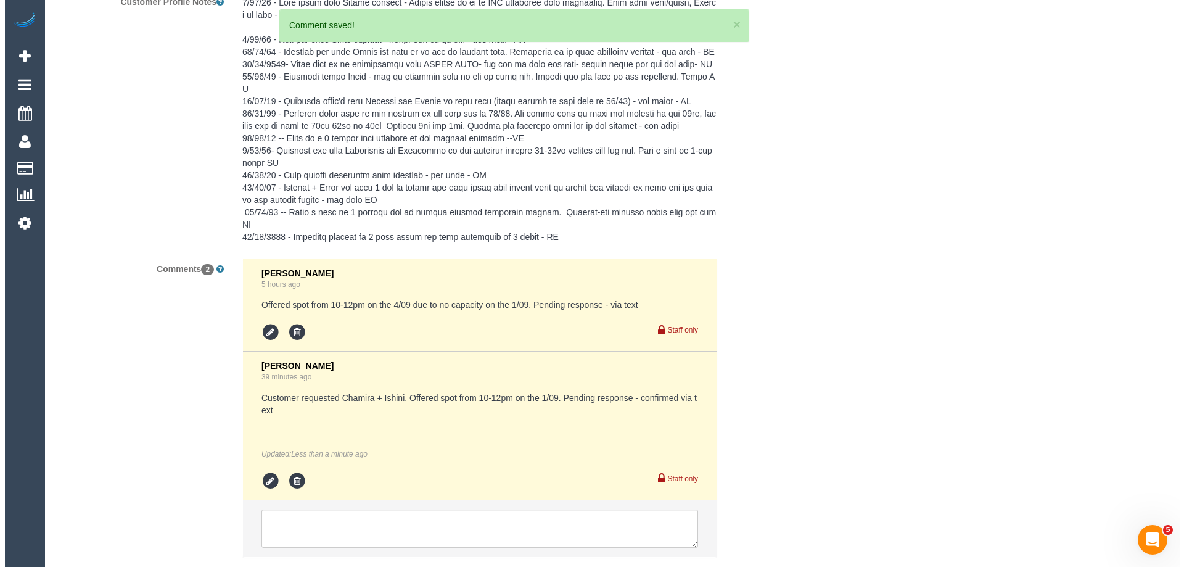
scroll to position [0, 0]
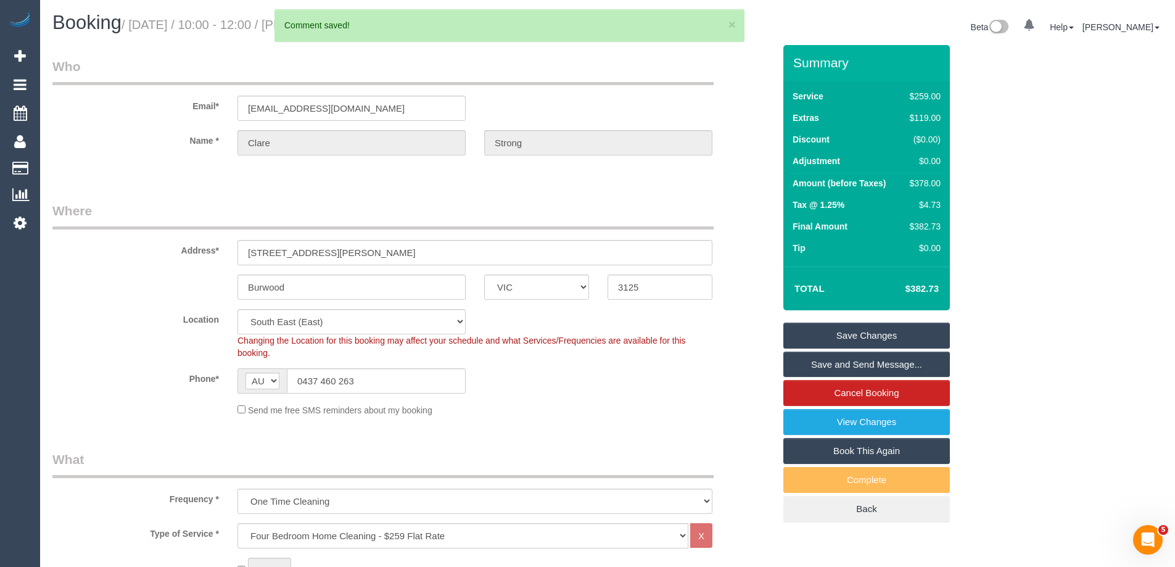
click at [810, 358] on link "Save and Send Message..." at bounding box center [866, 364] width 166 height 26
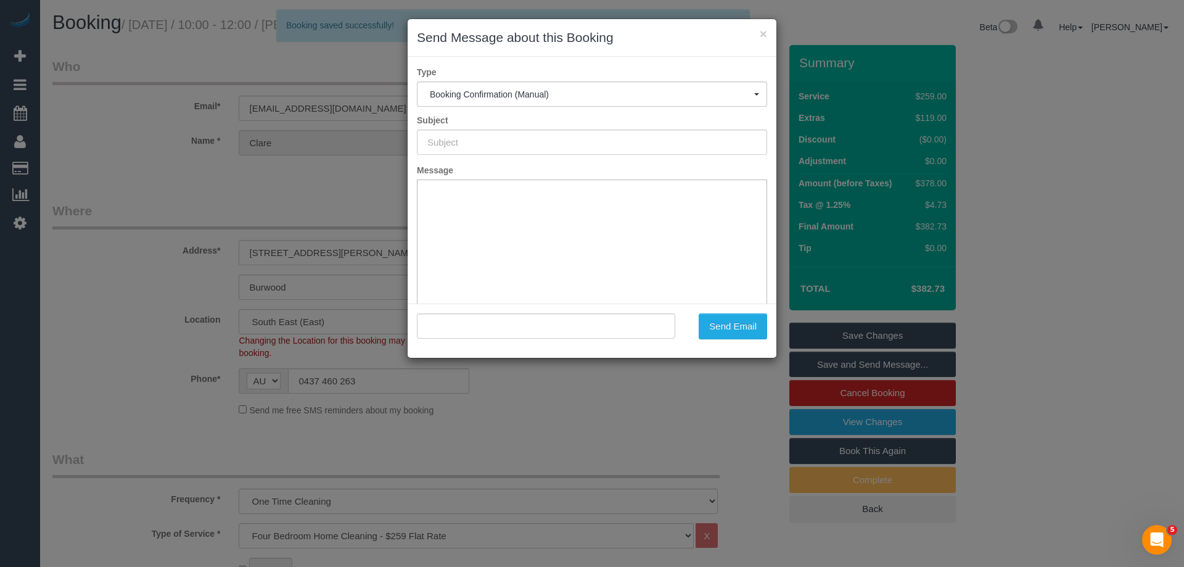
type input "Booking Confirmed"
type input ""Clare Strong" <clarestrong@hotmail.com>"
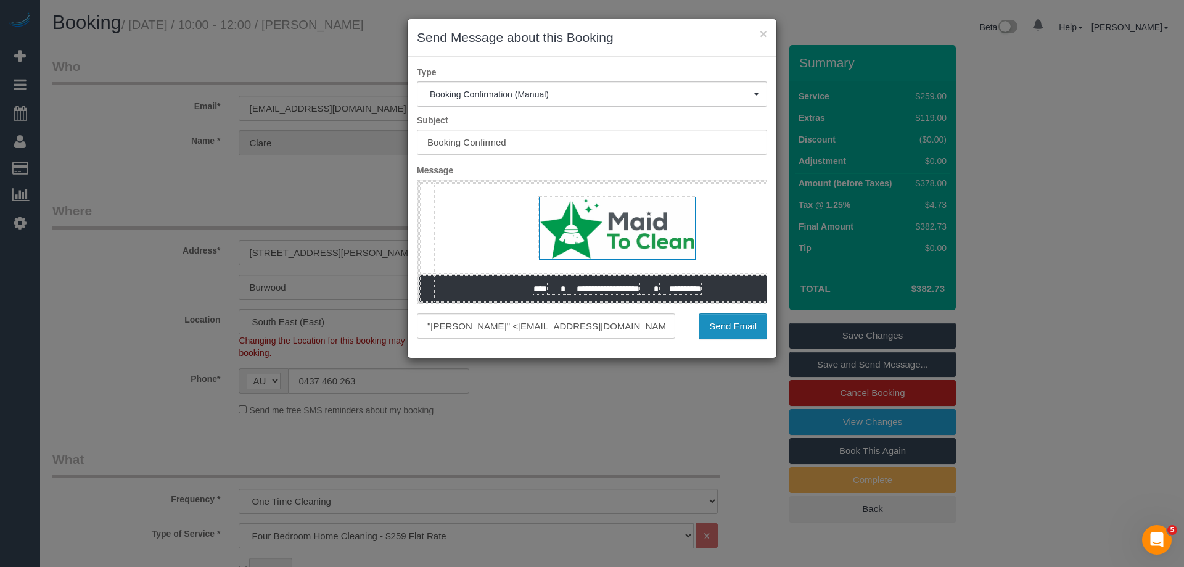
click at [733, 332] on button "Send Email" at bounding box center [733, 326] width 68 height 26
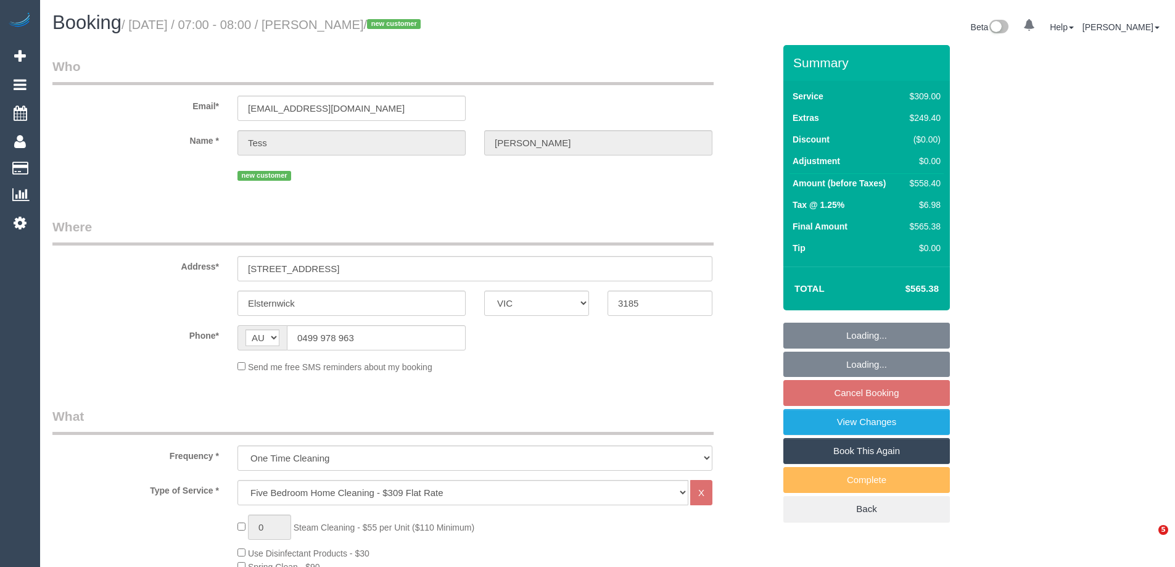
select select "VIC"
select select "string:stripe-pm_1S1MHT2GScqysDRVgvWekhx1"
select select "spot1"
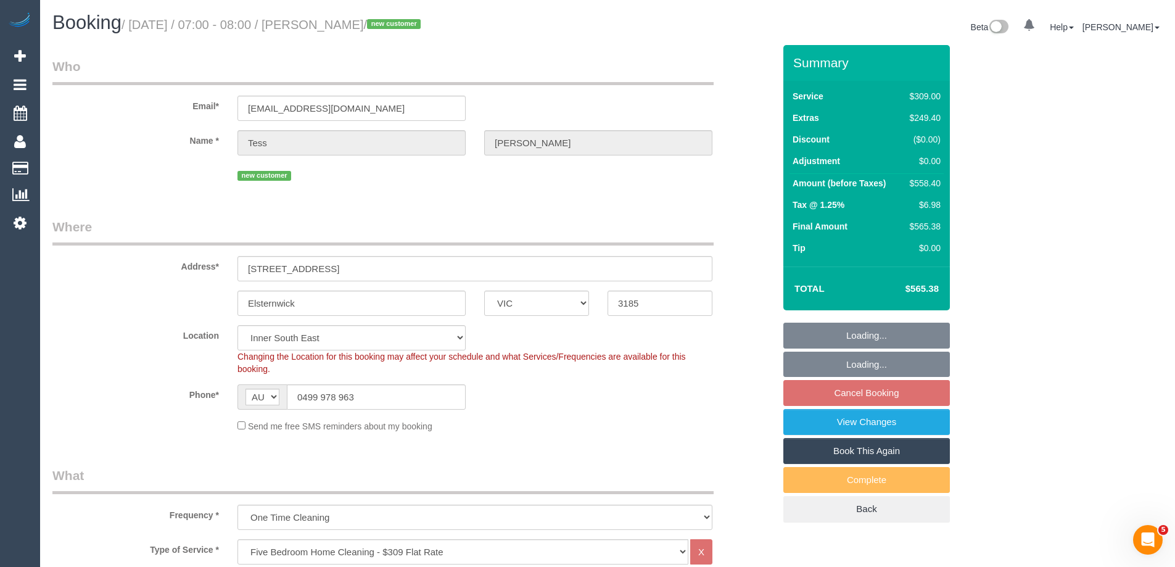
select select "number:28"
select select "number:14"
select select "number:19"
select select "number:25"
select select "object:1367"
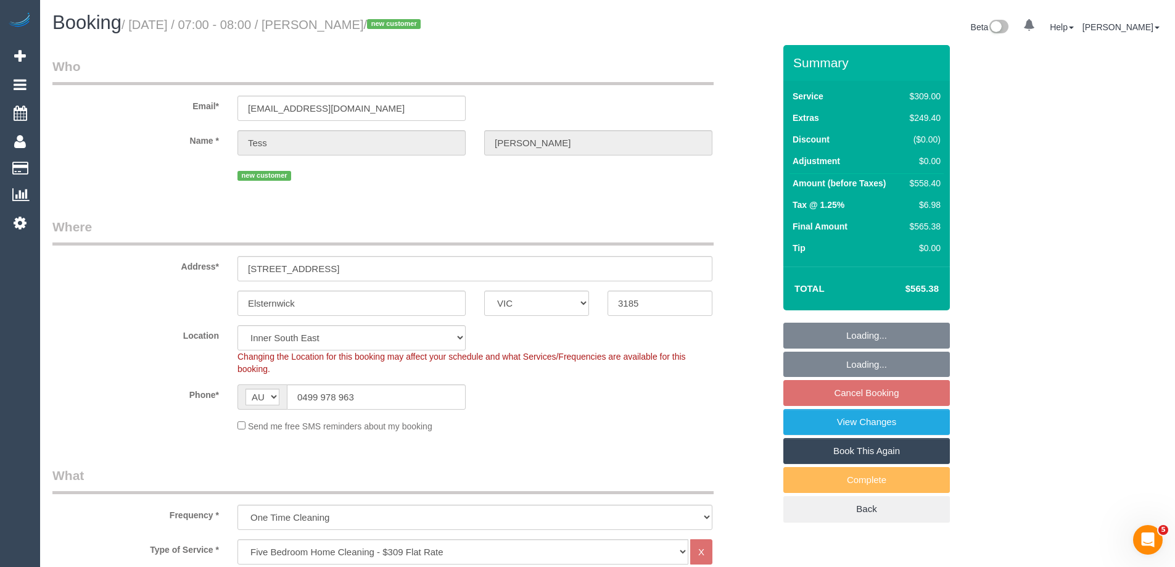
select select "spot22"
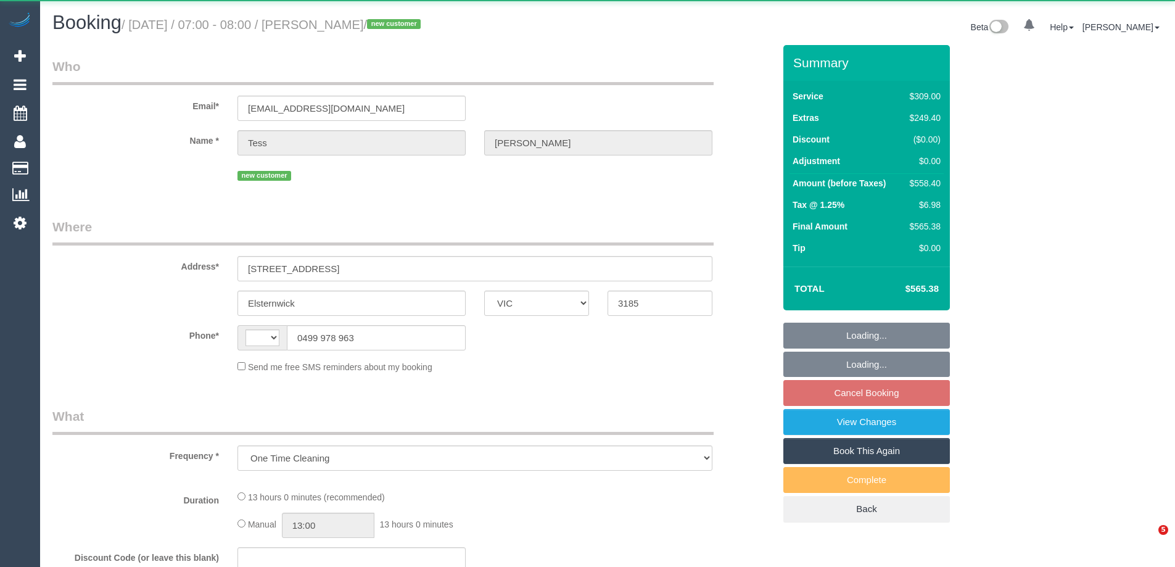
select select "VIC"
select select "string:stripe-pm_1S1MHT2GScqysDRVgvWekhx1"
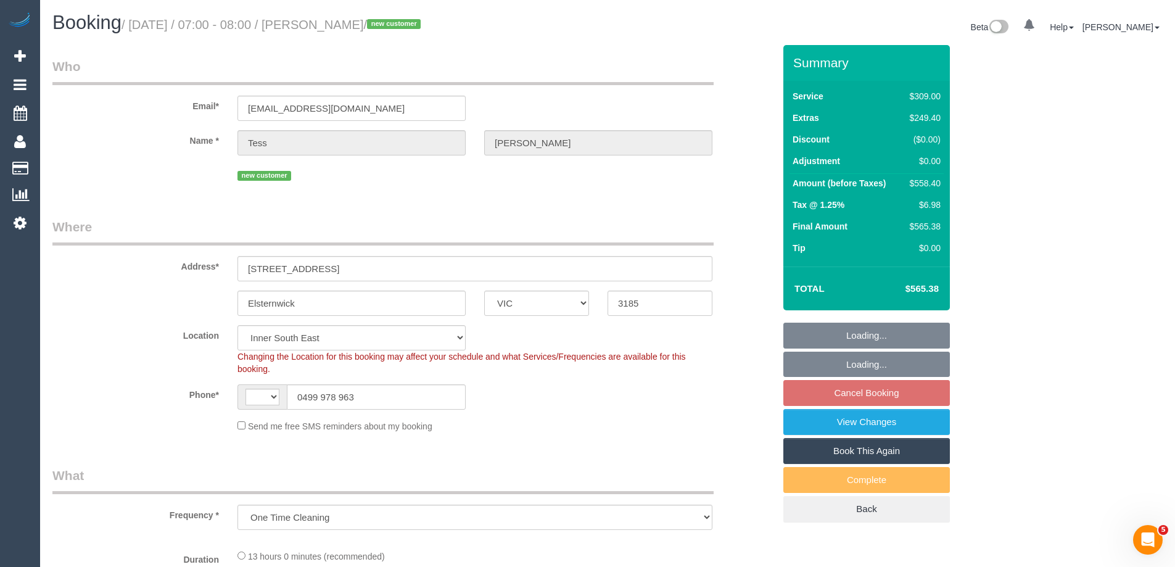
select select "object:538"
select select "string:AU"
select select "spot1"
click at [819, 430] on link "View Changes" at bounding box center [866, 422] width 166 height 26
select select "number:28"
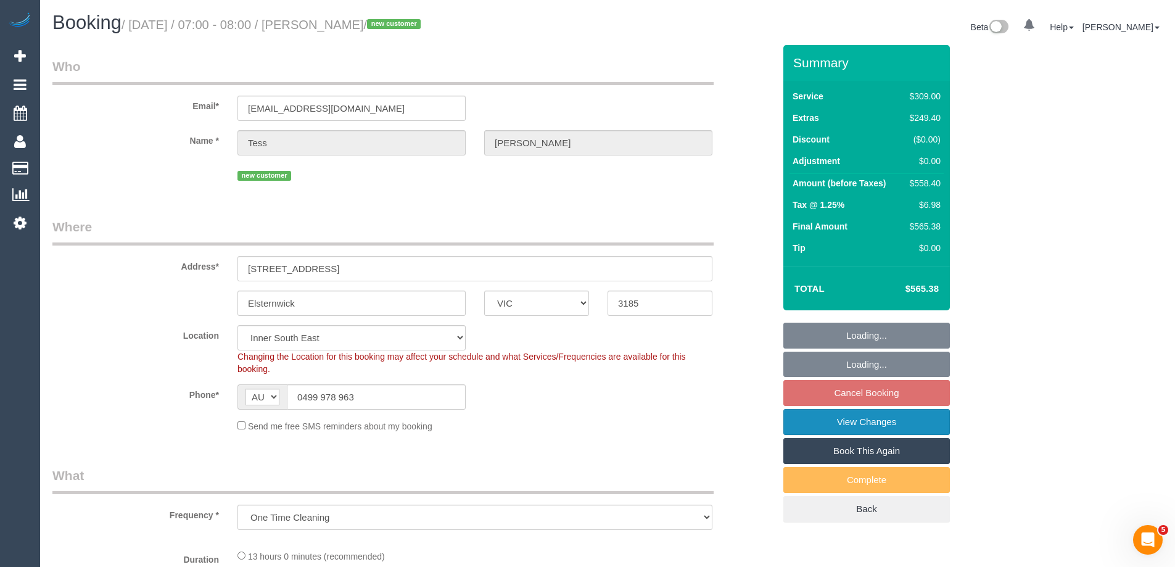
select select "number:14"
select select "number:19"
select select "number:25"
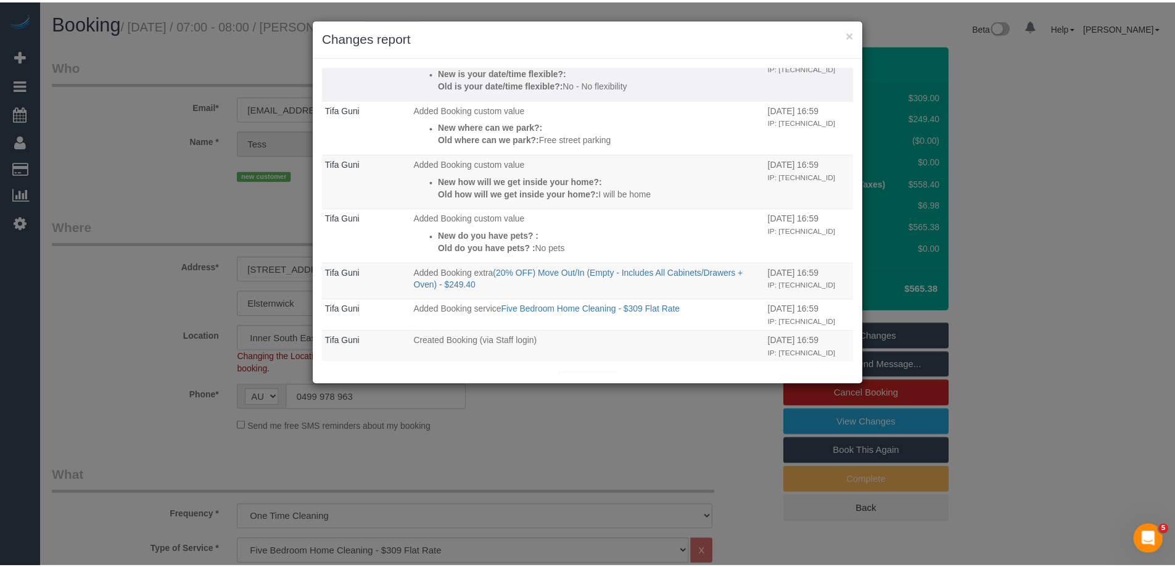
scroll to position [221, 0]
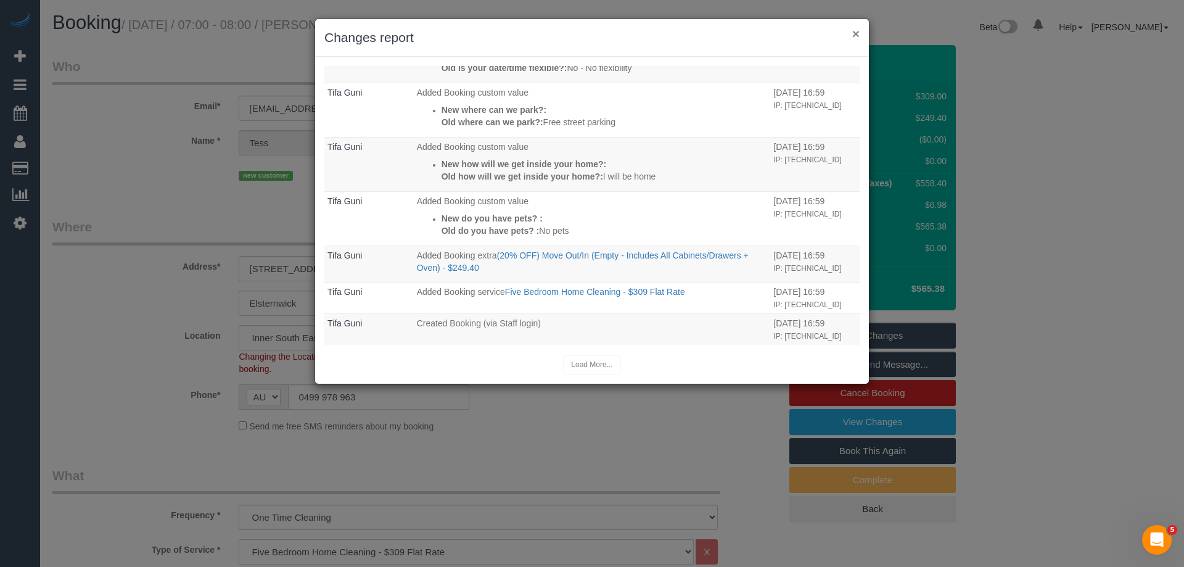
click at [856, 28] on button "×" at bounding box center [855, 33] width 7 height 13
